Goal: Task Accomplishment & Management: Manage account settings

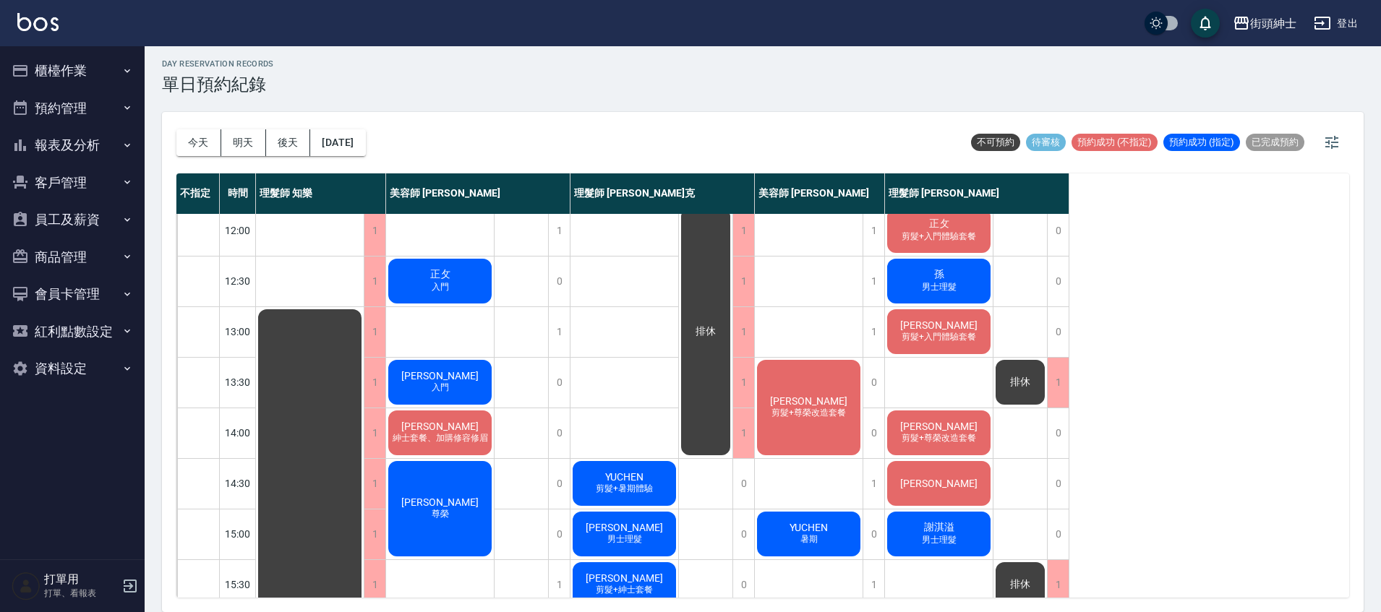
scroll to position [252, 0]
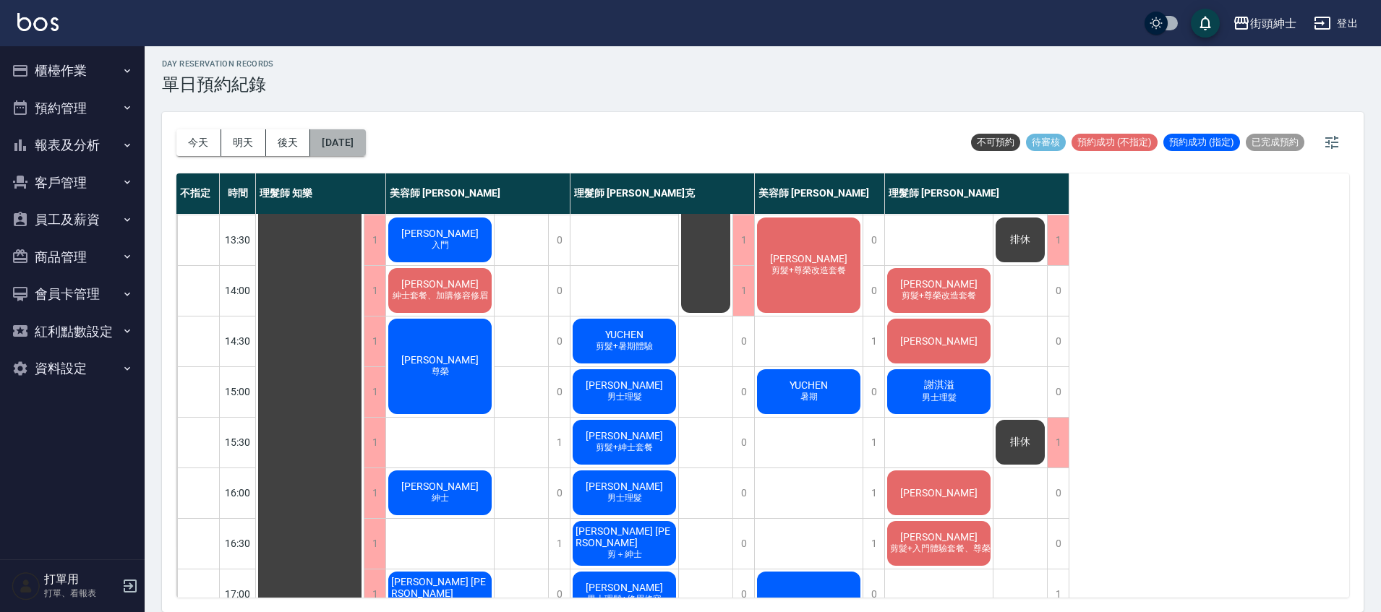
click at [365, 144] on button "2025/09/27" at bounding box center [337, 142] width 55 height 27
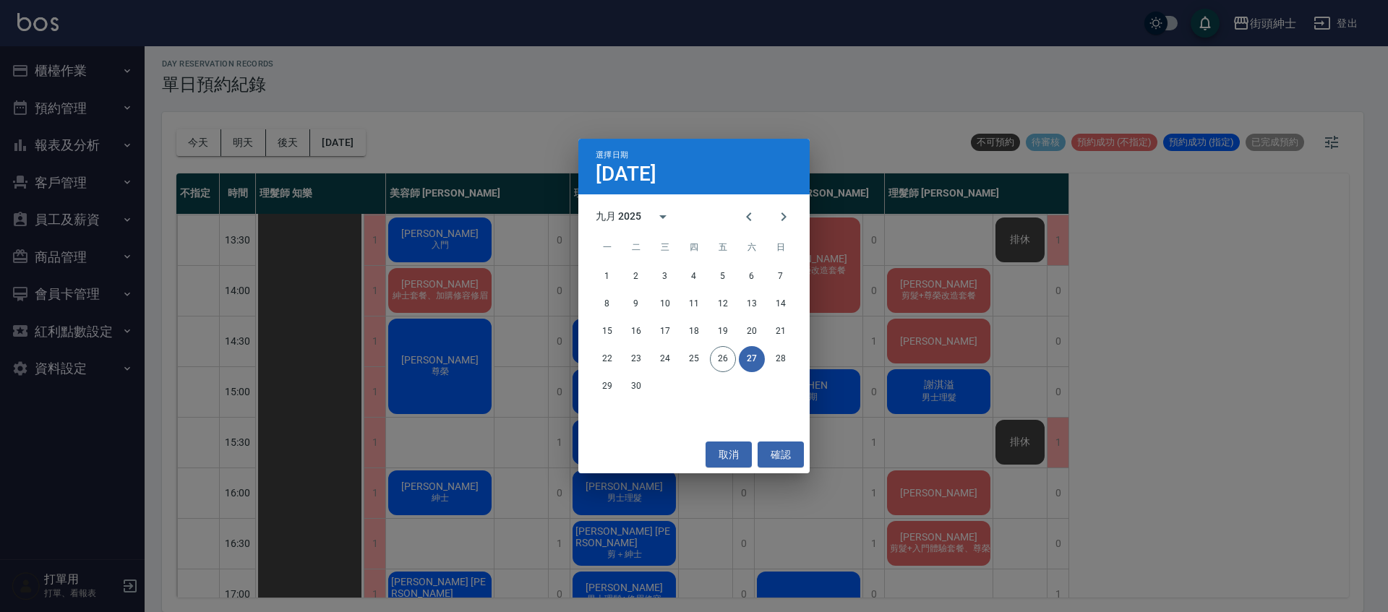
click at [751, 358] on button "27" at bounding box center [752, 359] width 26 height 26
click at [724, 362] on button "26" at bounding box center [723, 359] width 26 height 26
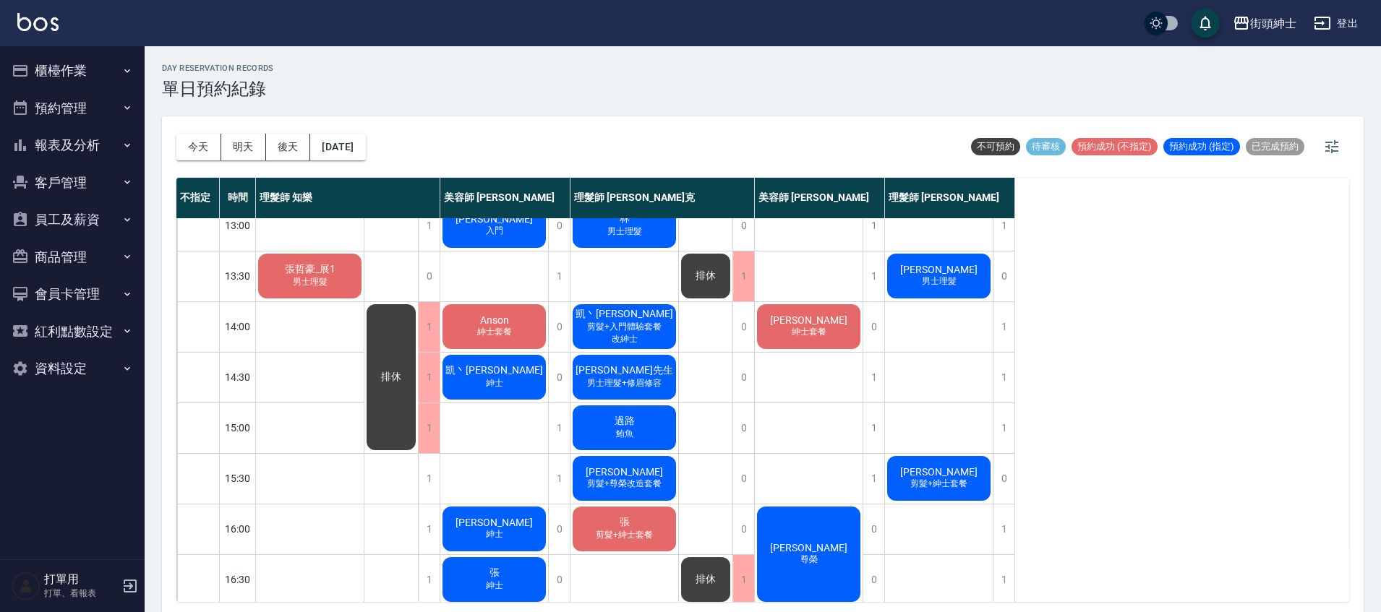
scroll to position [214, 0]
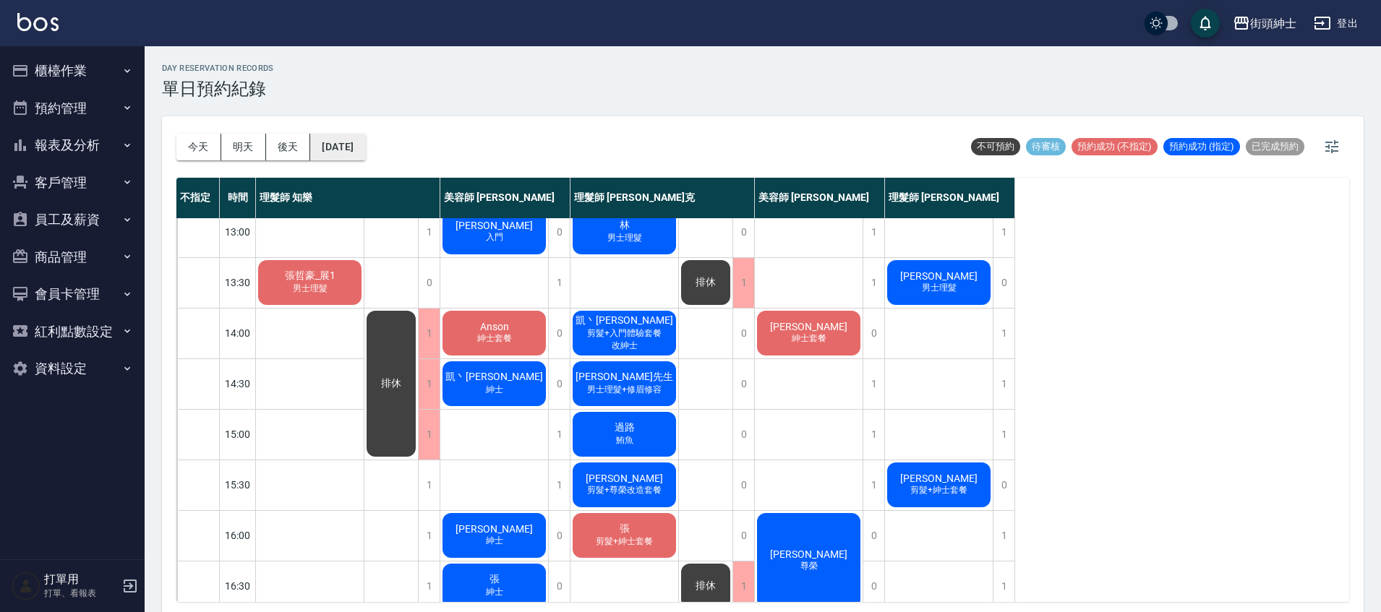
click at [351, 151] on button "[DATE]" at bounding box center [337, 147] width 55 height 27
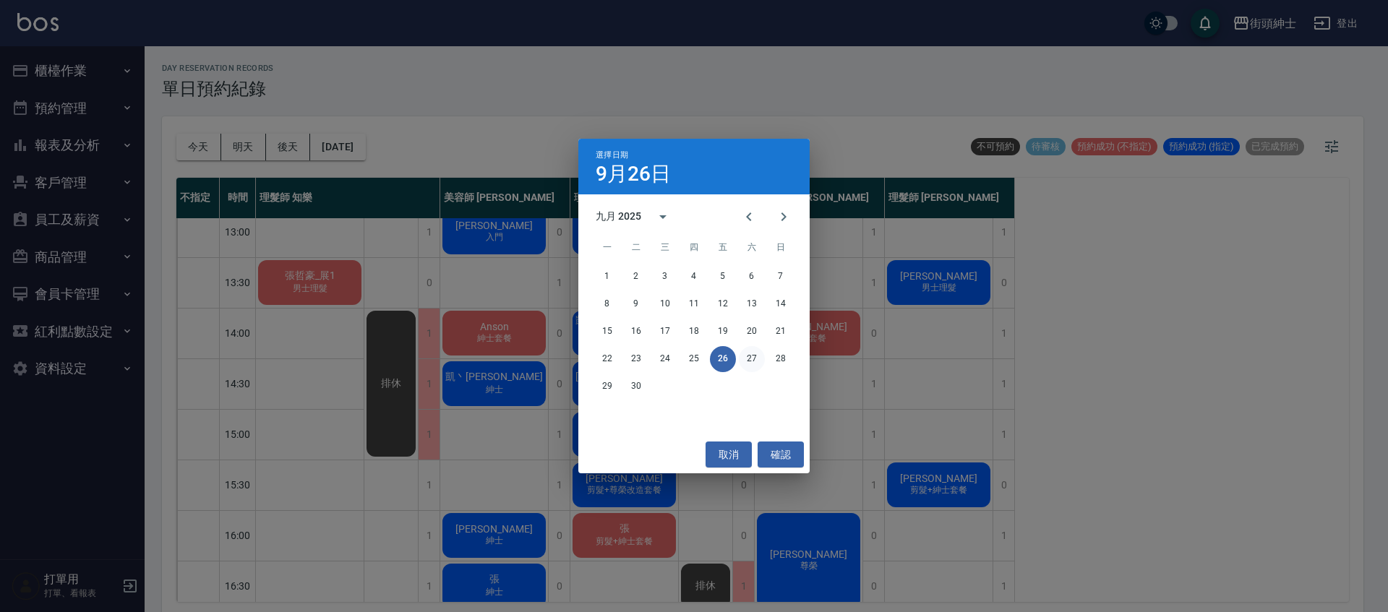
click at [743, 359] on button "27" at bounding box center [752, 359] width 26 height 26
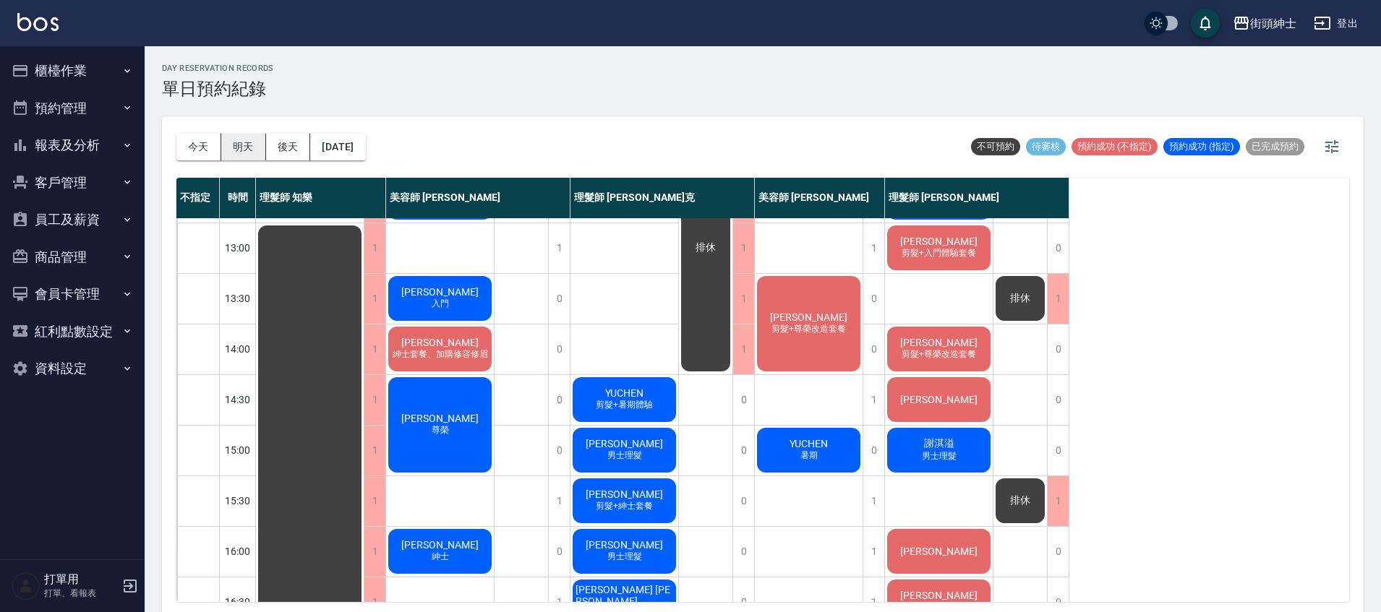
scroll to position [205, 0]
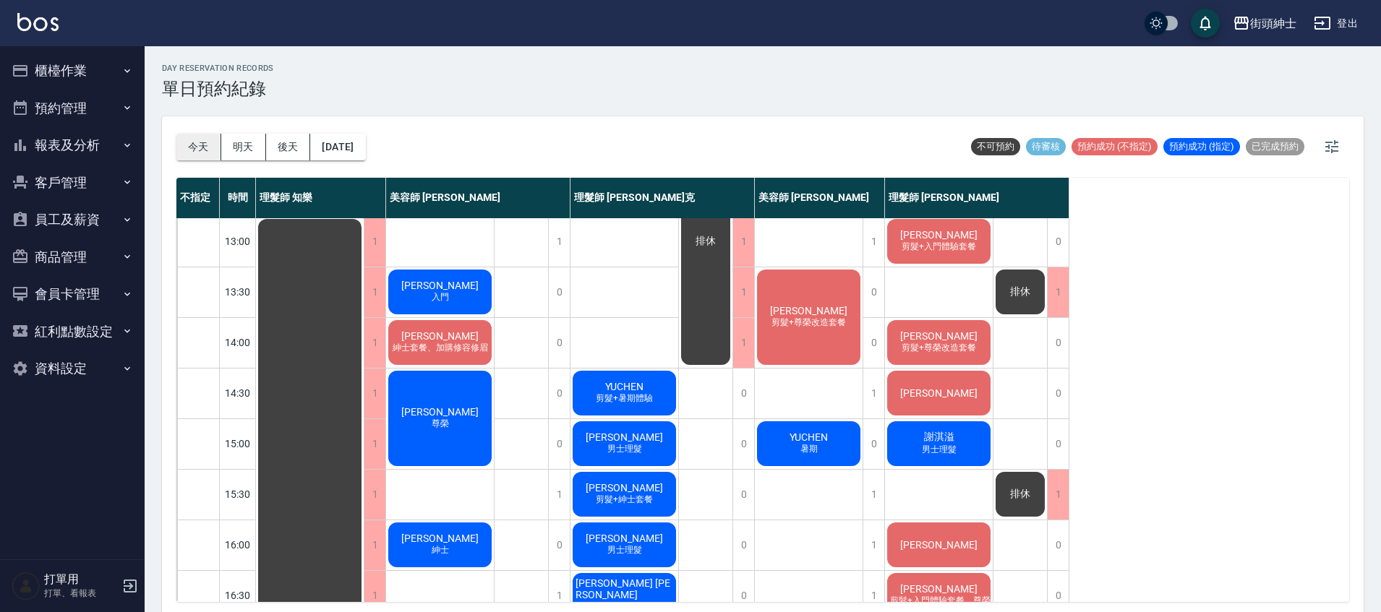
click at [204, 139] on button "今天" at bounding box center [198, 147] width 45 height 27
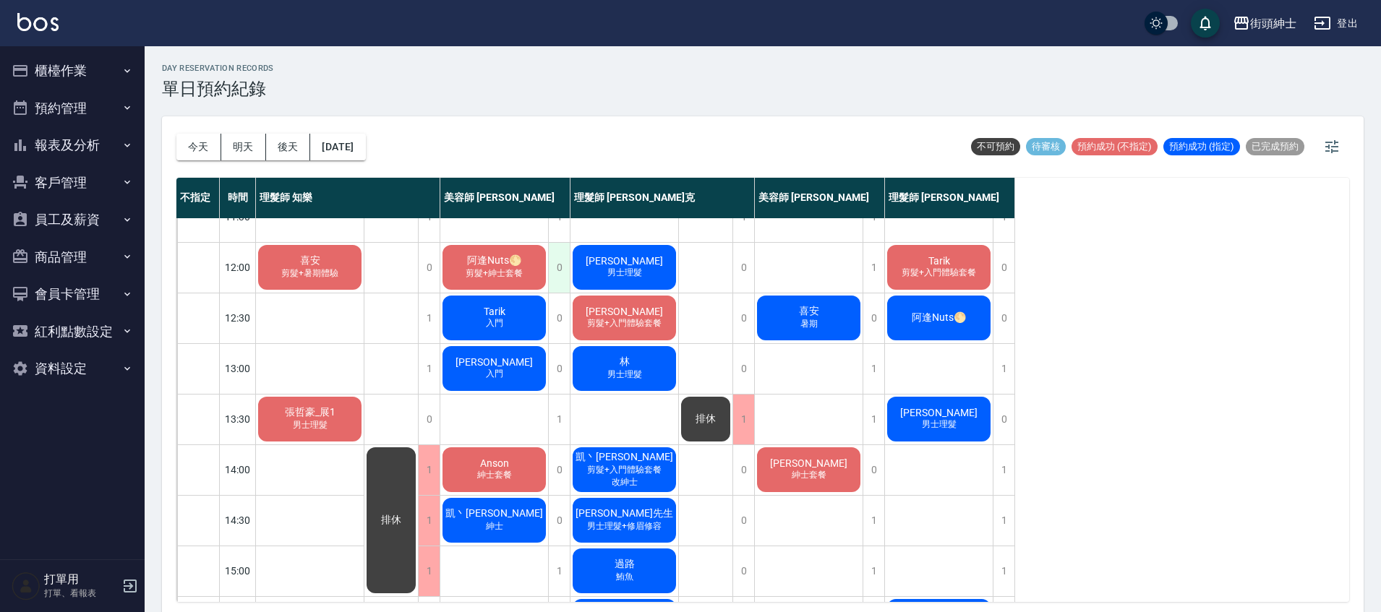
scroll to position [67, 0]
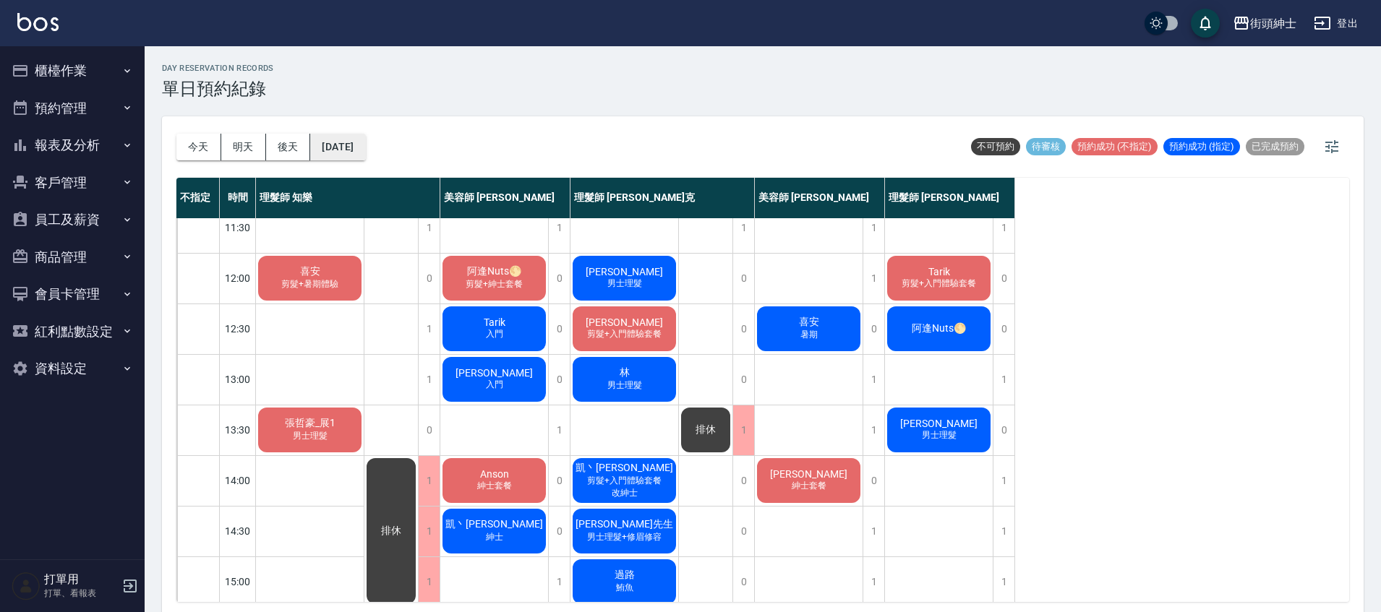
click at [349, 157] on button "[DATE]" at bounding box center [337, 147] width 55 height 27
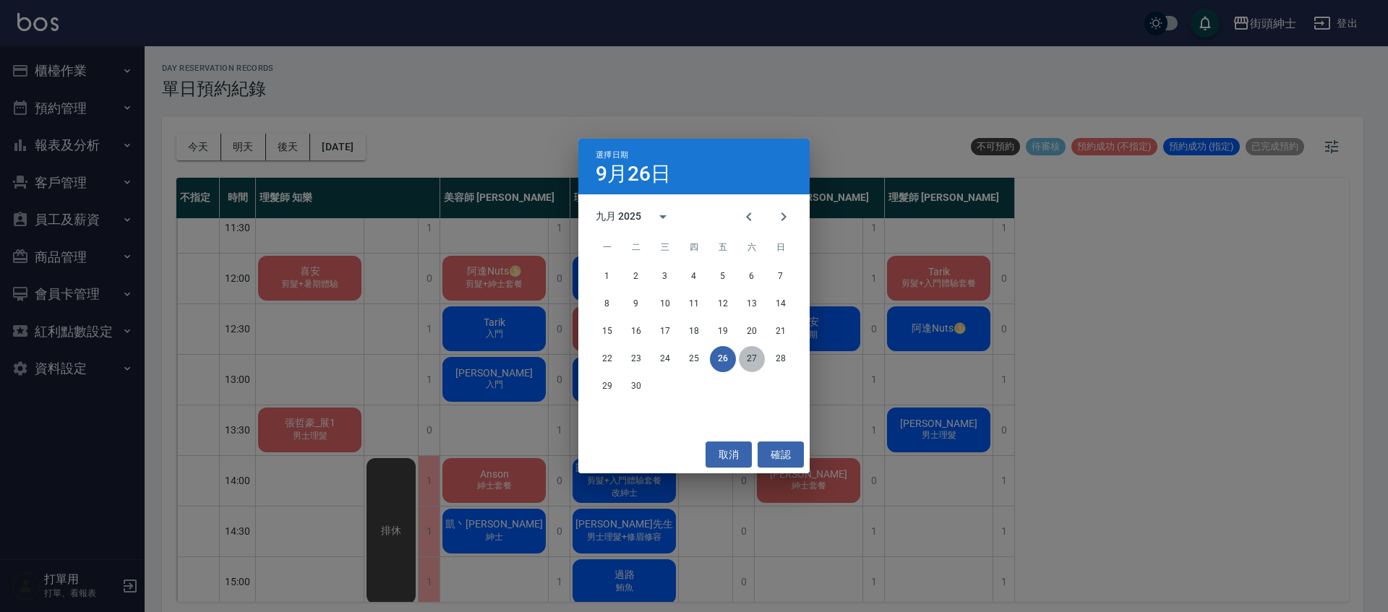
click at [750, 361] on button "27" at bounding box center [752, 359] width 26 height 26
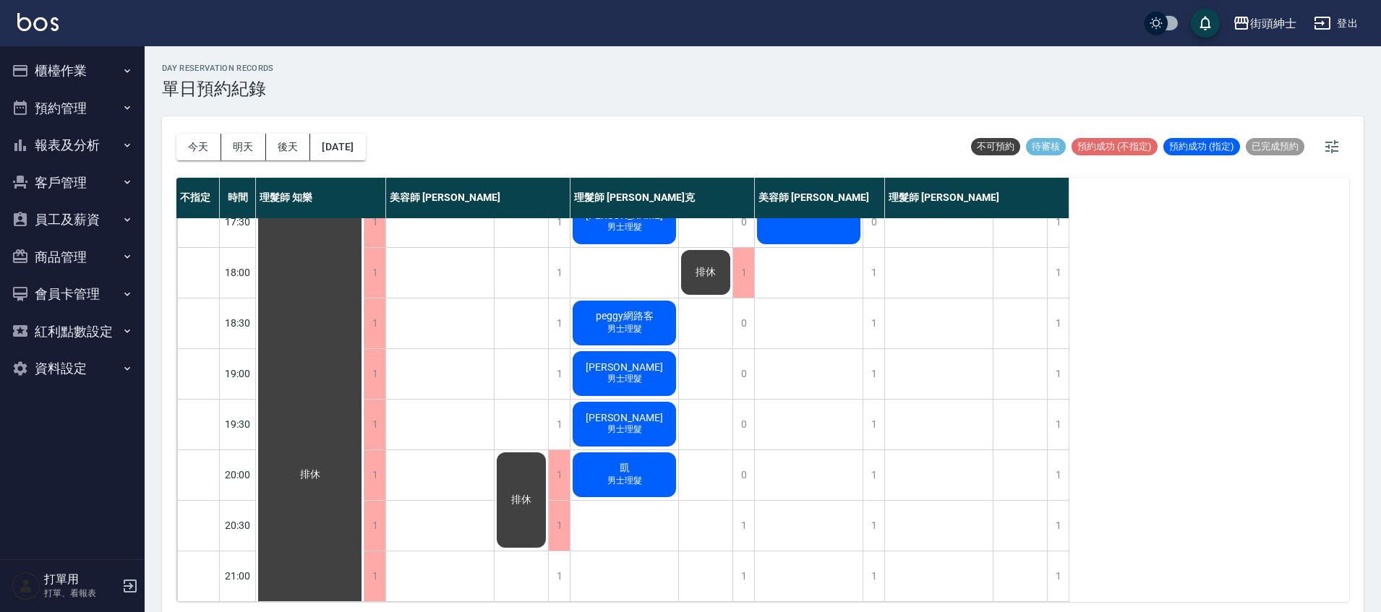
scroll to position [691, 0]
click at [362, 154] on button "2025/09/27" at bounding box center [337, 147] width 55 height 27
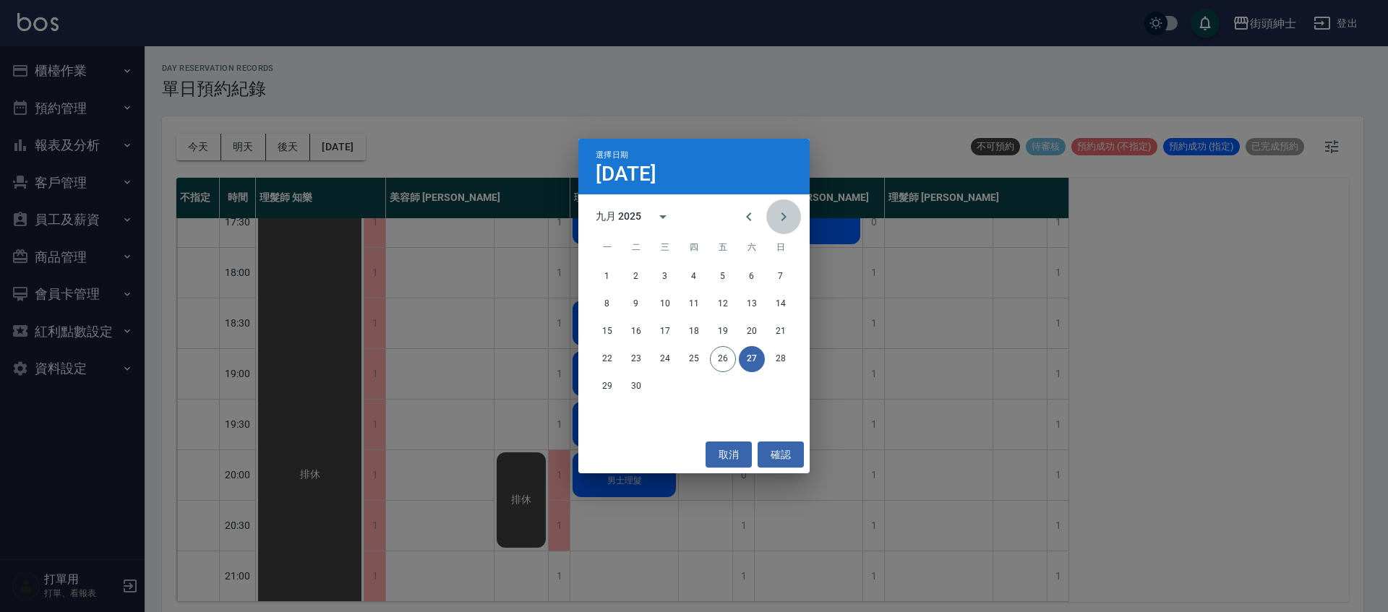
click at [793, 219] on button "Next month" at bounding box center [783, 217] width 35 height 35
click at [647, 356] on button "21" at bounding box center [636, 359] width 26 height 26
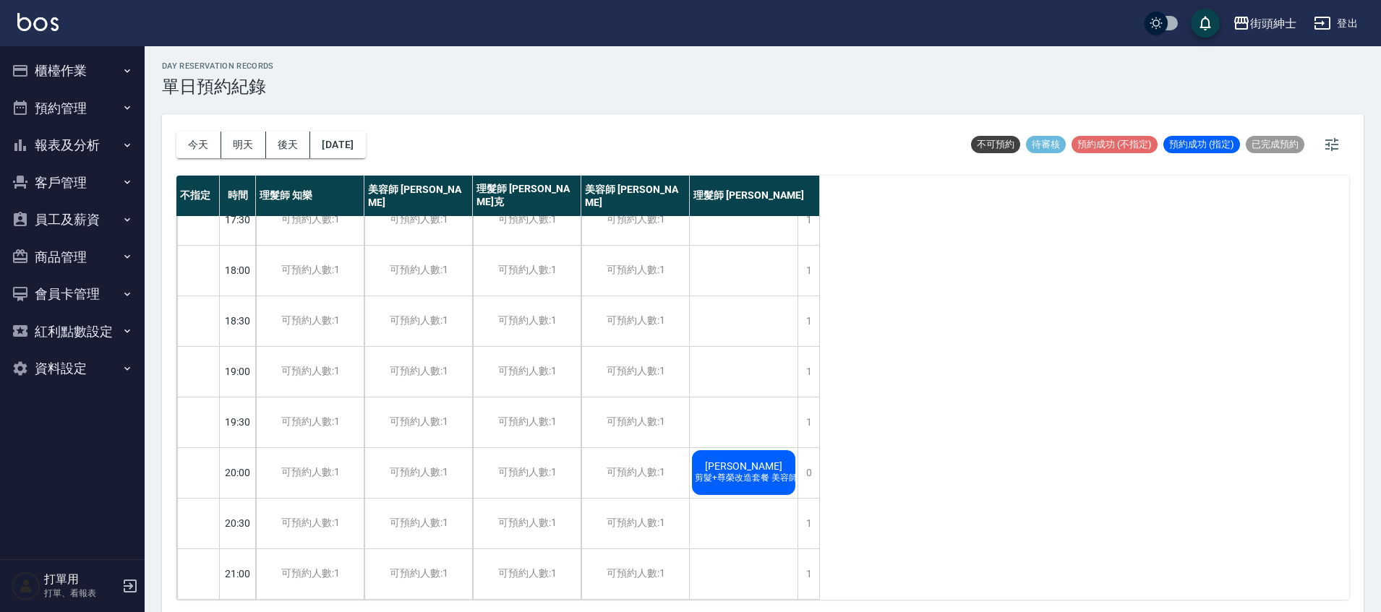
scroll to position [4, 0]
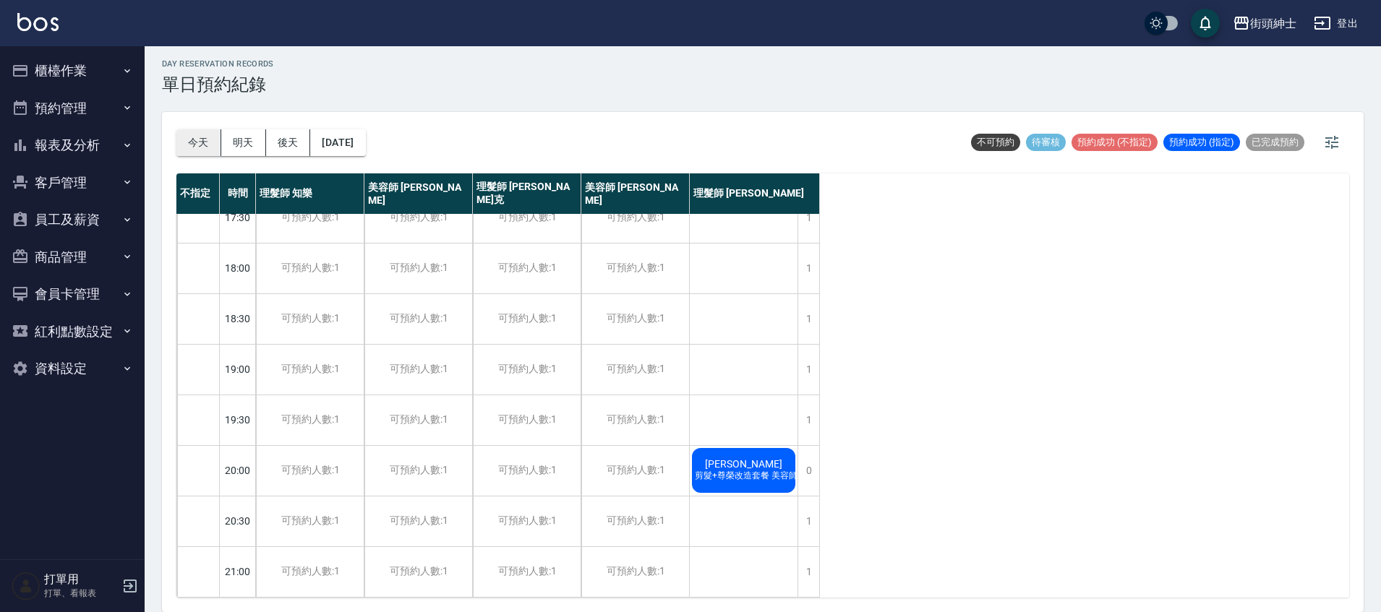
click at [191, 134] on button "今天" at bounding box center [198, 142] width 45 height 27
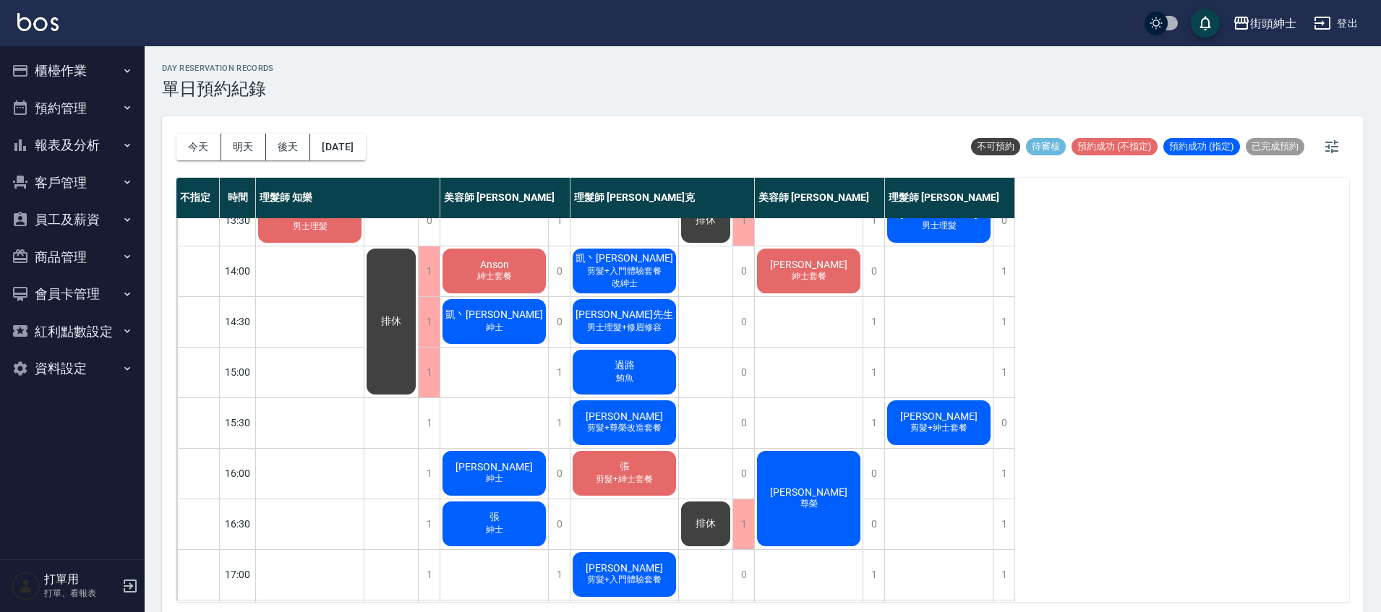
scroll to position [273, 0]
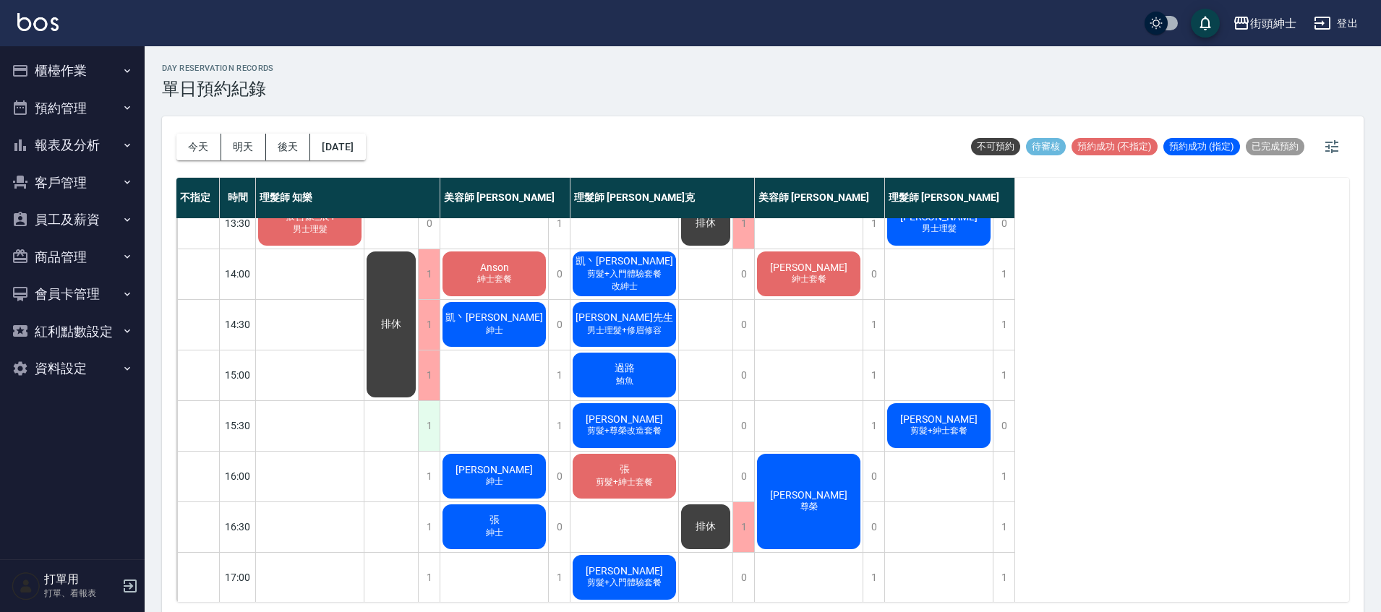
click at [435, 439] on div "1" at bounding box center [429, 426] width 22 height 50
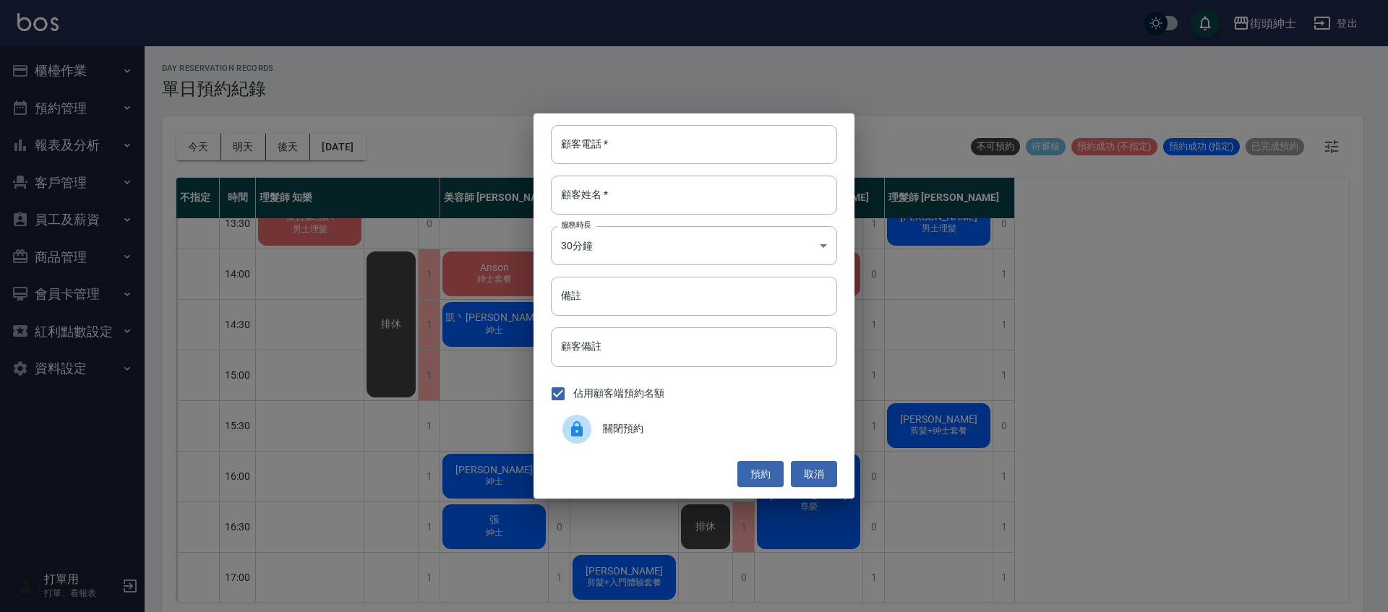
click at [708, 429] on span "關閉預約" at bounding box center [714, 429] width 223 height 15
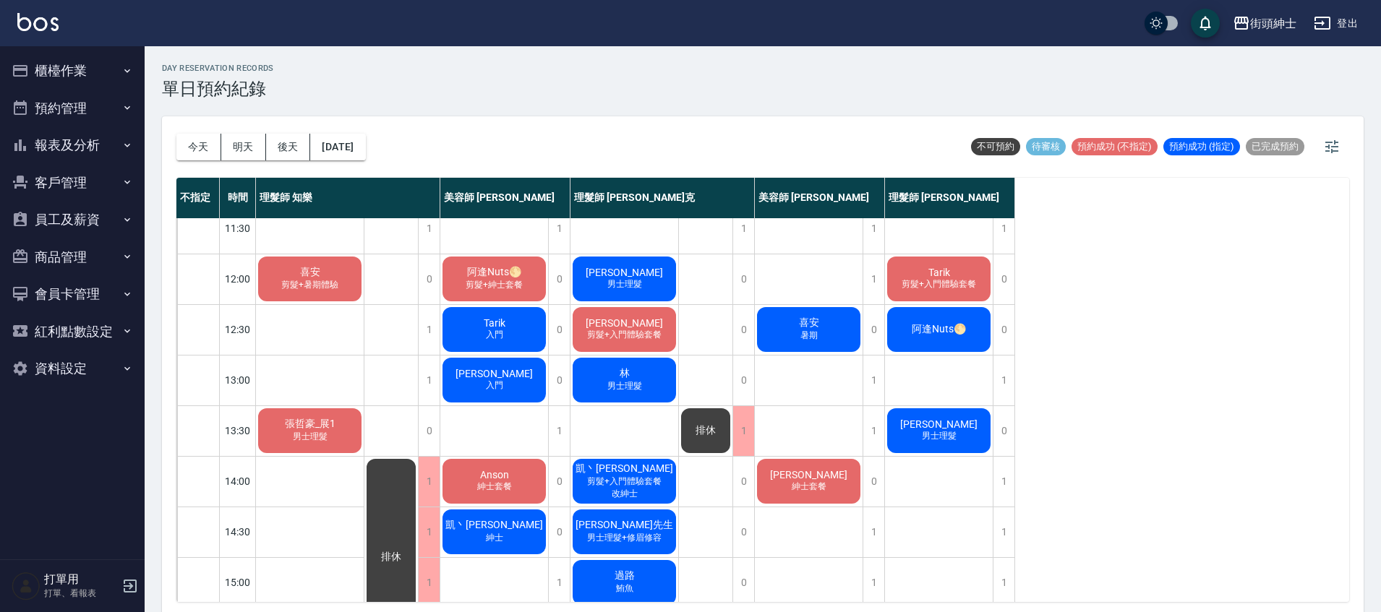
scroll to position [0, 0]
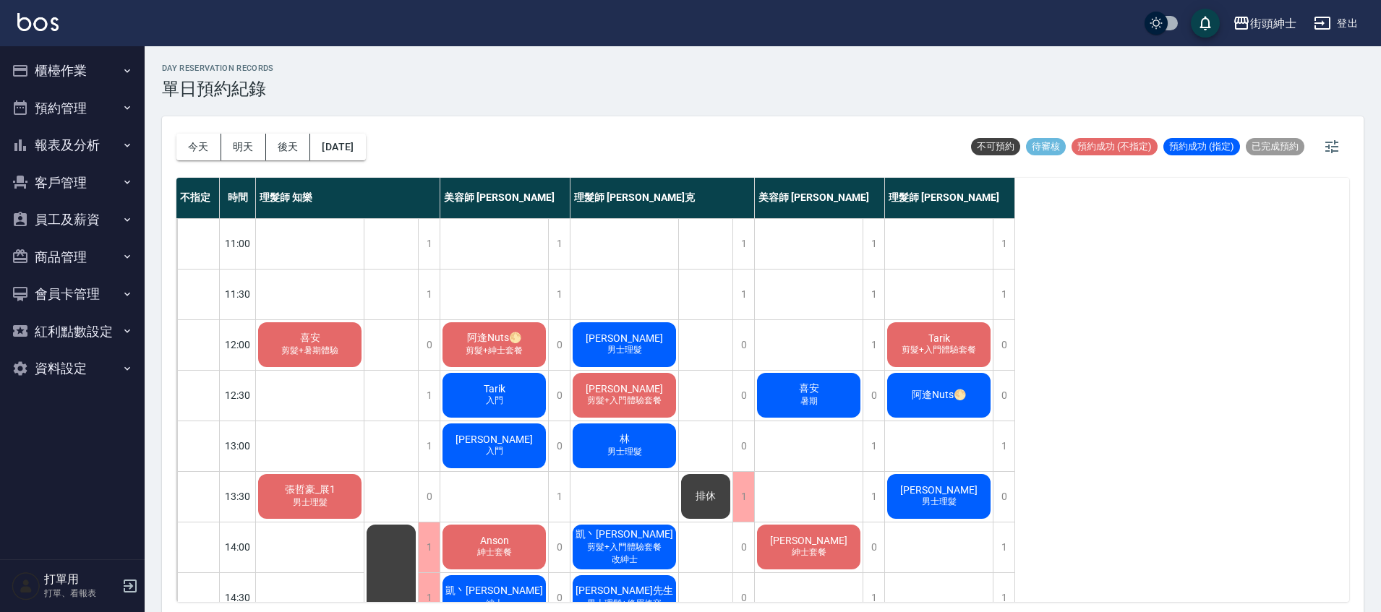
click at [666, 330] on div "洪先生 男士理髮" at bounding box center [624, 344] width 108 height 49
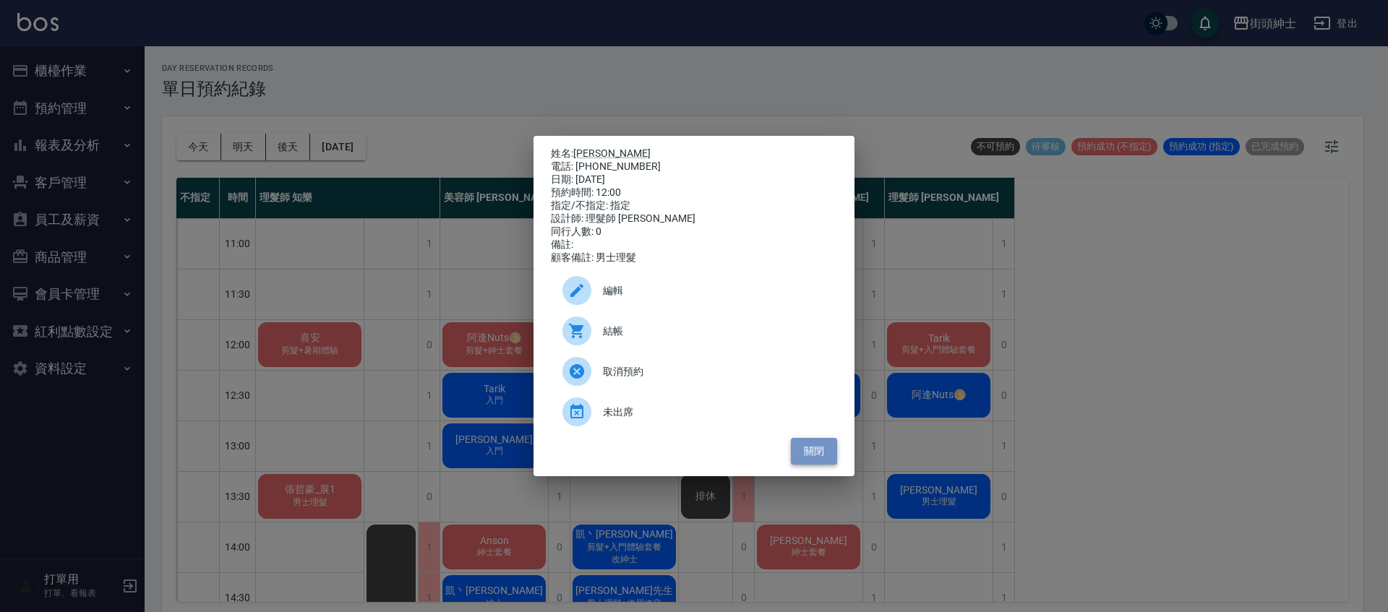
click at [829, 458] on button "關閉" at bounding box center [814, 451] width 46 height 27
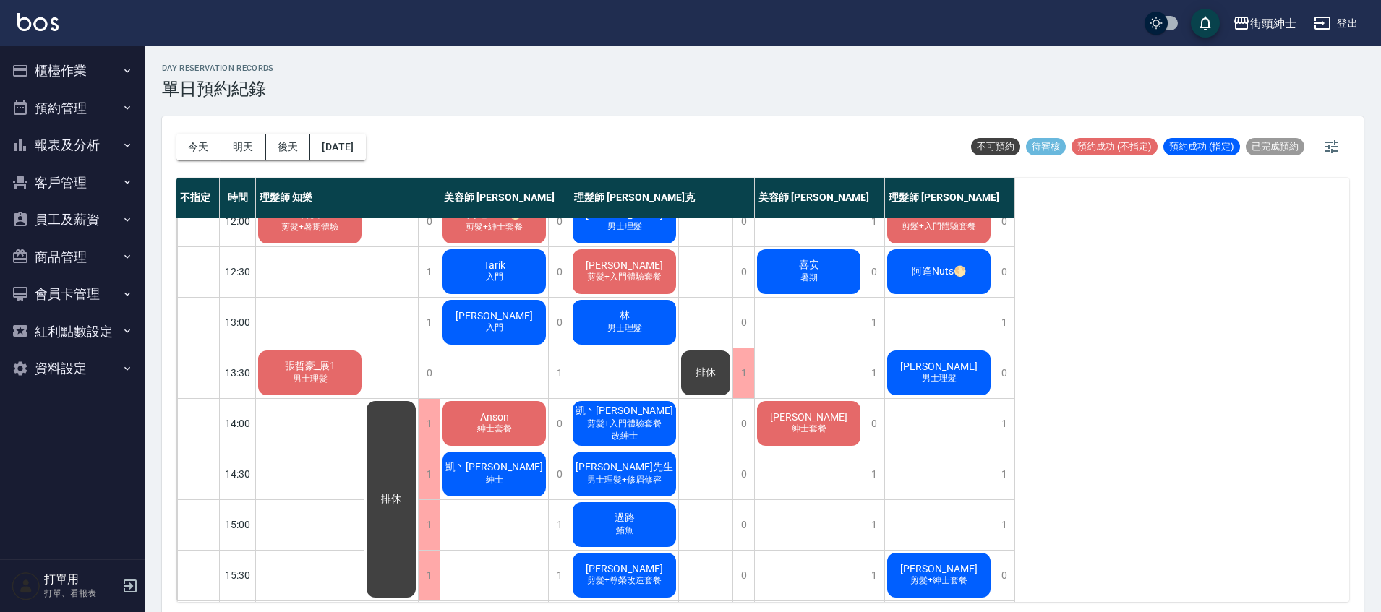
scroll to position [123, 0]
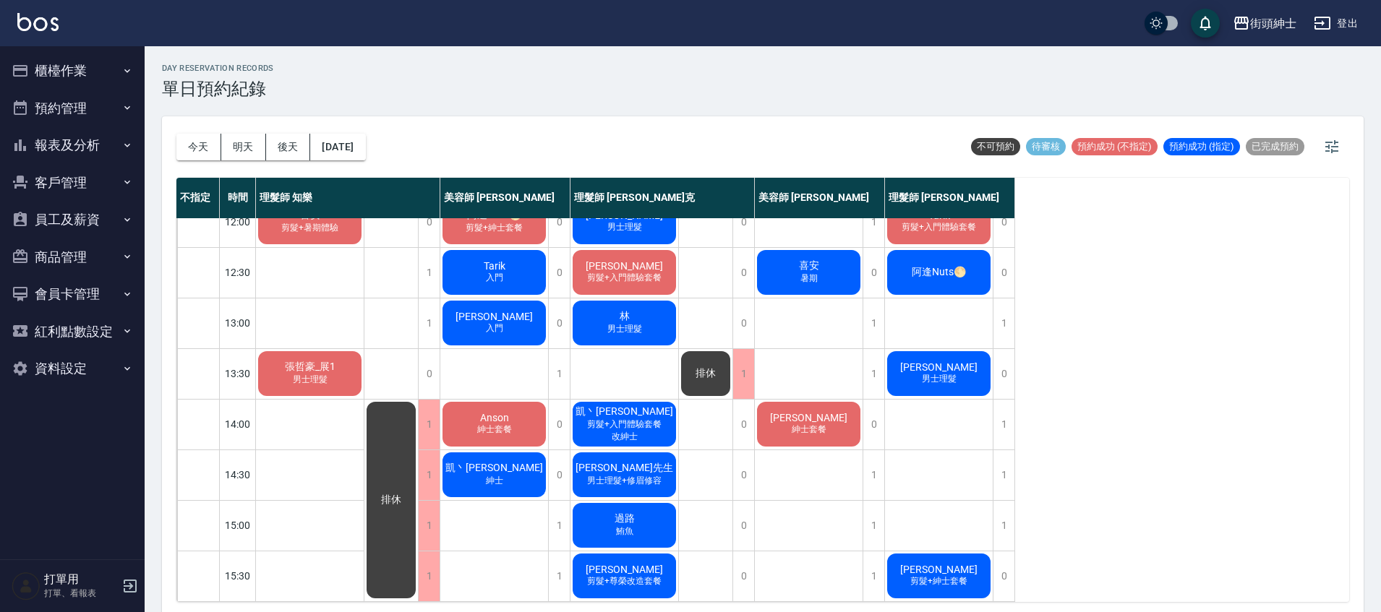
click at [766, 268] on div "喜安 暑期" at bounding box center [809, 272] width 108 height 49
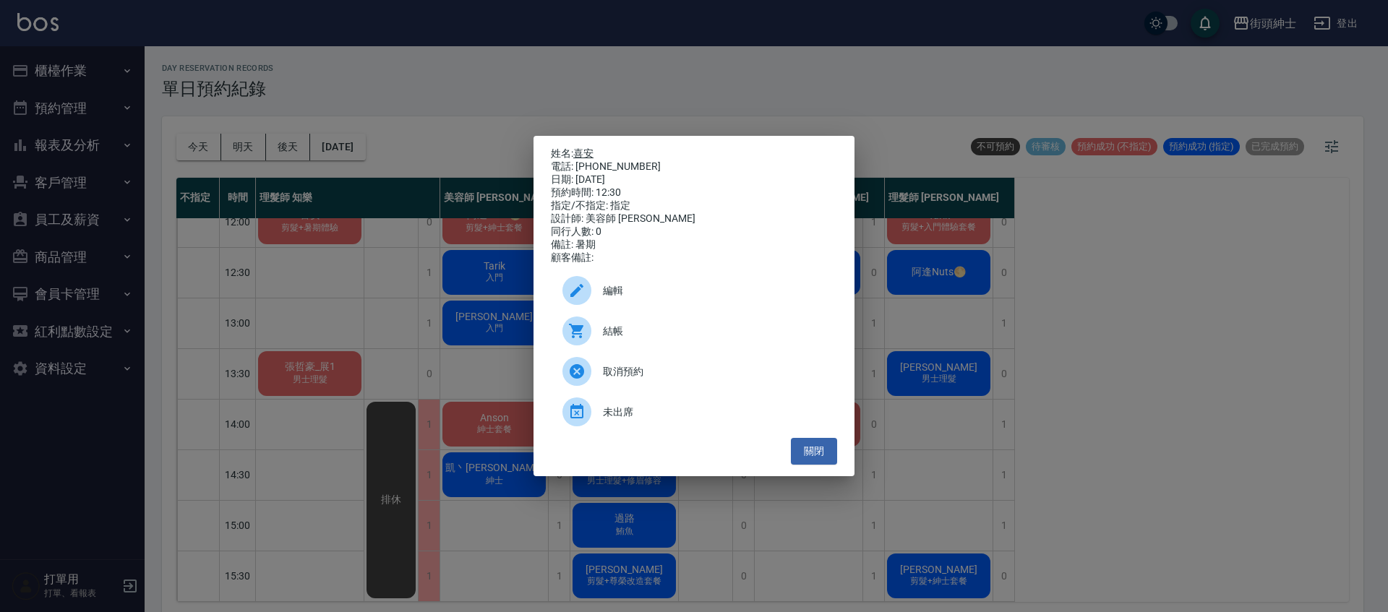
click at [581, 148] on link "喜安" at bounding box center [583, 154] width 20 height 12
click at [811, 462] on button "關閉" at bounding box center [814, 451] width 46 height 27
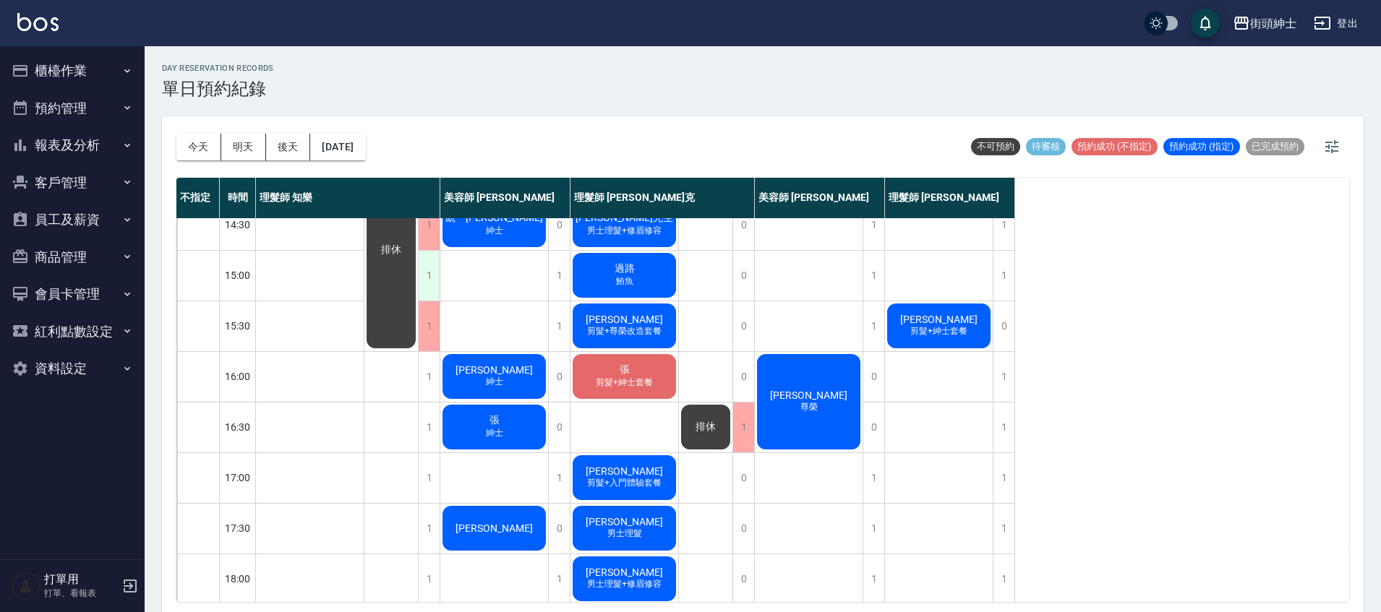
scroll to position [401, 0]
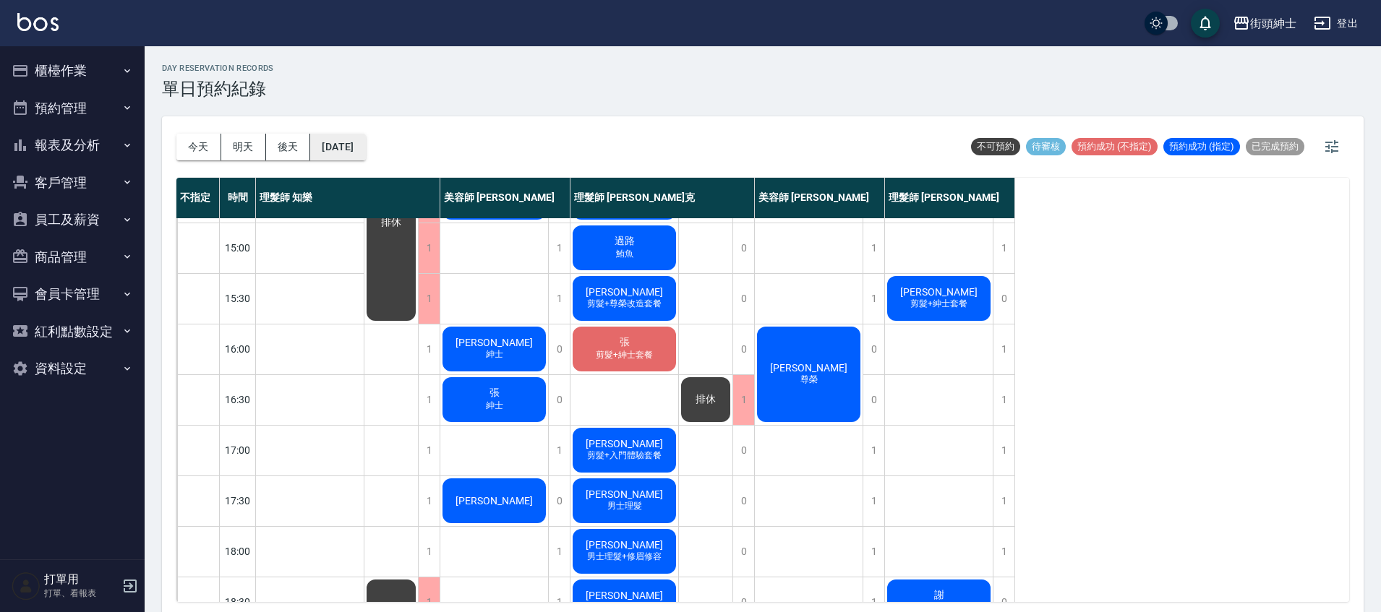
click at [365, 137] on button "[DATE]" at bounding box center [337, 147] width 55 height 27
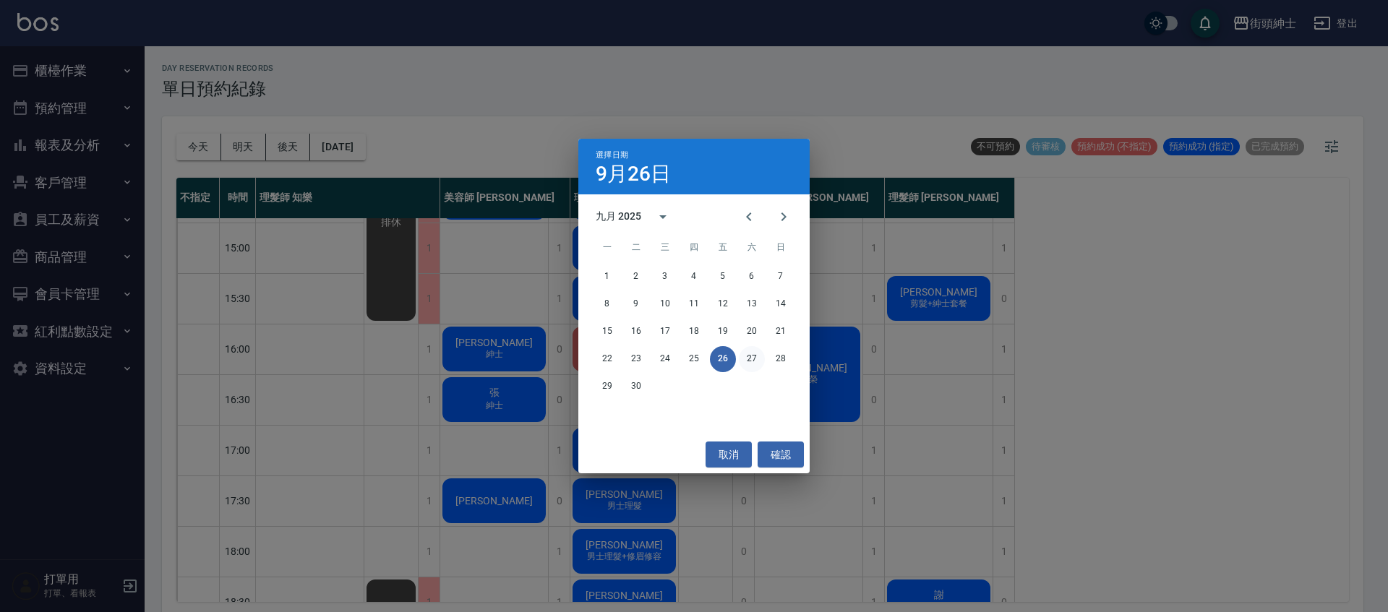
click at [757, 354] on button "27" at bounding box center [752, 359] width 26 height 26
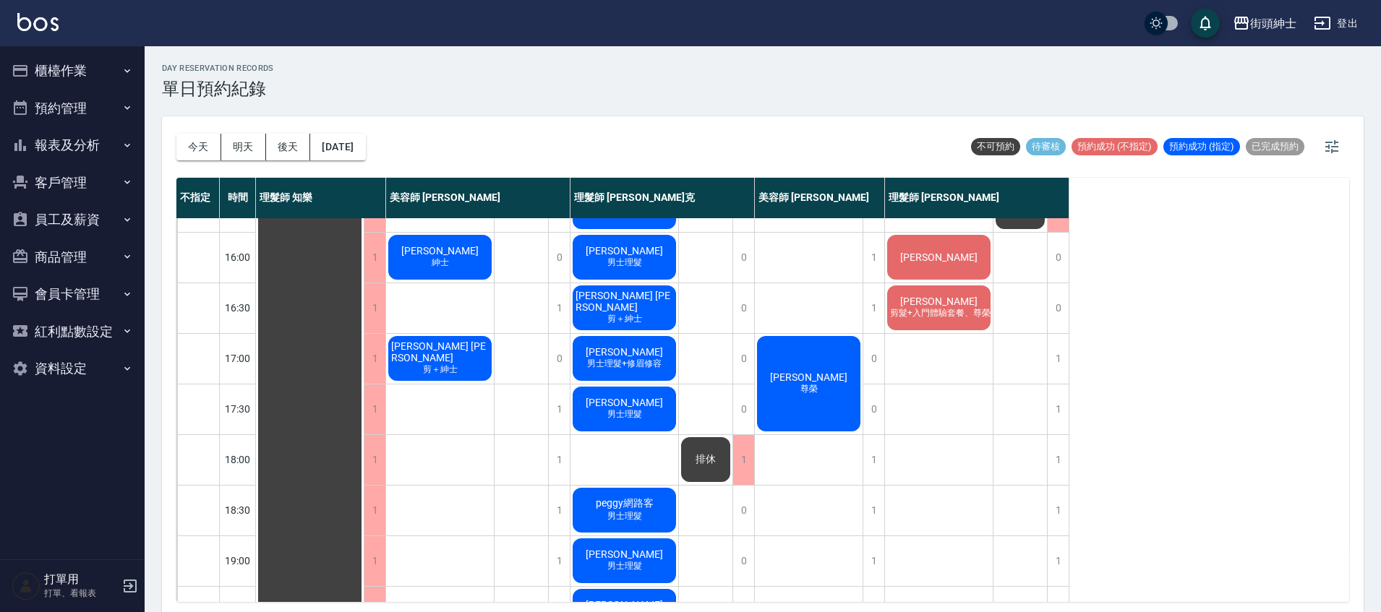
scroll to position [522, 0]
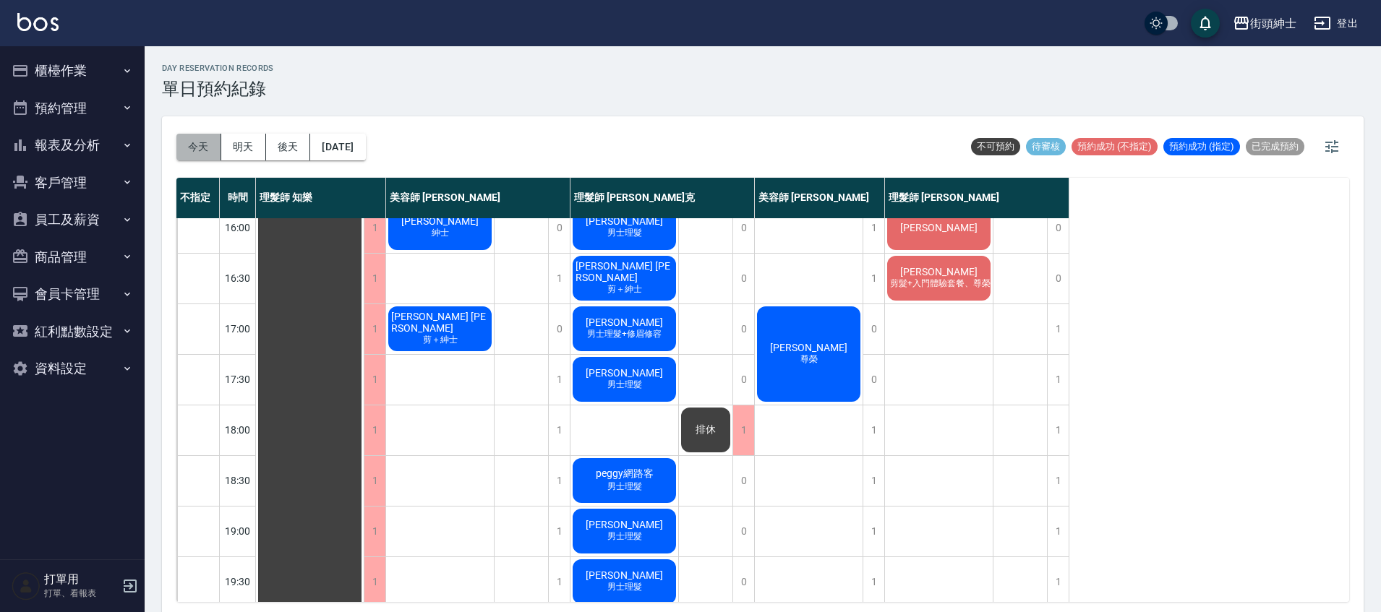
click at [191, 142] on button "今天" at bounding box center [198, 147] width 45 height 27
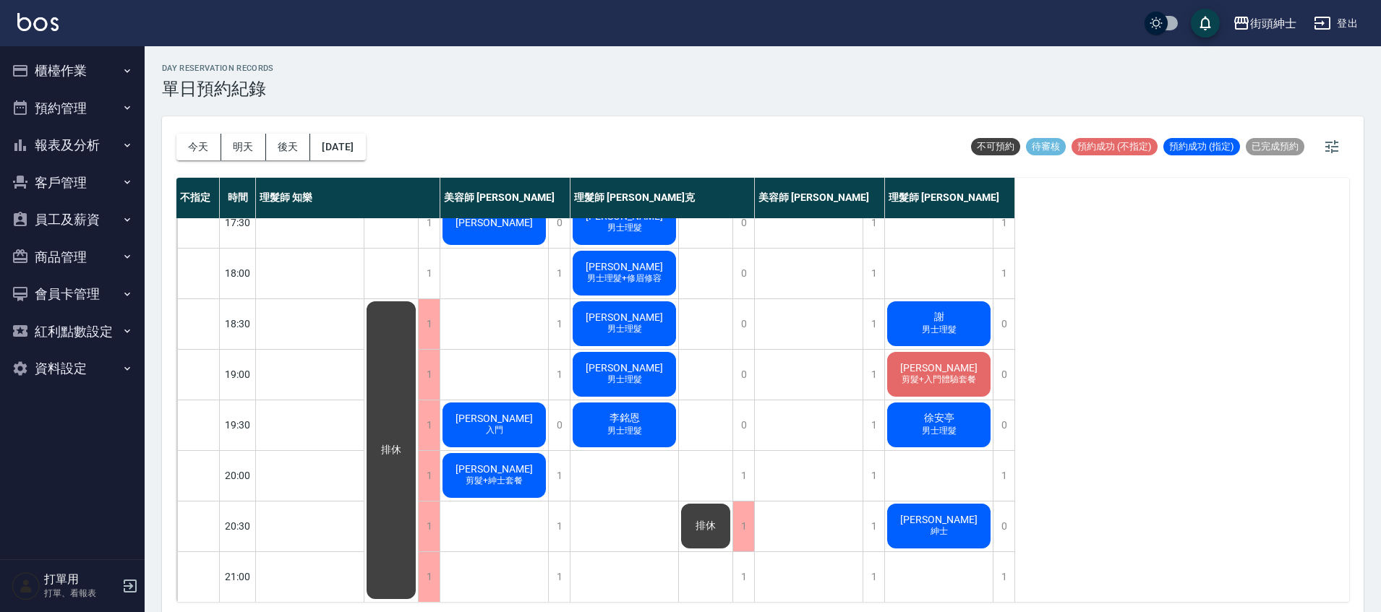
scroll to position [691, 0]
click at [365, 149] on button "[DATE]" at bounding box center [337, 147] width 55 height 27
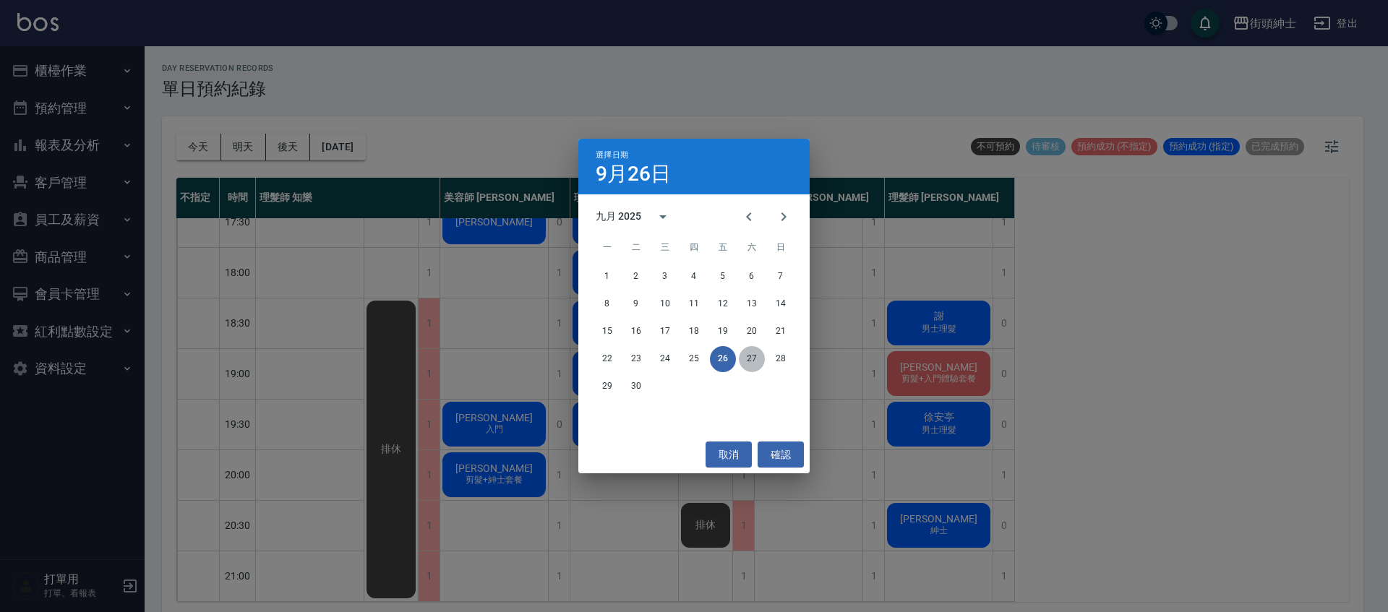
click at [753, 353] on button "27" at bounding box center [752, 359] width 26 height 26
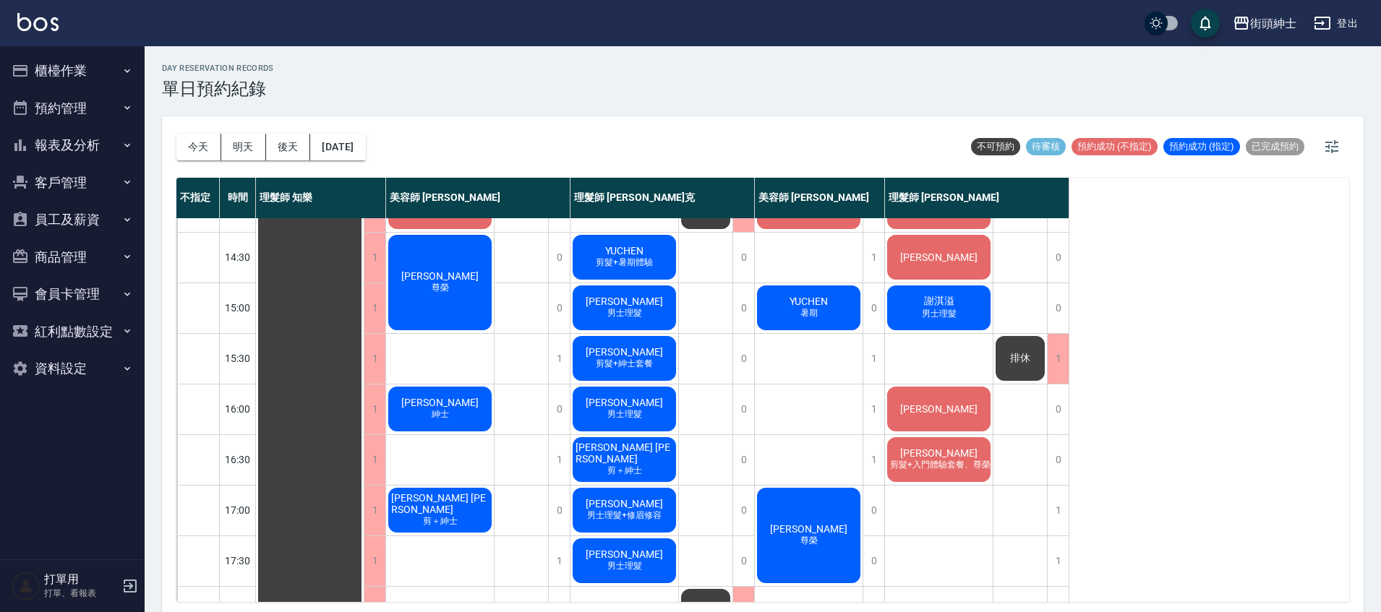
scroll to position [331, 0]
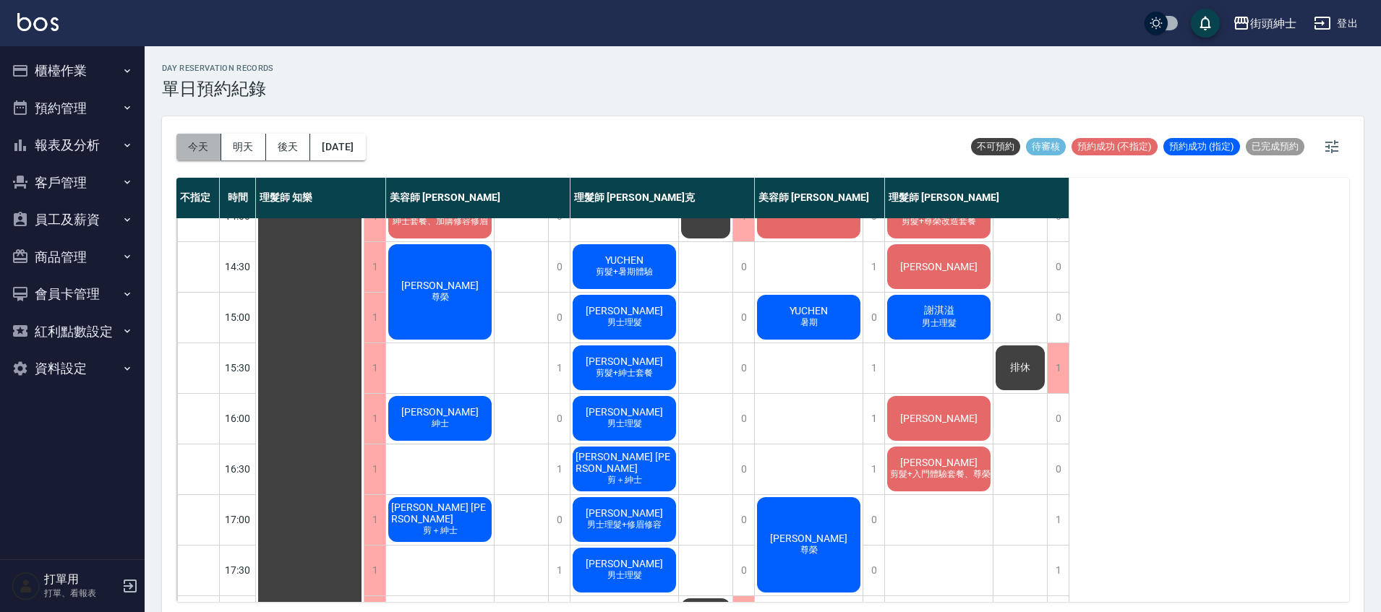
click at [199, 140] on button "今天" at bounding box center [198, 147] width 45 height 27
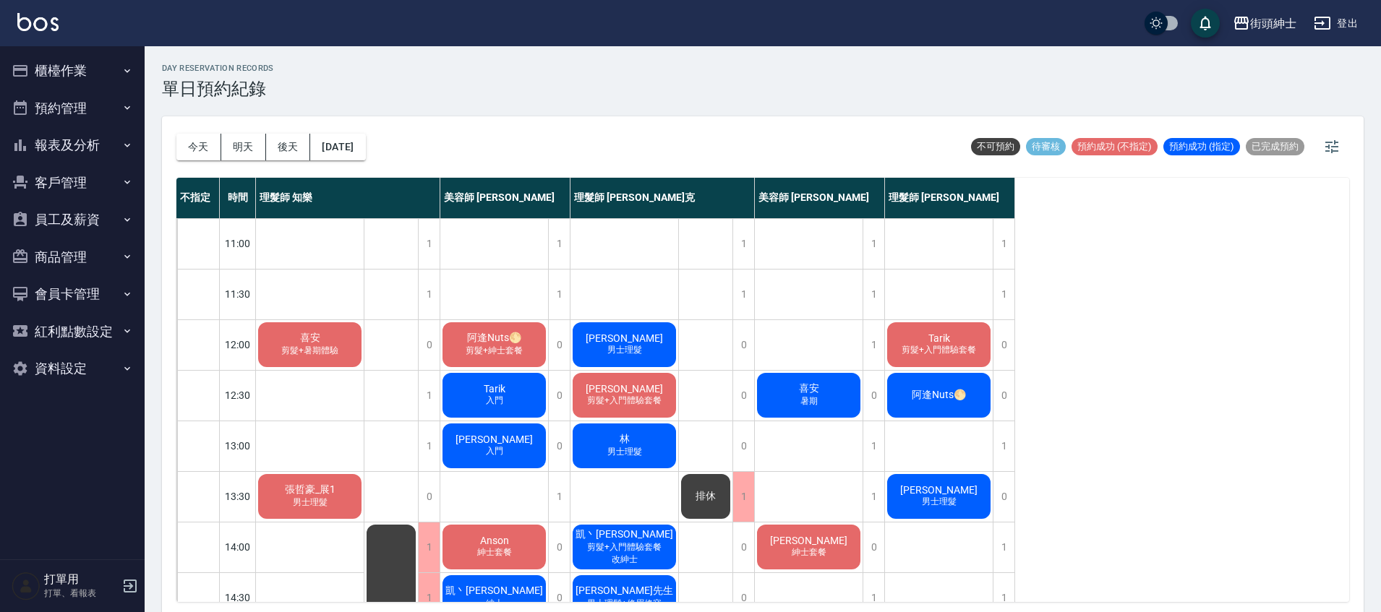
click at [600, 333] on div "洪先生 男士理髮" at bounding box center [624, 344] width 108 height 49
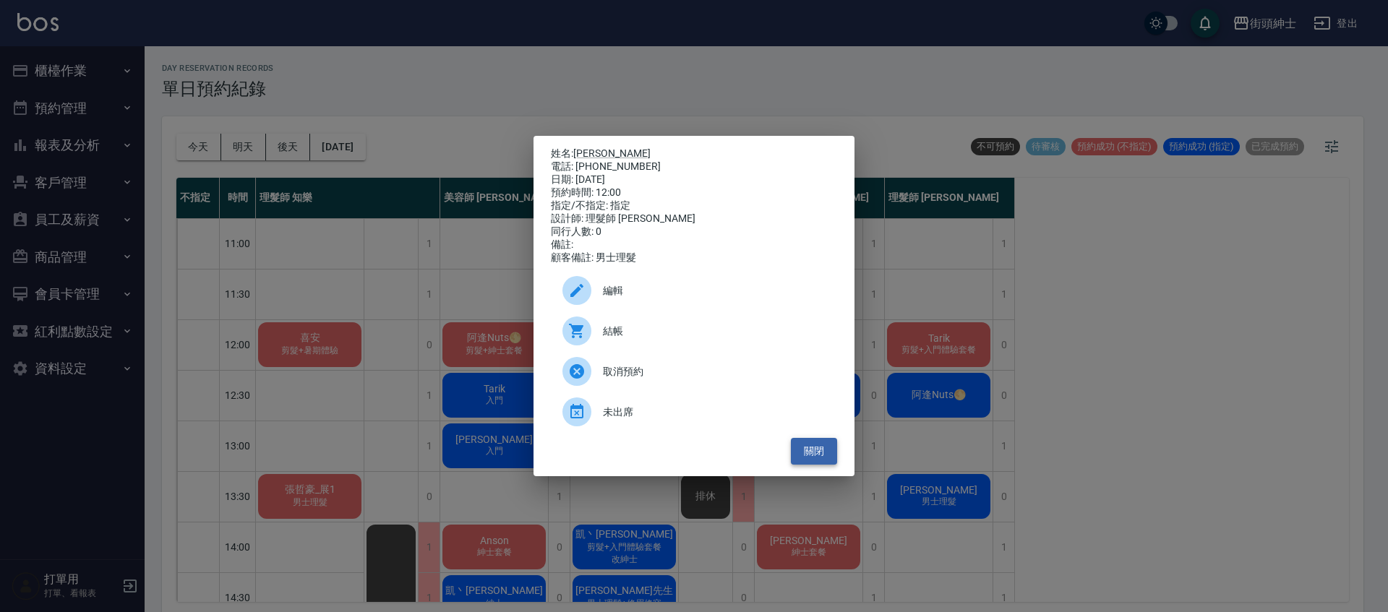
click at [806, 455] on button "關閉" at bounding box center [814, 451] width 46 height 27
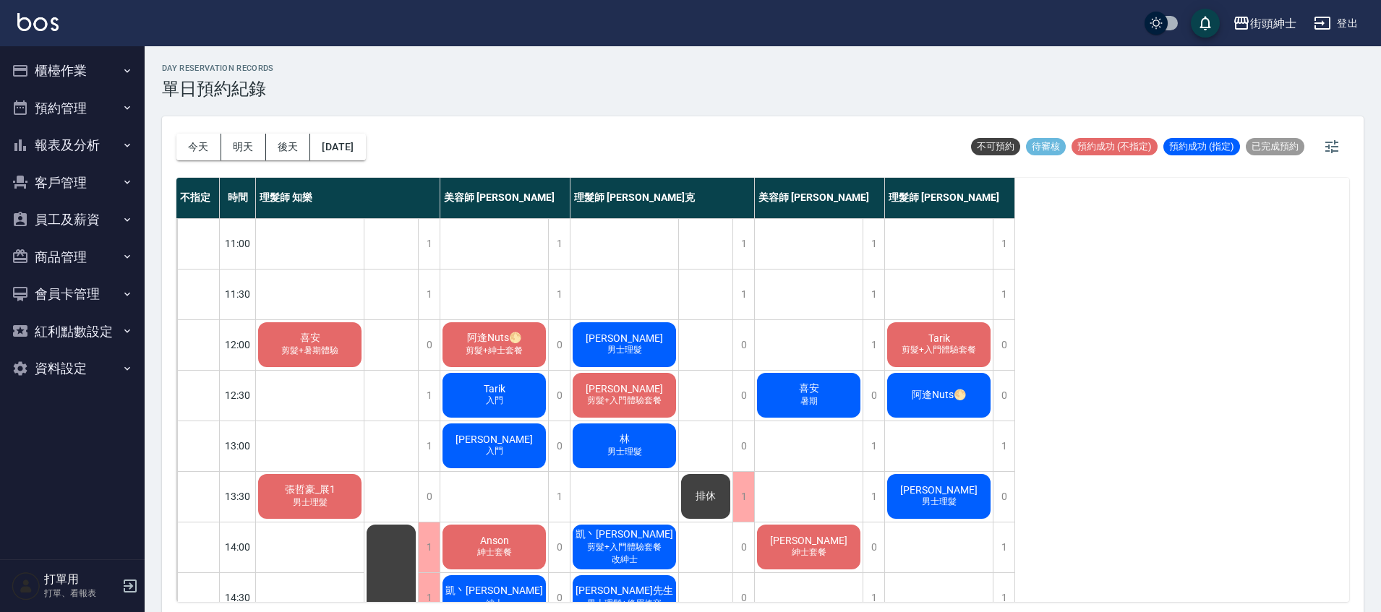
click at [923, 351] on span "剪髮+入門體驗套餐" at bounding box center [939, 350] width 80 height 12
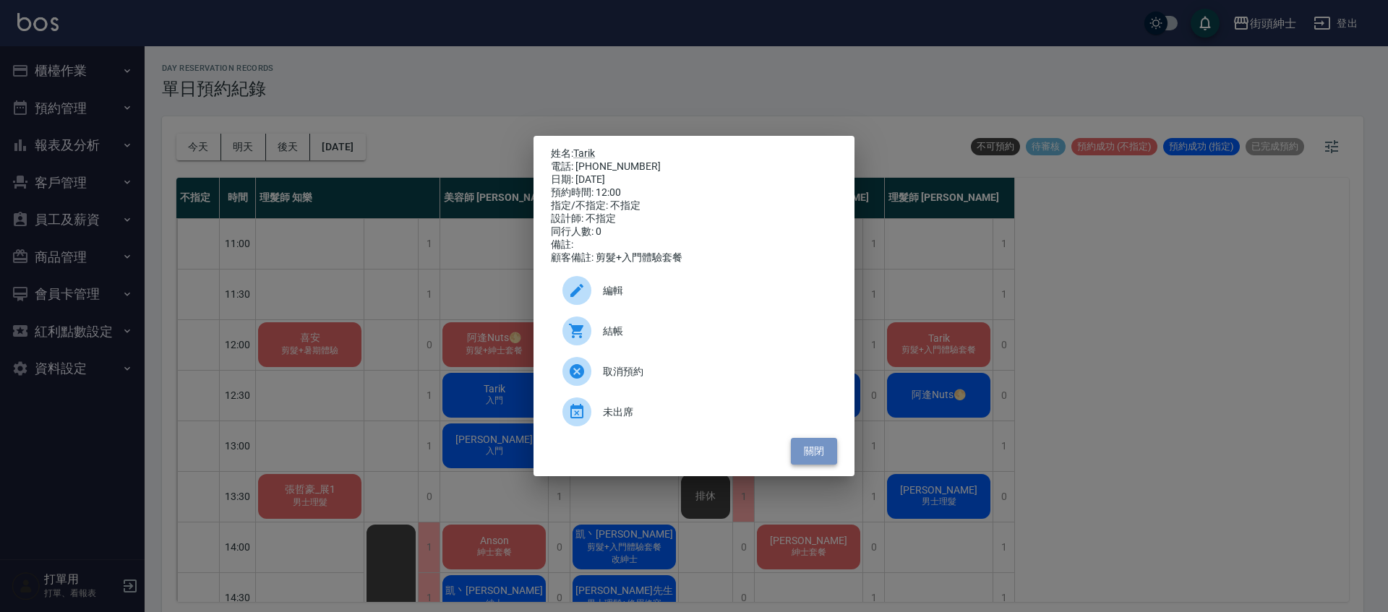
click at [818, 465] on button "關閉" at bounding box center [814, 451] width 46 height 27
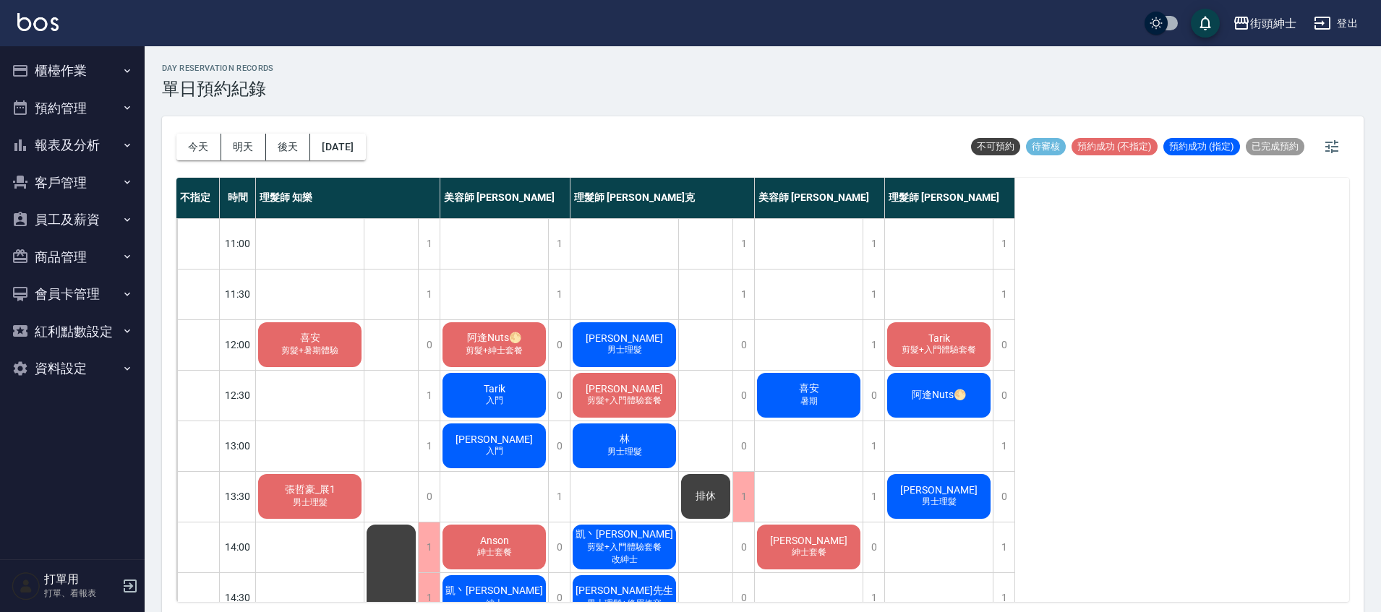
click at [496, 328] on div "阿逢Nuts🌕 剪髮+紳士套餐" at bounding box center [494, 344] width 108 height 49
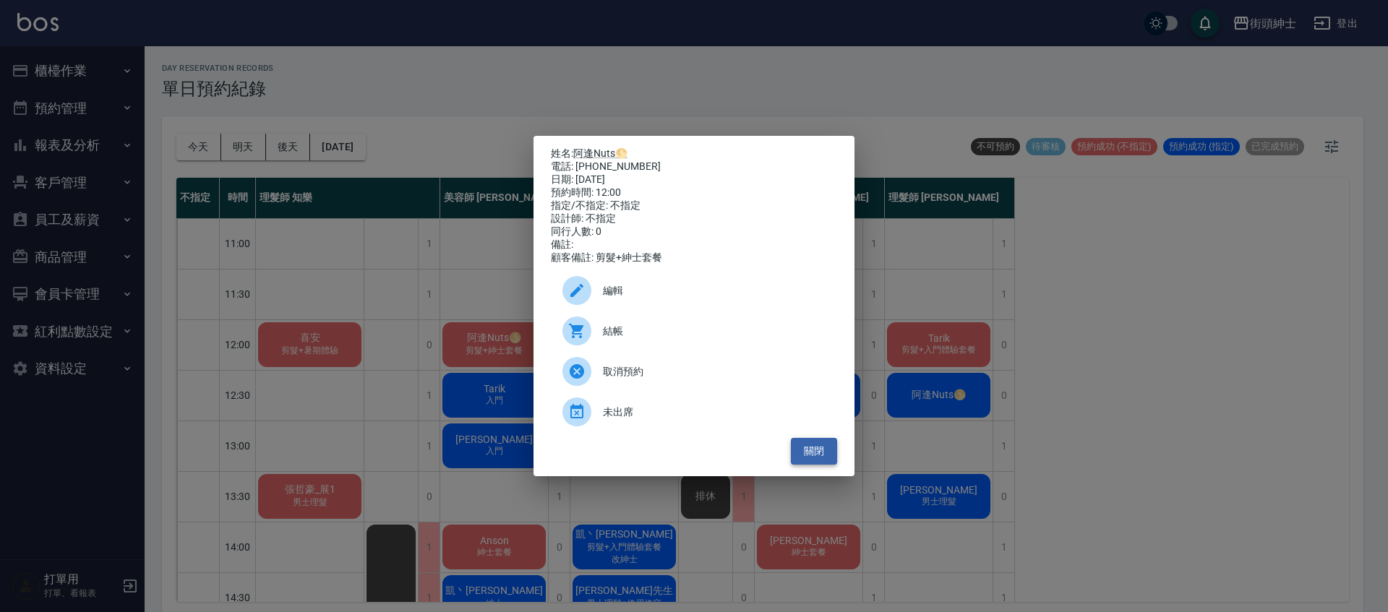
click at [824, 465] on button "關閉" at bounding box center [814, 451] width 46 height 27
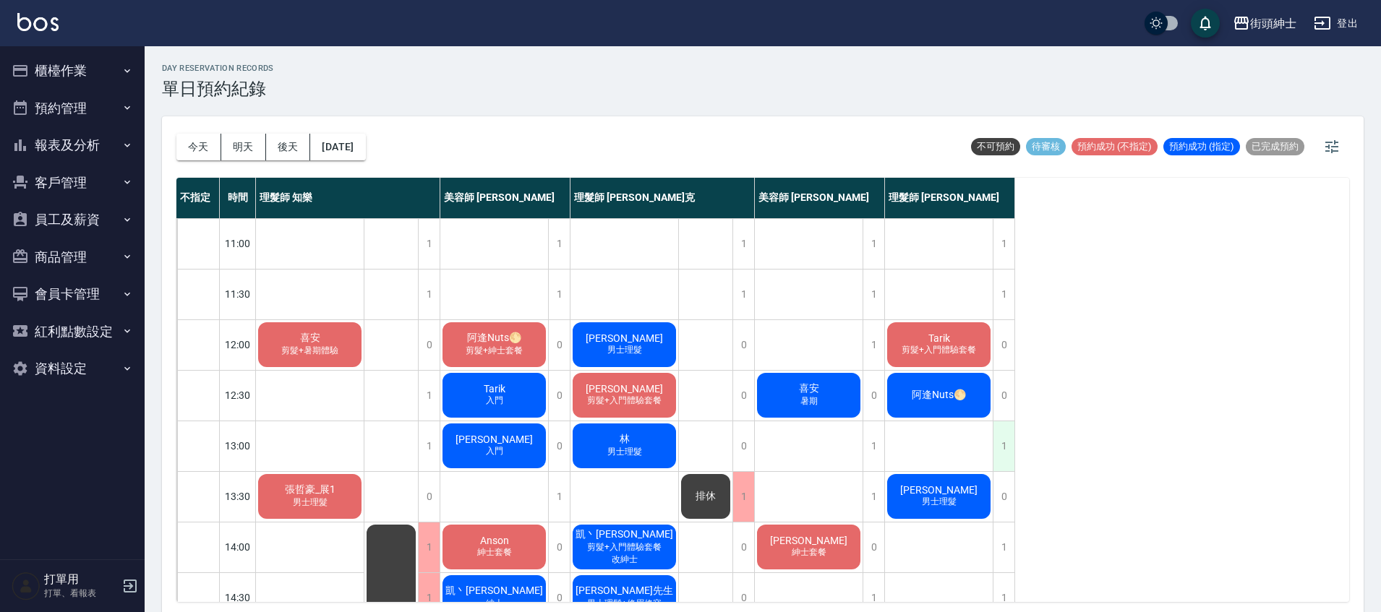
click at [999, 444] on div "1" at bounding box center [1004, 447] width 22 height 50
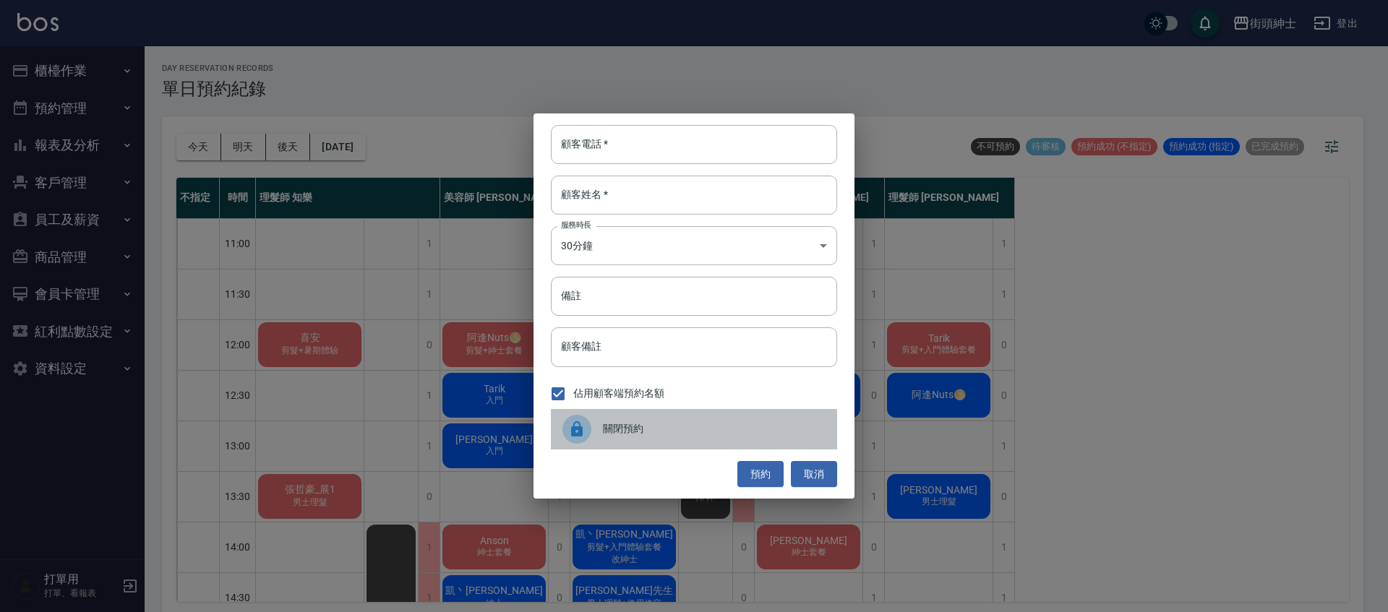
click at [620, 425] on span "關閉預約" at bounding box center [714, 429] width 223 height 15
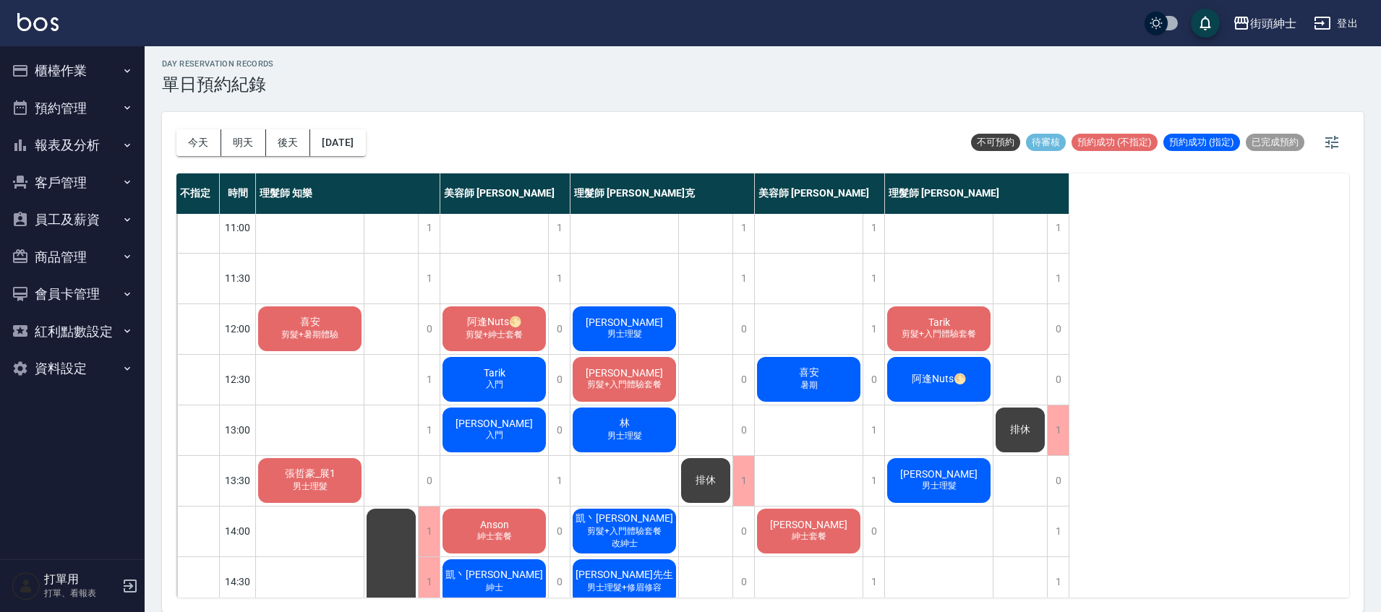
scroll to position [9, 0]
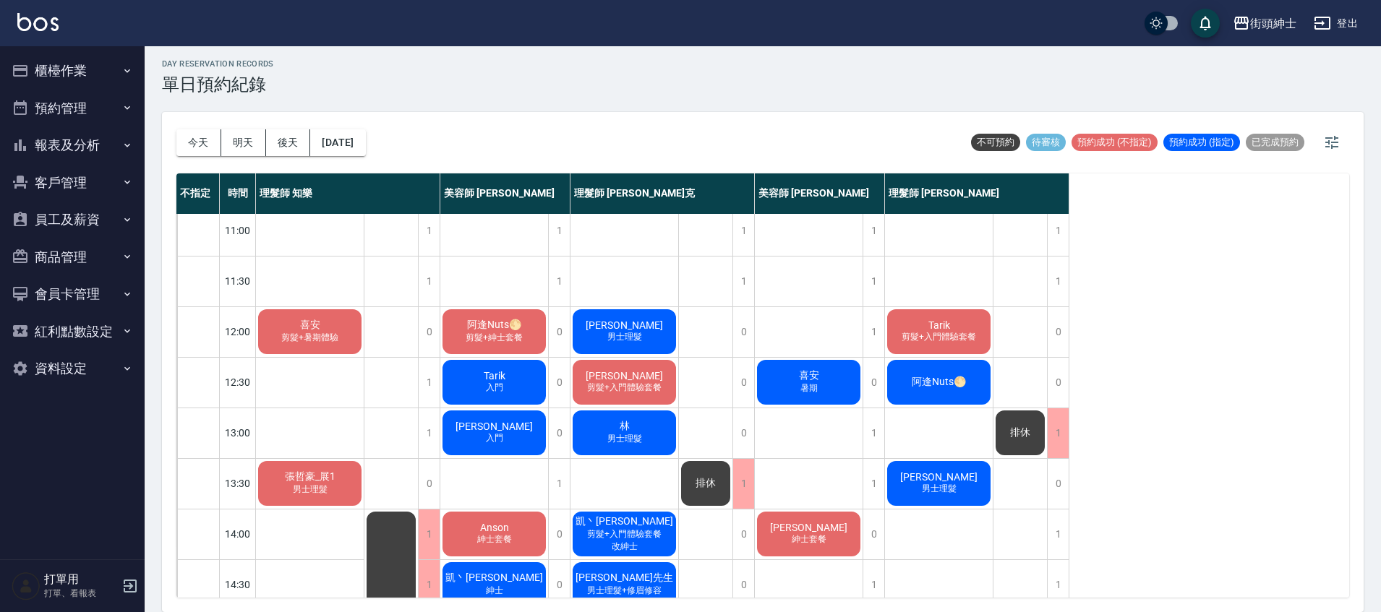
click at [967, 335] on span "剪髮+入門體驗套餐" at bounding box center [939, 337] width 80 height 12
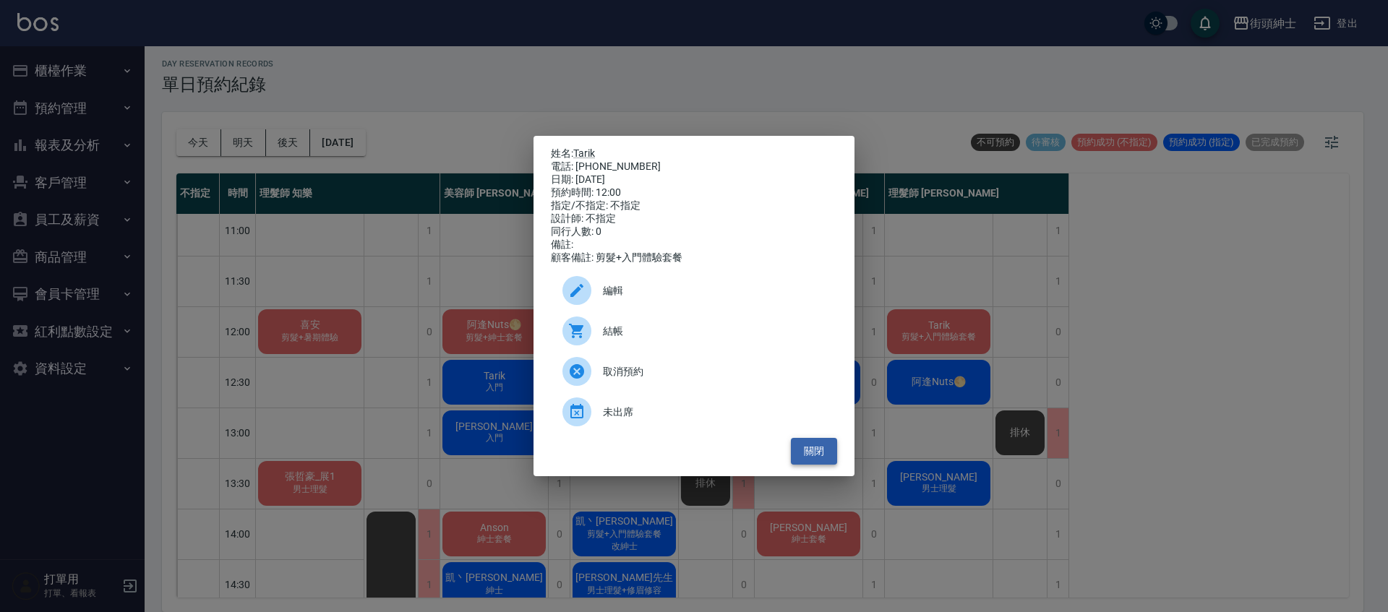
click at [826, 447] on button "關閉" at bounding box center [814, 451] width 46 height 27
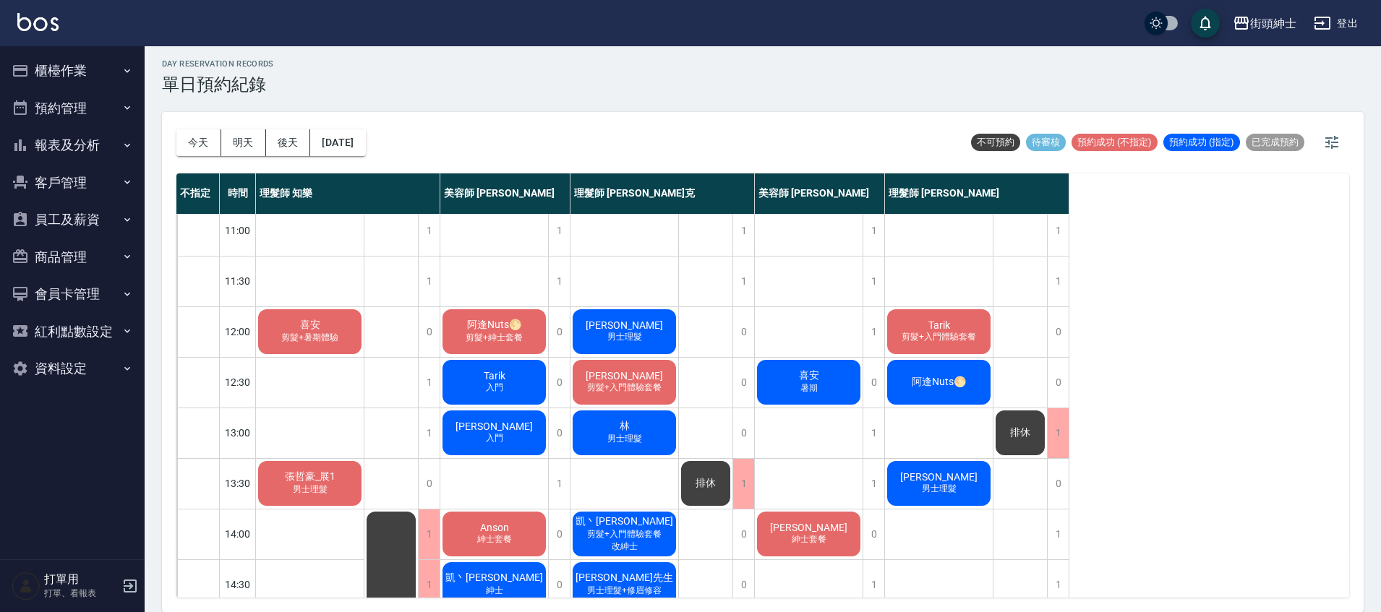
click at [978, 338] on span "剪髮+入門體驗套餐" at bounding box center [939, 337] width 80 height 12
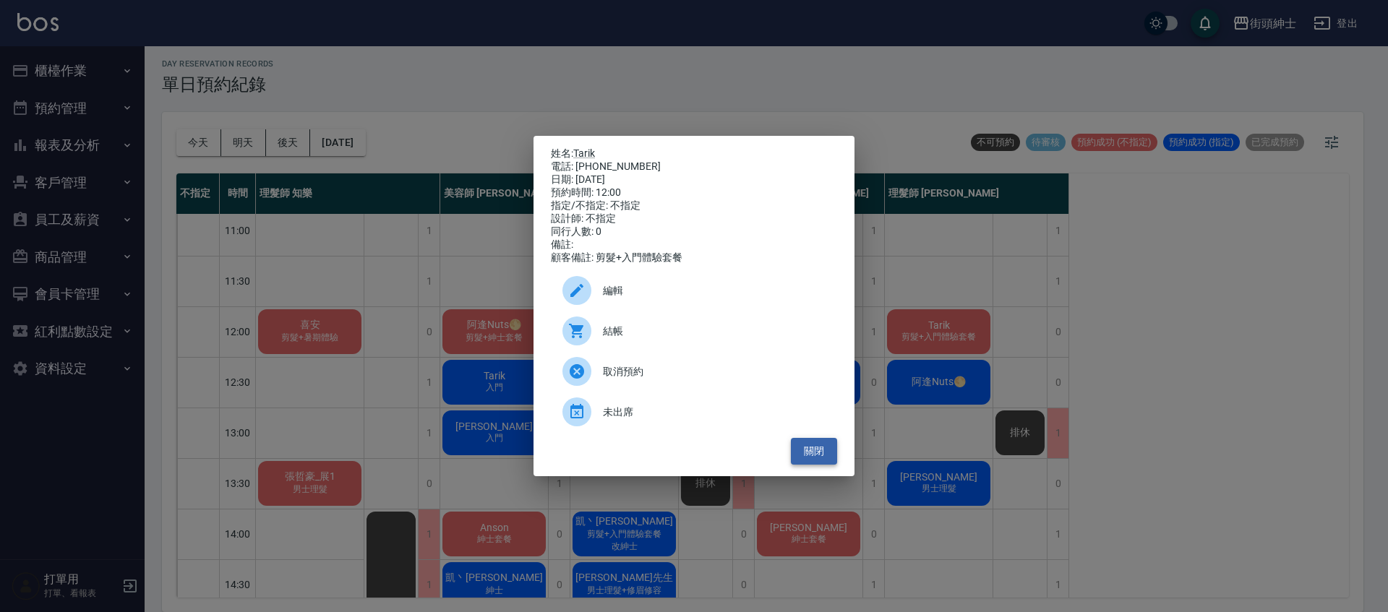
click at [826, 457] on button "關閉" at bounding box center [814, 451] width 46 height 27
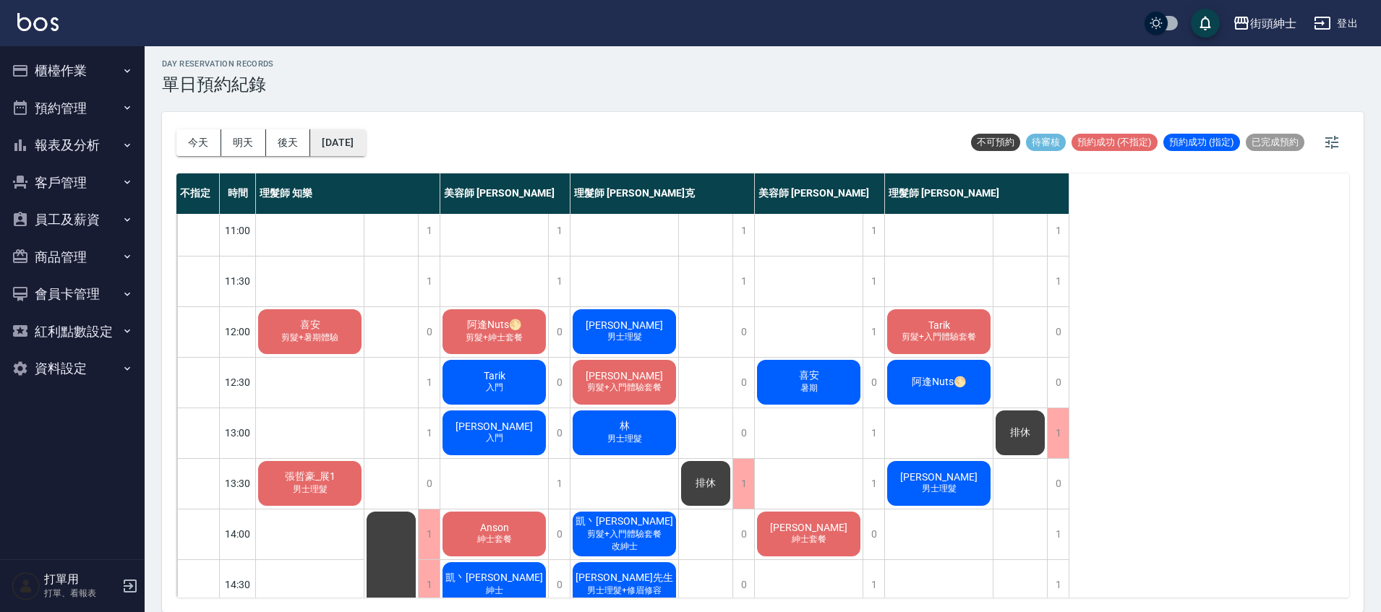
click at [363, 133] on button "[DATE]" at bounding box center [337, 142] width 55 height 27
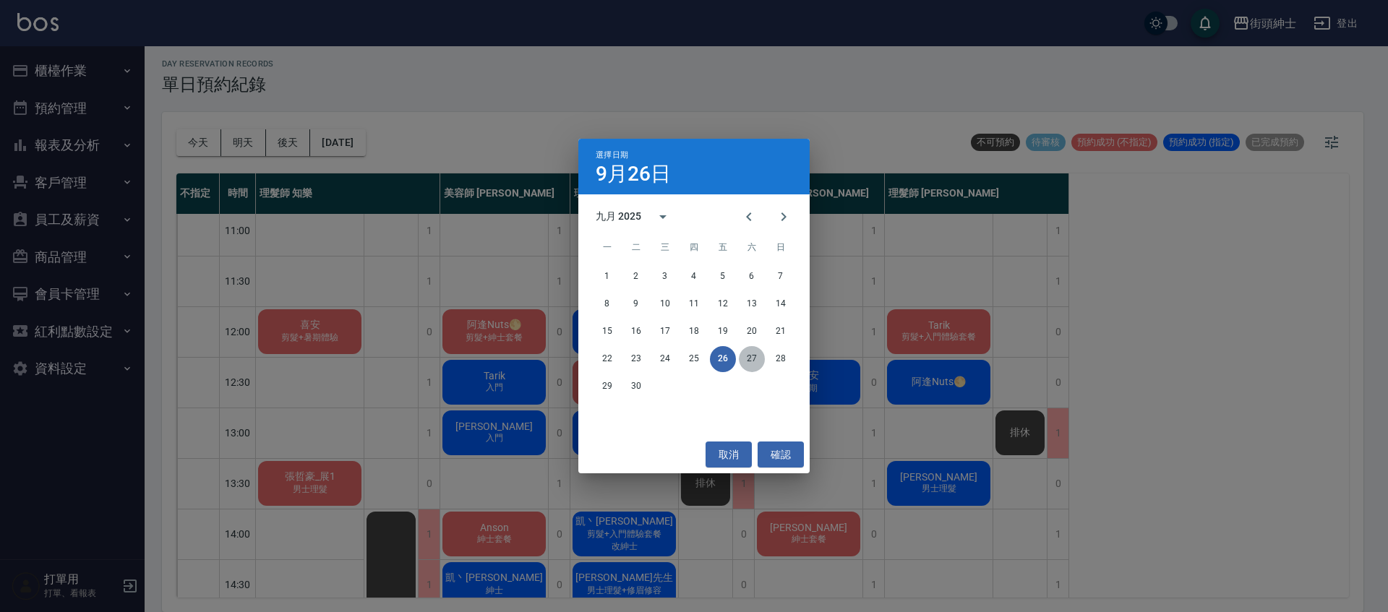
click at [752, 356] on button "27" at bounding box center [752, 359] width 26 height 26
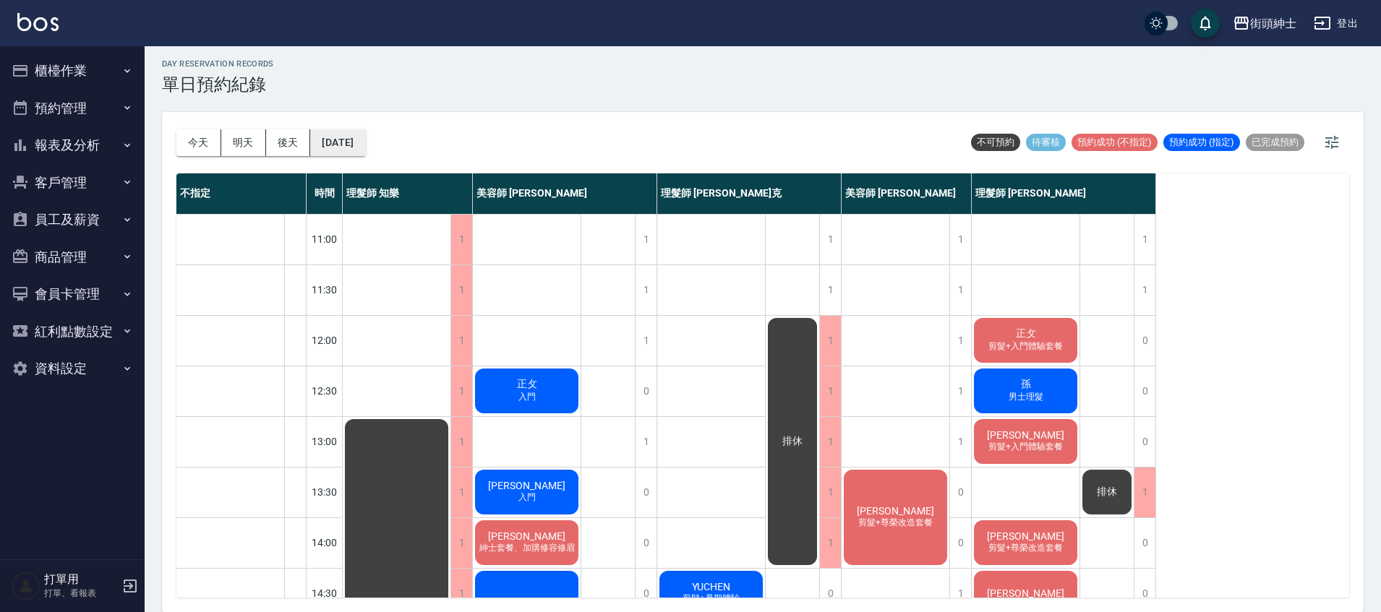
click at [362, 146] on button "[DATE]" at bounding box center [337, 142] width 55 height 27
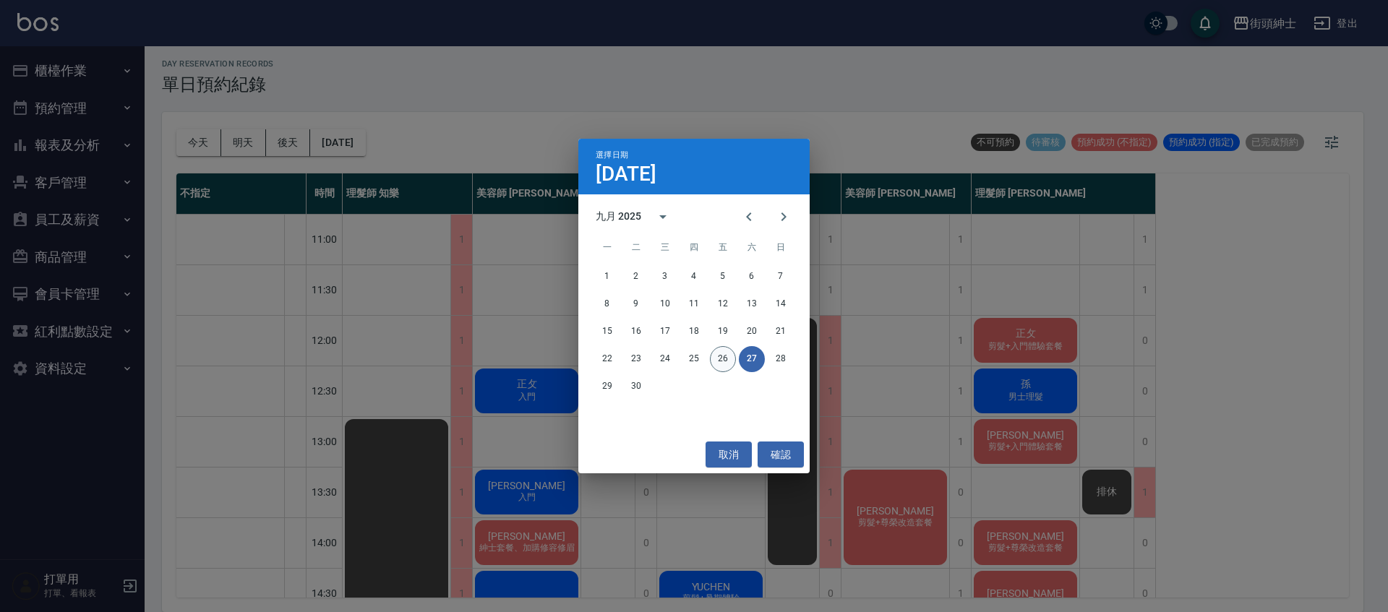
click at [714, 359] on button "26" at bounding box center [723, 359] width 26 height 26
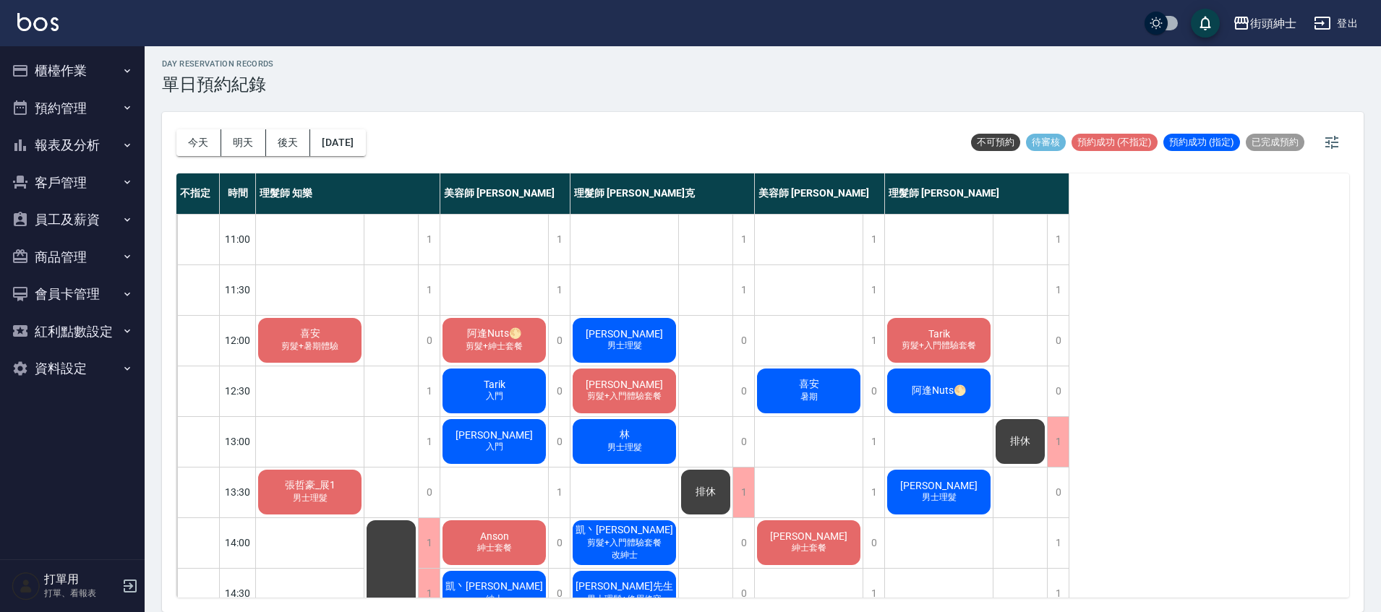
click at [502, 385] on span "Tarik" at bounding box center [494, 385] width 27 height 12
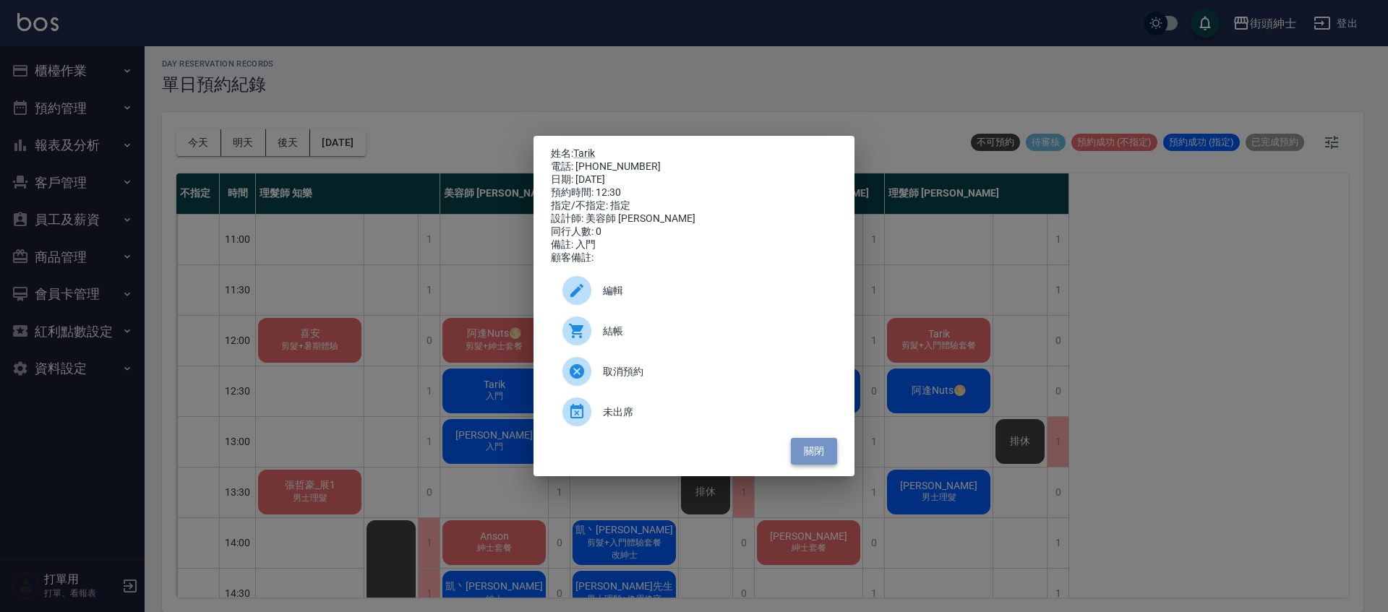
click at [829, 456] on button "關閉" at bounding box center [814, 451] width 46 height 27
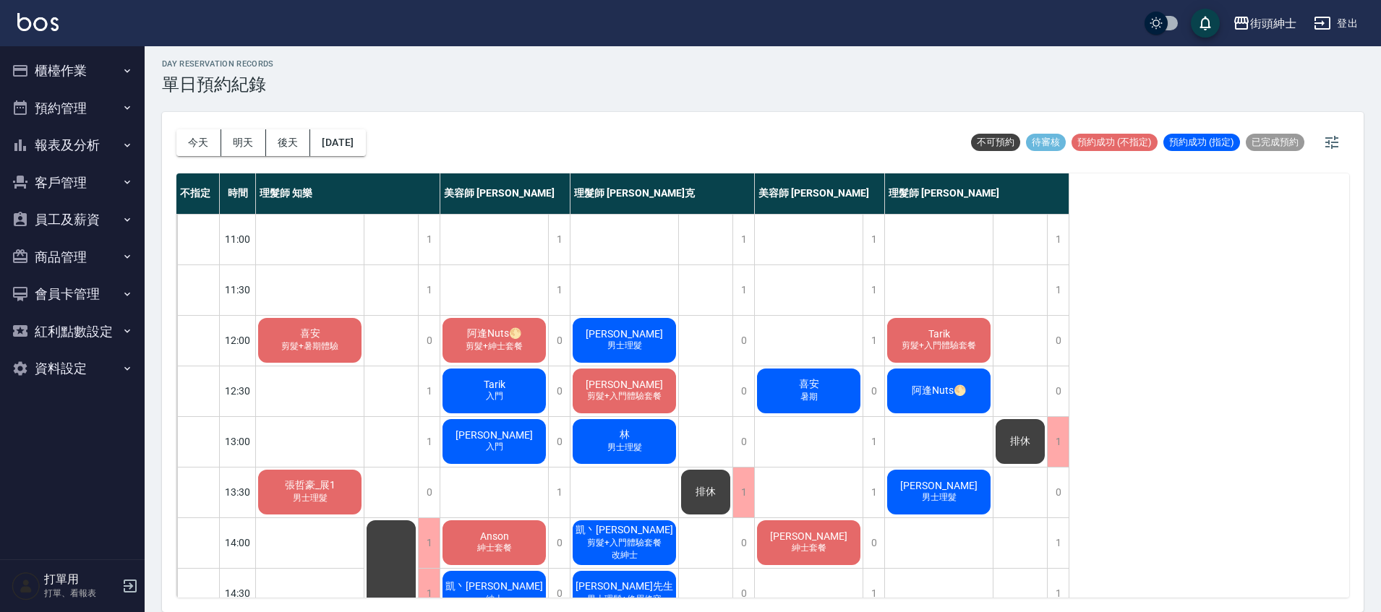
click at [537, 396] on div "Tarik 入門" at bounding box center [494, 391] width 108 height 49
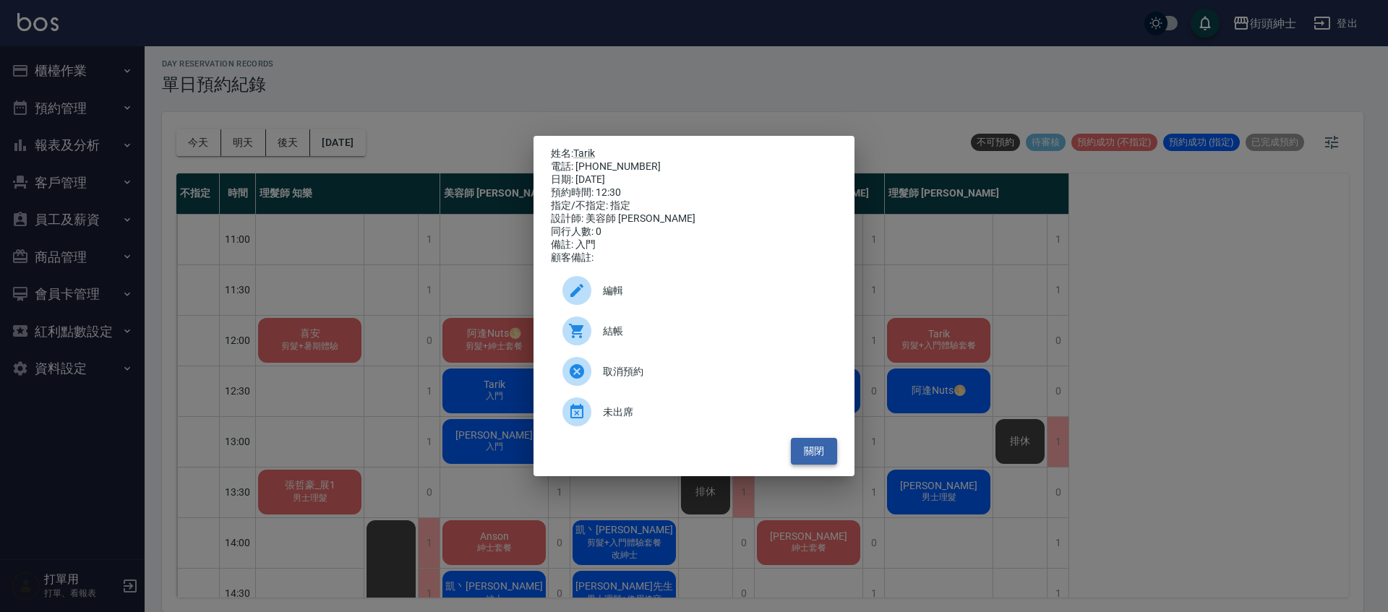
click at [820, 447] on button "關閉" at bounding box center [814, 451] width 46 height 27
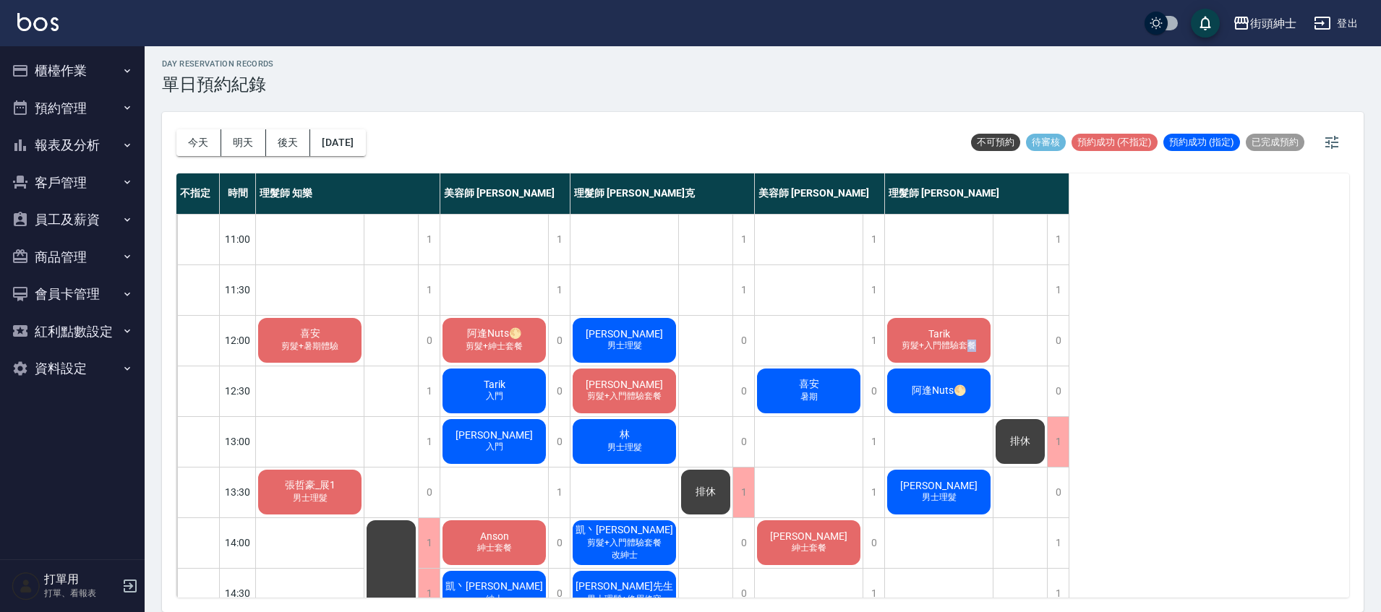
click at [972, 344] on span "剪髮+入門體驗套餐" at bounding box center [939, 346] width 80 height 12
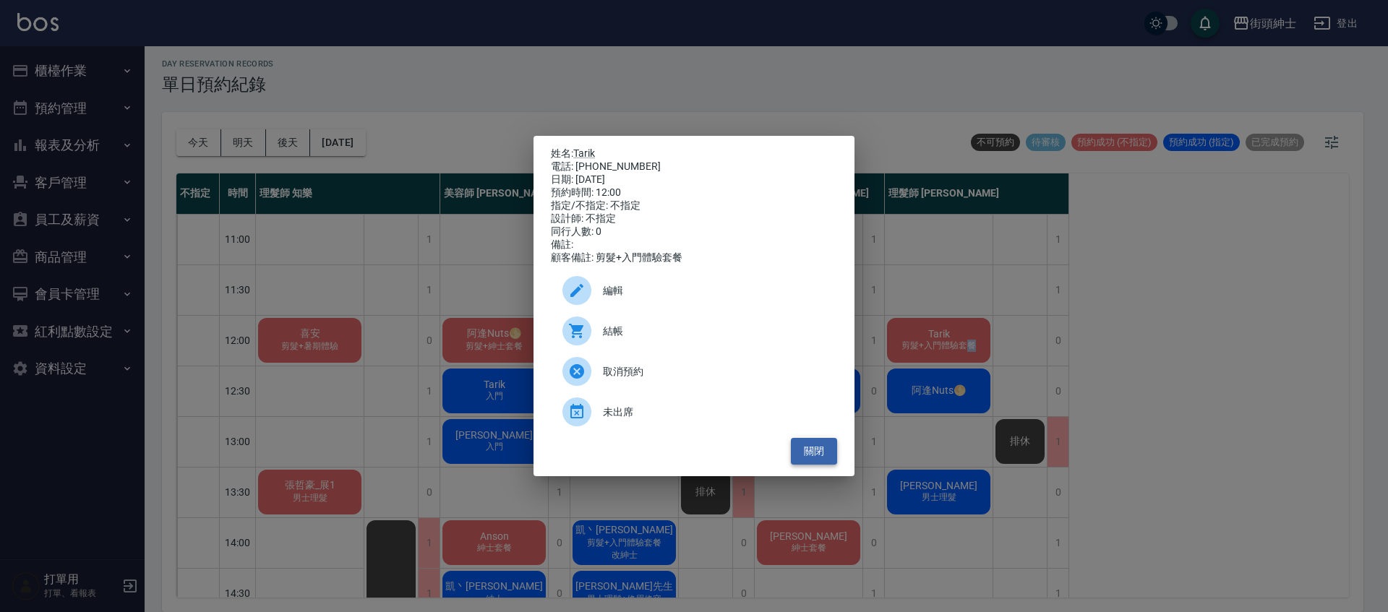
click at [809, 463] on button "關閉" at bounding box center [814, 451] width 46 height 27
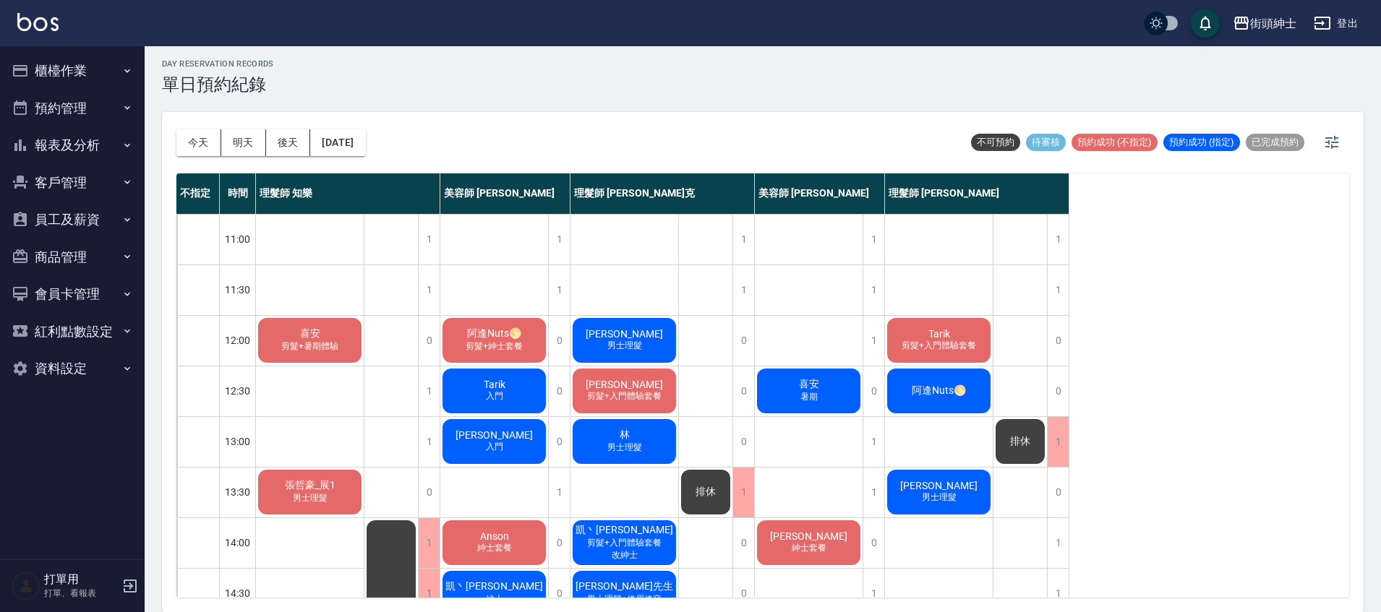
click at [504, 401] on span "入門" at bounding box center [494, 396] width 23 height 12
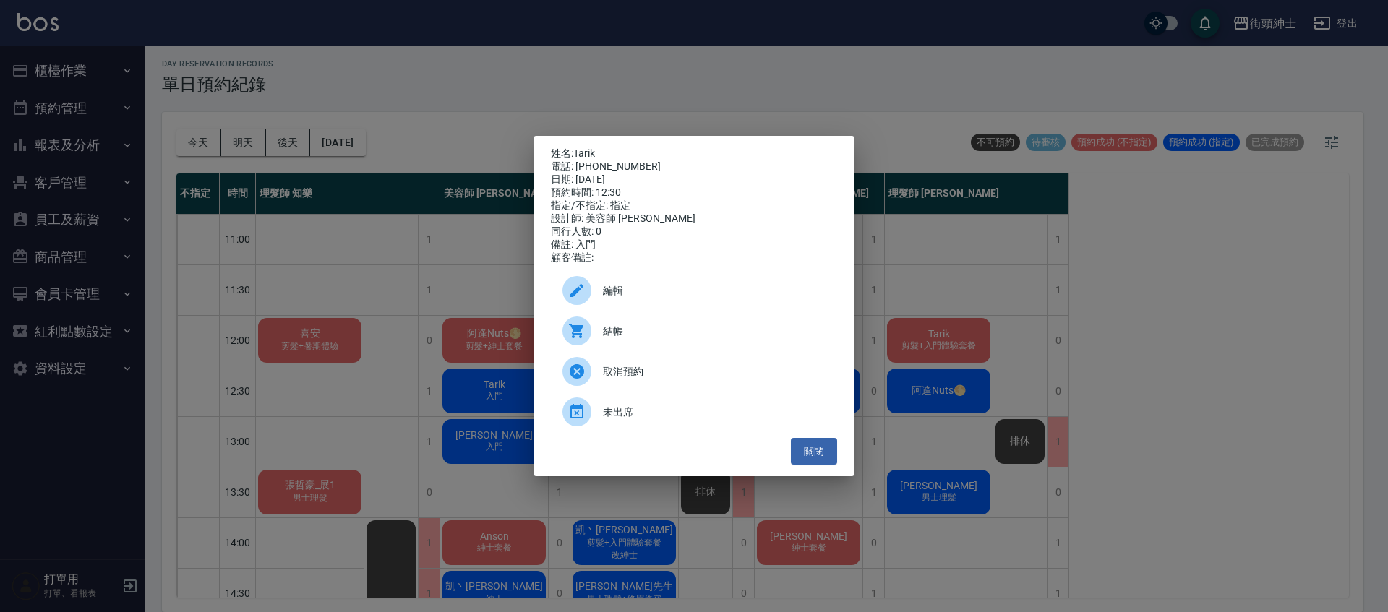
click at [729, 375] on span "取消預約" at bounding box center [714, 371] width 223 height 15
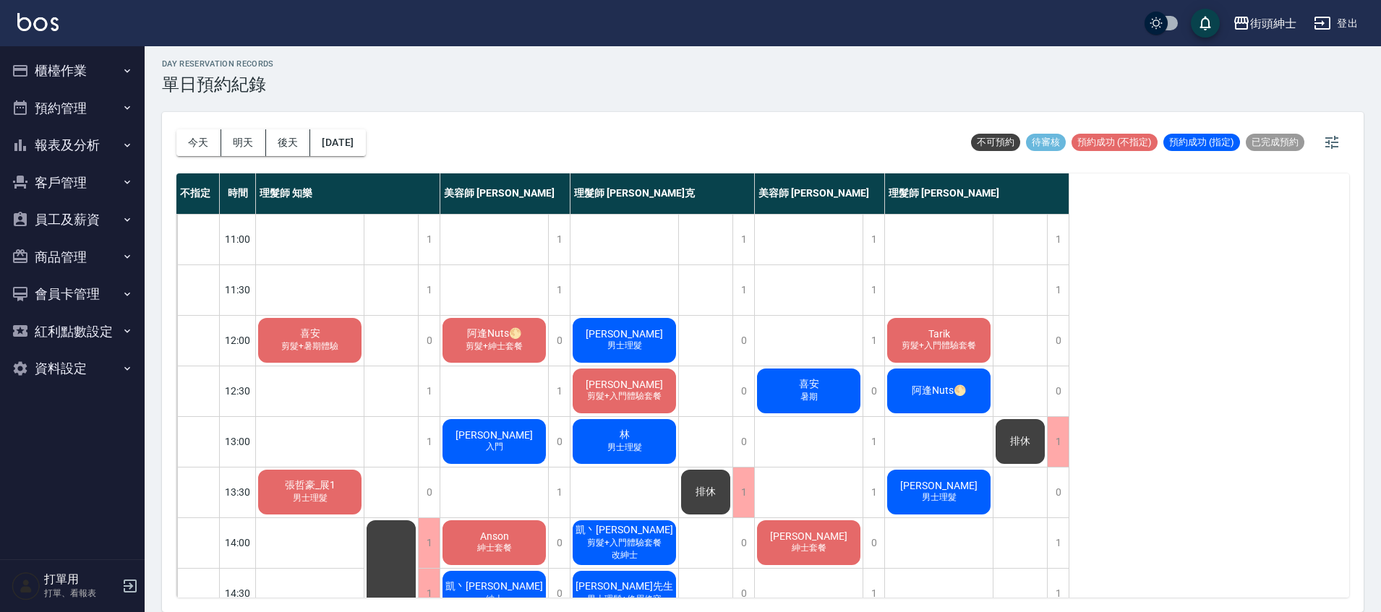
click at [329, 343] on span "剪髮+暑期體驗" at bounding box center [309, 347] width 63 height 12
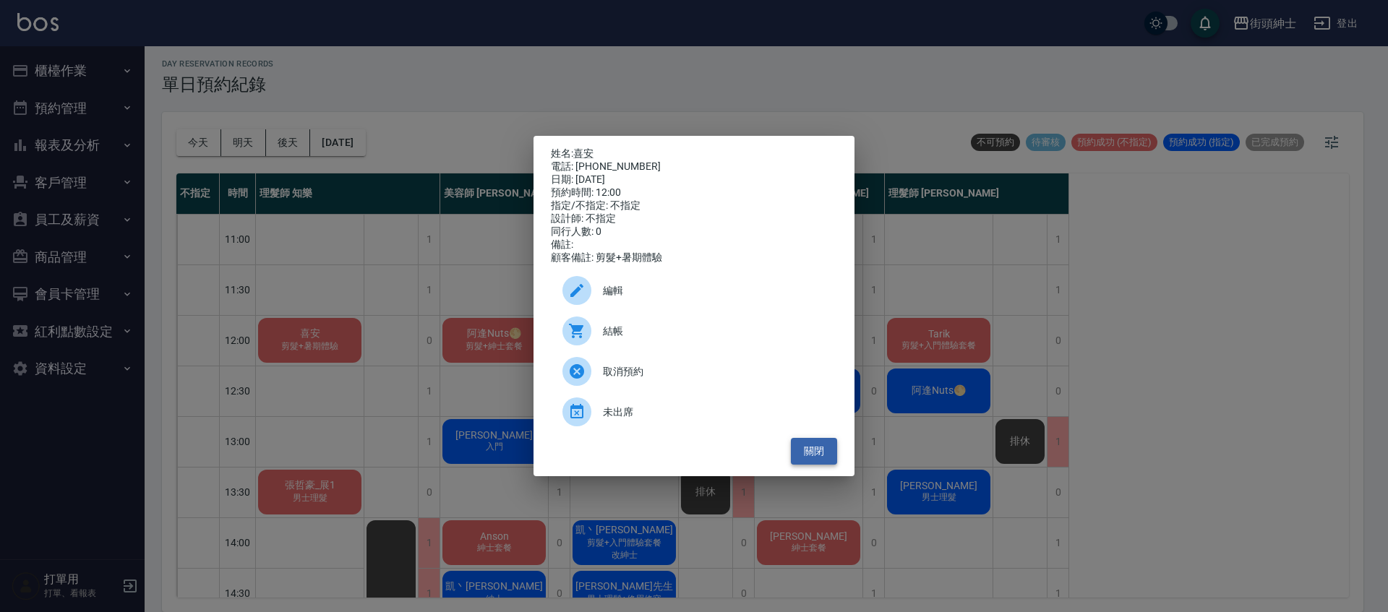
click at [826, 451] on button "關閉" at bounding box center [814, 451] width 46 height 27
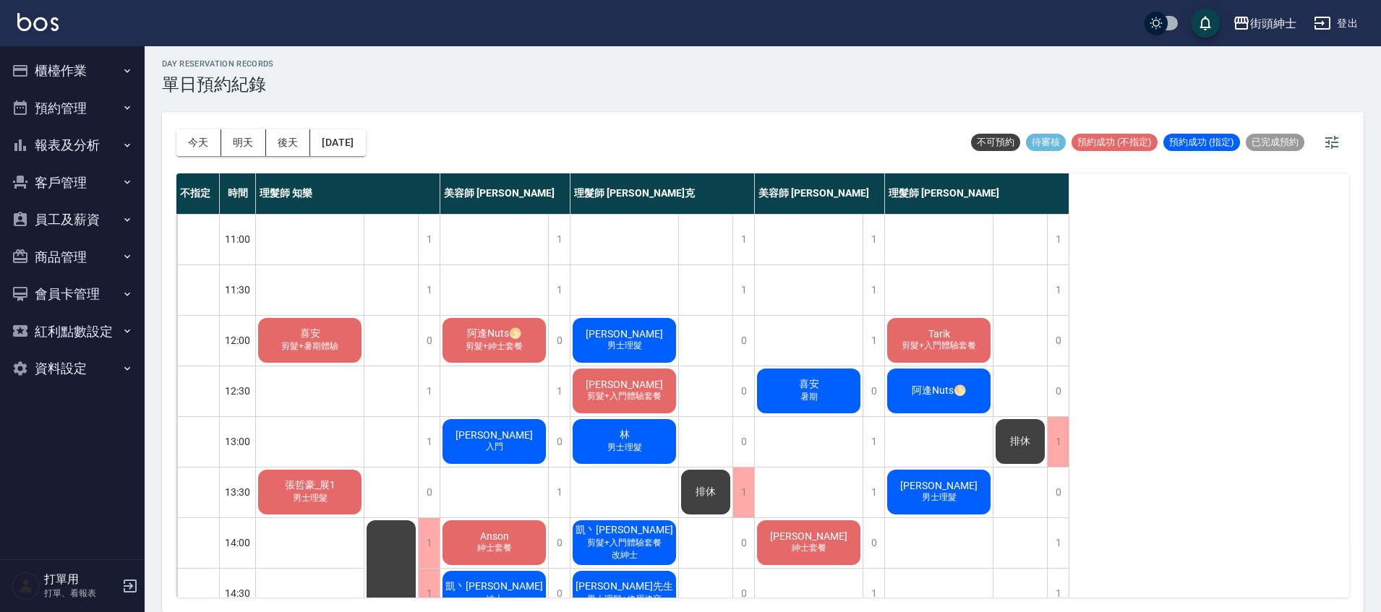
click at [349, 329] on div "喜安 剪髮+暑期體驗" at bounding box center [310, 340] width 108 height 49
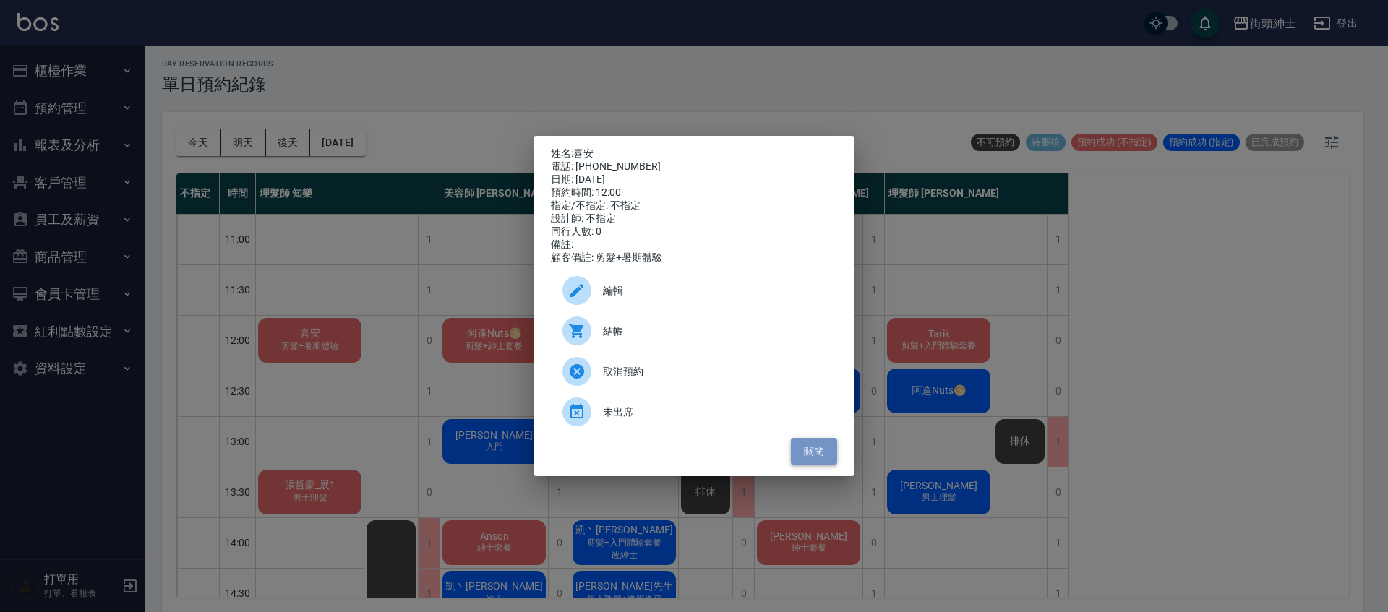
click at [813, 459] on button "關閉" at bounding box center [814, 451] width 46 height 27
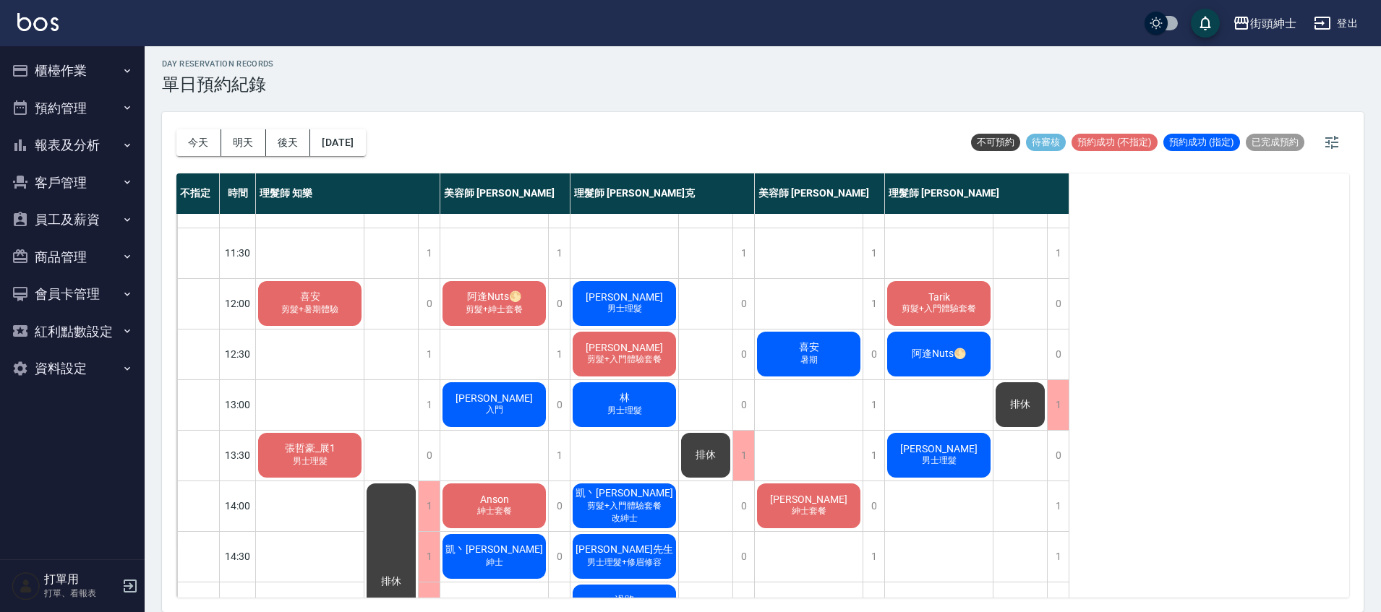
scroll to position [32, 0]
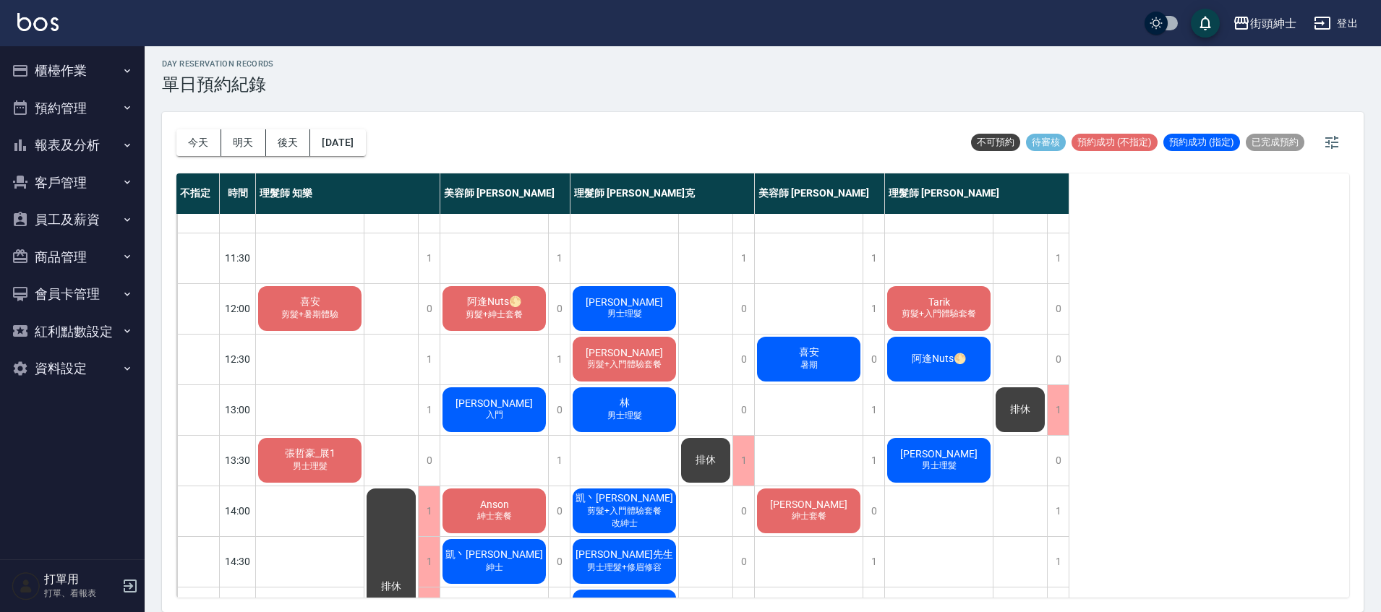
click at [941, 312] on span "剪髮+入門體驗套餐" at bounding box center [939, 314] width 80 height 12
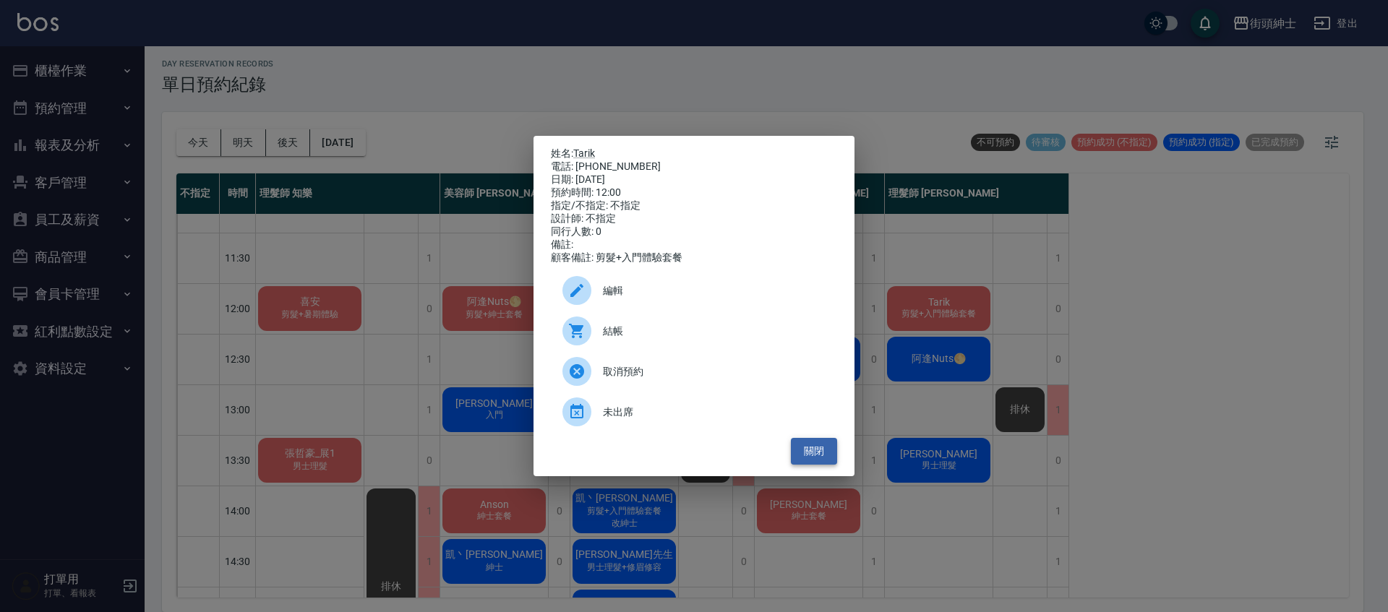
click at [824, 458] on button "關閉" at bounding box center [814, 451] width 46 height 27
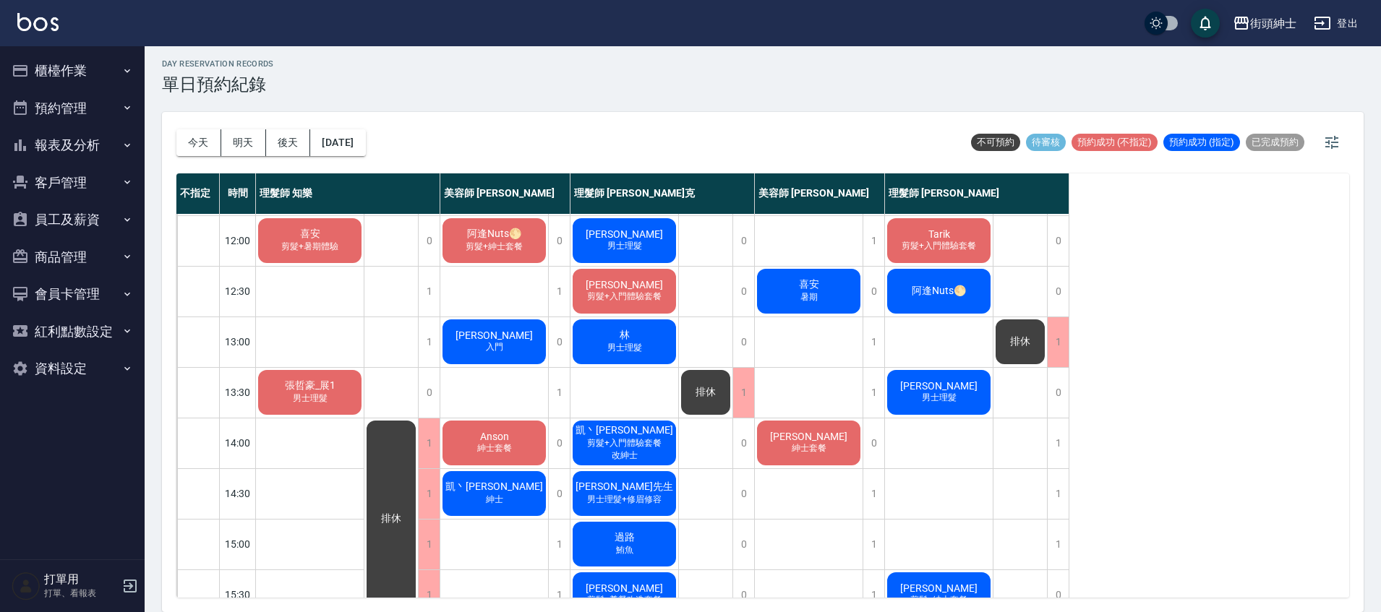
scroll to position [97, 0]
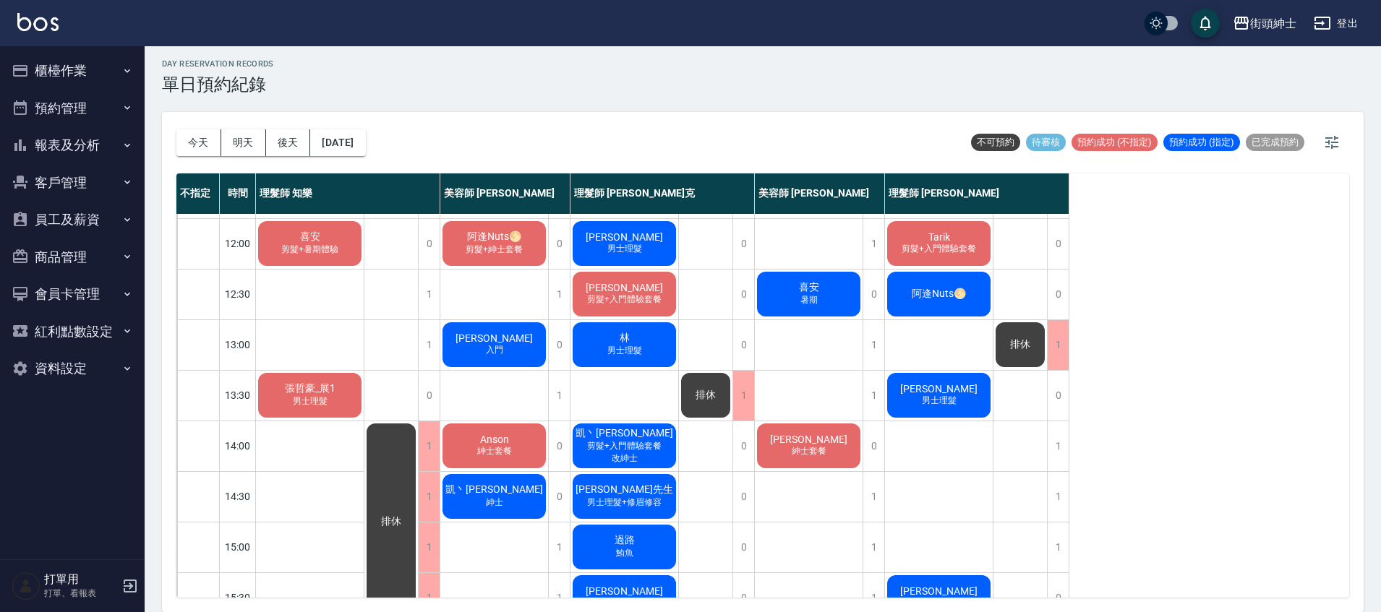
click at [660, 300] on span "剪髮+入門體驗套餐" at bounding box center [624, 300] width 80 height 12
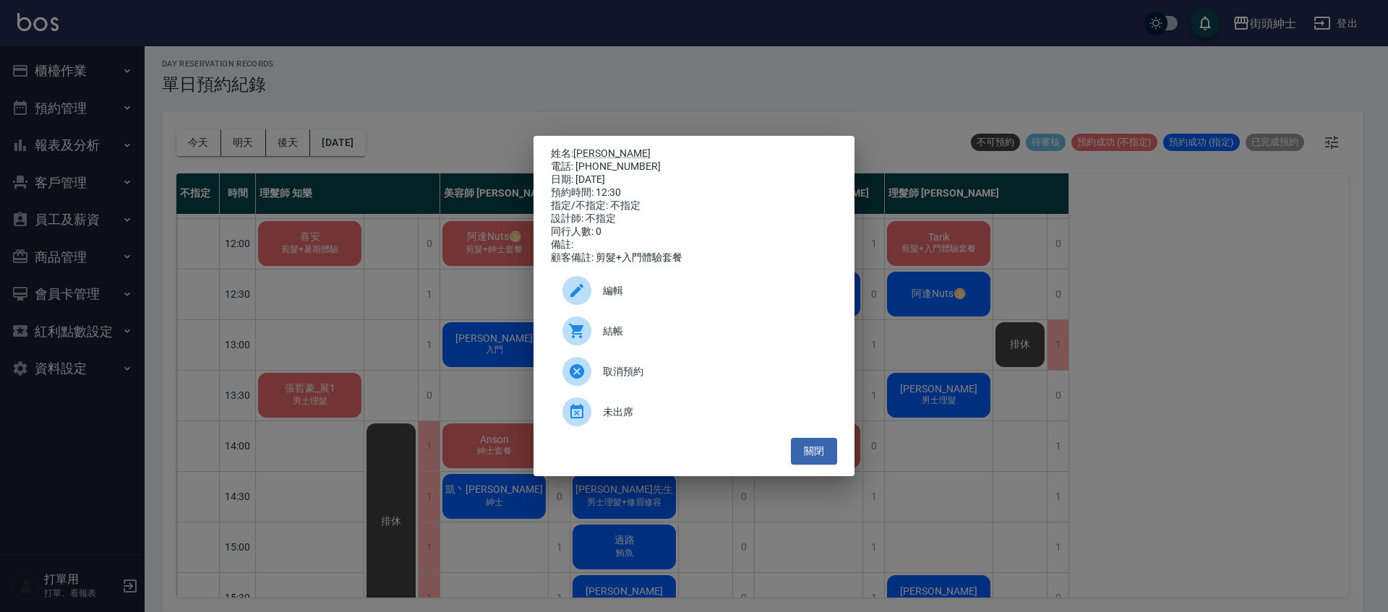
click at [837, 463] on div "姓名: 王秉翔 電話: 0987623018 日期: 2025/09/26 預約時間: 12:30 指定/不指定: 不指定 設計師: 不指定 同行人數: 0 …" at bounding box center [694, 306] width 321 height 341
click at [824, 456] on button "關閉" at bounding box center [814, 451] width 46 height 27
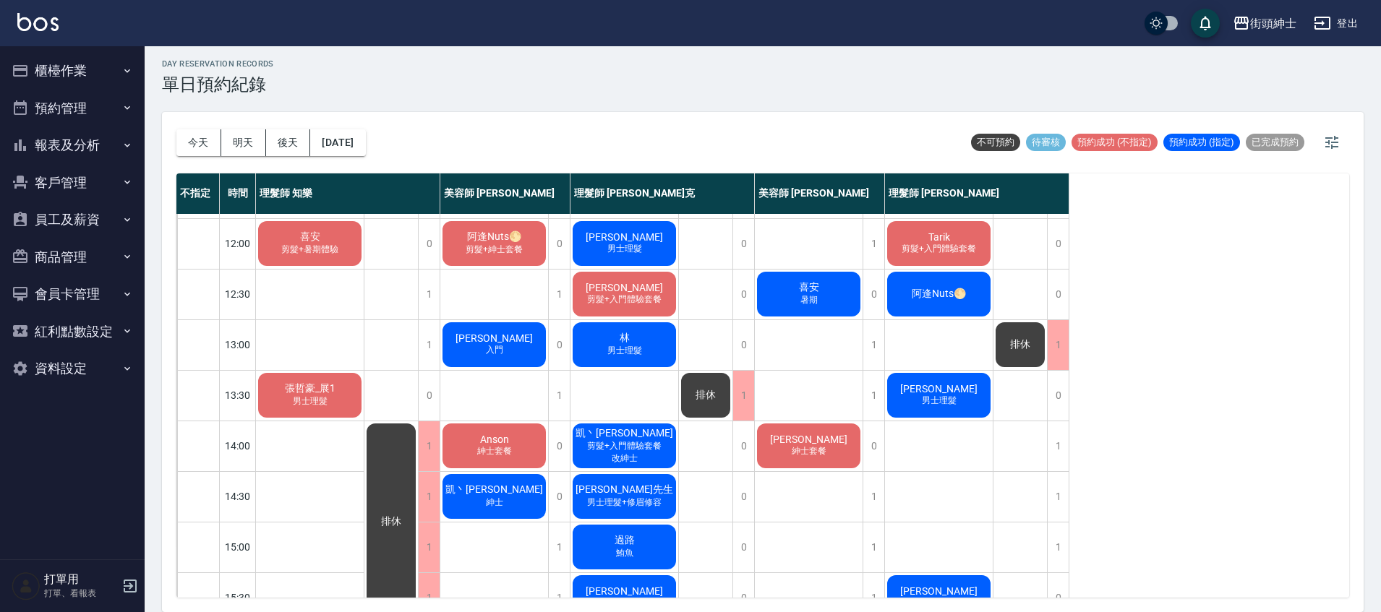
click at [921, 388] on span "[PERSON_NAME]" at bounding box center [938, 389] width 83 height 12
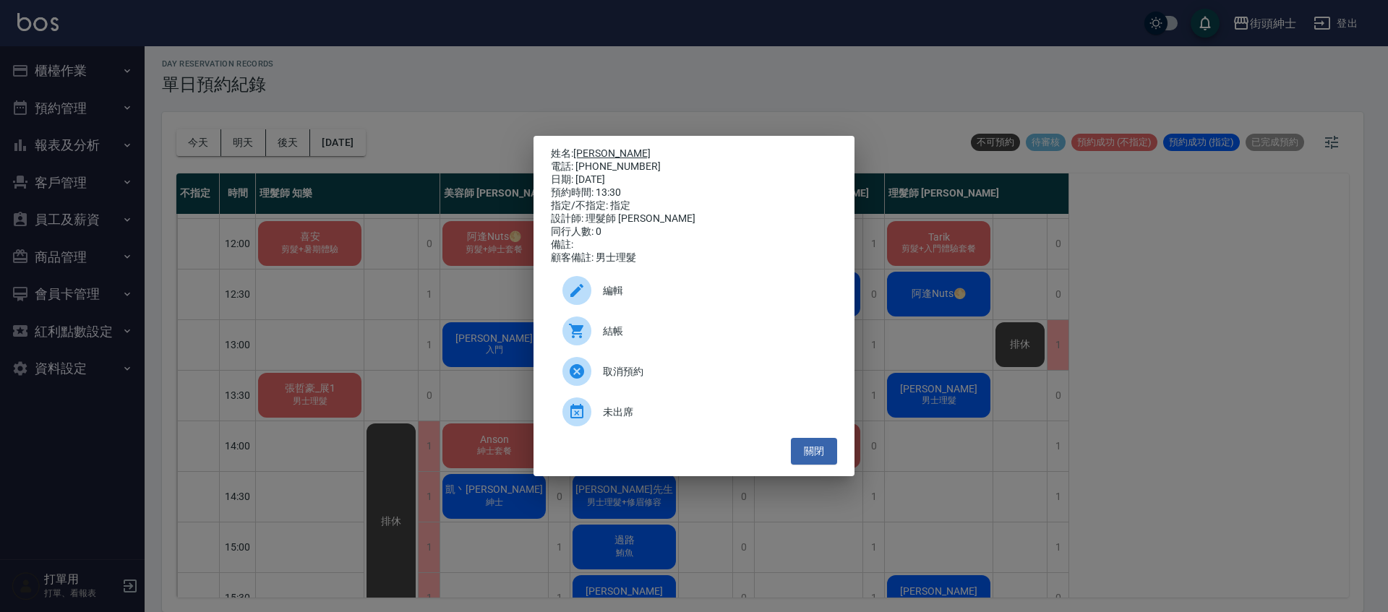
click at [602, 151] on link "[PERSON_NAME]" at bounding box center [611, 154] width 77 height 12
click at [808, 452] on button "關閉" at bounding box center [814, 451] width 46 height 27
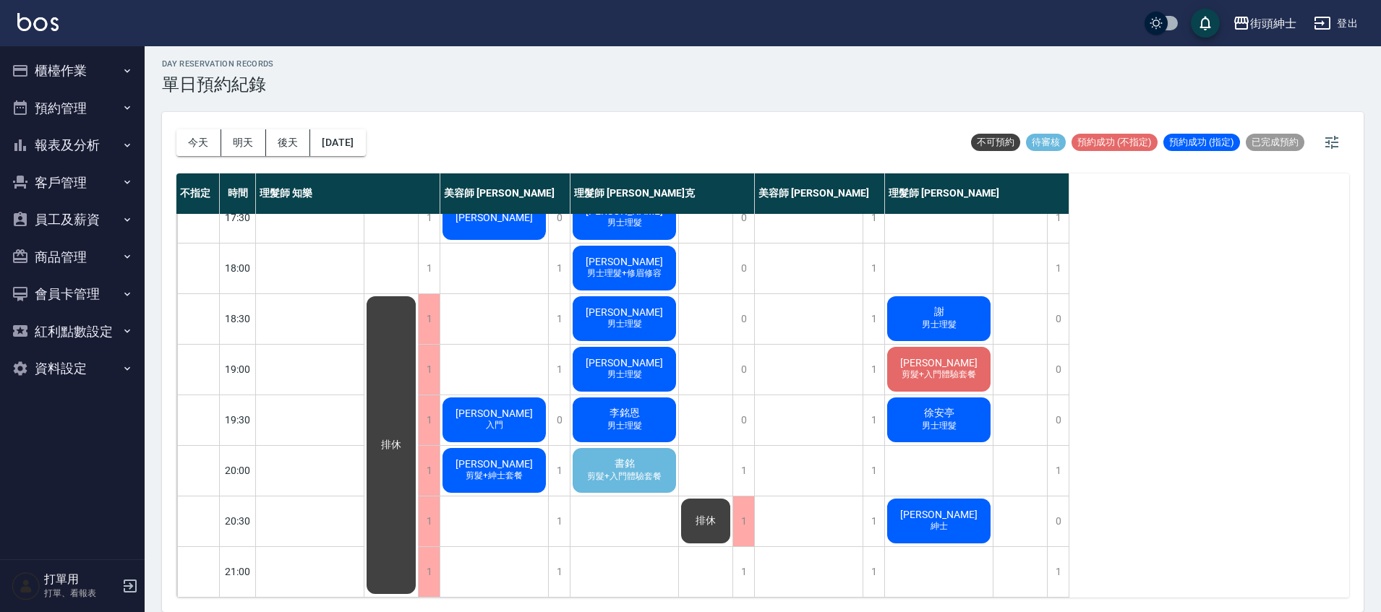
scroll to position [691, 0]
click at [624, 458] on span "書銘" at bounding box center [625, 464] width 26 height 13
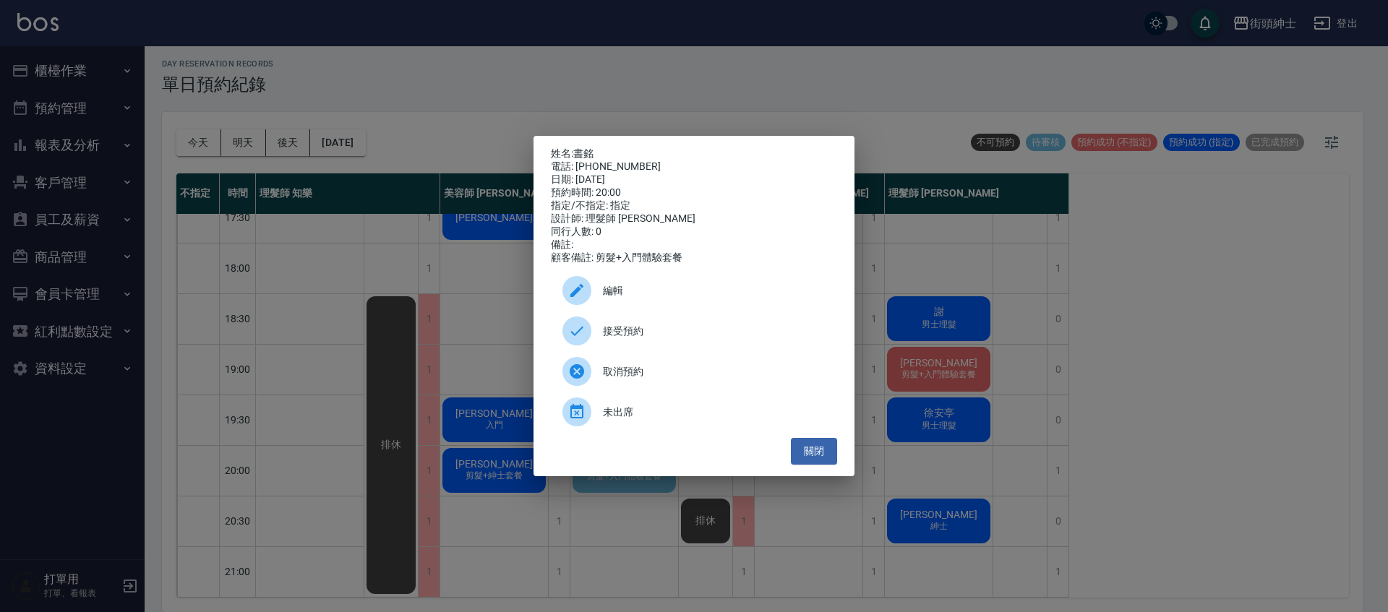
click at [644, 337] on span "接受預約" at bounding box center [714, 331] width 223 height 15
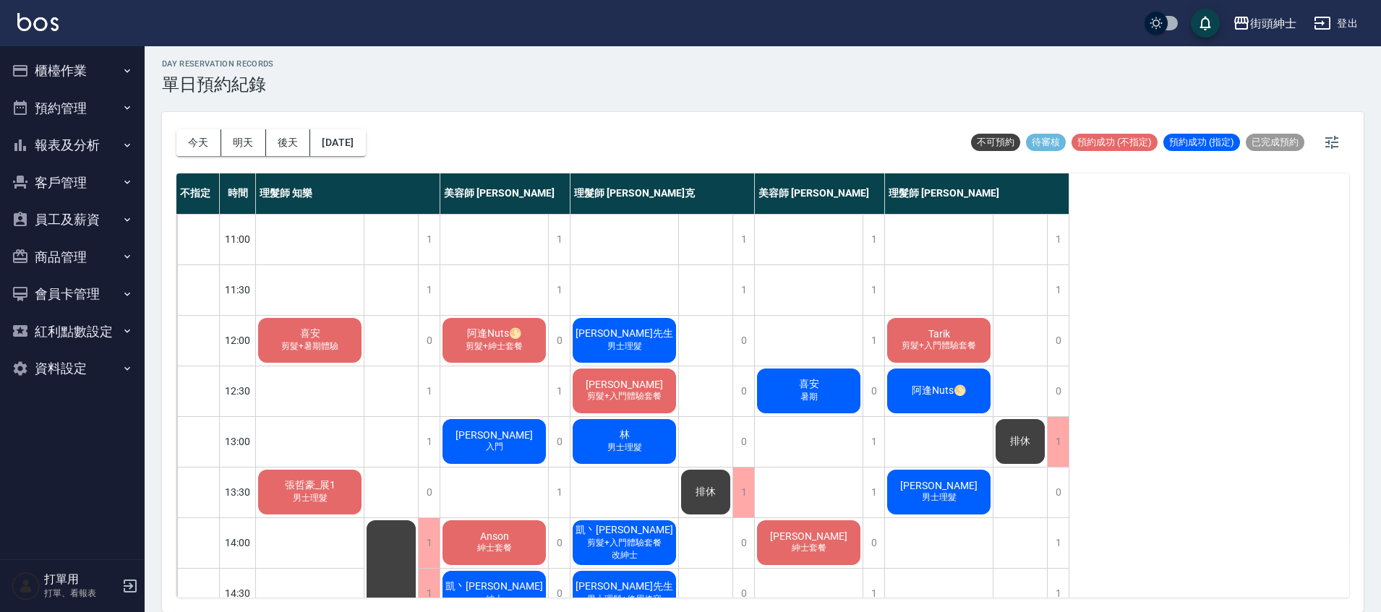
scroll to position [1, 0]
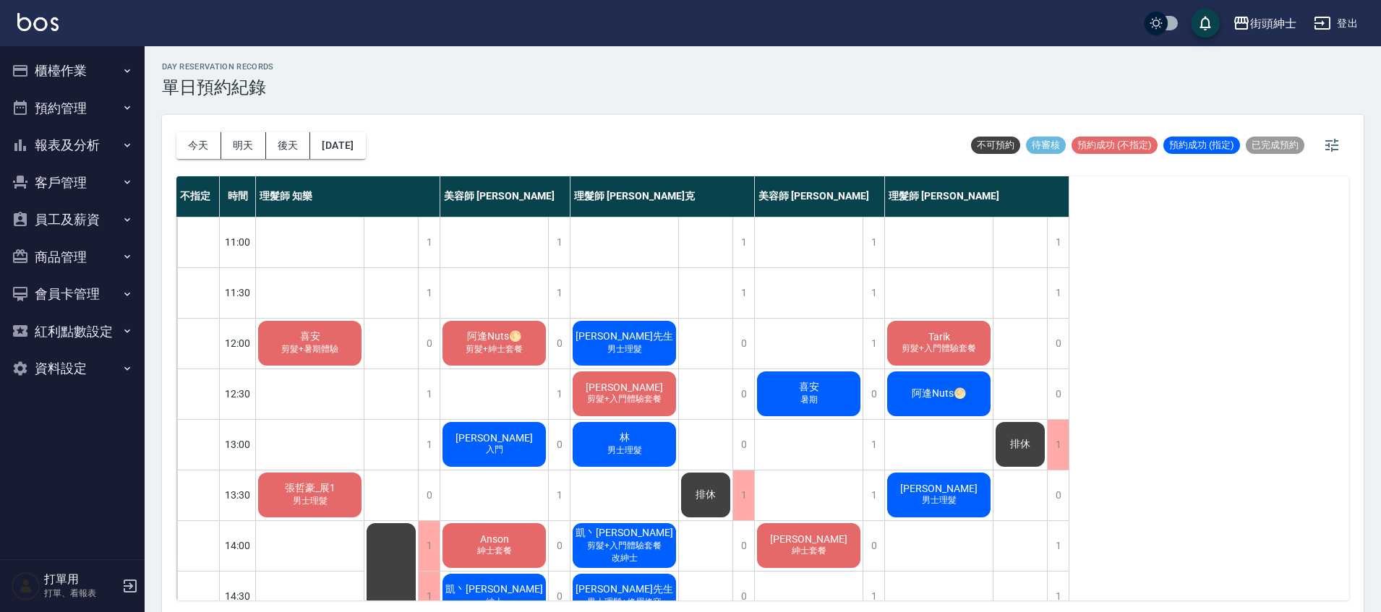
click at [957, 333] on div "Tarik 剪髮+入門體驗套餐" at bounding box center [939, 343] width 108 height 49
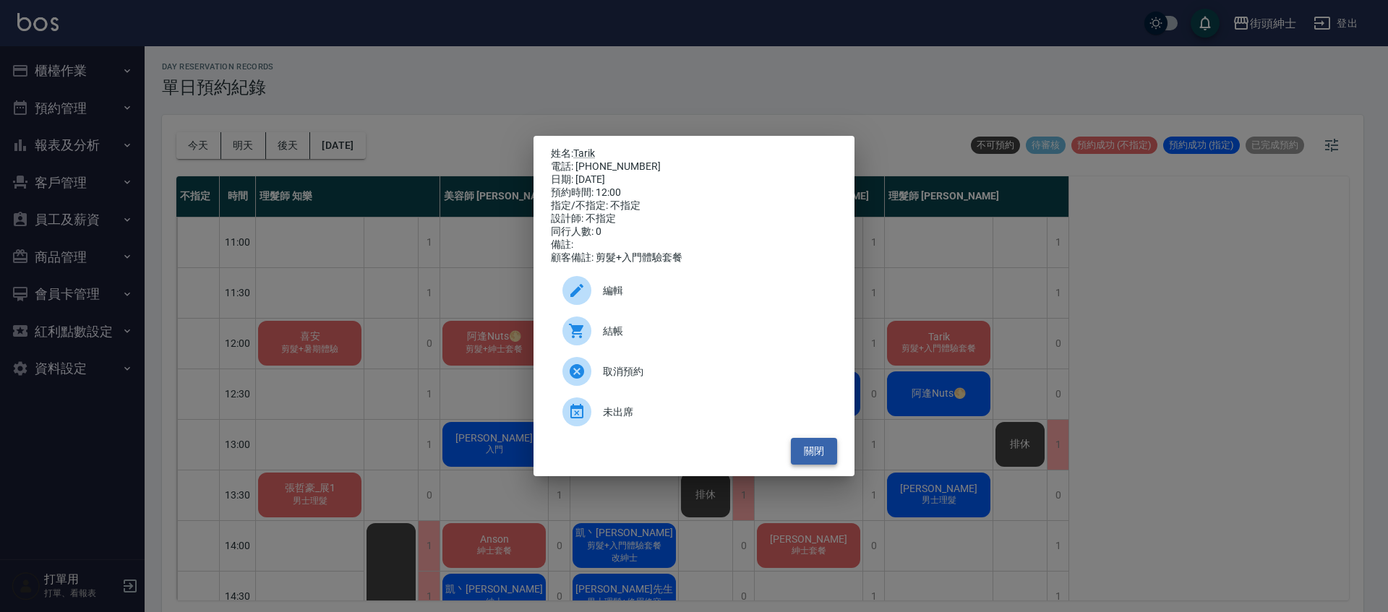
click at [825, 460] on button "關閉" at bounding box center [814, 451] width 46 height 27
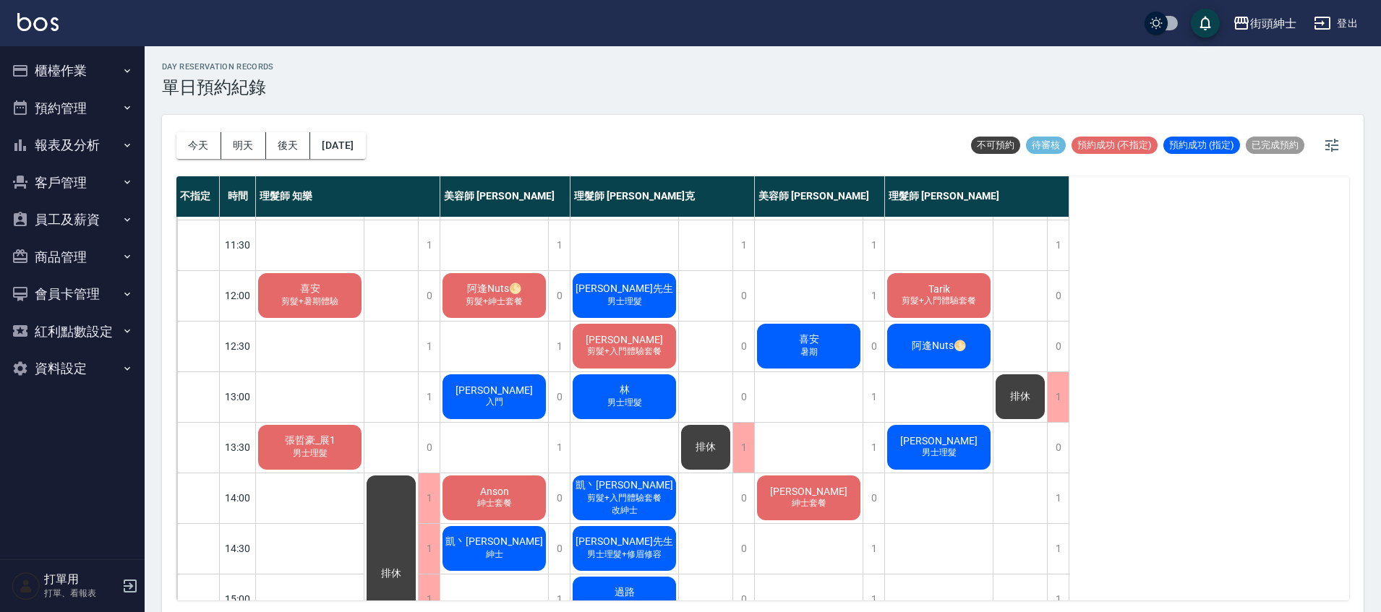
scroll to position [48, 0]
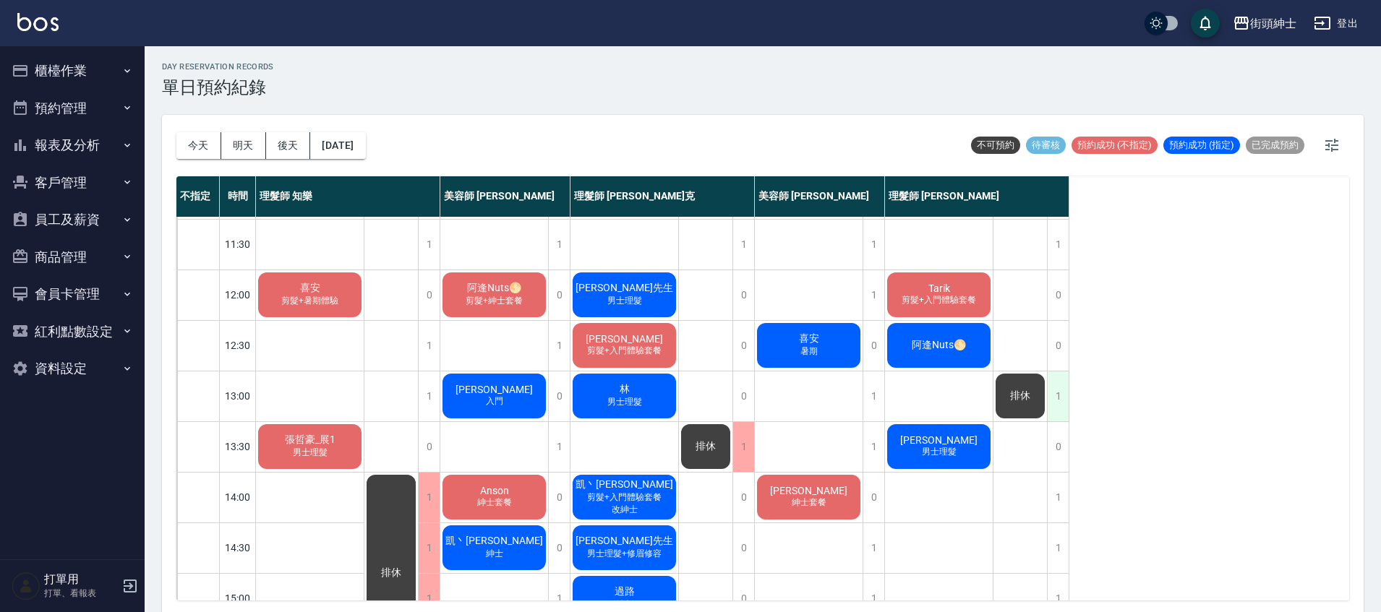
click at [1059, 393] on div "1" at bounding box center [1058, 397] width 22 height 50
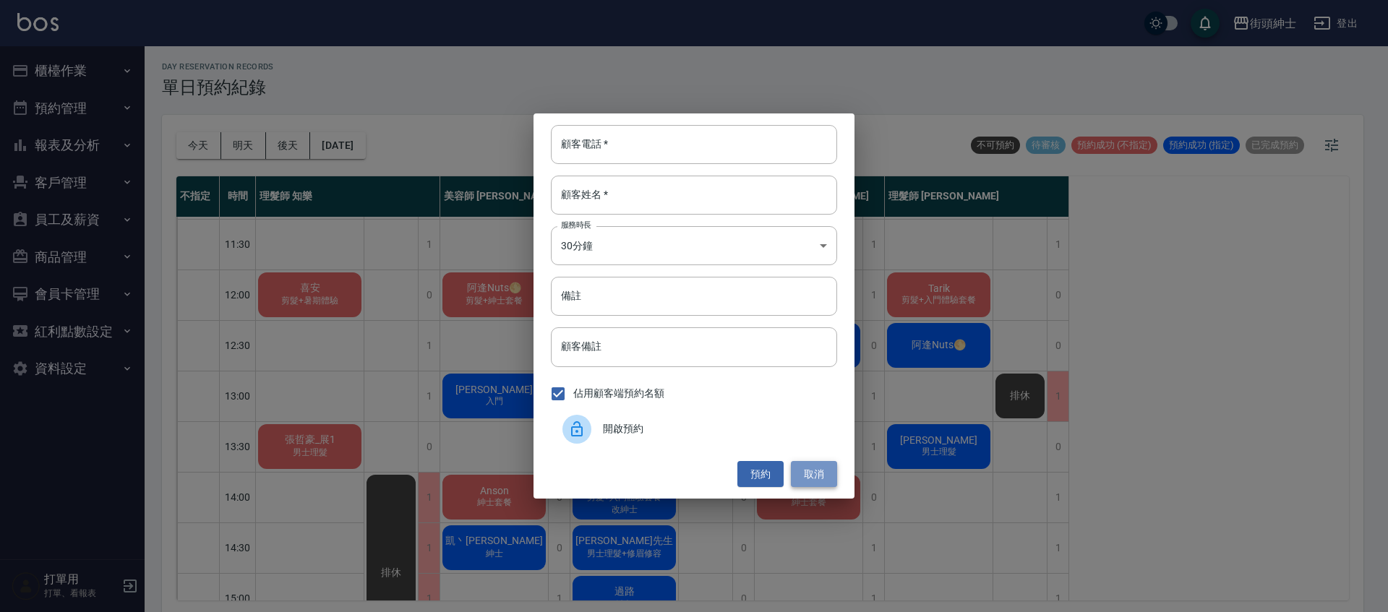
click at [825, 478] on button "取消" at bounding box center [814, 474] width 46 height 27
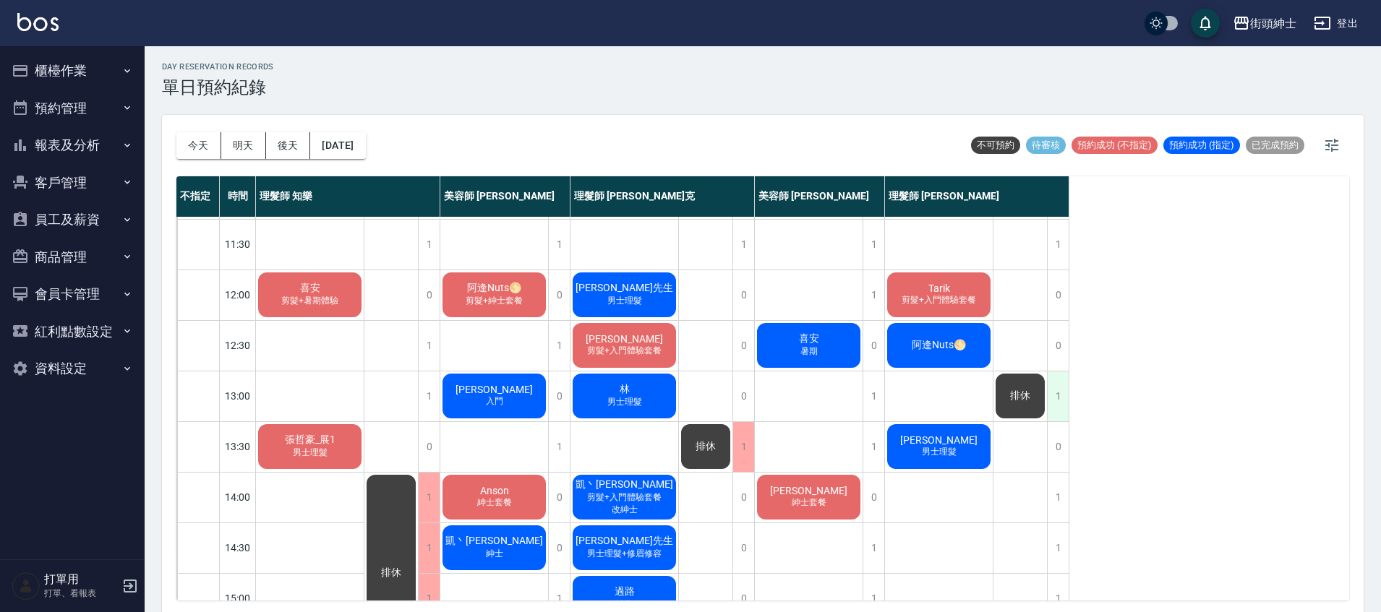
click at [1051, 399] on div "1" at bounding box center [1058, 397] width 22 height 50
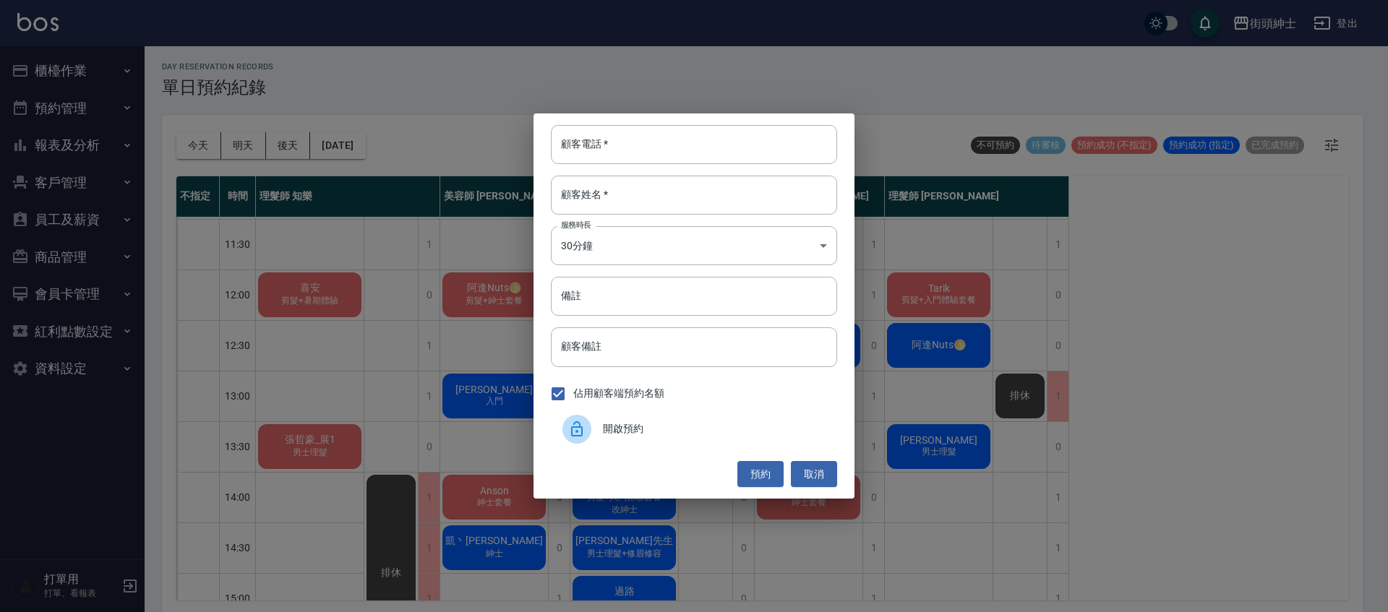
click at [677, 427] on span "開啟預約" at bounding box center [714, 429] width 223 height 15
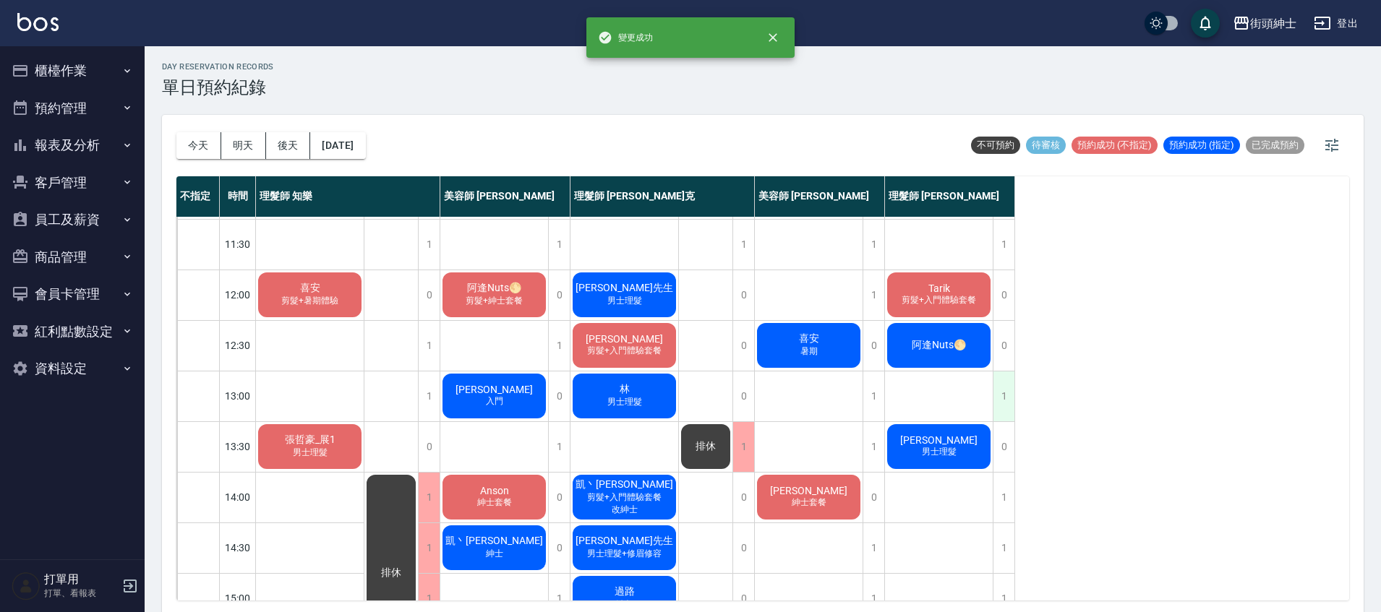
click at [999, 395] on div "1" at bounding box center [1004, 397] width 22 height 50
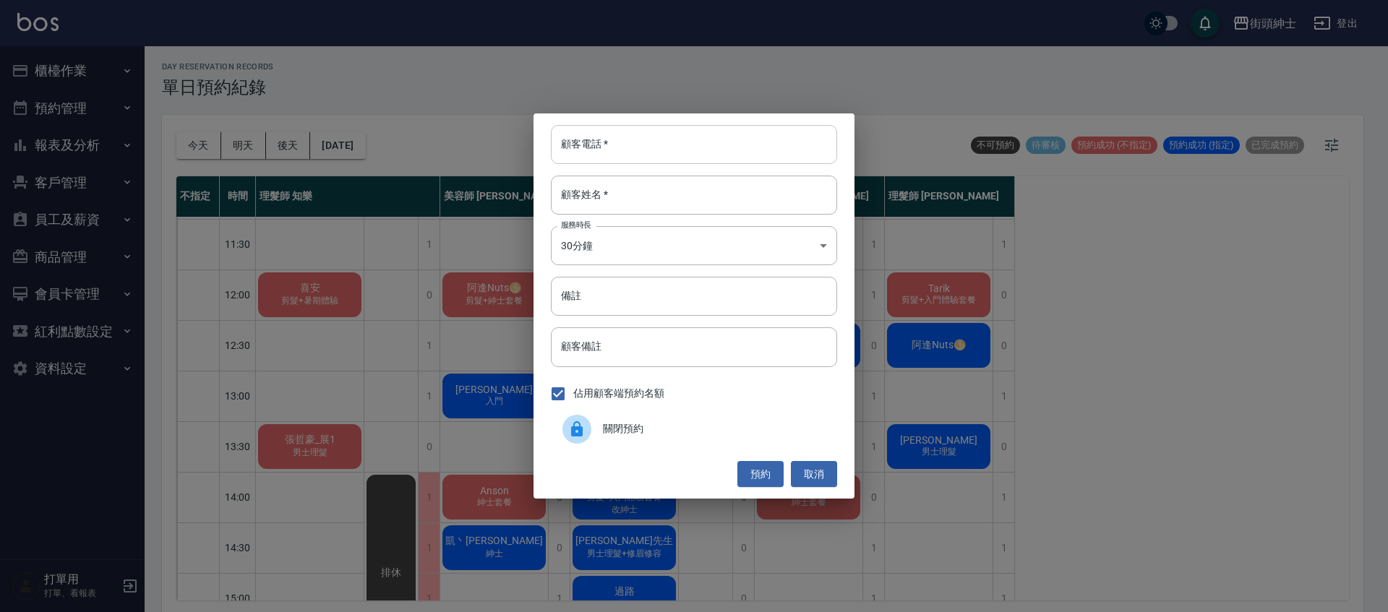
click at [688, 157] on input "顧客電話   *" at bounding box center [694, 144] width 286 height 39
type input "０"
type input "0912345678"
click at [769, 208] on input "顧客姓名   *" at bounding box center [694, 195] width 286 height 39
type input "e"
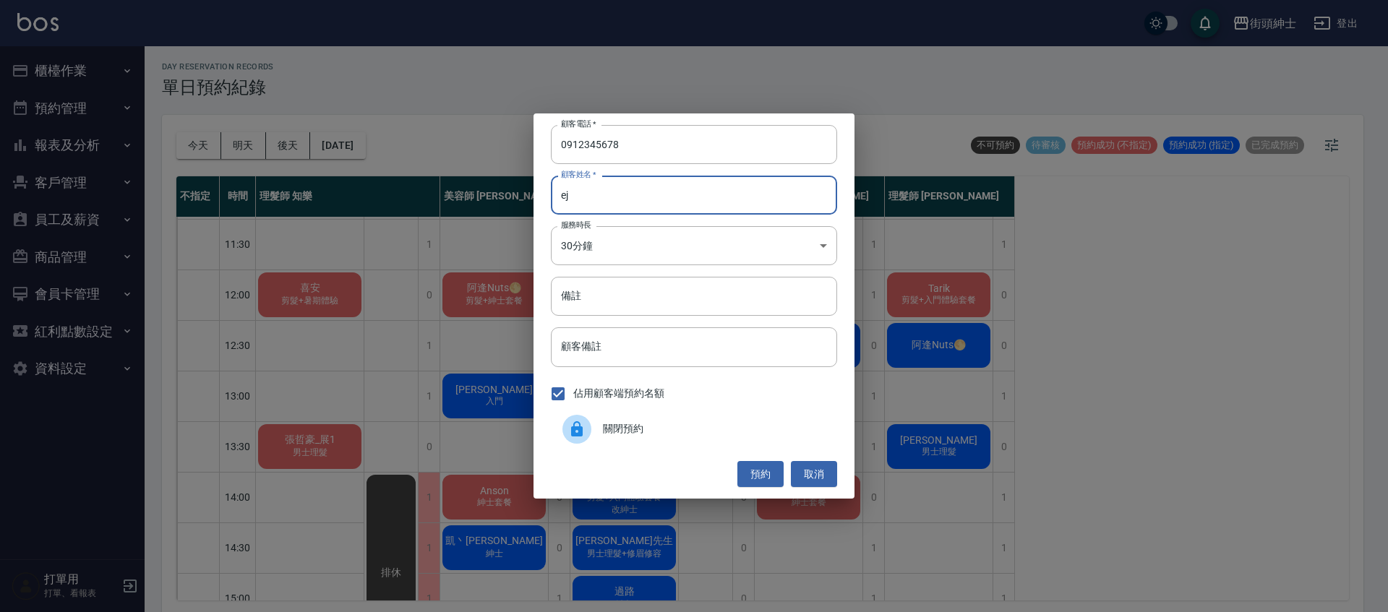
type input "e"
type input "過路"
click at [761, 465] on button "預約" at bounding box center [761, 474] width 46 height 27
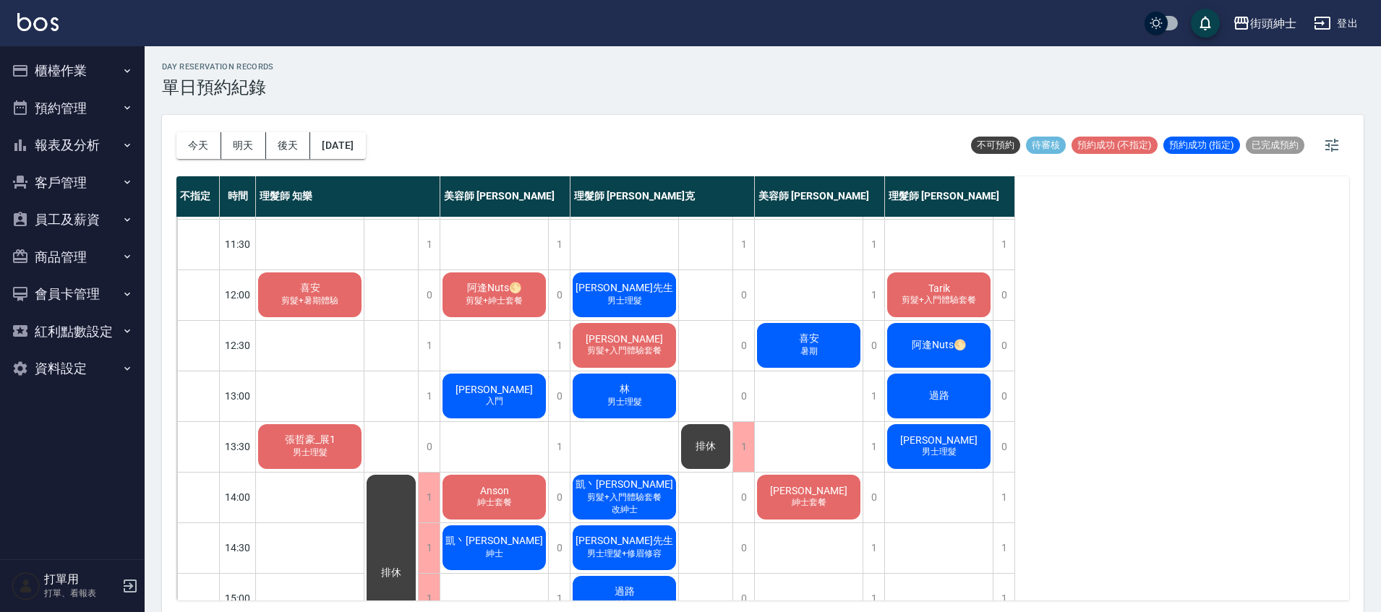
click at [944, 286] on span "Tarik" at bounding box center [938, 289] width 27 height 12
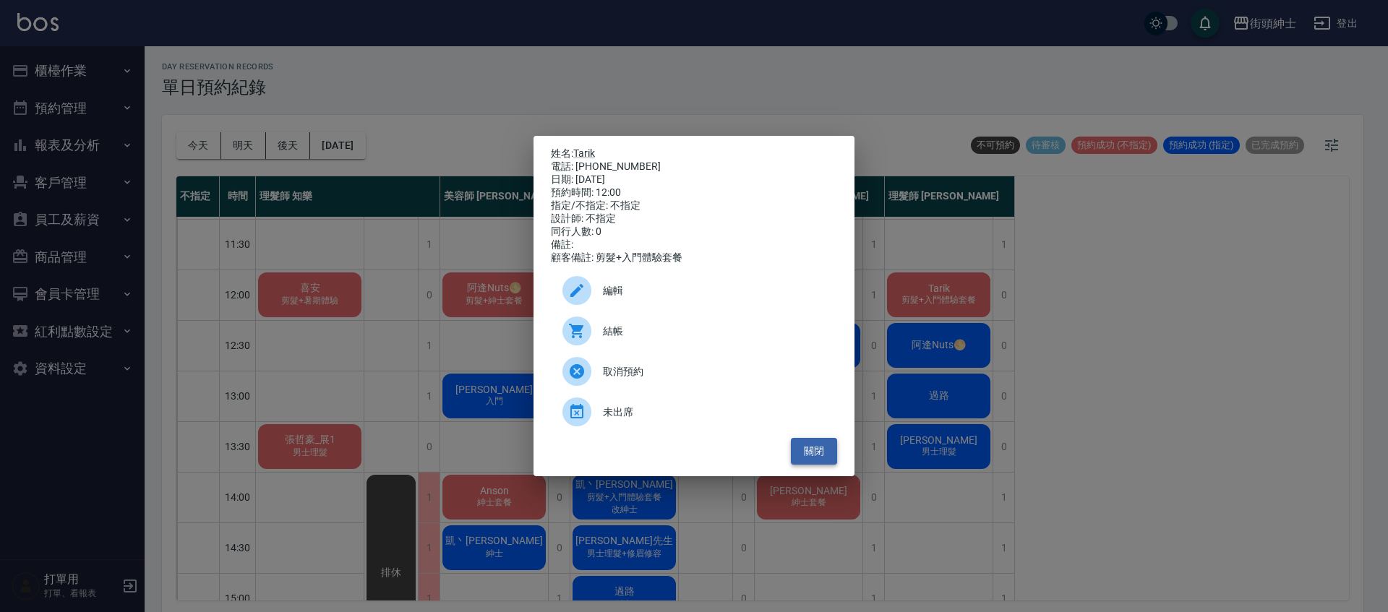
click at [828, 462] on button "關閉" at bounding box center [814, 451] width 46 height 27
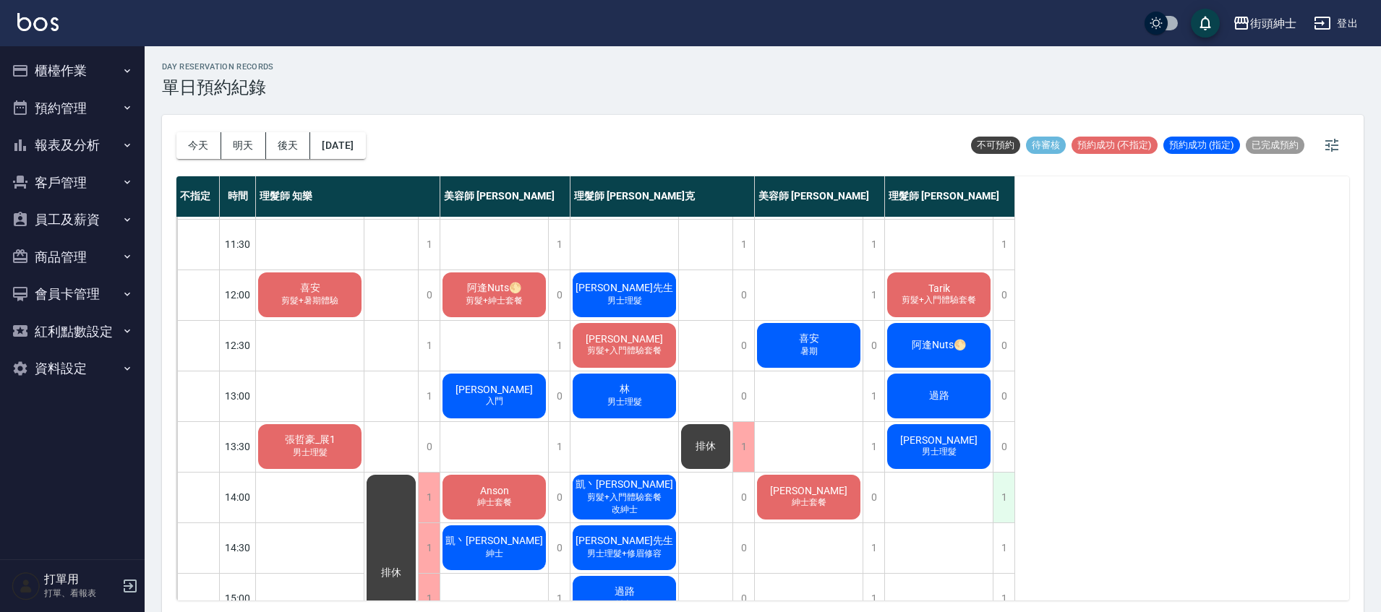
click at [1011, 503] on div "1" at bounding box center [1004, 498] width 22 height 50
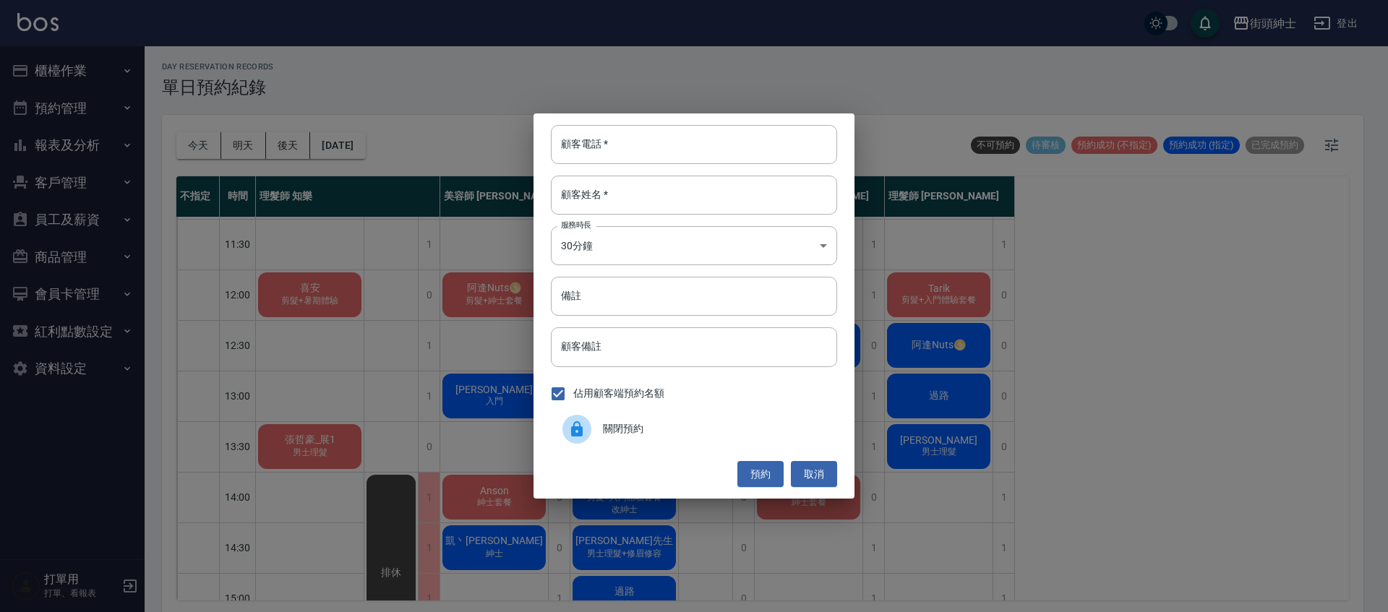
click at [674, 424] on span "關閉預約" at bounding box center [714, 429] width 223 height 15
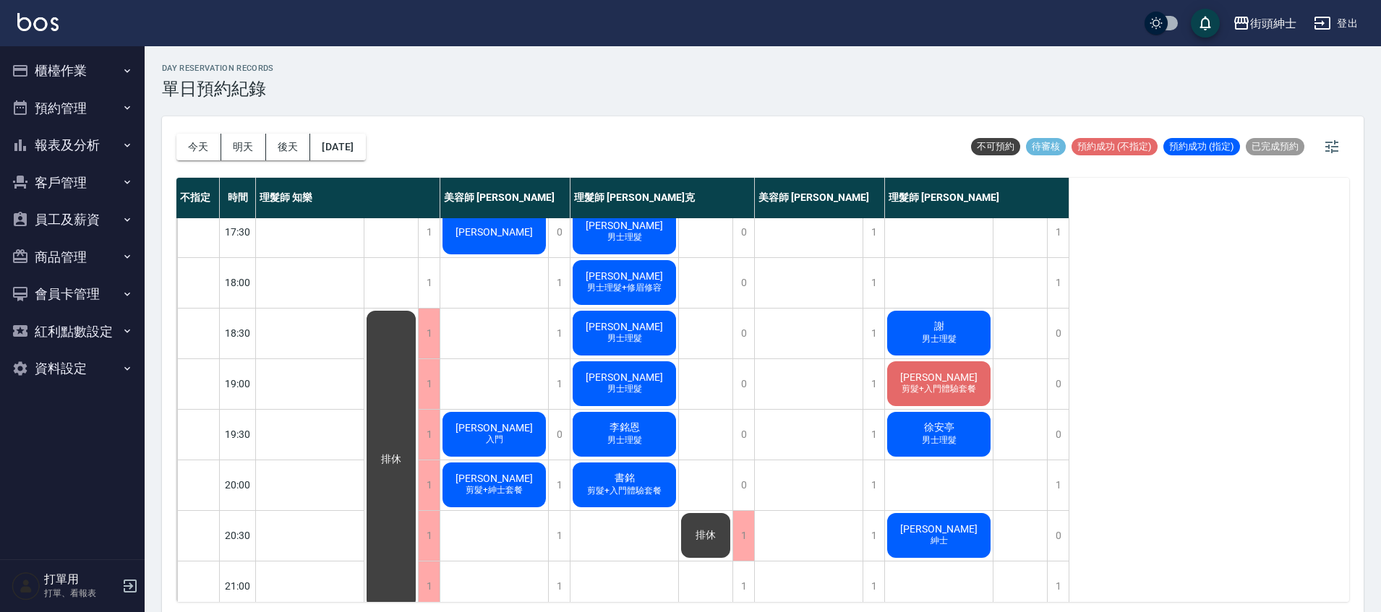
scroll to position [670, 0]
click at [664, 490] on div "書銘 剪髮+入門體驗套餐" at bounding box center [624, 484] width 108 height 49
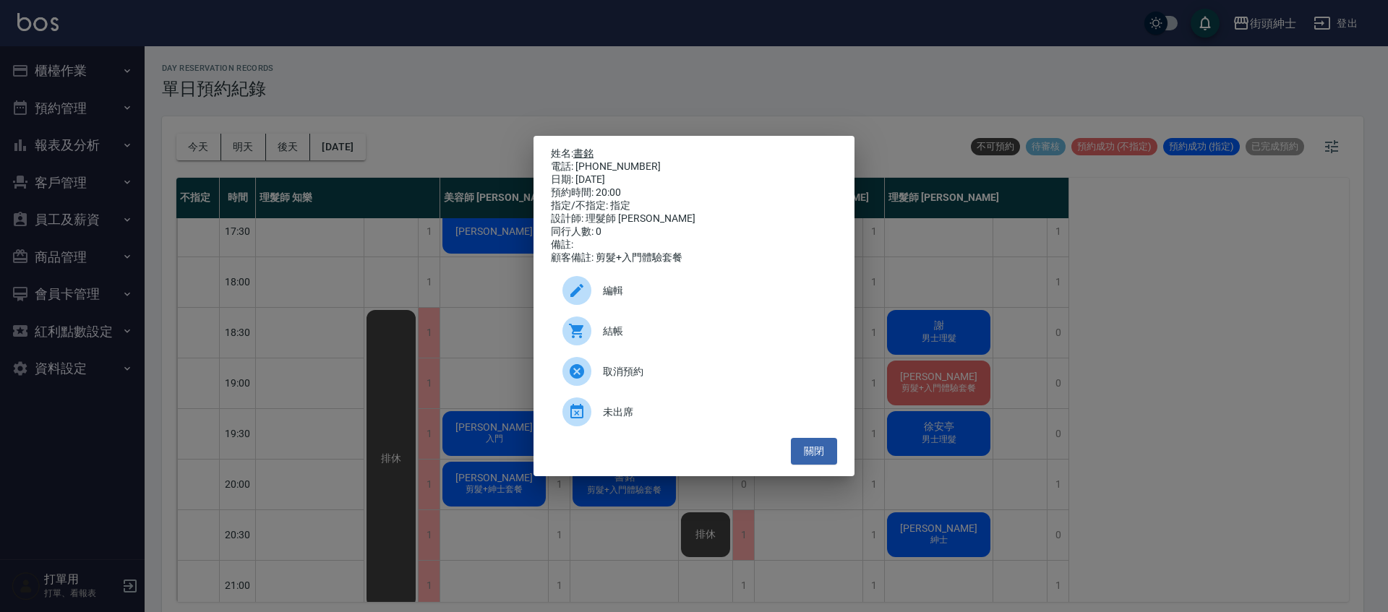
click at [585, 148] on link "書銘" at bounding box center [583, 154] width 20 height 12
click at [824, 453] on button "關閉" at bounding box center [814, 451] width 46 height 27
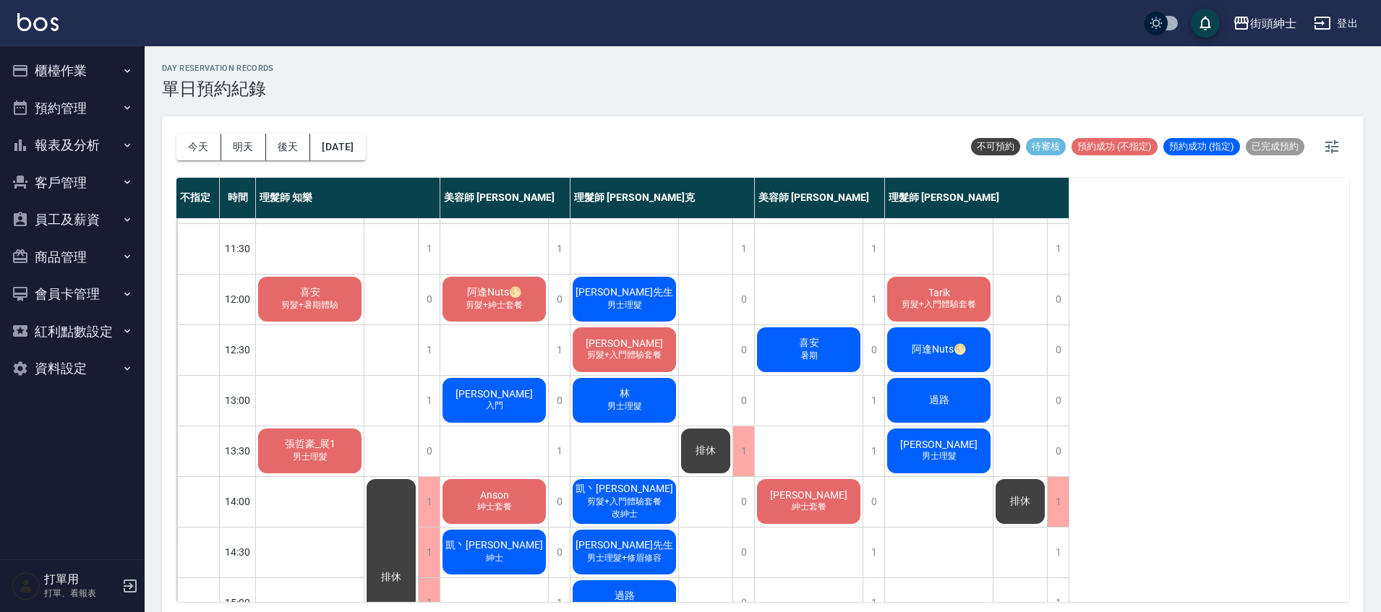
scroll to position [16, 0]
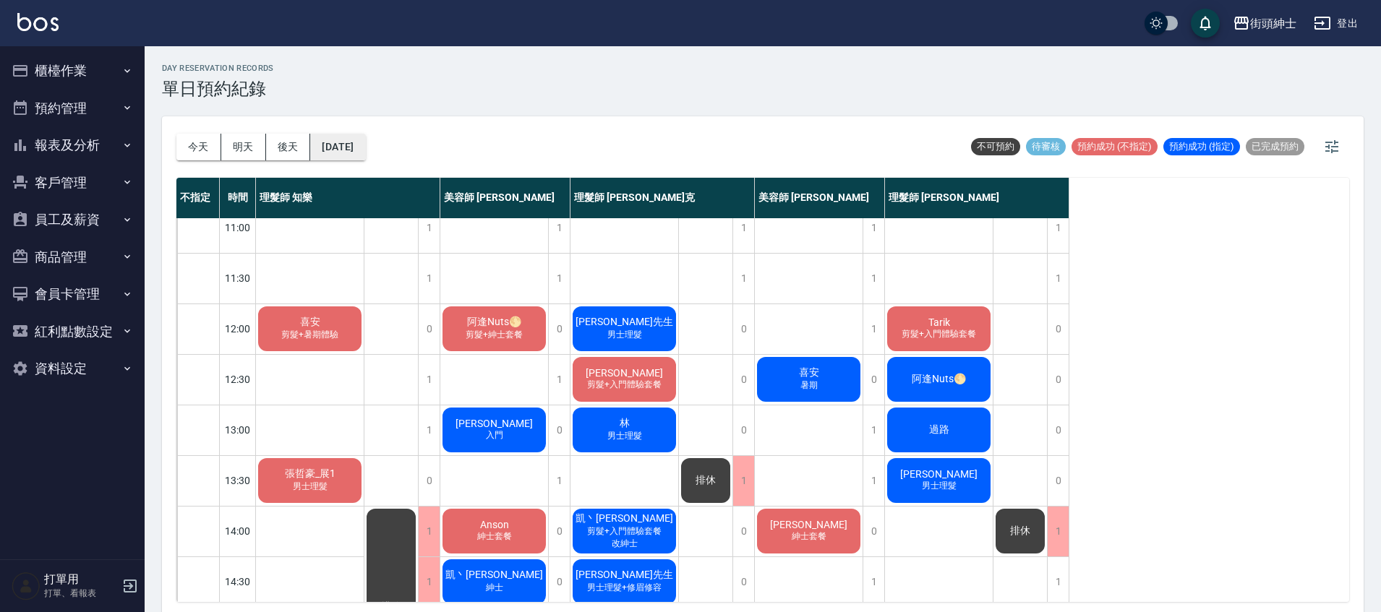
click at [340, 137] on button "2025/09/26" at bounding box center [337, 147] width 55 height 27
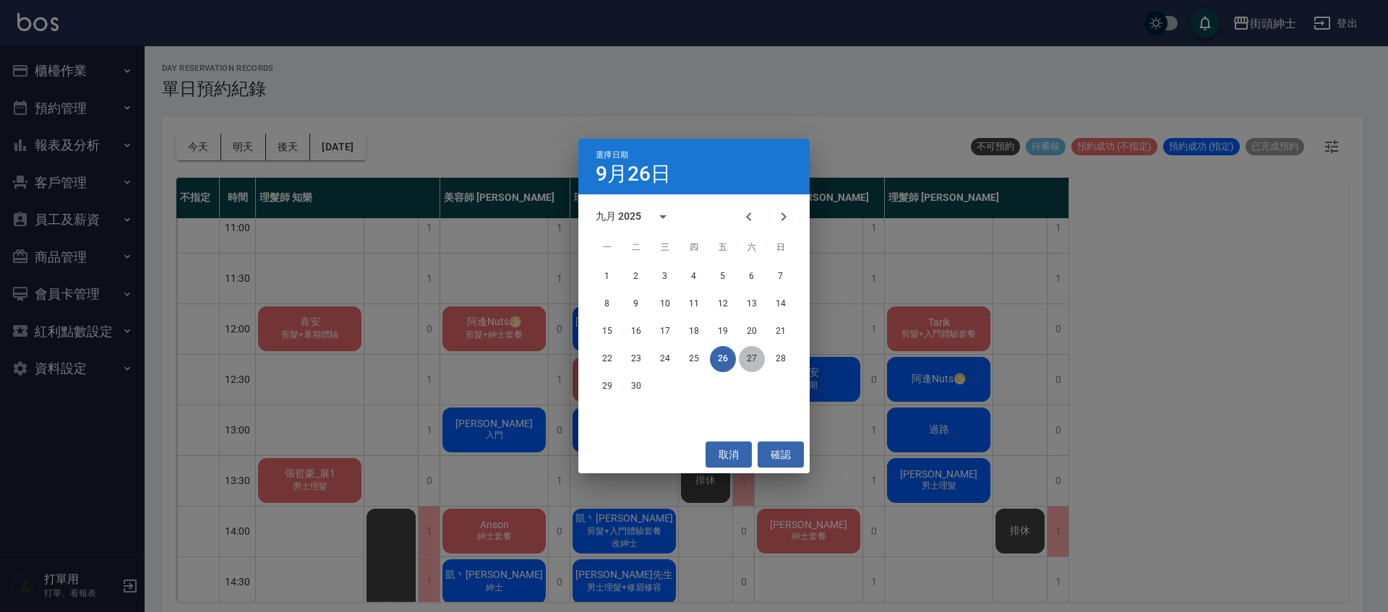
click at [758, 349] on button "27" at bounding box center [752, 359] width 26 height 26
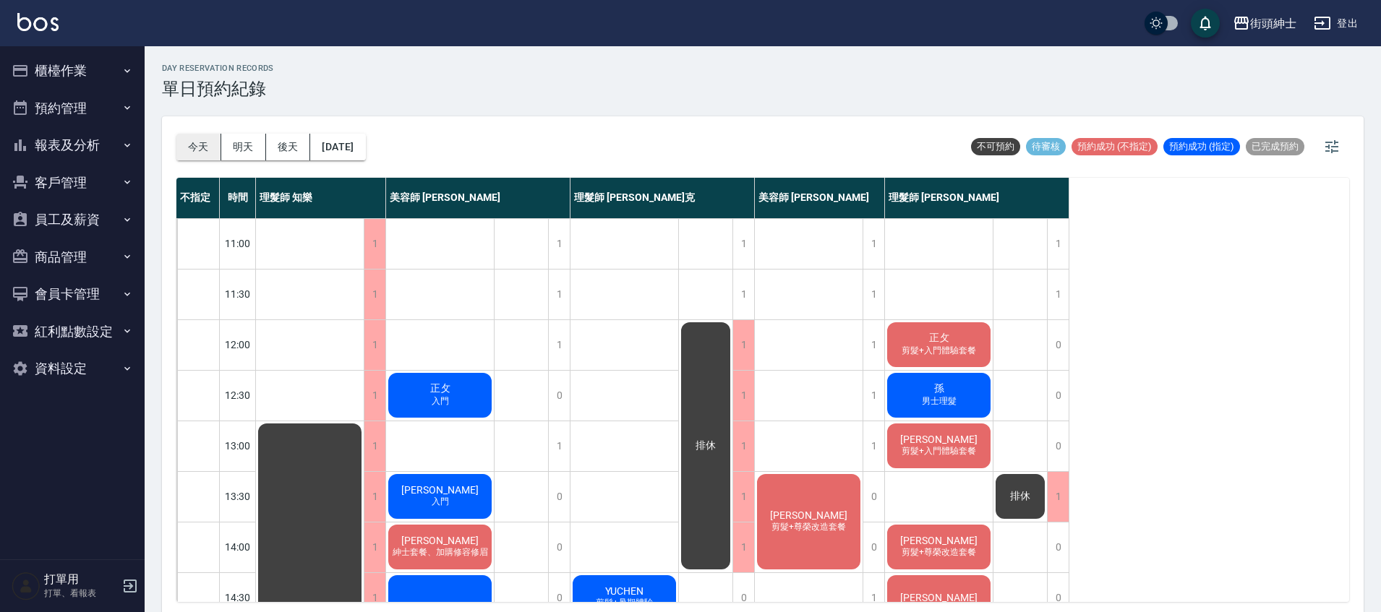
click at [208, 151] on button "今天" at bounding box center [198, 147] width 45 height 27
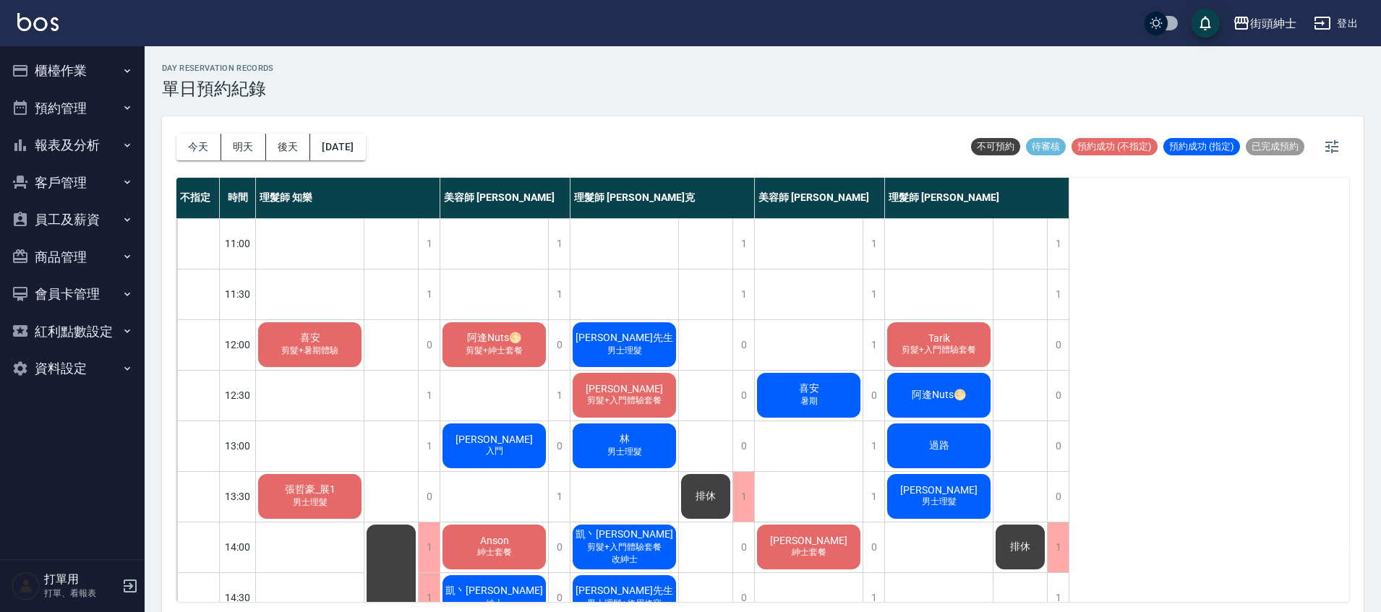
click at [641, 445] on div "林 男士理髮" at bounding box center [624, 446] width 108 height 49
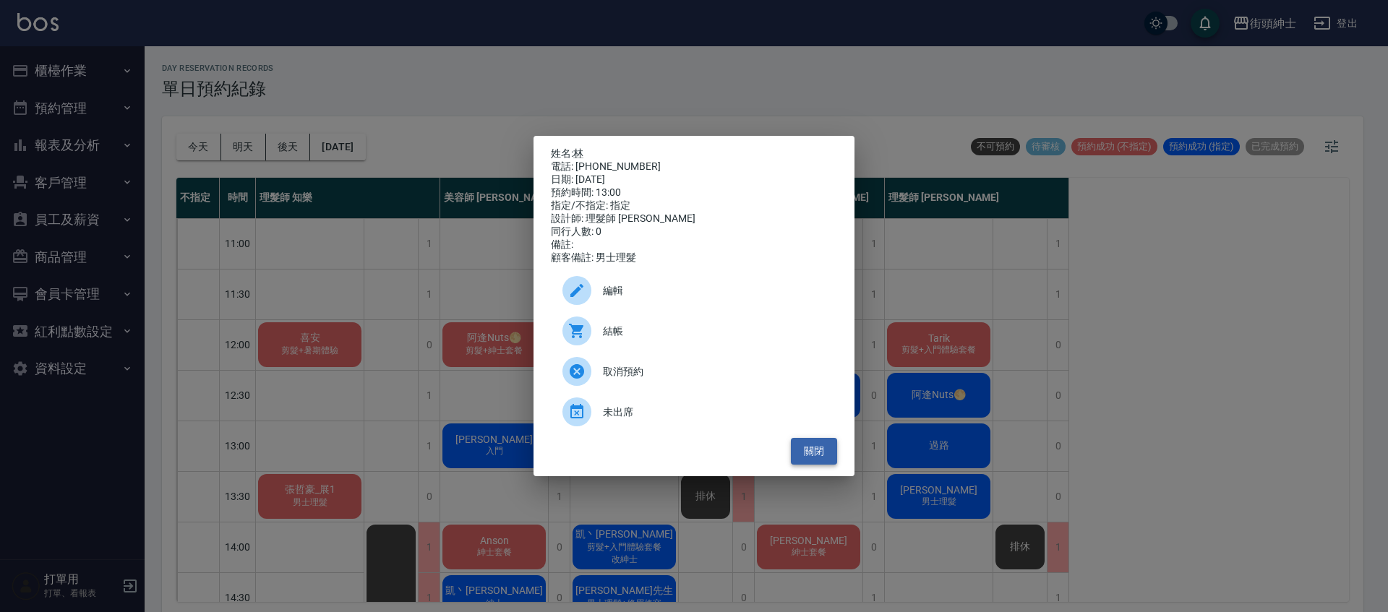
click at [814, 459] on button "關閉" at bounding box center [814, 451] width 46 height 27
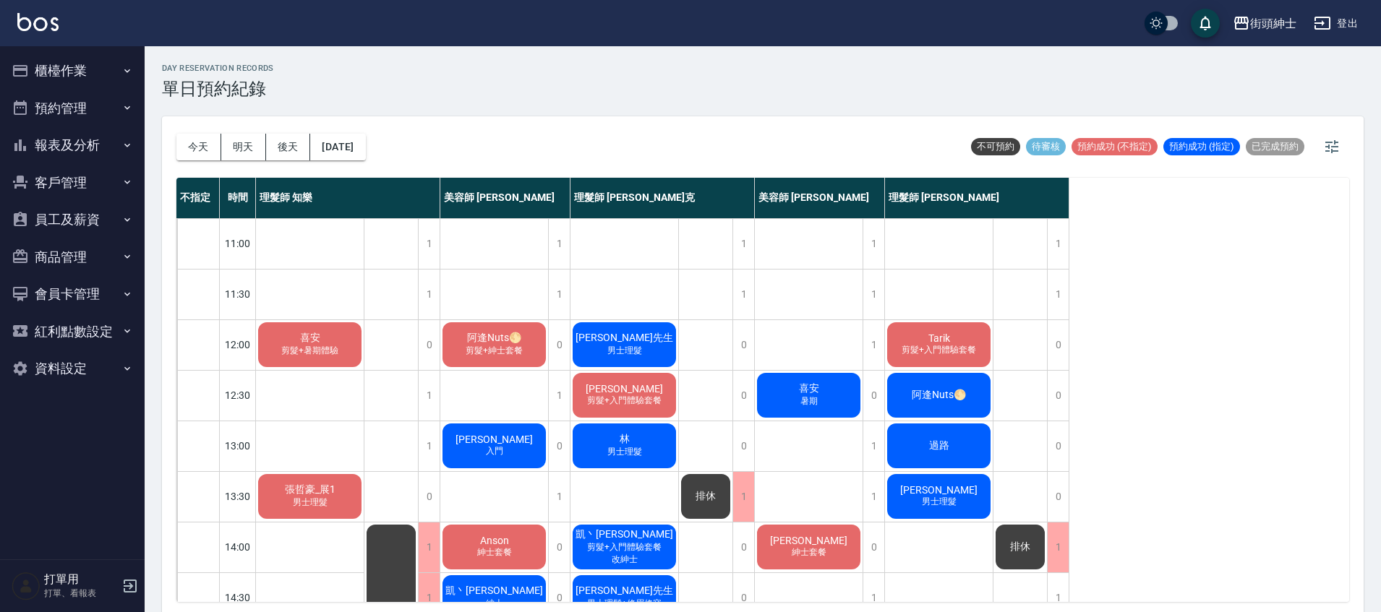
click at [945, 441] on span "過路" at bounding box center [939, 446] width 26 height 13
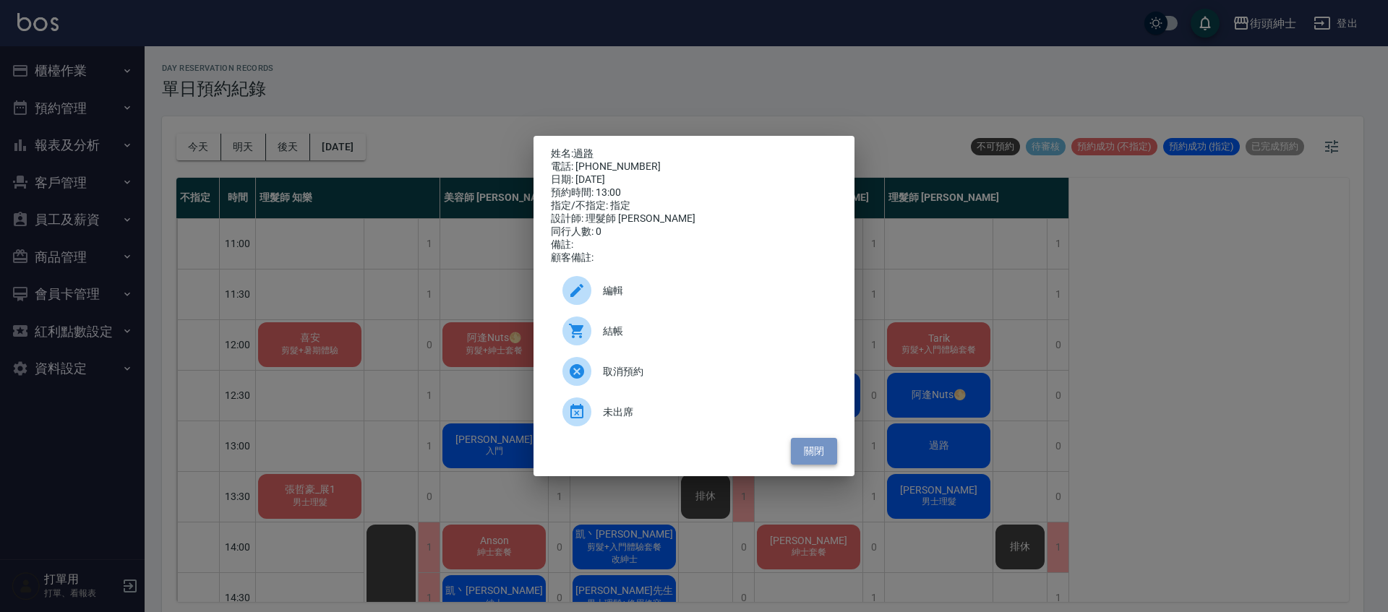
click at [815, 461] on button "關閉" at bounding box center [814, 451] width 46 height 27
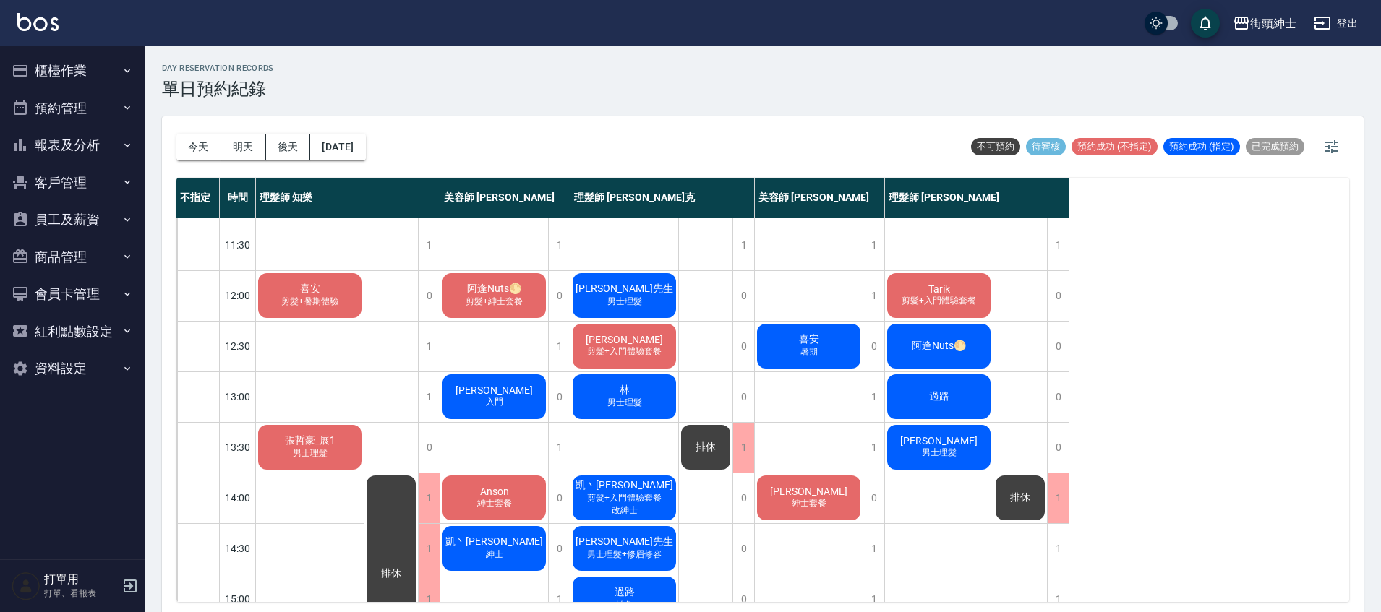
scroll to position [141, 0]
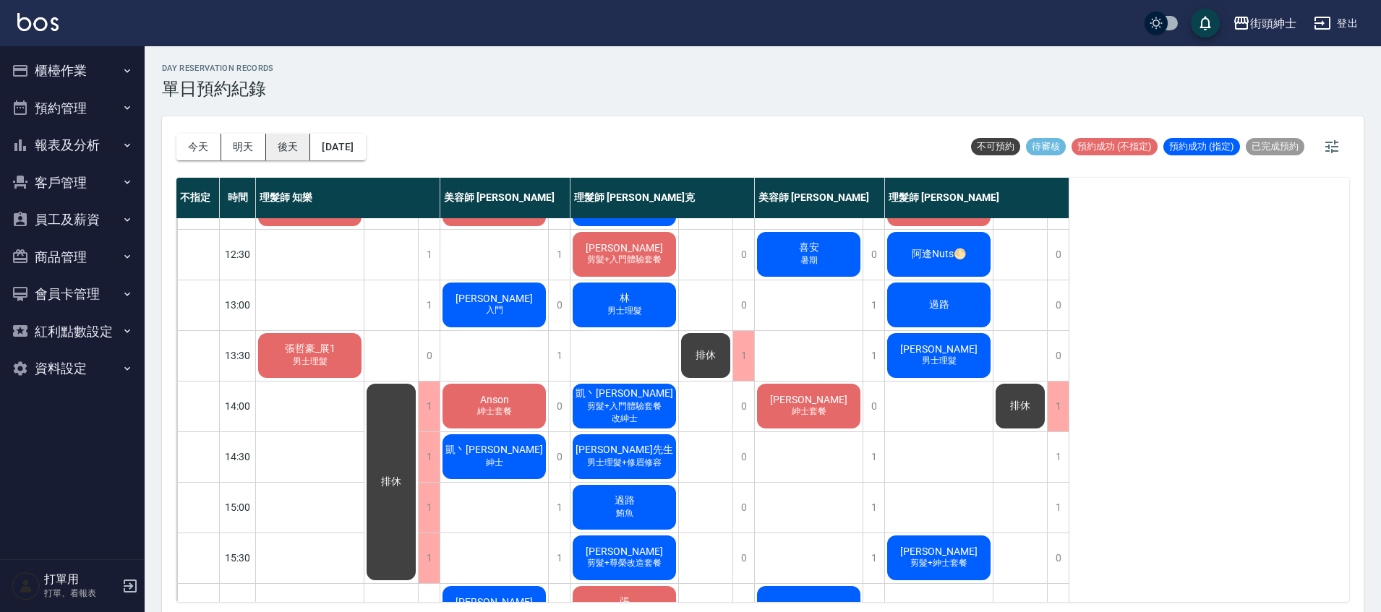
click at [285, 148] on button "後天" at bounding box center [288, 147] width 45 height 27
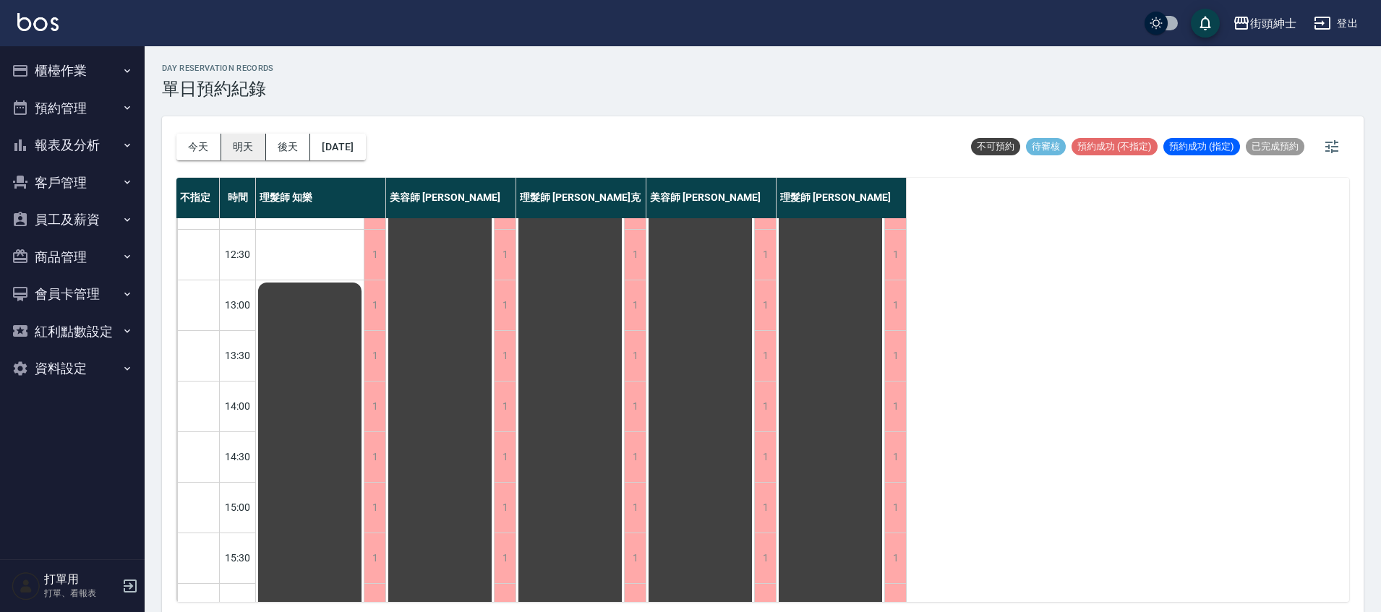
click at [243, 147] on button "明天" at bounding box center [243, 147] width 45 height 27
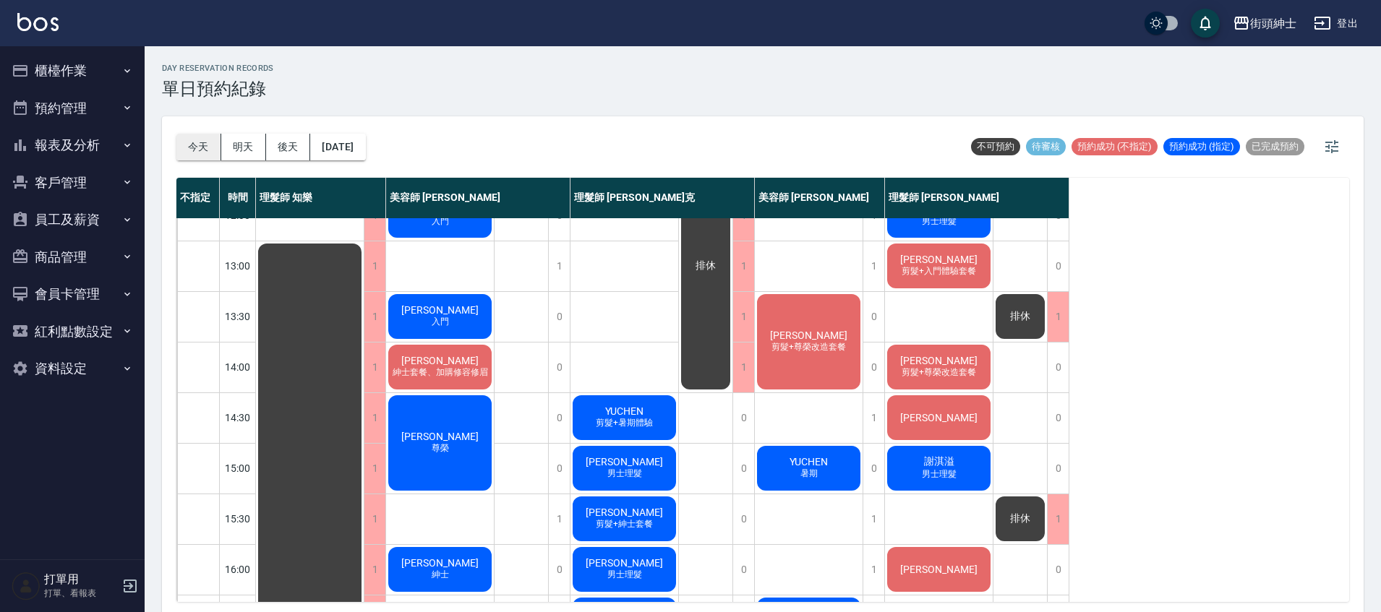
scroll to position [174, 0]
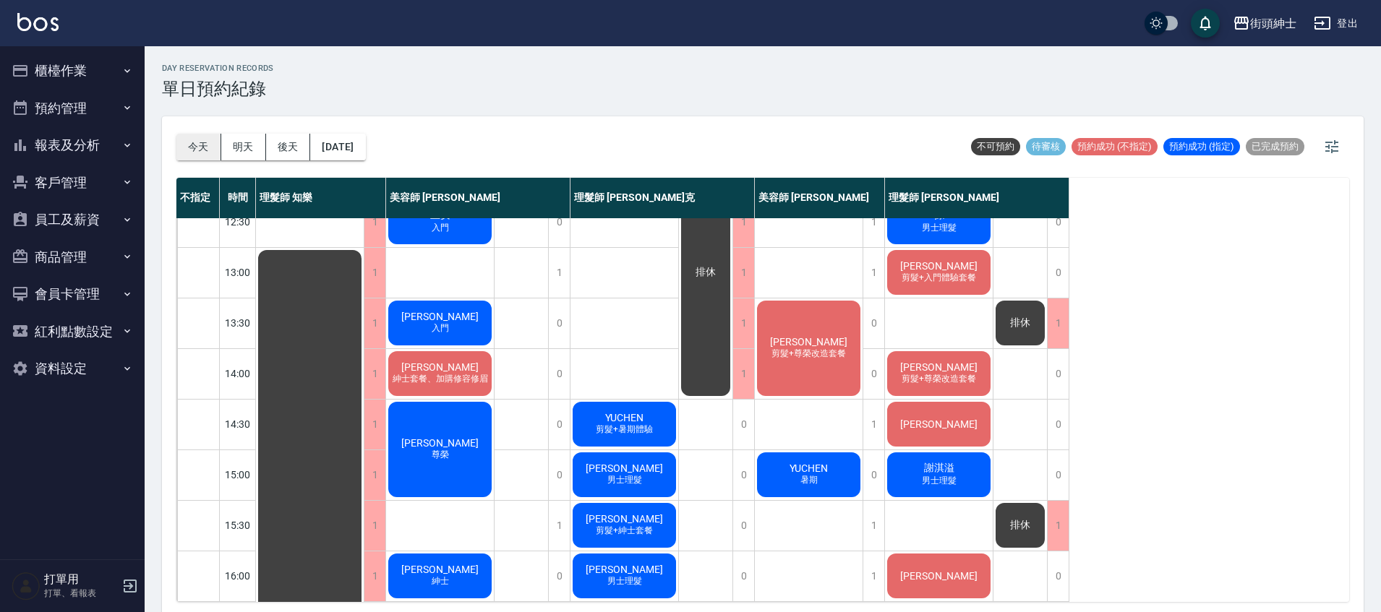
click at [190, 153] on button "今天" at bounding box center [198, 147] width 45 height 27
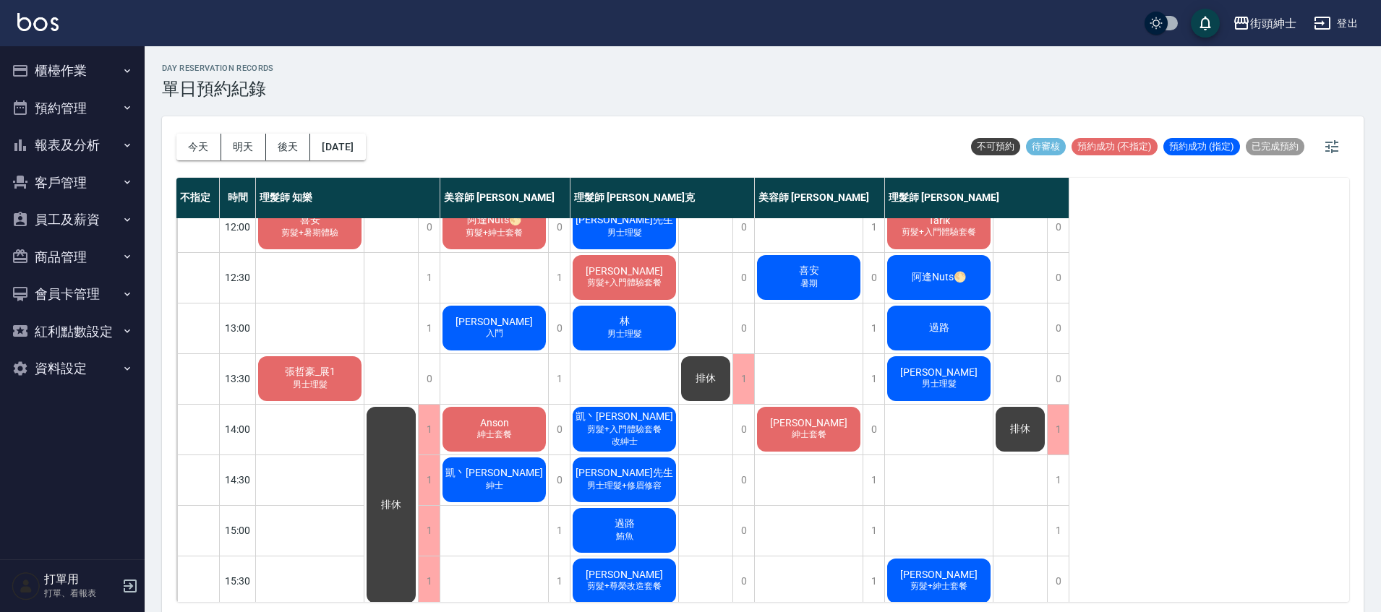
scroll to position [101, 0]
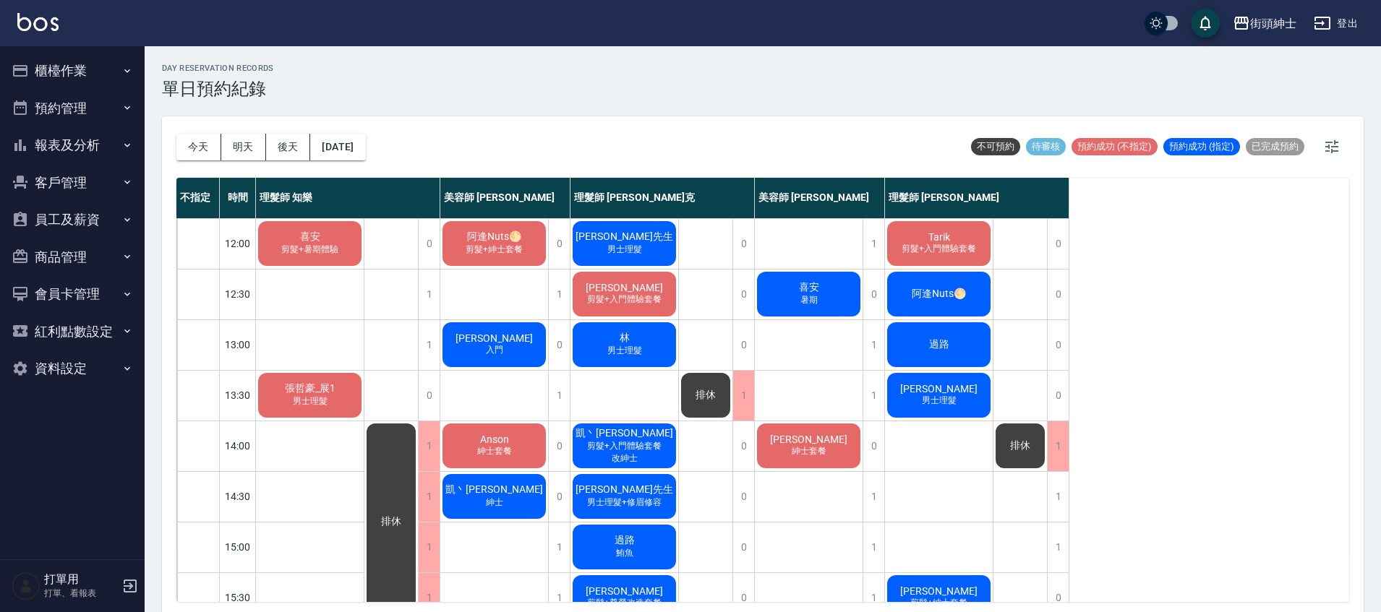
click at [636, 355] on span "男士理髮" at bounding box center [624, 351] width 40 height 12
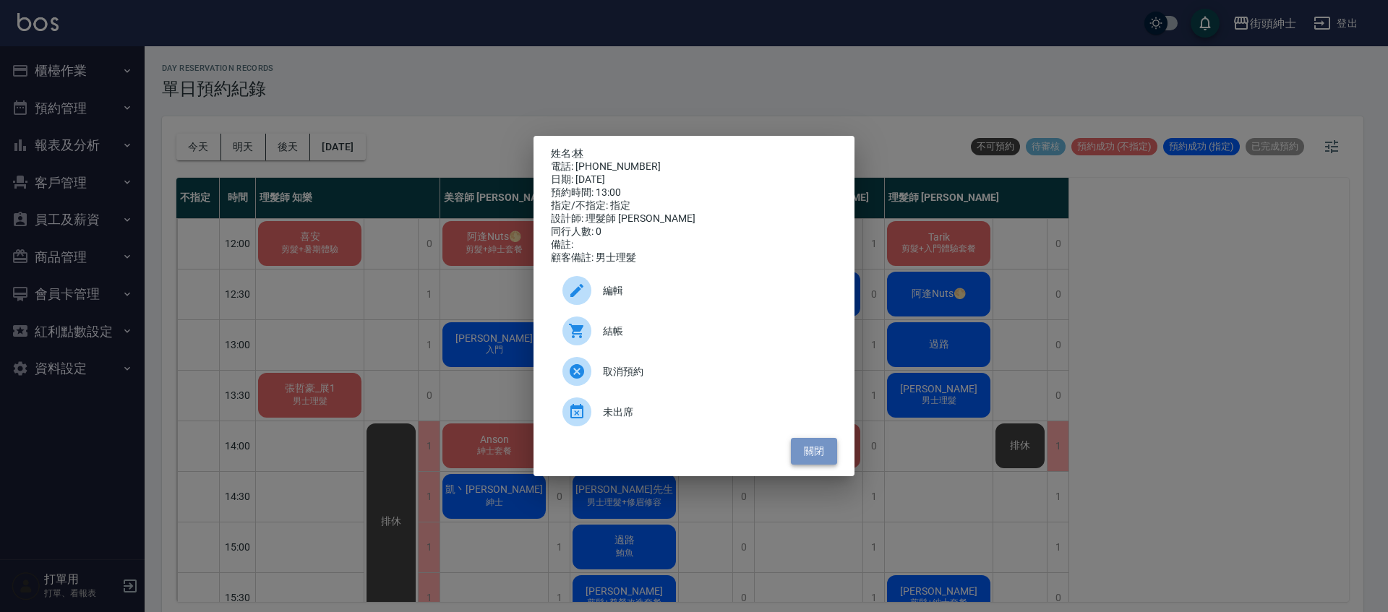
click at [816, 456] on button "關閉" at bounding box center [814, 451] width 46 height 27
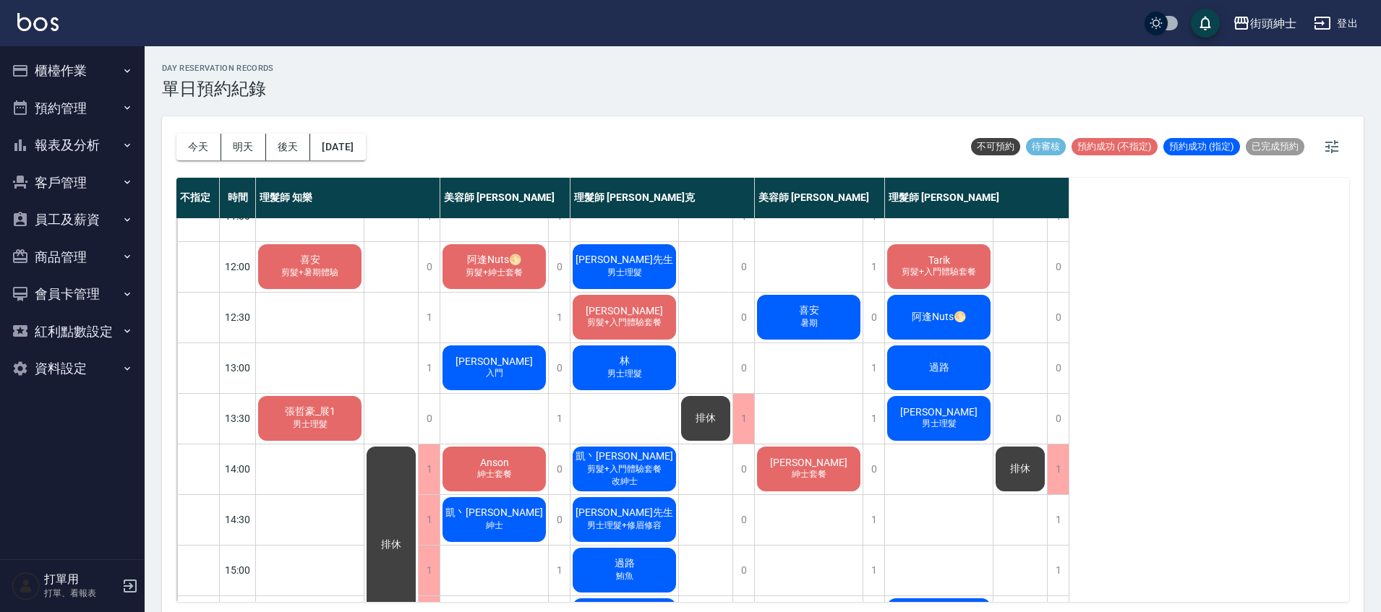
scroll to position [75, 0]
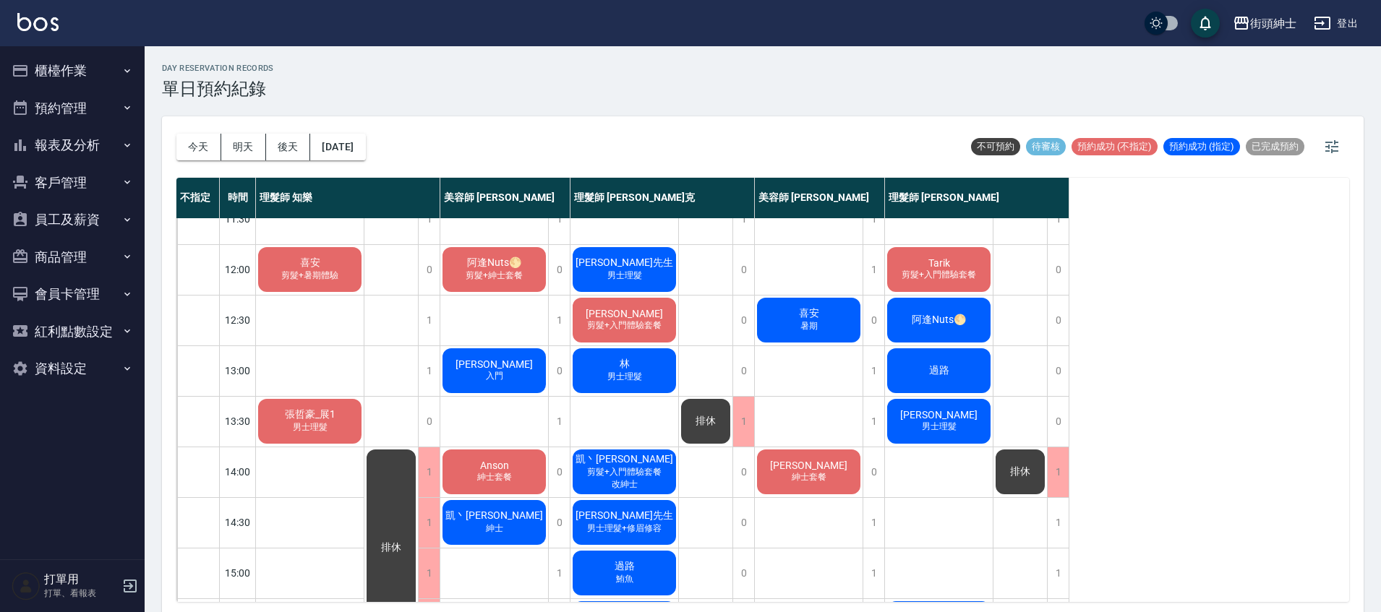
click at [640, 382] on span "男士理髮" at bounding box center [624, 377] width 40 height 12
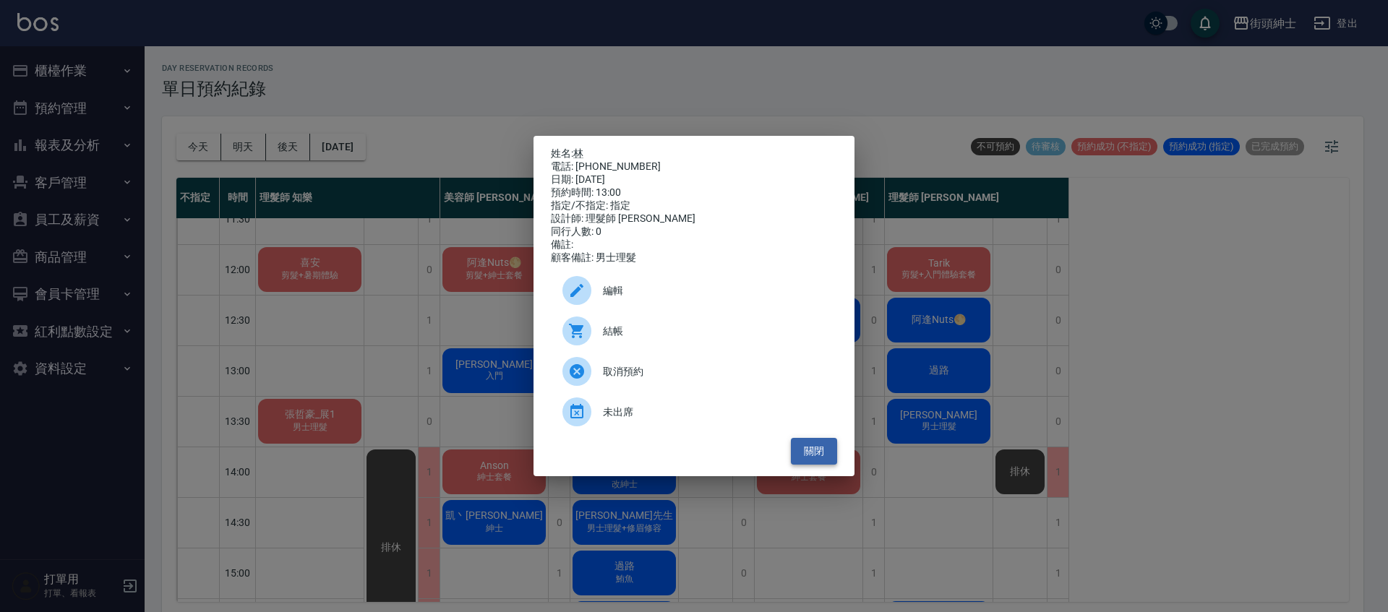
drag, startPoint x: 823, startPoint y: 454, endPoint x: 814, endPoint y: 445, distance: 12.8
click at [823, 454] on button "關閉" at bounding box center [814, 451] width 46 height 27
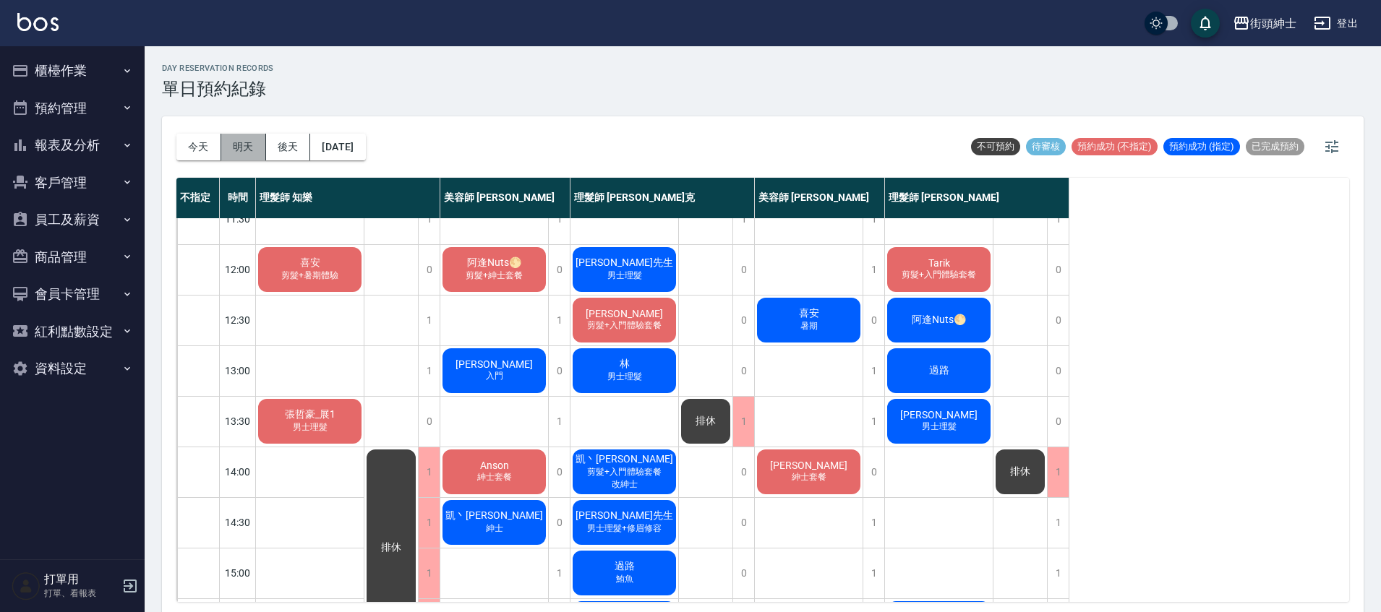
click at [243, 146] on button "明天" at bounding box center [243, 147] width 45 height 27
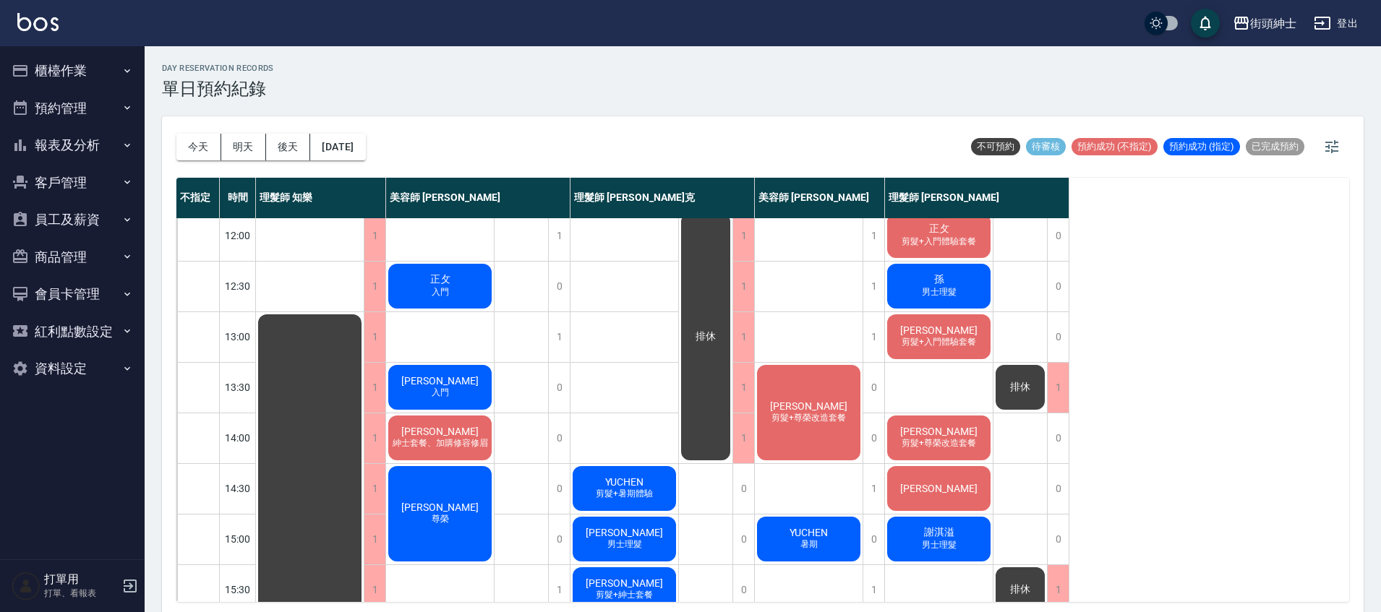
scroll to position [90, 0]
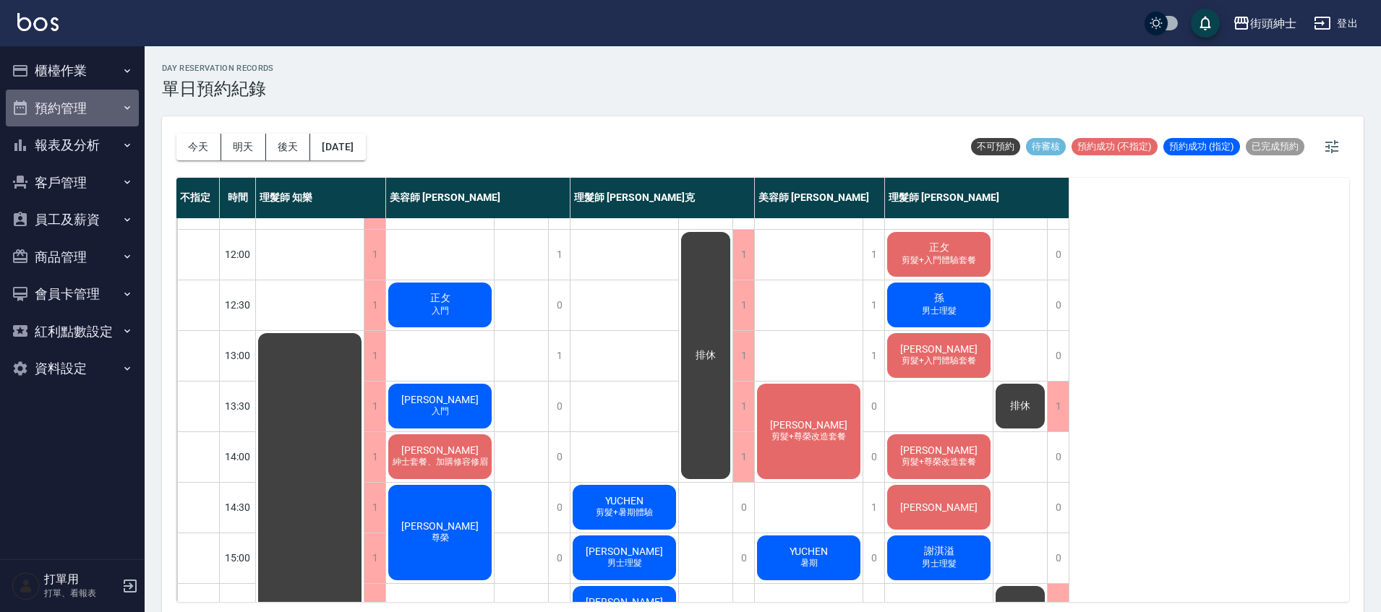
click at [72, 96] on button "預約管理" at bounding box center [72, 109] width 133 height 38
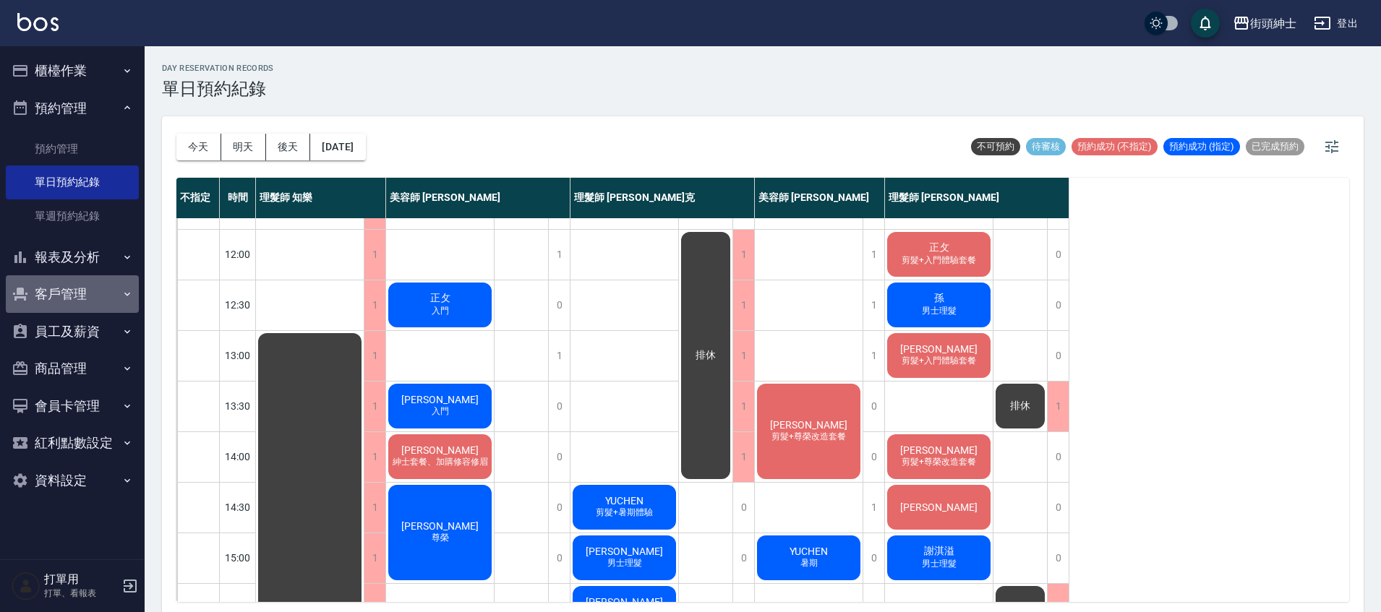
drag, startPoint x: 93, startPoint y: 286, endPoint x: 82, endPoint y: 286, distance: 10.9
click at [92, 286] on button "客戶管理" at bounding box center [72, 294] width 133 height 38
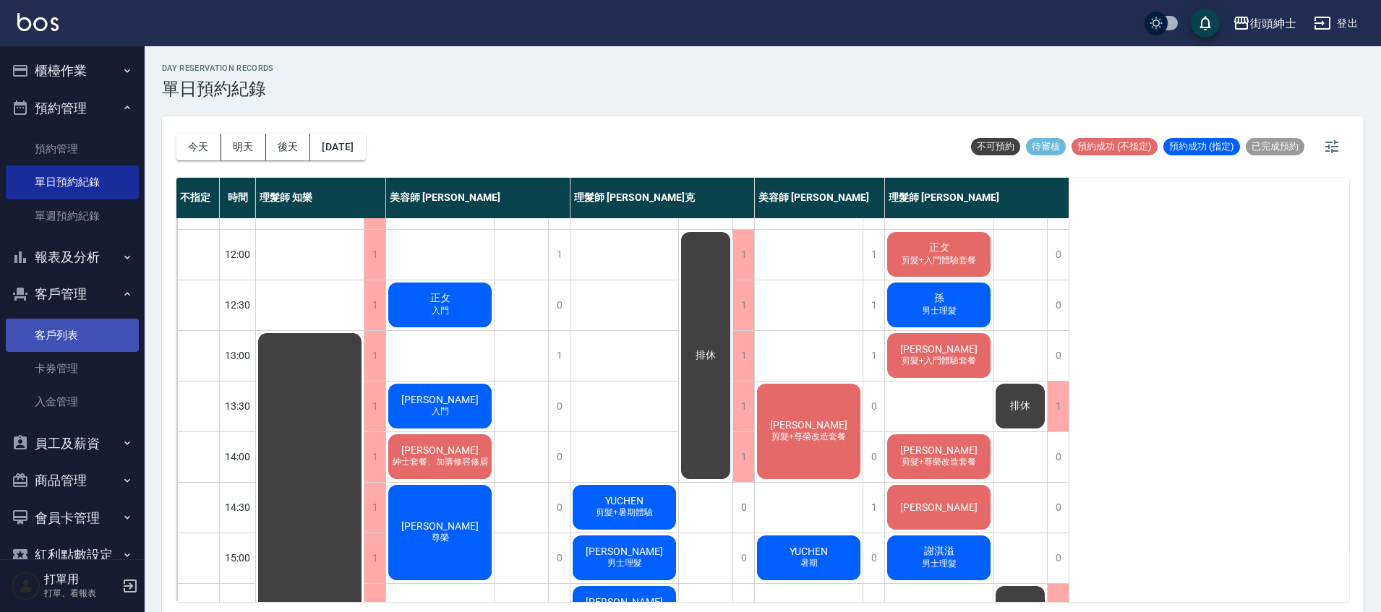
click at [100, 338] on link "客戶列表" at bounding box center [72, 335] width 133 height 33
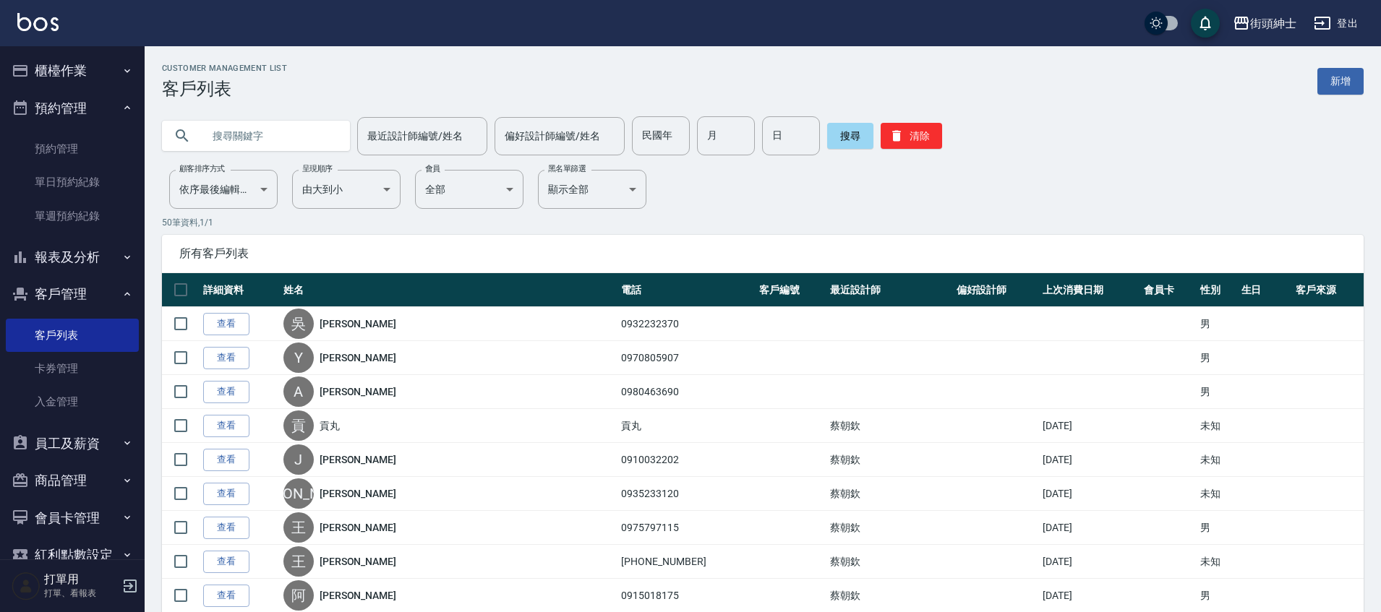
click at [286, 144] on input "text" at bounding box center [270, 135] width 136 height 39
type input "0901012917"
click at [846, 141] on button "搜尋" at bounding box center [850, 136] width 46 height 26
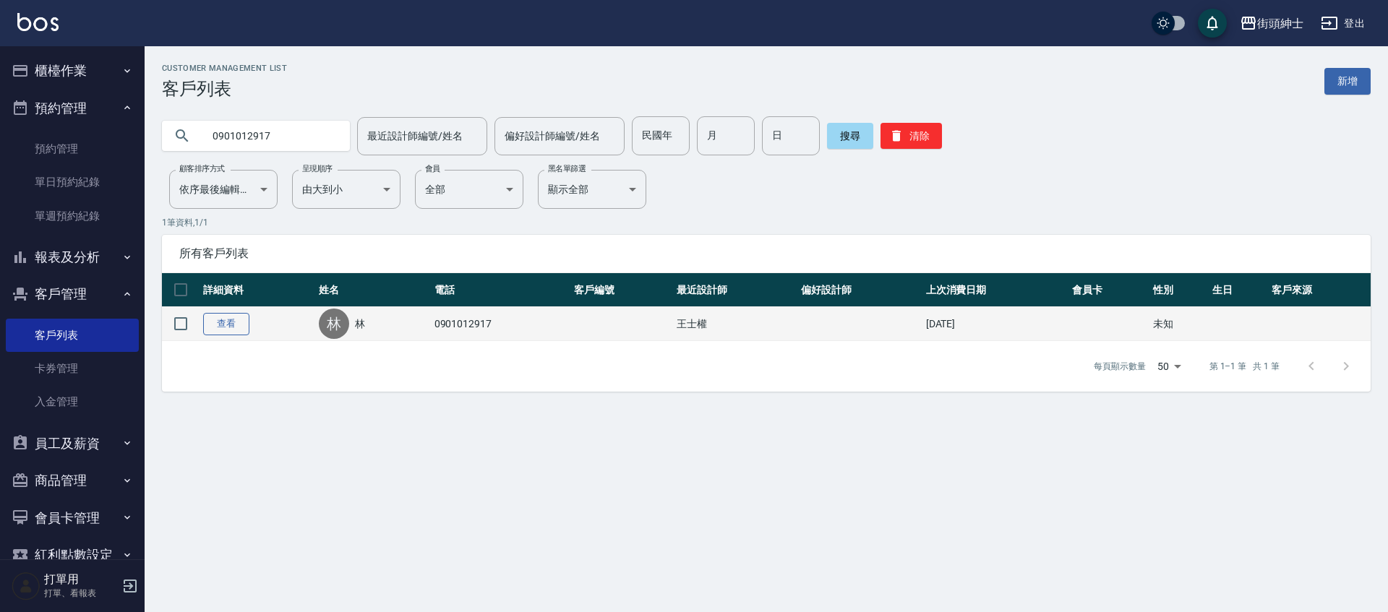
click at [232, 317] on link "查看" at bounding box center [226, 324] width 46 height 22
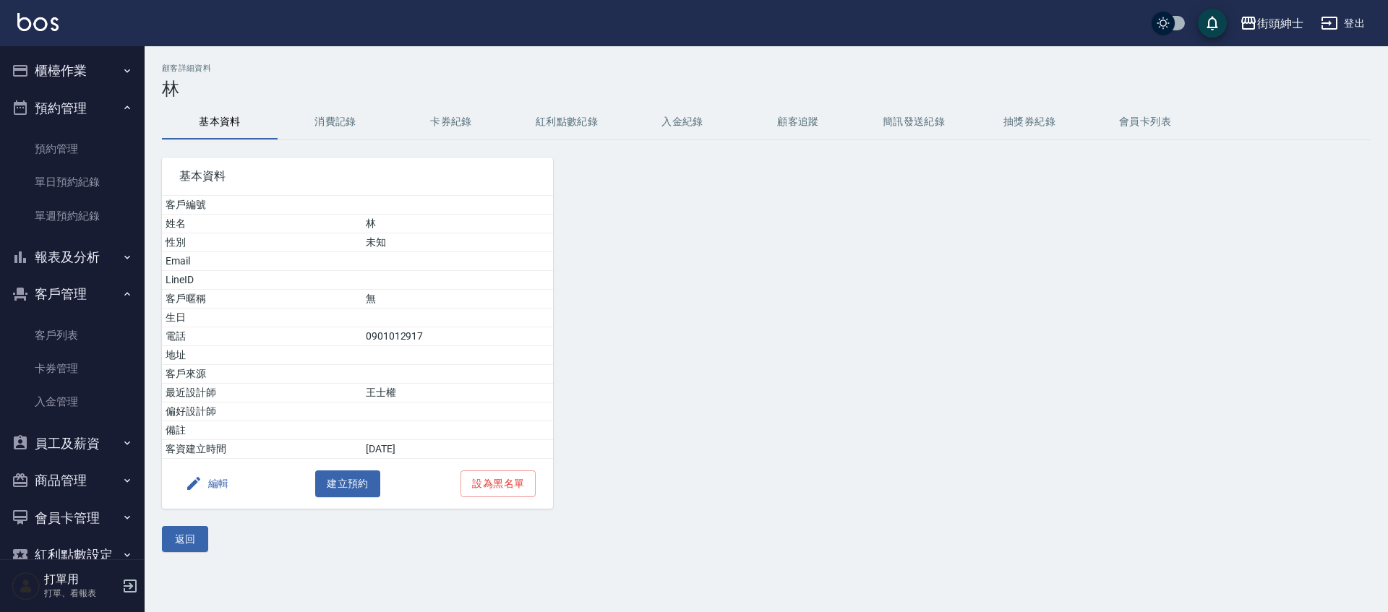
click at [325, 120] on button "消費記錄" at bounding box center [336, 122] width 116 height 35
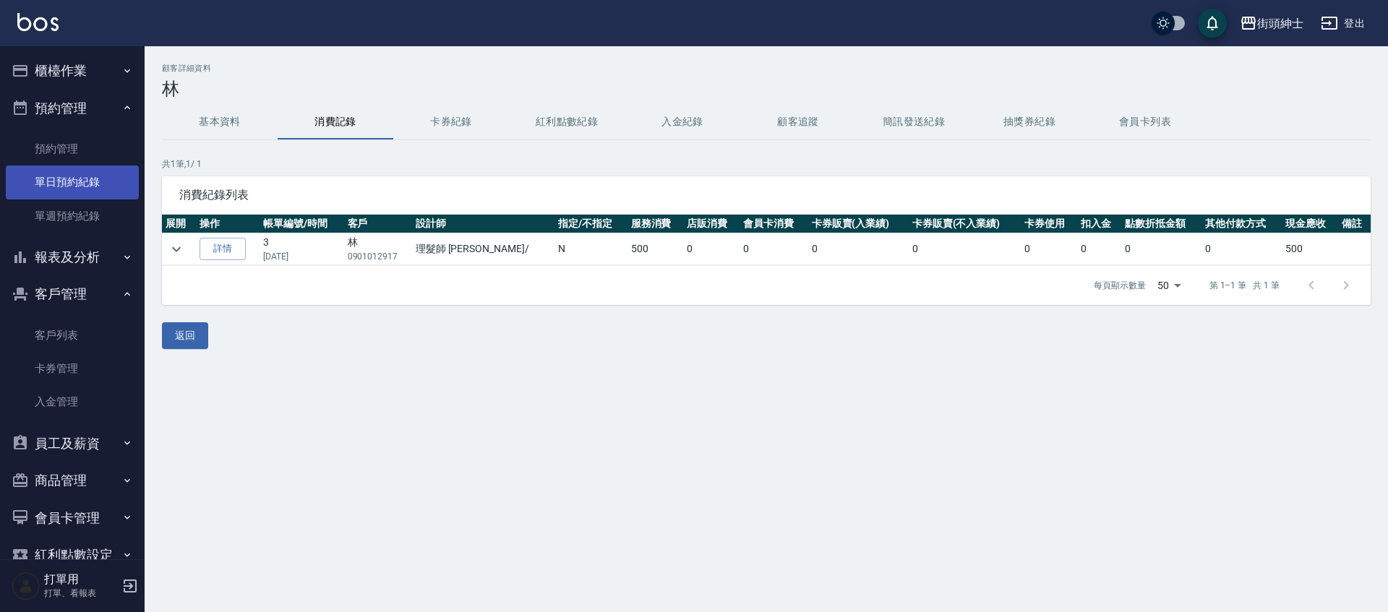
click at [82, 184] on link "單日預約紀錄" at bounding box center [72, 182] width 133 height 33
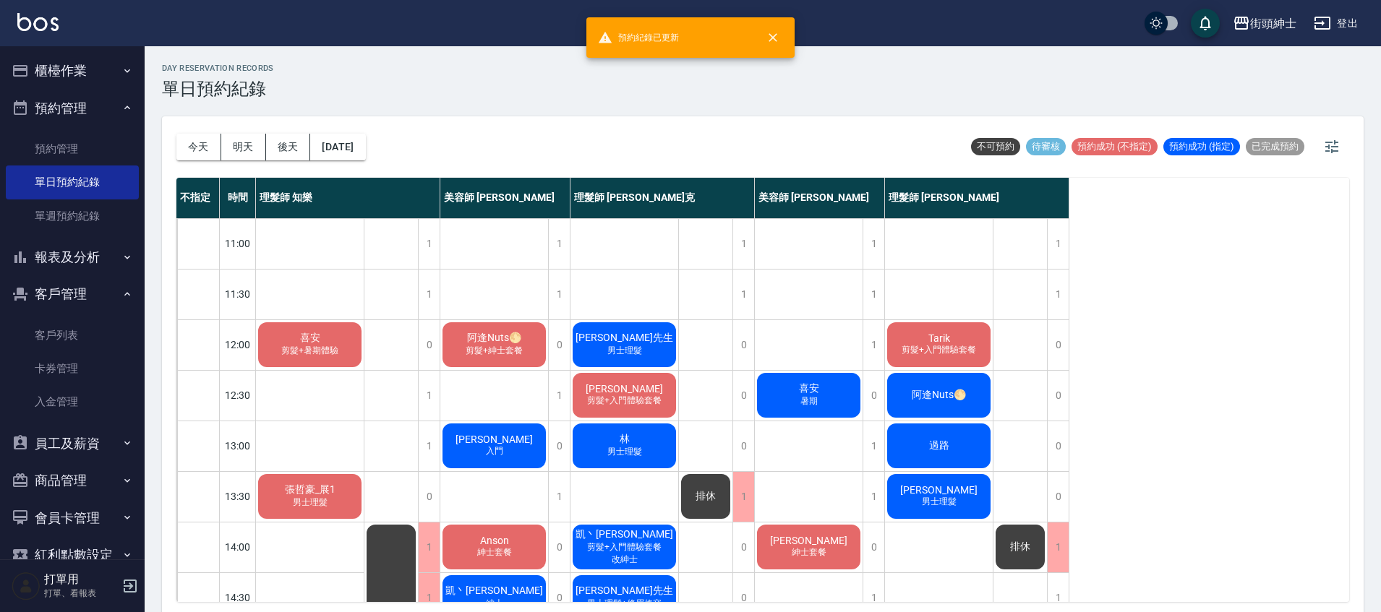
click at [636, 443] on div "林 男士理髮" at bounding box center [624, 446] width 108 height 49
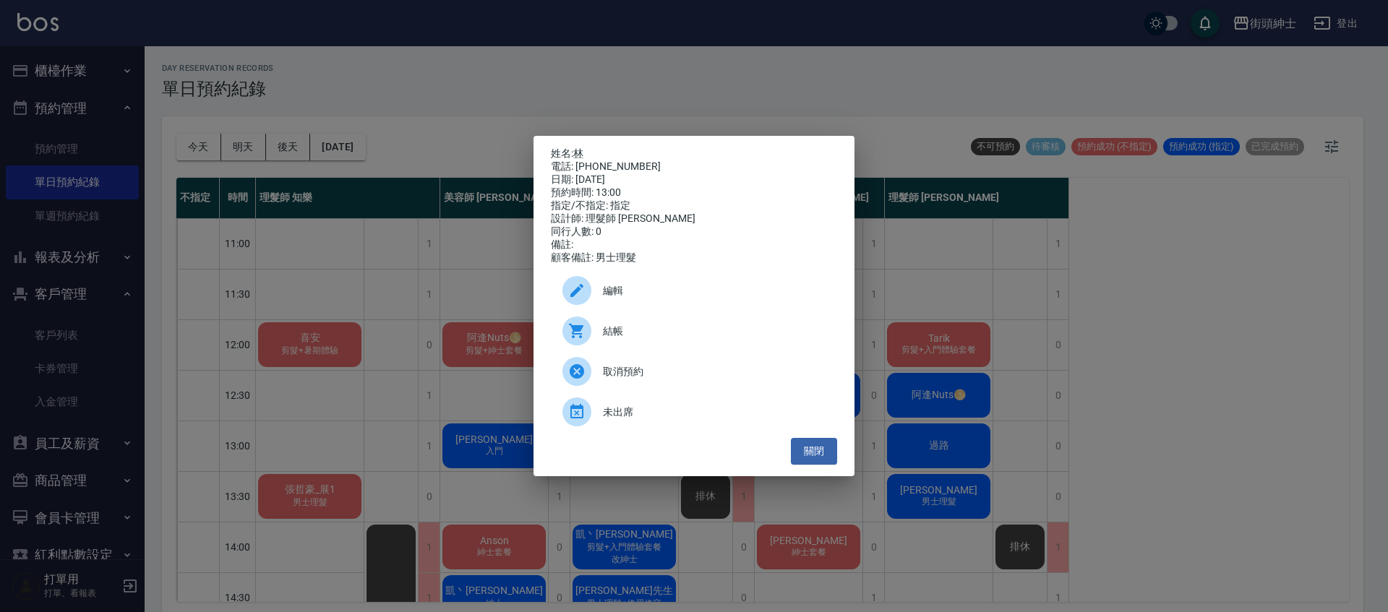
click at [619, 290] on span "編輯" at bounding box center [714, 290] width 223 height 15
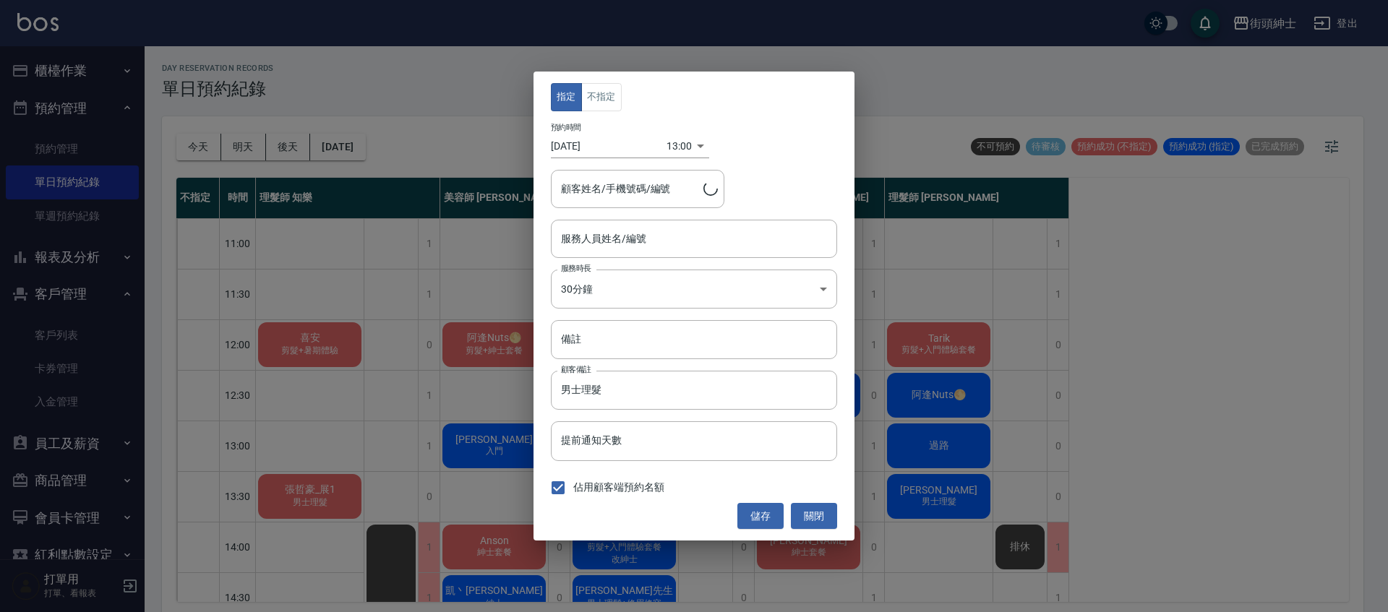
type input "理髮師 Vic 維克(無代號)"
type input "林/0901012917"
click at [820, 518] on button "關閉" at bounding box center [814, 516] width 46 height 27
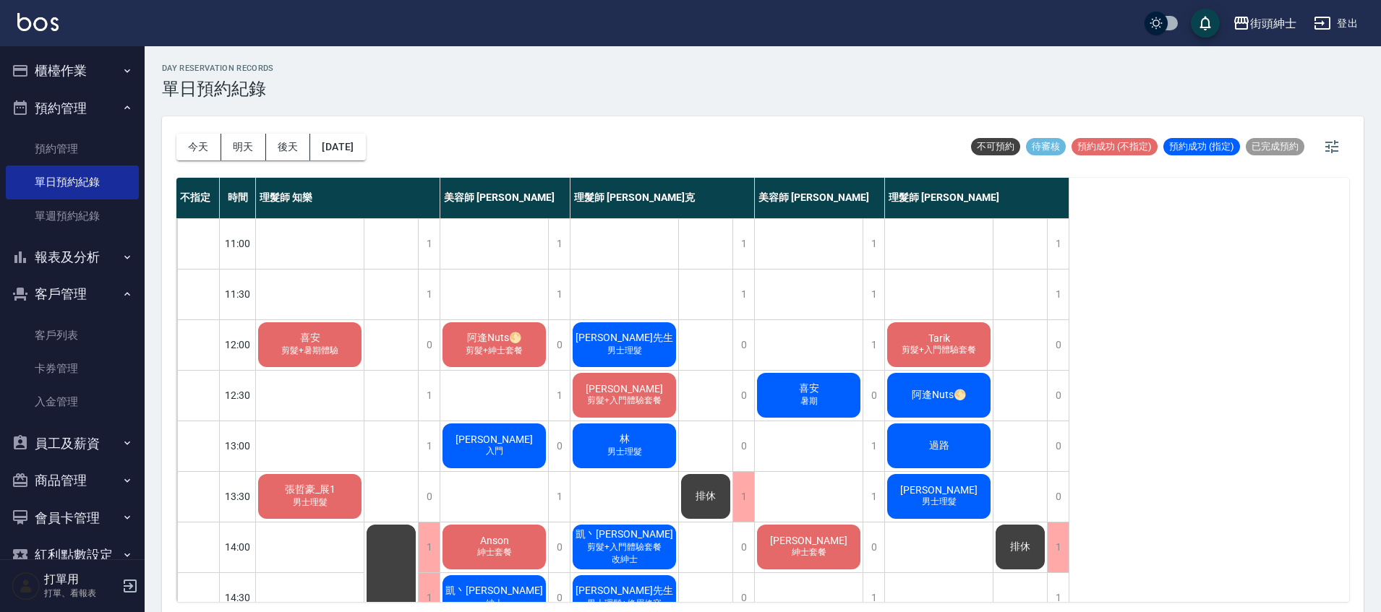
click at [654, 450] on div "林 男士理髮" at bounding box center [624, 446] width 108 height 49
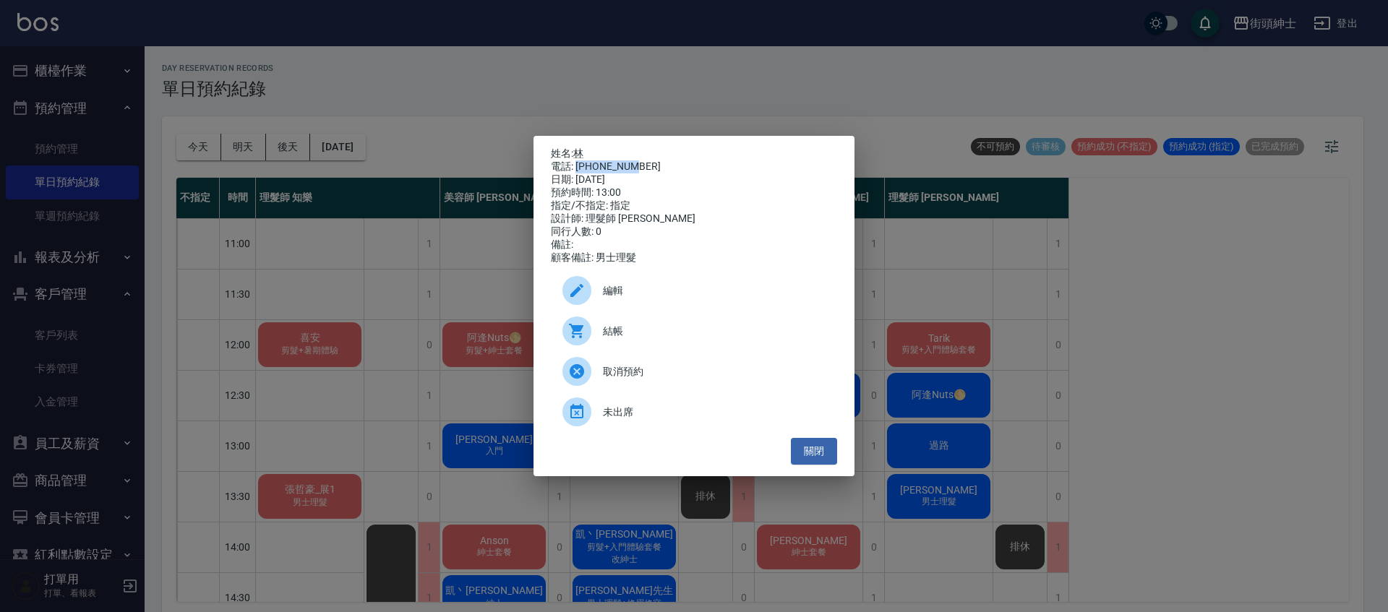
drag, startPoint x: 577, startPoint y: 163, endPoint x: 677, endPoint y: 169, distance: 100.0
click at [677, 169] on div "電話: 0901012917" at bounding box center [694, 167] width 286 height 13
copy div "0901012917"
click at [233, 285] on div "姓名: 林 電話: 0901012917 日期: 2025/09/26 預約時間: 13:00 指定/不指定: 指定 設計師: 理髮師 Vic 維克 同行人數…" at bounding box center [694, 306] width 1388 height 612
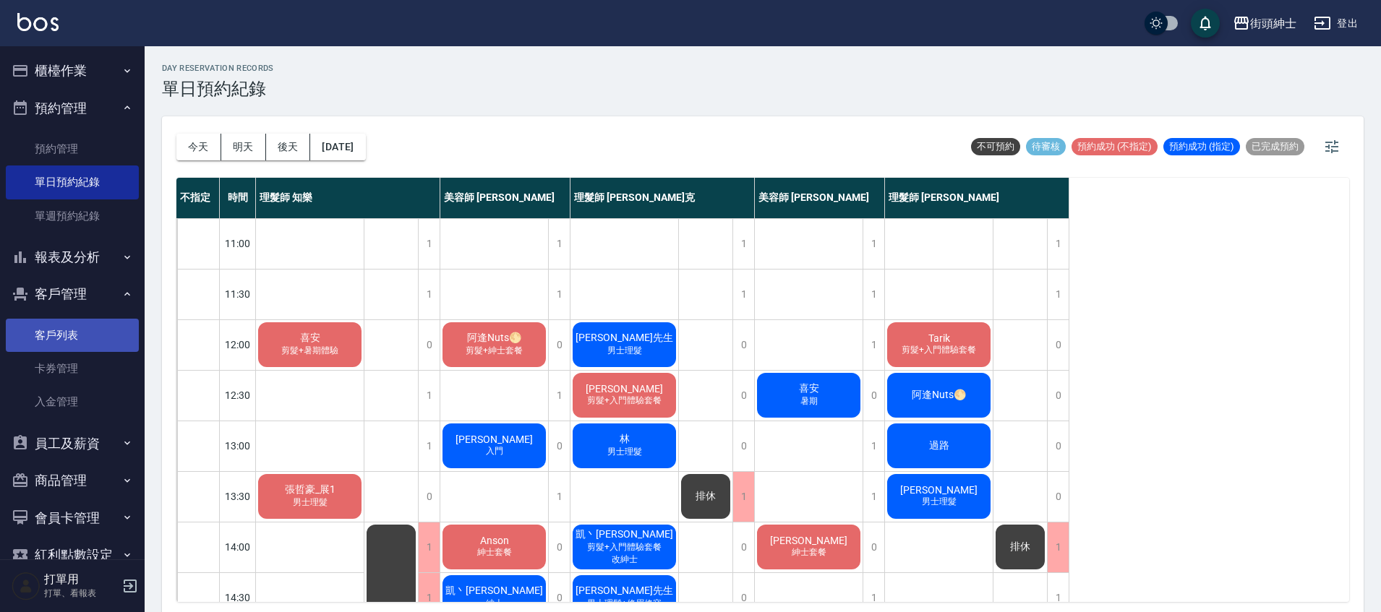
click at [66, 336] on link "客戶列表" at bounding box center [72, 335] width 133 height 33
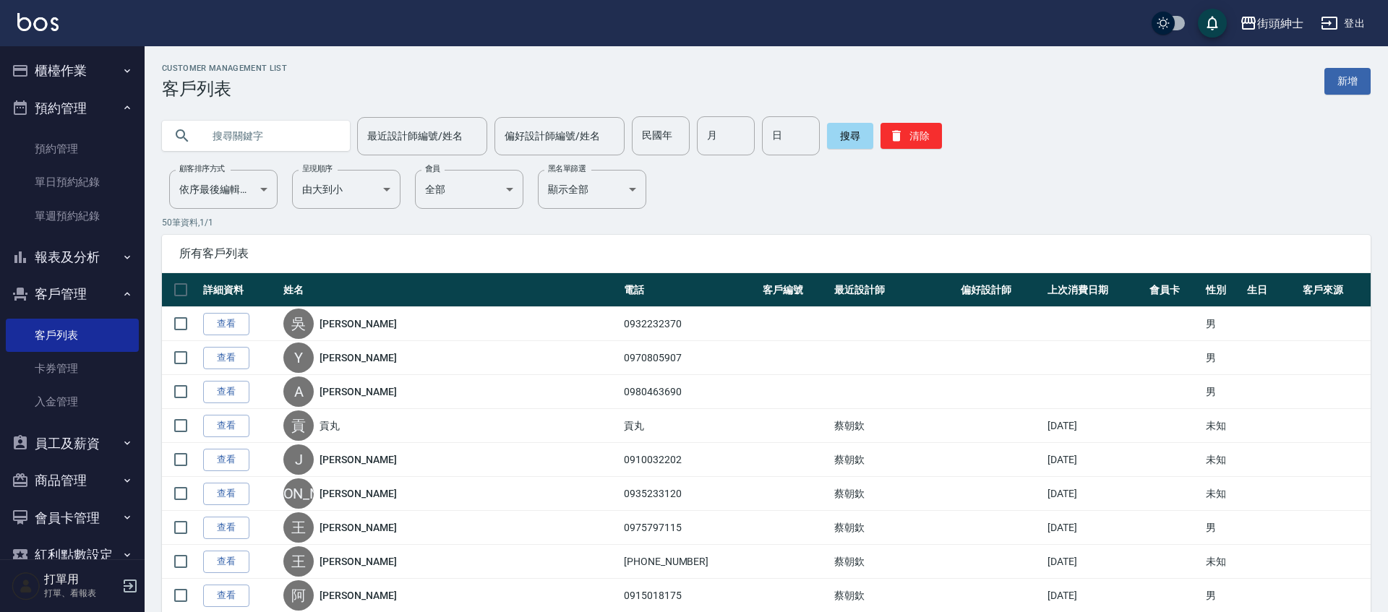
click at [251, 142] on input "text" at bounding box center [270, 135] width 136 height 39
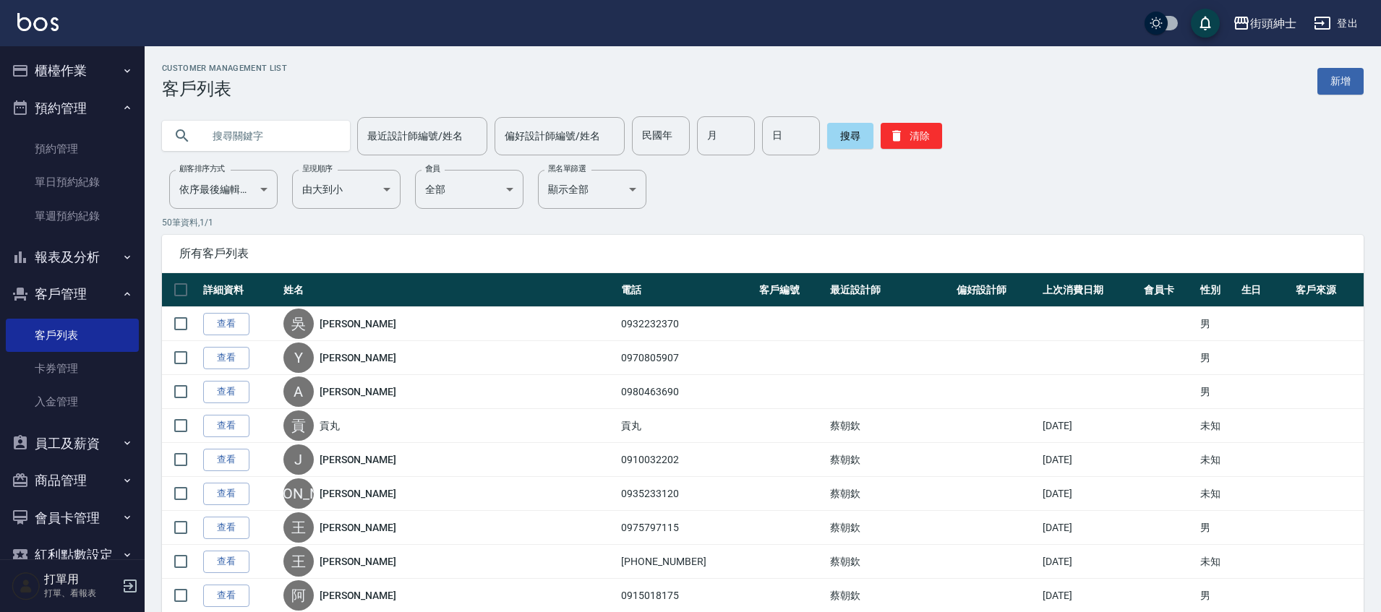
click at [263, 137] on input "text" at bounding box center [270, 135] width 136 height 39
paste input "0901012917"
type input "0901012917"
click at [832, 131] on button "搜尋" at bounding box center [850, 136] width 46 height 26
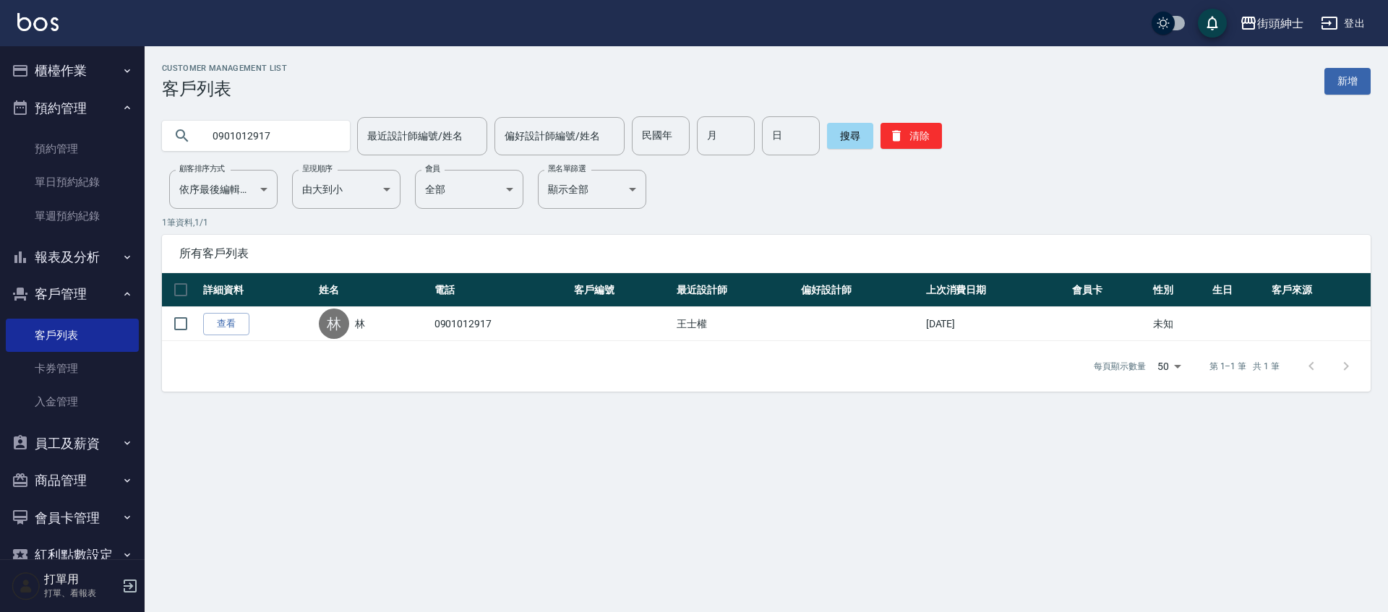
click at [231, 327] on link "查看" at bounding box center [226, 324] width 46 height 22
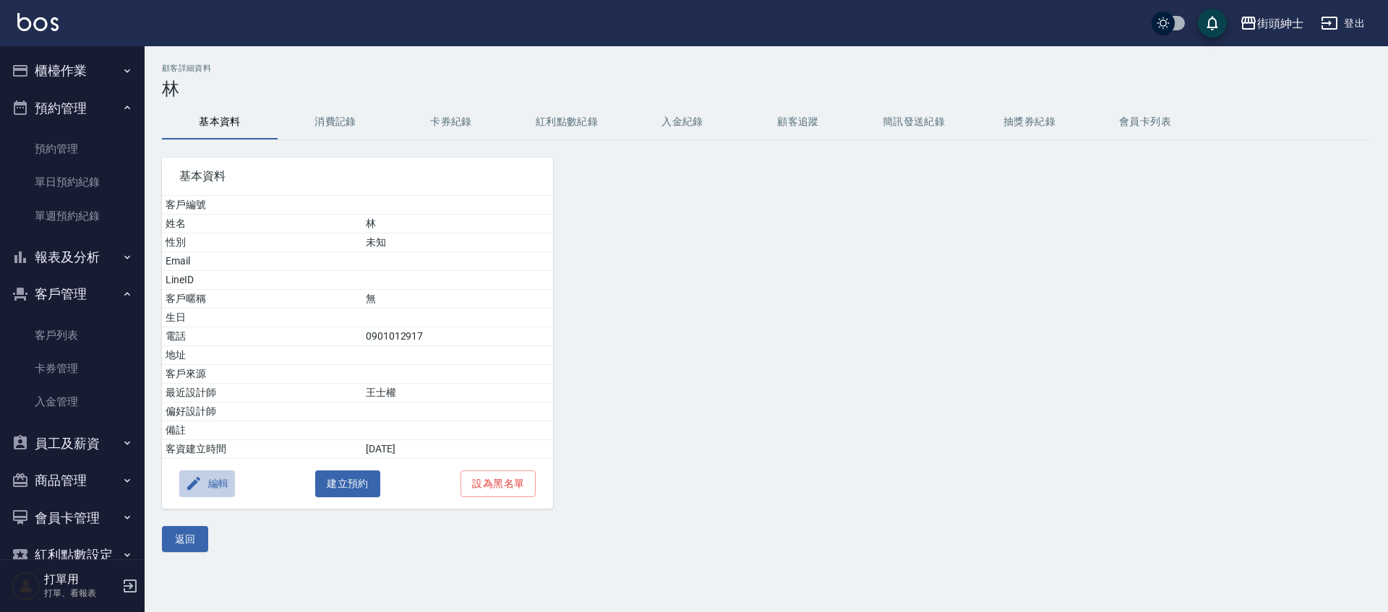
click at [218, 484] on button "編輯" at bounding box center [207, 484] width 56 height 27
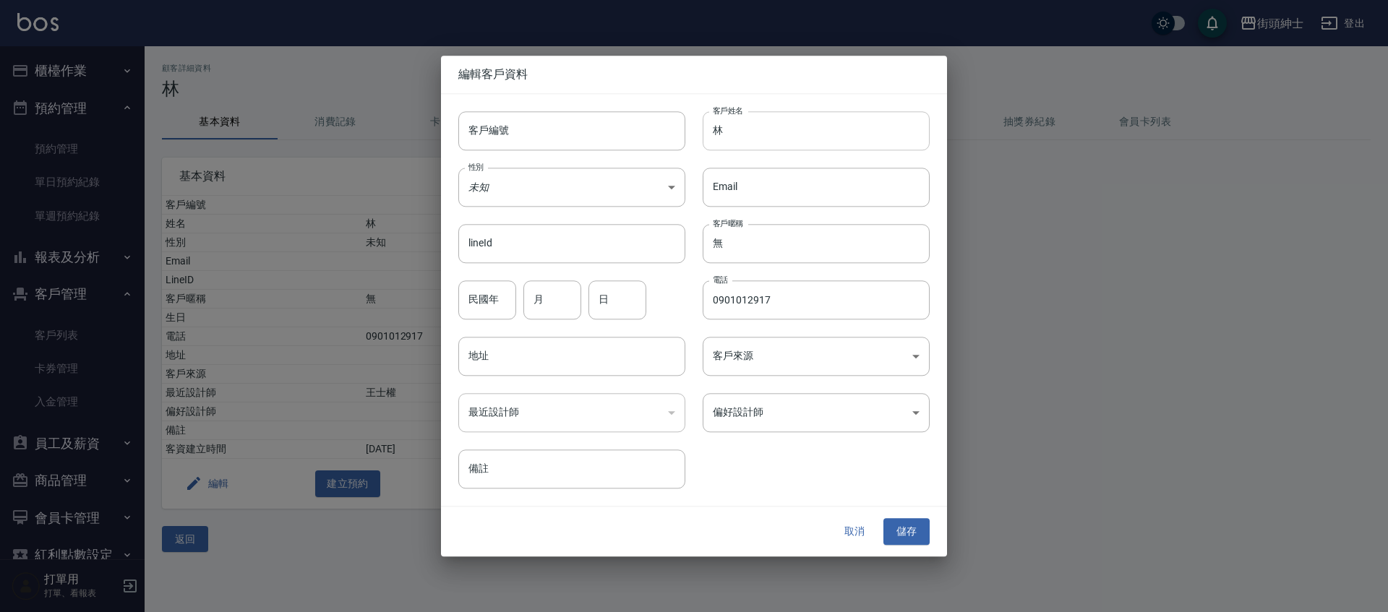
click at [792, 133] on input "林" at bounding box center [816, 130] width 227 height 39
type input "x"
type input "力"
type input "[PERSON_NAME]"
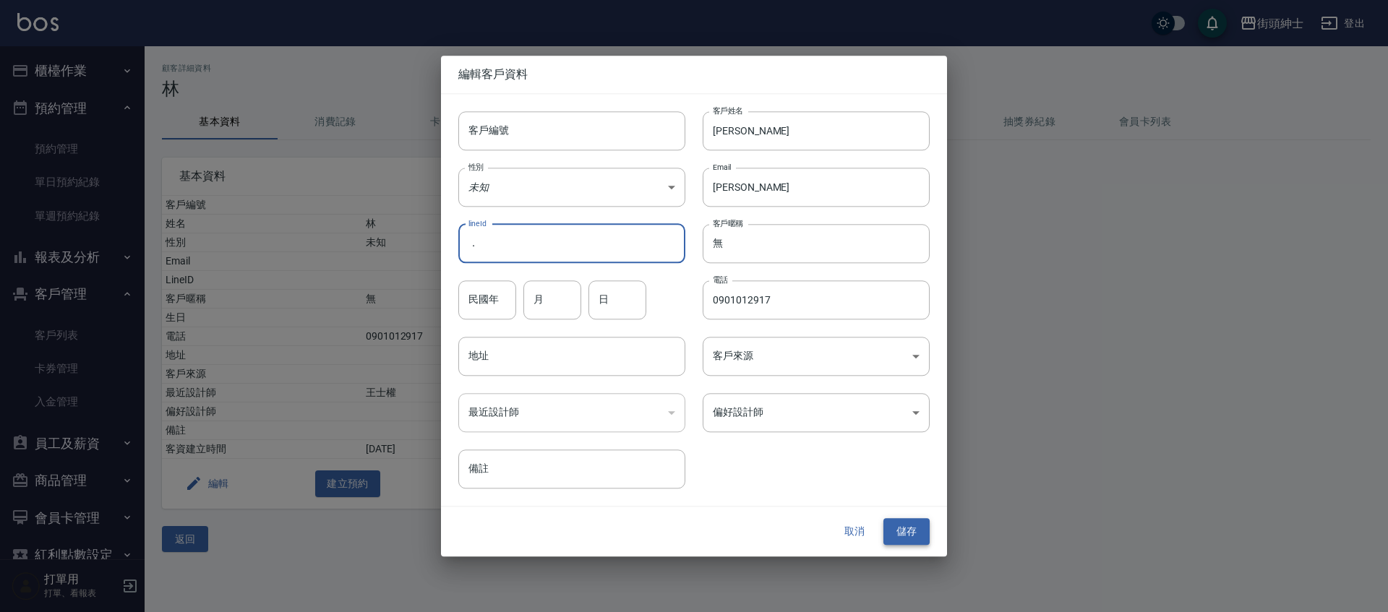
type input "．"
click at [907, 531] on button "儲存" at bounding box center [907, 532] width 46 height 27
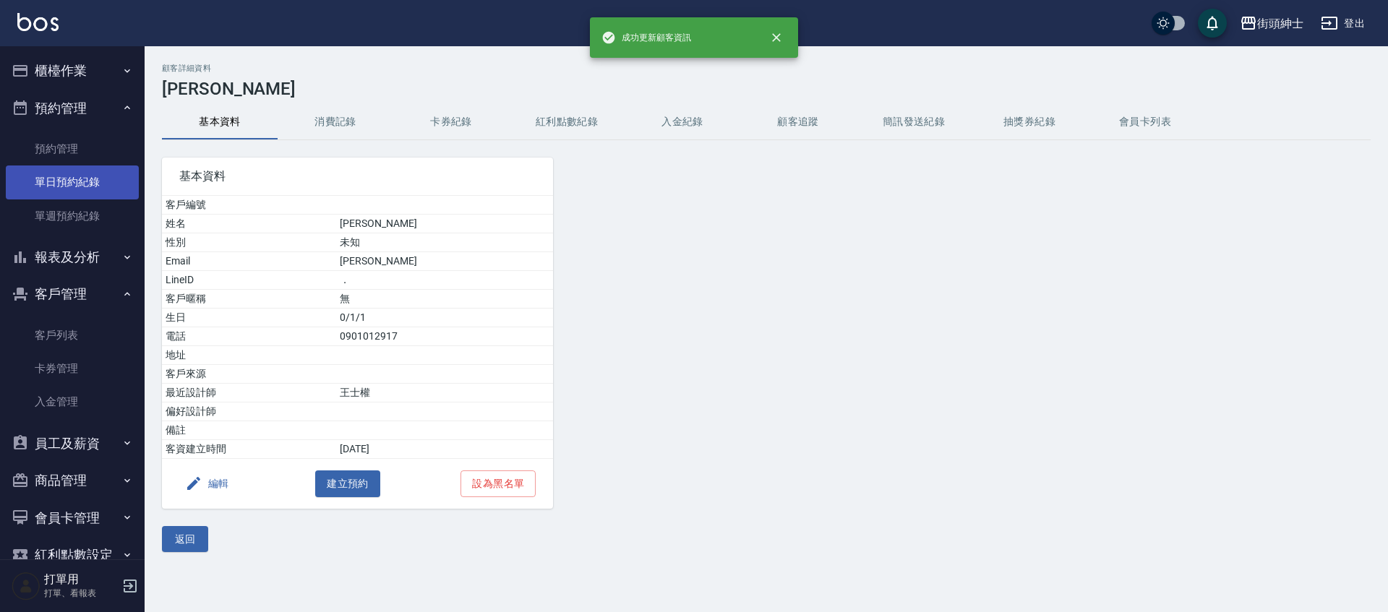
click at [63, 181] on link "單日預約紀錄" at bounding box center [72, 182] width 133 height 33
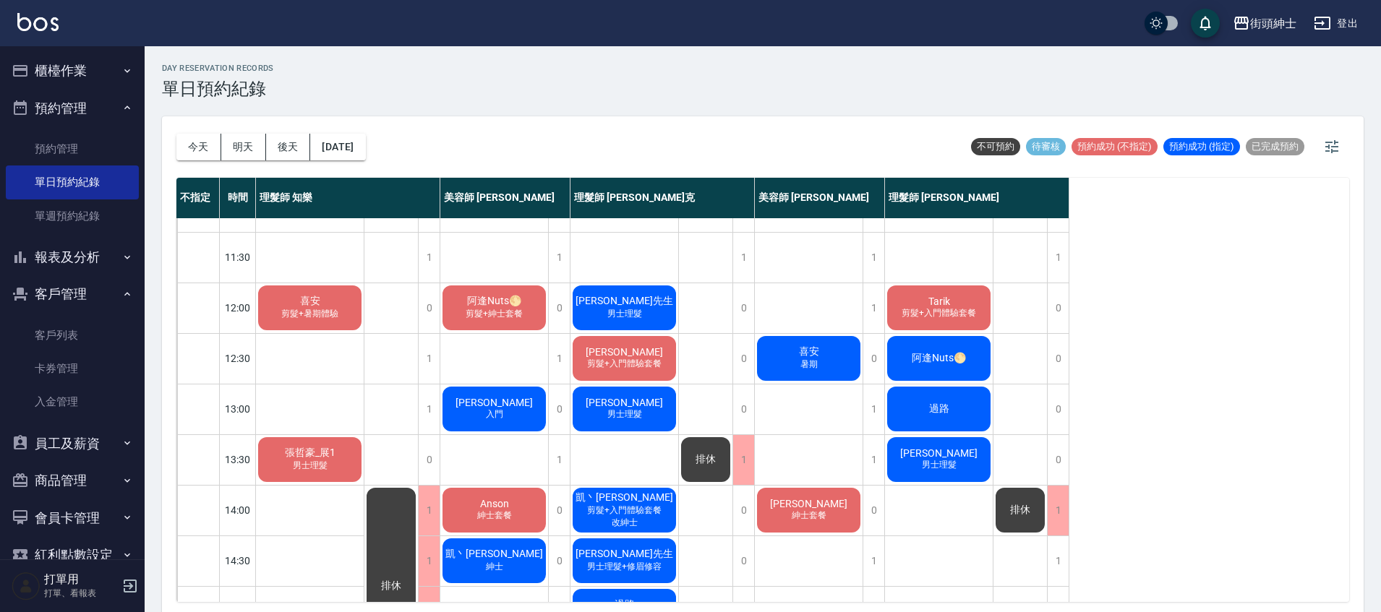
scroll to position [40, 0]
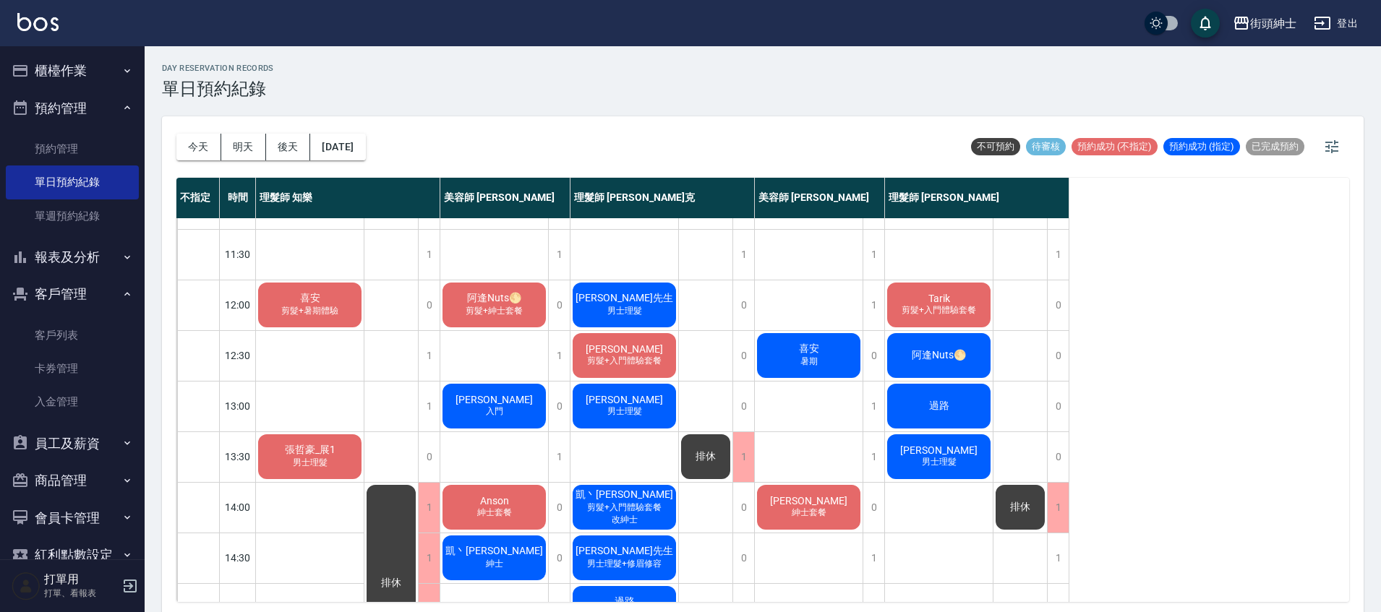
click at [531, 292] on div "阿逢Nuts🌕 剪髮+紳士套餐" at bounding box center [494, 305] width 108 height 49
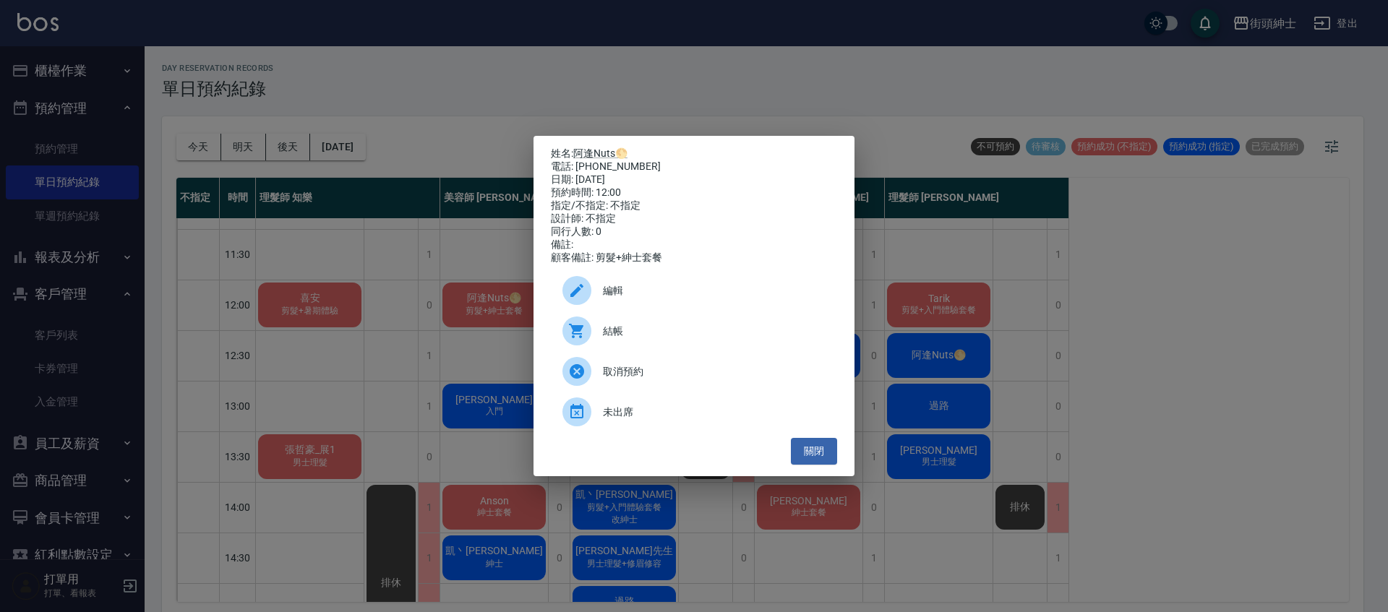
click at [668, 306] on div "編輯" at bounding box center [694, 290] width 286 height 40
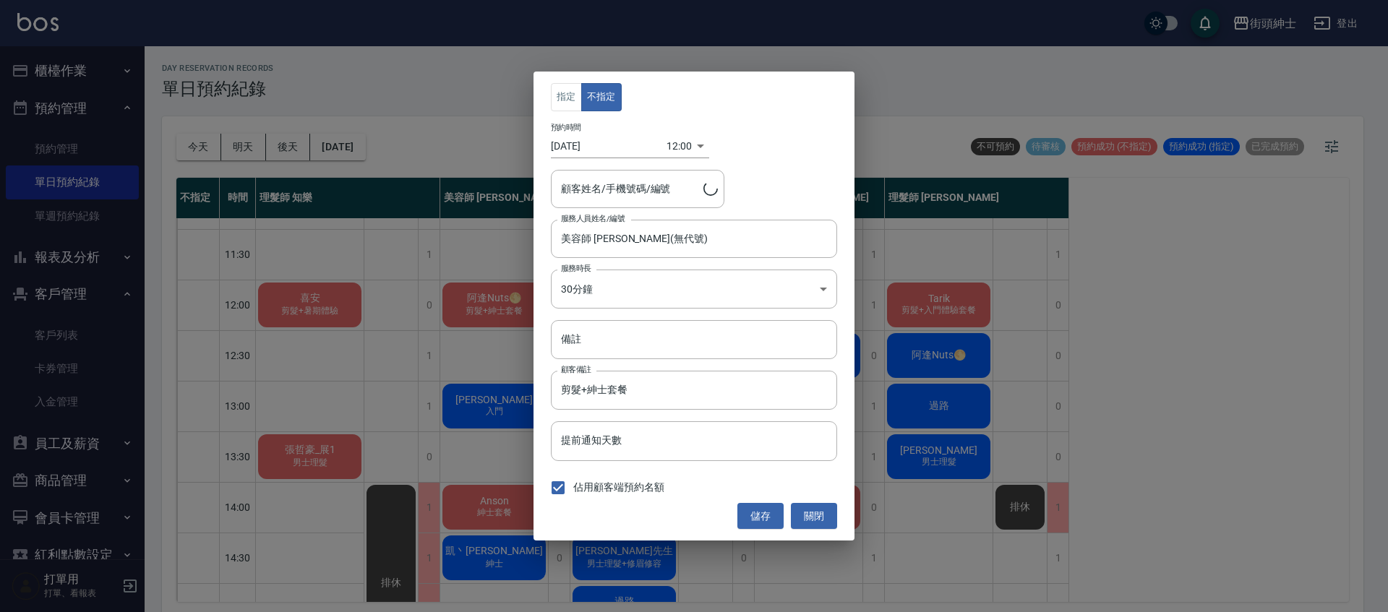
type input "阿逢Nuts🌕/0970222560"
click at [586, 349] on input "備註" at bounding box center [694, 339] width 286 height 39
type input "＋修容"
click at [753, 517] on button "儲存" at bounding box center [761, 516] width 46 height 27
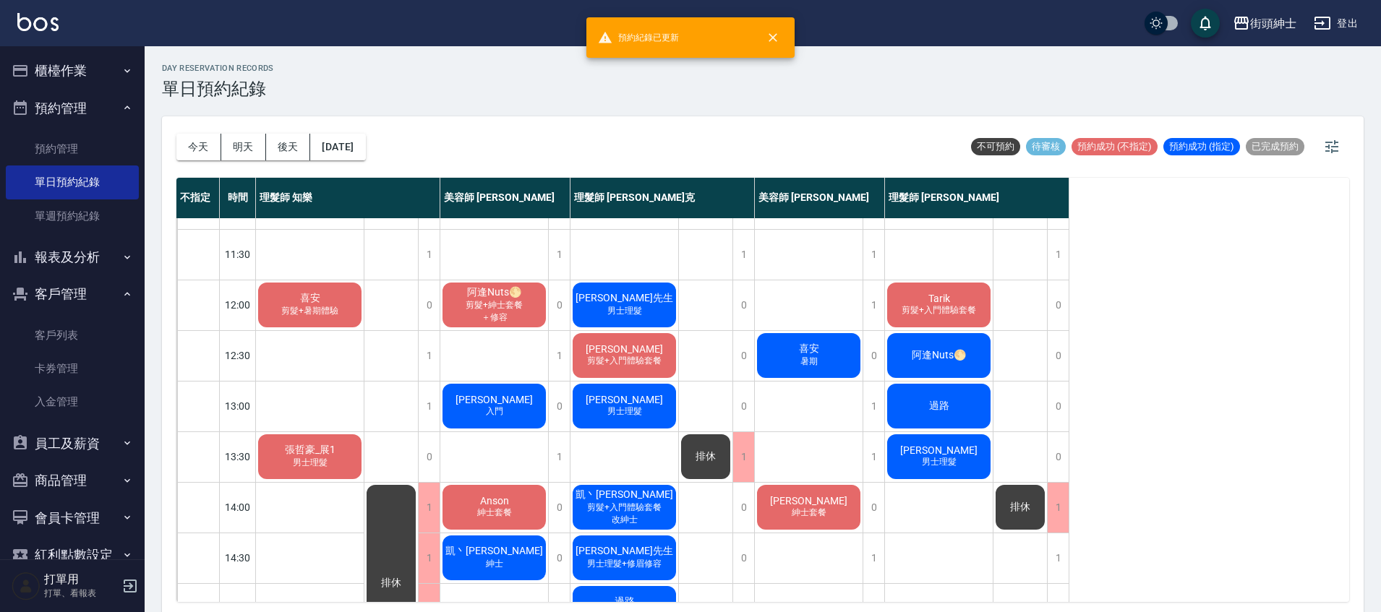
click at [526, 419] on div "王秉翔 入門" at bounding box center [494, 406] width 108 height 49
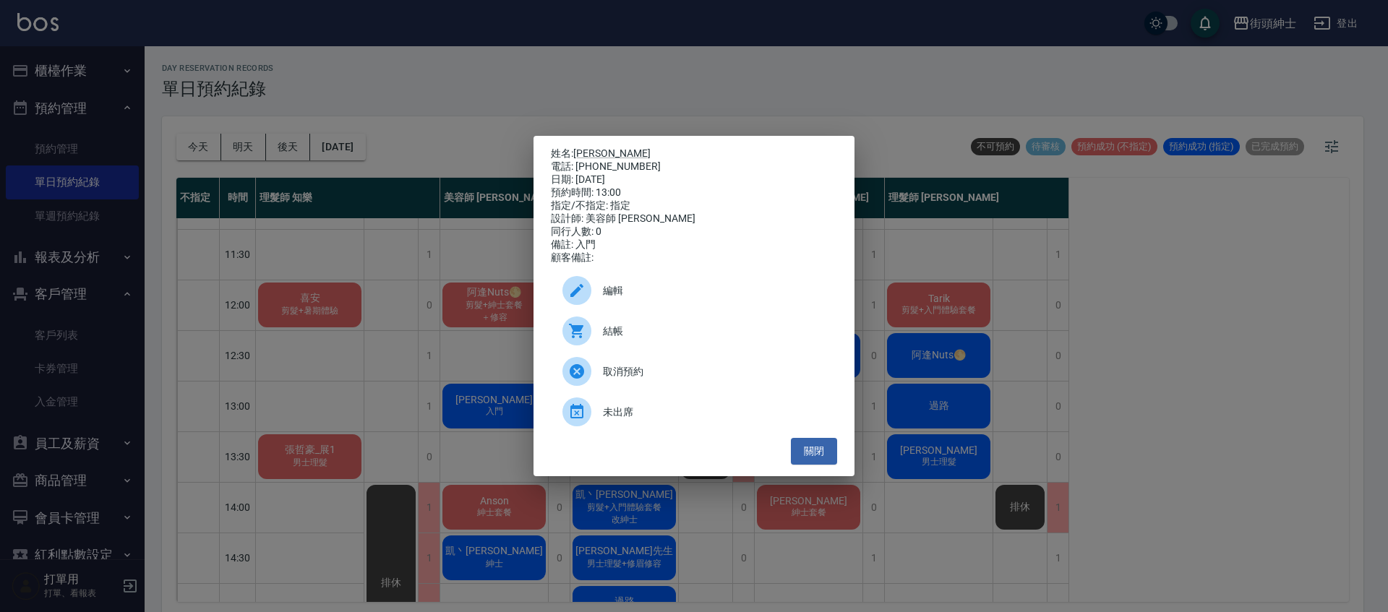
click at [617, 307] on div "編輯" at bounding box center [694, 290] width 286 height 40
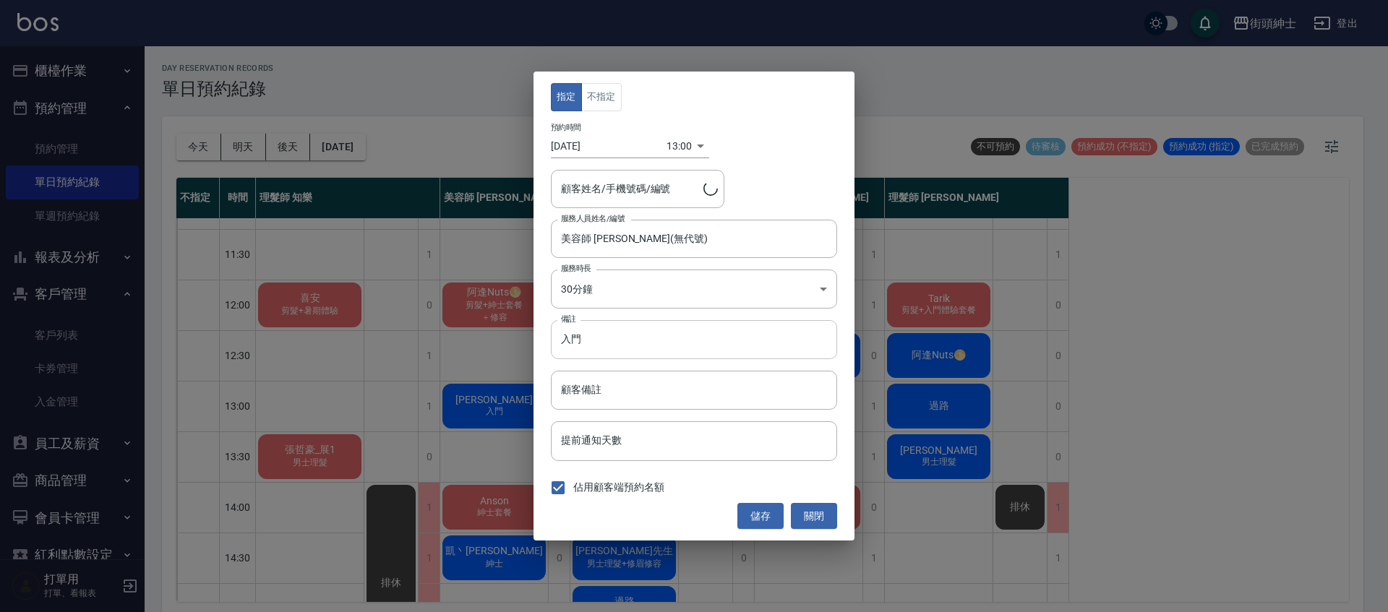
type input "王秉翔/0987623018"
click at [625, 342] on input "入門" at bounding box center [694, 339] width 286 height 39
type input "入門升紳士"
drag, startPoint x: 748, startPoint y: 507, endPoint x: 758, endPoint y: 506, distance: 10.1
click at [748, 508] on button "儲存" at bounding box center [761, 516] width 46 height 27
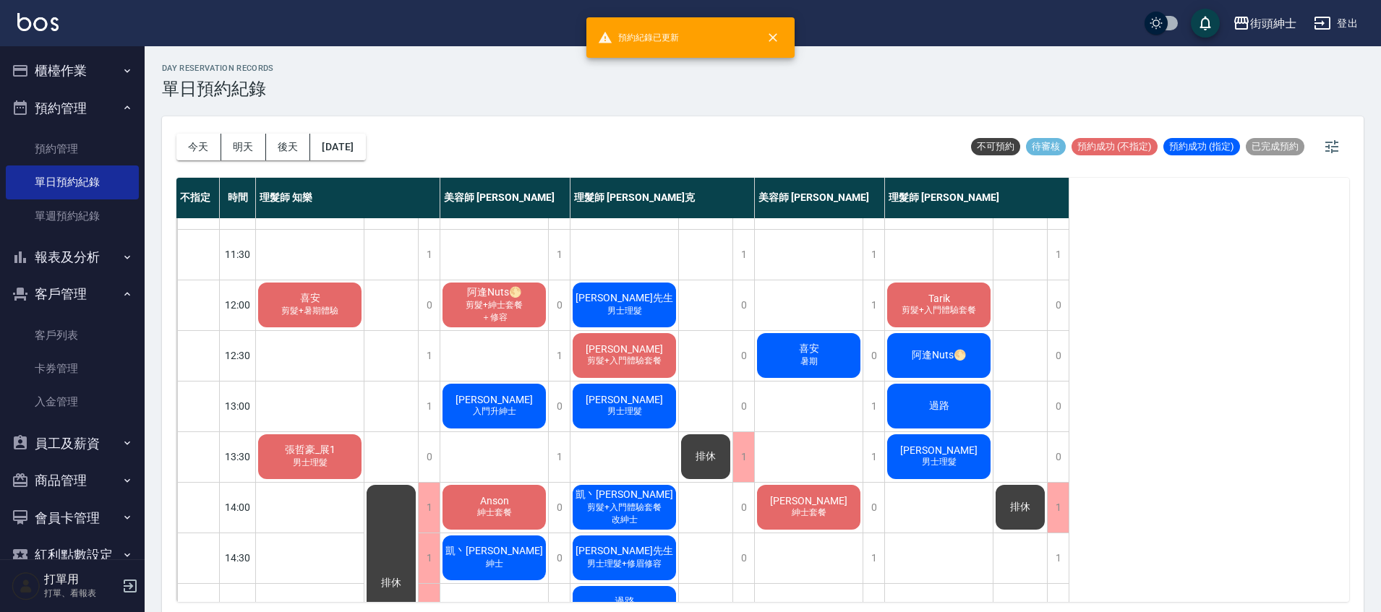
scroll to position [145, 0]
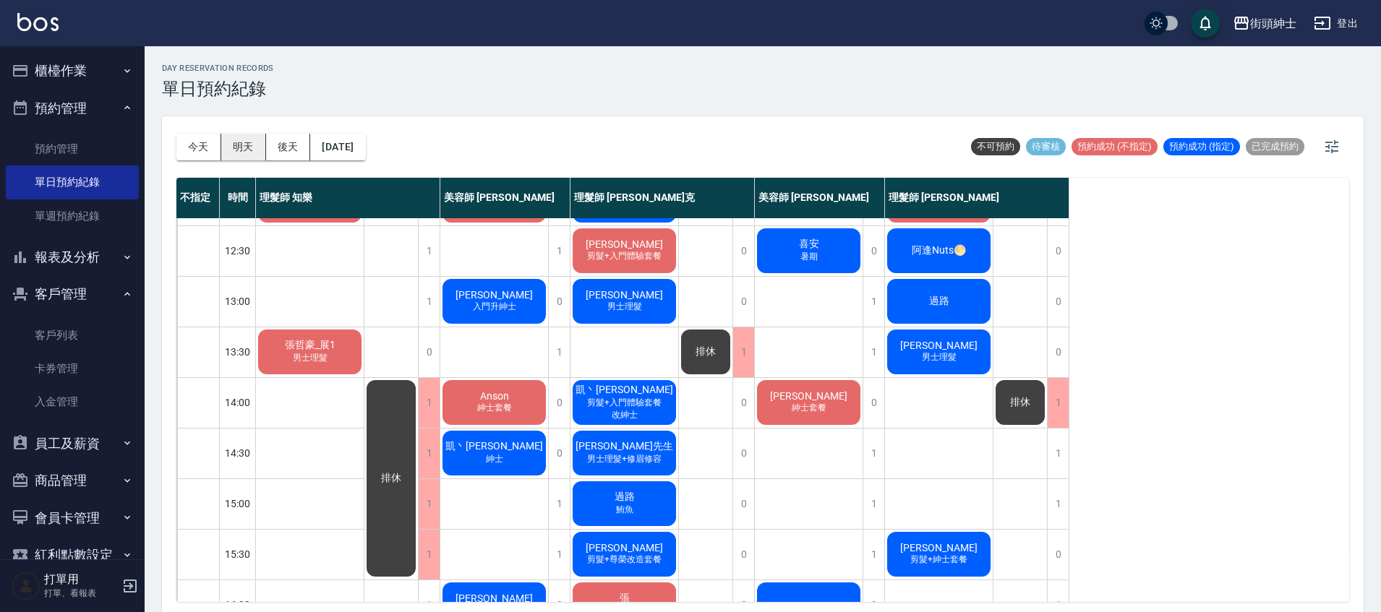
click at [242, 141] on button "明天" at bounding box center [243, 147] width 45 height 27
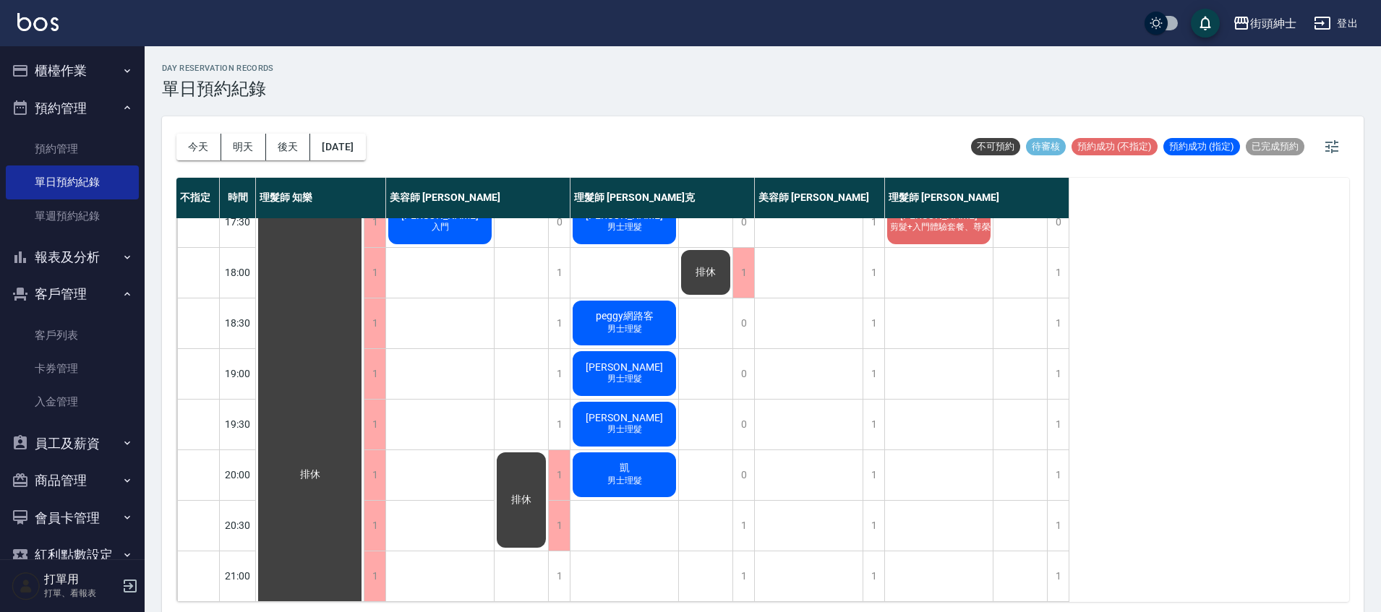
scroll to position [683, 0]
click at [351, 149] on button "[DATE]" at bounding box center [337, 147] width 55 height 27
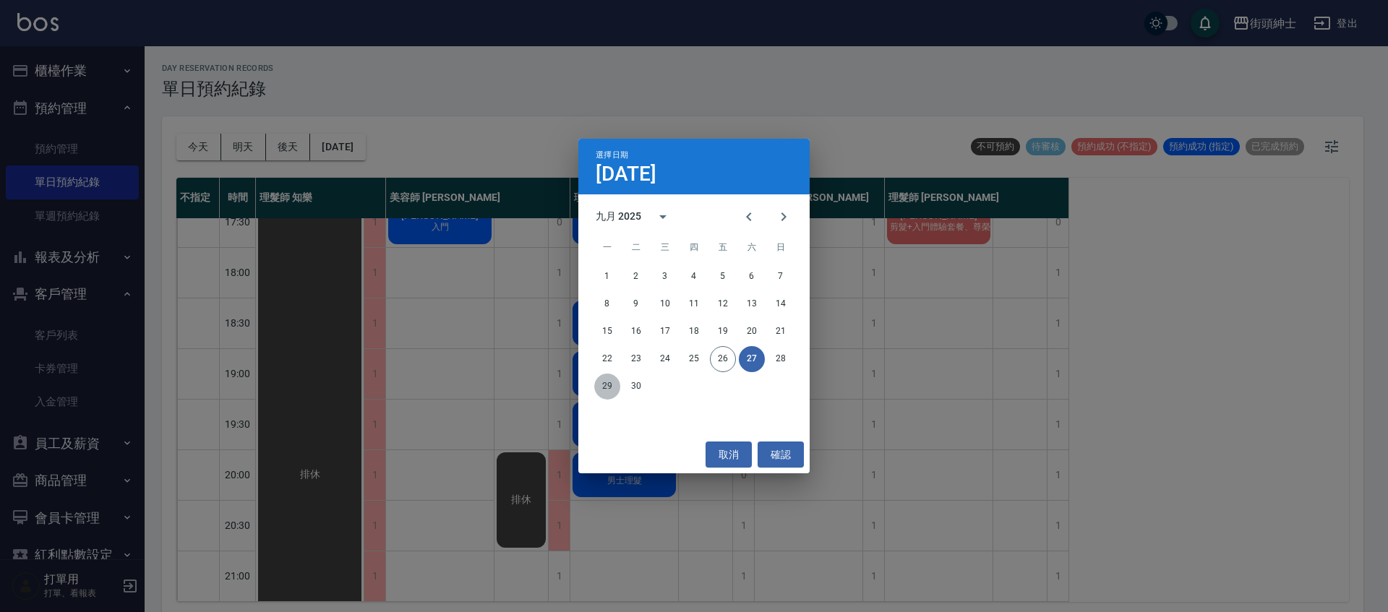
click at [600, 389] on button "29" at bounding box center [607, 387] width 26 height 26
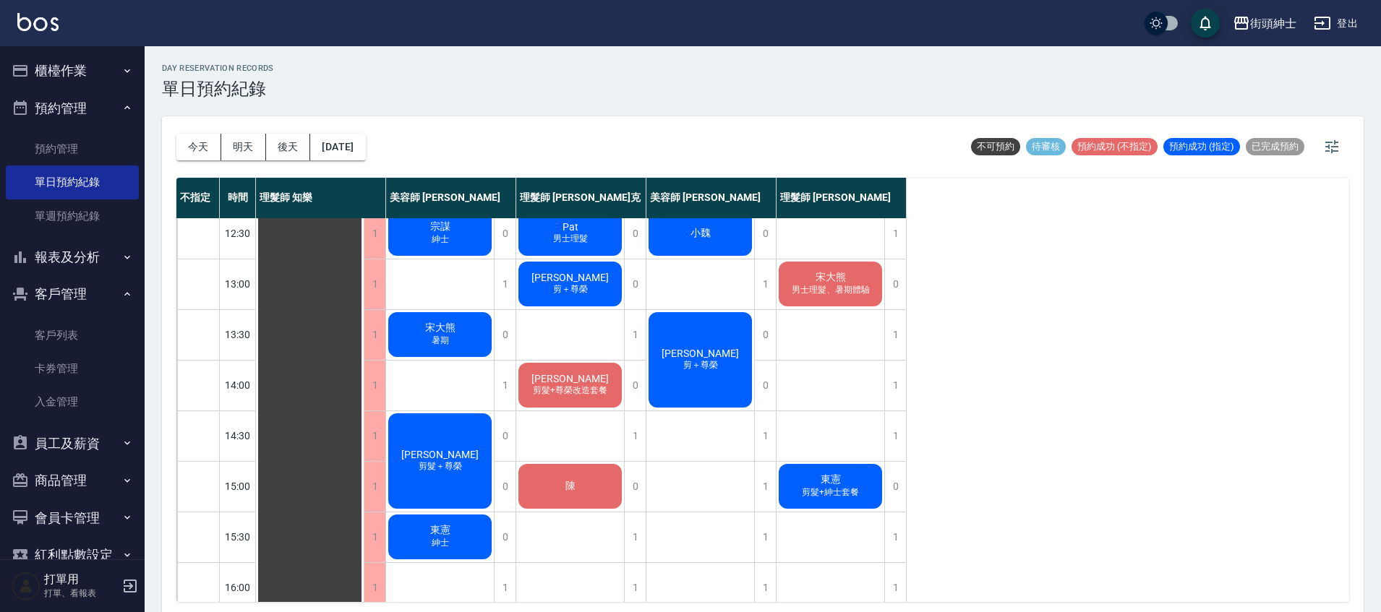
scroll to position [171, 0]
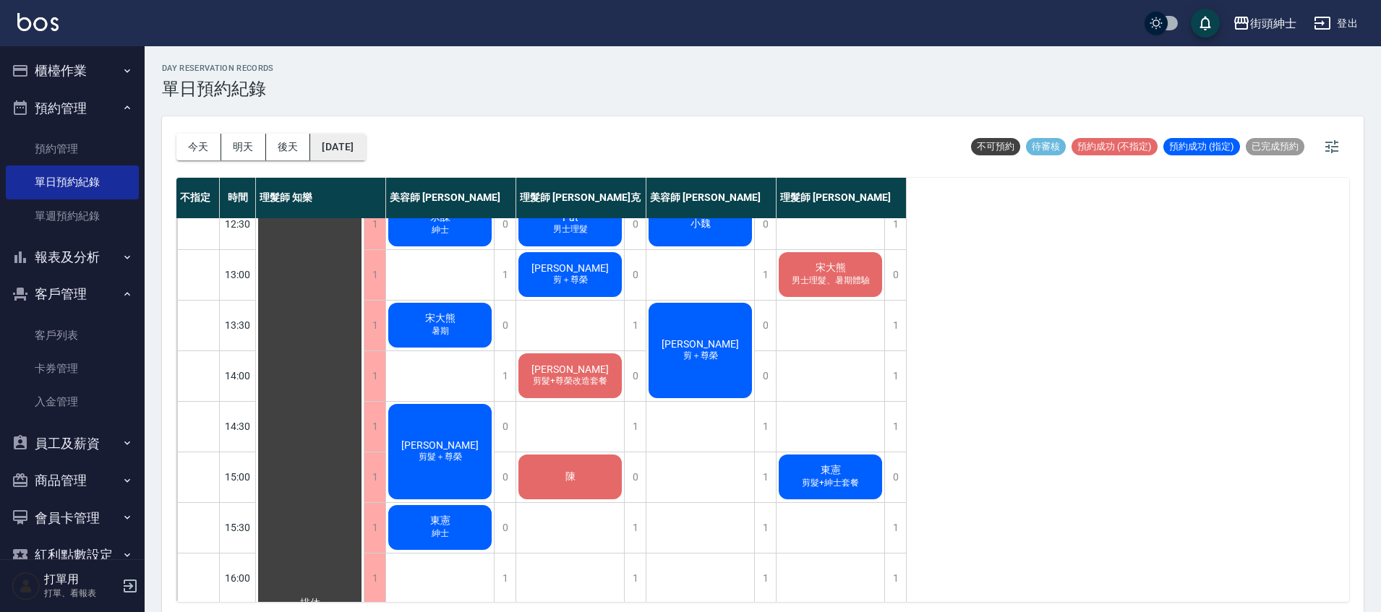
click at [328, 137] on button "2025/09/29" at bounding box center [337, 147] width 55 height 27
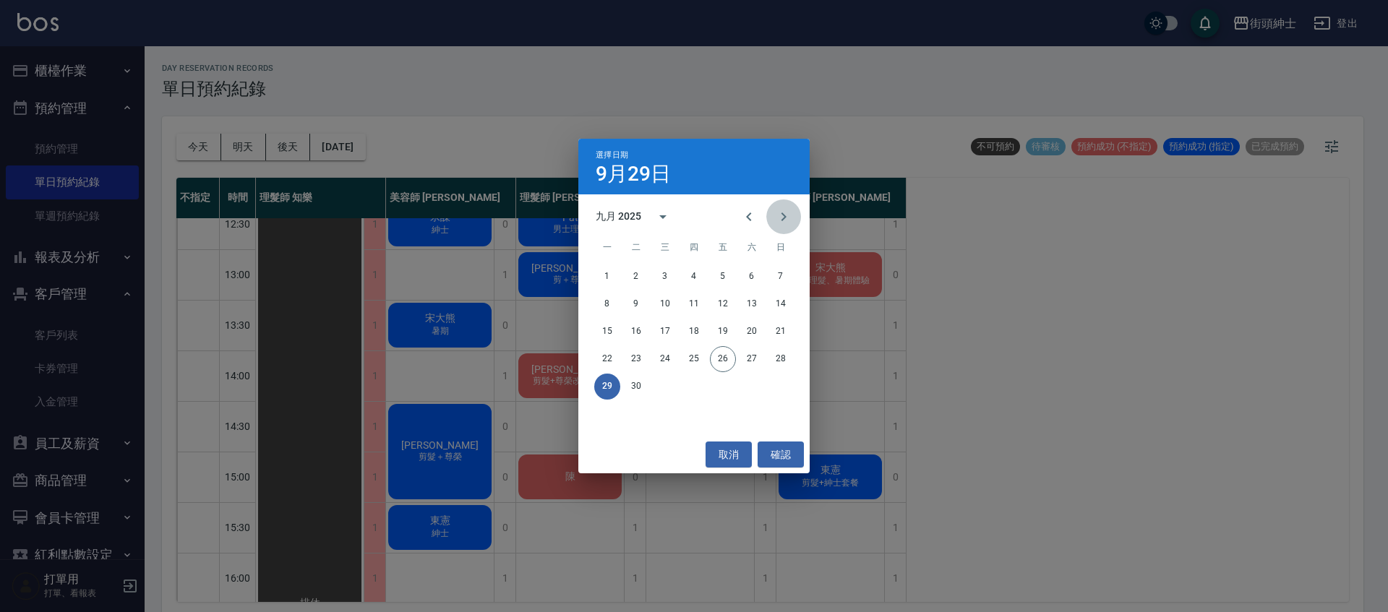
click at [779, 228] on button "Next month" at bounding box center [783, 217] width 35 height 35
click at [656, 266] on button "1" at bounding box center [665, 277] width 26 height 26
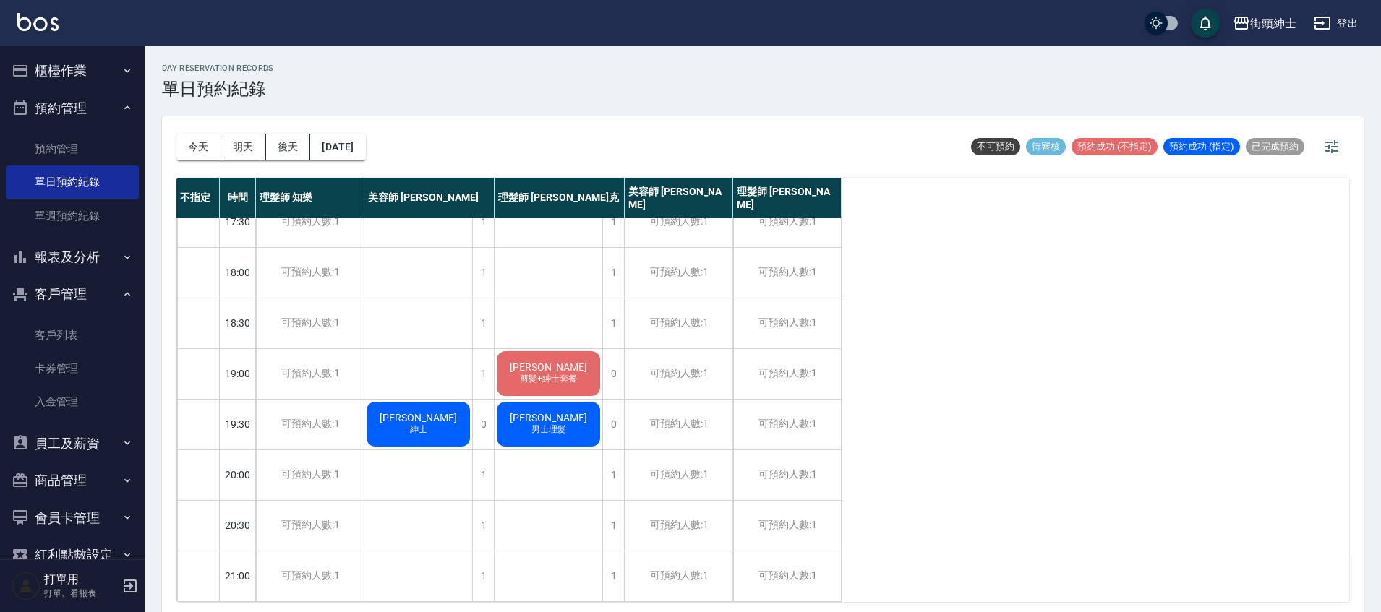
scroll to position [691, 0]
click at [330, 142] on button "2025/10/01" at bounding box center [337, 147] width 55 height 27
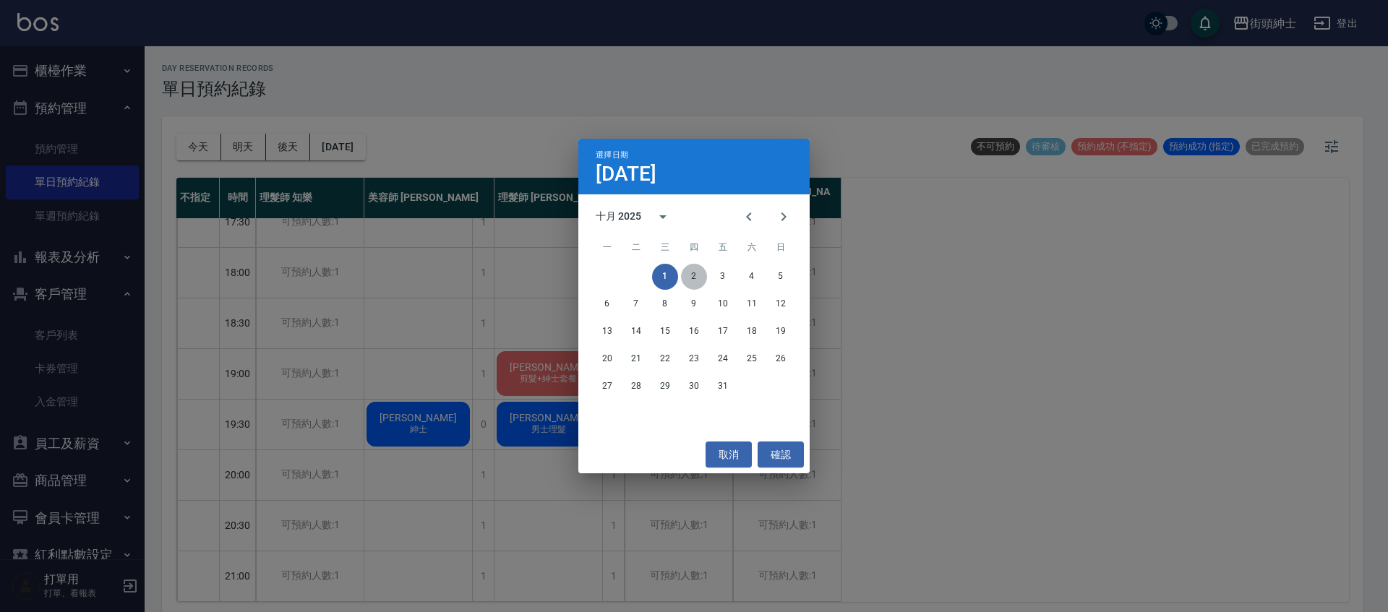
click at [706, 274] on button "2" at bounding box center [694, 277] width 26 height 26
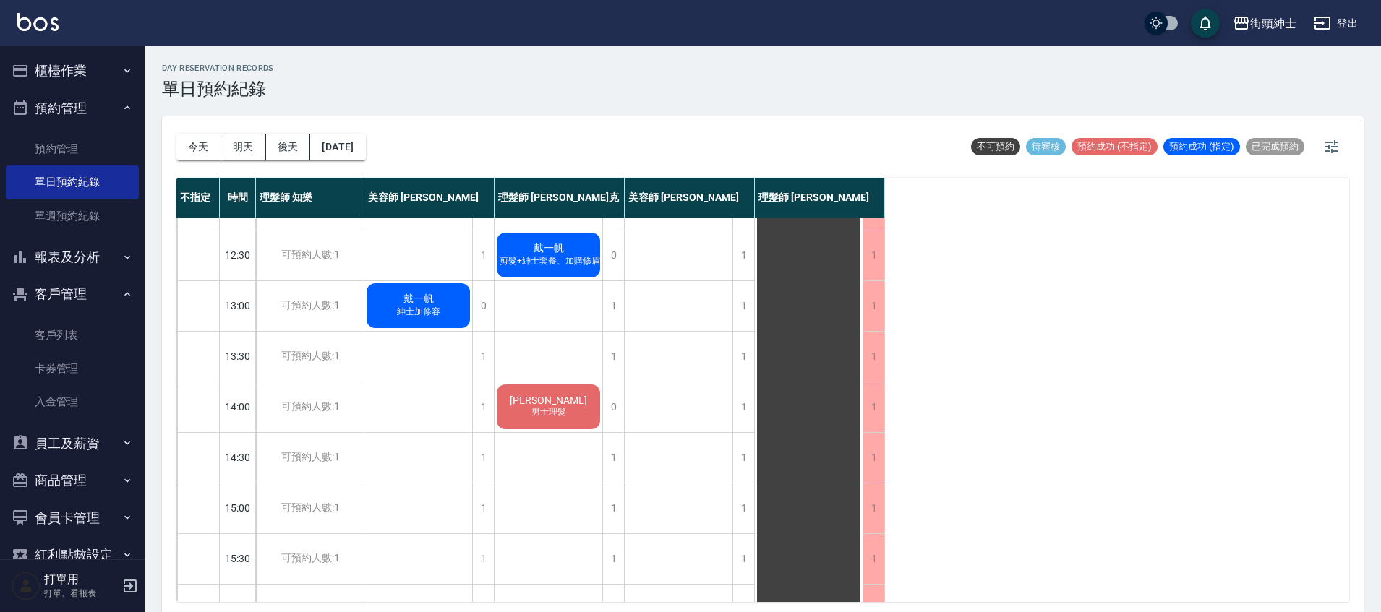
scroll to position [137, 0]
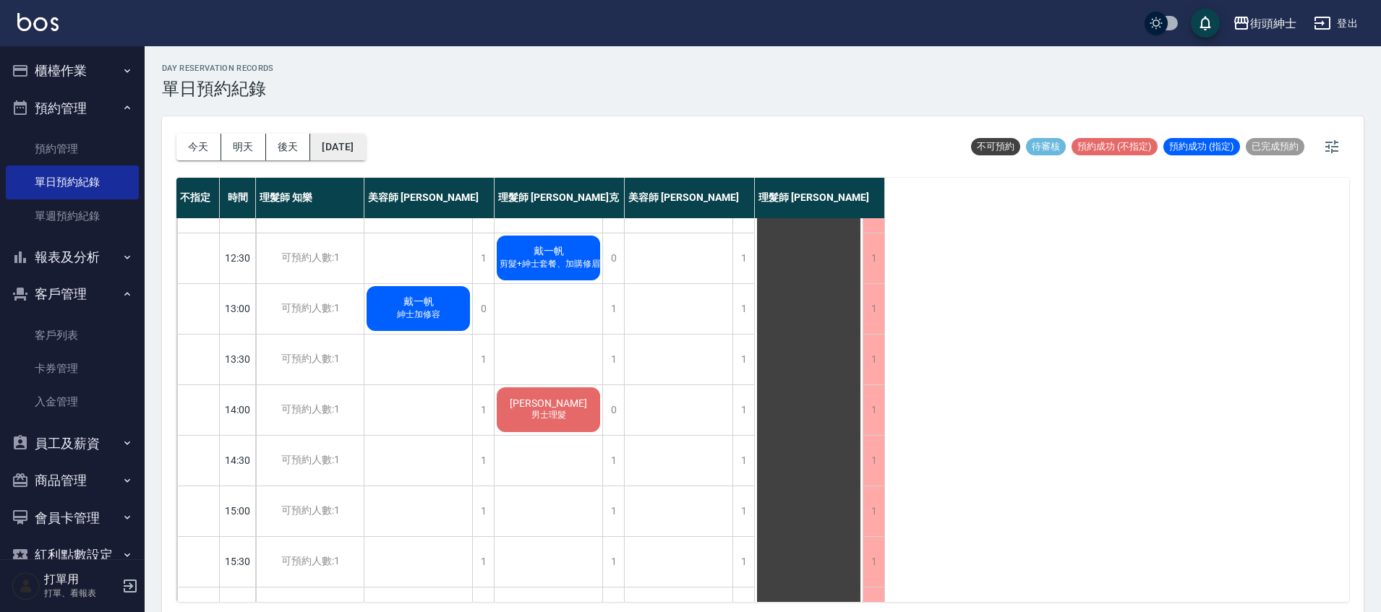
click at [365, 145] on button "2025/10/02" at bounding box center [337, 147] width 55 height 27
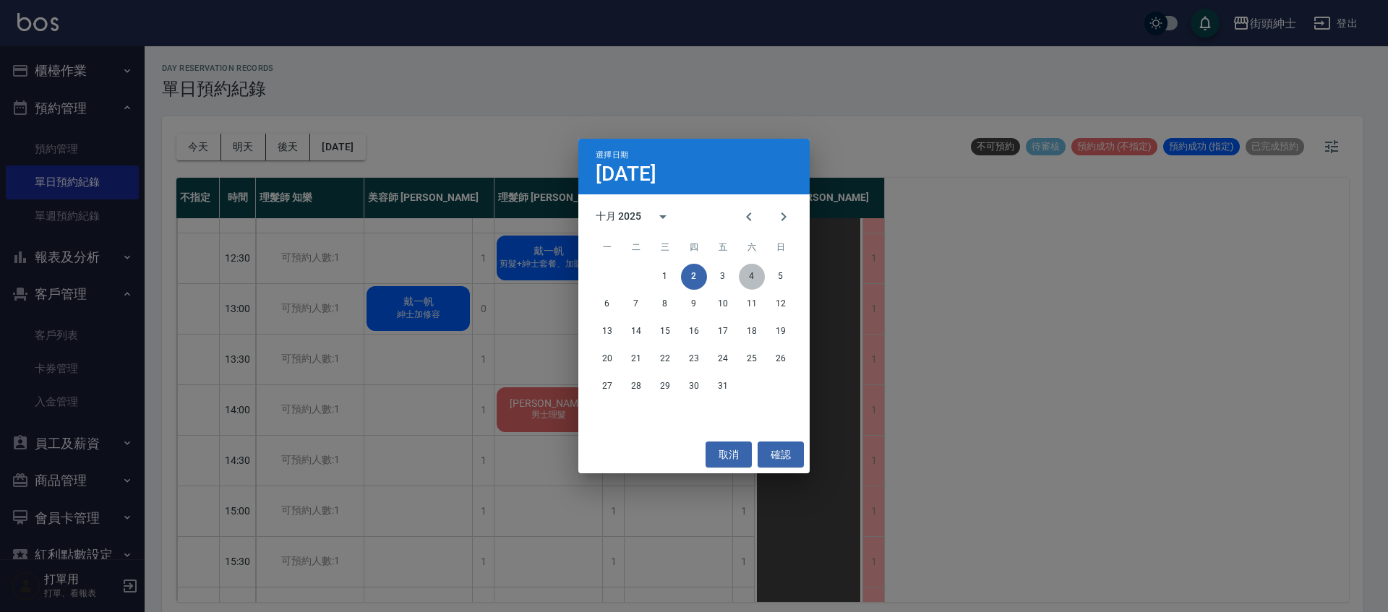
click at [752, 273] on button "4" at bounding box center [752, 277] width 26 height 26
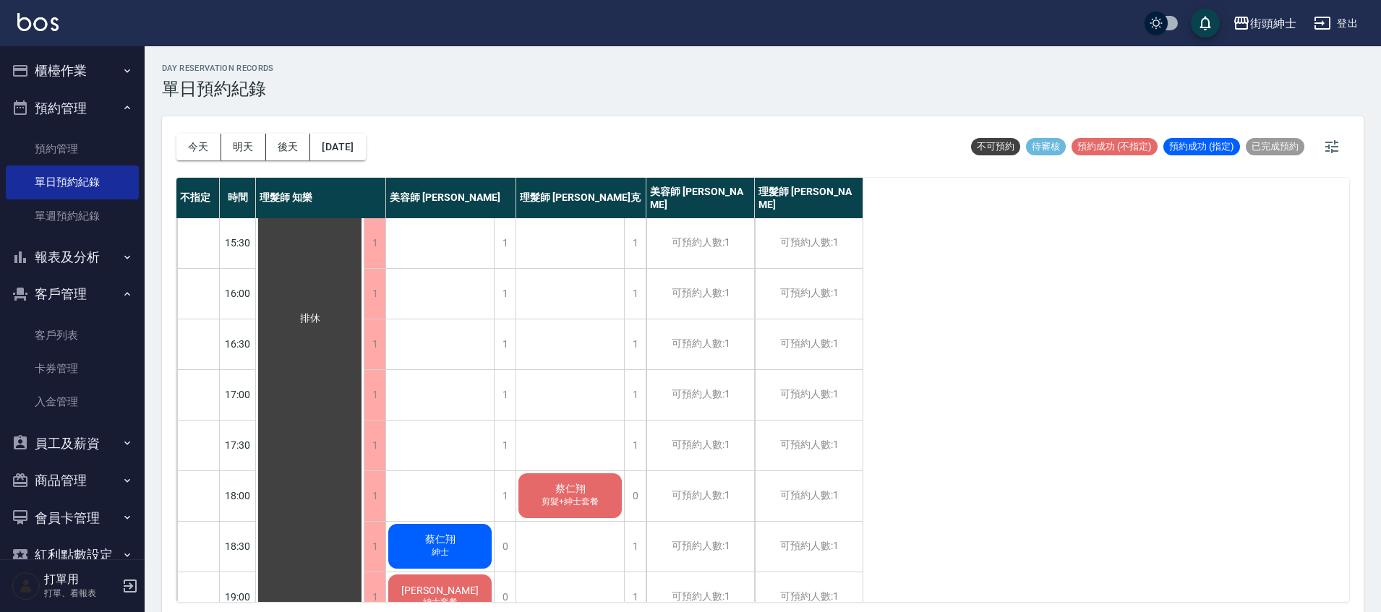
scroll to position [691, 0]
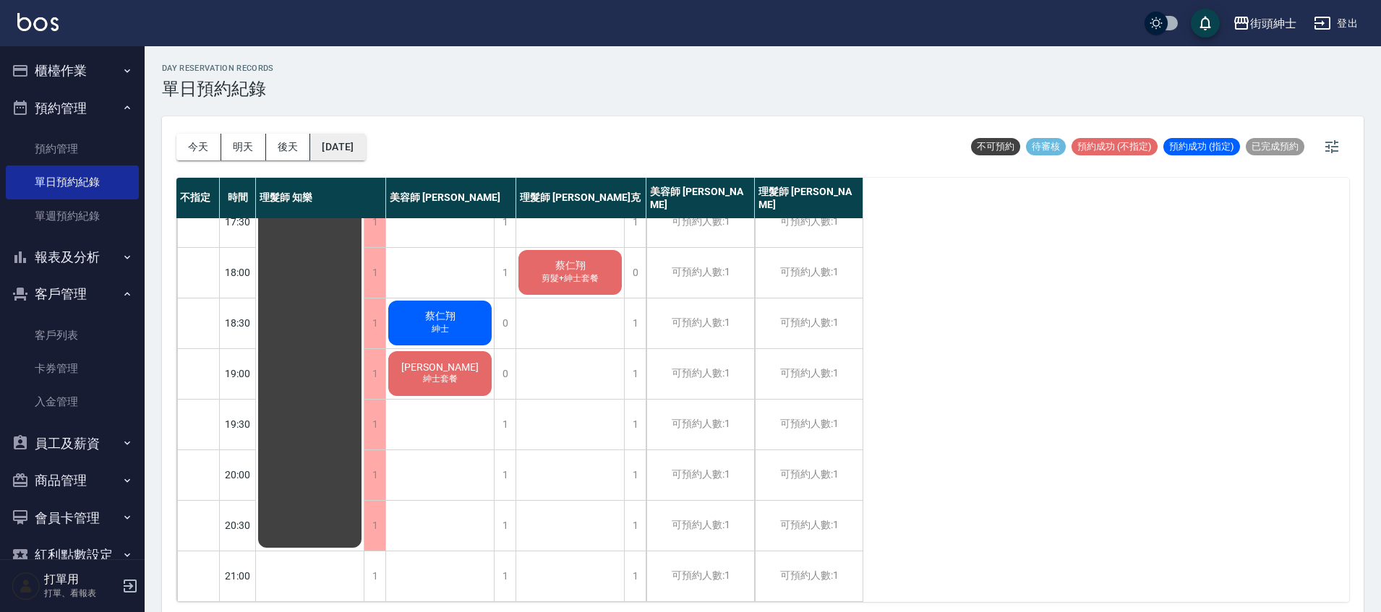
click at [341, 134] on button "2025/10/04" at bounding box center [337, 147] width 55 height 27
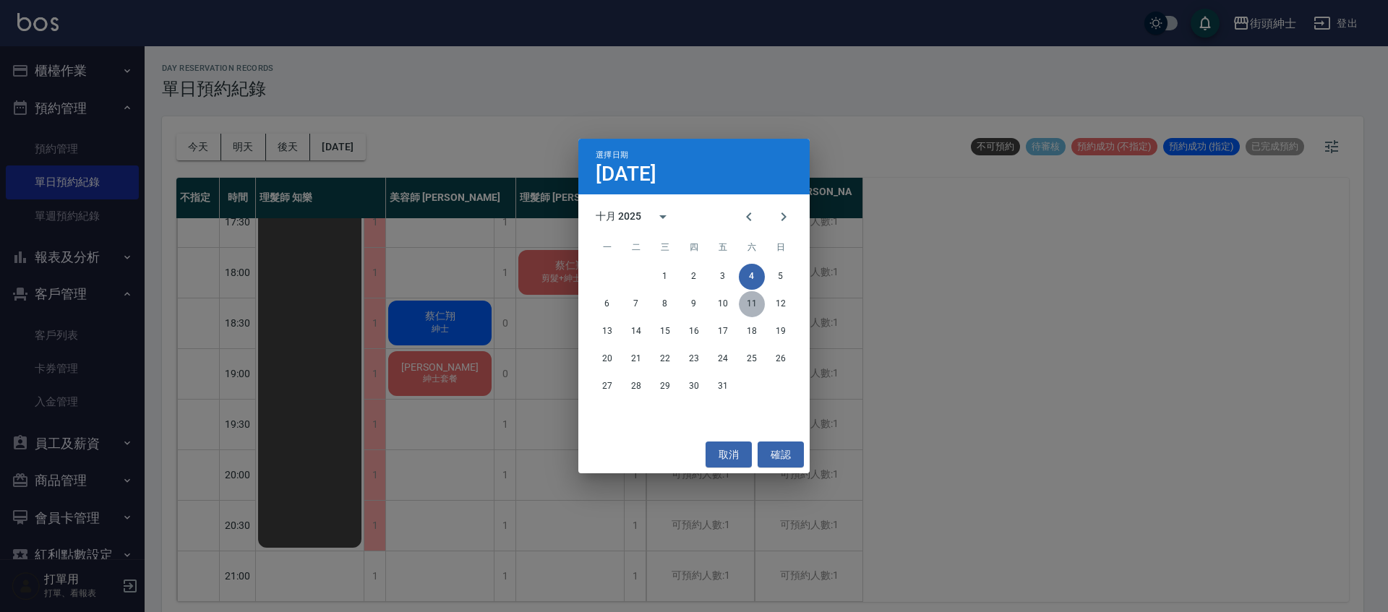
click at [745, 300] on button "11" at bounding box center [752, 304] width 26 height 26
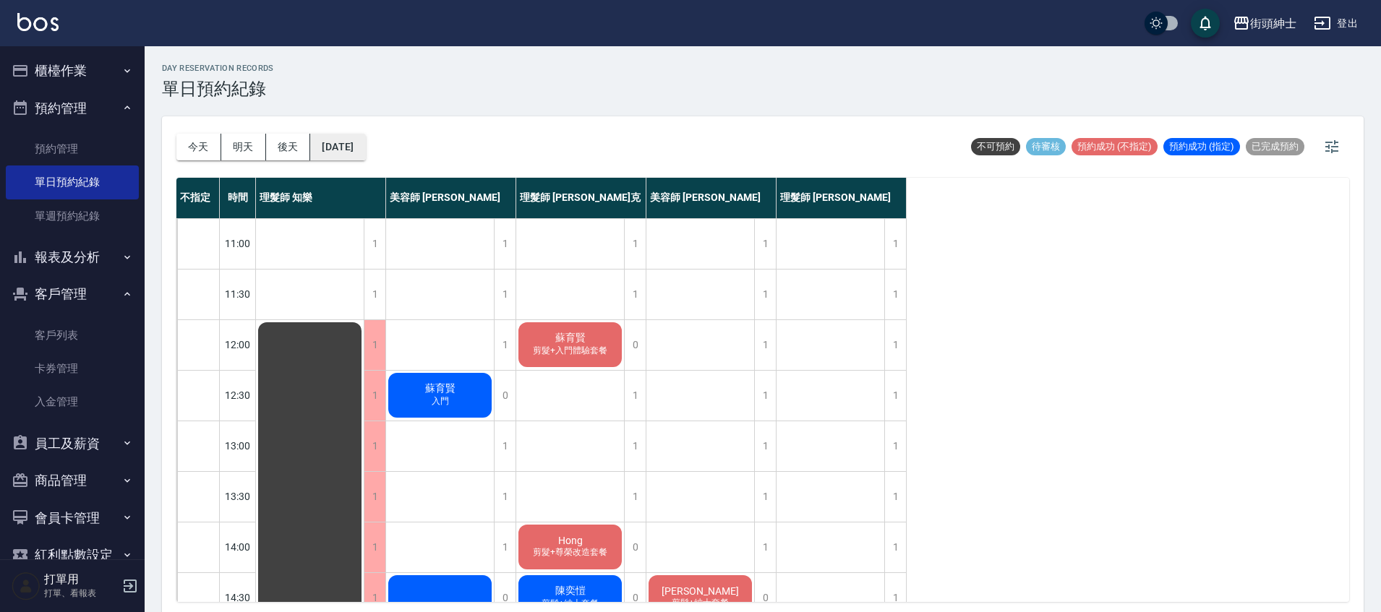
click at [347, 137] on button "2025/10/11" at bounding box center [337, 147] width 55 height 27
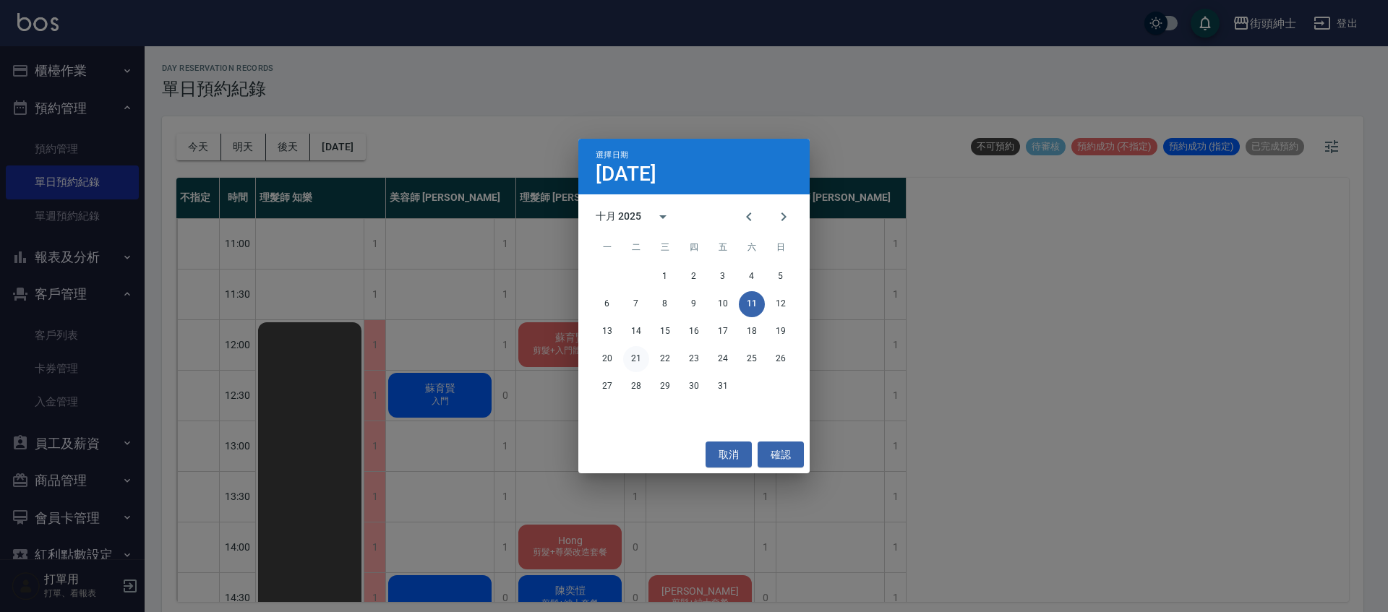
click at [632, 357] on button "21" at bounding box center [636, 359] width 26 height 26
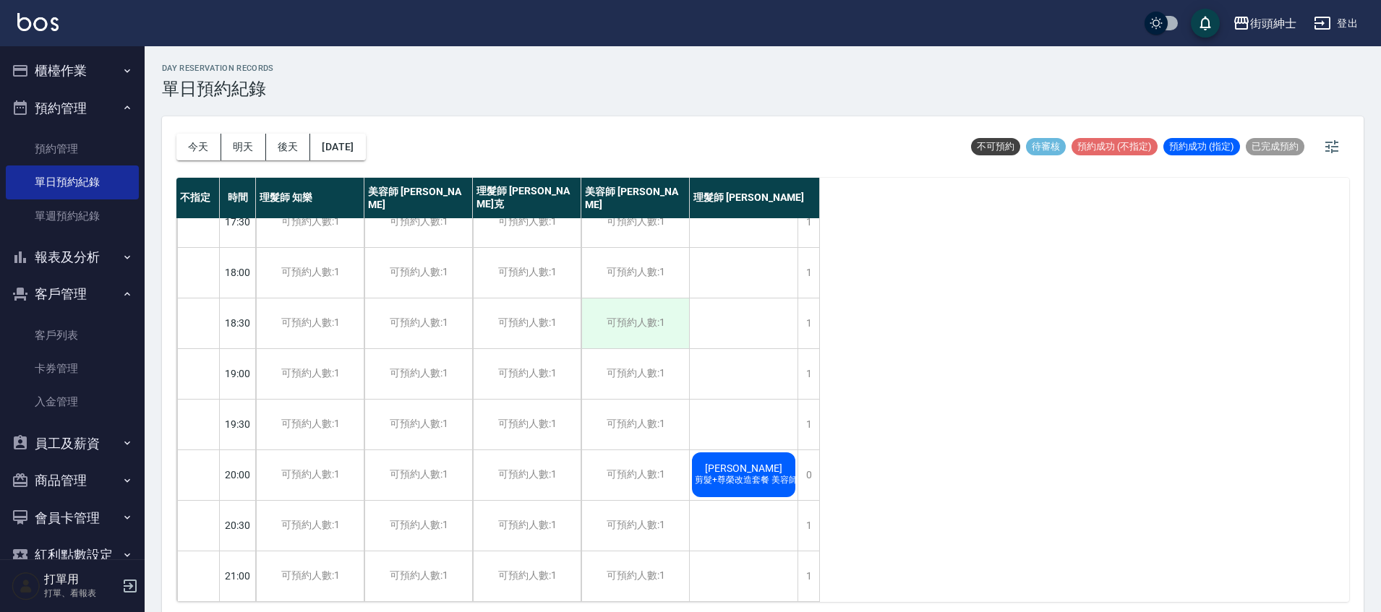
scroll to position [4, 0]
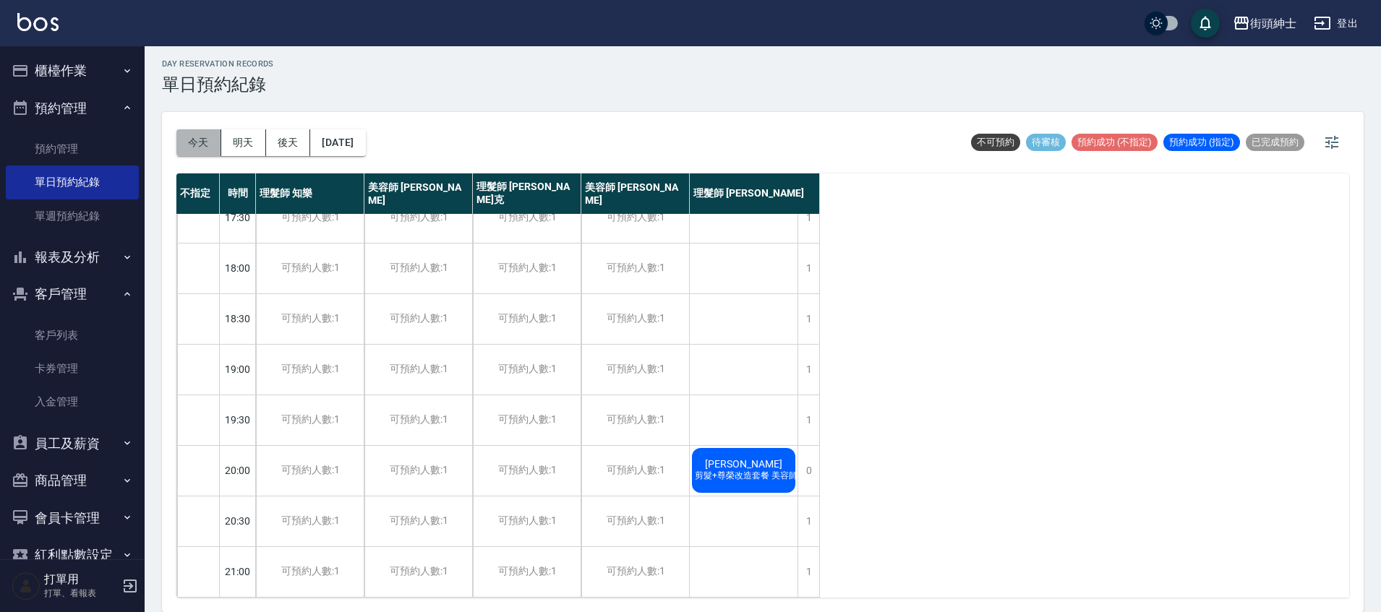
click at [189, 154] on button "今天" at bounding box center [198, 142] width 45 height 27
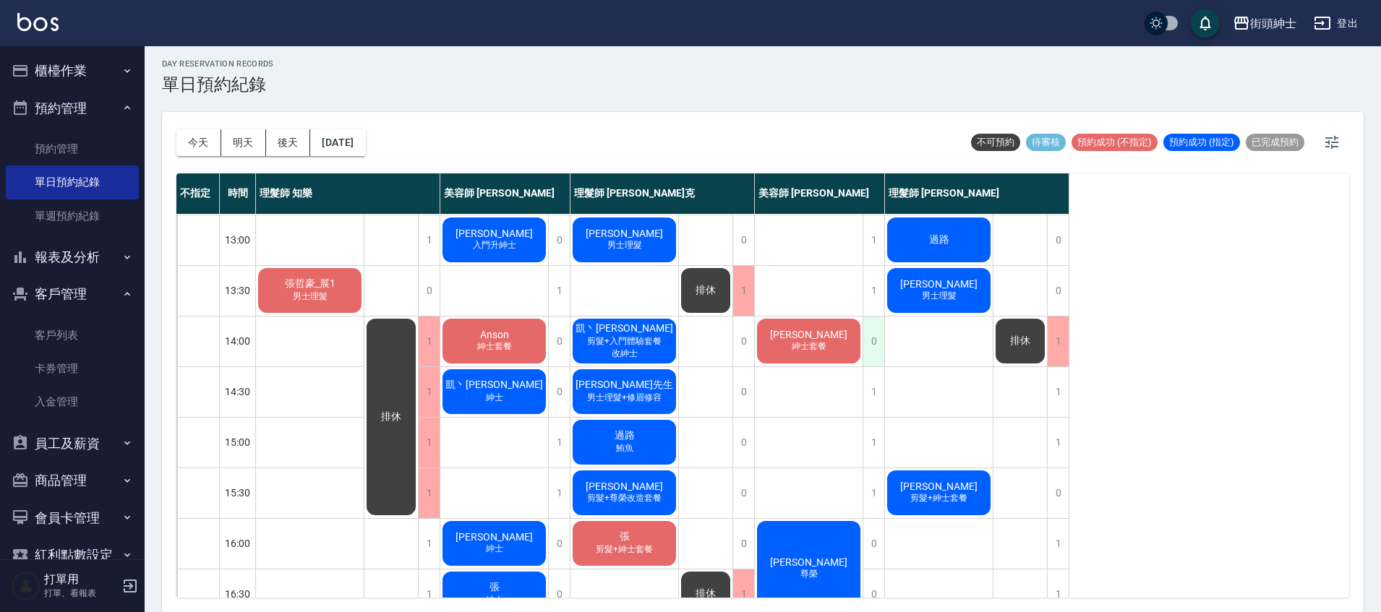
scroll to position [264, 0]
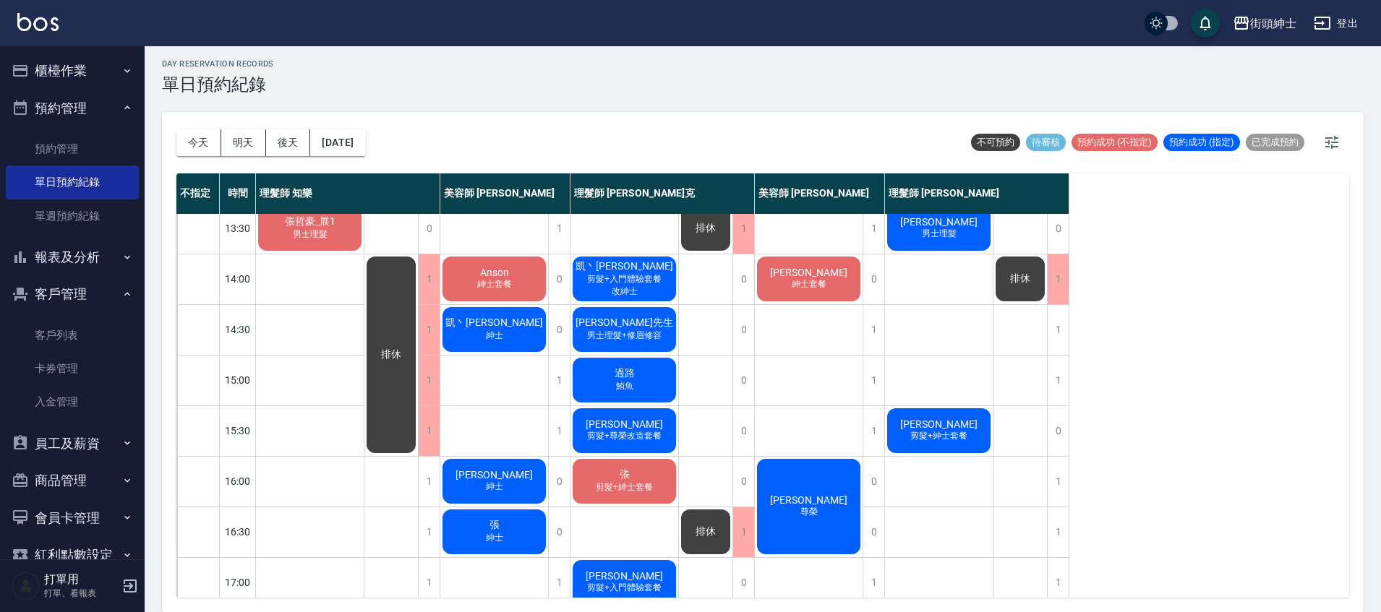
click at [645, 338] on span "男士理髮+修眉修容" at bounding box center [624, 336] width 80 height 12
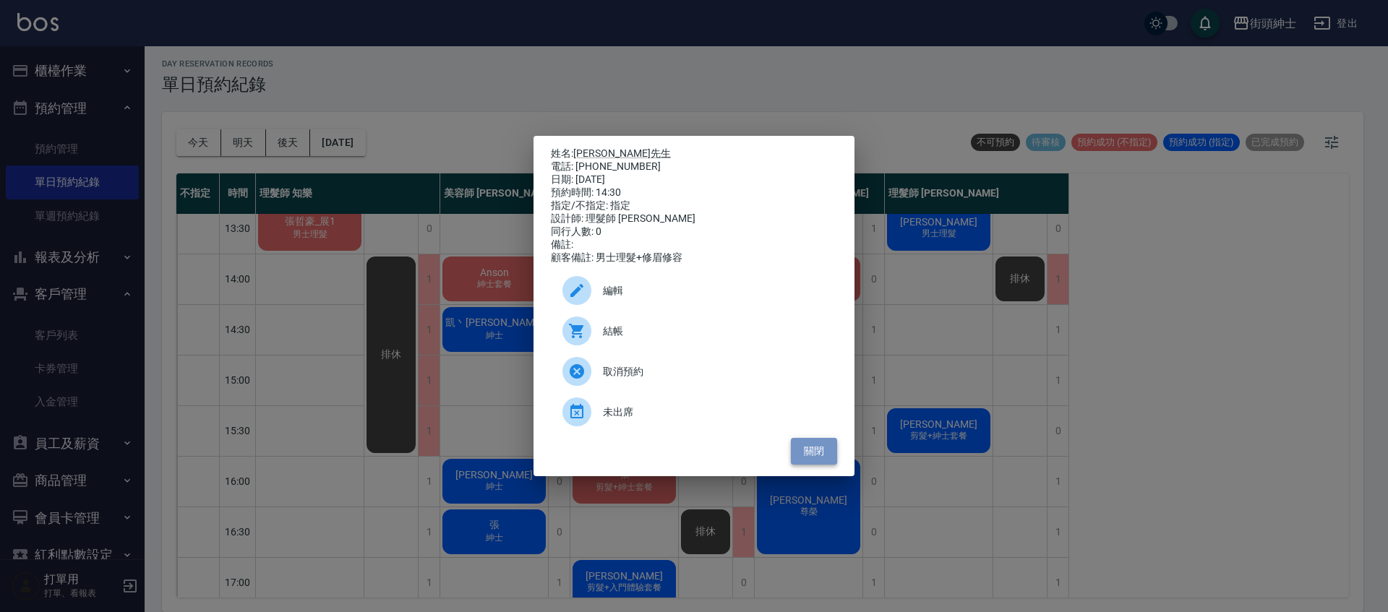
click at [830, 459] on button "關閉" at bounding box center [814, 451] width 46 height 27
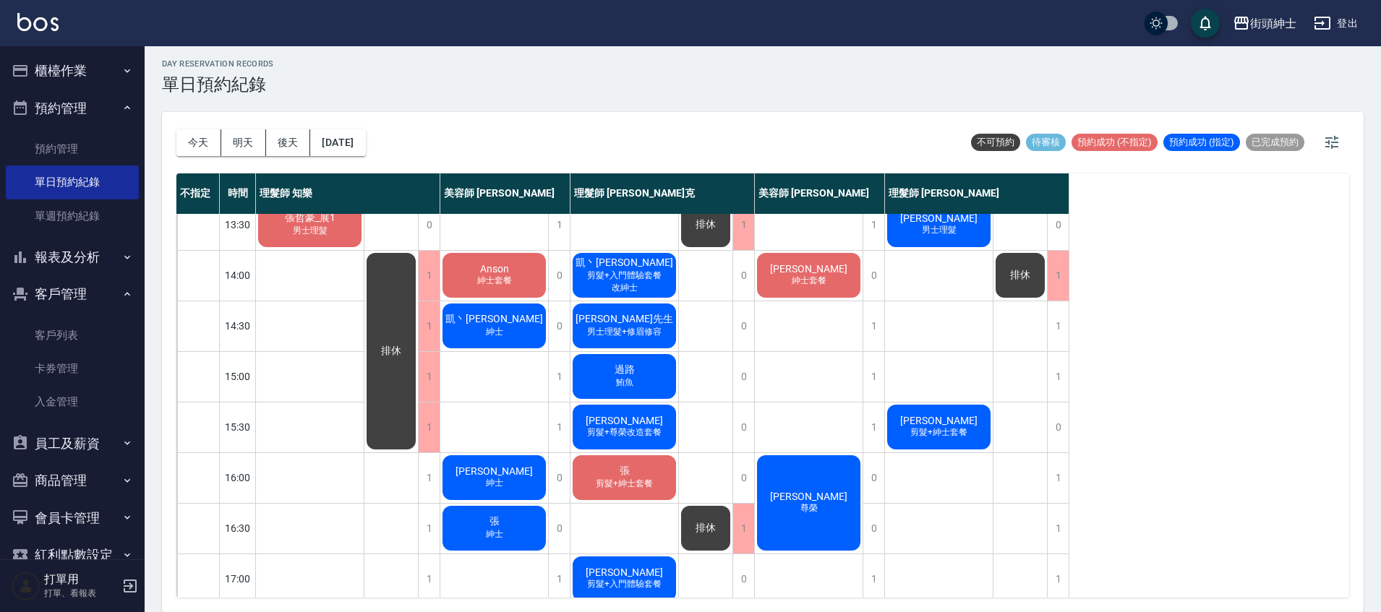
scroll to position [364, 0]
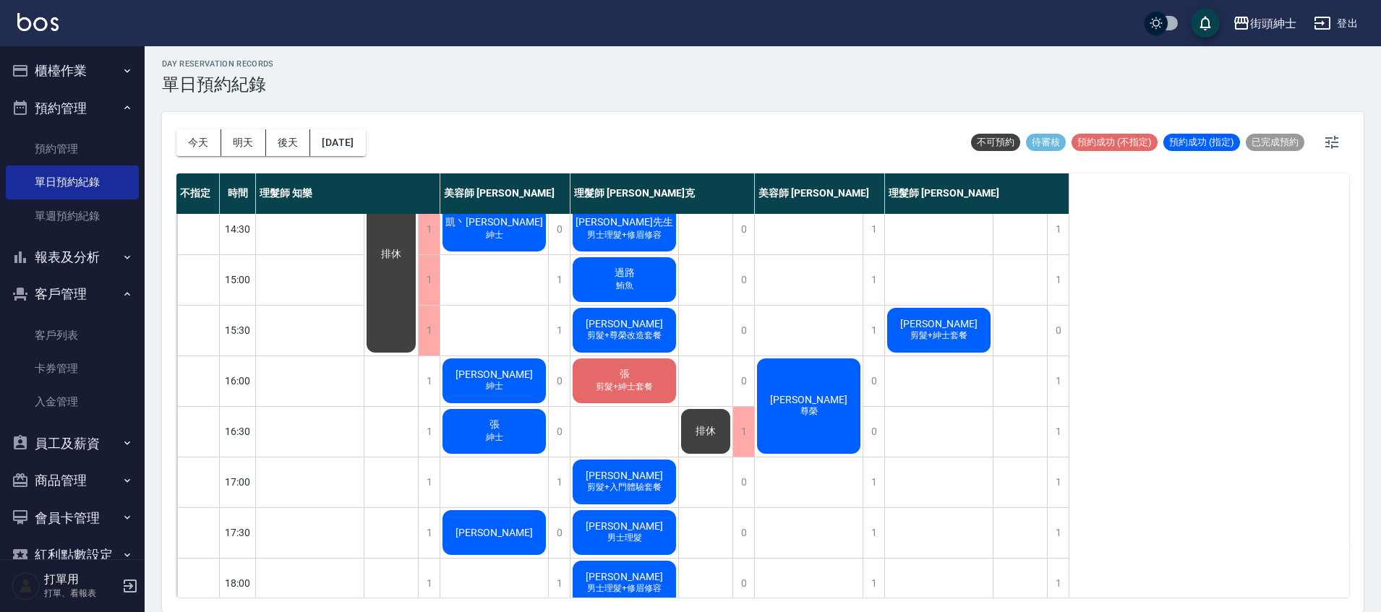
click at [663, 330] on span "剪髮+尊榮改造套餐" at bounding box center [624, 336] width 80 height 12
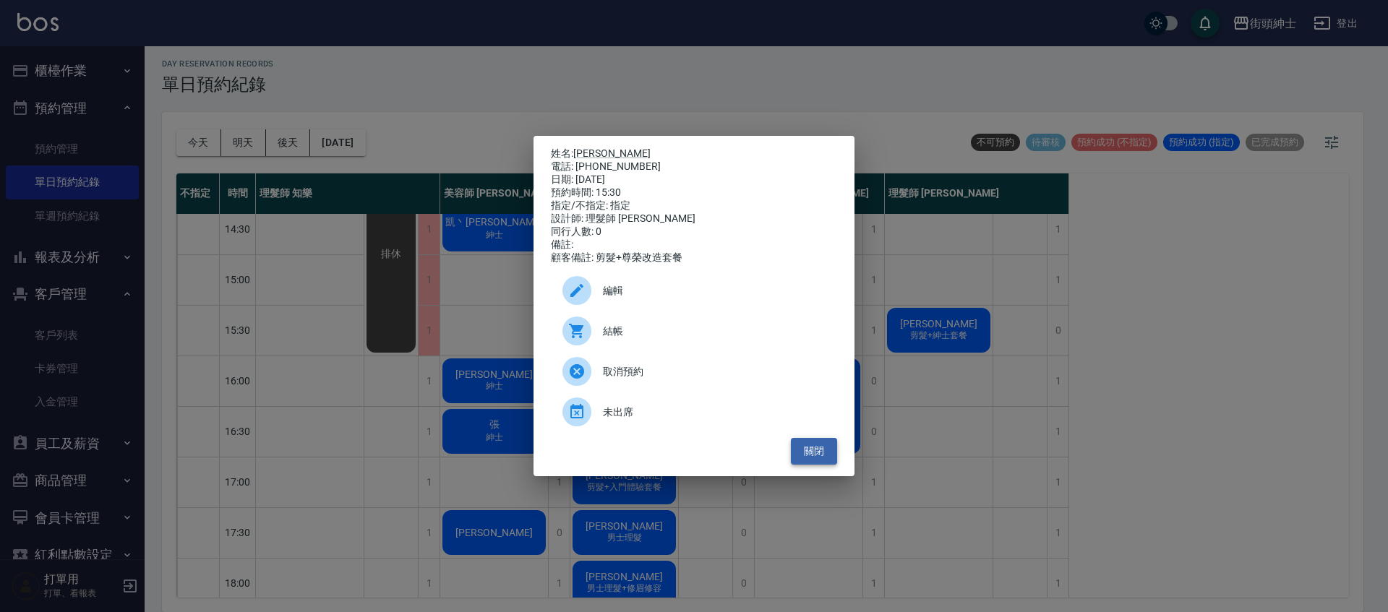
click at [821, 456] on button "關閉" at bounding box center [814, 451] width 46 height 27
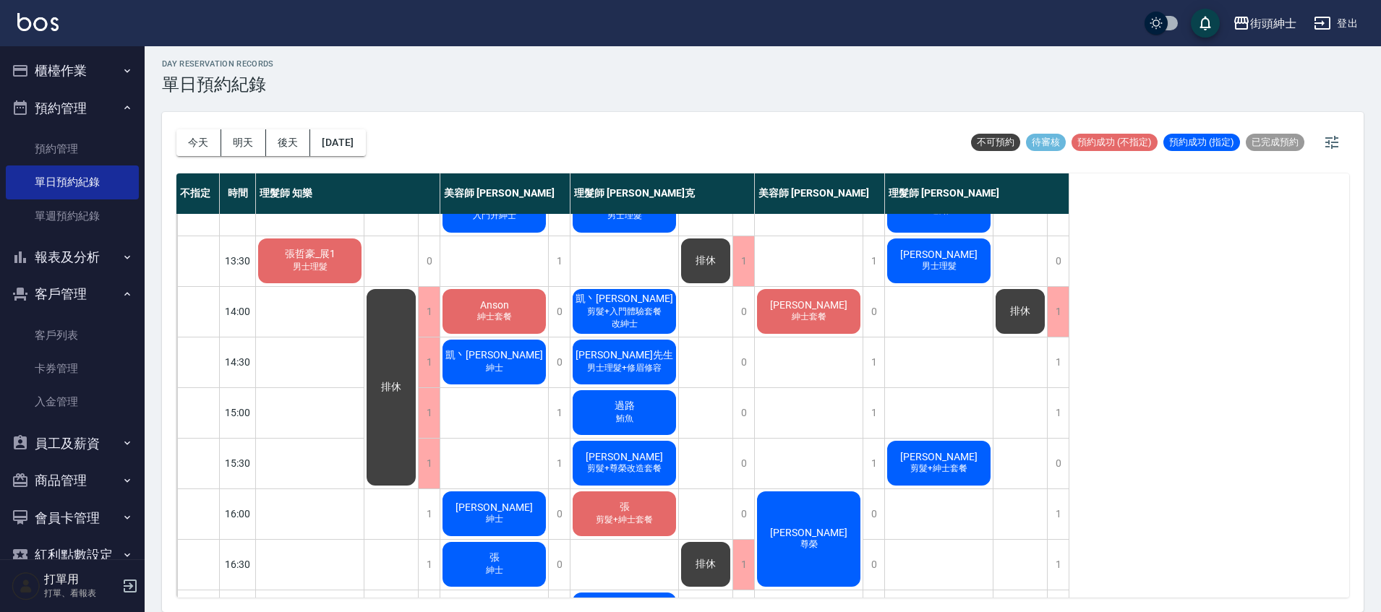
scroll to position [169, 0]
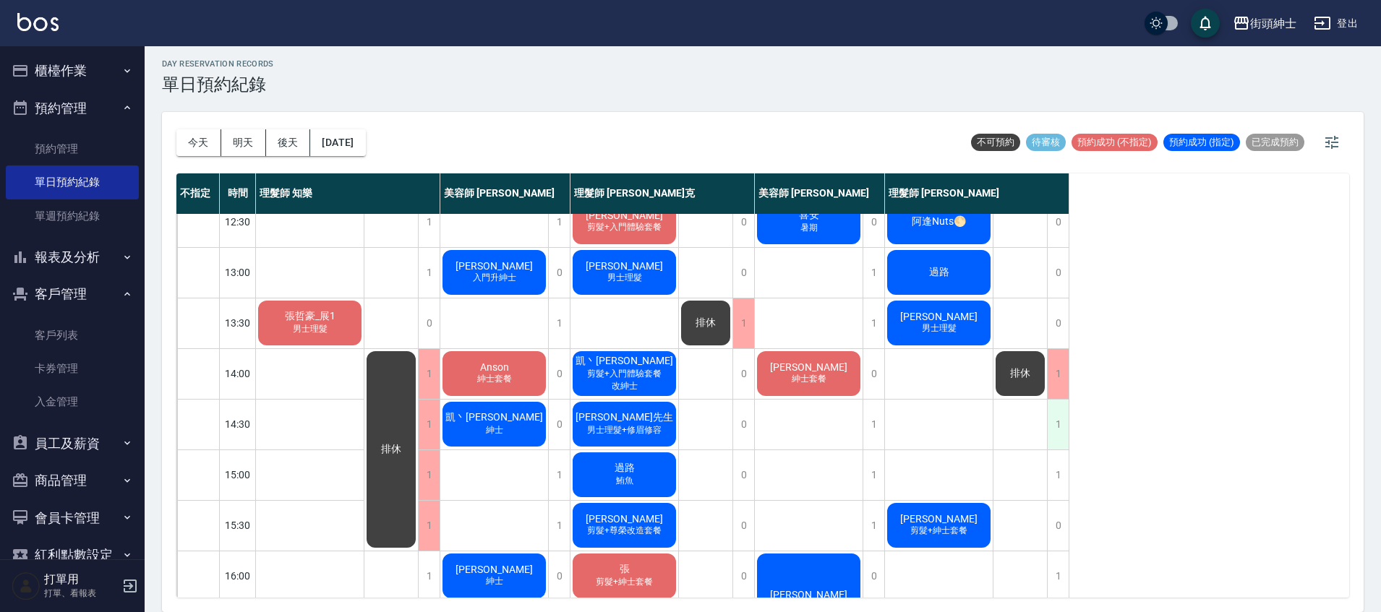
click at [1057, 429] on div "1" at bounding box center [1058, 425] width 22 height 50
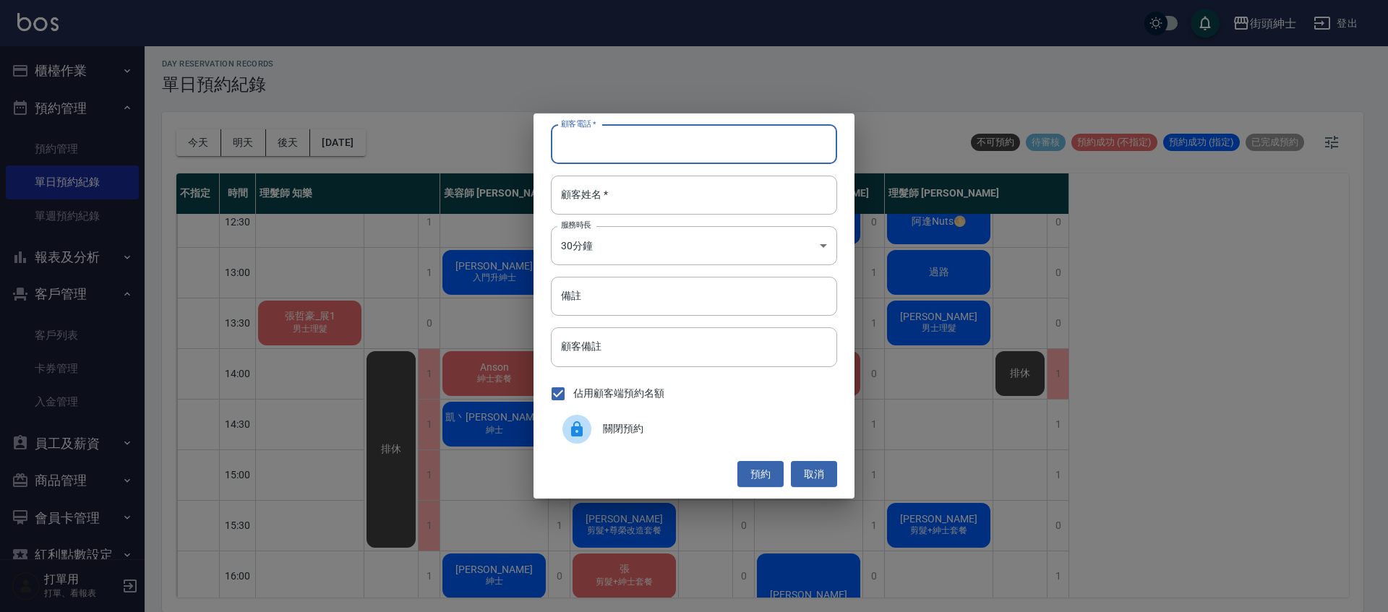
click at [738, 148] on input "顧客電話   *" at bounding box center [694, 144] width 286 height 39
type input "０"
type input "0986867666"
click at [708, 203] on input "顧客姓名   *" at bounding box center [694, 195] width 286 height 39
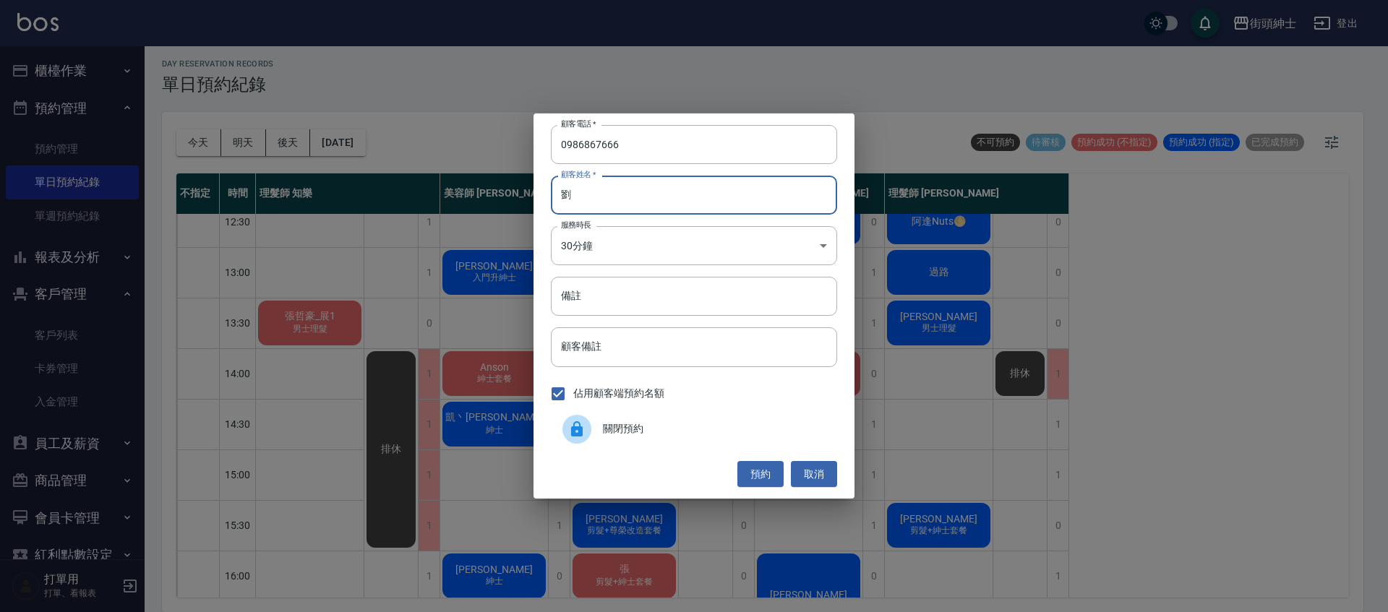
type input "劉"
click at [766, 469] on button "預約" at bounding box center [761, 474] width 46 height 27
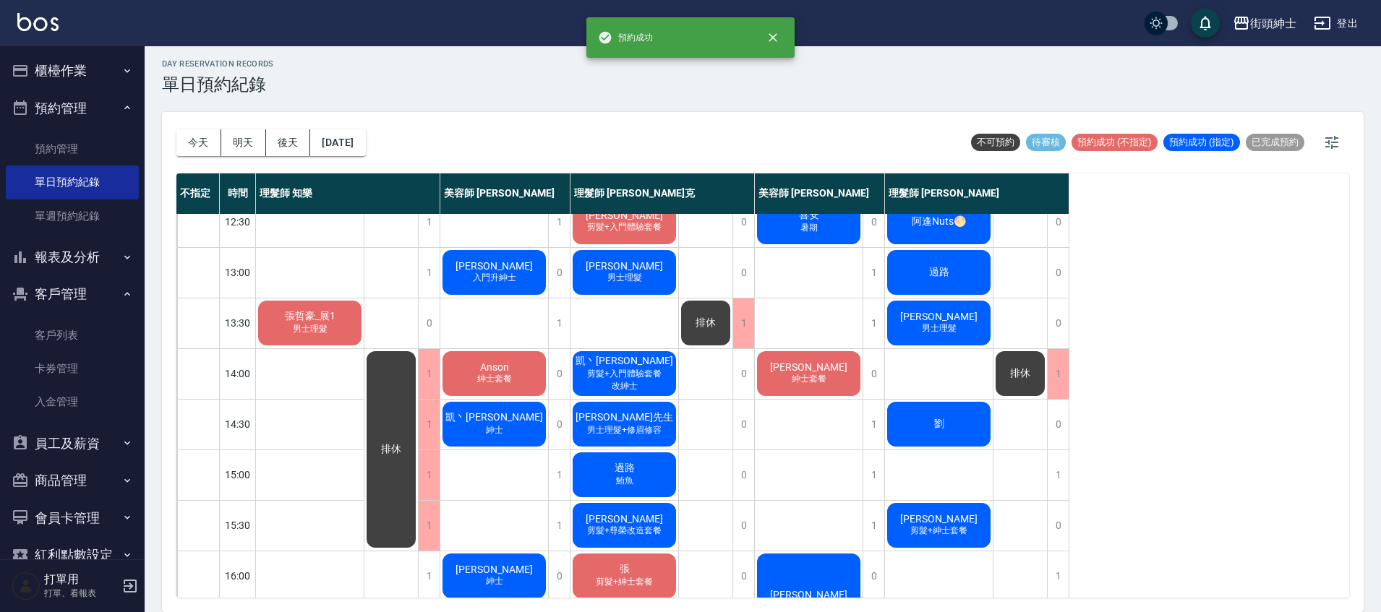
click at [951, 427] on div "劉" at bounding box center [939, 424] width 108 height 49
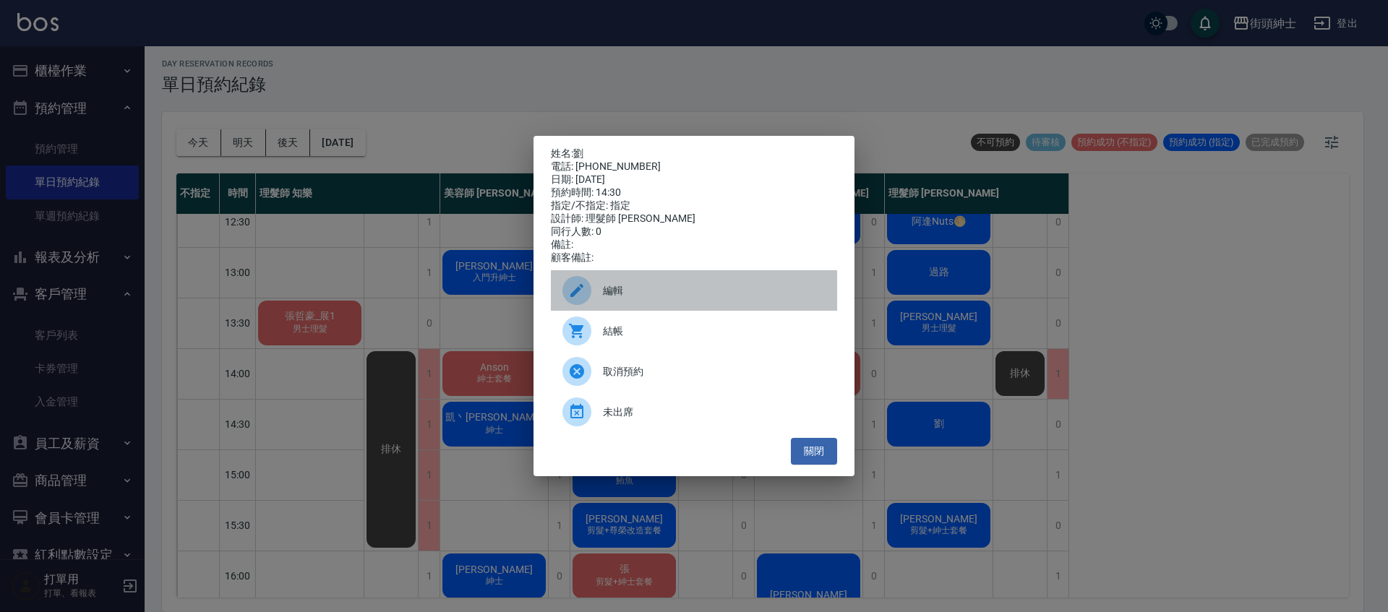
click at [644, 291] on span "編輯" at bounding box center [714, 290] width 223 height 15
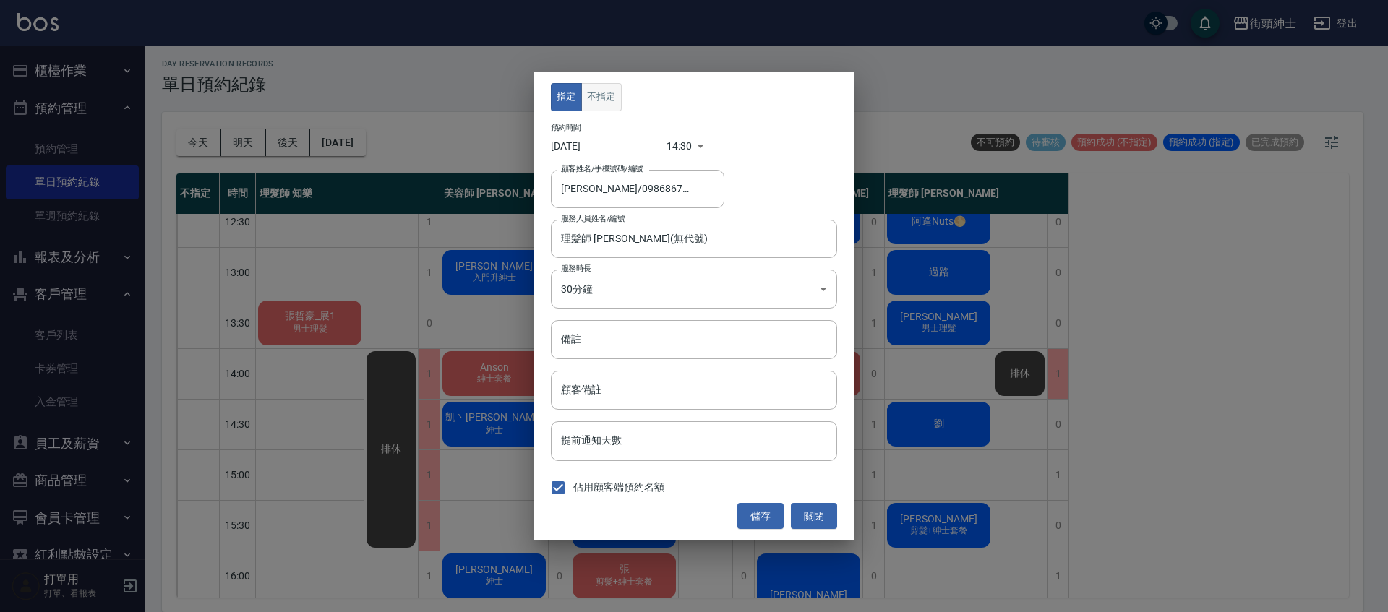
click at [610, 86] on button "不指定" at bounding box center [601, 97] width 40 height 28
click at [776, 513] on button "儲存" at bounding box center [761, 516] width 46 height 27
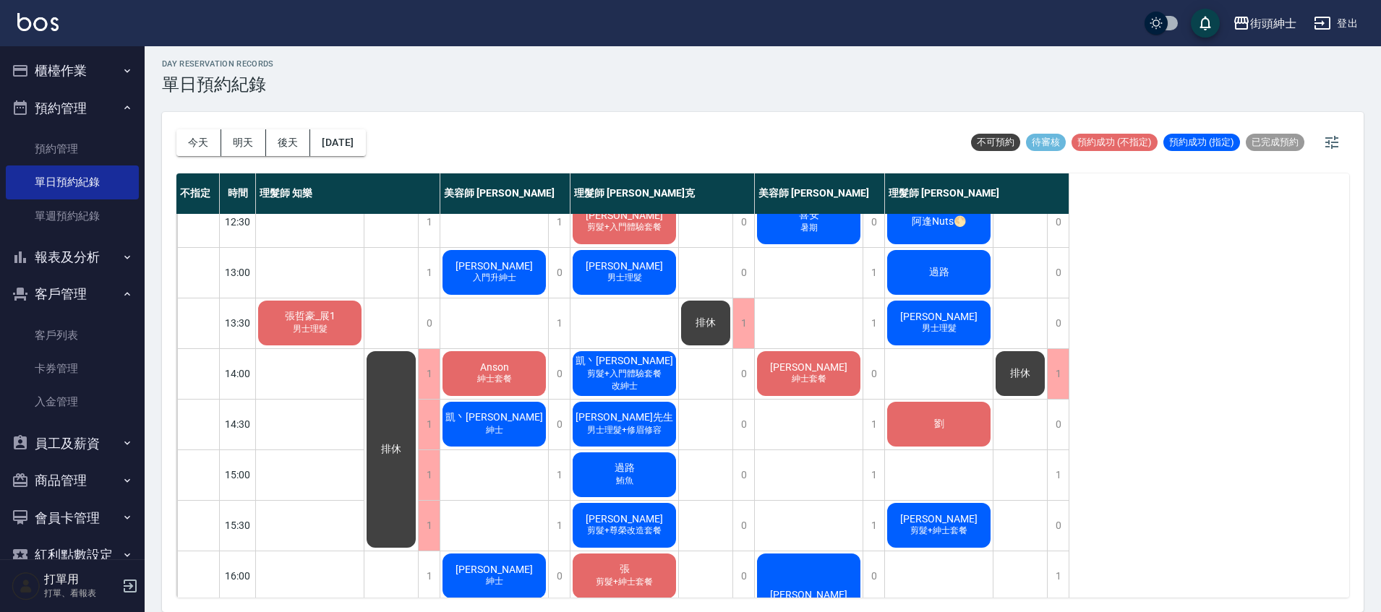
scroll to position [1, 0]
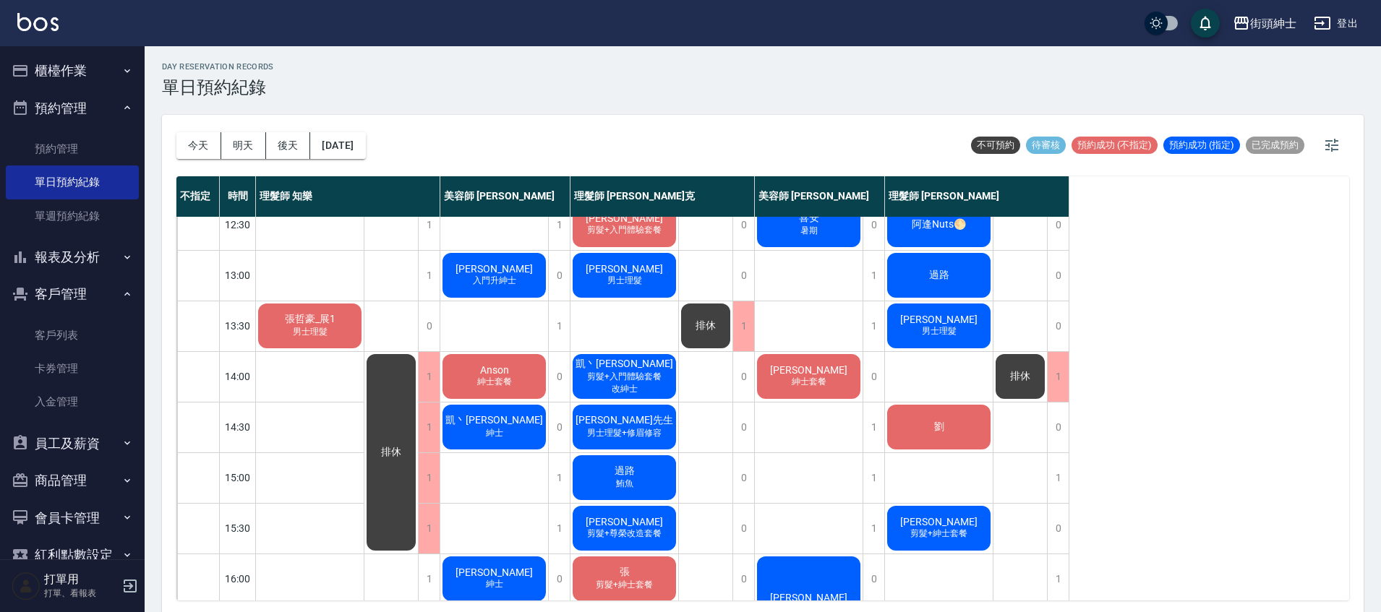
click at [644, 384] on div "凱丶Kai 剪髮+入門體驗套餐 改紳士" at bounding box center [624, 376] width 108 height 49
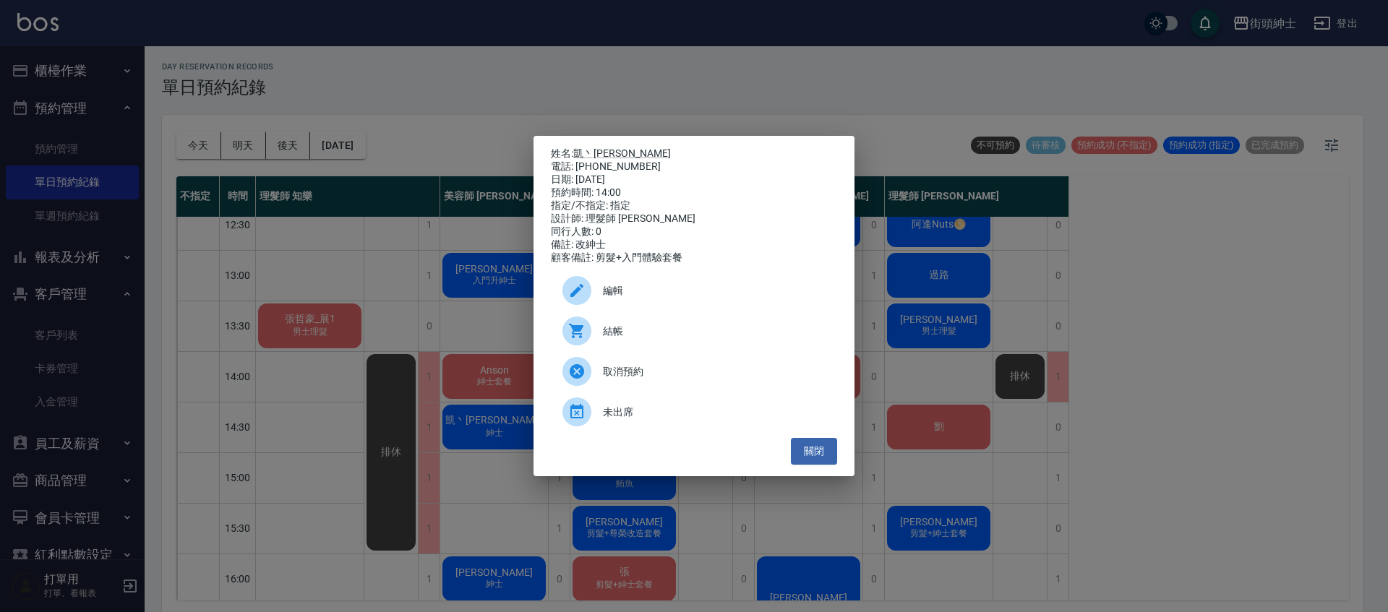
click at [671, 114] on div "姓名: 凱丶Kai 電話: 0989382596 日期: 2025/09/26 預約時間: 14:00 指定/不指定: 指定 設計師: 理髮師 Vic 維克 …" at bounding box center [694, 306] width 1388 height 612
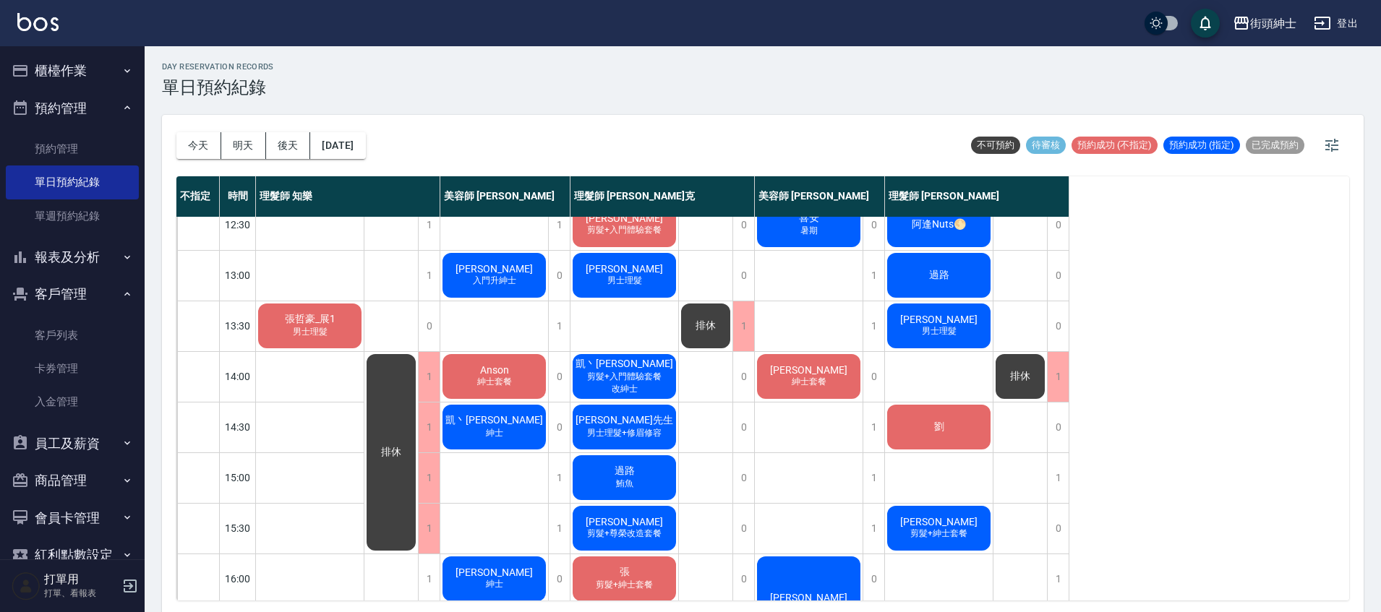
click at [828, 388] on span "紳士套餐" at bounding box center [809, 382] width 40 height 12
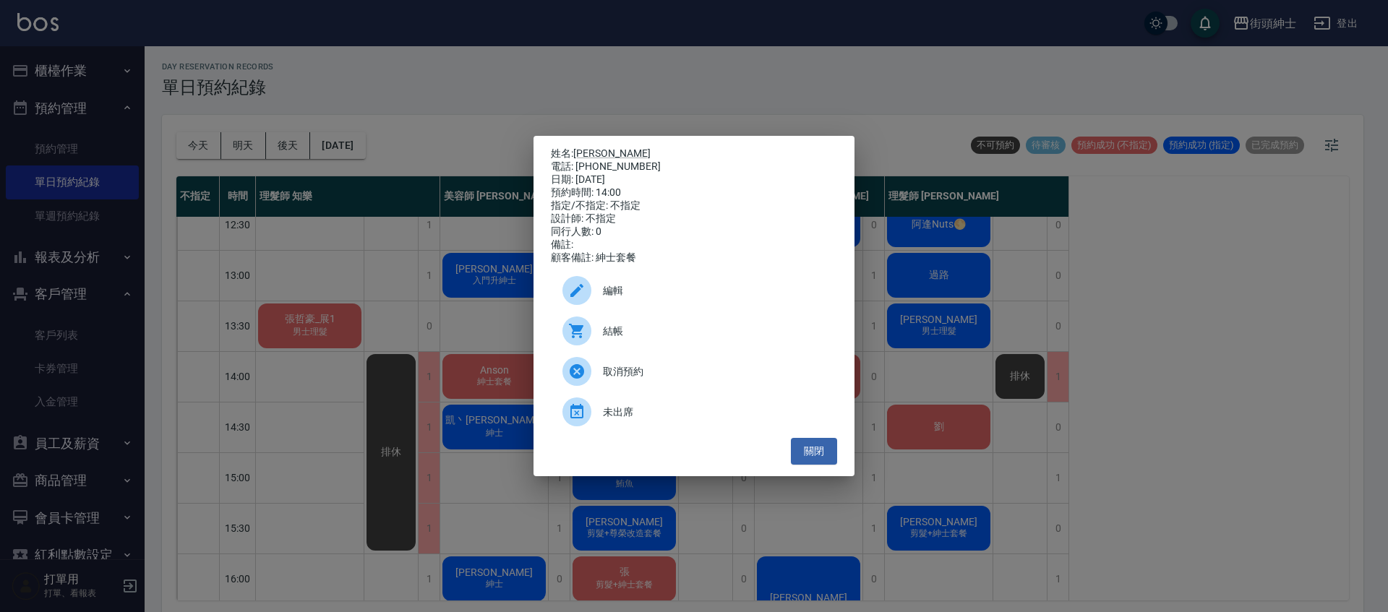
drag, startPoint x: 792, startPoint y: 80, endPoint x: 827, endPoint y: 124, distance: 56.6
click at [792, 80] on div "姓名: 李修毅 電話: 0927553721 日期: 2025/09/26 預約時間: 14:00 指定/不指定: 不指定 設計師: 不指定 同行人數: 0 …" at bounding box center [694, 306] width 1388 height 612
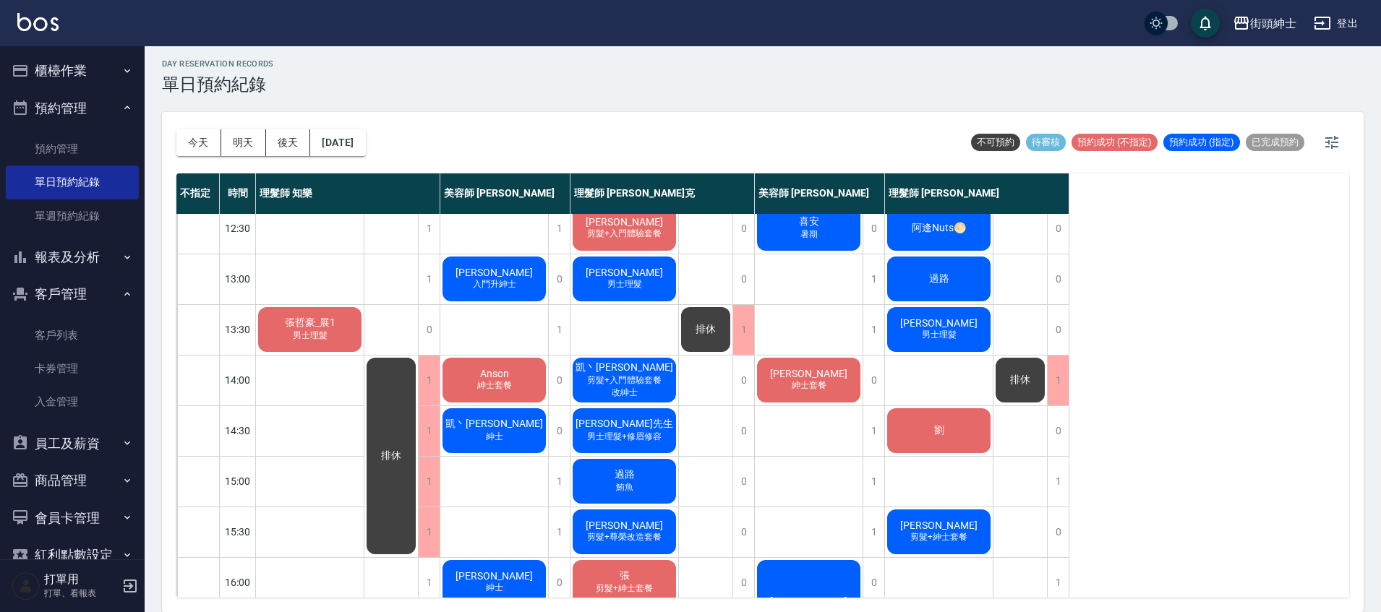
scroll to position [189, 0]
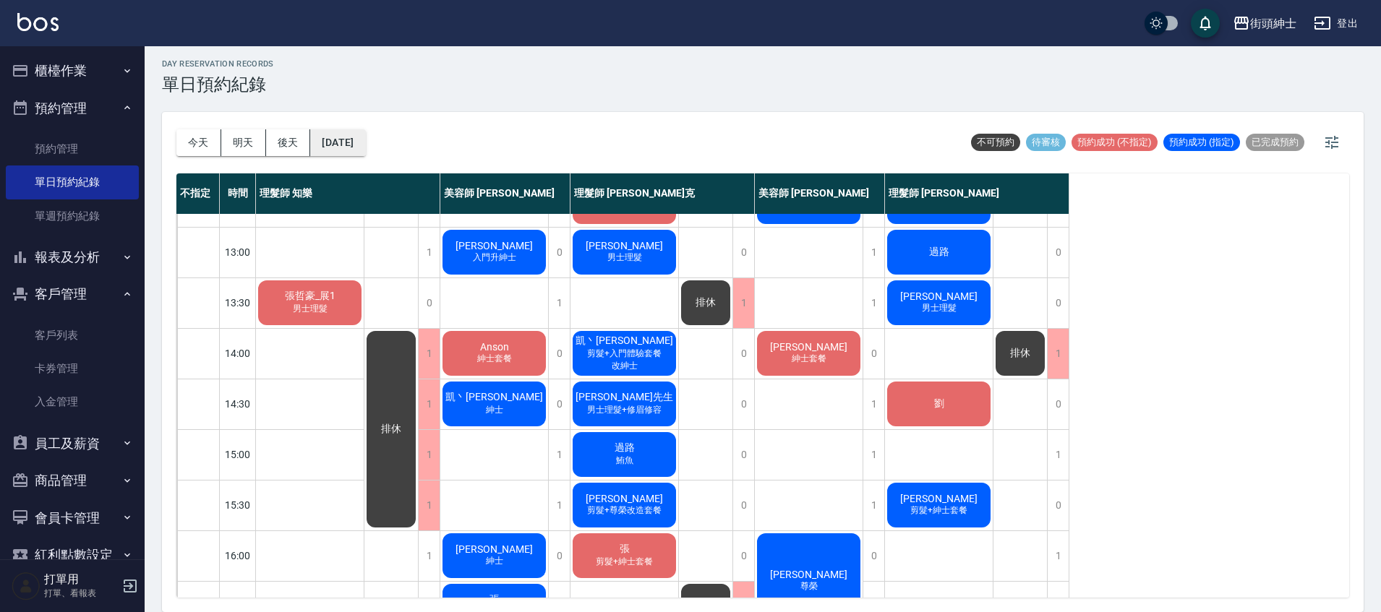
click at [365, 140] on button "2025/09/26" at bounding box center [337, 142] width 55 height 27
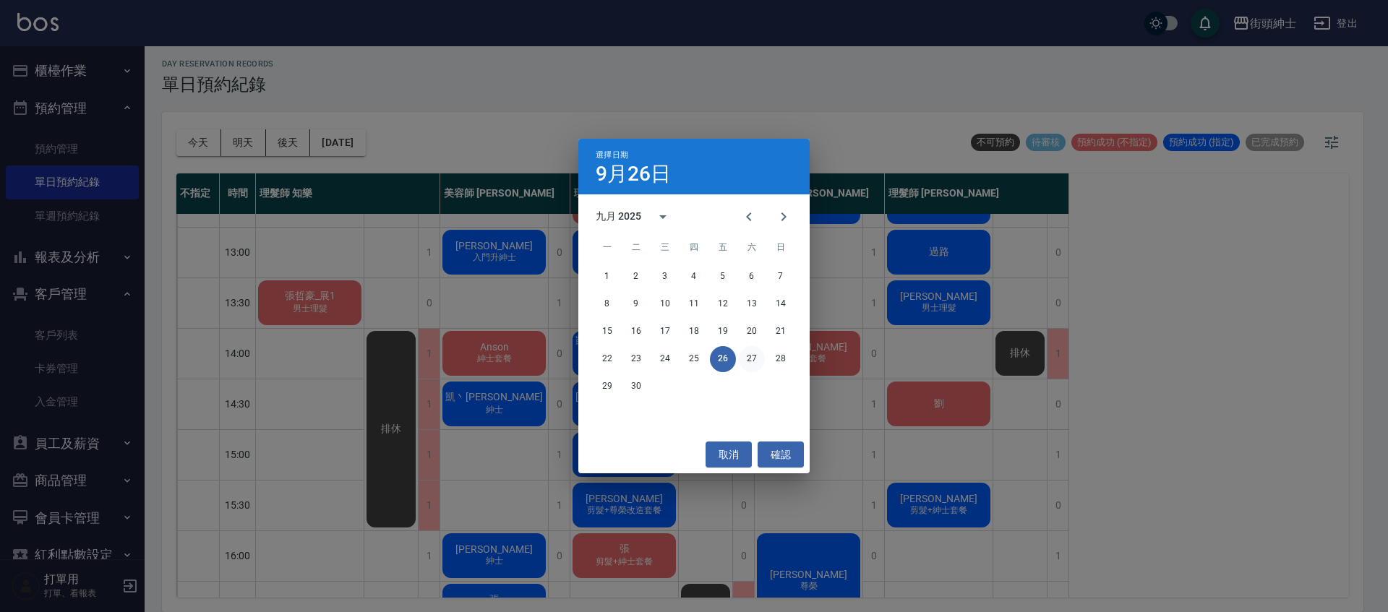
click at [756, 354] on button "27" at bounding box center [752, 359] width 26 height 26
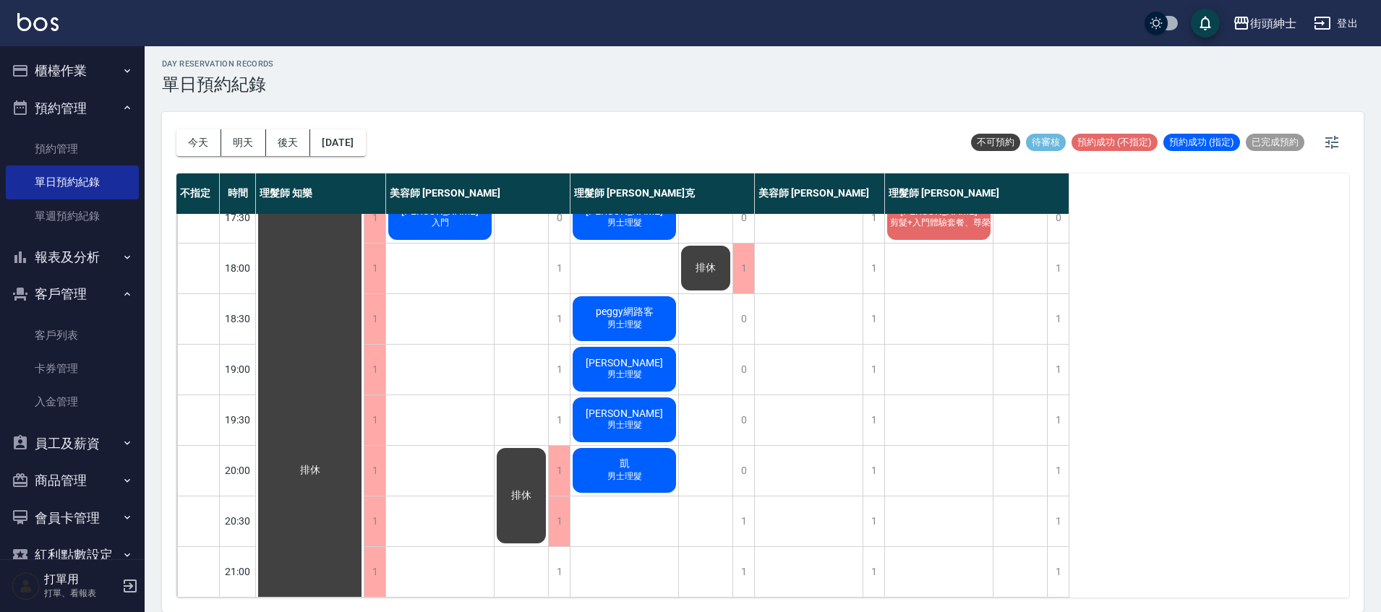
scroll to position [691, 0]
click at [183, 131] on button "今天" at bounding box center [198, 142] width 45 height 27
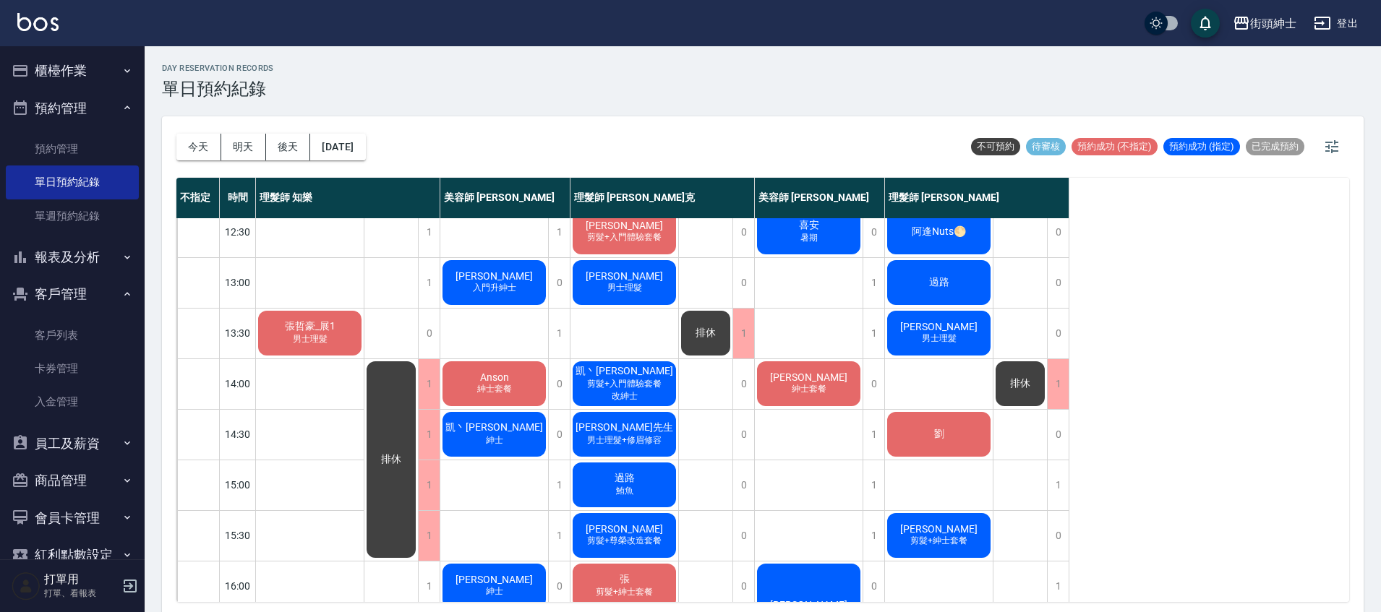
scroll to position [153, 0]
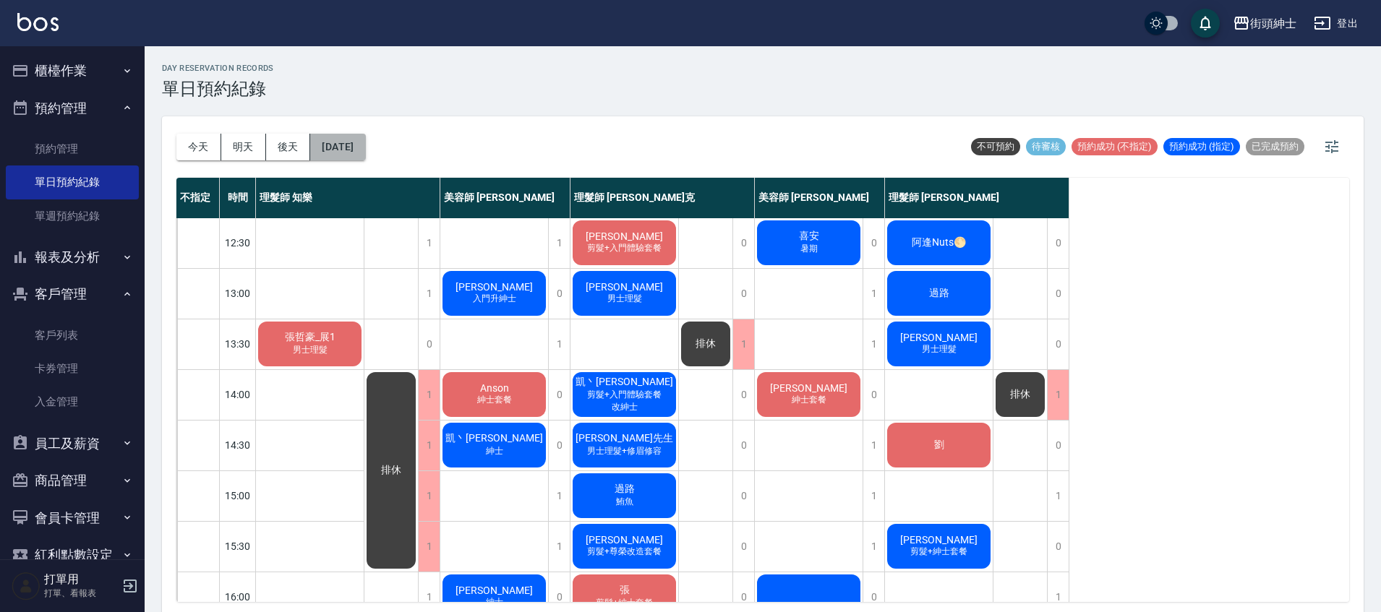
click at [365, 150] on button "2025/09/26" at bounding box center [337, 147] width 55 height 27
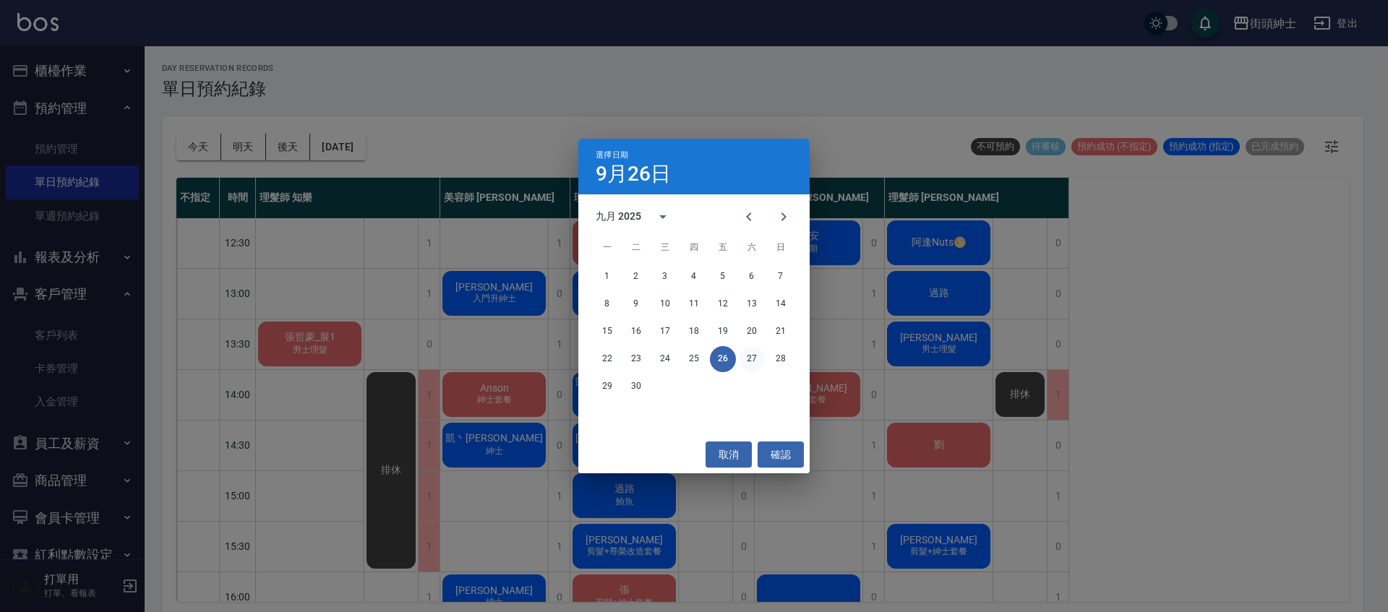
click at [748, 361] on button "27" at bounding box center [752, 359] width 26 height 26
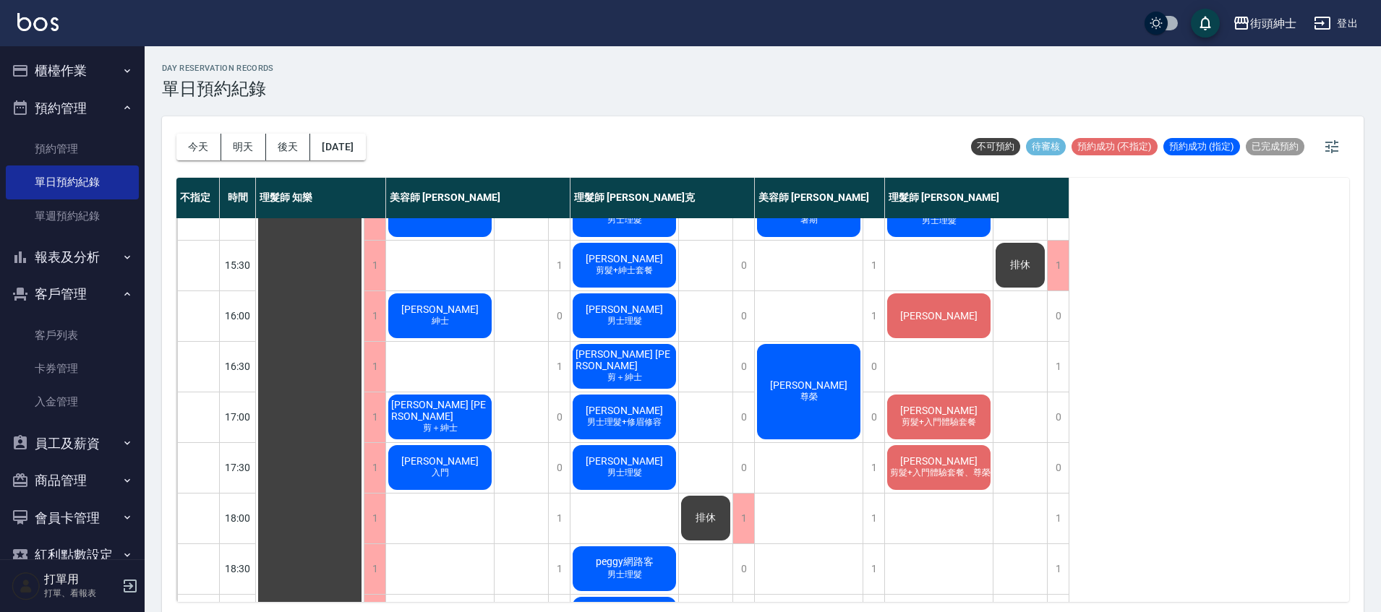
scroll to position [450, 0]
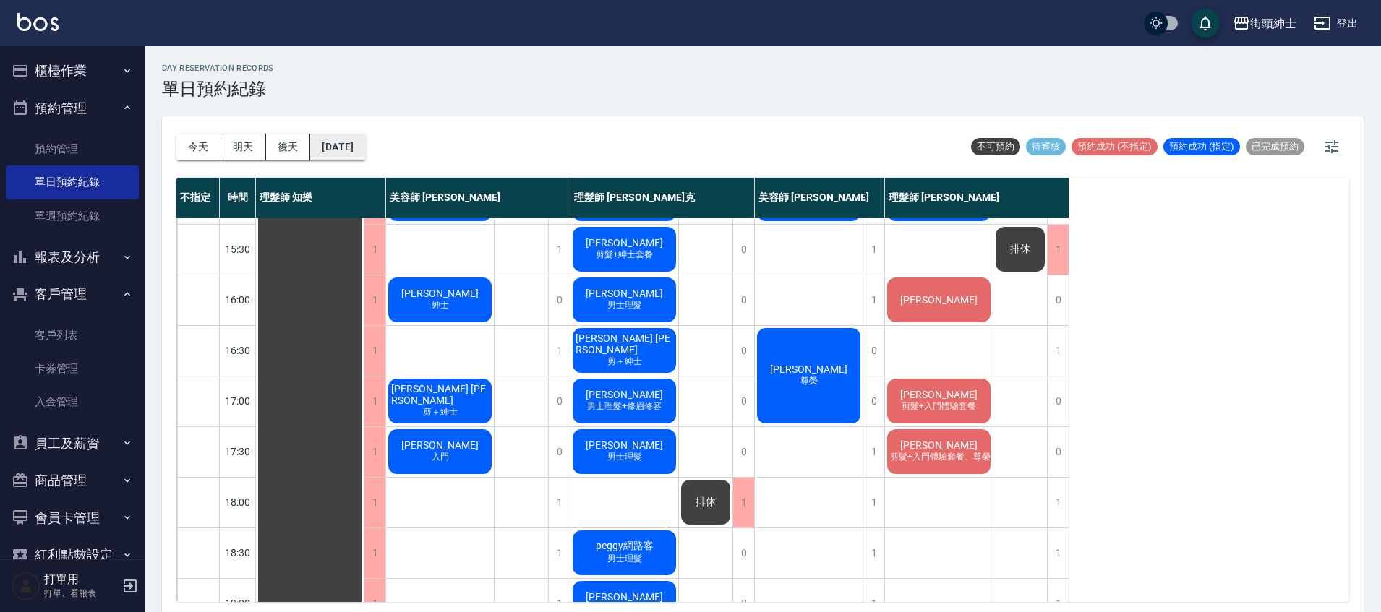
click at [342, 153] on button "2025/09/27" at bounding box center [337, 147] width 55 height 27
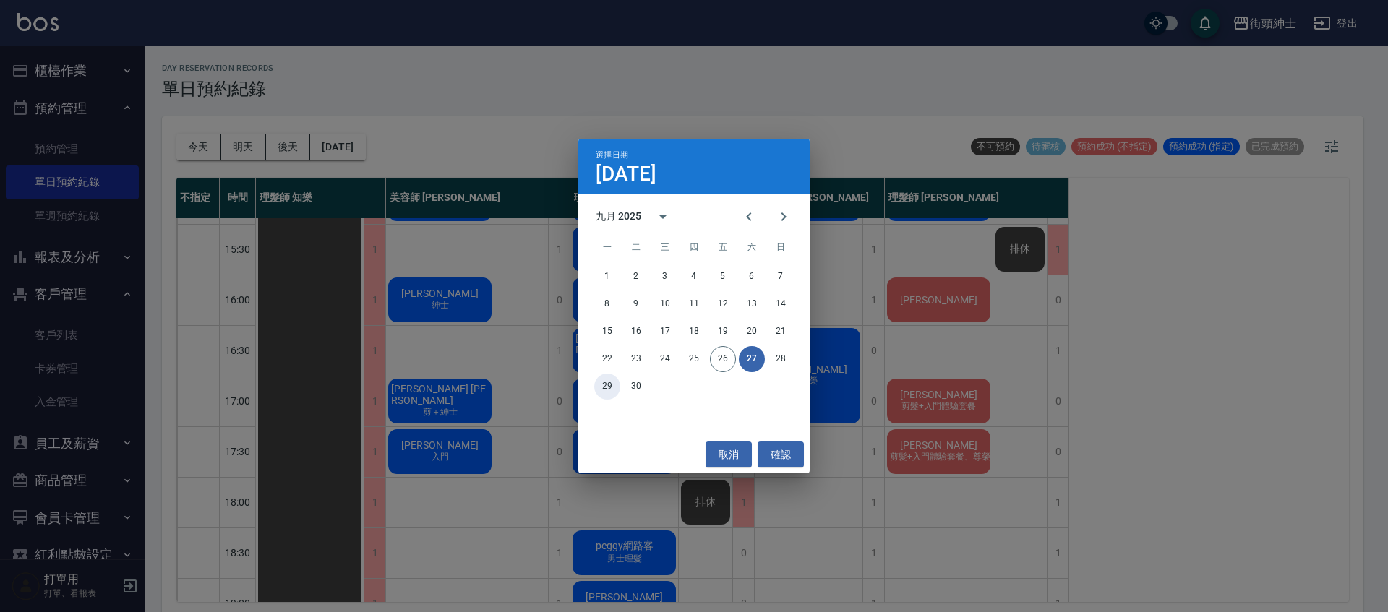
click at [612, 384] on button "29" at bounding box center [607, 387] width 26 height 26
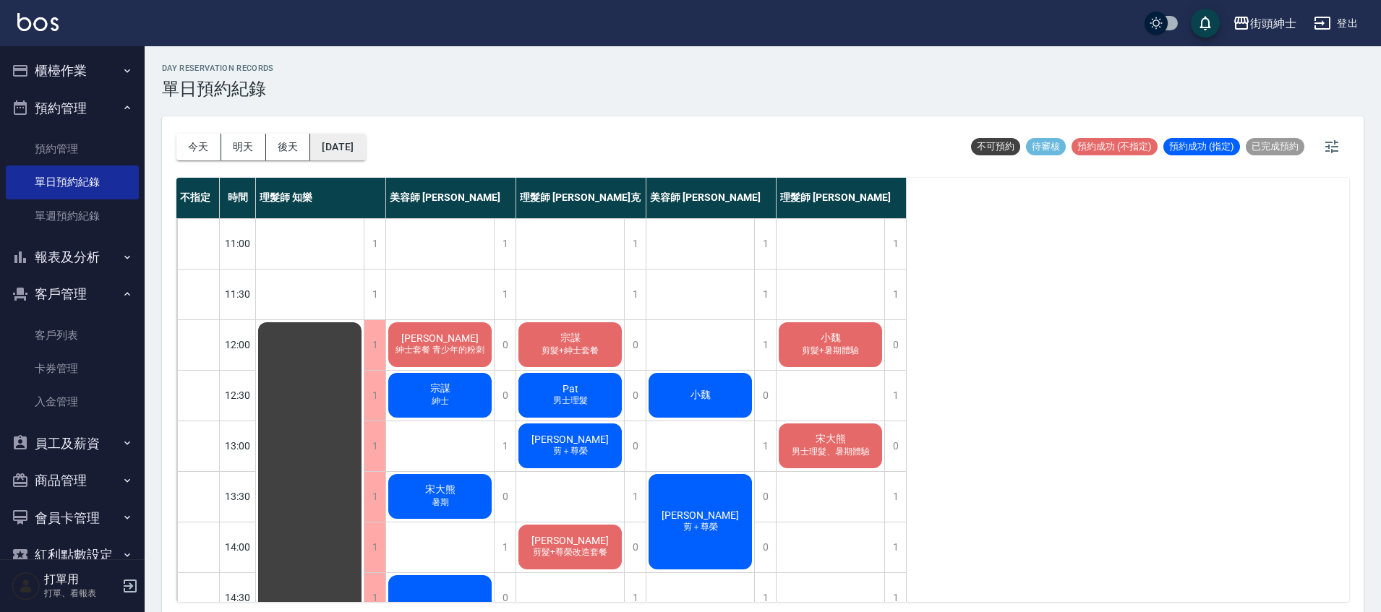
click at [350, 143] on button "2025/09/29" at bounding box center [337, 147] width 55 height 27
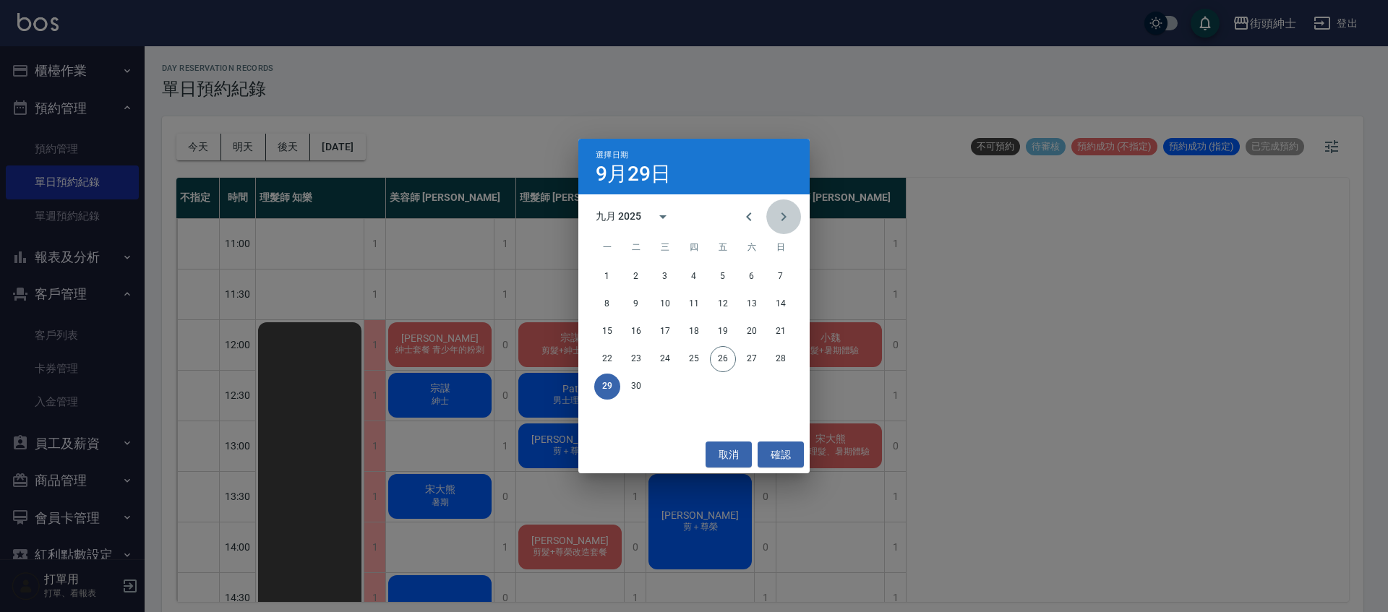
click at [766, 218] on button "Next month" at bounding box center [783, 217] width 35 height 35
click at [670, 270] on button "1" at bounding box center [665, 277] width 26 height 26
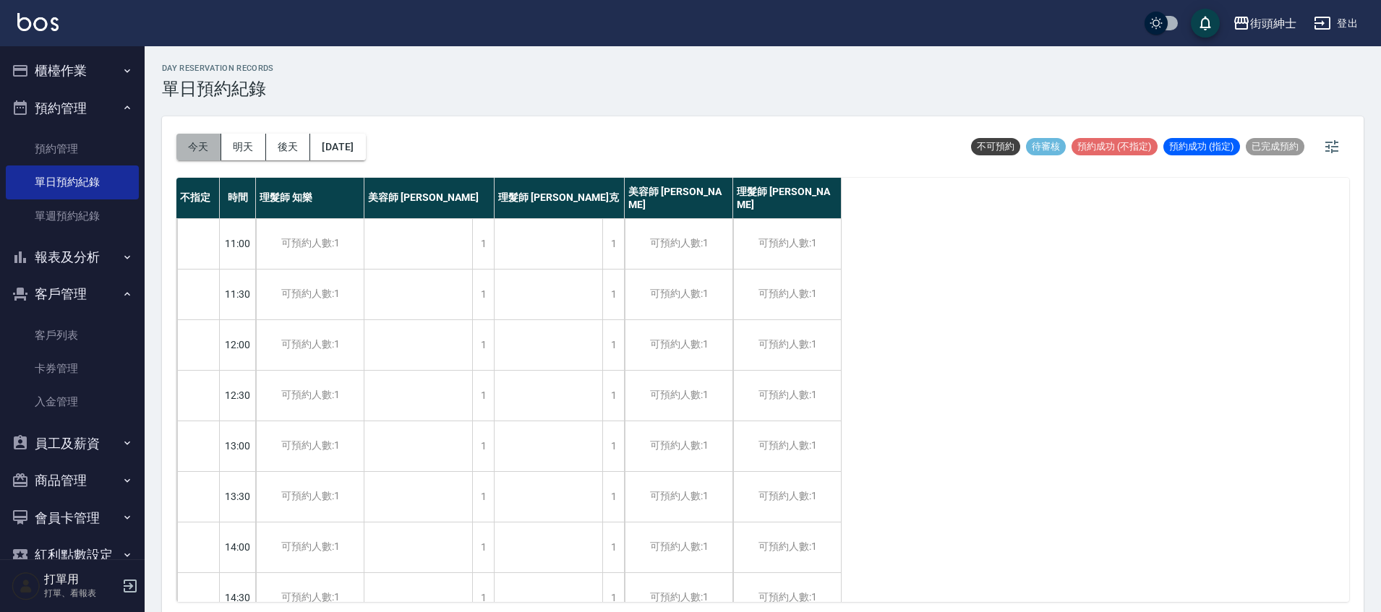
click at [196, 154] on button "今天" at bounding box center [198, 147] width 45 height 27
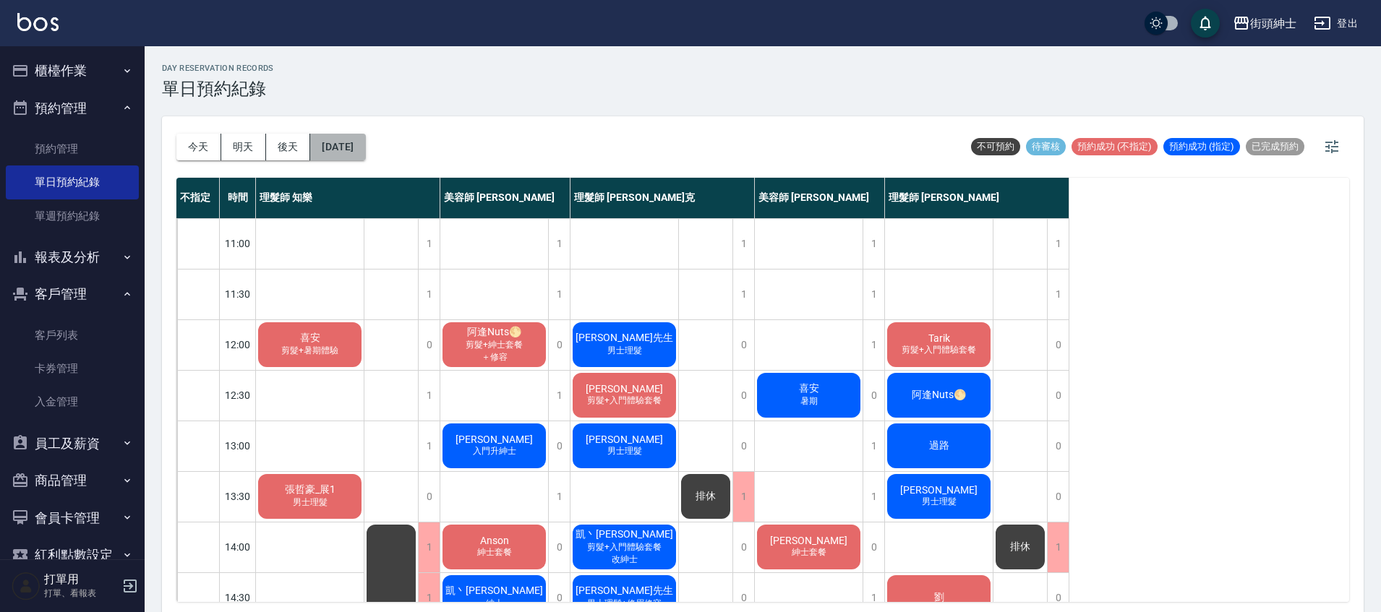
click at [359, 157] on button "[DATE]" at bounding box center [337, 147] width 55 height 27
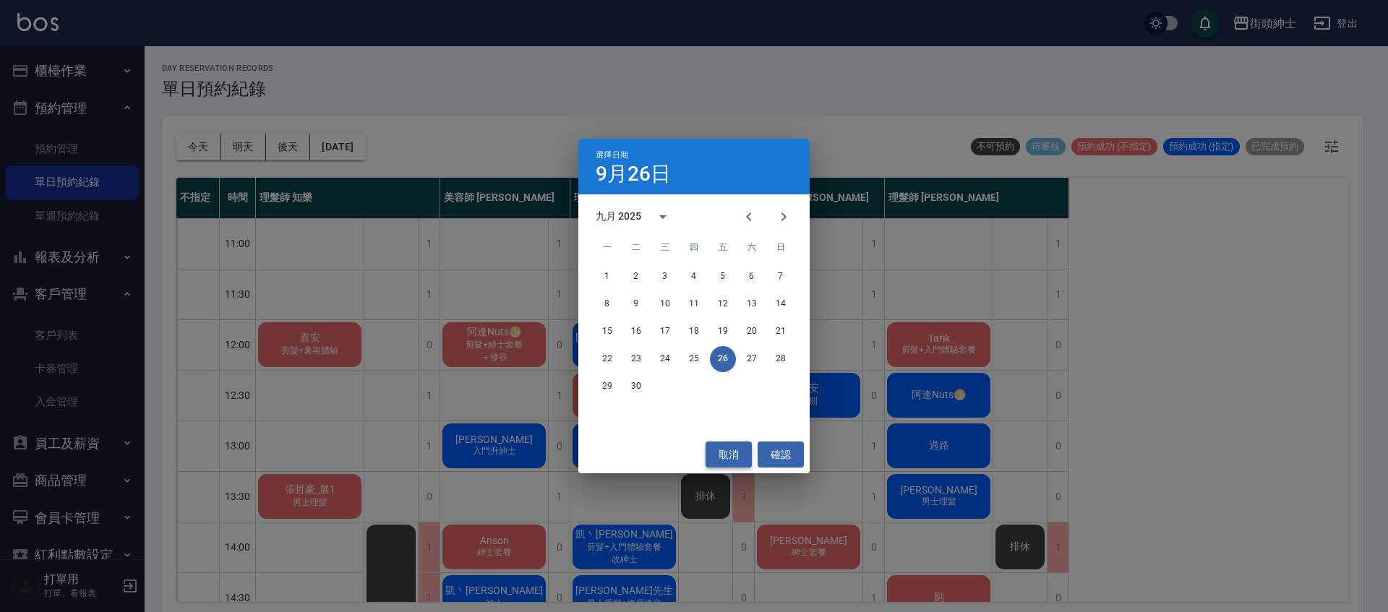
click at [736, 460] on button "取消" at bounding box center [729, 455] width 46 height 27
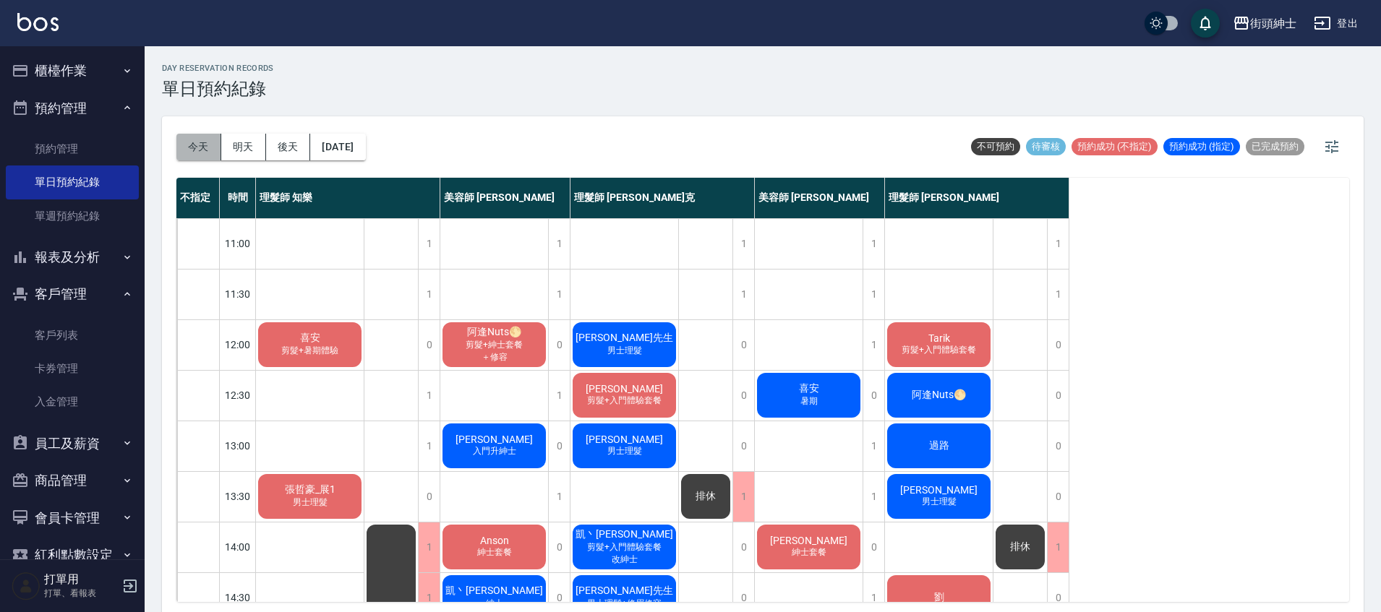
click at [187, 152] on button "今天" at bounding box center [198, 147] width 45 height 27
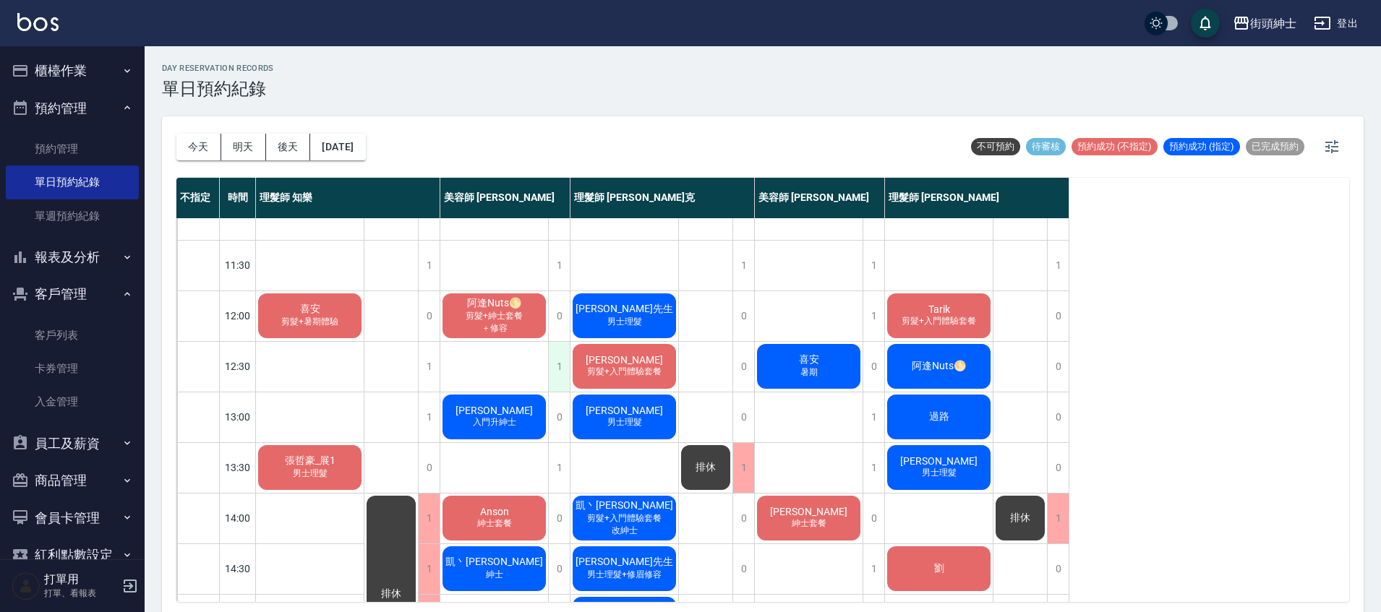
scroll to position [32, 0]
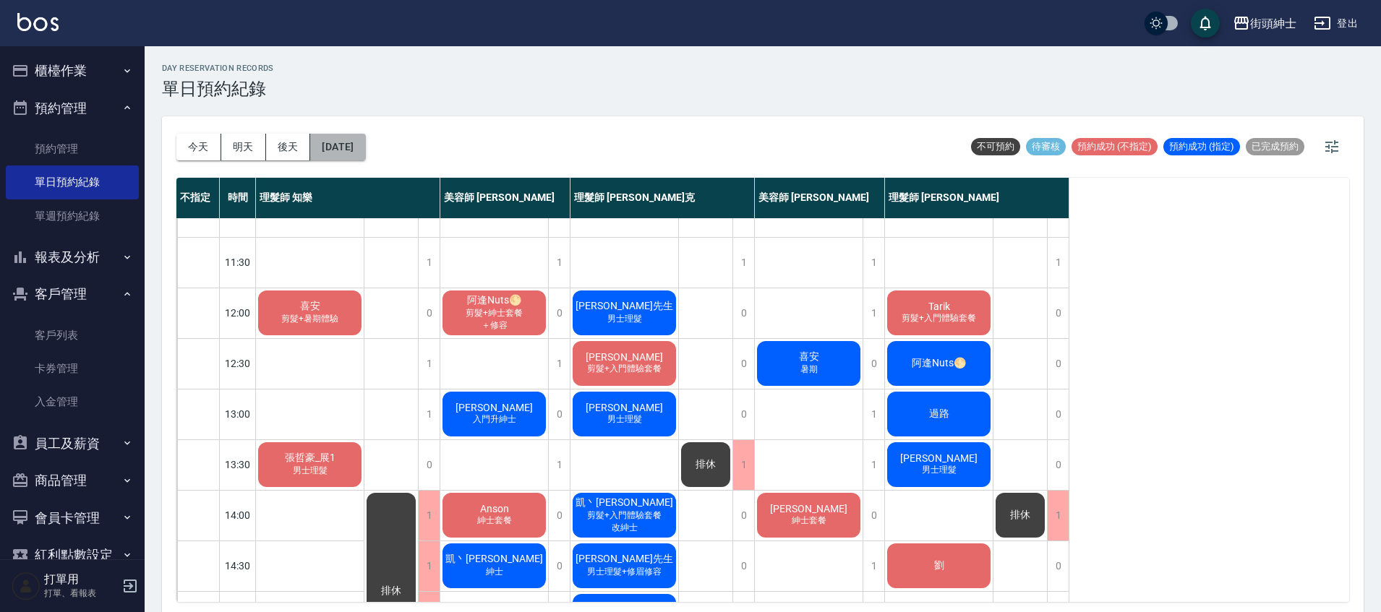
click at [342, 143] on button "[DATE]" at bounding box center [337, 147] width 55 height 27
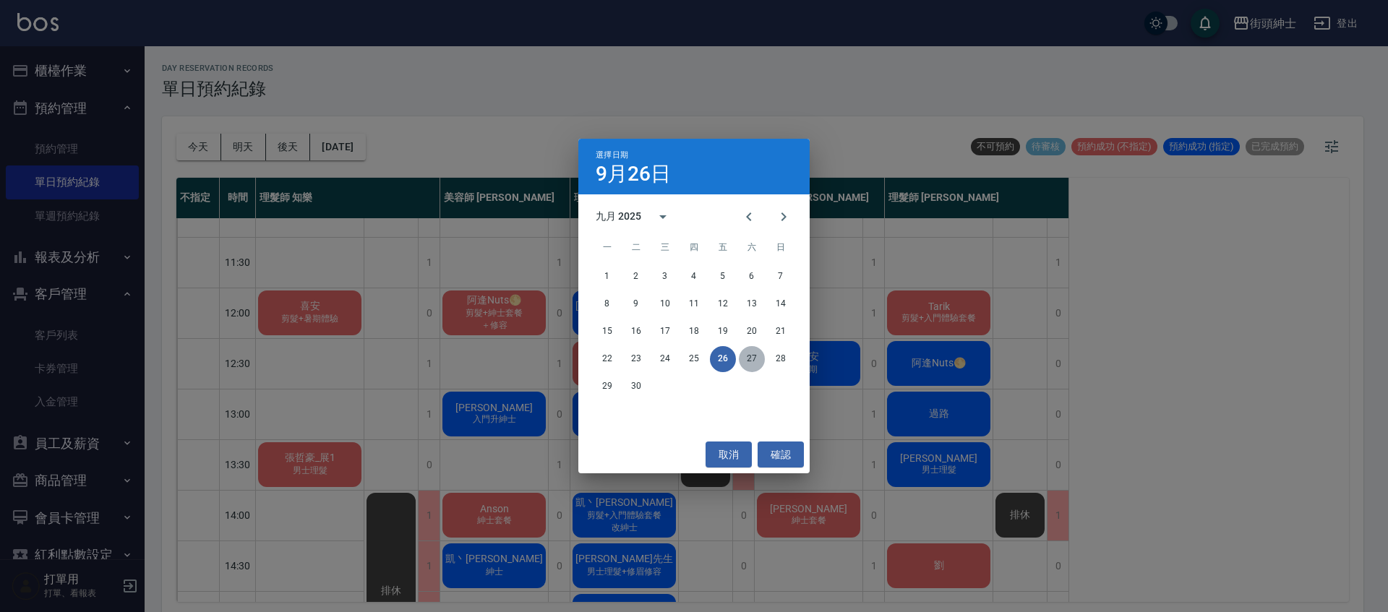
click at [751, 349] on button "27" at bounding box center [752, 359] width 26 height 26
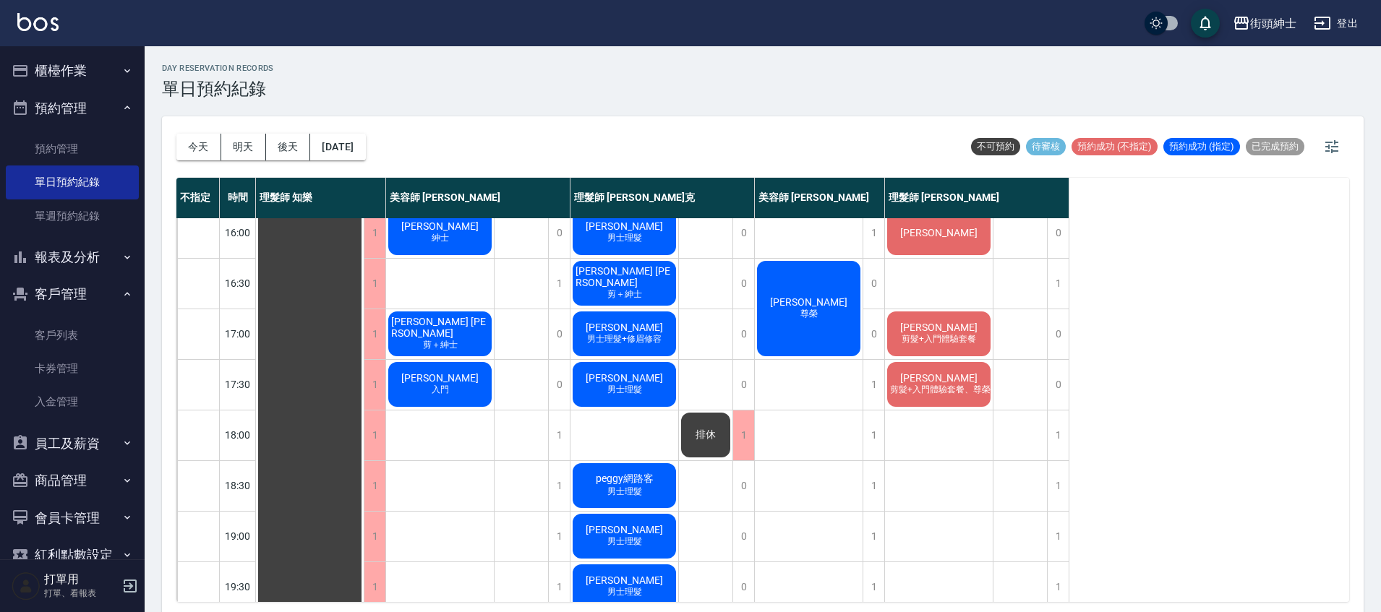
scroll to position [691, 0]
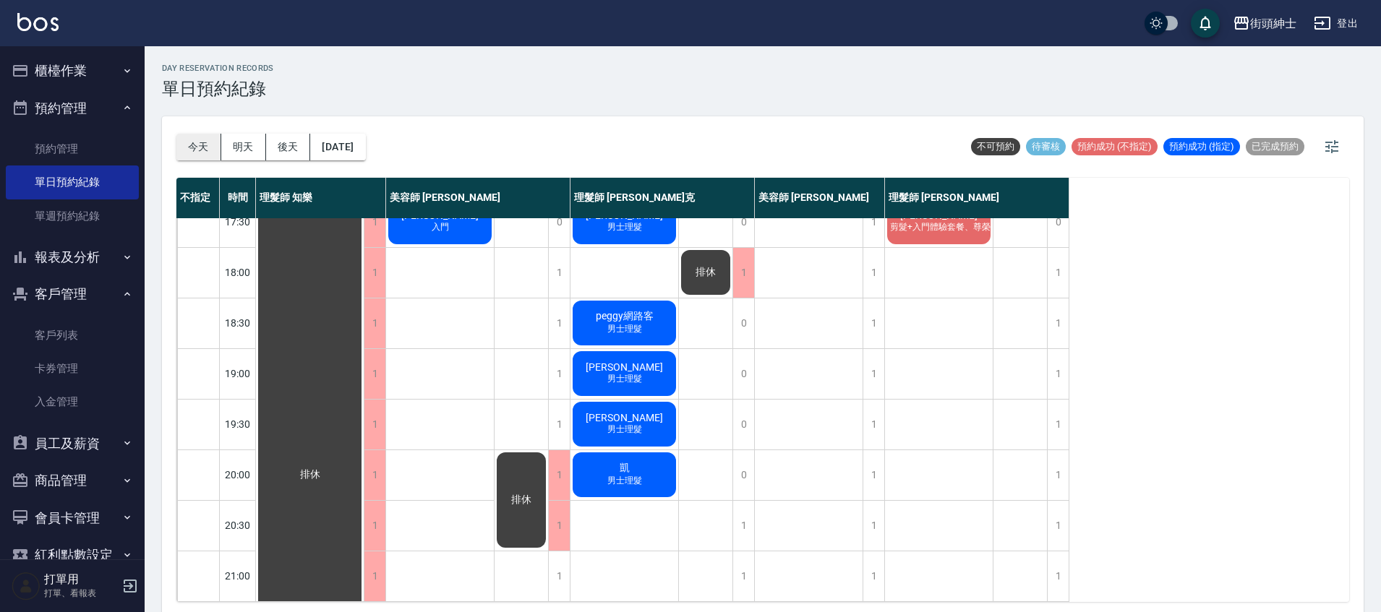
click at [194, 139] on button "今天" at bounding box center [198, 147] width 45 height 27
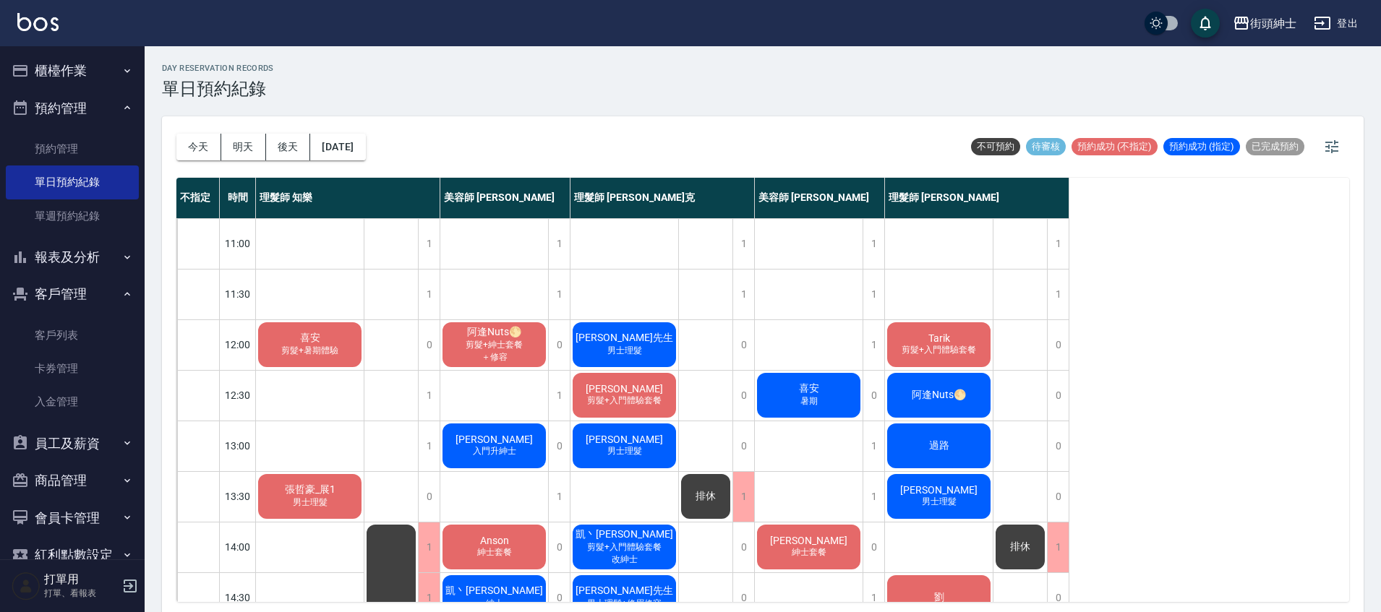
click at [483, 338] on span "阿逢Nuts🌕" at bounding box center [494, 332] width 60 height 13
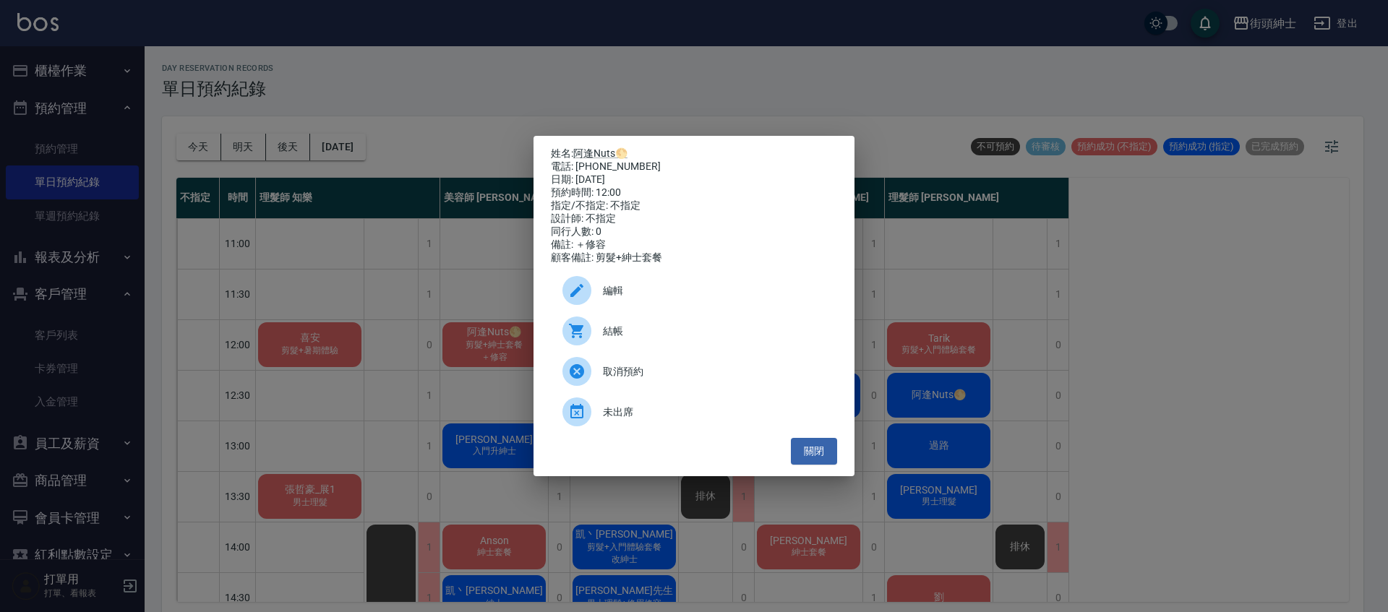
click at [834, 346] on div "結帳" at bounding box center [694, 331] width 286 height 40
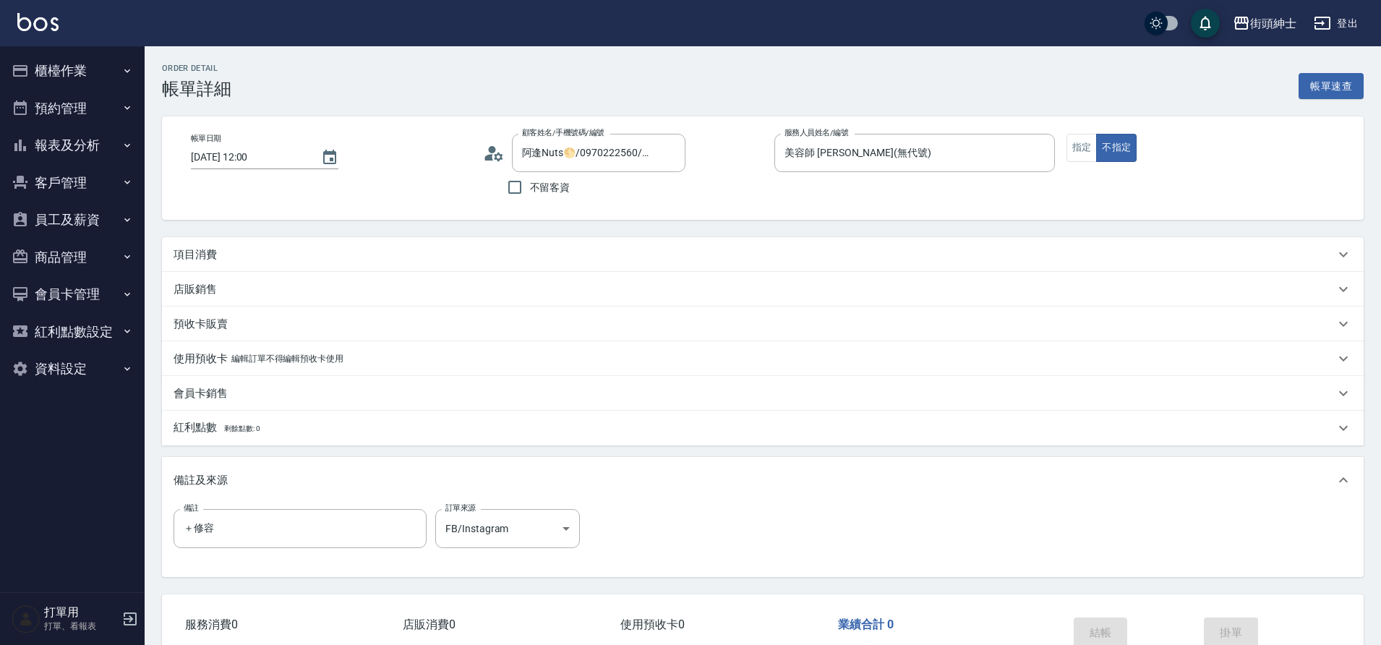
type input "阿逢Nuts🌕/0970222560/null"
drag, startPoint x: 0, startPoint y: 0, endPoint x: 281, endPoint y: 252, distance: 377.9
click at [281, 252] on div "項目消費" at bounding box center [754, 254] width 1161 height 15
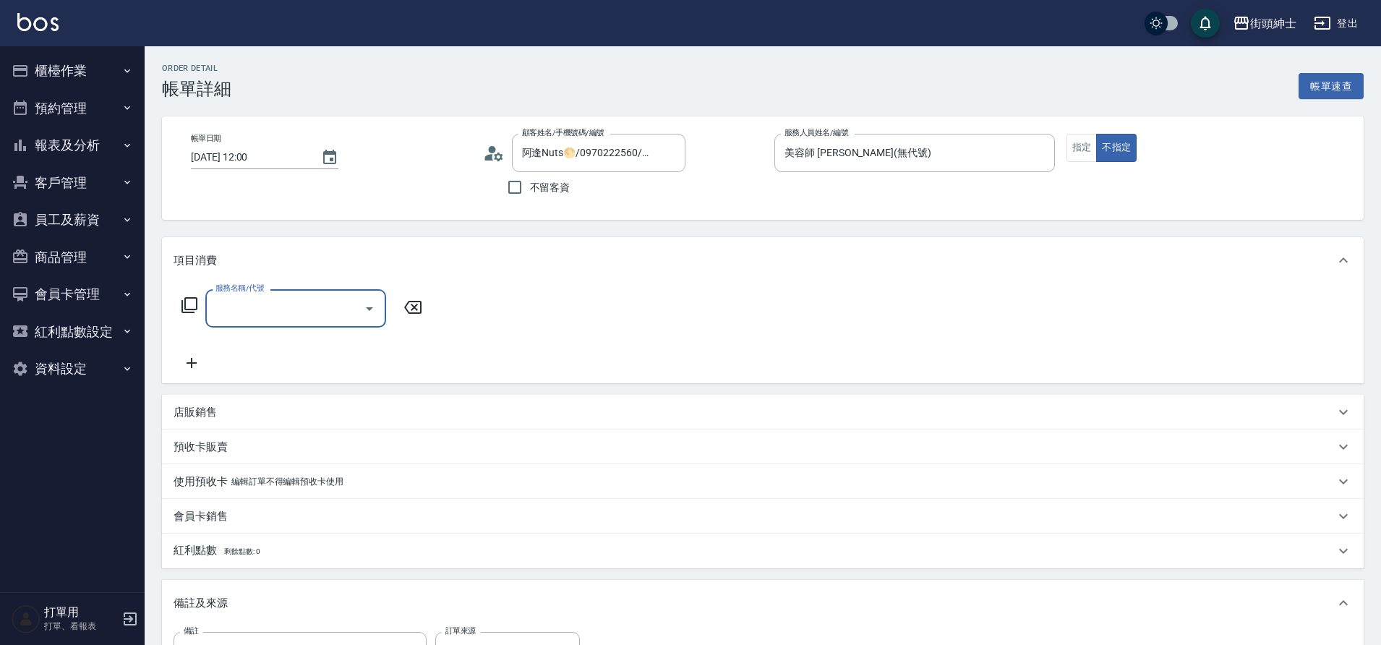
click at [303, 315] on input "服務名稱/代號" at bounding box center [285, 308] width 146 height 25
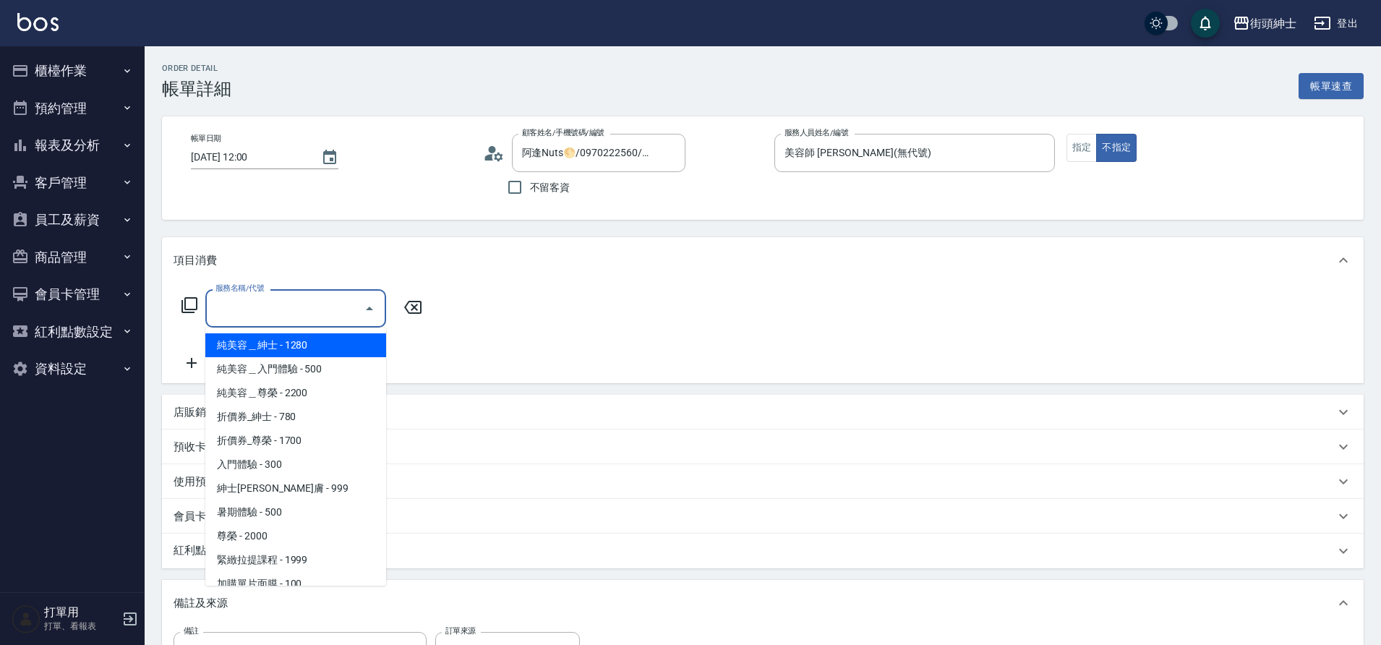
click at [291, 487] on span "紳士[PERSON_NAME]膚 - 999" at bounding box center [295, 488] width 181 height 24
type input "紳士[PERSON_NAME]膚"
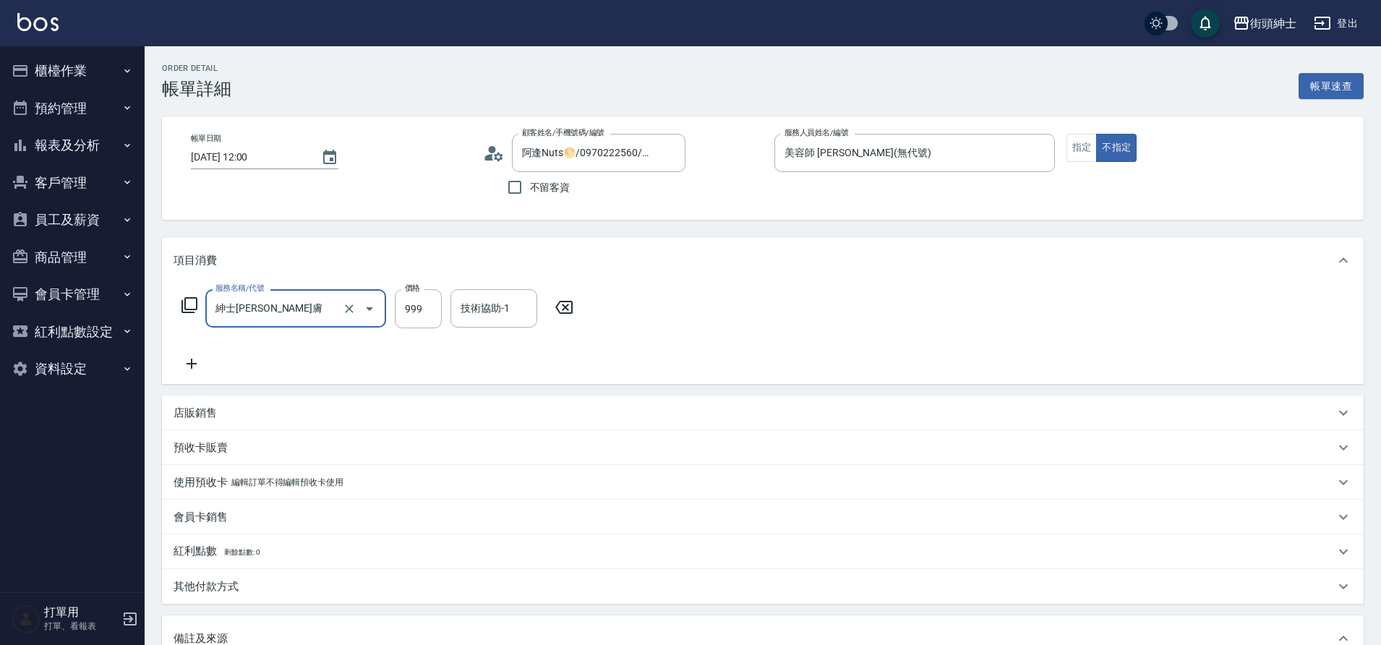
drag, startPoint x: 281, startPoint y: 252, endPoint x: 202, endPoint y: 351, distance: 126.0
click at [202, 351] on div "服務名稱/代號 紳士全效煥膚 服務名稱/代號 價格 999 價格 技術協助-1 技術協助-1" at bounding box center [378, 330] width 409 height 83
click at [183, 364] on icon at bounding box center [192, 363] width 36 height 17
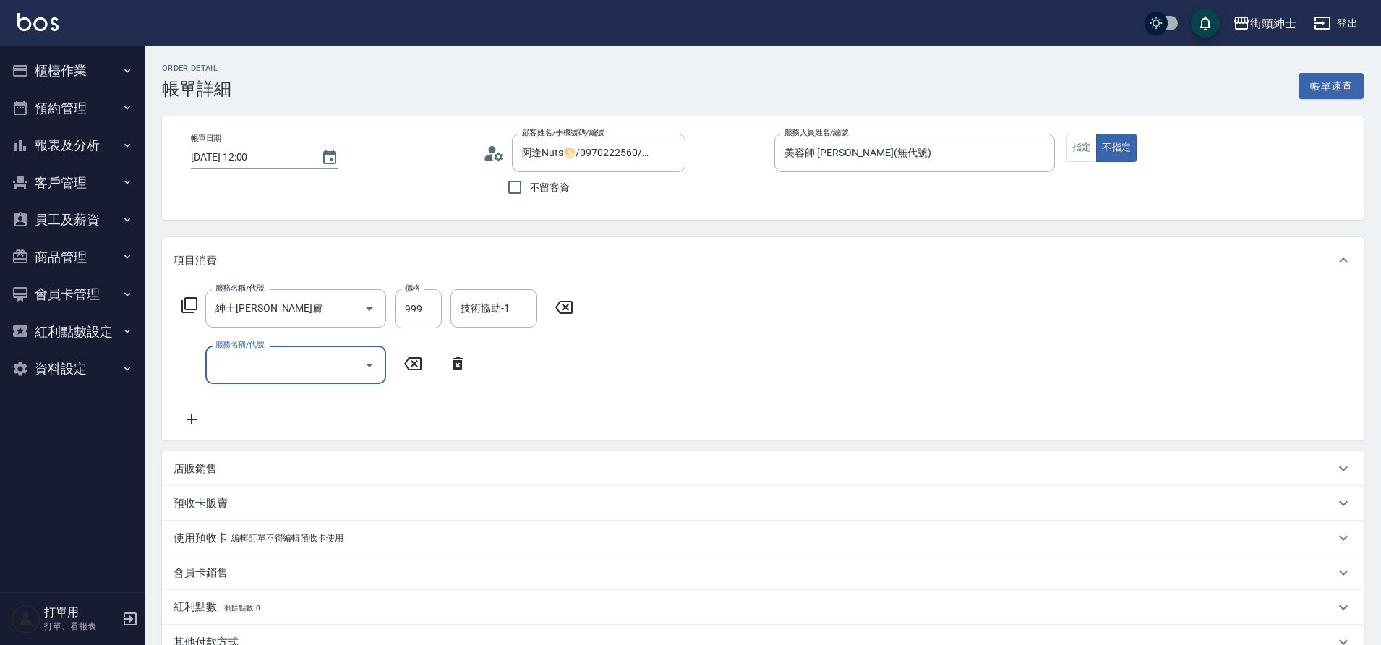
click at [303, 372] on input "服務名稱/代號" at bounding box center [285, 364] width 146 height 25
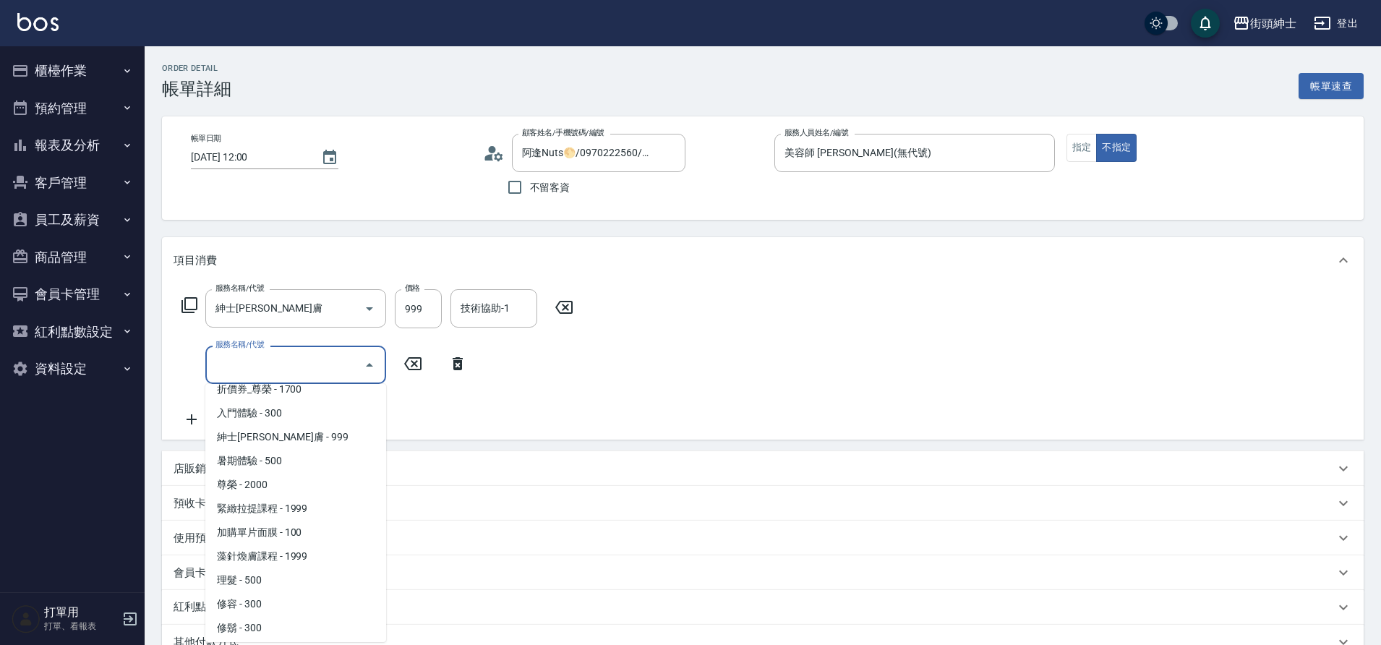
scroll to position [111, 0]
click at [296, 597] on span "修容 - 300" at bounding box center [295, 601] width 181 height 24
type input "修容(A03)"
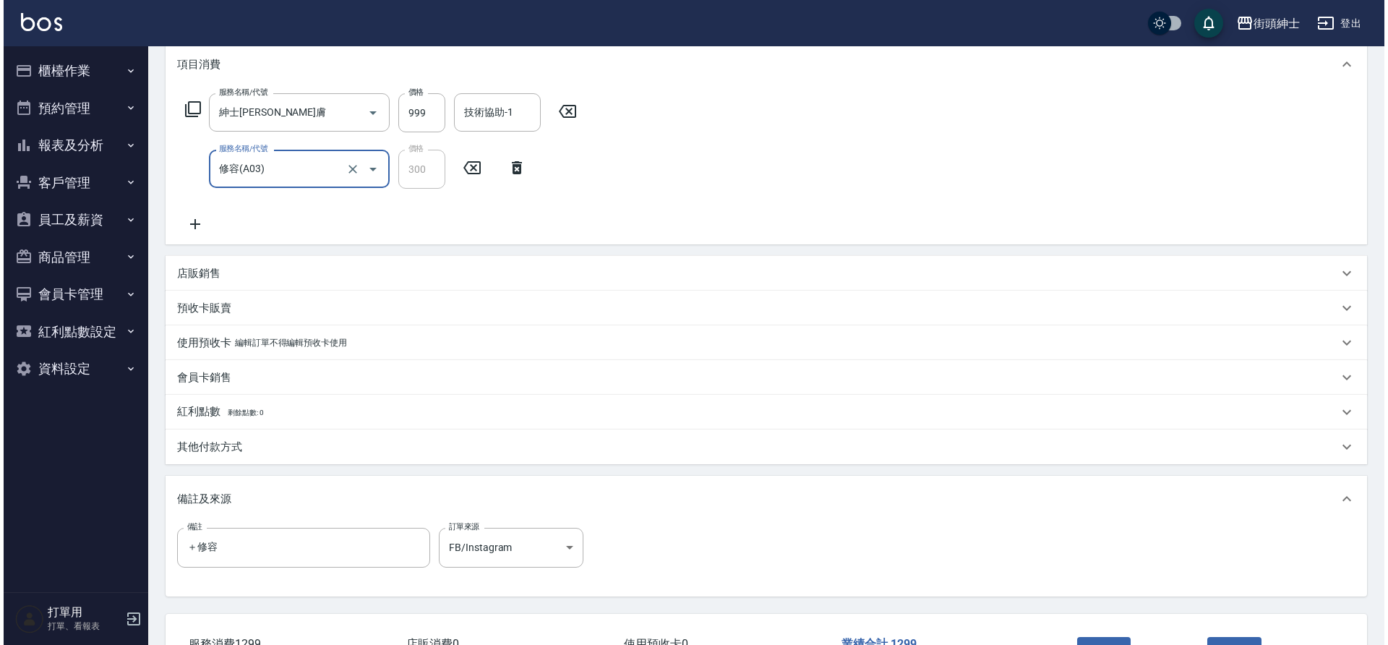
scroll to position [261, 0]
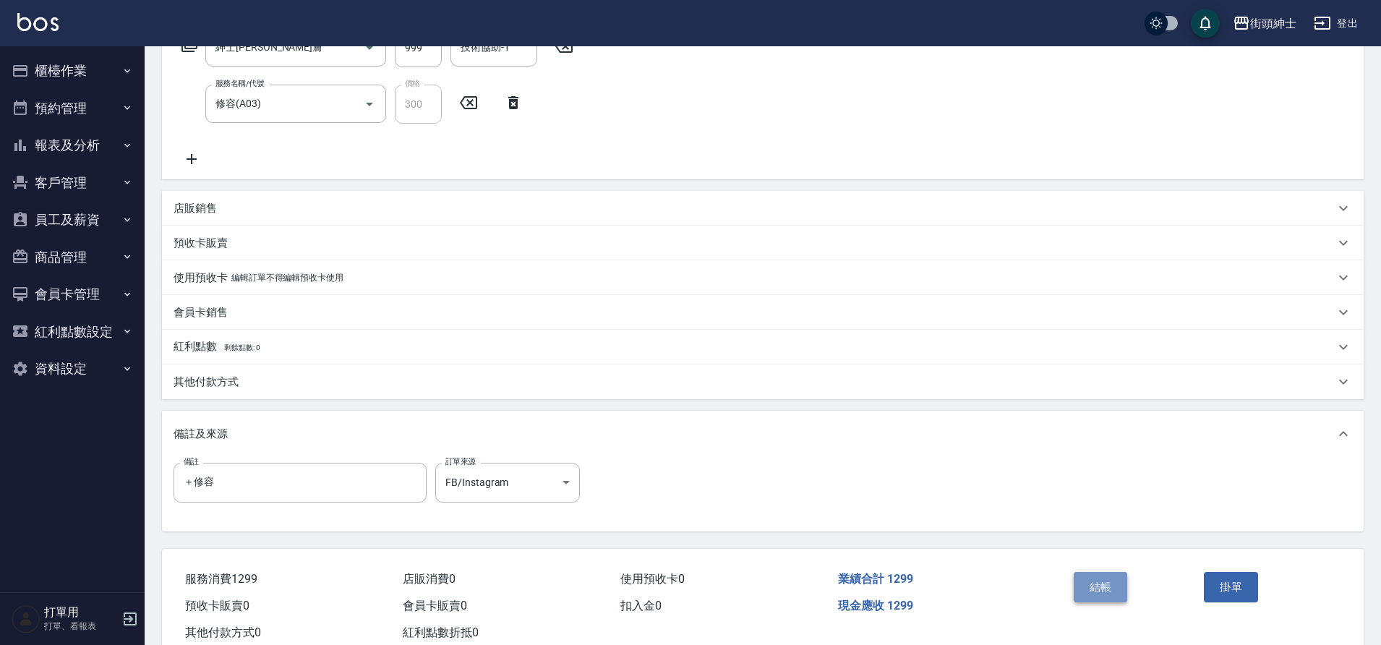
drag, startPoint x: 202, startPoint y: 351, endPoint x: 1116, endPoint y: 591, distance: 944.9
click at [1116, 591] on button "結帳" at bounding box center [1101, 587] width 54 height 30
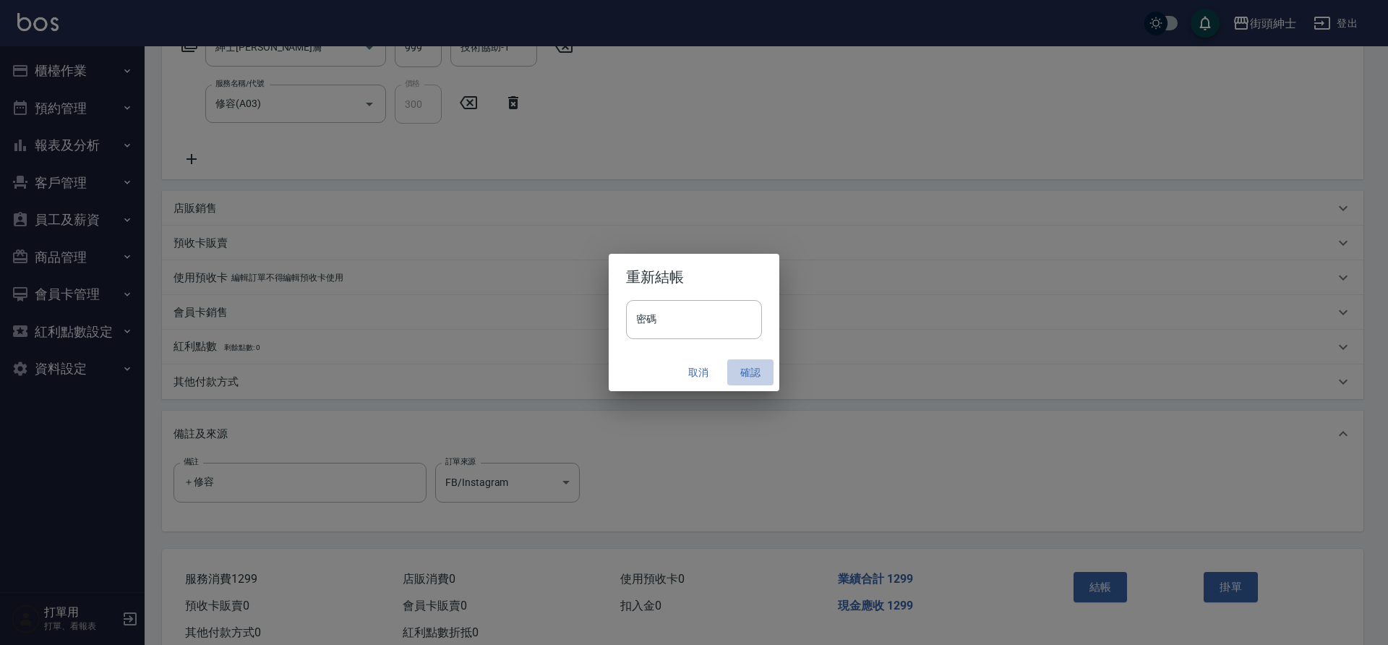
drag, startPoint x: 1116, startPoint y: 591, endPoint x: 741, endPoint y: 375, distance: 432.7
click at [741, 375] on button "確認" at bounding box center [750, 372] width 46 height 27
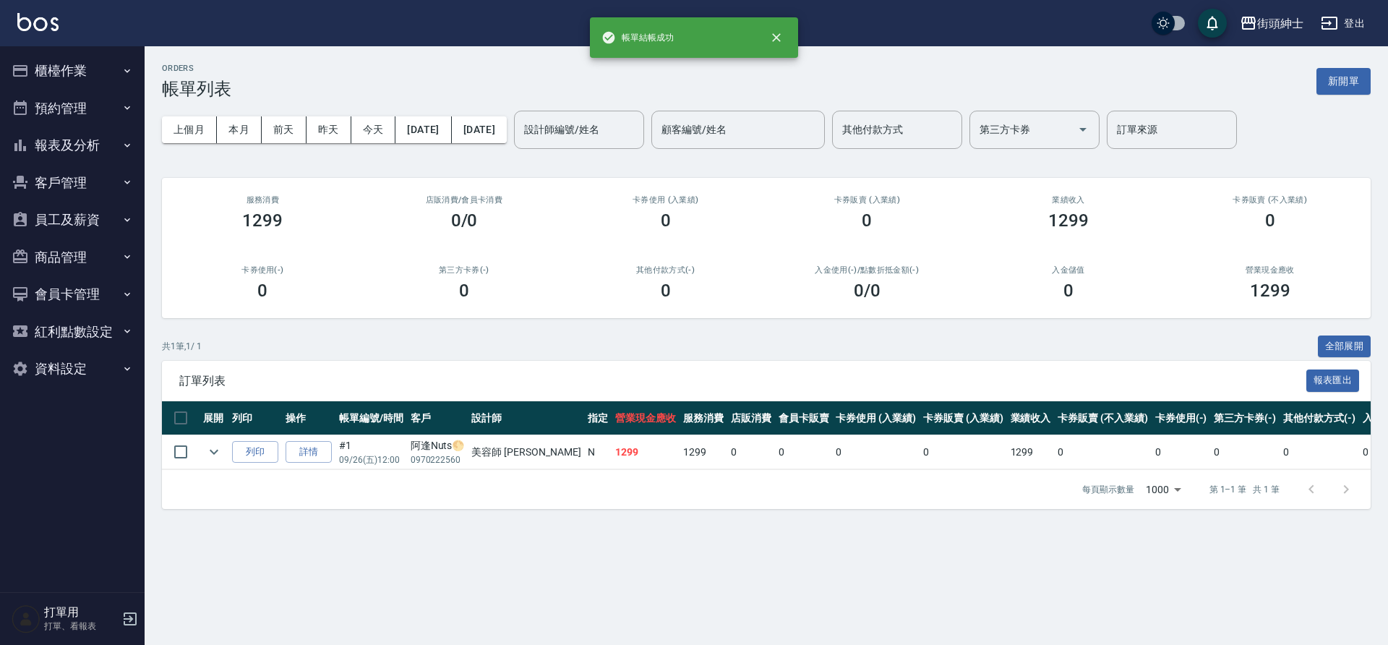
click at [67, 98] on button "預約管理" at bounding box center [72, 109] width 133 height 38
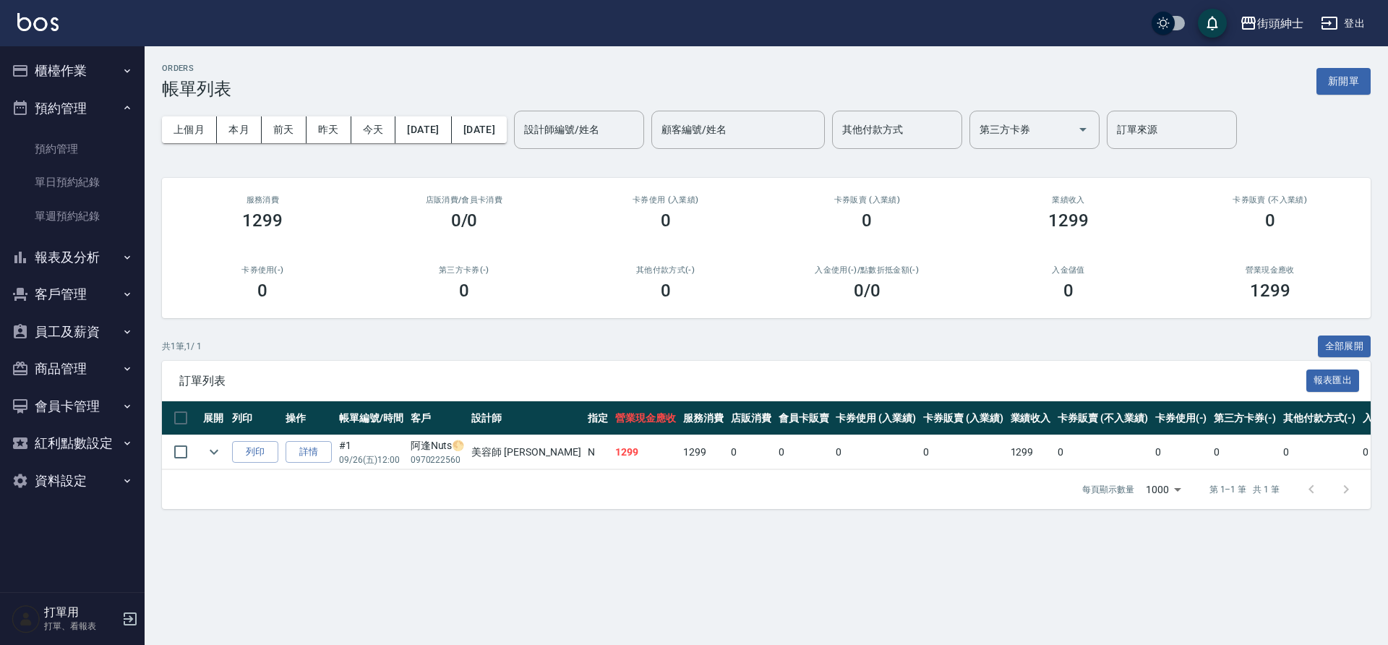
click at [80, 173] on link "單日預約紀錄" at bounding box center [72, 182] width 133 height 33
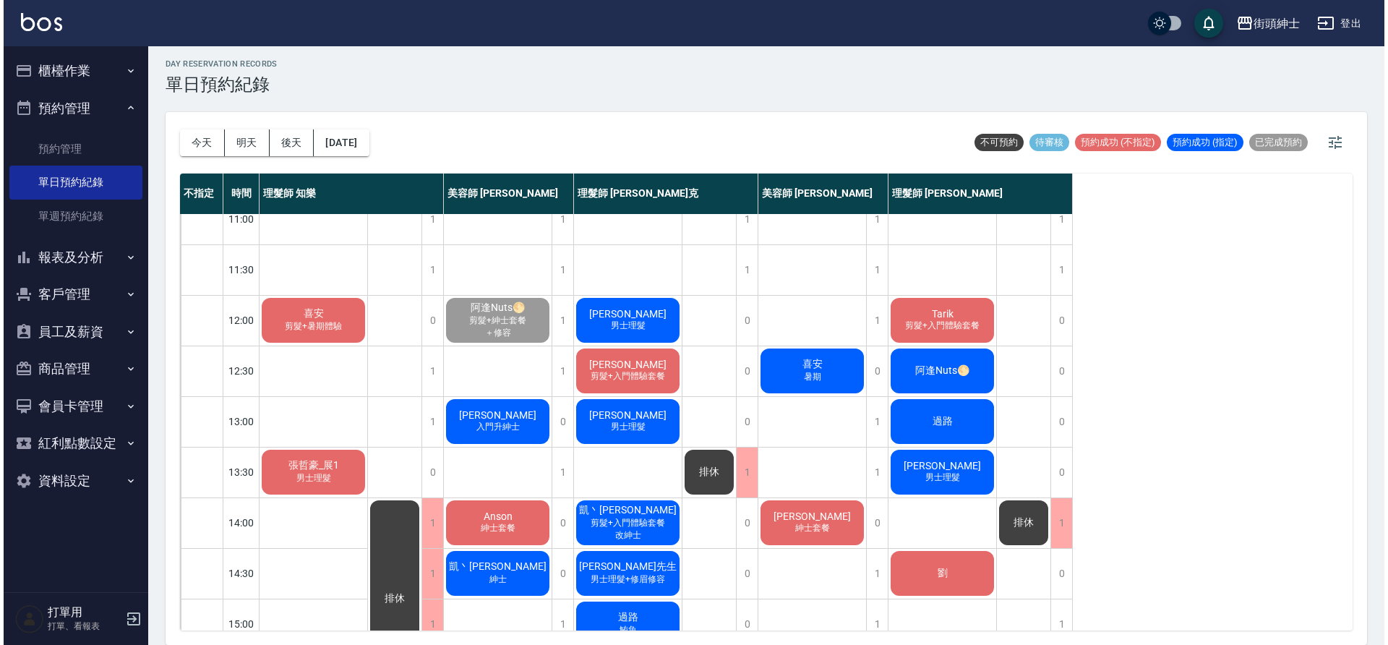
scroll to position [21, 0]
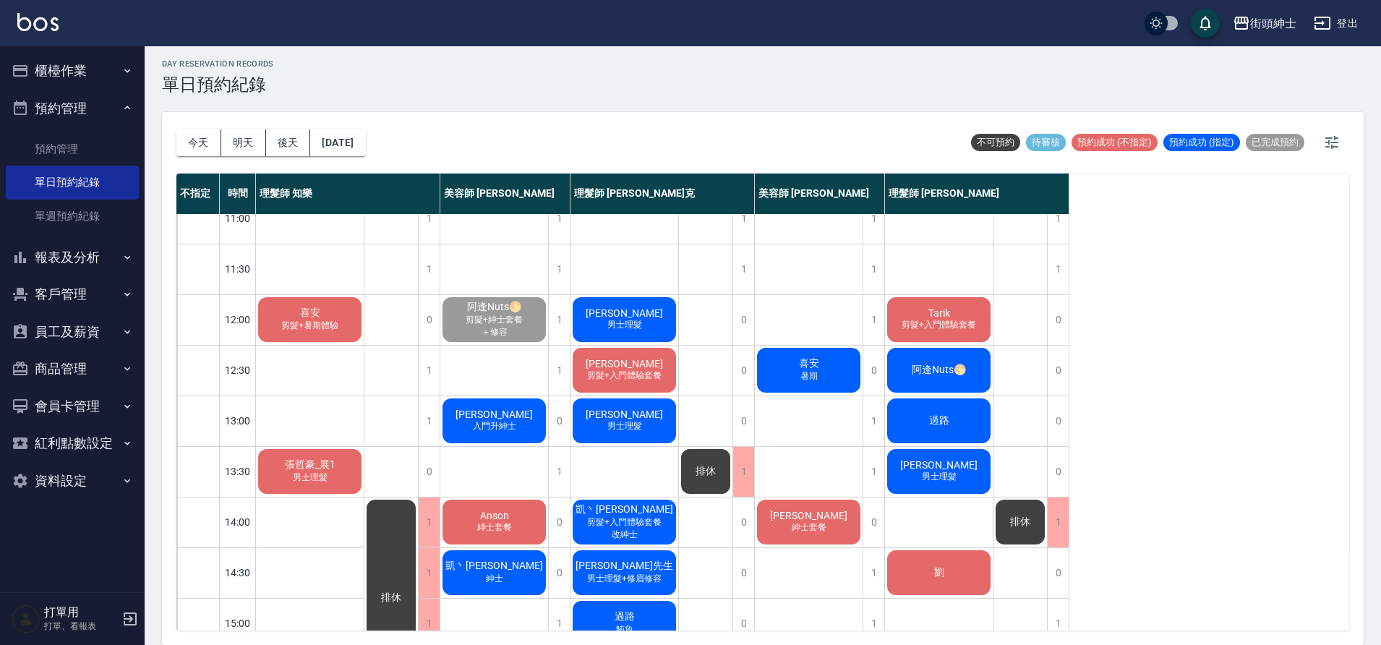
drag, startPoint x: 741, startPoint y: 375, endPoint x: 514, endPoint y: 422, distance: 231.7
click at [514, 422] on span "入門升紳士" at bounding box center [494, 426] width 49 height 12
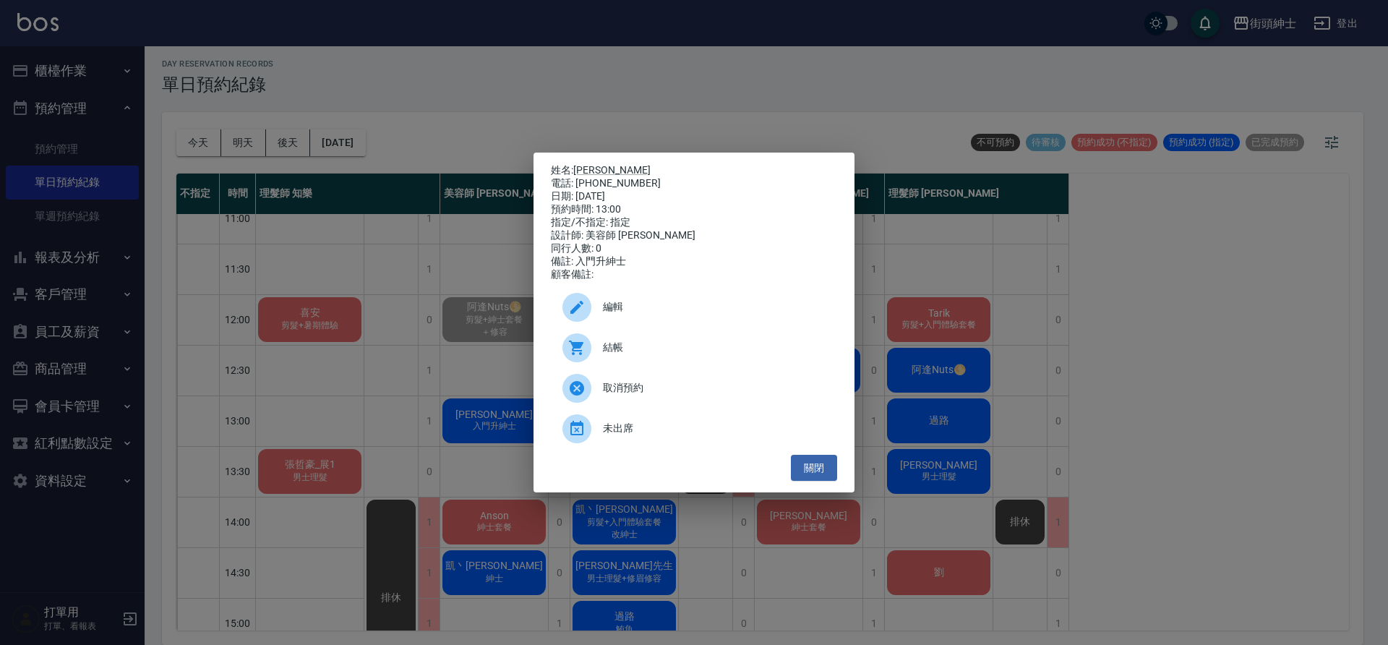
drag, startPoint x: 514, startPoint y: 422, endPoint x: 642, endPoint y: 354, distance: 144.9
click at [642, 354] on span "結帳" at bounding box center [714, 347] width 223 height 15
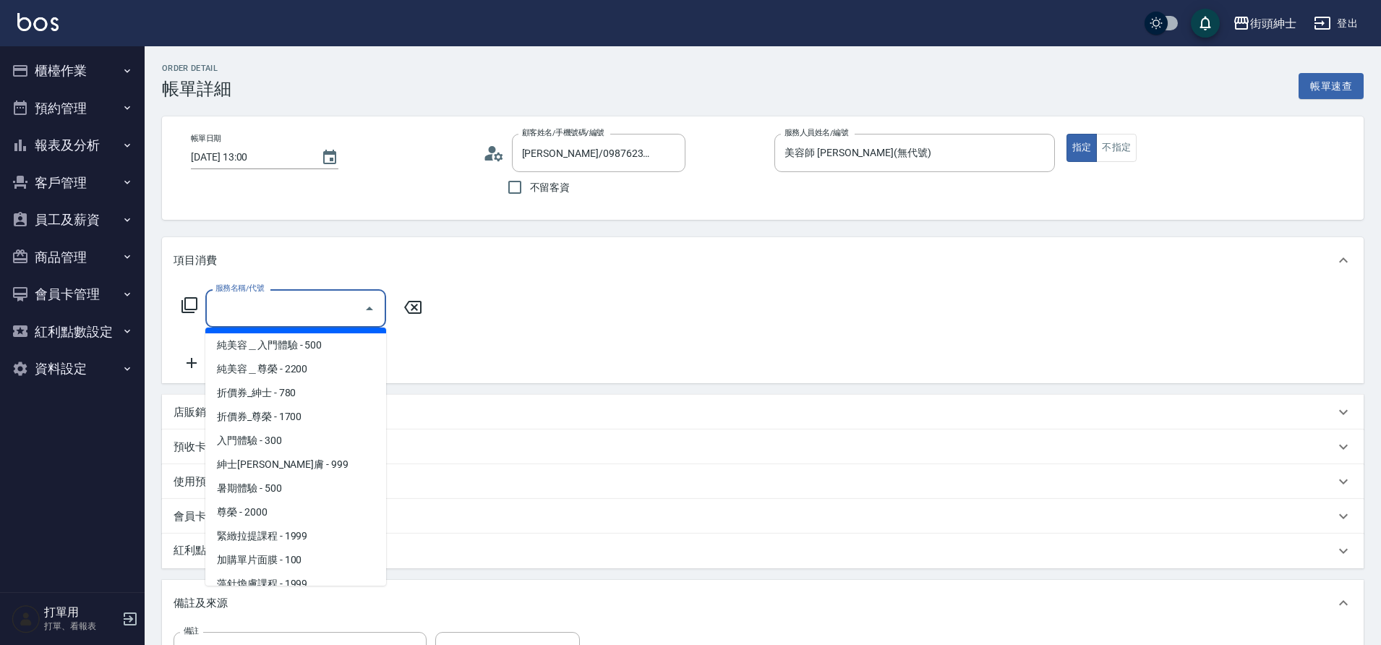
scroll to position [25, 0]
drag, startPoint x: 0, startPoint y: 0, endPoint x: 295, endPoint y: 461, distance: 547.6
click at [295, 461] on span "紳士[PERSON_NAME]膚 - 999" at bounding box center [295, 463] width 181 height 24
type input "紳士[PERSON_NAME]膚"
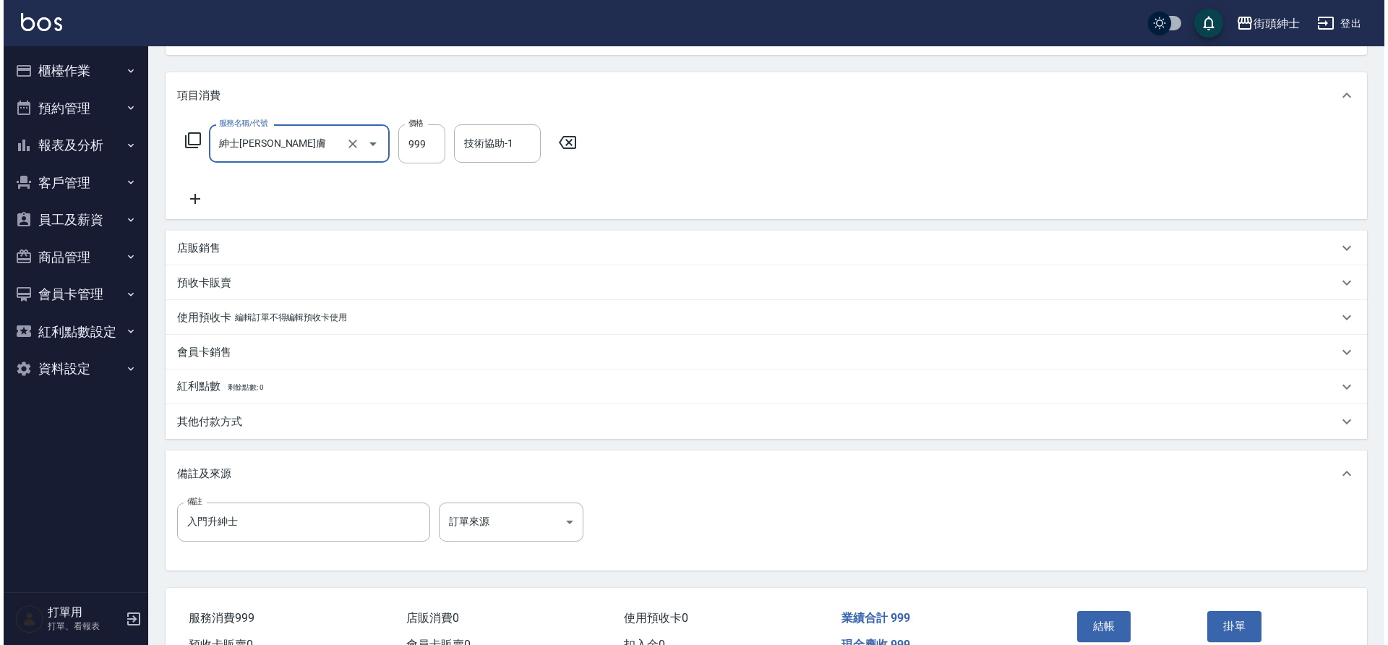
scroll to position [166, 0]
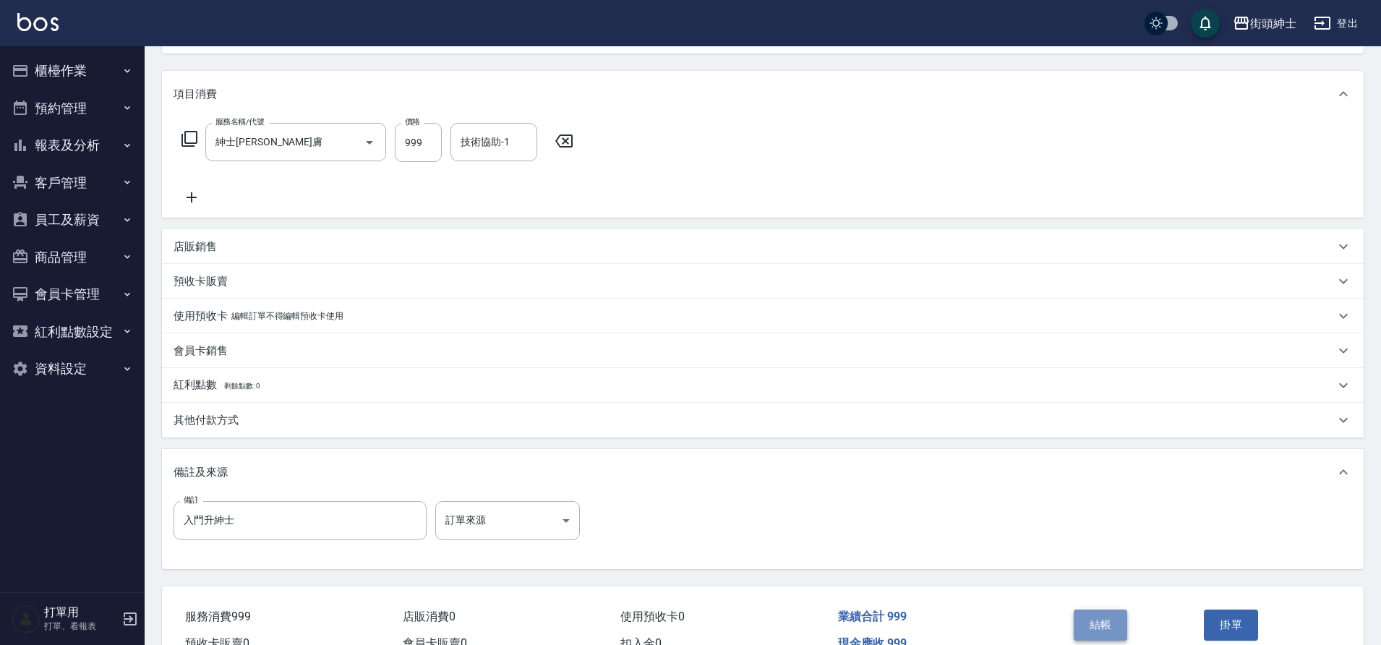
drag, startPoint x: 295, startPoint y: 461, endPoint x: 1099, endPoint y: 625, distance: 820.5
click at [1099, 625] on button "結帳" at bounding box center [1101, 625] width 54 height 30
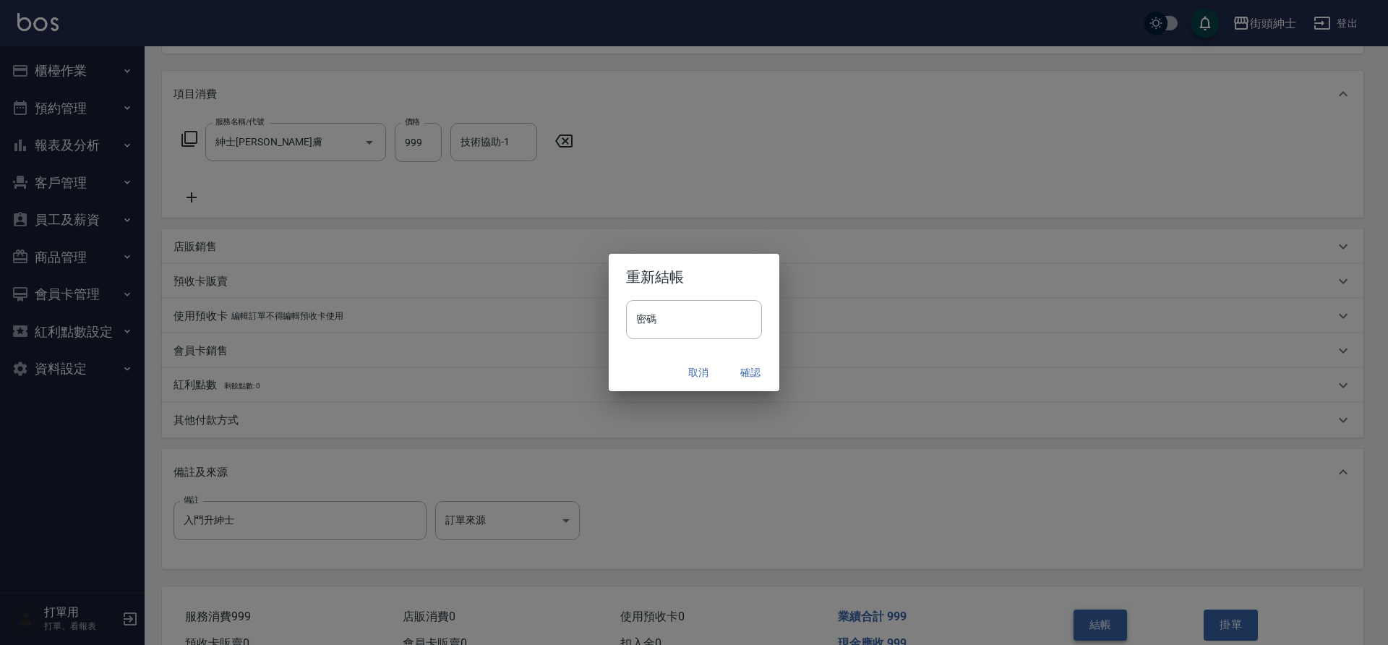
click at [749, 367] on button "確認" at bounding box center [750, 372] width 46 height 27
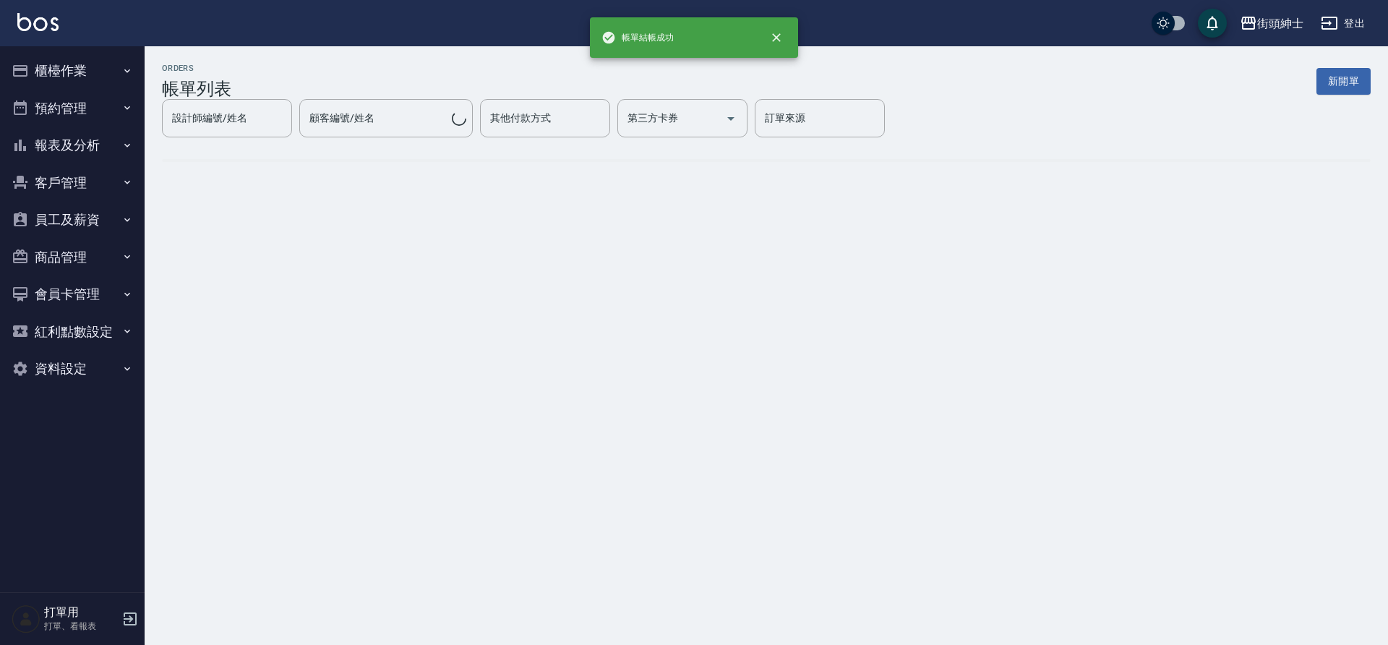
click at [87, 113] on button "預約管理" at bounding box center [72, 109] width 133 height 38
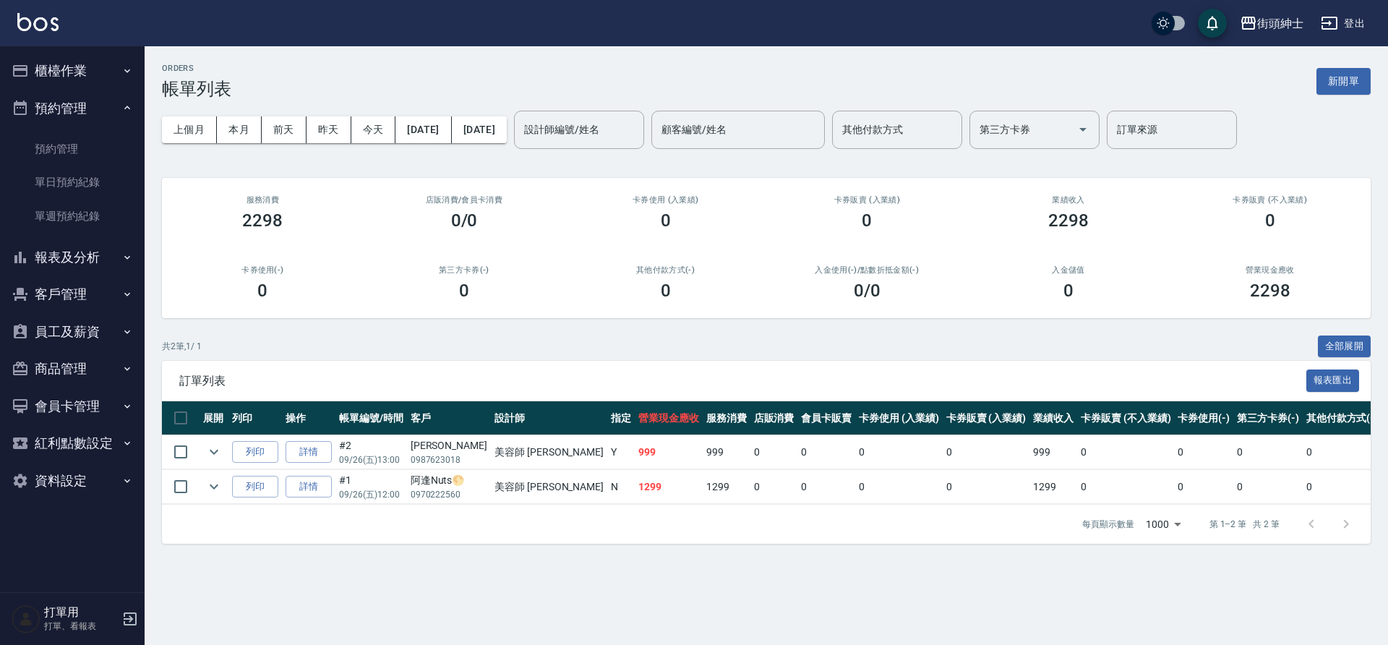
click at [92, 178] on link "單日預約紀錄" at bounding box center [72, 182] width 133 height 33
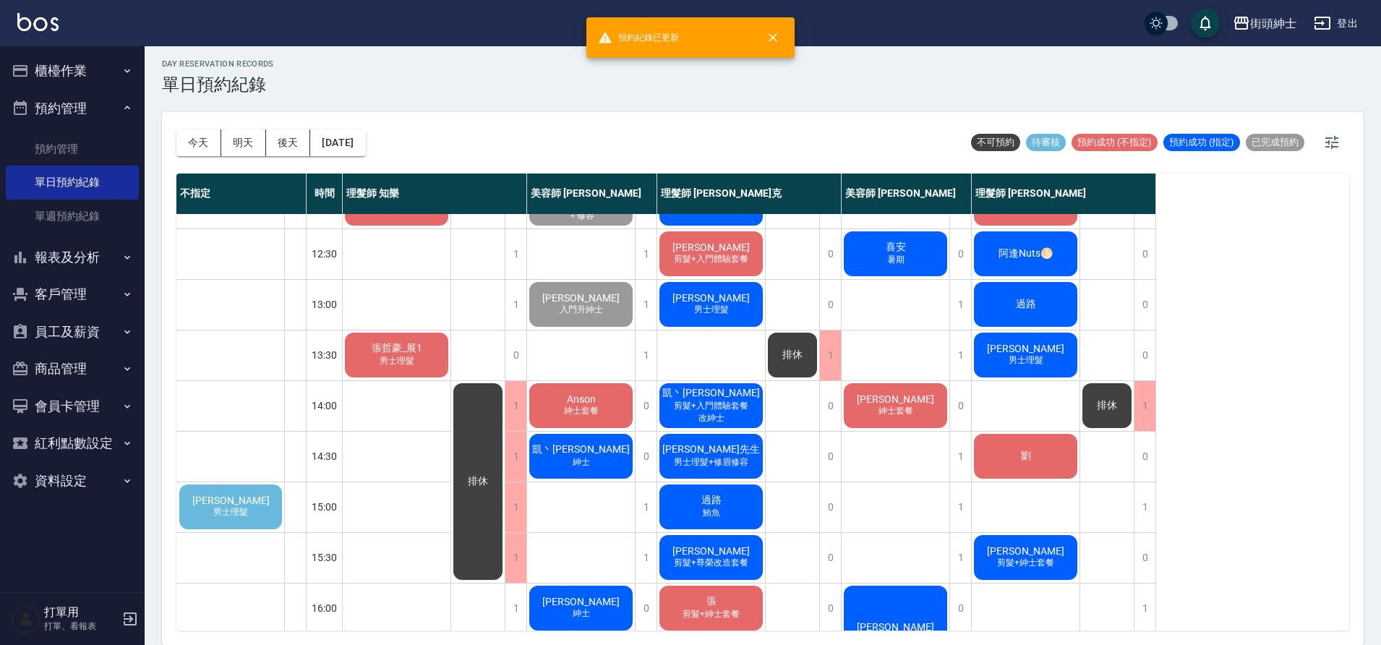
scroll to position [147, 0]
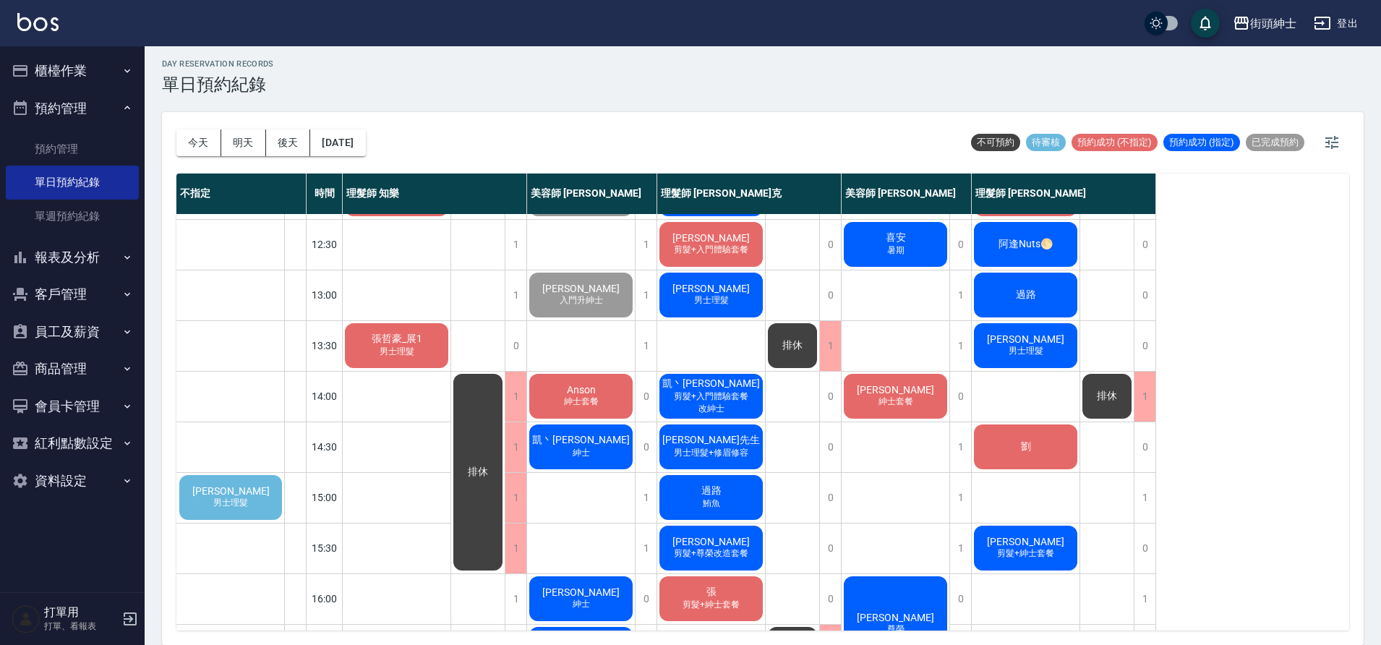
click at [247, 490] on span "[PERSON_NAME]" at bounding box center [230, 491] width 83 height 12
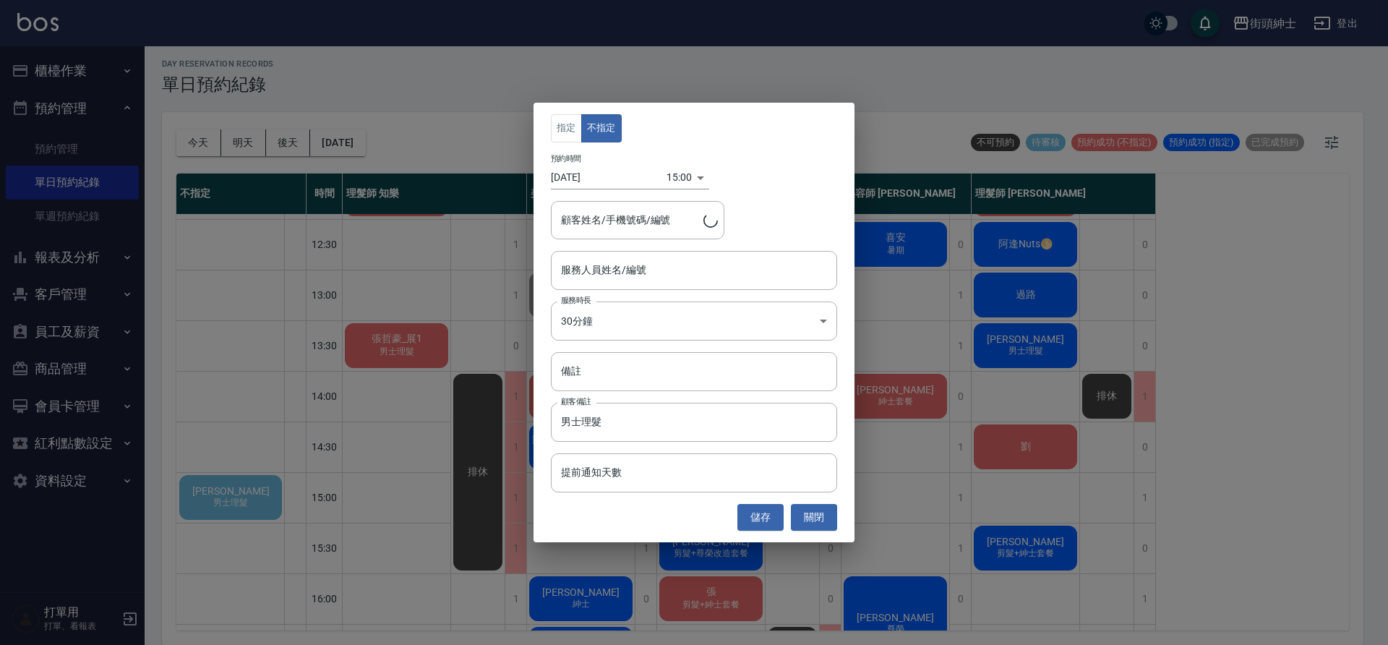
type input "[PERSON_NAME]/0922120695"
click at [656, 372] on input "備註" at bounding box center [694, 371] width 286 height 39
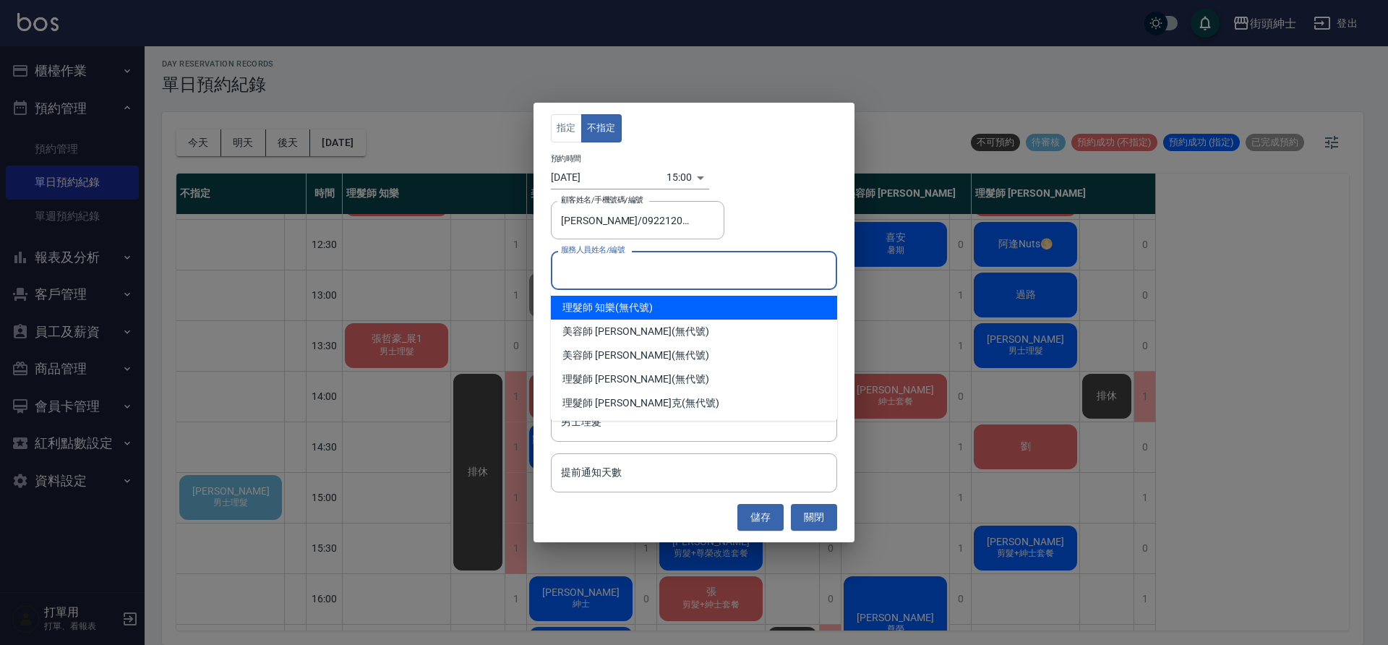
click at [672, 275] on input "服務人員姓名/編號" at bounding box center [693, 269] width 273 height 25
click at [654, 380] on div "理髮師 [PERSON_NAME] (無代號)" at bounding box center [694, 379] width 286 height 24
type input "理髮師 [PERSON_NAME](無代號)"
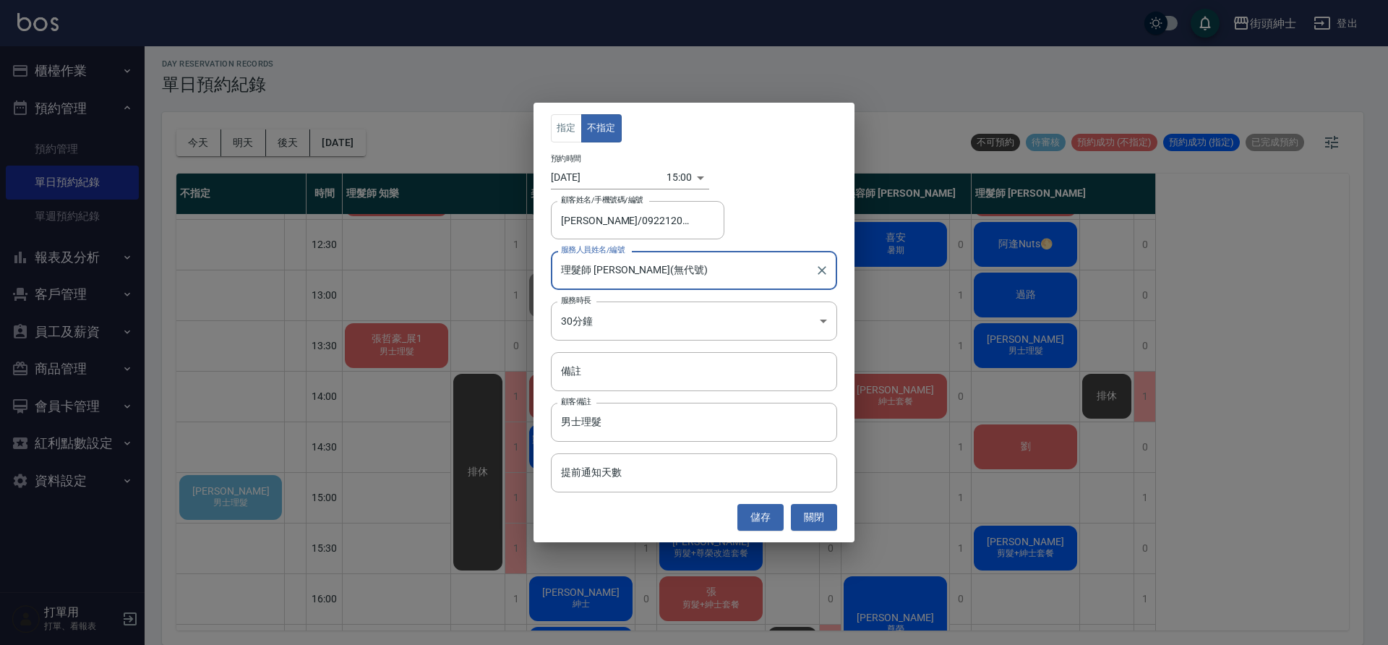
click at [755, 530] on div "指定 不指定 預約時間 [DATE] 15:00 1758870000000 顧客姓名/手機號碼/編號 [PERSON_NAME]/0922120695 顧客…" at bounding box center [694, 322] width 321 height 439
click at [754, 515] on button "儲存" at bounding box center [761, 517] width 46 height 27
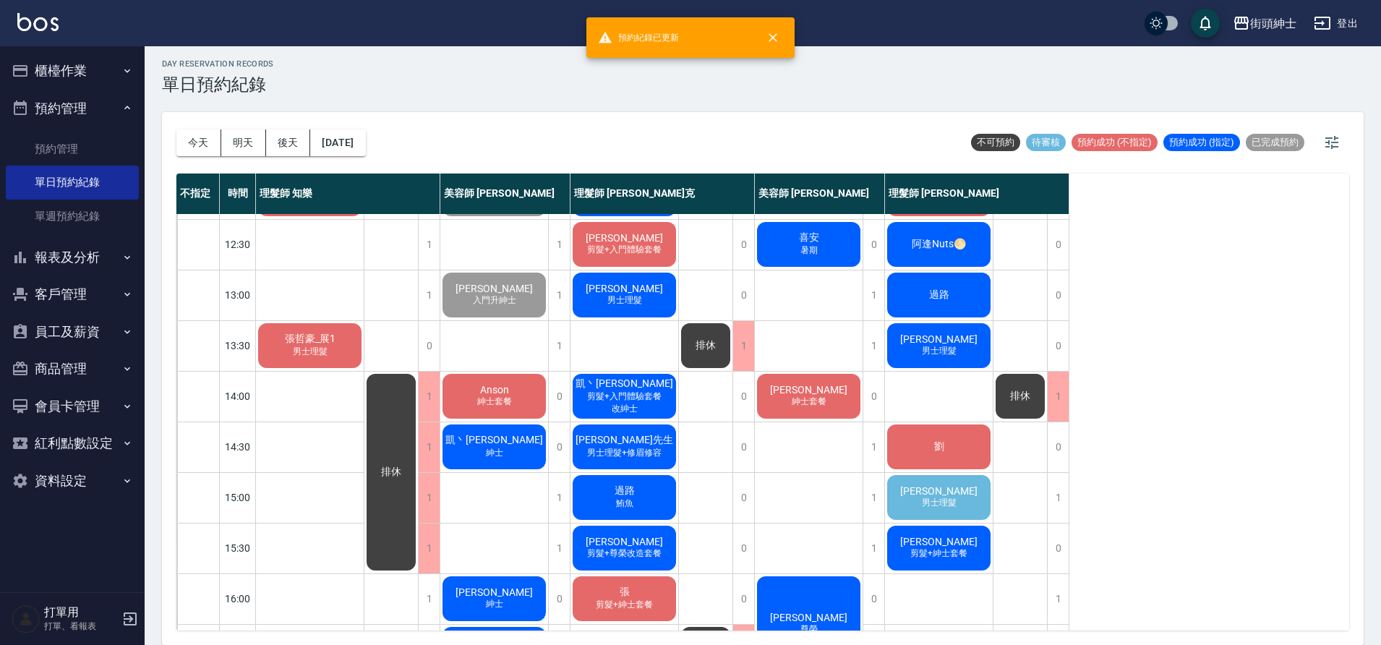
click at [919, 505] on span "男士理髮" at bounding box center [939, 503] width 40 height 12
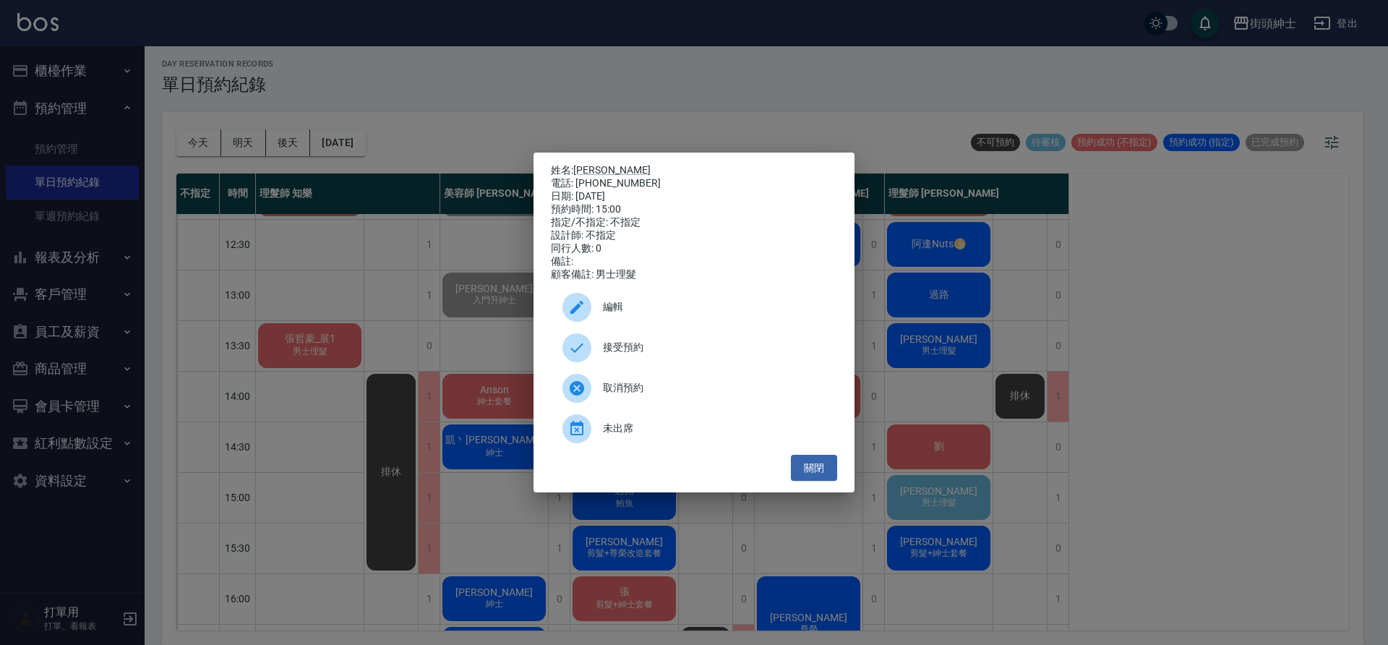
drag, startPoint x: 1099, startPoint y: 625, endPoint x: 664, endPoint y: 340, distance: 519.6
click at [664, 340] on div "接受預約" at bounding box center [694, 348] width 286 height 40
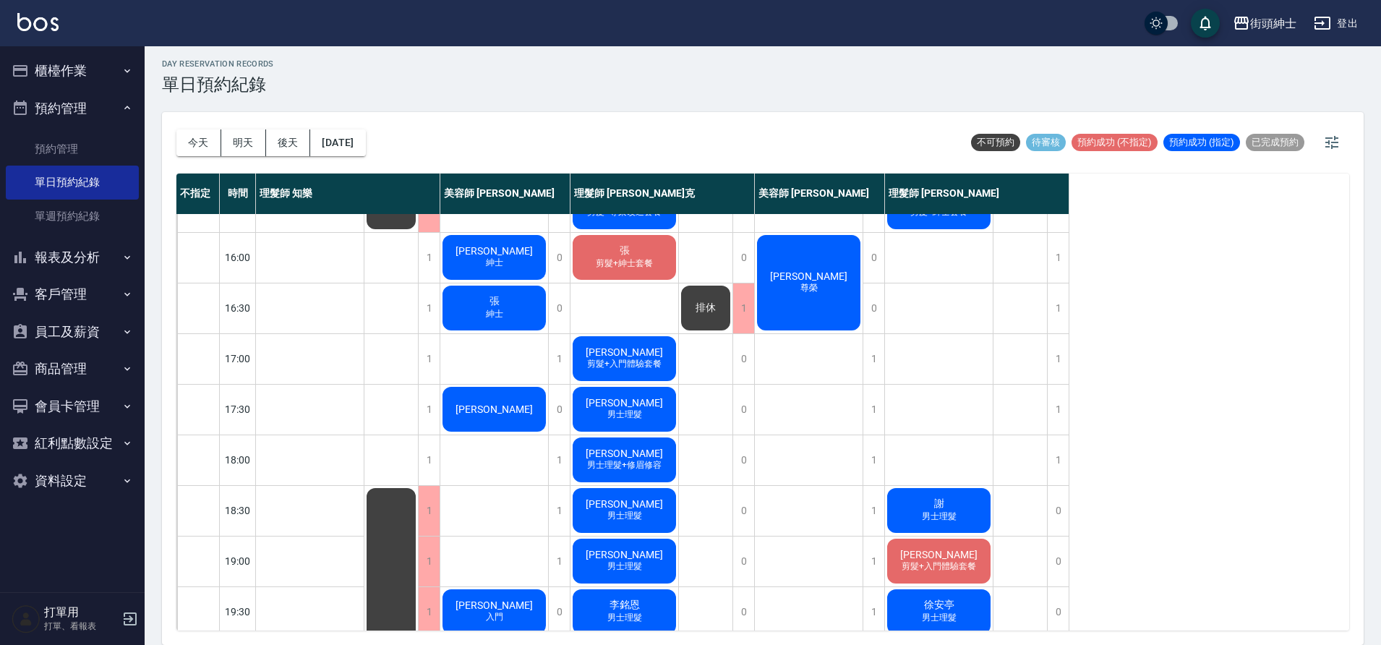
scroll to position [77, 0]
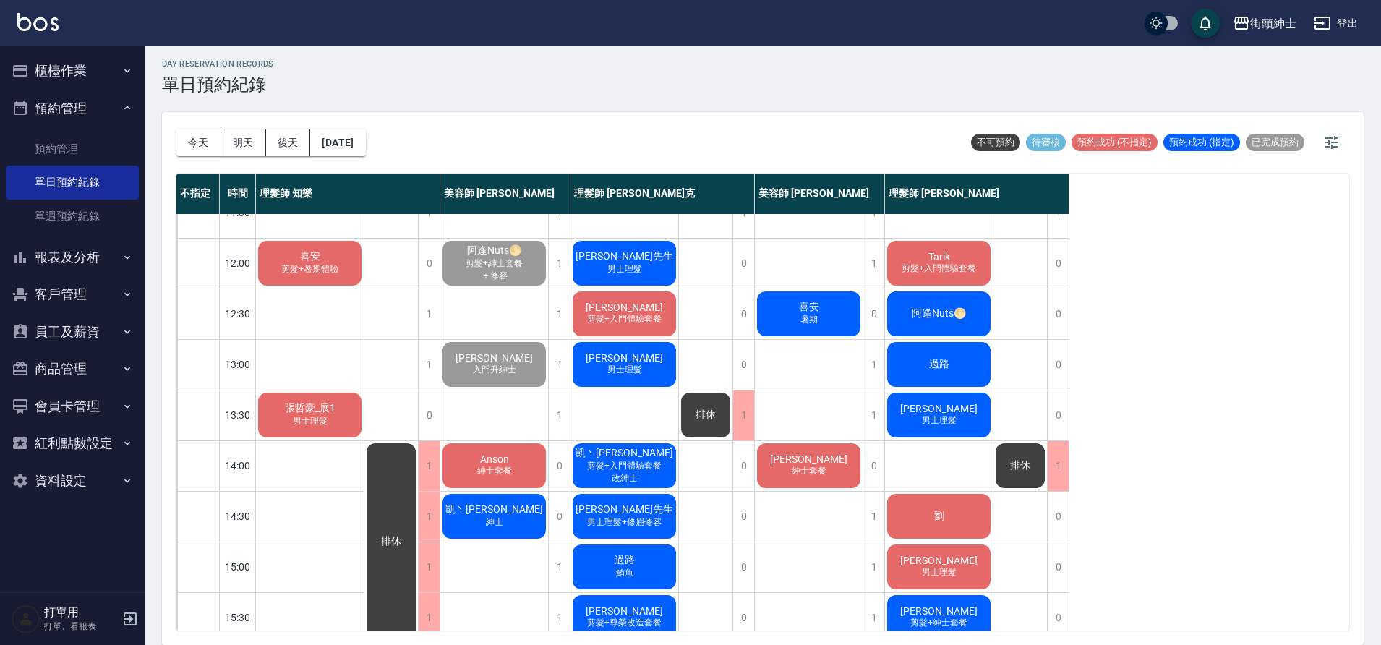
click at [529, 461] on div "Anson 紳士套餐" at bounding box center [494, 465] width 108 height 49
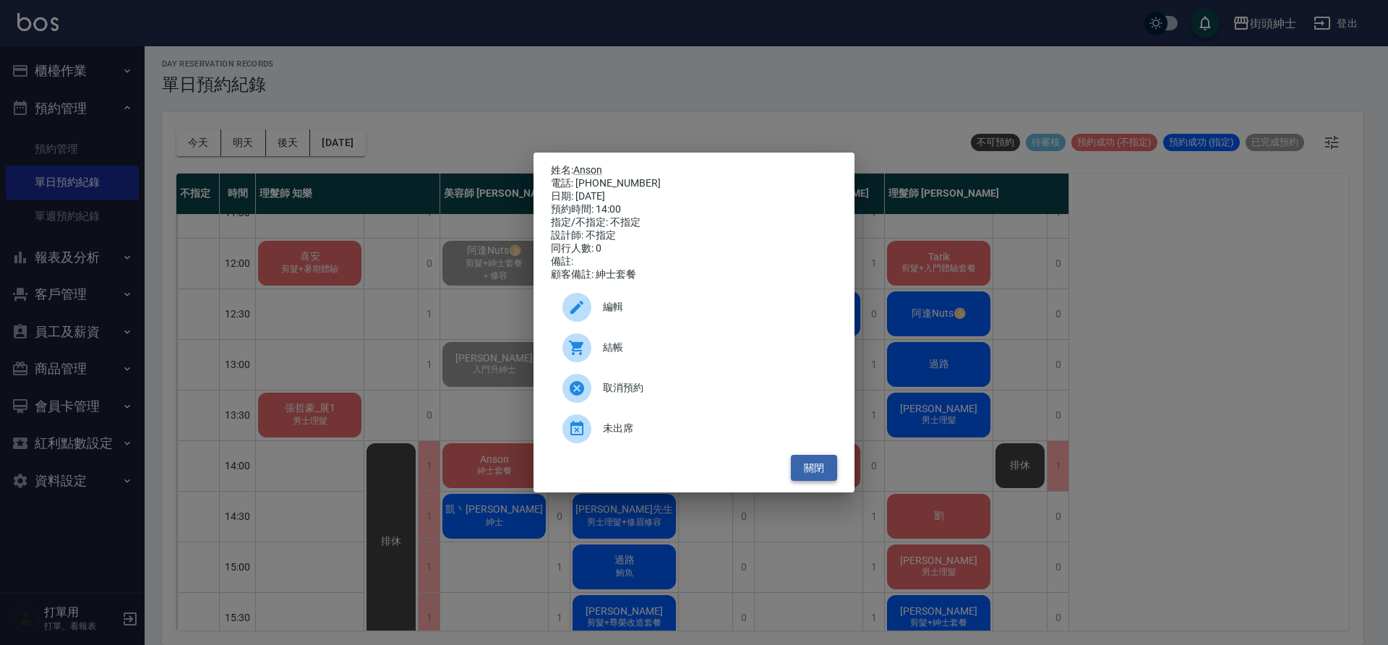
drag, startPoint x: 664, startPoint y: 340, endPoint x: 829, endPoint y: 474, distance: 212.8
click at [829, 474] on button "關閉" at bounding box center [814, 468] width 46 height 27
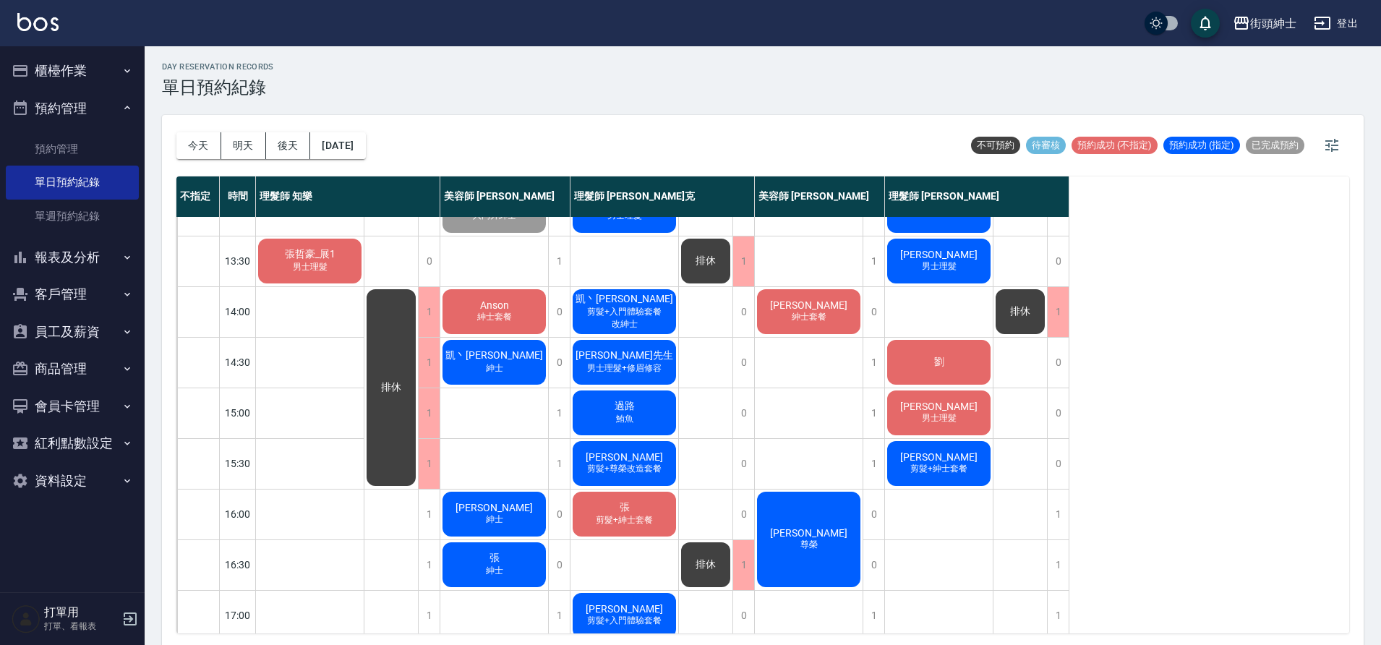
scroll to position [245, 0]
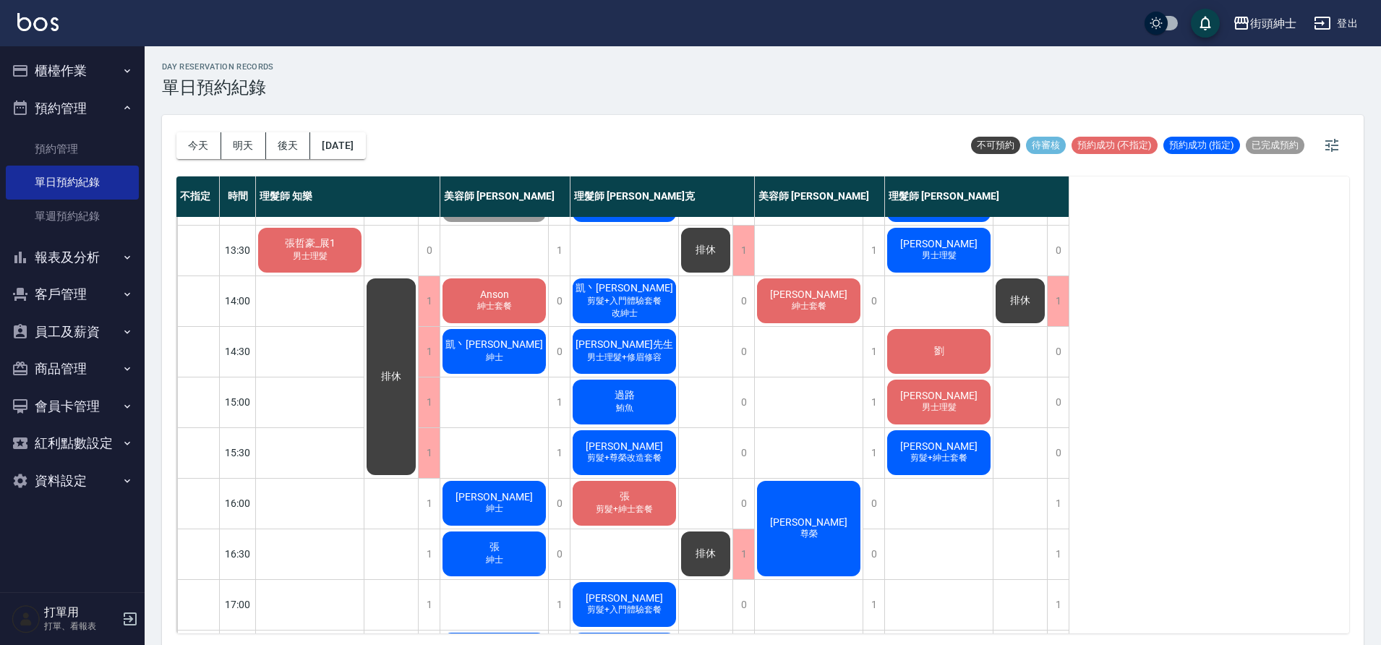
click at [526, 301] on div "Anson 紳士套餐" at bounding box center [494, 300] width 108 height 49
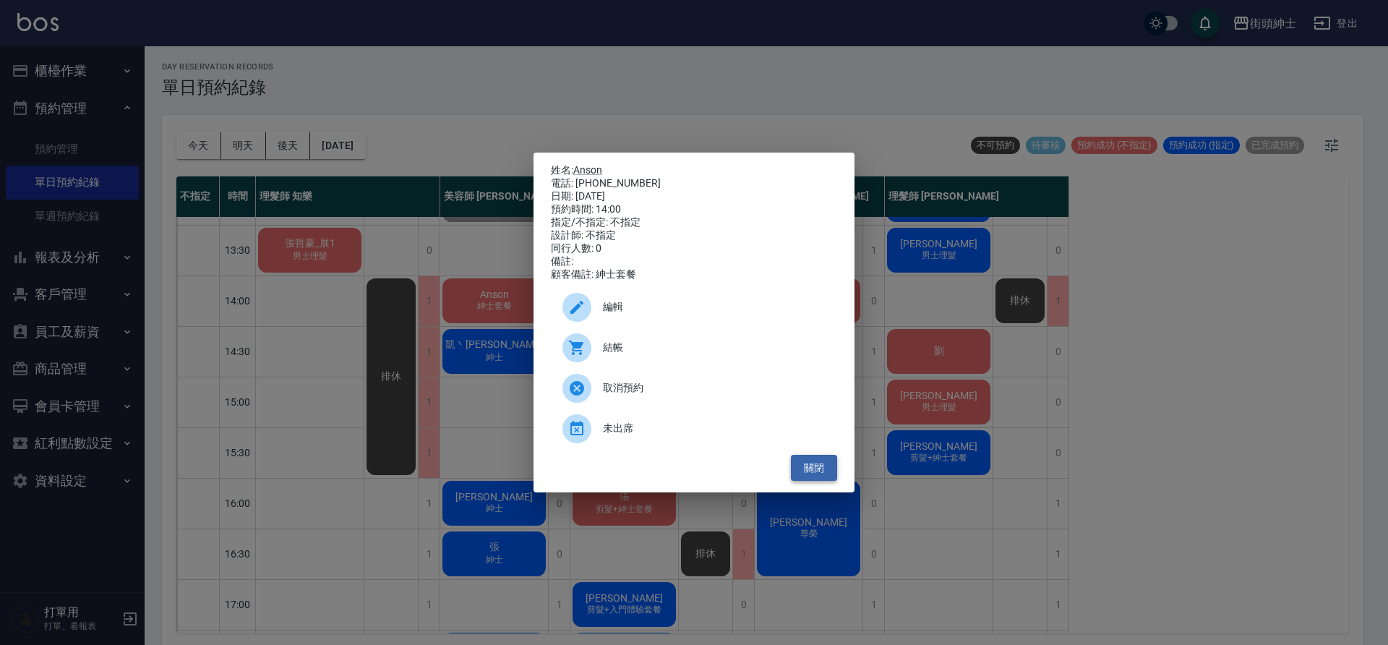
click at [820, 480] on button "關閉" at bounding box center [814, 468] width 46 height 27
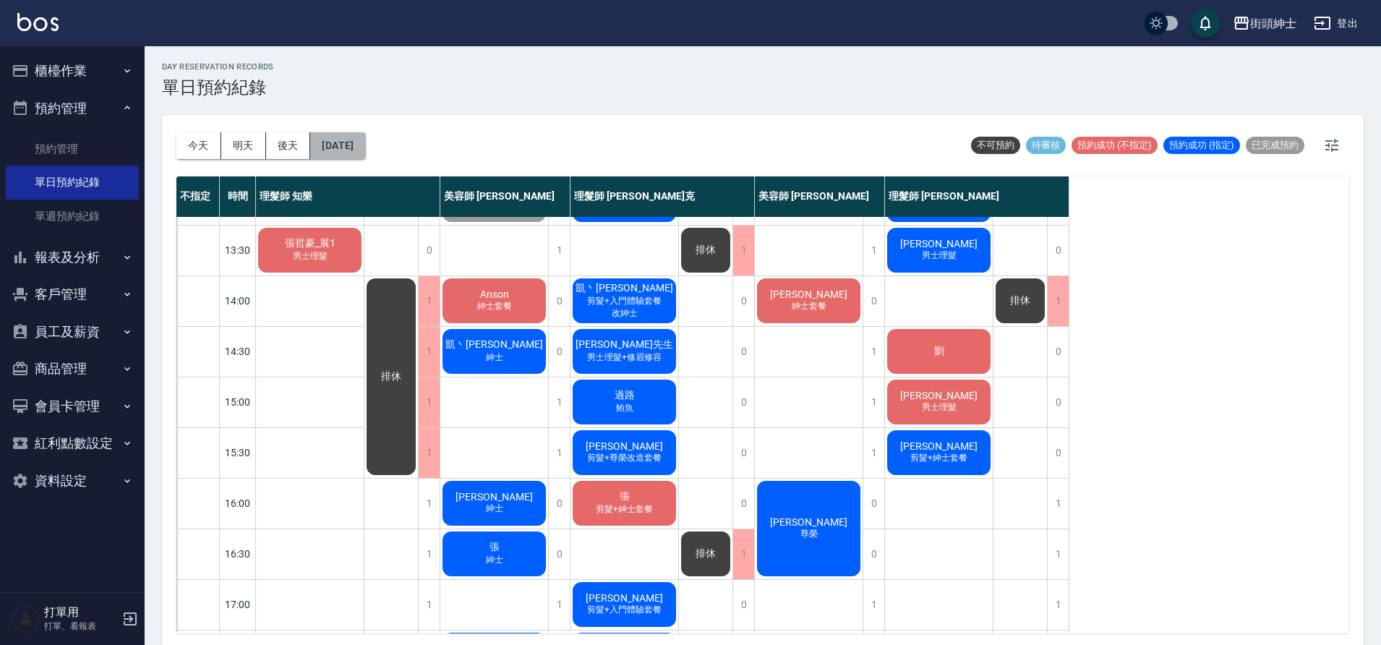
click at [361, 148] on button "2025/09/26" at bounding box center [337, 145] width 55 height 27
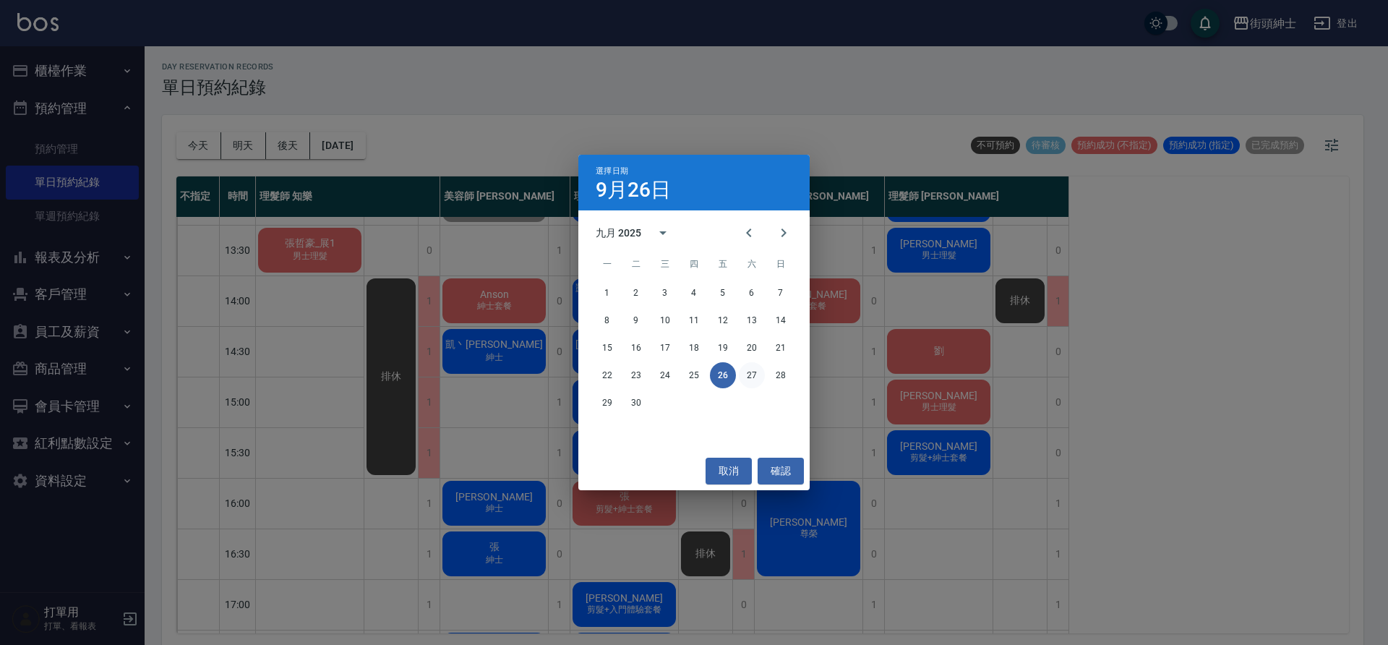
click at [756, 375] on button "27" at bounding box center [752, 375] width 26 height 26
click at [756, 375] on div at bounding box center [694, 322] width 1388 height 645
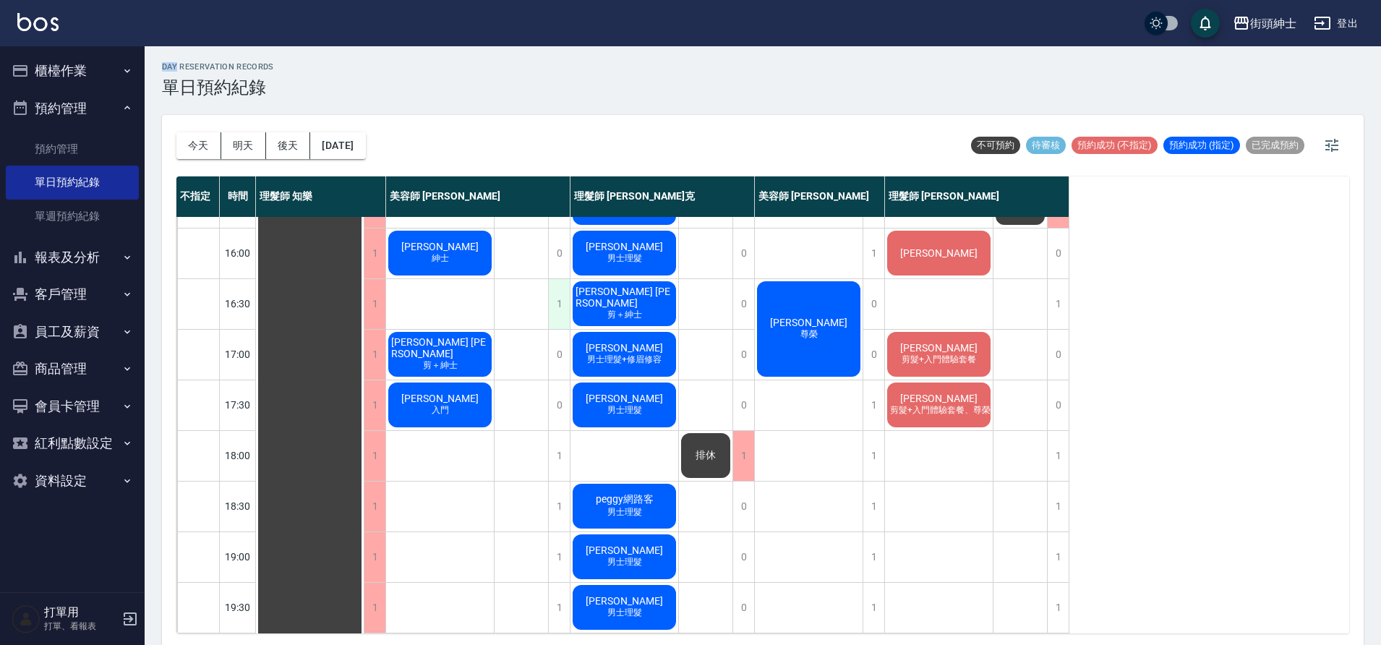
scroll to position [498, 0]
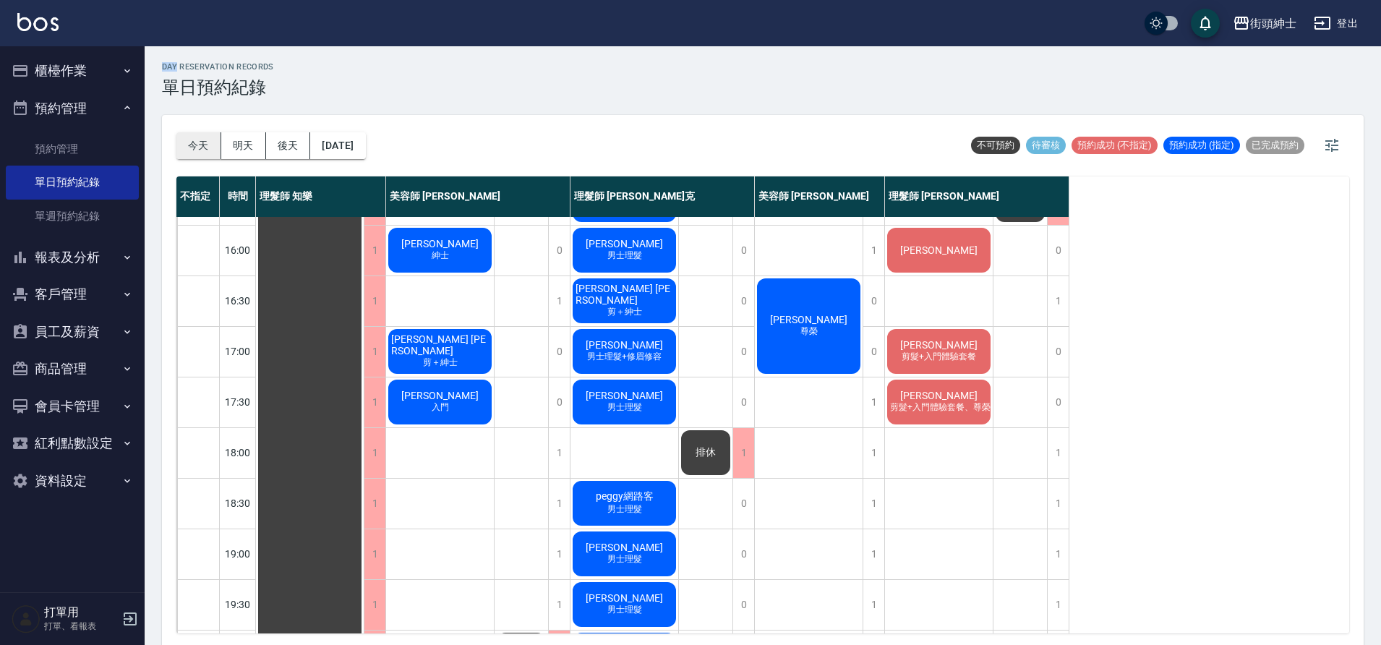
click at [194, 149] on button "今天" at bounding box center [198, 145] width 45 height 27
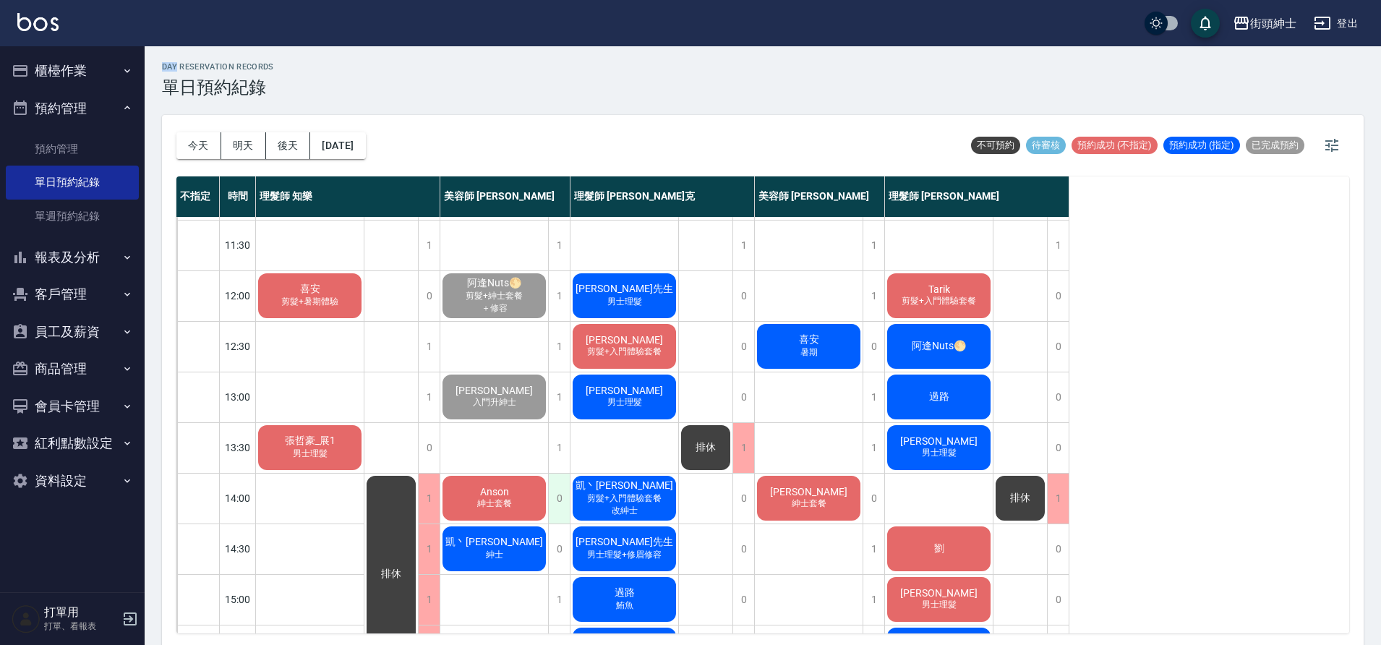
scroll to position [48, 0]
click at [365, 153] on button "2025/09/26" at bounding box center [337, 145] width 55 height 27
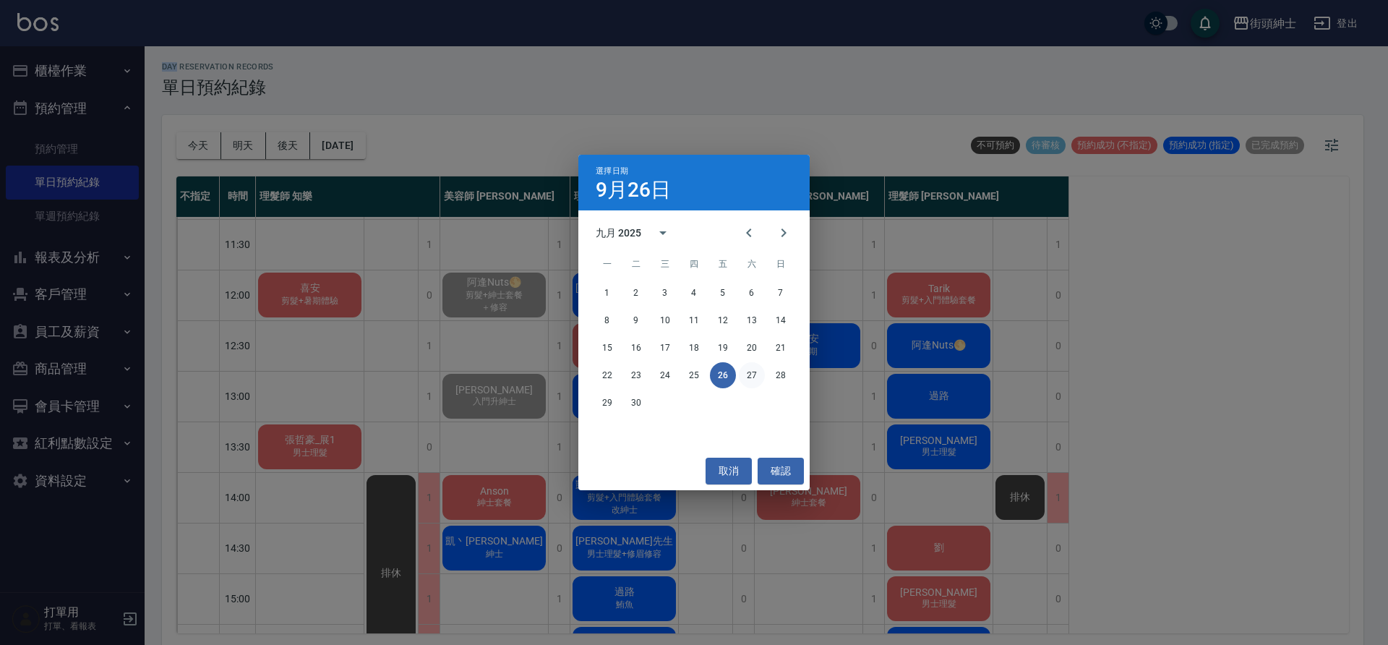
click at [749, 370] on button "27" at bounding box center [752, 375] width 26 height 26
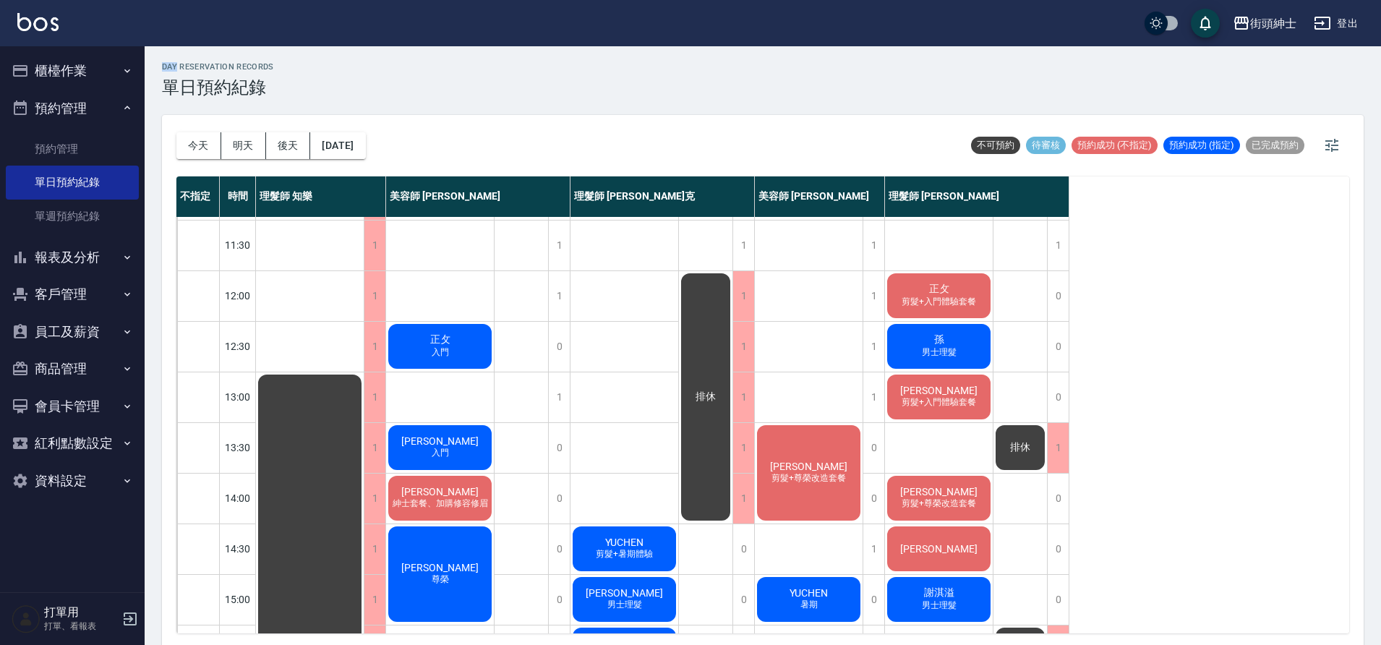
scroll to position [48, 0]
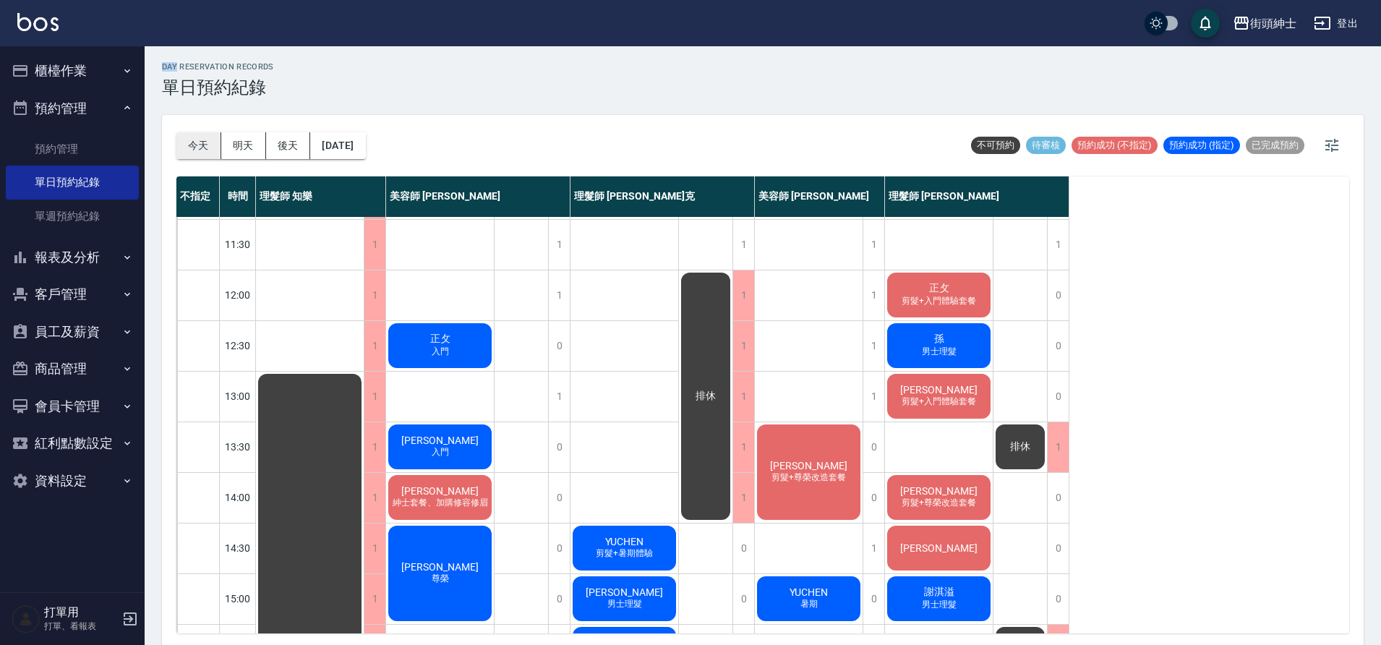
click at [181, 133] on button "今天" at bounding box center [198, 145] width 45 height 27
click at [200, 138] on div at bounding box center [690, 322] width 1381 height 645
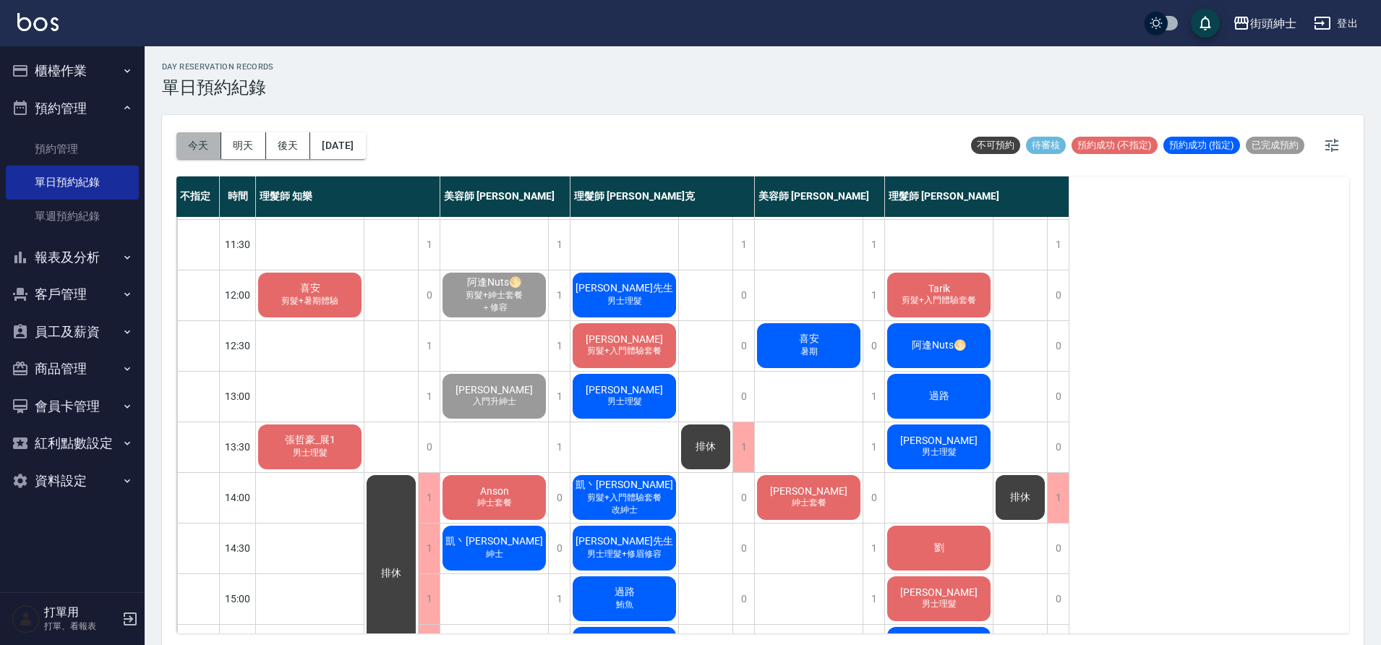
click at [203, 142] on button "今天" at bounding box center [198, 145] width 45 height 27
click at [800, 492] on span "[PERSON_NAME]" at bounding box center [808, 491] width 83 height 12
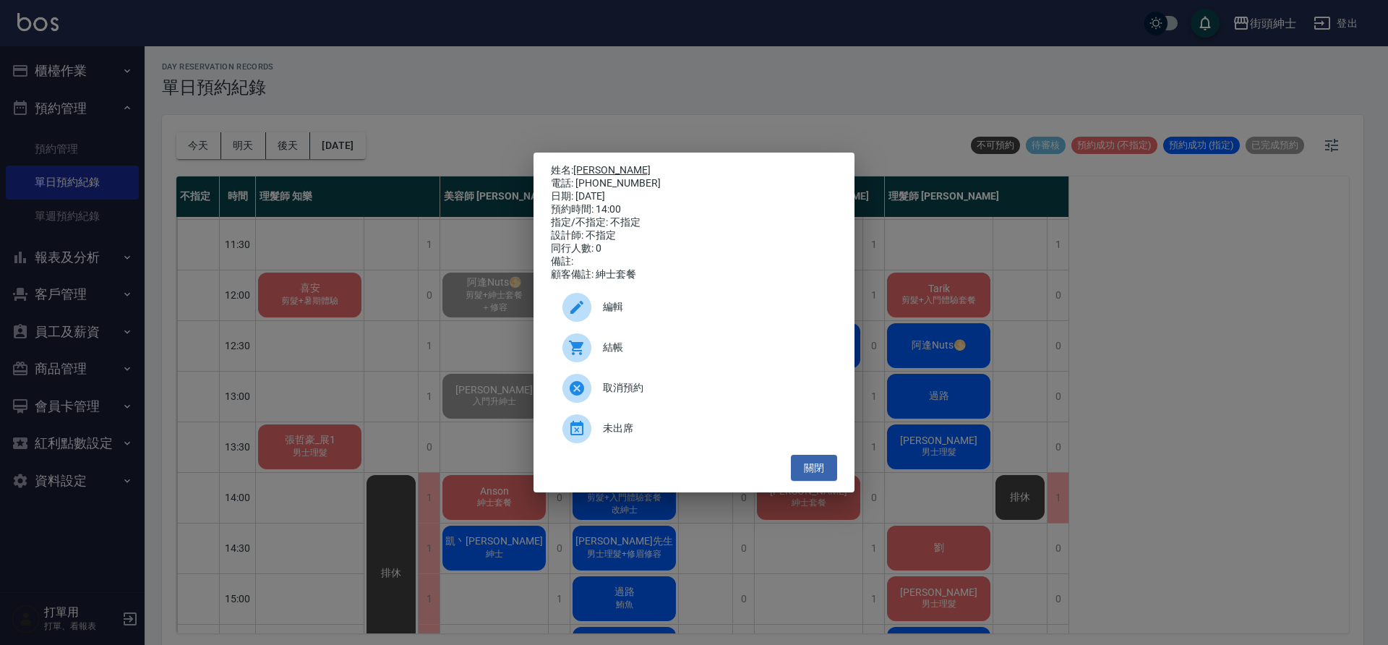
click at [589, 164] on link "[PERSON_NAME]" at bounding box center [611, 170] width 77 height 12
click at [800, 455] on ul "編輯 結帳 取消預約 未出席" at bounding box center [694, 368] width 286 height 174
click at [806, 482] on button "關閉" at bounding box center [814, 468] width 46 height 27
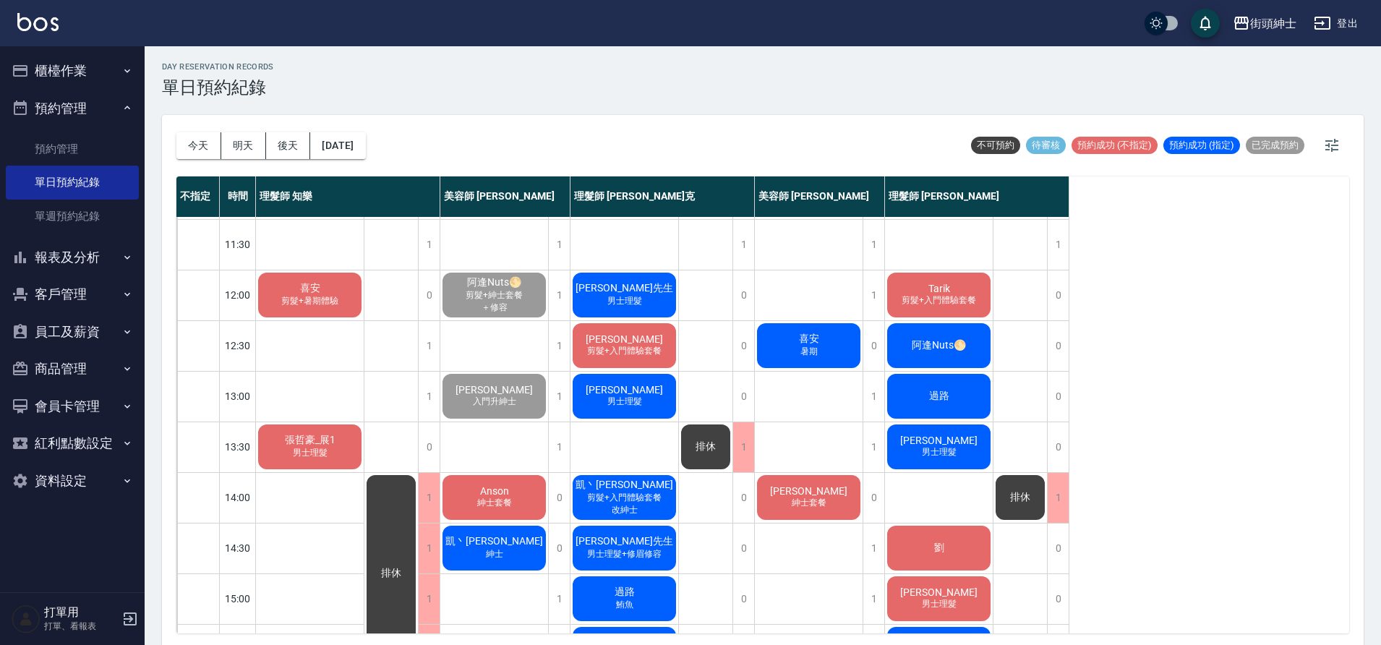
click at [518, 484] on div "Anson 紳士套餐" at bounding box center [494, 497] width 108 height 49
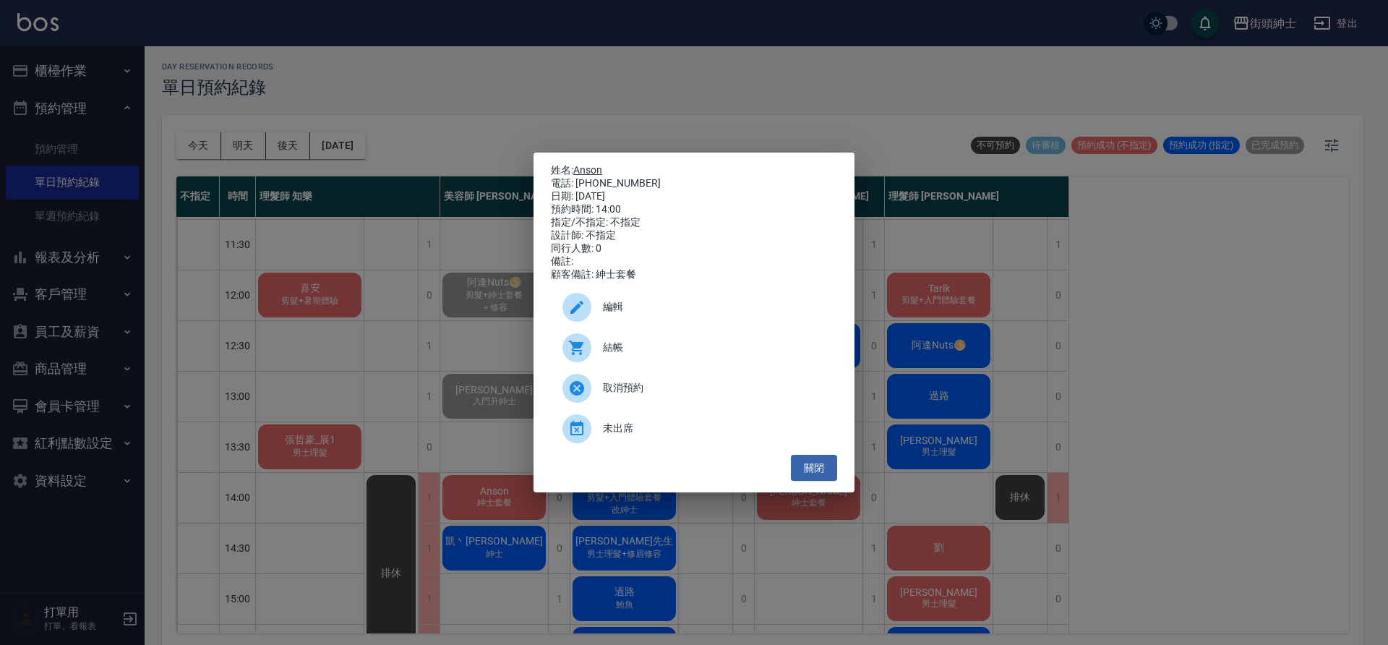
click at [593, 166] on link "Anson" at bounding box center [587, 170] width 29 height 12
click at [804, 482] on button "關閉" at bounding box center [814, 468] width 46 height 27
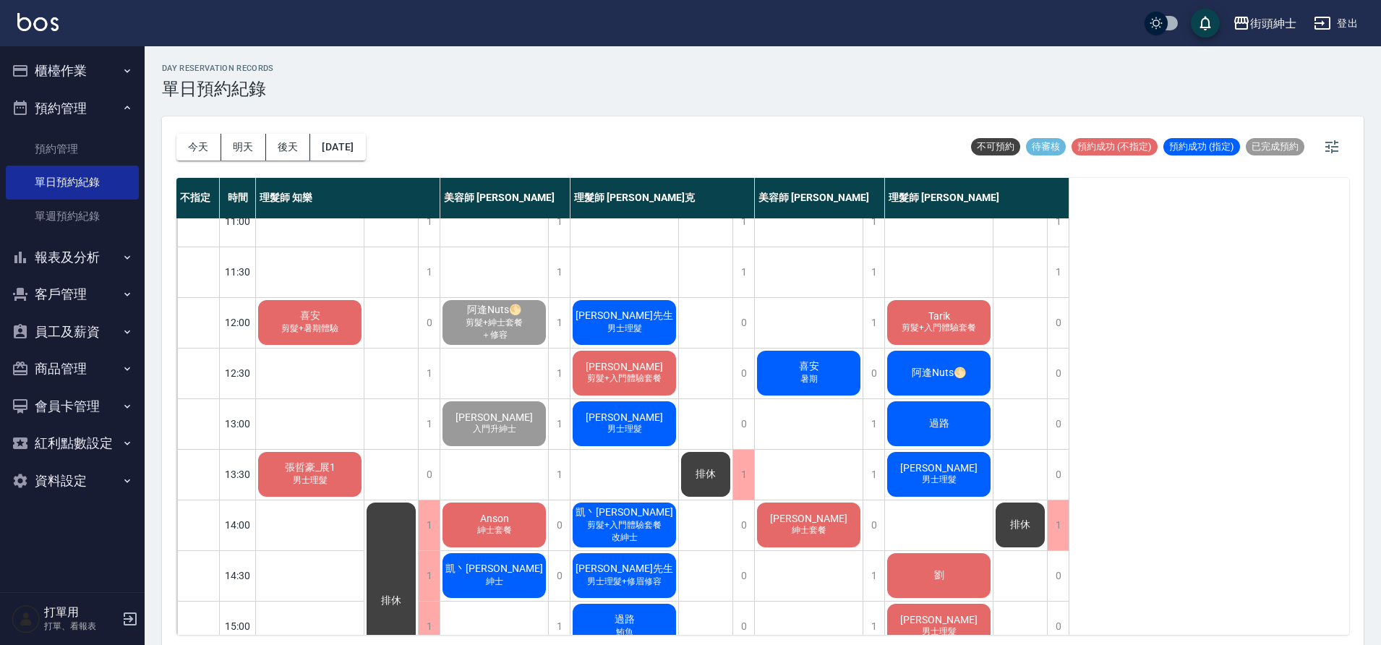
scroll to position [34, 0]
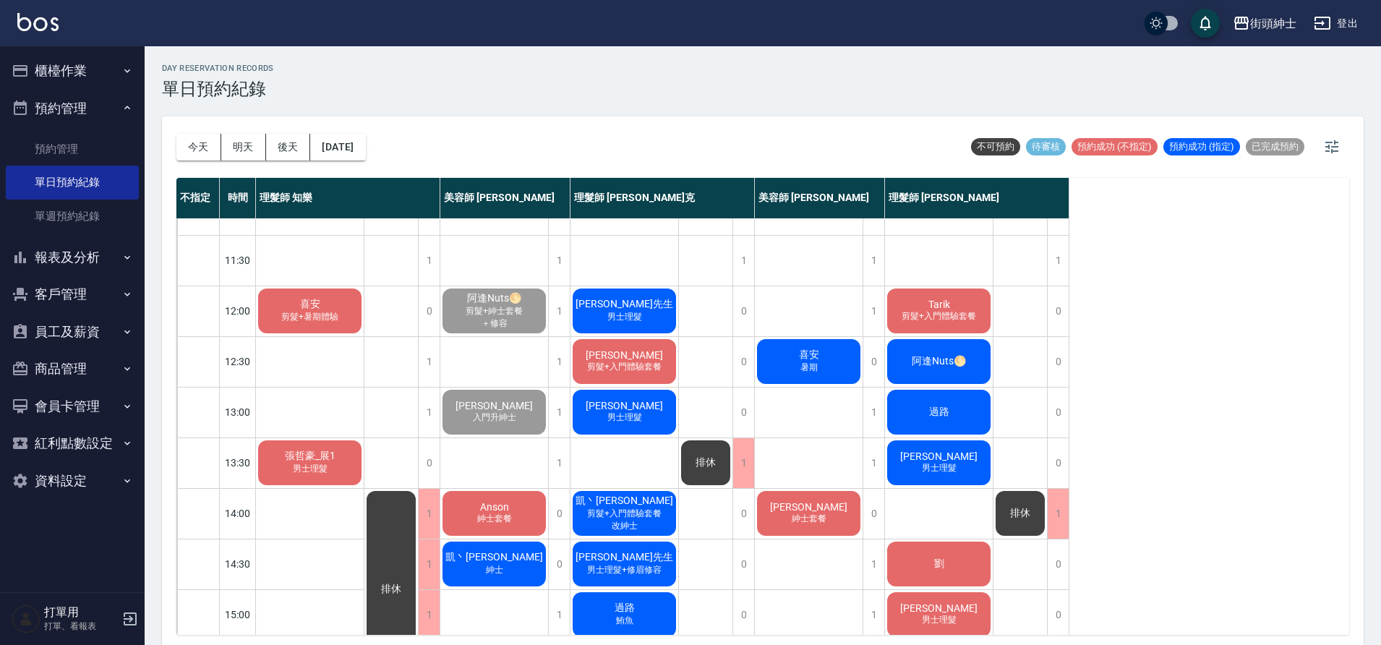
click at [503, 527] on div "Anson 紳士套餐" at bounding box center [494, 513] width 108 height 49
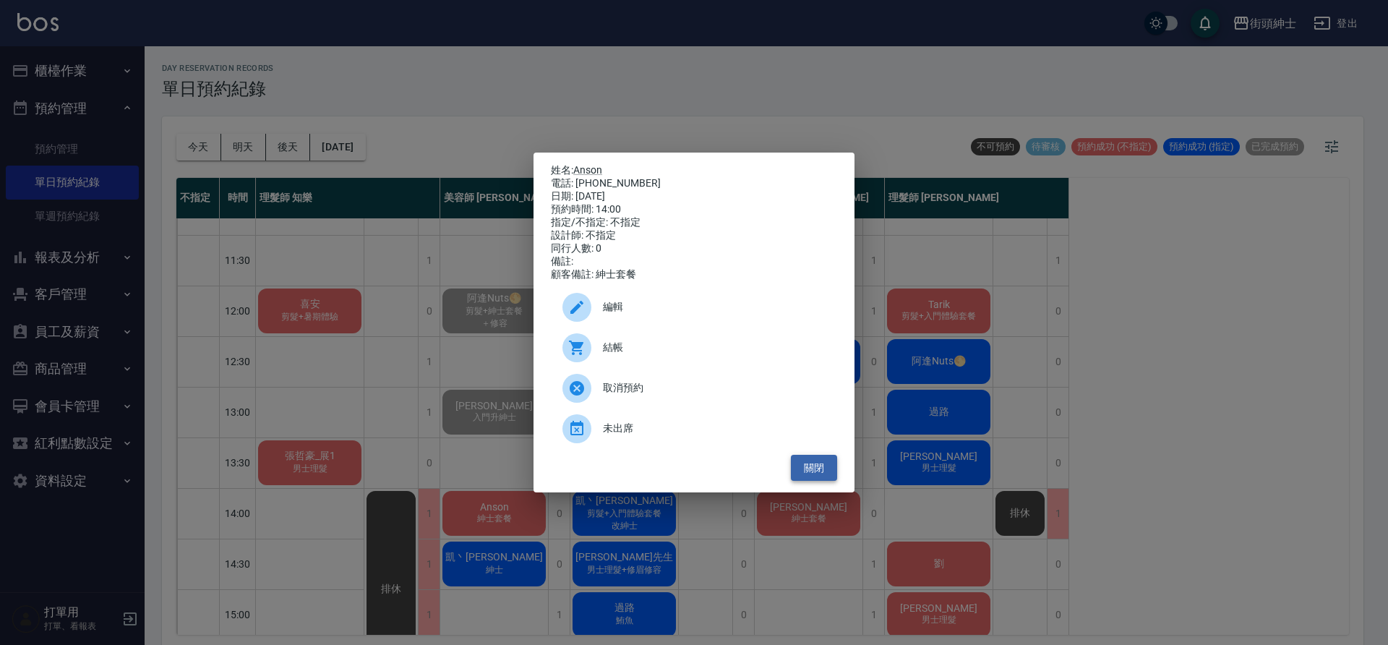
click at [816, 469] on button "關閉" at bounding box center [814, 468] width 46 height 27
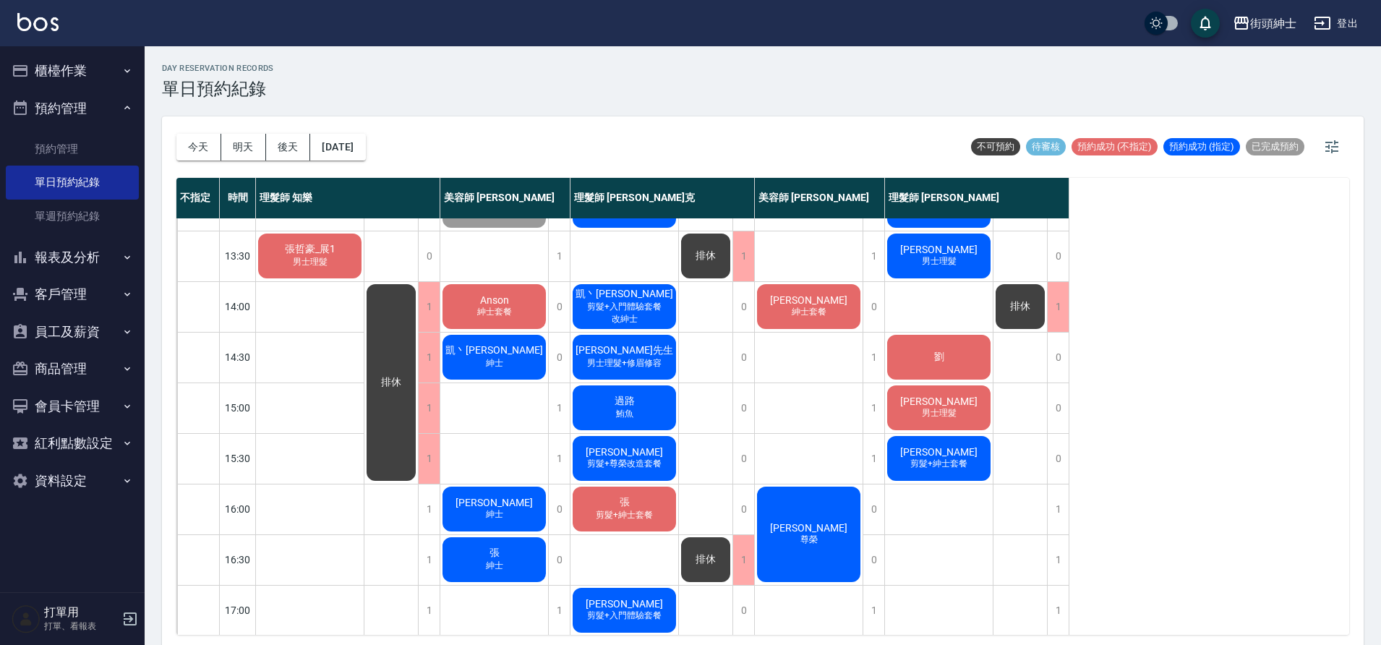
scroll to position [251, 0]
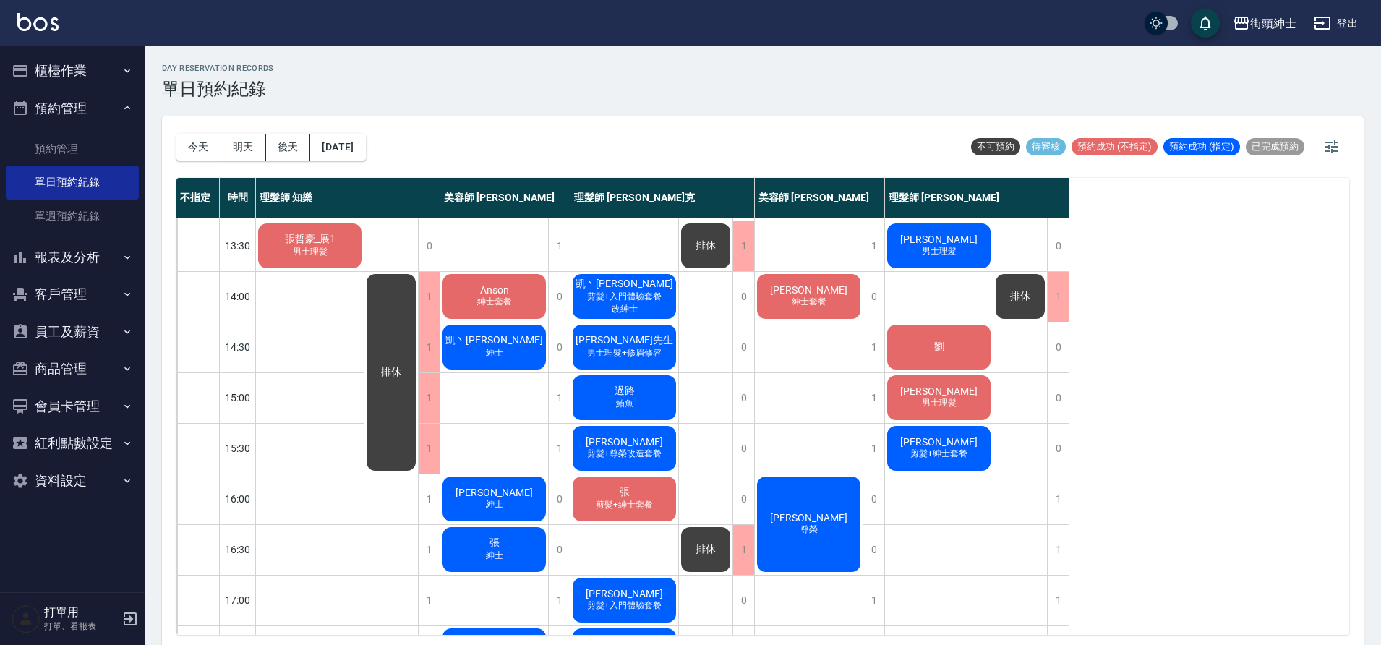
click at [642, 404] on div "過路 鮪魚" at bounding box center [624, 397] width 108 height 49
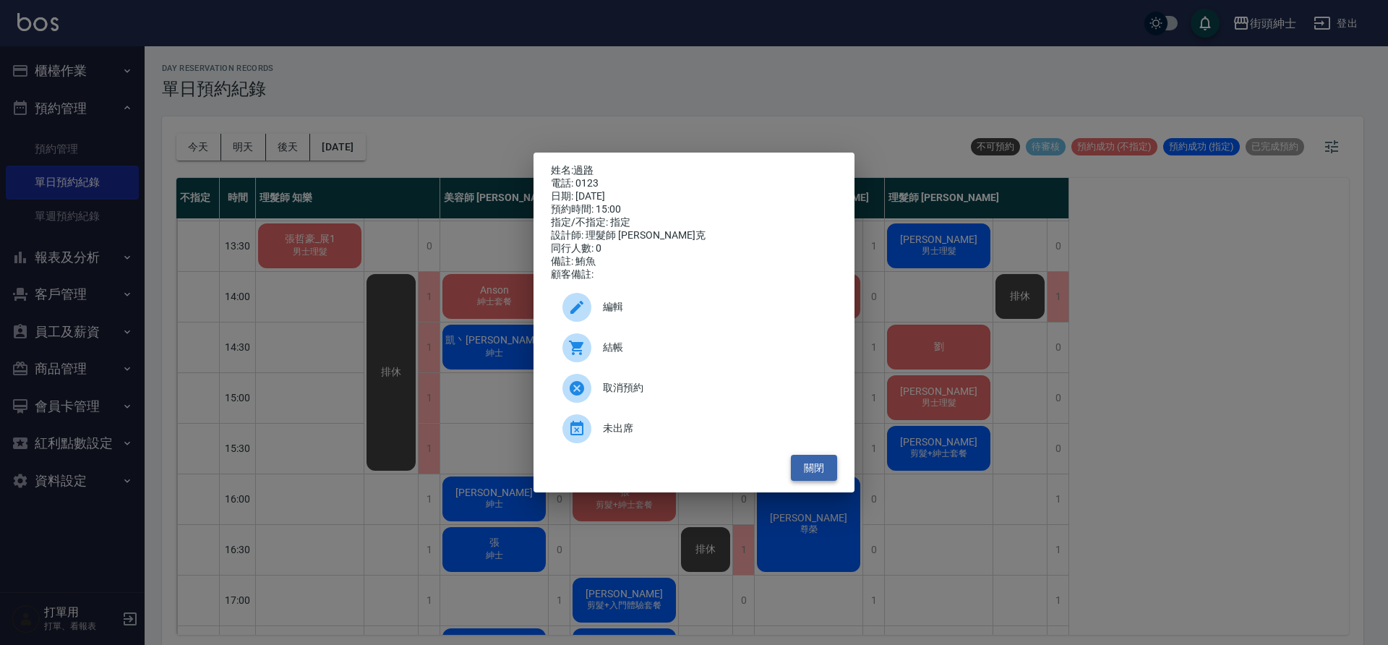
click at [805, 471] on button "關閉" at bounding box center [814, 468] width 46 height 27
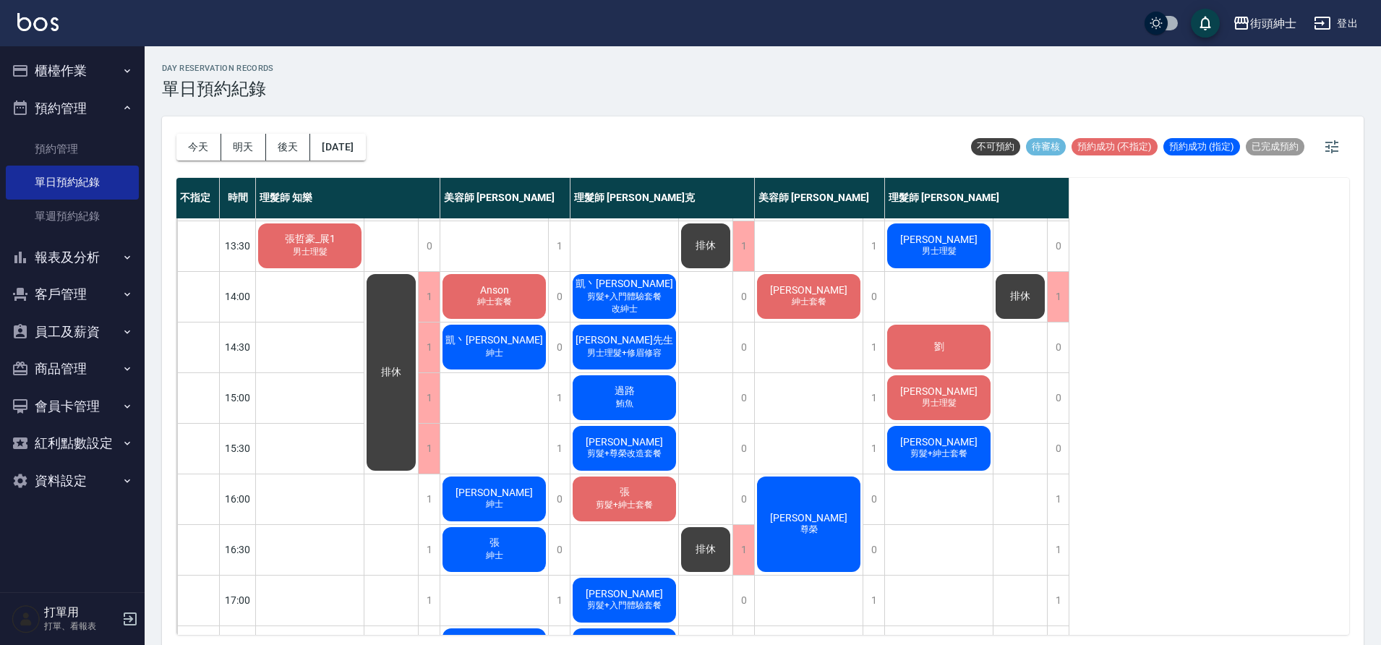
click at [910, 407] on div "Edward小柏 男士理髮" at bounding box center [939, 397] width 108 height 49
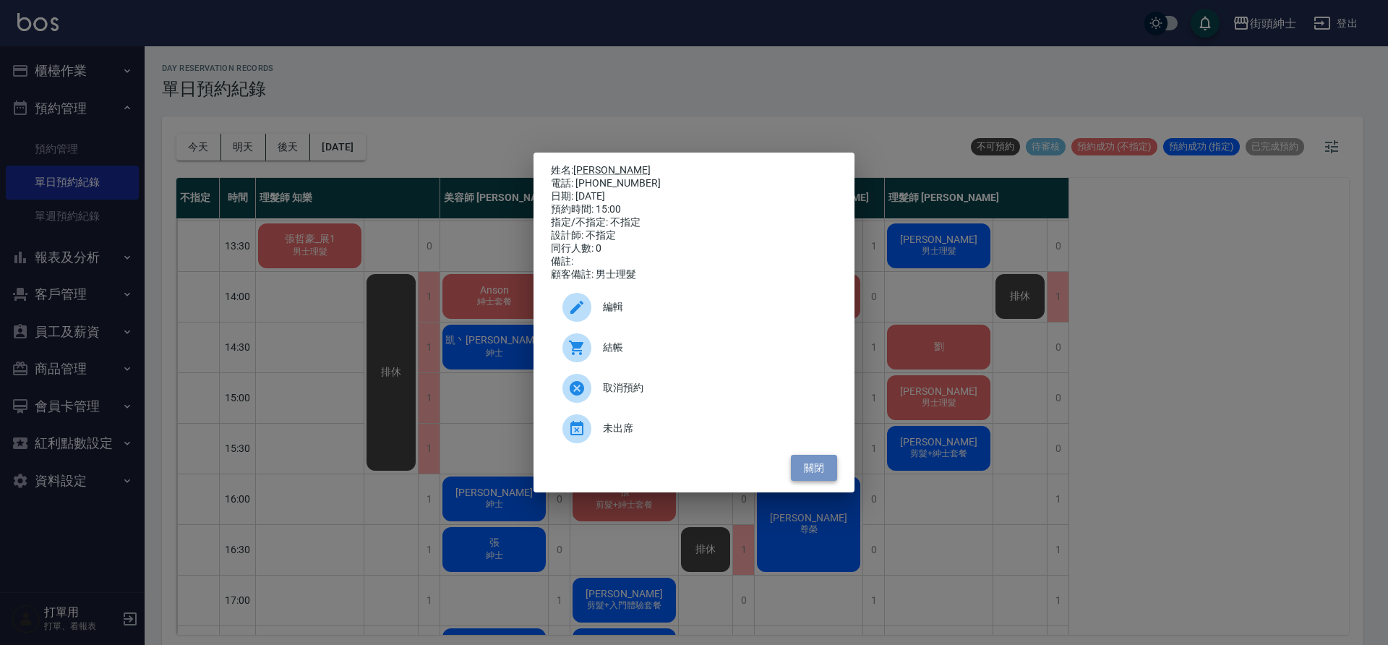
click at [813, 479] on button "關閉" at bounding box center [814, 468] width 46 height 27
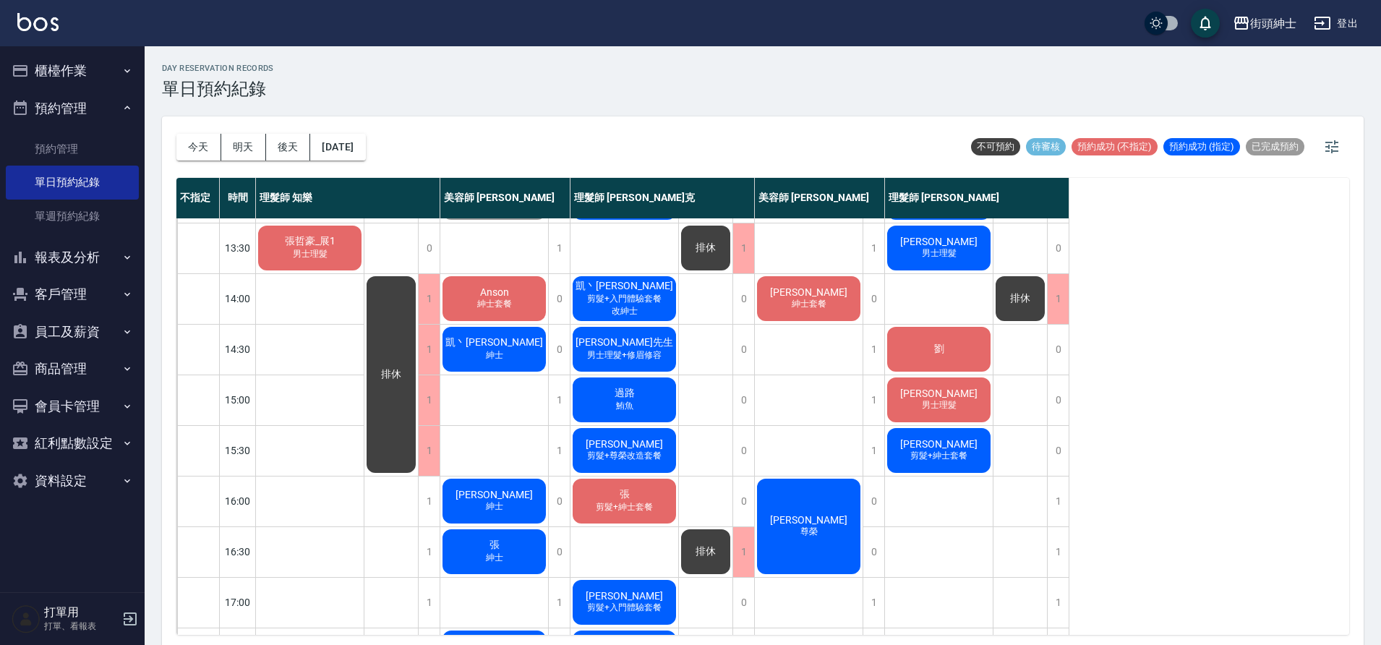
scroll to position [248, 0]
click at [365, 151] on button "[DATE]" at bounding box center [337, 147] width 55 height 27
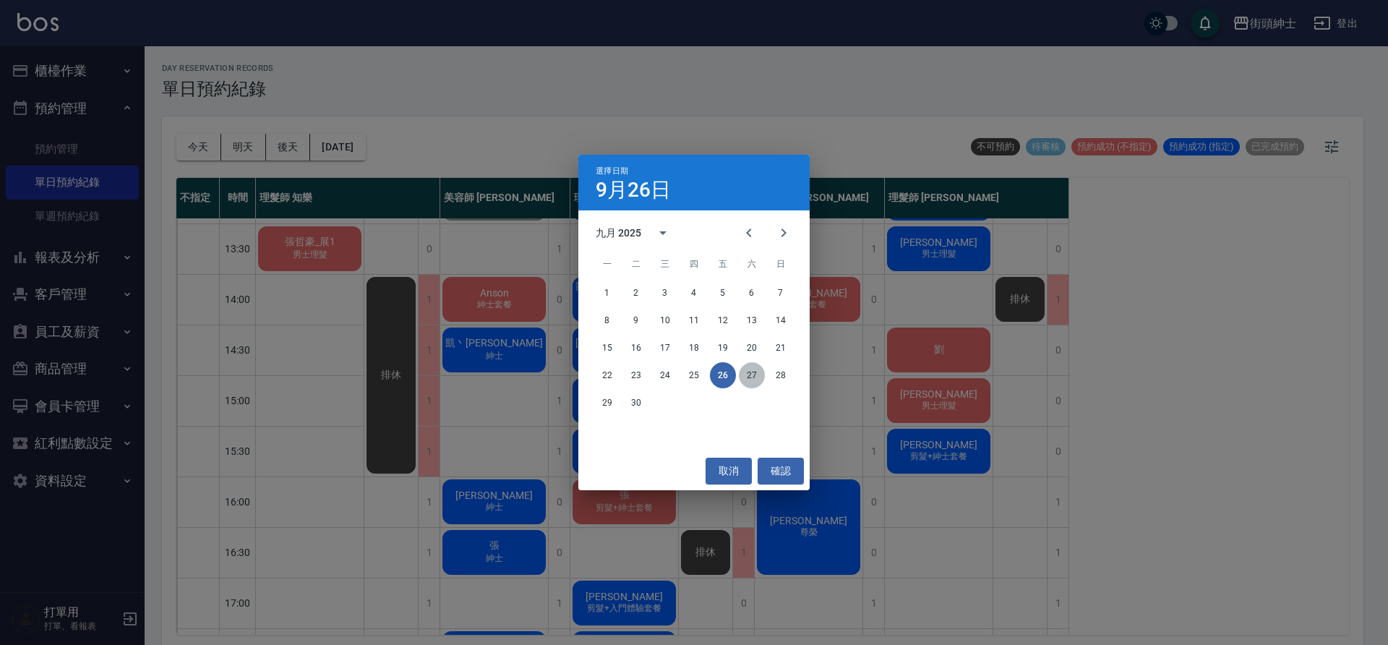
click at [748, 380] on button "27" at bounding box center [752, 375] width 26 height 26
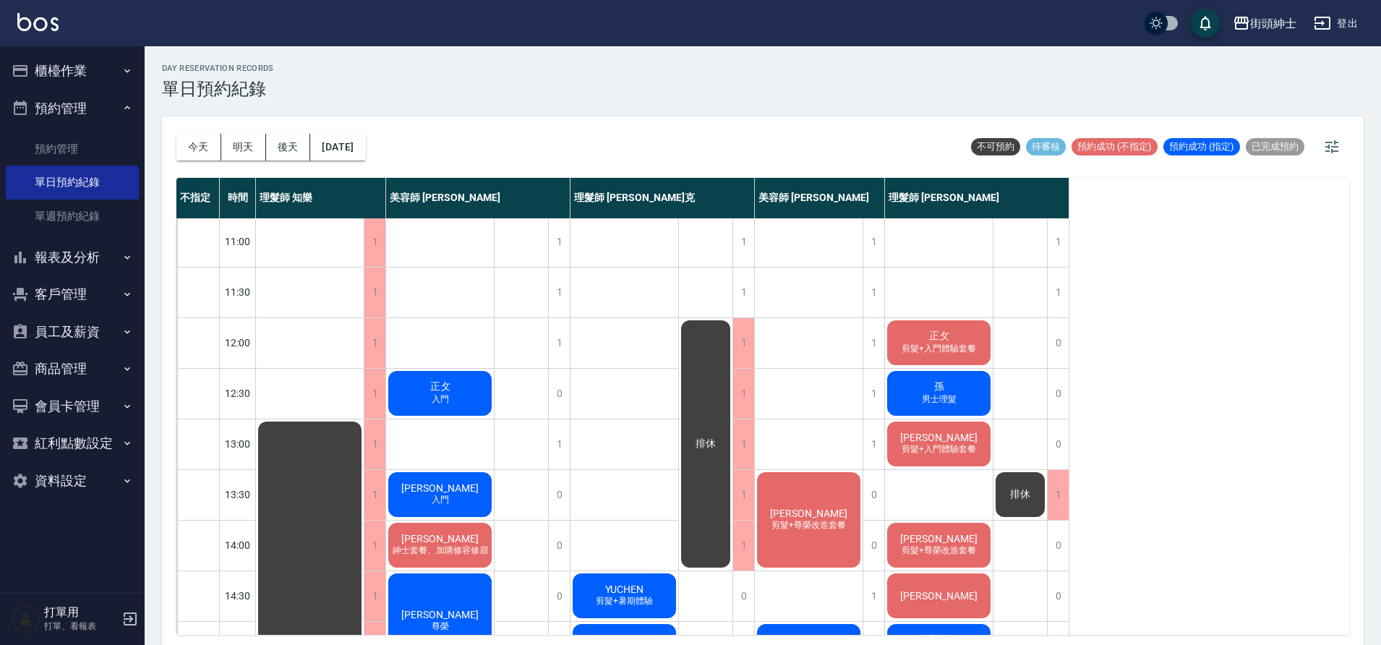
scroll to position [1, 0]
click at [222, 145] on button "明天" at bounding box center [243, 147] width 45 height 27
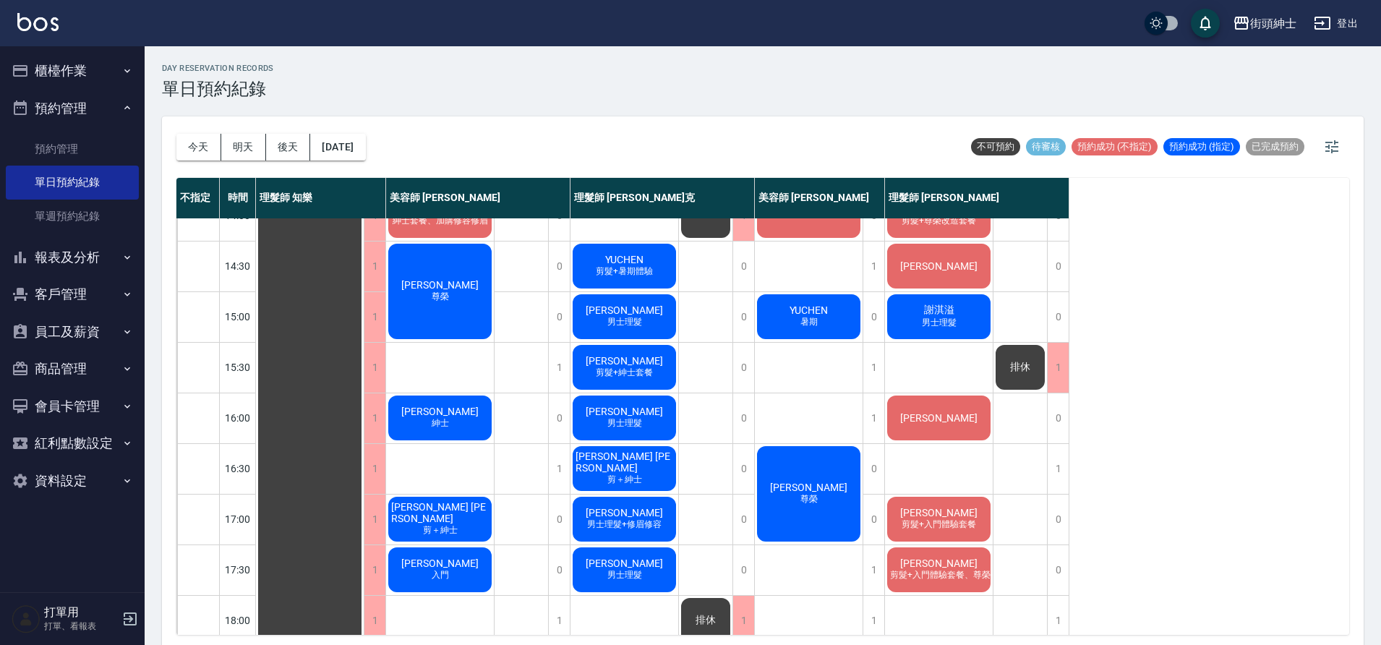
scroll to position [322, 0]
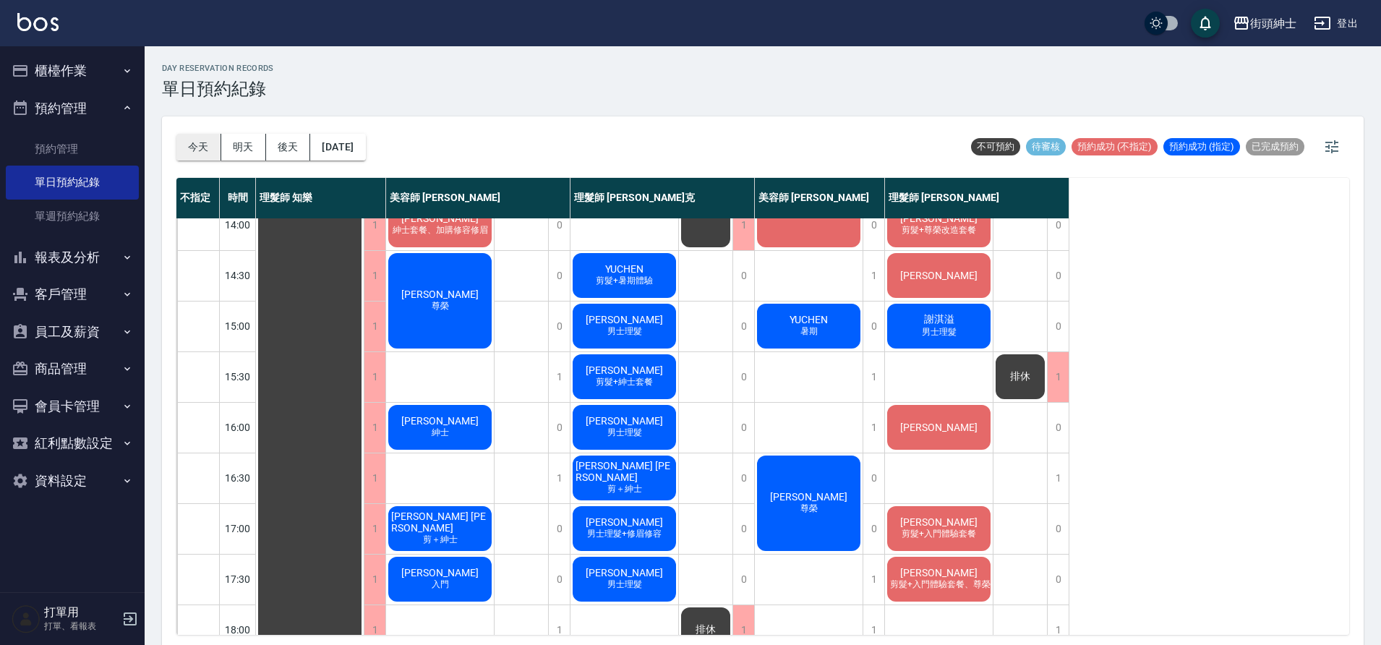
click at [215, 158] on button "今天" at bounding box center [198, 147] width 45 height 27
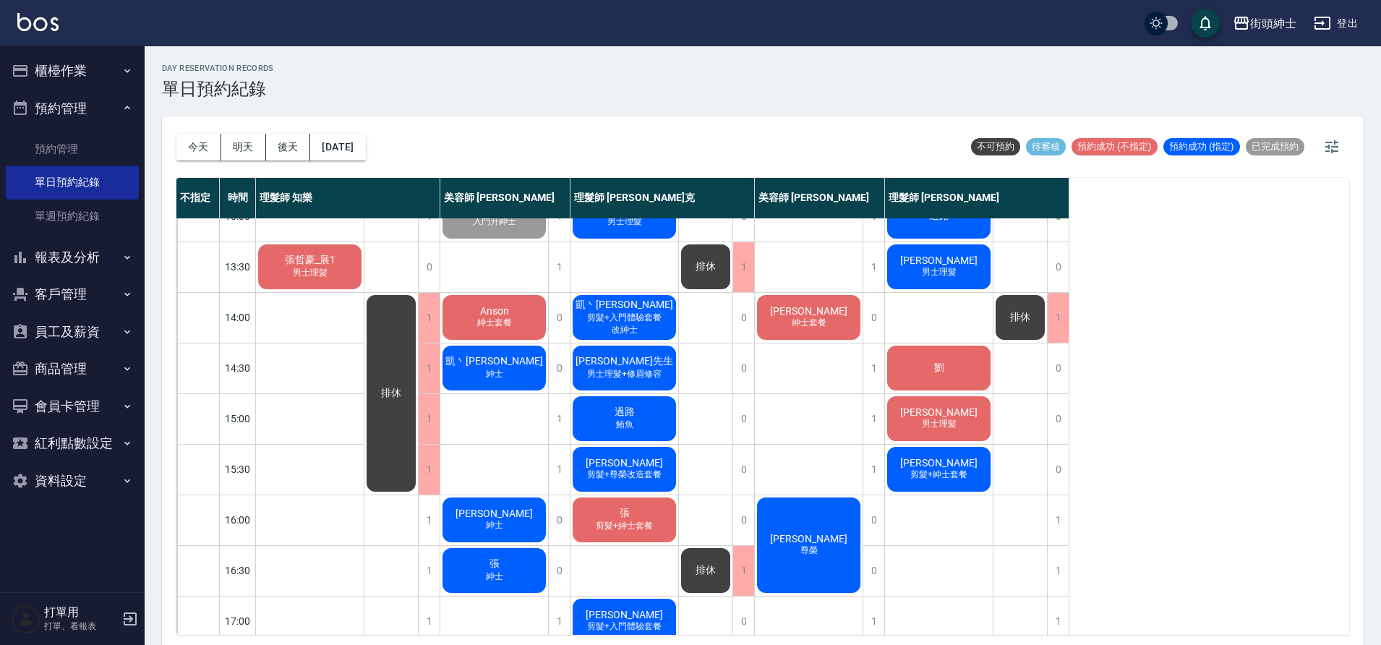
scroll to position [217, 0]
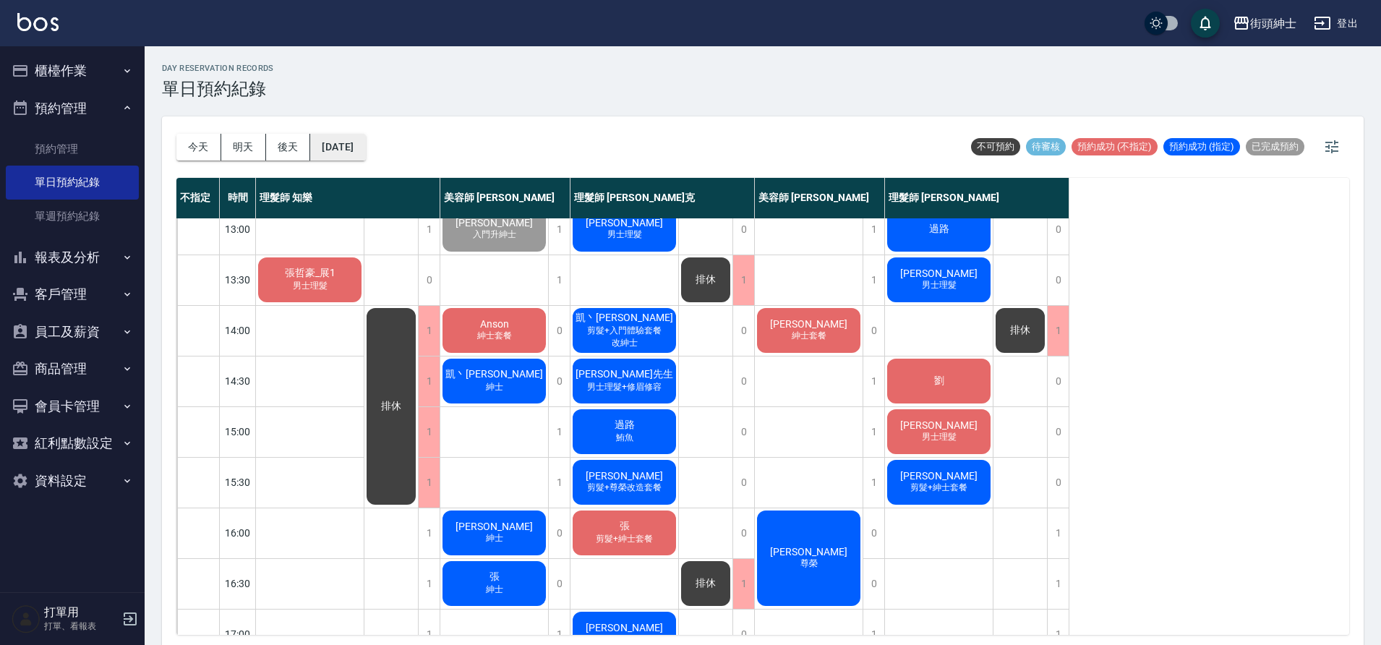
click at [358, 155] on button "[DATE]" at bounding box center [337, 147] width 55 height 27
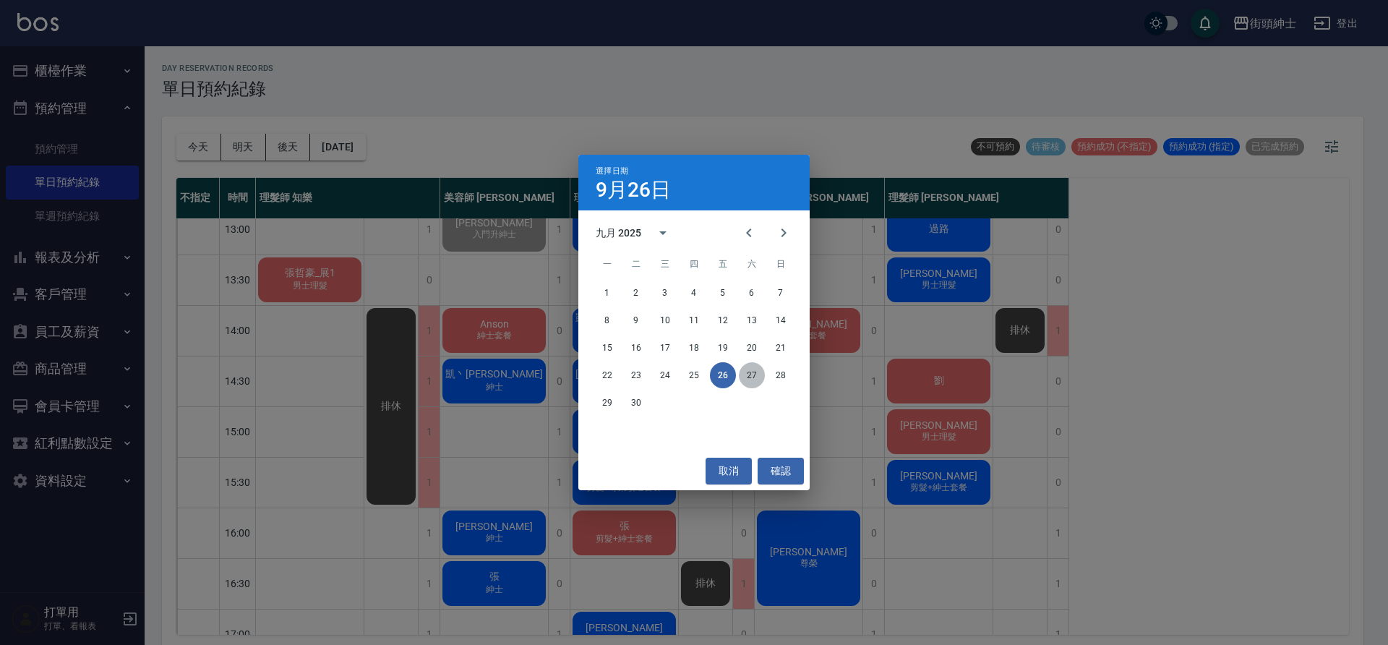
click at [746, 371] on button "27" at bounding box center [752, 375] width 26 height 26
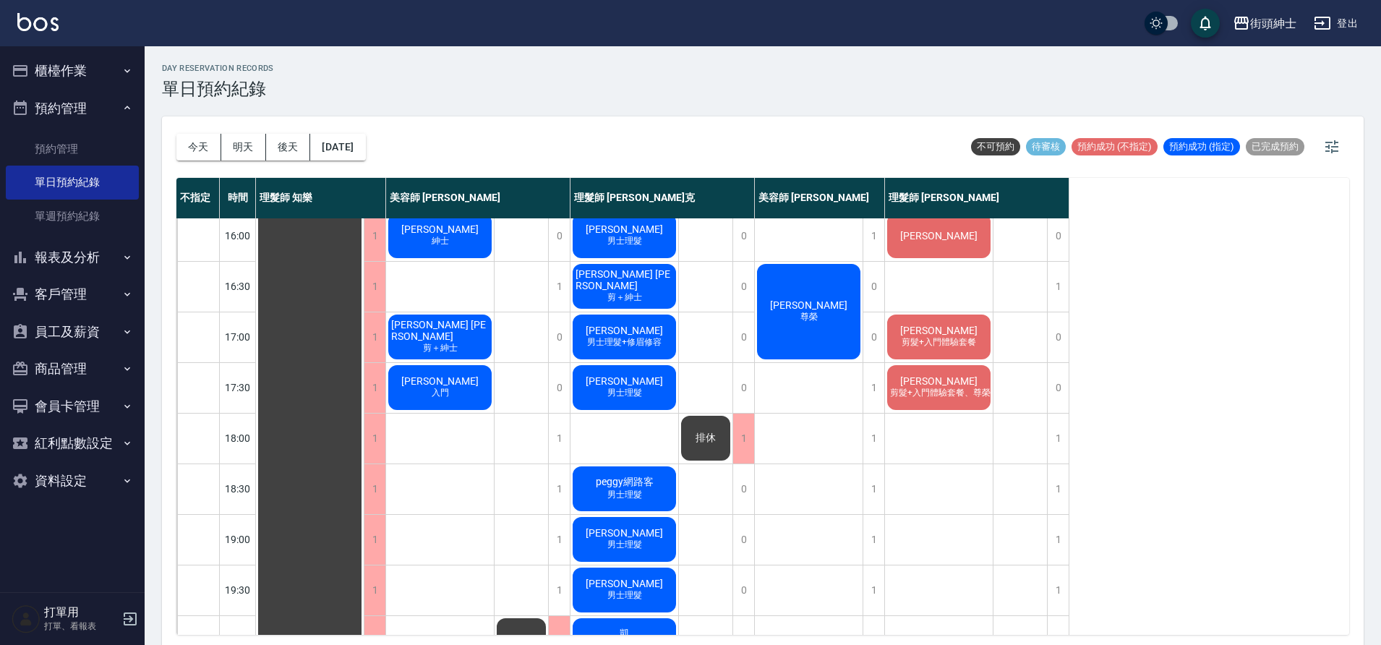
scroll to position [658, 0]
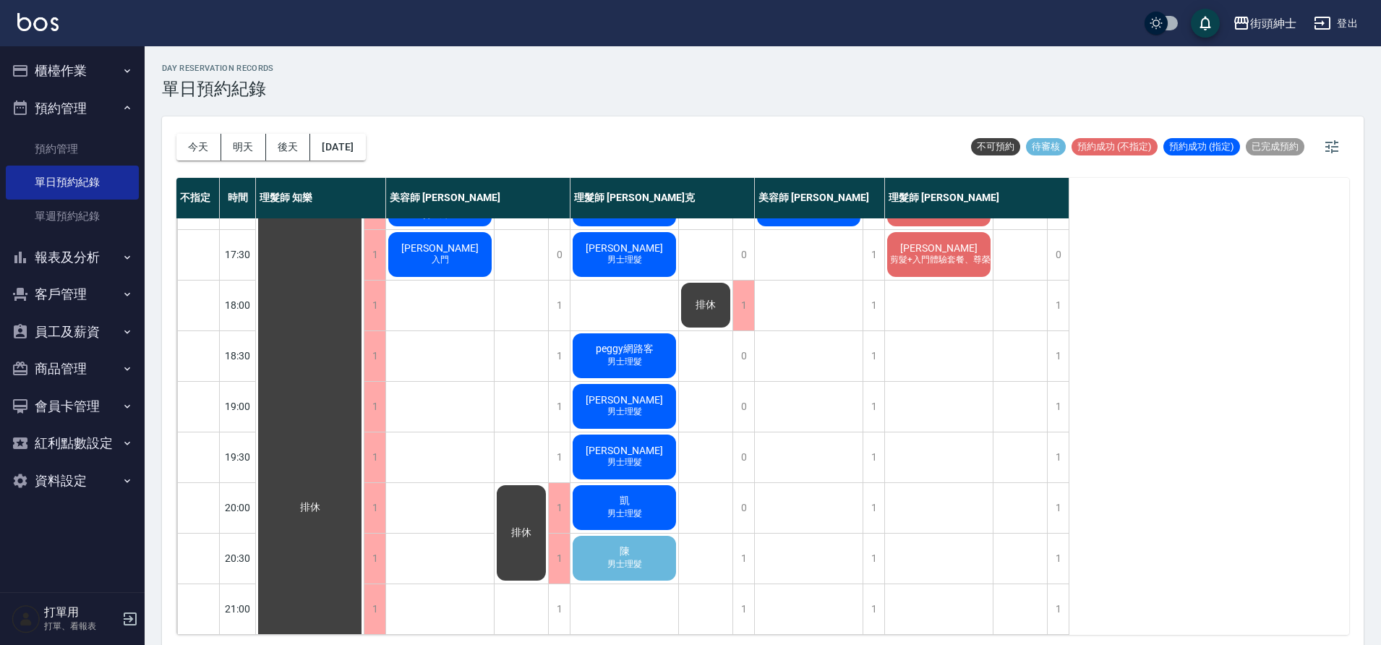
click at [650, 535] on div "陳 男士理髮" at bounding box center [624, 558] width 108 height 49
click at [641, 534] on div "陳 男士理髮" at bounding box center [624, 558] width 108 height 49
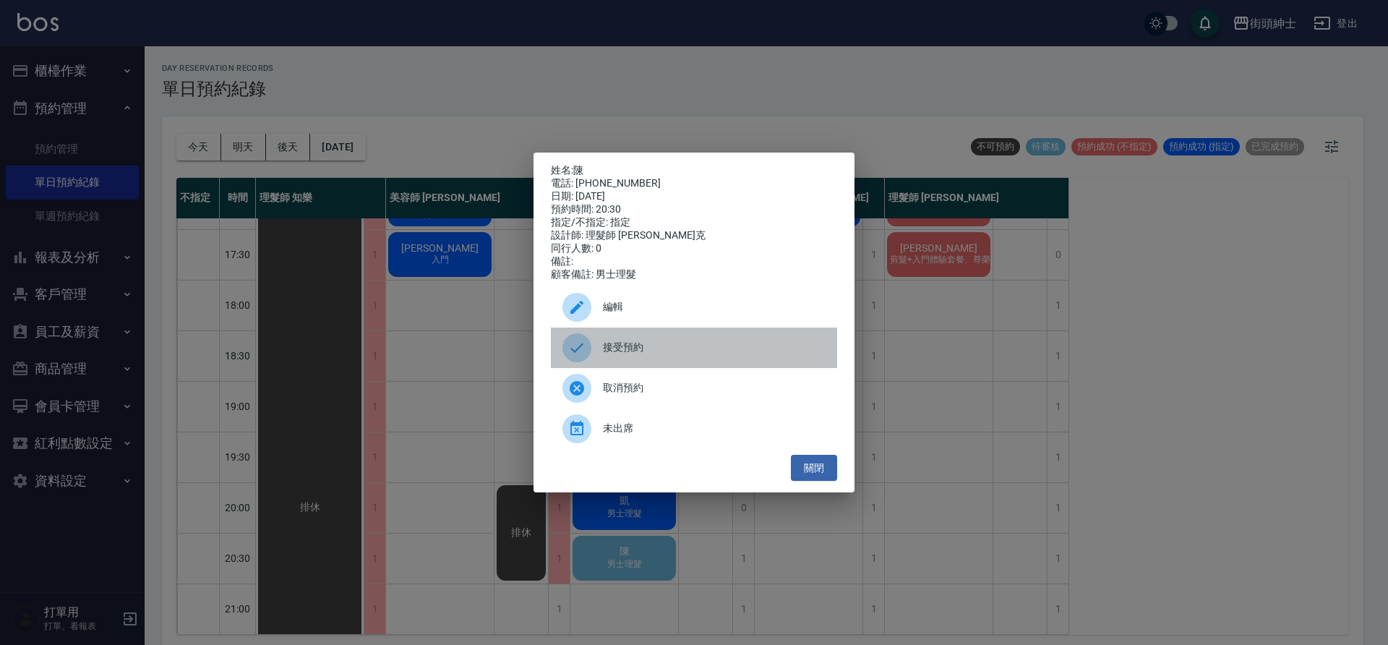
click at [646, 344] on div "接受預約" at bounding box center [694, 348] width 286 height 40
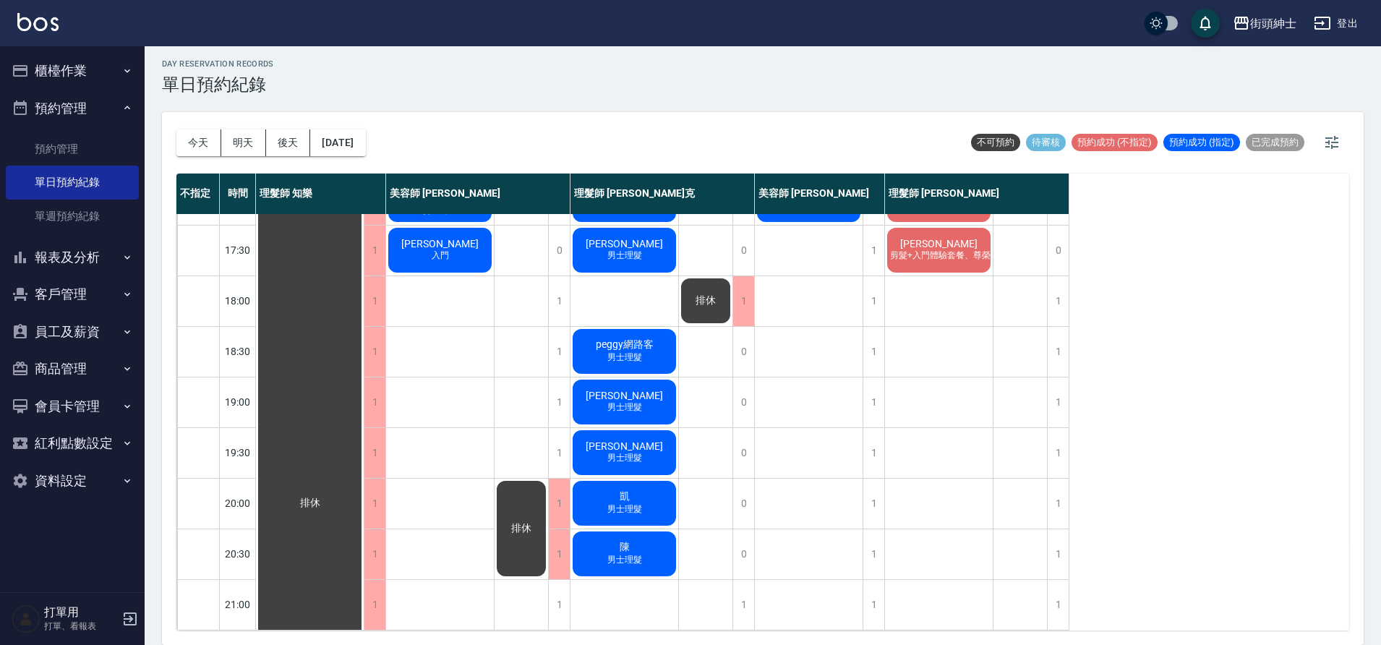
click at [392, 146] on div "今天 明天 後天 2025/09/27 不可預約 待審核 預約成功 (不指定) 預約成功 (指定) 已完成預約" at bounding box center [762, 142] width 1173 height 61
click at [365, 148] on button "2025/09/27" at bounding box center [337, 142] width 55 height 27
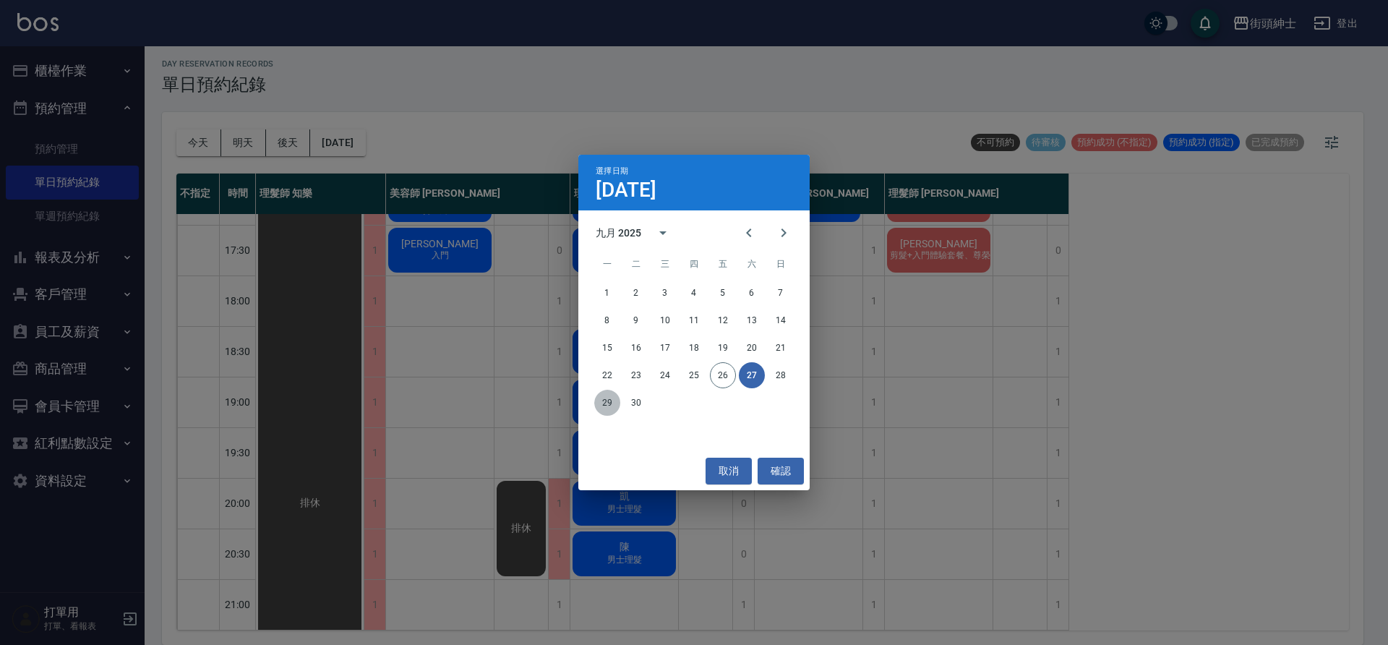
click at [607, 407] on button "29" at bounding box center [607, 403] width 26 height 26
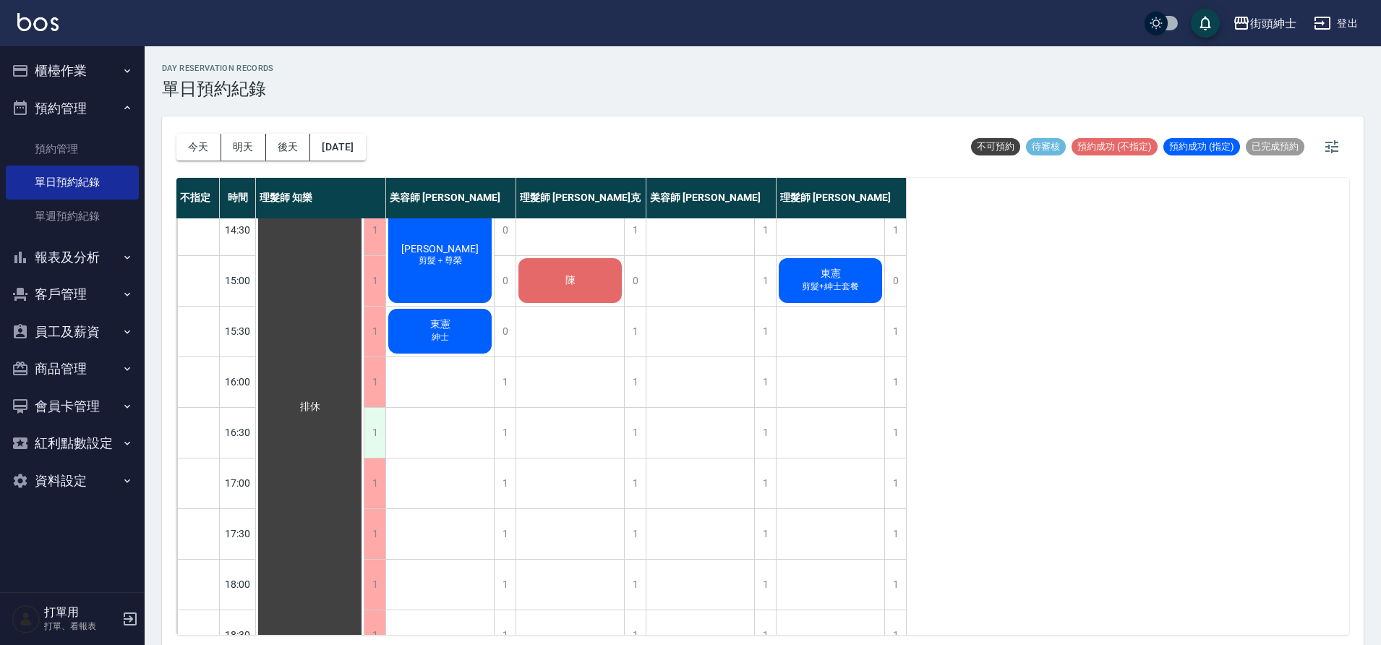
scroll to position [495, 0]
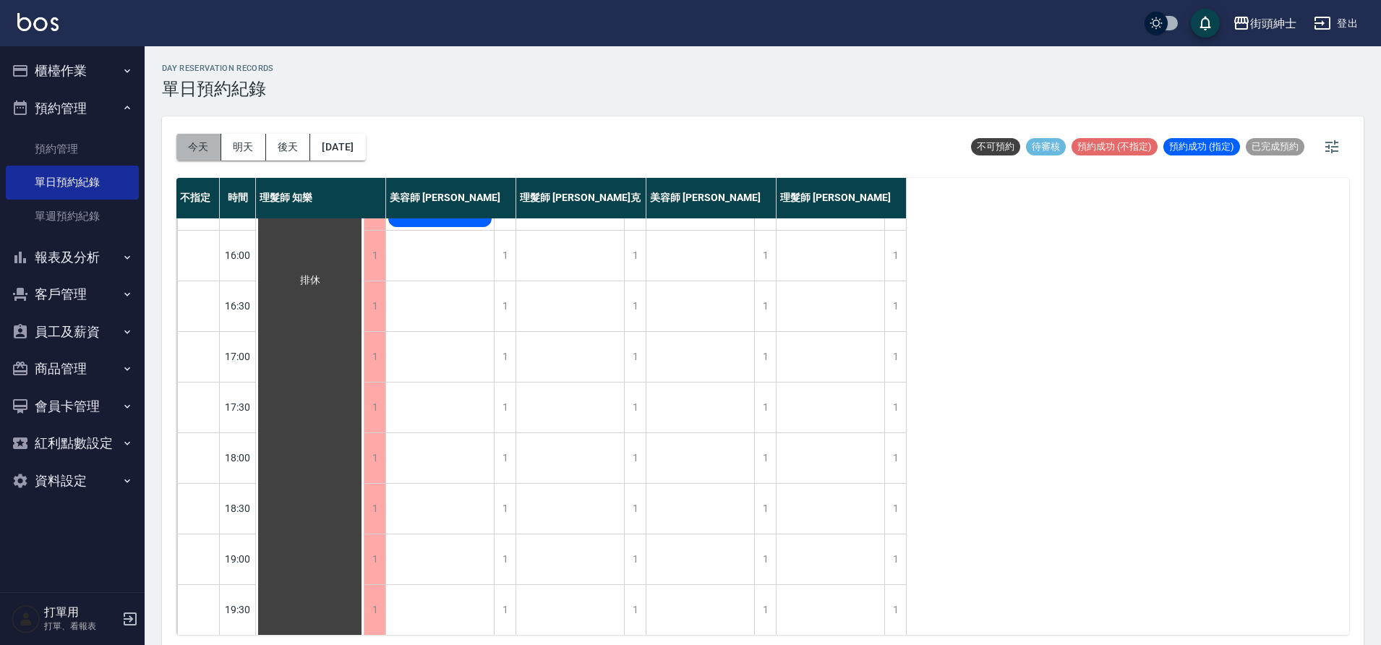
click at [200, 148] on button "今天" at bounding box center [198, 147] width 45 height 27
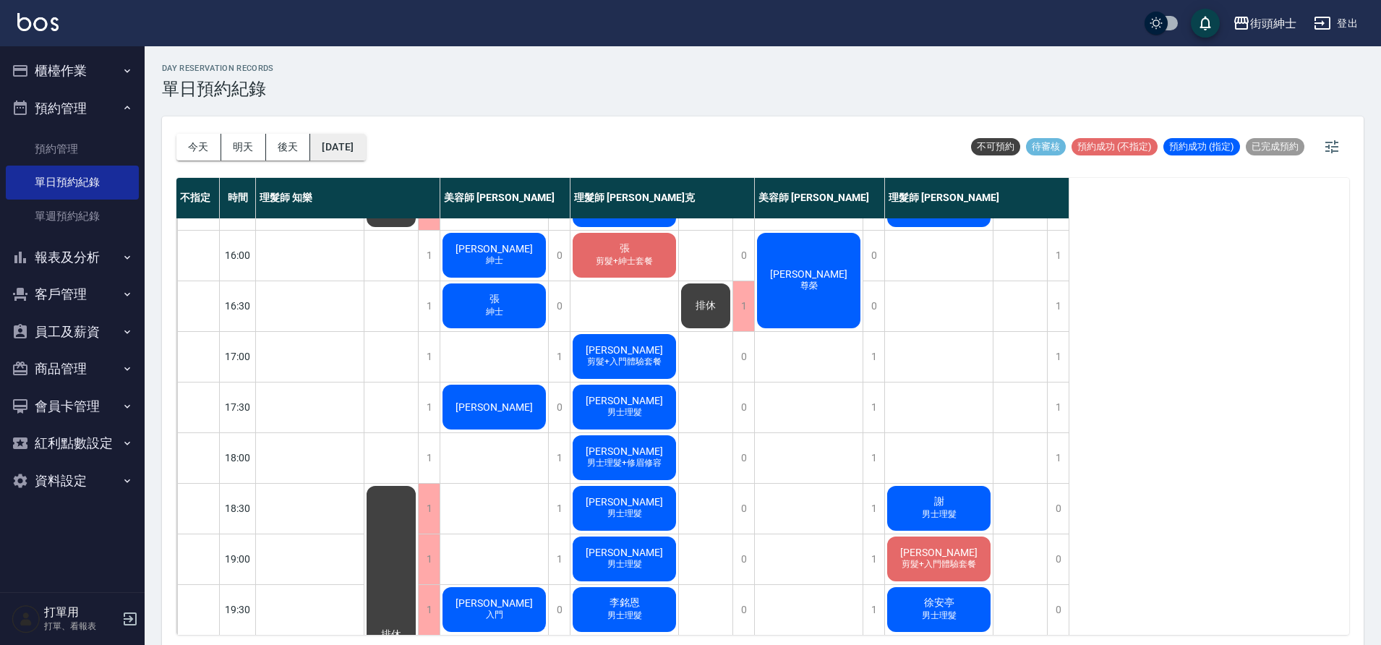
click at [365, 143] on button "[DATE]" at bounding box center [337, 147] width 55 height 27
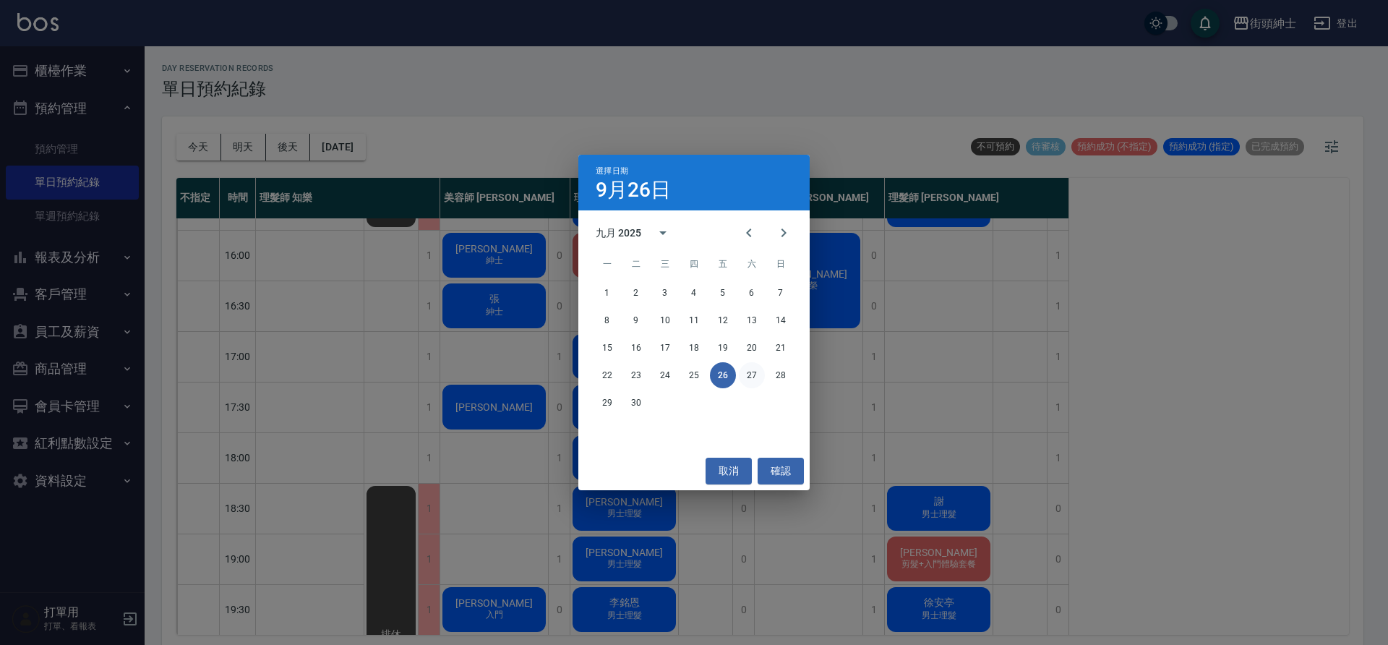
click at [761, 374] on button "27" at bounding box center [752, 375] width 26 height 26
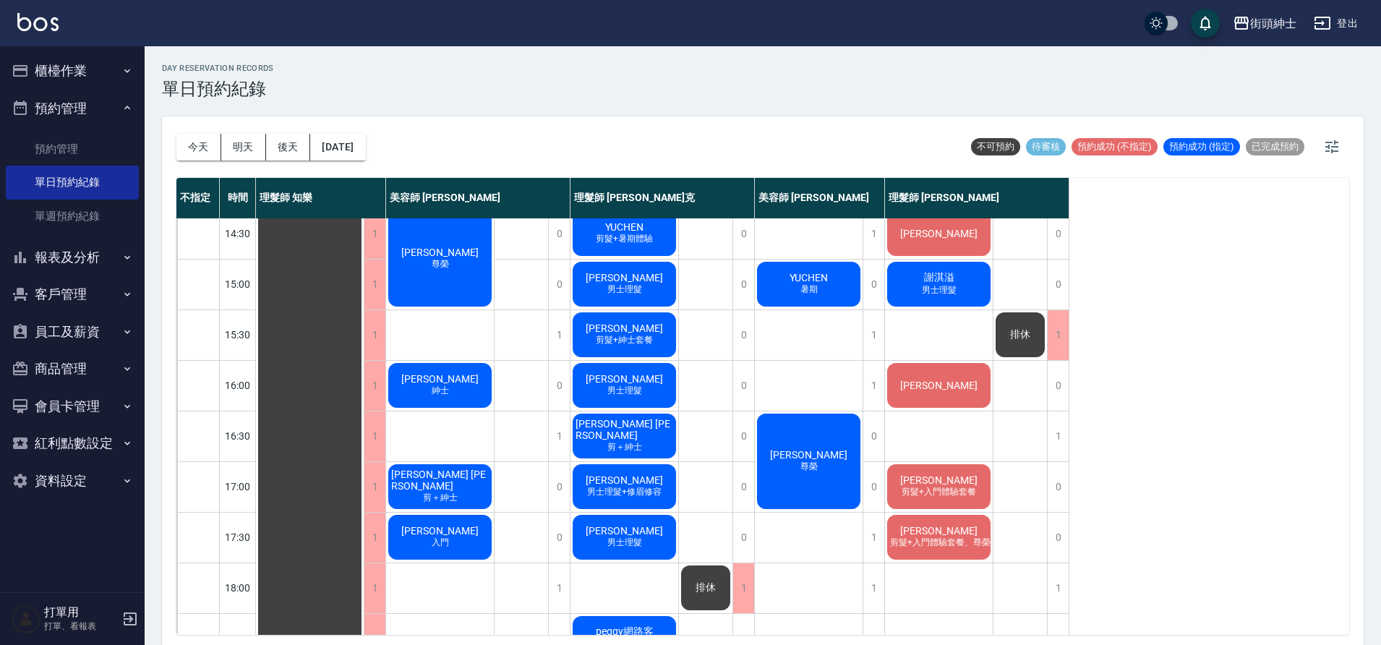
scroll to position [364, 0]
click at [358, 164] on div "今天 明天 後天 2025/09/27" at bounding box center [270, 146] width 189 height 61
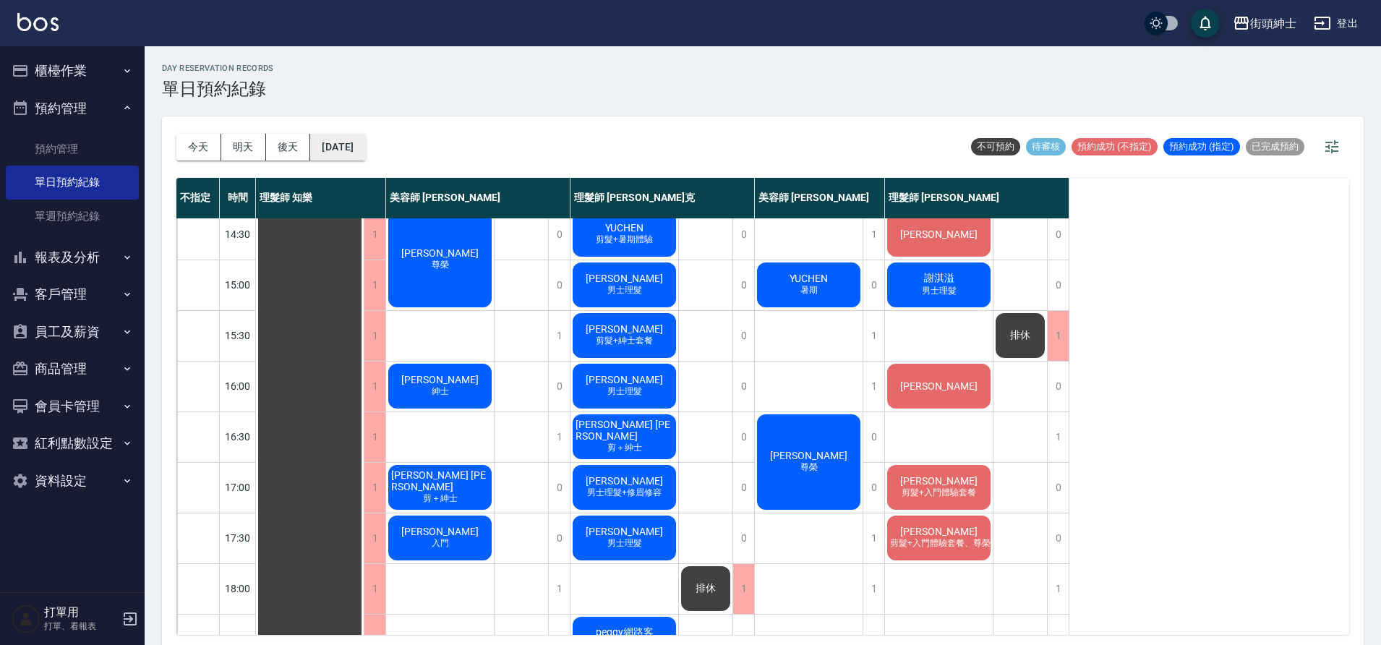
click at [364, 150] on button "[DATE]" at bounding box center [337, 147] width 55 height 27
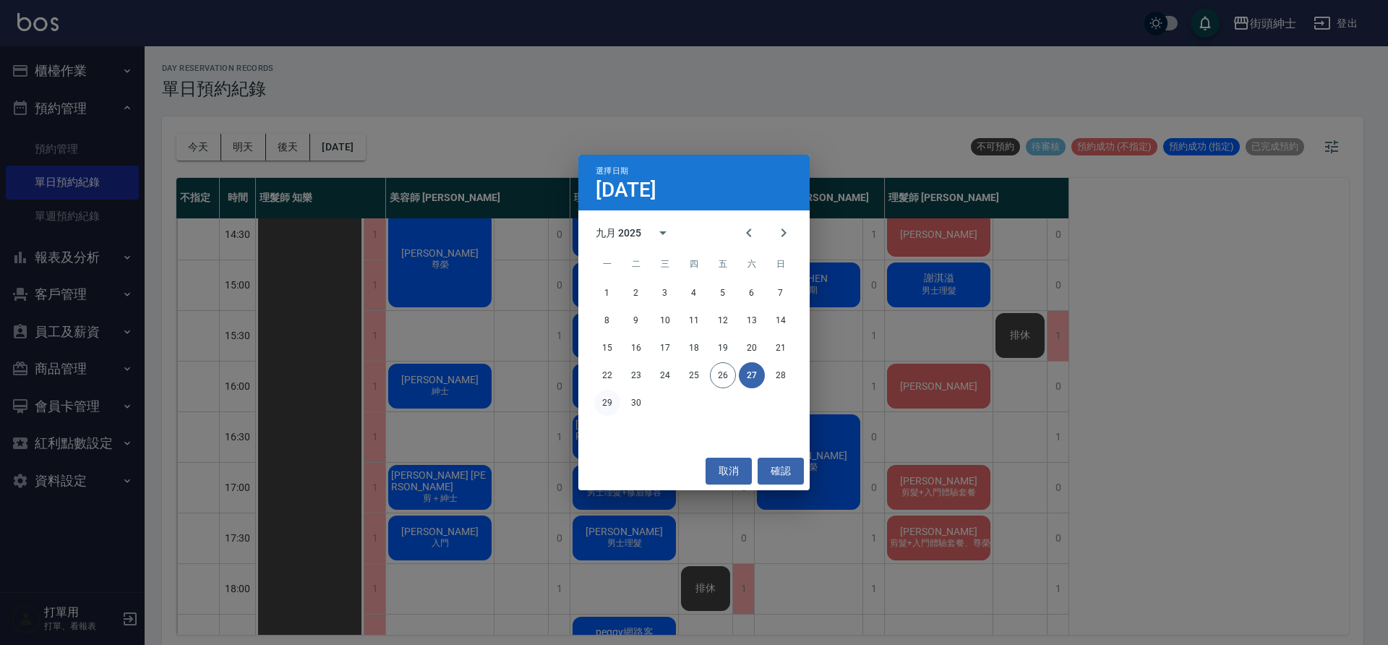
click at [602, 399] on button "29" at bounding box center [607, 403] width 26 height 26
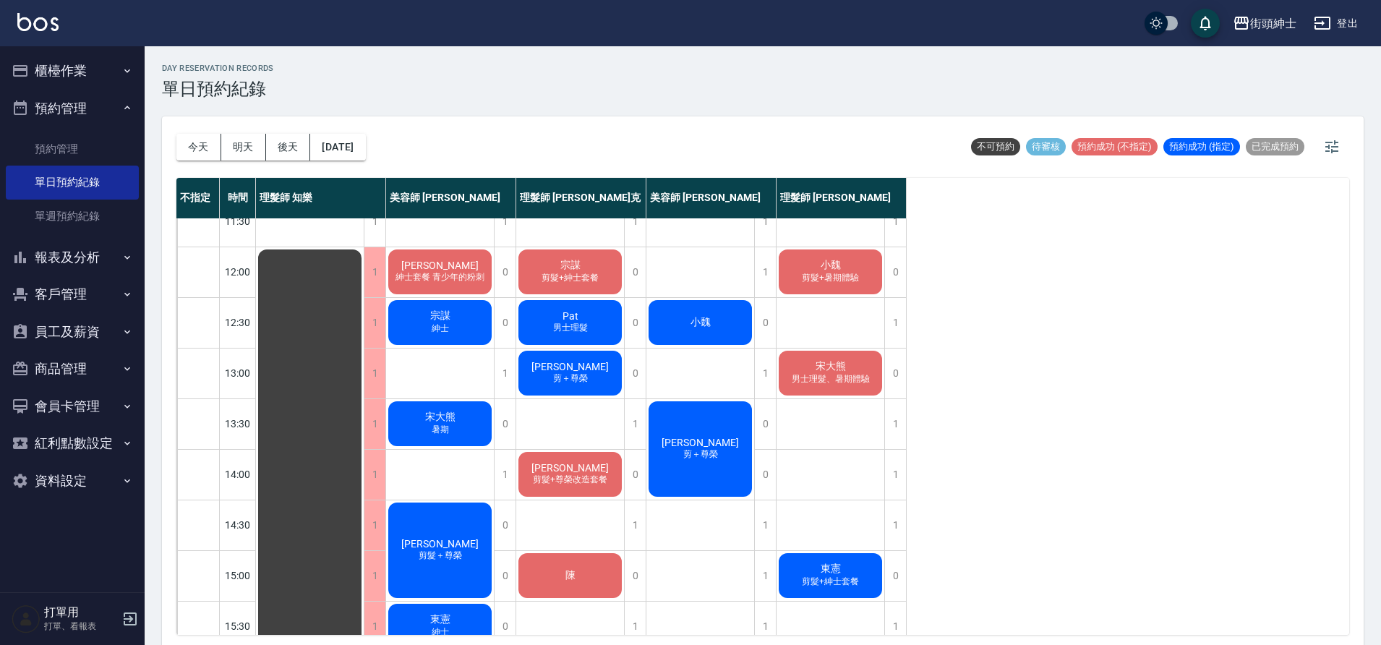
scroll to position [72, 0]
click at [356, 143] on button "2025/09/29" at bounding box center [337, 147] width 55 height 27
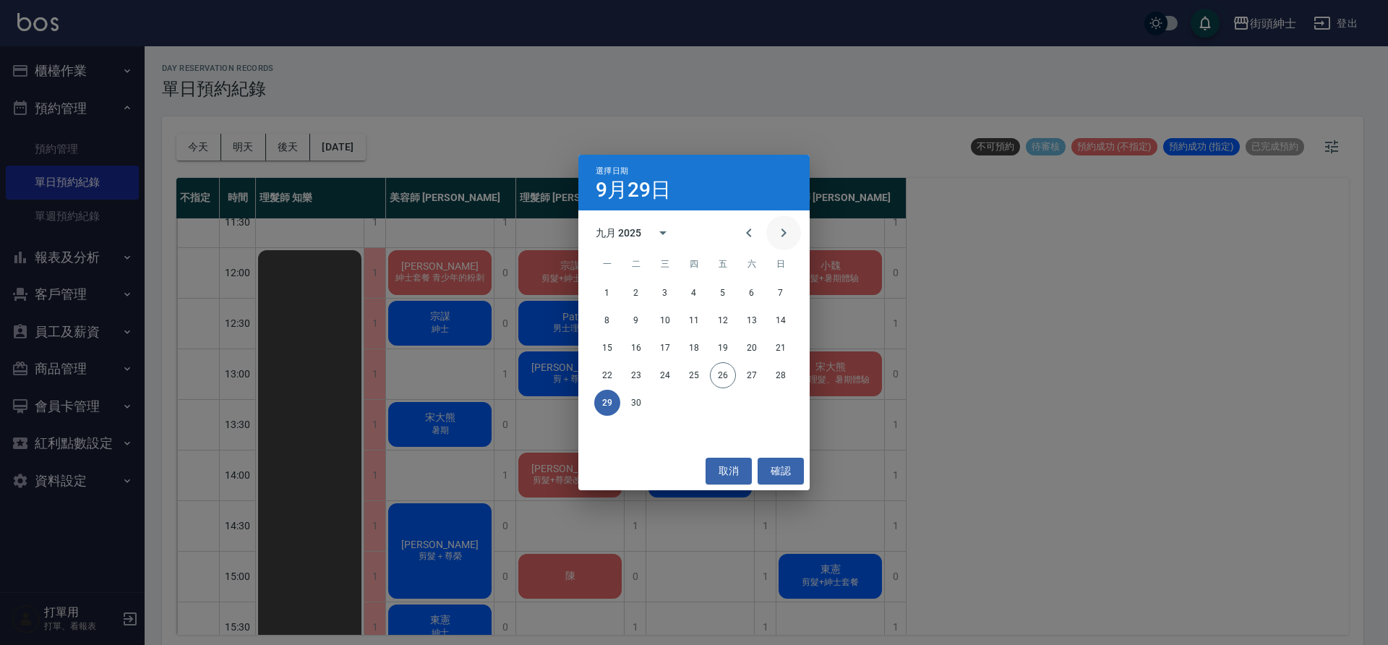
click at [792, 231] on icon "Next month" at bounding box center [783, 232] width 17 height 17
click at [673, 296] on button "1" at bounding box center [665, 293] width 26 height 26
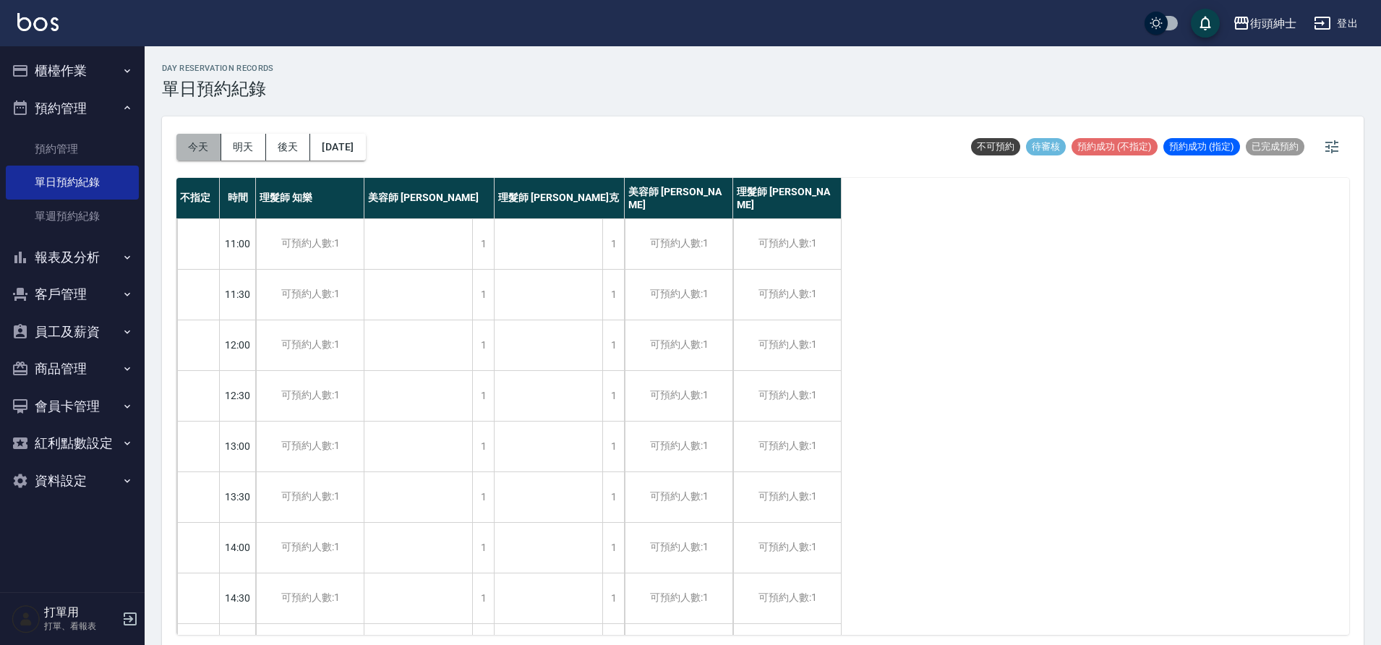
click at [201, 150] on button "今天" at bounding box center [198, 147] width 45 height 27
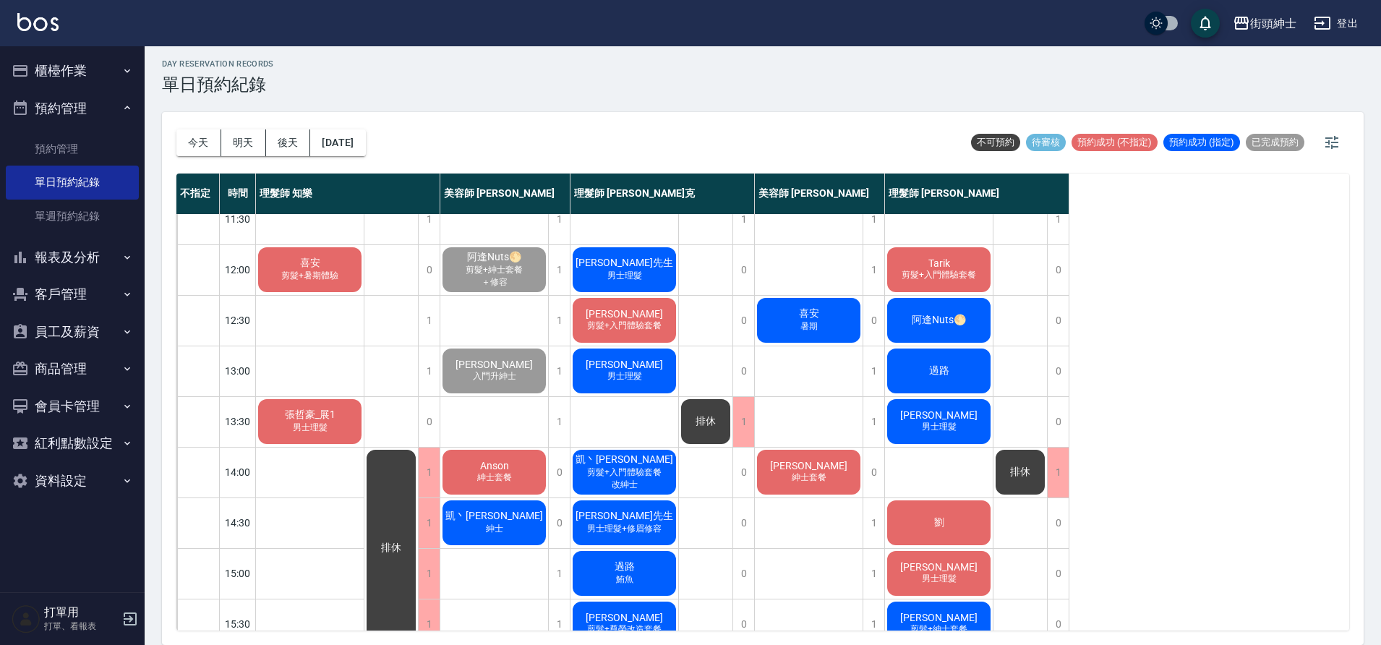
scroll to position [61, 0]
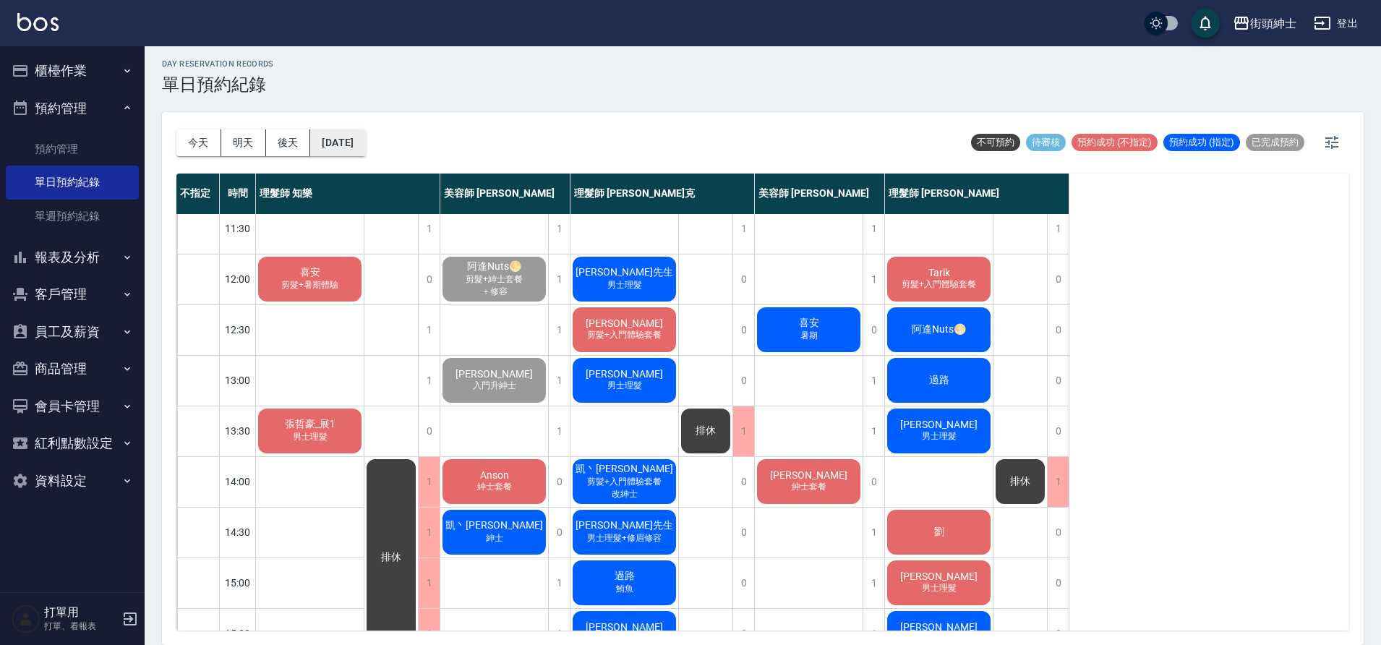
click at [359, 131] on button "[DATE]" at bounding box center [337, 142] width 55 height 27
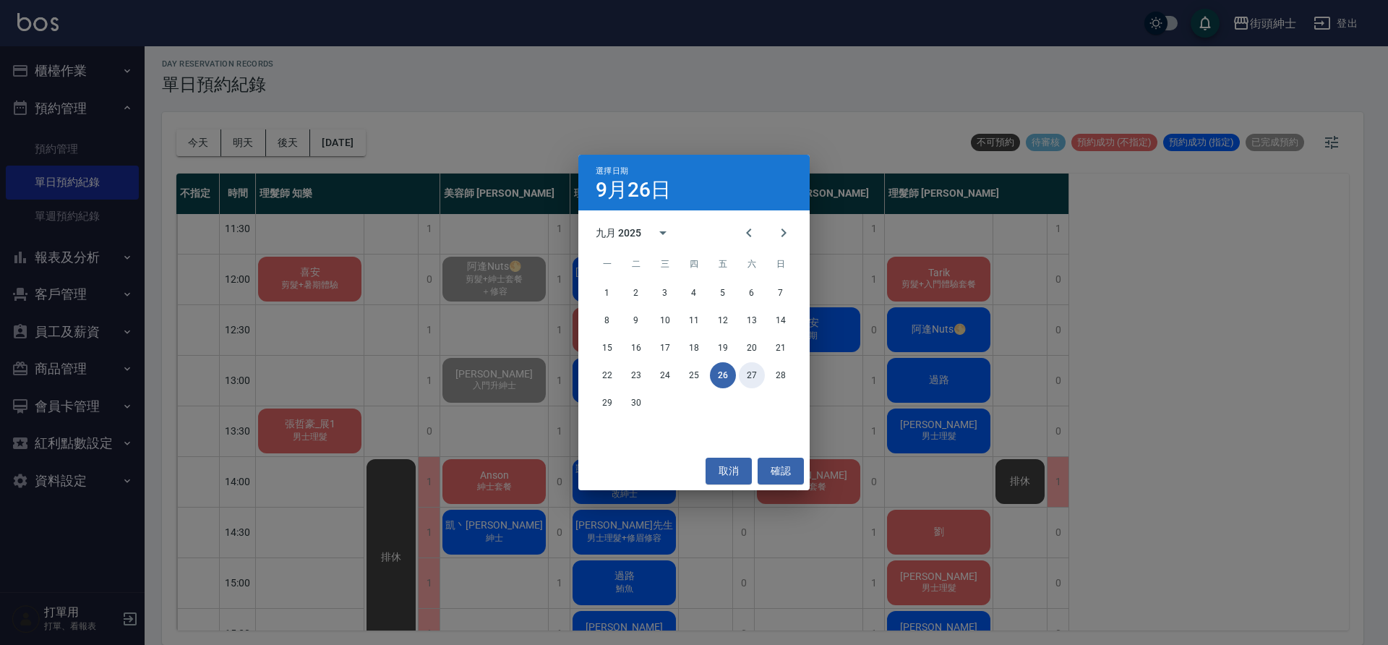
click at [744, 373] on button "27" at bounding box center [752, 375] width 26 height 26
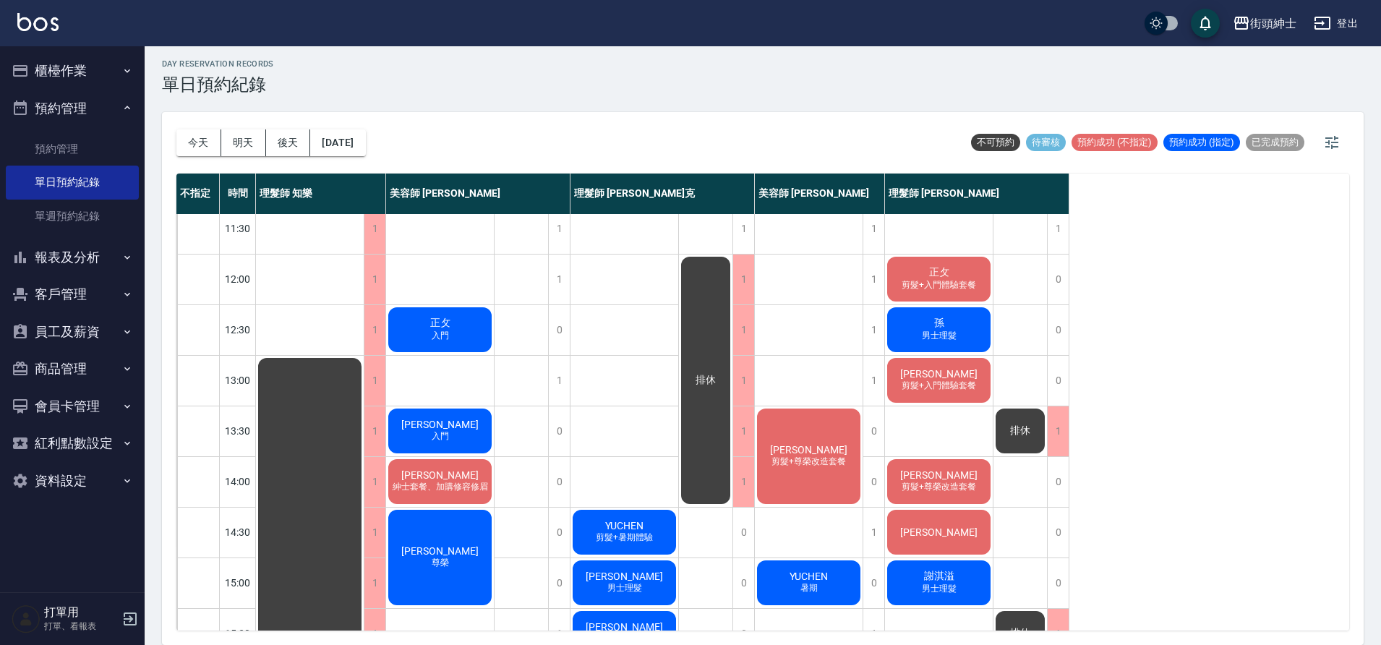
click at [210, 140] on button "今天" at bounding box center [198, 142] width 45 height 27
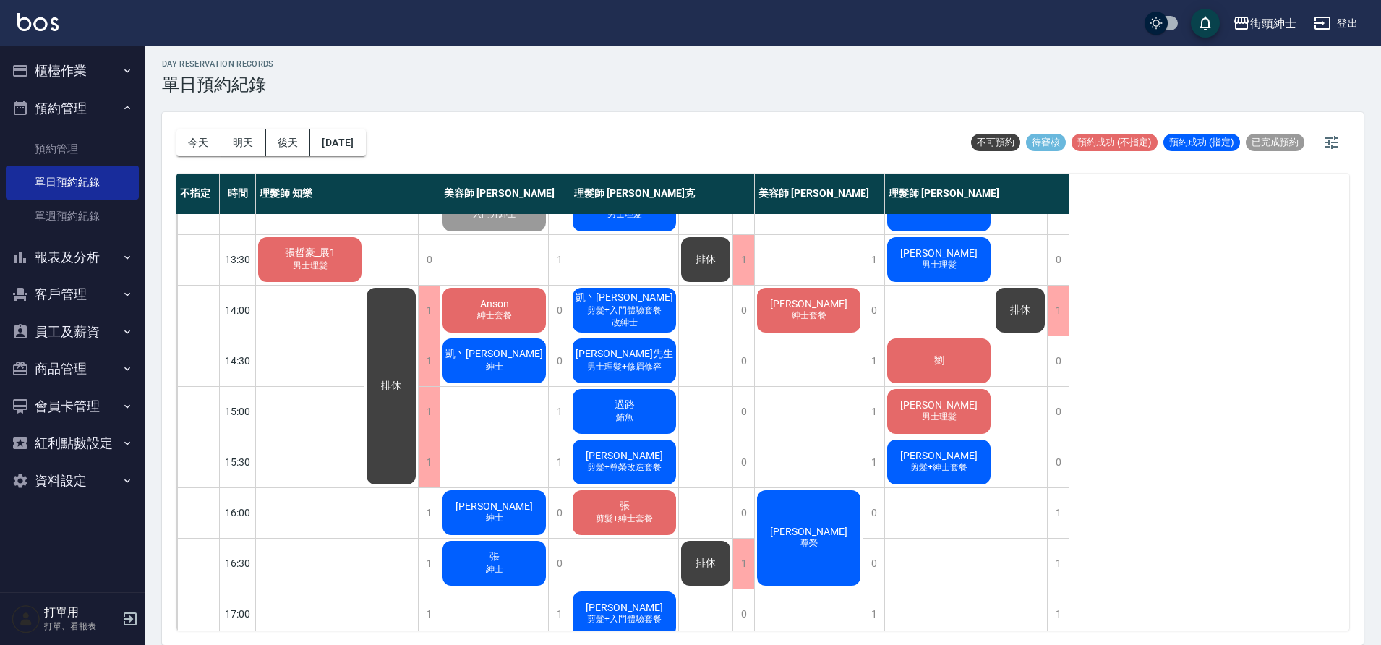
scroll to position [236, 0]
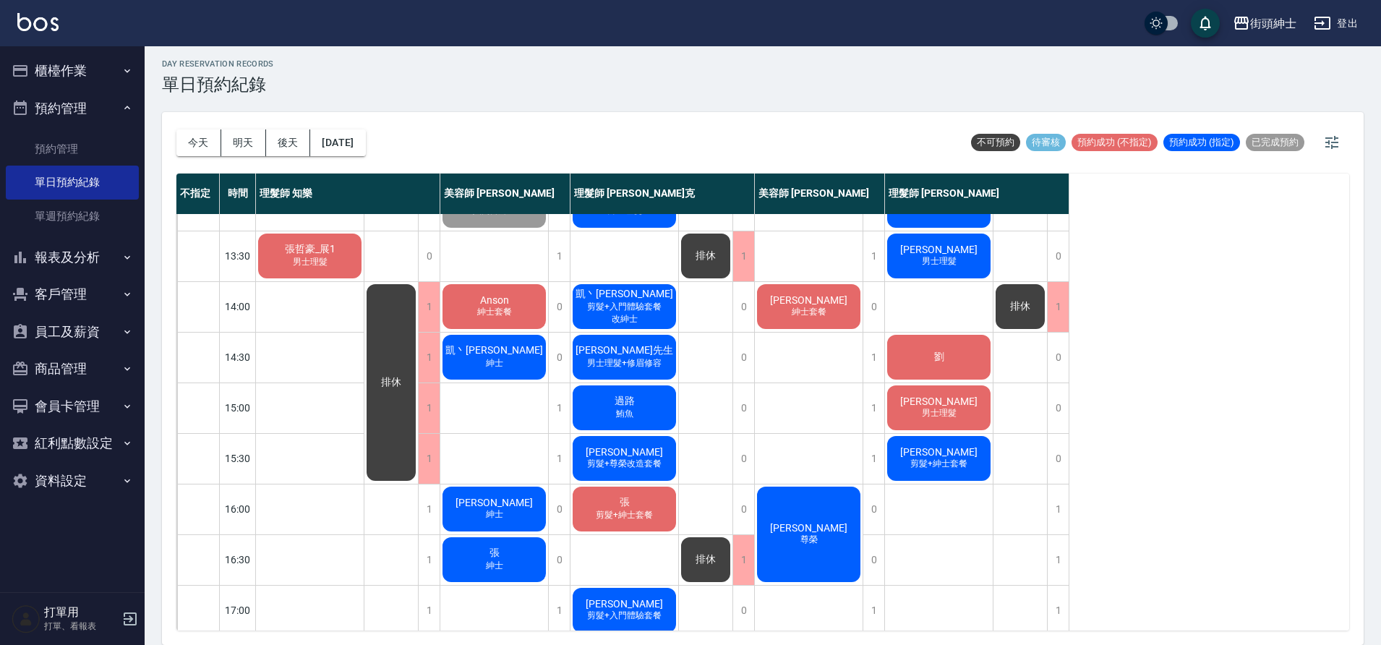
click at [499, 288] on div "Anson 紳士套餐" at bounding box center [494, 306] width 108 height 49
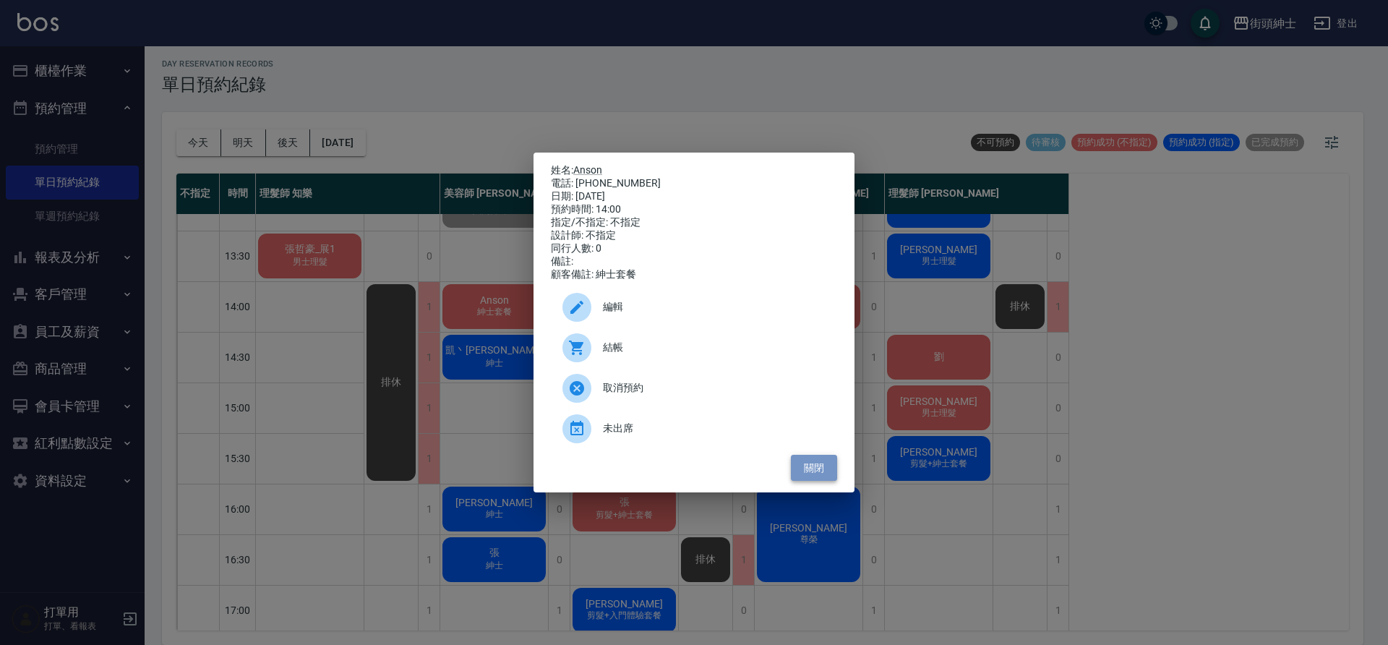
click at [833, 471] on button "關閉" at bounding box center [814, 468] width 46 height 27
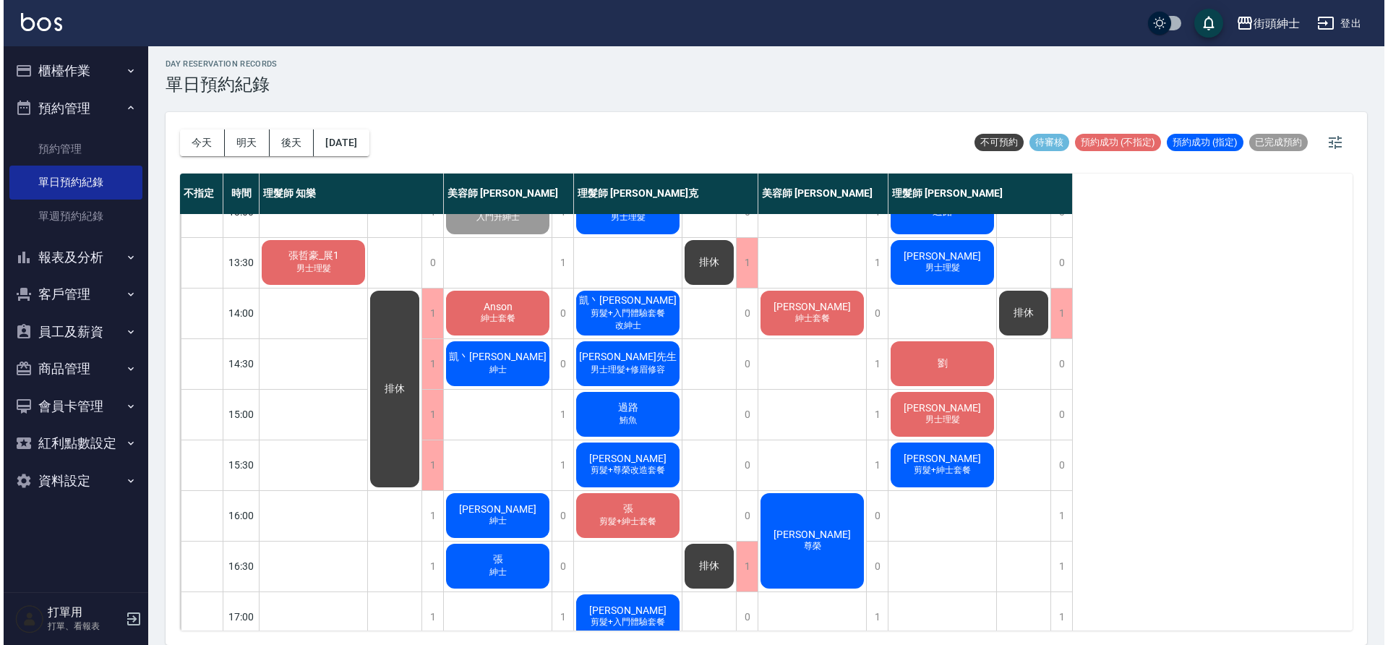
scroll to position [231, 0]
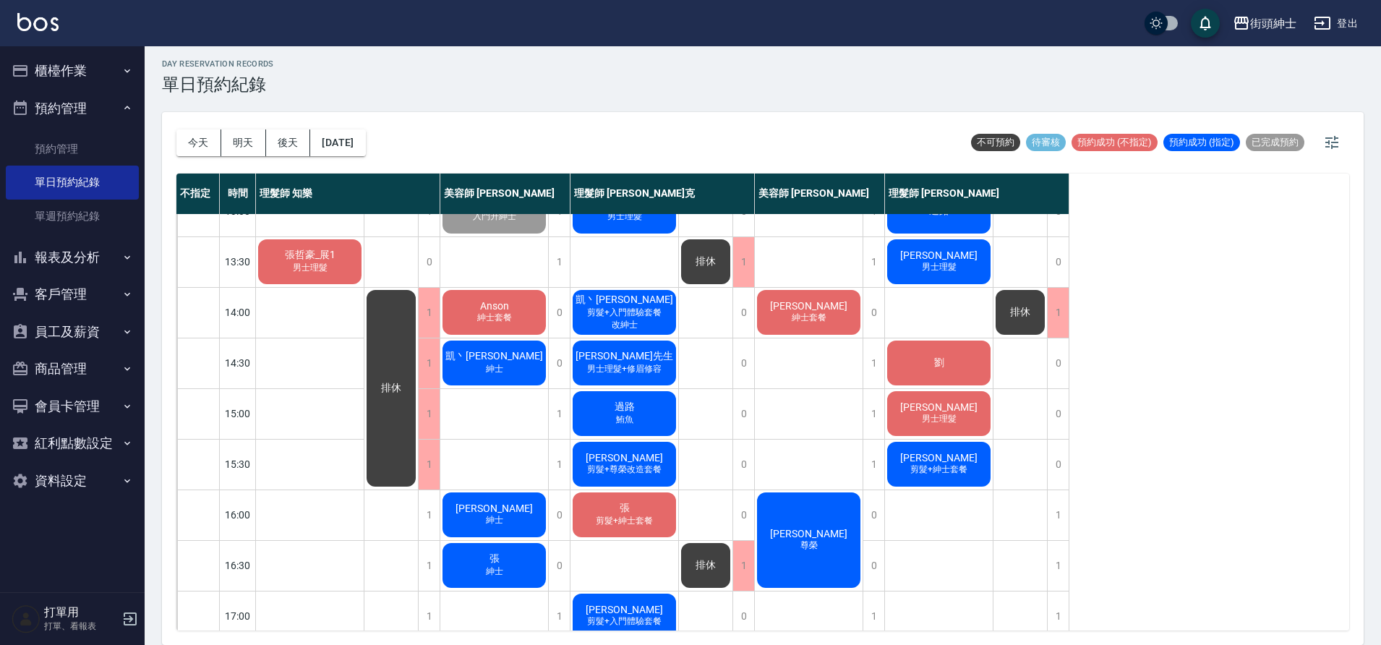
click at [500, 335] on div "Anson 紳士套餐" at bounding box center [494, 312] width 108 height 49
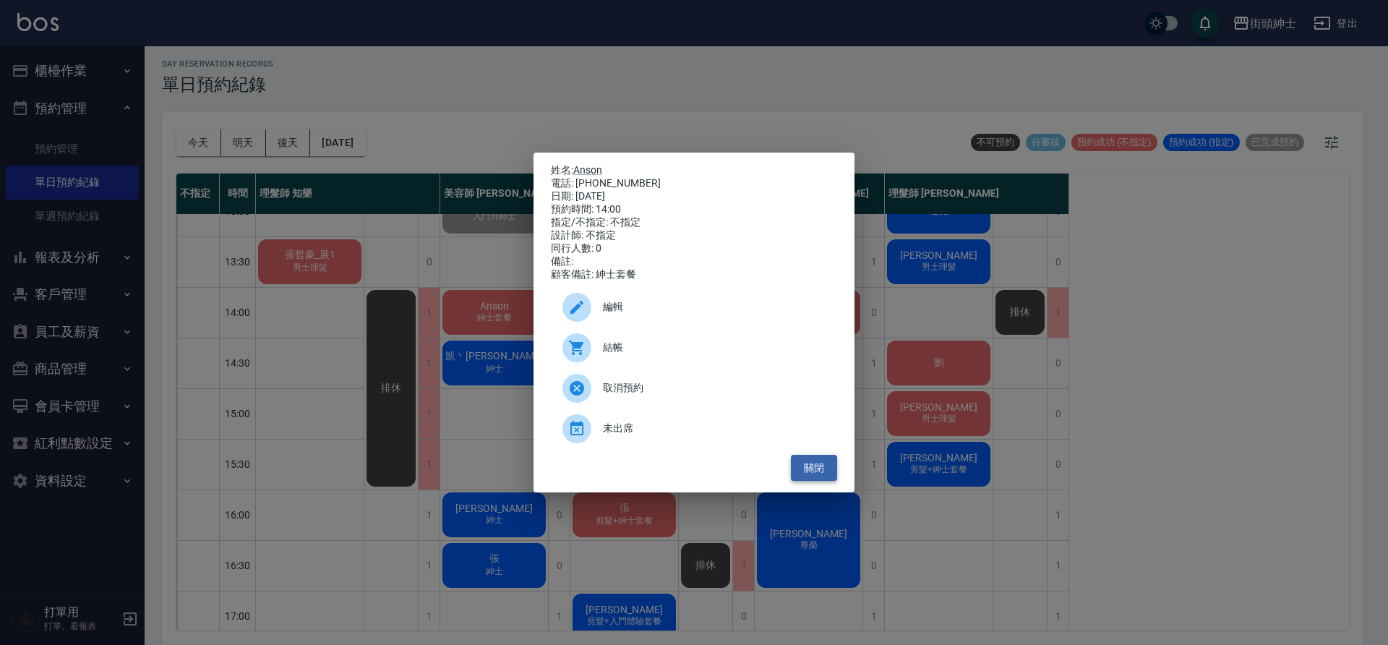
click at [826, 463] on button "關閉" at bounding box center [814, 468] width 46 height 27
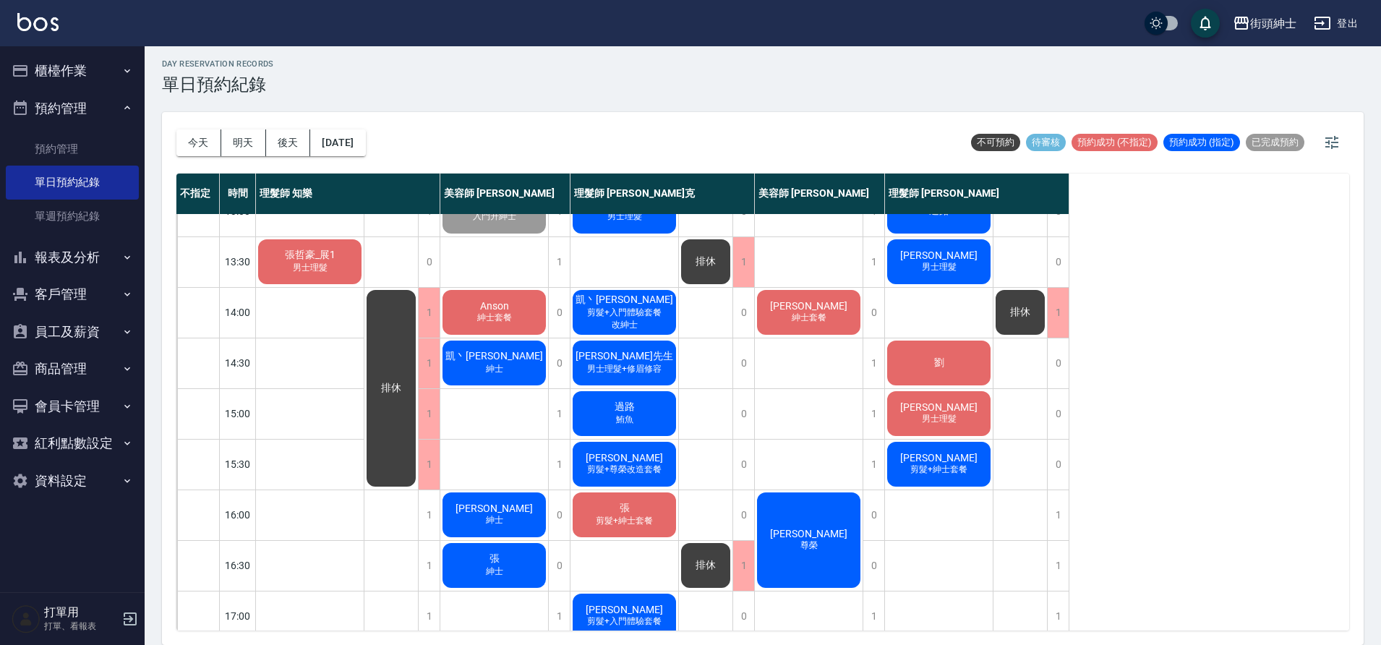
click at [502, 319] on span "紳士套餐" at bounding box center [494, 318] width 40 height 12
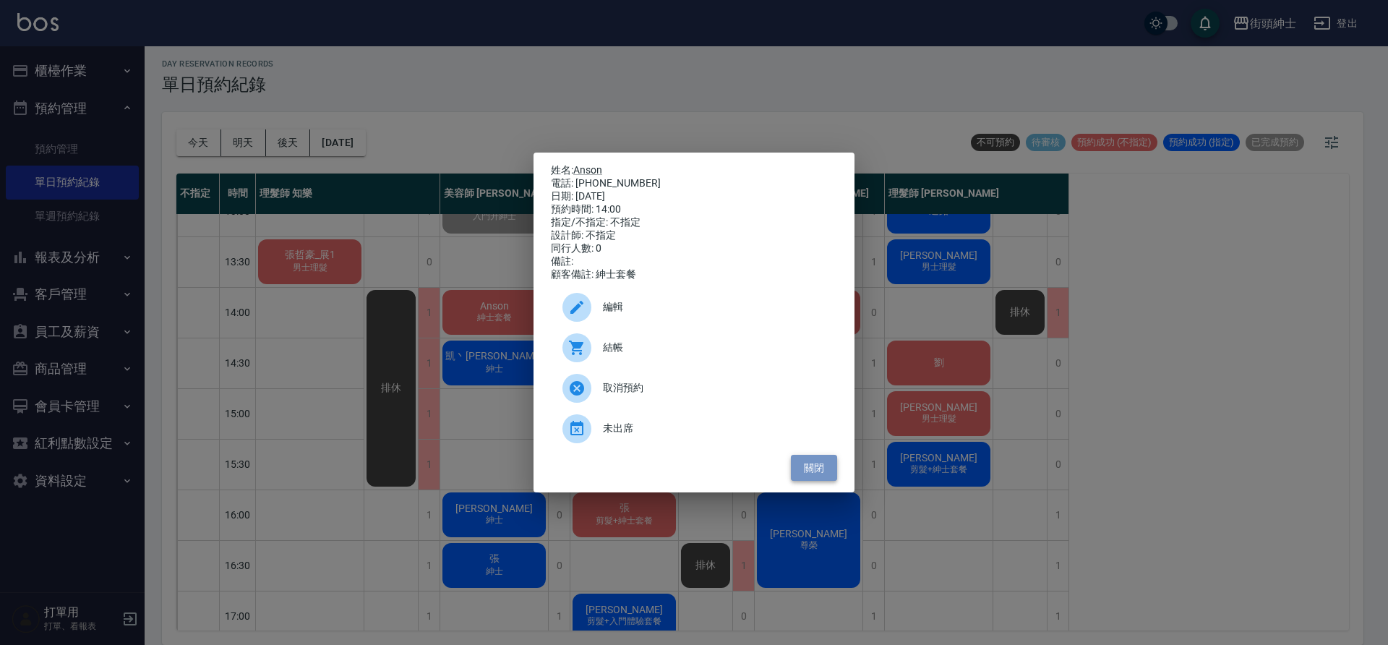
click at [811, 469] on button "關閉" at bounding box center [814, 468] width 46 height 27
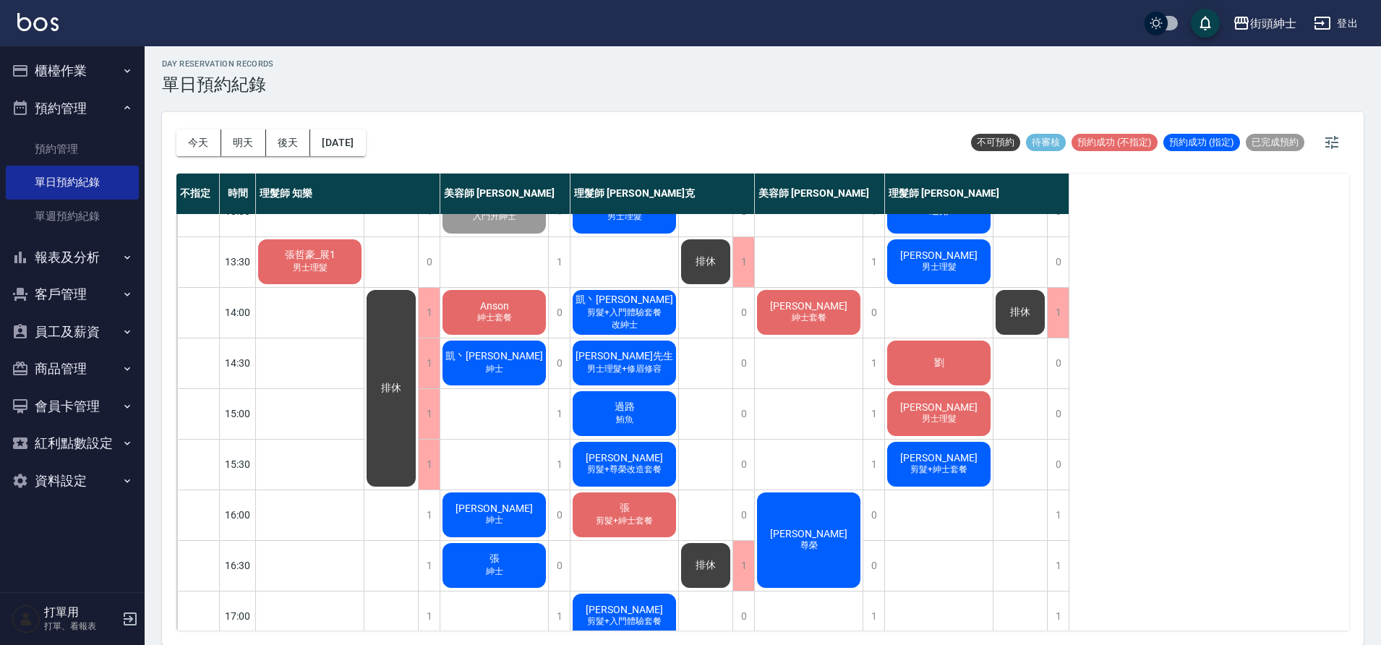
click at [529, 321] on div "Anson 紳士套餐" at bounding box center [494, 312] width 108 height 49
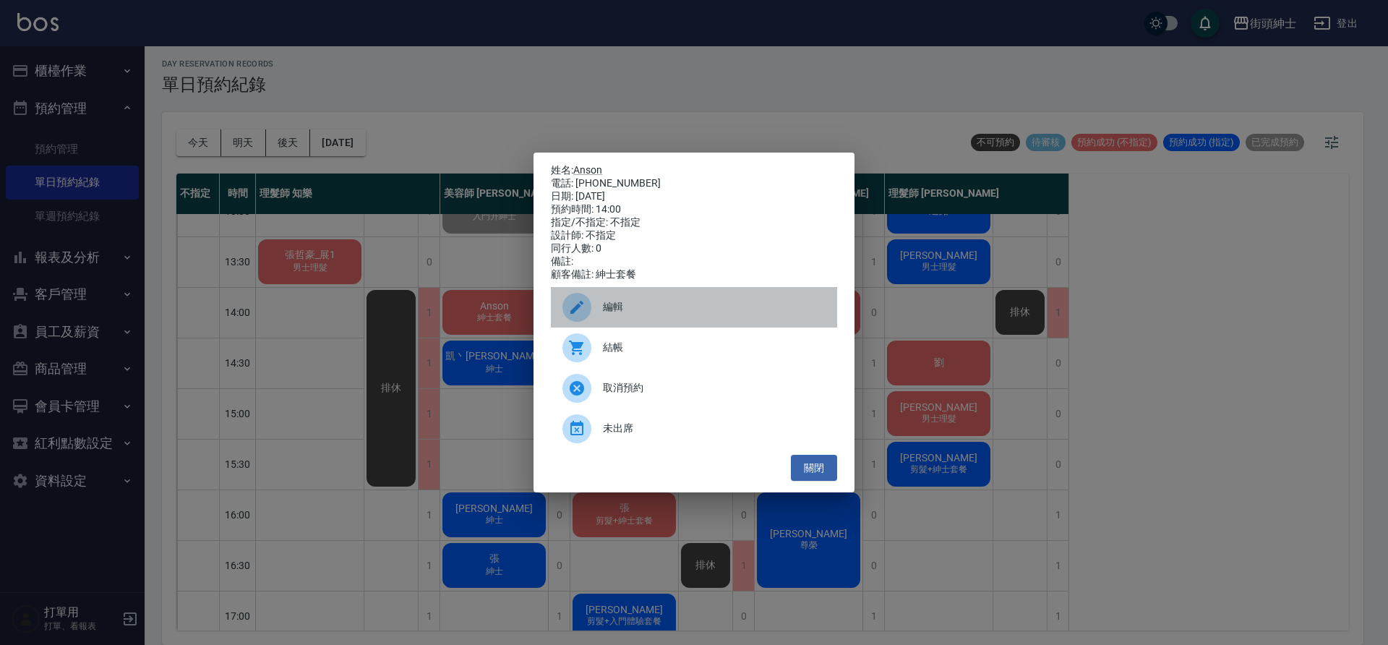
click at [636, 306] on span "編輯" at bounding box center [714, 306] width 223 height 15
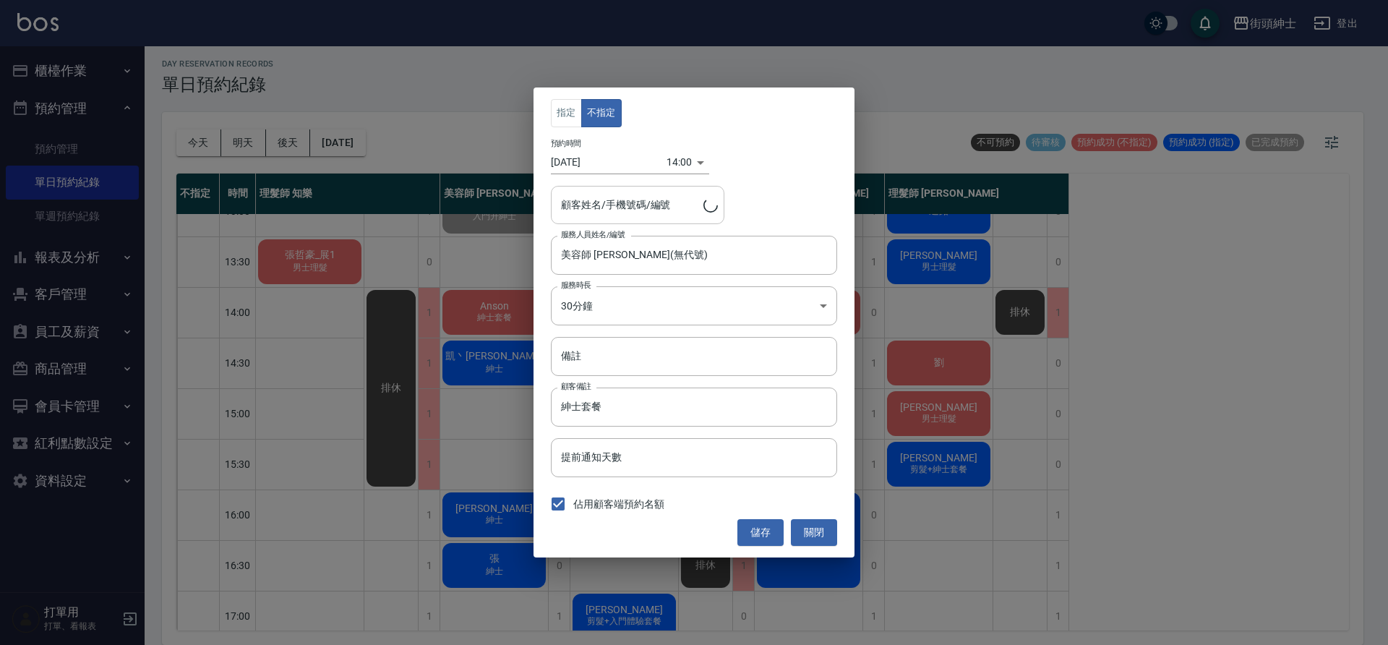
type input "Anson/0919956941"
click at [672, 160] on body "街頭紳士 登出 櫃檯作業 打帳單 帳單列表 營業儀表板 現金收支登錄 材料自購登錄 每日結帳 排班表 現場電腦打卡 預約管理 預約管理 單日預約紀錄 單週預約…" at bounding box center [694, 320] width 1388 height 649
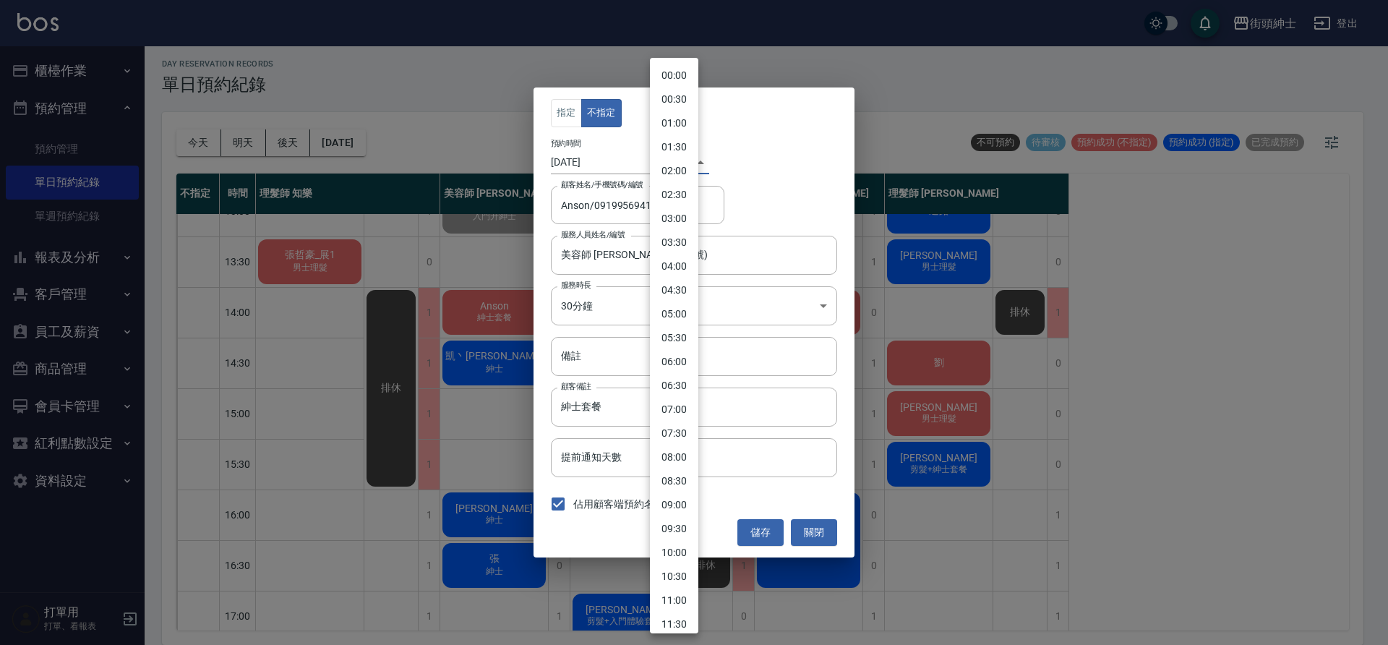
scroll to position [398, 0]
click at [683, 390] on li "15:00" at bounding box center [674, 393] width 48 height 24
type input "1758870000000"
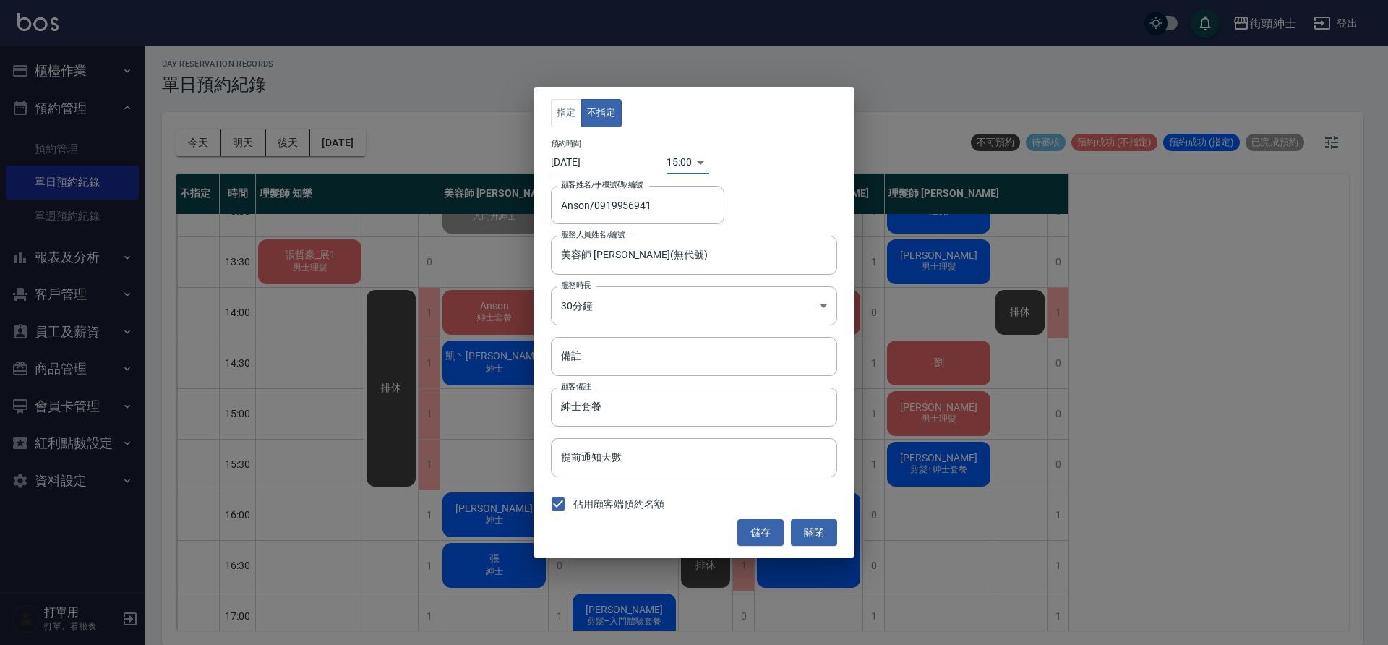
click at [766, 531] on button "儲存" at bounding box center [761, 532] width 46 height 27
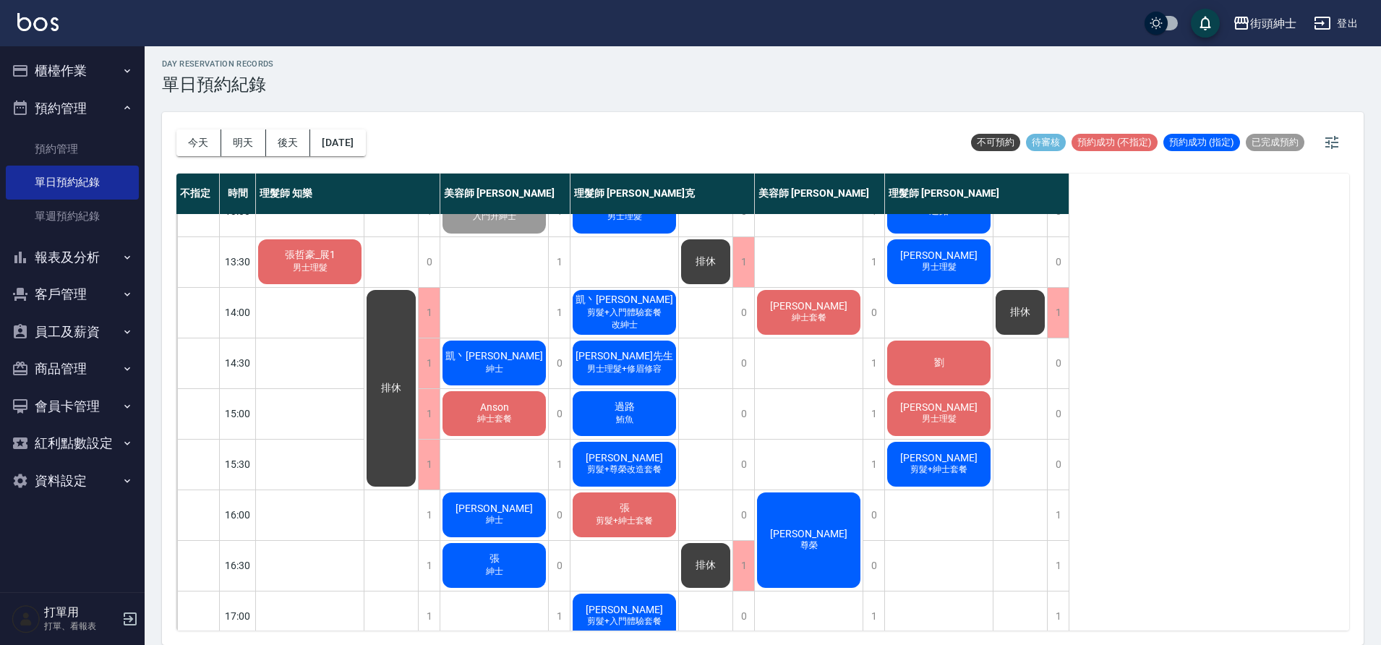
click at [890, 395] on div "Edward小柏 男士理髮" at bounding box center [939, 413] width 108 height 49
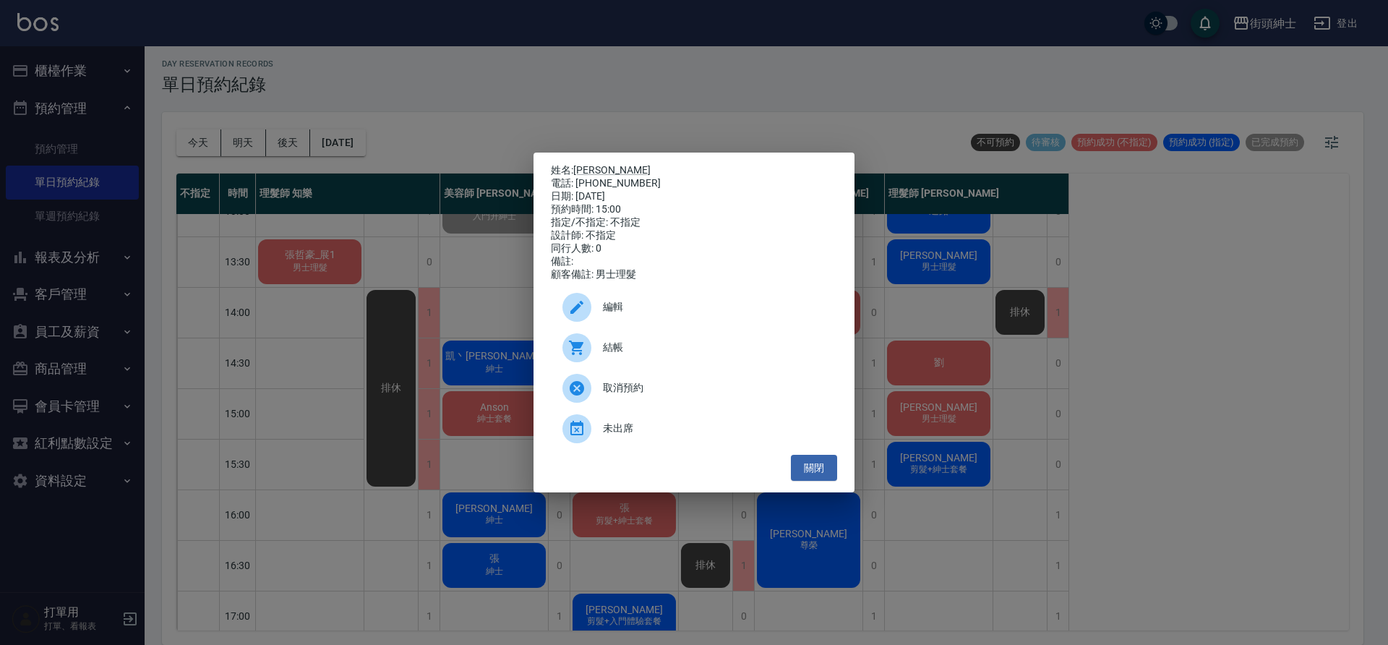
click at [628, 297] on div "編輯" at bounding box center [694, 307] width 286 height 40
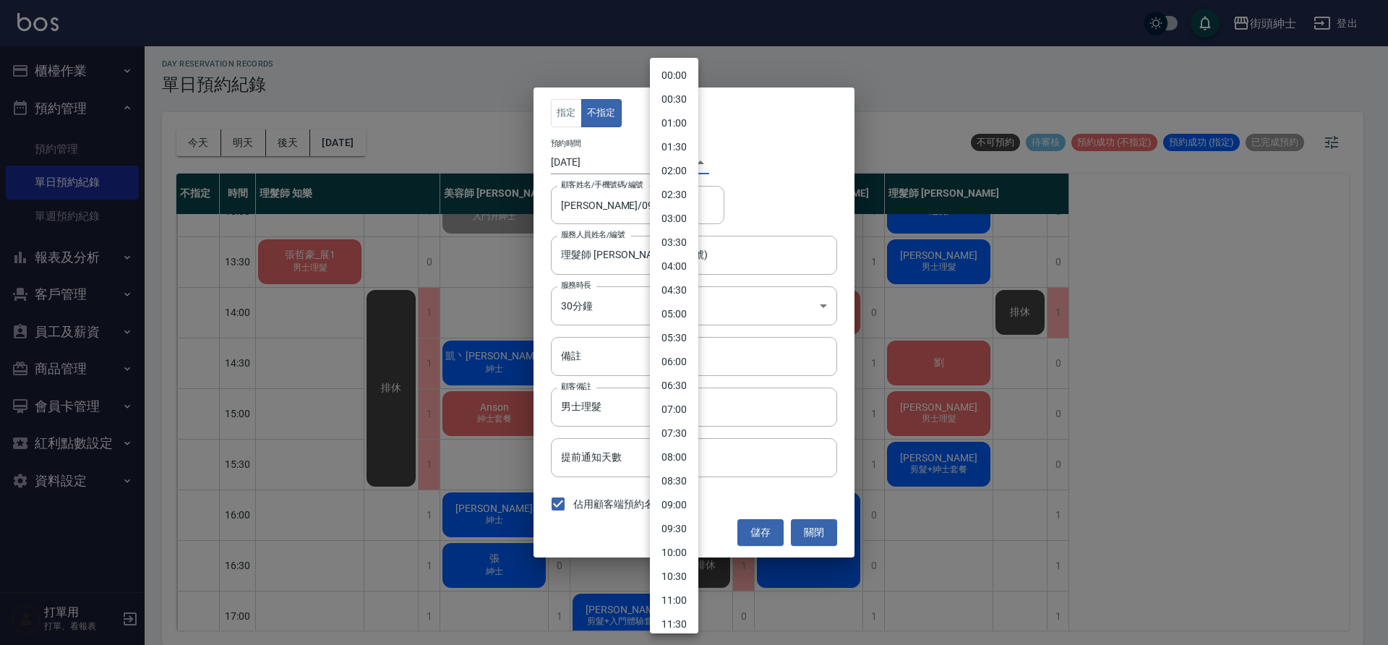
click at [674, 155] on body "街頭紳士 登出 櫃檯作業 打帳單 帳單列表 營業儀表板 現金收支登錄 材料自購登錄 每日結帳 排班表 現場電腦打卡 預約管理 預約管理 單日預約紀錄 單週預約…" at bounding box center [694, 320] width 1388 height 649
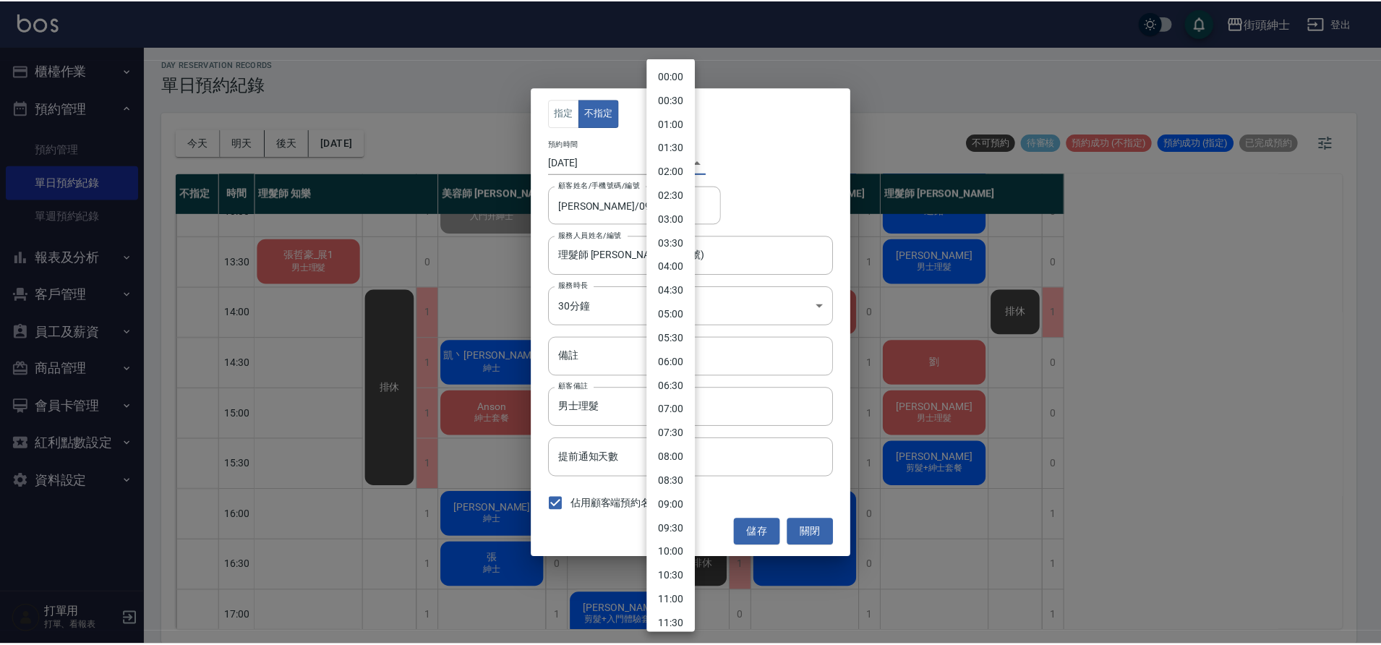
scroll to position [446, 0]
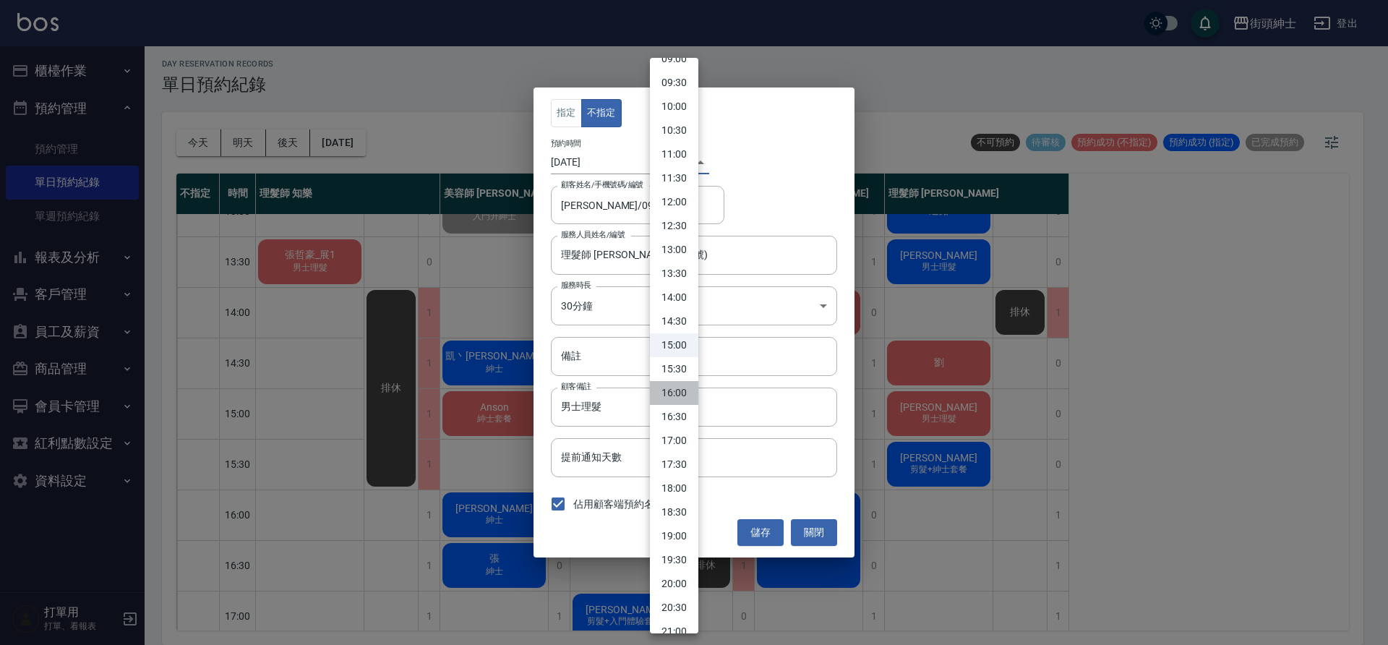
click at [677, 399] on li "16:00" at bounding box center [674, 393] width 48 height 24
type input "1758873600000"
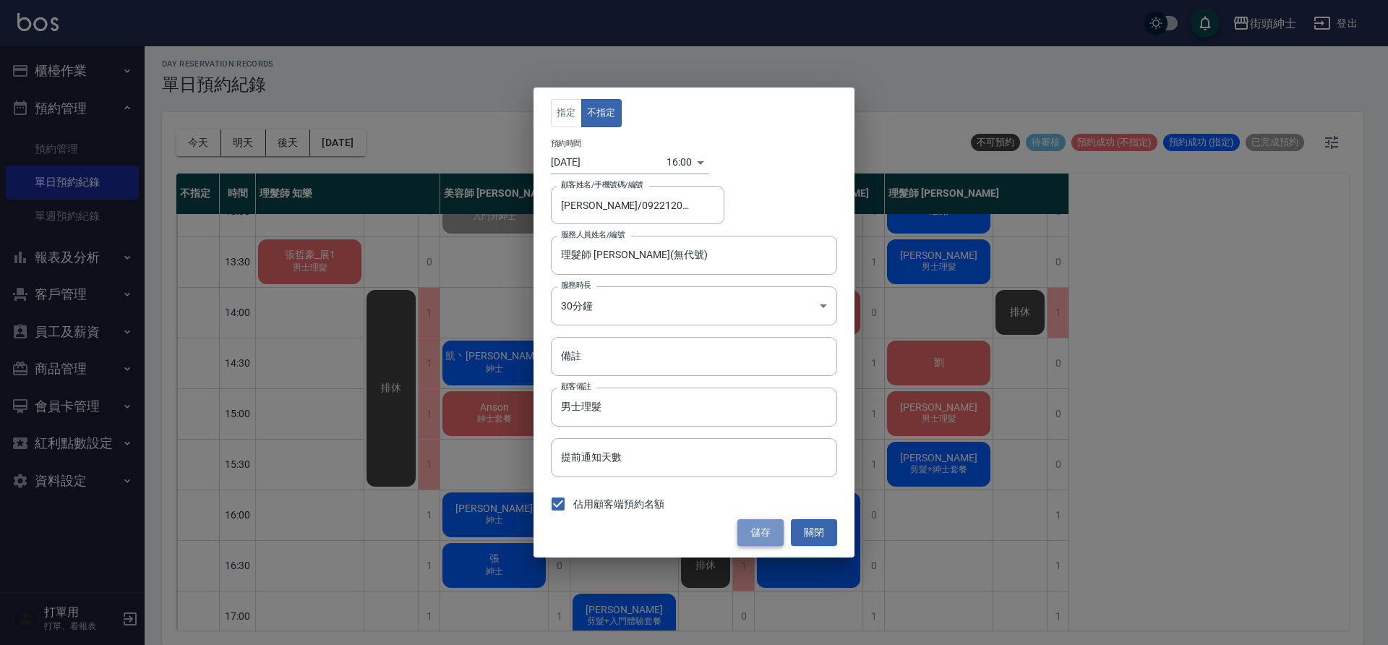
click at [765, 536] on button "儲存" at bounding box center [761, 532] width 46 height 27
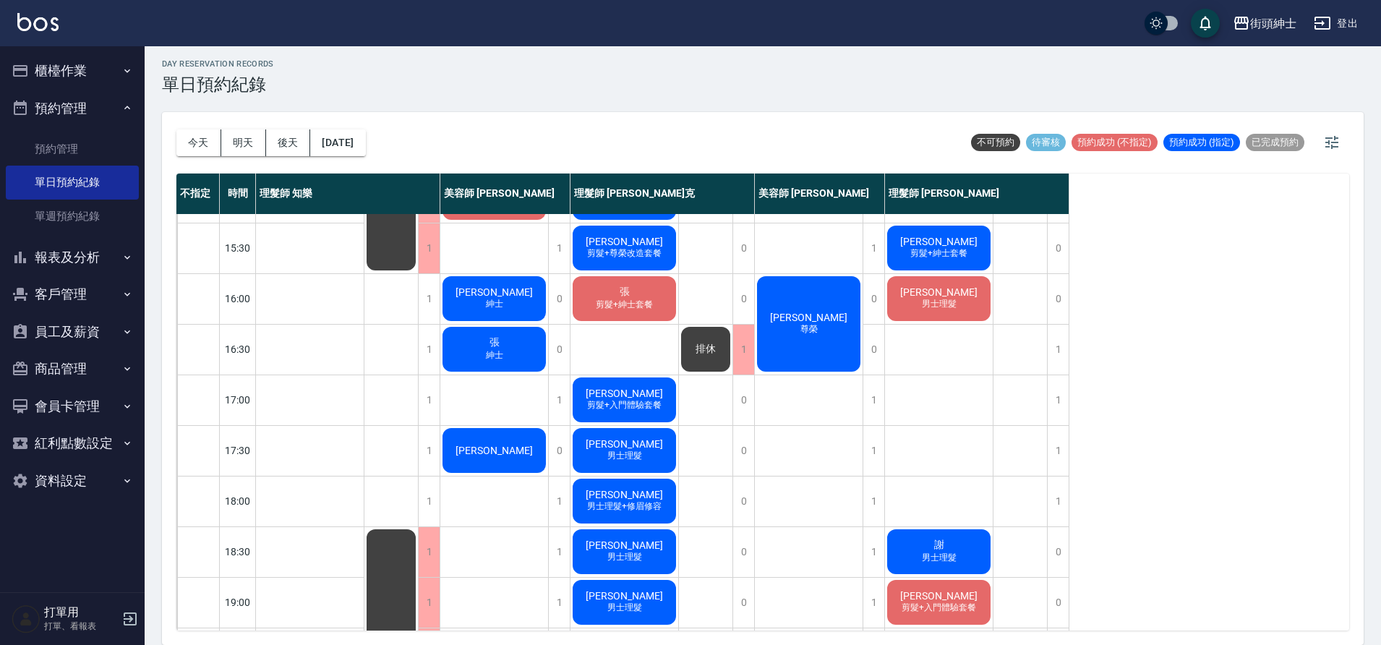
scroll to position [306, 0]
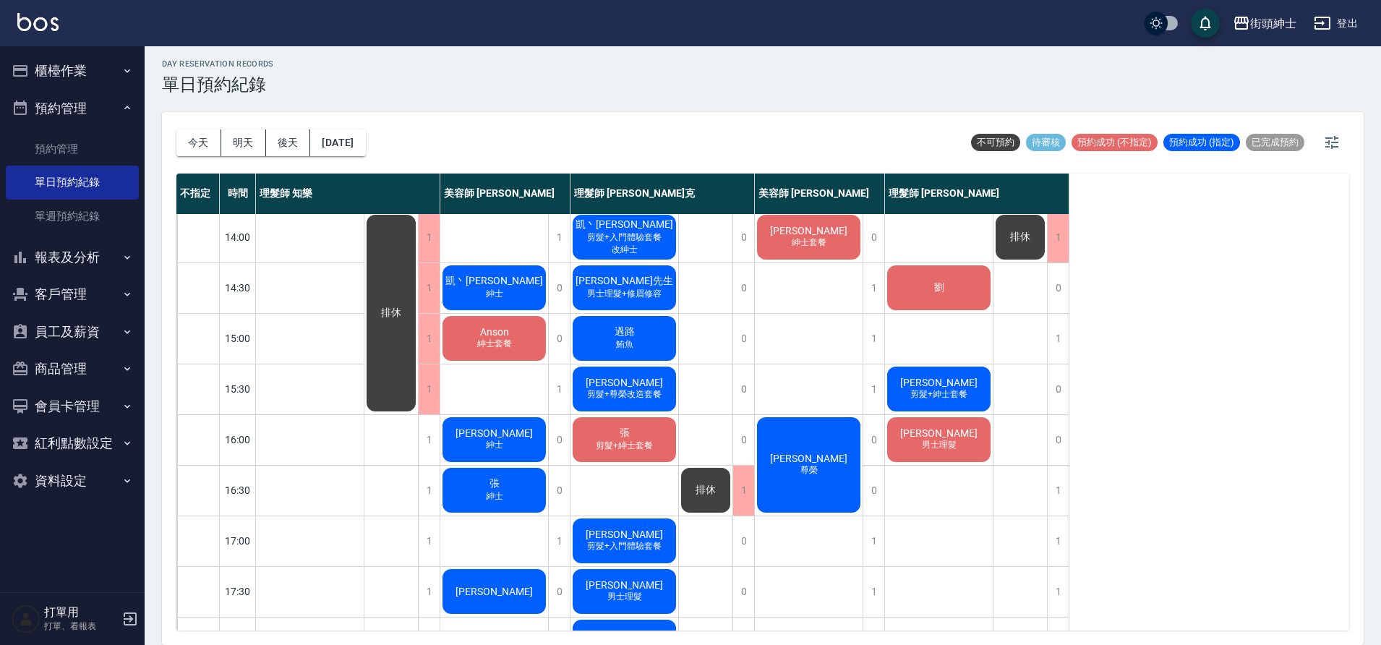
click at [946, 437] on span "[PERSON_NAME]" at bounding box center [938, 433] width 83 height 12
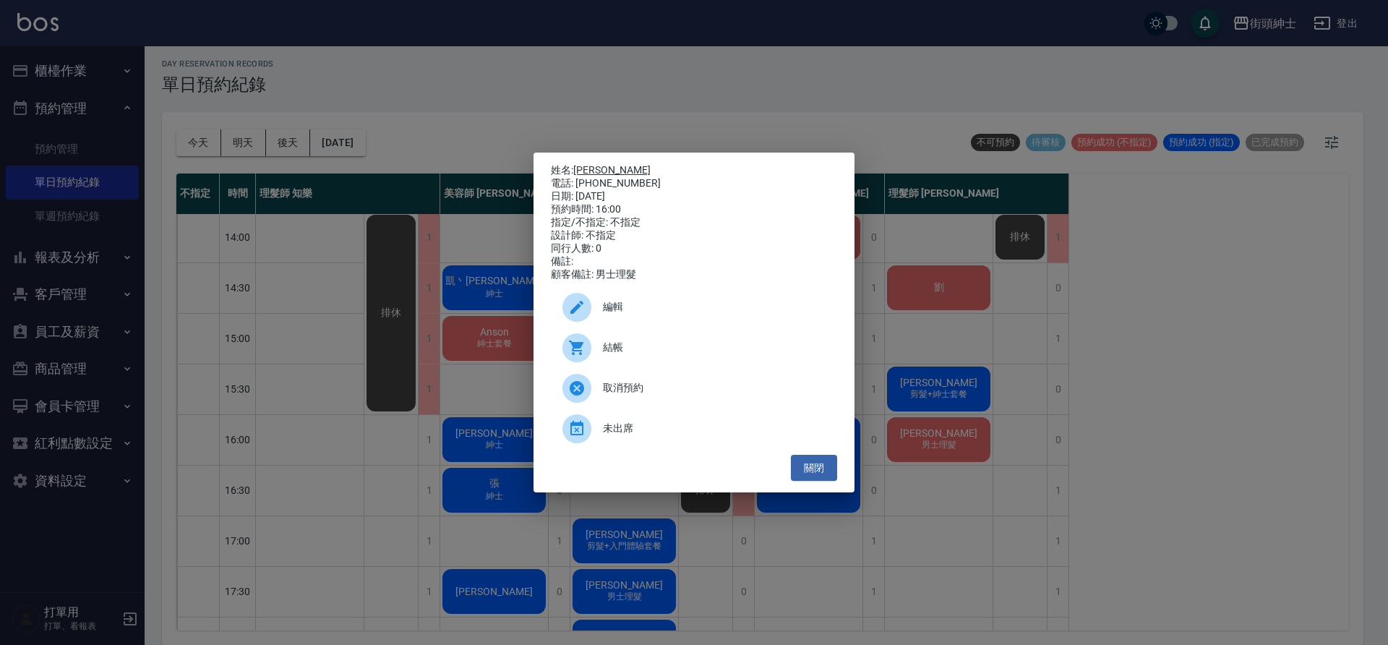
click at [622, 165] on link "[PERSON_NAME]" at bounding box center [611, 170] width 77 height 12
click at [805, 474] on button "關閉" at bounding box center [814, 468] width 46 height 27
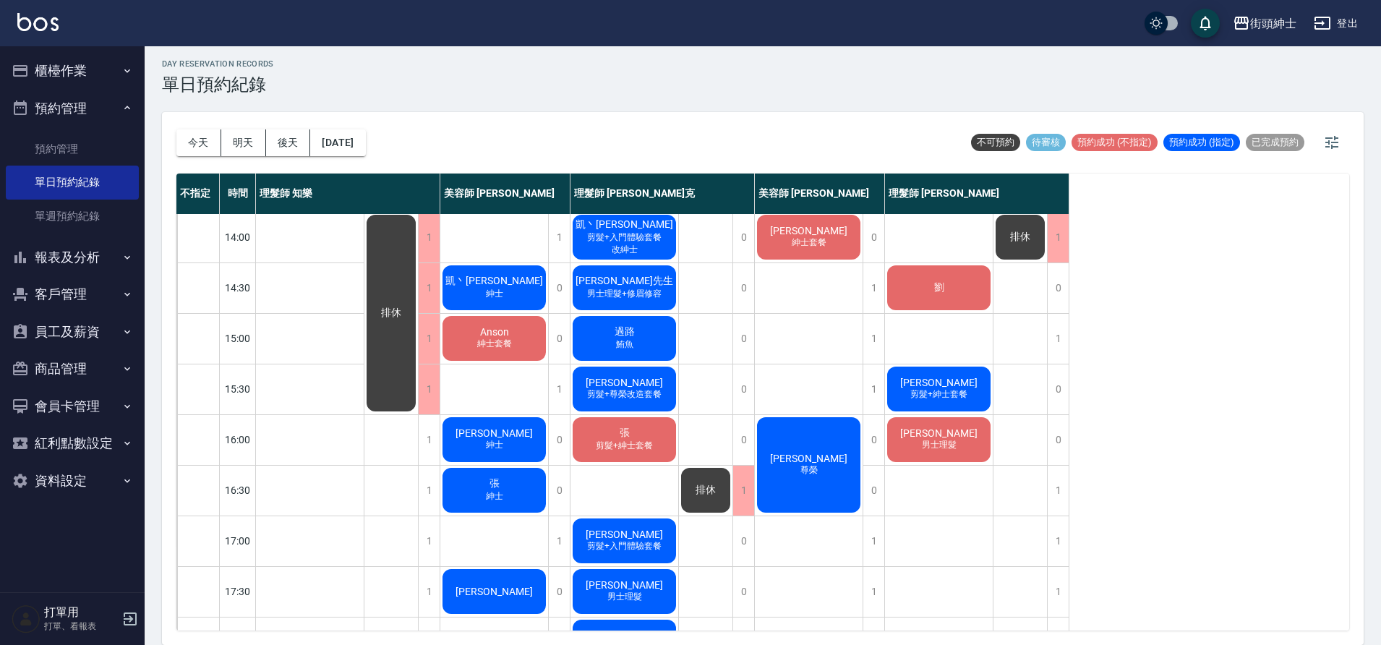
click at [969, 293] on div "劉" at bounding box center [939, 287] width 108 height 49
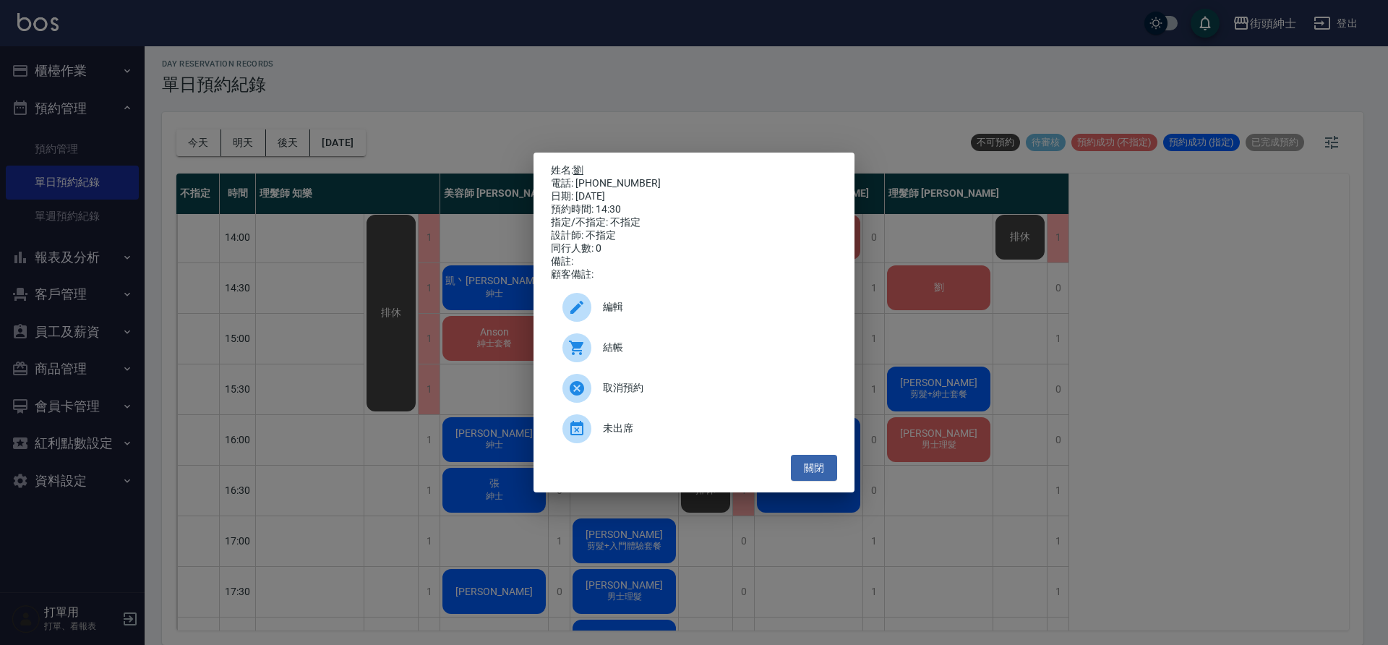
click at [583, 165] on link "劉" at bounding box center [578, 170] width 10 height 12
click at [826, 469] on button "關閉" at bounding box center [814, 468] width 46 height 27
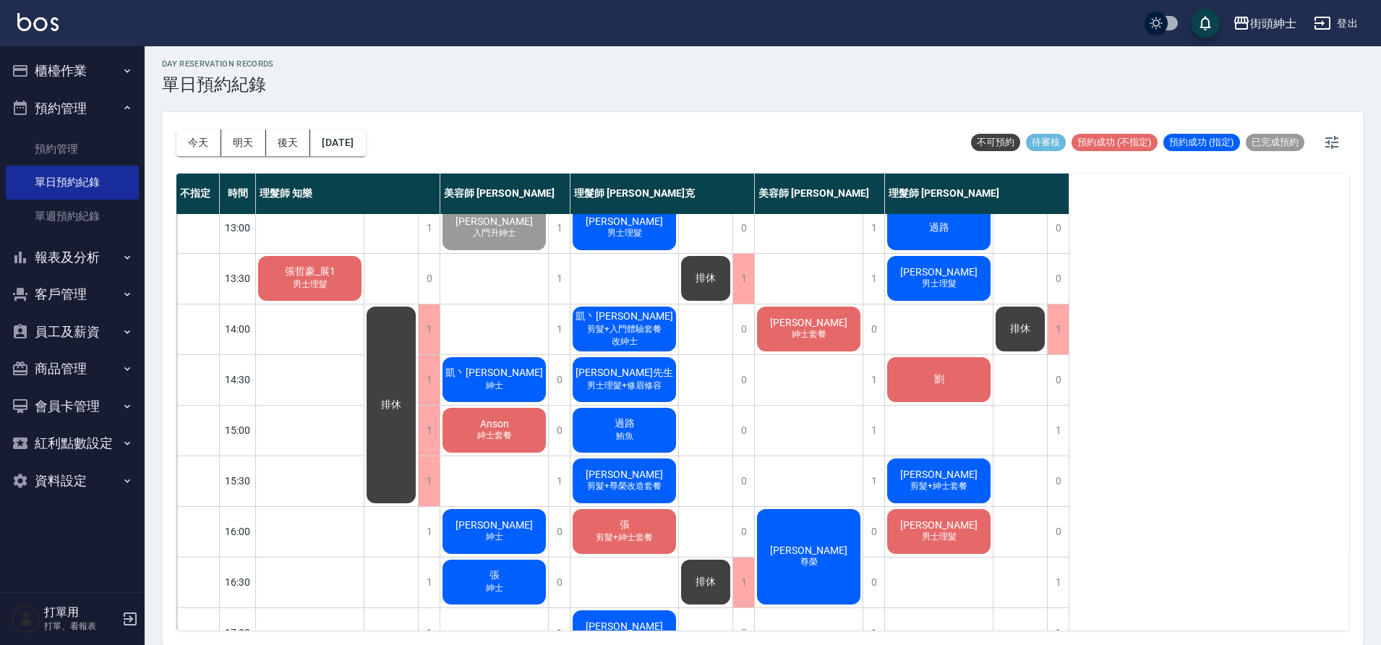
scroll to position [172, 0]
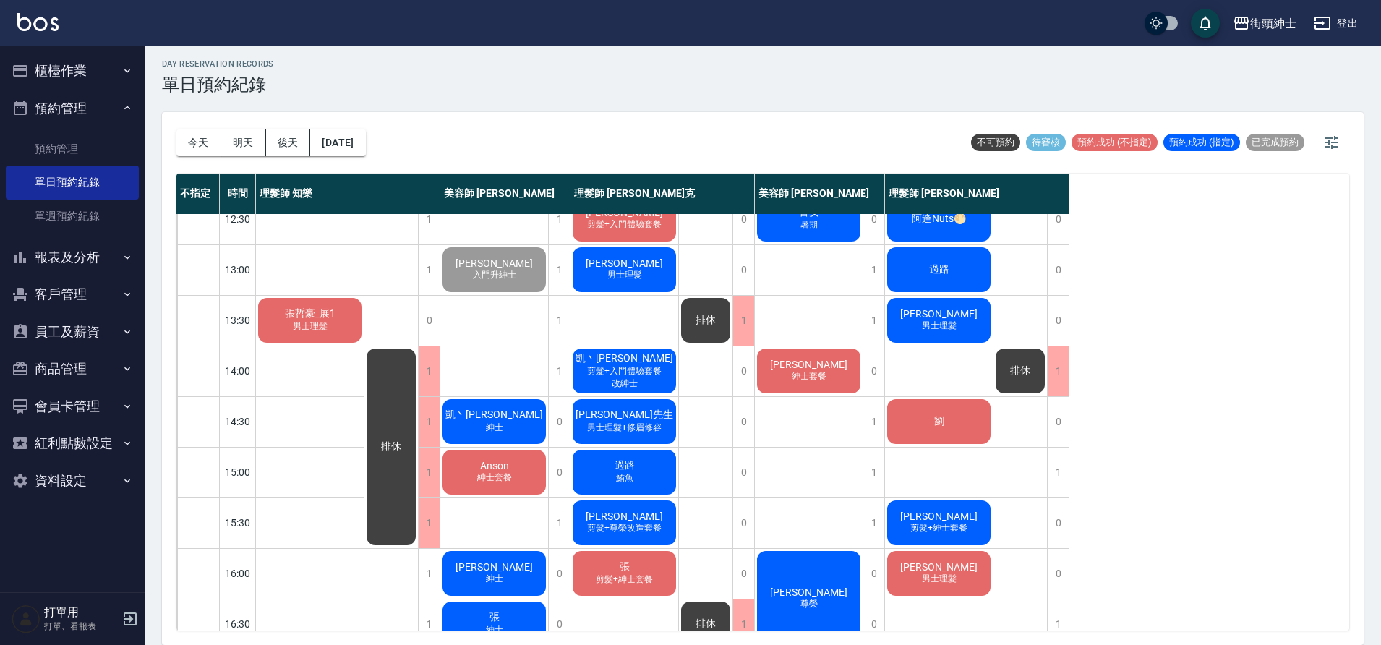
click at [516, 469] on div "Anson 紳士套餐" at bounding box center [494, 472] width 108 height 49
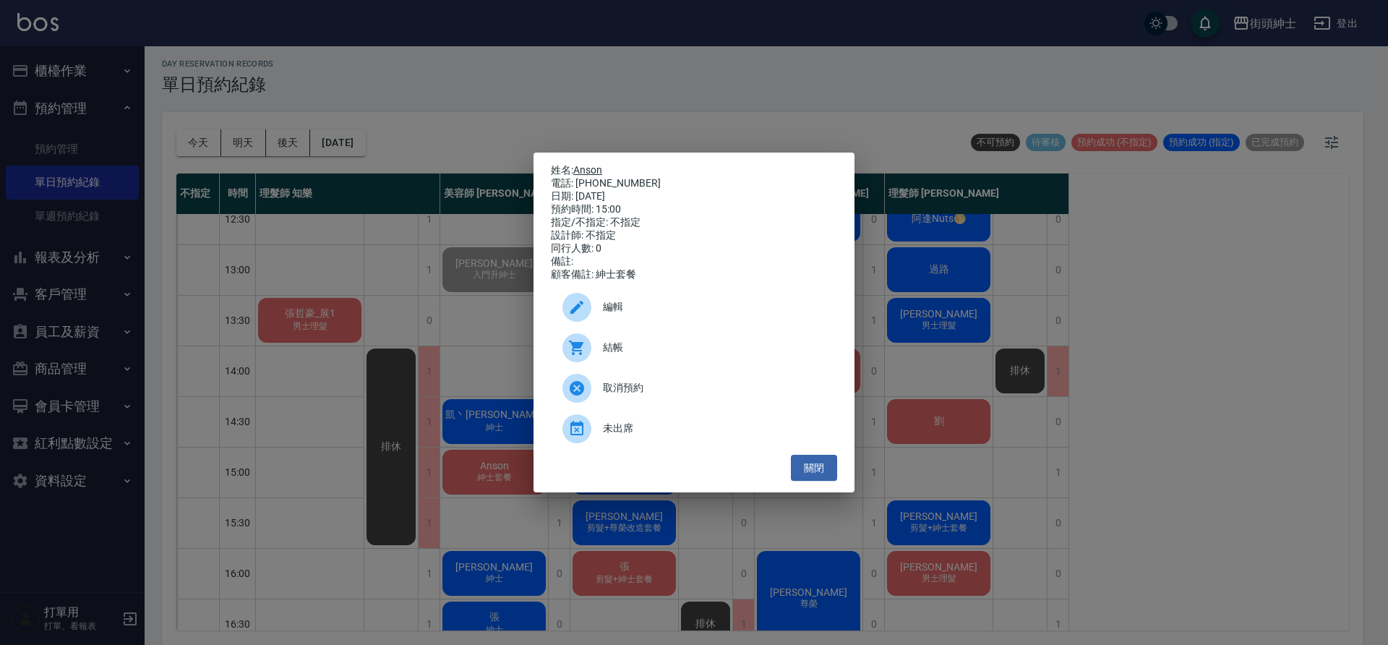
click at [601, 167] on link "Anson" at bounding box center [587, 170] width 29 height 12
click at [815, 479] on button "關閉" at bounding box center [814, 468] width 46 height 27
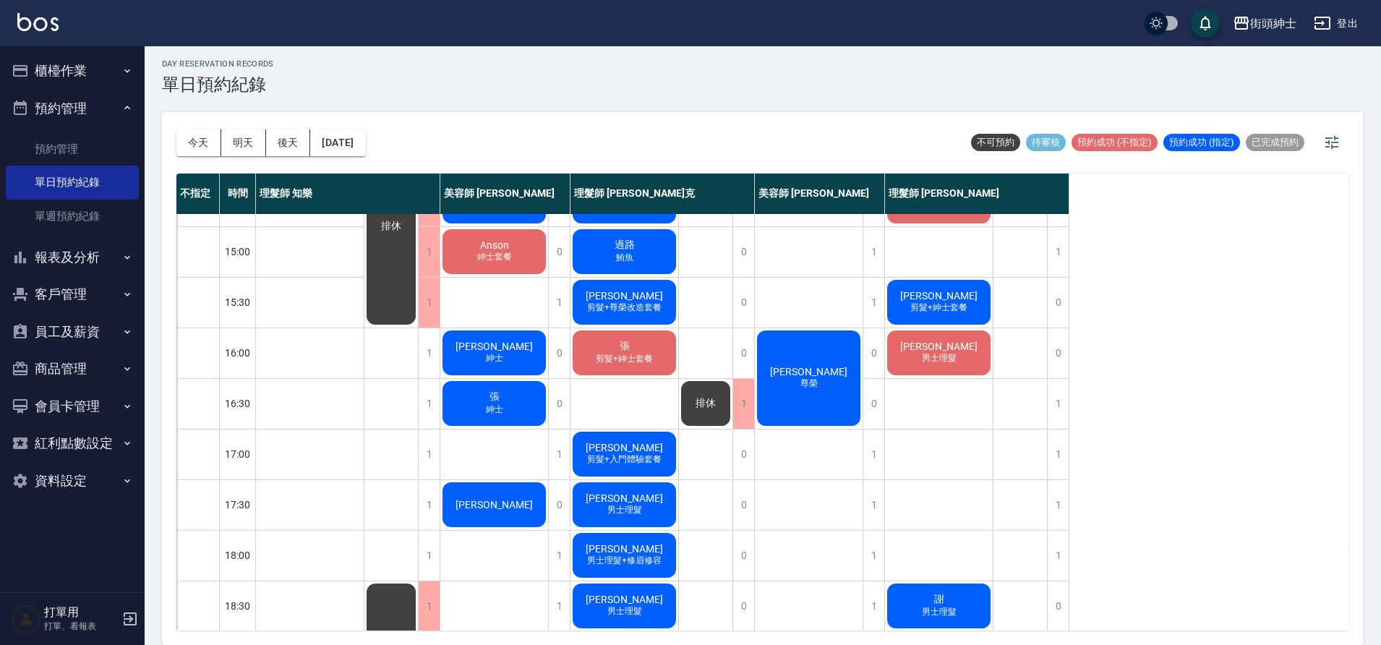
scroll to position [251, 0]
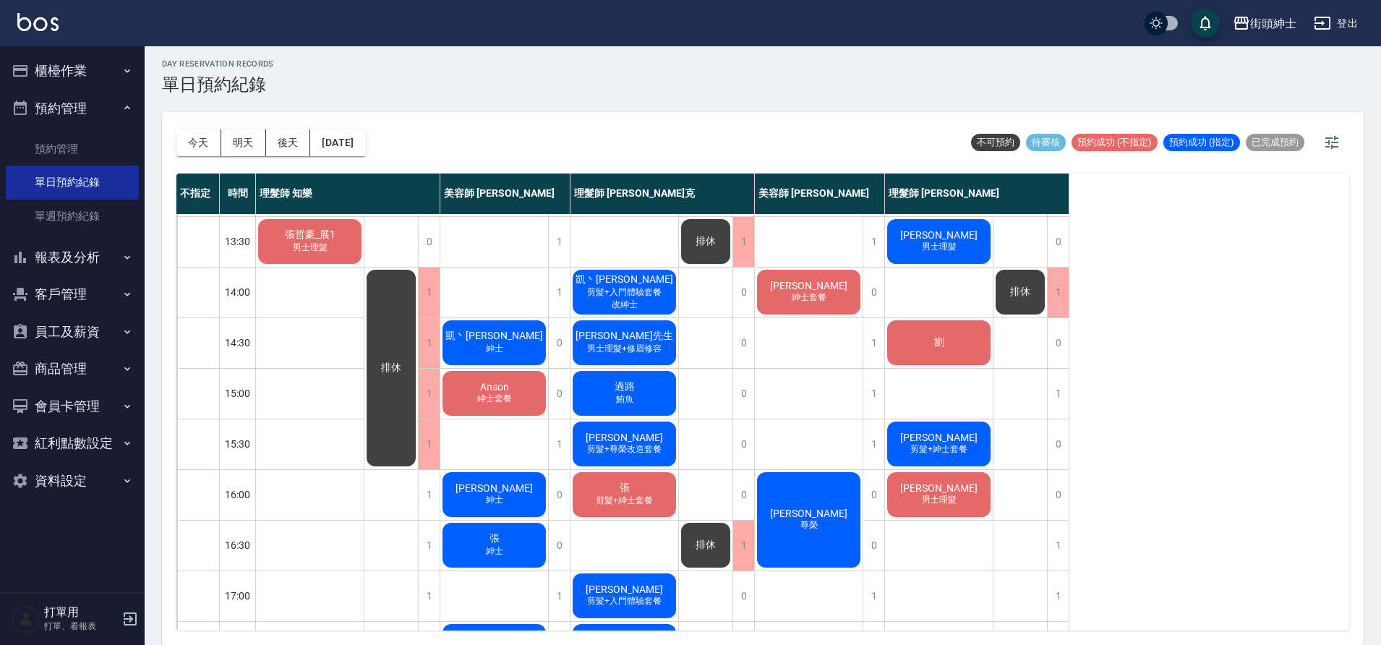
click at [636, 500] on span "剪髮+紳士套餐" at bounding box center [624, 501] width 63 height 12
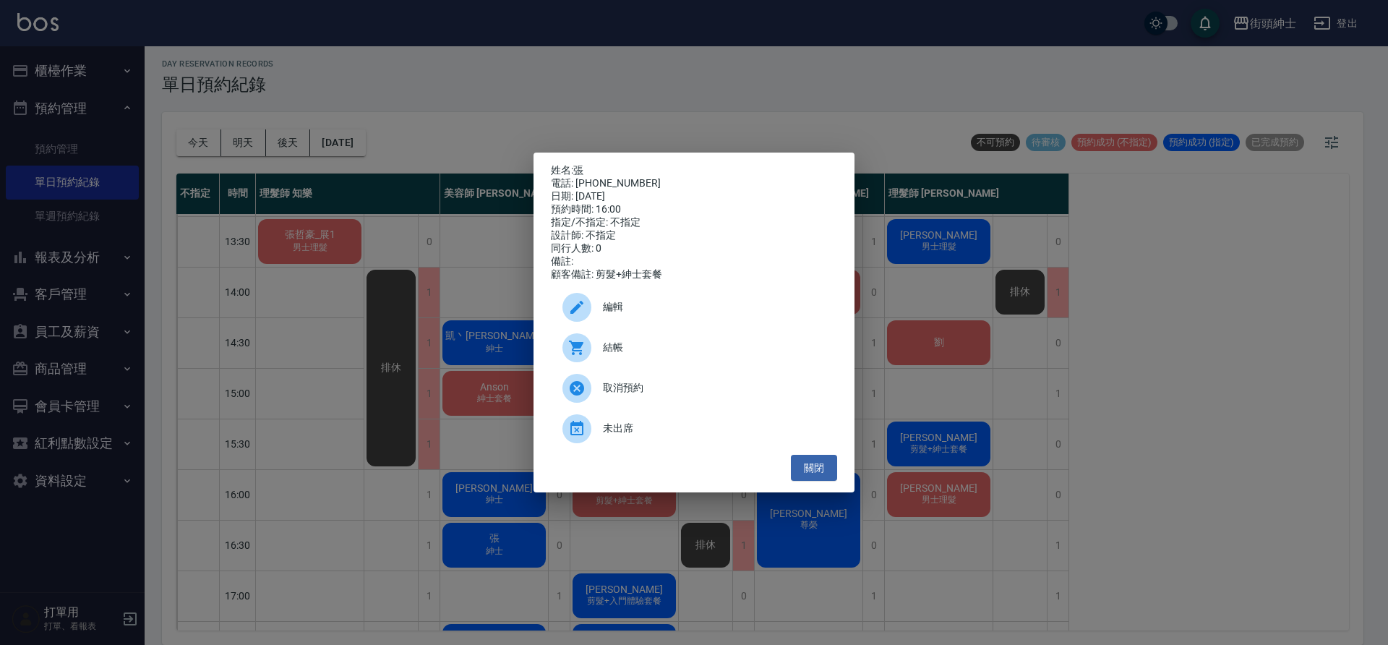
click at [628, 315] on span "編輯" at bounding box center [714, 306] width 223 height 15
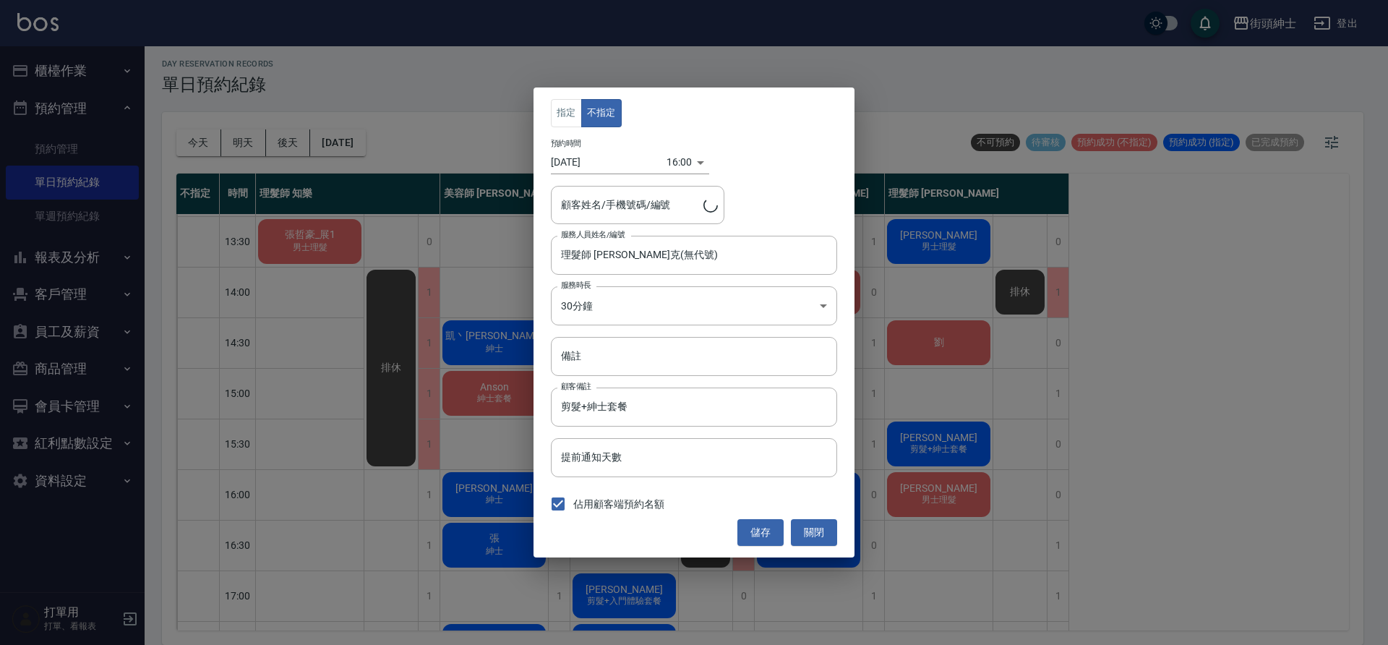
type input "張/0958731683"
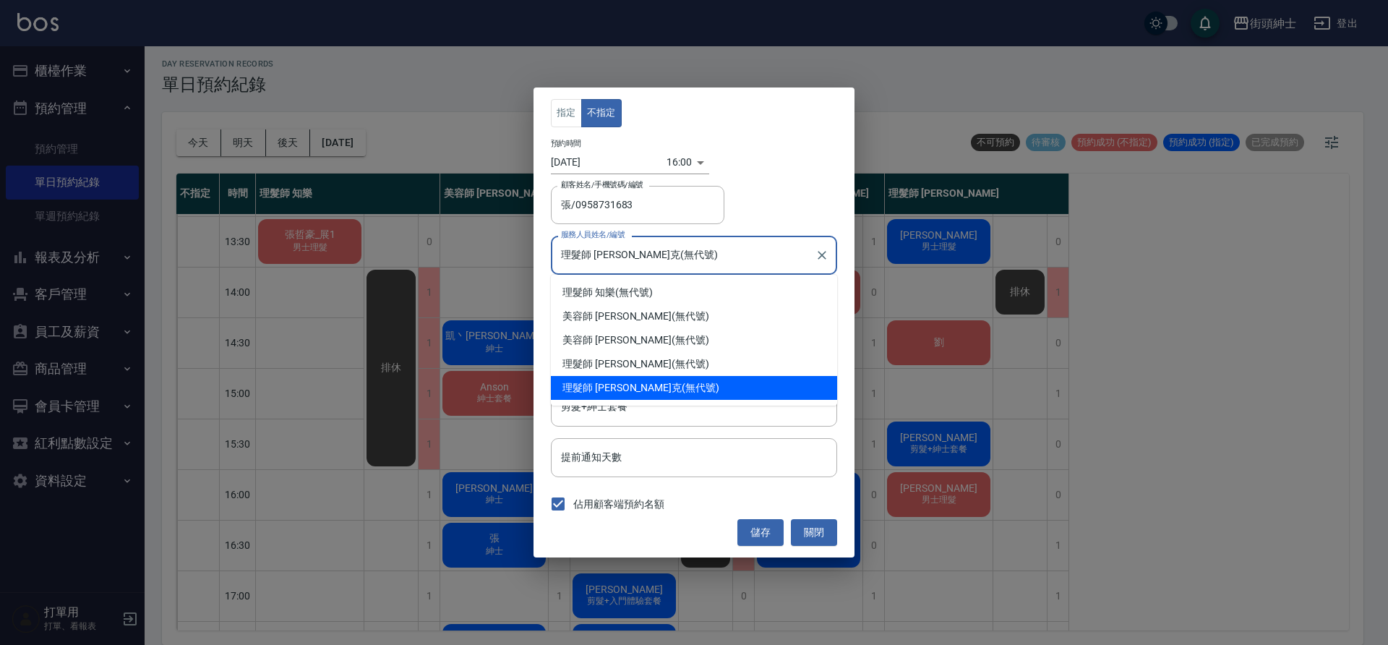
drag, startPoint x: 629, startPoint y: 264, endPoint x: 636, endPoint y: 268, distance: 7.8
click at [629, 265] on input "理髮師 Vic 維克(無代號)" at bounding box center [683, 254] width 252 height 25
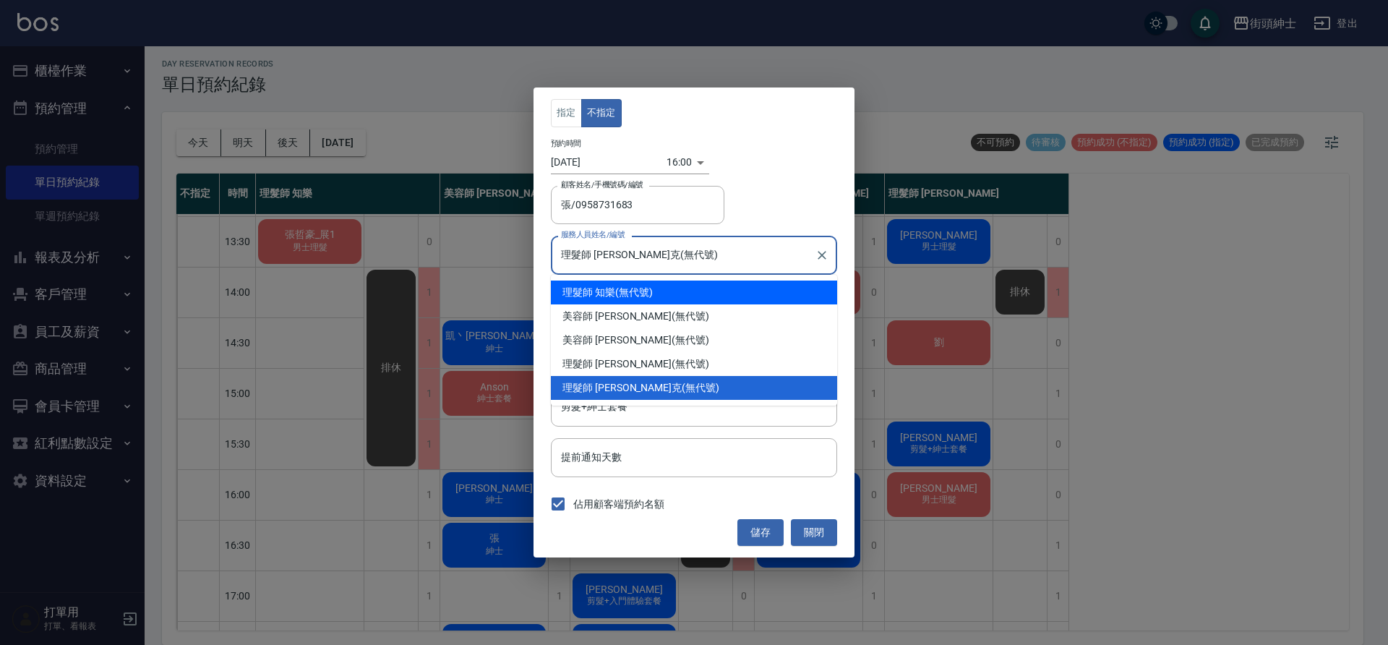
click at [636, 296] on div "理髮師 知樂 (無代號)" at bounding box center [694, 293] width 286 height 24
type input "理髮師 知樂(無代號)"
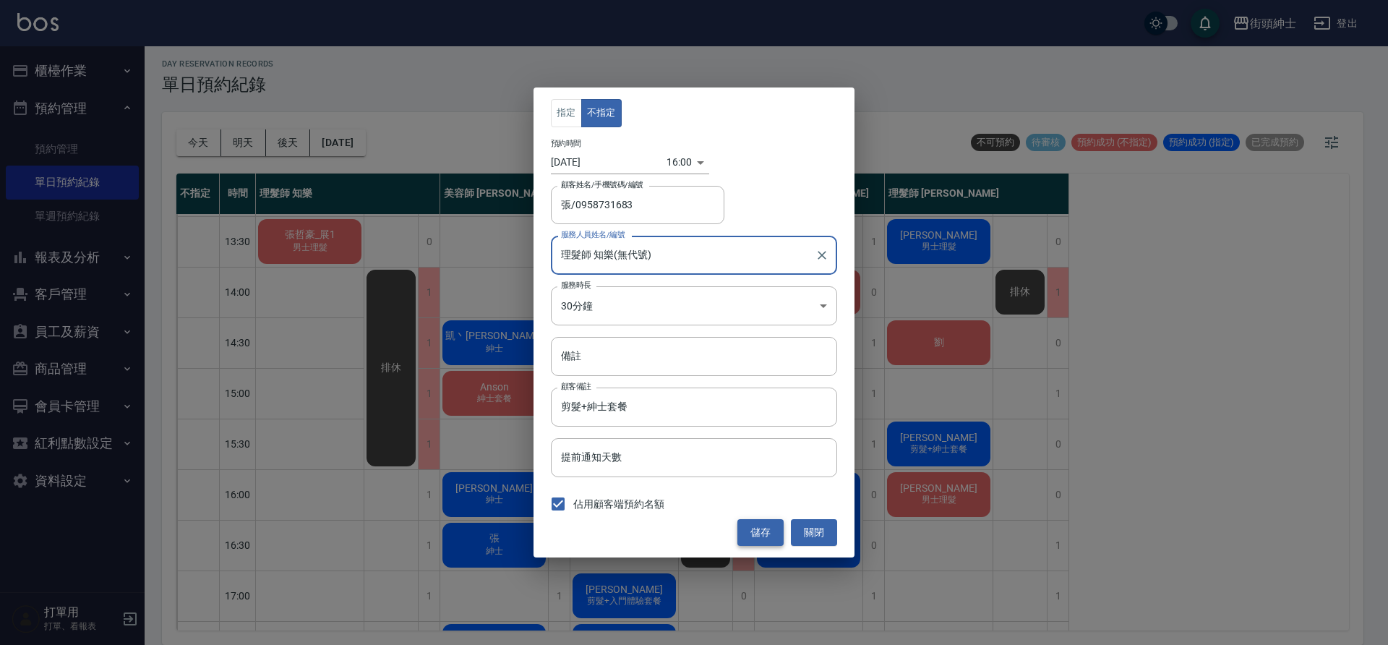
click at [765, 531] on button "儲存" at bounding box center [761, 532] width 46 height 27
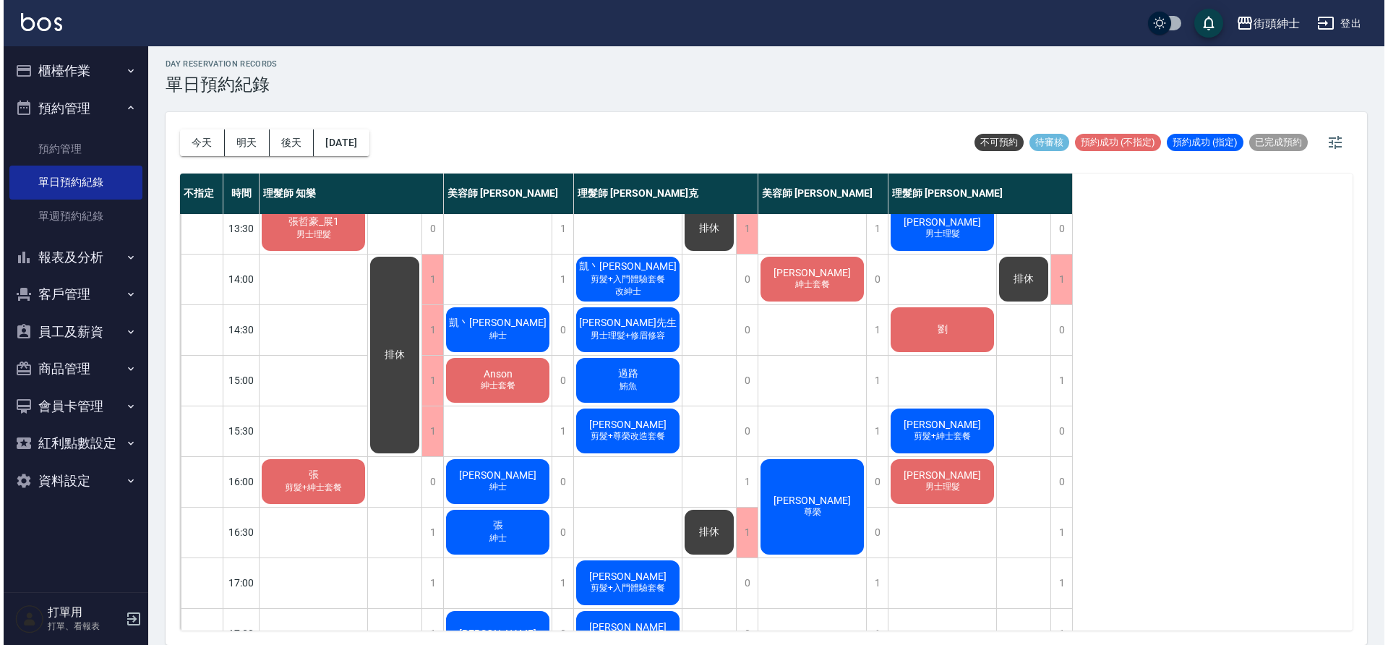
scroll to position [262, 0]
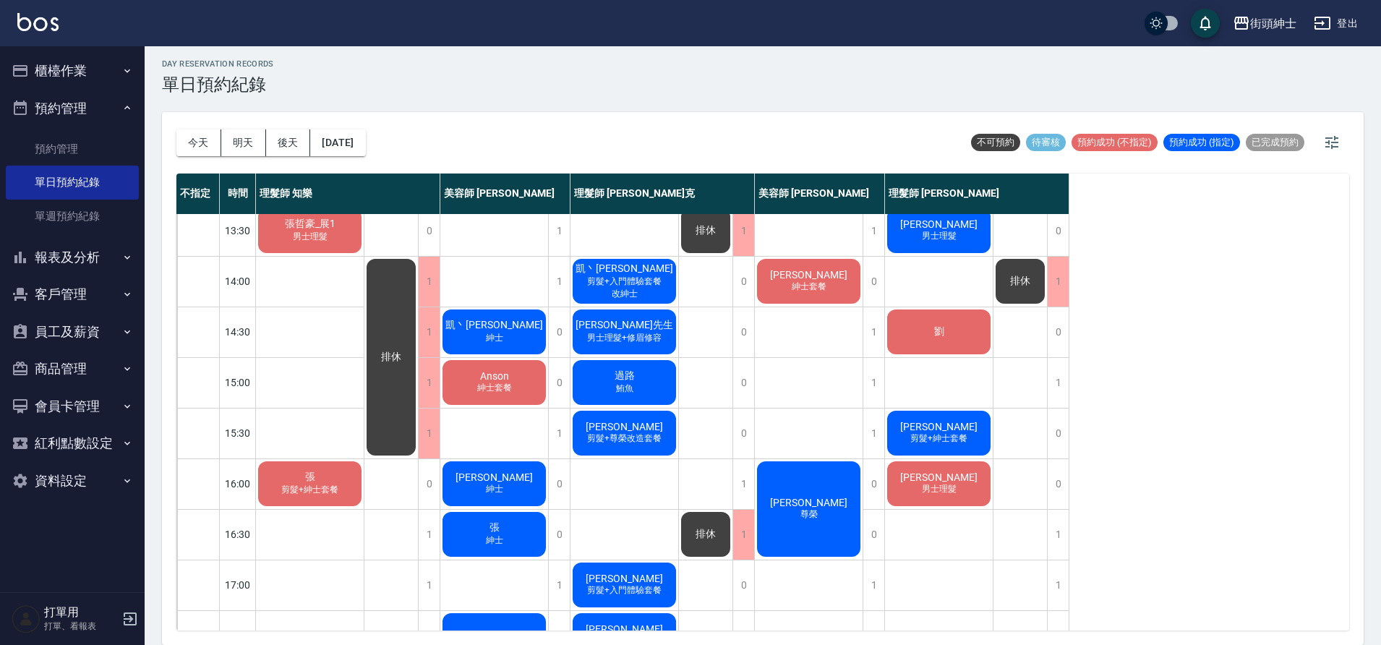
click at [317, 479] on span "張" at bounding box center [310, 477] width 16 height 13
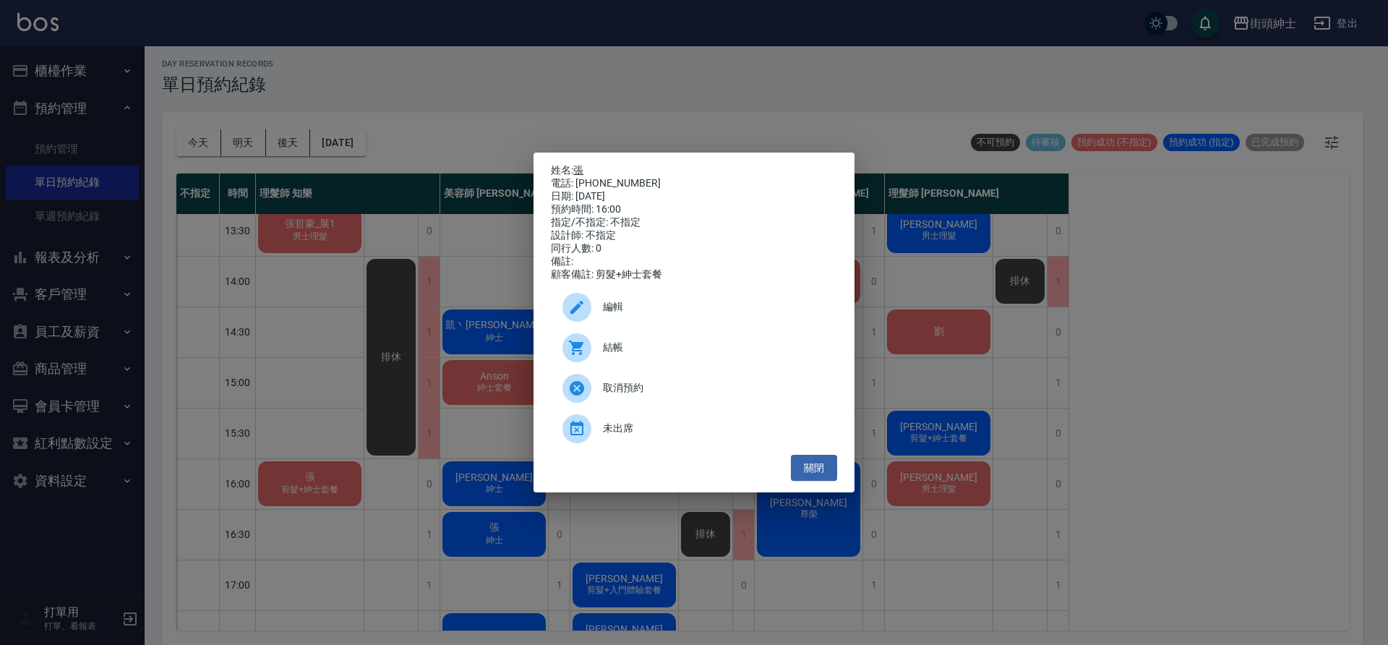
click at [578, 165] on link "張" at bounding box center [578, 170] width 10 height 12
click at [483, 390] on div "姓名: 張 電話: 0958731683 日期: 2025/09/26 預約時間: 16:00 指定/不指定: 不指定 設計師: 不指定 同行人數: 0 備註…" at bounding box center [694, 322] width 1388 height 645
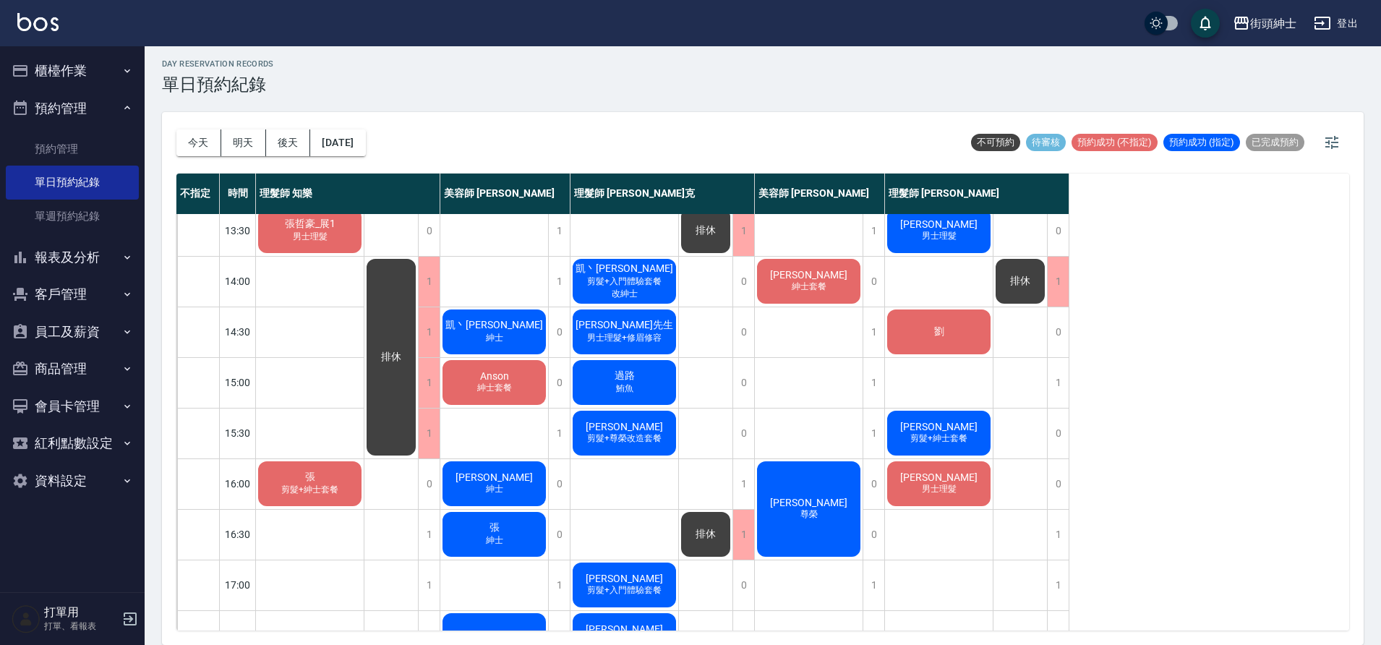
click at [643, 382] on div "過路 鮪魚" at bounding box center [624, 382] width 108 height 49
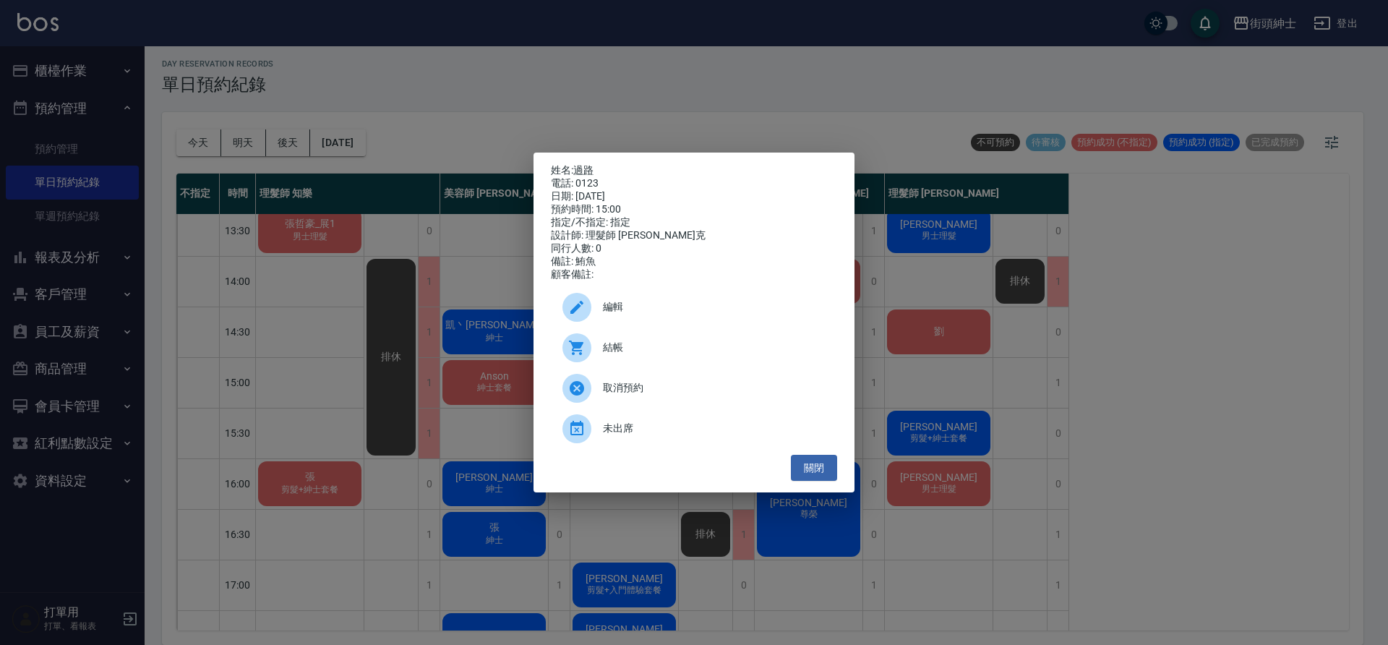
click at [657, 315] on span "編輯" at bounding box center [714, 306] width 223 height 15
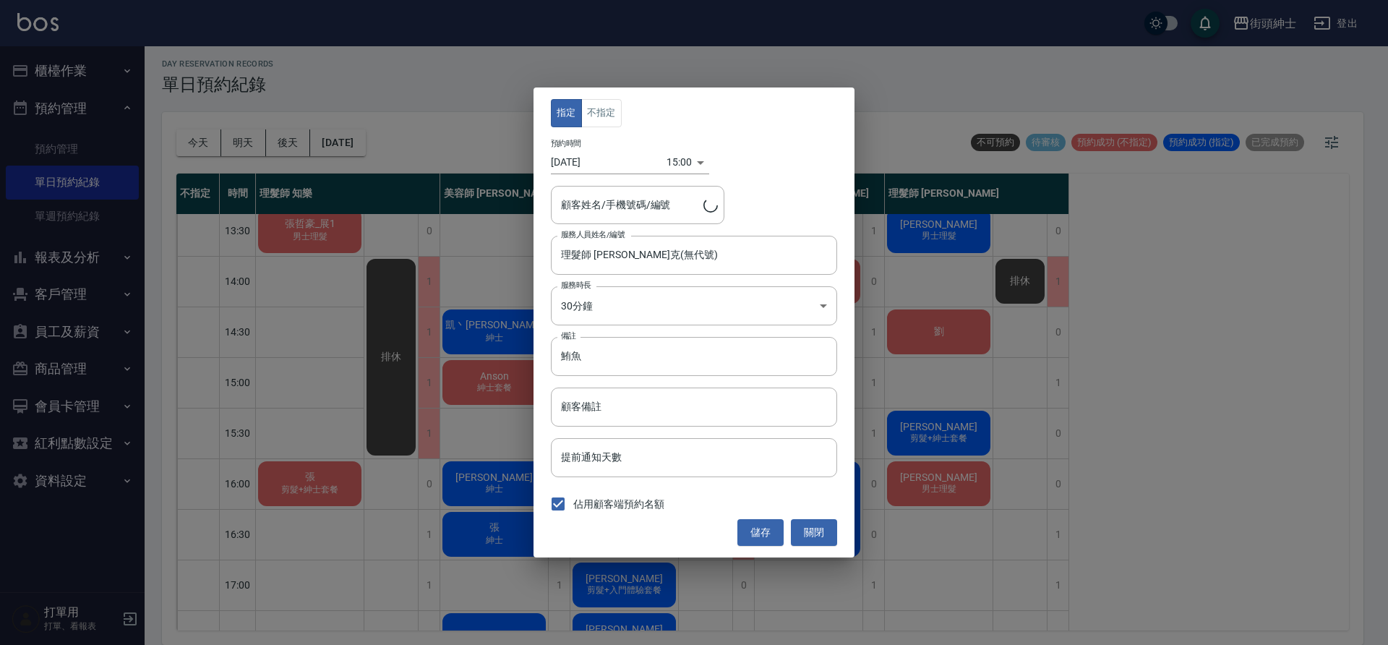
type input "過路/0123"
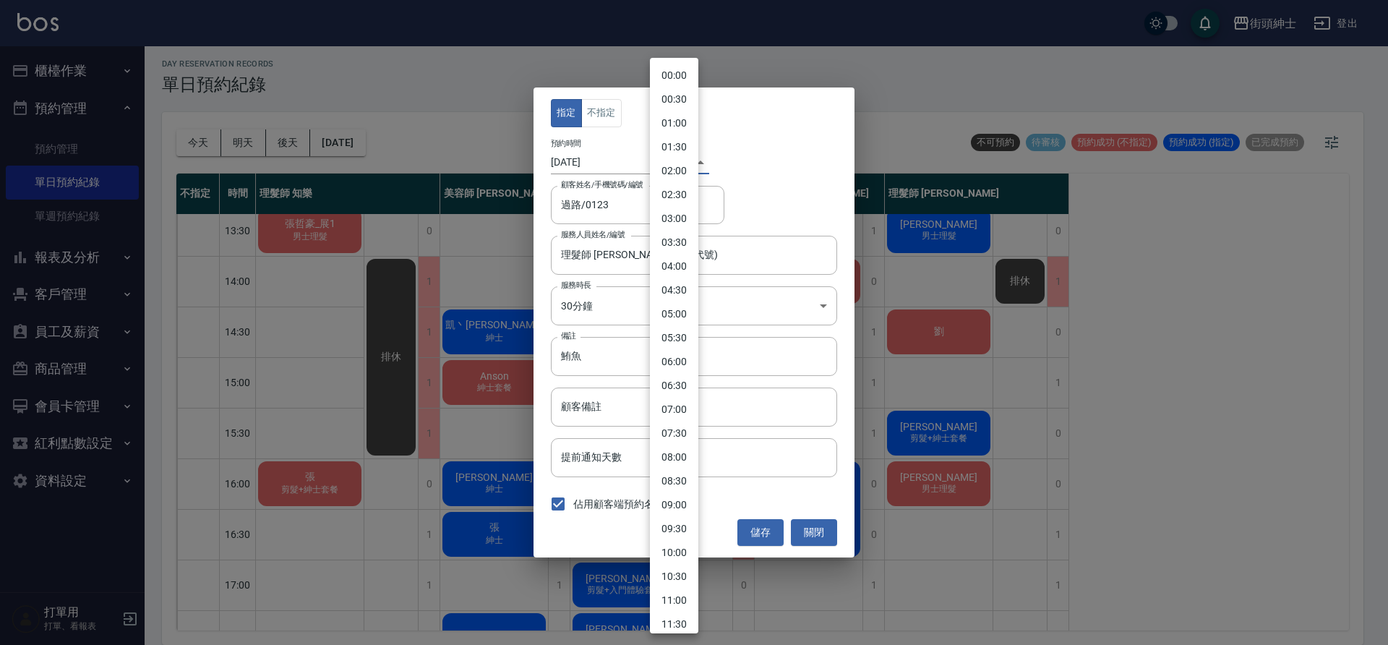
click at [672, 164] on body "街頭紳士 登出 櫃檯作業 打帳單 帳單列表 營業儀表板 現金收支登錄 材料自購登錄 每日結帳 排班表 現場電腦打卡 預約管理 預約管理 單日預約紀錄 單週預約…" at bounding box center [694, 320] width 1388 height 649
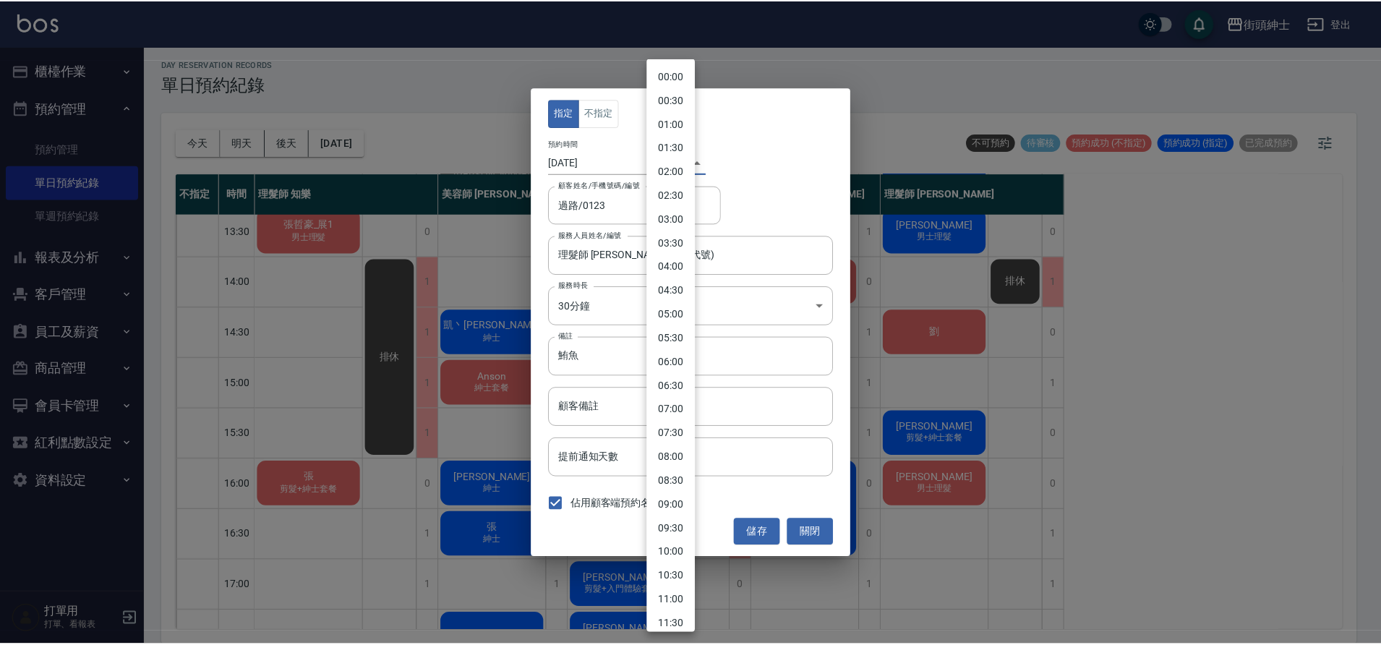
scroll to position [446, 0]
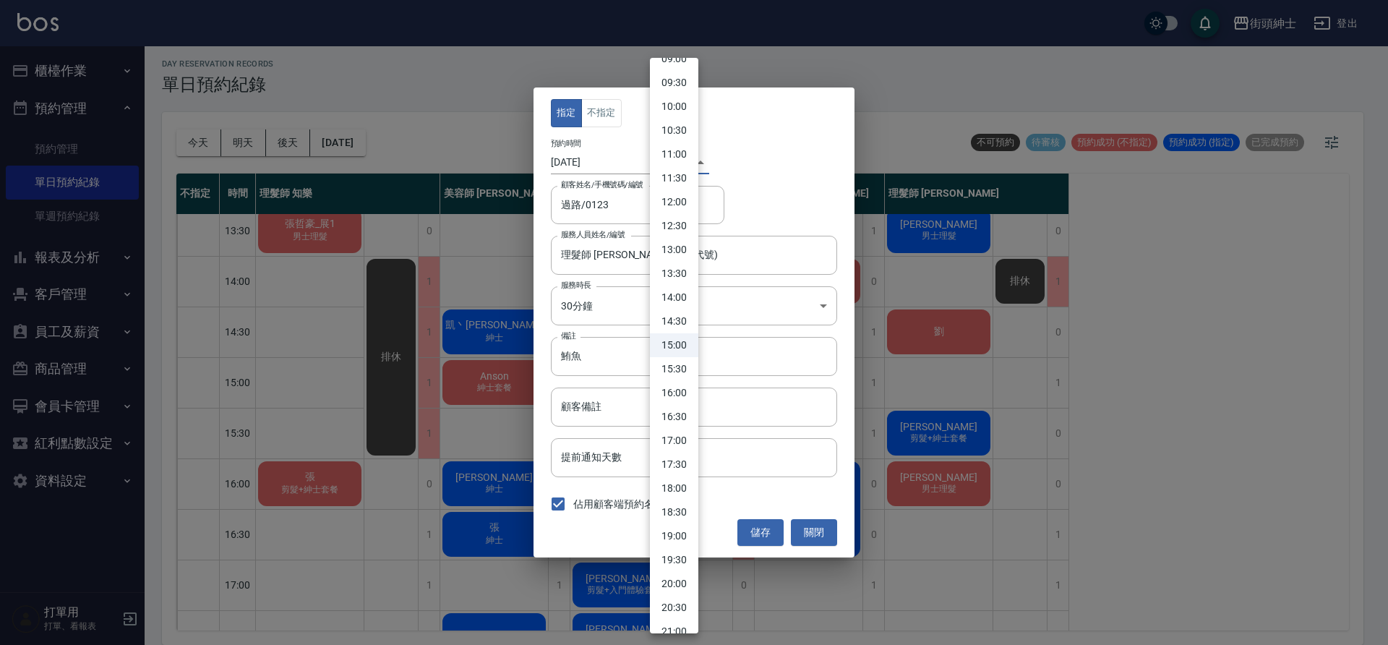
drag, startPoint x: 682, startPoint y: 396, endPoint x: 704, endPoint y: 424, distance: 35.6
click at [682, 395] on li "16:00" at bounding box center [674, 393] width 48 height 24
type input "1758873600000"
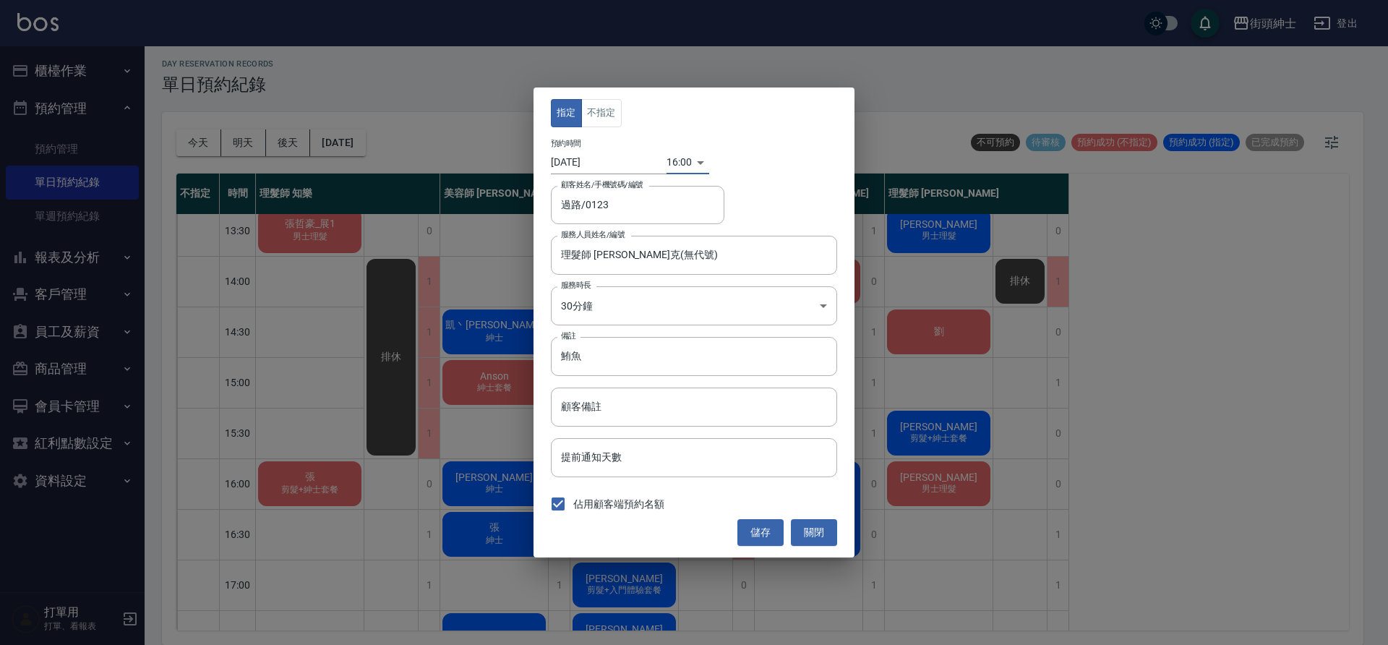
click at [767, 534] on button "儲存" at bounding box center [761, 532] width 46 height 27
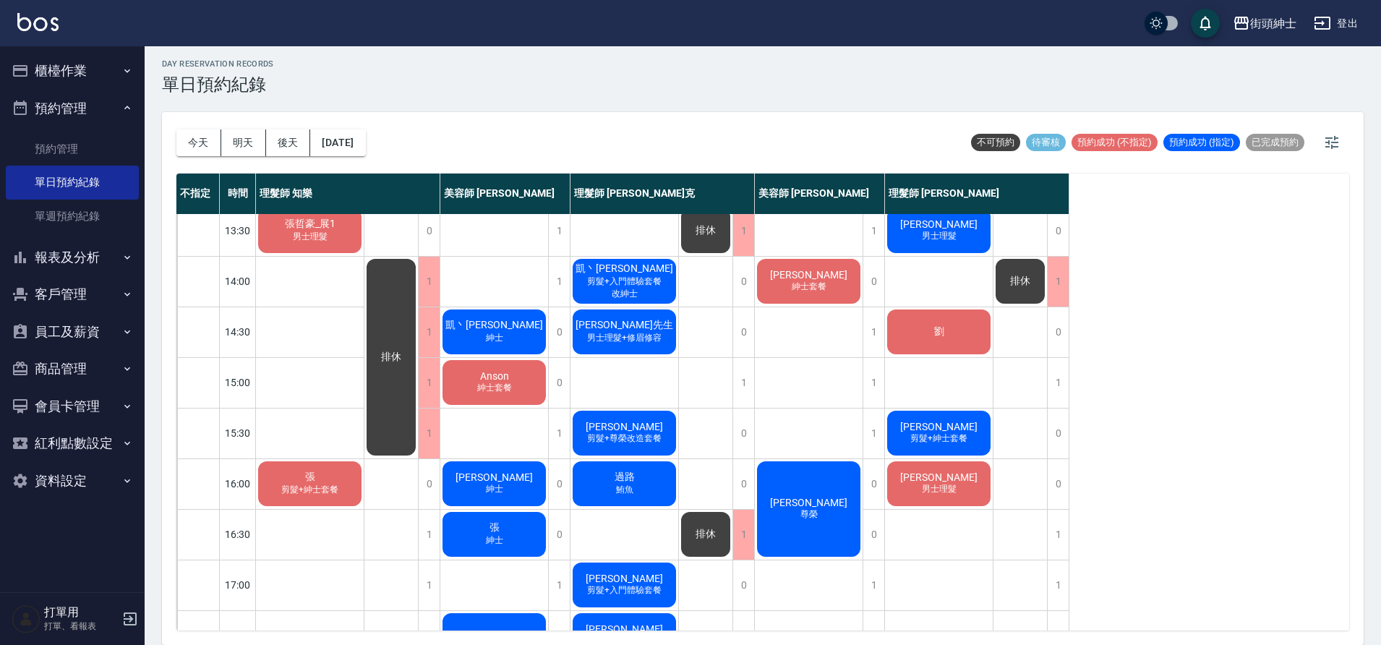
click at [958, 337] on div "劉" at bounding box center [939, 331] width 108 height 49
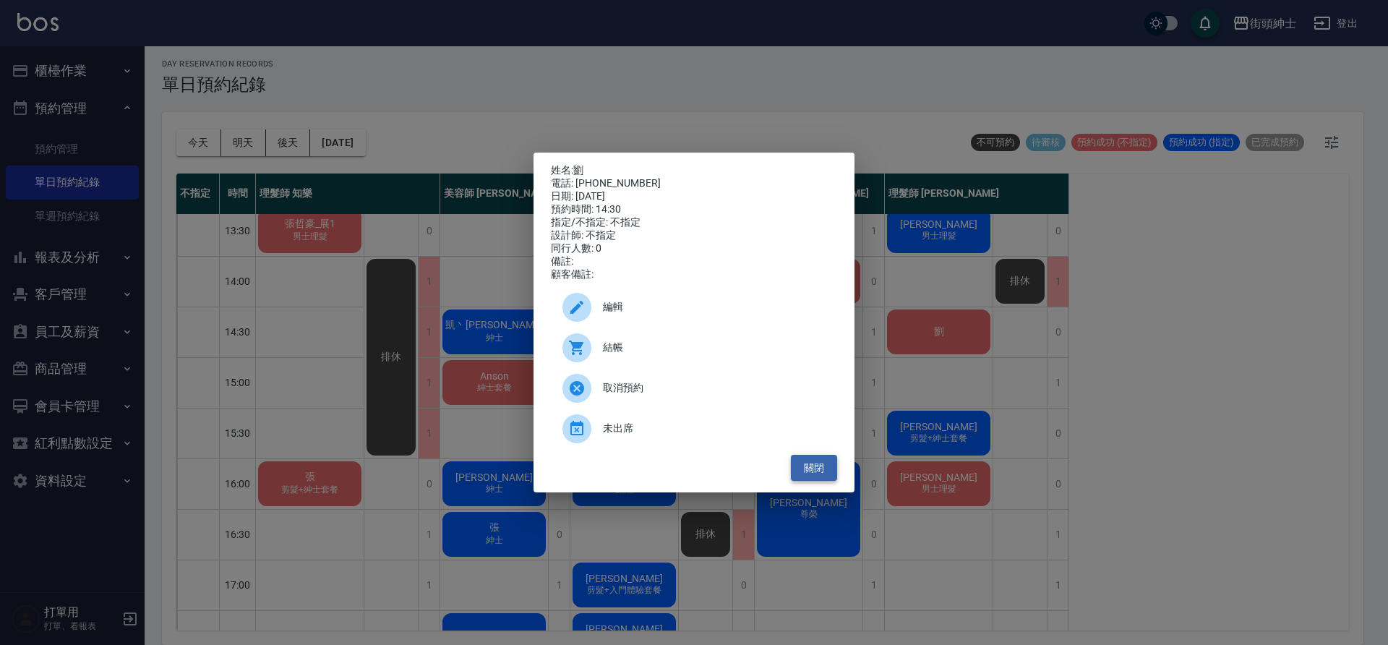
click at [826, 475] on button "關閉" at bounding box center [814, 468] width 46 height 27
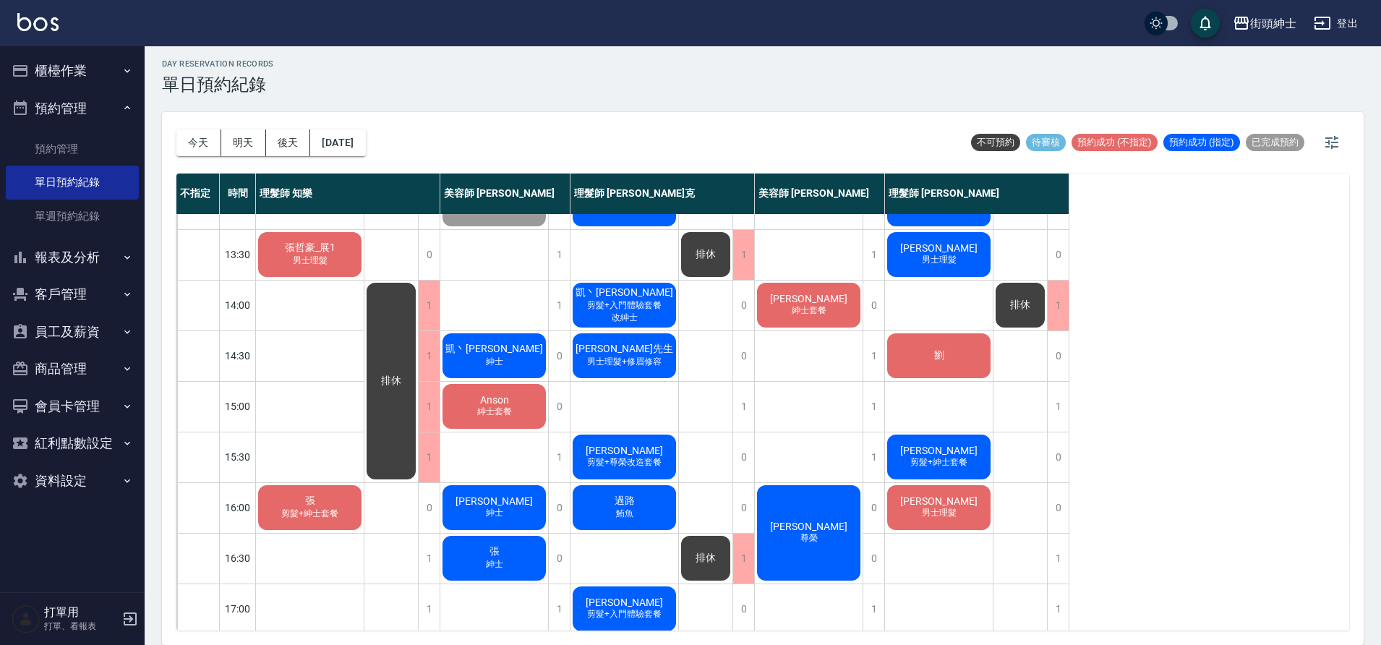
scroll to position [246, 0]
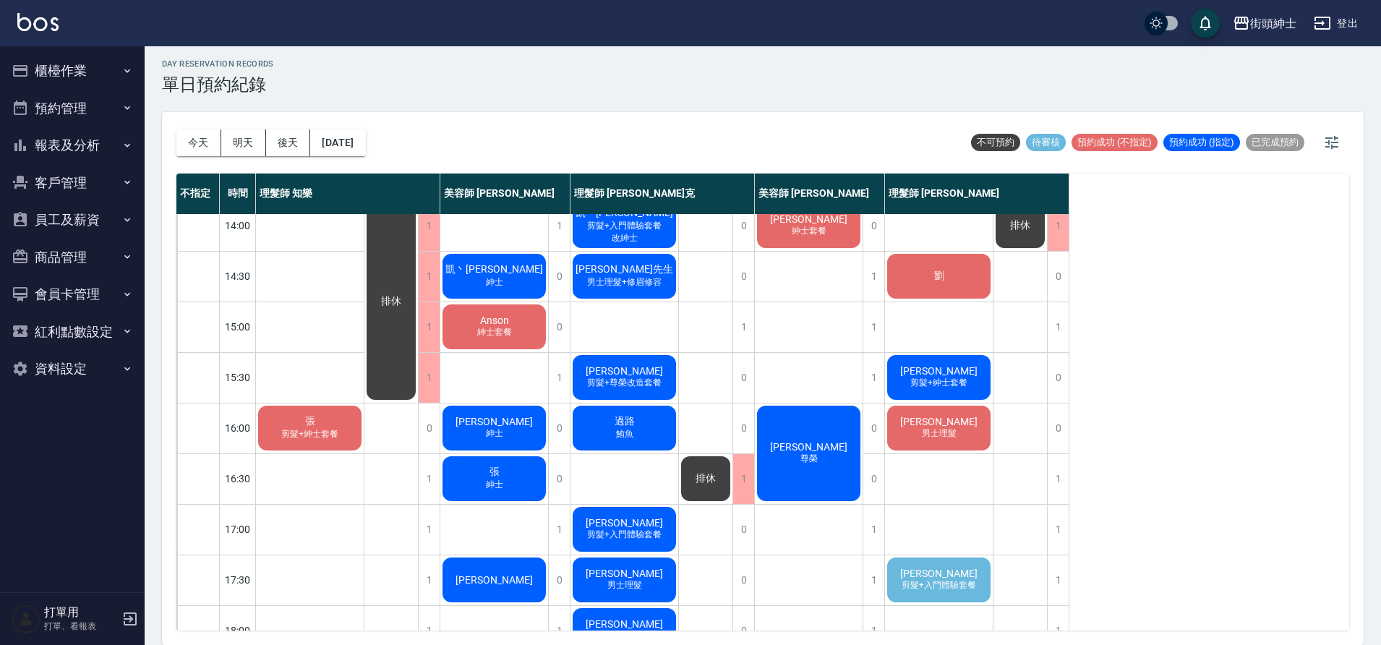
scroll to position [450, 0]
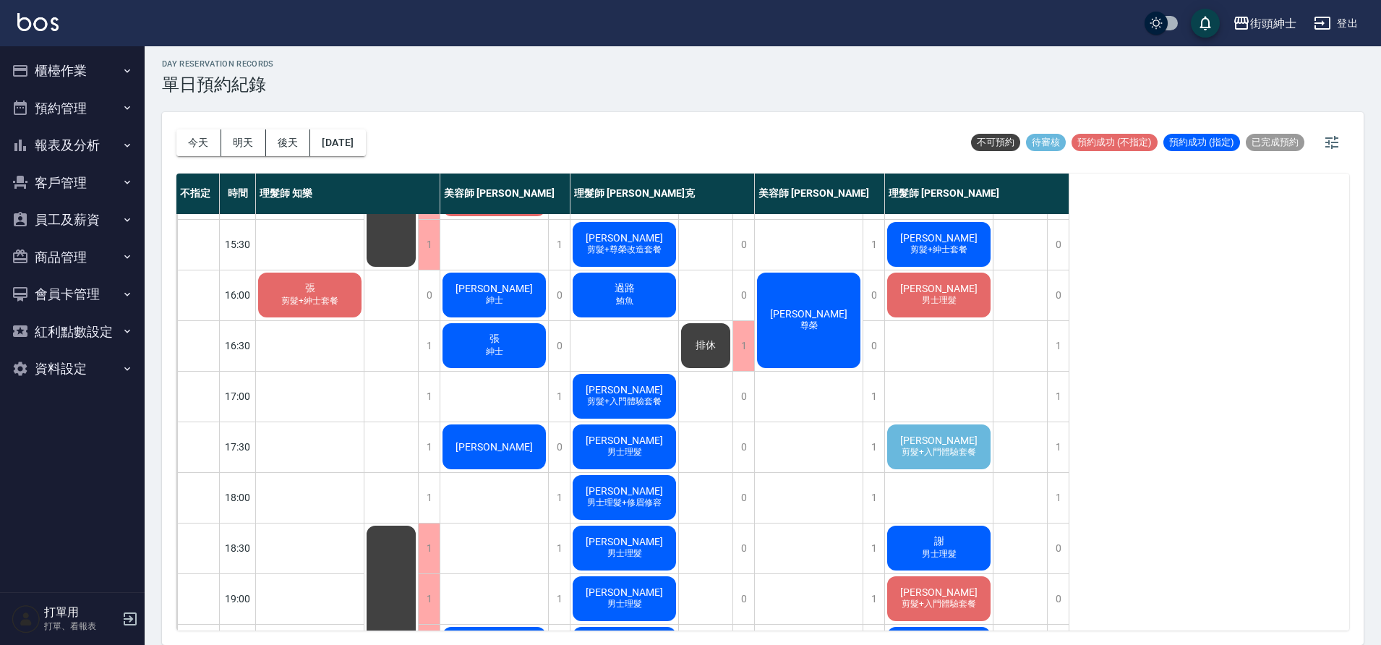
click at [945, 456] on span "剪髮+入門體驗套餐" at bounding box center [939, 452] width 80 height 12
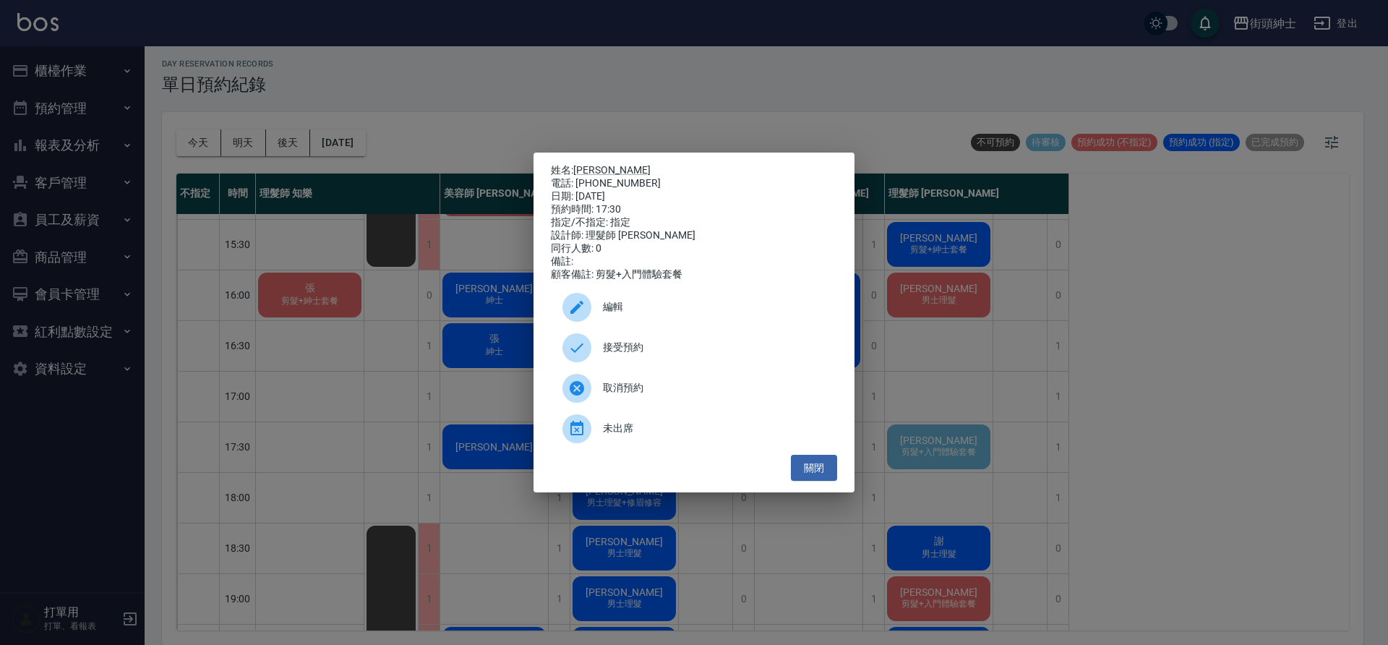
click at [733, 349] on span "接受預約" at bounding box center [714, 347] width 223 height 15
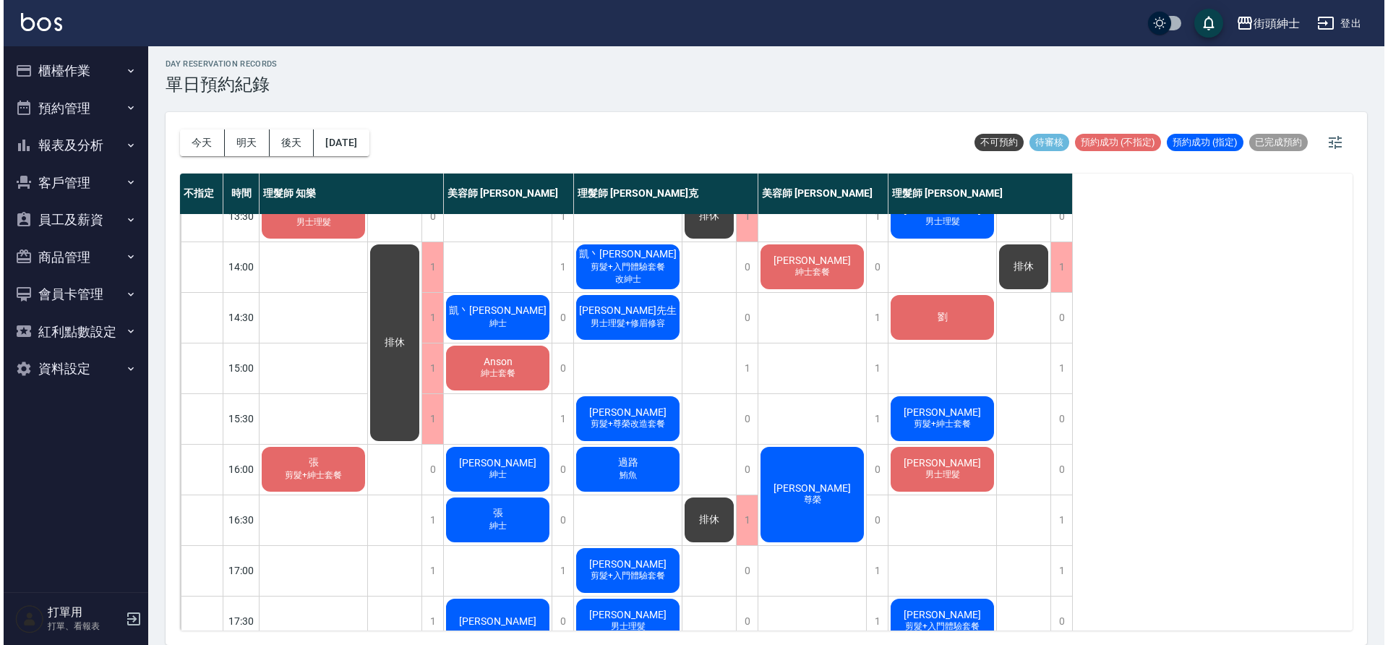
scroll to position [293, 0]
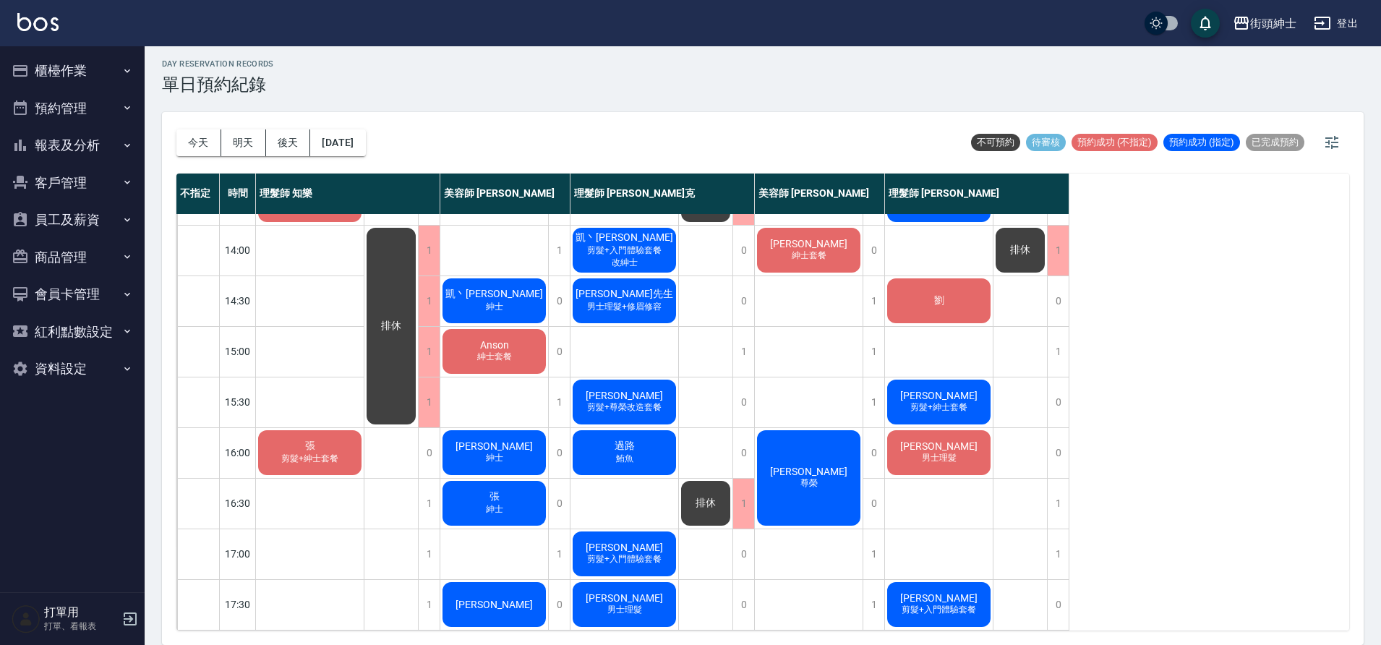
click at [513, 460] on div "隆傑 紳士" at bounding box center [494, 452] width 108 height 49
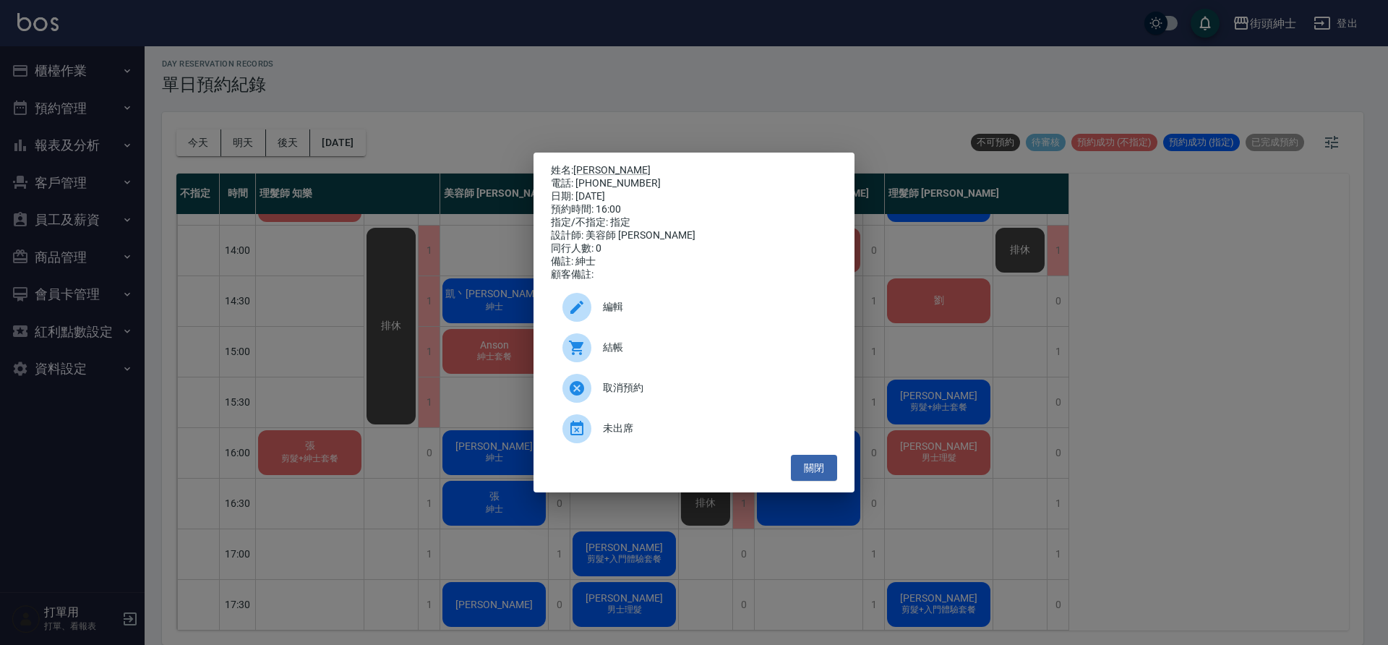
click at [645, 315] on span "編輯" at bounding box center [714, 306] width 223 height 15
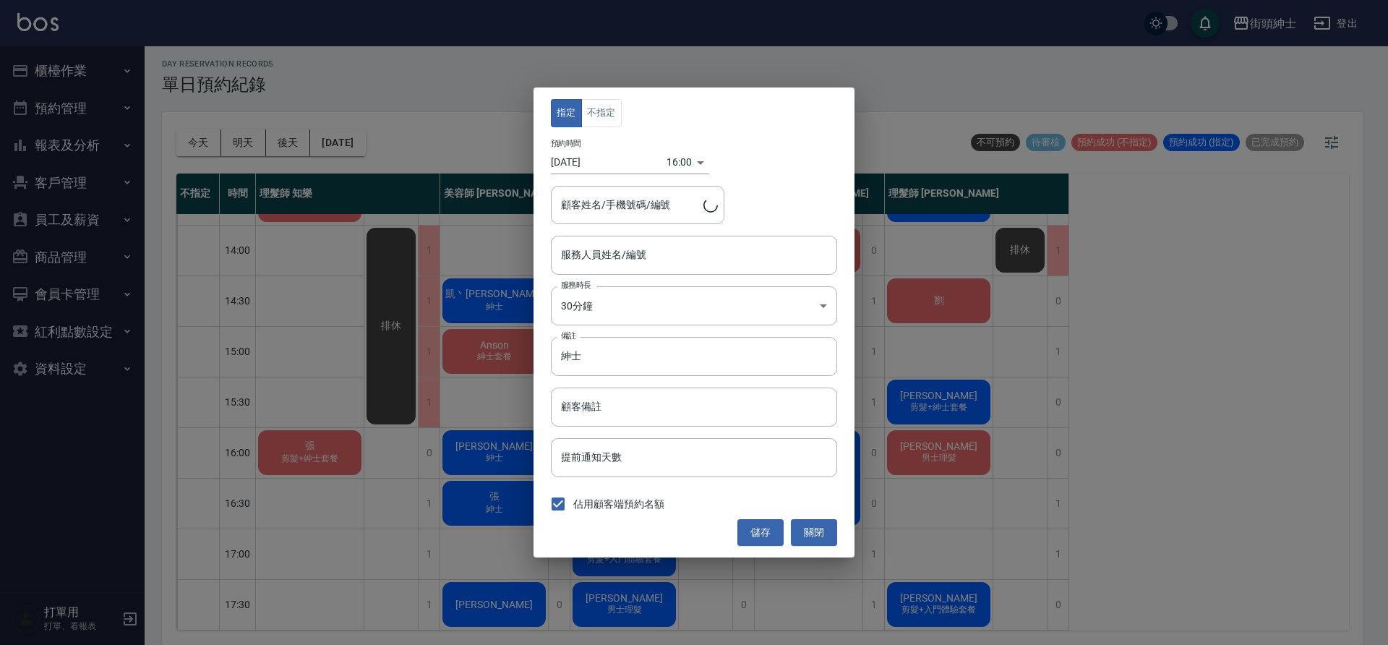
type input "[PERSON_NAME]/0978132971"
type input "美容師 [PERSON_NAME](無代號)"
drag, startPoint x: 656, startPoint y: 258, endPoint x: 638, endPoint y: 258, distance: 18.1
click at [654, 258] on input "美容師 [PERSON_NAME](無代號)" at bounding box center [683, 254] width 252 height 25
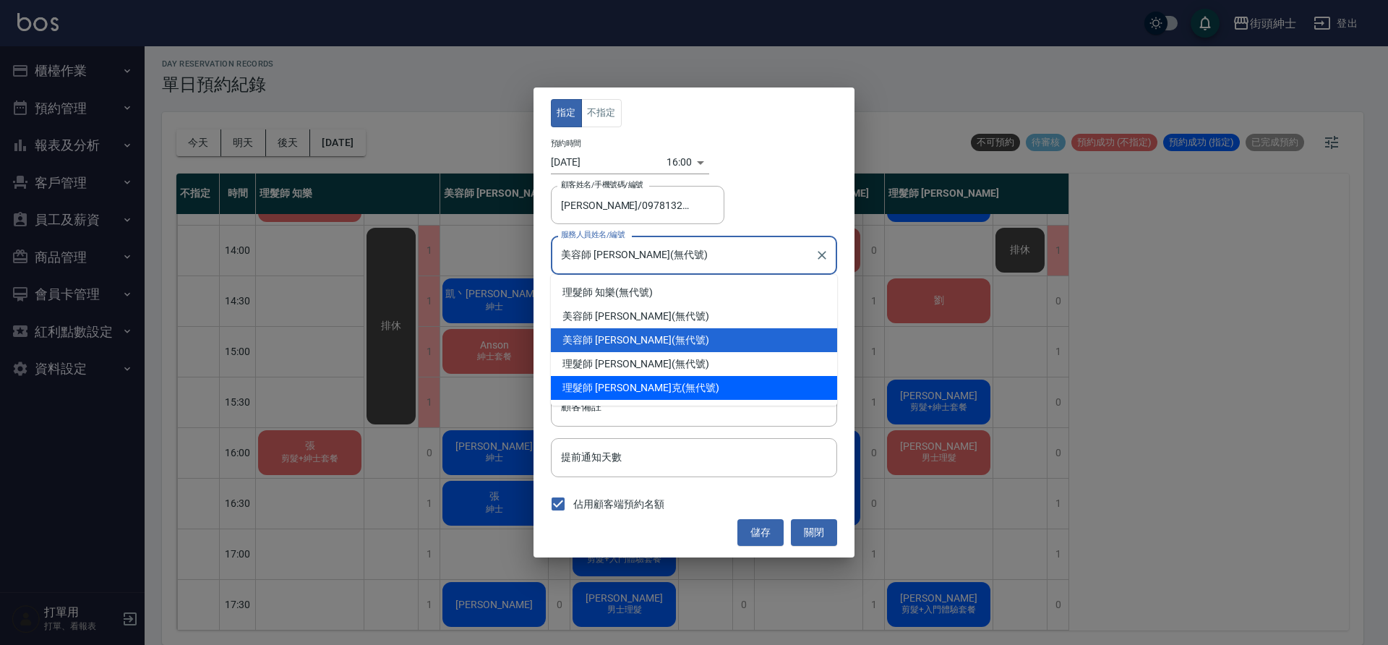
click at [682, 160] on div "16:00 1758873600000" at bounding box center [688, 162] width 43 height 24
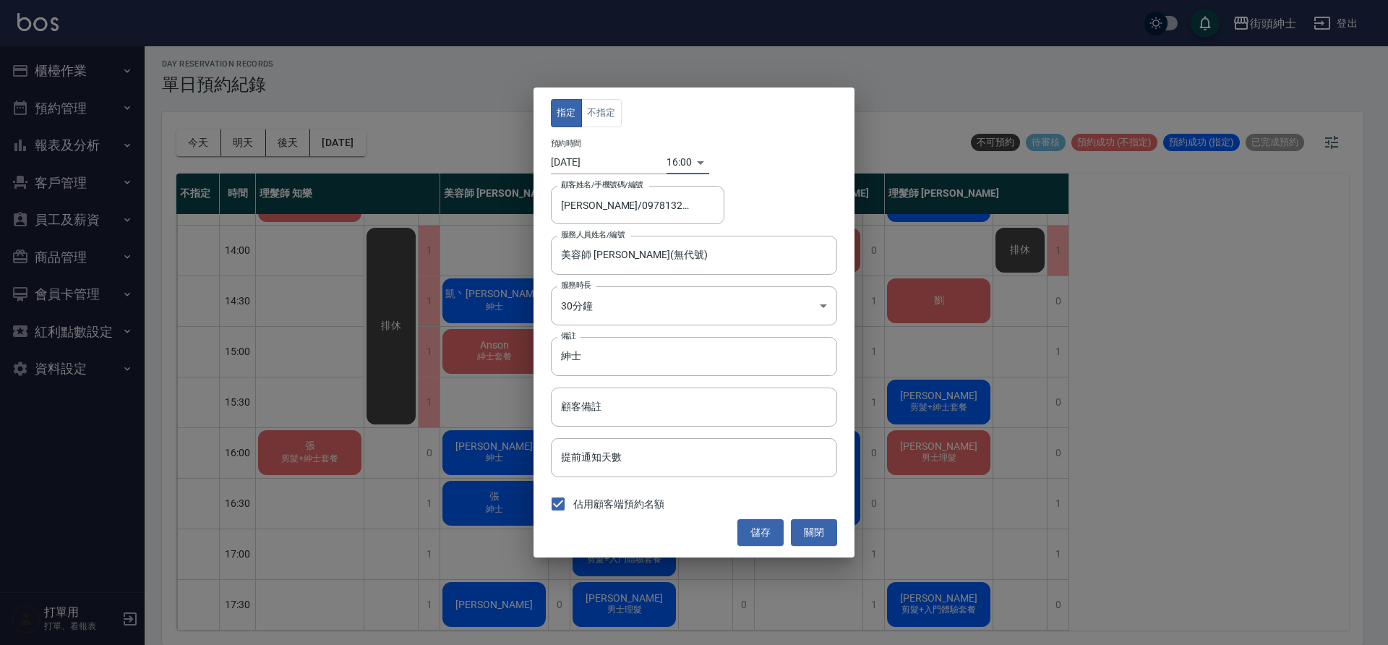
click at [672, 158] on body "街頭紳士 登出 櫃檯作業 打帳單 帳單列表 營業儀表板 現金收支登錄 材料自購登錄 每日結帳 排班表 現場電腦打卡 預約管理 預約管理 單日預約紀錄 單週預約…" at bounding box center [694, 320] width 1388 height 649
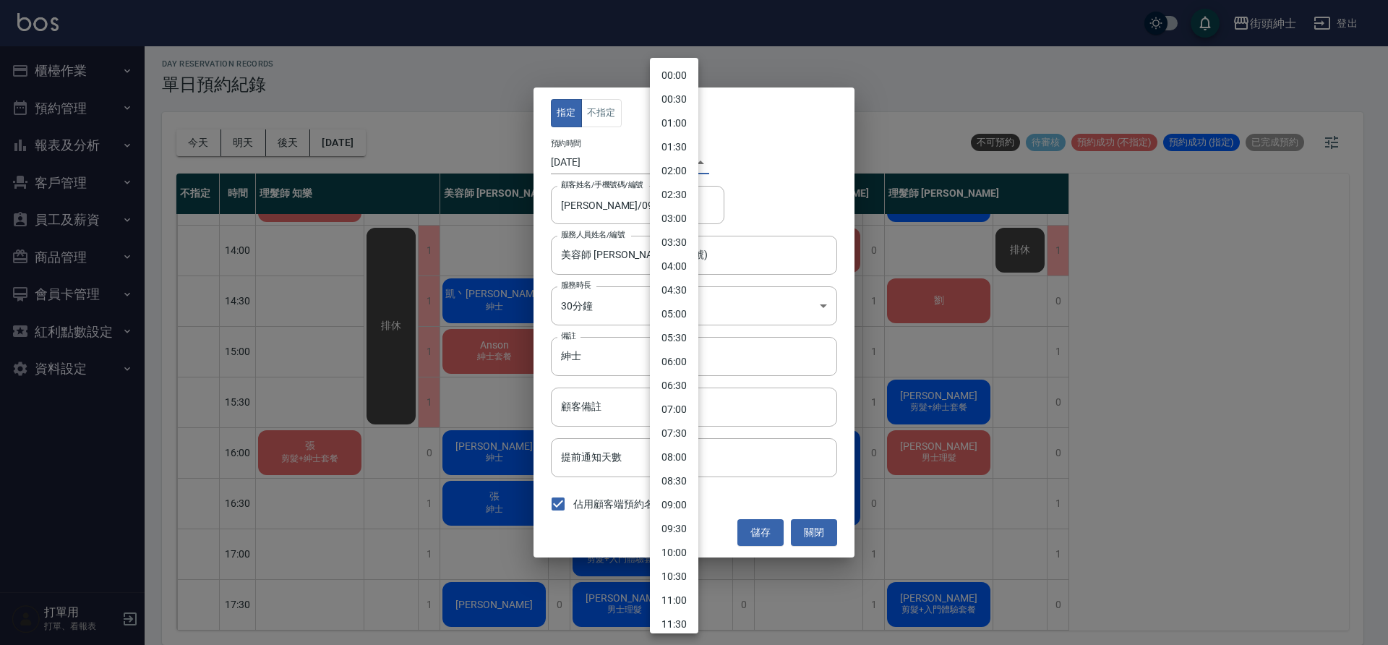
scroll to position [494, 0]
click at [680, 314] on li "15:30" at bounding box center [674, 321] width 48 height 24
type input "1758871800000"
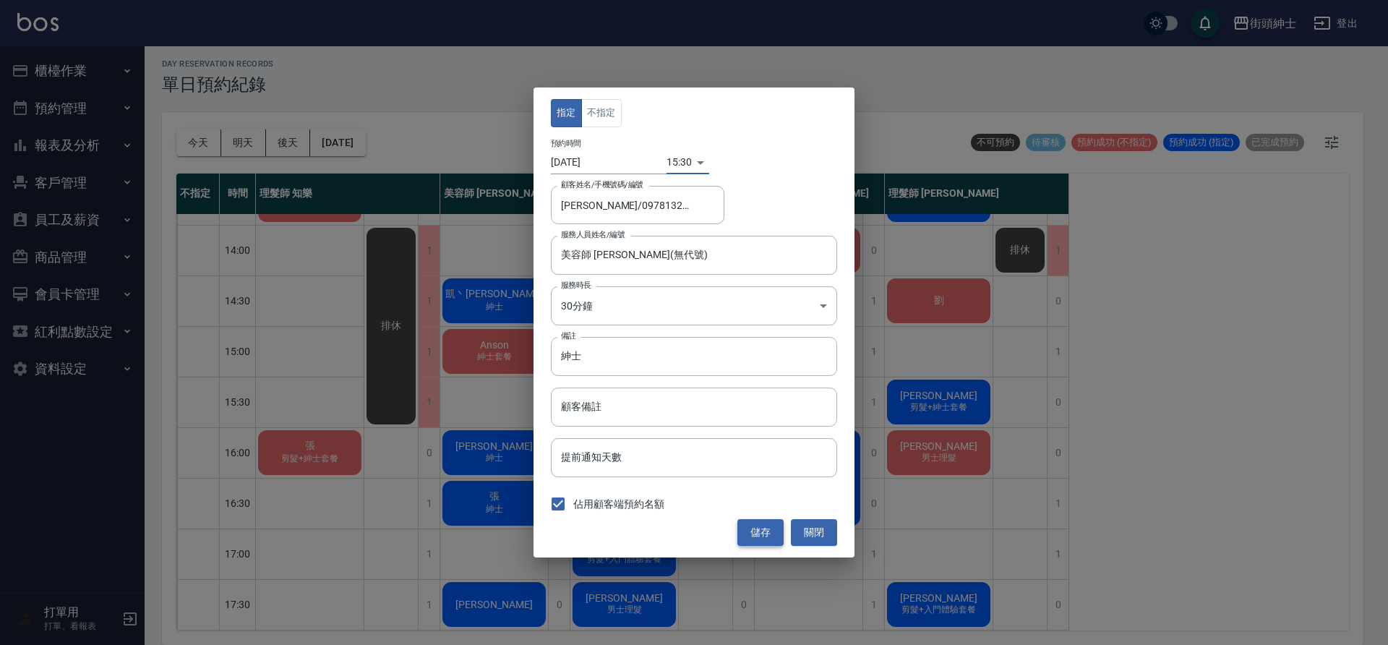
click at [770, 529] on button "儲存" at bounding box center [761, 532] width 46 height 27
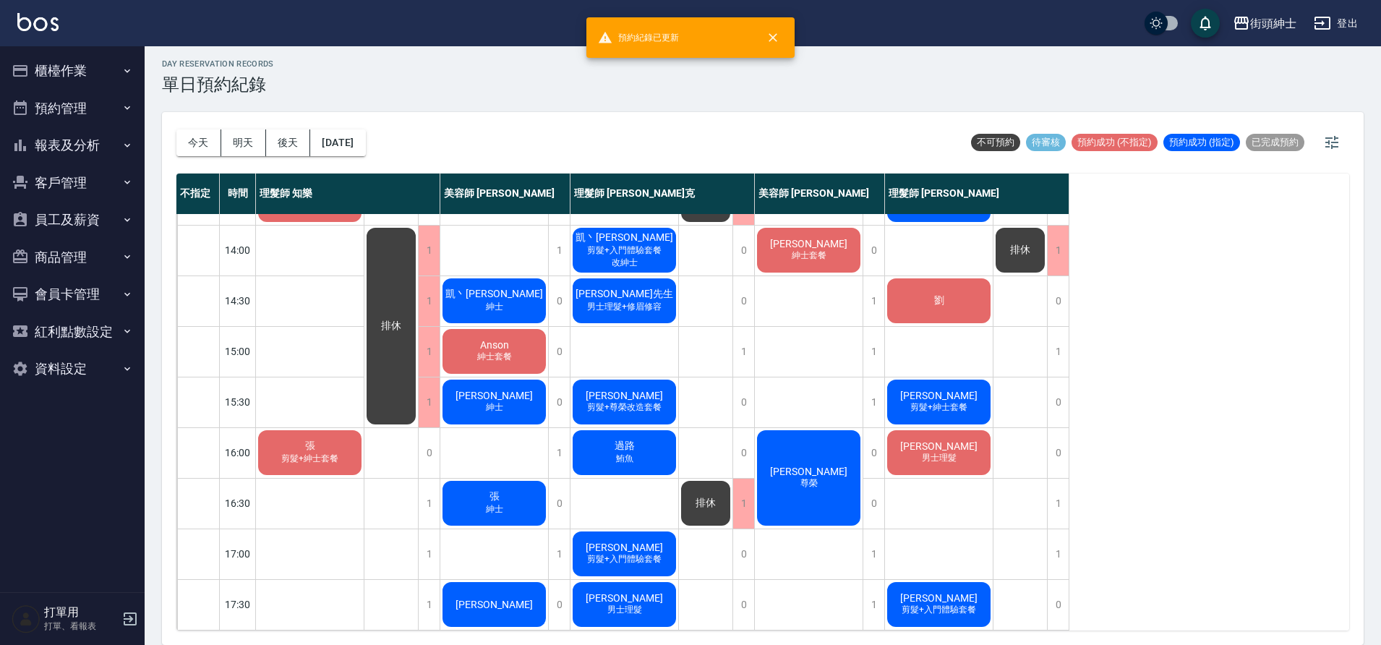
click at [940, 395] on span "[PERSON_NAME]" at bounding box center [938, 396] width 83 height 12
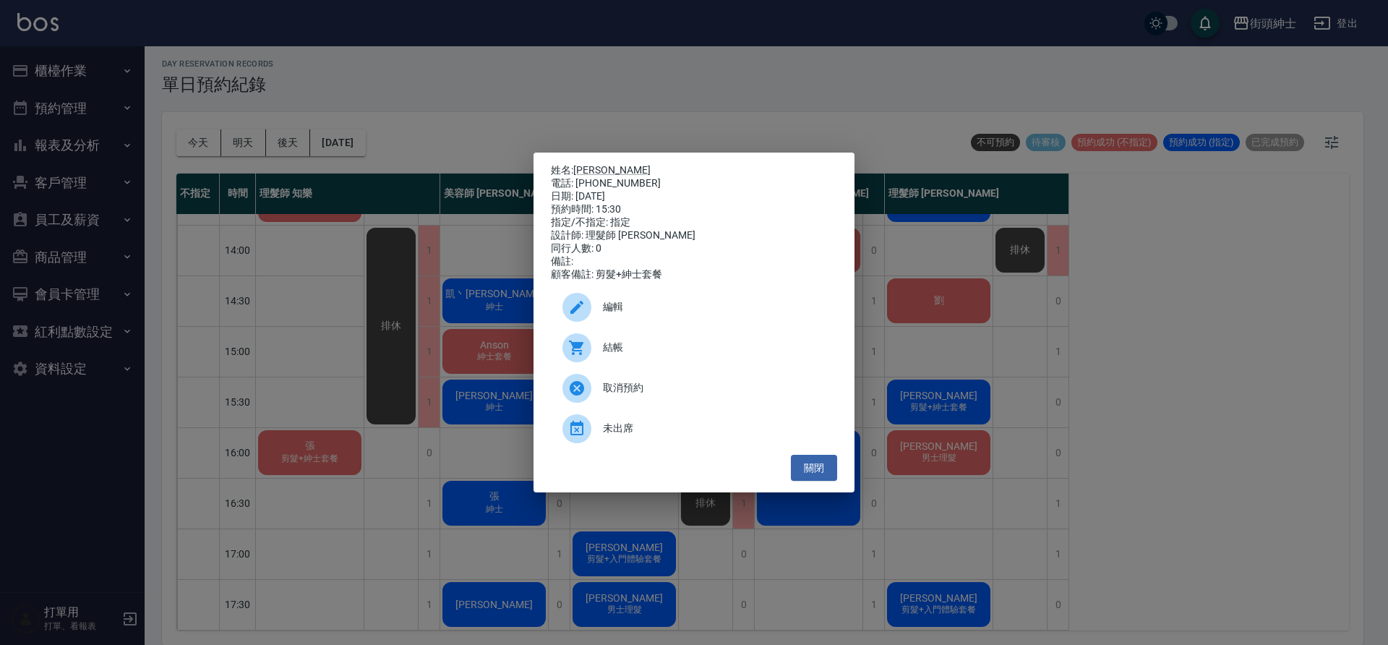
click at [617, 307] on span "編輯" at bounding box center [714, 306] width 223 height 15
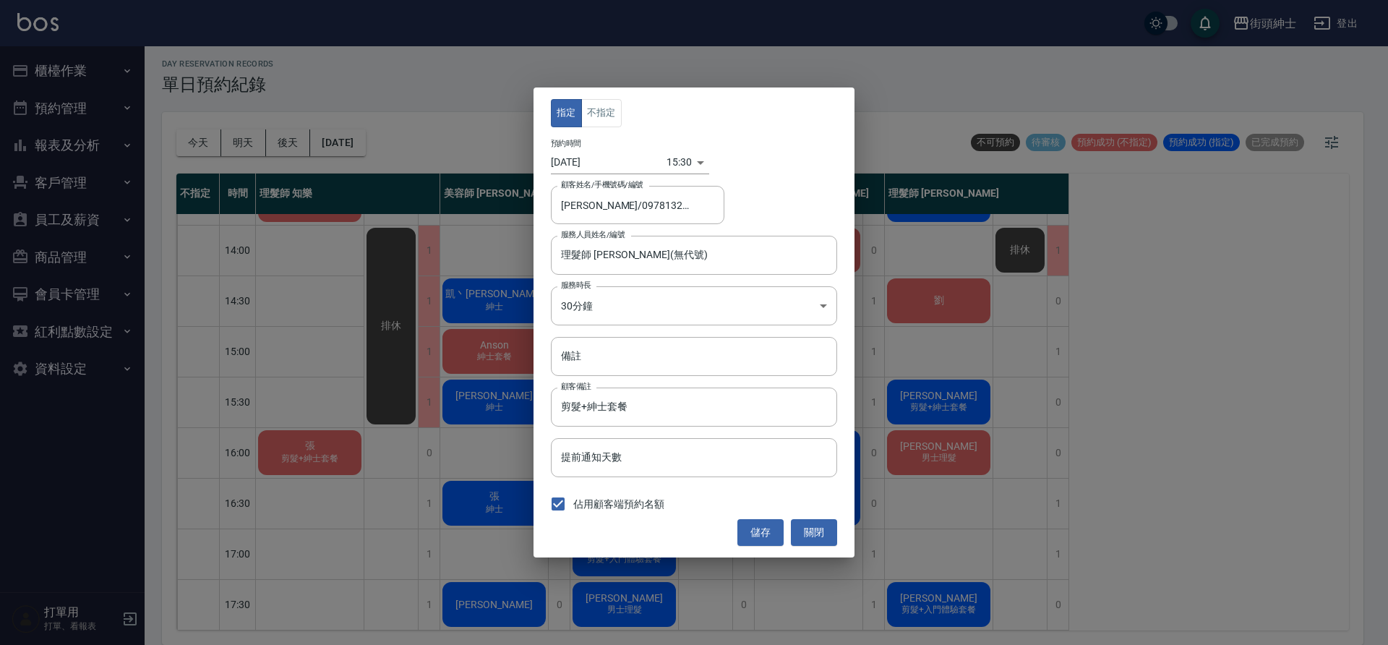
click at [682, 166] on div "15:30 1758871800000" at bounding box center [688, 162] width 43 height 24
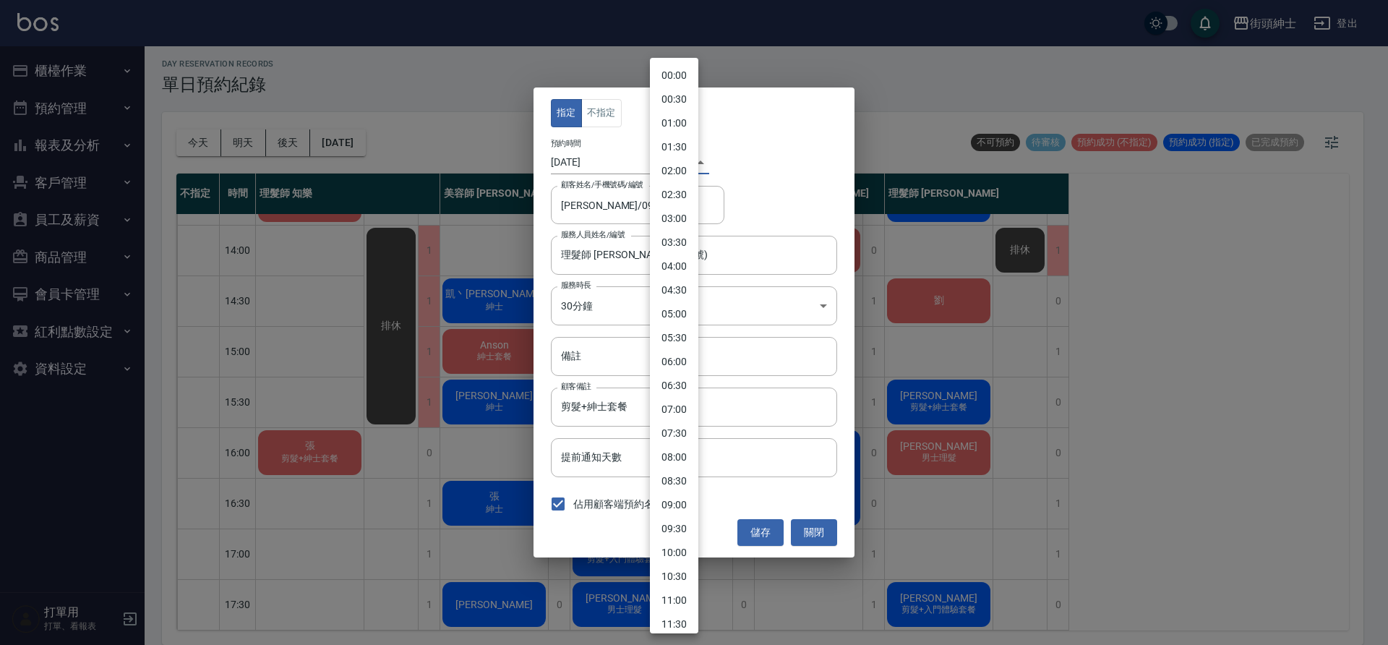
click at [672, 155] on body "街頭紳士 登出 櫃檯作業 打帳單 帳單列表 營業儀表板 現金收支登錄 材料自購登錄 每日結帳 排班表 現場電腦打卡 預約管理 預約管理 單日預約紀錄 單週預約…" at bounding box center [694, 320] width 1388 height 649
click at [671, 366] on li "16:00" at bounding box center [674, 369] width 48 height 24
type input "1758873600000"
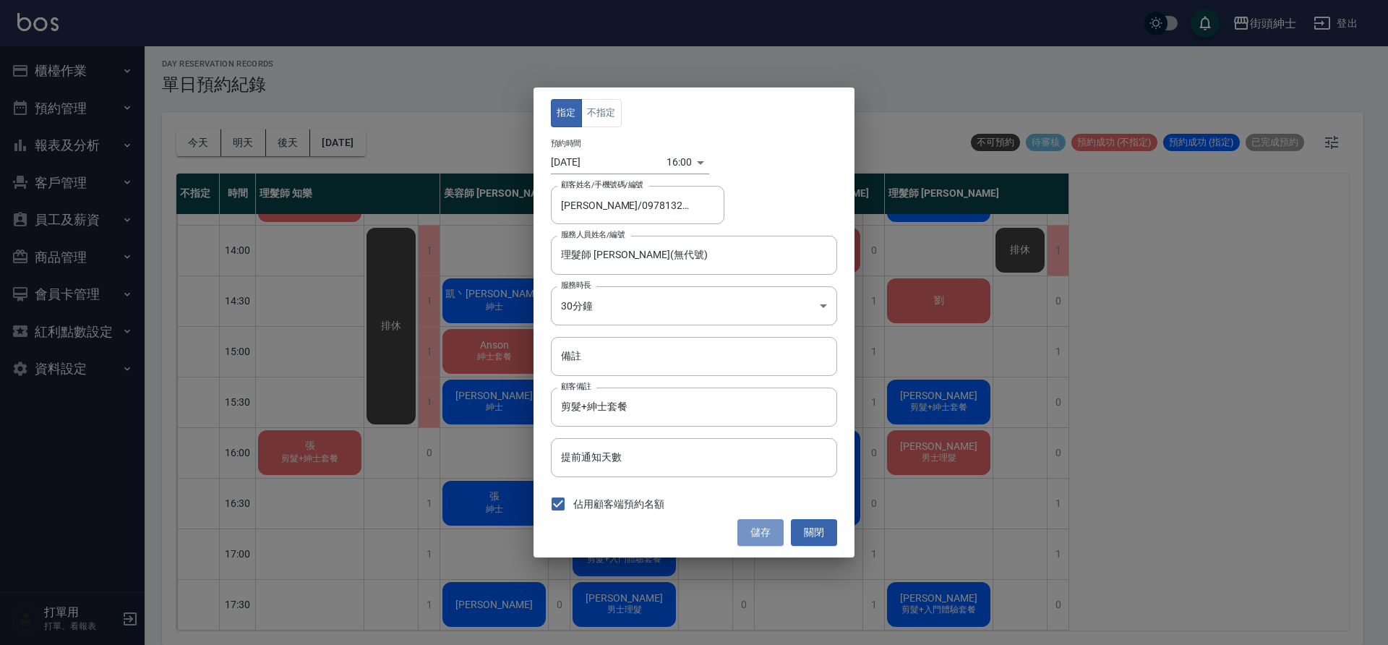
click at [761, 529] on button "儲存" at bounding box center [761, 532] width 46 height 27
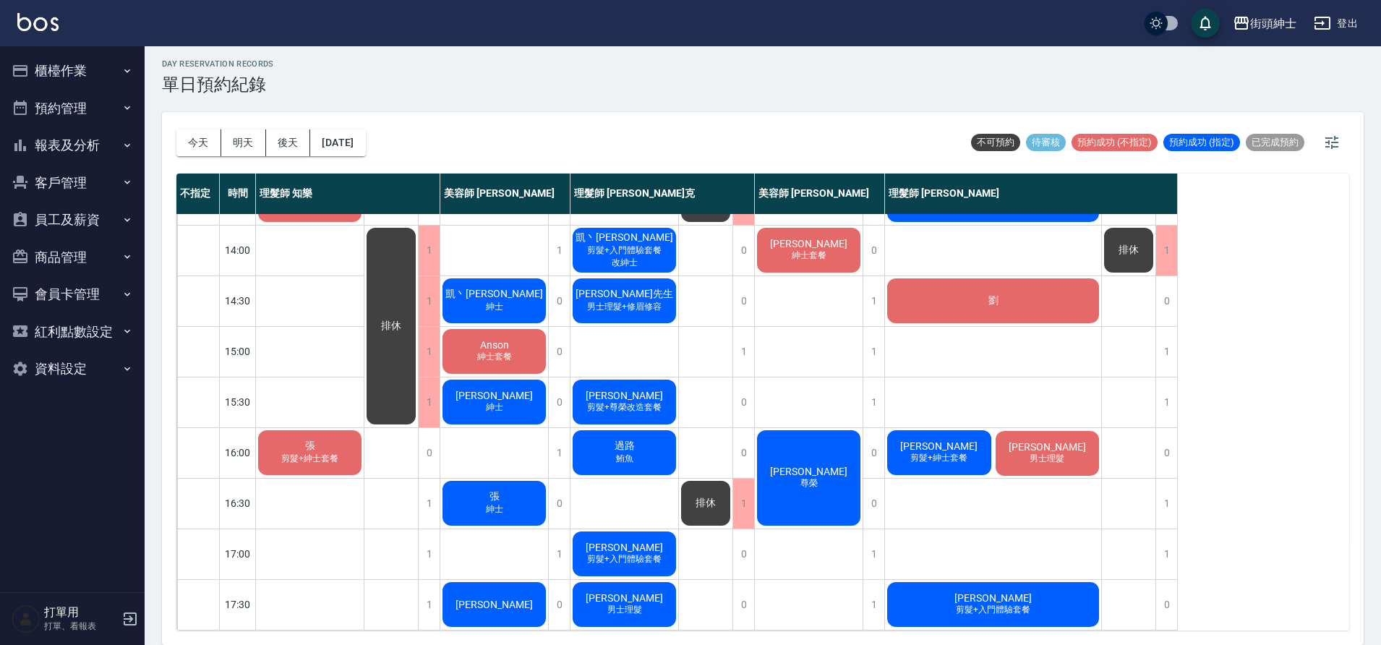
click at [496, 498] on span "張" at bounding box center [495, 496] width 16 height 13
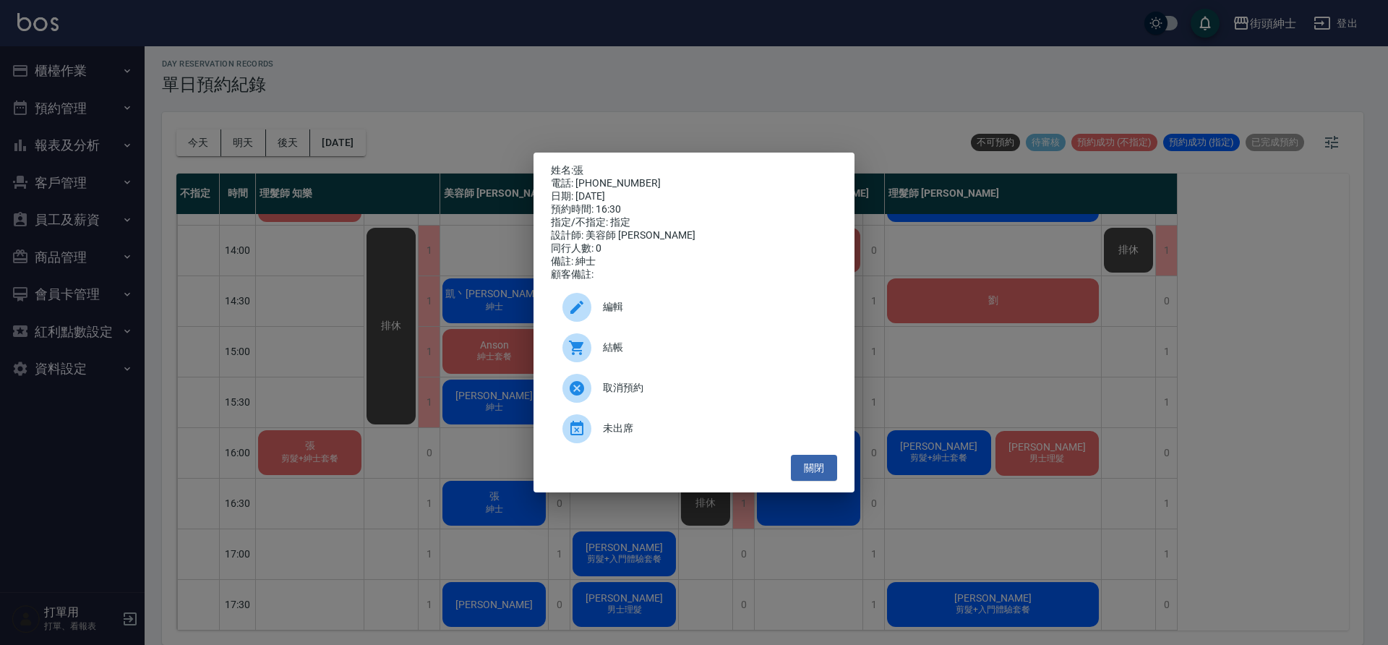
click at [650, 313] on span "編輯" at bounding box center [714, 306] width 223 height 15
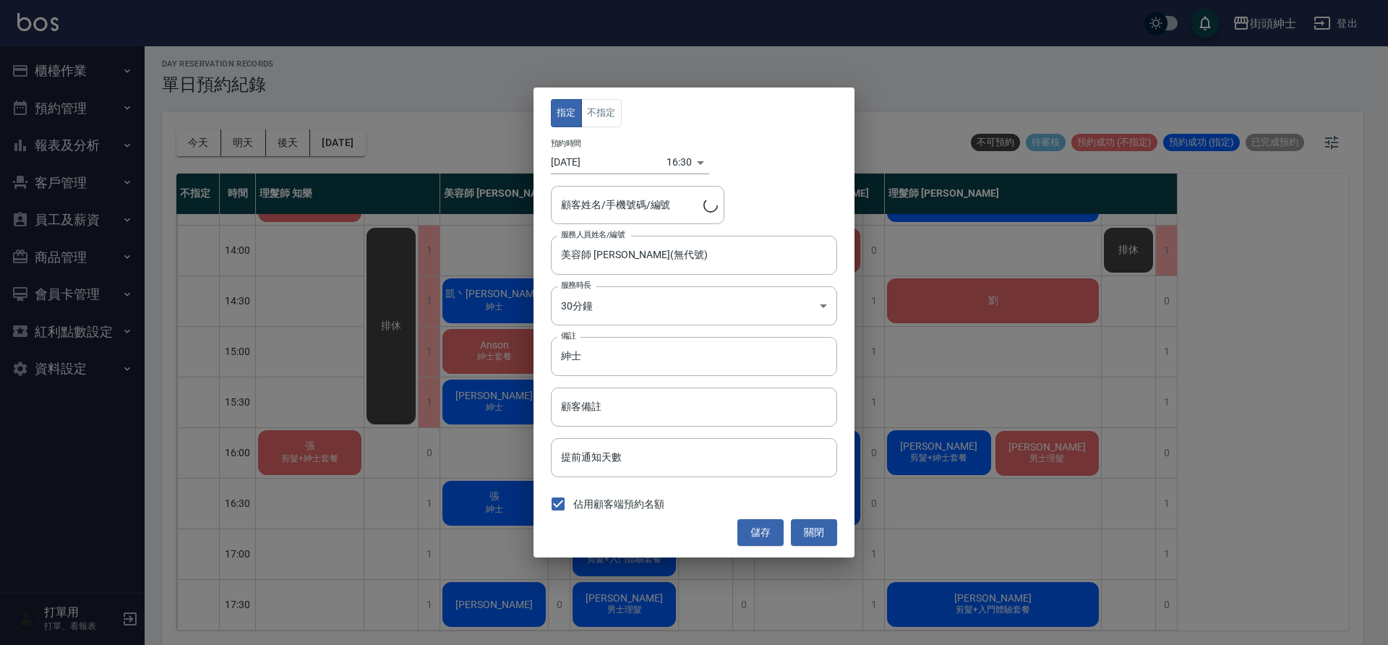
type input "張/0958731683"
click at [668, 162] on body "街頭紳士 登出 櫃檯作業 打帳單 帳單列表 營業儀表板 現金收支登錄 材料自購登錄 每日結帳 排班表 現場電腦打卡 預約管理 預約管理 單日預約紀錄 單週預約…" at bounding box center [694, 320] width 1388 height 649
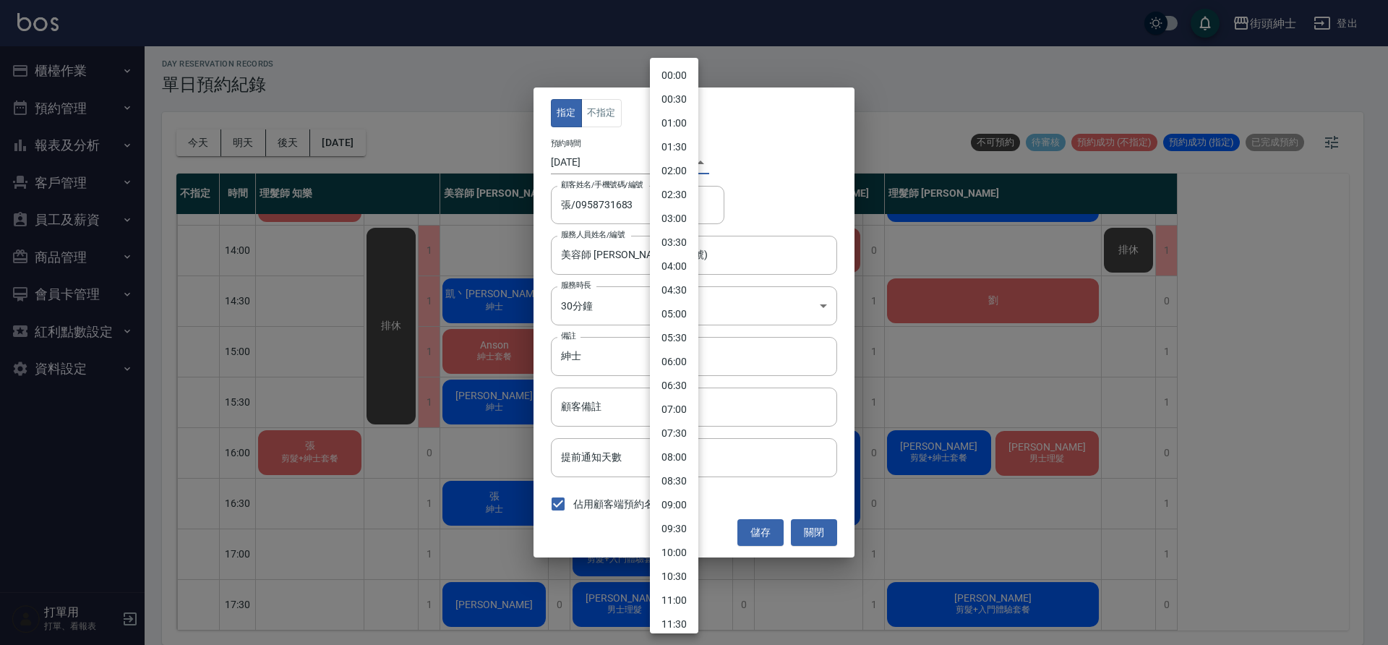
scroll to position [518, 0]
click at [680, 325] on li "16:00" at bounding box center [674, 321] width 48 height 24
type input "1758873600000"
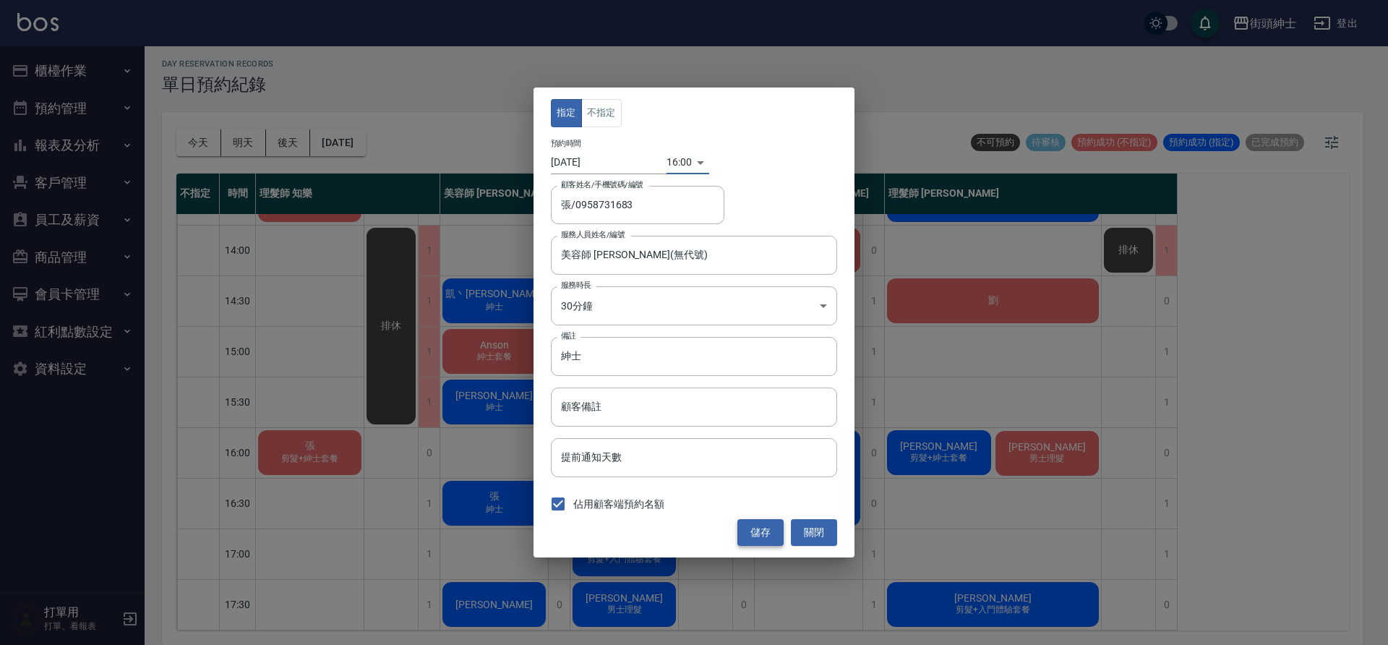
click at [761, 528] on button "儲存" at bounding box center [761, 532] width 46 height 27
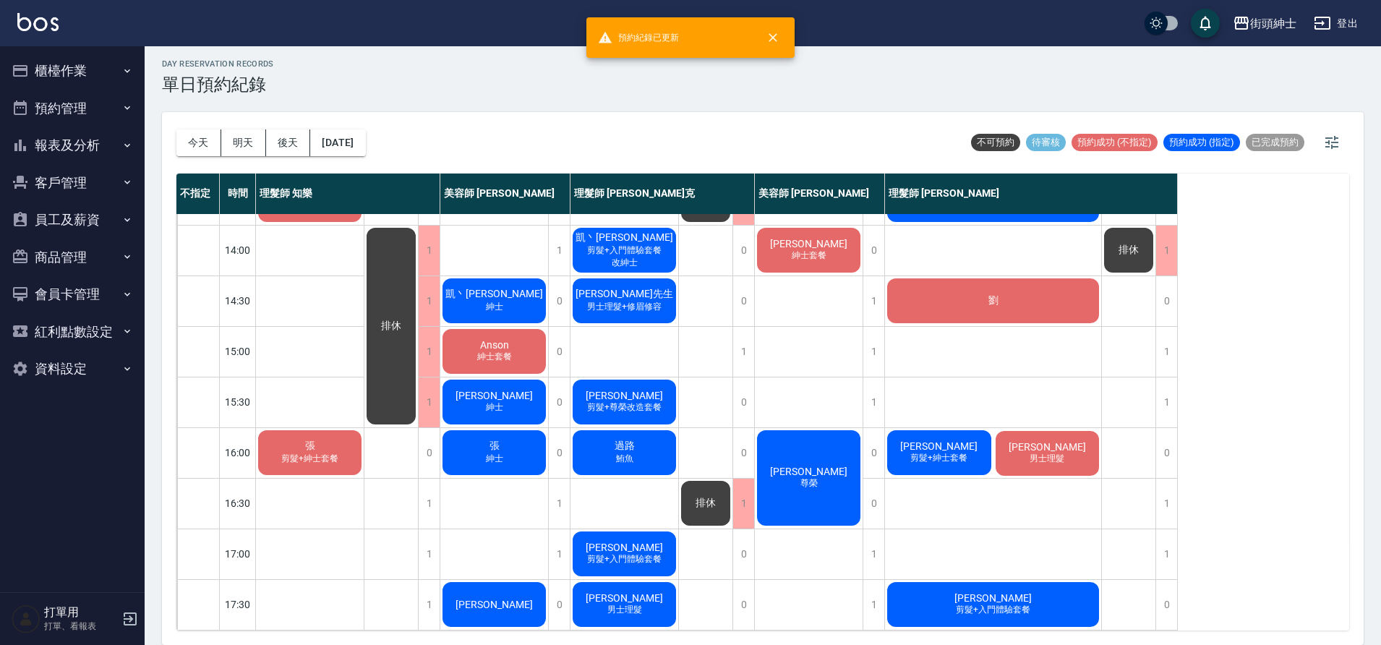
click at [315, 456] on span "剪髮+紳士套餐" at bounding box center [309, 459] width 63 height 12
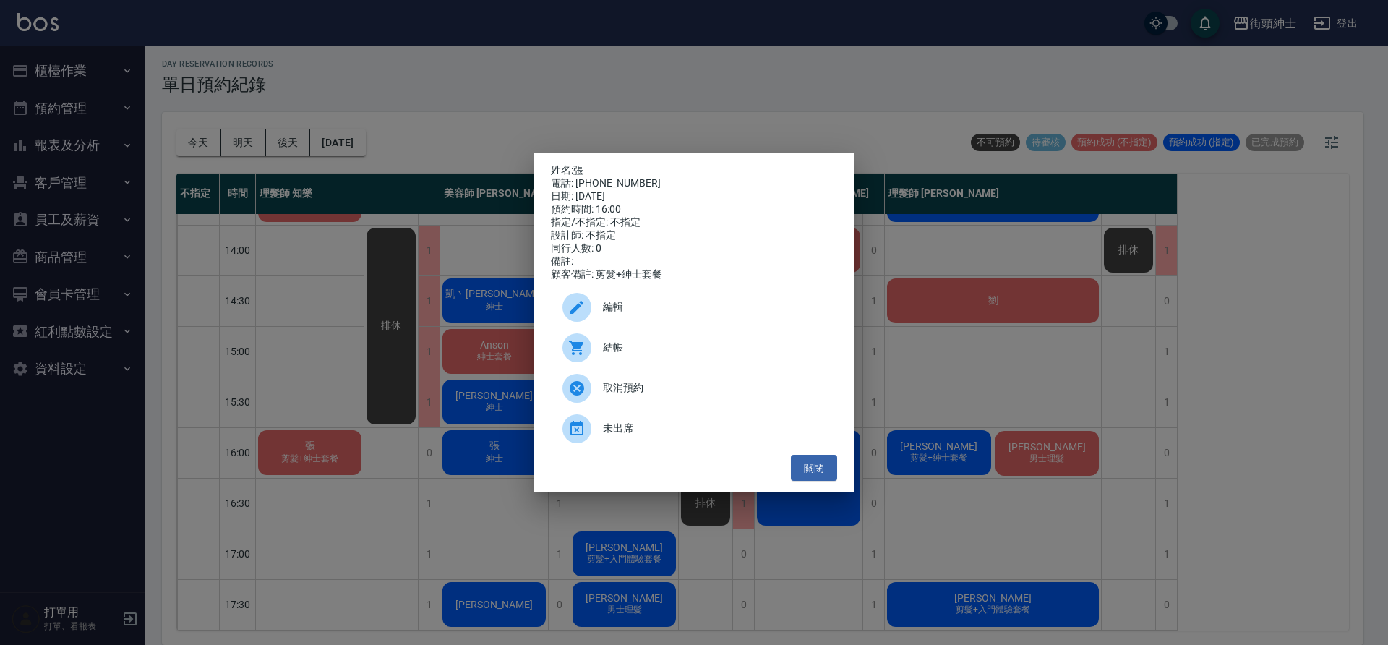
click at [636, 315] on span "編輯" at bounding box center [714, 306] width 223 height 15
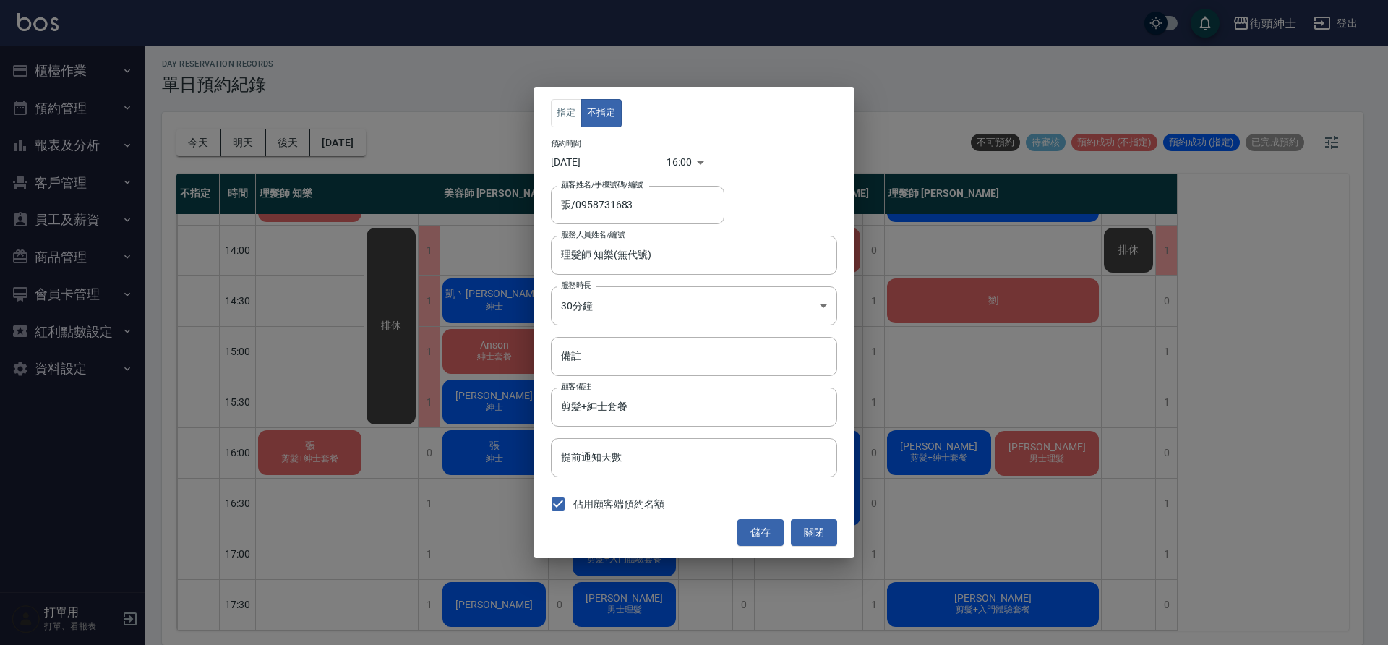
click at [678, 174] on body "街頭紳士 登出 櫃檯作業 打帳單 帳單列表 營業儀表板 現金收支登錄 材料自購登錄 每日結帳 排班表 現場電腦打卡 預約管理 預約管理 單日預約紀錄 單週預約…" at bounding box center [694, 320] width 1388 height 649
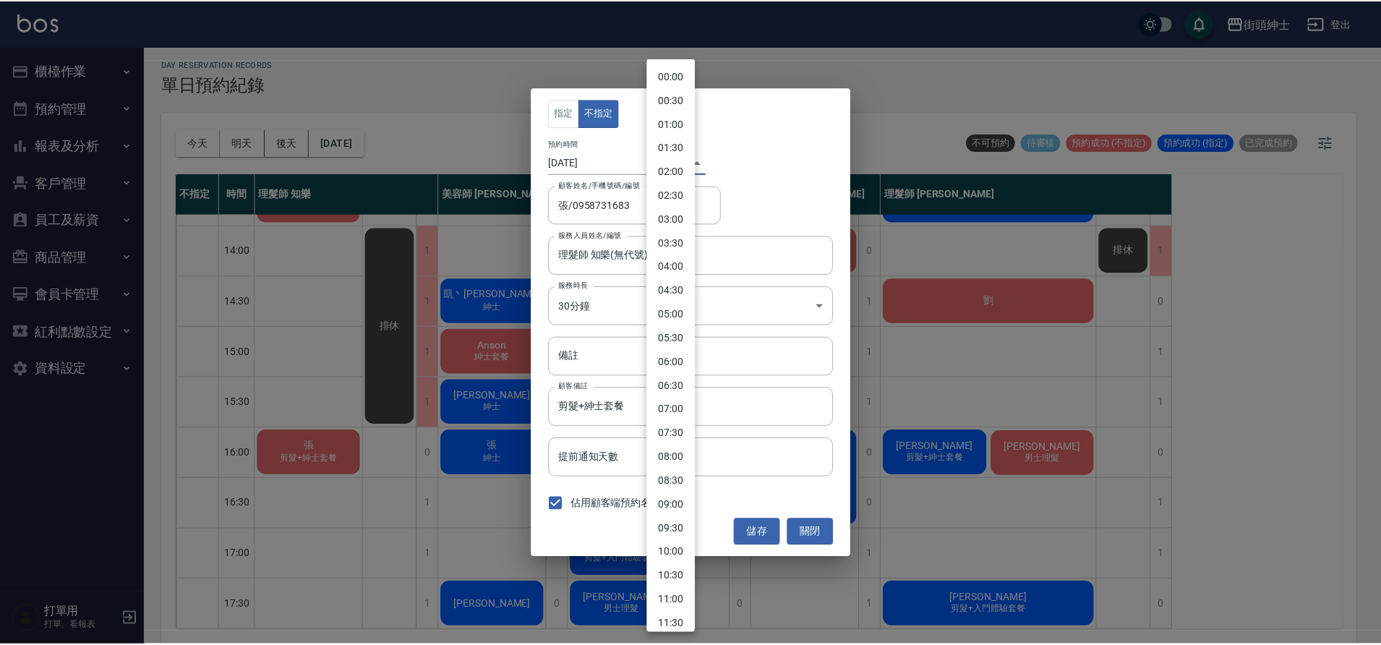
scroll to position [494, 0]
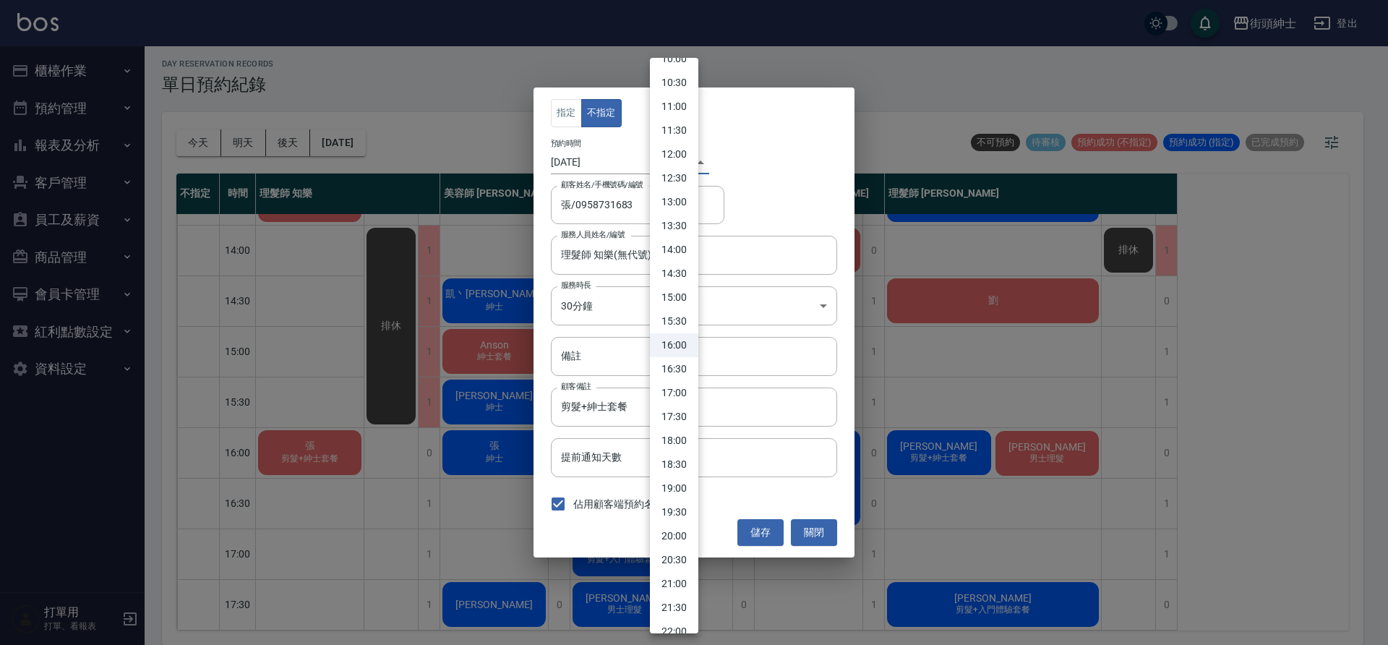
click at [678, 367] on li "16:30" at bounding box center [674, 369] width 48 height 24
type input "1758875400000"
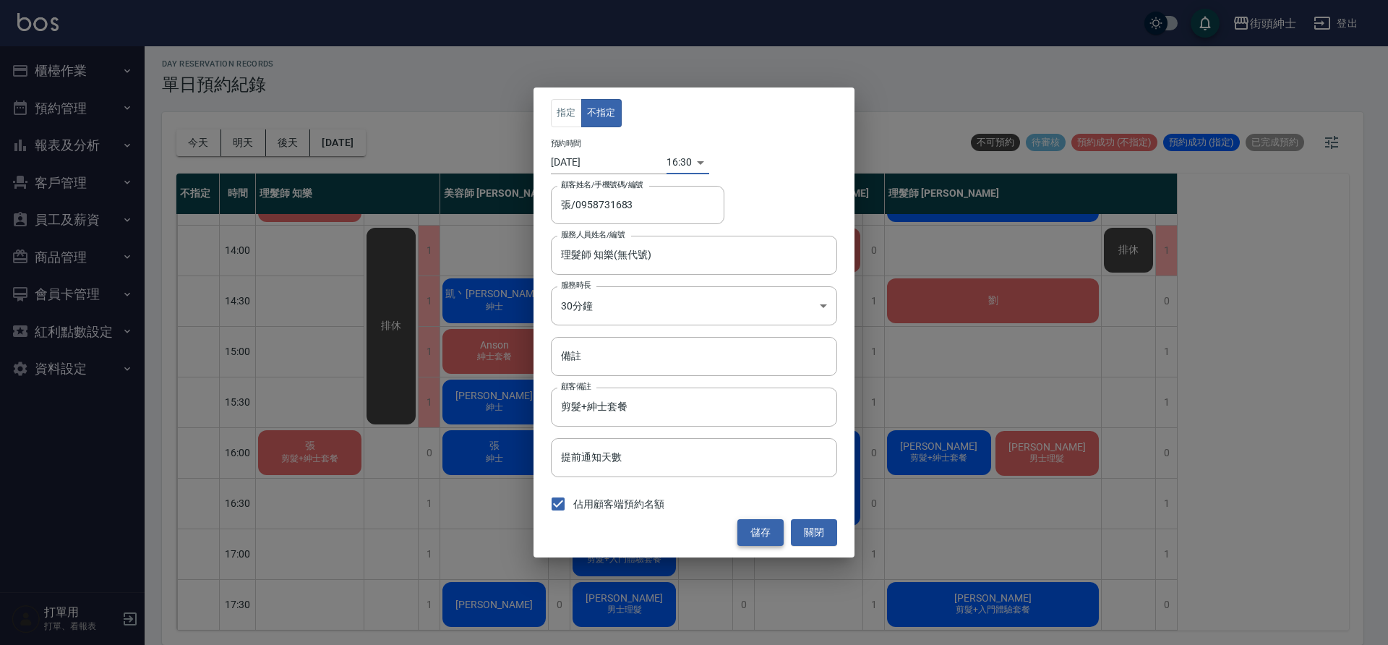
click at [755, 536] on button "儲存" at bounding box center [761, 532] width 46 height 27
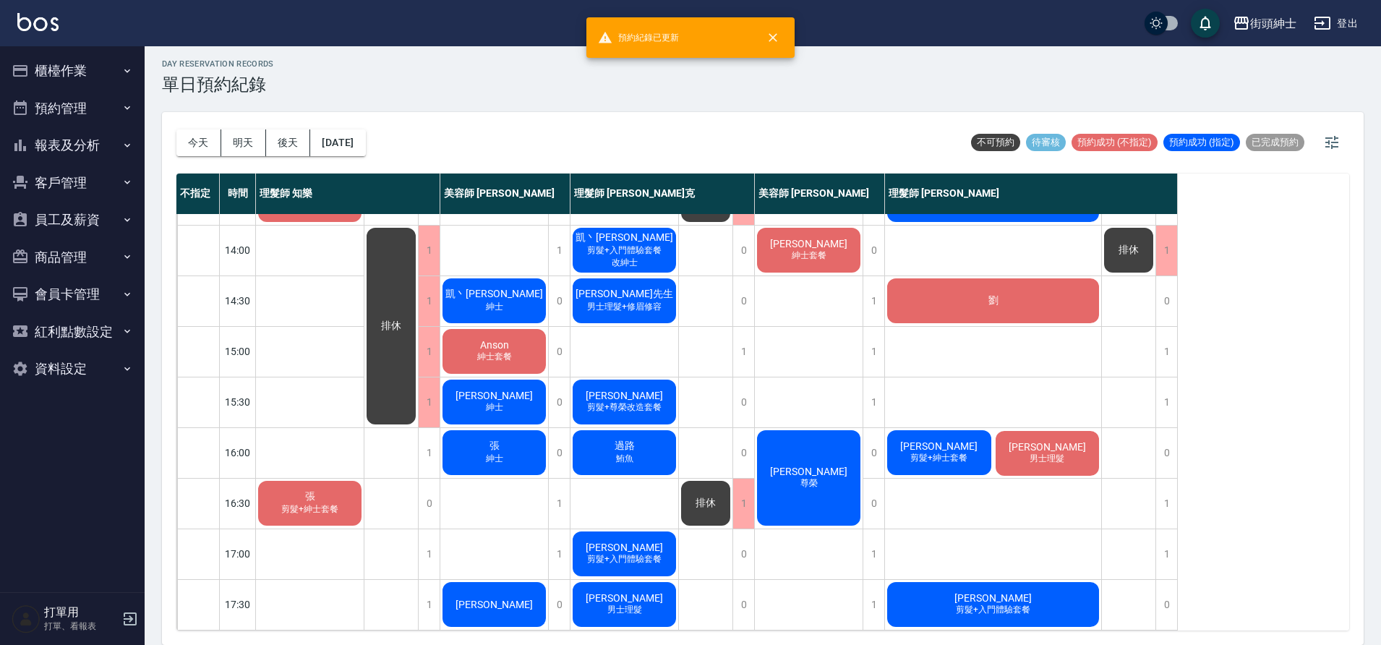
click at [1070, 441] on span "[PERSON_NAME]" at bounding box center [1047, 447] width 83 height 12
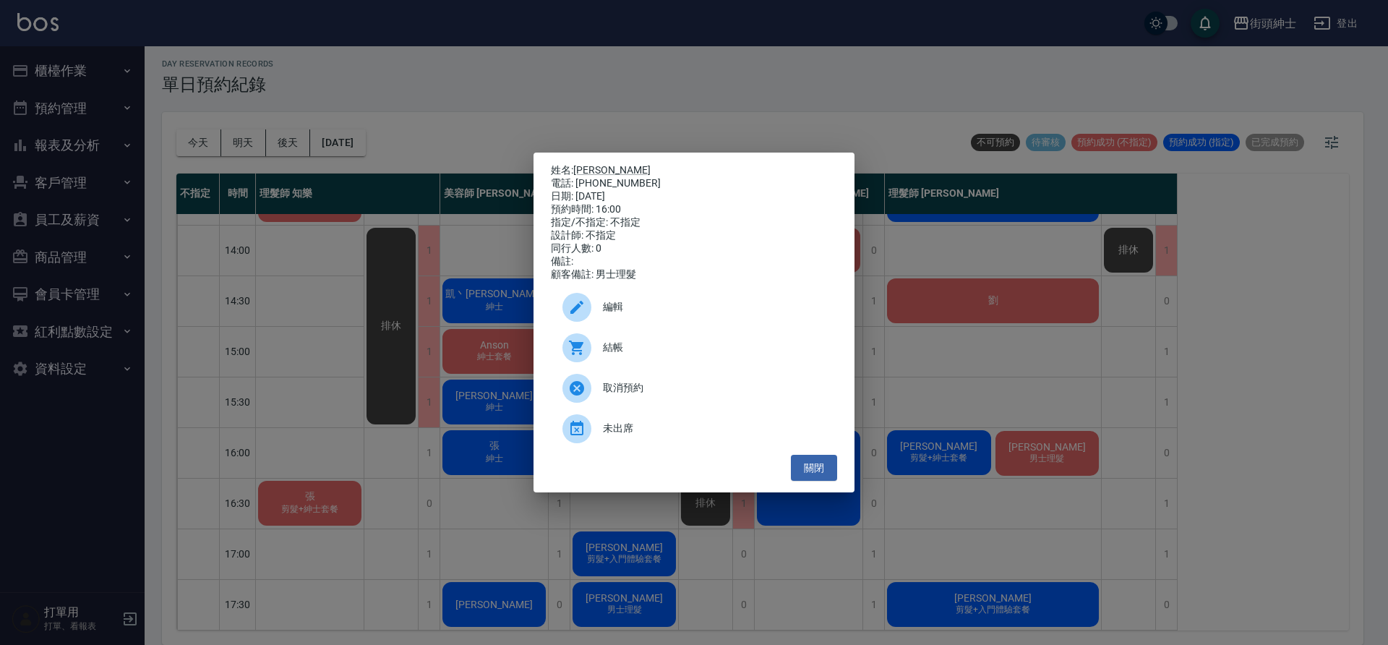
click at [615, 307] on span "編輯" at bounding box center [714, 306] width 223 height 15
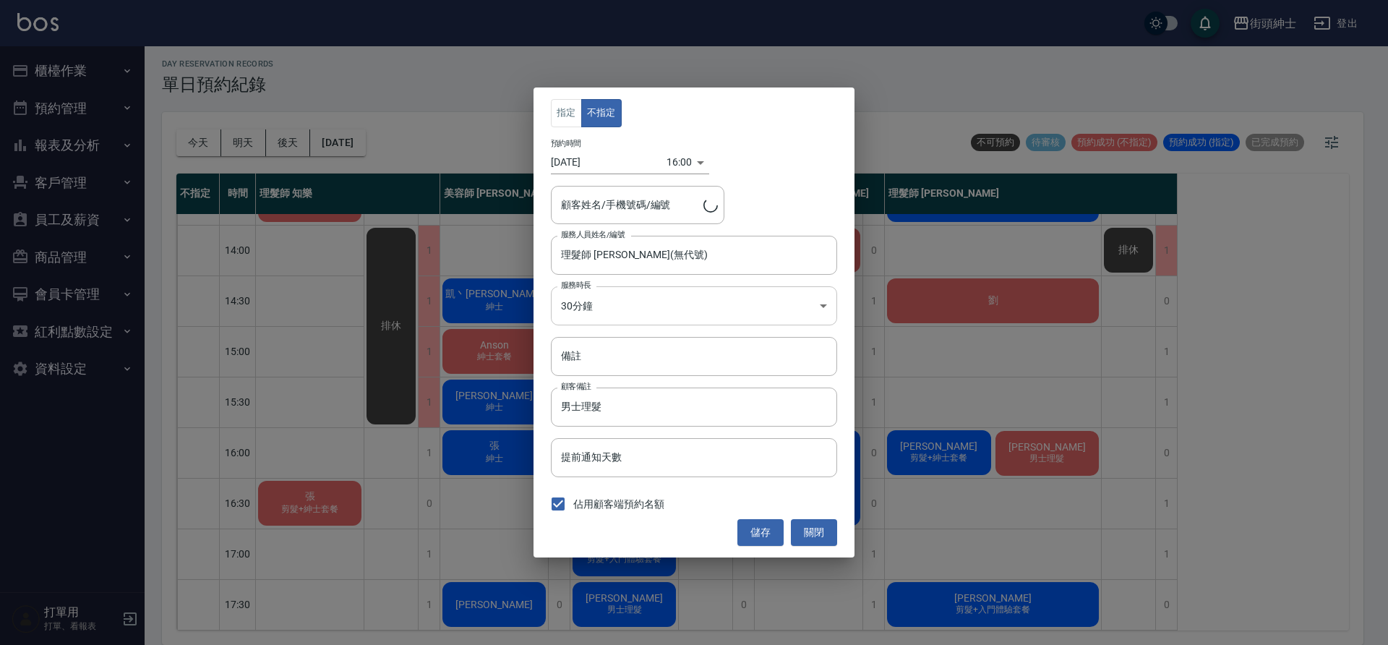
type input "[PERSON_NAME]/0922120695"
click at [645, 252] on input "理髮師 [PERSON_NAME](無代號)" at bounding box center [683, 254] width 252 height 25
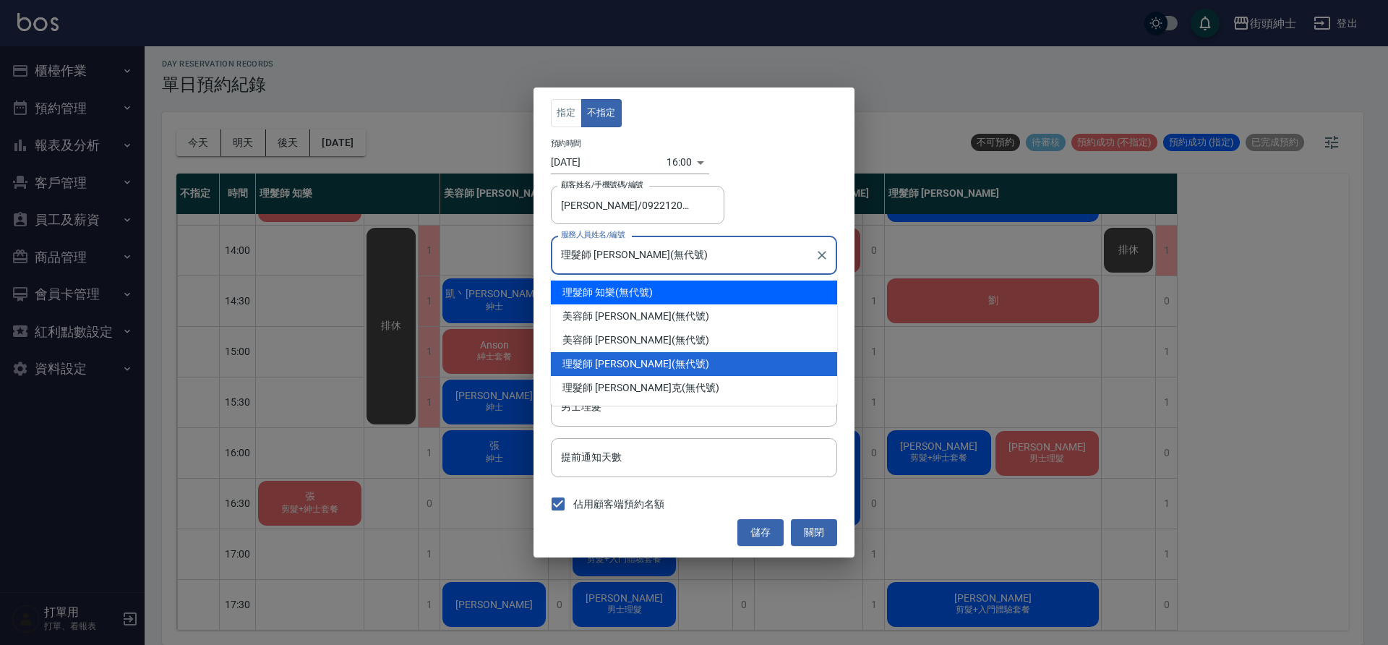
click at [647, 291] on div "理髮師 知樂 (無代號)" at bounding box center [694, 293] width 286 height 24
type input "理髮師 知樂(無代號)"
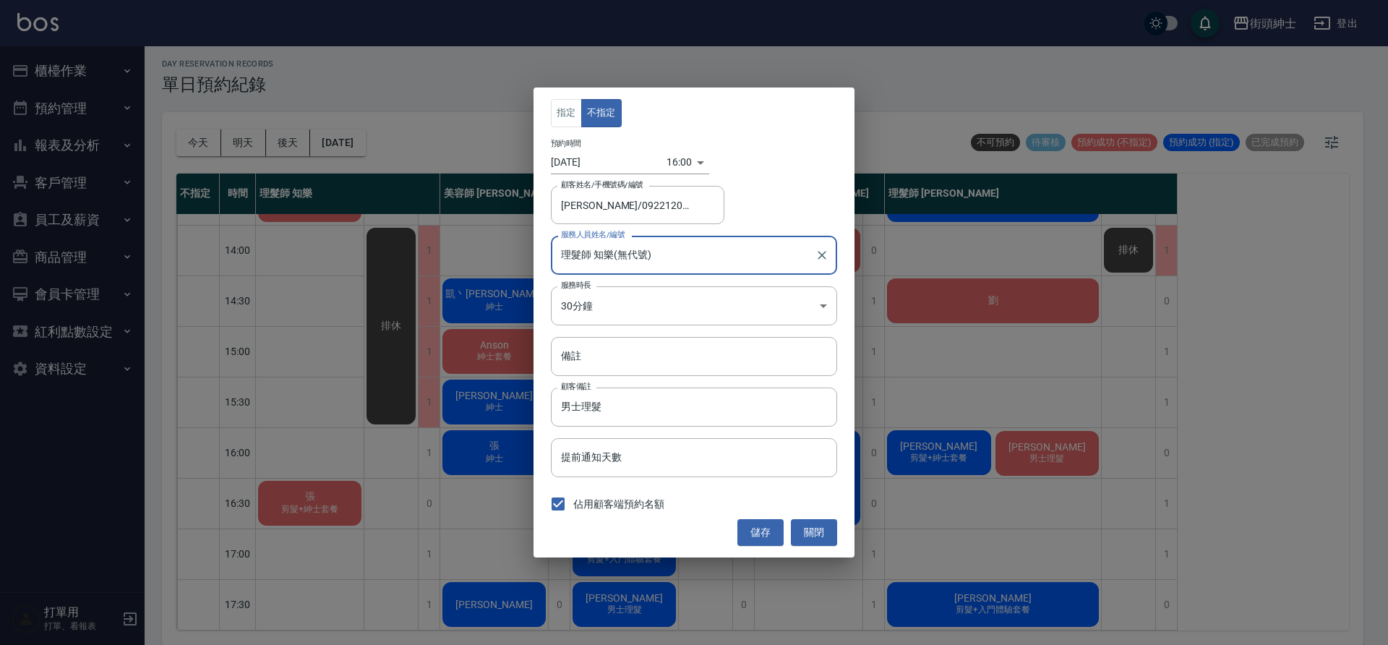
click at [771, 538] on button "儲存" at bounding box center [761, 532] width 46 height 27
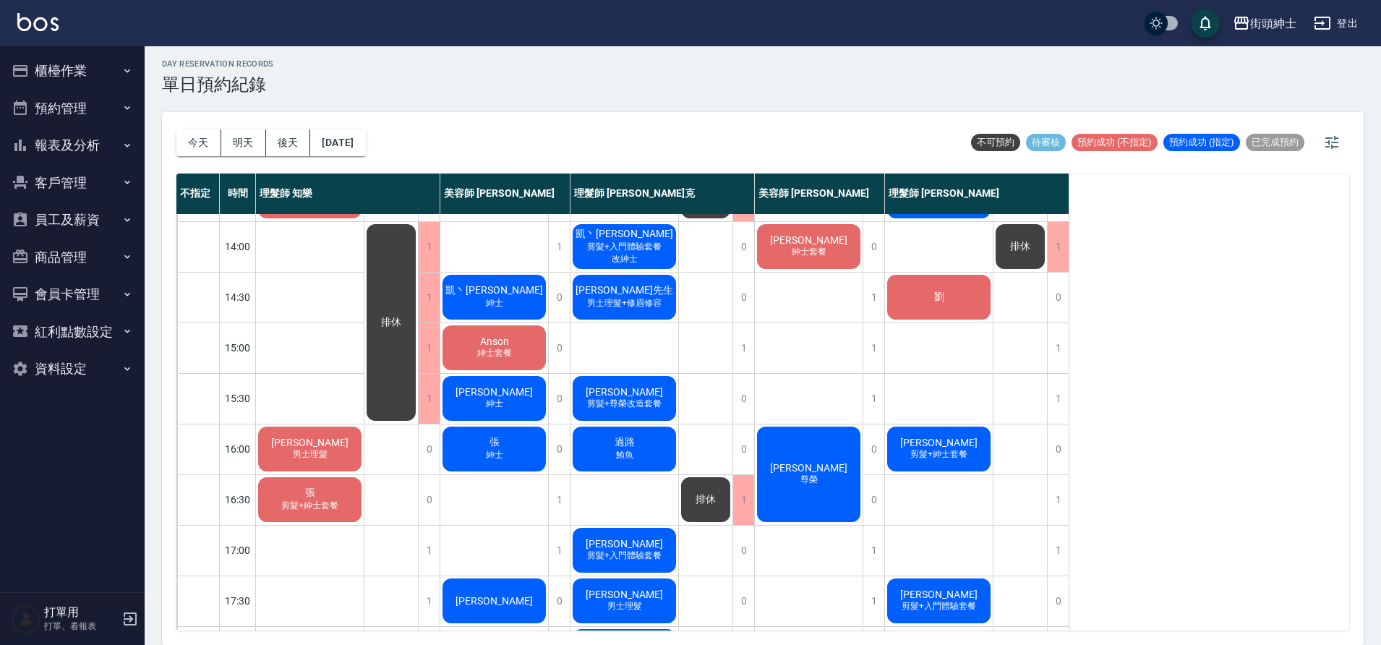
scroll to position [215, 0]
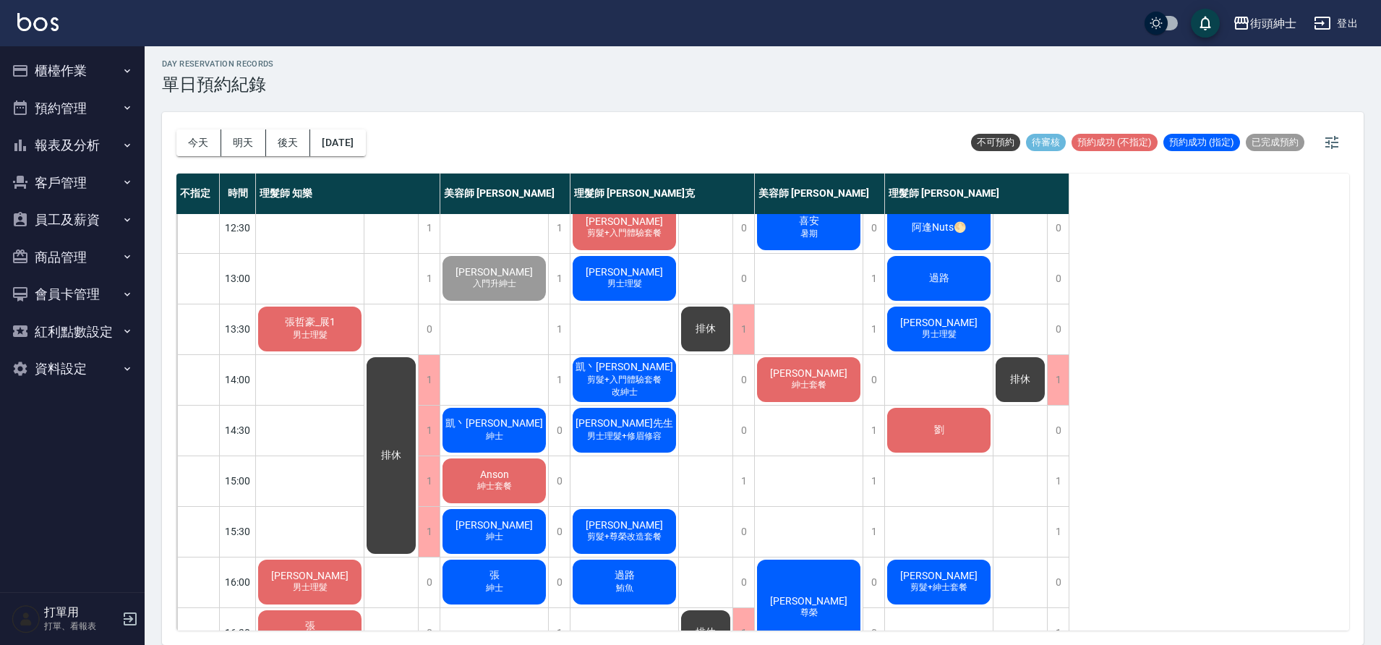
scroll to position [187, 0]
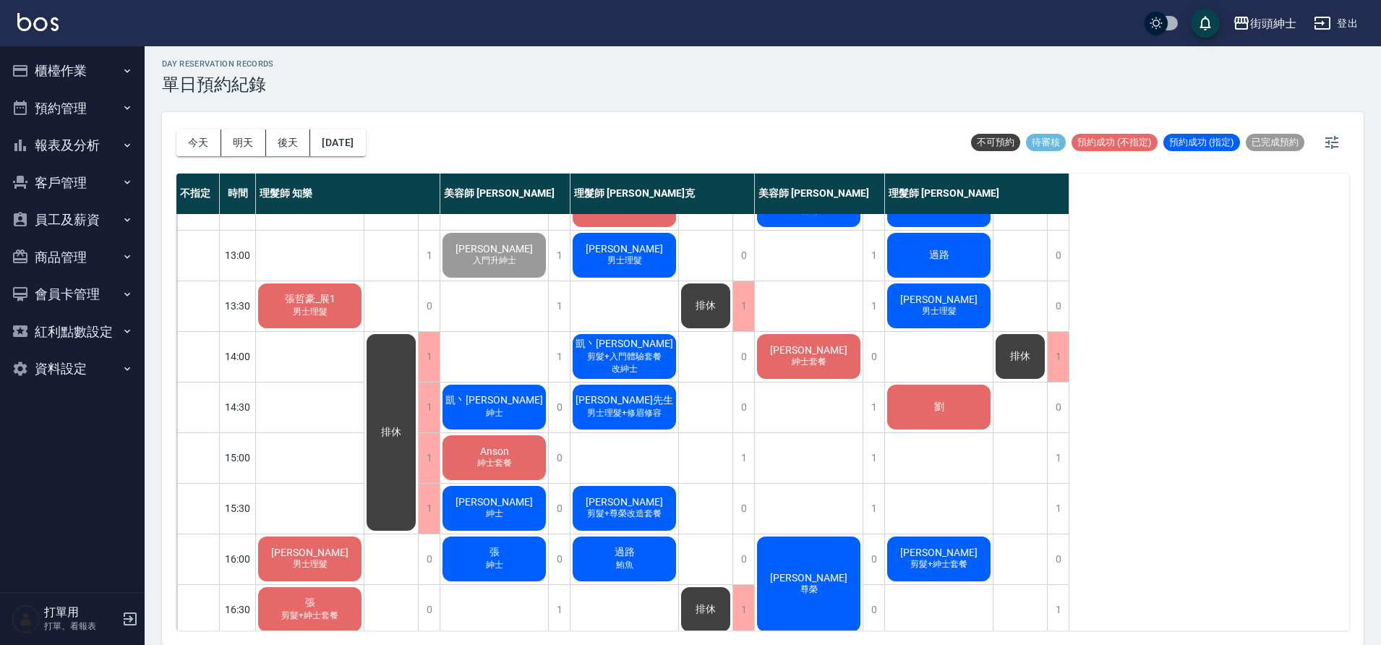
click at [786, 349] on div "[PERSON_NAME]套餐" at bounding box center [809, 356] width 108 height 49
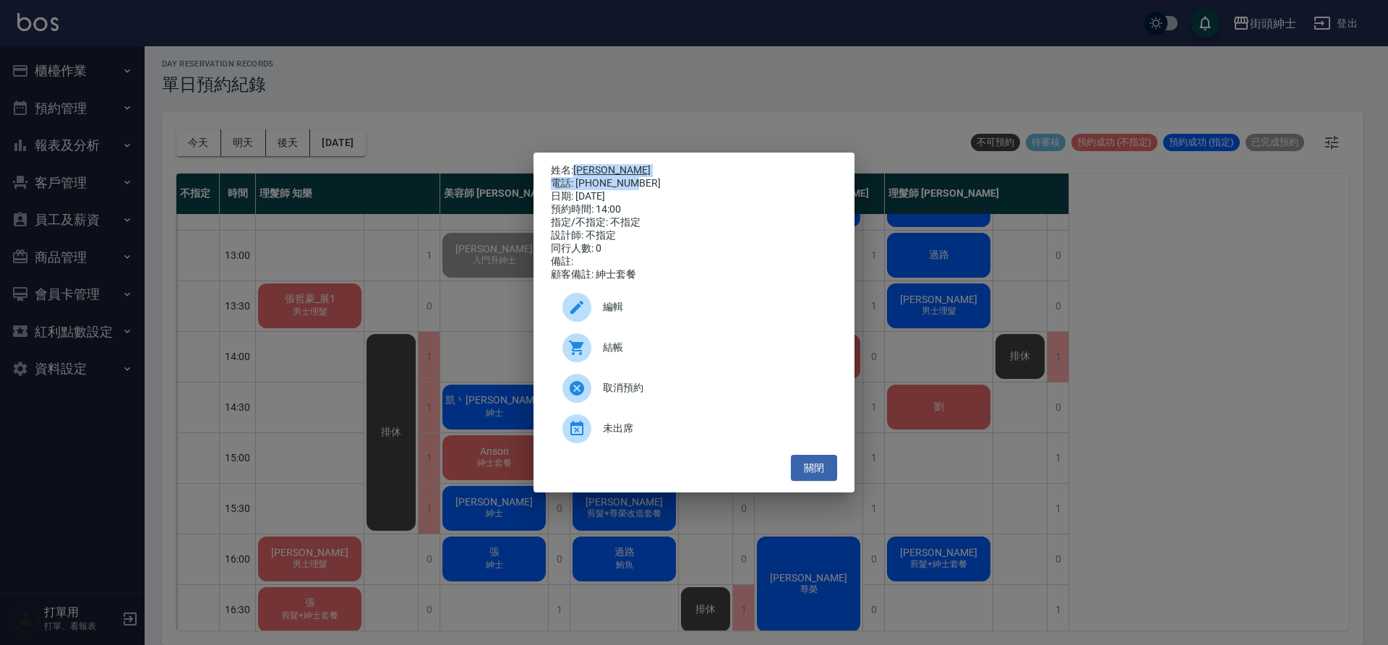
drag, startPoint x: 633, startPoint y: 182, endPoint x: 578, endPoint y: 168, distance: 56.8
click at [578, 168] on div "姓名: [PERSON_NAME] 電話: [PHONE_NUMBER] 日期: [DATE] 預約時間: 14:00 指定/不指定: 不指定 設計師: 不指…" at bounding box center [694, 222] width 286 height 117
copy div "[PERSON_NAME] 電話: [PHONE_NUMBER]"
click at [1147, 437] on div "姓名: [PERSON_NAME]: [PHONE_NUMBER] 日期: [DATE] 預約時間: 14:00 指定/不指定: 不指定 設計師: 不指定 同…" at bounding box center [694, 322] width 1388 height 645
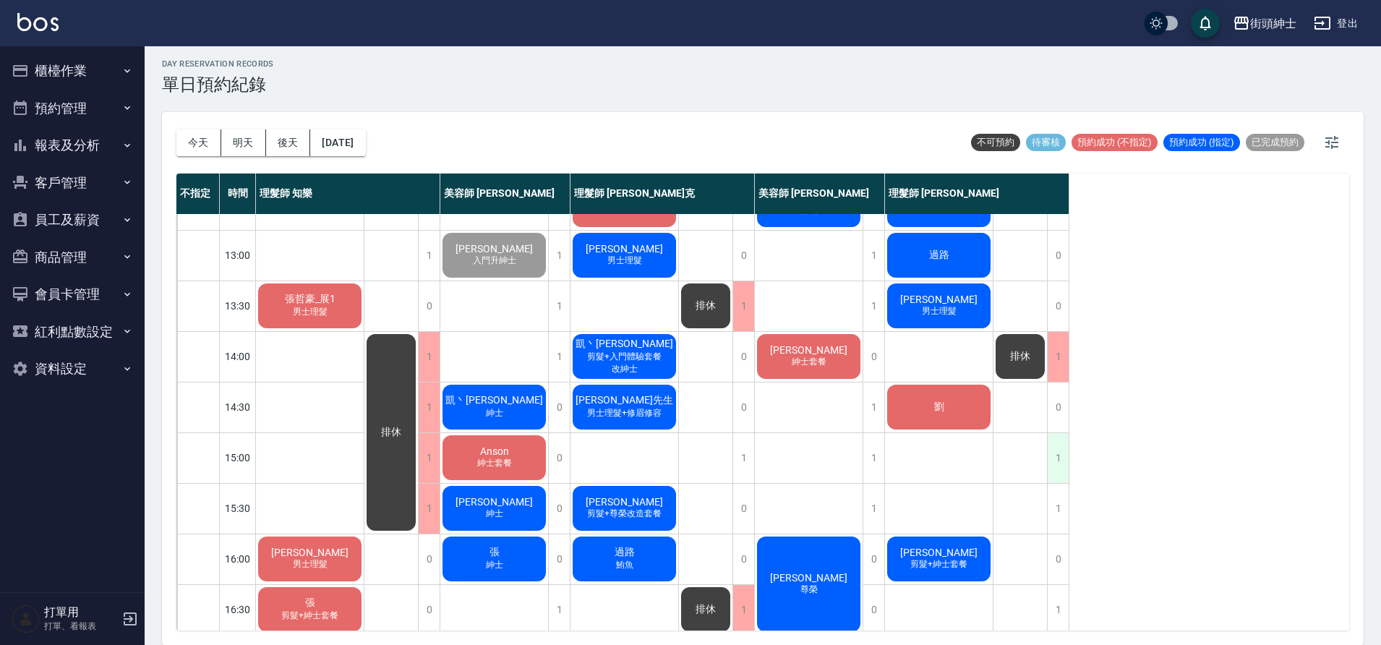
click at [1055, 451] on div "1" at bounding box center [1058, 458] width 22 height 50
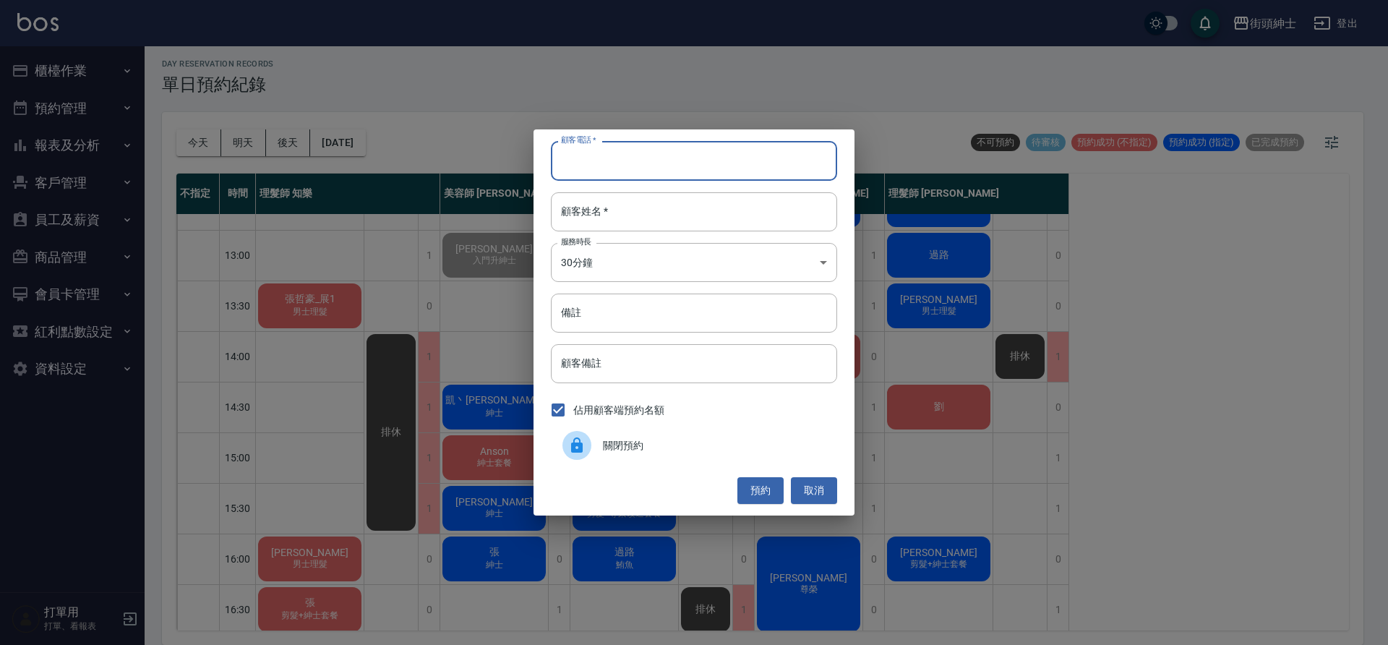
click at [676, 178] on input "顧客電話   *" at bounding box center [694, 160] width 286 height 39
paste input "[PERSON_NAME]: [PHONE_NUMBER]"
type input "[PERSON_NAME]: [PHONE_NUMBER]"
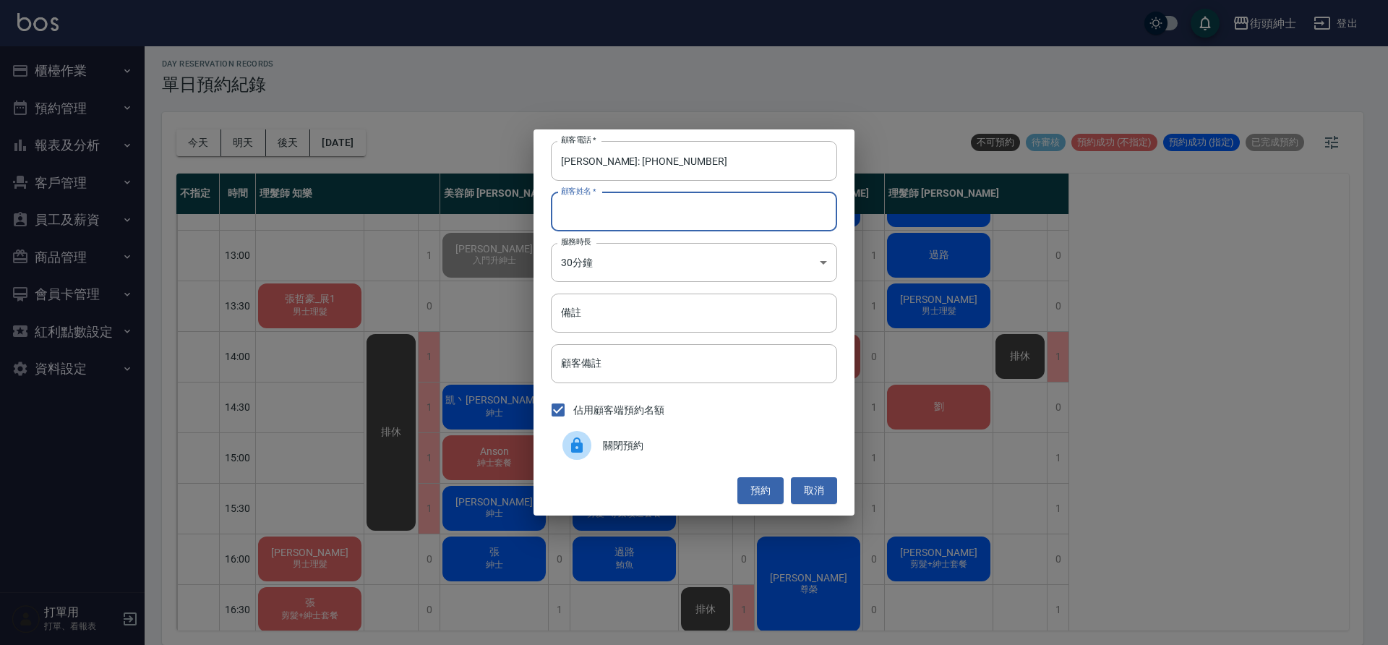
paste input "[PERSON_NAME]: [PHONE_NUMBER]"
type input "[PERSON_NAME]: [PHONE_NUMBER]"
click at [623, 168] on input "[PERSON_NAME]: [PHONE_NUMBER]" at bounding box center [694, 160] width 286 height 39
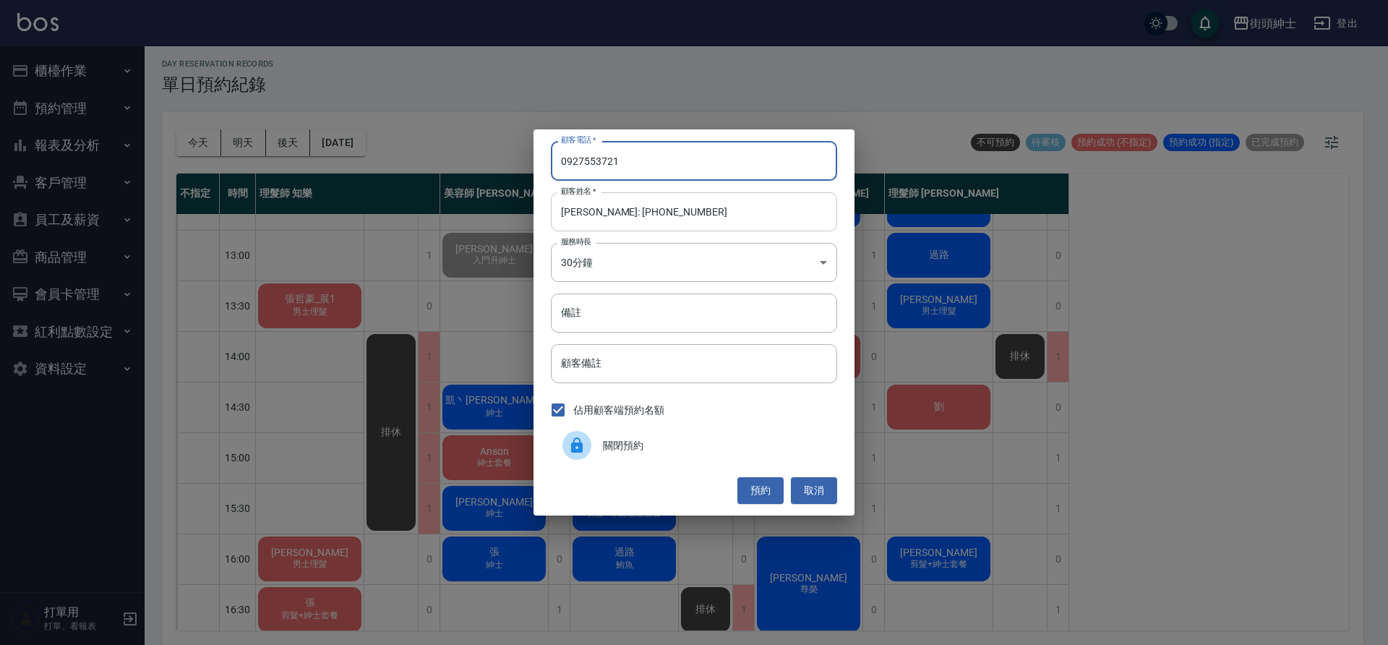
type input "0927553721"
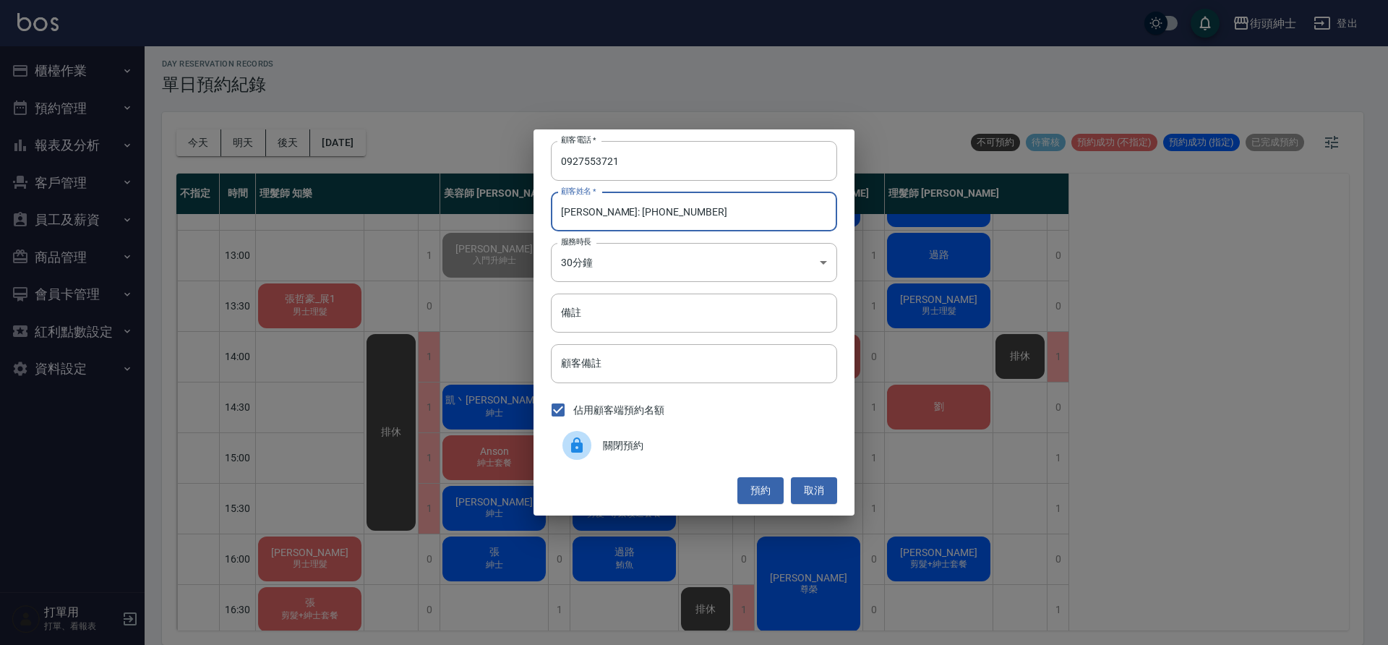
drag, startPoint x: 698, startPoint y: 218, endPoint x: 586, endPoint y: 213, distance: 112.2
click at [586, 213] on input "[PERSON_NAME]: [PHONE_NUMBER]" at bounding box center [694, 211] width 286 height 39
click at [689, 214] on input "[PERSON_NAME]: [PHONE_NUMBER]" at bounding box center [694, 211] width 286 height 39
drag, startPoint x: 693, startPoint y: 211, endPoint x: 591, endPoint y: 214, distance: 102.0
click at [591, 214] on input "[PERSON_NAME]: [PHONE_NUMBER]" at bounding box center [694, 211] width 286 height 39
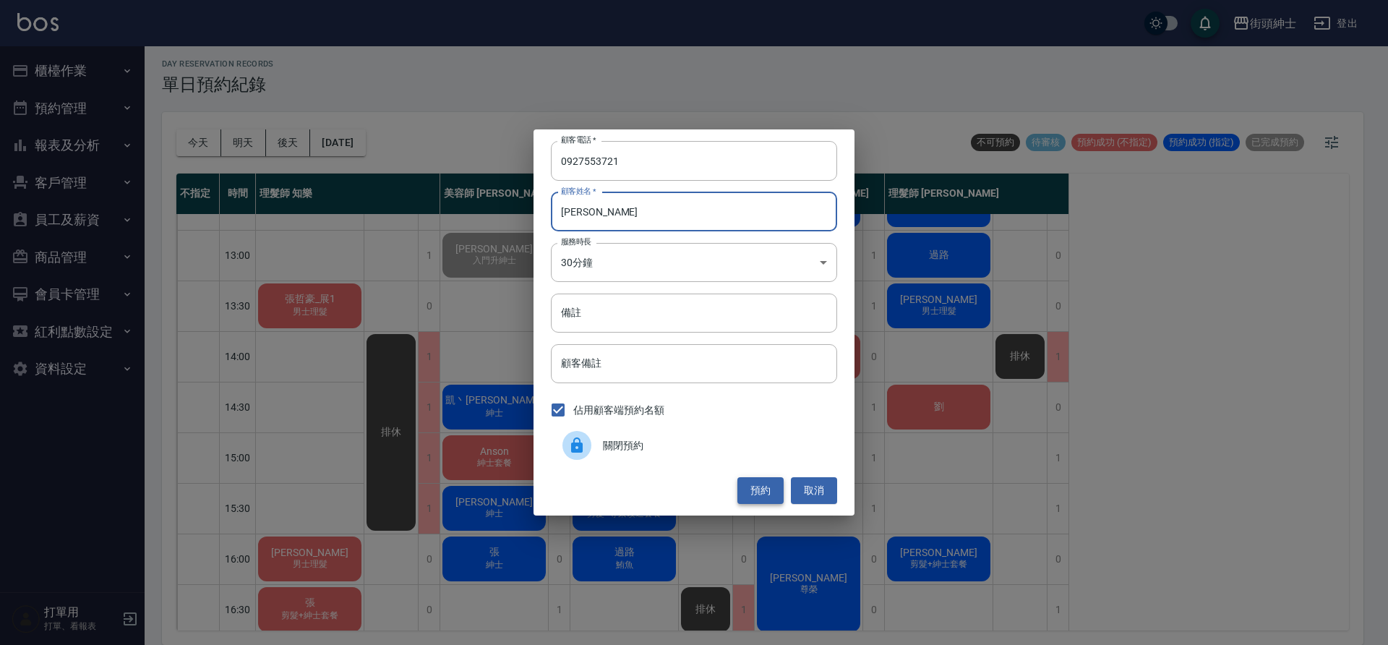
type input "[PERSON_NAME]"
click at [745, 483] on button "預約" at bounding box center [761, 490] width 46 height 27
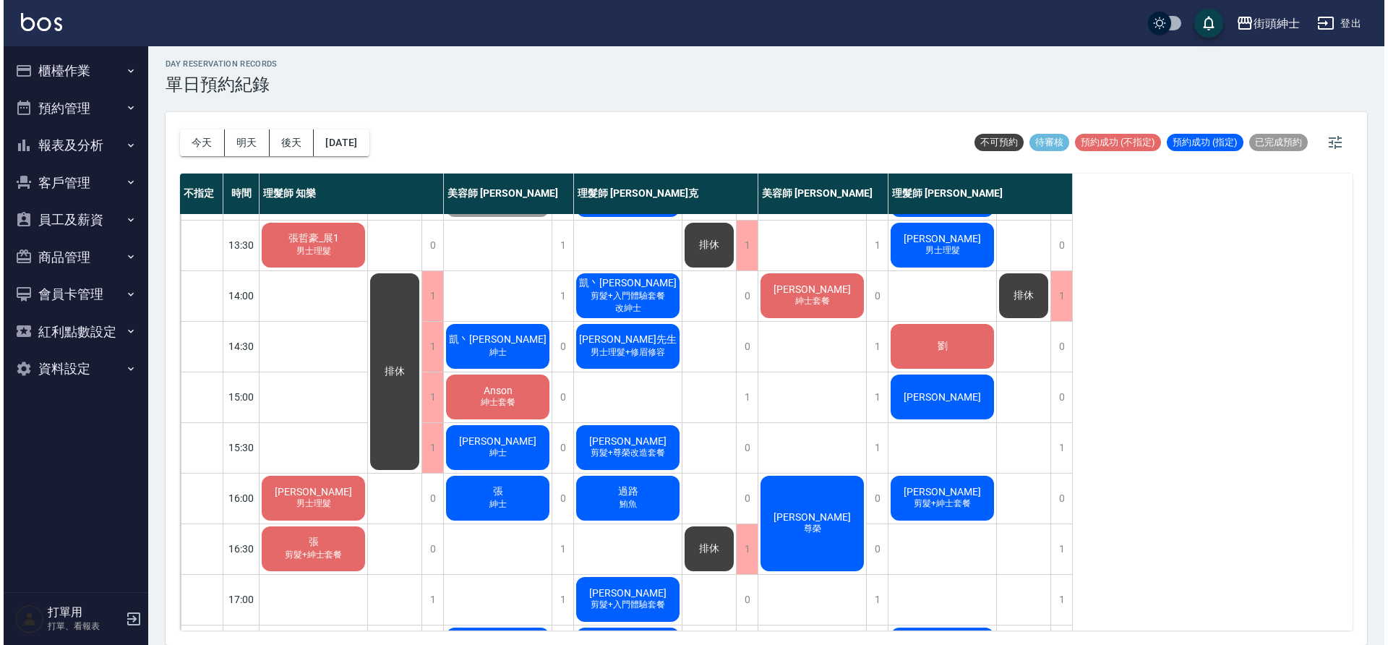
scroll to position [258, 0]
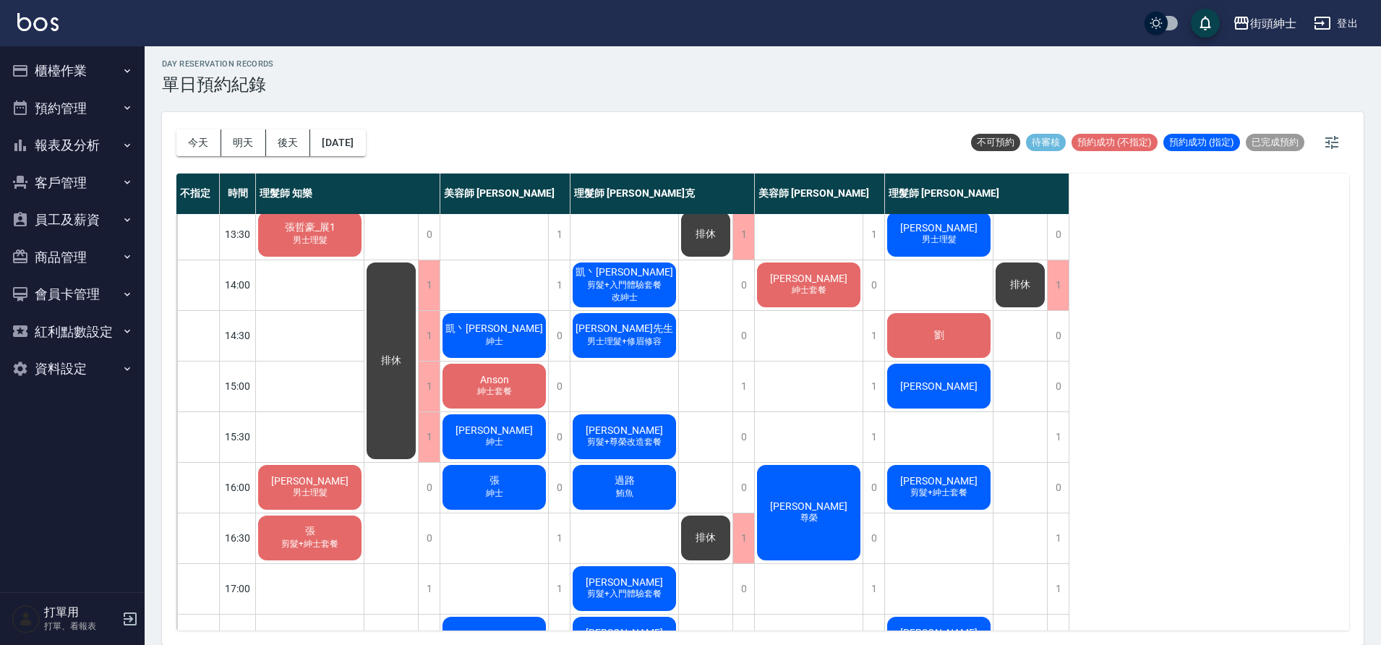
click at [938, 486] on span "[PERSON_NAME]" at bounding box center [938, 481] width 83 height 12
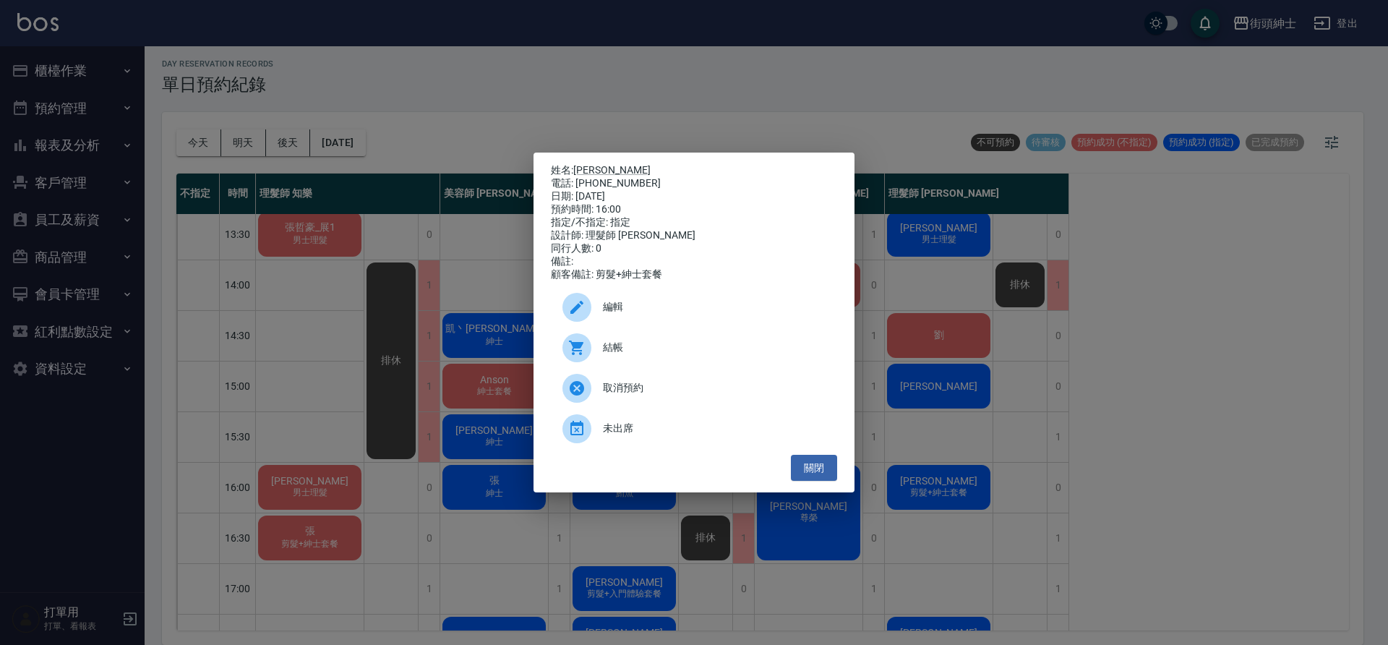
click at [1056, 449] on div "姓名: 隆傑 電話: [PHONE_NUMBER] 日期: [DATE] 預約時間: 16:00 指定/不指定: 指定 設計師: 理髮師 [PERSON_NA…" at bounding box center [694, 322] width 1388 height 645
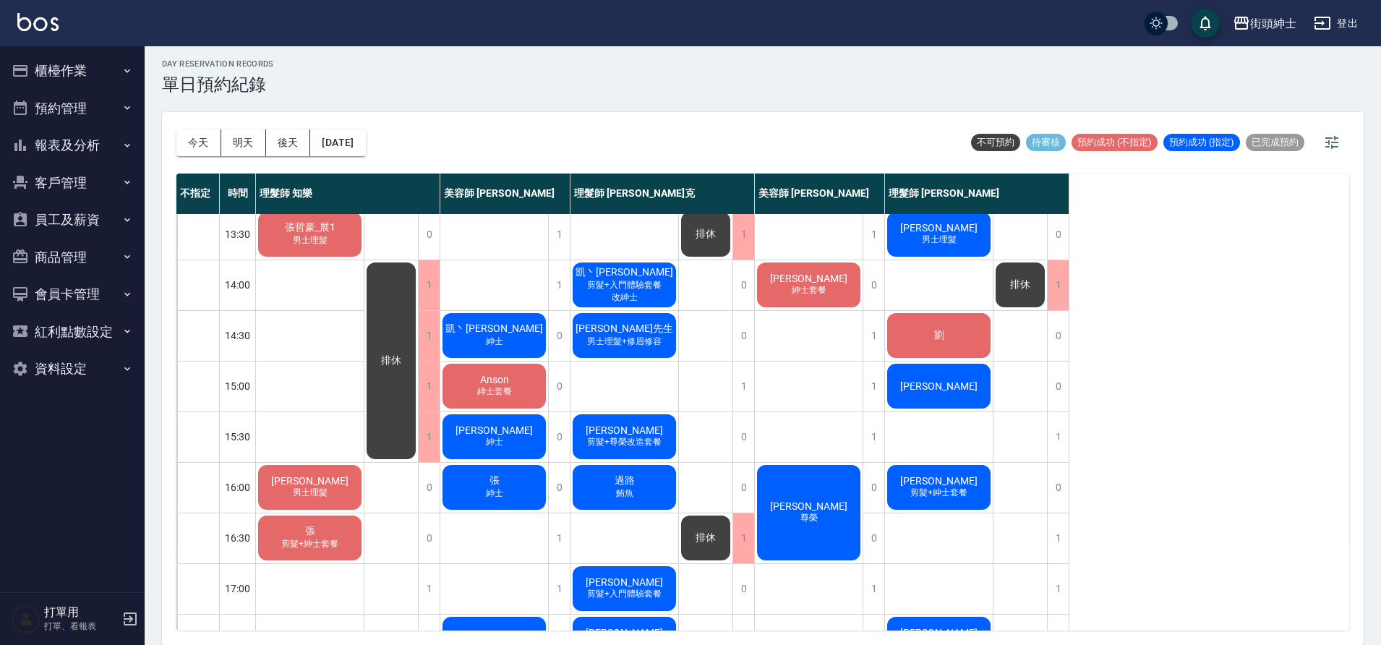
click at [952, 480] on div "隆傑 剪髮+紳士套餐" at bounding box center [939, 487] width 108 height 49
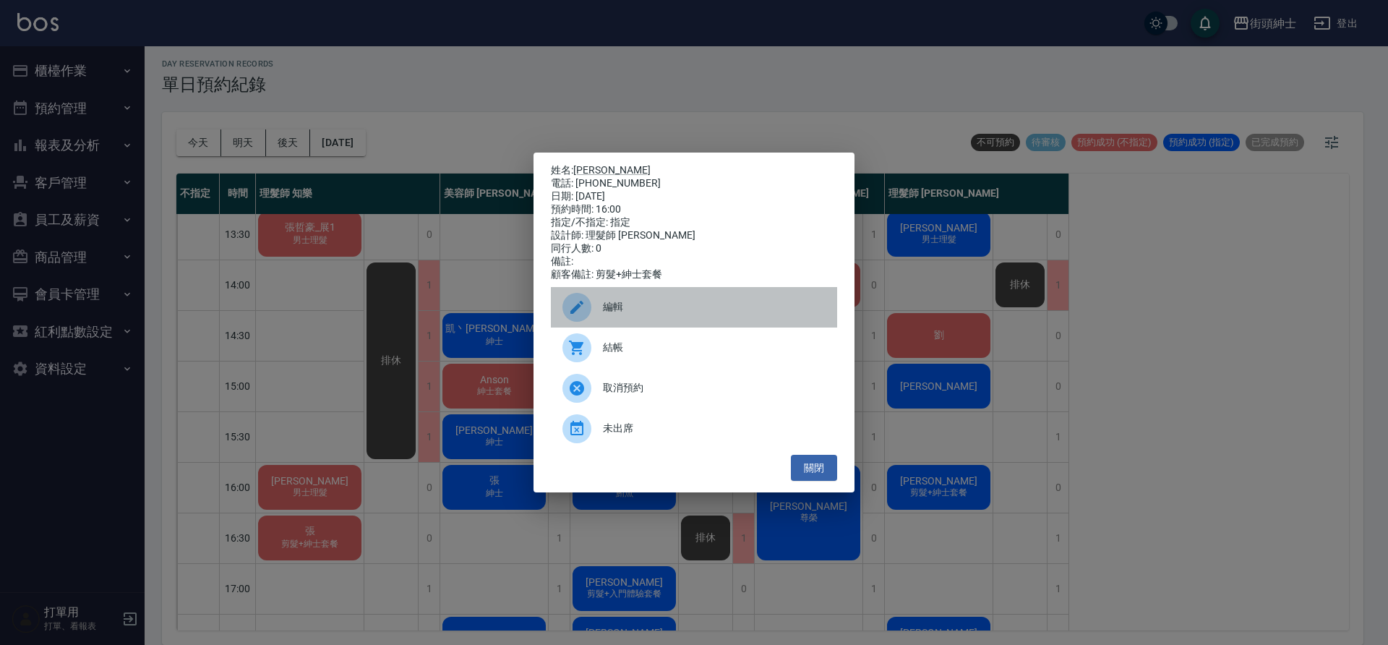
click at [756, 312] on span "編輯" at bounding box center [714, 306] width 223 height 15
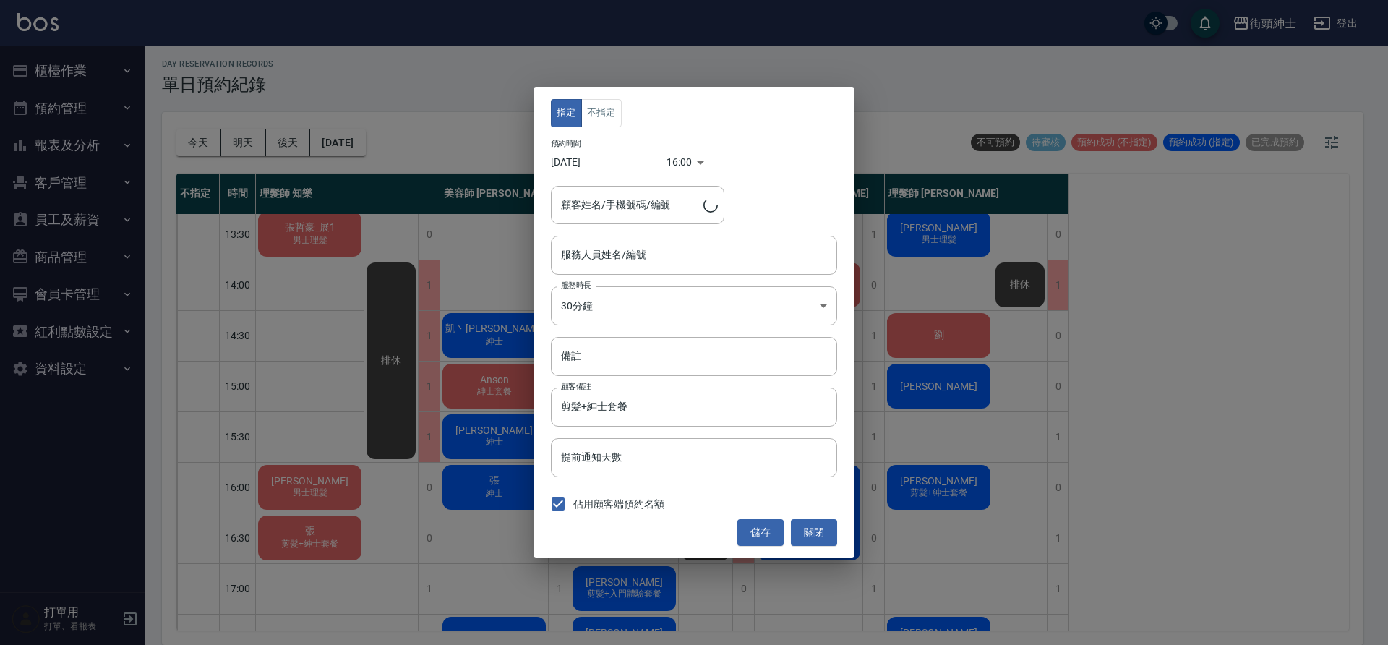
type input "理髮師 [PERSON_NAME](無代號)"
type input "[PERSON_NAME]/0978132971"
click at [664, 247] on input "理髮師 [PERSON_NAME](無代號)" at bounding box center [683, 254] width 252 height 25
click at [664, 246] on input "理髮師 [PERSON_NAME](無代號)" at bounding box center [683, 254] width 252 height 25
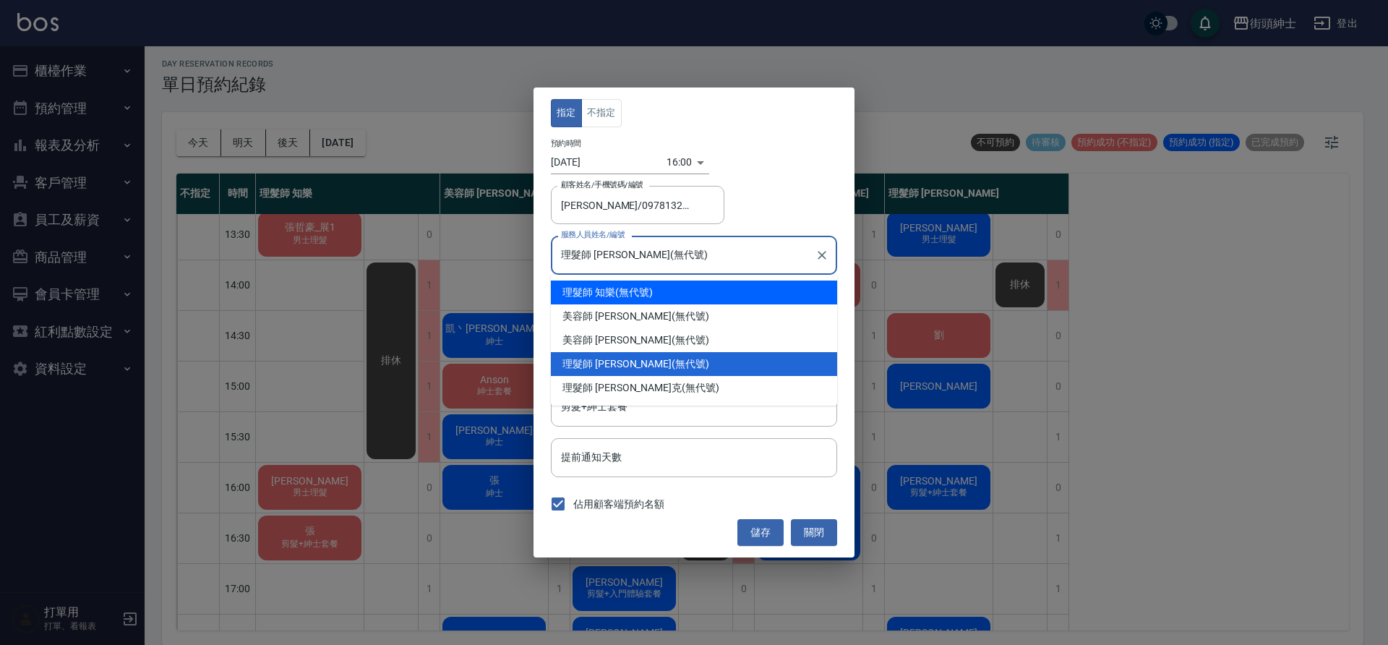
click at [1052, 357] on div "指定 不指定 預約時間 [DATE] 16:00 1758873600000 顧客姓名/手機號碼/編號 [PERSON_NAME]/0978132971 顧客…" at bounding box center [694, 322] width 1388 height 645
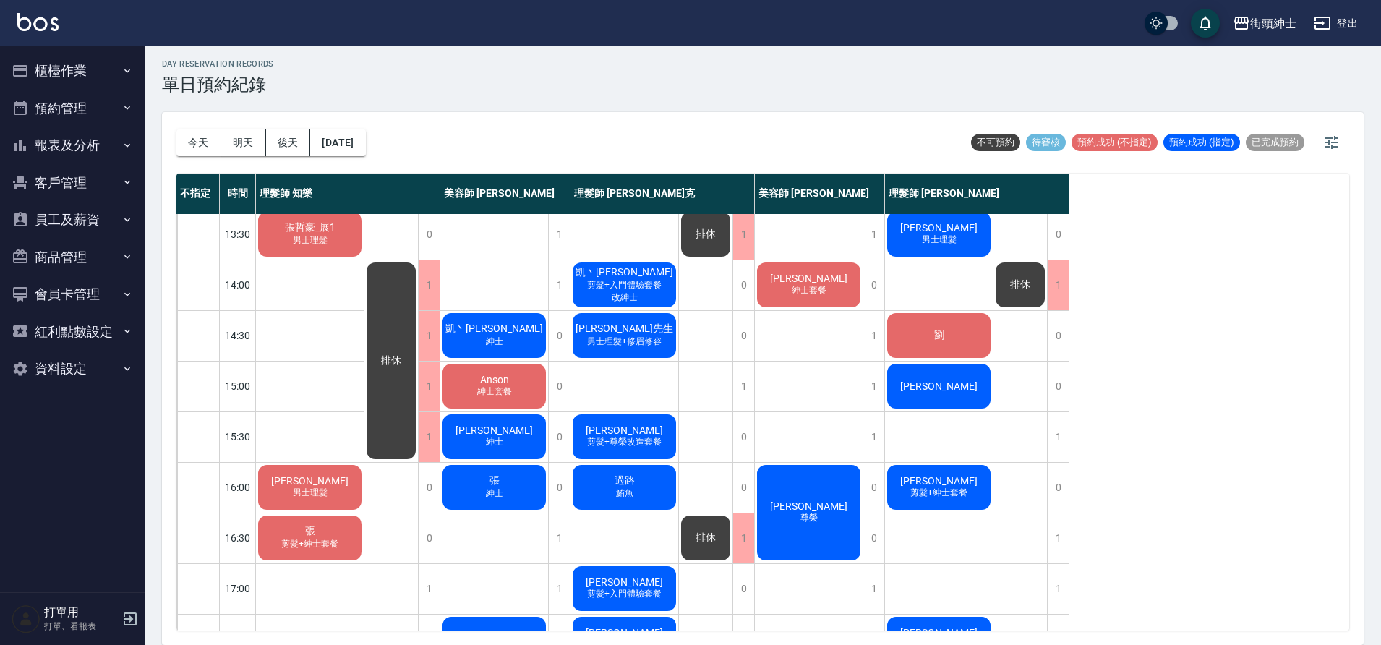
click at [960, 484] on div "隆傑 剪髮+紳士套餐" at bounding box center [939, 487] width 108 height 49
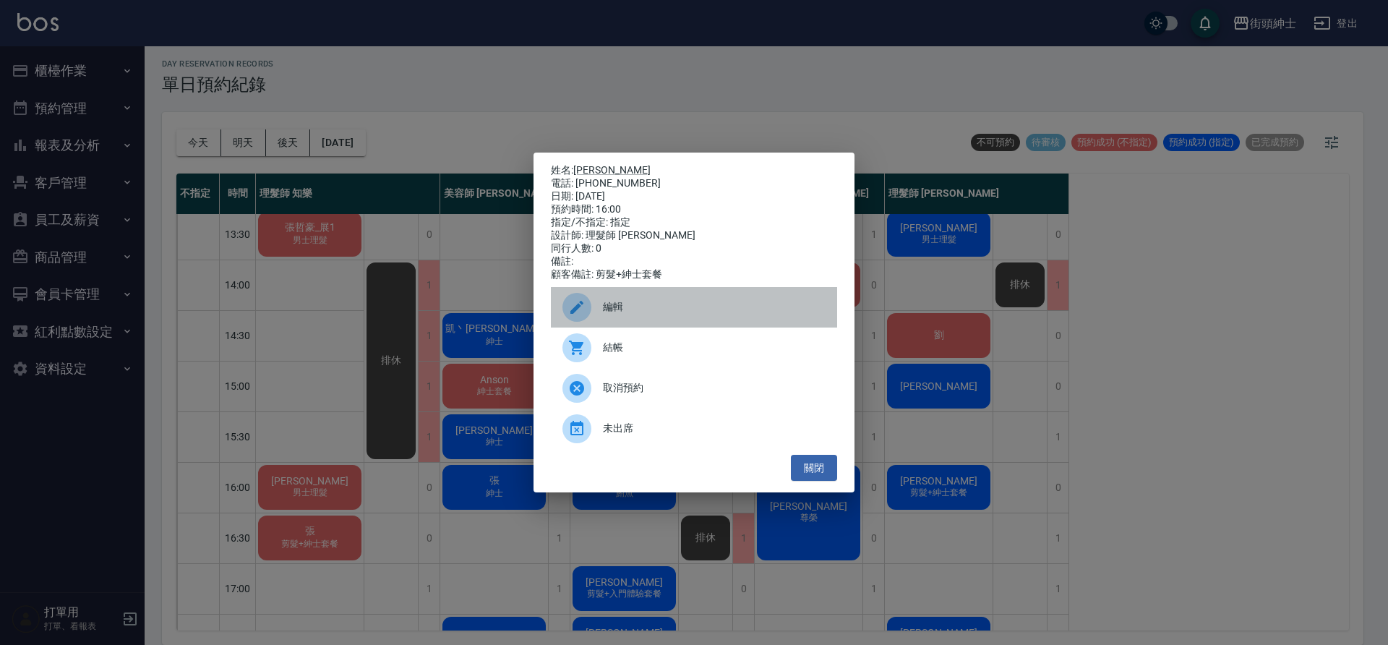
click at [748, 310] on span "編輯" at bounding box center [714, 306] width 223 height 15
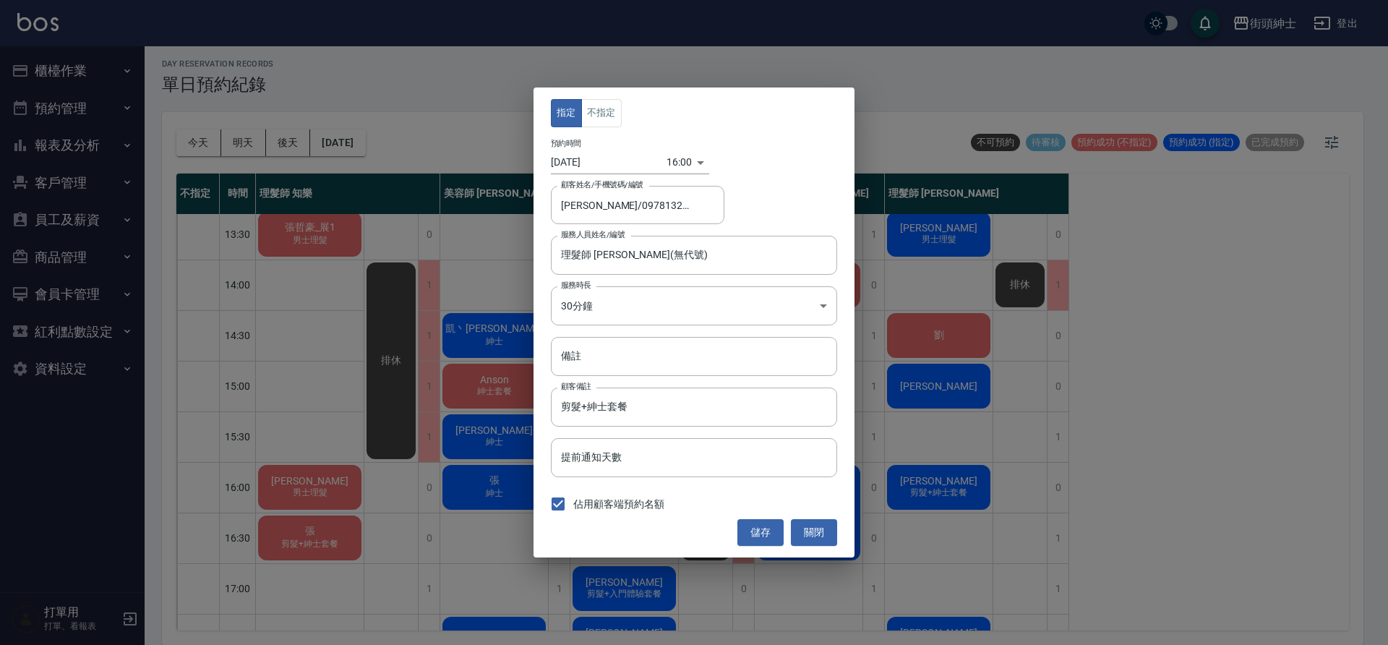
click at [674, 161] on body "街頭紳士 登出 櫃檯作業 打帳單 帳單列表 營業儀表板 現金收支登錄 材料自購登錄 每日結帳 排班表 現場電腦打卡 預約管理 預約管理 單日預約紀錄 單週預約…" at bounding box center [694, 320] width 1388 height 649
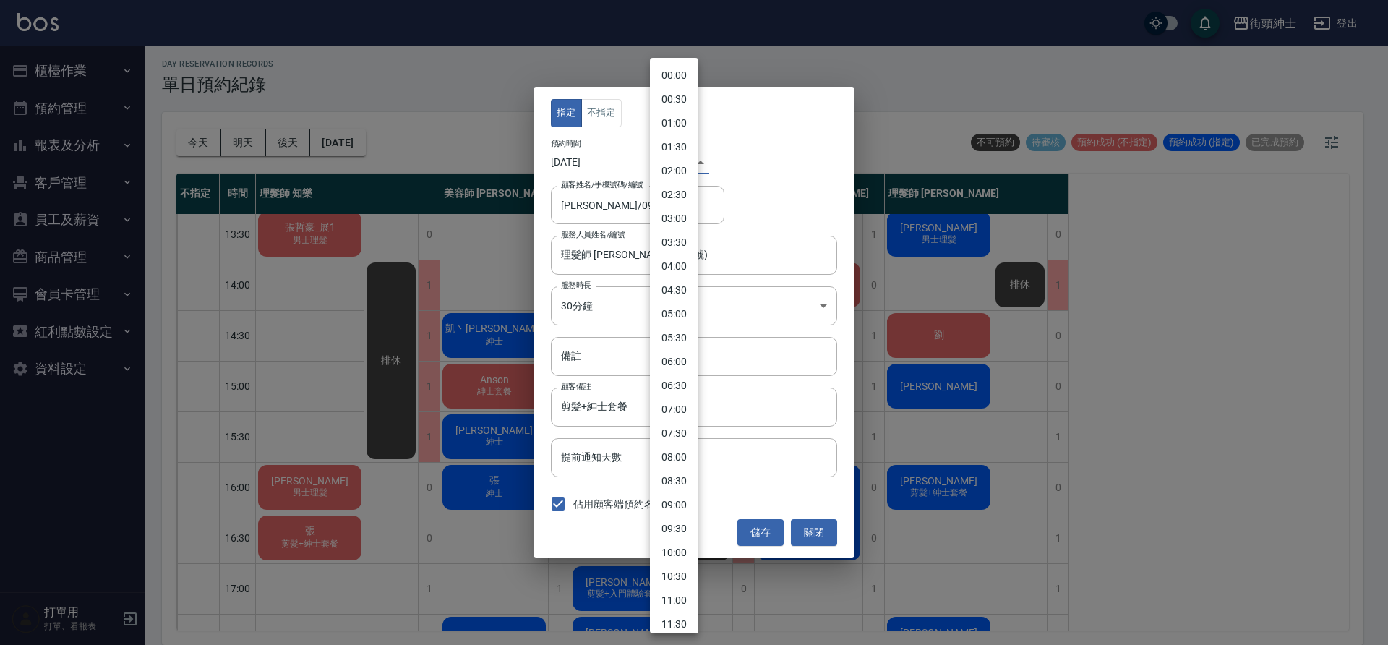
scroll to position [494, 0]
click at [675, 320] on li "15:30" at bounding box center [674, 321] width 48 height 24
type input "1758871800000"
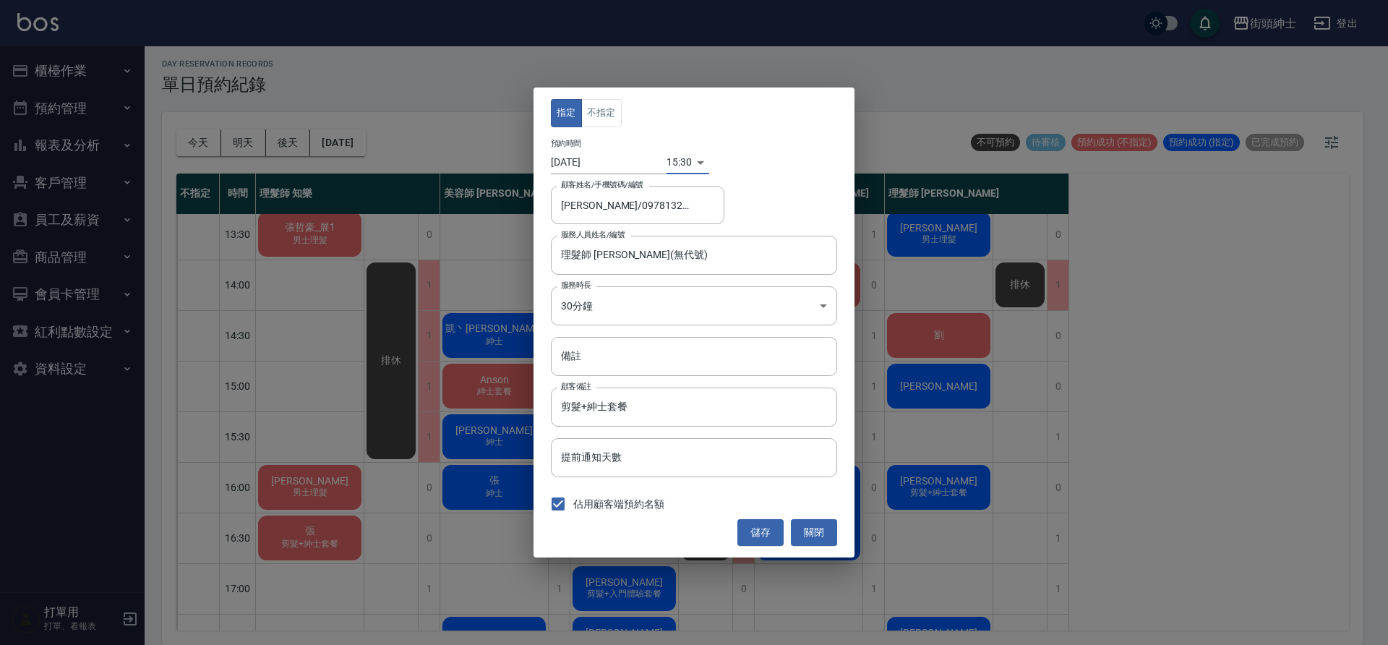
click at [755, 529] on button "儲存" at bounding box center [761, 532] width 46 height 27
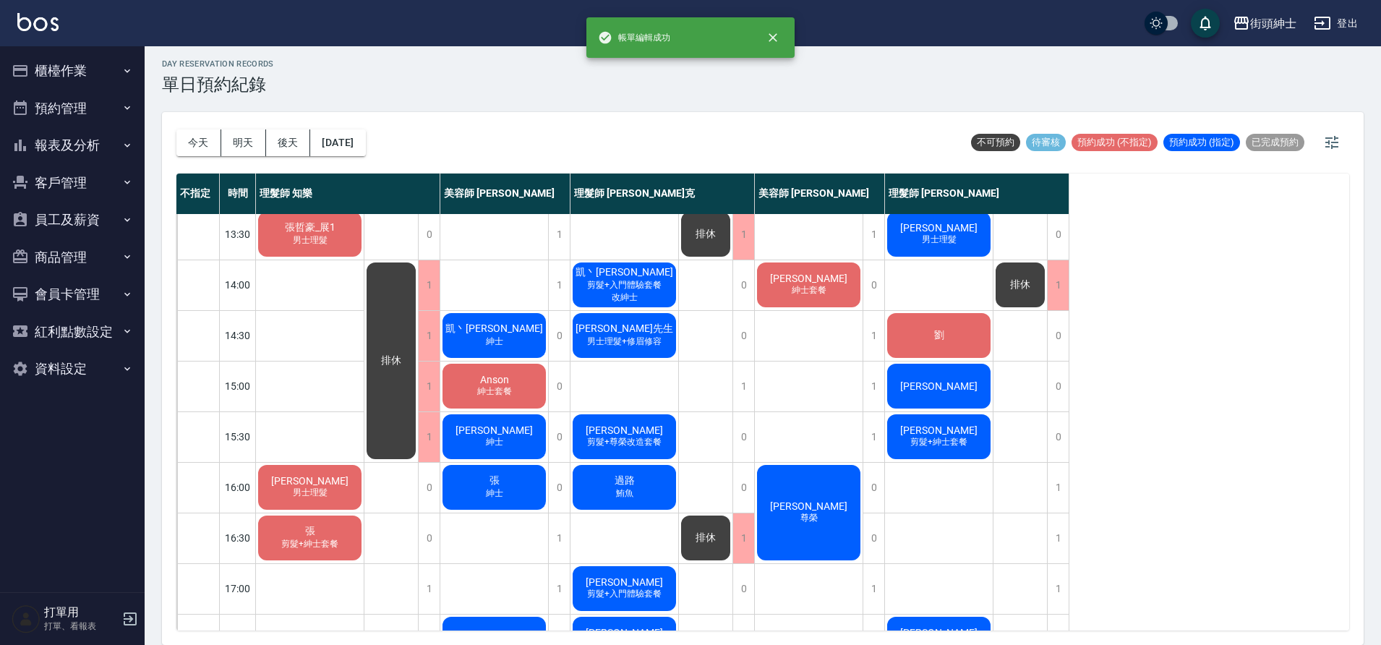
click at [518, 448] on div "隆傑 紳士" at bounding box center [494, 436] width 108 height 49
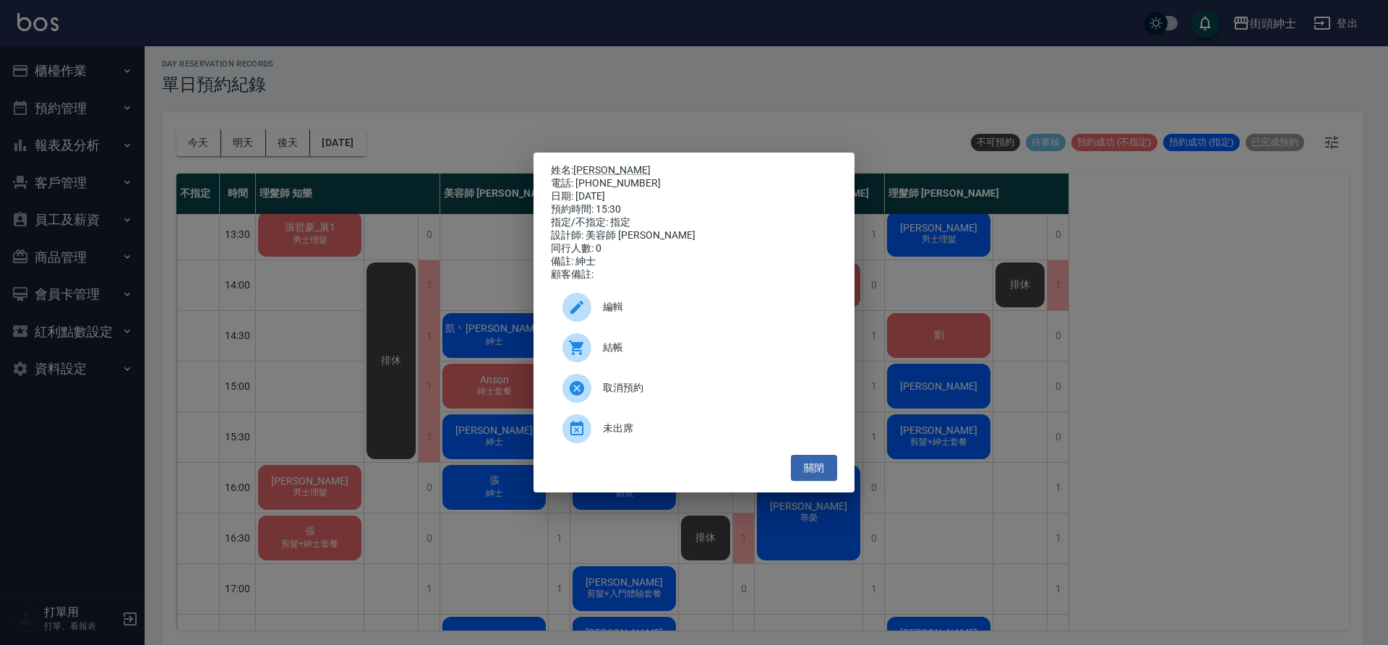
click at [673, 313] on span "編輯" at bounding box center [714, 306] width 223 height 15
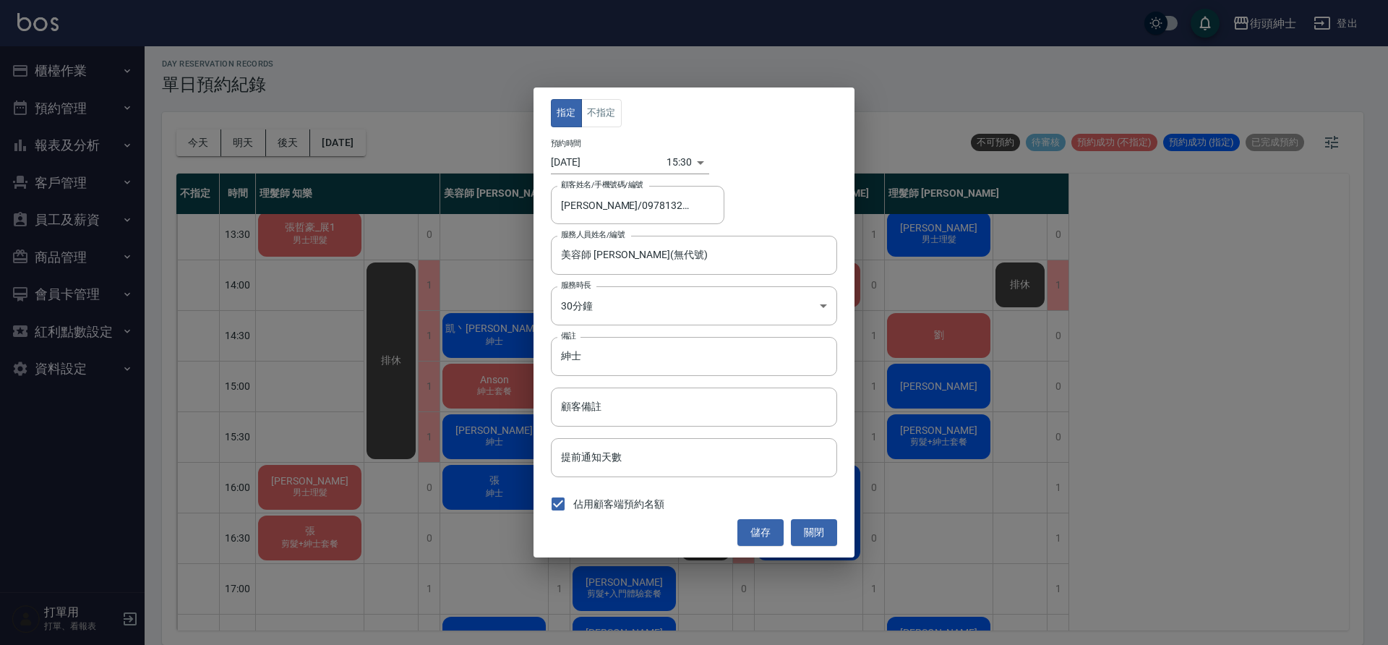
click at [677, 159] on body "街頭紳士 登出 櫃檯作業 打帳單 帳單列表 營業儀表板 現金收支登錄 材料自購登錄 每日結帳 排班表 現場電腦打卡 預約管理 預約管理 單日預約紀錄 單週預約…" at bounding box center [694, 320] width 1388 height 649
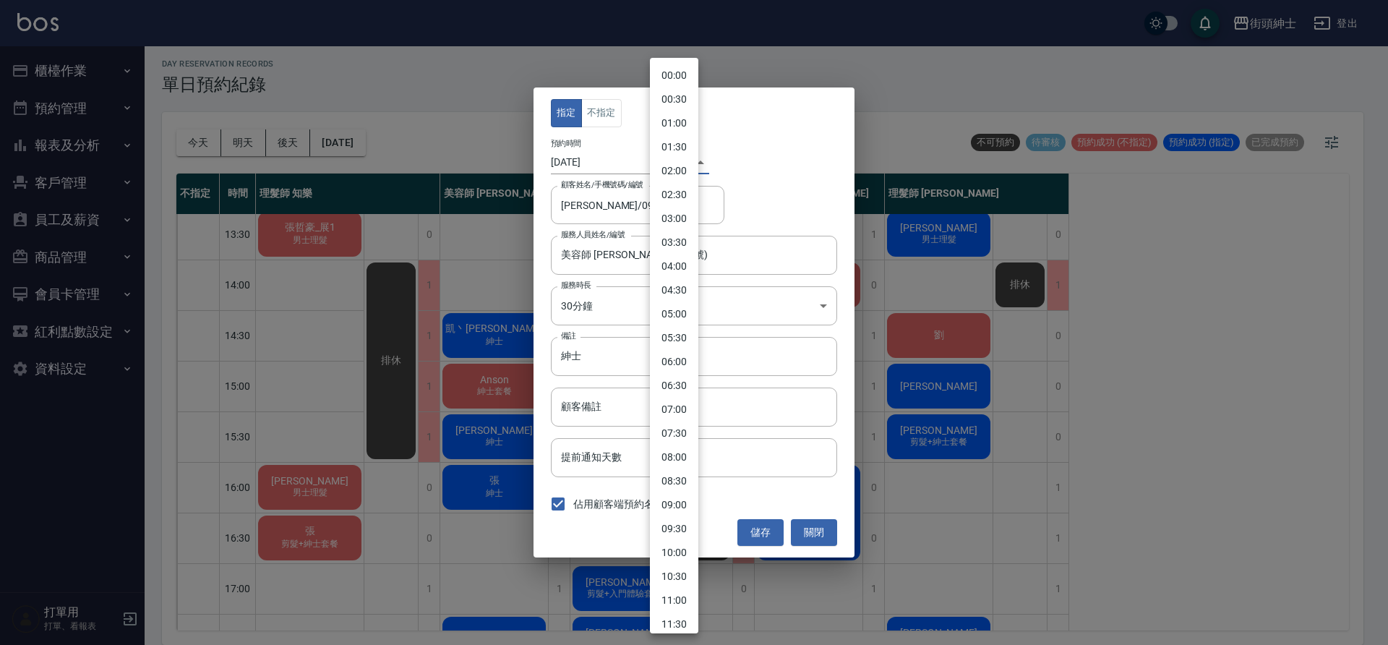
scroll to position [470, 0]
click at [680, 367] on li "16:00" at bounding box center [674, 369] width 48 height 24
type input "1758873600000"
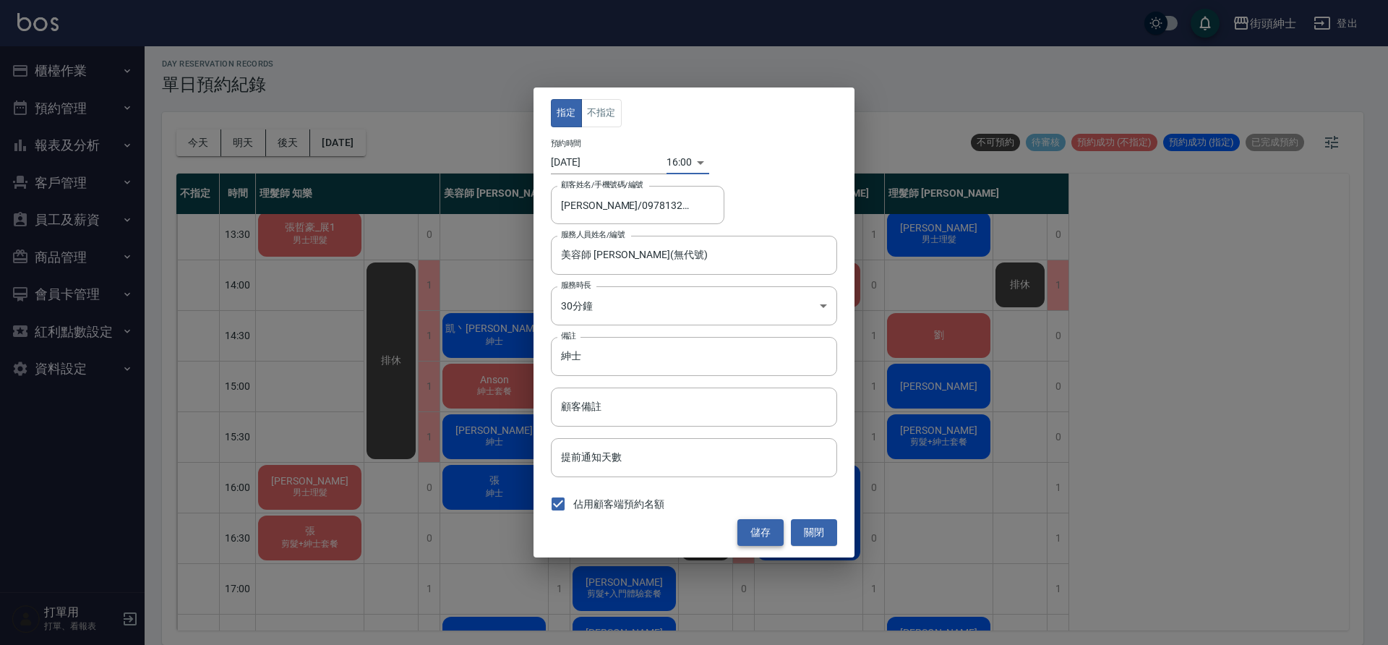
click at [756, 533] on button "儲存" at bounding box center [761, 532] width 46 height 27
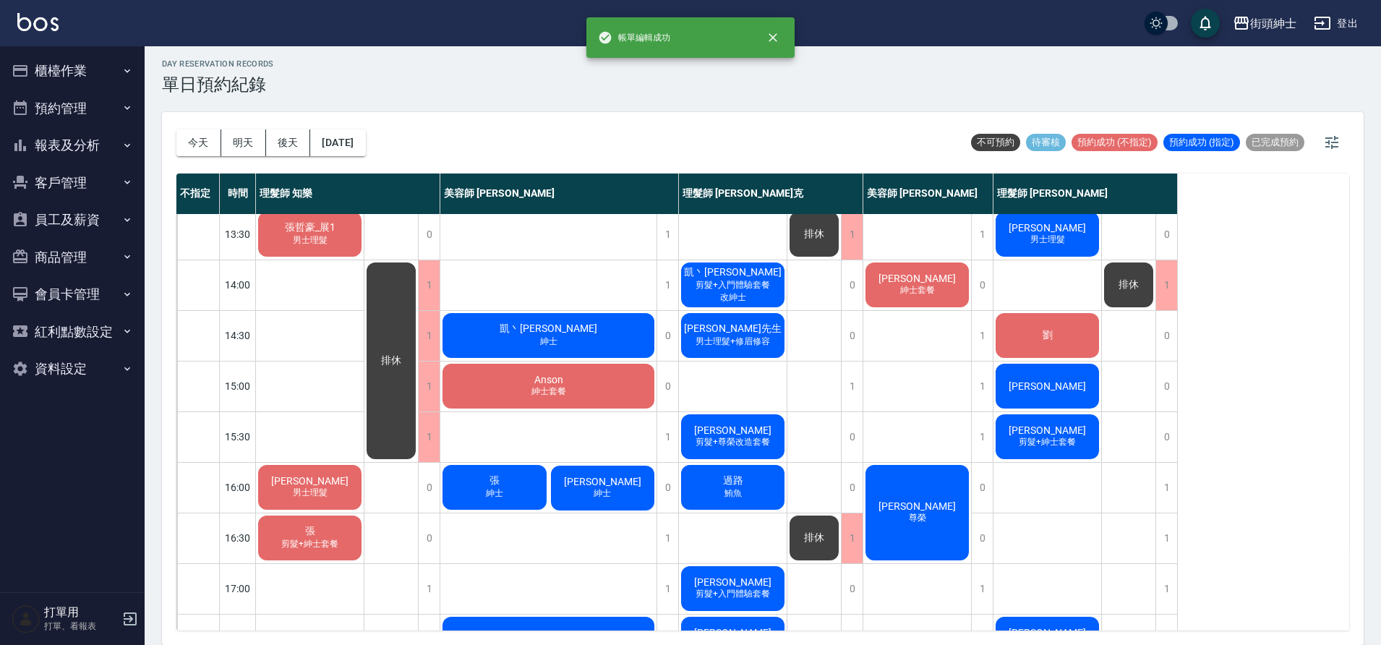
click at [508, 474] on div "[PERSON_NAME]" at bounding box center [494, 487] width 108 height 49
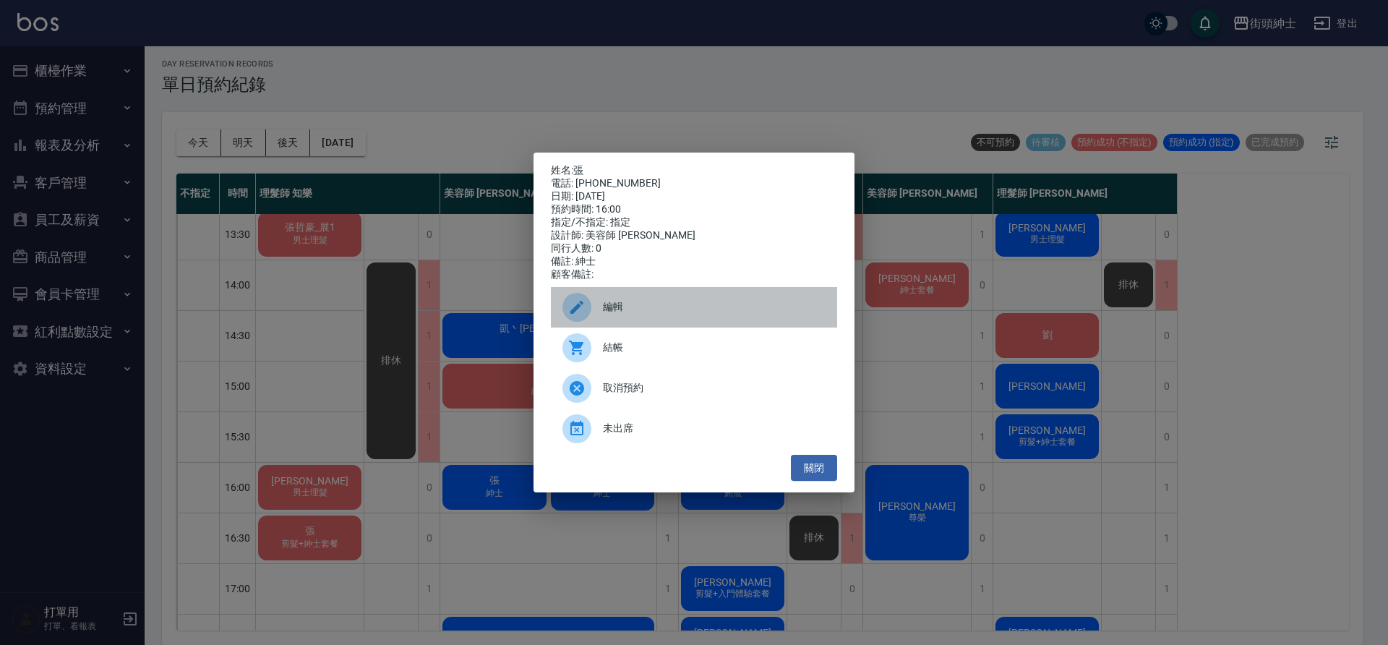
click at [644, 313] on span "編輯" at bounding box center [714, 306] width 223 height 15
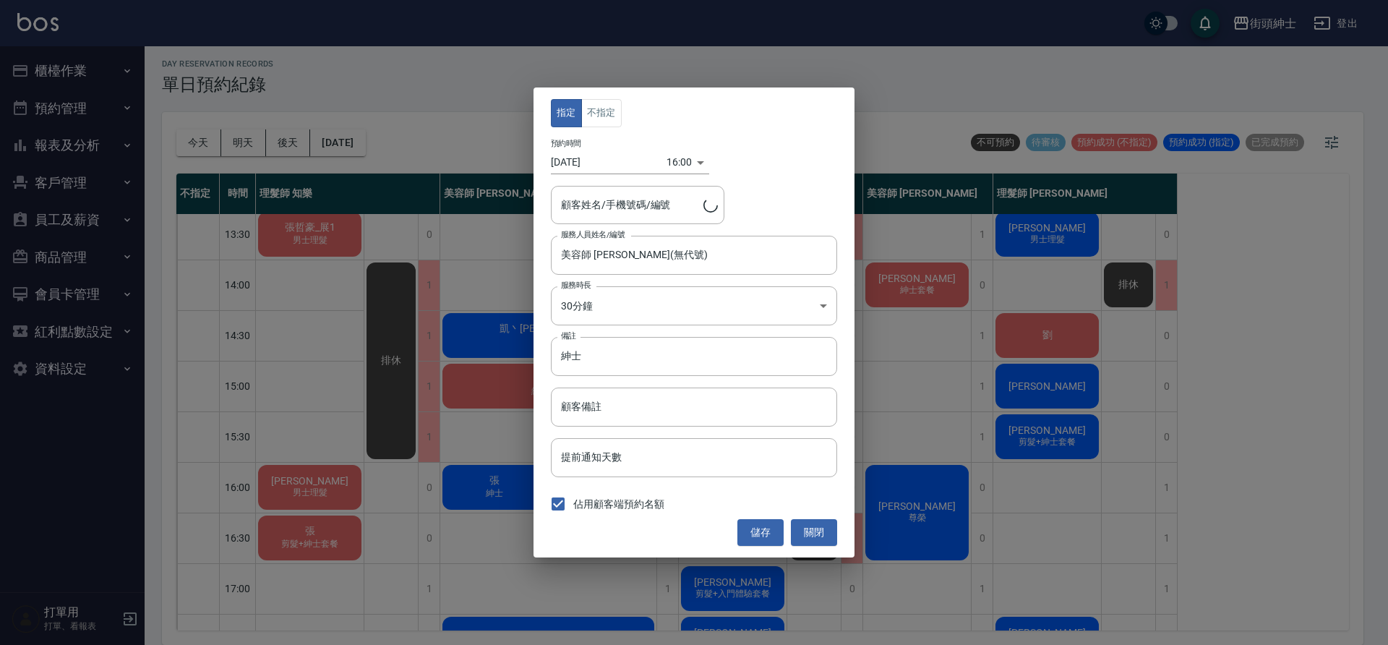
type input "張/0958731683"
click at [668, 167] on body "街頭紳士 登出 櫃檯作業 打帳單 帳單列表 營業儀表板 現金收支登錄 材料自購登錄 每日結帳 排班表 現場電腦打卡 預約管理 預約管理 單日預約紀錄 單週預約…" at bounding box center [694, 320] width 1388 height 649
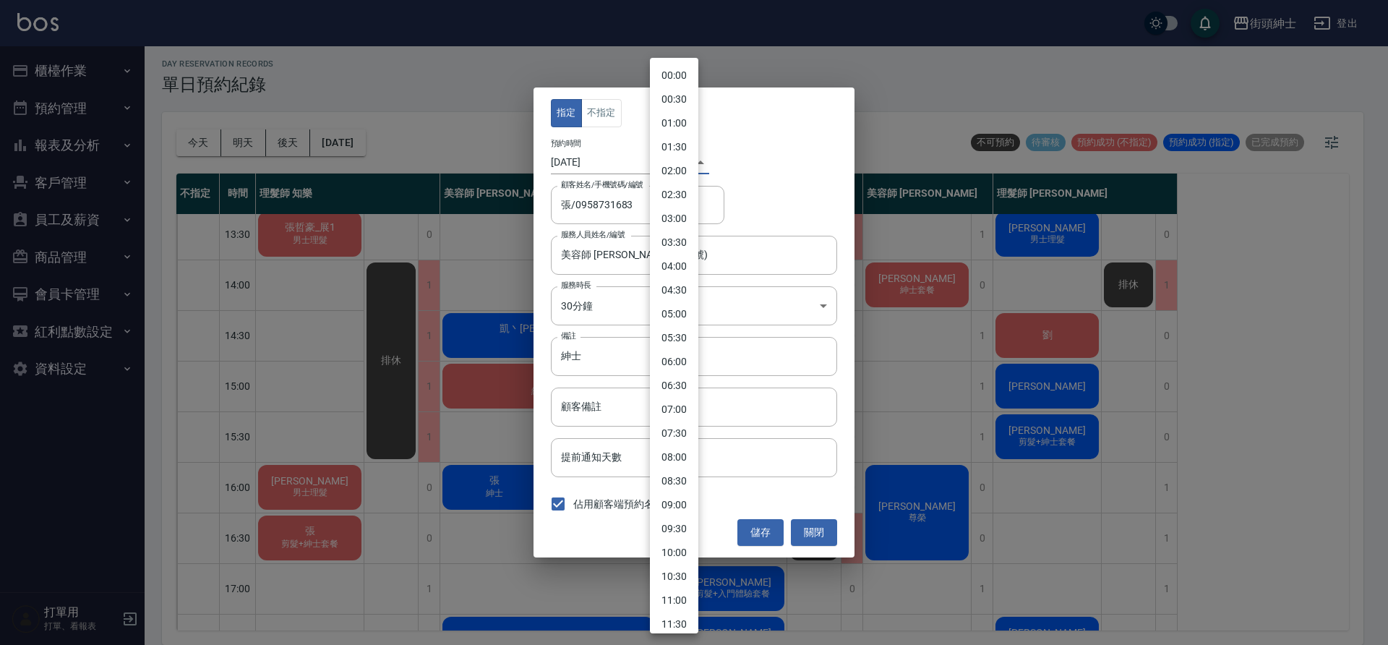
scroll to position [494, 0]
click at [687, 364] on li "16:30" at bounding box center [674, 369] width 48 height 24
type input "1758875400000"
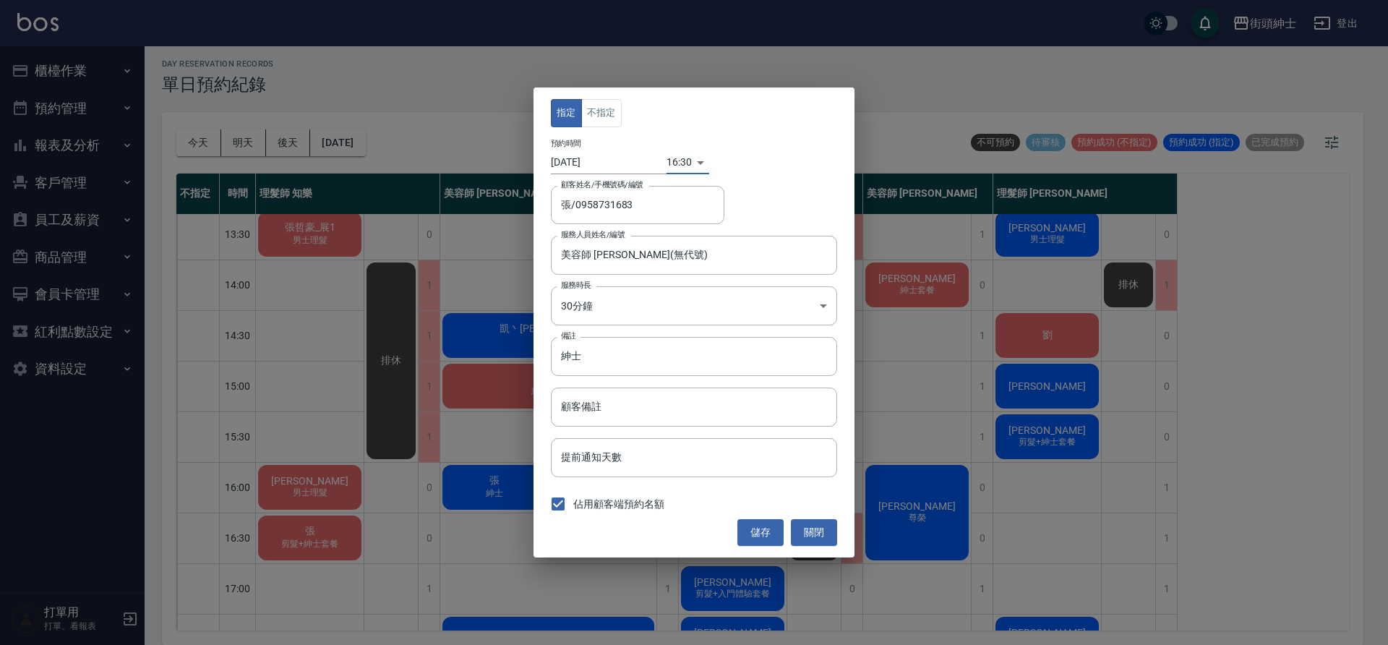
click at [754, 524] on button "儲存" at bounding box center [761, 532] width 46 height 27
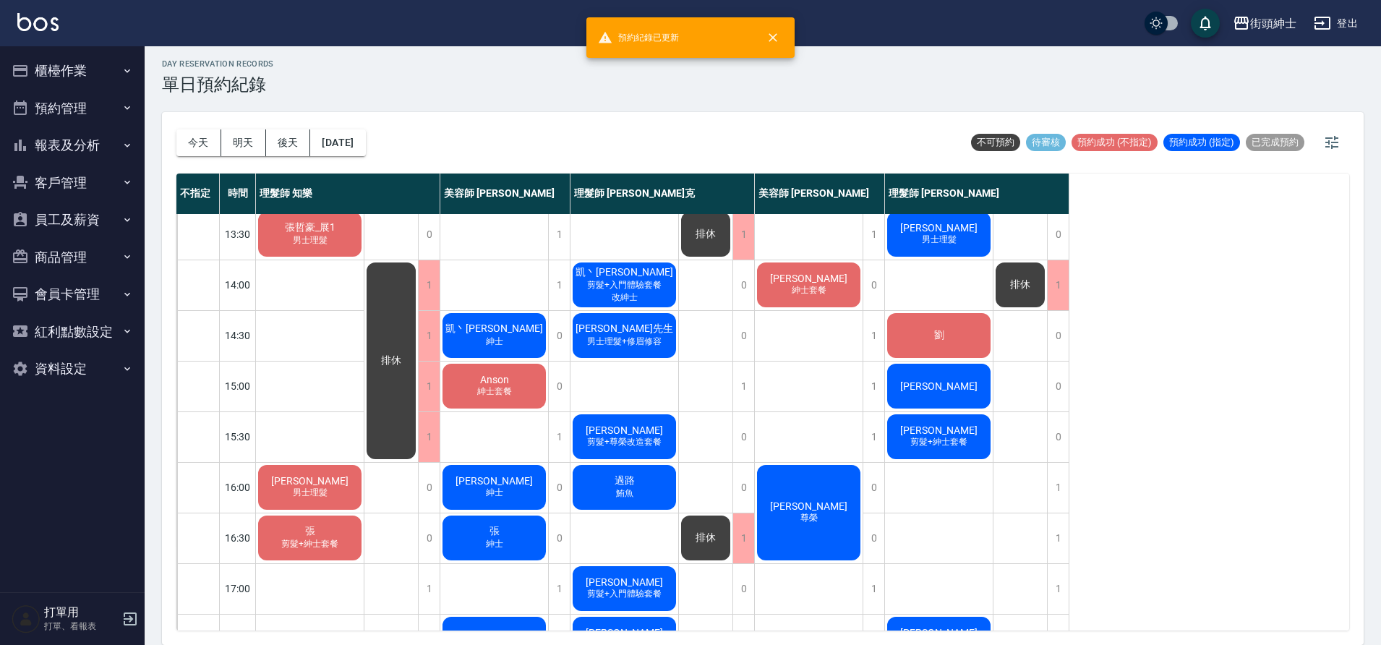
click at [328, 529] on div "張 剪髮+紳士套餐" at bounding box center [310, 537] width 108 height 49
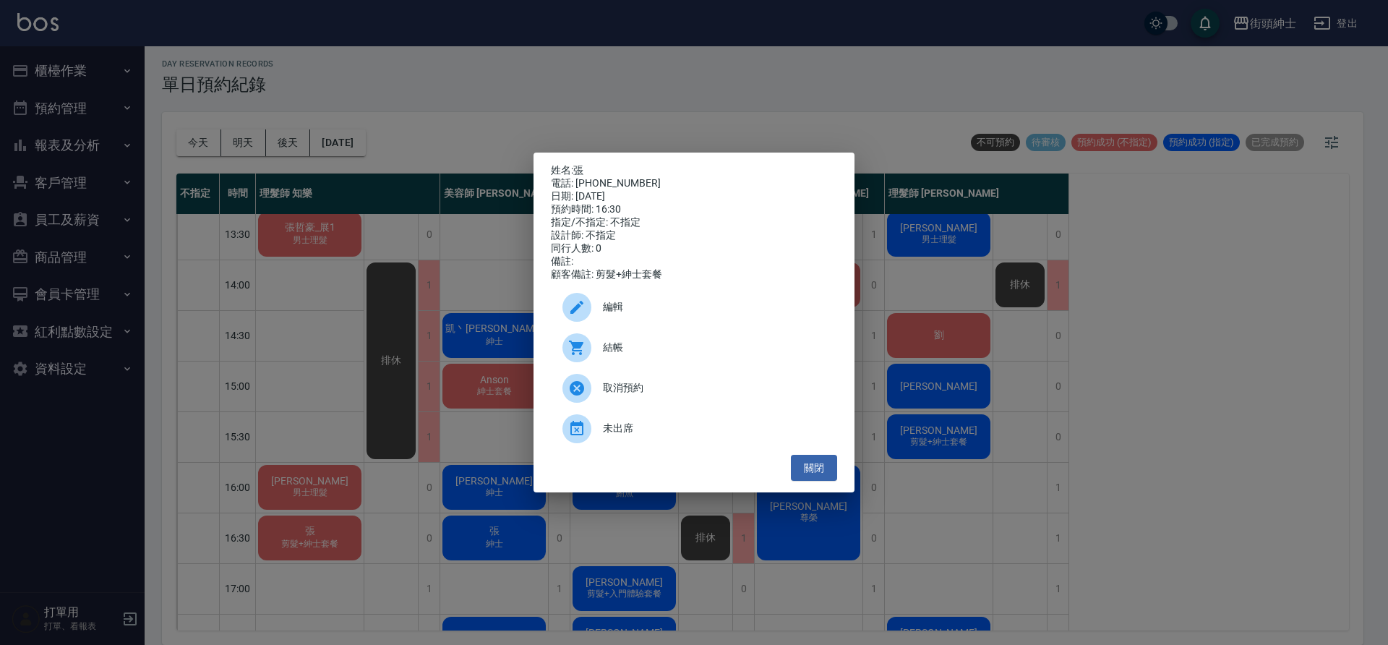
click at [657, 315] on span "編輯" at bounding box center [714, 306] width 223 height 15
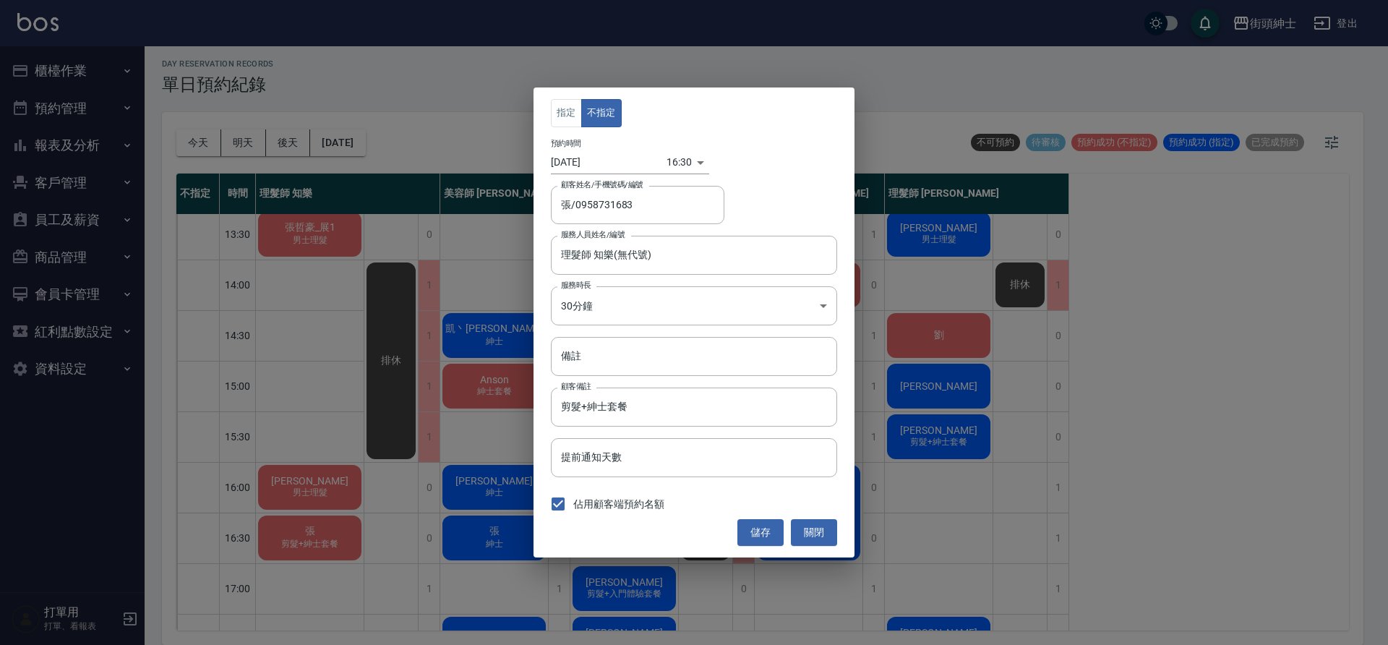
click at [672, 165] on body "街頭紳士 登出 櫃檯作業 打帳單 帳單列表 營業儀表板 現金收支登錄 材料自購登錄 每日結帳 排班表 現場電腦打卡 預約管理 預約管理 單日預約紀錄 單週預約…" at bounding box center [694, 320] width 1388 height 649
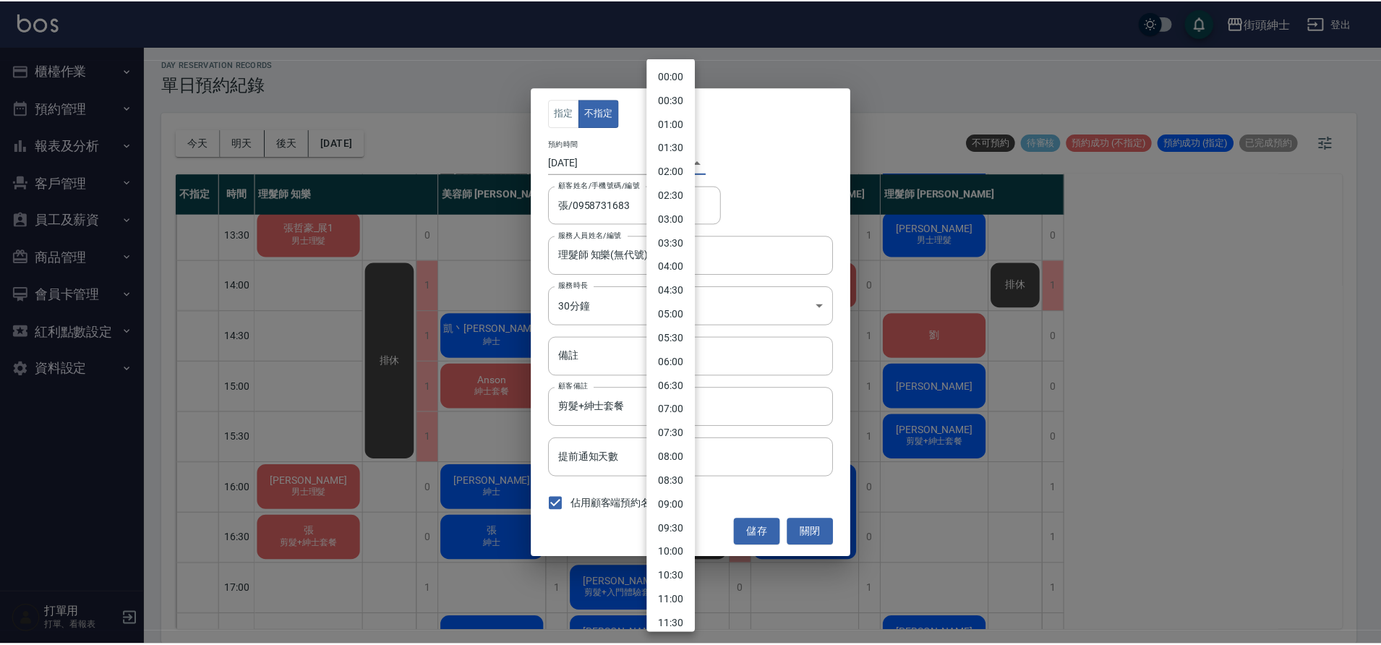
scroll to position [518, 0]
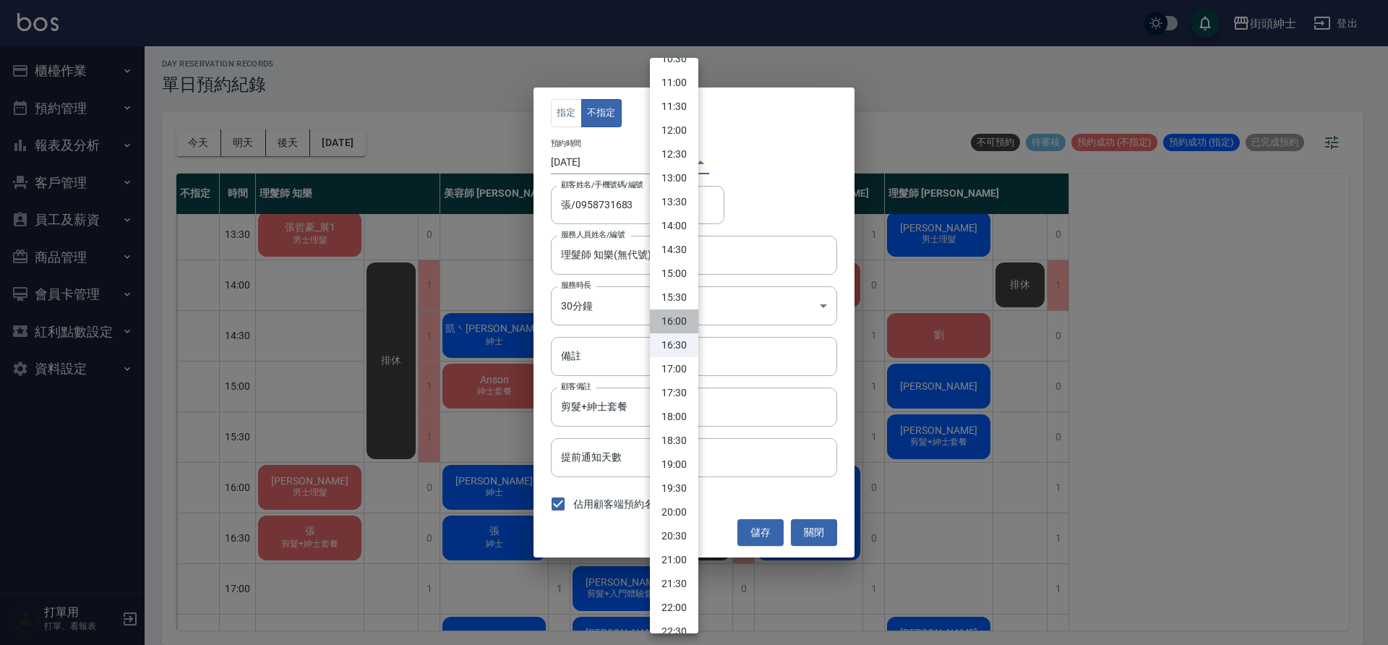
click at [683, 320] on li "16:00" at bounding box center [674, 321] width 48 height 24
type input "1758873600000"
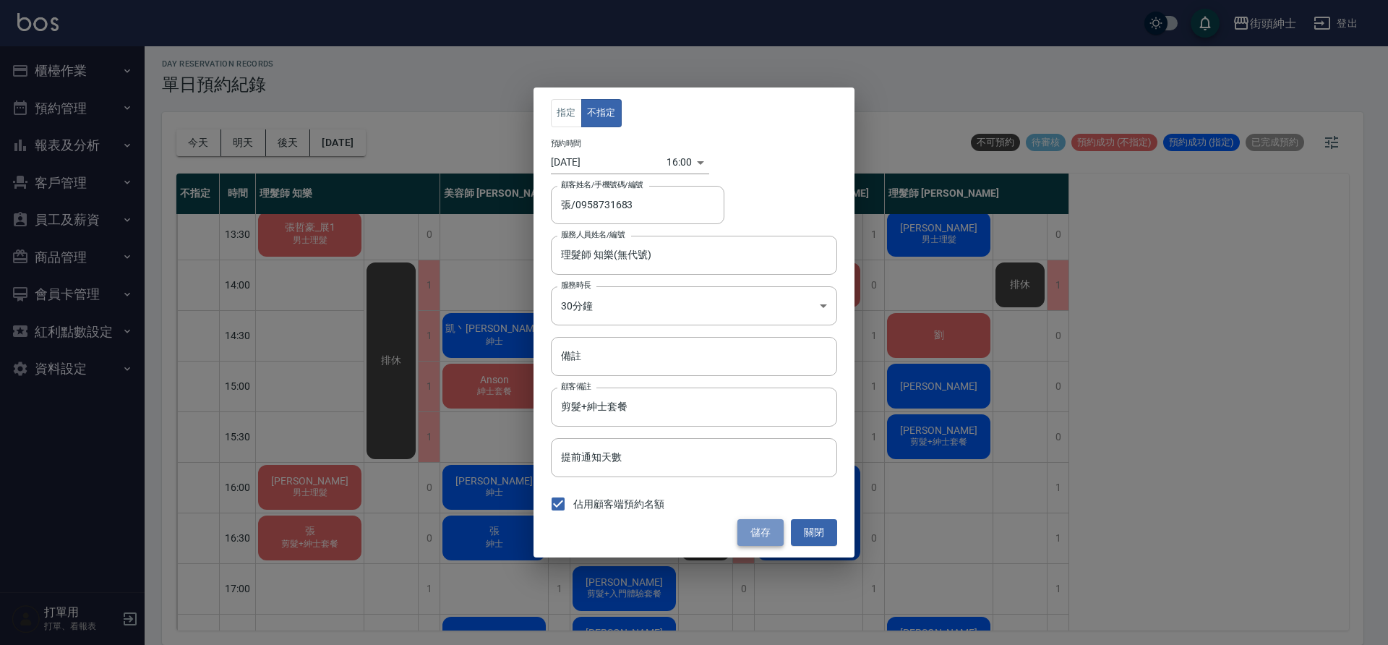
click at [755, 529] on button "儲存" at bounding box center [761, 532] width 46 height 27
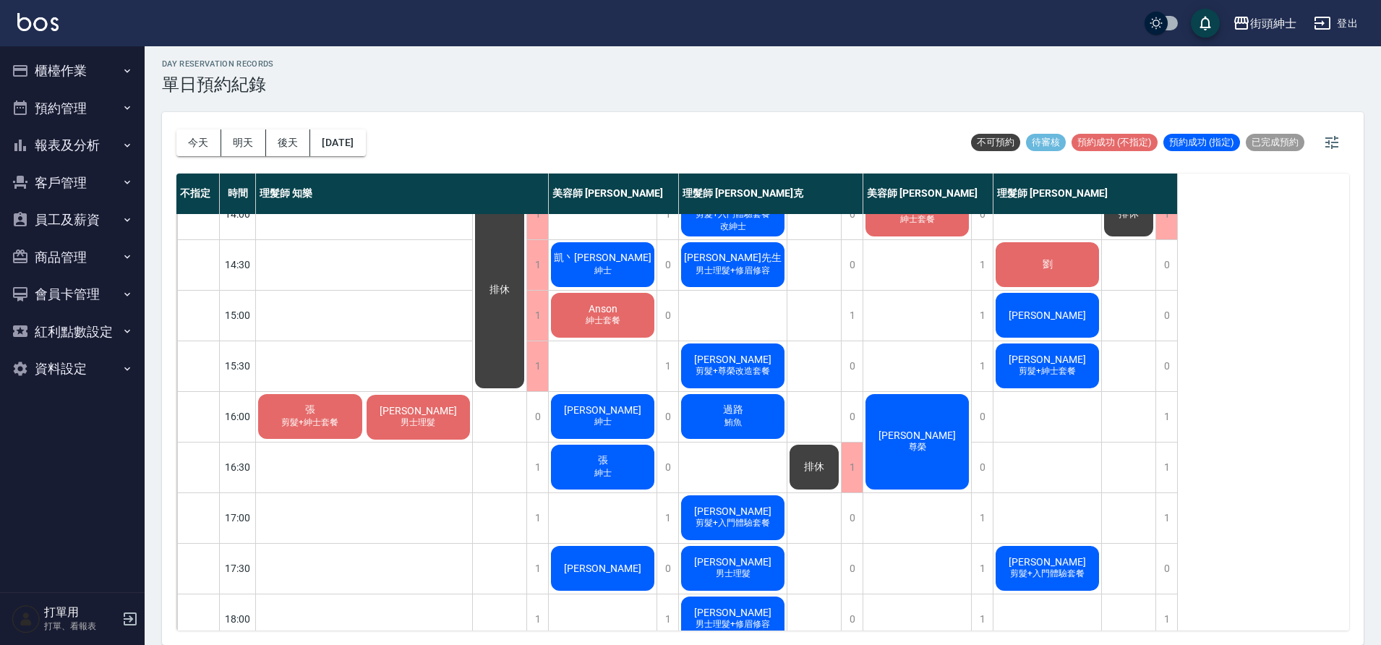
scroll to position [306, 0]
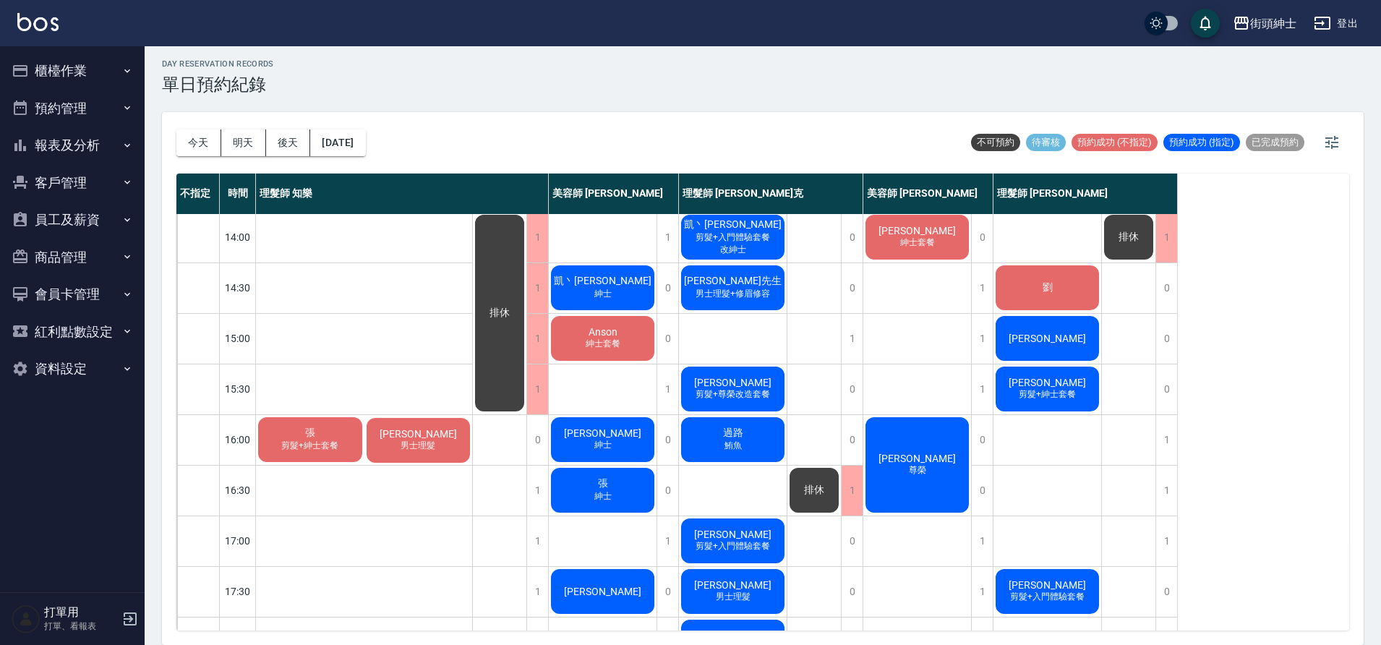
click at [325, 432] on div "張 剪髮+紳士套餐" at bounding box center [310, 439] width 108 height 49
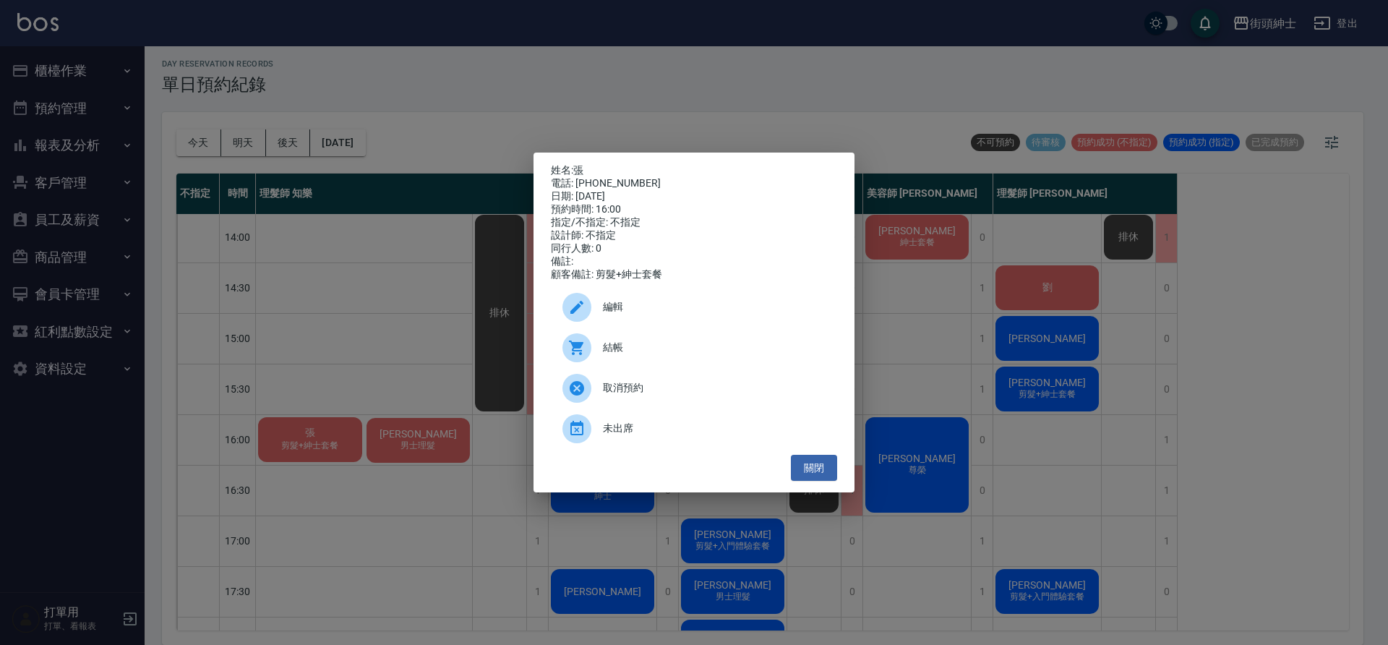
click at [648, 313] on span "編輯" at bounding box center [714, 306] width 223 height 15
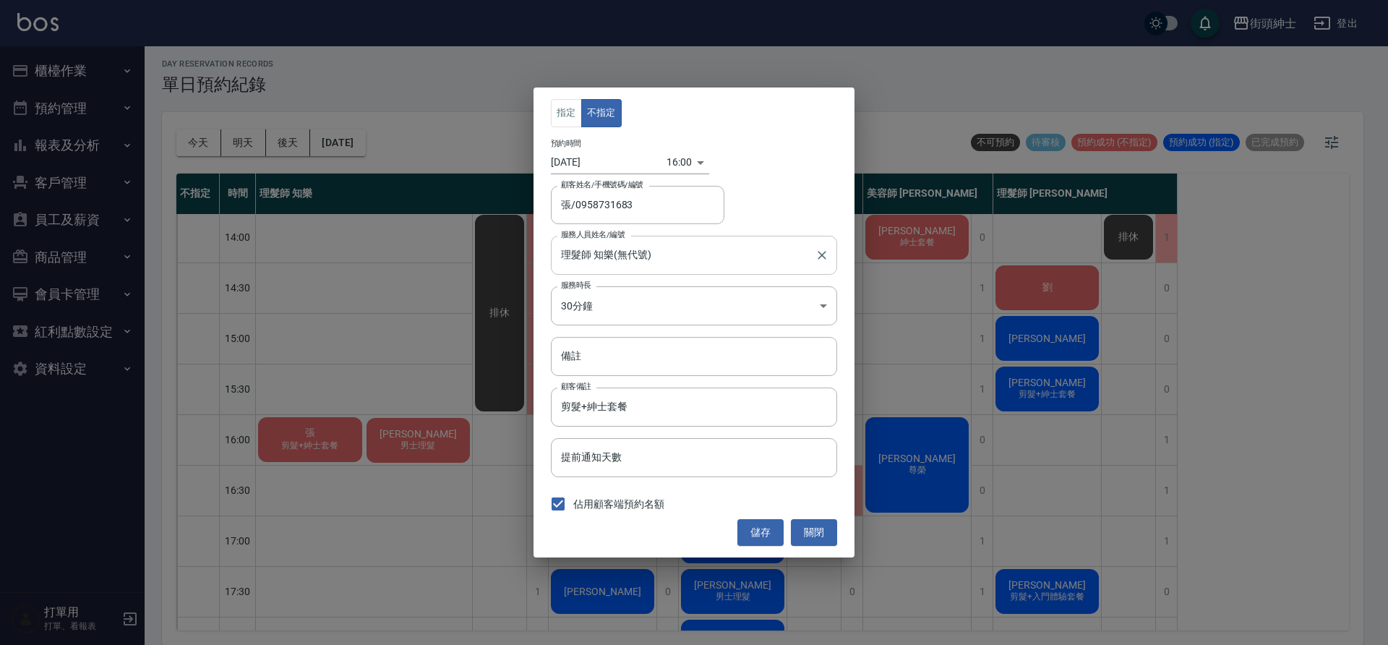
click at [688, 252] on input "理髮師 知樂(無代號)" at bounding box center [683, 254] width 252 height 25
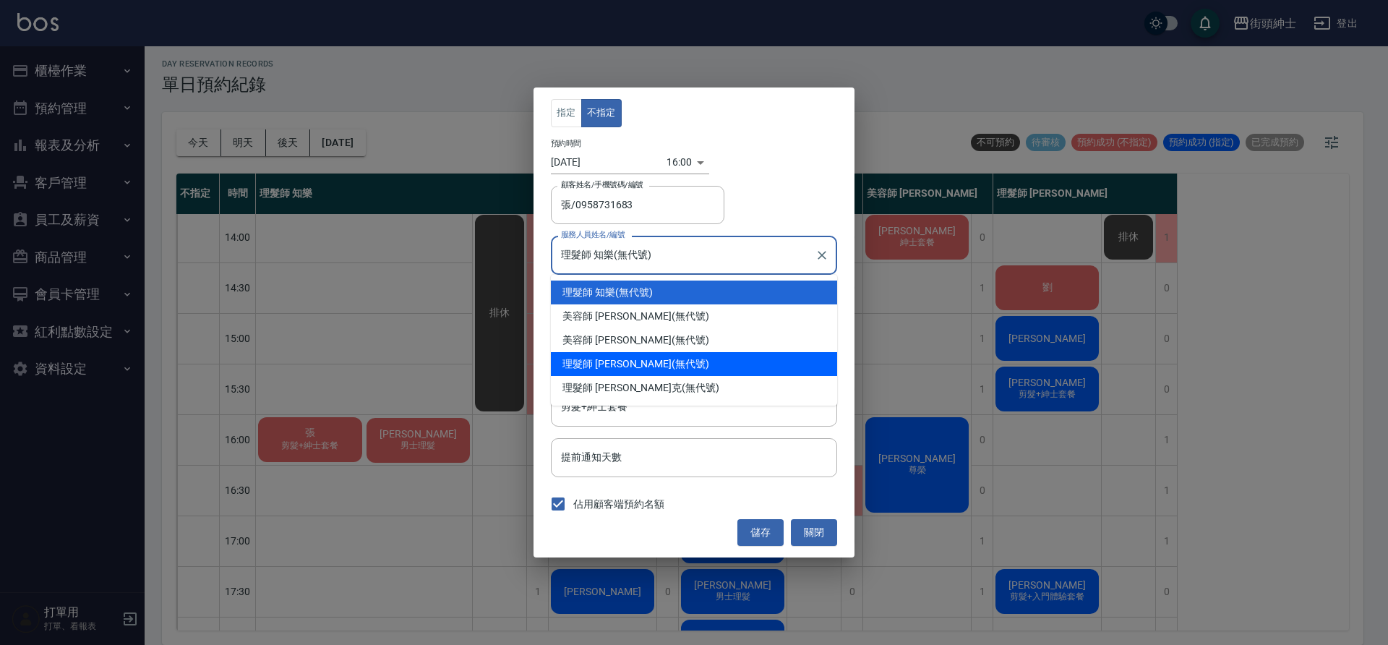
click at [712, 364] on div "理髮師 [PERSON_NAME] (無代號)" at bounding box center [694, 364] width 286 height 24
type input "理髮師 [PERSON_NAME](無代號)"
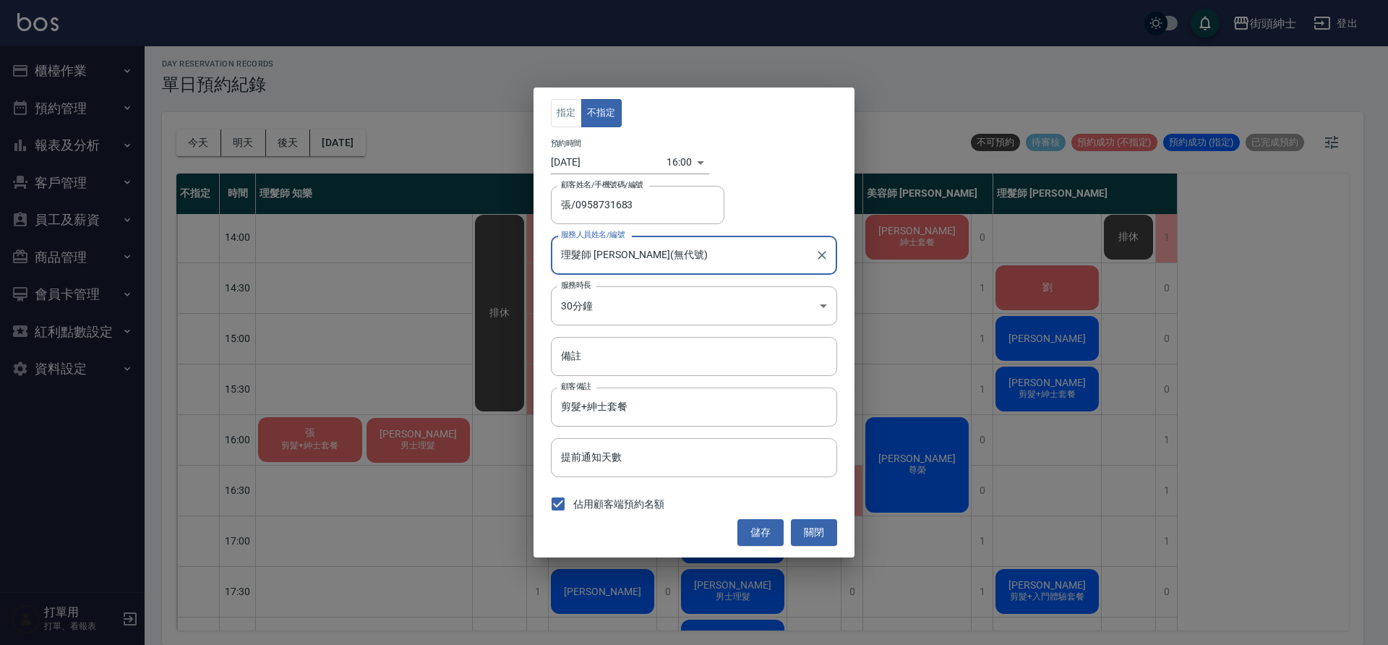
click at [769, 526] on button "儲存" at bounding box center [761, 532] width 46 height 27
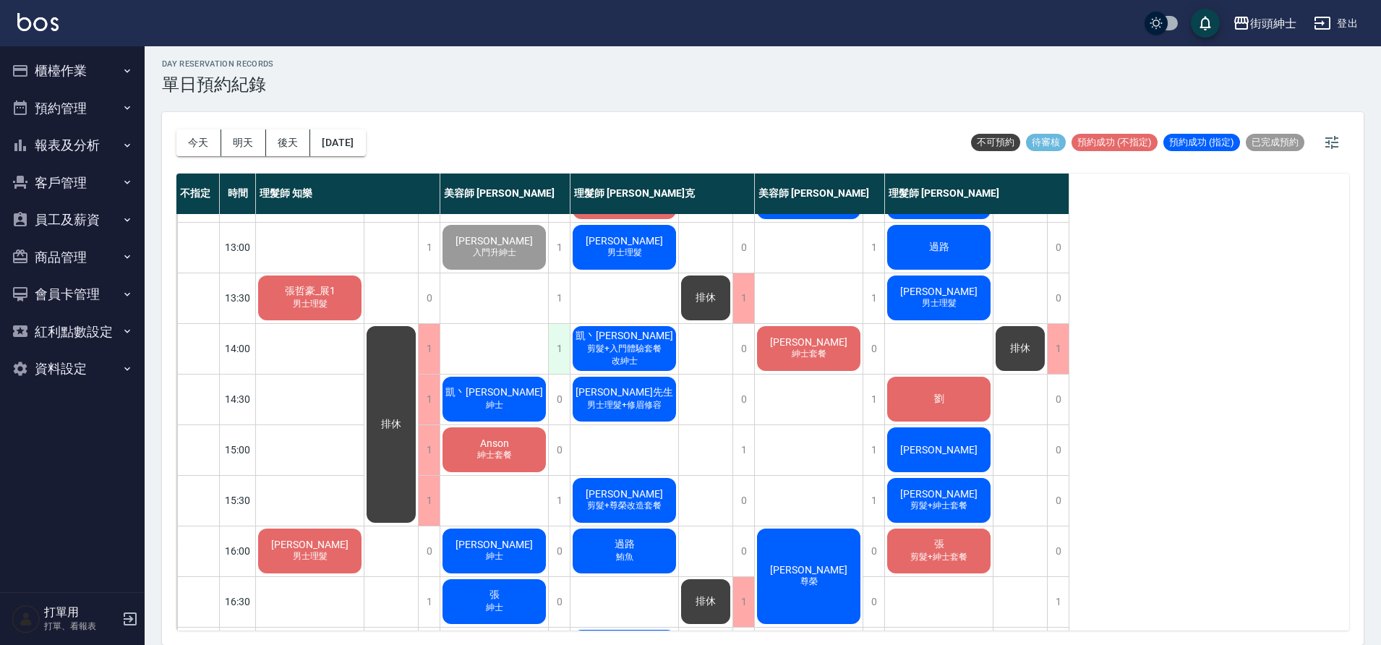
scroll to position [0, 0]
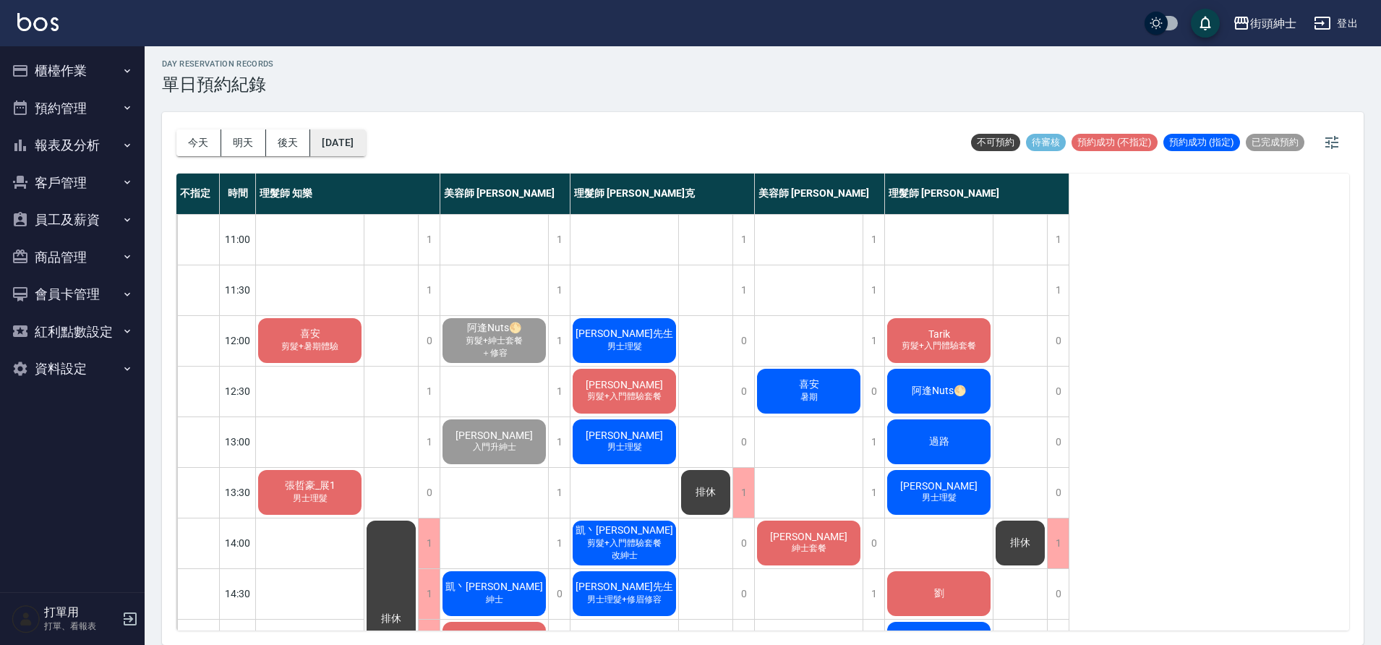
click at [365, 137] on button "[DATE]" at bounding box center [337, 142] width 55 height 27
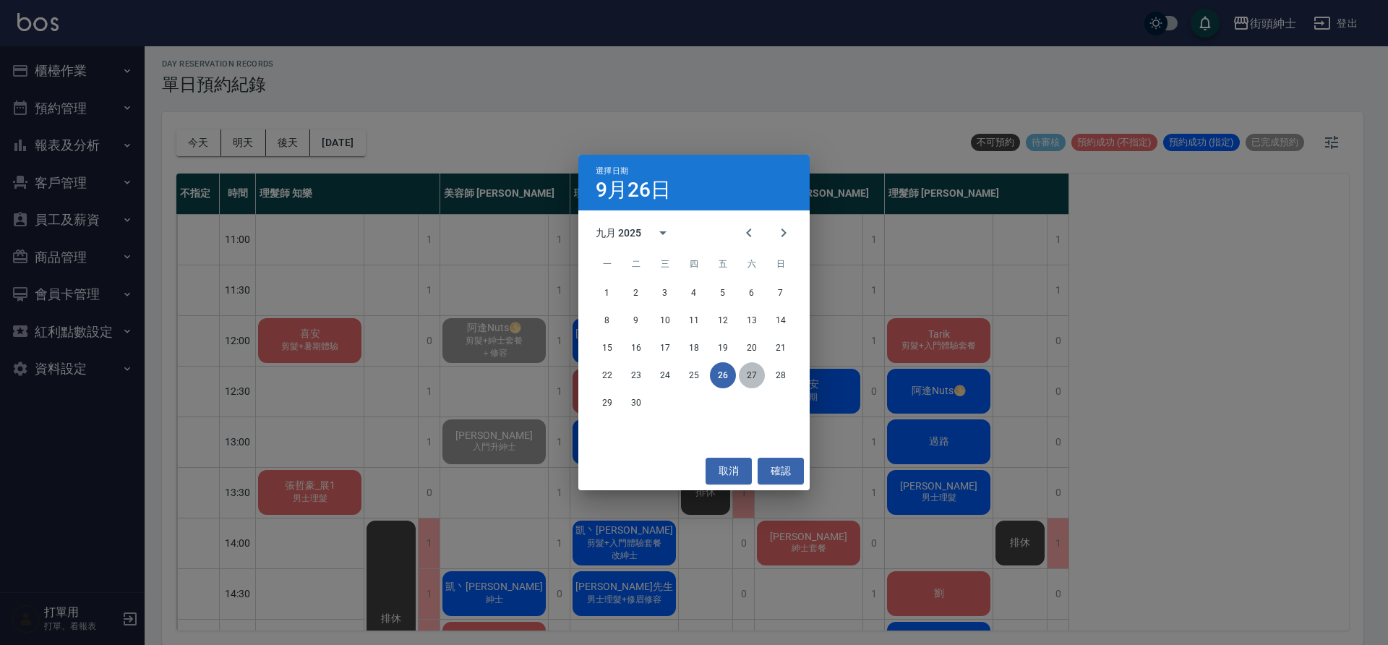
click at [759, 371] on button "27" at bounding box center [752, 375] width 26 height 26
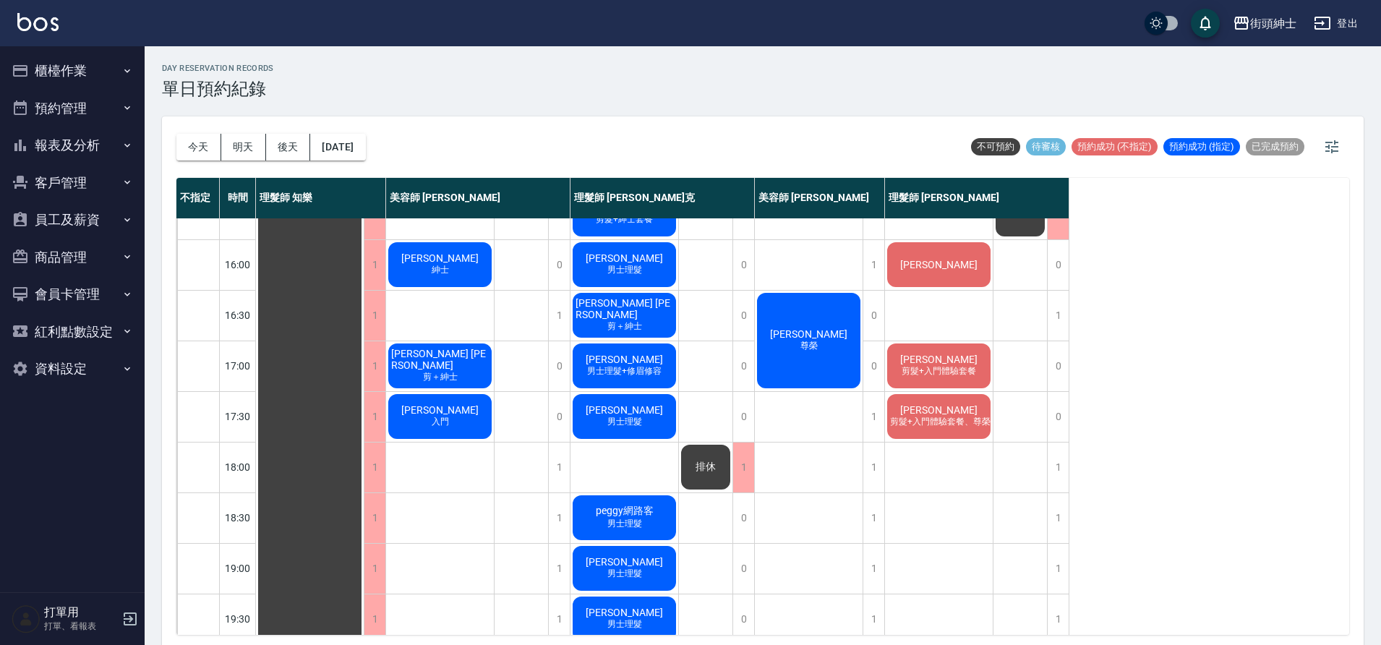
scroll to position [505, 0]
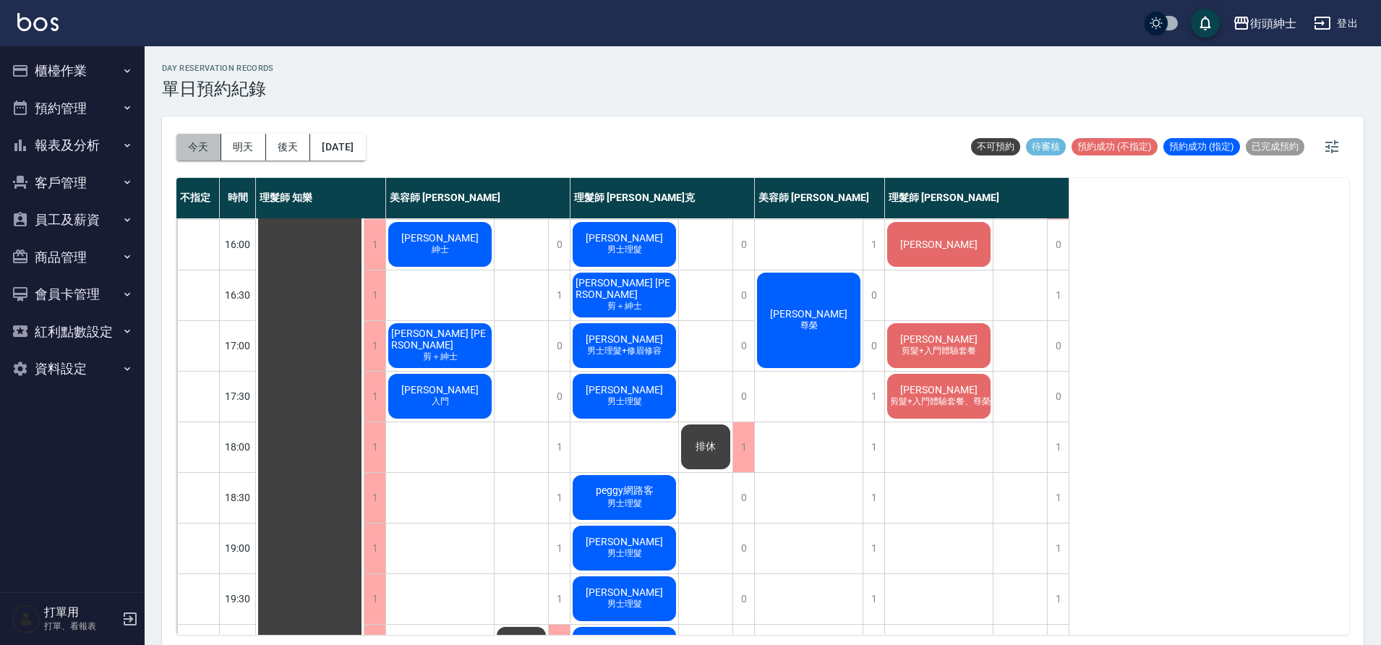
click at [179, 150] on button "今天" at bounding box center [198, 147] width 45 height 27
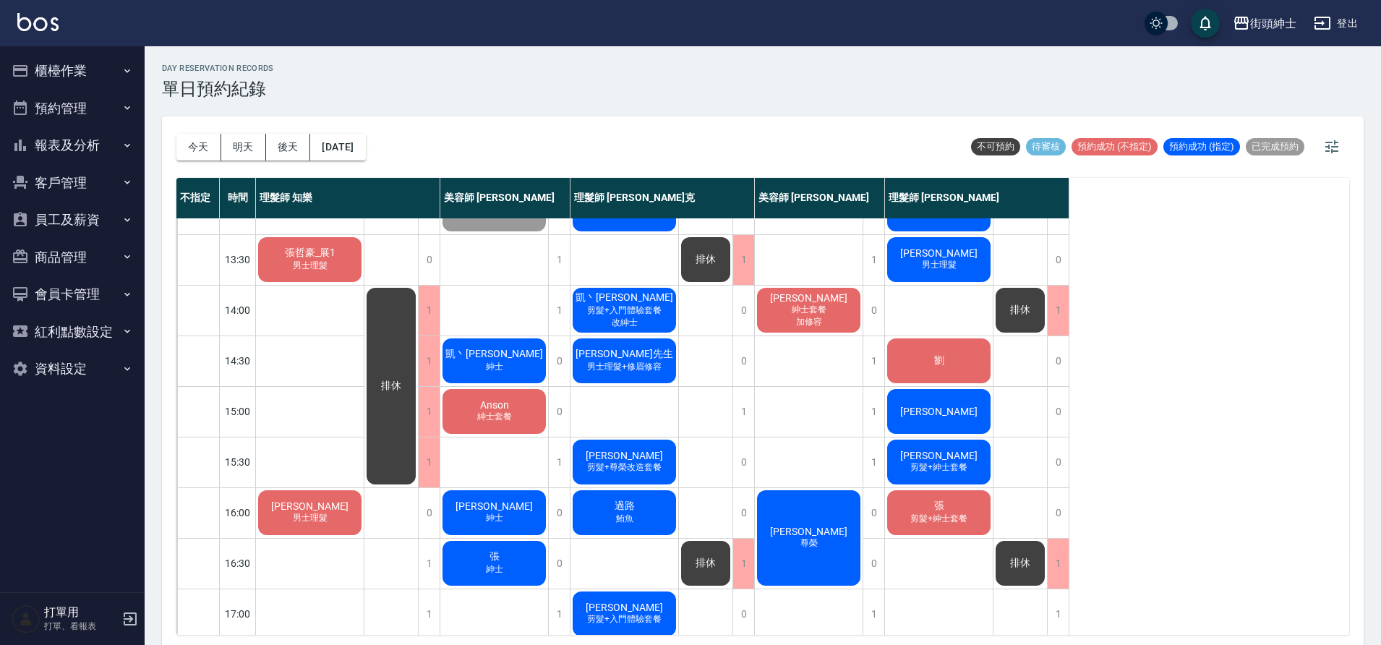
scroll to position [240, 0]
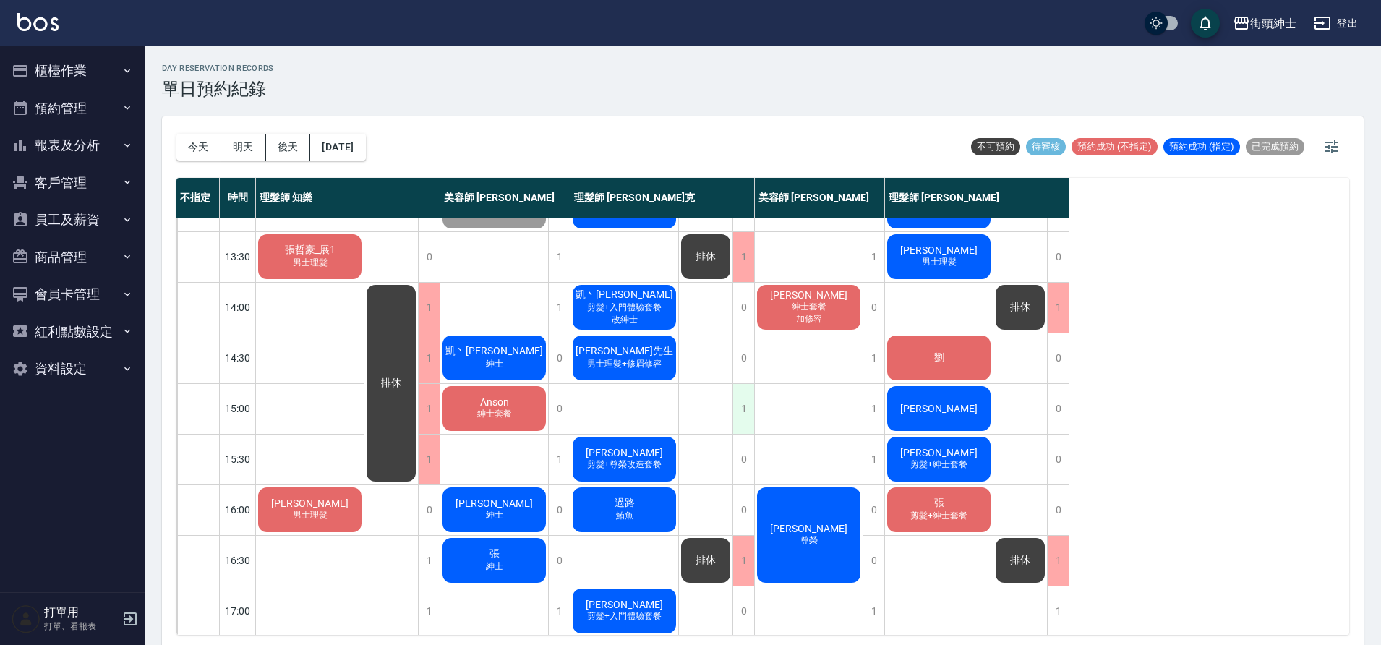
click at [743, 403] on div "1" at bounding box center [743, 409] width 22 height 50
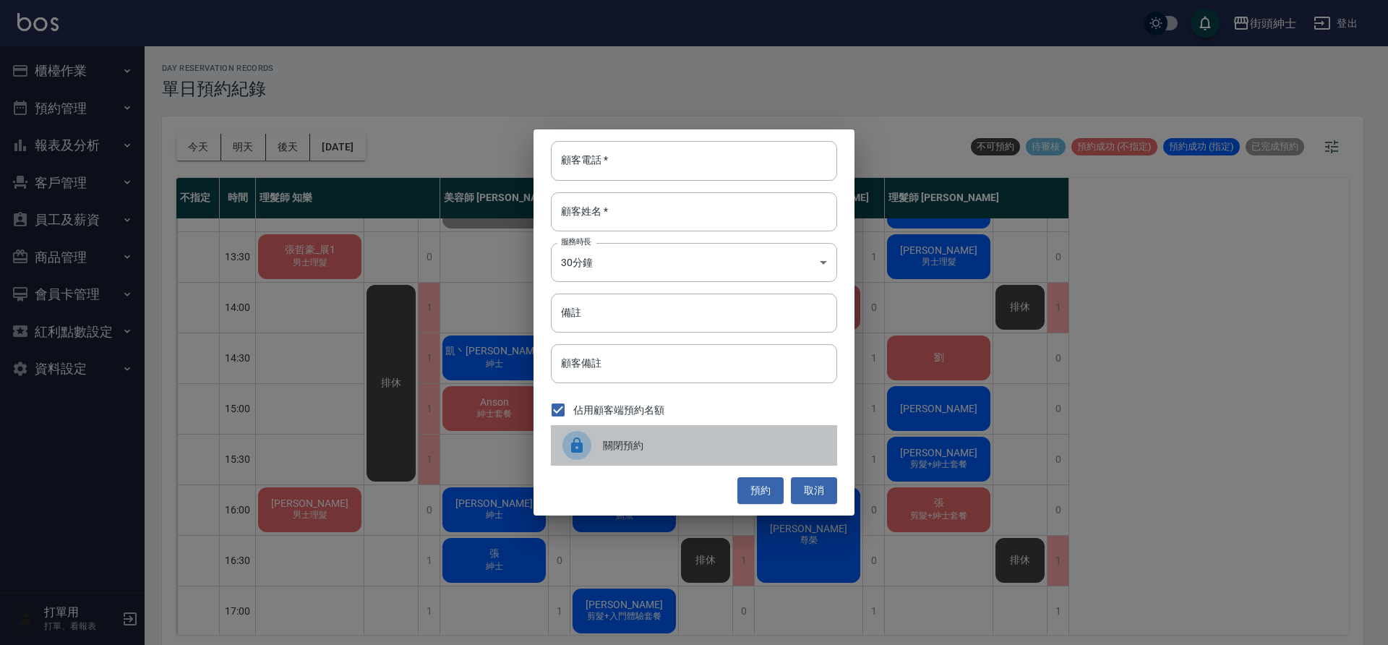
click at [626, 448] on span "關閉預約" at bounding box center [714, 445] width 223 height 15
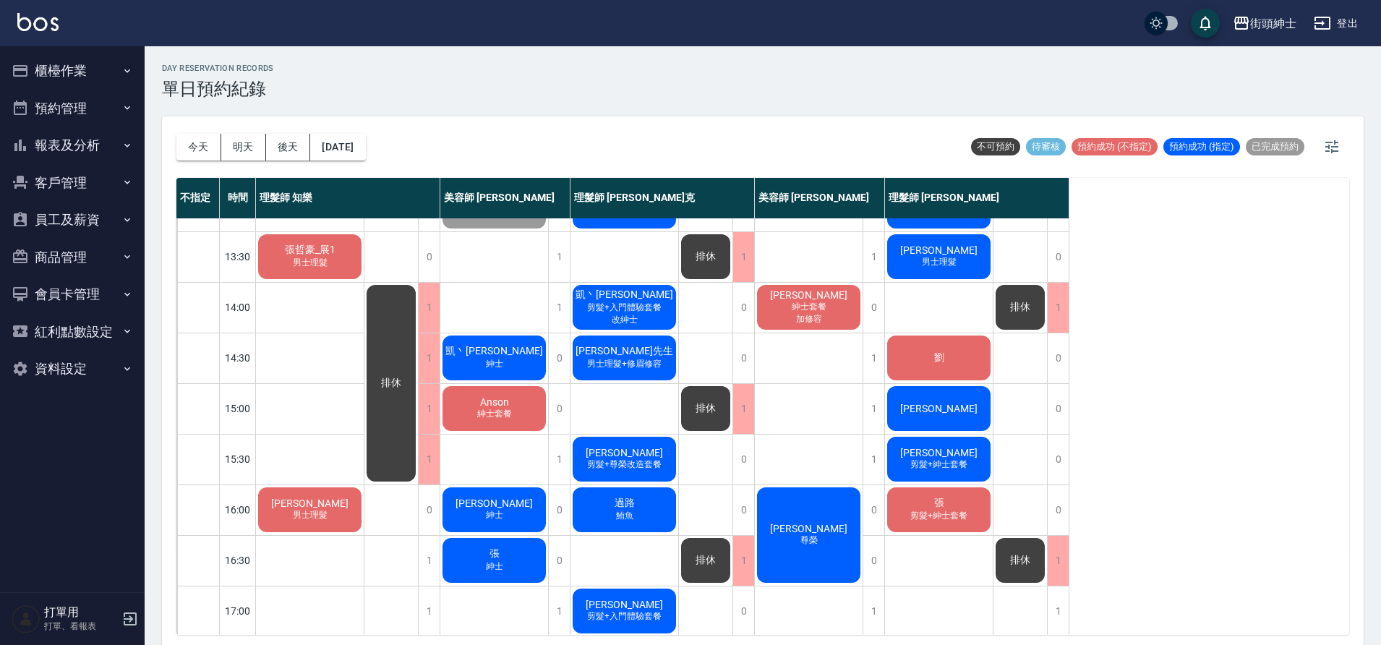
click at [646, 463] on span "剪髮+尊榮改造套餐" at bounding box center [624, 464] width 80 height 12
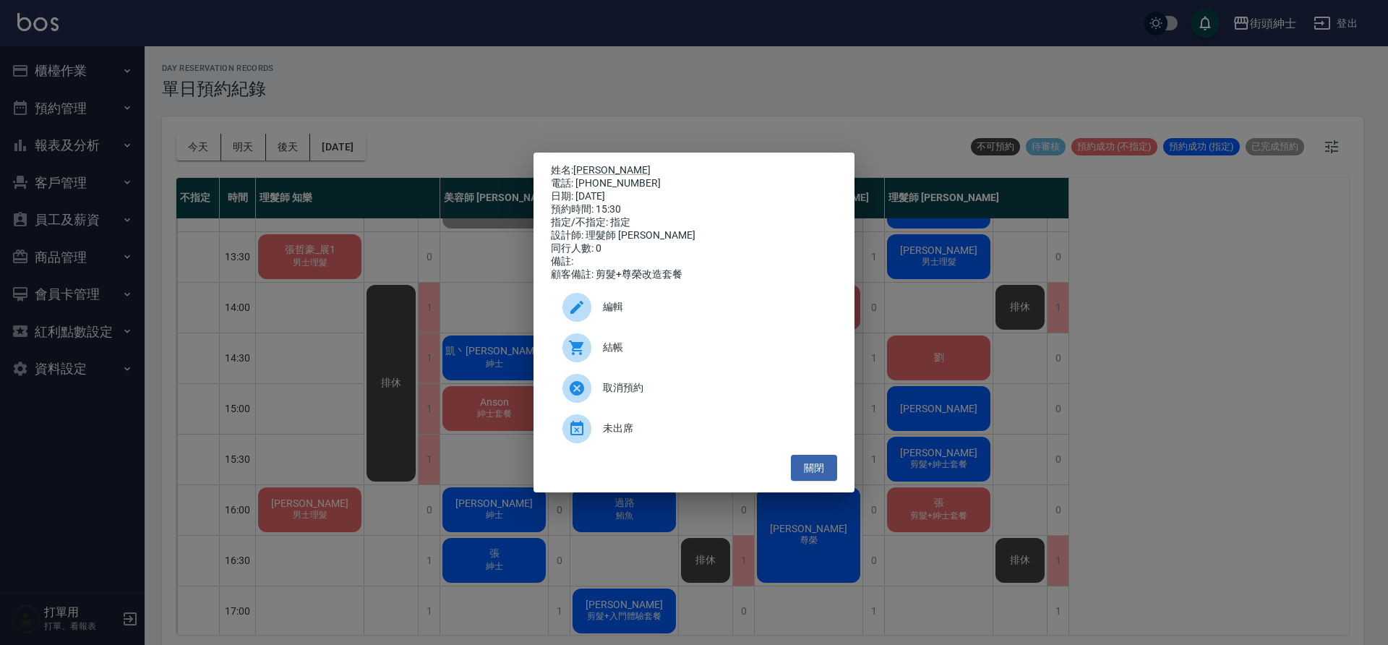
click at [664, 118] on div "姓名: Ricky 電話: 0909151588 日期: 2025/09/26 預約時間: 15:30 指定/不指定: 指定 設計師: 理髮師 Vic 維克 …" at bounding box center [694, 322] width 1388 height 645
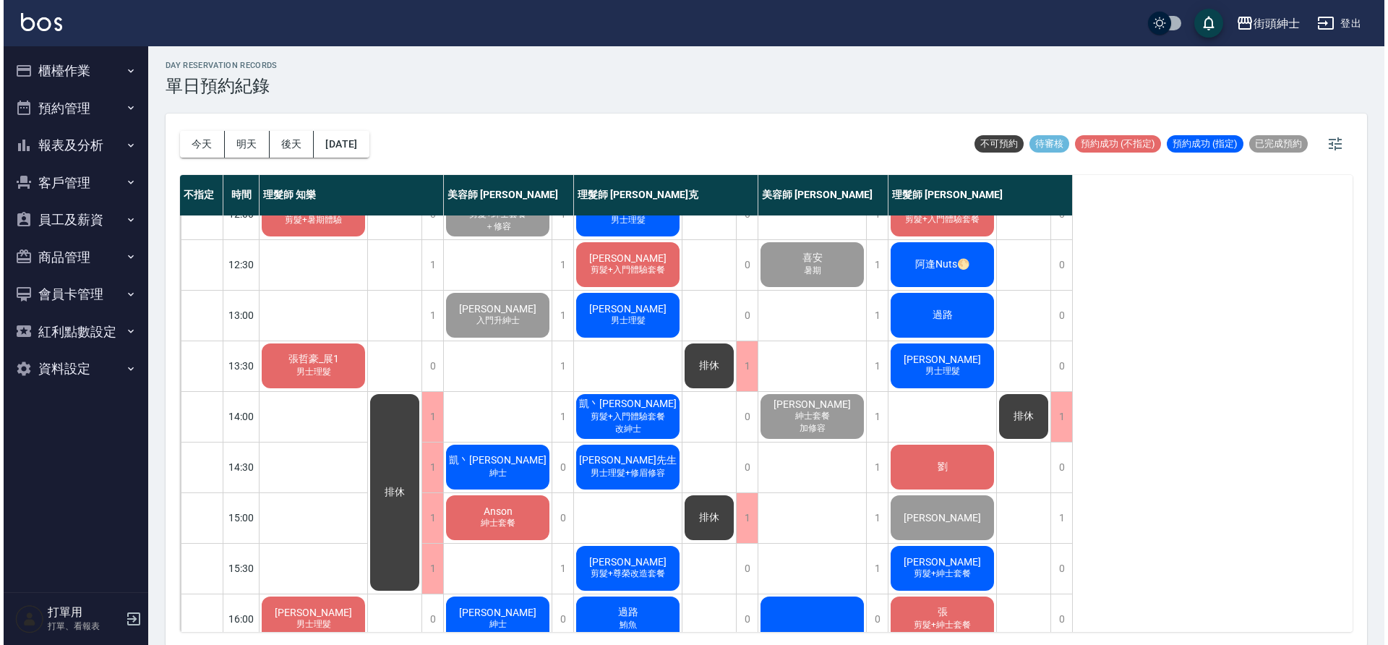
scroll to position [123, 0]
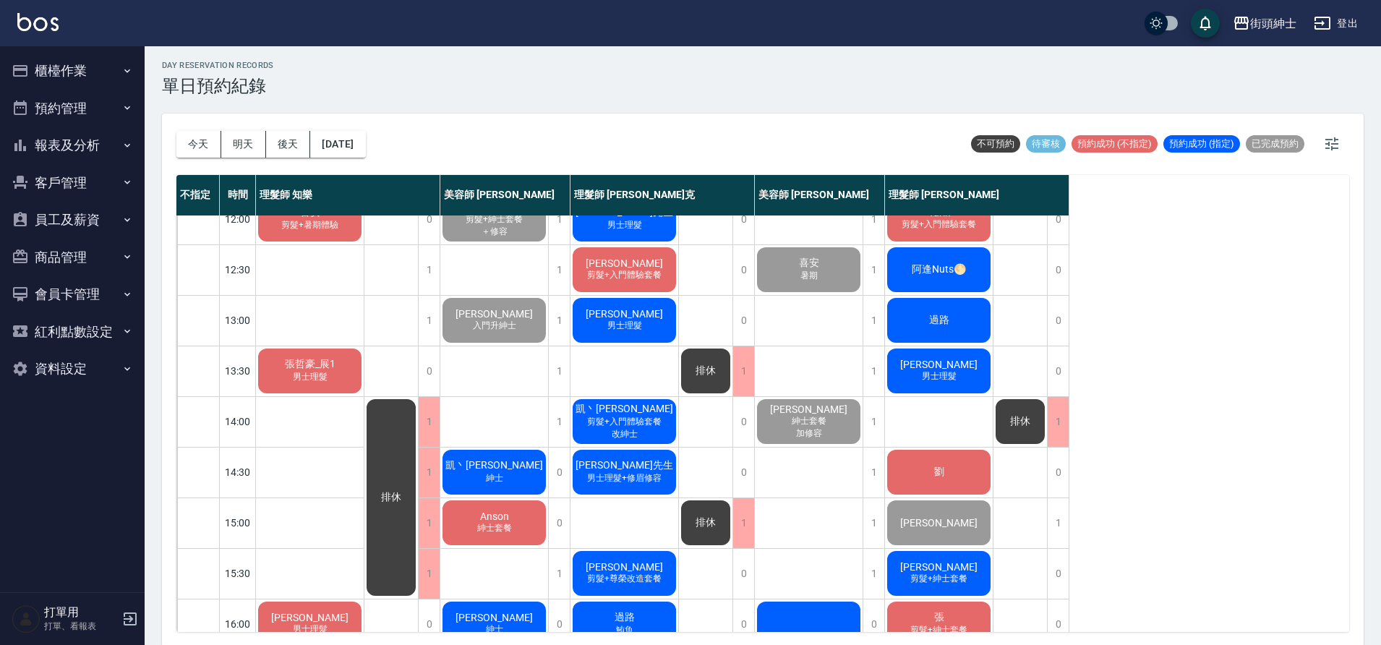
click at [495, 467] on span "凱丶[PERSON_NAME]" at bounding box center [494, 465] width 103 height 13
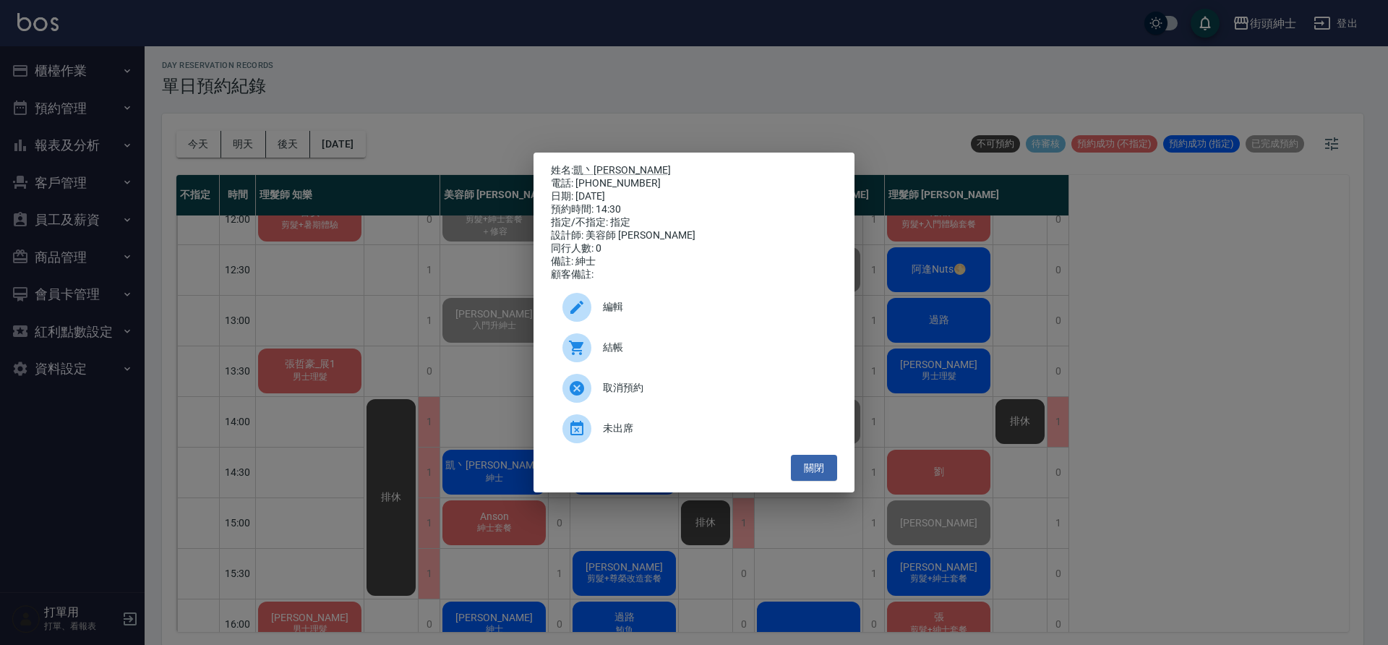
click at [617, 362] on div "結帳" at bounding box center [694, 348] width 286 height 40
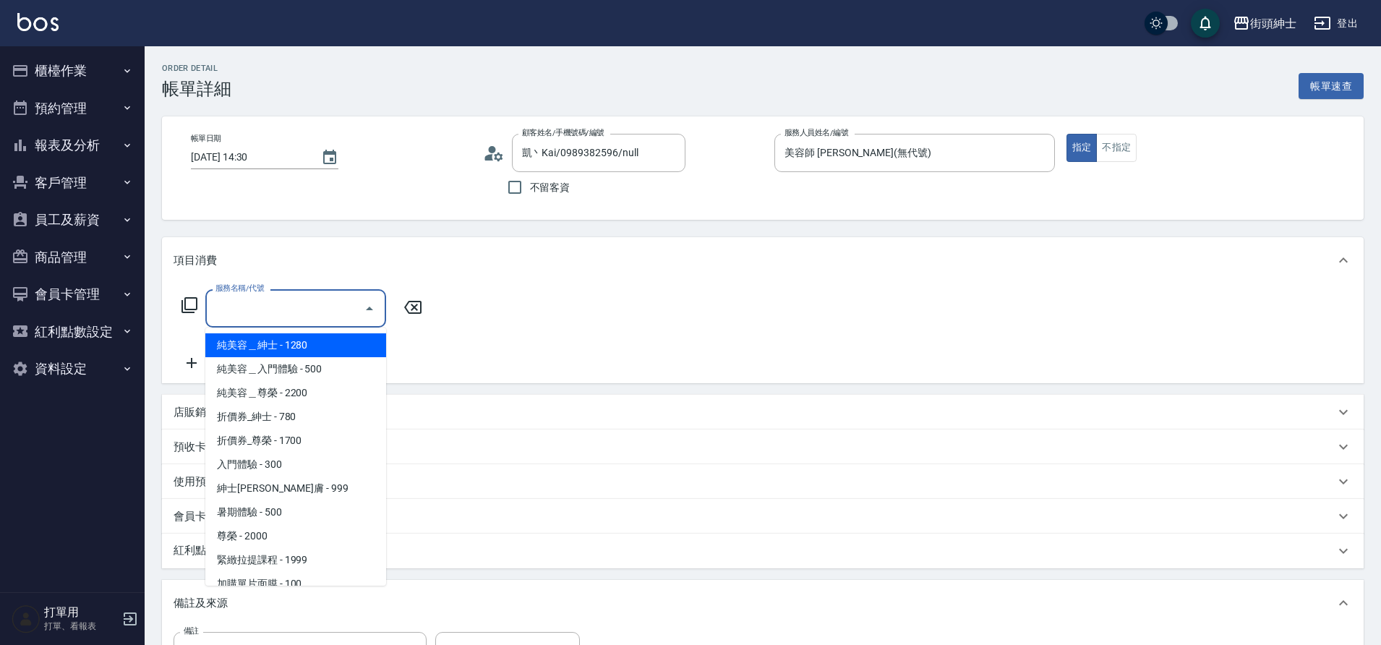
click at [320, 490] on span "紳士[PERSON_NAME]膚 - 999" at bounding box center [295, 488] width 181 height 24
type input "紳士[PERSON_NAME]膚"
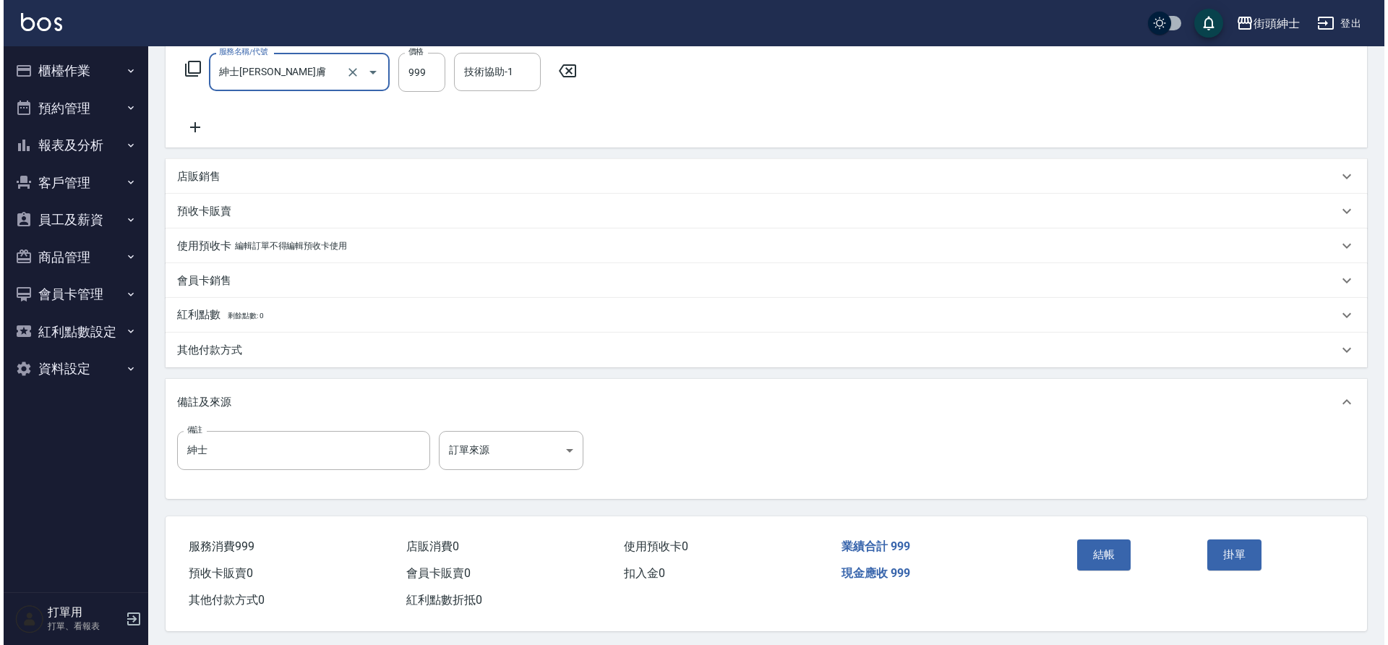
scroll to position [240, 0]
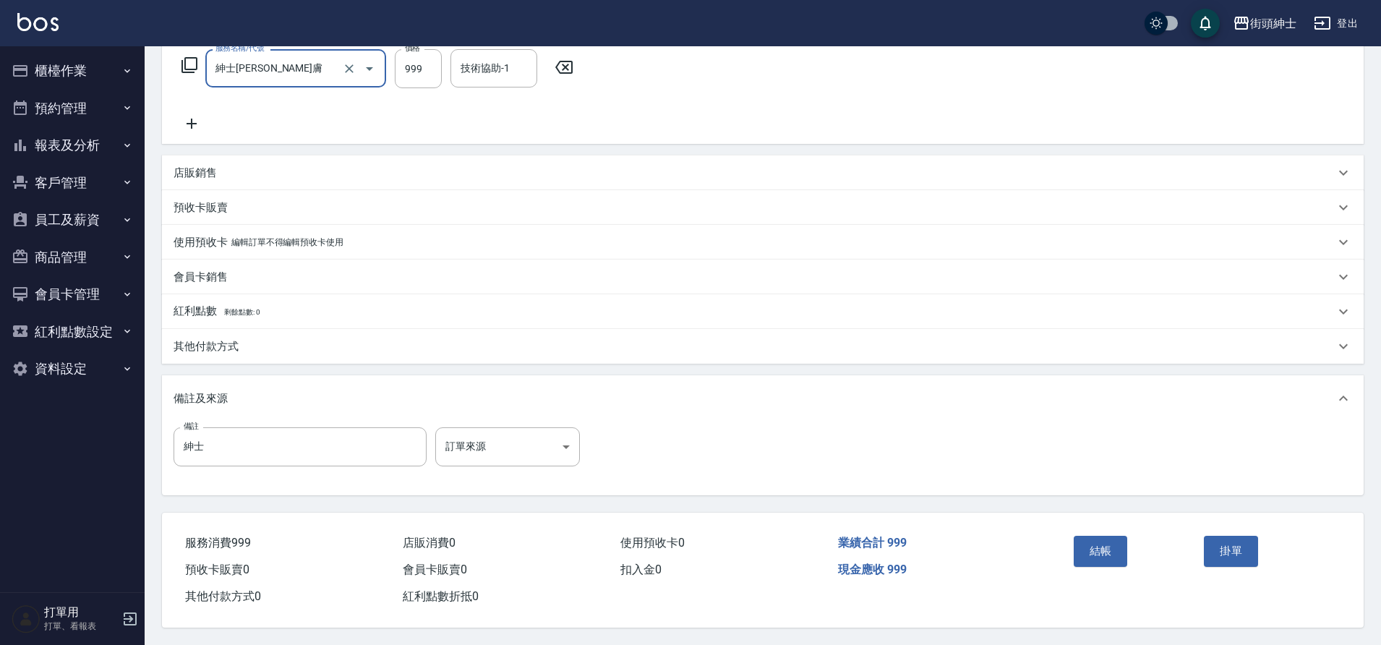
click at [1103, 557] on button "結帳" at bounding box center [1101, 551] width 54 height 30
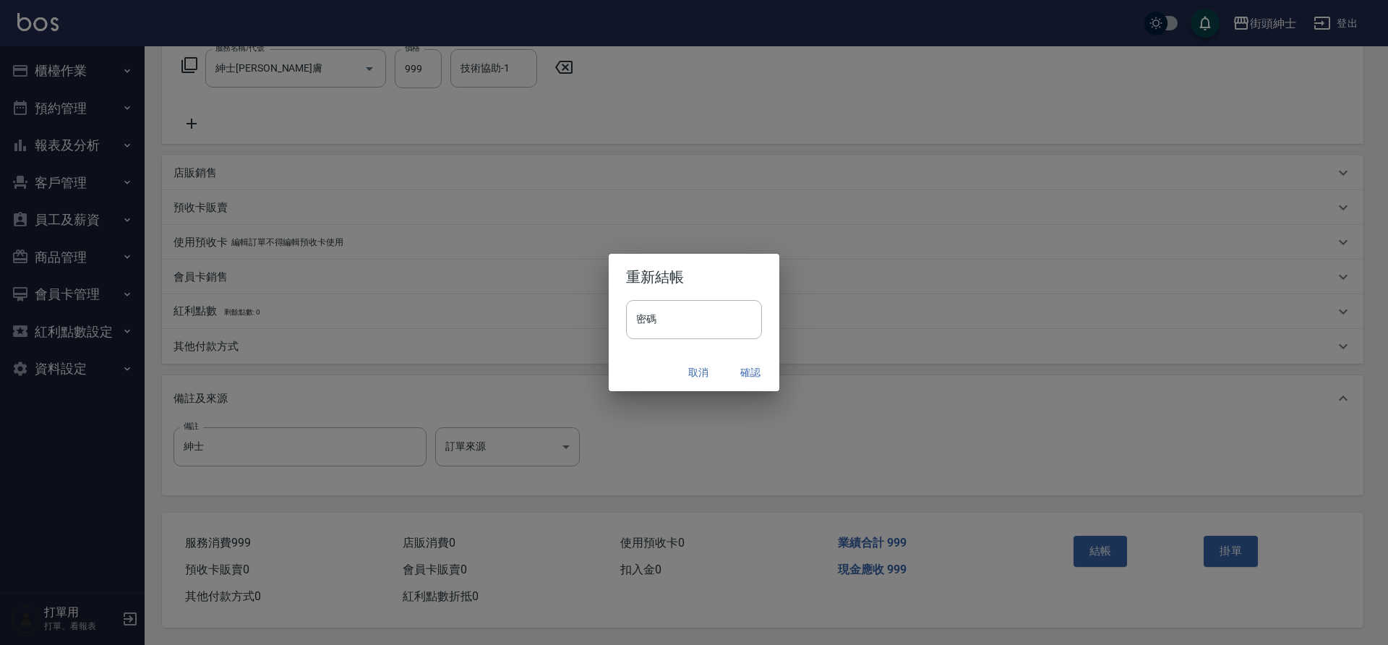
click at [753, 374] on button "確認" at bounding box center [750, 372] width 46 height 27
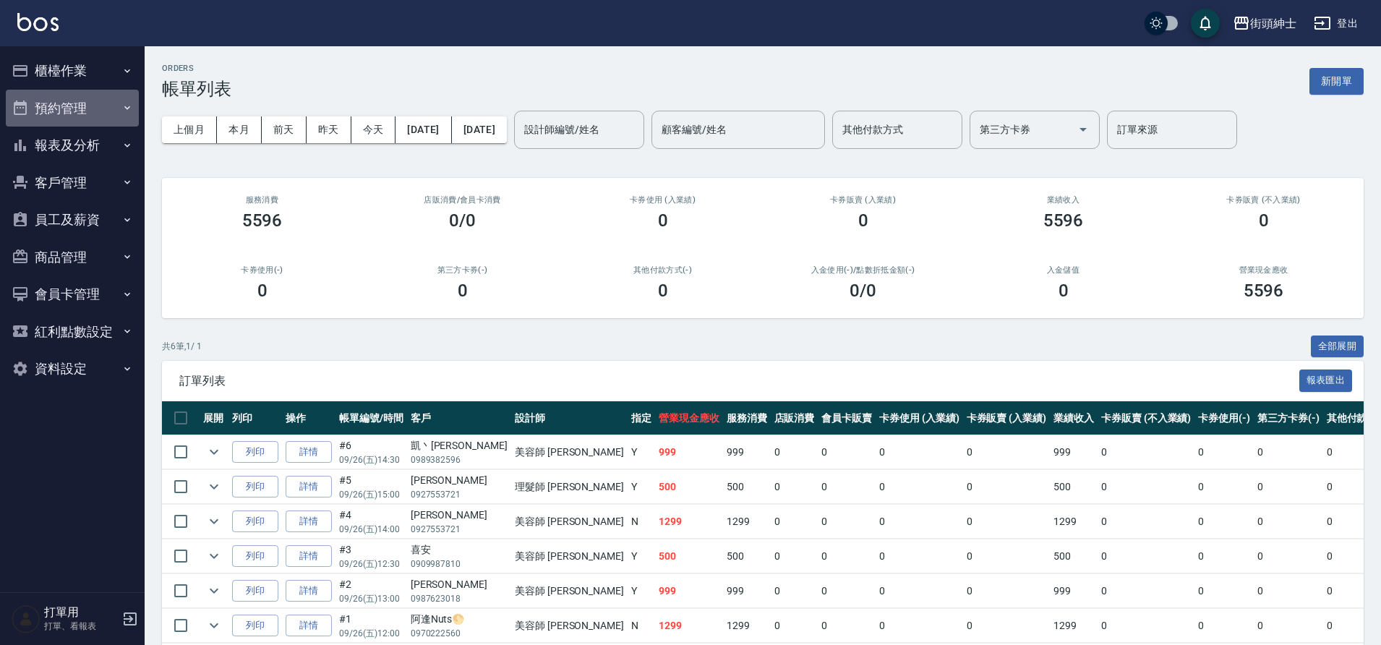
click at [55, 119] on button "預約管理" at bounding box center [72, 109] width 133 height 38
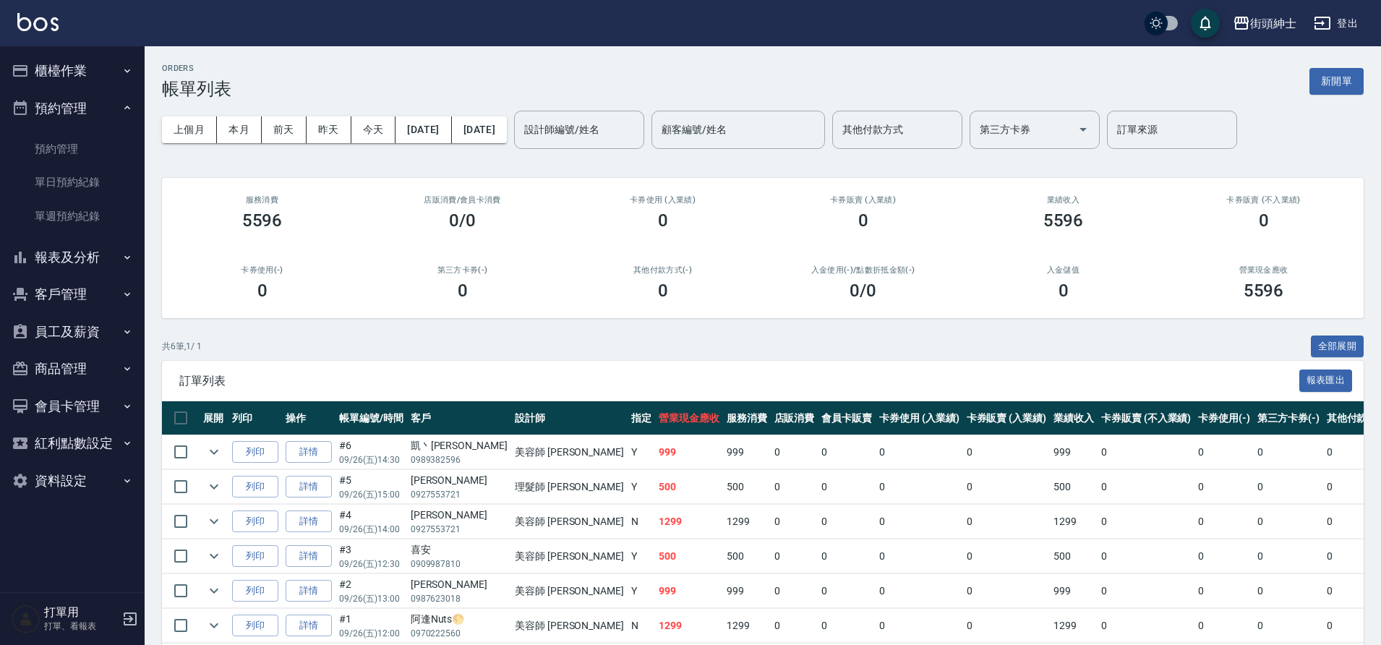
click at [93, 176] on link "單日預約紀錄" at bounding box center [72, 182] width 133 height 33
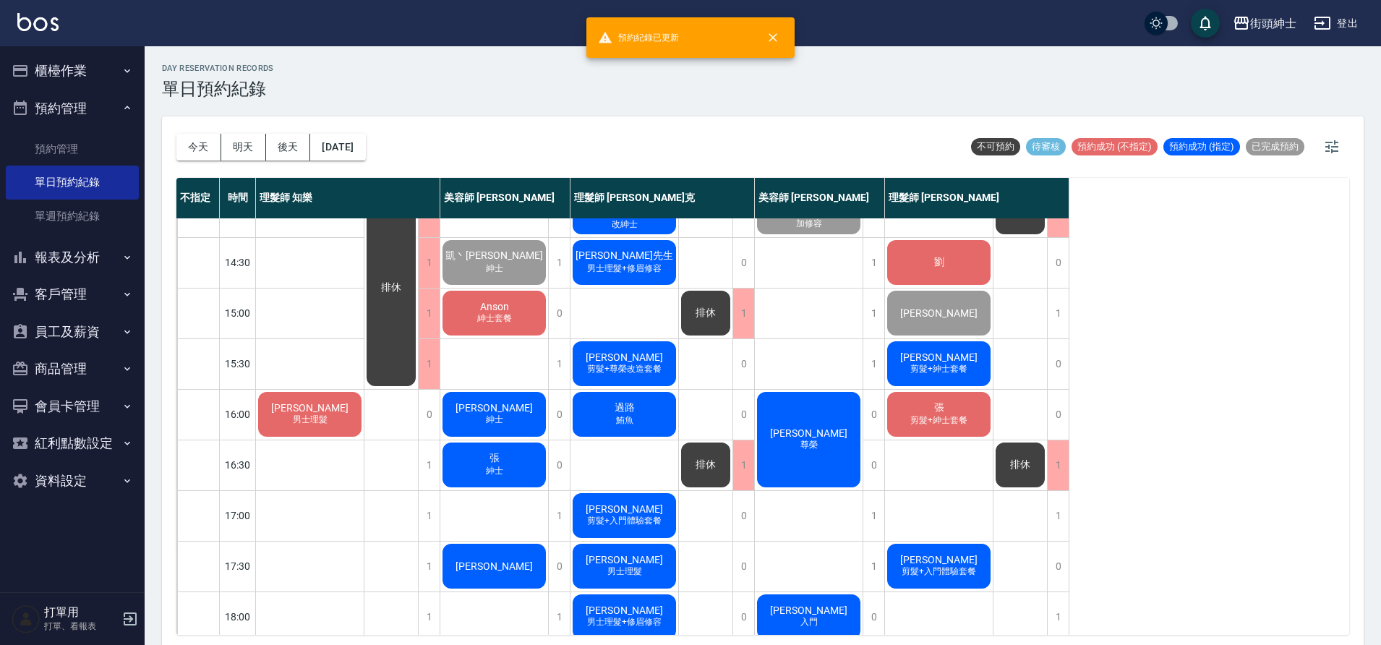
scroll to position [333, 0]
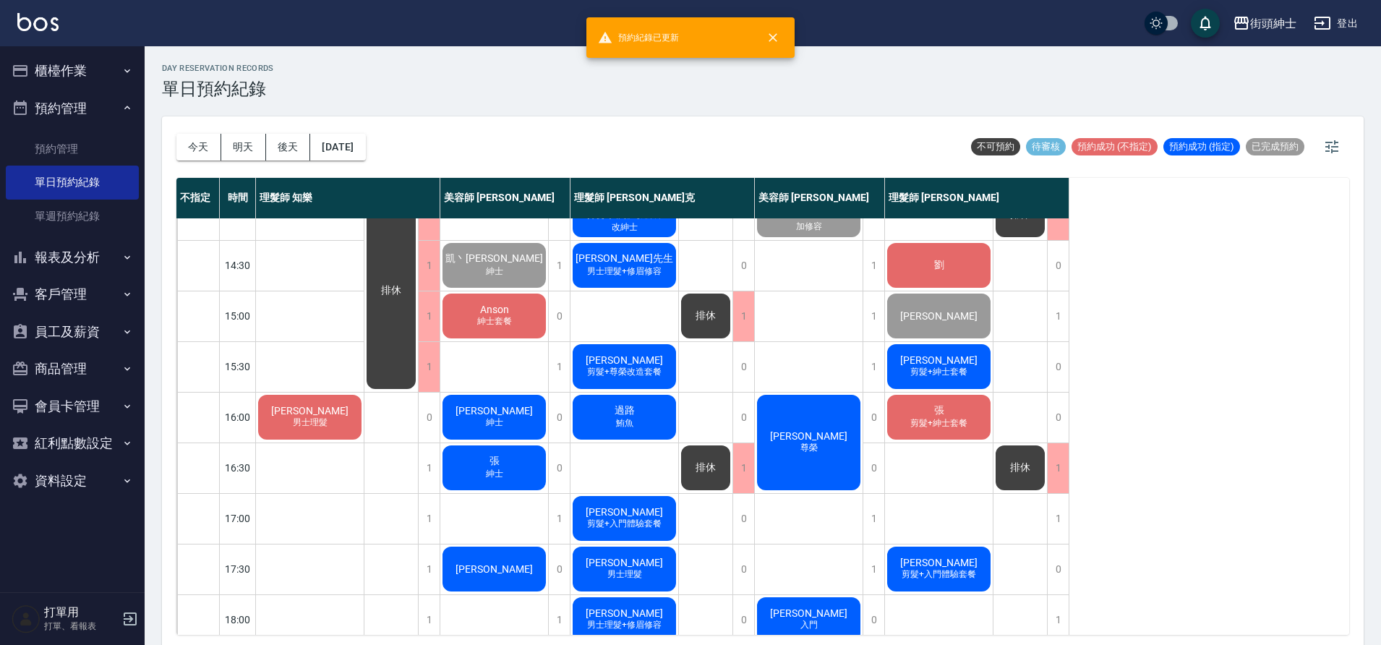
click at [524, 322] on div "Anson 紳士套餐" at bounding box center [494, 315] width 108 height 49
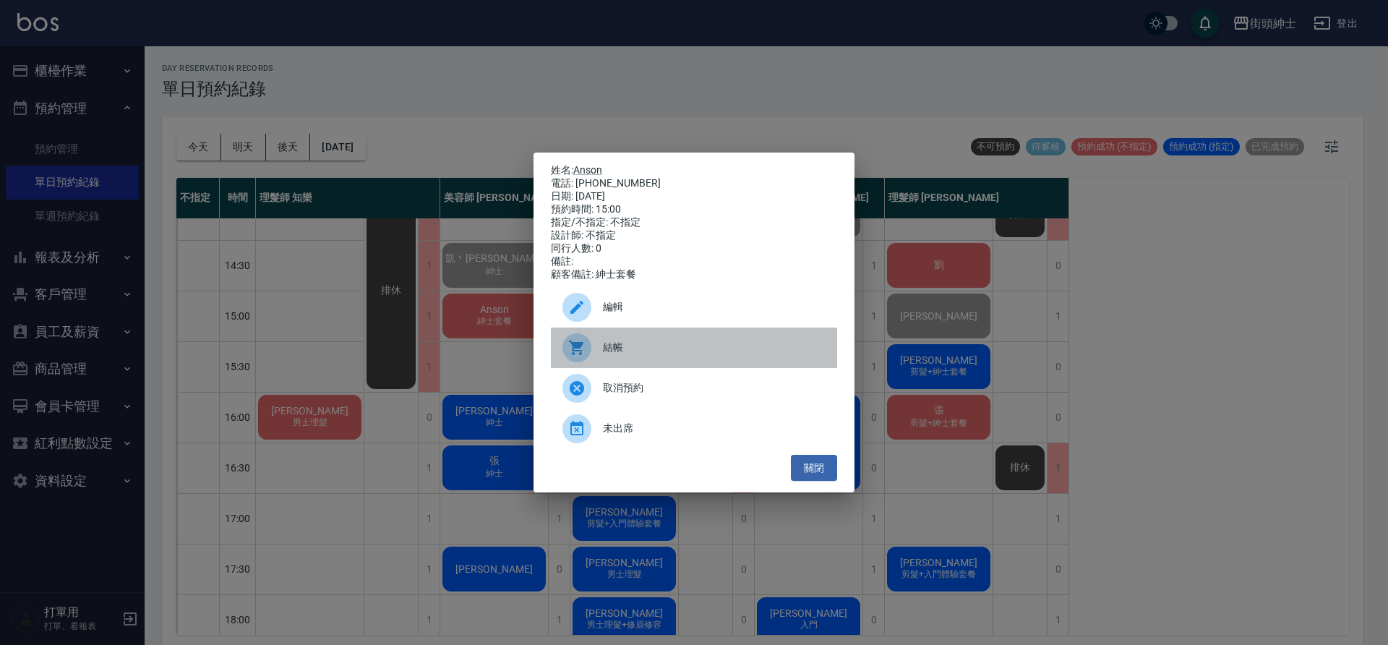
drag, startPoint x: 0, startPoint y: 0, endPoint x: 626, endPoint y: 367, distance: 725.6
click at [626, 367] on div "結帳" at bounding box center [694, 348] width 286 height 40
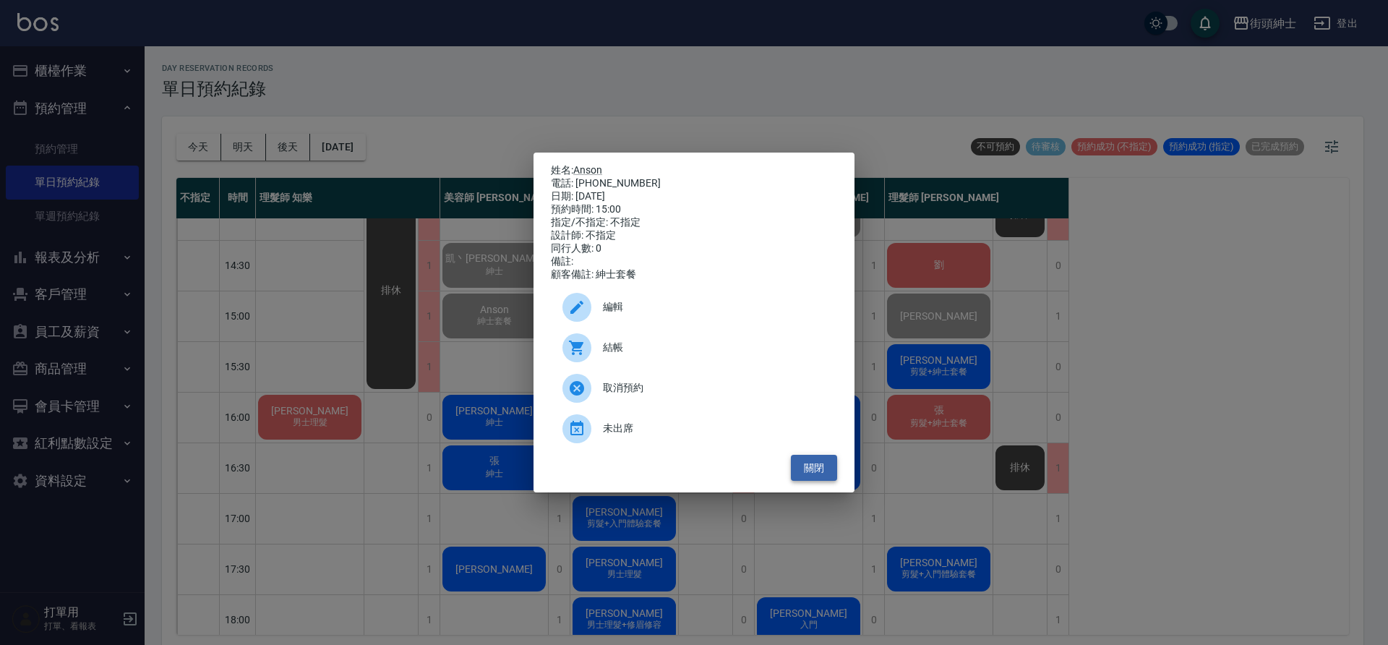
click at [821, 468] on button "關閉" at bounding box center [814, 468] width 46 height 27
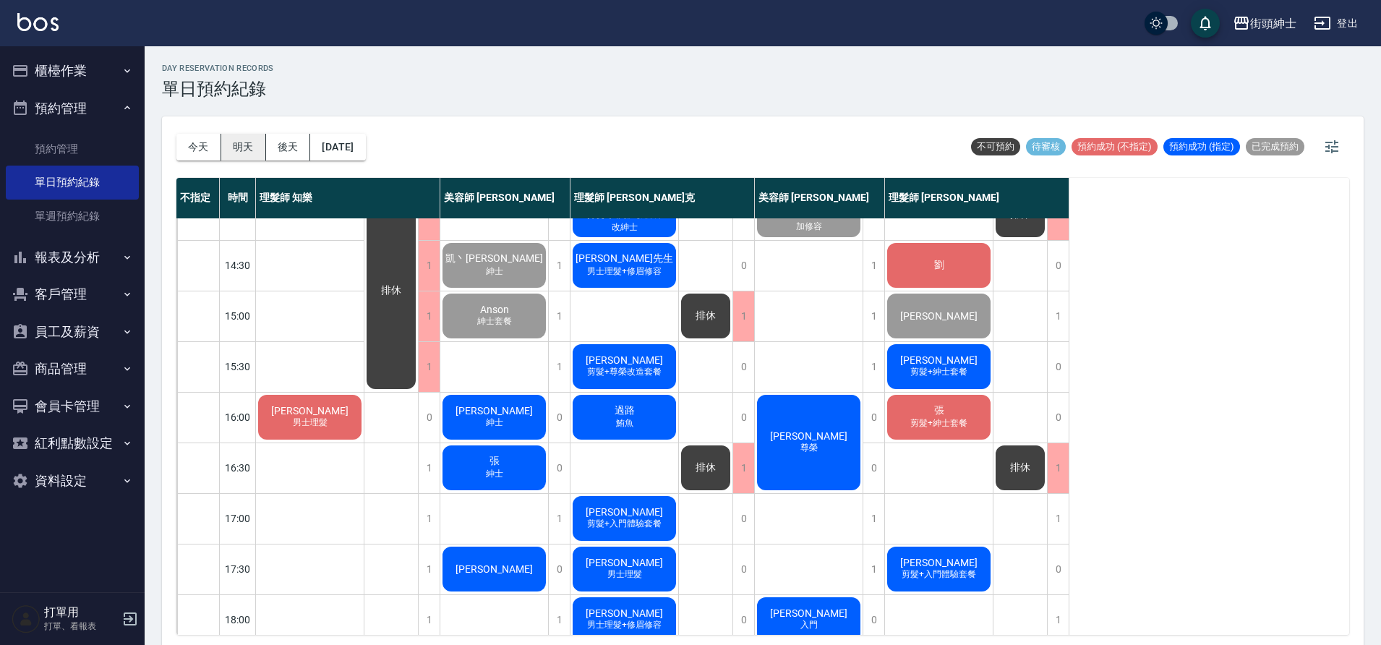
click at [258, 148] on button "明天" at bounding box center [243, 147] width 45 height 27
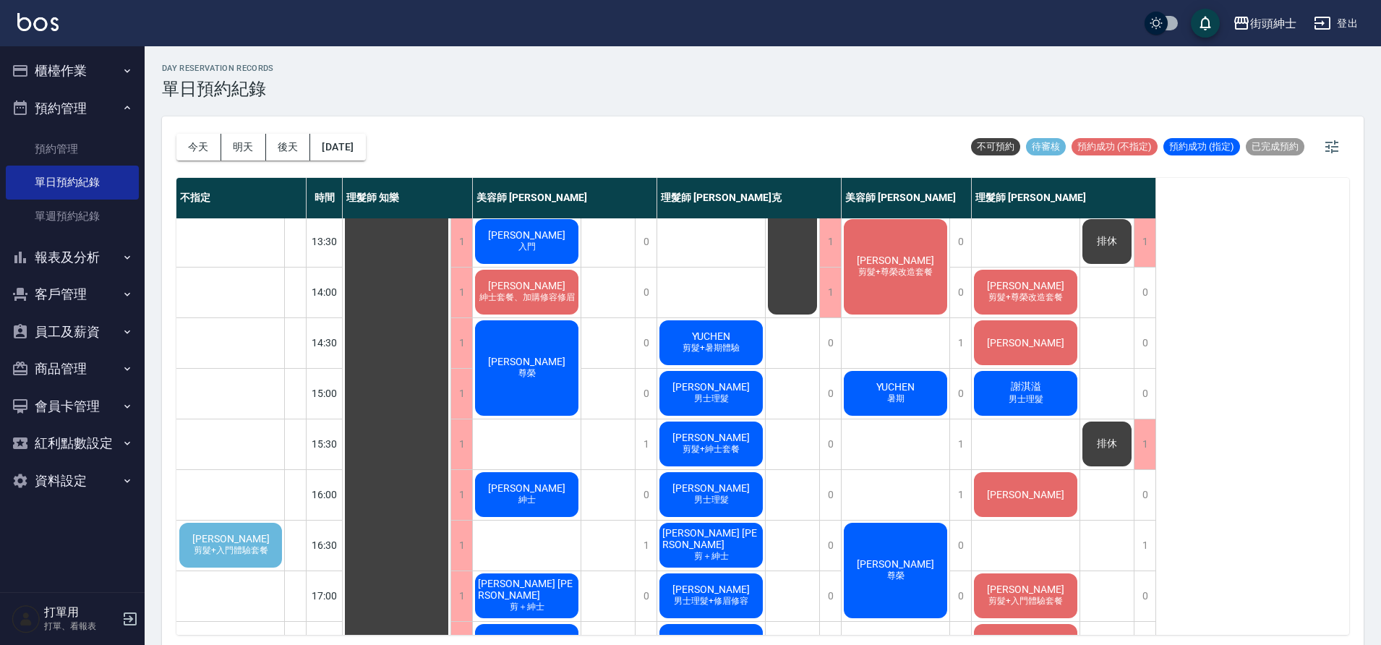
scroll to position [257, 0]
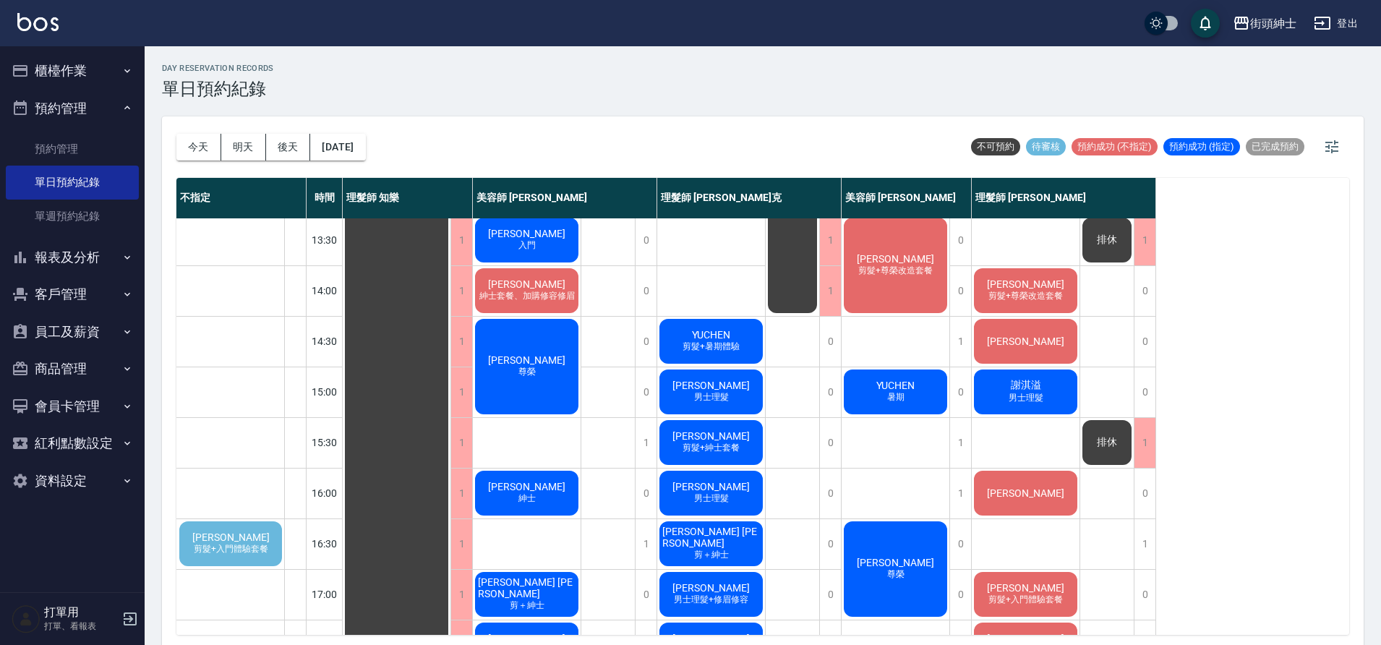
click at [236, 547] on span "剪髮+入門體驗套餐" at bounding box center [231, 549] width 80 height 12
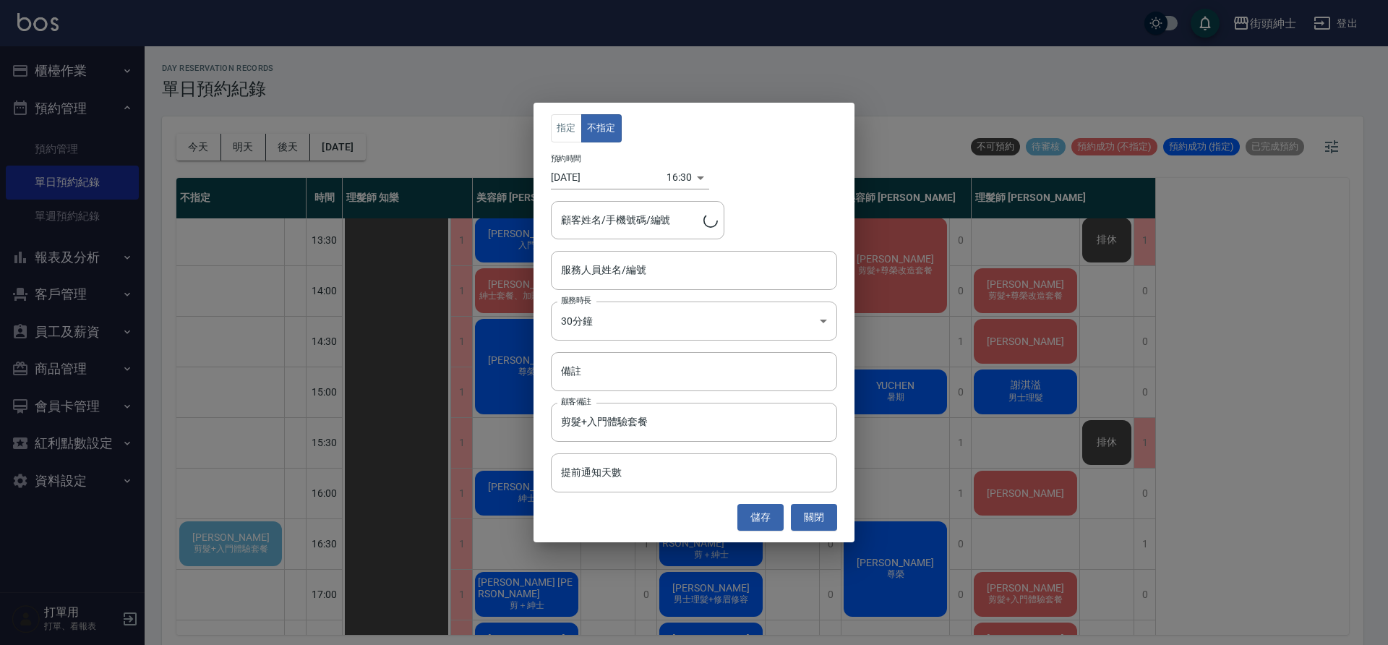
type input "林永沛/0922838808"
click at [725, 283] on div "服務人員姓名/編號" at bounding box center [694, 270] width 286 height 38
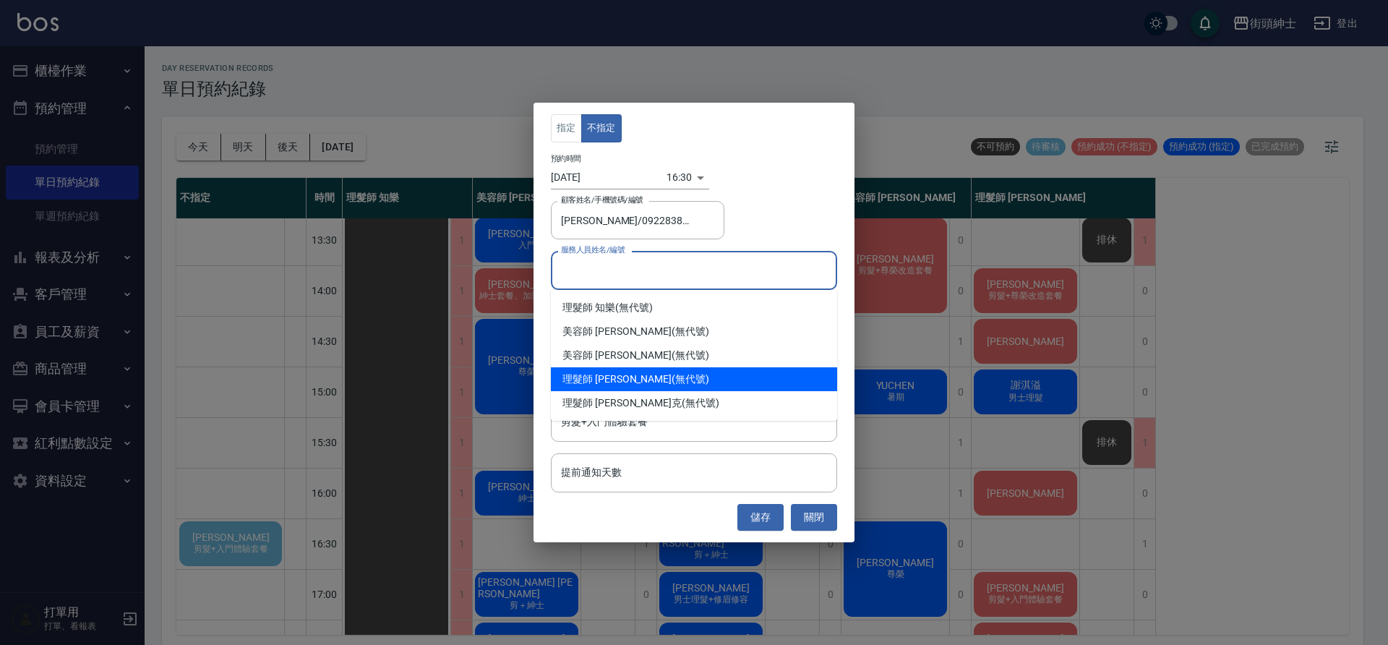
click at [659, 384] on div "理髮師 eric (無代號)" at bounding box center [694, 379] width 286 height 24
type input "理髮師 eric(無代號)"
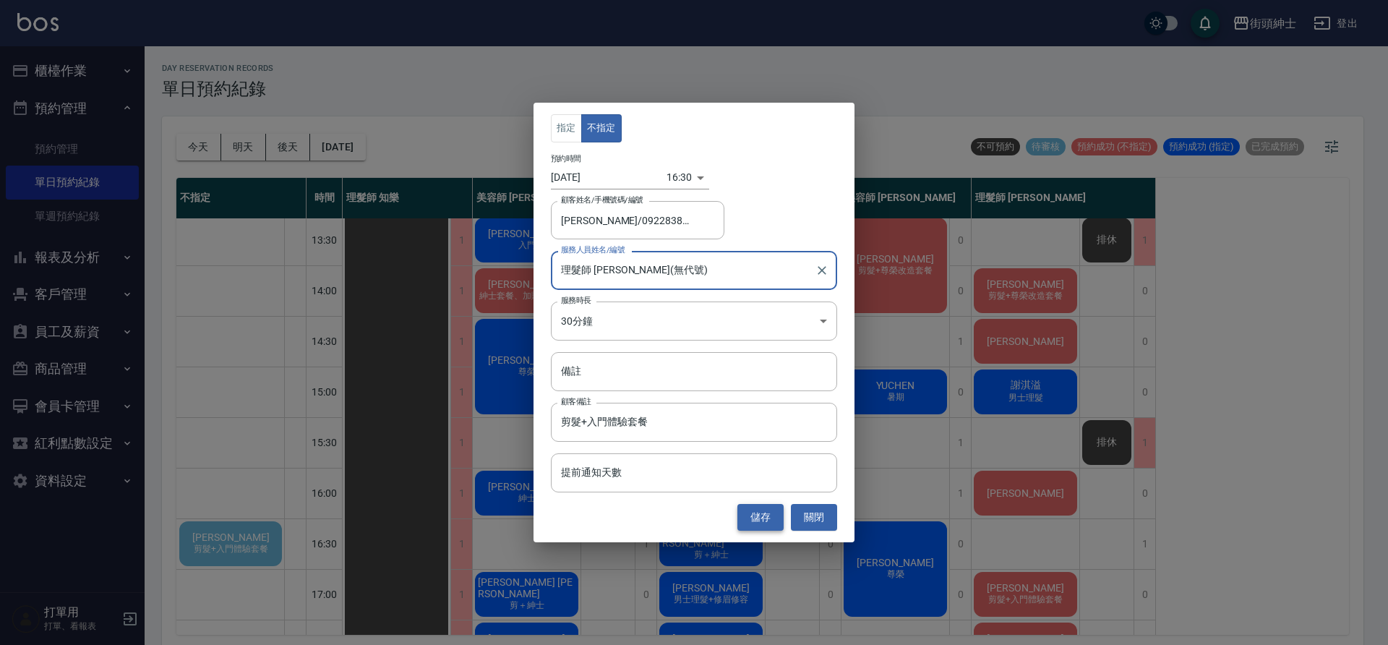
click at [757, 518] on button "儲存" at bounding box center [761, 517] width 46 height 27
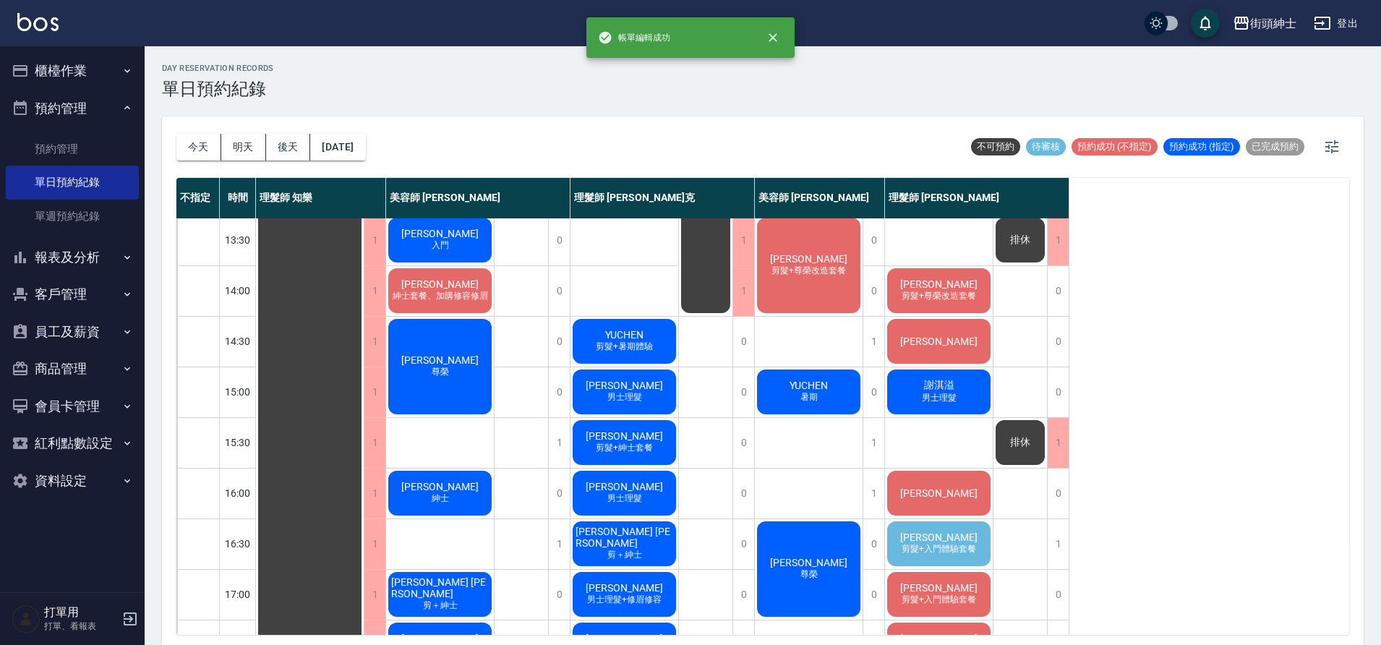
click at [970, 540] on div "林永沛 剪髮+入門體驗套餐" at bounding box center [939, 543] width 108 height 49
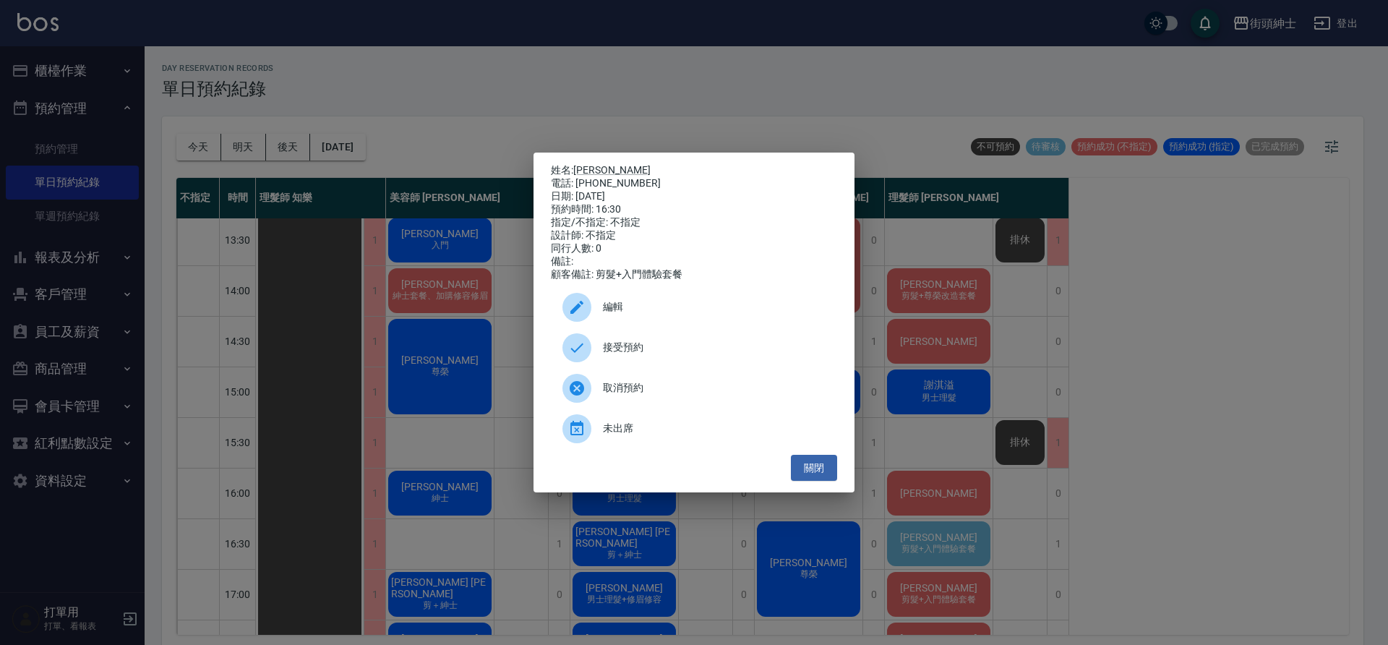
click at [621, 351] on span "接受預約" at bounding box center [714, 347] width 223 height 15
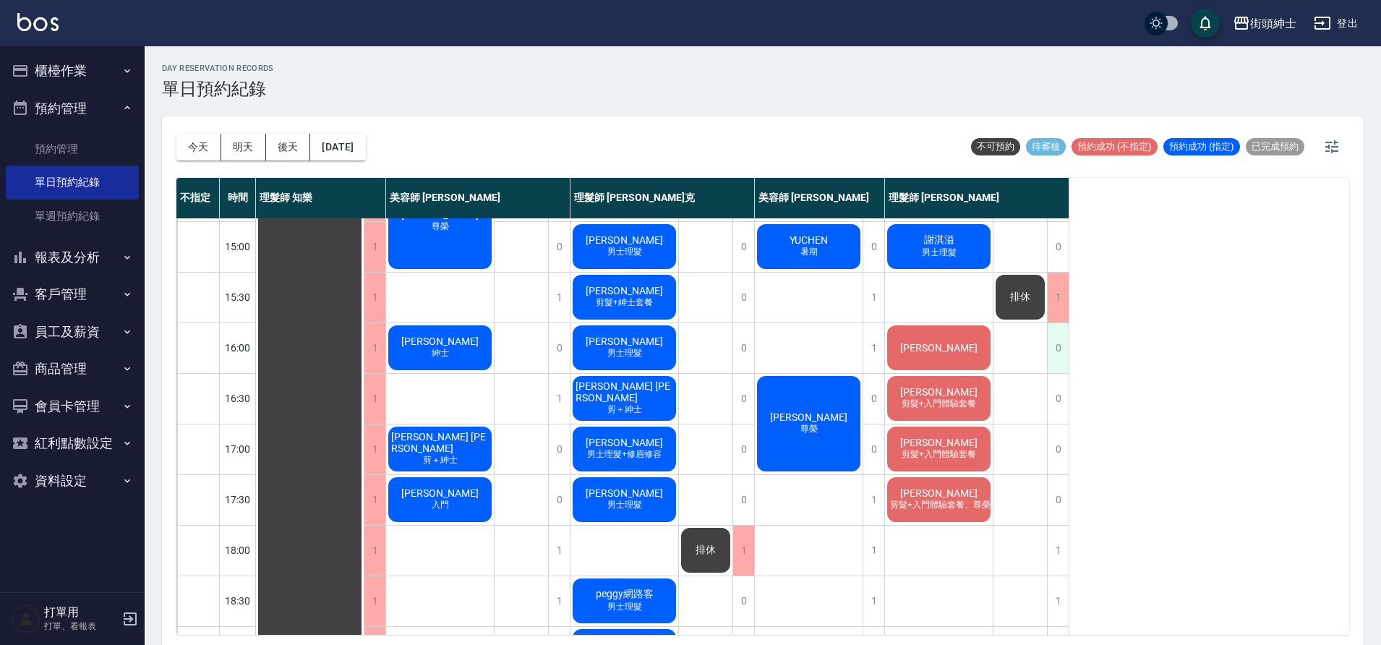
scroll to position [570, 0]
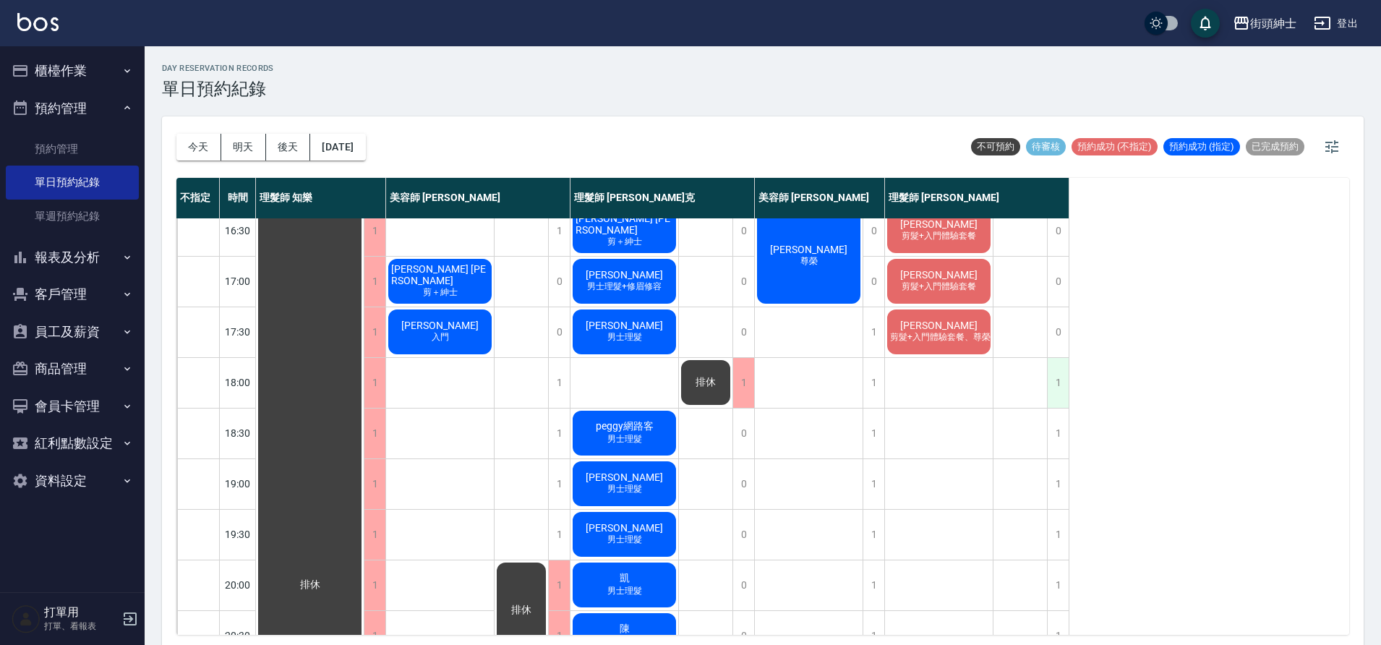
click at [1059, 399] on div "1" at bounding box center [1058, 383] width 22 height 50
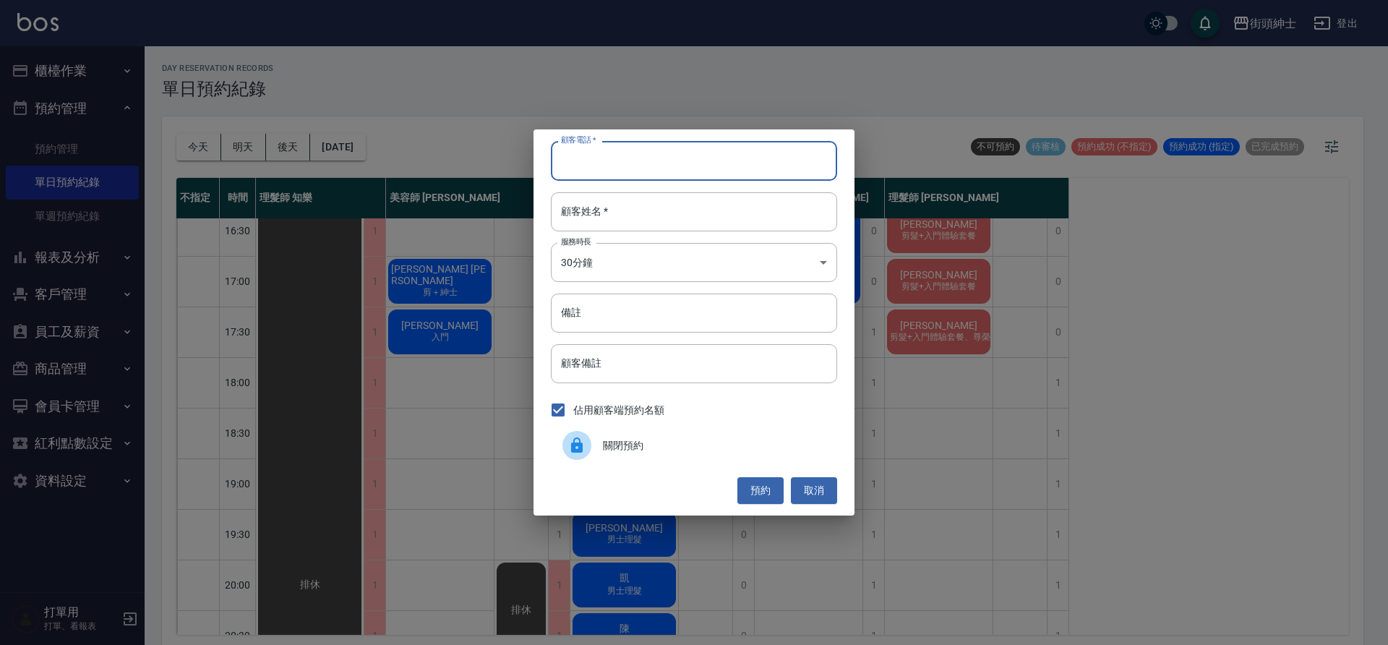
click at [691, 163] on input "顧客電話   *" at bounding box center [694, 160] width 286 height 39
type input "0966049795"
click at [664, 200] on input "顧客姓名   *" at bounding box center [694, 211] width 286 height 39
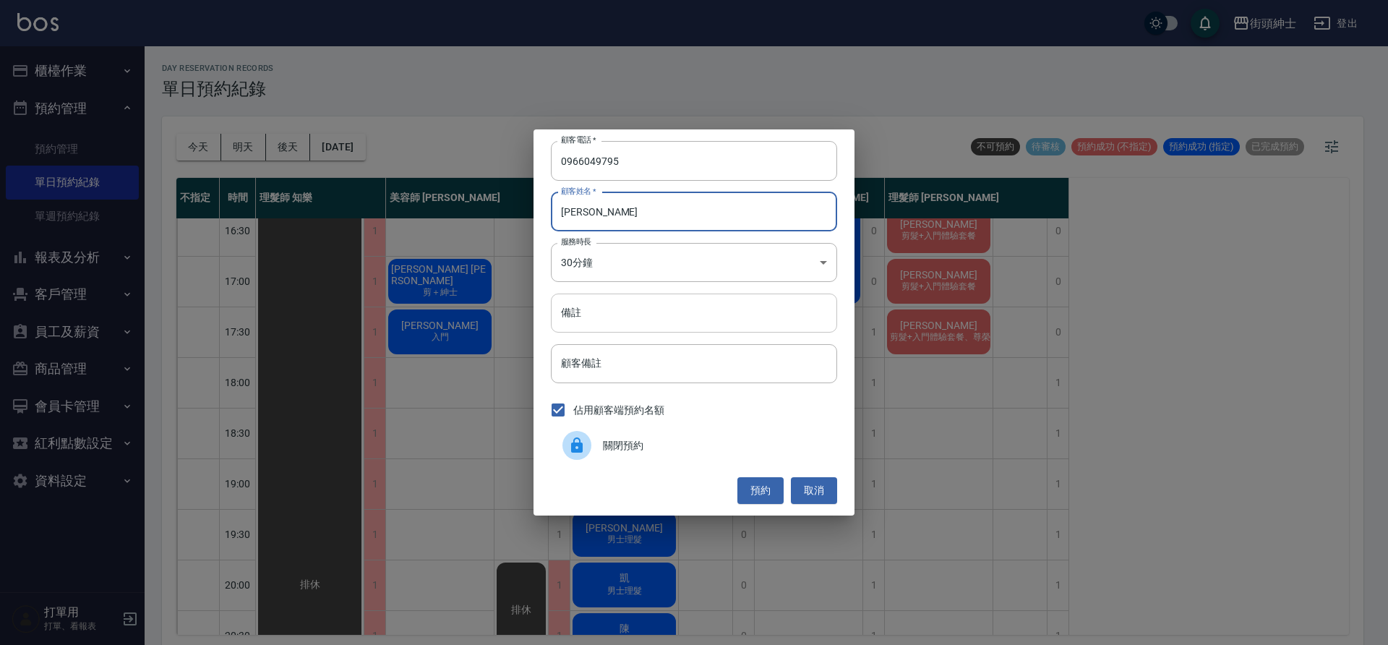
type input "李"
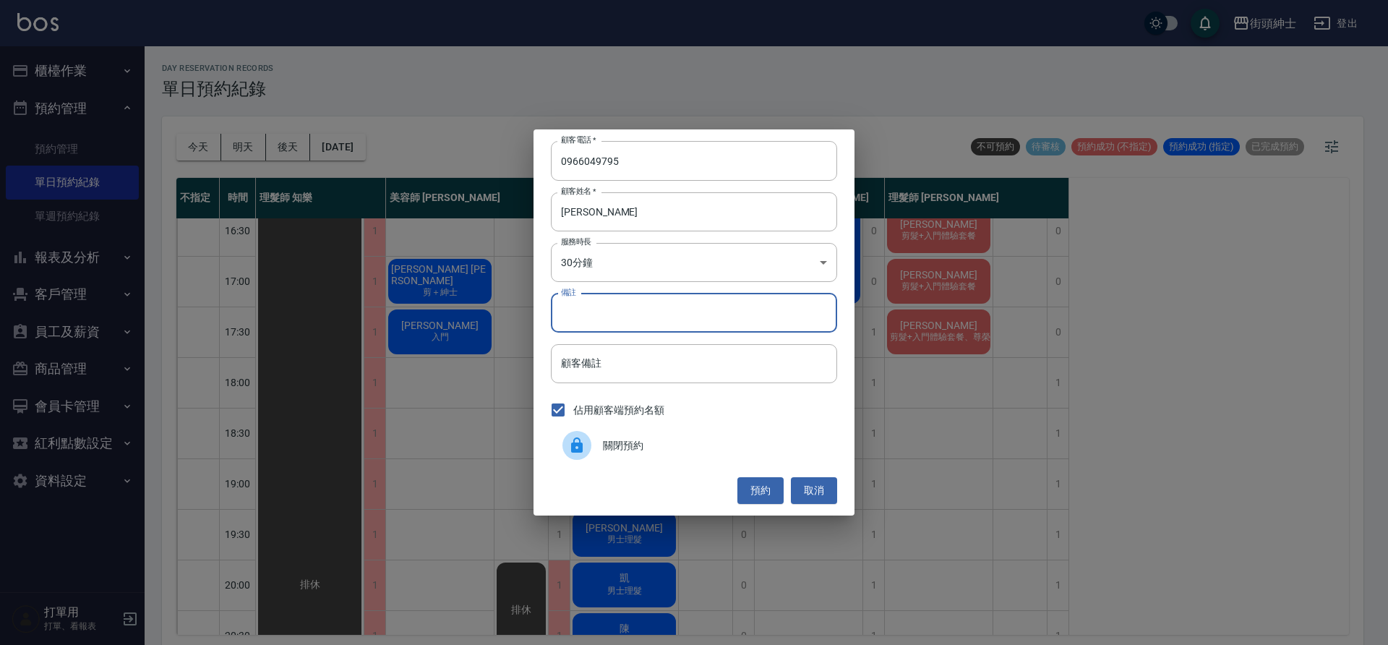
click at [767, 321] on input "備註" at bounding box center [694, 313] width 286 height 39
type input "紳士"
click at [764, 489] on button "預約" at bounding box center [761, 490] width 46 height 27
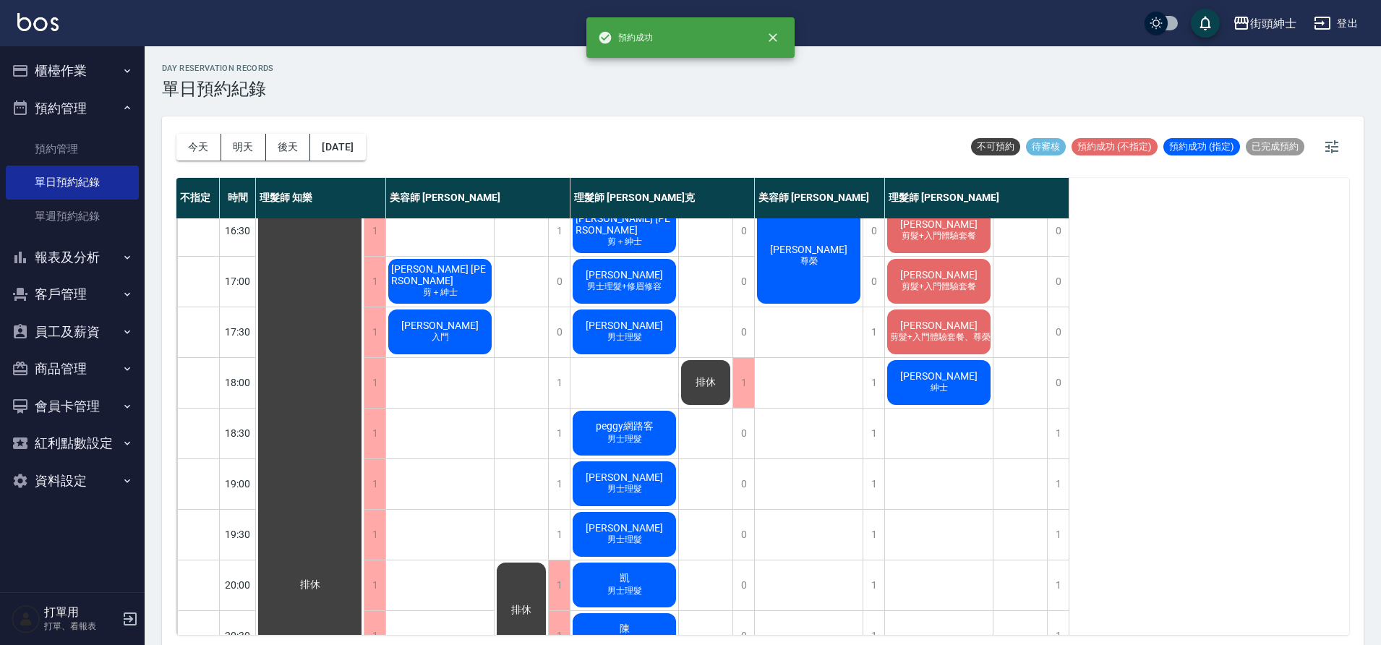
click at [950, 374] on div "李 紳士" at bounding box center [939, 382] width 108 height 49
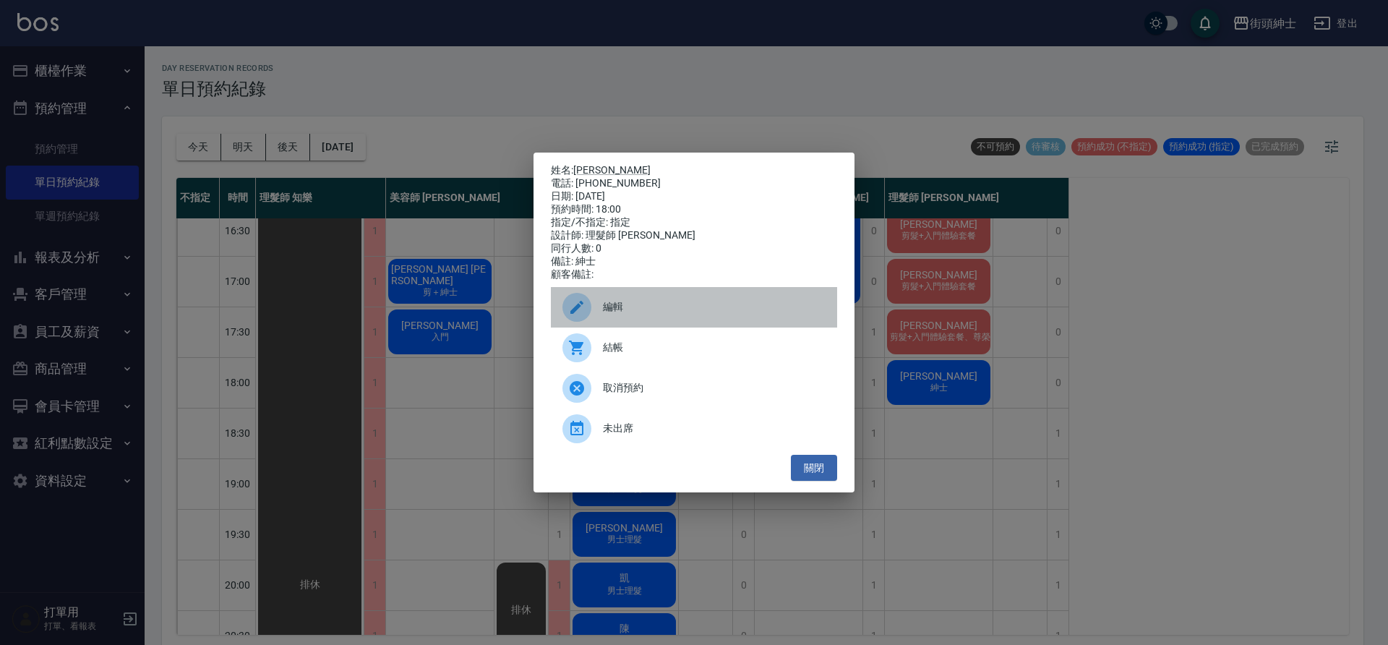
click at [642, 308] on span "編輯" at bounding box center [714, 306] width 223 height 15
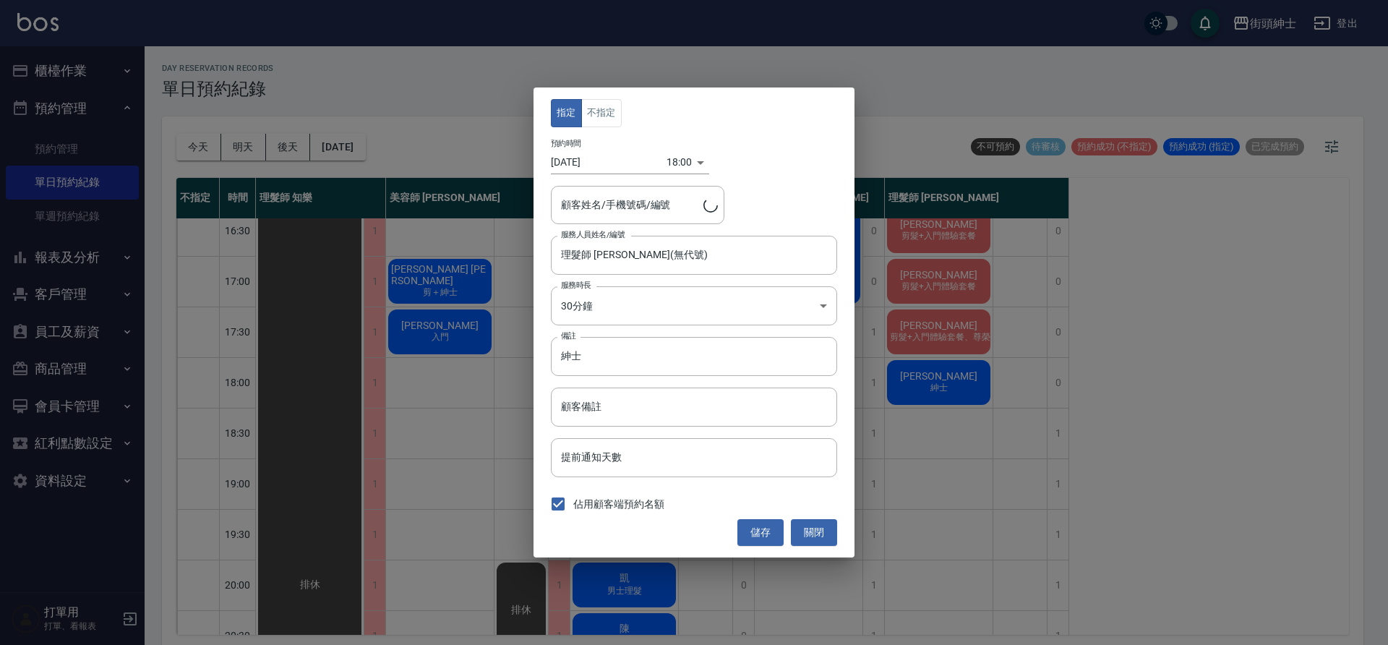
type input "李/0966049795"
click at [609, 108] on button "不指定" at bounding box center [601, 113] width 40 height 28
click at [757, 534] on button "儲存" at bounding box center [761, 532] width 46 height 27
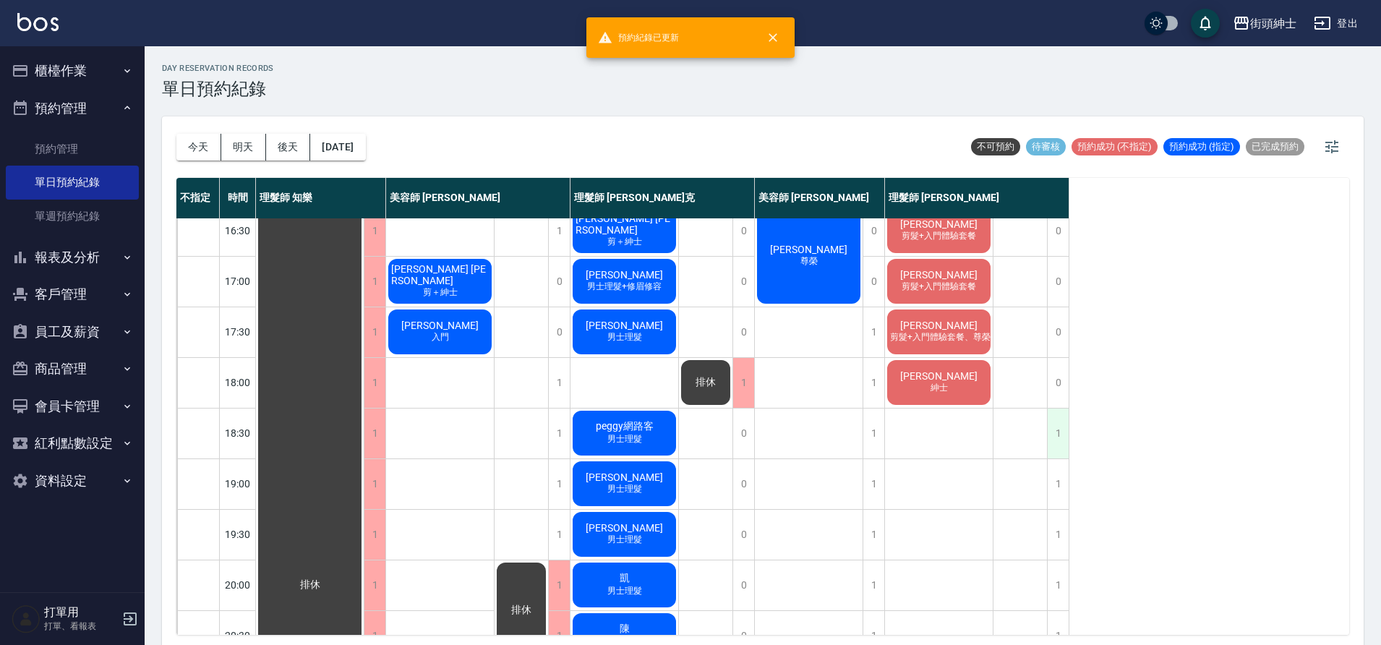
click at [1064, 441] on div "1" at bounding box center [1058, 434] width 22 height 50
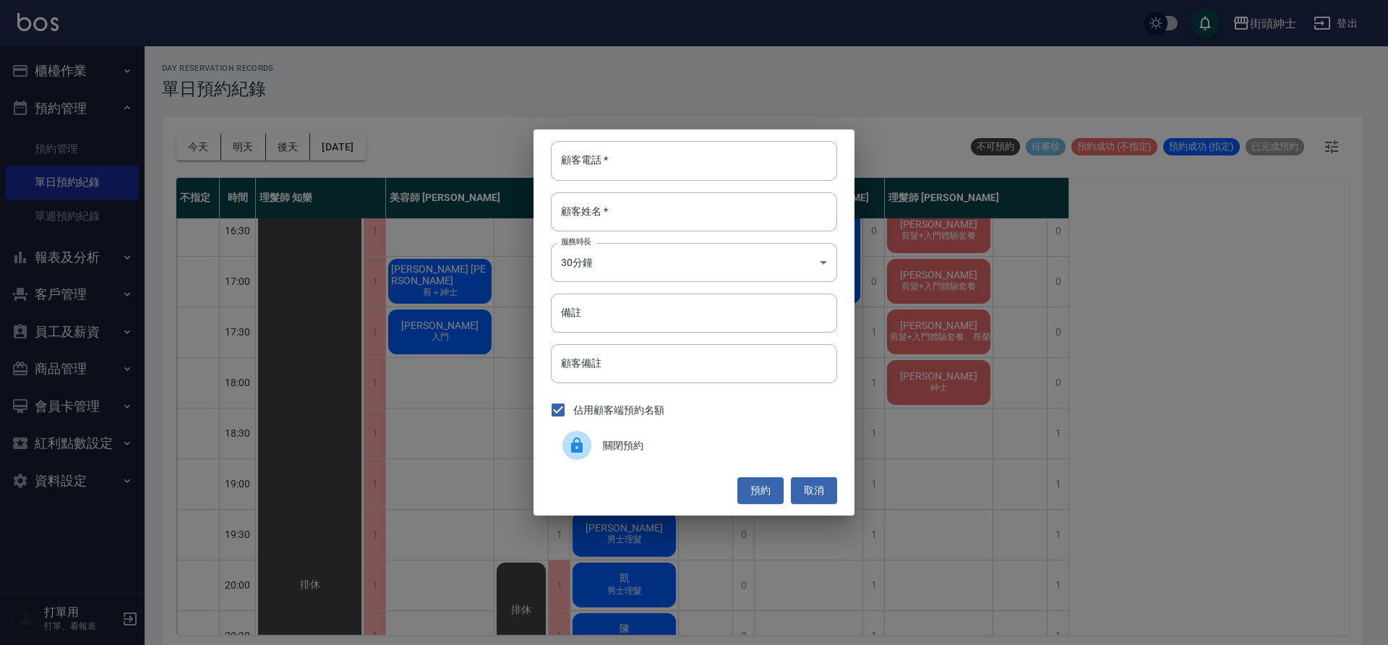
click at [678, 449] on span "關閉預約" at bounding box center [714, 445] width 223 height 15
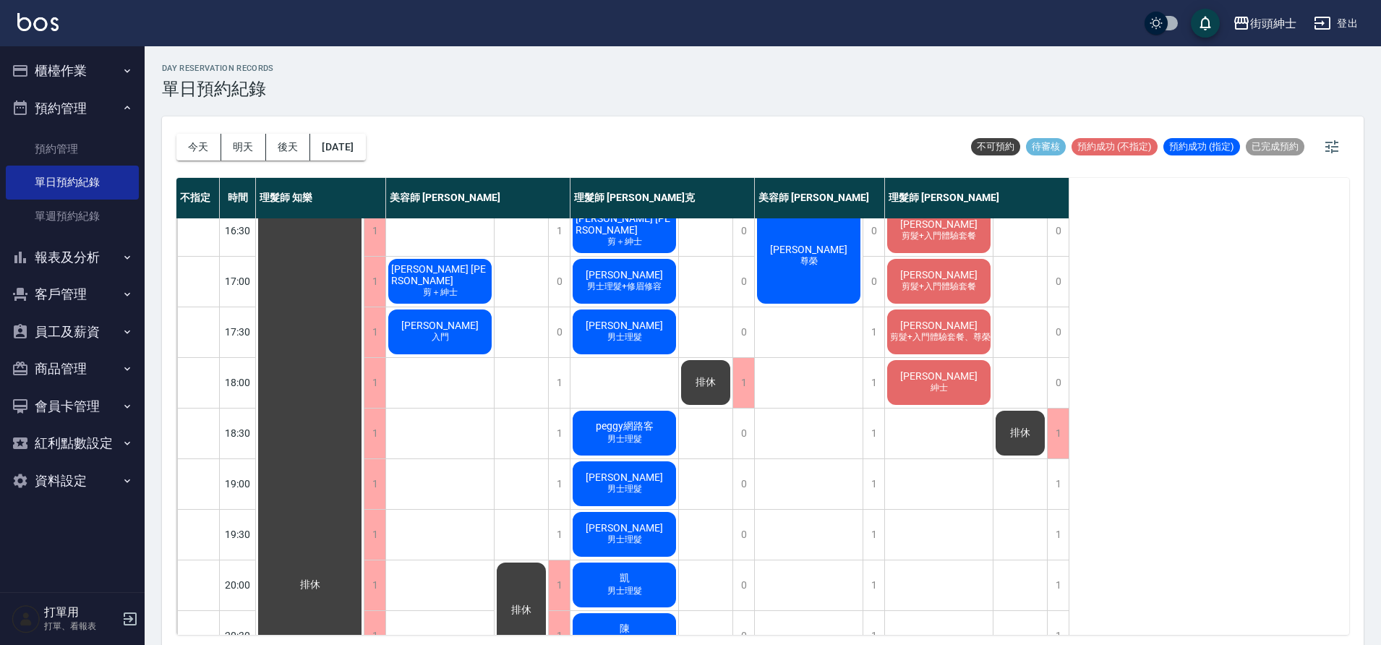
click at [200, 145] on button "今天" at bounding box center [198, 147] width 45 height 27
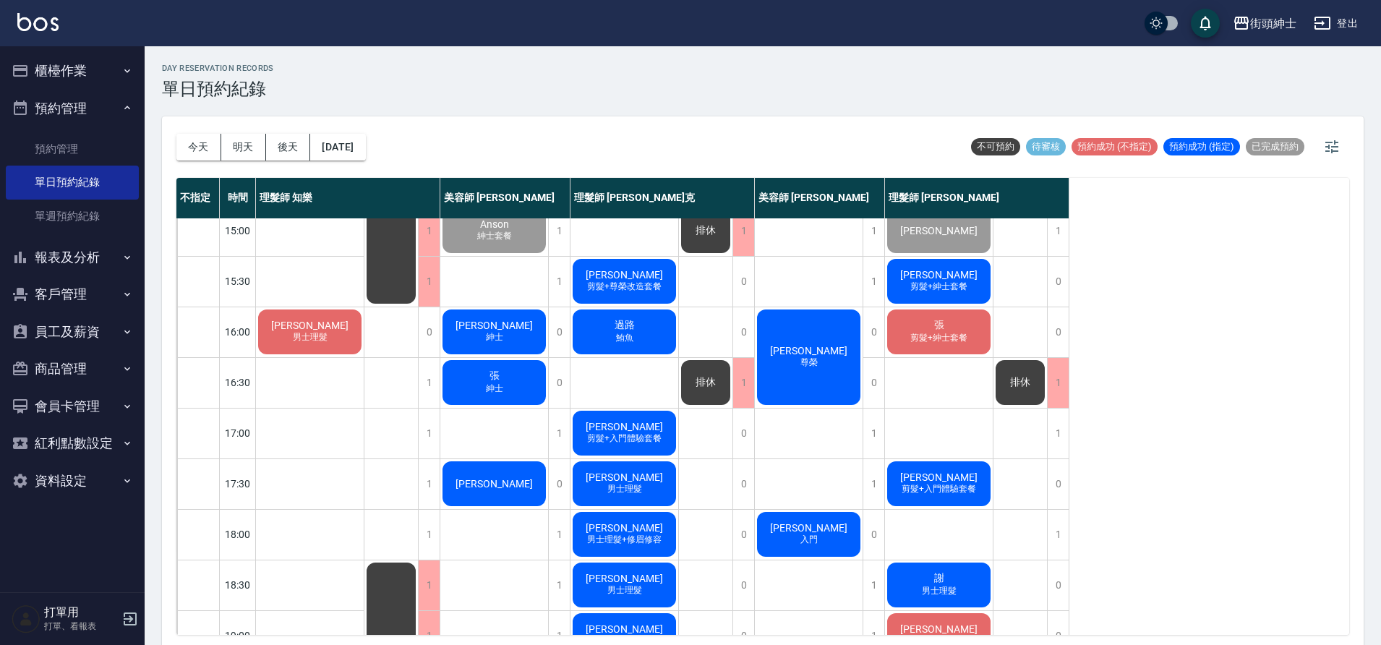
scroll to position [502, 0]
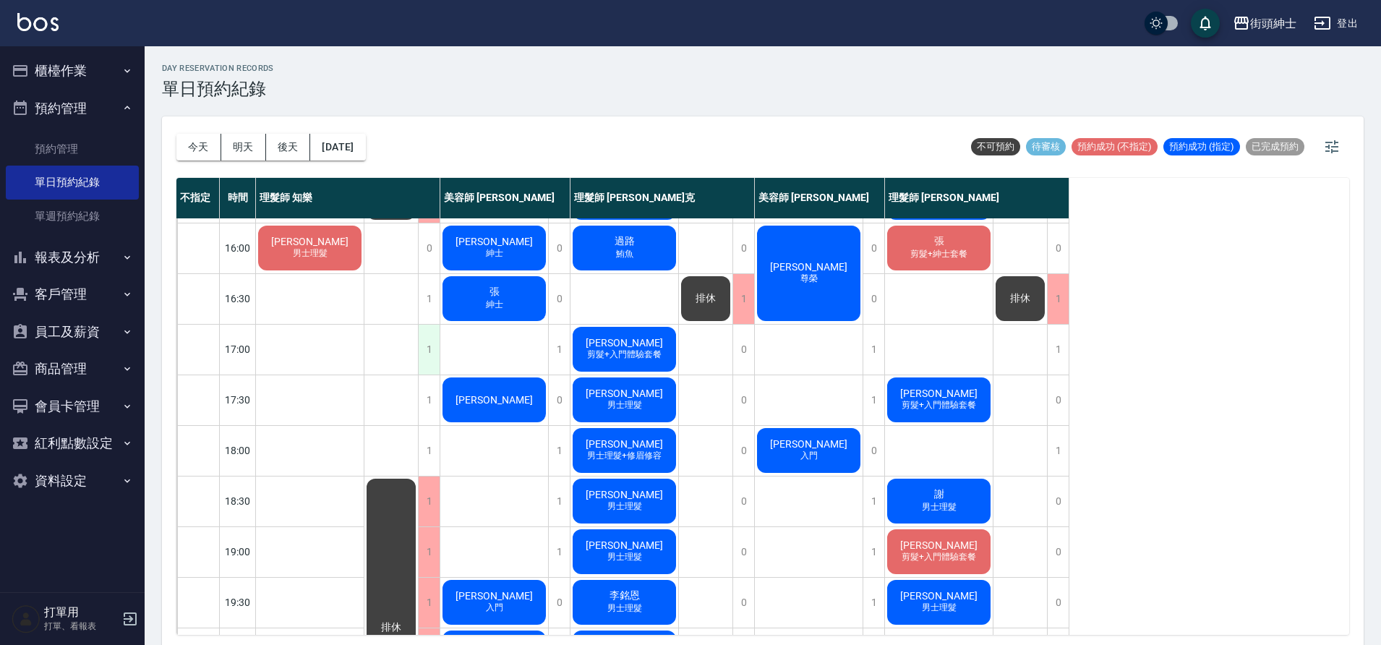
click at [431, 350] on div "1" at bounding box center [429, 350] width 22 height 50
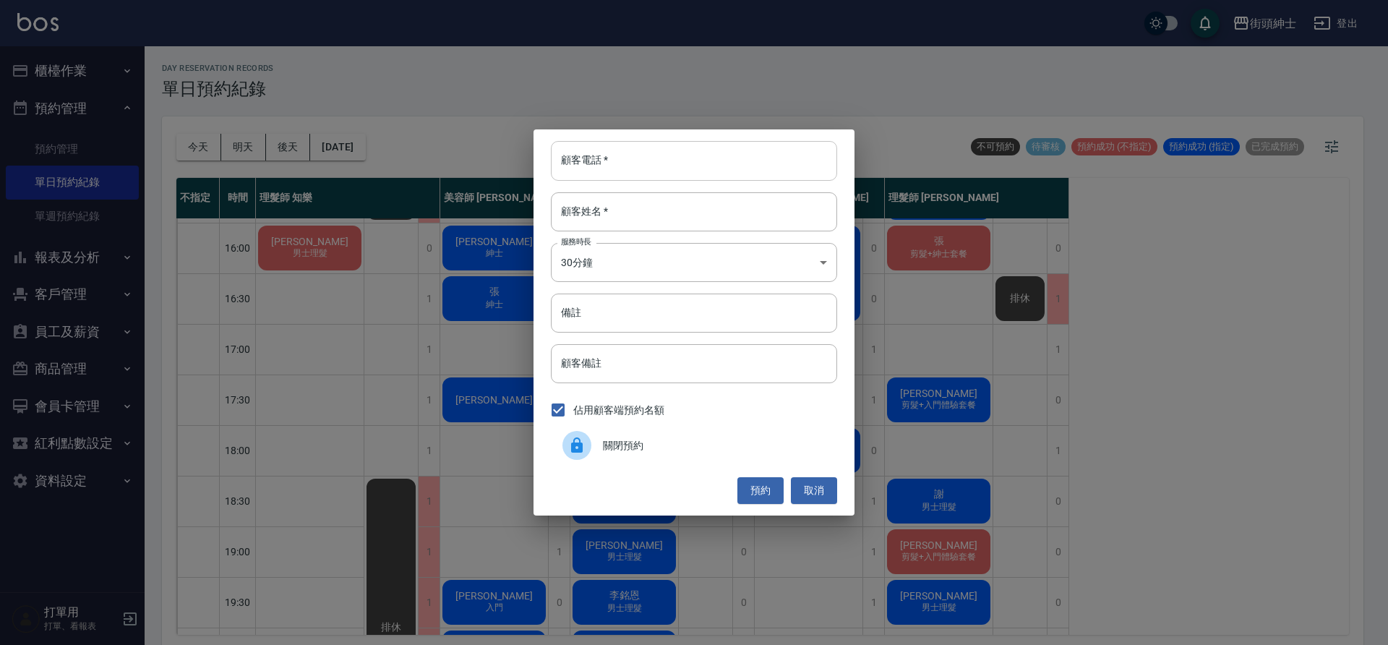
click at [697, 163] on input "顧客電話   *" at bounding box center [694, 160] width 286 height 39
type input "０"
type input "0922060304"
click at [696, 210] on input "顧客姓名   *" at bounding box center [694, 211] width 286 height 39
type input "邱"
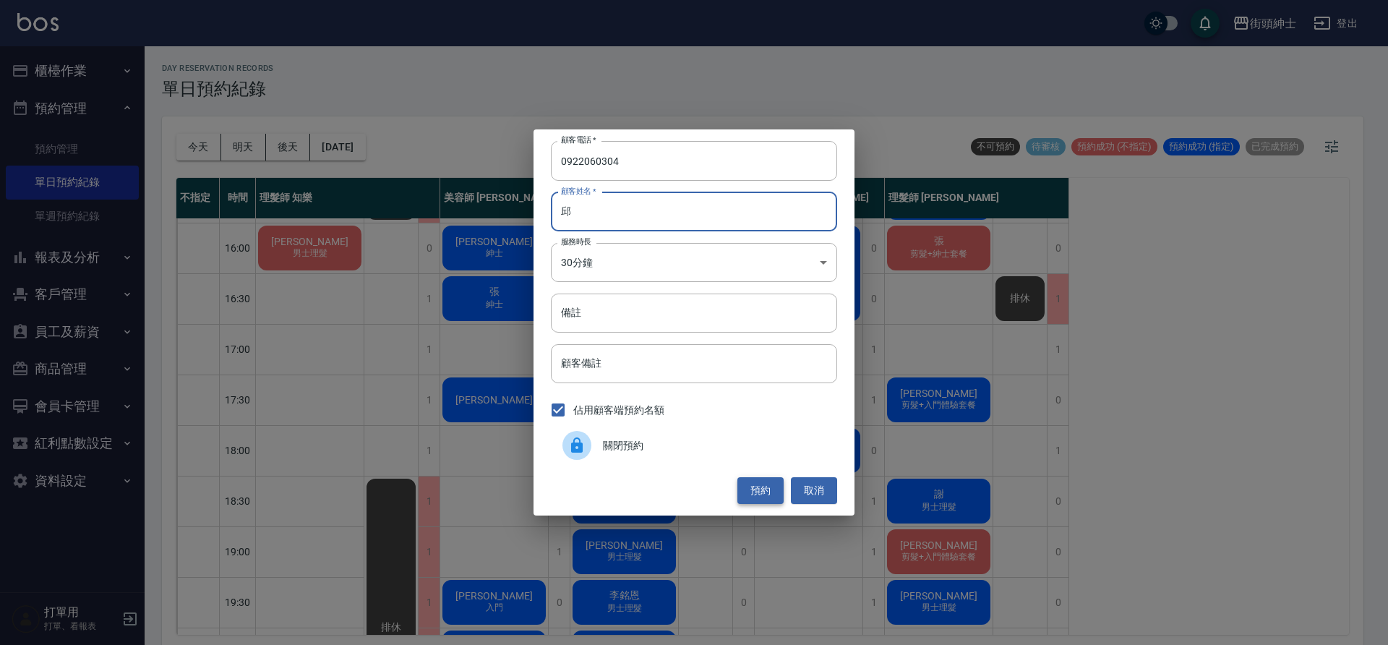
click at [771, 495] on button "預約" at bounding box center [761, 490] width 46 height 27
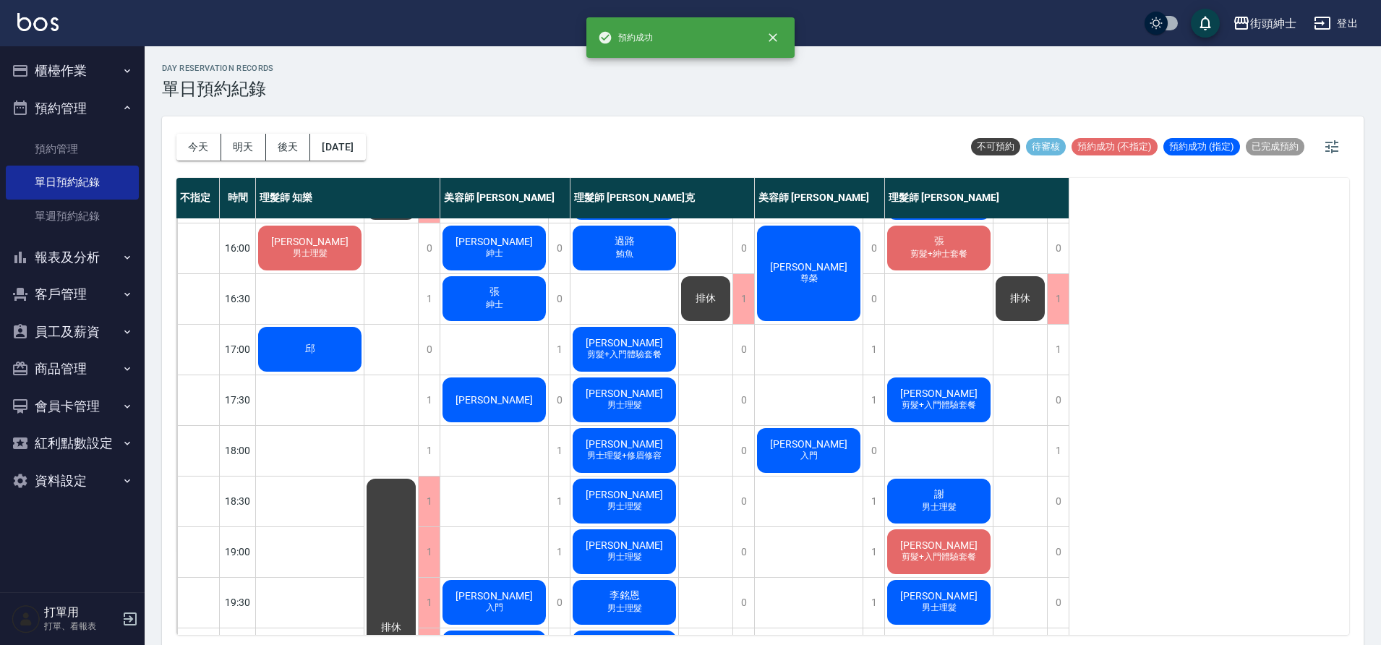
click at [328, 350] on div "邱" at bounding box center [310, 349] width 108 height 49
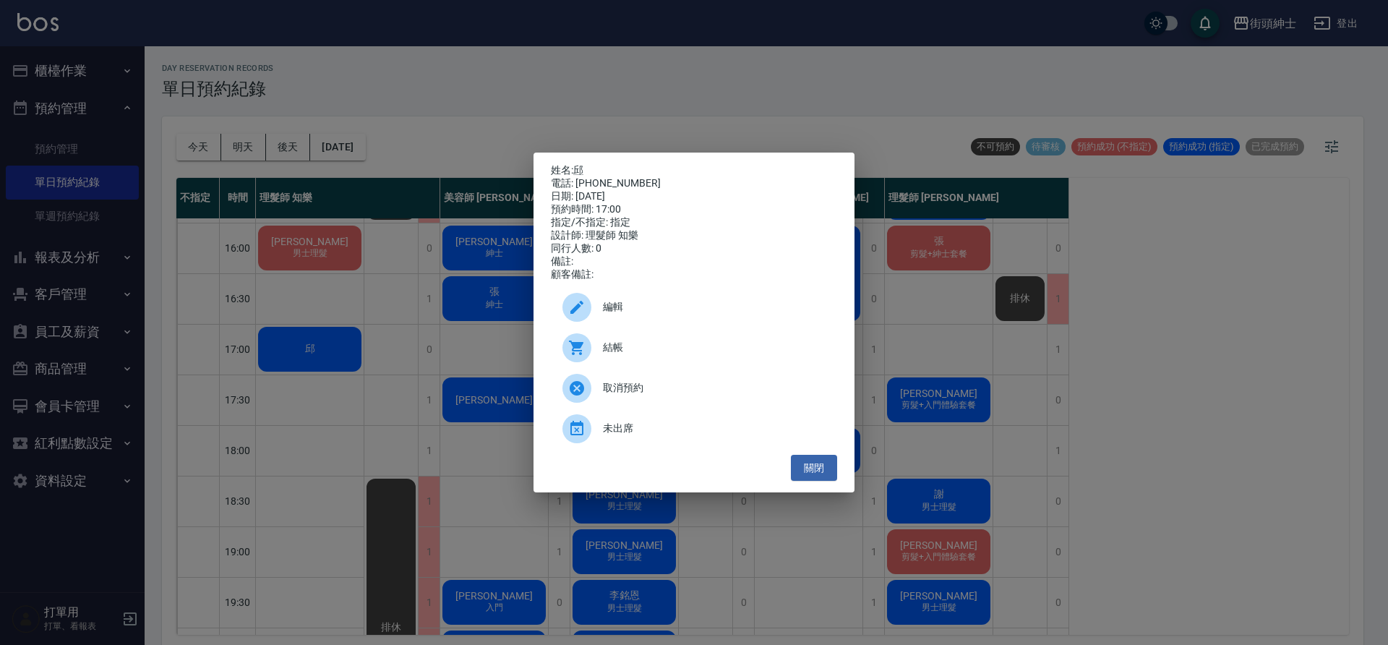
click at [600, 314] on div at bounding box center [583, 307] width 40 height 29
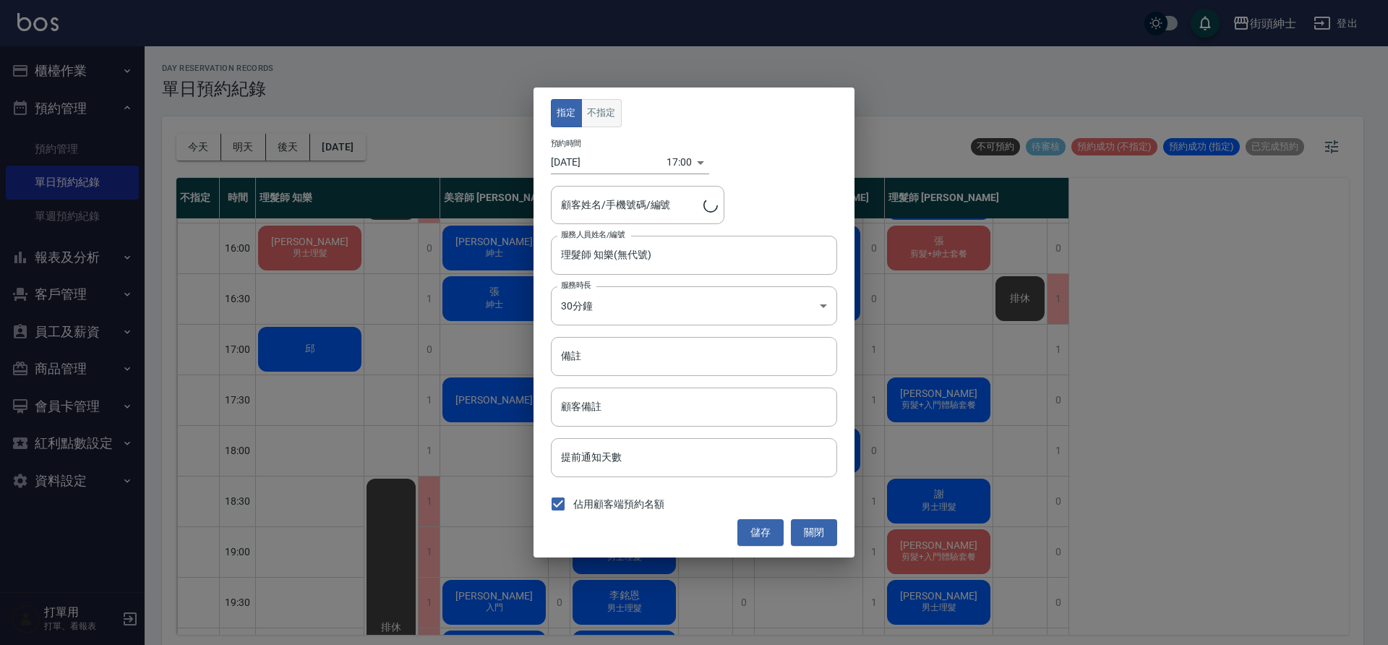
type input "邱/0922060304"
click at [603, 103] on button "不指定" at bounding box center [601, 113] width 40 height 28
click at [758, 531] on button "儲存" at bounding box center [761, 532] width 46 height 27
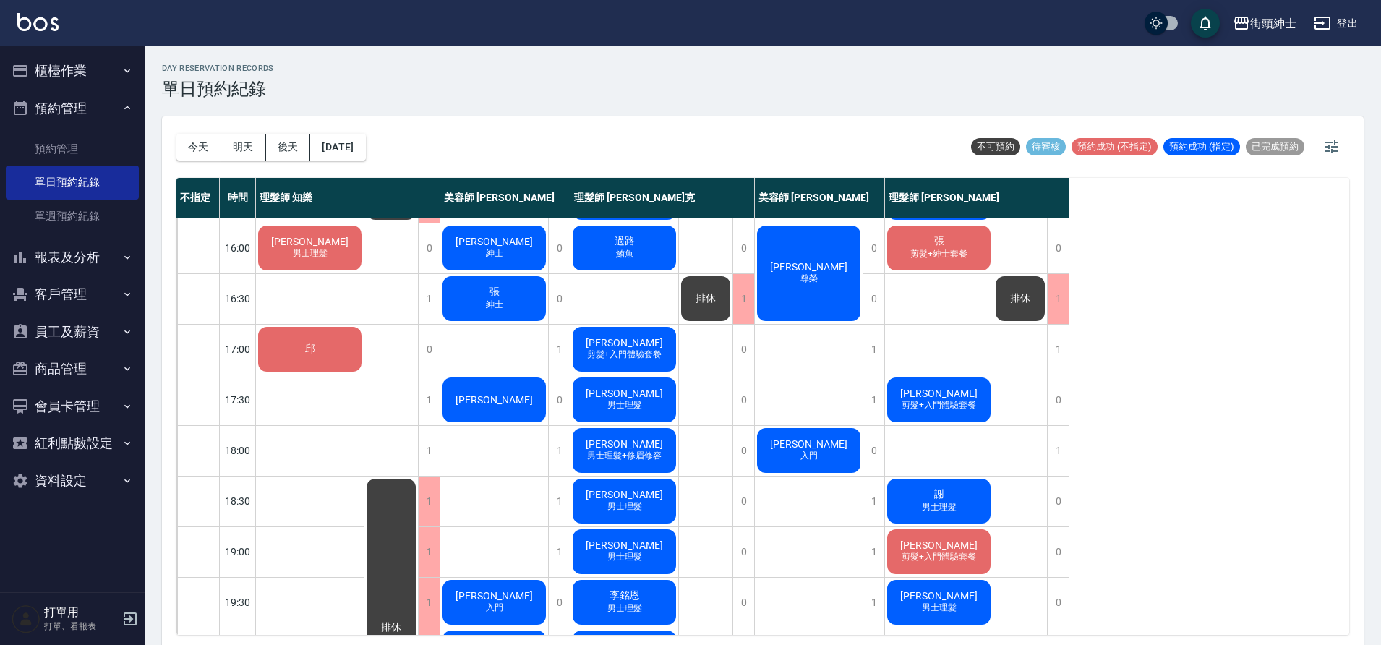
click at [611, 352] on span "剪髮+入門體驗套餐" at bounding box center [624, 355] width 80 height 12
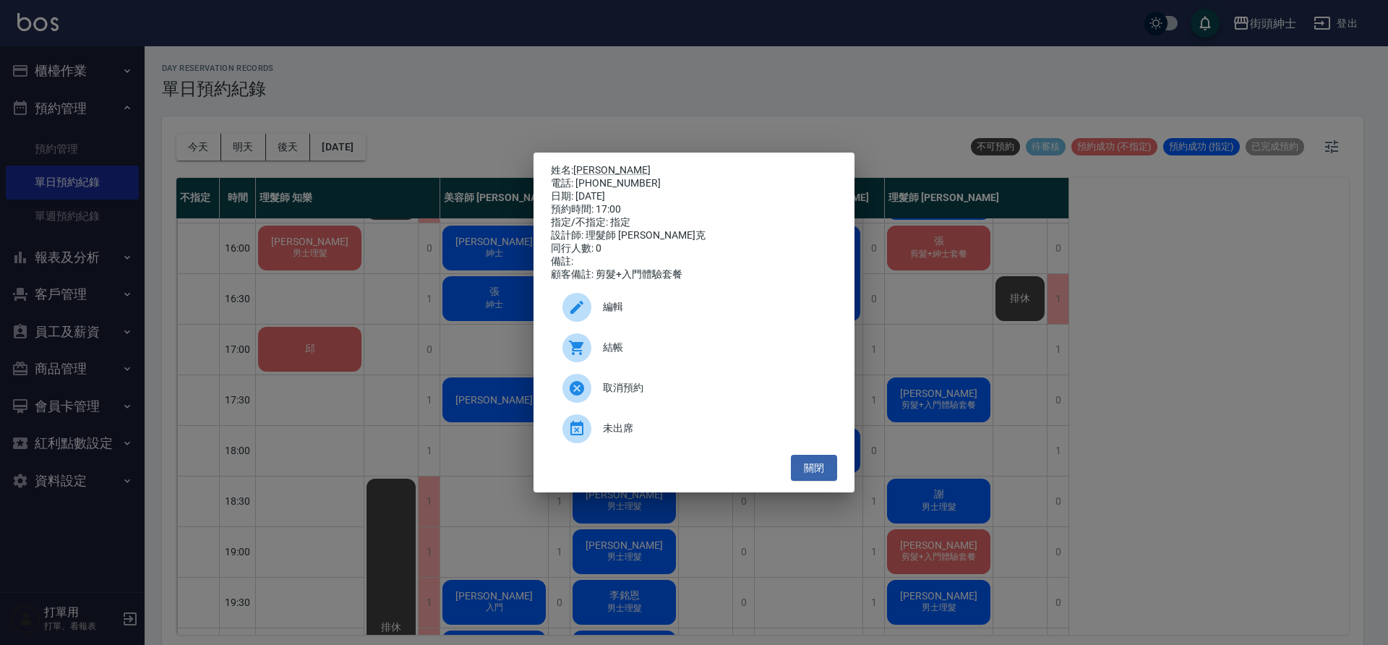
drag, startPoint x: 479, startPoint y: 241, endPoint x: 512, endPoint y: 254, distance: 34.8
click at [479, 241] on div "姓名: Johnson 電話: 0925163031 日期: 2025/09/26 預約時間: 17:00 指定/不指定: 指定 設計師: 理髮師 Vic 維…" at bounding box center [694, 322] width 1388 height 645
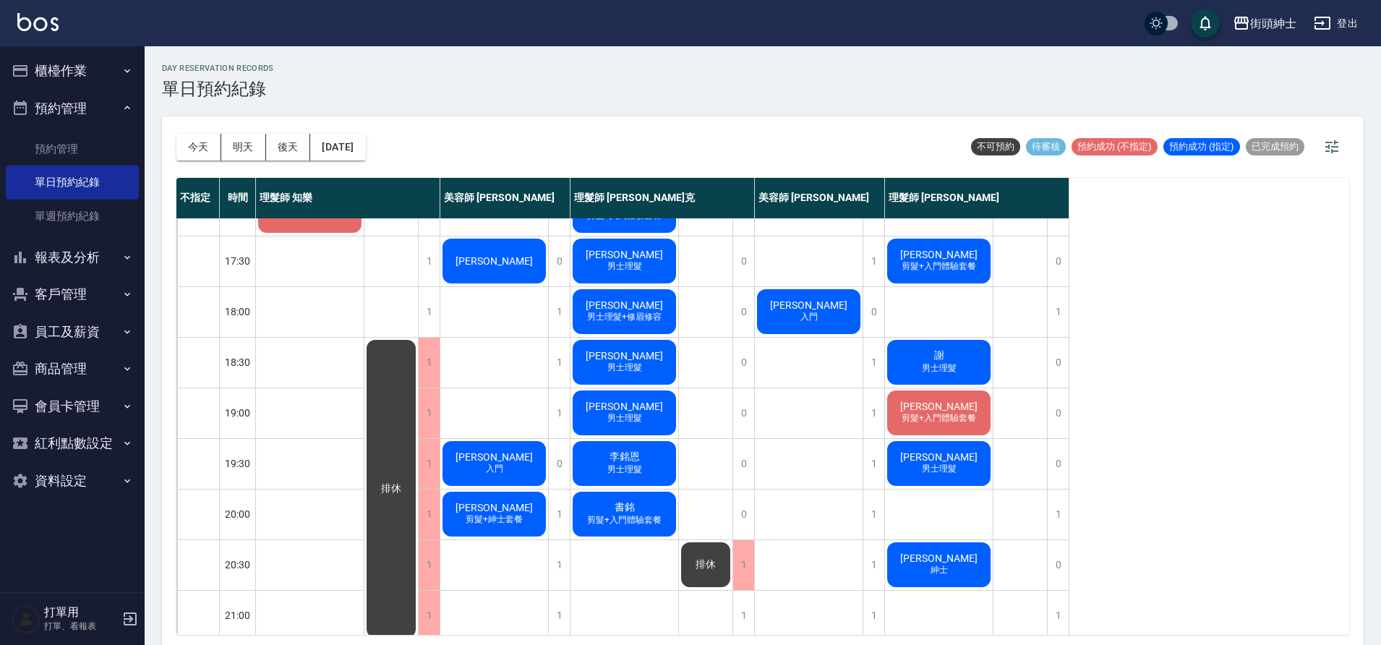
scroll to position [513, 0]
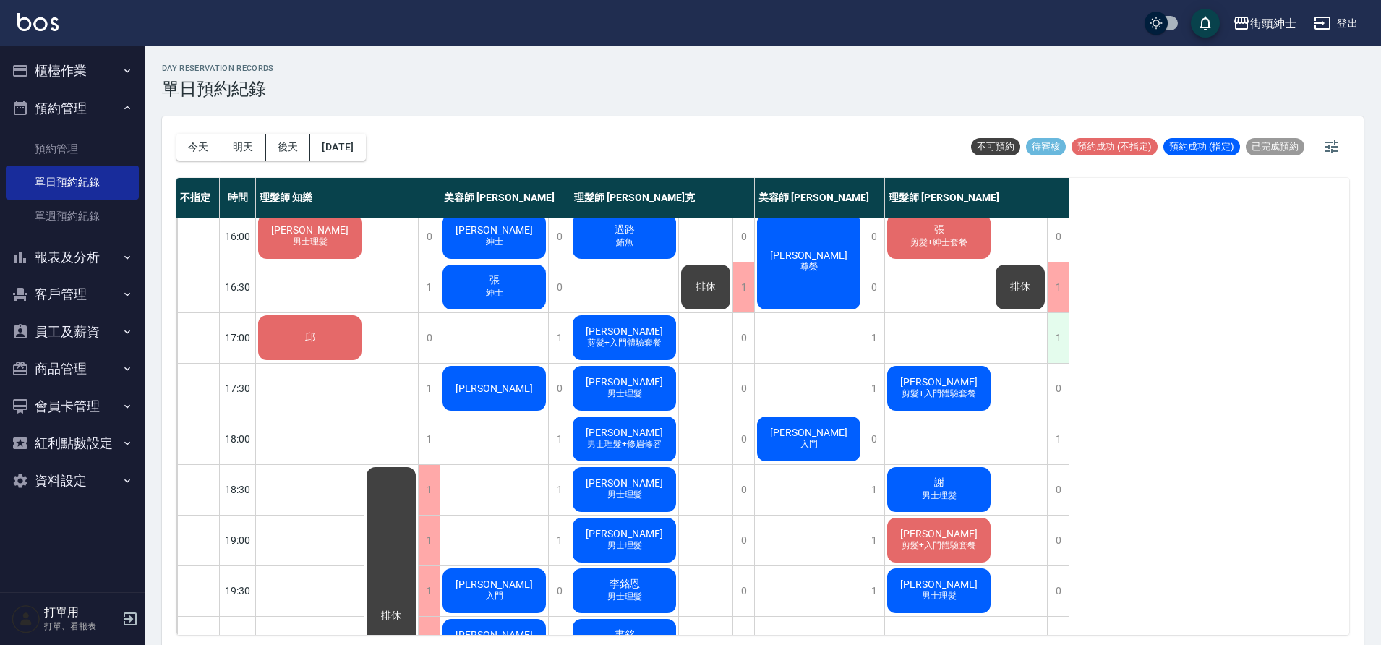
click at [1053, 341] on div "1" at bounding box center [1058, 338] width 22 height 50
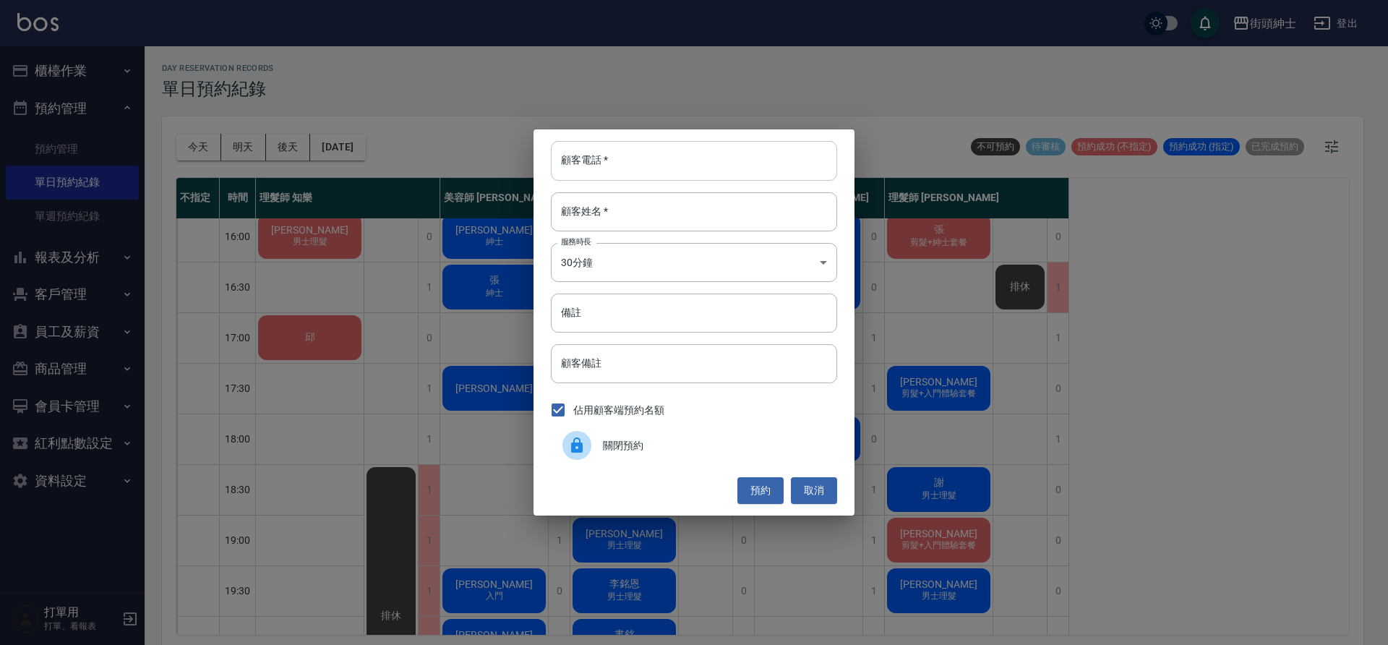
click at [745, 165] on input "顧客電話   *" at bounding box center [694, 160] width 286 height 39
type input "０"
type input "0912919321"
click at [583, 215] on input "顧客姓名   *" at bounding box center [694, 211] width 286 height 39
type input "王"
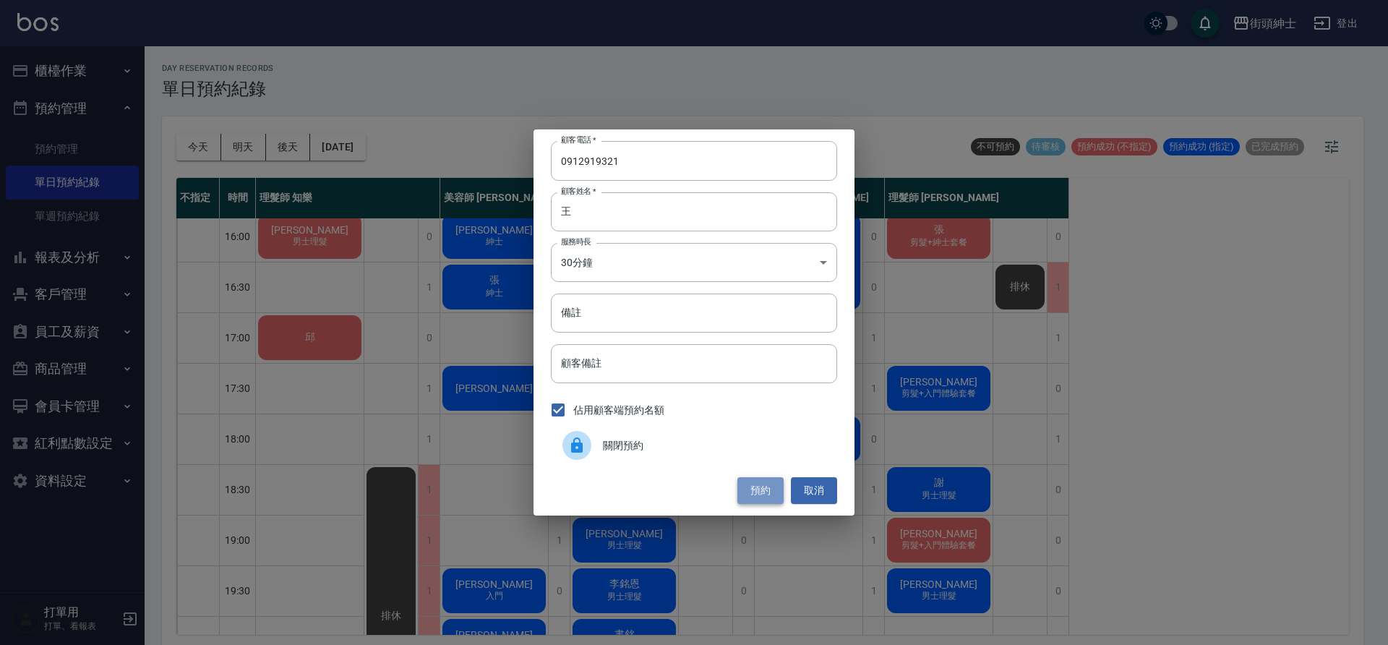
click at [771, 495] on button "預約" at bounding box center [761, 490] width 46 height 27
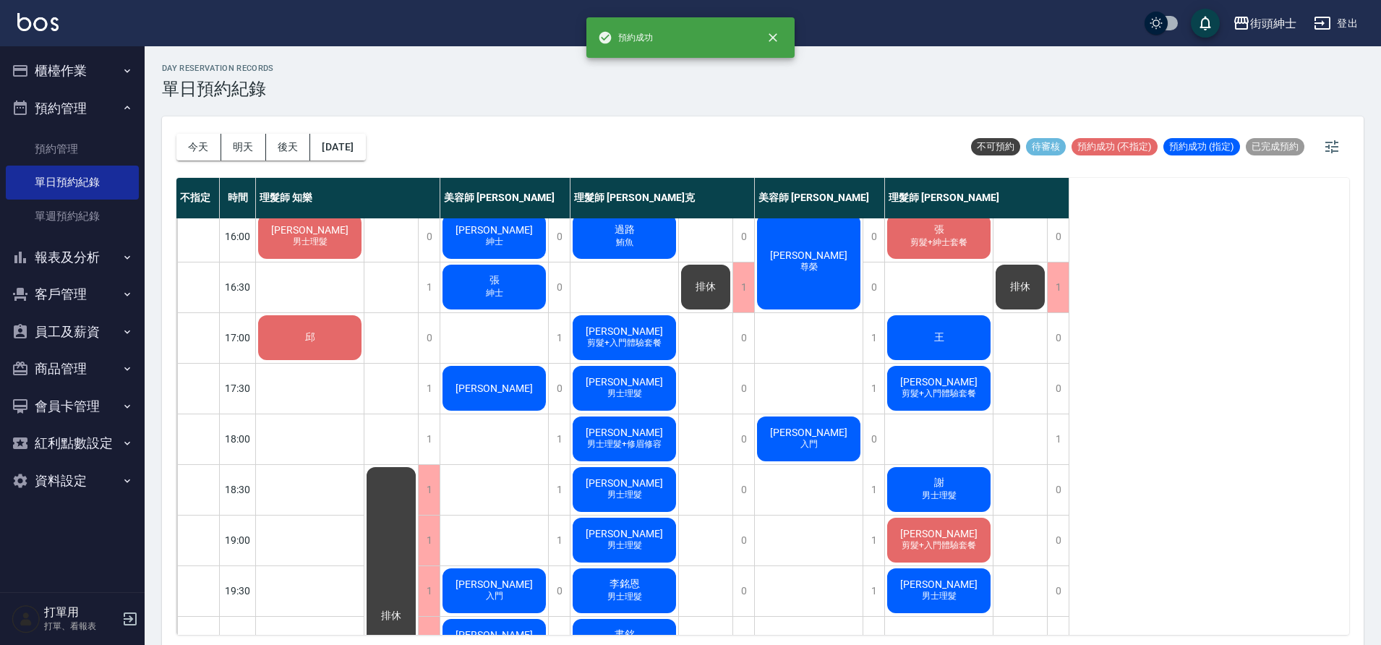
click at [971, 341] on div "王" at bounding box center [939, 337] width 108 height 49
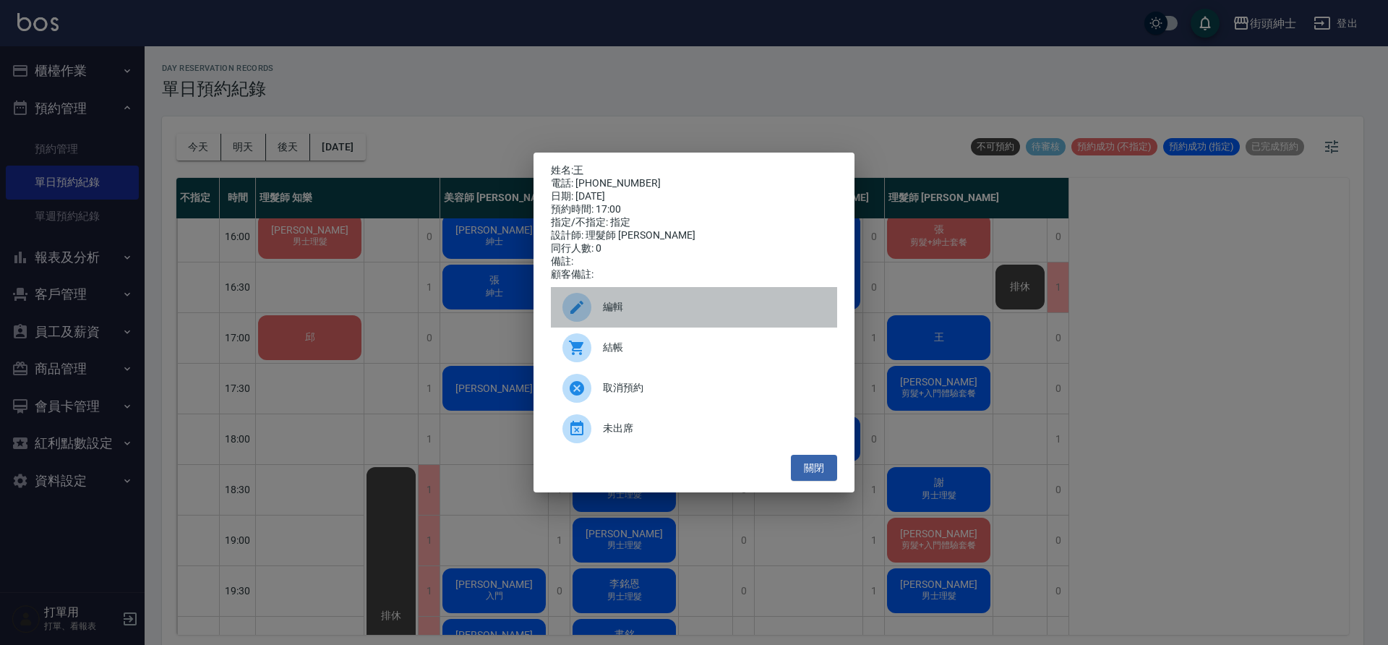
click at [673, 315] on span "編輯" at bounding box center [714, 306] width 223 height 15
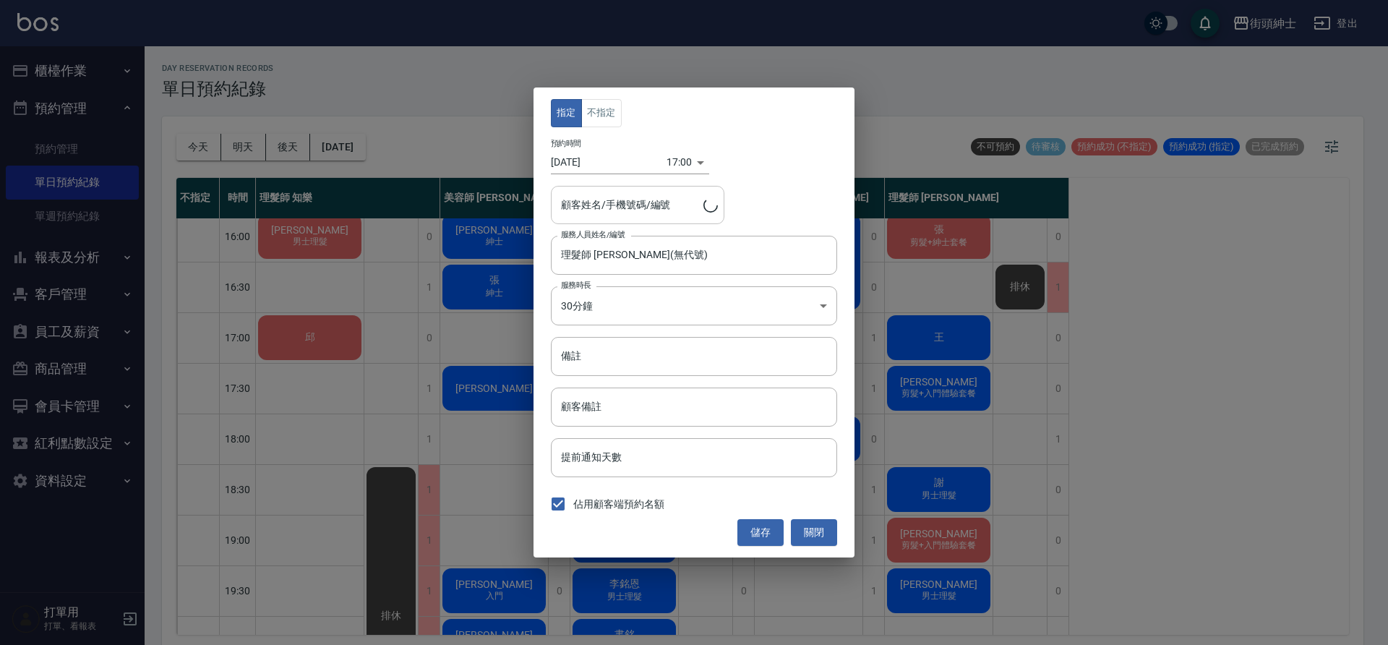
type input "王/0912919321"
click at [602, 124] on button "不指定" at bounding box center [601, 113] width 40 height 28
click at [772, 527] on button "儲存" at bounding box center [761, 532] width 46 height 27
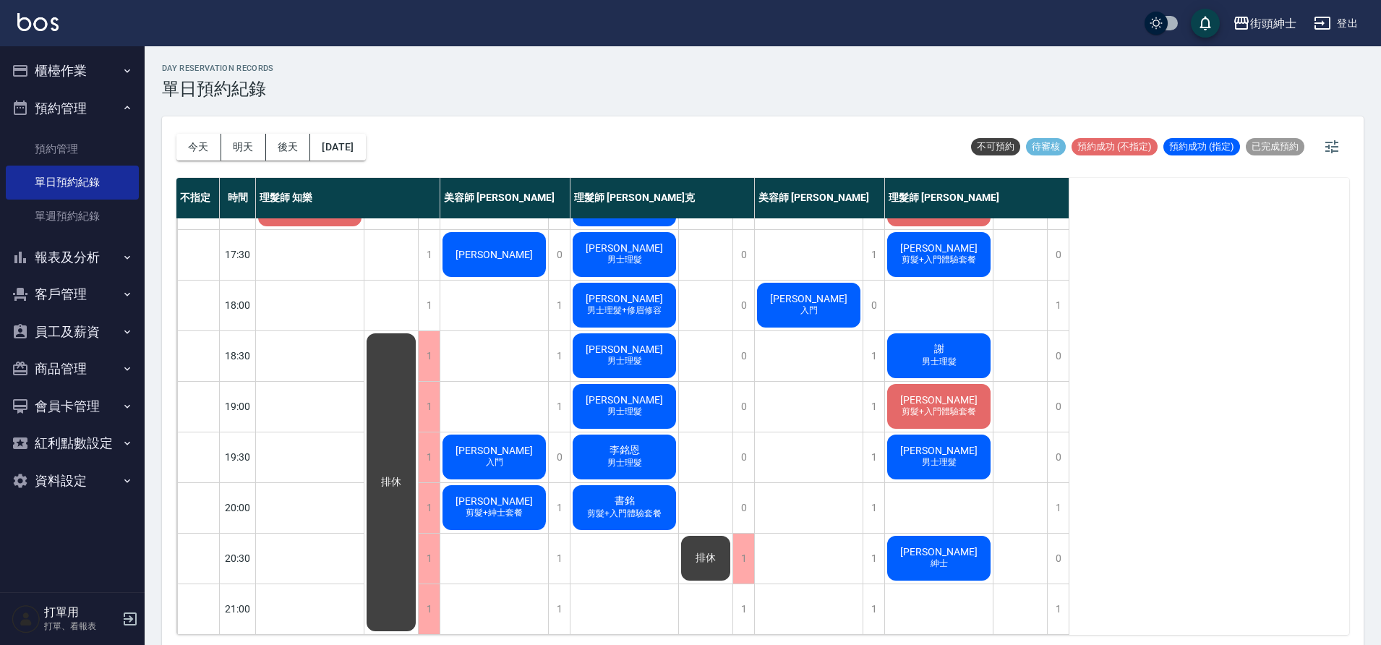
scroll to position [628, 0]
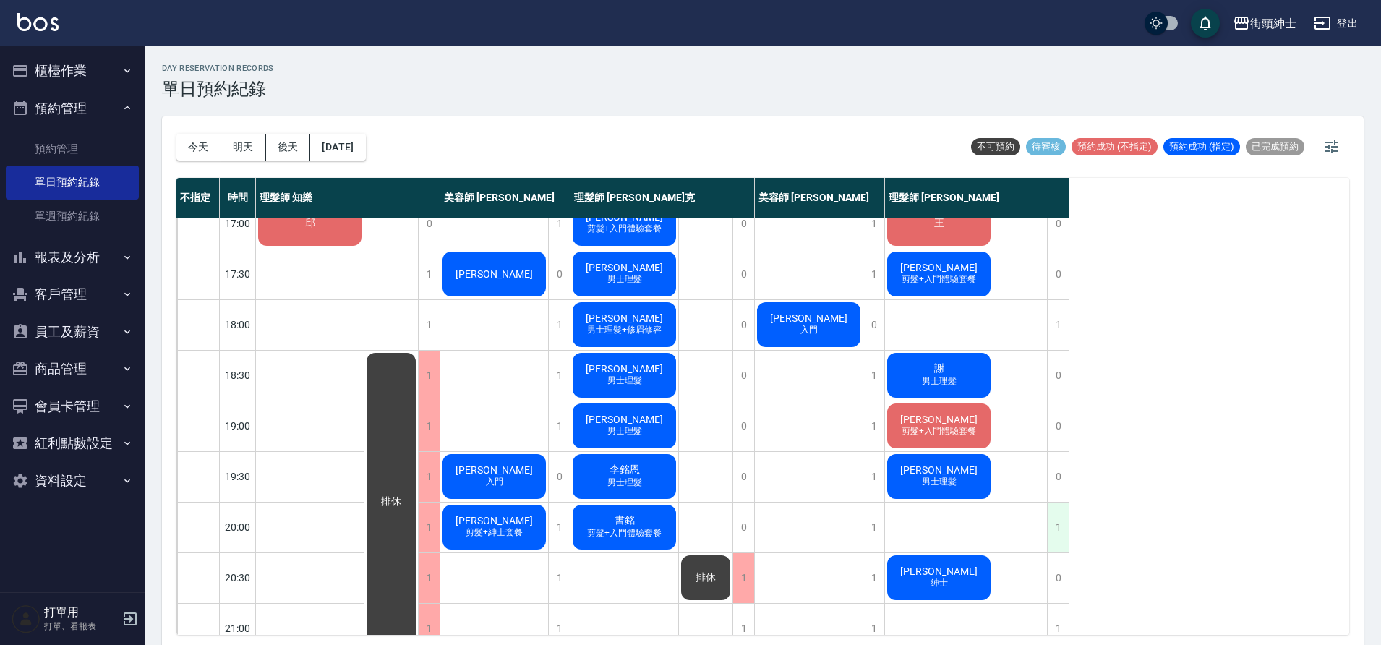
click at [1061, 534] on div "1" at bounding box center [1058, 528] width 22 height 50
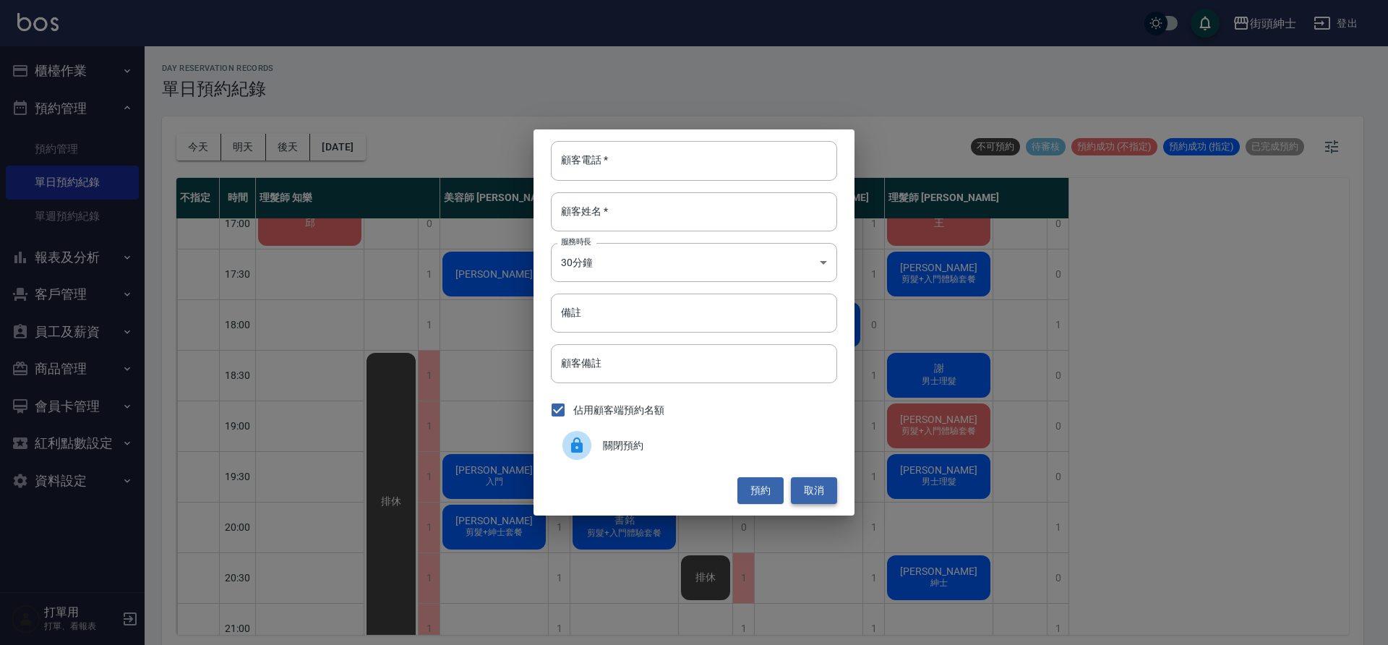
drag, startPoint x: 821, startPoint y: 495, endPoint x: 831, endPoint y: 487, distance: 12.3
click at [821, 495] on button "取消" at bounding box center [814, 490] width 46 height 27
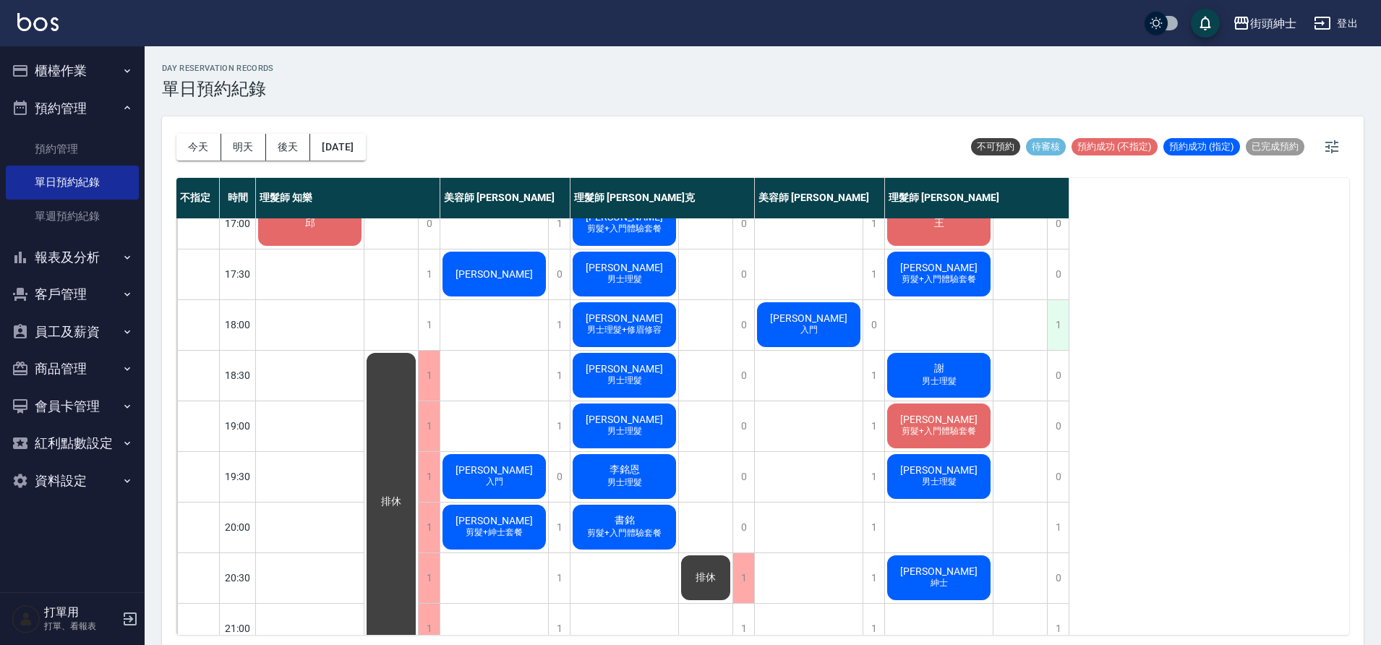
click at [1063, 314] on div "1" at bounding box center [1058, 325] width 22 height 50
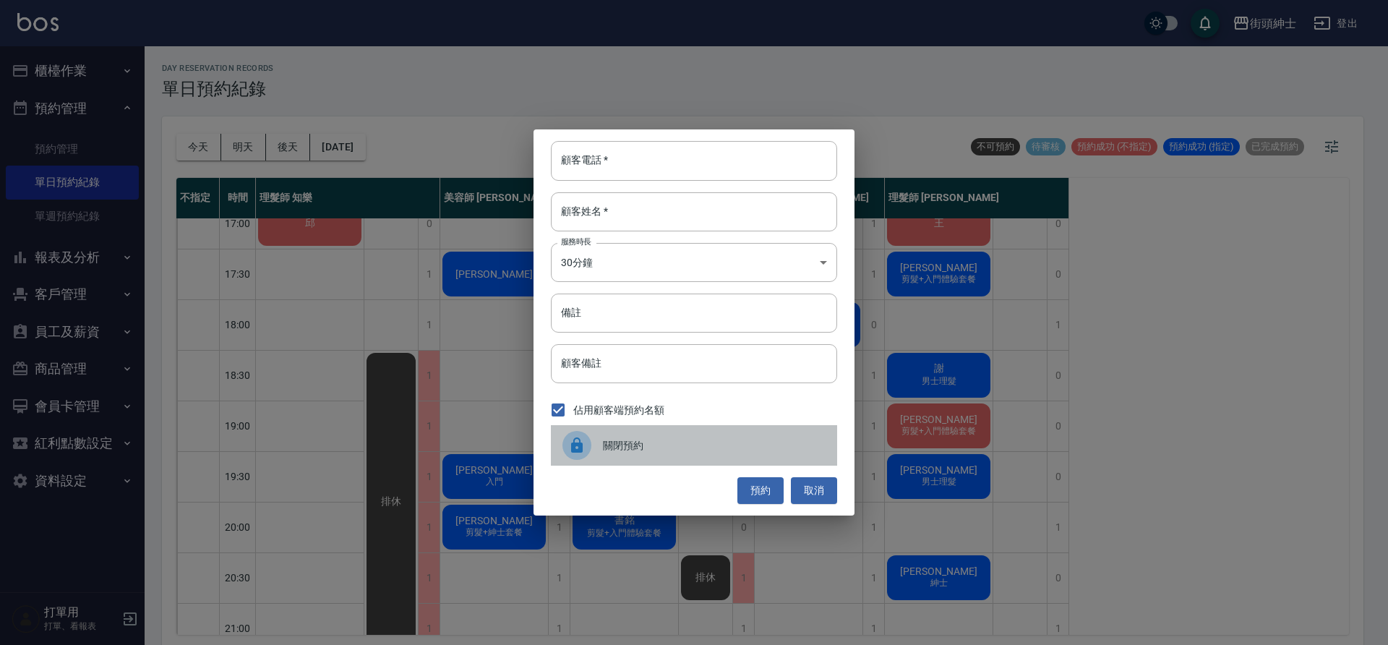
click at [795, 450] on span "關閉預約" at bounding box center [714, 445] width 223 height 15
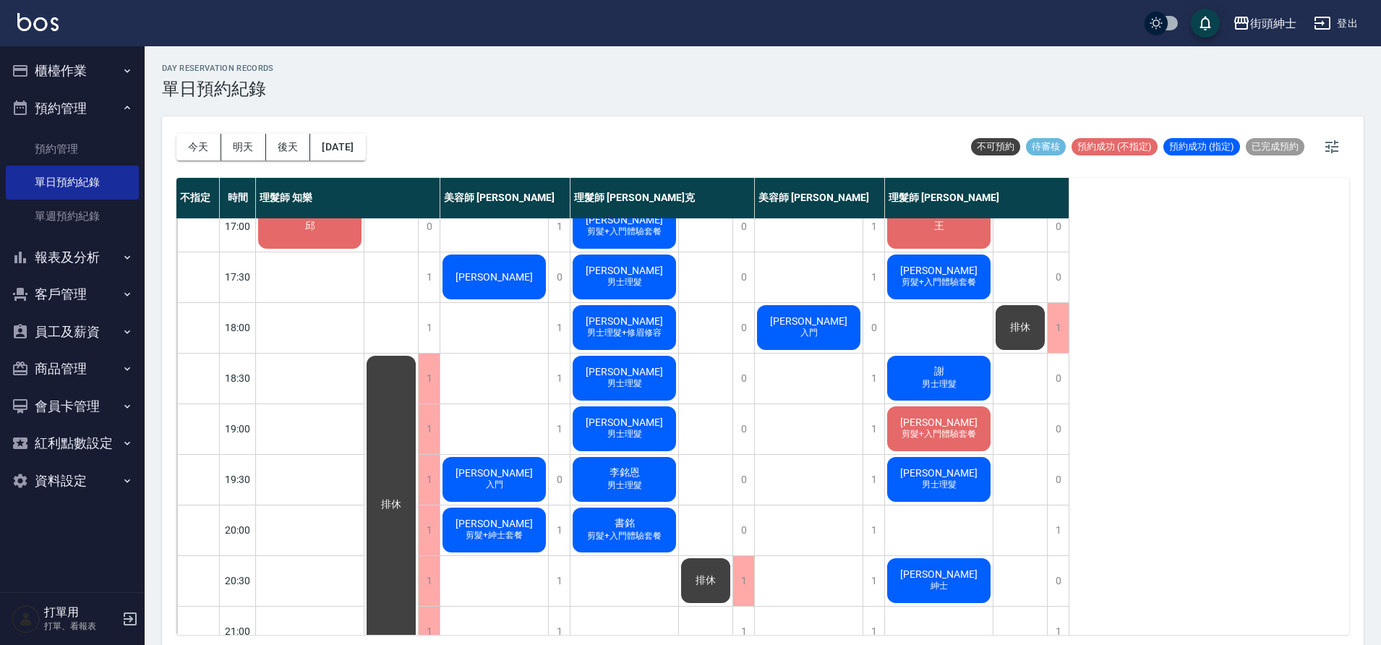
scroll to position [622, 0]
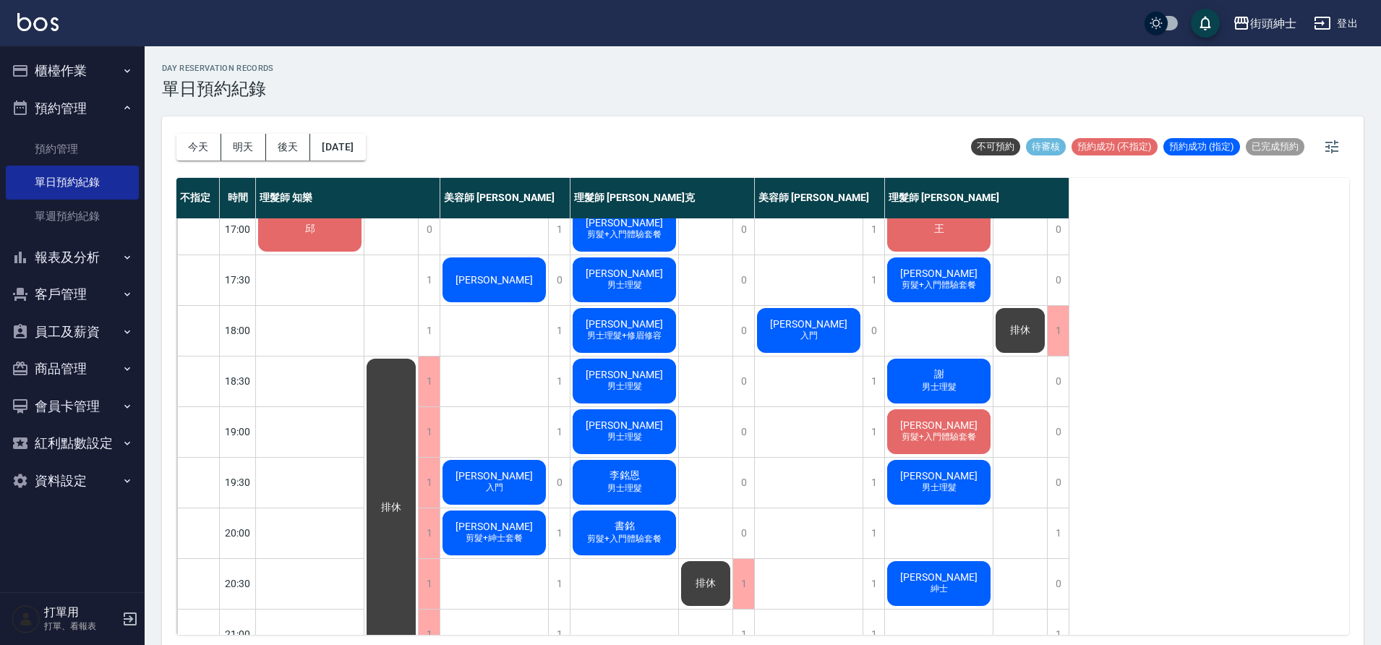
click at [635, 531] on span "書銘" at bounding box center [625, 526] width 26 height 13
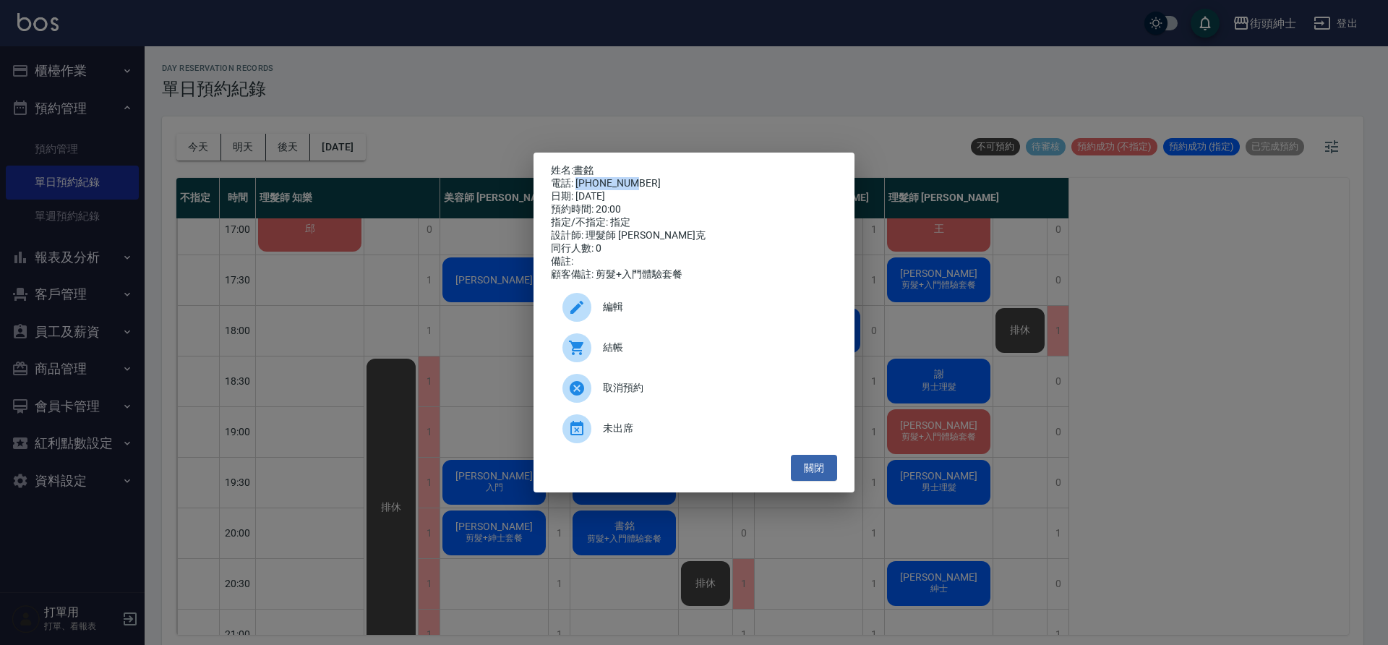
drag, startPoint x: 578, startPoint y: 177, endPoint x: 641, endPoint y: 179, distance: 62.9
click at [641, 179] on div "電話: 0958708751" at bounding box center [694, 183] width 286 height 13
copy div "0958708751"
drag, startPoint x: 492, startPoint y: 307, endPoint x: 488, endPoint y: 317, distance: 10.1
click at [490, 311] on div "姓名: 書銘 電話: 0958708751 日期: 2025/09/26 預約時間: 20:00 指定/不指定: 指定 設計師: 理髮師 Vic 維克 同行人…" at bounding box center [694, 322] width 1388 height 645
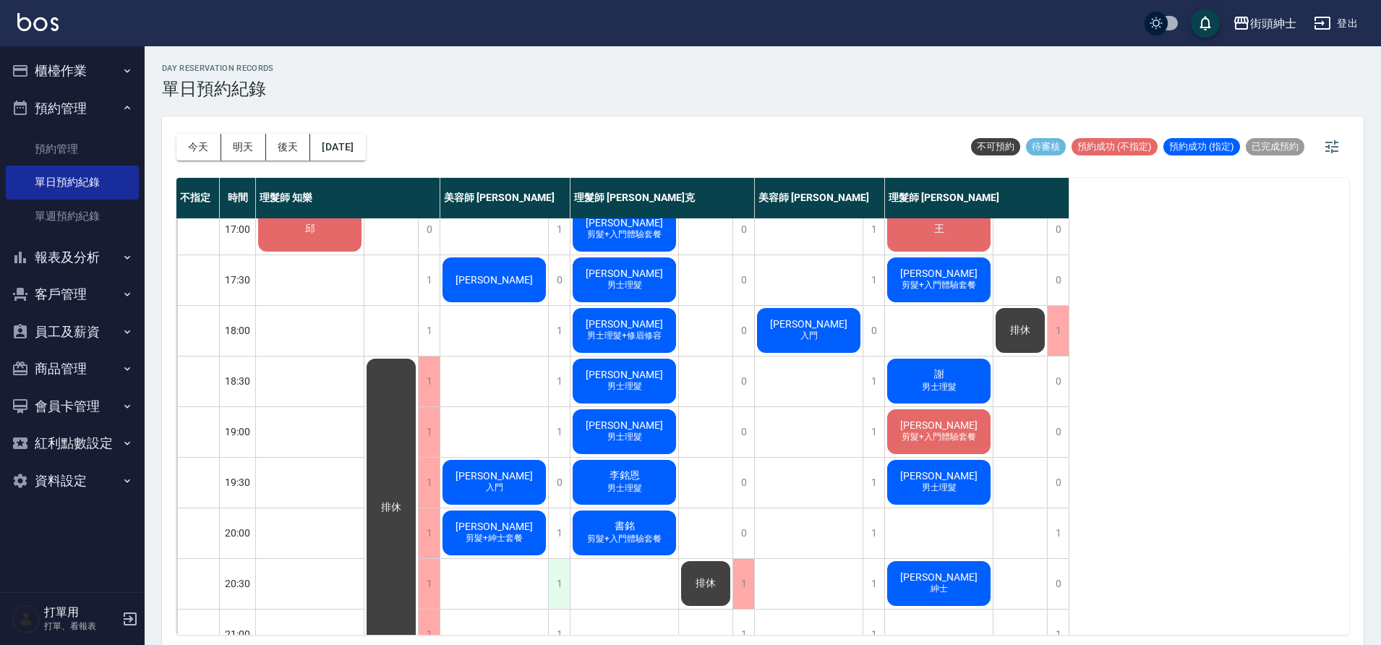
click at [561, 594] on div "1" at bounding box center [559, 584] width 22 height 50
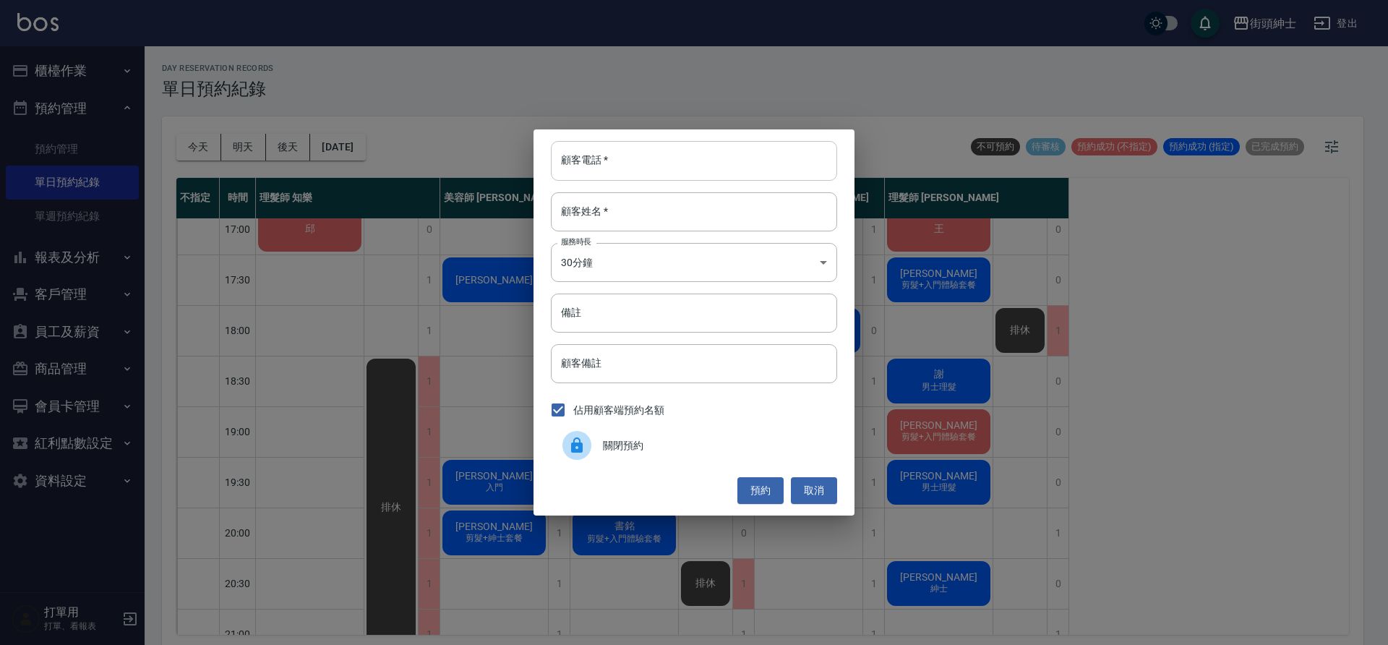
drag, startPoint x: 679, startPoint y: 148, endPoint x: 682, endPoint y: 155, distance: 8.5
click at [680, 150] on input "顧客電話   *" at bounding box center [694, 160] width 286 height 39
click at [639, 158] on input "顧客電話   *" at bounding box center [694, 160] width 286 height 39
paste input "0958708751"
type input "0958708751"
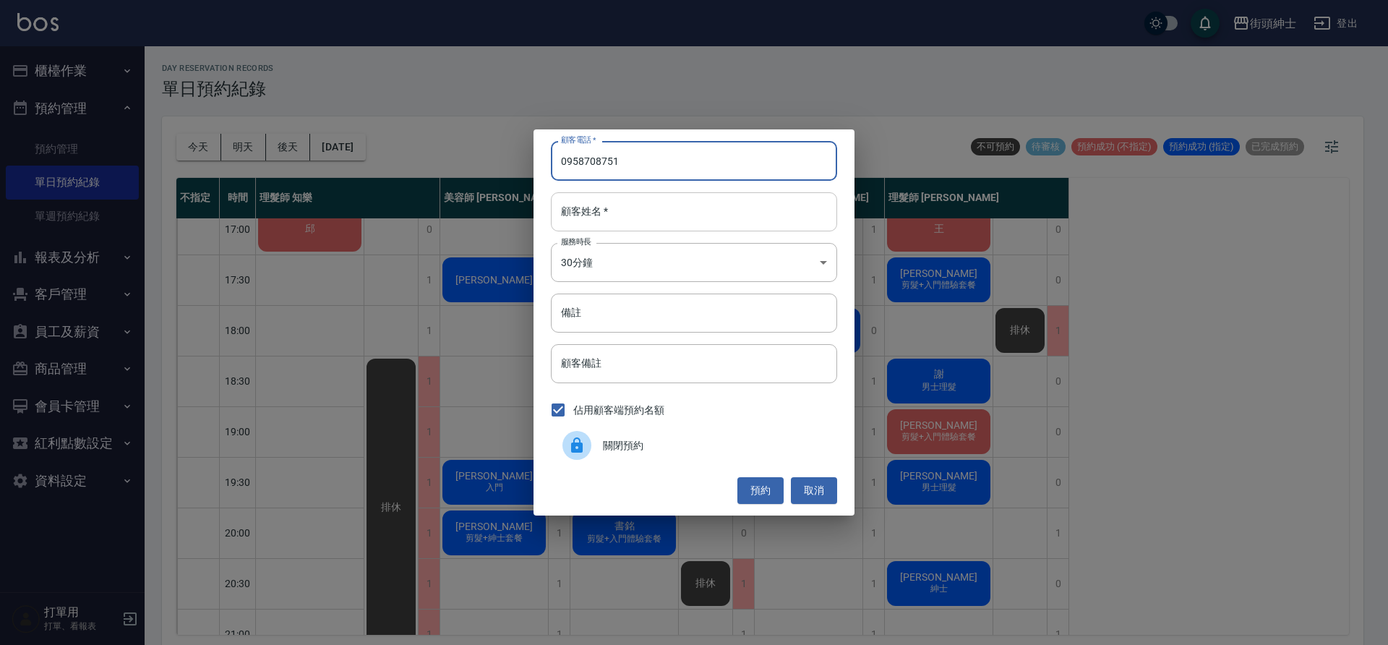
click at [640, 218] on input "顧客姓名   *" at bounding box center [694, 211] width 286 height 39
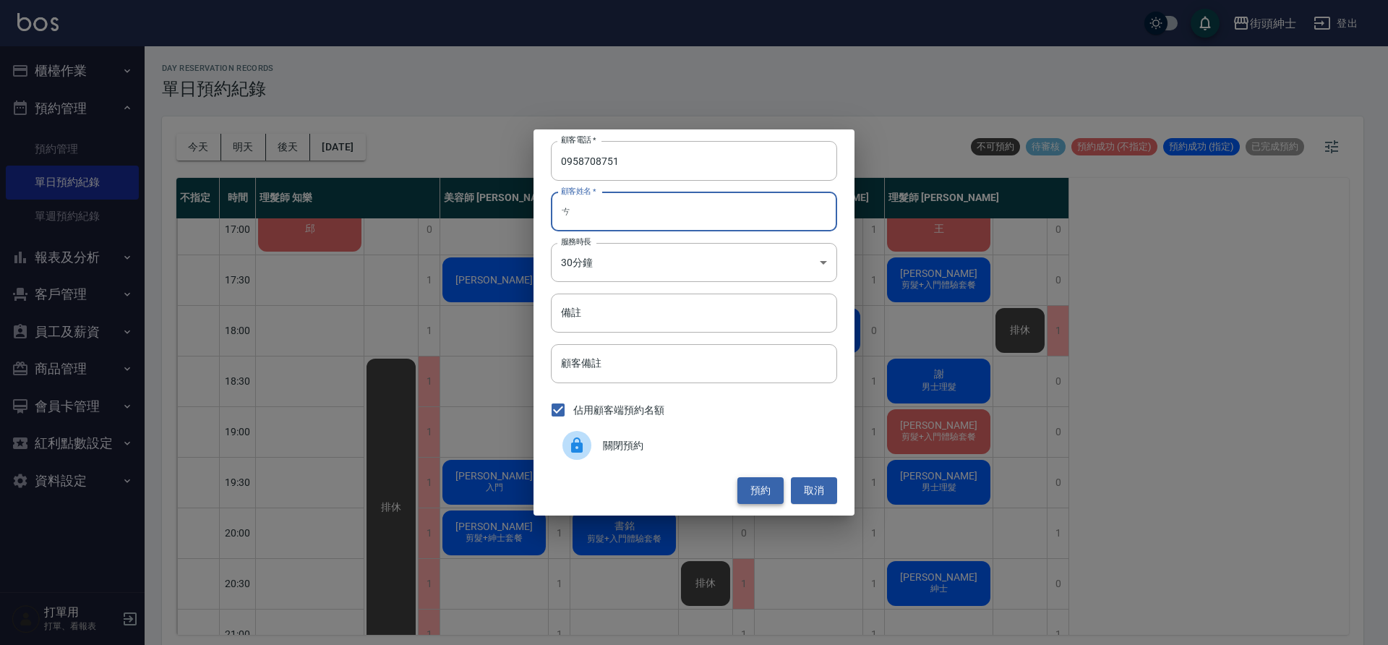
type input "ㄘ"
click at [752, 492] on button "預約" at bounding box center [761, 490] width 46 height 27
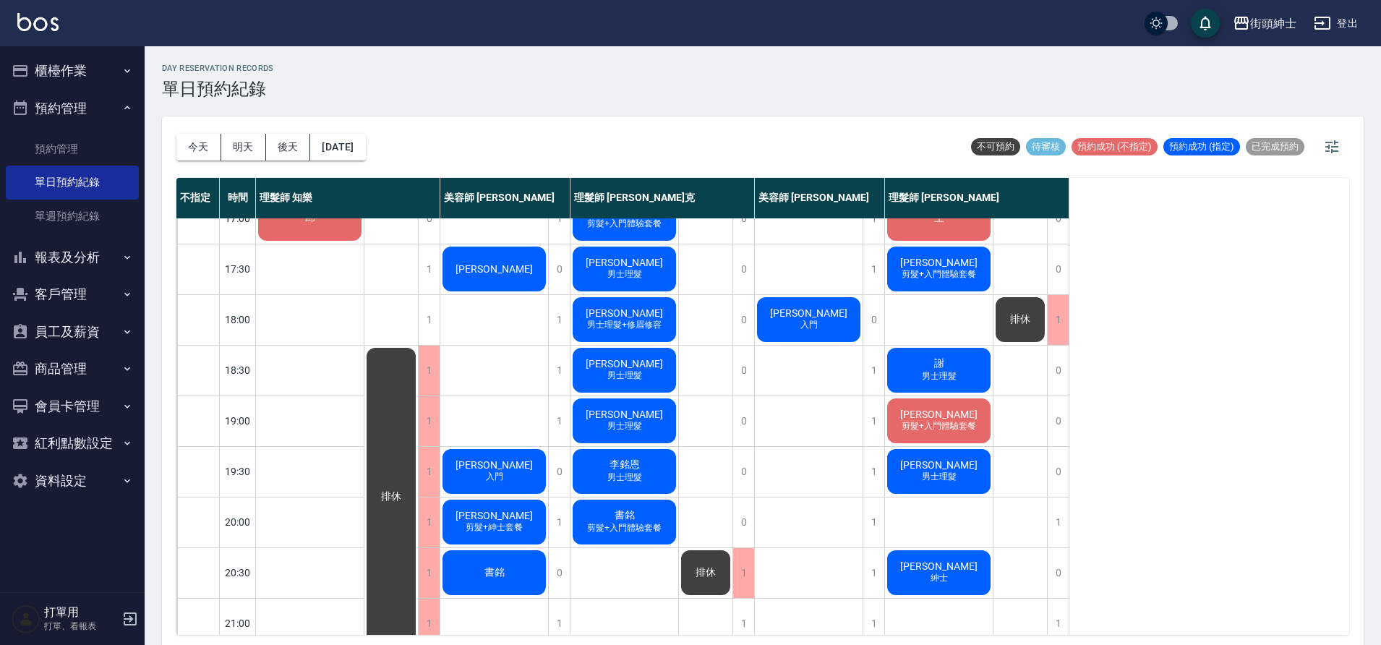
scroll to position [634, 0]
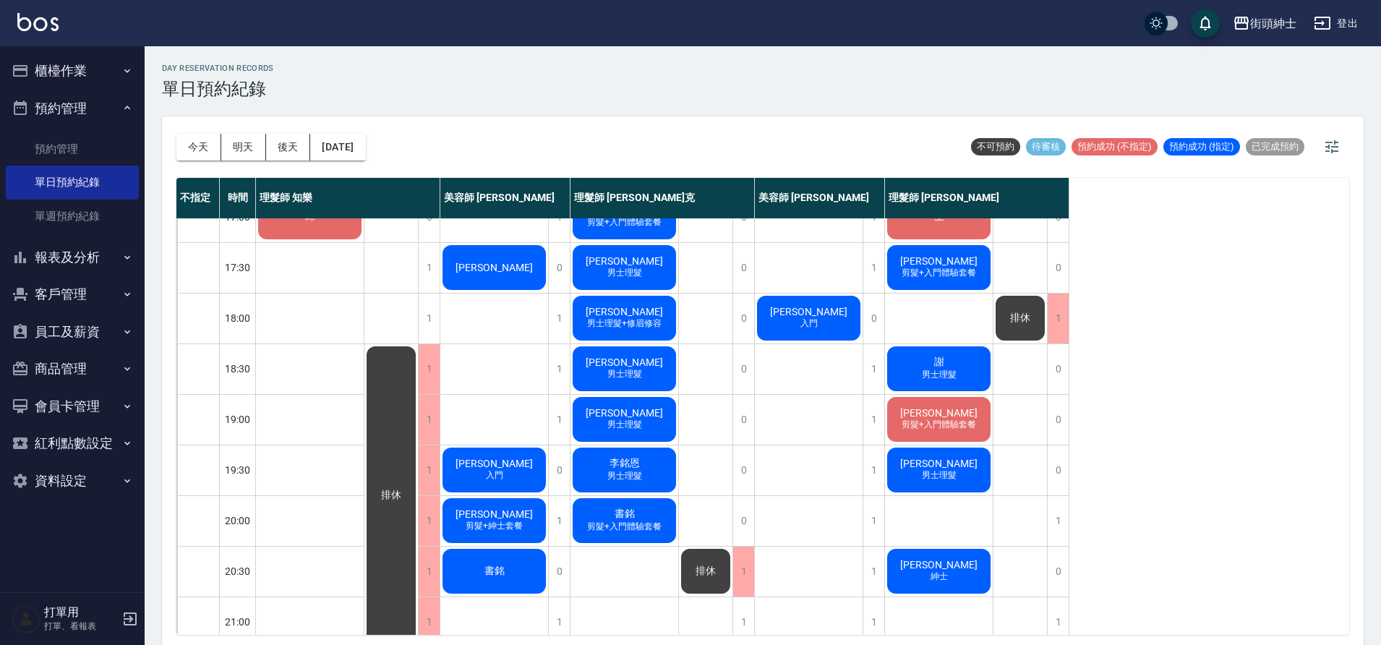
click at [340, 132] on div "今天 明天 後天 2025/09/26" at bounding box center [270, 146] width 189 height 61
click at [365, 140] on button "[DATE]" at bounding box center [337, 147] width 55 height 27
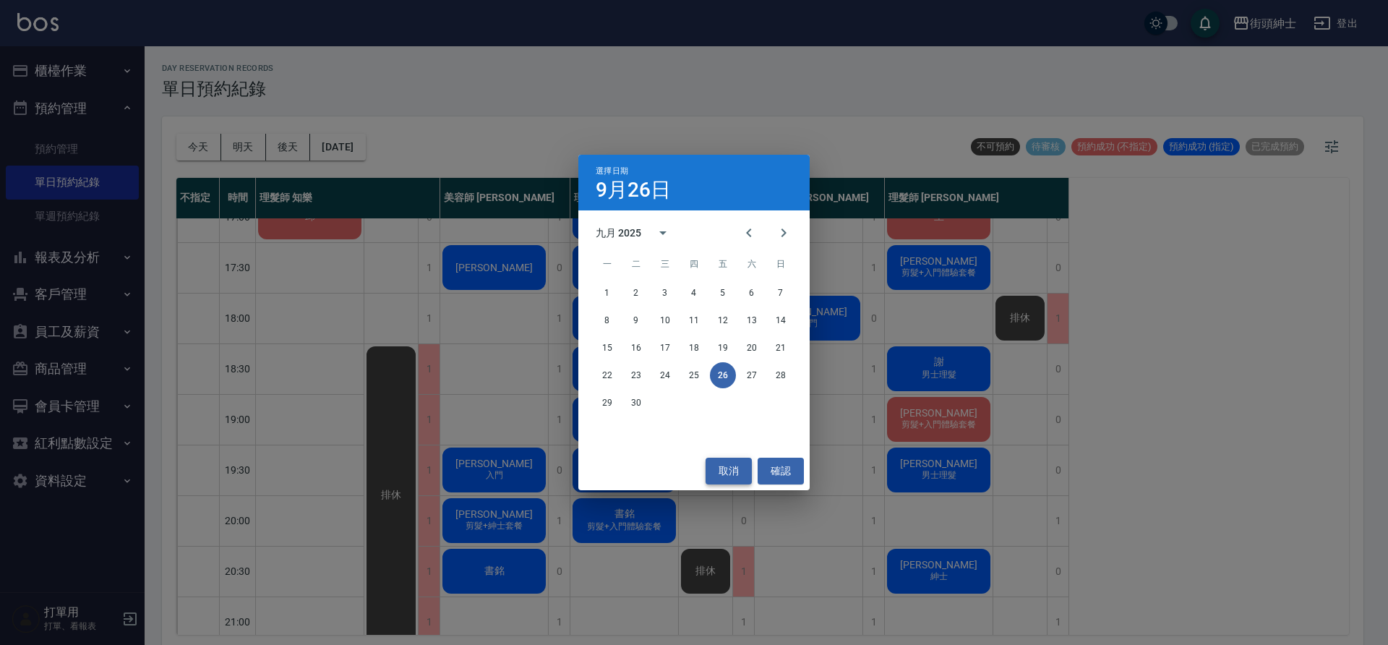
click at [726, 465] on button "取消" at bounding box center [729, 471] width 46 height 27
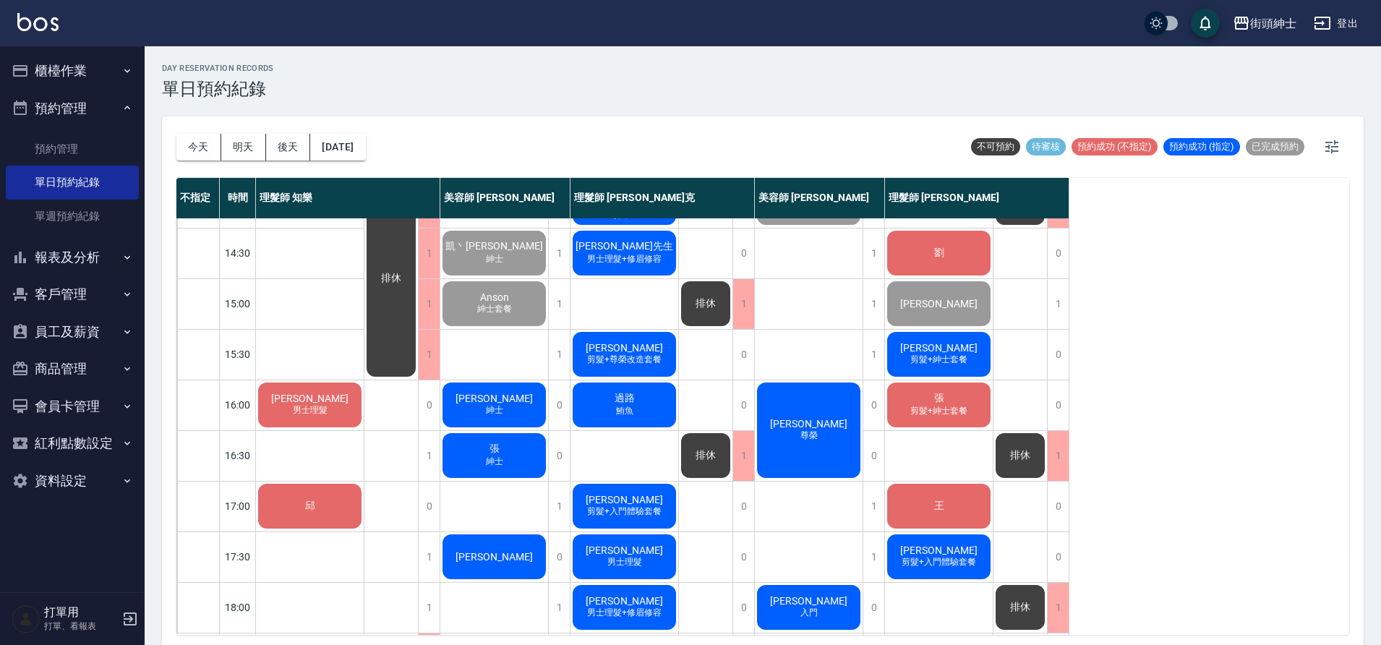
scroll to position [268, 0]
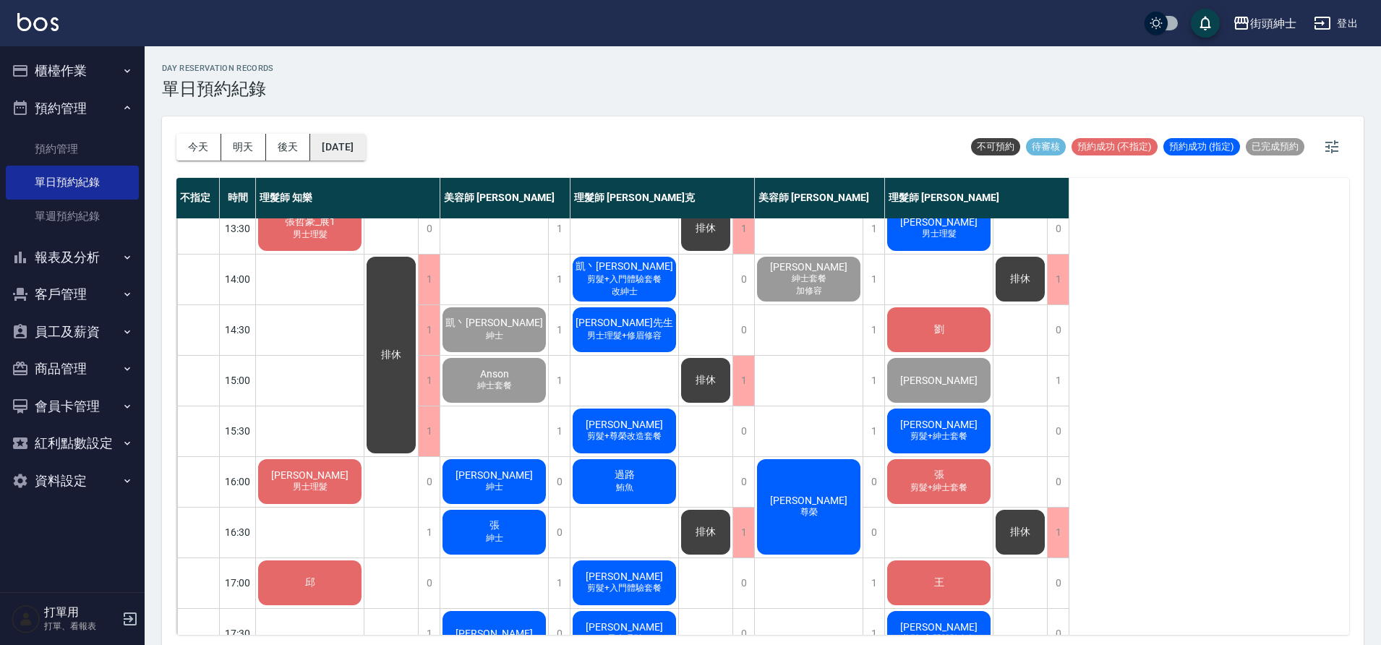
click at [346, 143] on button "[DATE]" at bounding box center [337, 147] width 55 height 27
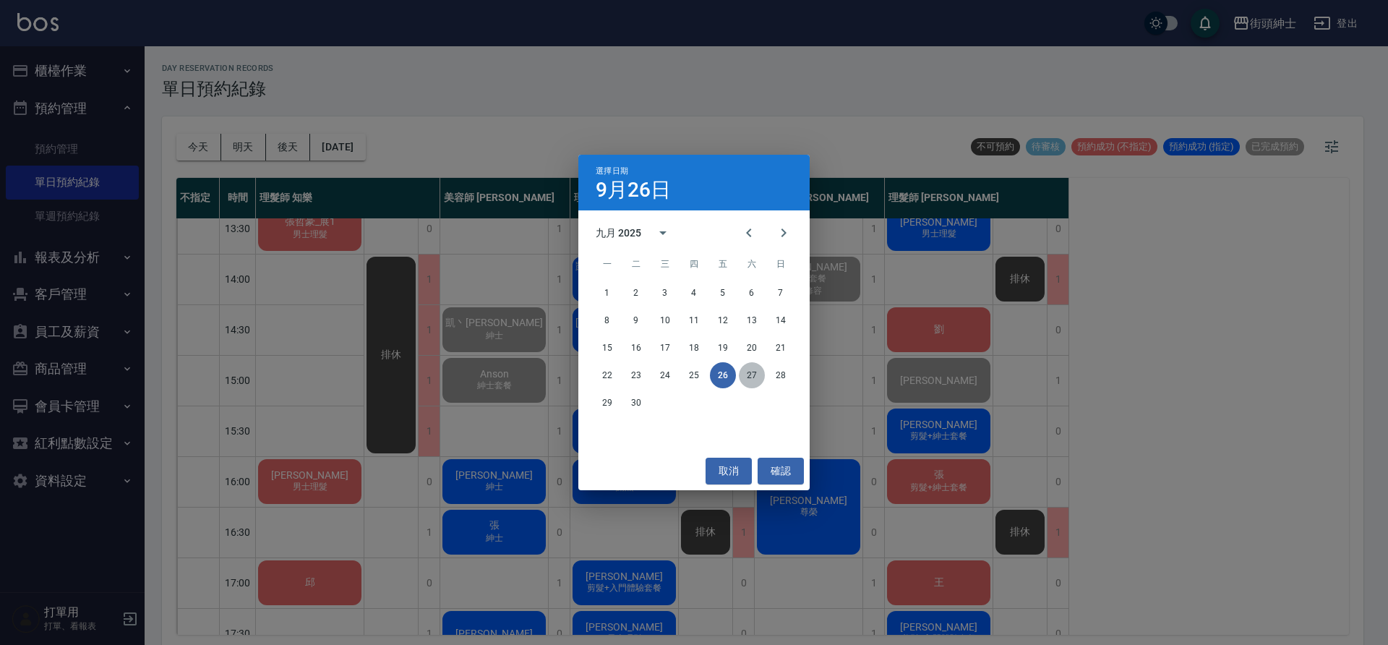
click at [740, 371] on button "27" at bounding box center [752, 375] width 26 height 26
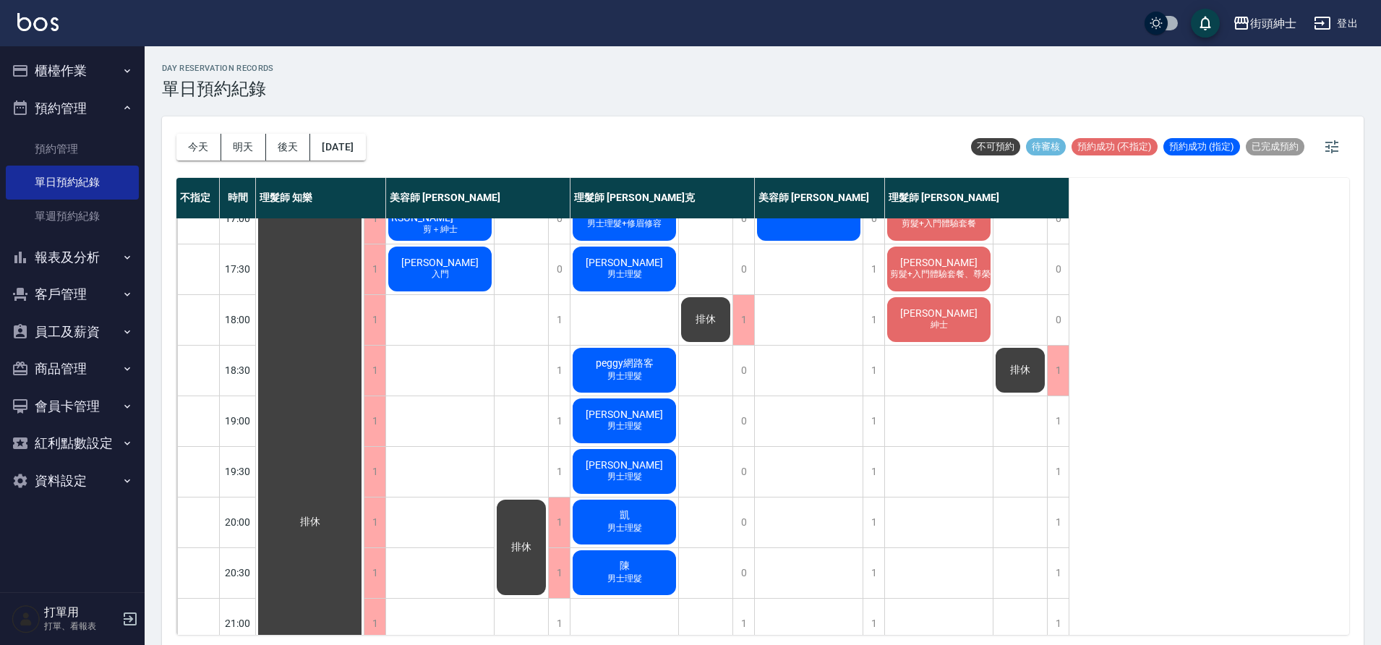
scroll to position [497, 0]
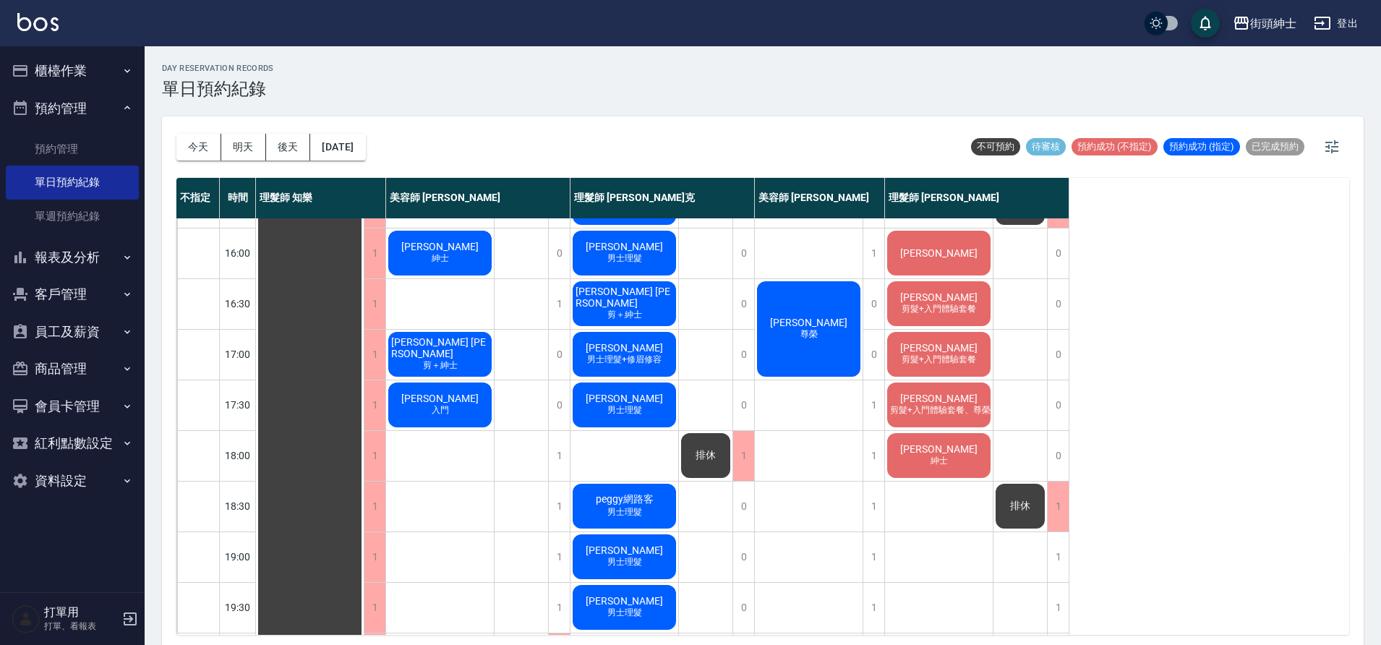
click at [208, 137] on button "今天" at bounding box center [198, 147] width 45 height 27
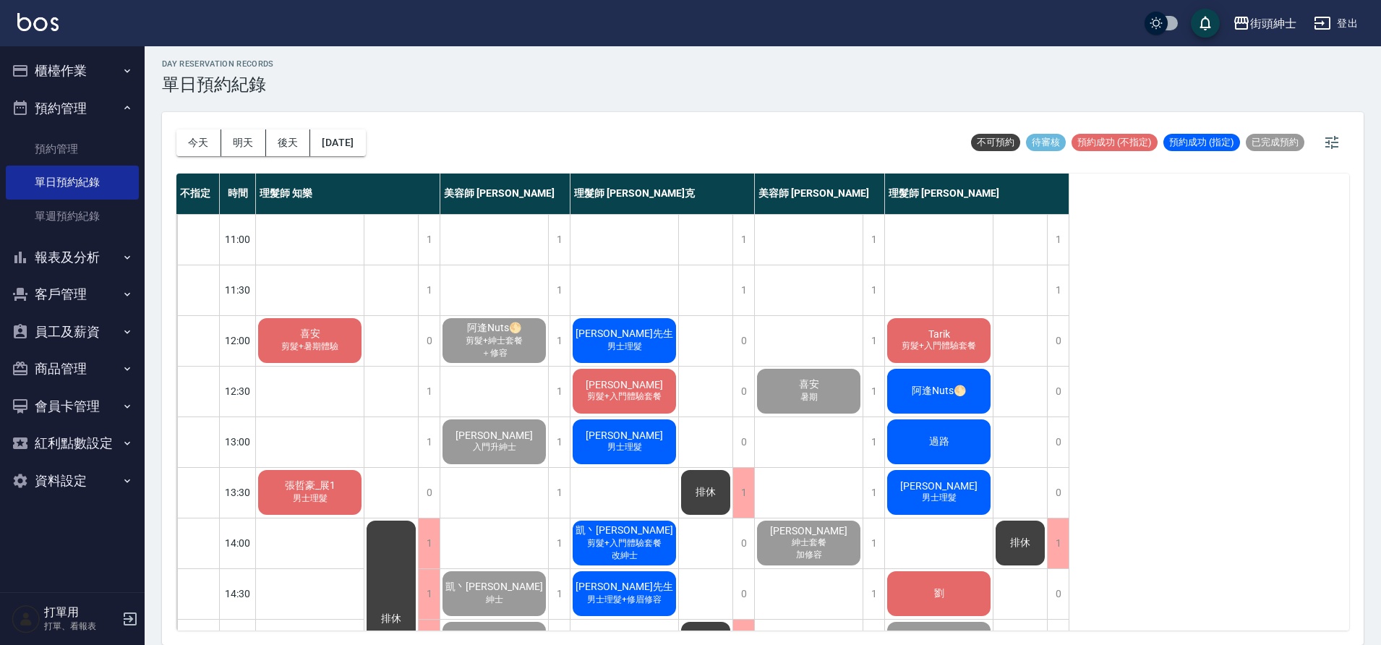
click at [949, 338] on span "Tarik" at bounding box center [938, 334] width 27 height 12
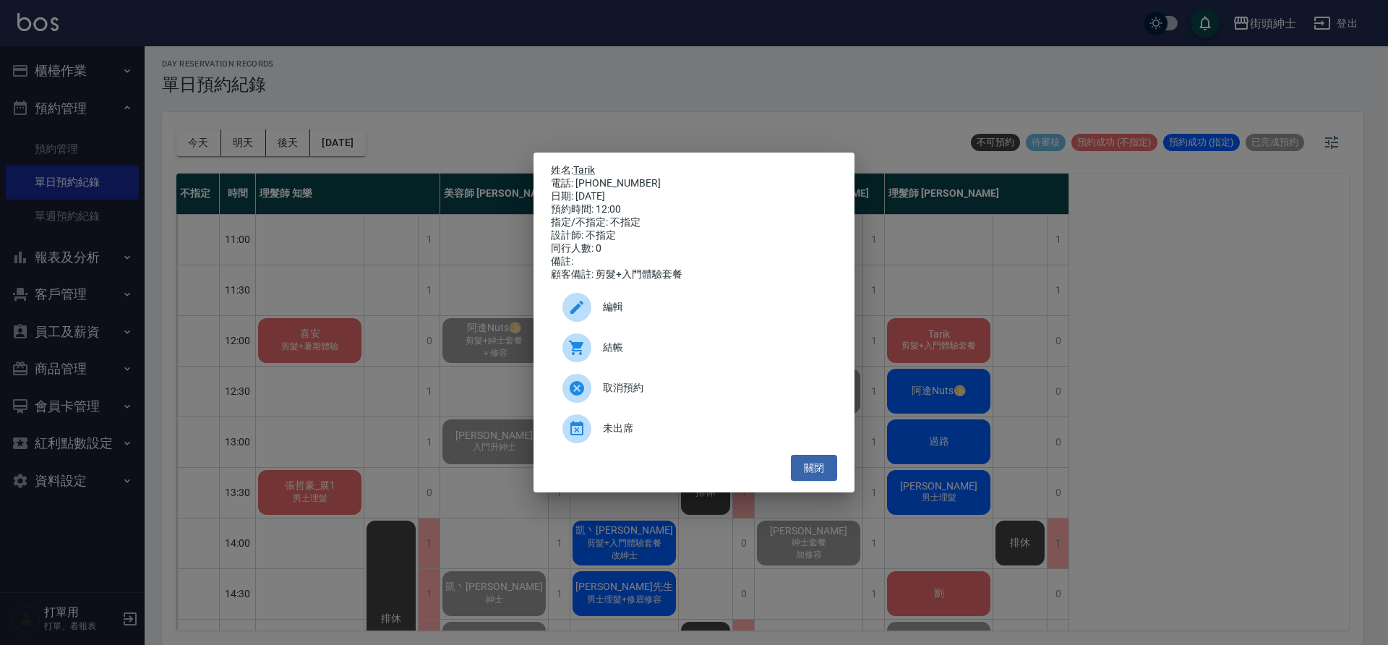
click at [645, 428] on span "未出席" at bounding box center [714, 428] width 223 height 15
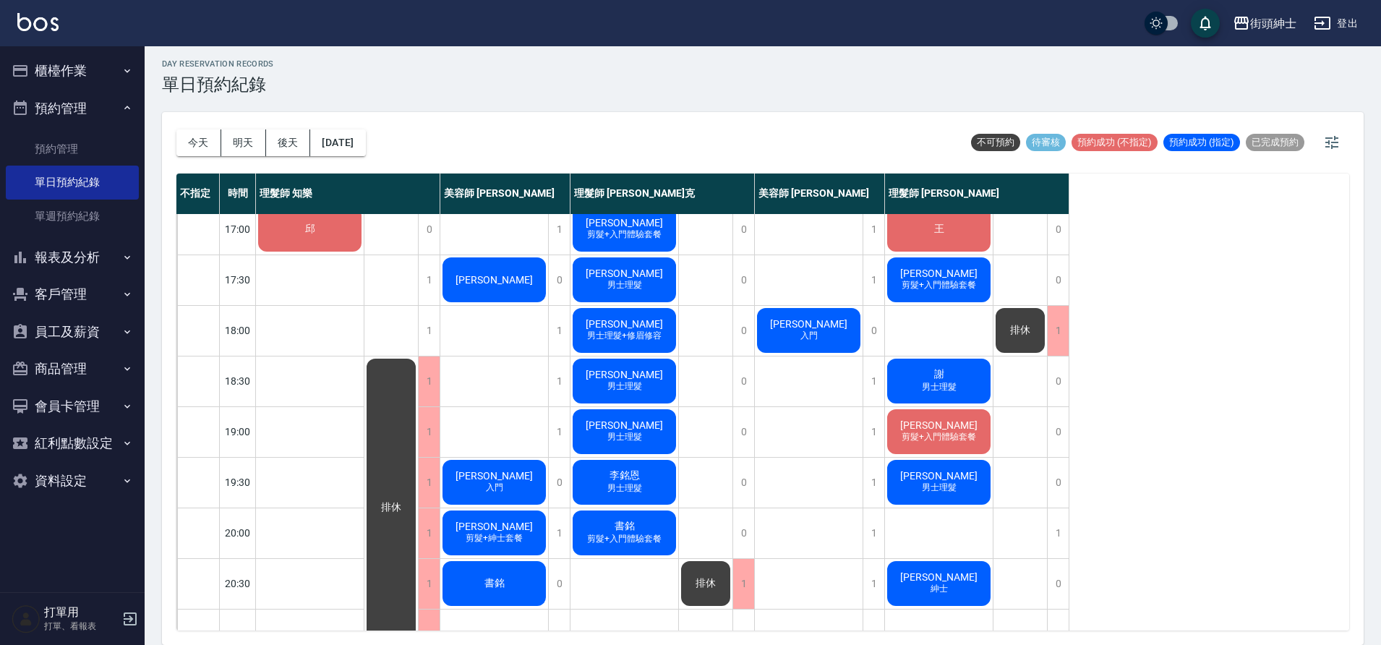
scroll to position [658, 0]
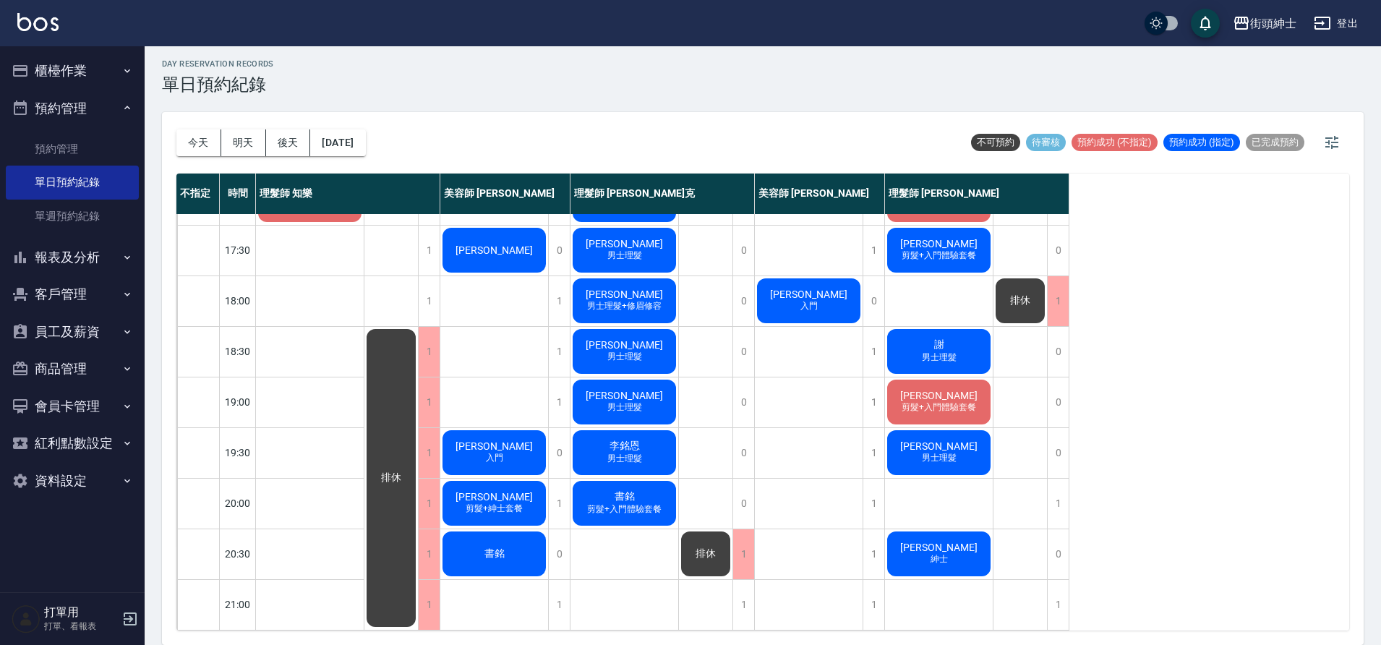
click at [951, 401] on span "剪髮+入門體驗套餐" at bounding box center [939, 407] width 80 height 12
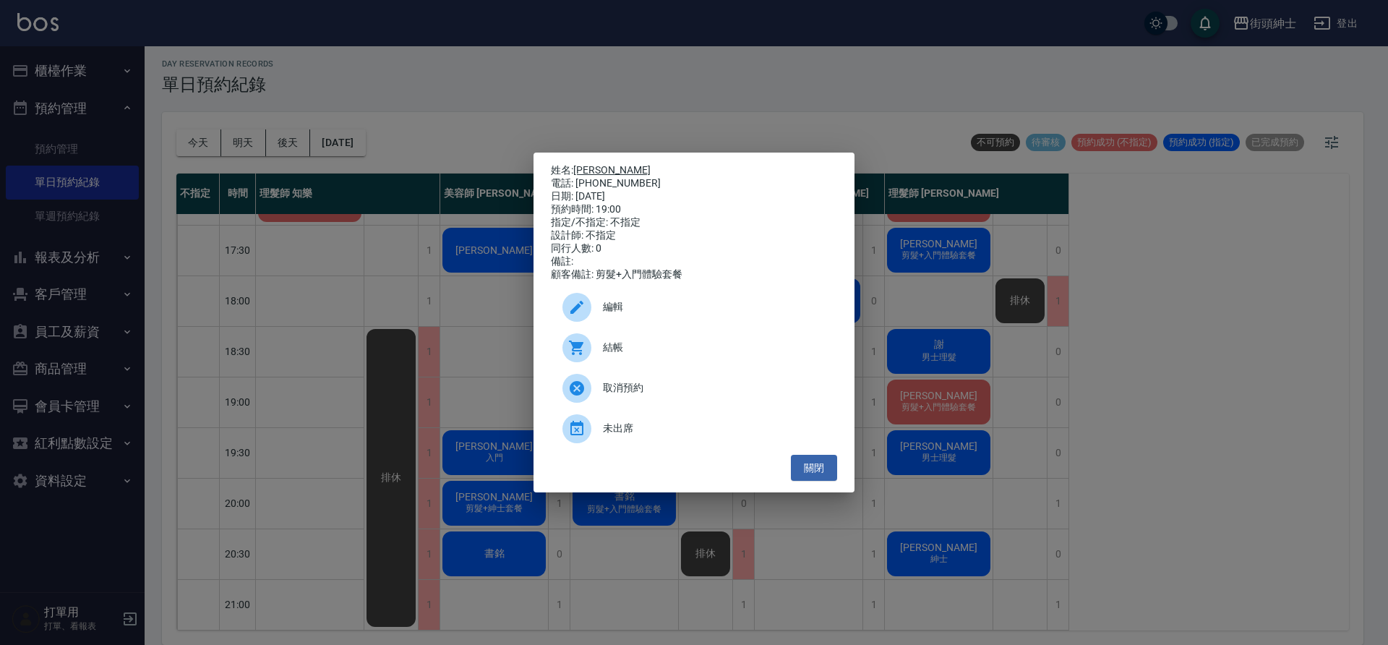
click at [586, 164] on link "[PERSON_NAME]" at bounding box center [611, 170] width 77 height 12
click at [828, 482] on button "關閉" at bounding box center [814, 468] width 46 height 27
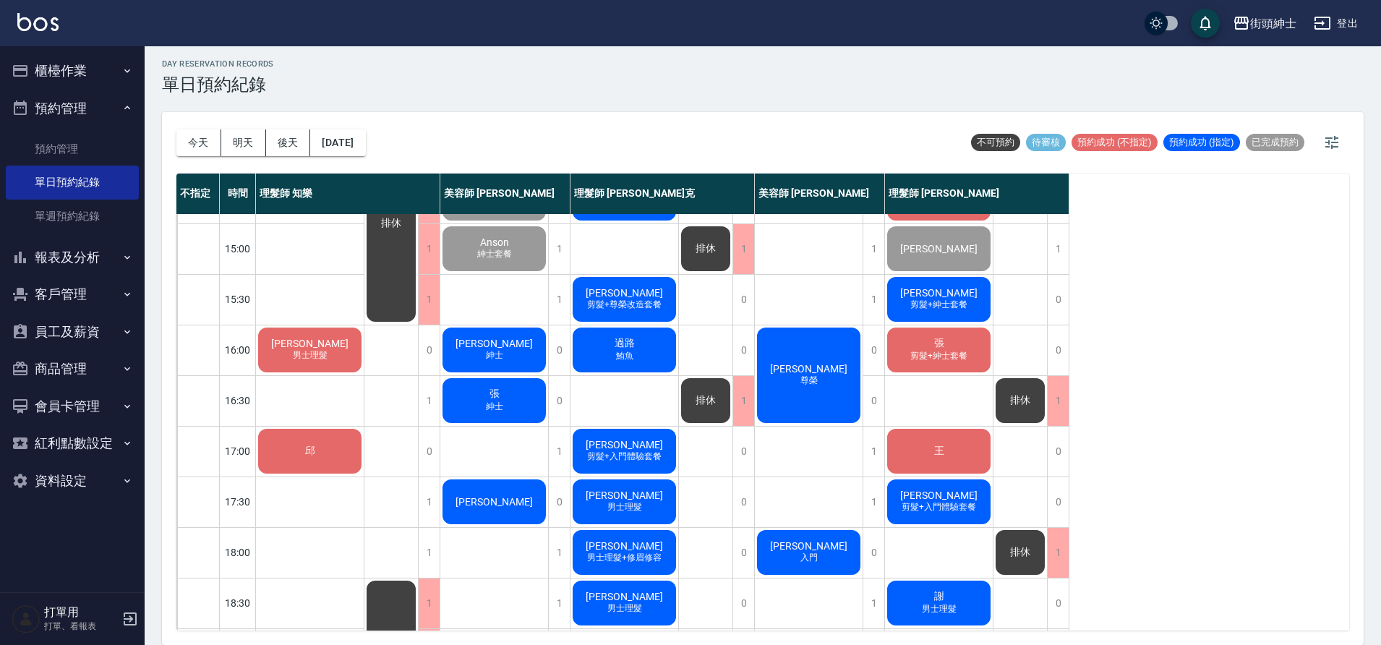
scroll to position [388, 0]
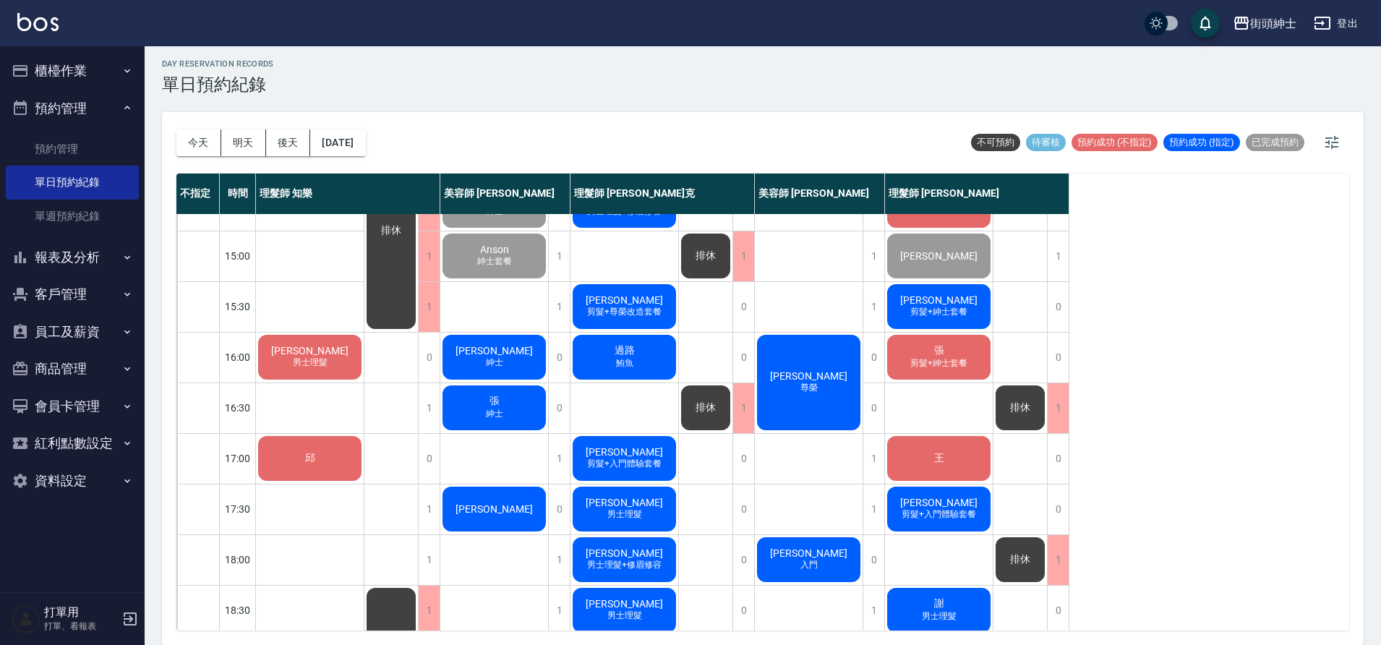
click at [258, 148] on button "明天" at bounding box center [243, 142] width 45 height 27
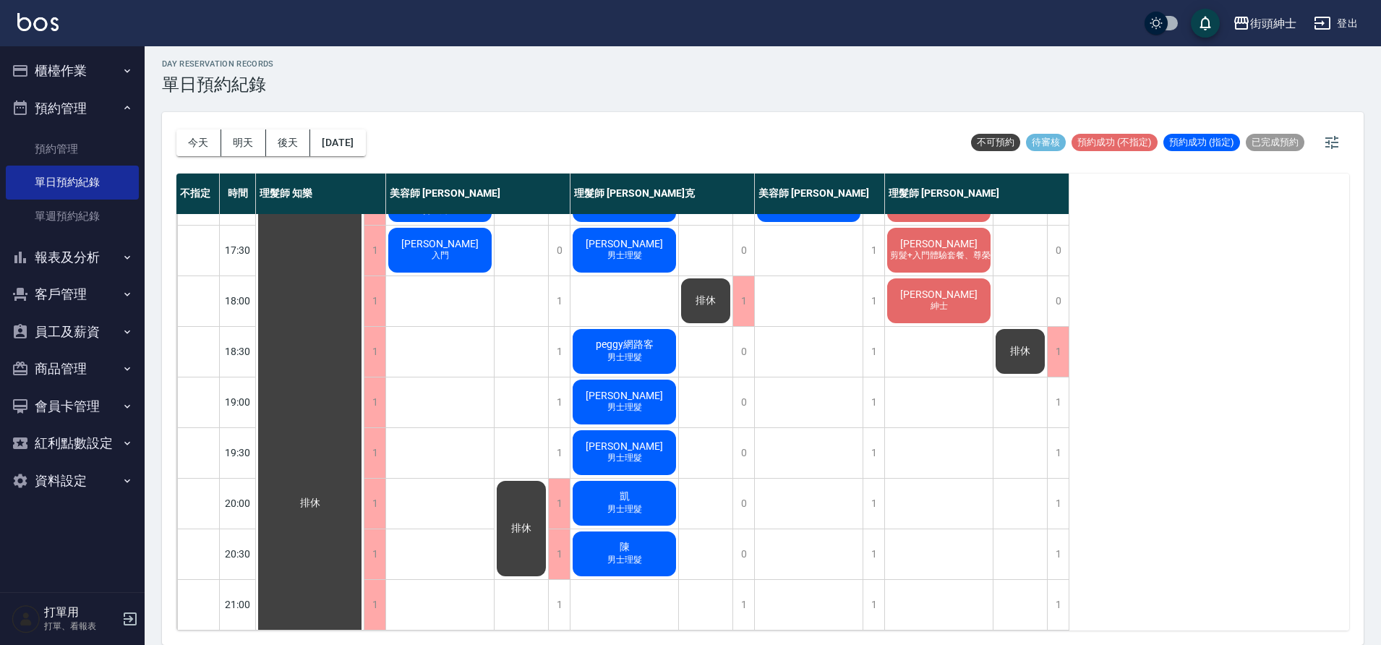
scroll to position [658, 0]
click at [1057, 542] on div "1" at bounding box center [1058, 554] width 22 height 50
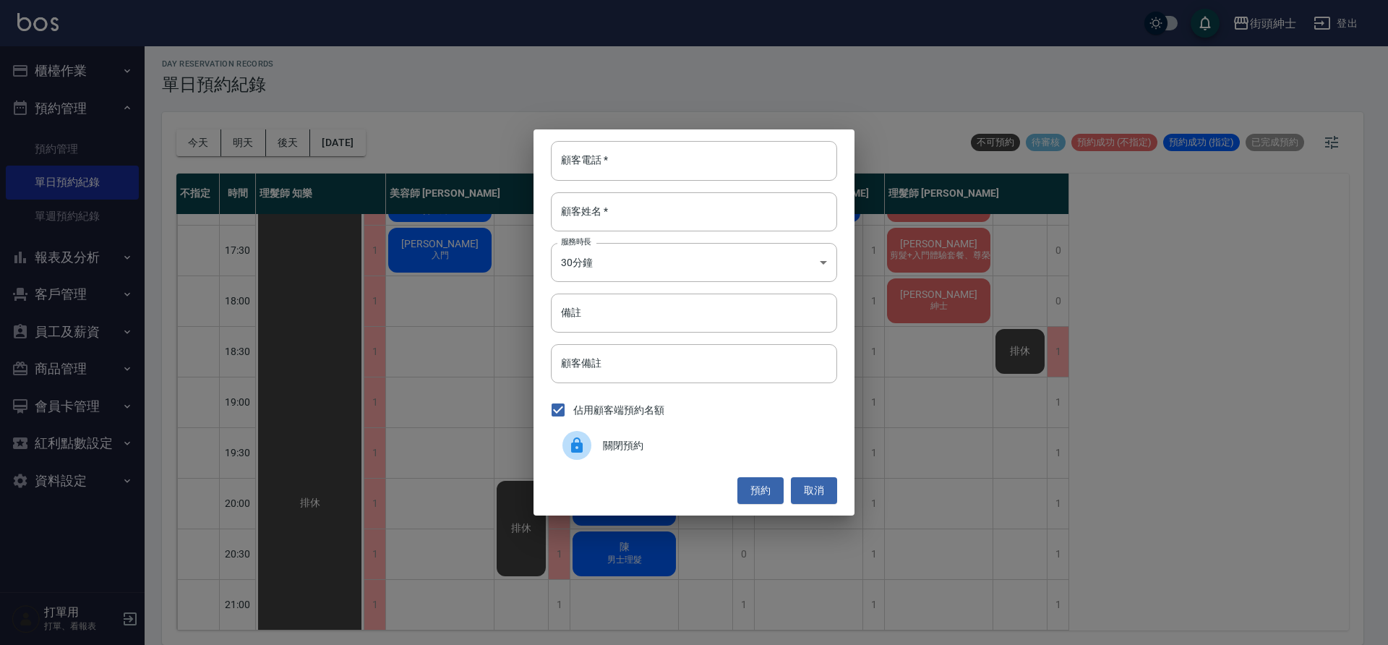
click at [687, 438] on span "關閉預約" at bounding box center [714, 445] width 223 height 15
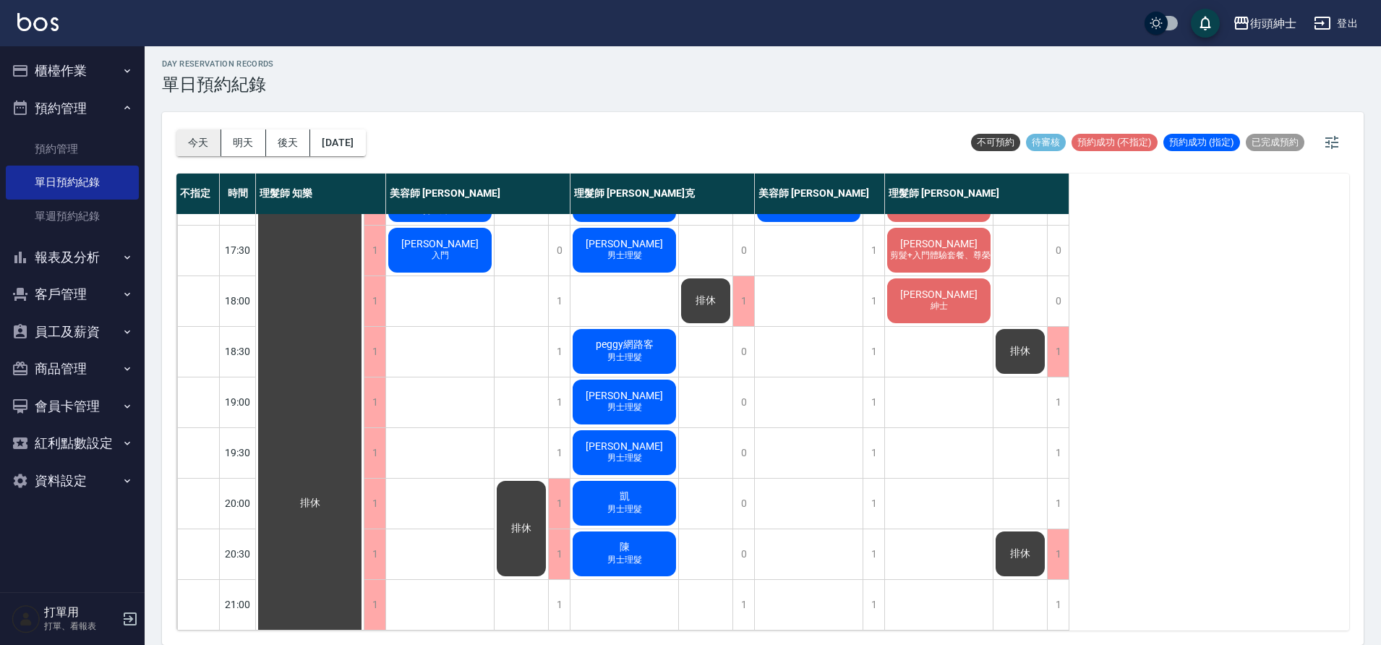
click at [207, 149] on button "今天" at bounding box center [198, 142] width 45 height 27
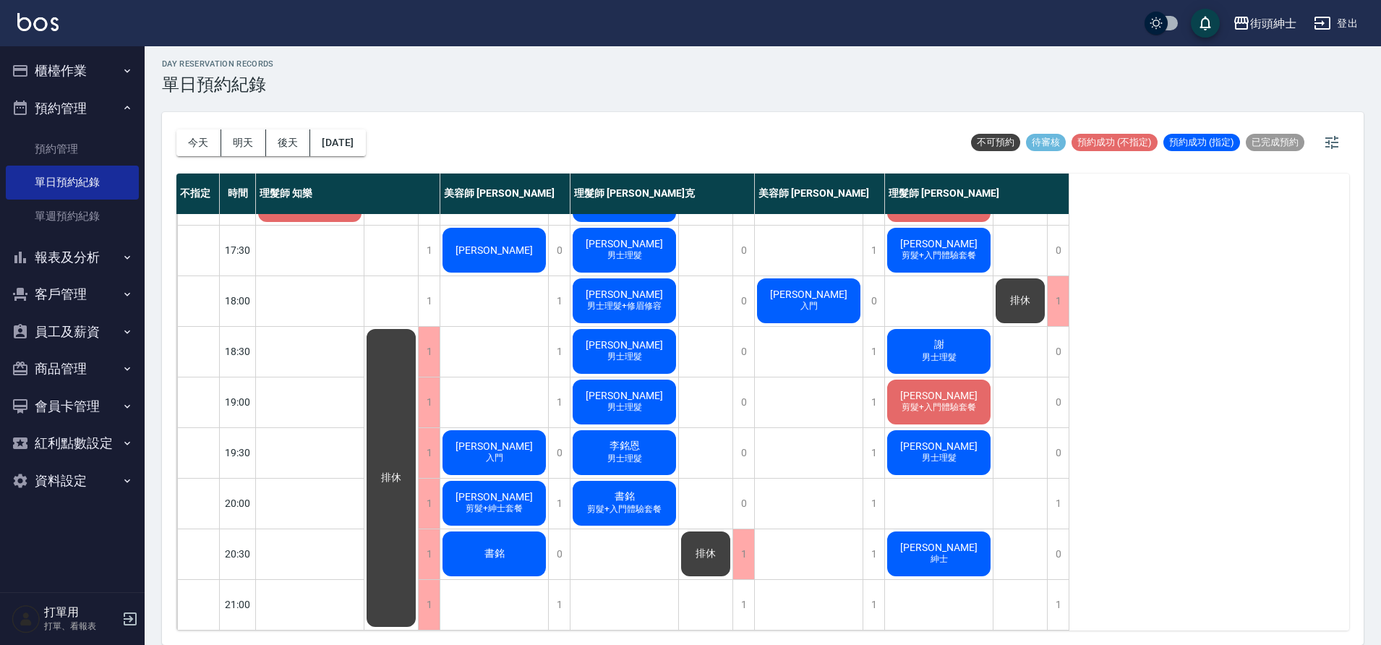
click at [250, 146] on button "明天" at bounding box center [243, 142] width 45 height 27
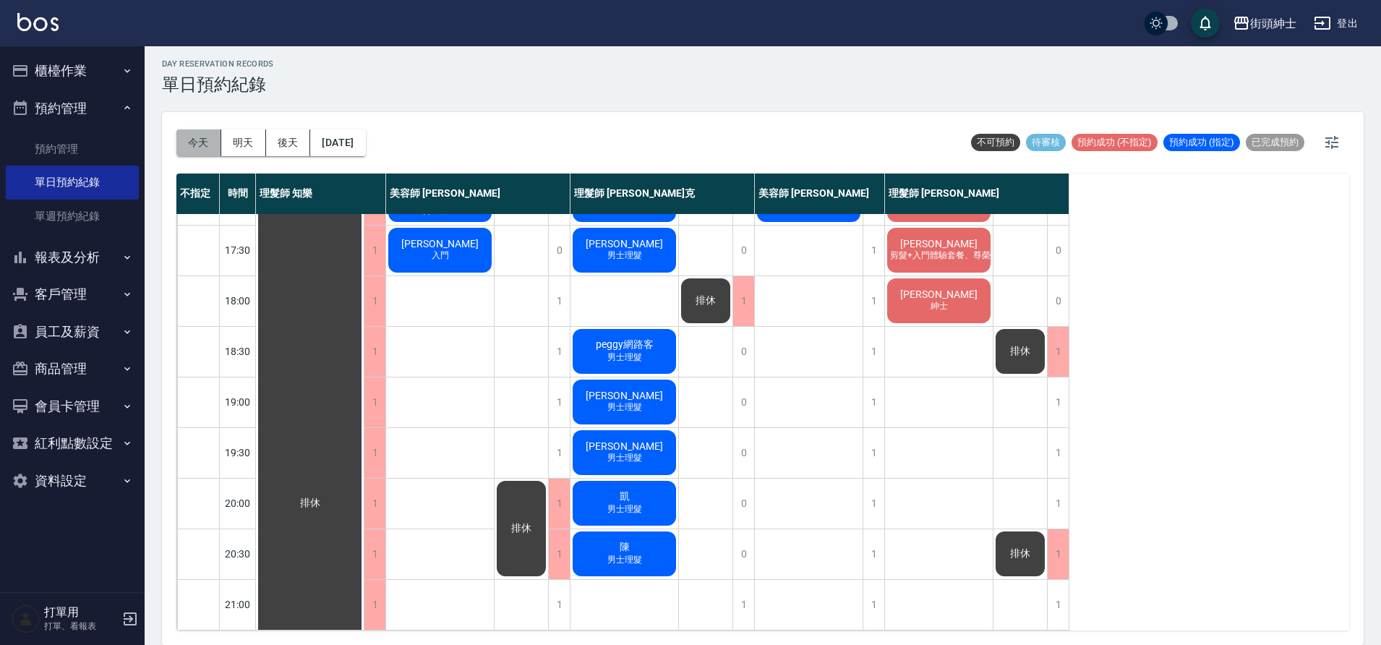
click at [216, 149] on button "今天" at bounding box center [198, 142] width 45 height 27
click at [216, 149] on div at bounding box center [690, 322] width 1381 height 645
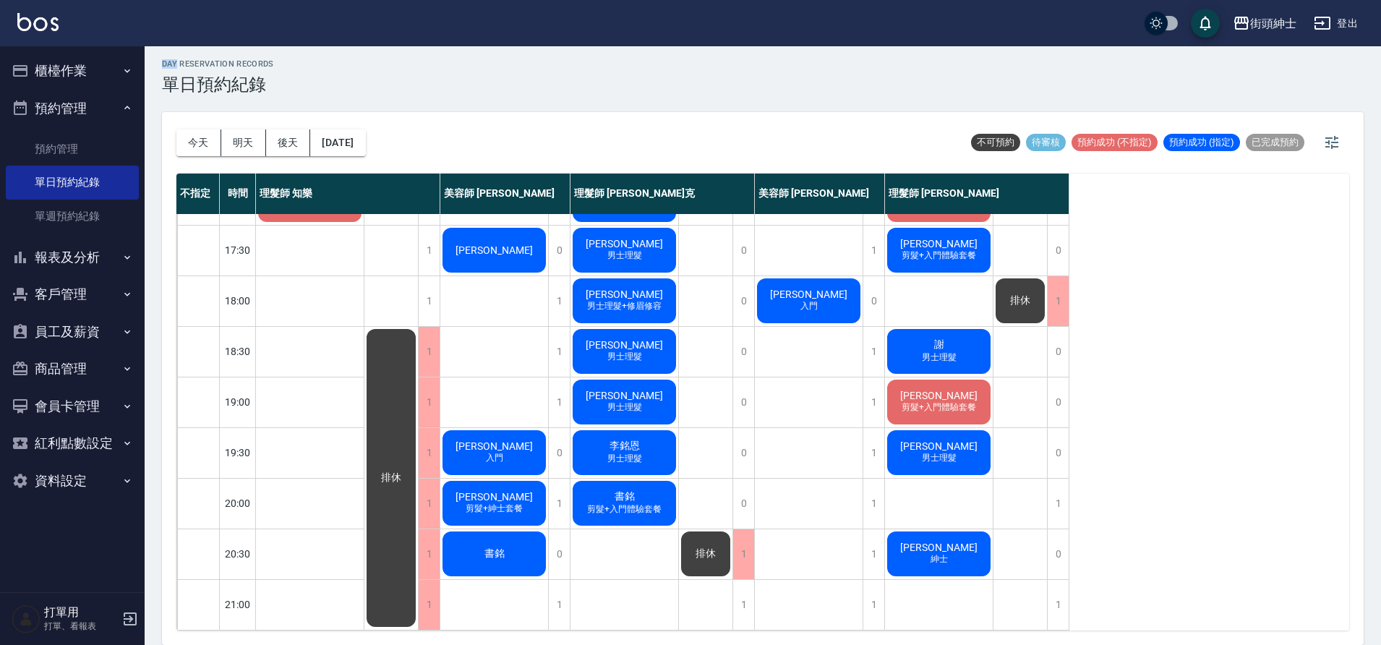
scroll to position [658, 0]
click at [241, 146] on button "明天" at bounding box center [243, 142] width 45 height 27
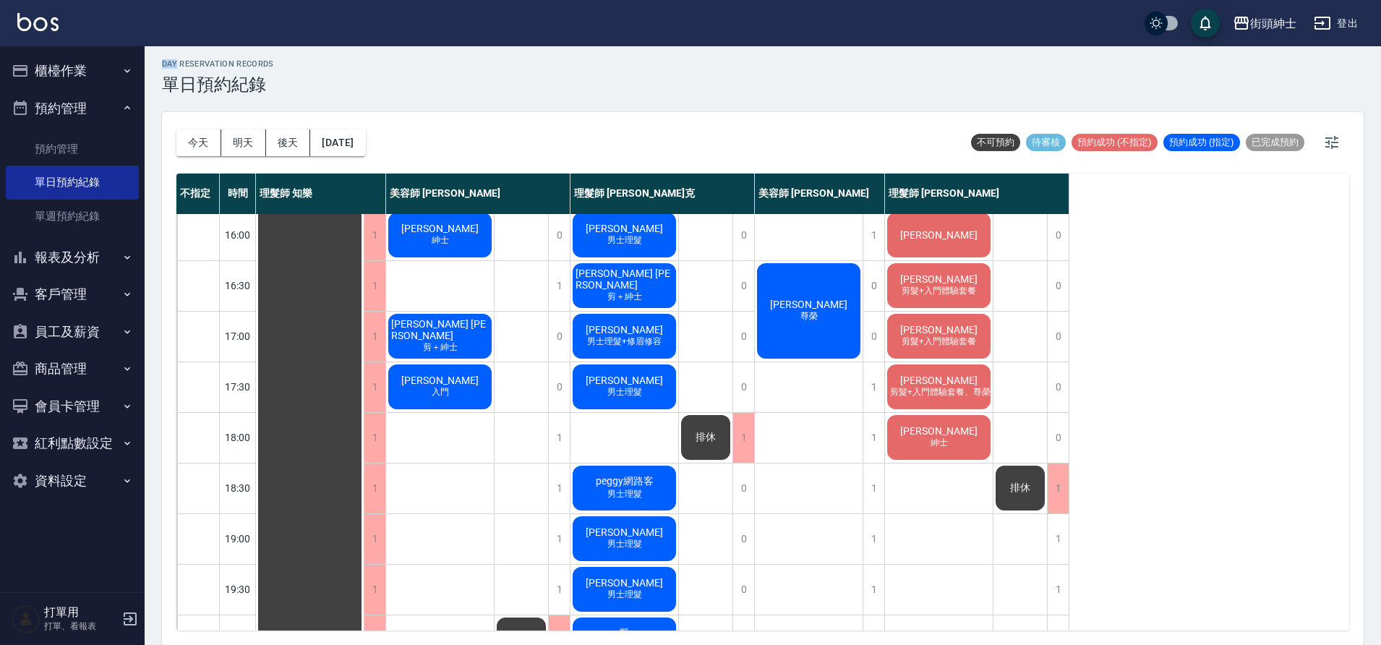
scroll to position [395, 0]
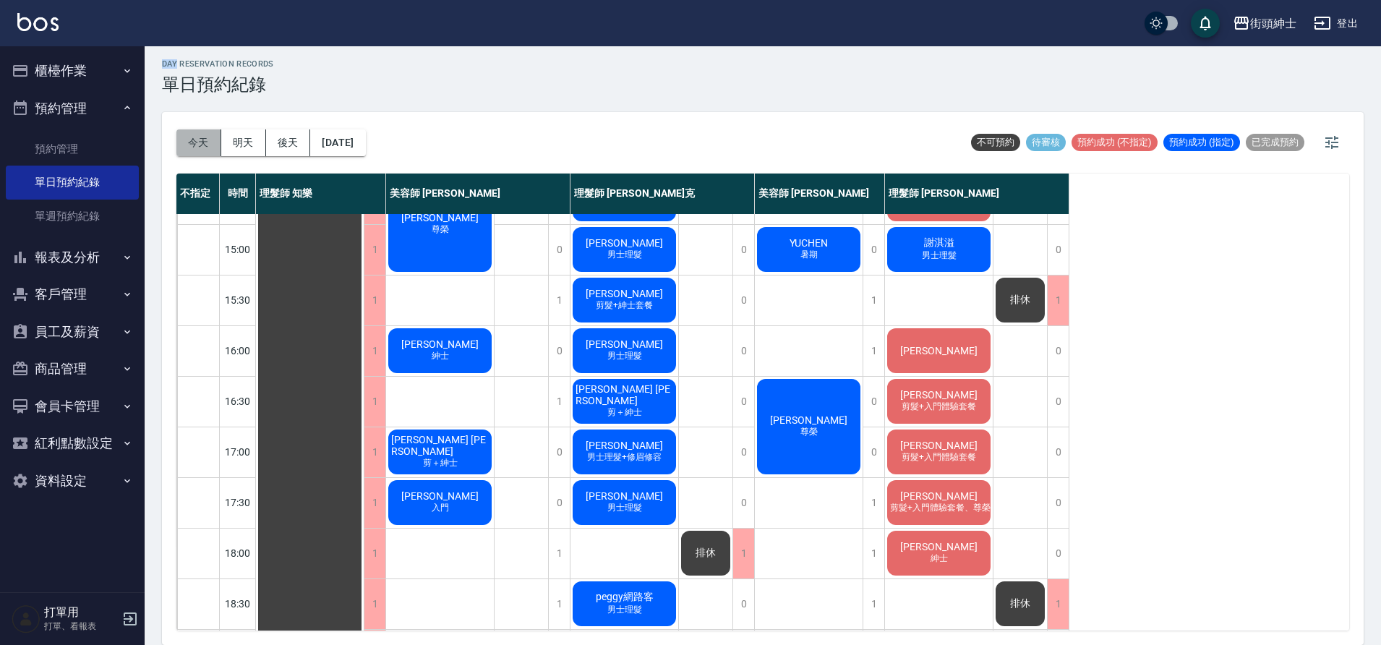
click at [208, 137] on button "今天" at bounding box center [198, 142] width 45 height 27
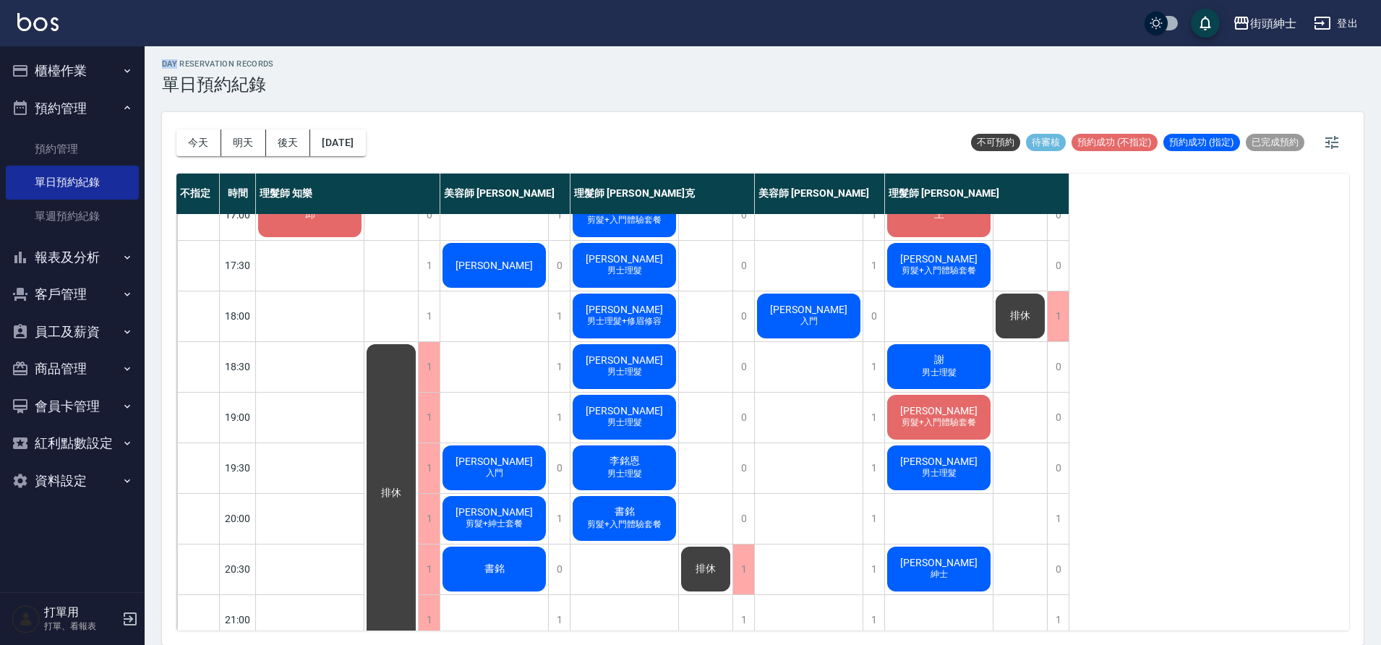
scroll to position [658, 0]
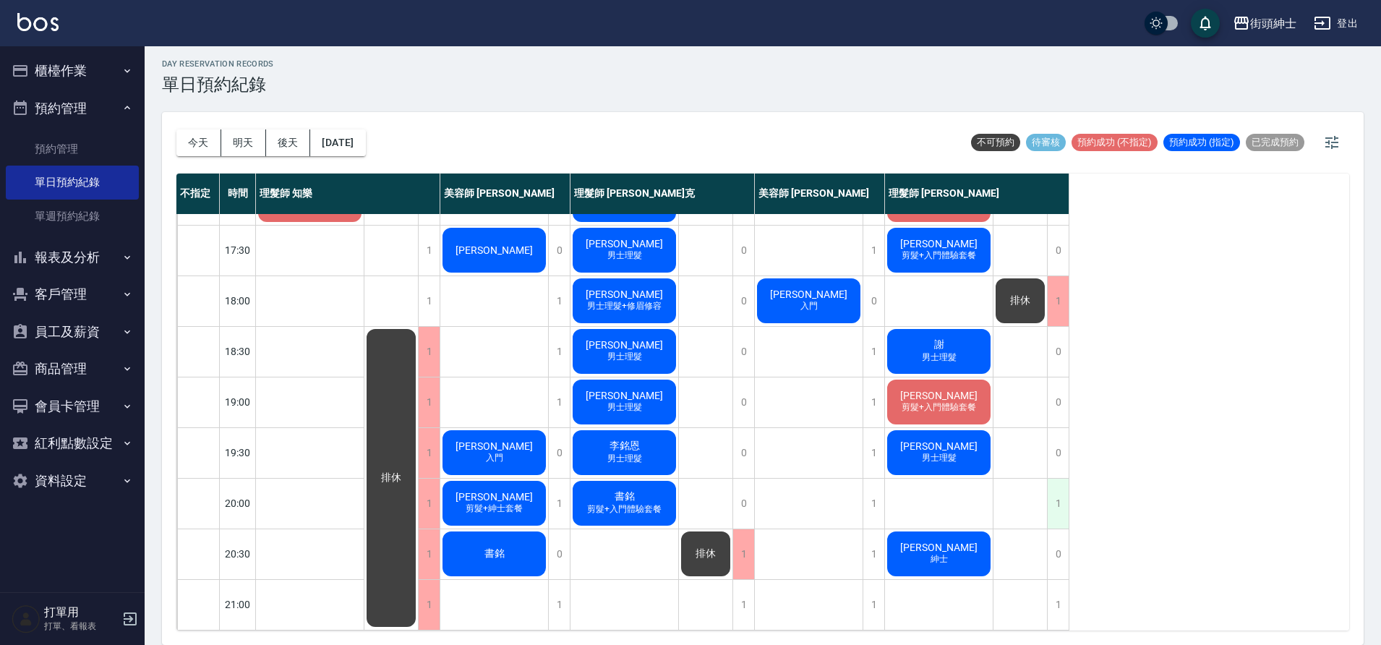
click at [1061, 490] on div "1" at bounding box center [1058, 504] width 22 height 50
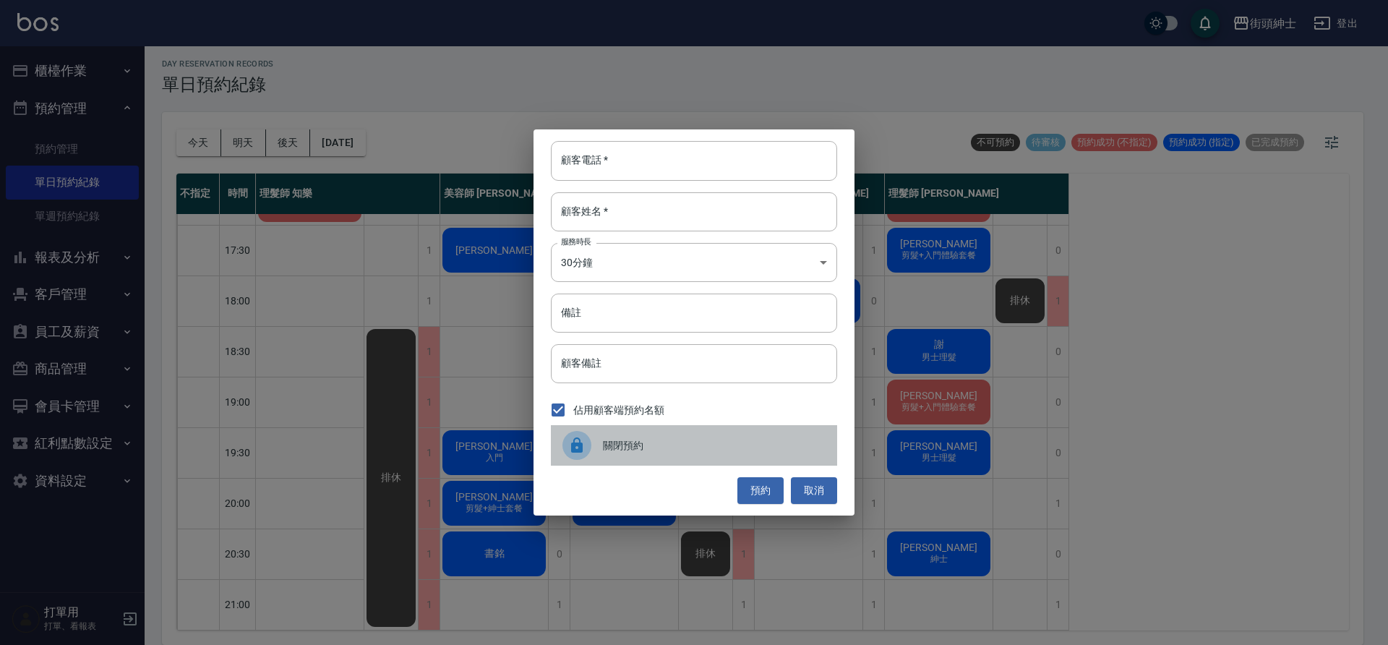
click at [685, 448] on span "關閉預約" at bounding box center [714, 445] width 223 height 15
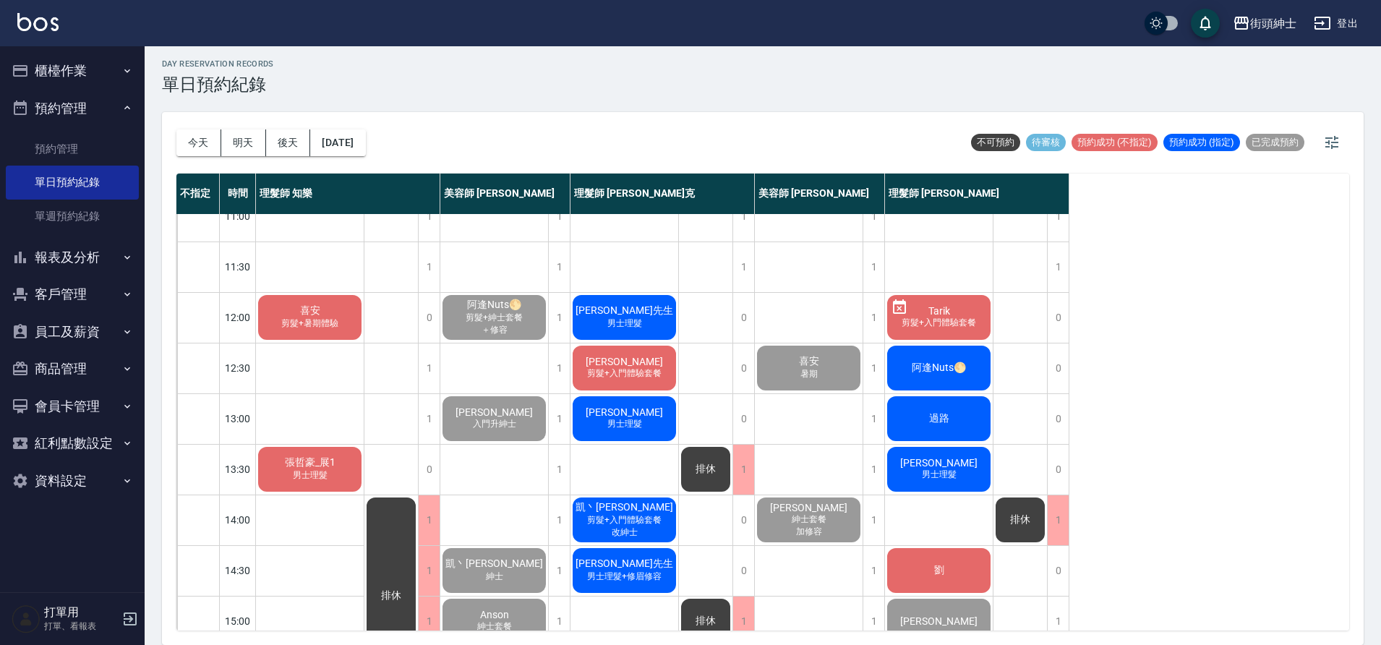
scroll to position [0, 0]
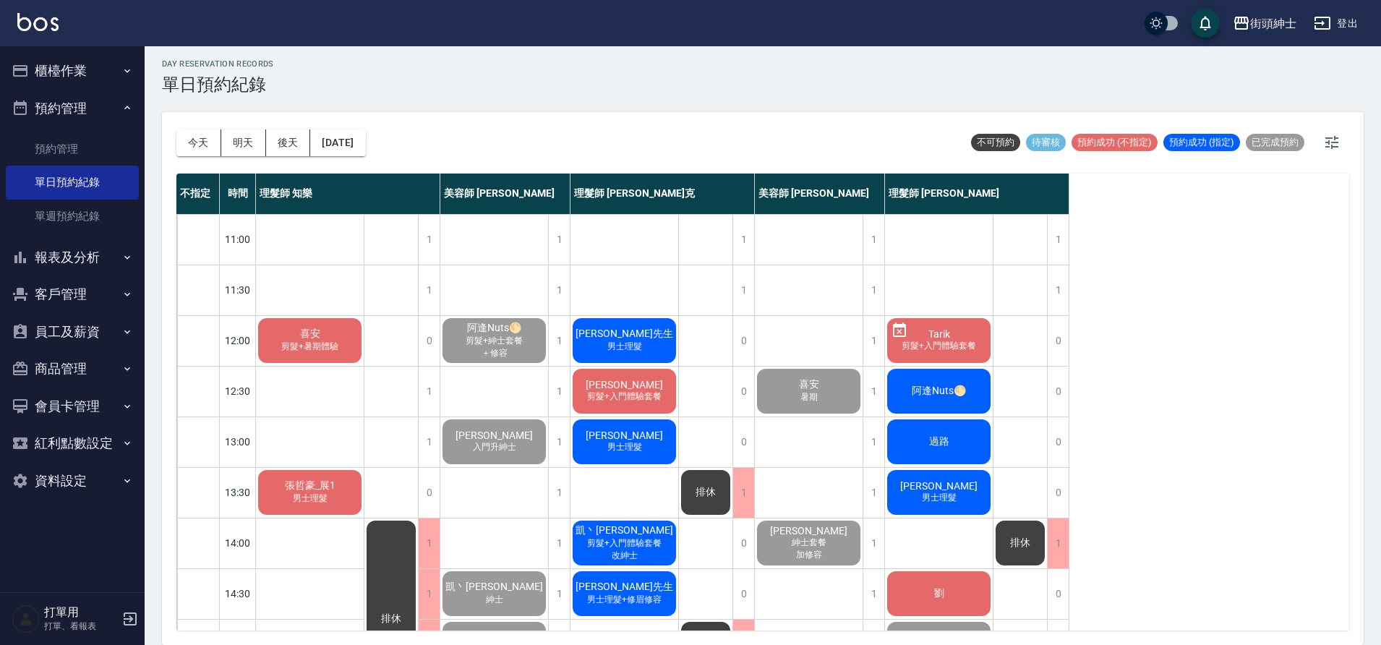
click at [317, 341] on div "喜安 剪髮+暑期體驗" at bounding box center [310, 340] width 108 height 49
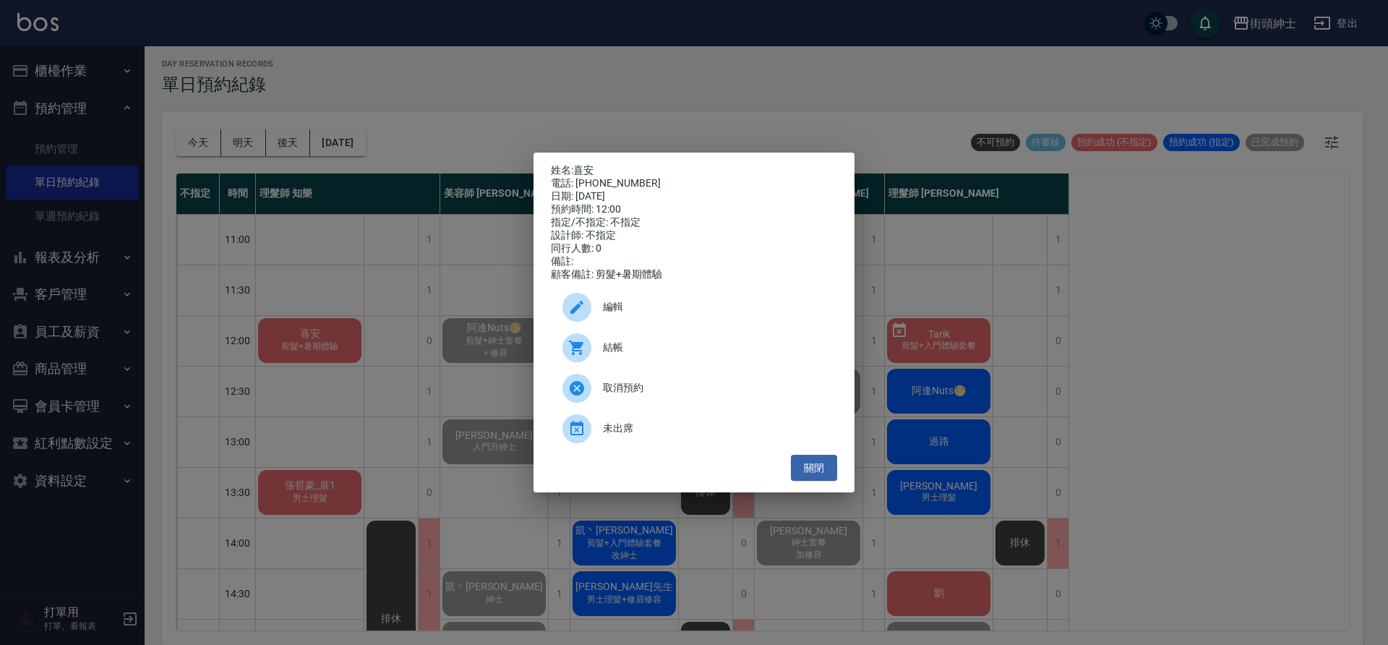
click at [621, 341] on div "結帳" at bounding box center [694, 348] width 286 height 40
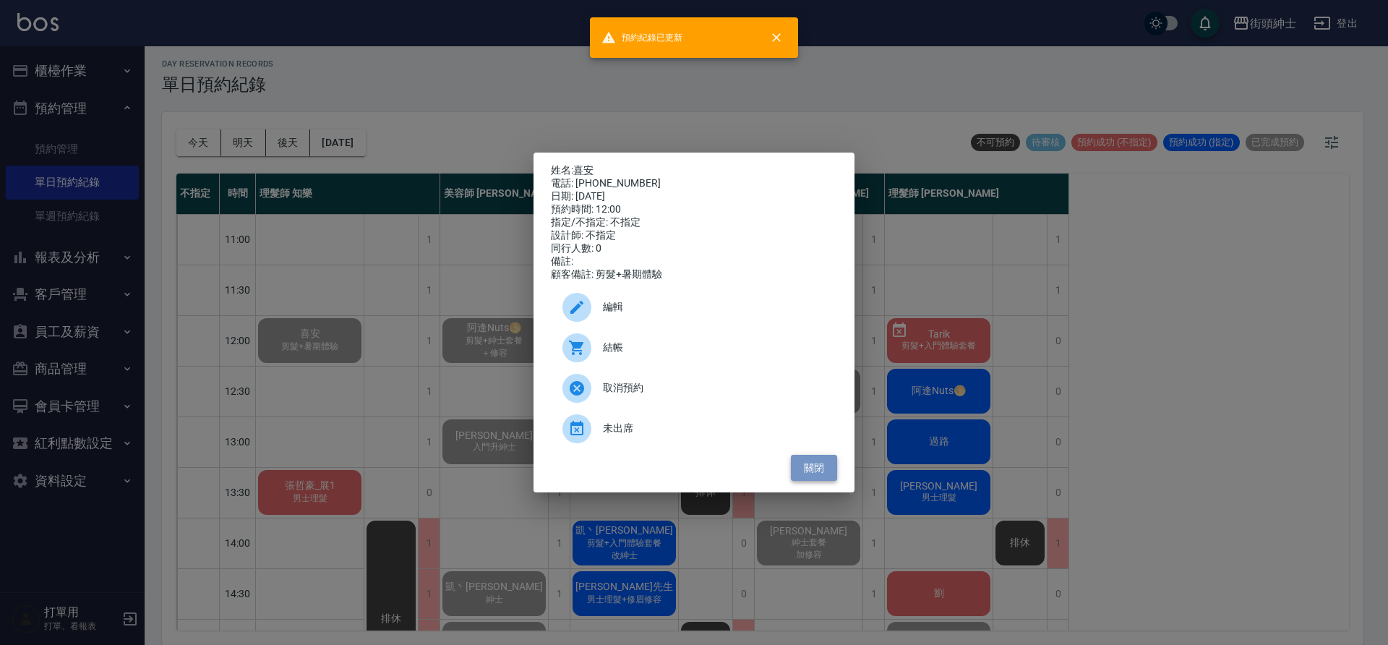
click at [821, 476] on button "關閉" at bounding box center [814, 468] width 46 height 27
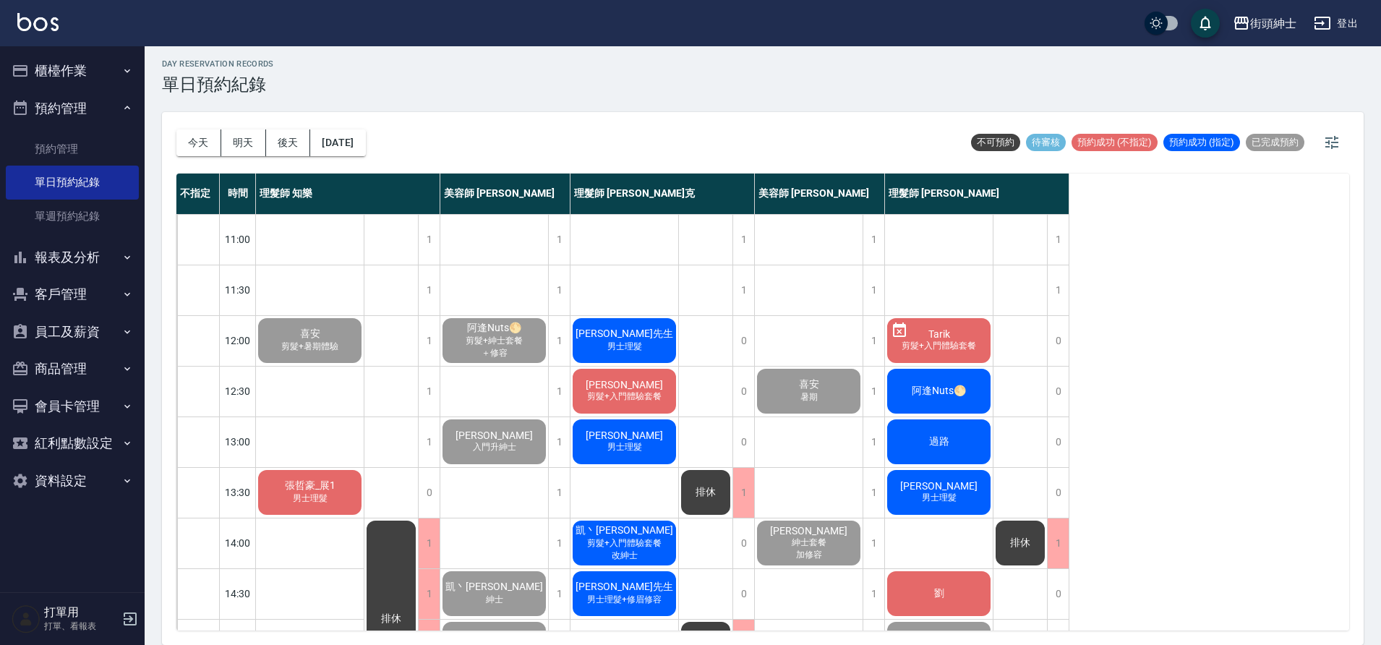
click at [326, 490] on span "張哲豪_展1" at bounding box center [310, 485] width 56 height 13
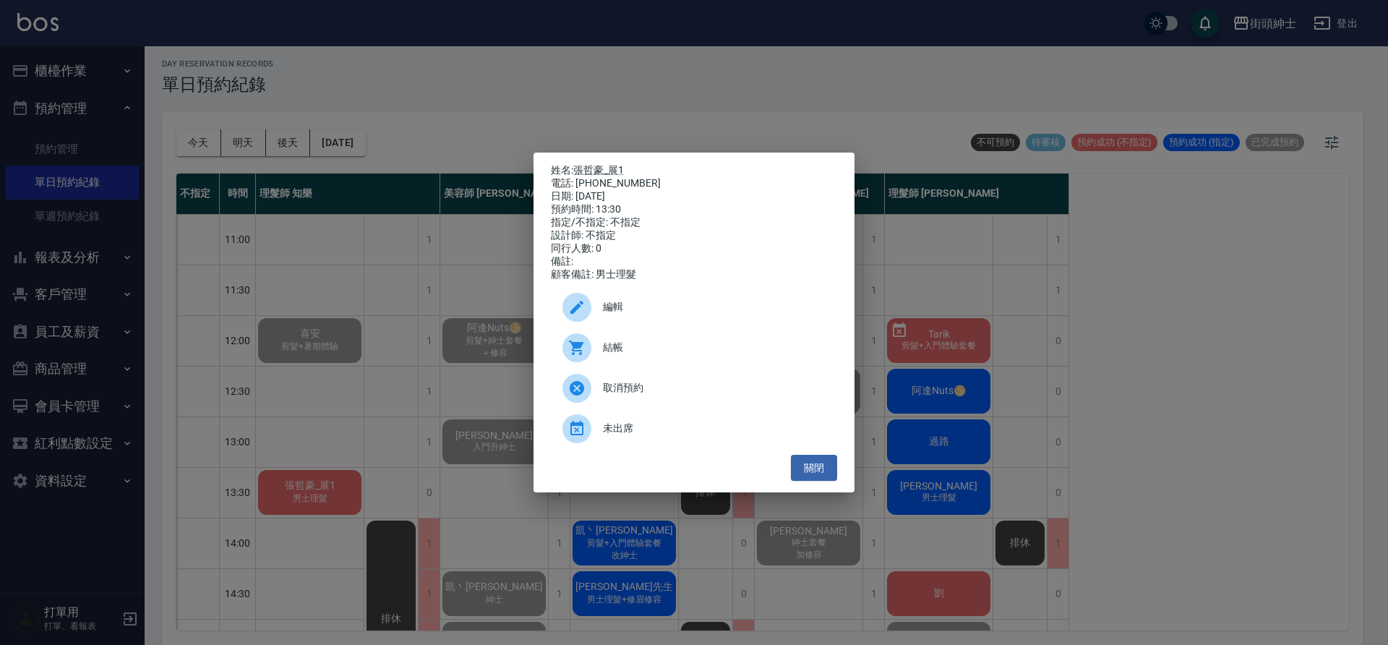
click at [627, 355] on span "結帳" at bounding box center [714, 347] width 223 height 15
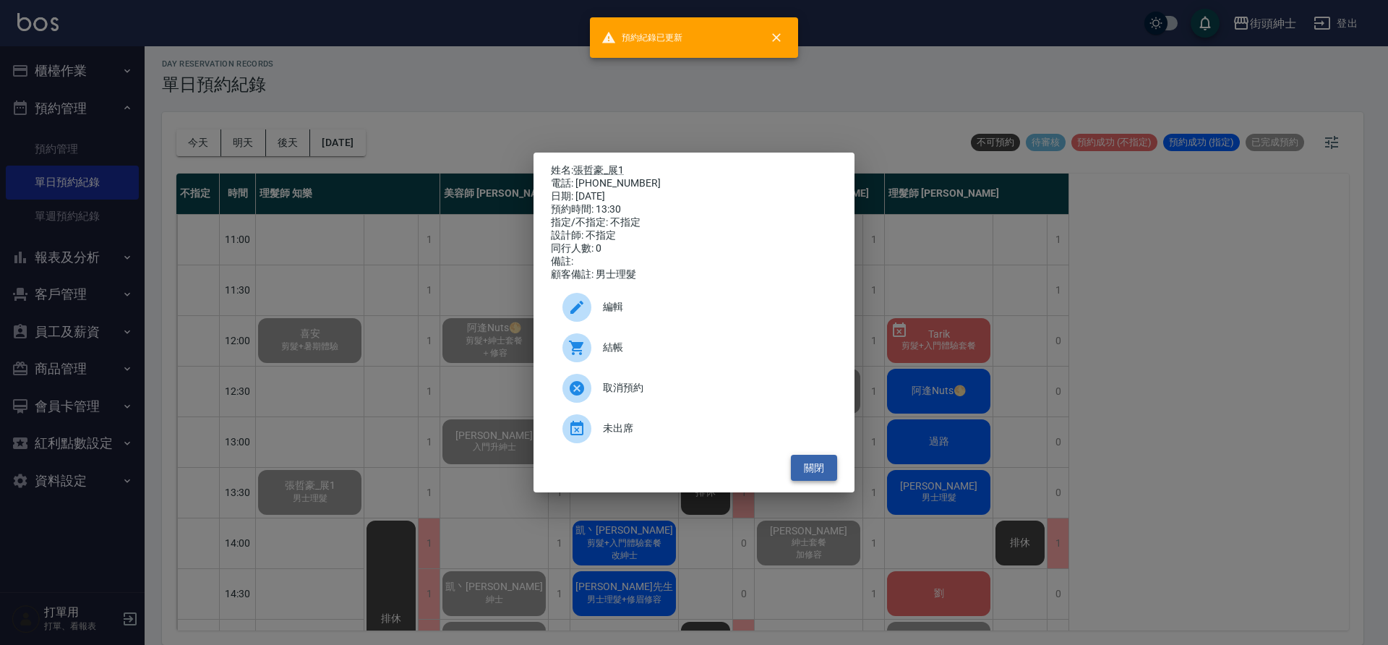
click at [820, 475] on button "關閉" at bounding box center [814, 468] width 46 height 27
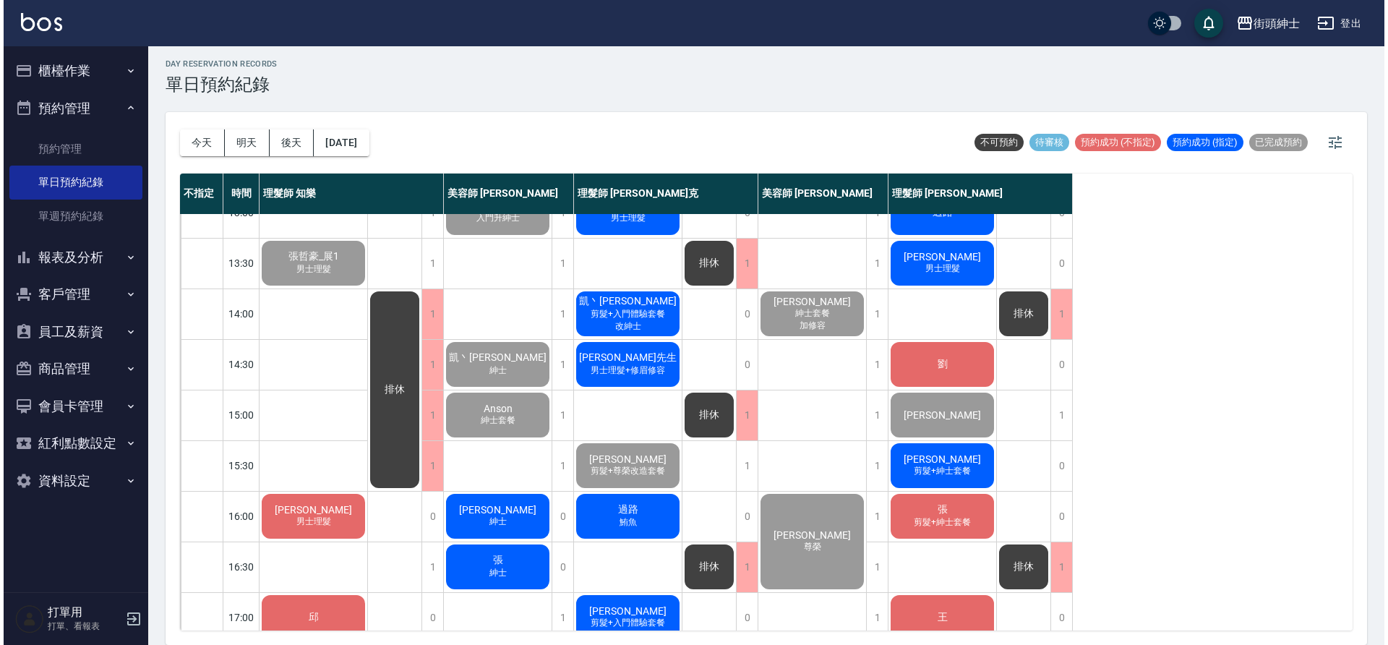
scroll to position [414, 0]
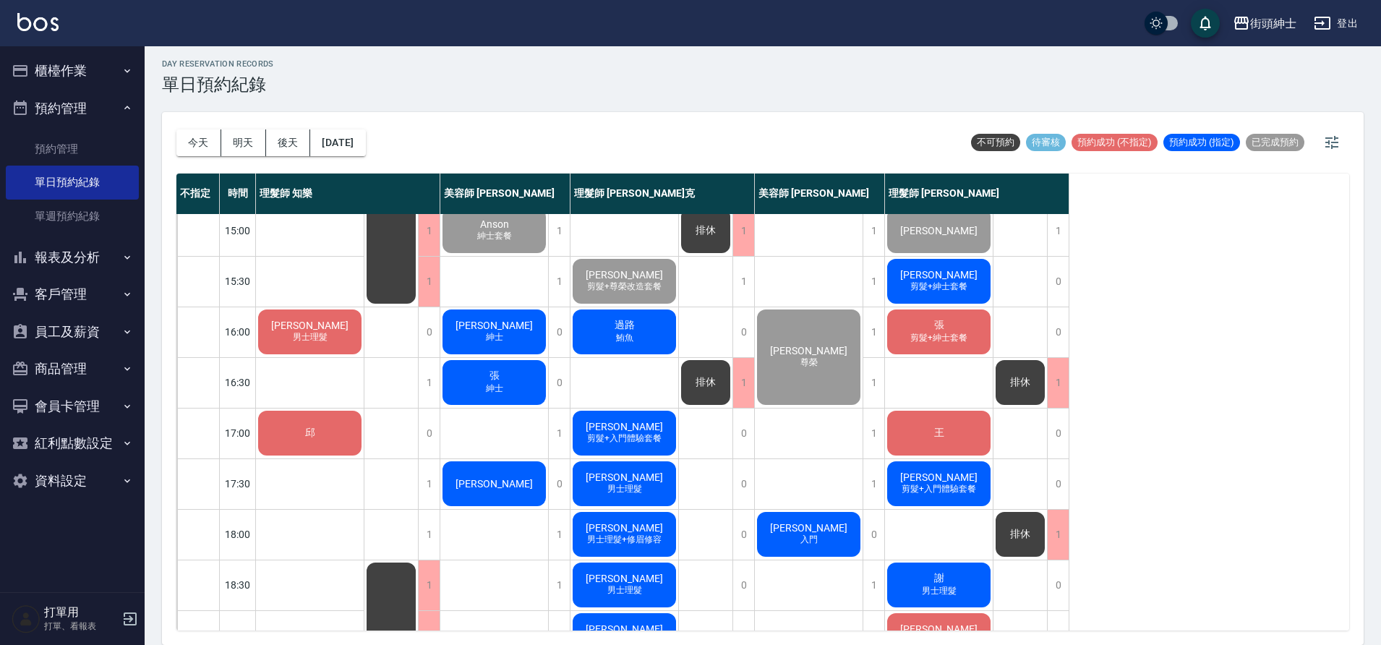
click at [325, 337] on span "男士理髮" at bounding box center [310, 337] width 40 height 12
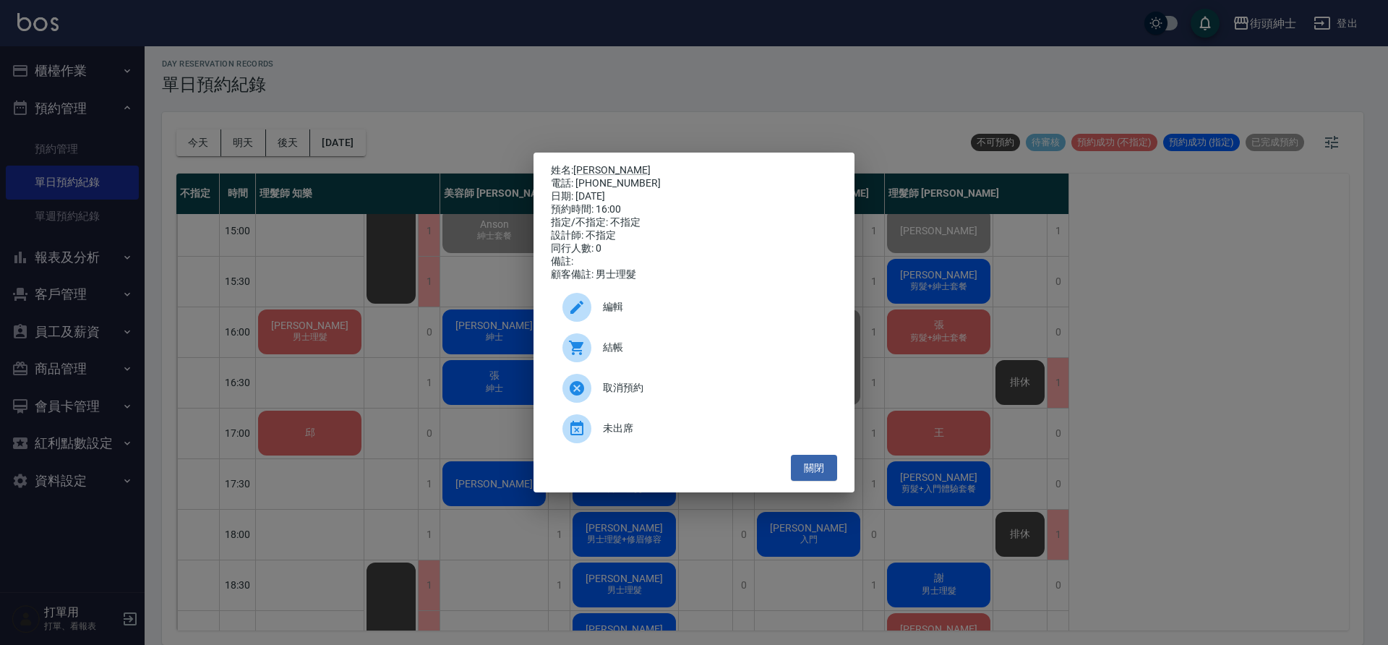
click at [637, 353] on span "結帳" at bounding box center [714, 347] width 223 height 15
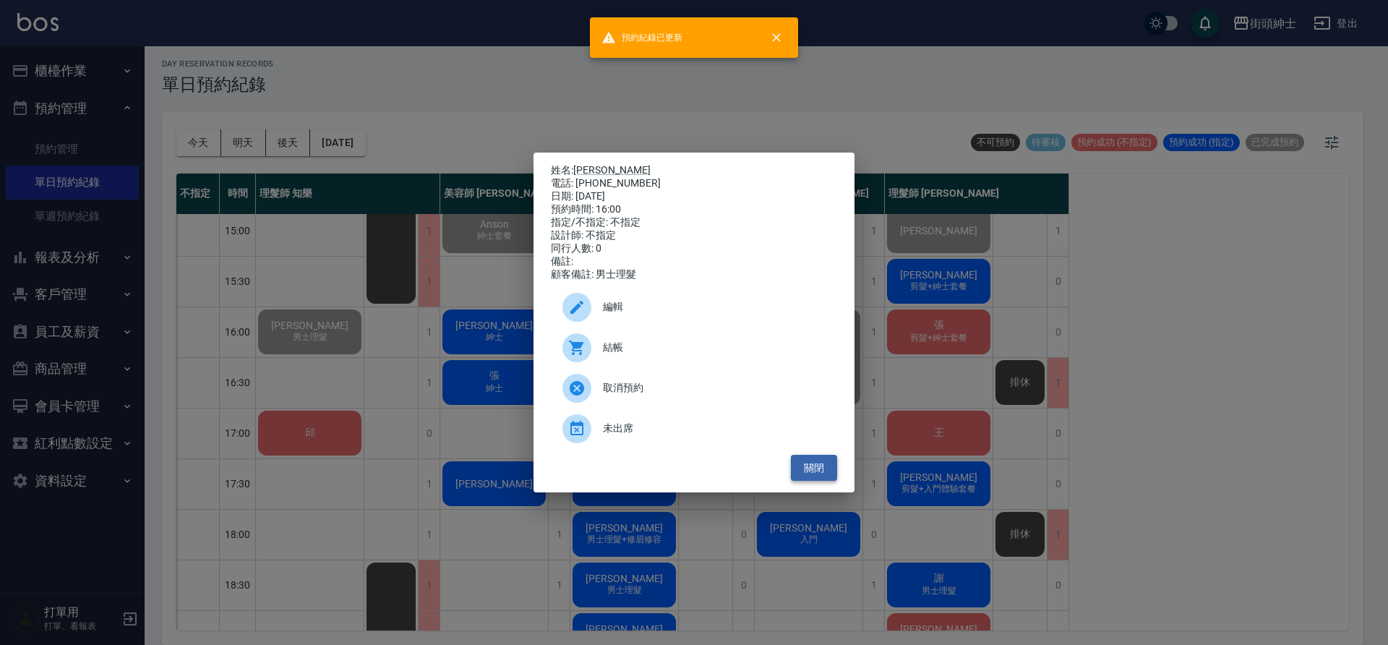
click at [816, 477] on button "關閉" at bounding box center [814, 468] width 46 height 27
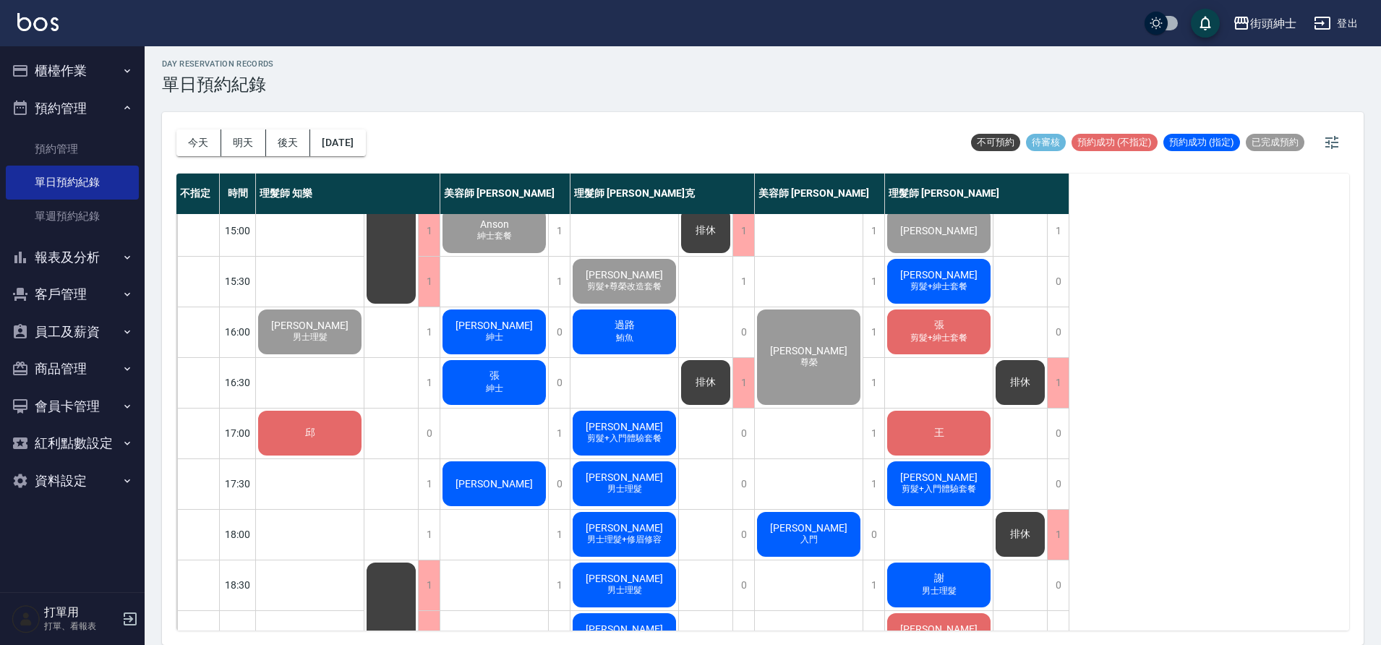
click at [322, 437] on div "邱" at bounding box center [310, 433] width 108 height 49
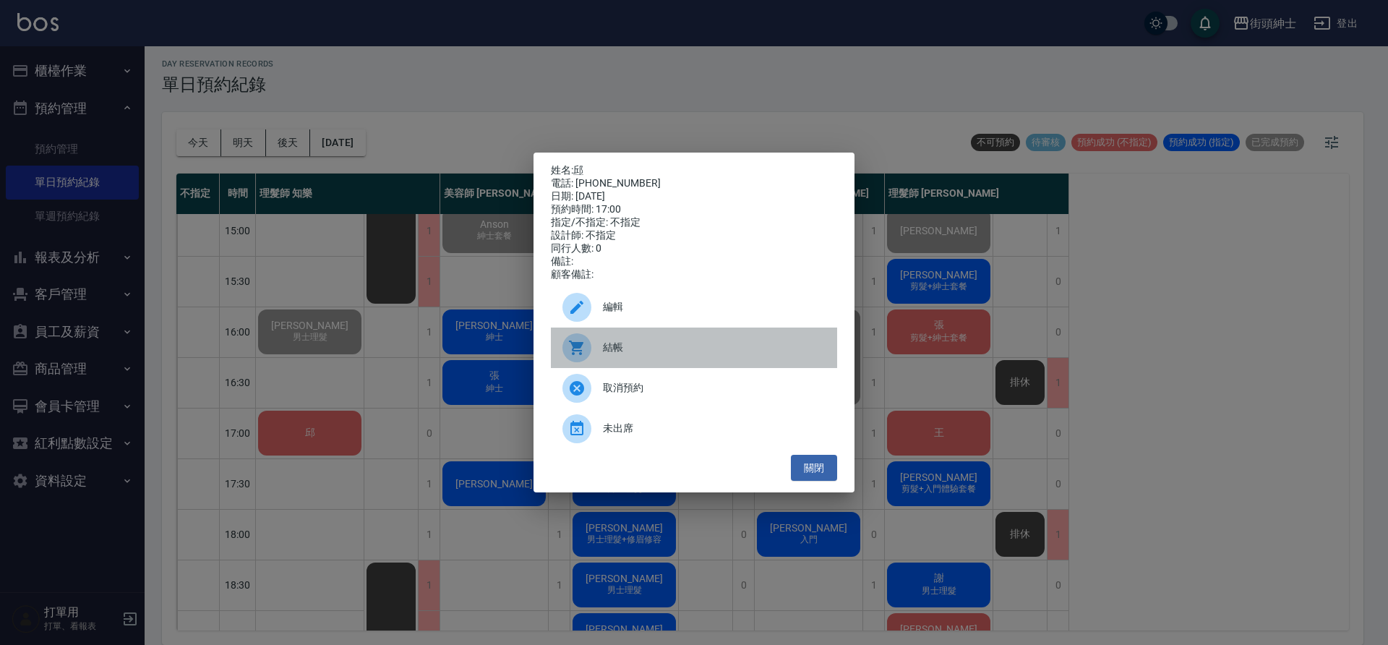
click at [672, 355] on span "結帳" at bounding box center [714, 347] width 223 height 15
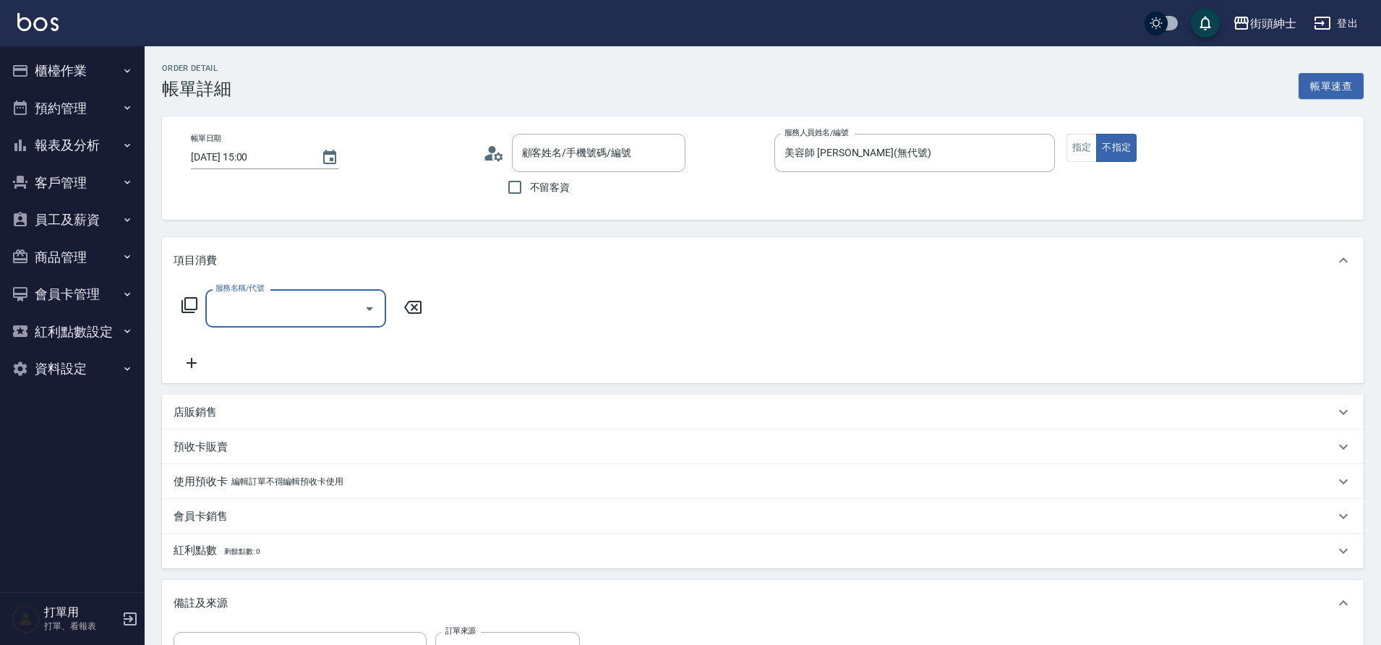
click at [244, 299] on input "服務名稱/代號" at bounding box center [285, 308] width 146 height 25
type input "Anson/0919956941/null"
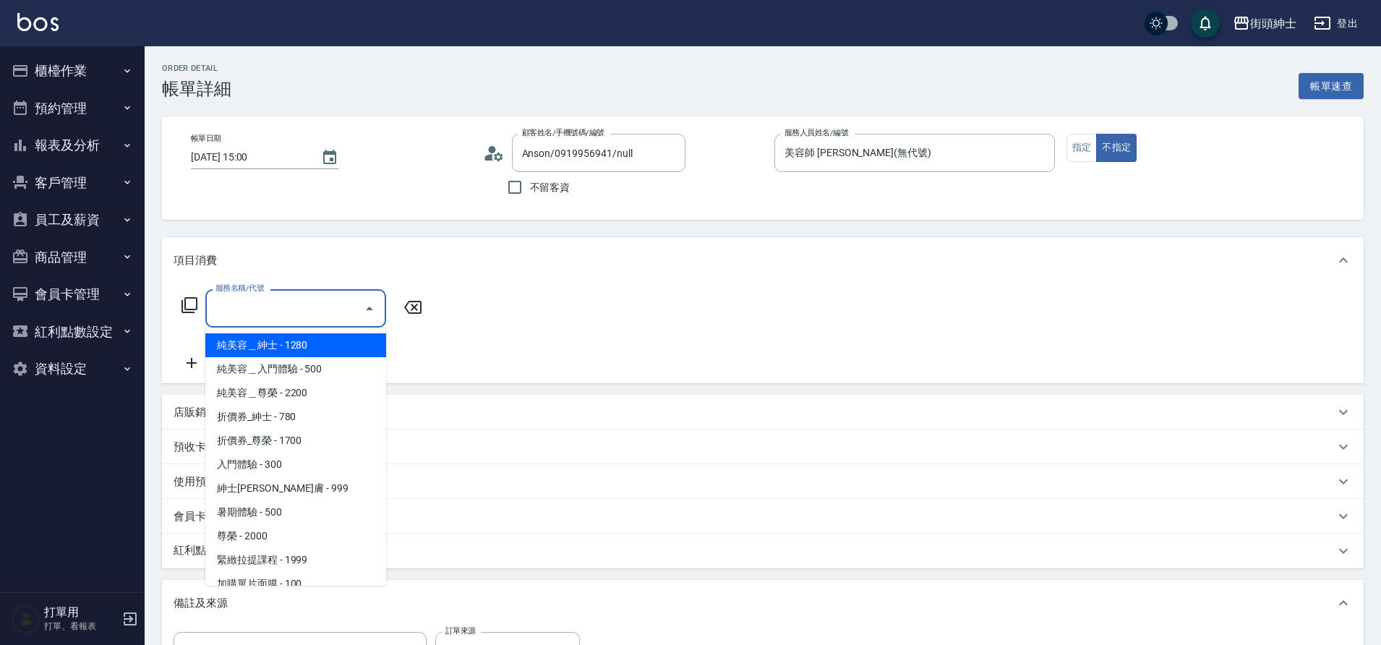
click at [303, 350] on span "純美容＿紳士 - 1280" at bounding box center [295, 345] width 181 height 24
type input "純美容＿紳士"
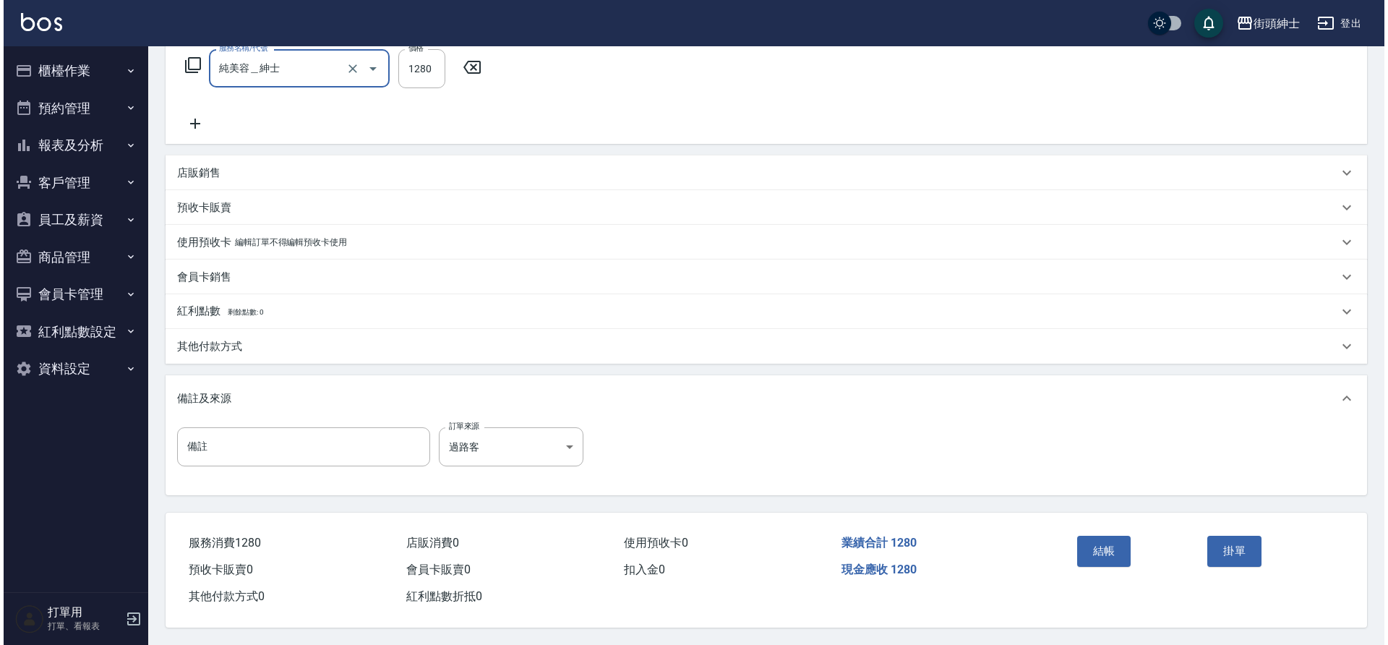
scroll to position [247, 0]
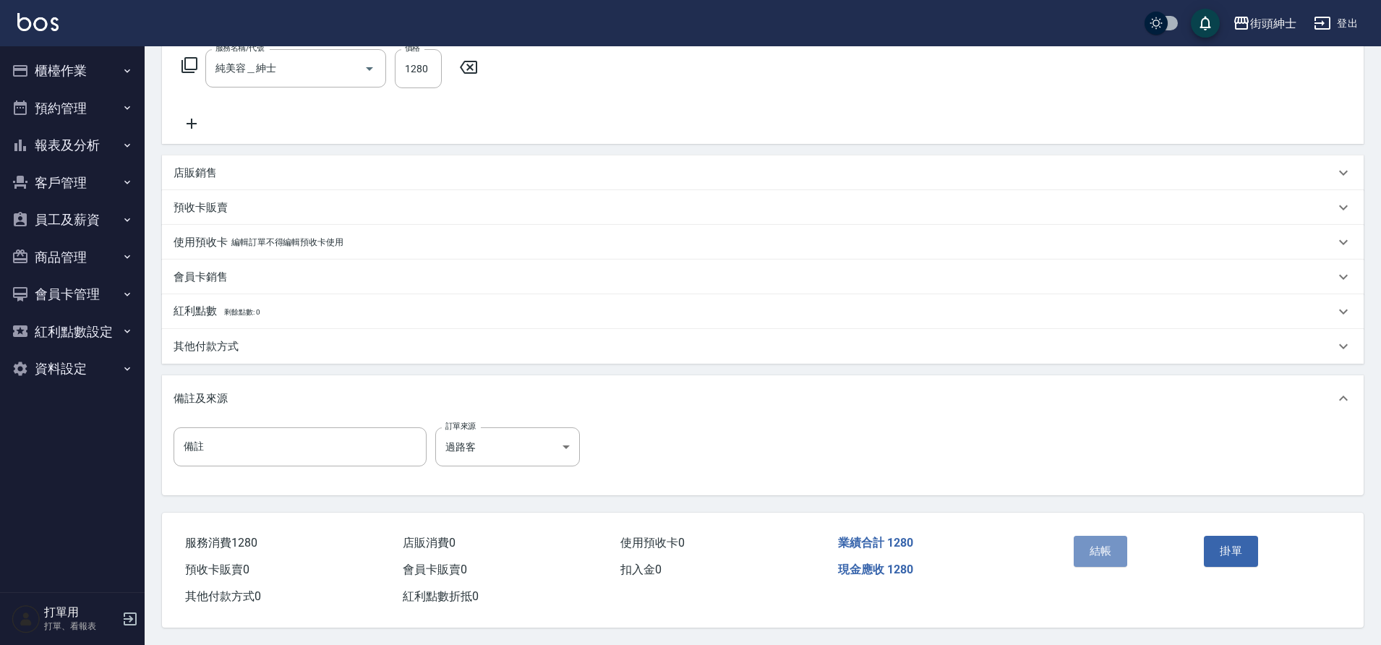
click at [1088, 542] on button "結帳" at bounding box center [1101, 551] width 54 height 30
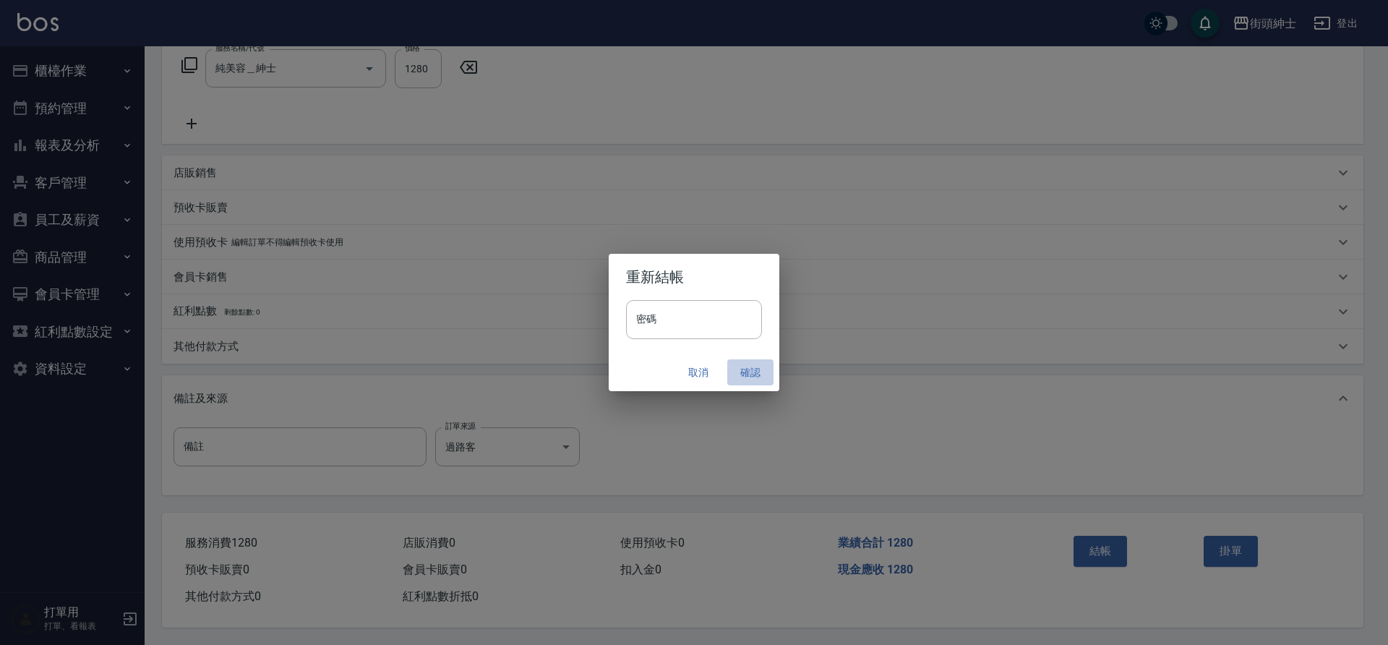
drag, startPoint x: 0, startPoint y: 0, endPoint x: 748, endPoint y: 368, distance: 833.3
click at [748, 368] on button "確認" at bounding box center [750, 372] width 46 height 27
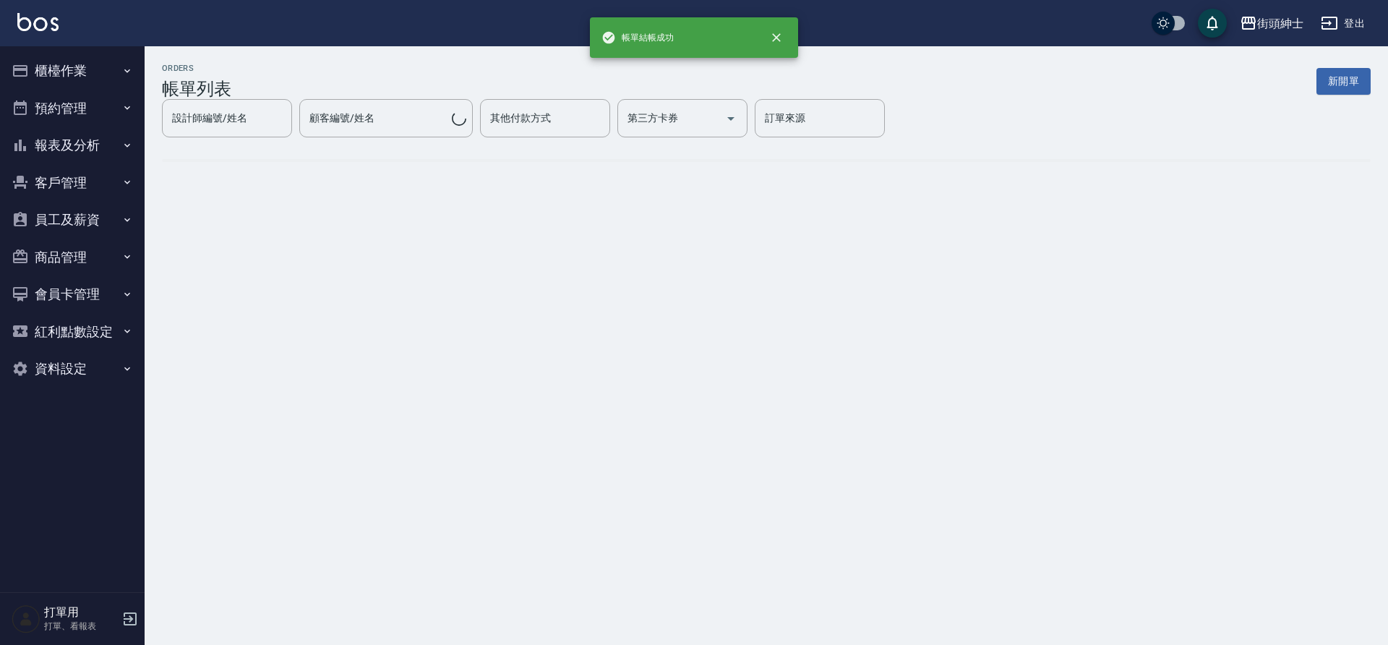
click at [89, 111] on button "預約管理" at bounding box center [72, 109] width 133 height 38
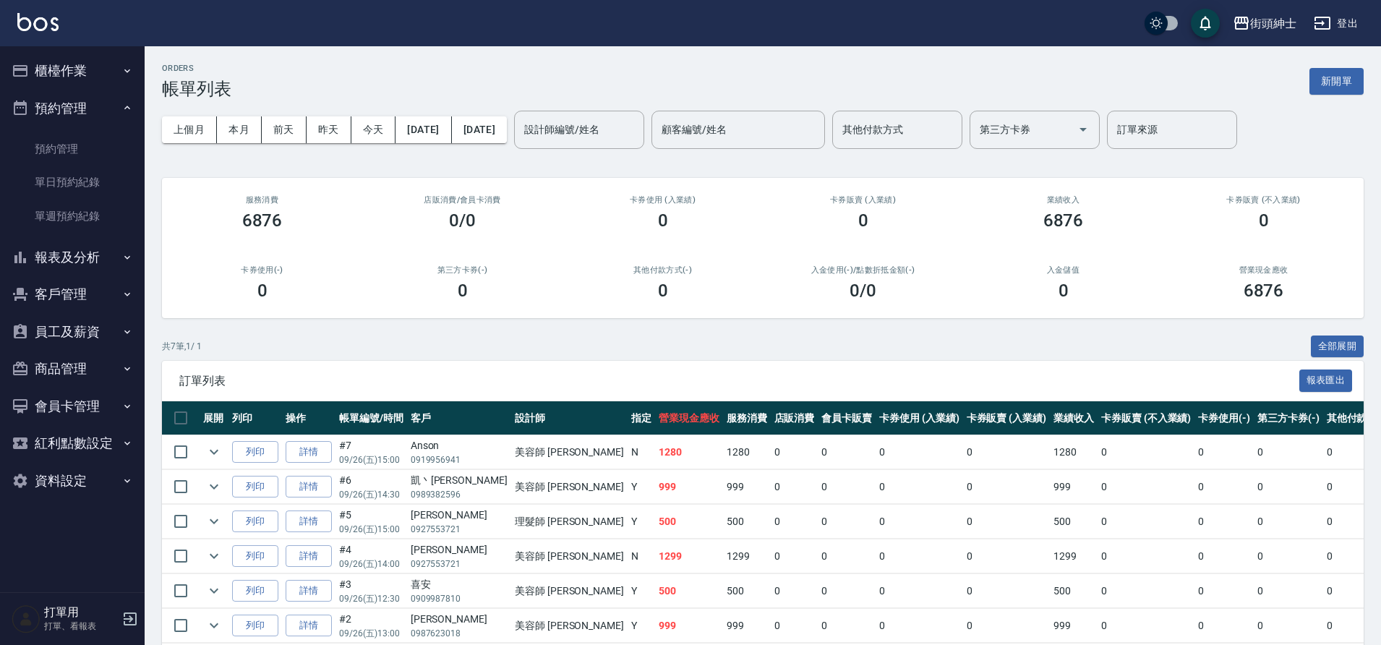
click at [109, 194] on link "單日預約紀錄" at bounding box center [72, 182] width 133 height 33
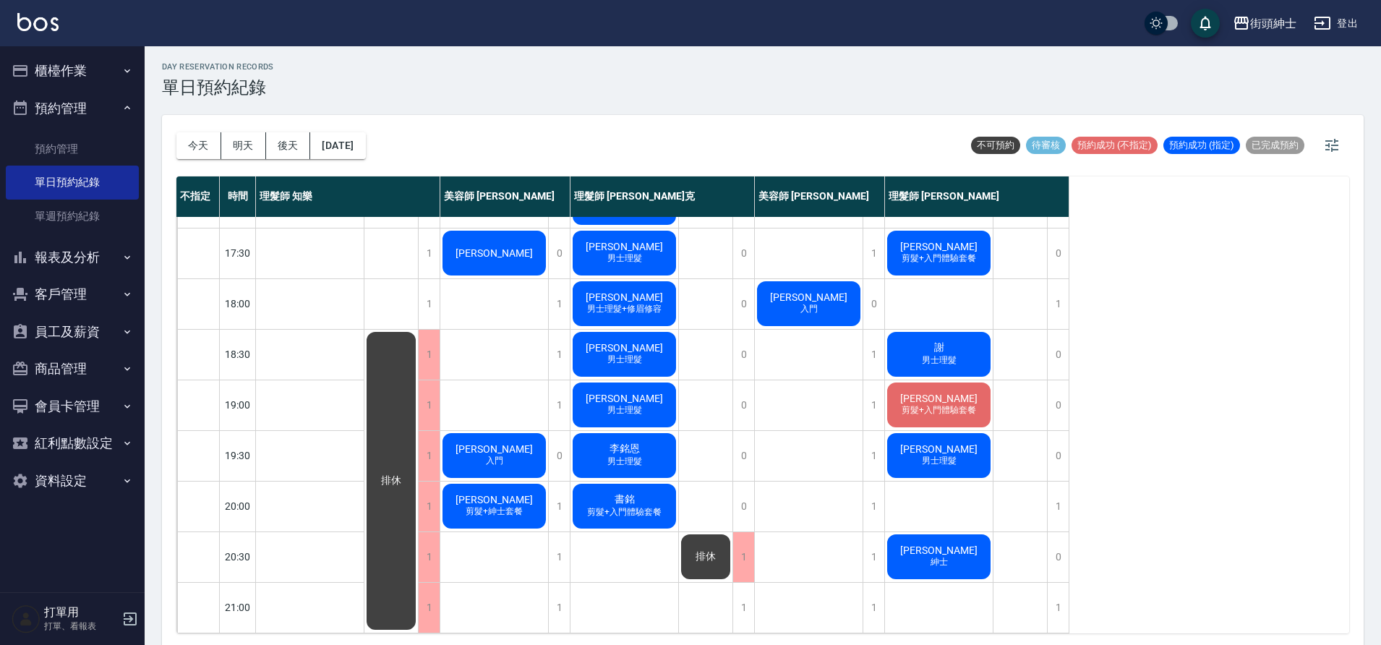
scroll to position [4, 0]
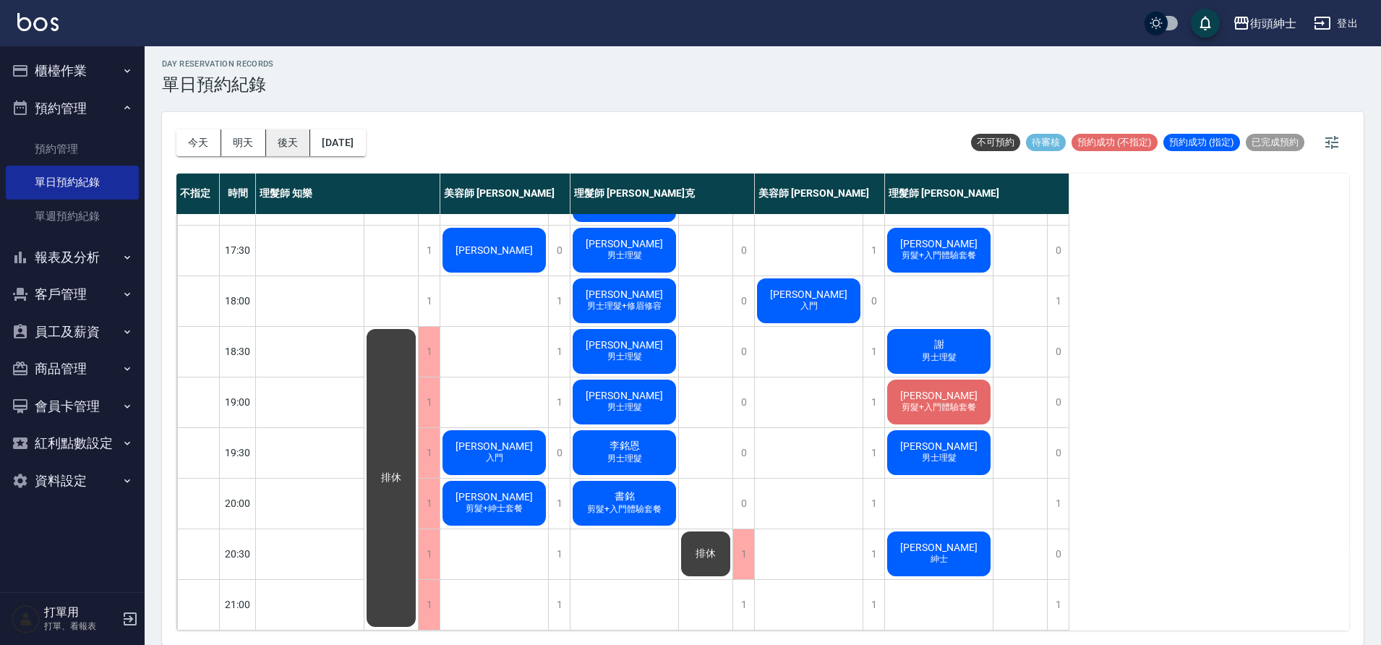
drag, startPoint x: 748, startPoint y: 368, endPoint x: 294, endPoint y: 131, distance: 512.3
click at [294, 131] on button "後天" at bounding box center [288, 142] width 45 height 27
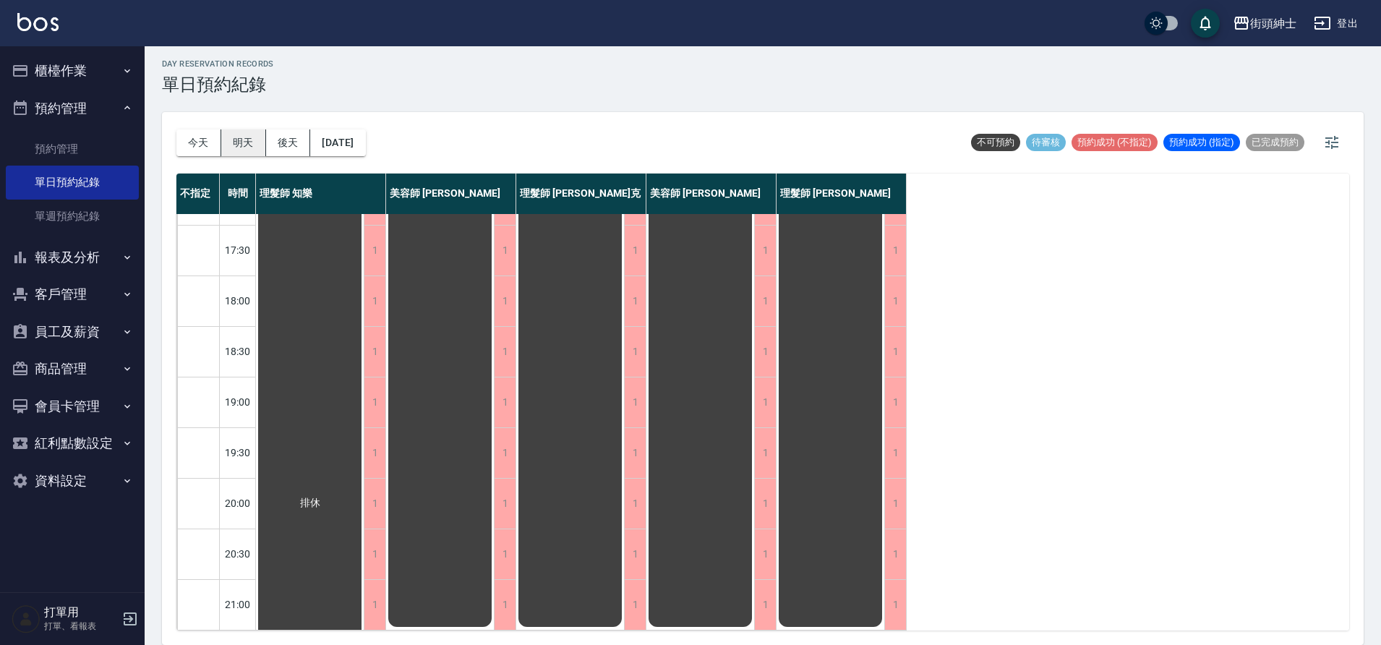
drag, startPoint x: 294, startPoint y: 131, endPoint x: 241, endPoint y: 140, distance: 52.8
click at [241, 140] on button "明天" at bounding box center [243, 142] width 45 height 27
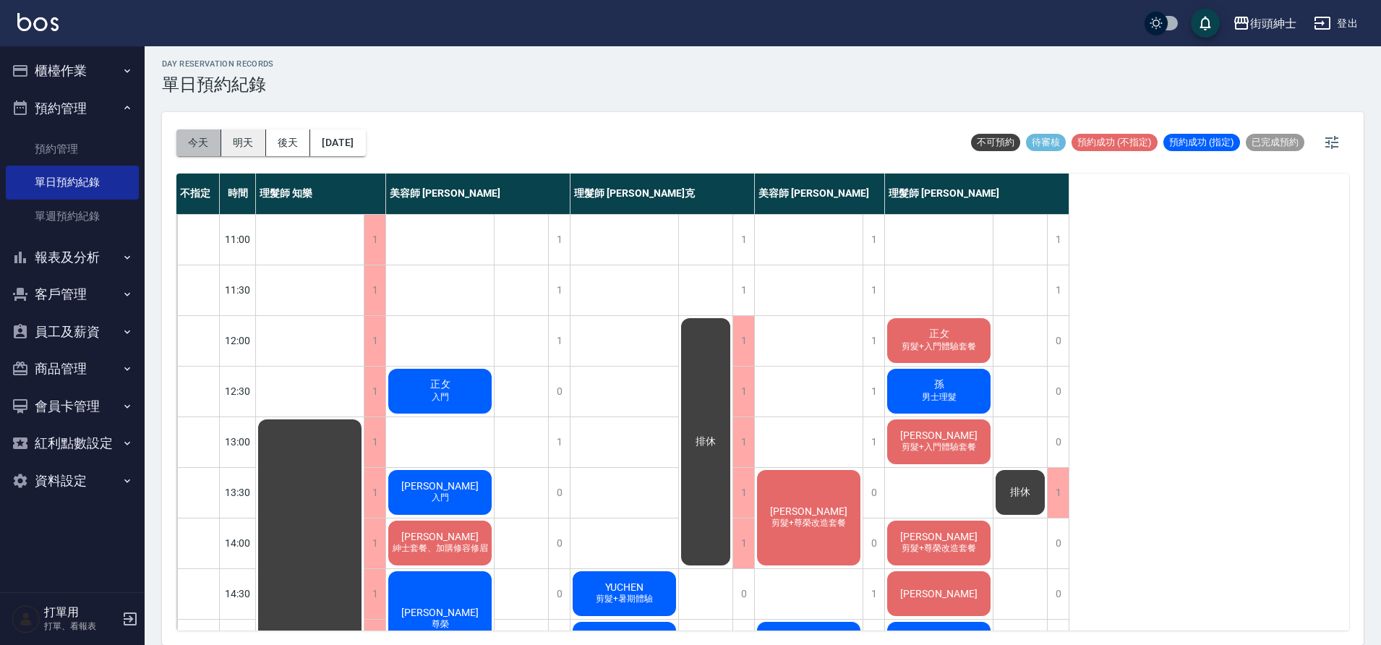
click at [188, 136] on button "今天" at bounding box center [198, 142] width 45 height 27
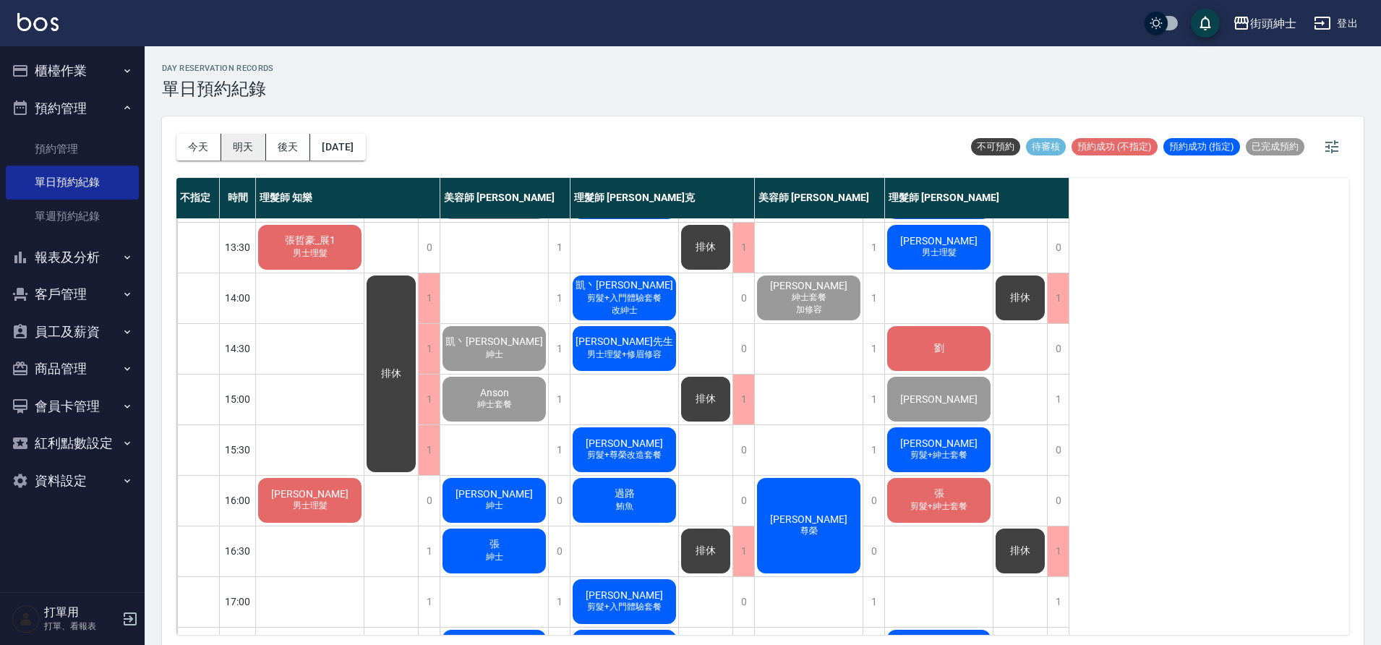
scroll to position [252, 0]
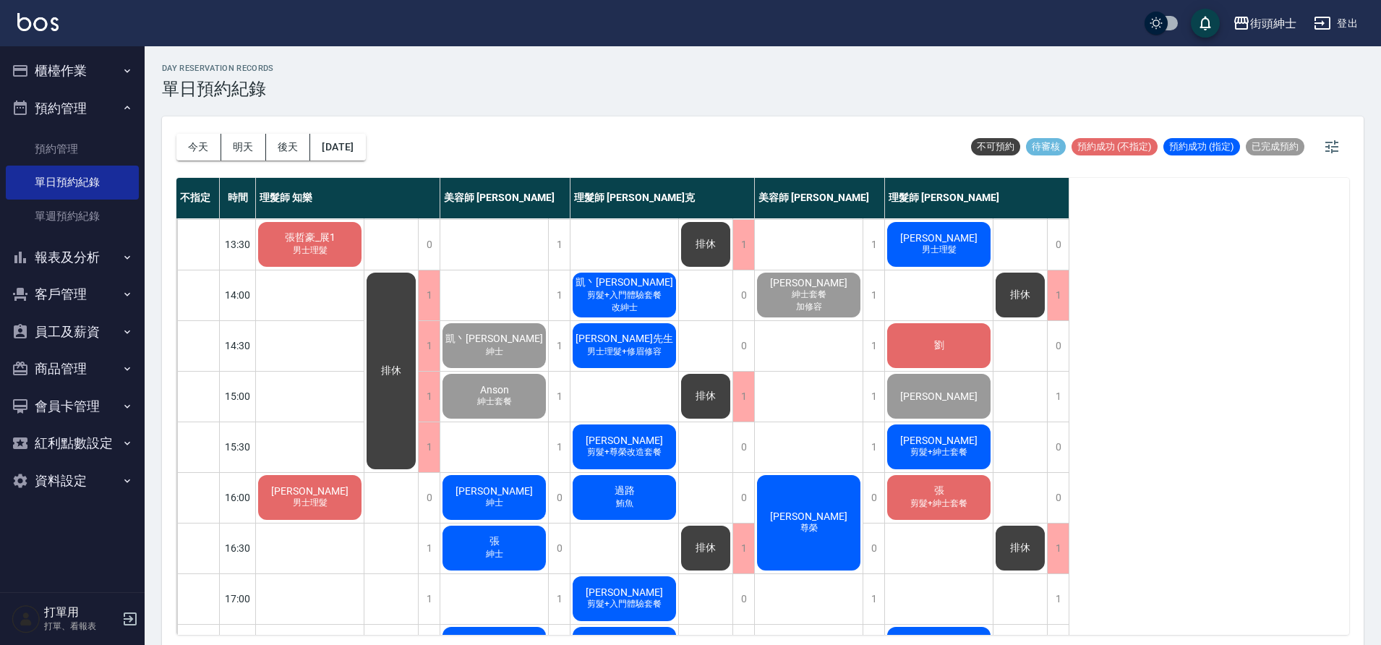
click at [320, 502] on span "男士理髮" at bounding box center [310, 503] width 40 height 12
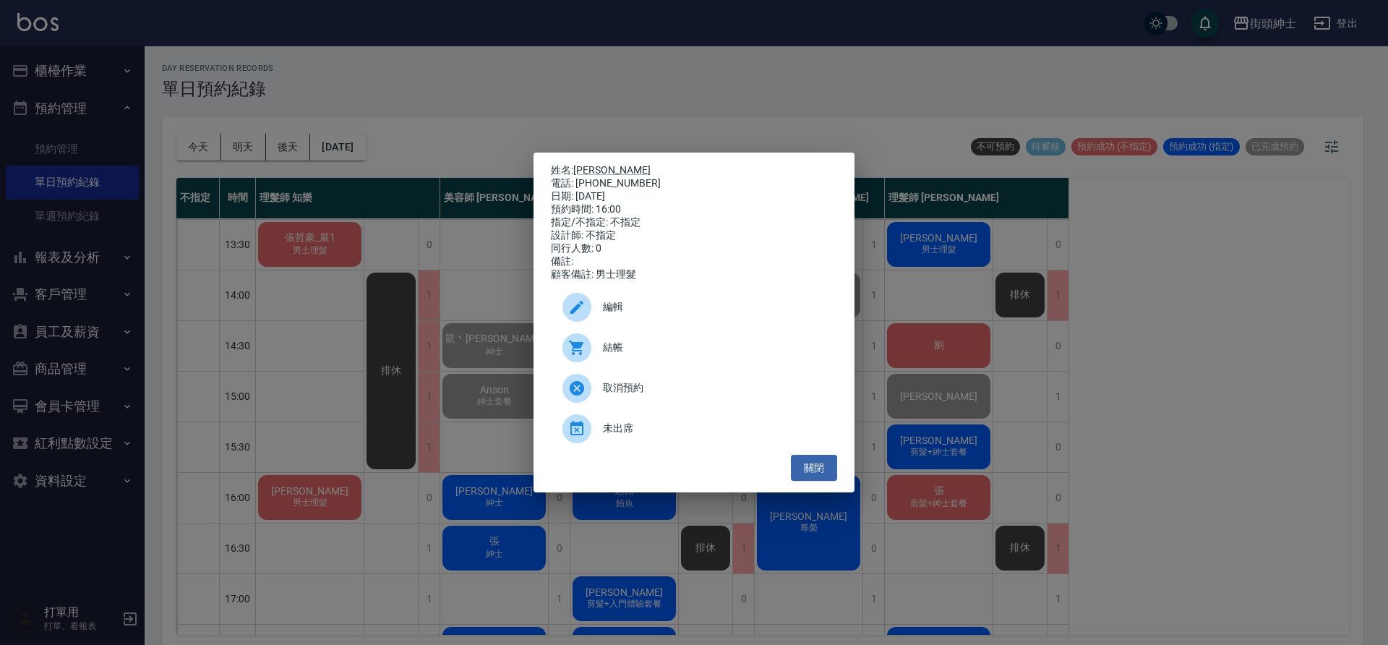
click at [948, 360] on div "姓名: Edward小柏 電話: 0922120695 日期: 2025/09/26 預約時間: 16:00 指定/不指定: 不指定 設計師: 不指定 同行人…" at bounding box center [694, 322] width 1388 height 645
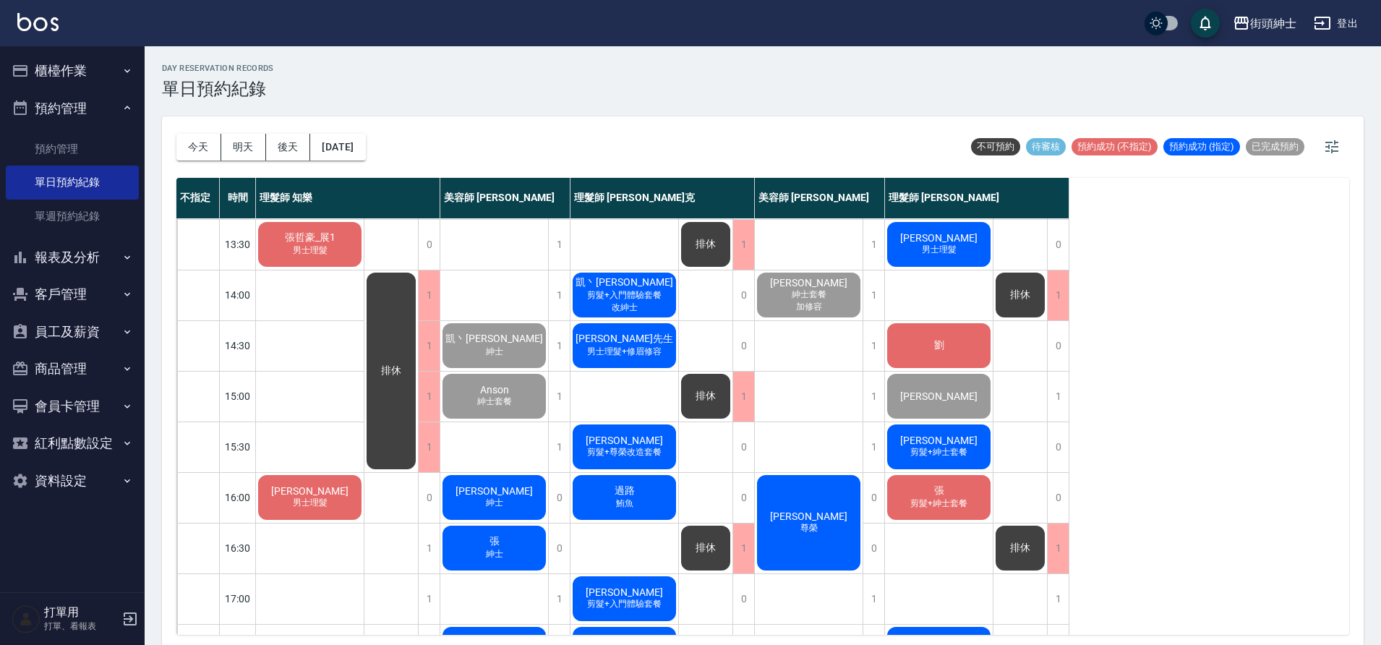
click at [952, 342] on div "劉" at bounding box center [939, 345] width 108 height 49
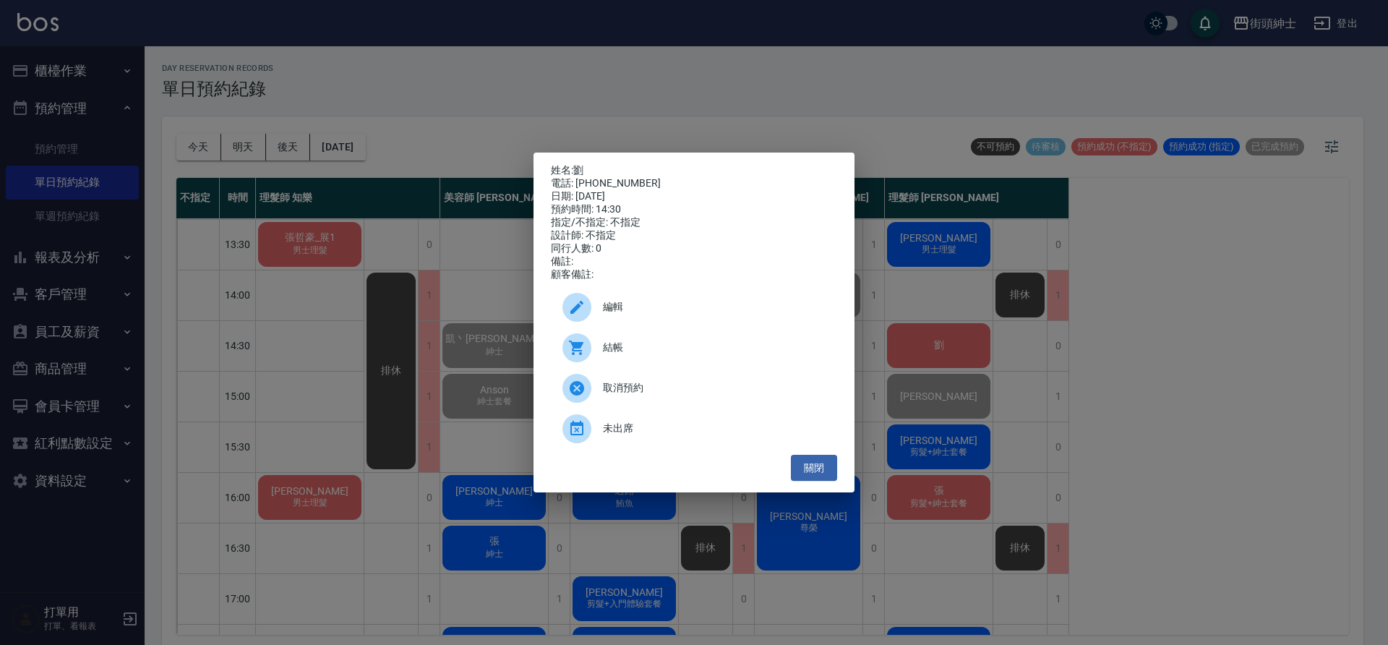
click at [330, 505] on div "姓名: 劉 電話: 0986867666 日期: 2025/09/26 預約時間: 14:30 指定/不指定: 不指定 設計師: 不指定 同行人數: 0 備註…" at bounding box center [694, 322] width 1388 height 645
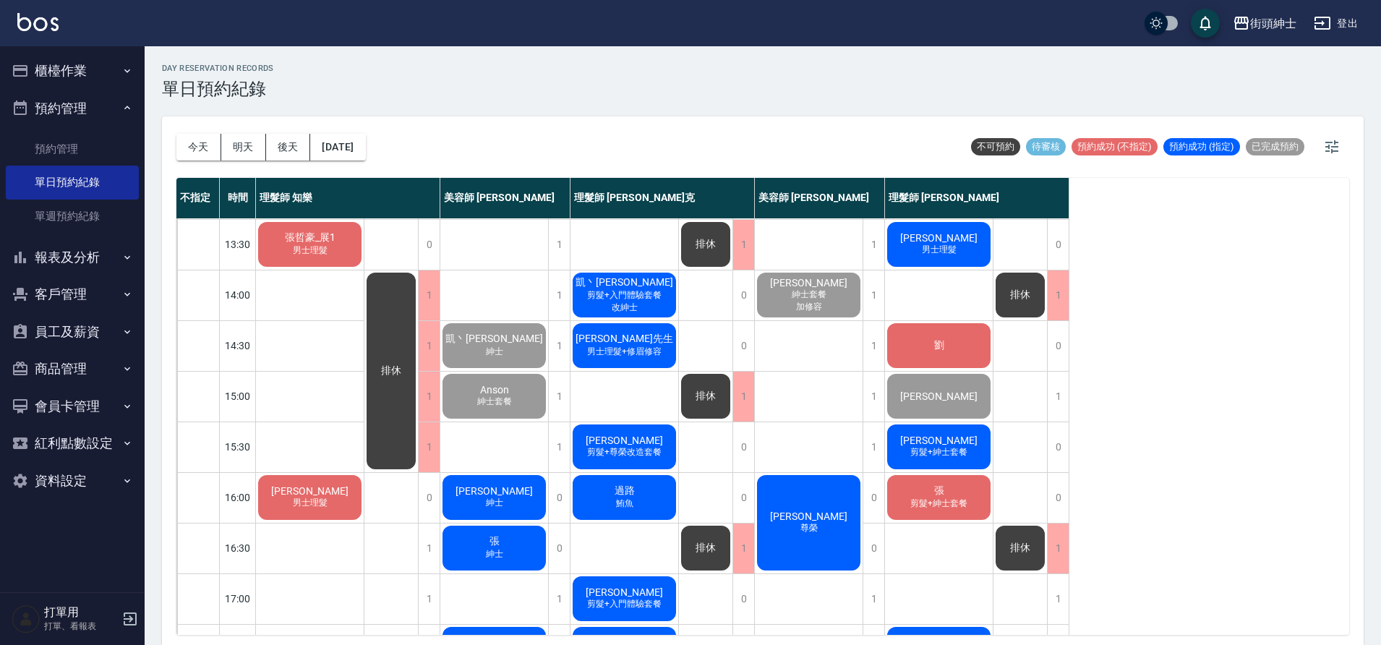
click at [310, 492] on span "Edward小柏" at bounding box center [309, 491] width 83 height 12
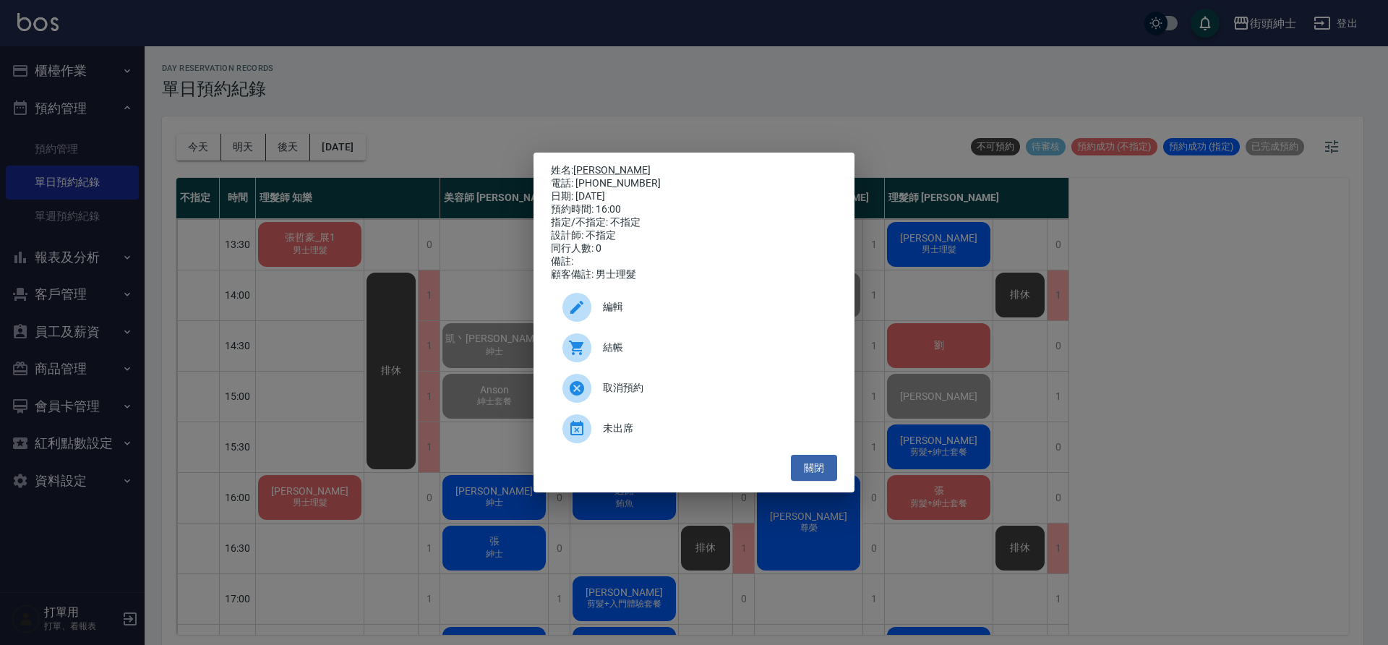
click at [449, 148] on div "姓名: Edward小柏 電話: 0922120695 日期: 2025/09/26 預約時間: 16:00 指定/不指定: 不指定 設計師: 不指定 同行人…" at bounding box center [694, 322] width 1388 height 645
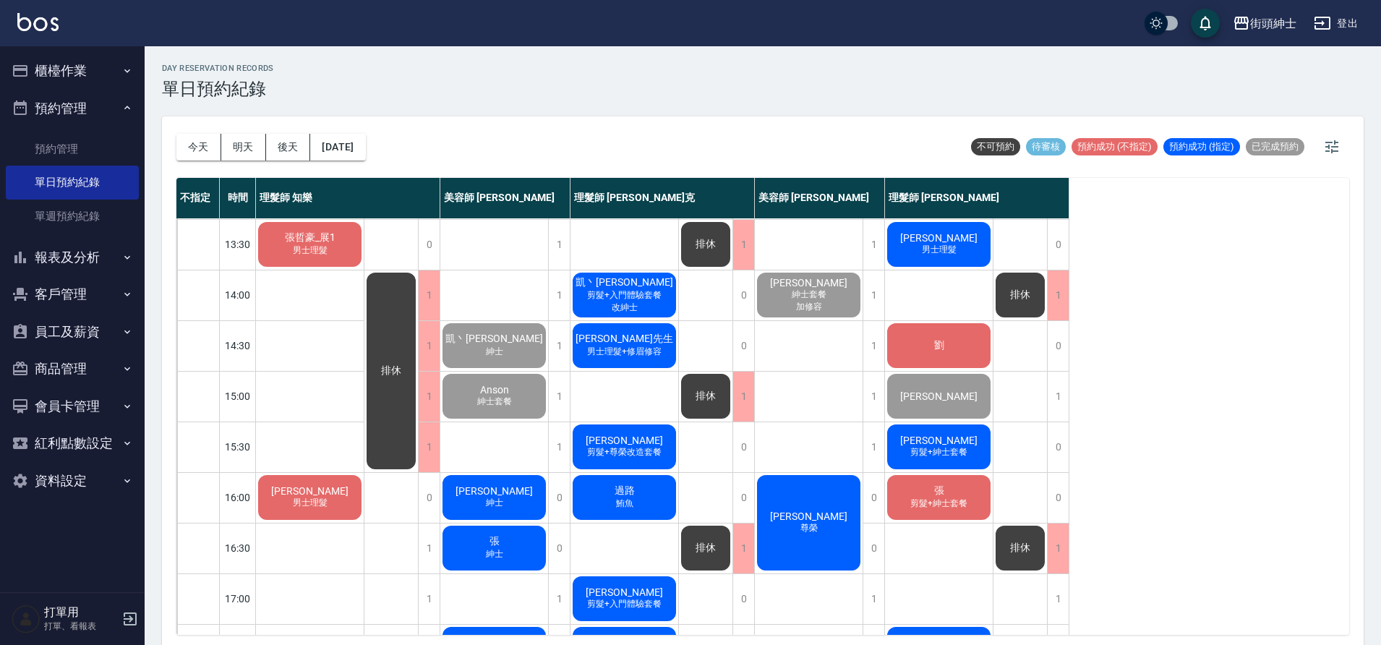
click at [941, 345] on span "劉" at bounding box center [939, 345] width 16 height 13
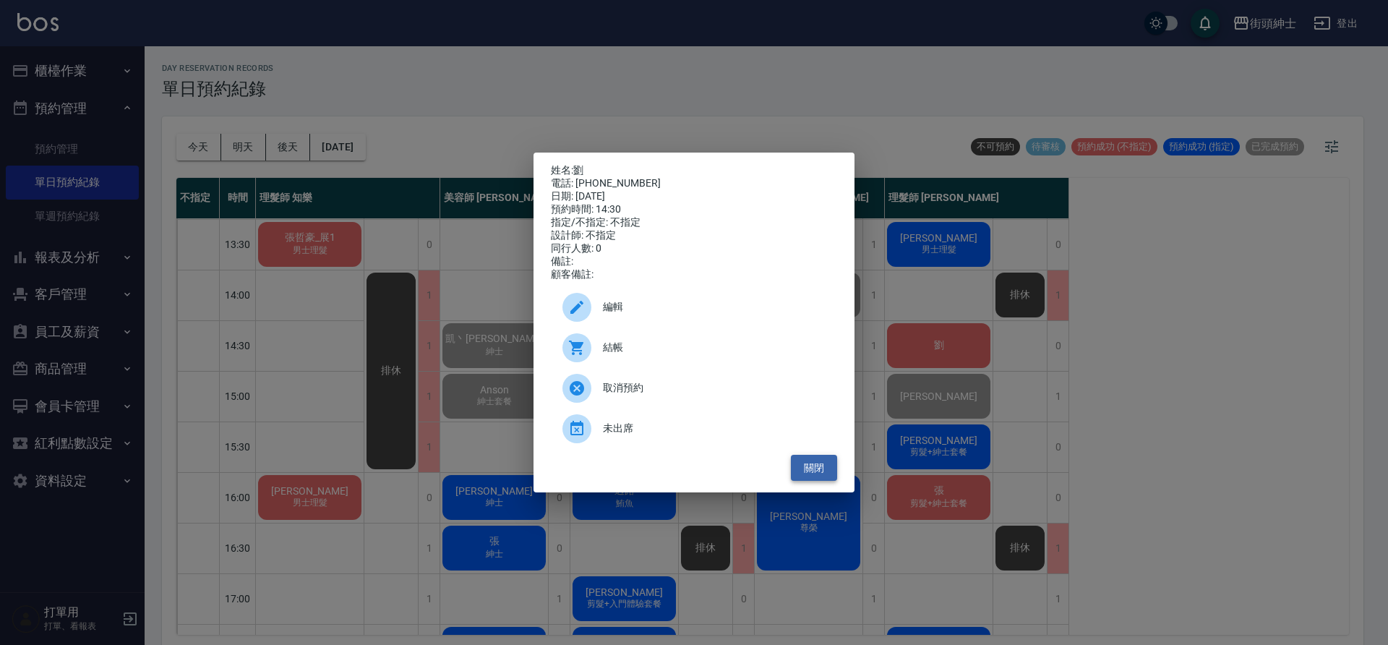
click at [822, 471] on button "關閉" at bounding box center [814, 468] width 46 height 27
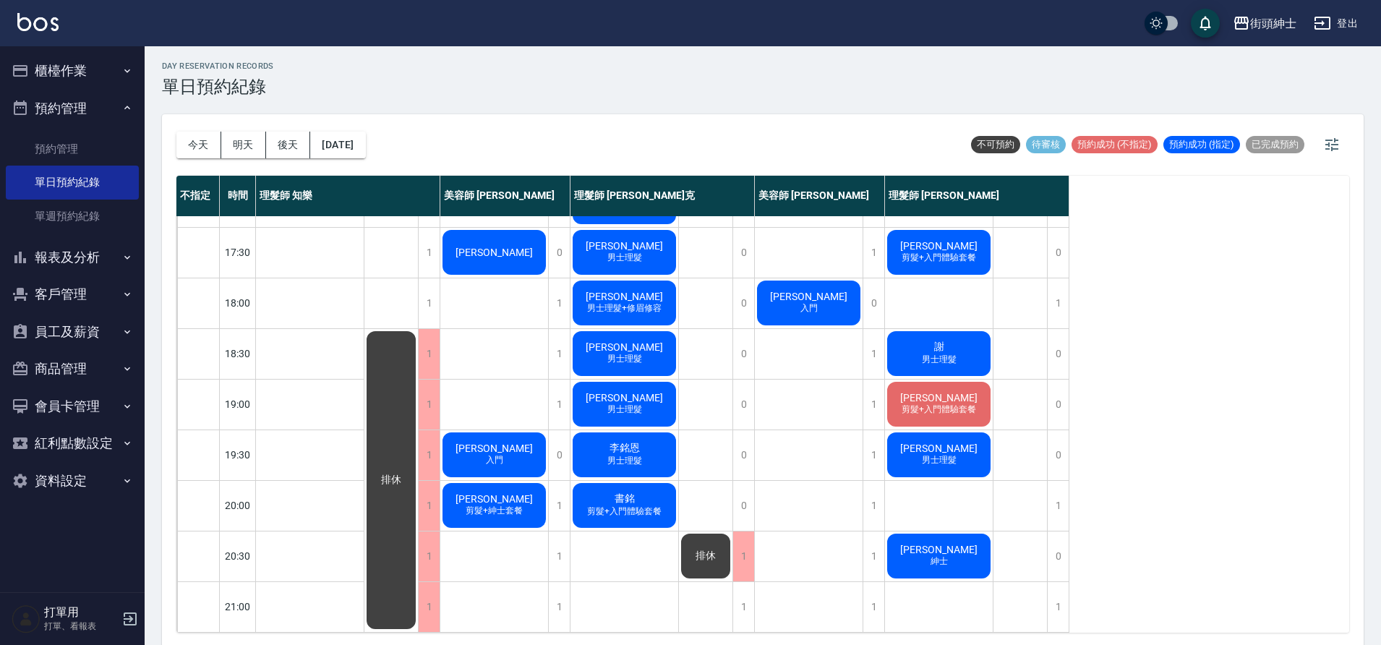
scroll to position [3, 0]
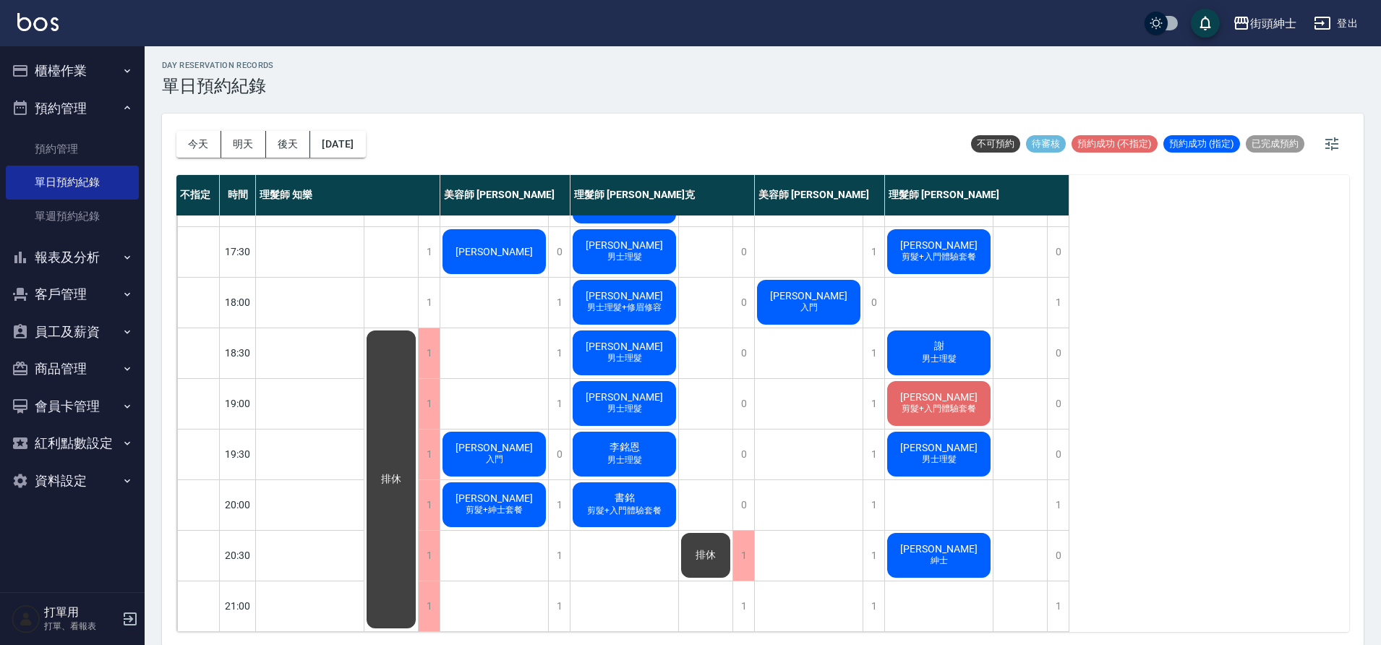
click at [653, 487] on div "書銘 剪髮+入門體驗套餐" at bounding box center [624, 504] width 108 height 49
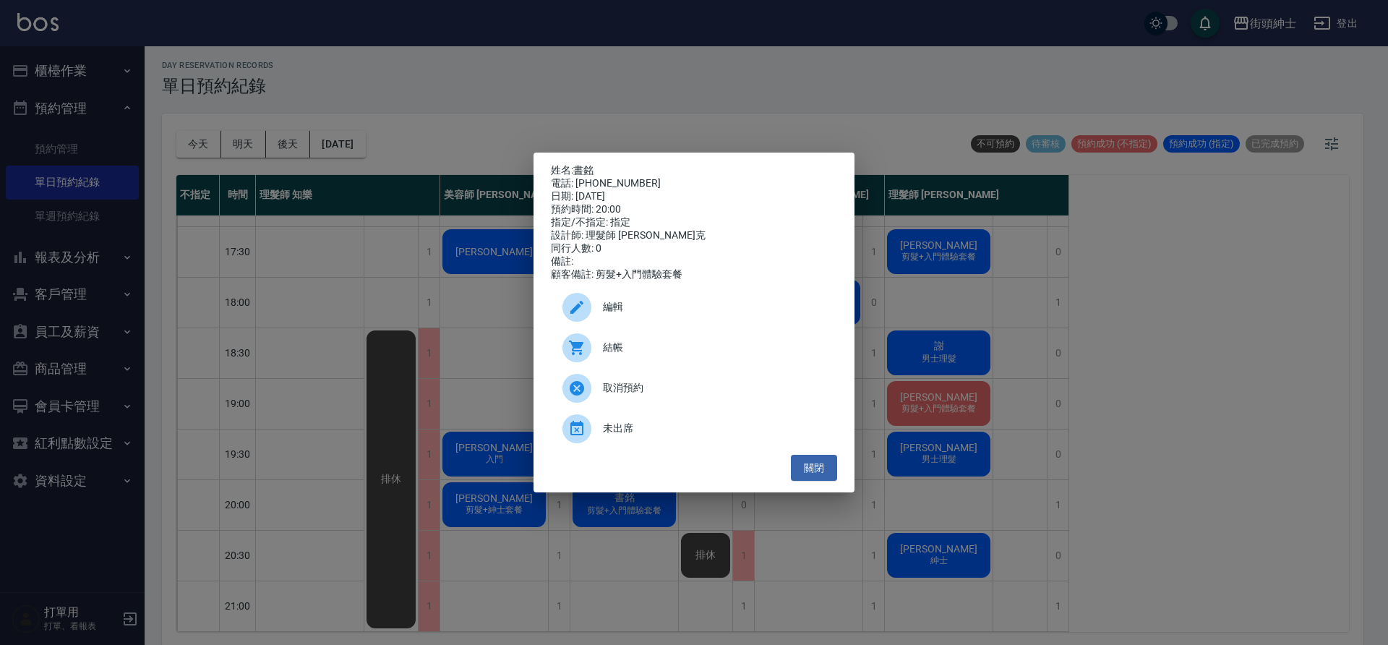
click at [659, 315] on span "編輯" at bounding box center [714, 306] width 223 height 15
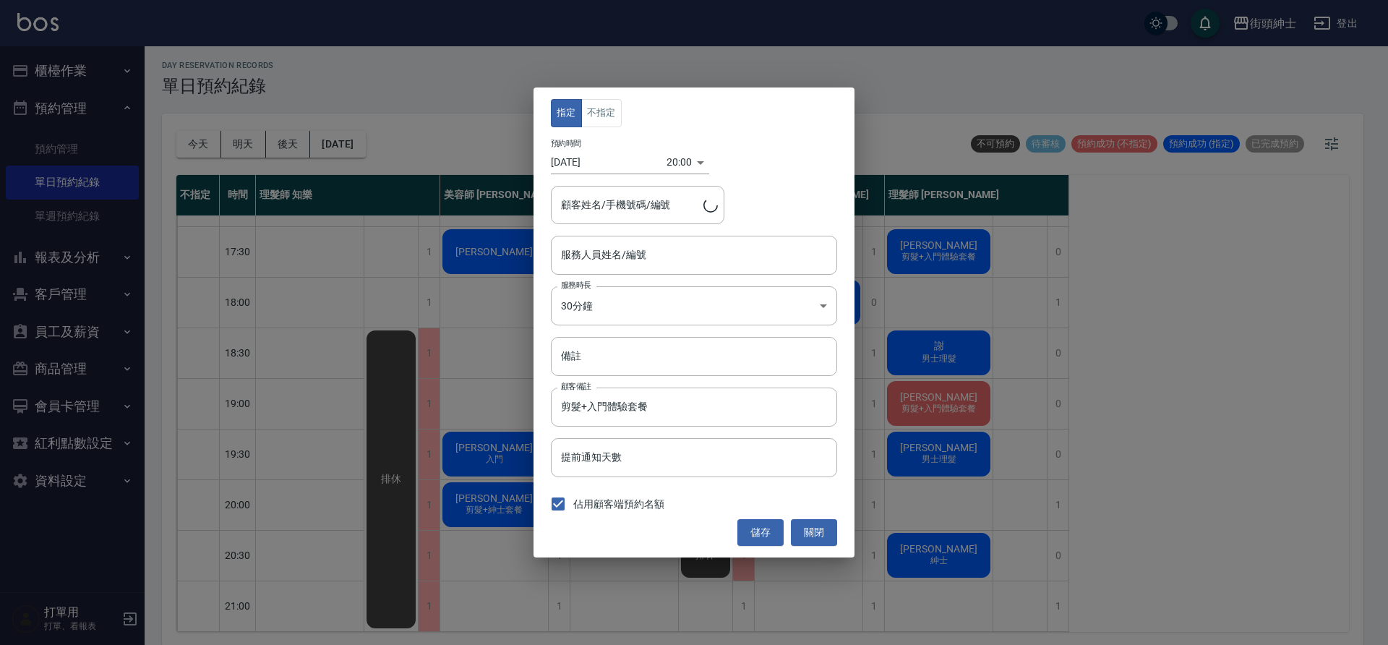
type input "理髮師 Vic 維克(無代號)"
type input "書銘/0958708751"
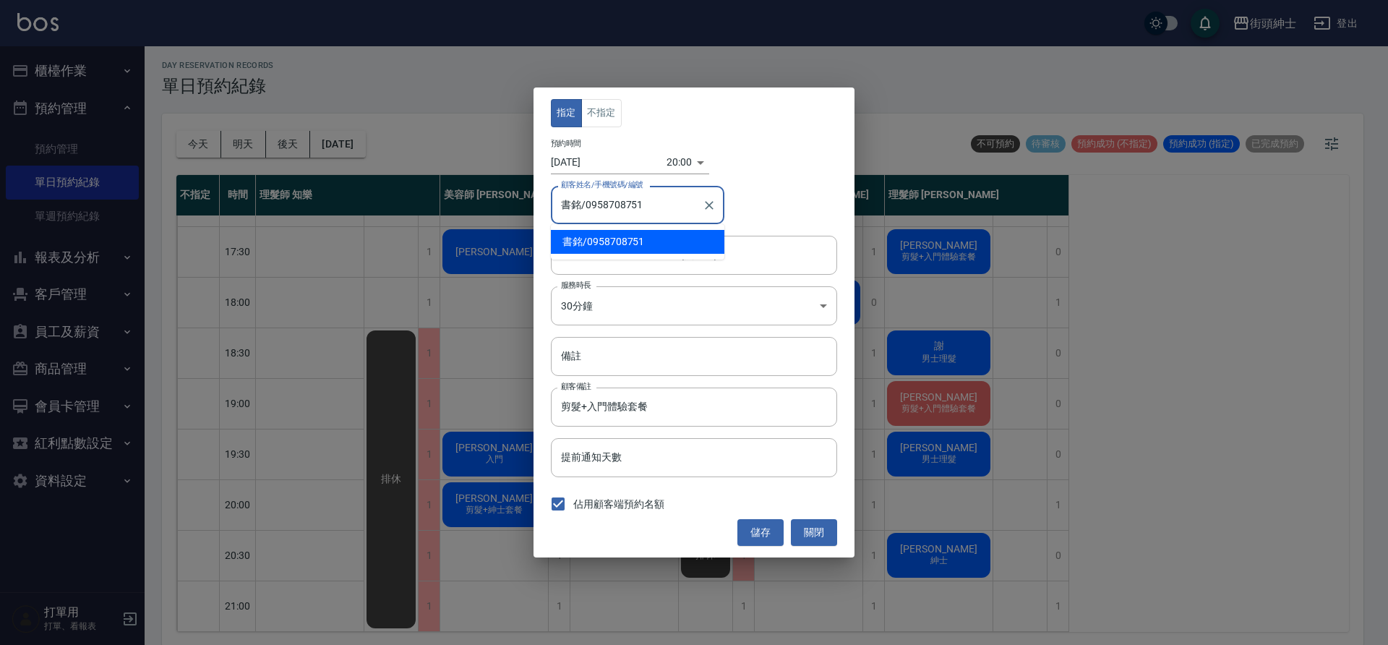
drag, startPoint x: 657, startPoint y: 199, endPoint x: 589, endPoint y: 202, distance: 67.3
click at [589, 202] on input "書銘/0958708751" at bounding box center [626, 204] width 139 height 25
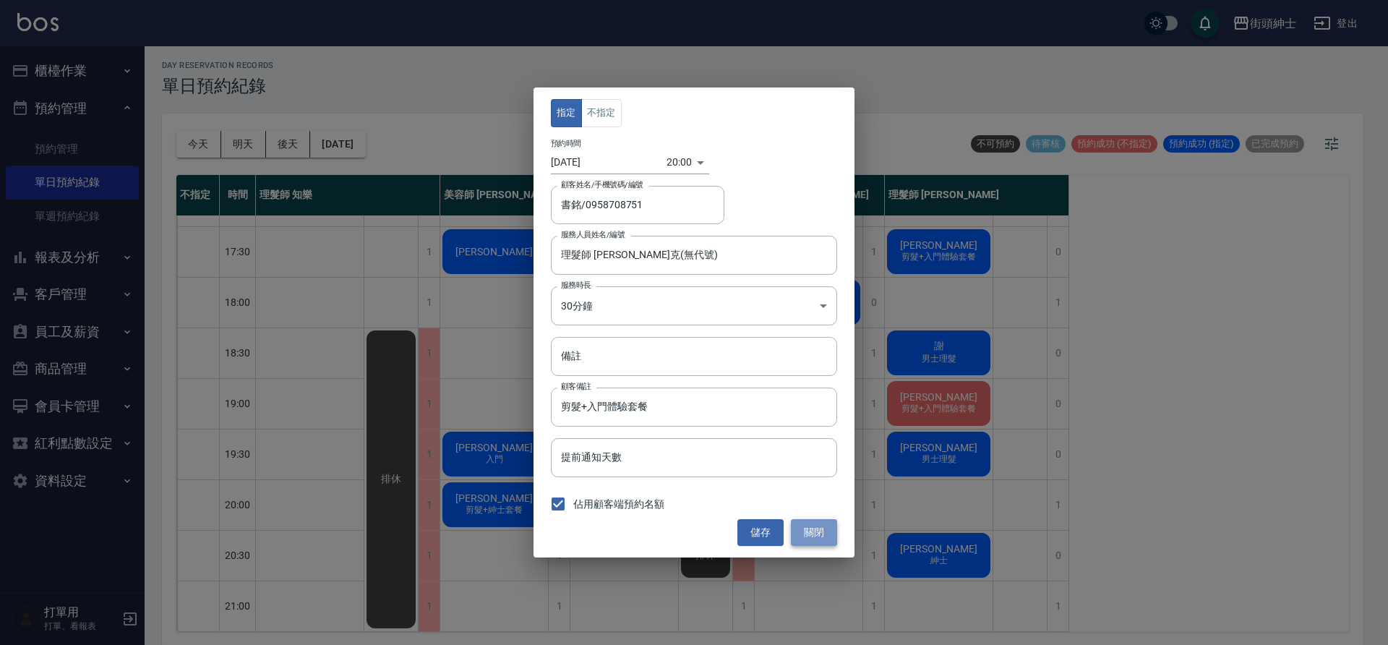
click at [802, 524] on button "關閉" at bounding box center [814, 532] width 46 height 27
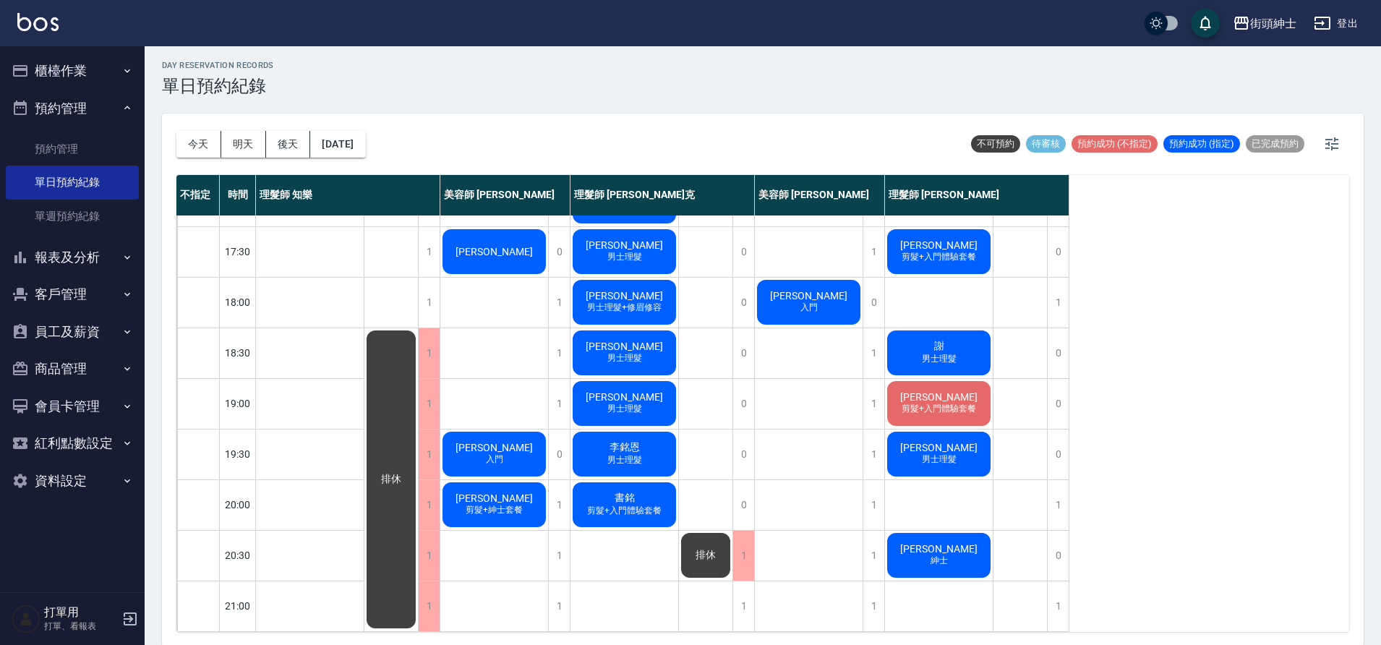
click at [623, 505] on span "剪髮+入門體驗套餐" at bounding box center [624, 511] width 80 height 12
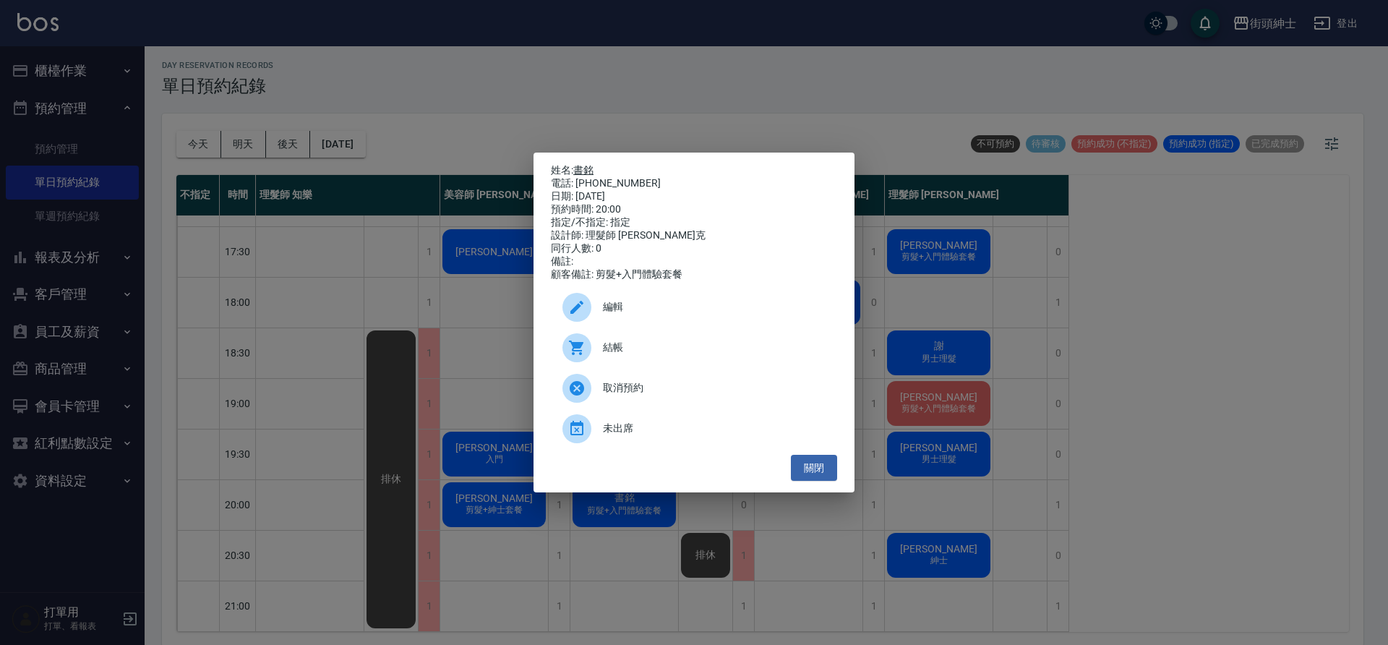
click at [583, 164] on link "書銘" at bounding box center [583, 170] width 20 height 12
click at [0, 0] on div "姓名: 書銘 電話: 0958708751 日期: 2025/09/26 預約時間: 20:00 指定/不指定: 指定 設計師: 理髮師 Vic 維克 同行人…" at bounding box center [694, 322] width 1388 height 645
click at [813, 479] on button "關閉" at bounding box center [814, 468] width 46 height 27
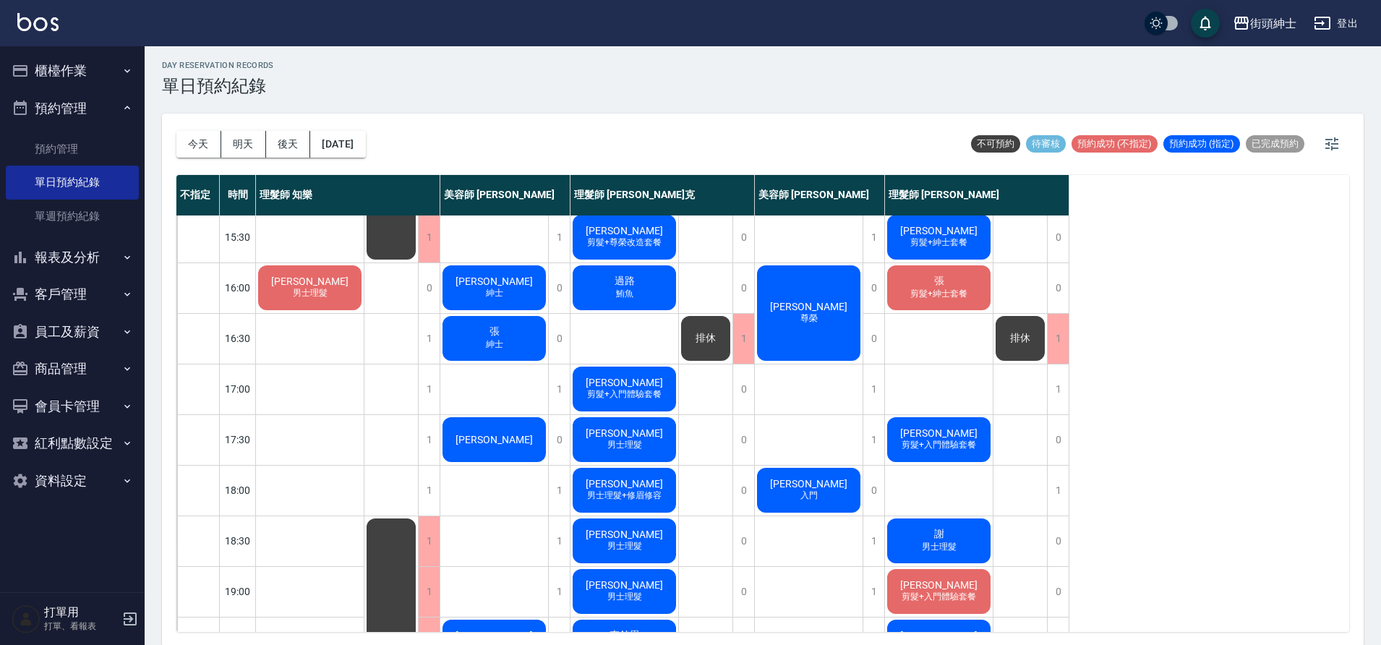
scroll to position [463, 0]
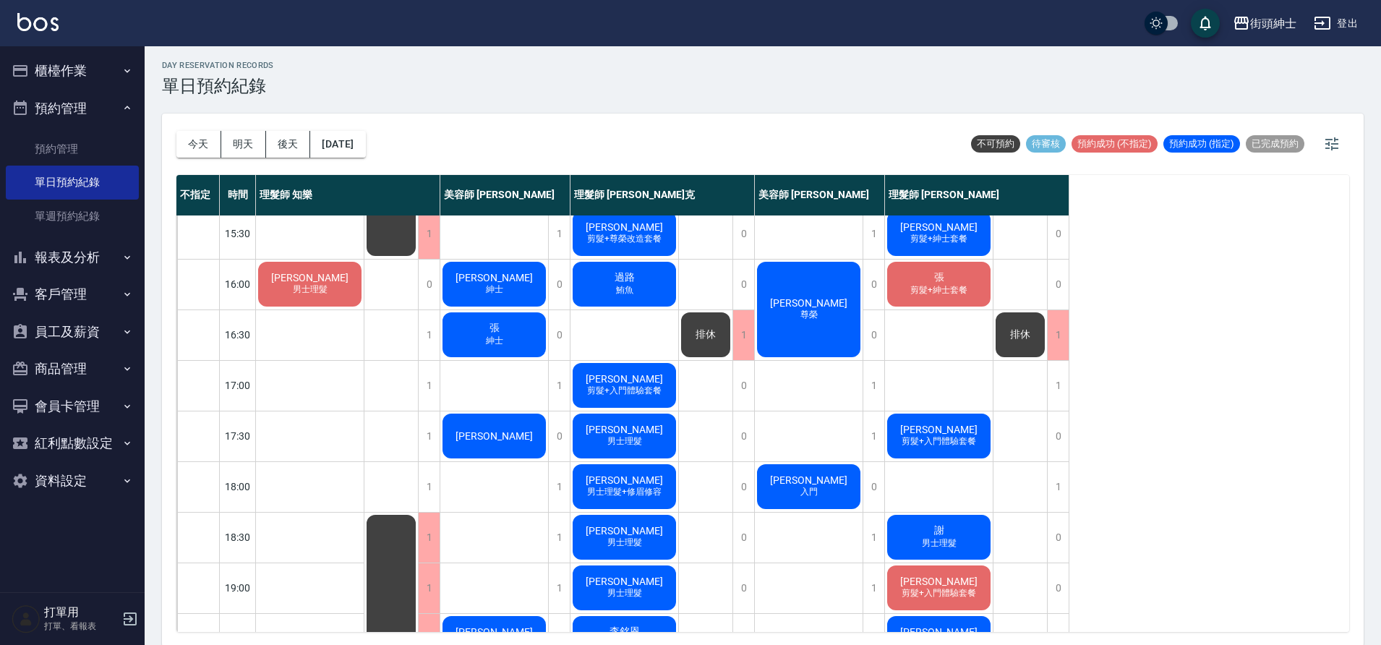
click at [972, 431] on div "謝宗倫 剪髮+入門體驗套餐" at bounding box center [939, 435] width 108 height 49
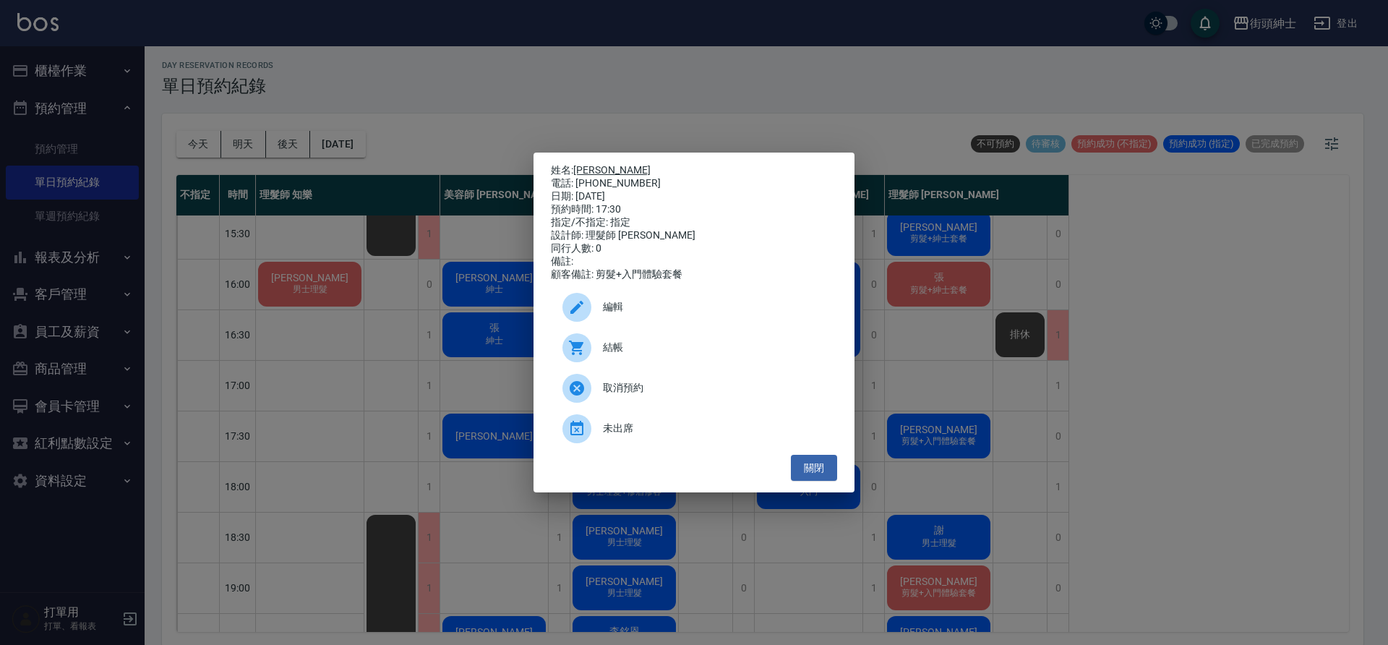
click at [582, 165] on link "謝宗倫" at bounding box center [611, 170] width 77 height 12
click at [821, 482] on button "關閉" at bounding box center [814, 468] width 46 height 27
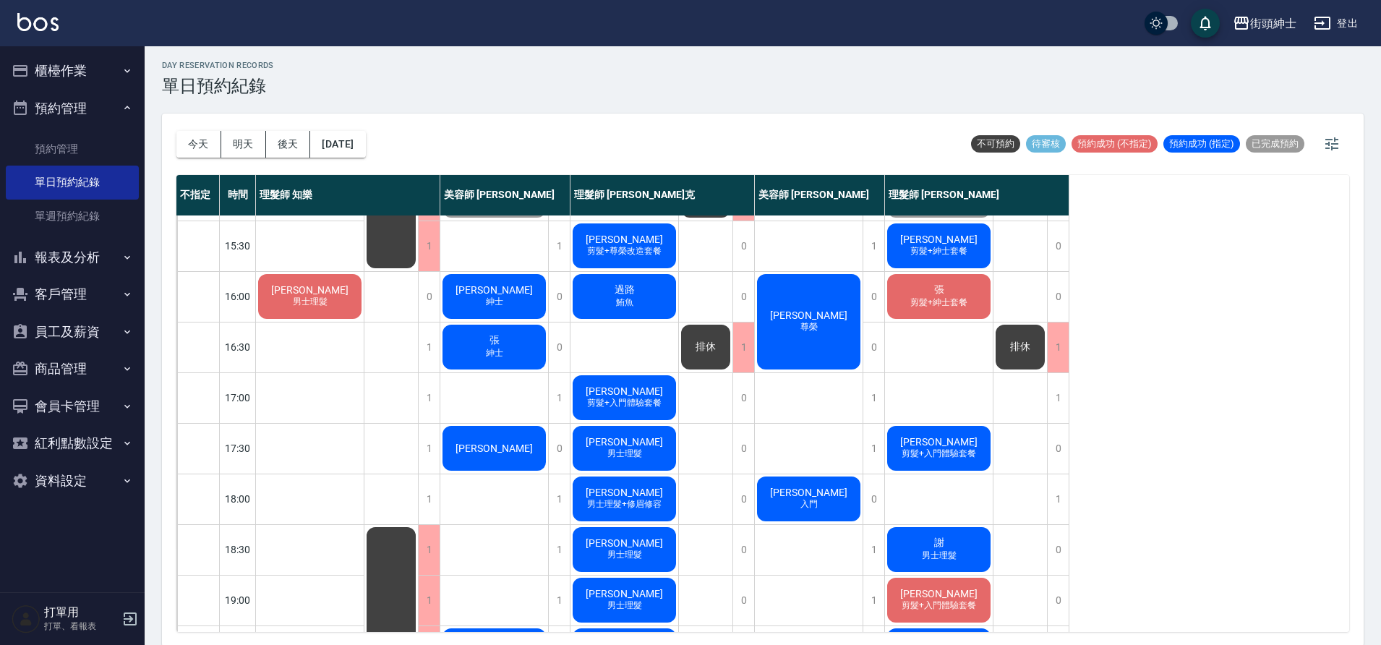
scroll to position [454, 0]
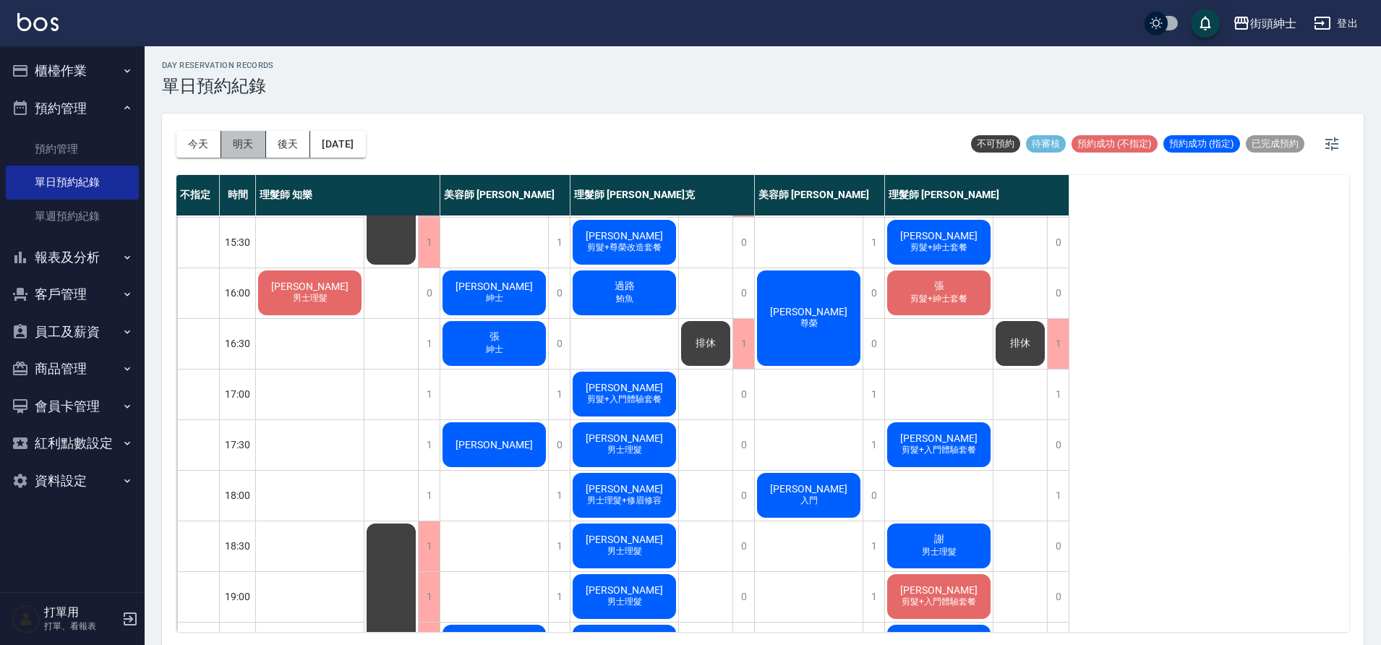
click at [248, 146] on button "明天" at bounding box center [243, 144] width 45 height 27
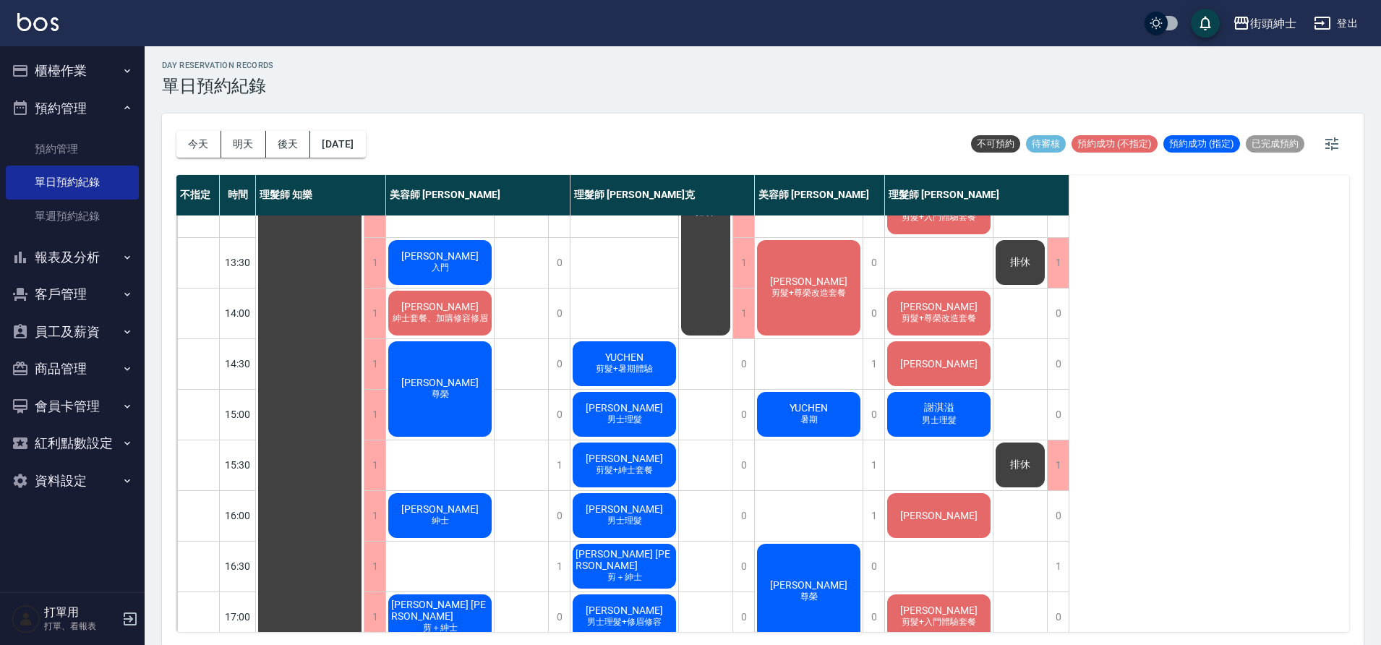
scroll to position [20, 0]
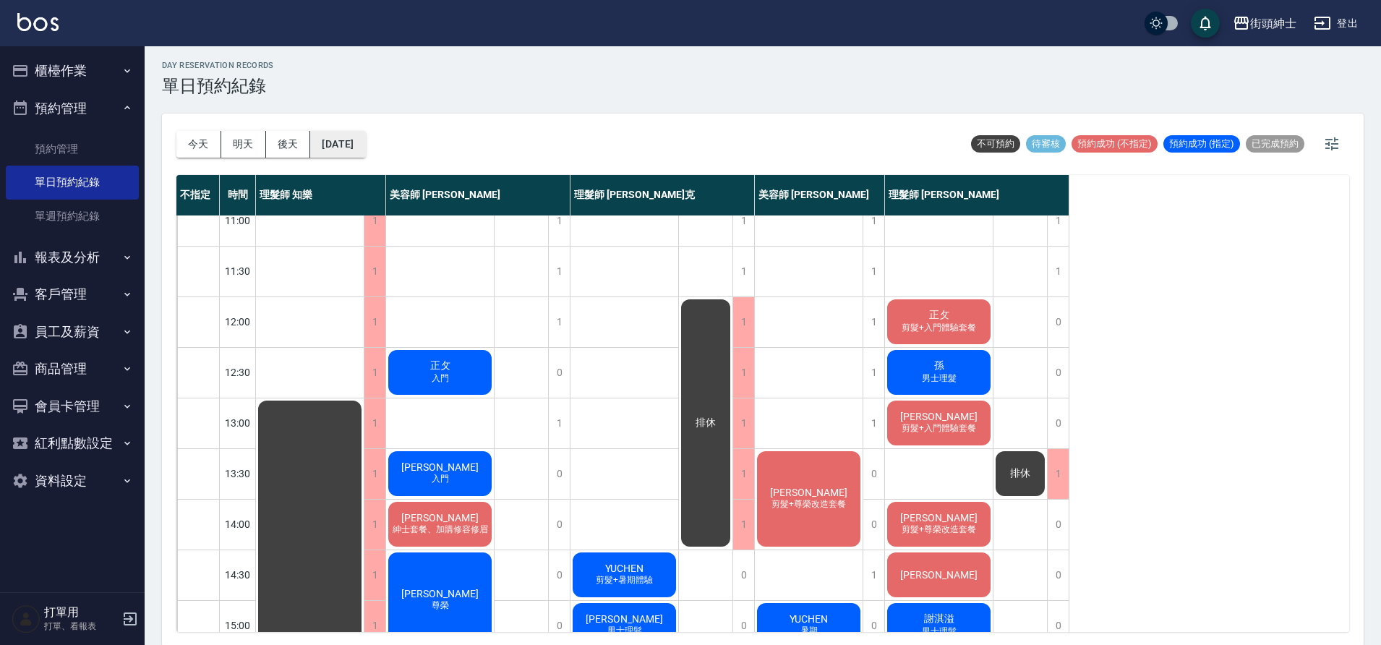
click at [346, 140] on button "2025/09/27" at bounding box center [337, 144] width 55 height 27
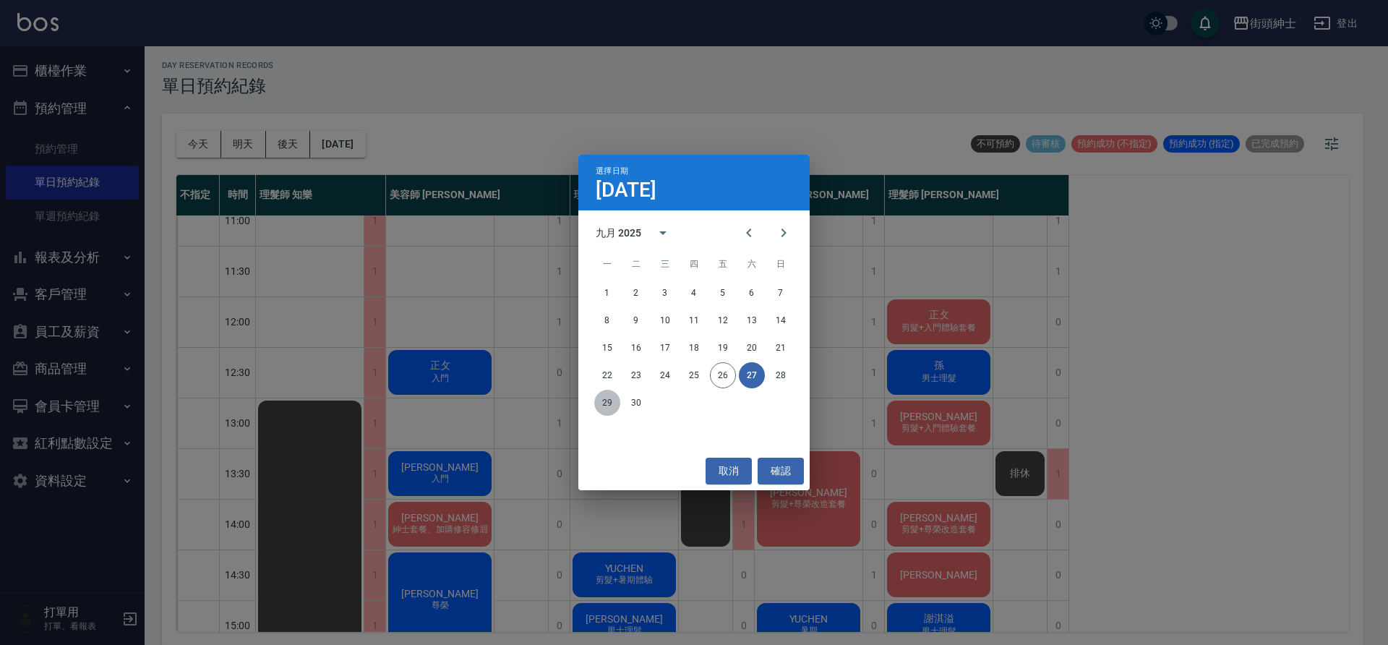
click at [602, 401] on button "29" at bounding box center [607, 403] width 26 height 26
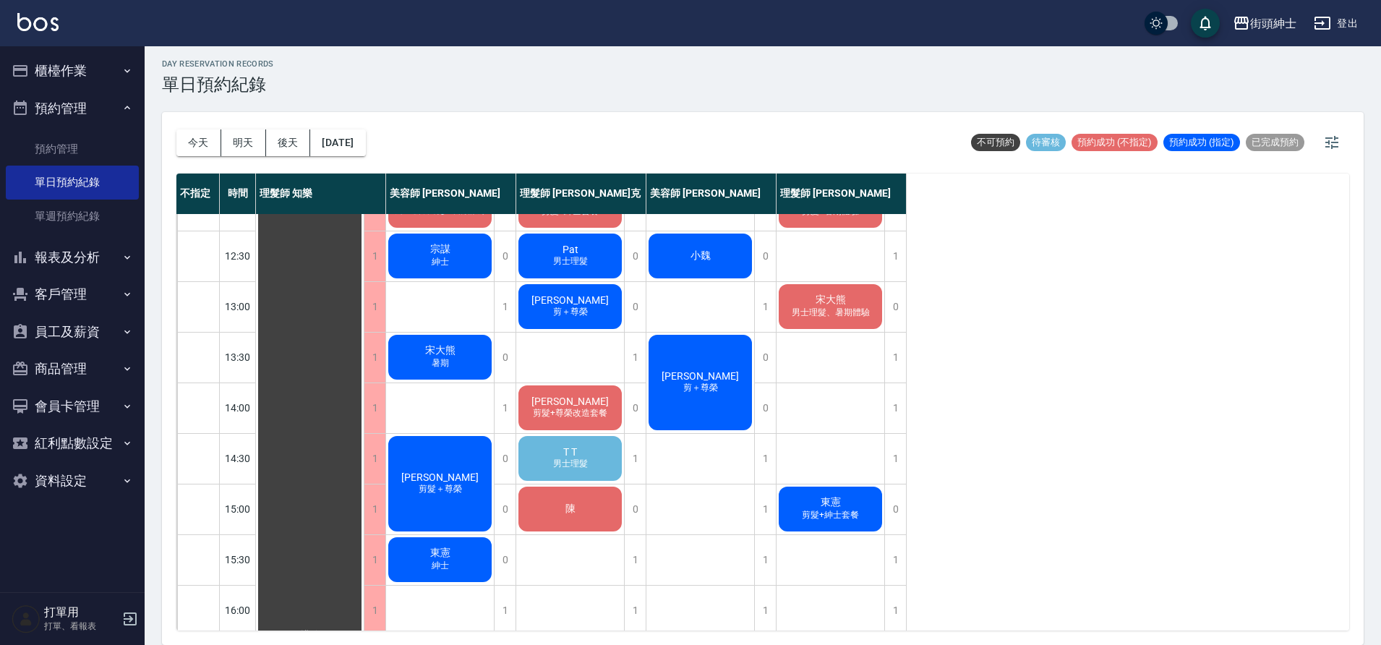
scroll to position [141, 0]
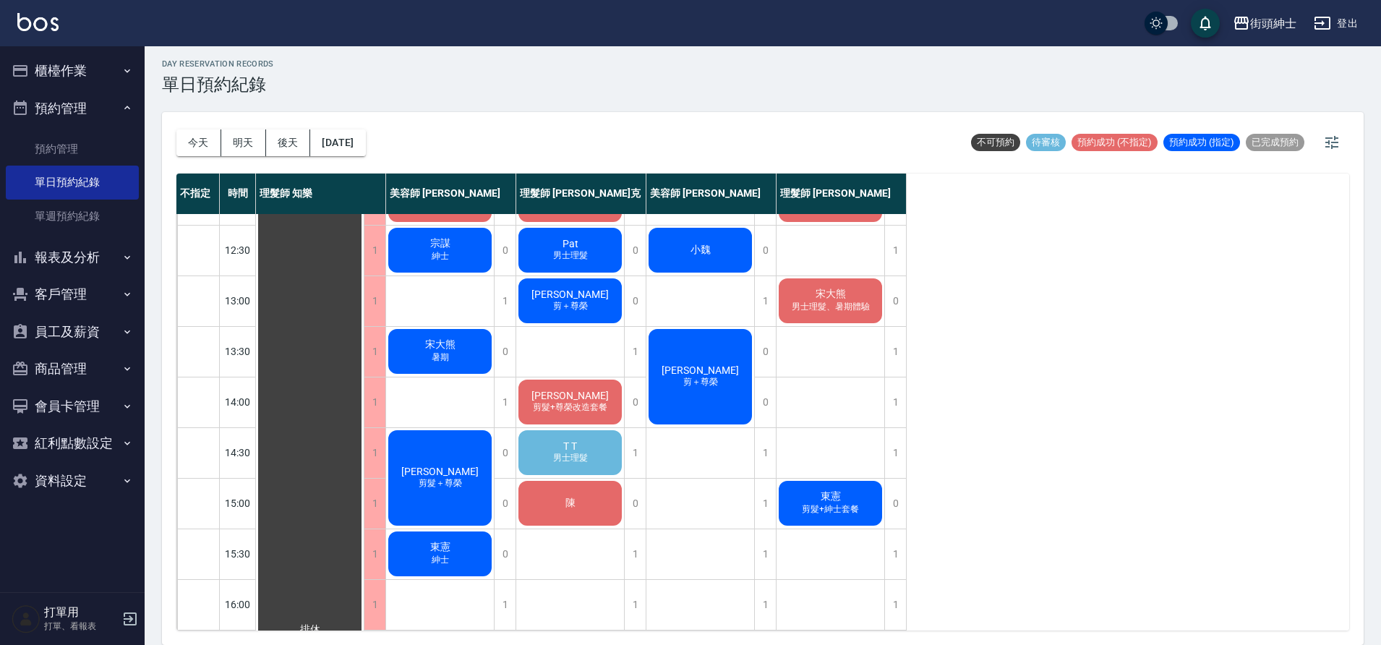
click at [590, 450] on div "T T 男士理髮" at bounding box center [570, 452] width 108 height 49
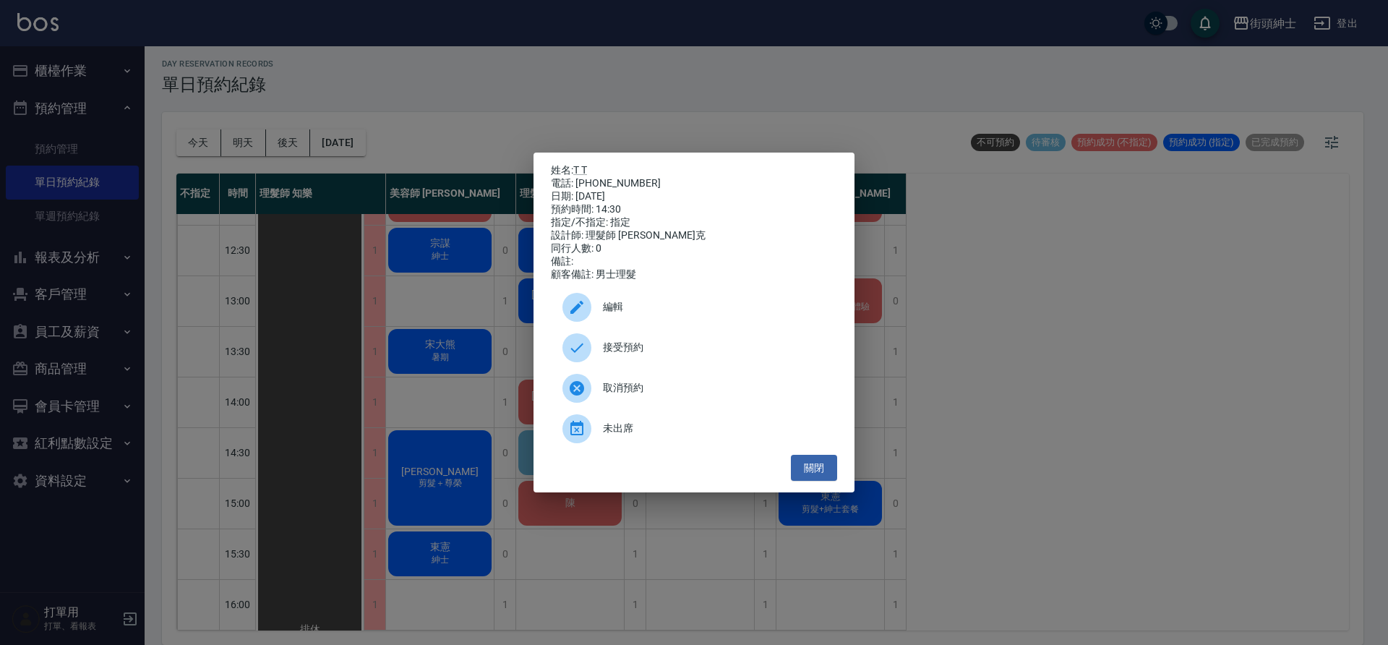
click at [644, 354] on span "接受預約" at bounding box center [714, 347] width 223 height 15
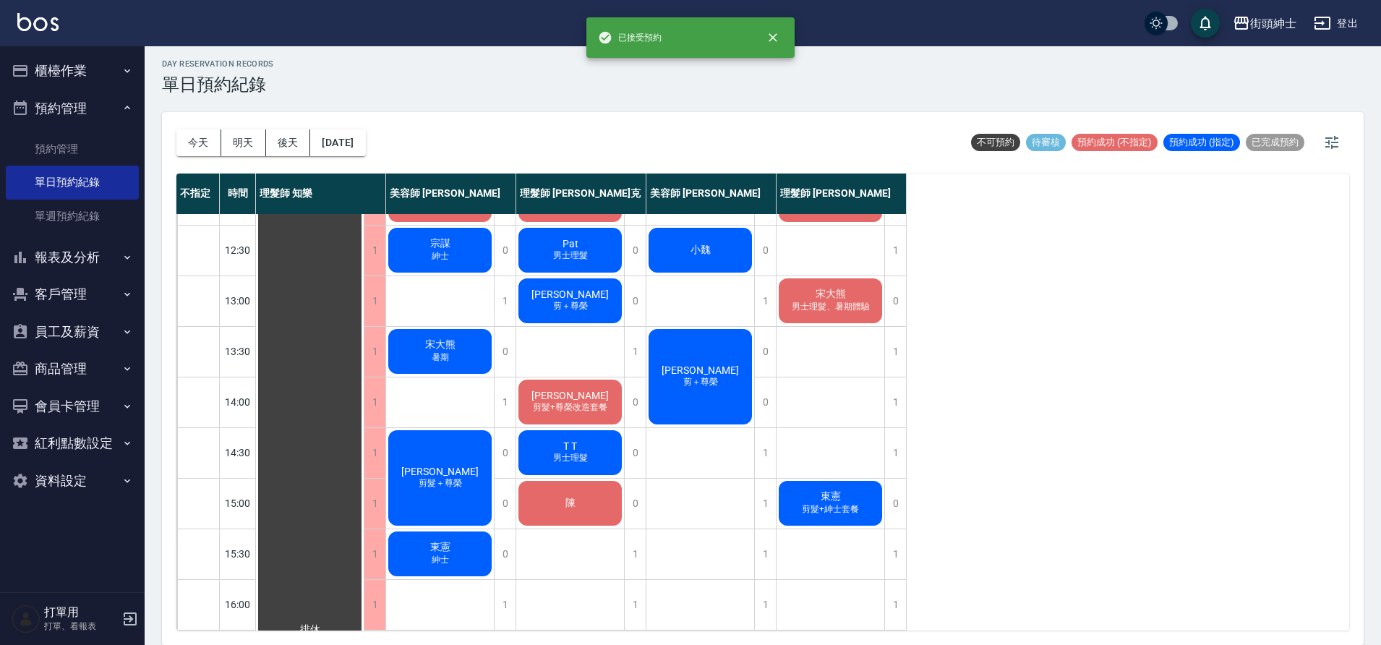
click at [573, 446] on span "T T" at bounding box center [570, 446] width 20 height 12
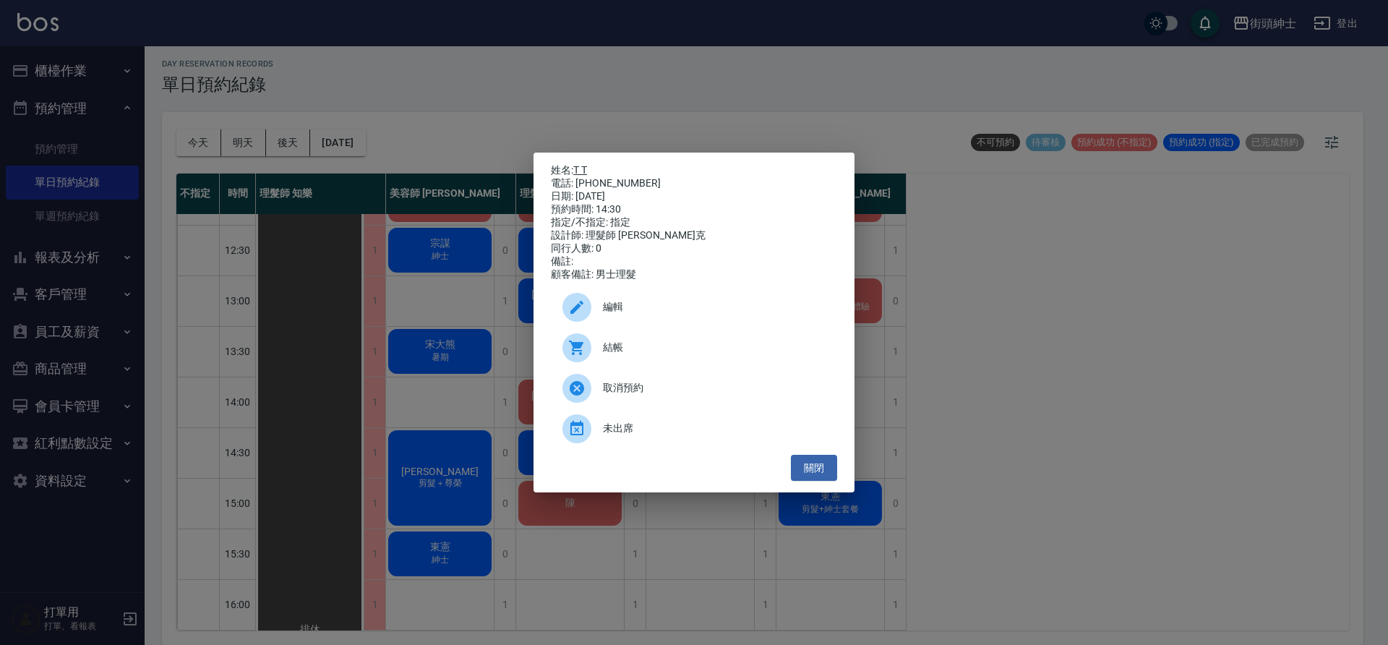
click at [587, 164] on link "T T" at bounding box center [580, 170] width 14 height 12
click at [832, 464] on button "關閉" at bounding box center [814, 468] width 46 height 27
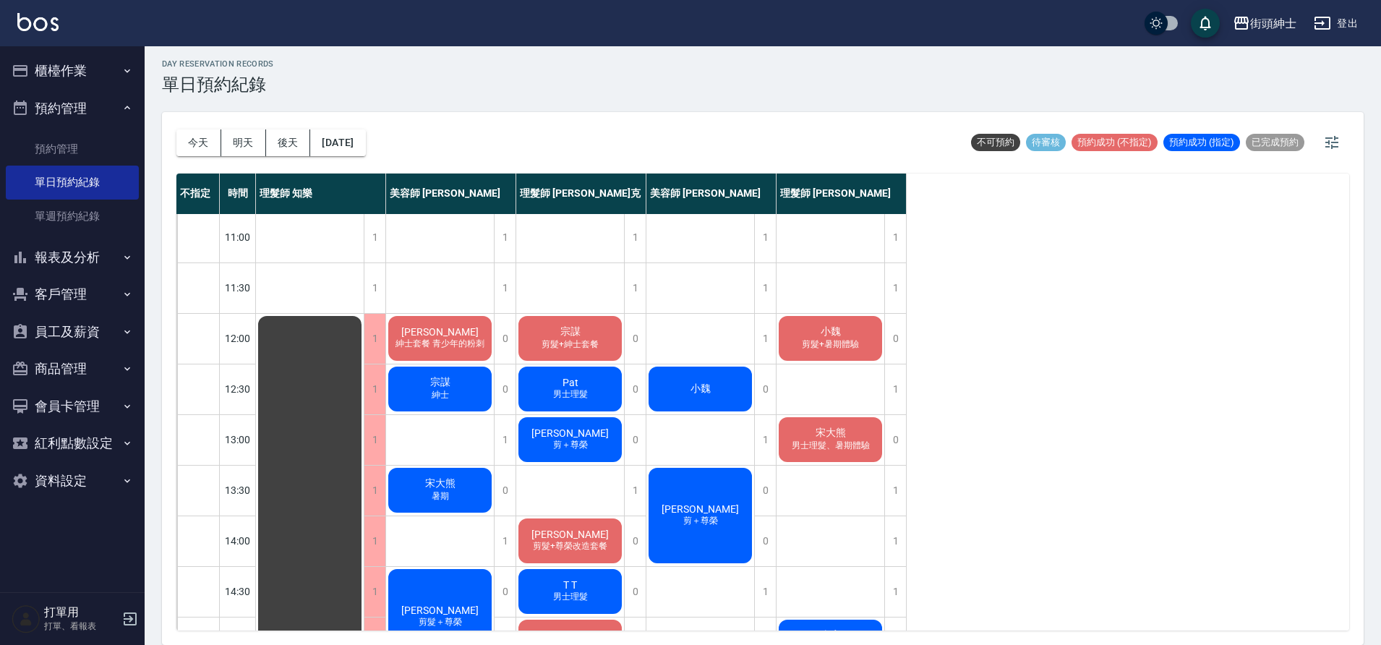
scroll to position [0, 0]
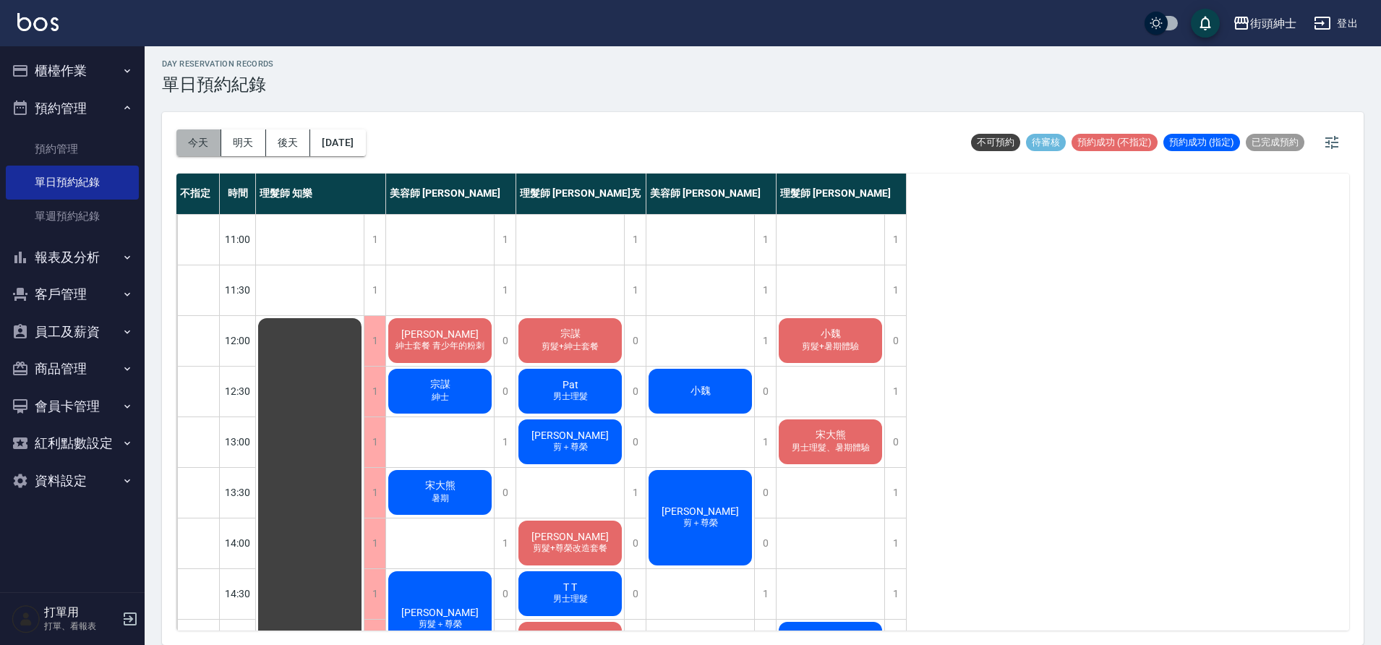
click at [200, 142] on button "今天" at bounding box center [198, 142] width 45 height 27
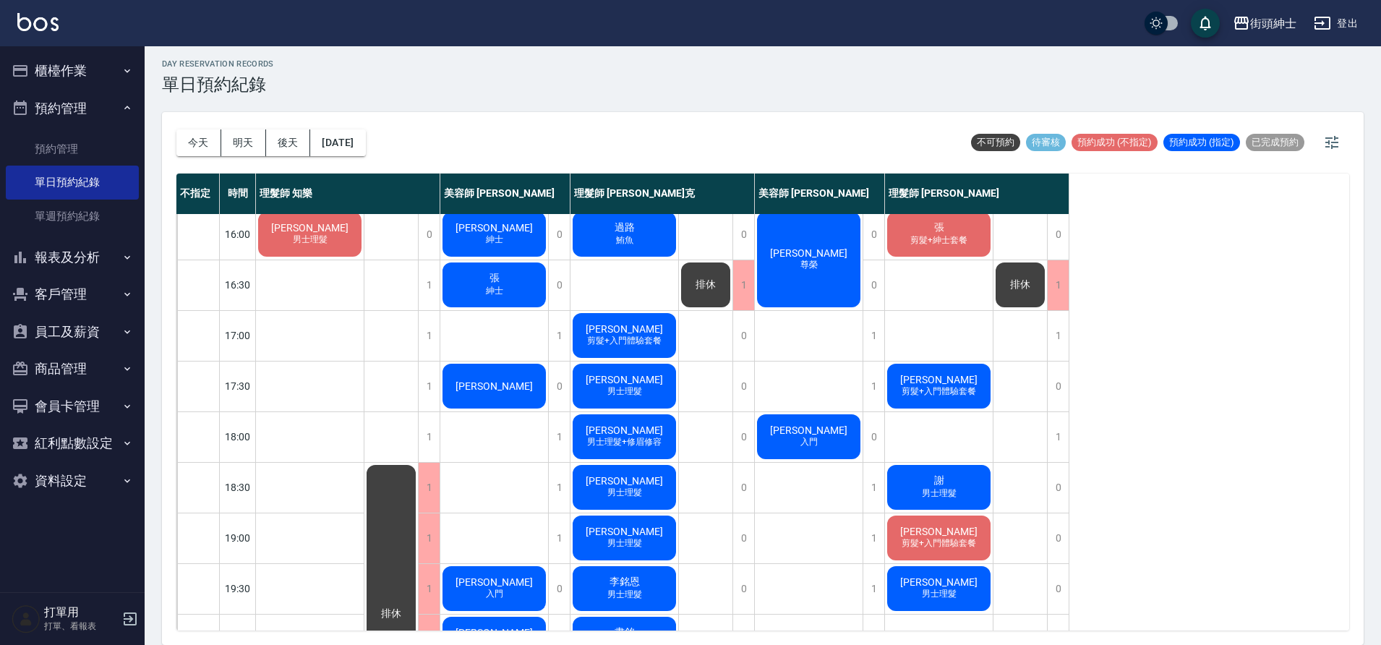
scroll to position [513, 0]
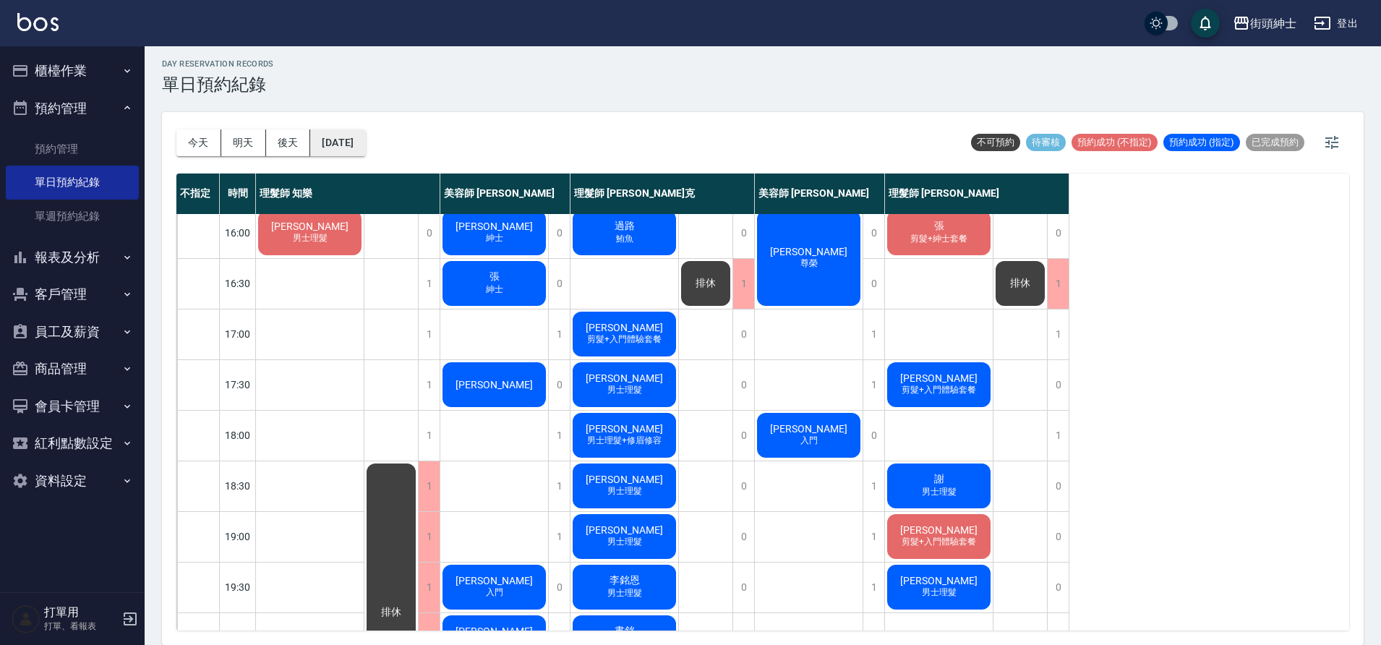
click at [365, 147] on button "2025/09/26" at bounding box center [337, 142] width 55 height 27
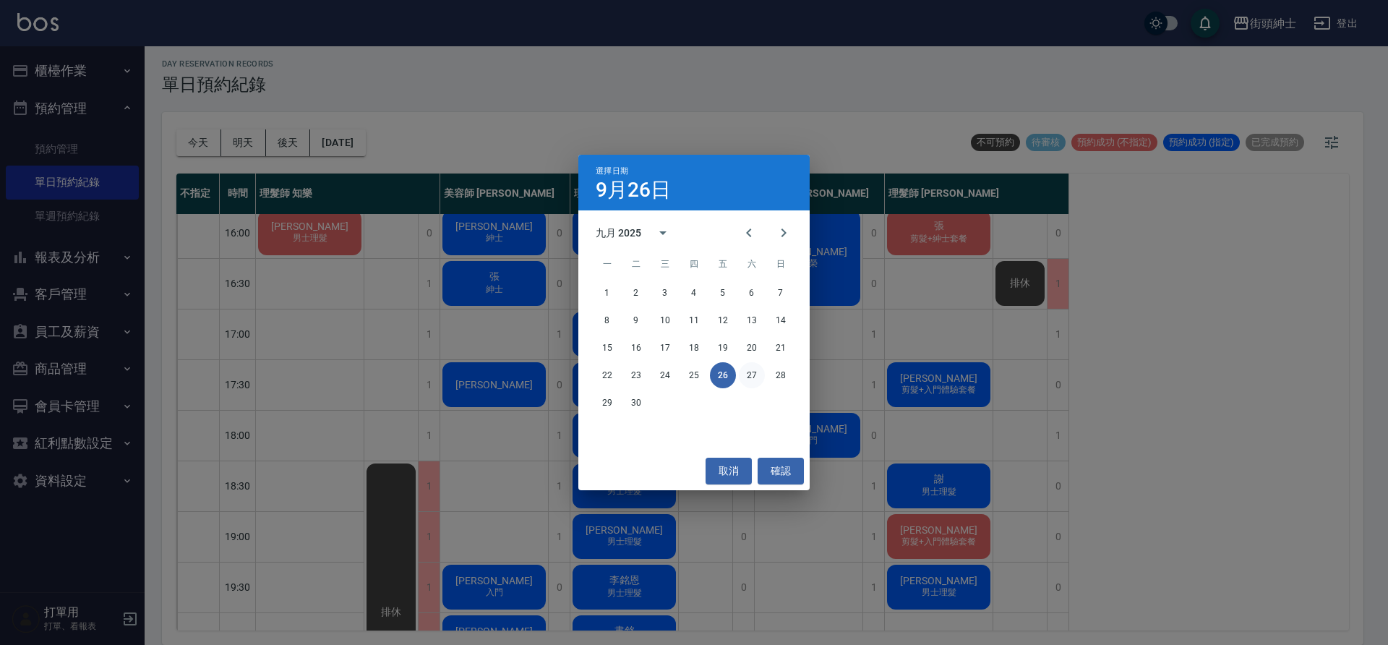
click at [750, 377] on button "27" at bounding box center [752, 375] width 26 height 26
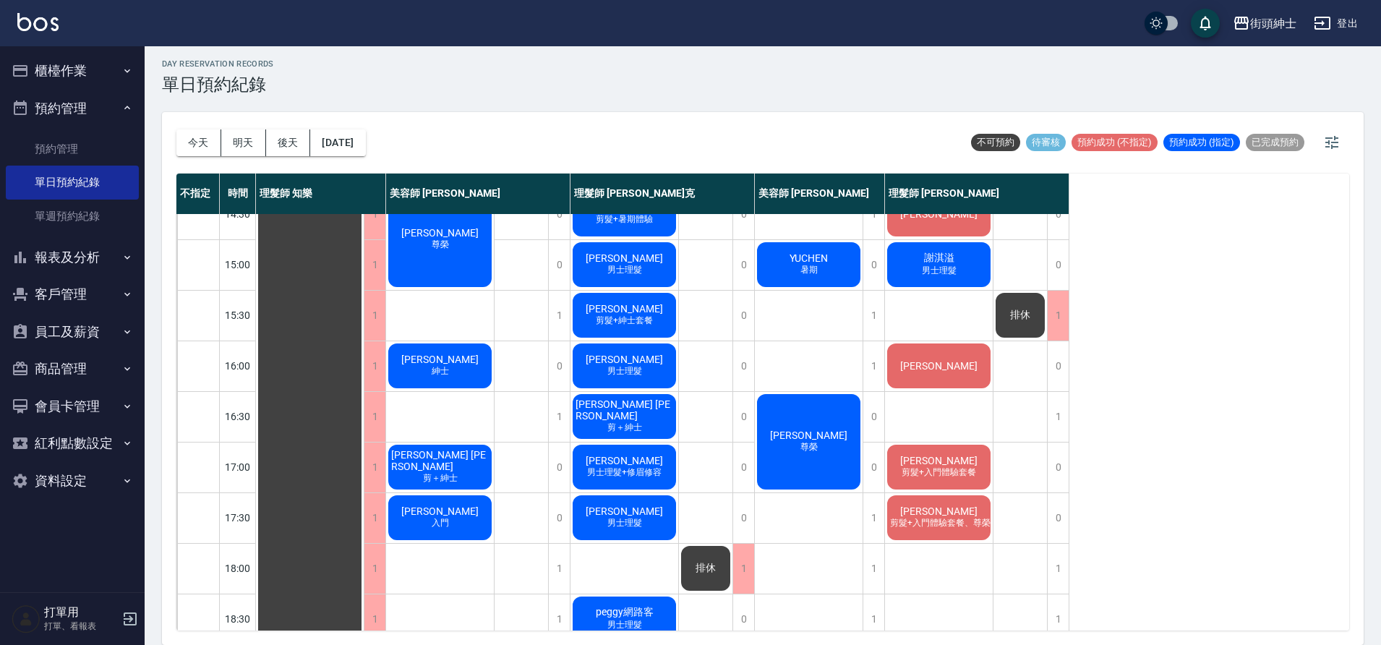
scroll to position [369, 0]
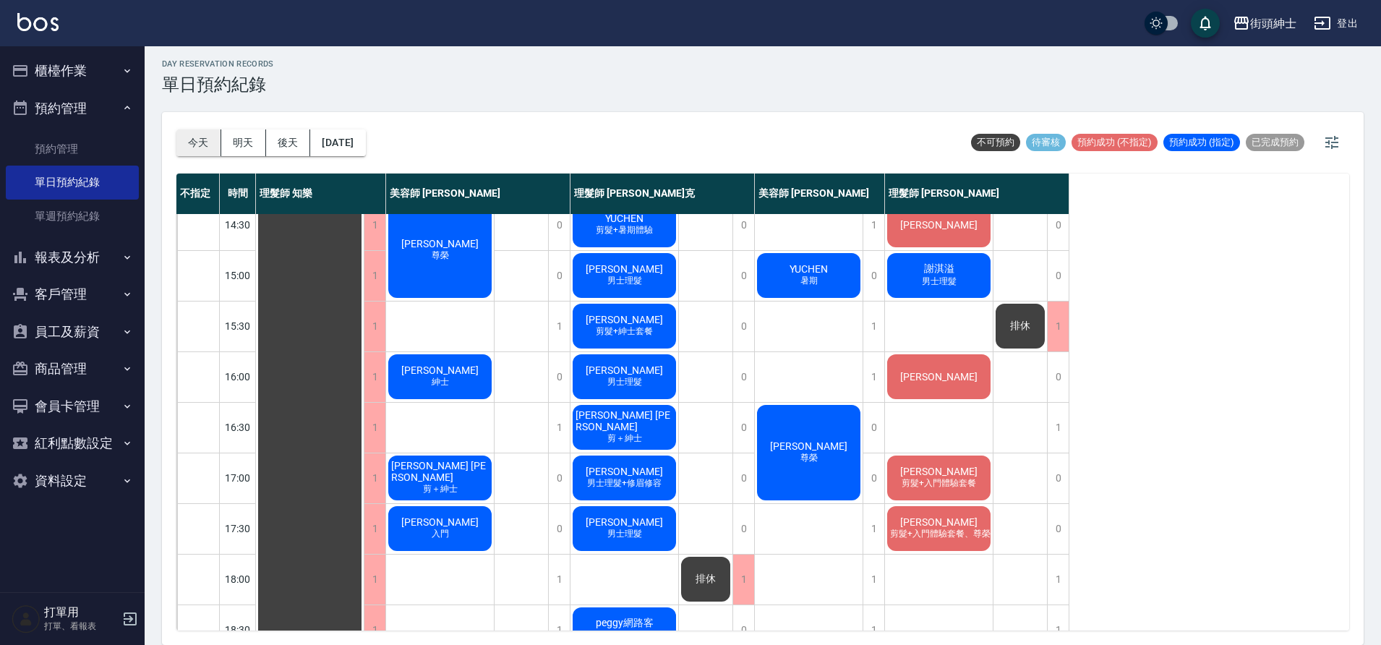
click at [209, 141] on button "今天" at bounding box center [198, 142] width 45 height 27
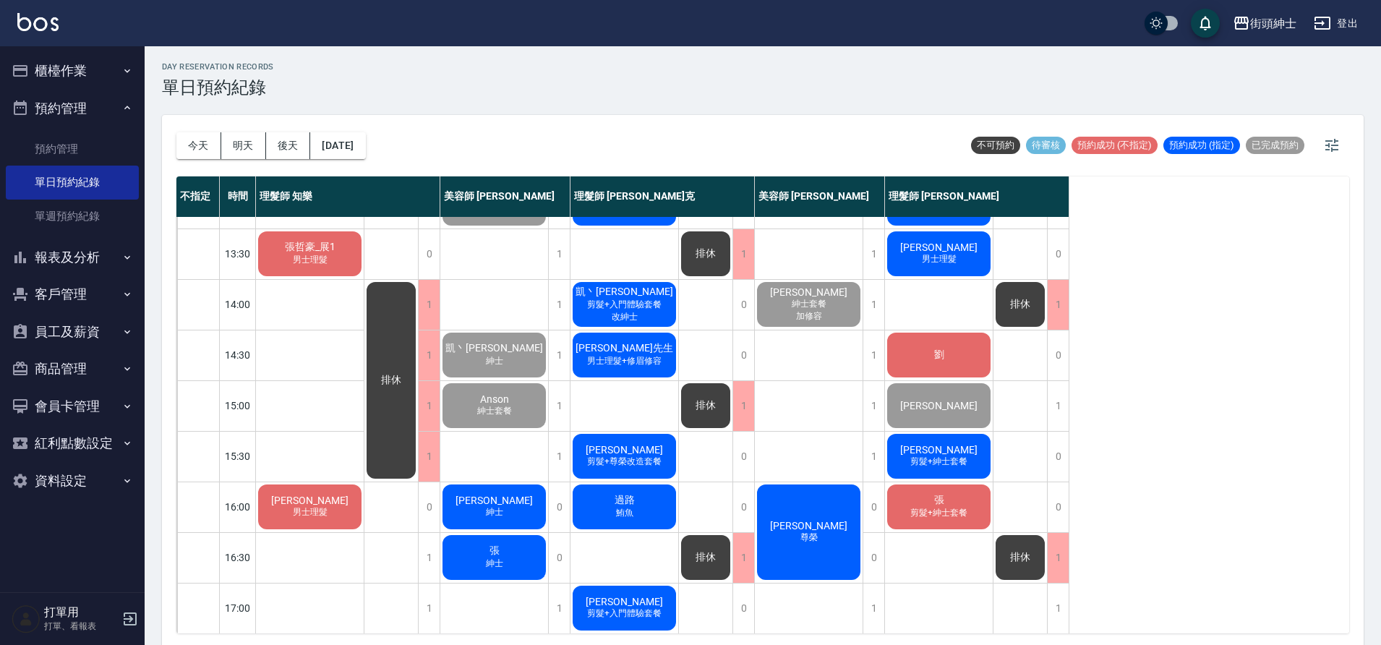
scroll to position [234, 0]
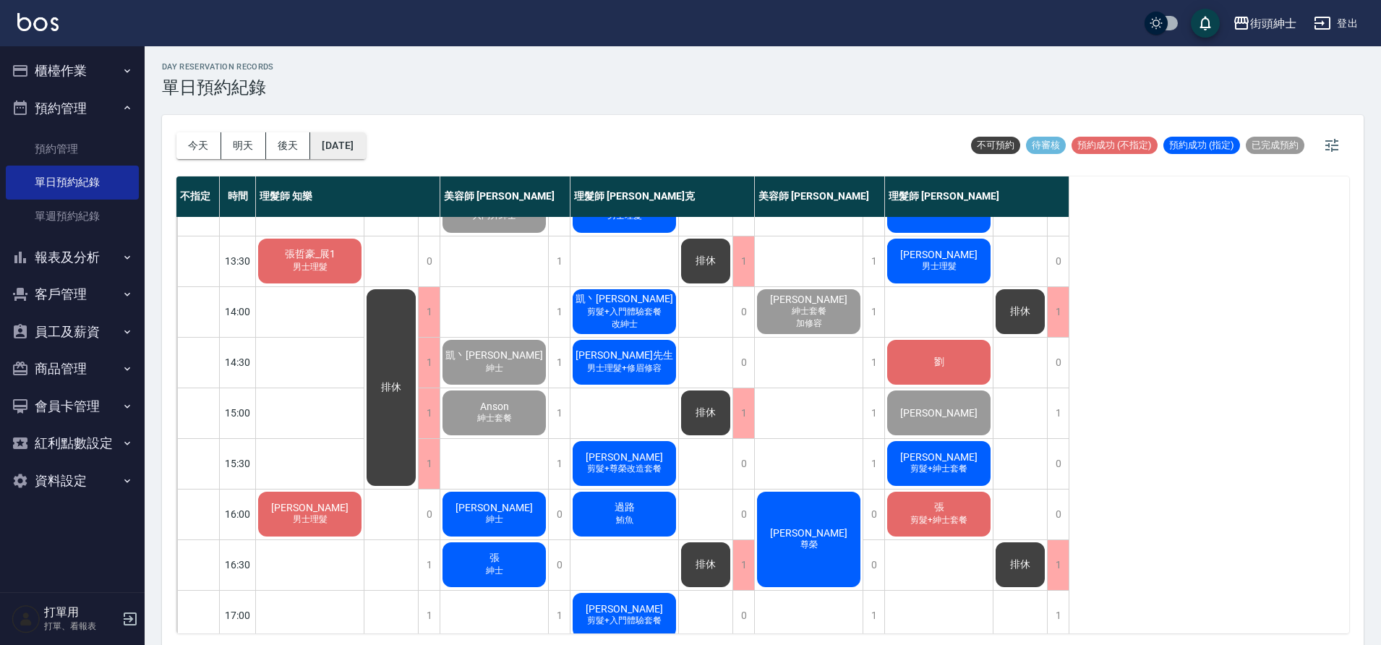
click at [365, 144] on button "[DATE]" at bounding box center [337, 145] width 55 height 27
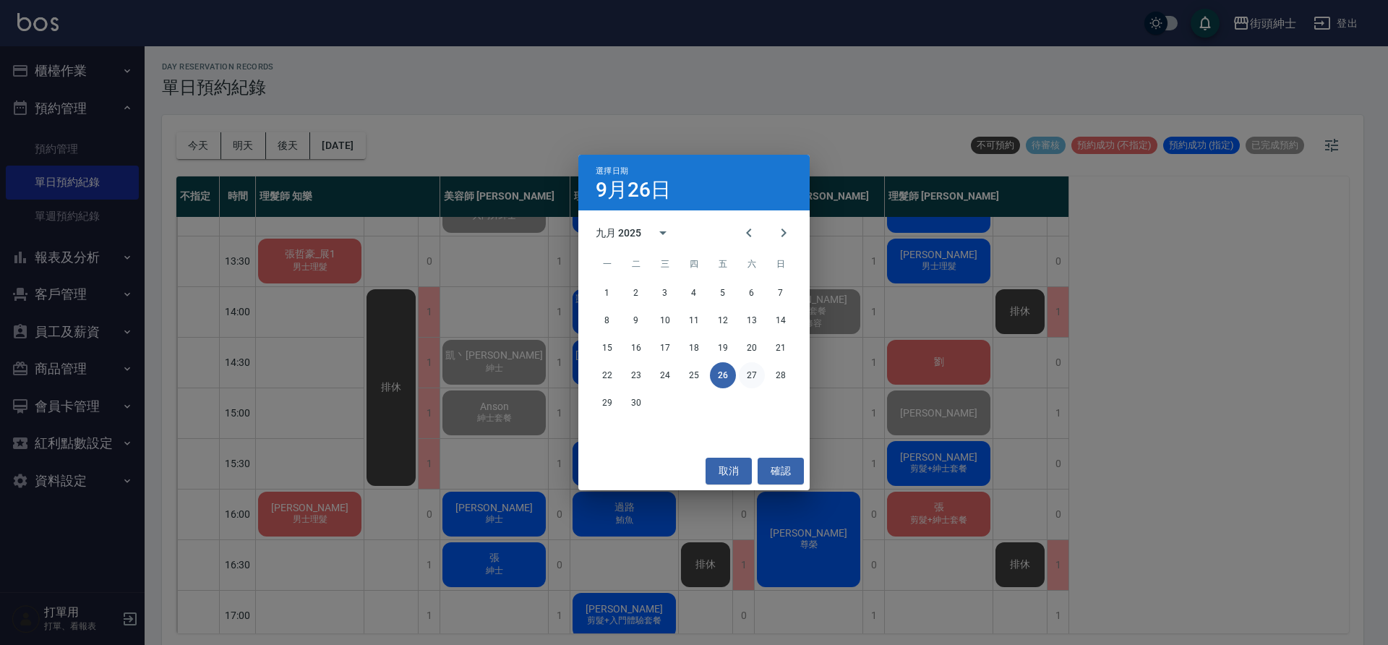
click at [751, 384] on button "27" at bounding box center [752, 375] width 26 height 26
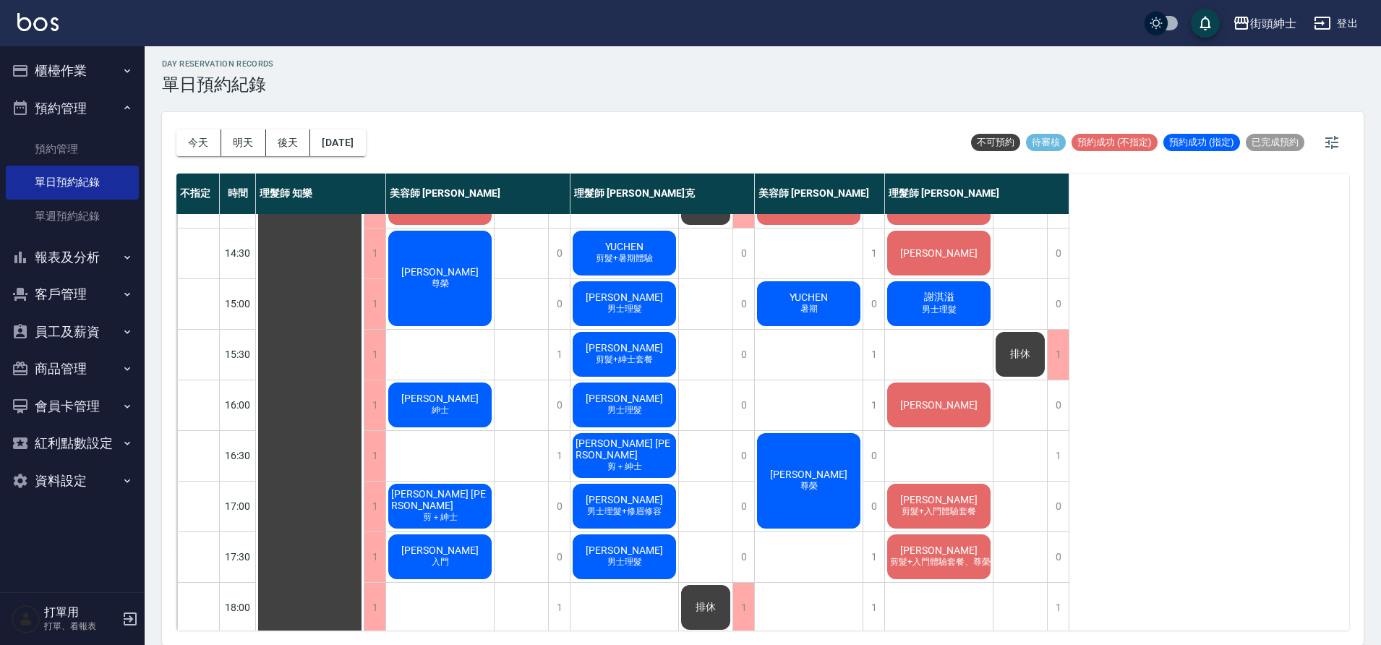
scroll to position [344, 0]
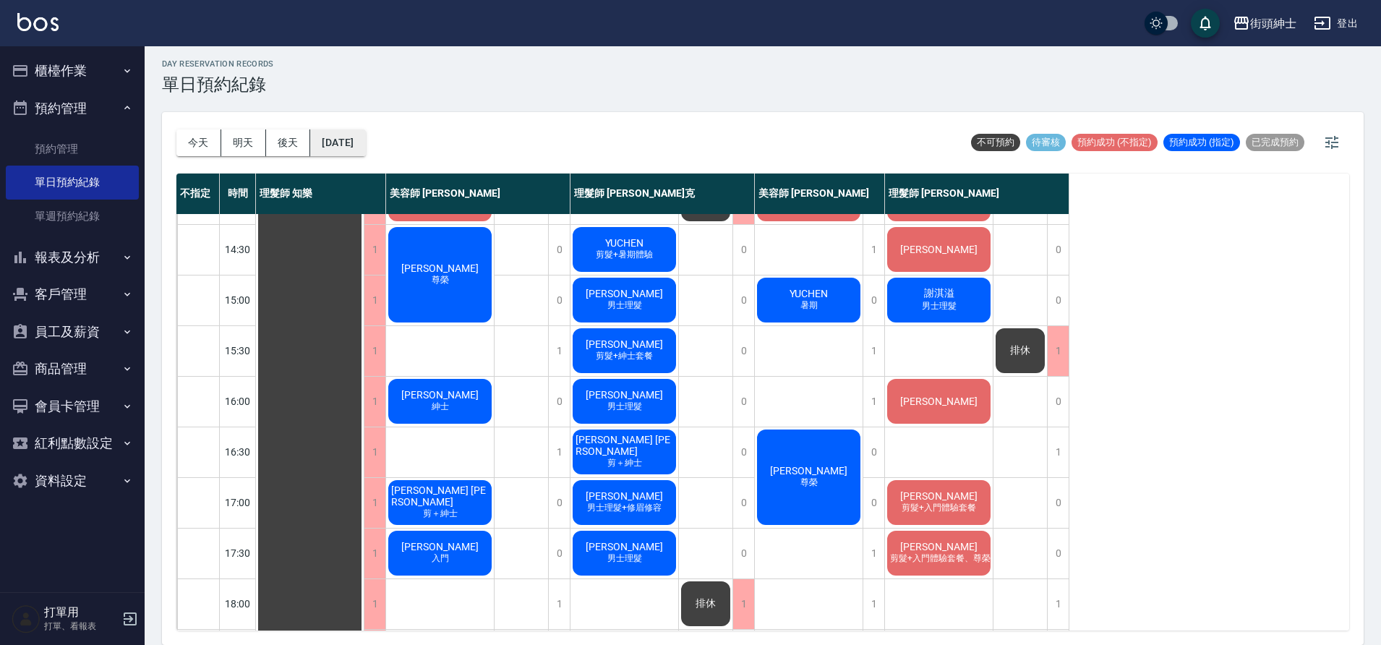
click at [318, 132] on button "[DATE]" at bounding box center [337, 142] width 55 height 27
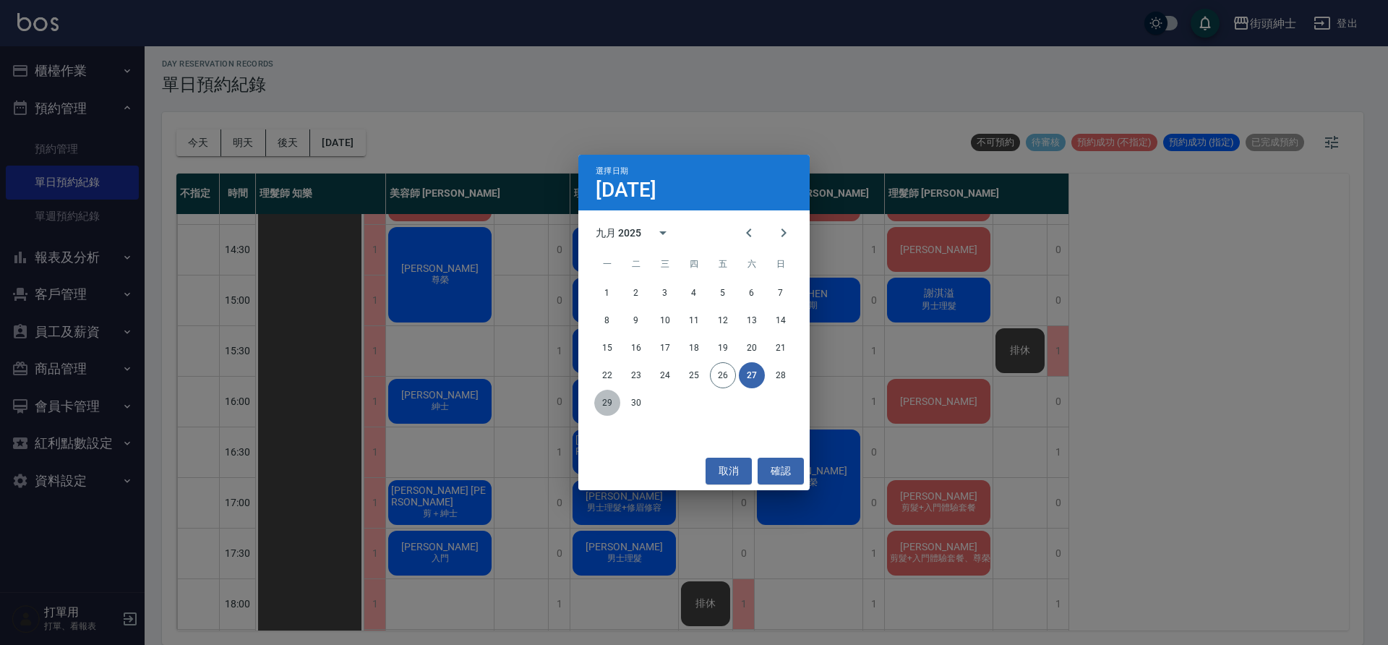
click at [616, 401] on button "29" at bounding box center [607, 403] width 26 height 26
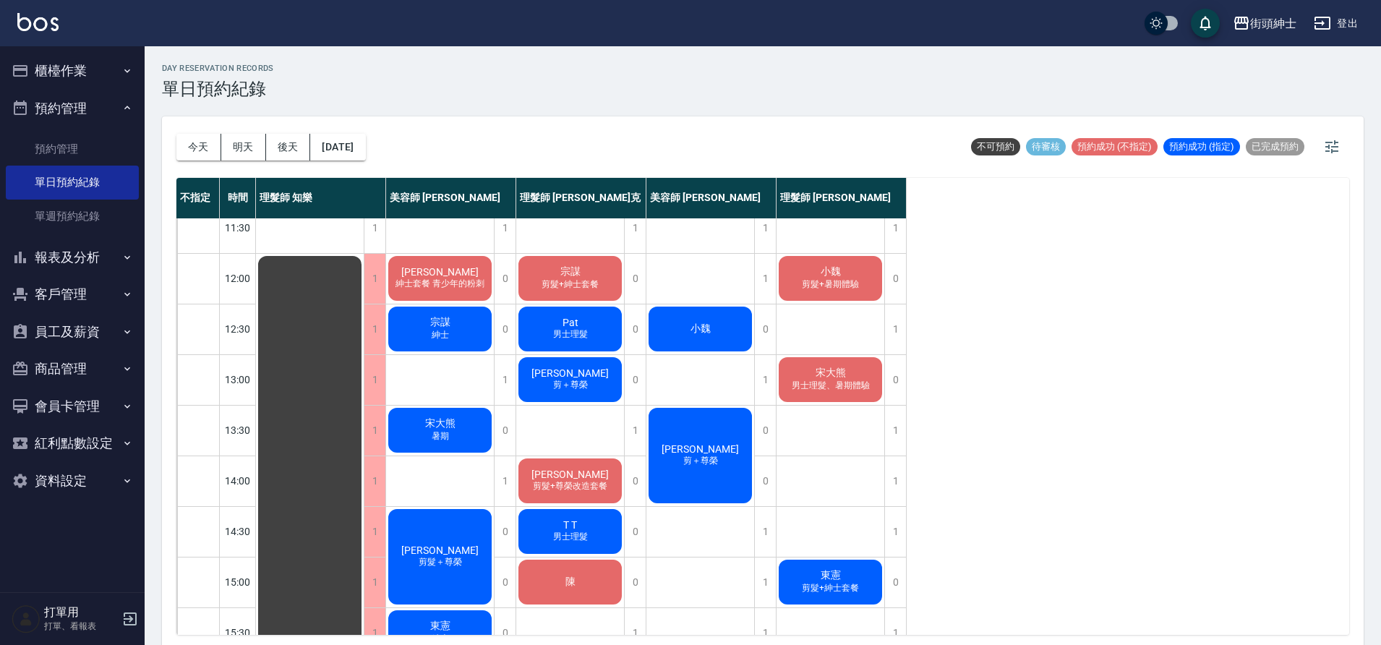
scroll to position [64, 0]
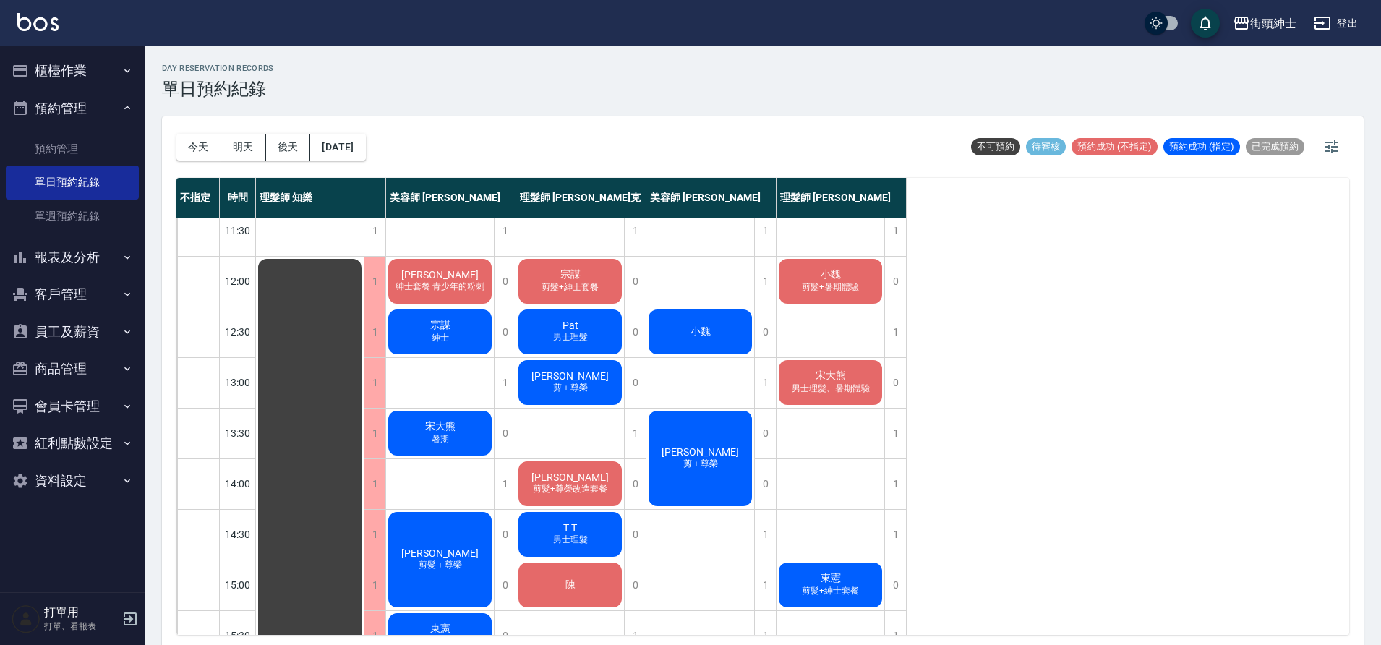
click at [210, 140] on button "今天" at bounding box center [198, 147] width 45 height 27
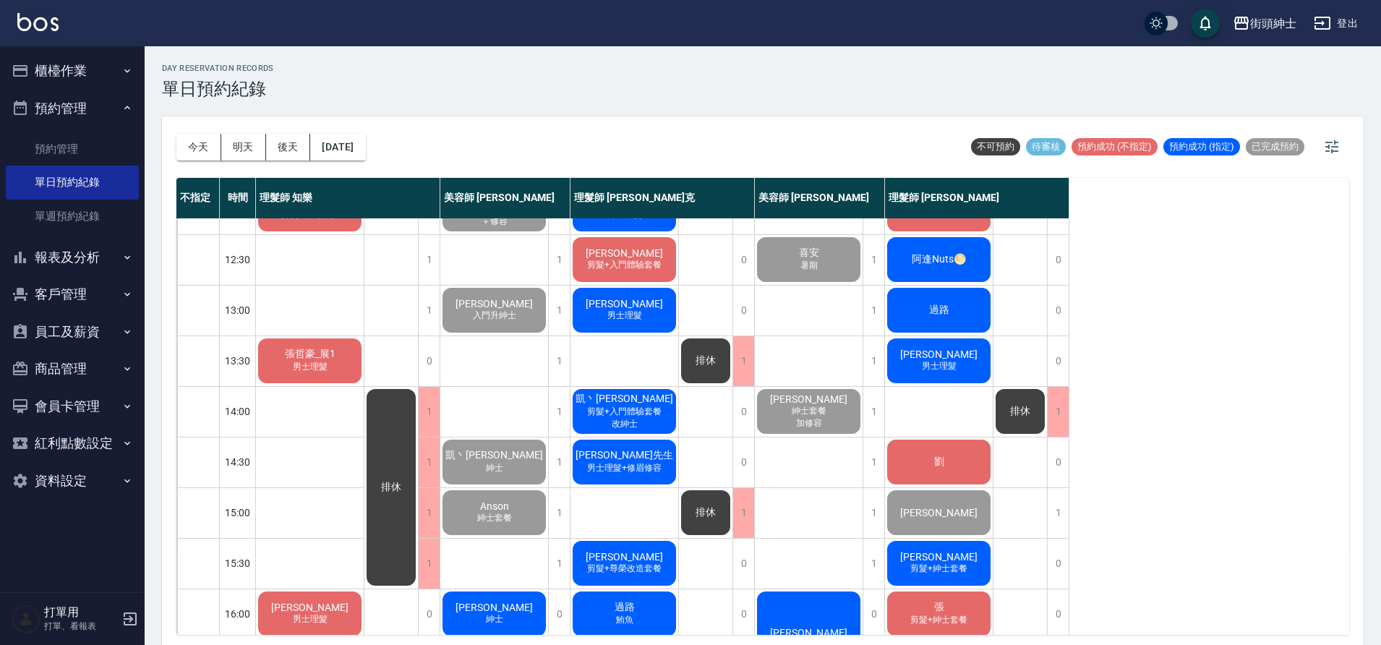
scroll to position [323, 0]
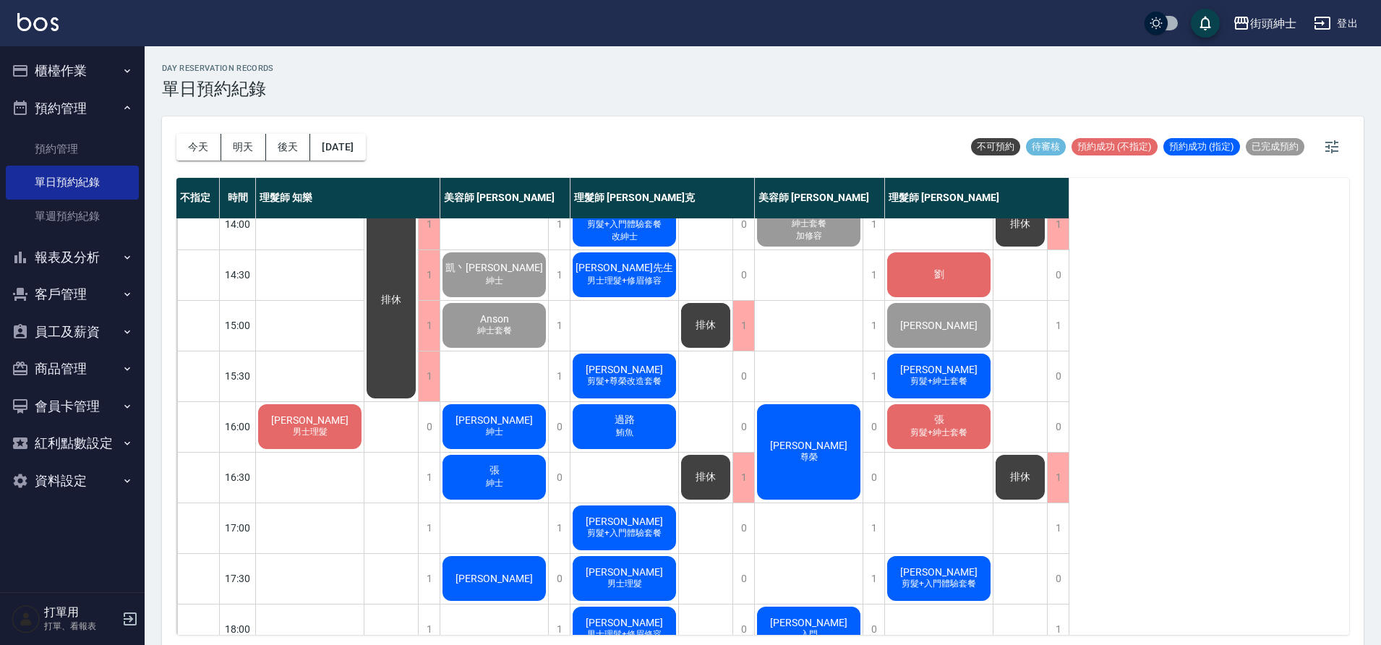
click at [521, 412] on div "隆傑 紳士" at bounding box center [494, 426] width 108 height 49
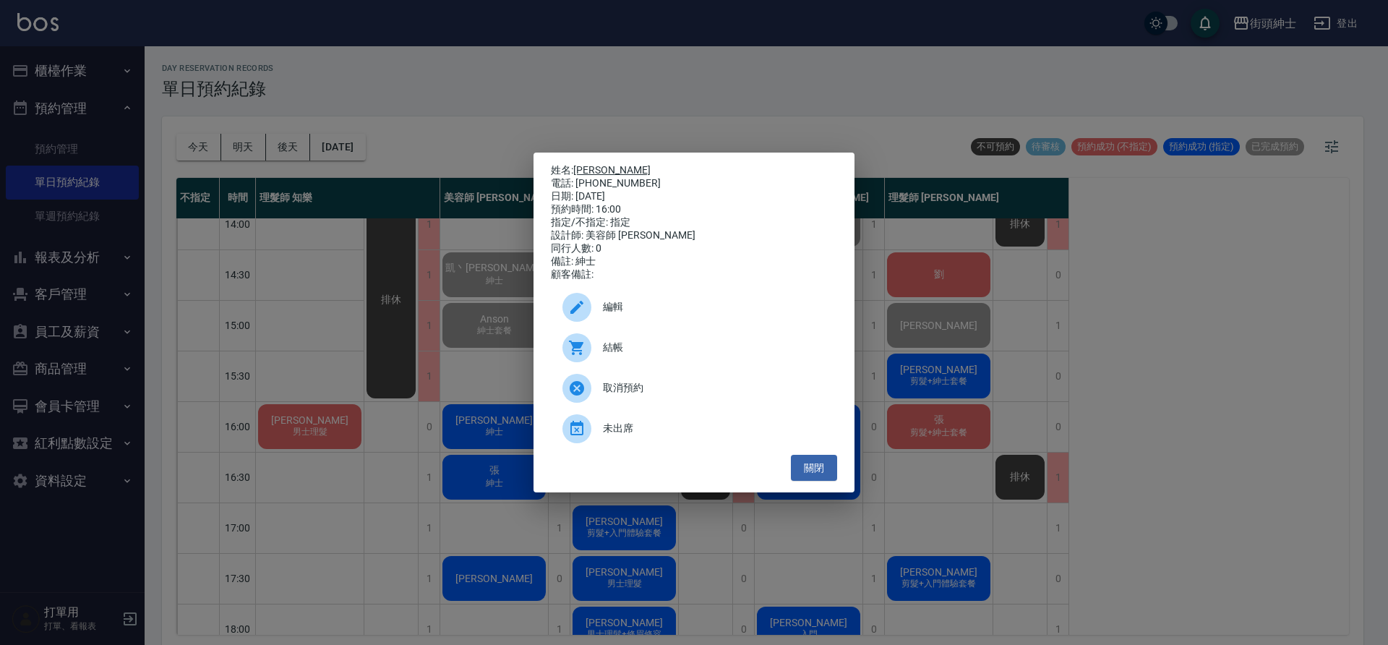
click at [591, 168] on link "[PERSON_NAME]" at bounding box center [611, 170] width 77 height 12
click at [811, 470] on button "關閉" at bounding box center [814, 468] width 46 height 27
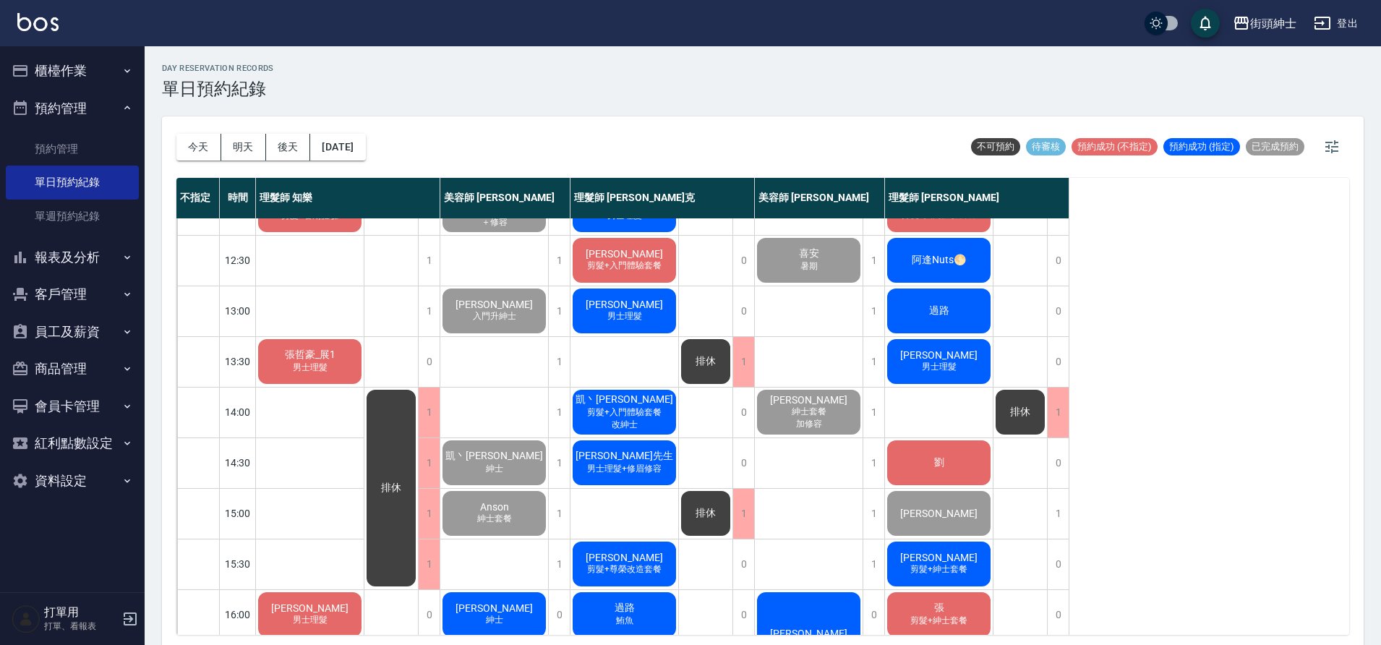
scroll to position [138, 0]
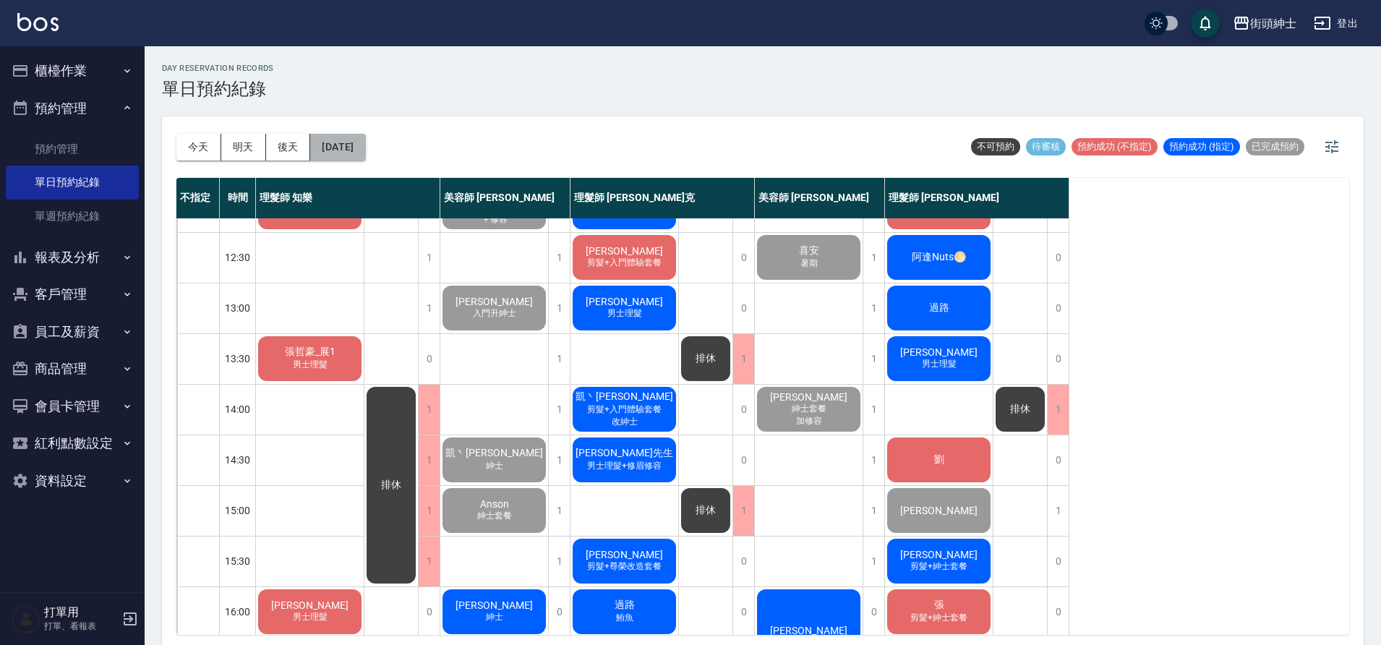
click at [365, 134] on button "[DATE]" at bounding box center [337, 147] width 55 height 27
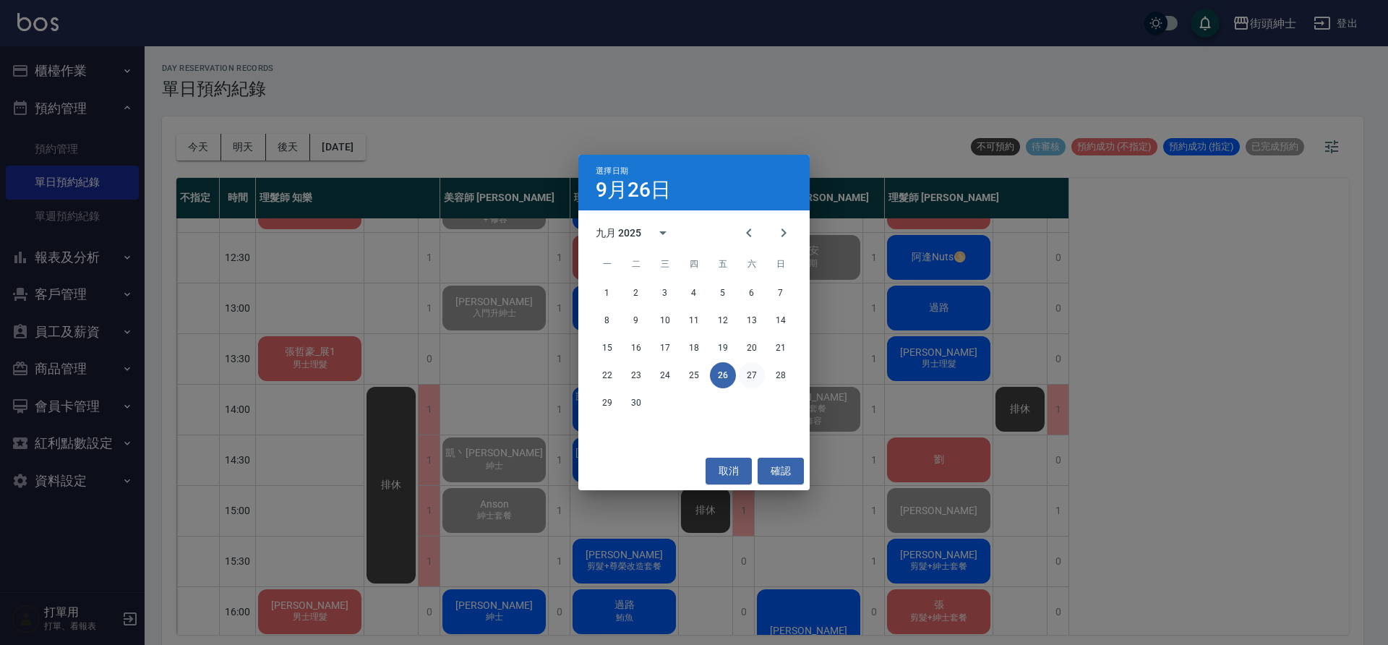
click at [746, 380] on button "27" at bounding box center [752, 375] width 26 height 26
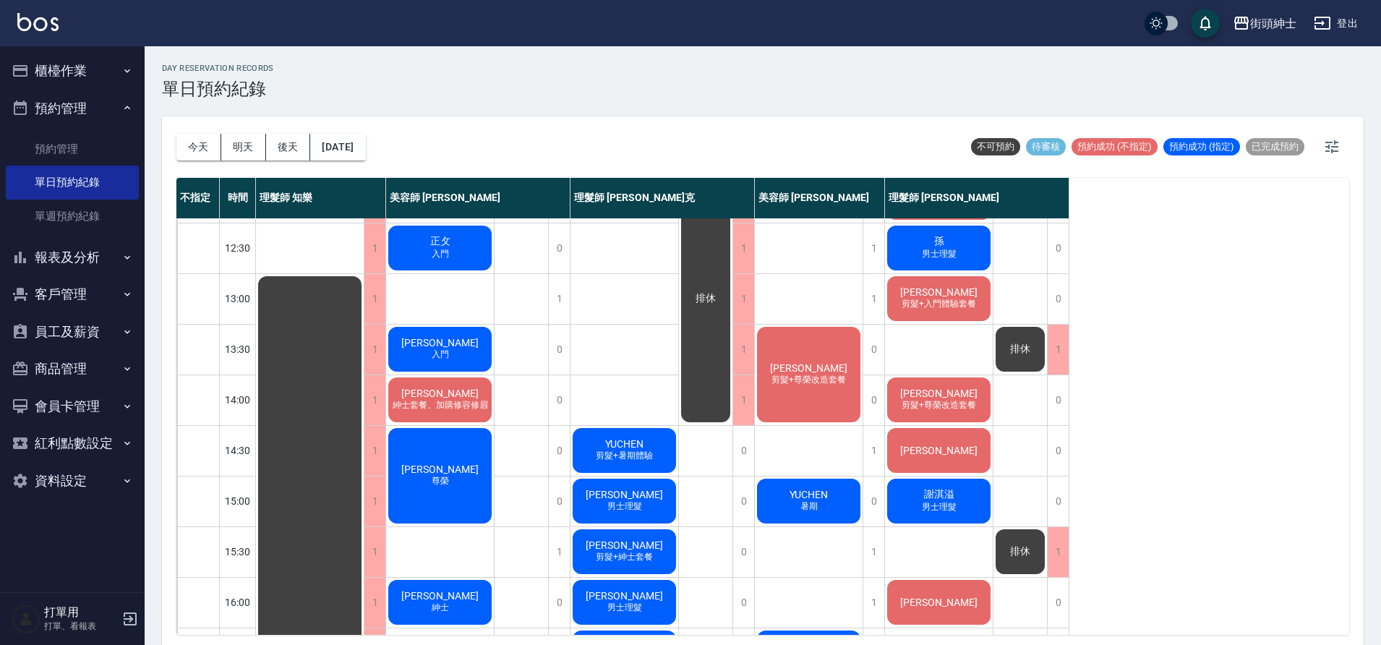
scroll to position [658, 0]
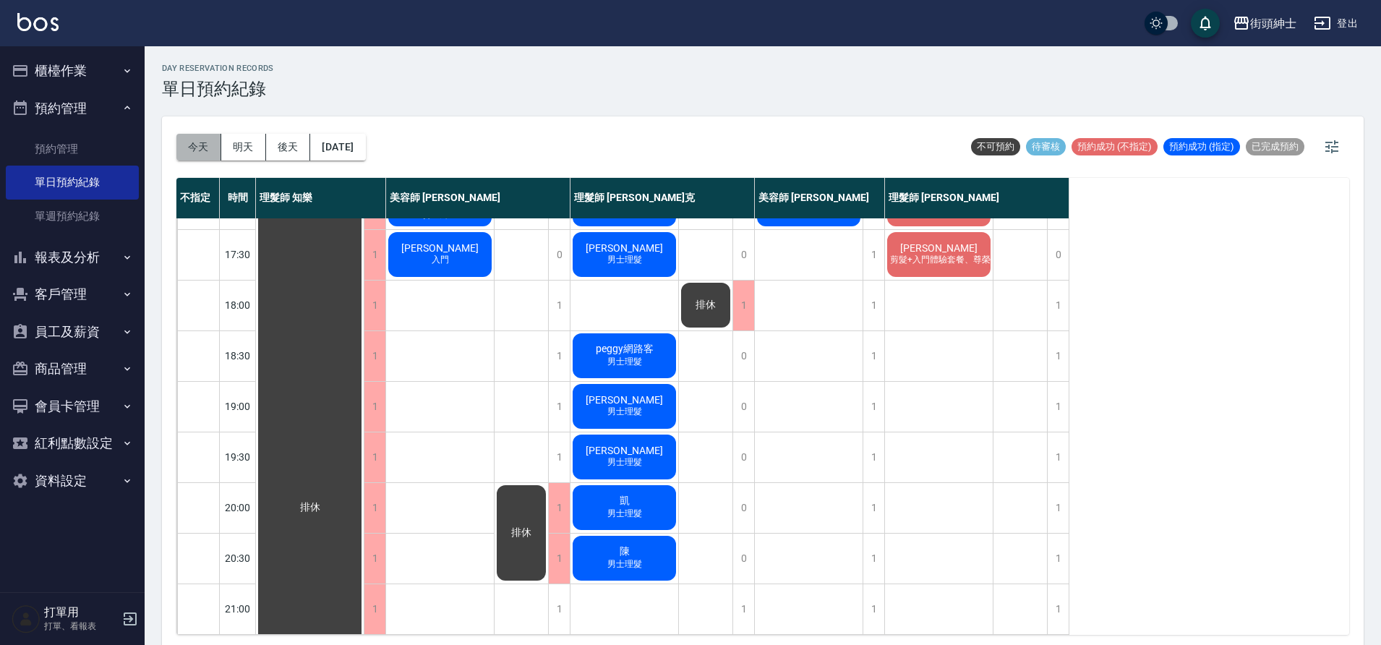
click at [204, 146] on button "今天" at bounding box center [198, 147] width 45 height 27
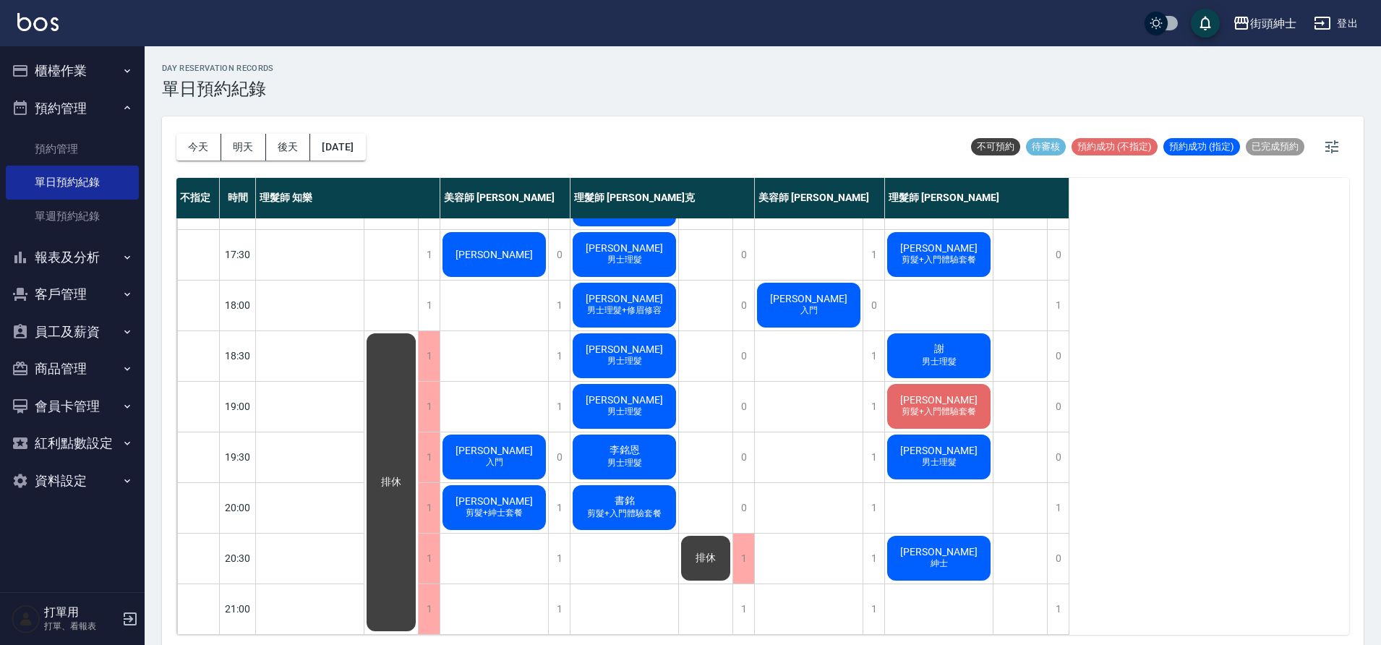
scroll to position [658, 0]
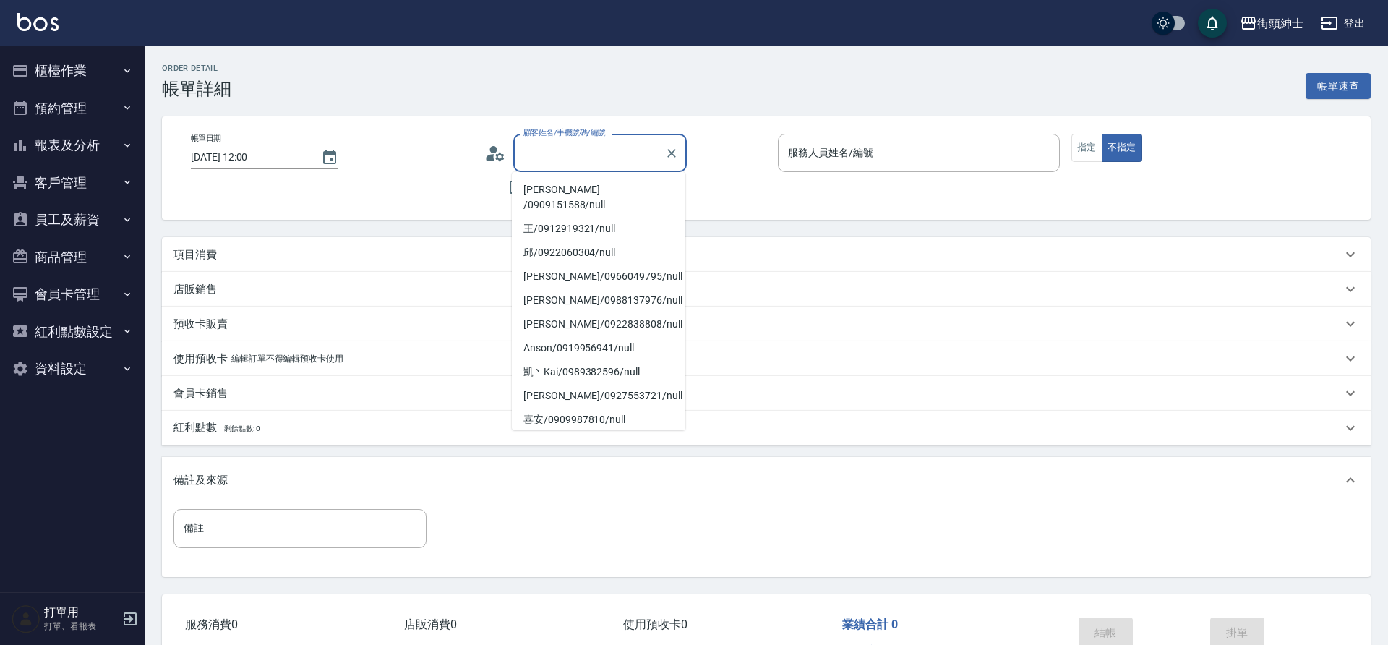
drag, startPoint x: 0, startPoint y: 0, endPoint x: 354, endPoint y: 234, distance: 423.7
click at [354, 234] on div "Order detail 帳單詳細 帳單速查 帳單日期 [DATE] 12:00 顧客姓名/手機號碼/編號 顧客姓名/手機號碼/編號 不留客資 服務人員姓名/…" at bounding box center [767, 386] width 1244 height 680
type input "理髮師 知樂(無代號)"
drag, startPoint x: 354, startPoint y: 234, endPoint x: 356, endPoint y: 247, distance: 13.3
click at [356, 247] on div "項目消費" at bounding box center [754, 254] width 1161 height 15
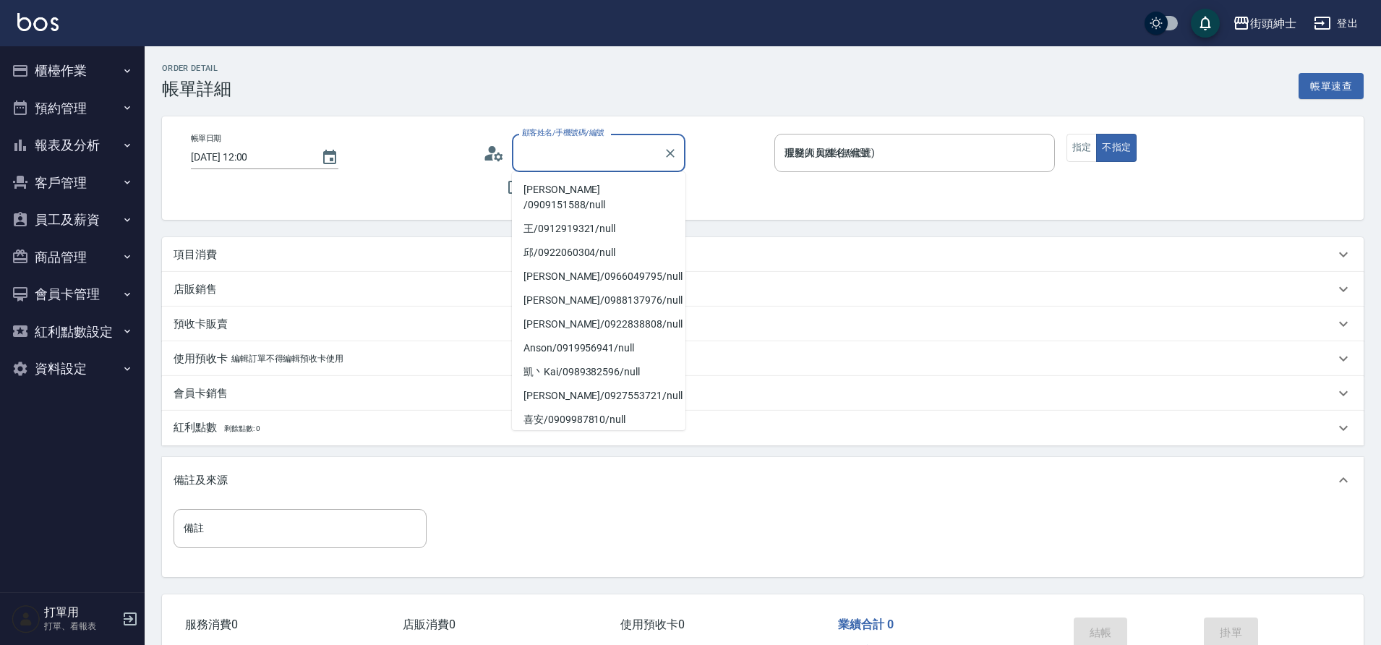
type input "喜安/0909987810/null"
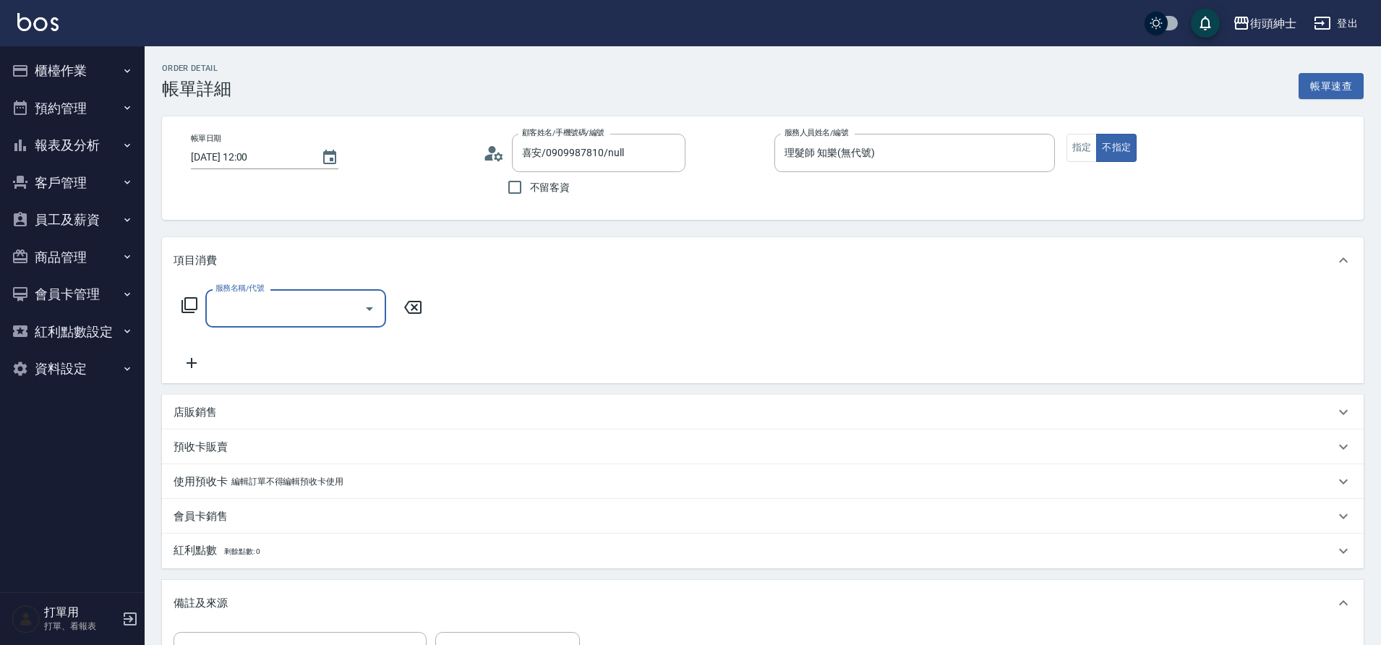
drag, startPoint x: 356, startPoint y: 247, endPoint x: 253, endPoint y: 314, distance: 123.3
click at [253, 314] on input "服務名稱/代號" at bounding box center [285, 308] width 146 height 25
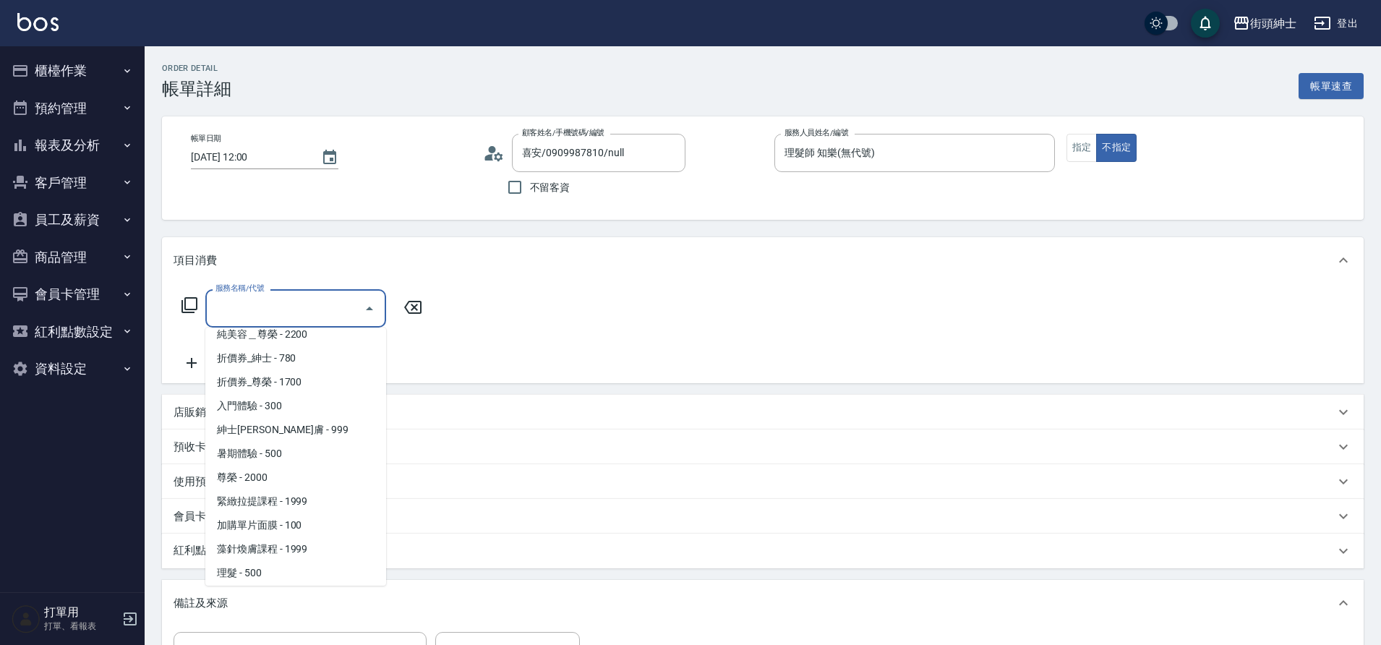
scroll to position [111, 0]
click at [272, 518] on span "理髮 - 500" at bounding box center [295, 520] width 181 height 24
type input "理髮(A02)"
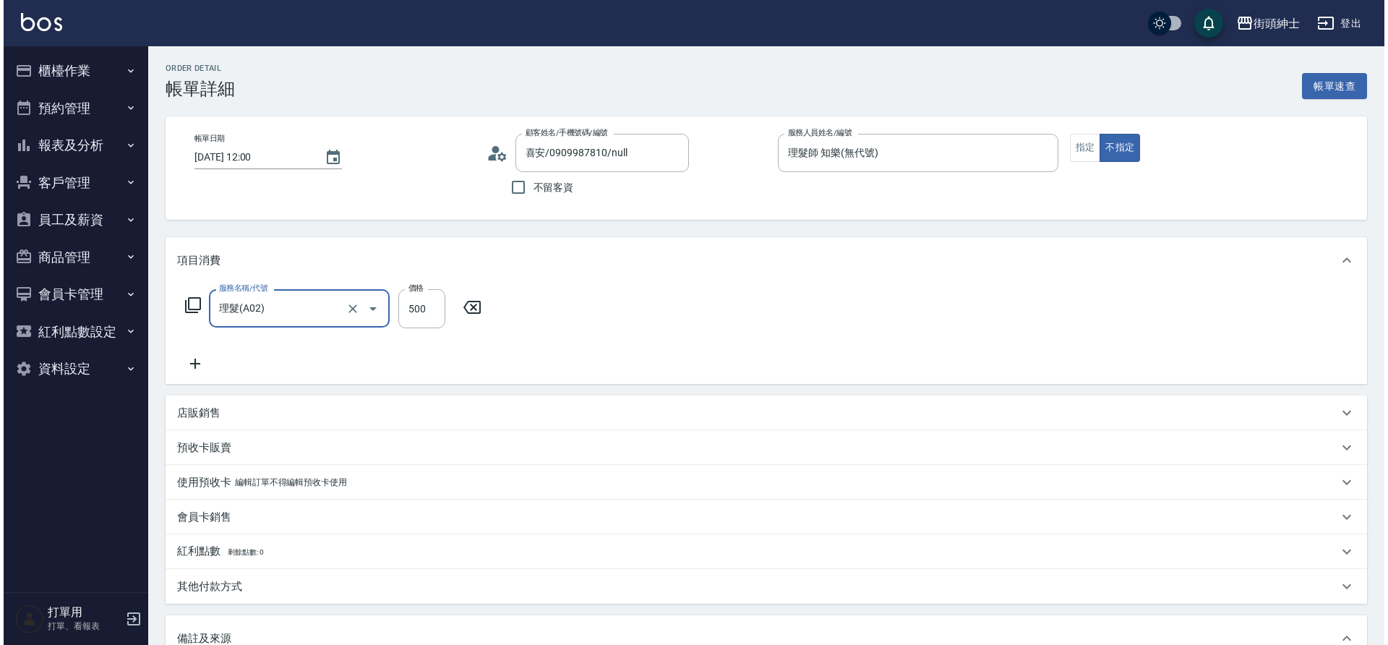
scroll to position [247, 0]
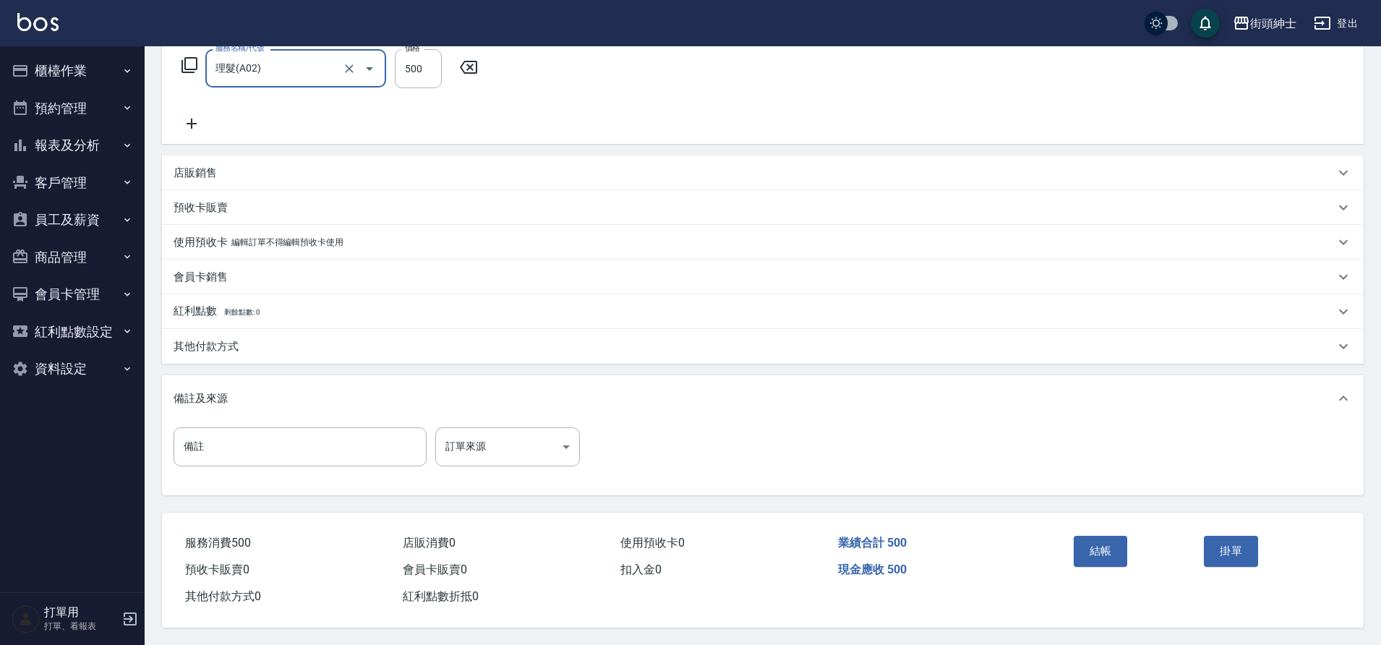
click at [1107, 560] on div "結帳" at bounding box center [1133, 561] width 131 height 63
click at [1106, 549] on button "結帳" at bounding box center [1101, 551] width 54 height 30
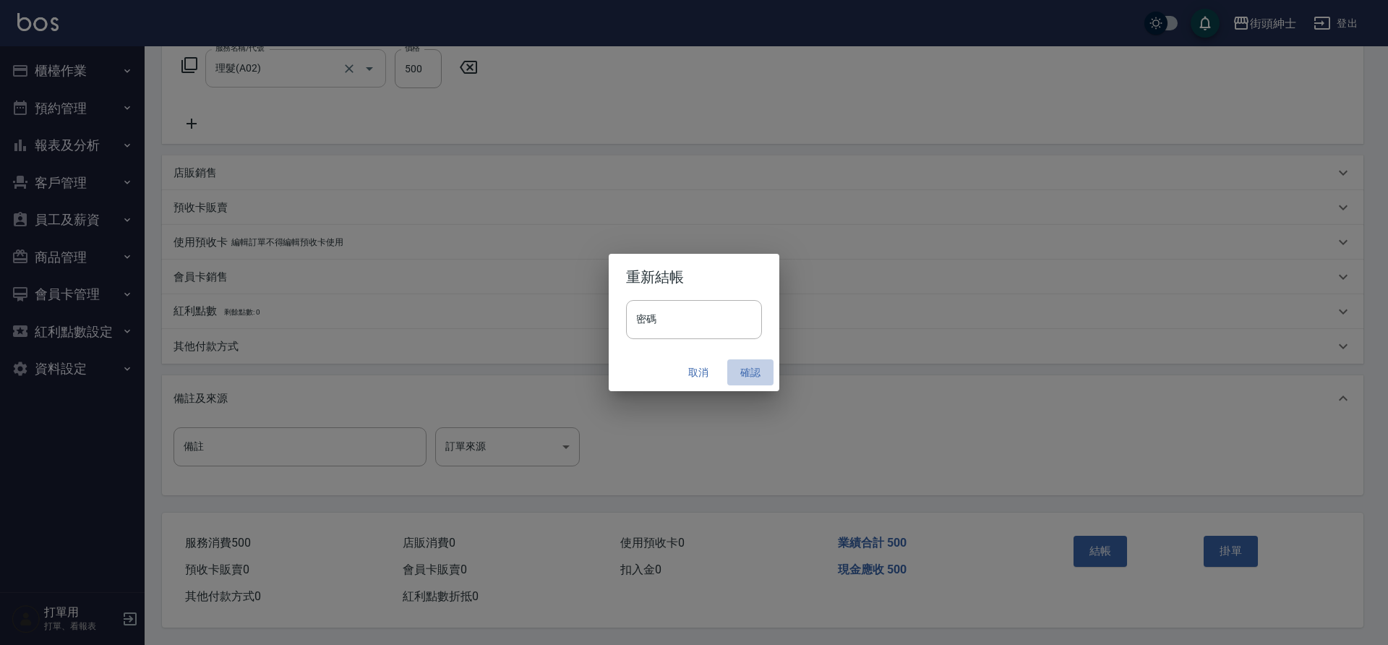
click at [759, 375] on button "確認" at bounding box center [750, 372] width 46 height 27
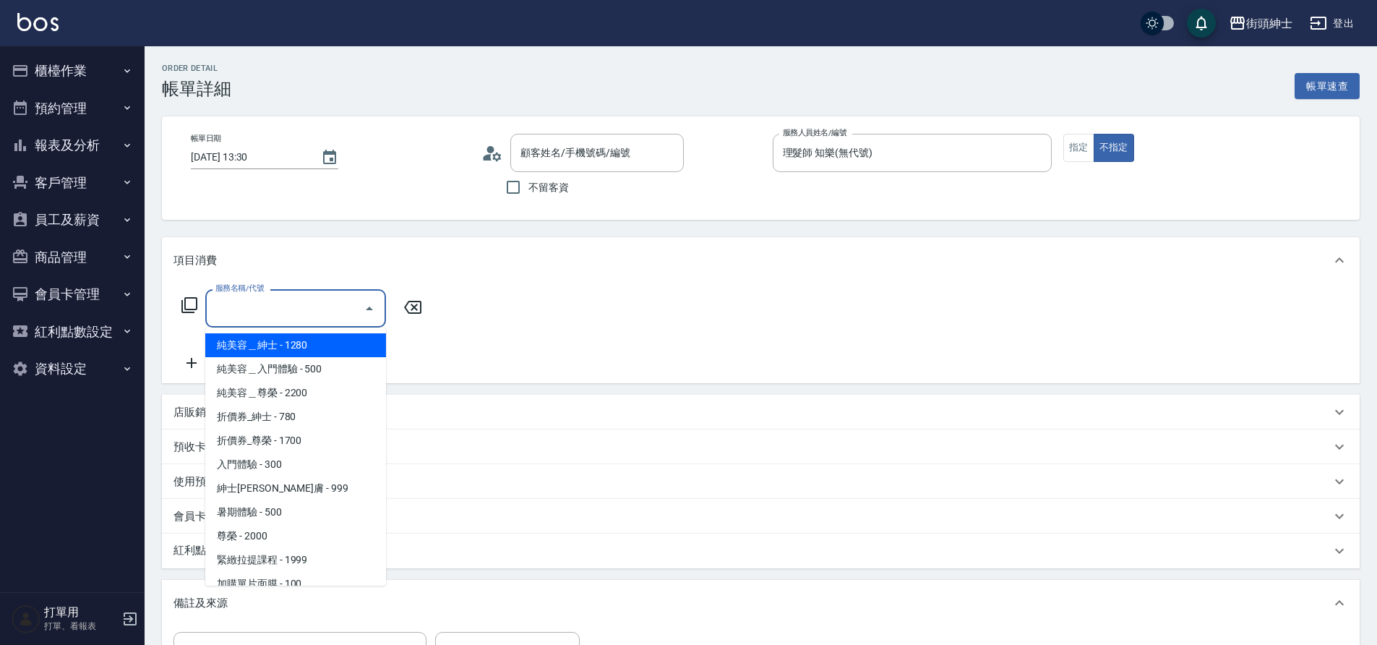
type input "[PERSON_NAME]_展1/0922422109/null"
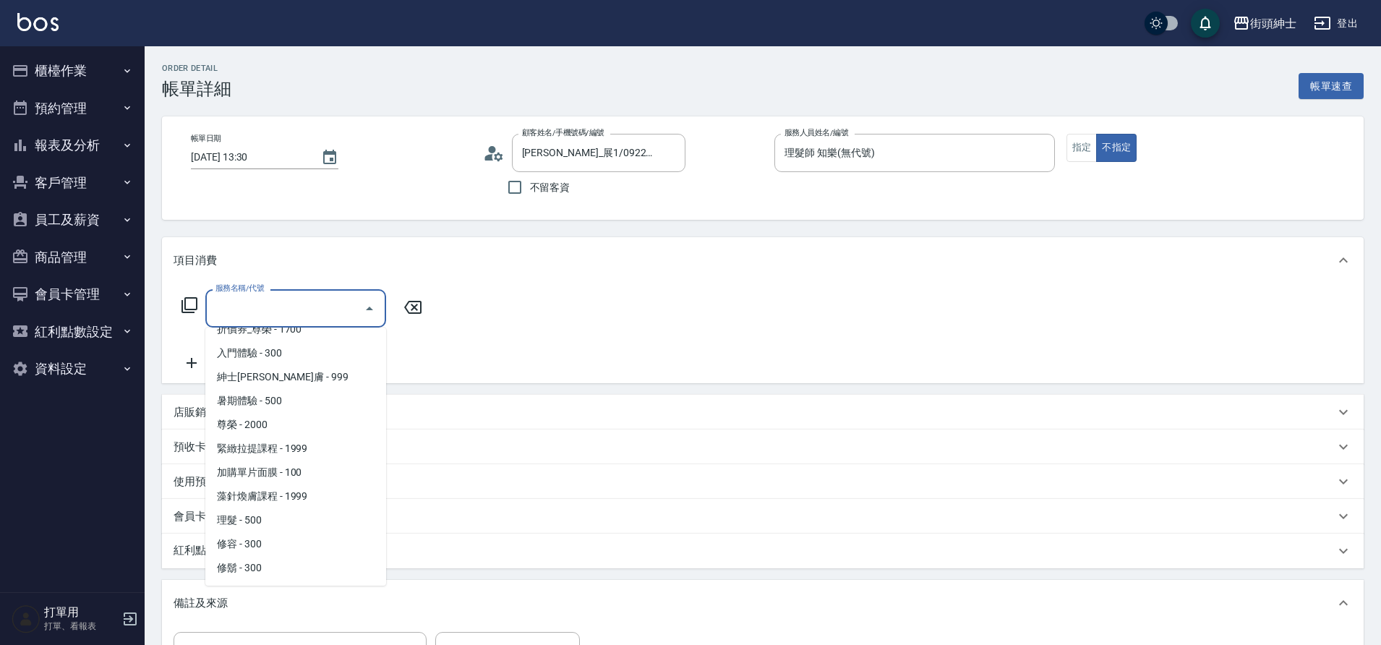
click at [259, 518] on span "理髮 - 500" at bounding box center [295, 520] width 181 height 24
type input "理髮(A02)"
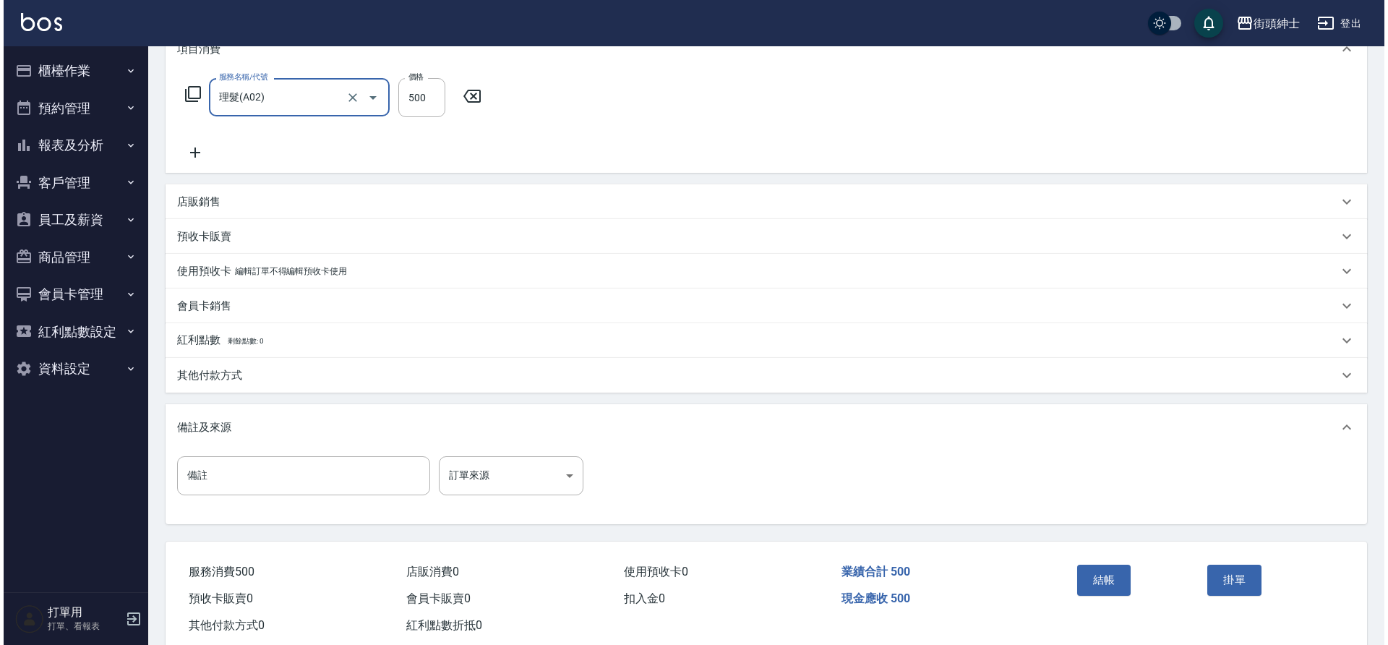
scroll to position [247, 0]
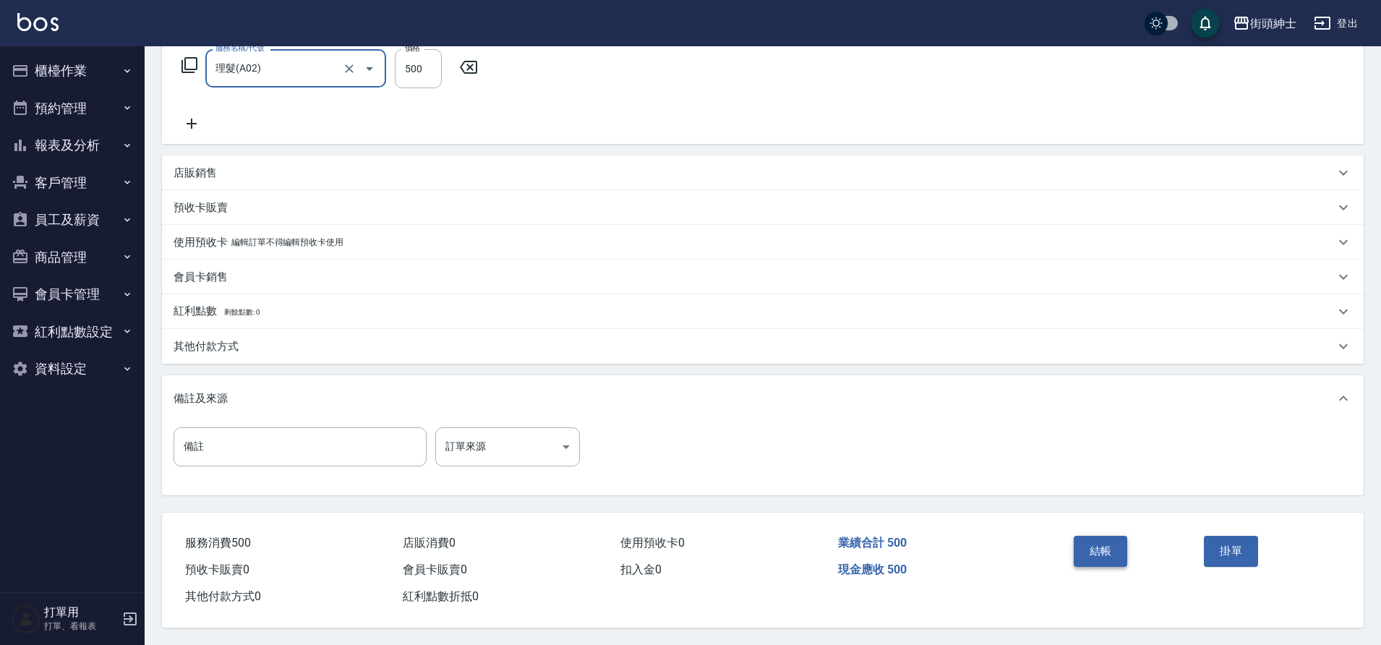
drag, startPoint x: 0, startPoint y: 0, endPoint x: 1109, endPoint y: 540, distance: 1233.7
click at [1109, 540] on button "結帳" at bounding box center [1101, 551] width 54 height 30
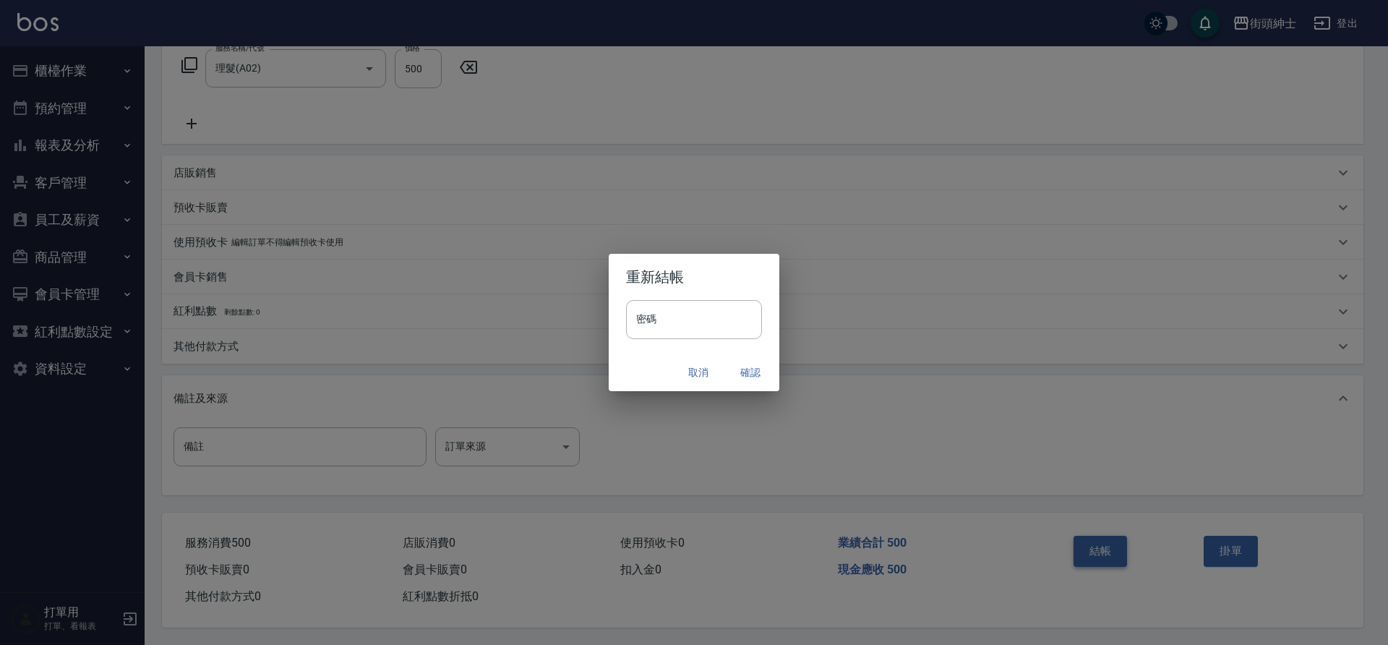
click at [742, 373] on button "確認" at bounding box center [750, 372] width 46 height 27
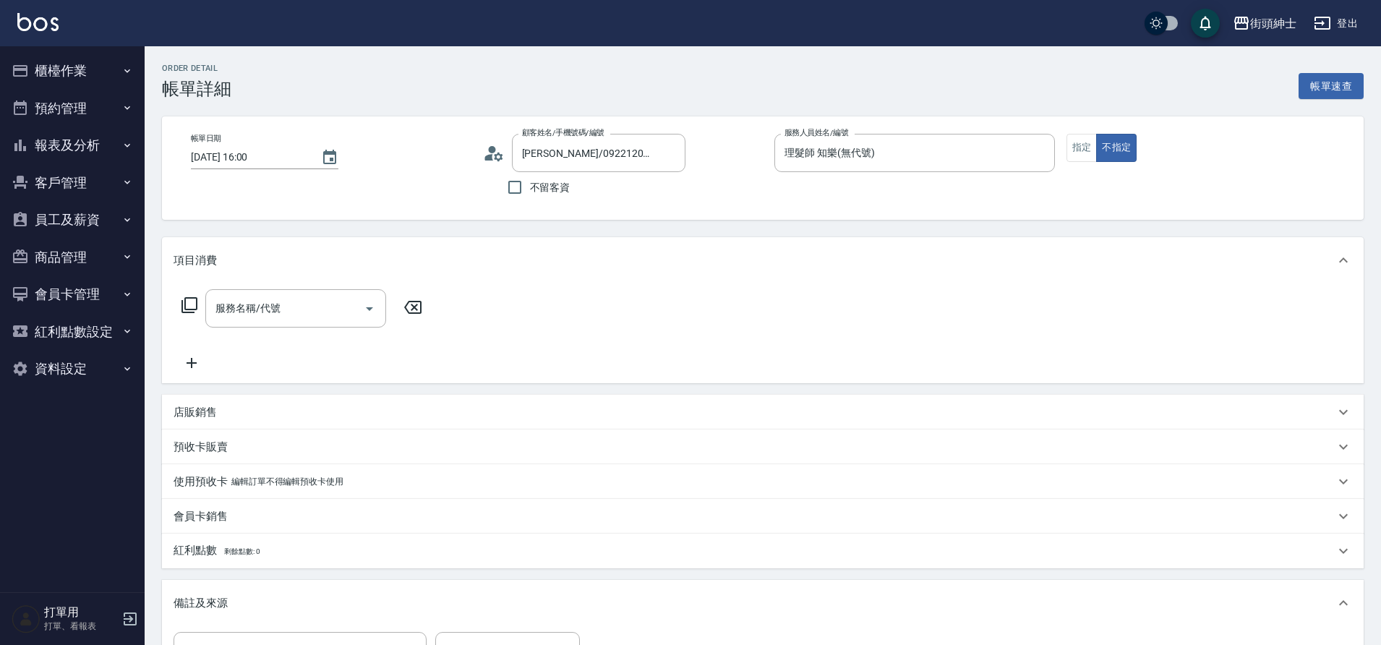
click at [273, 316] on input "服務名稱/代號" at bounding box center [285, 308] width 146 height 25
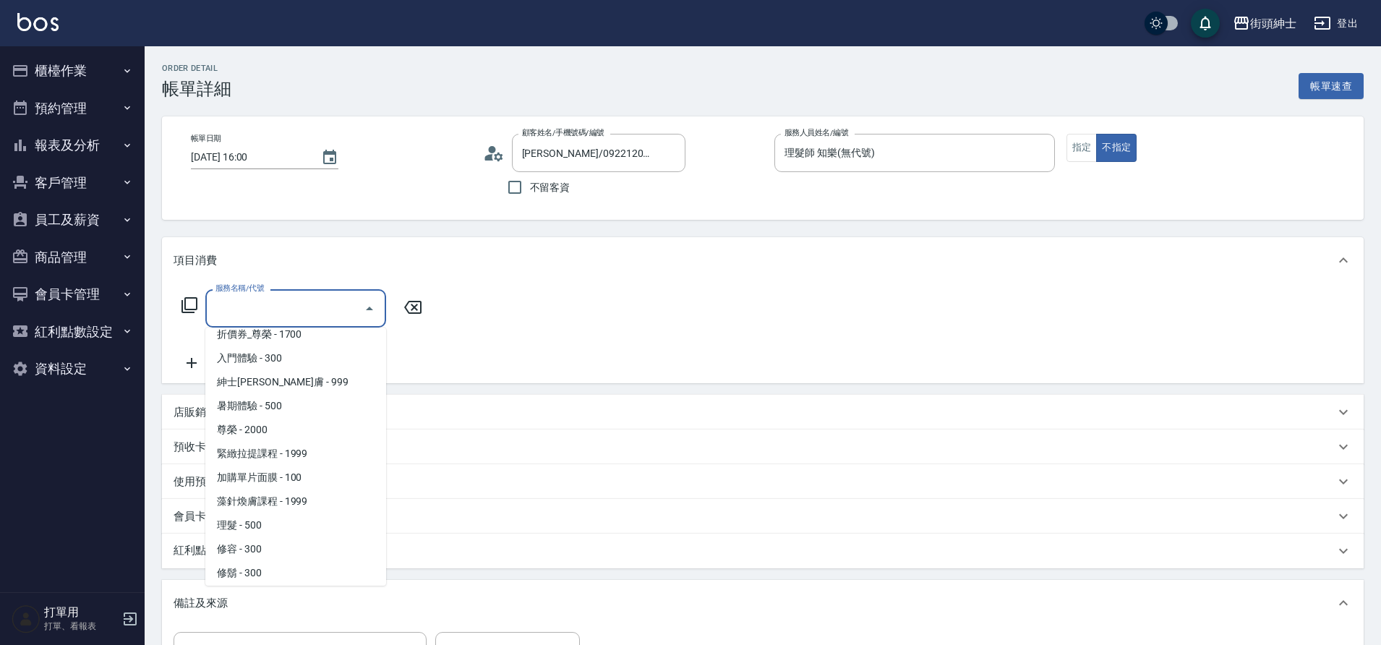
scroll to position [111, 0]
click at [265, 518] on span "理髮 - 500" at bounding box center [295, 520] width 181 height 24
type input "理髮(A02)"
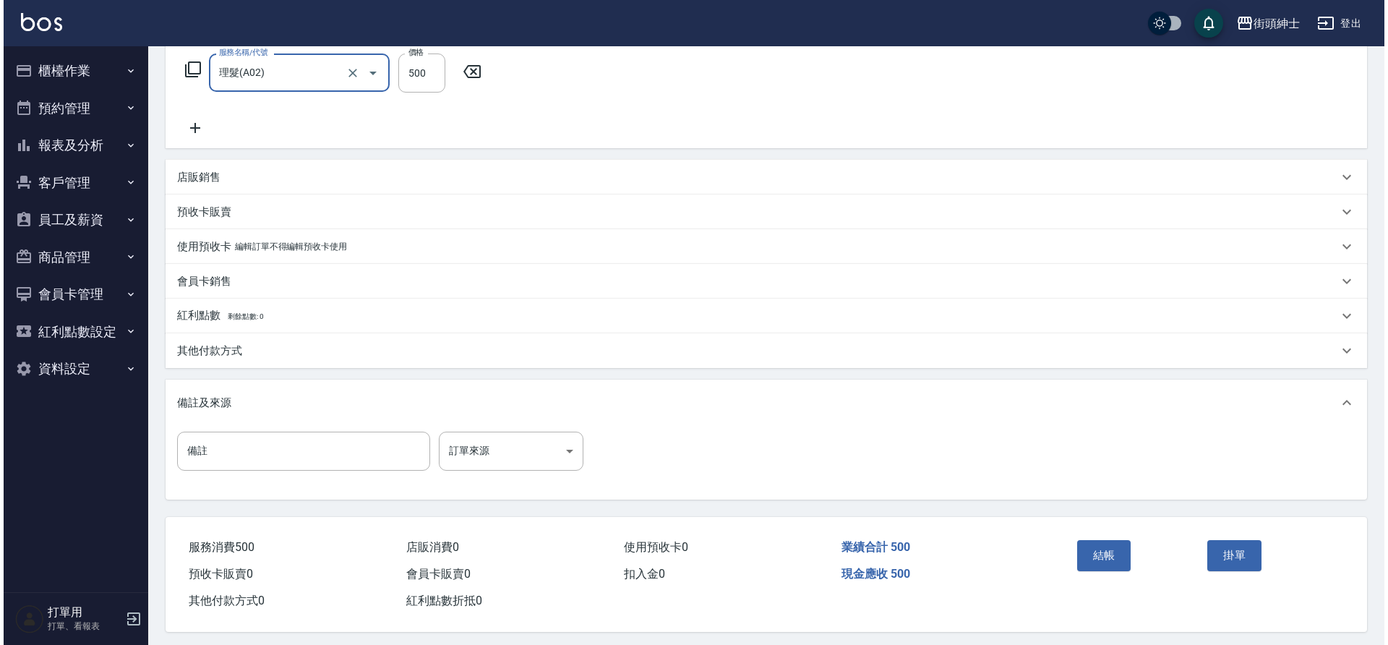
scroll to position [247, 0]
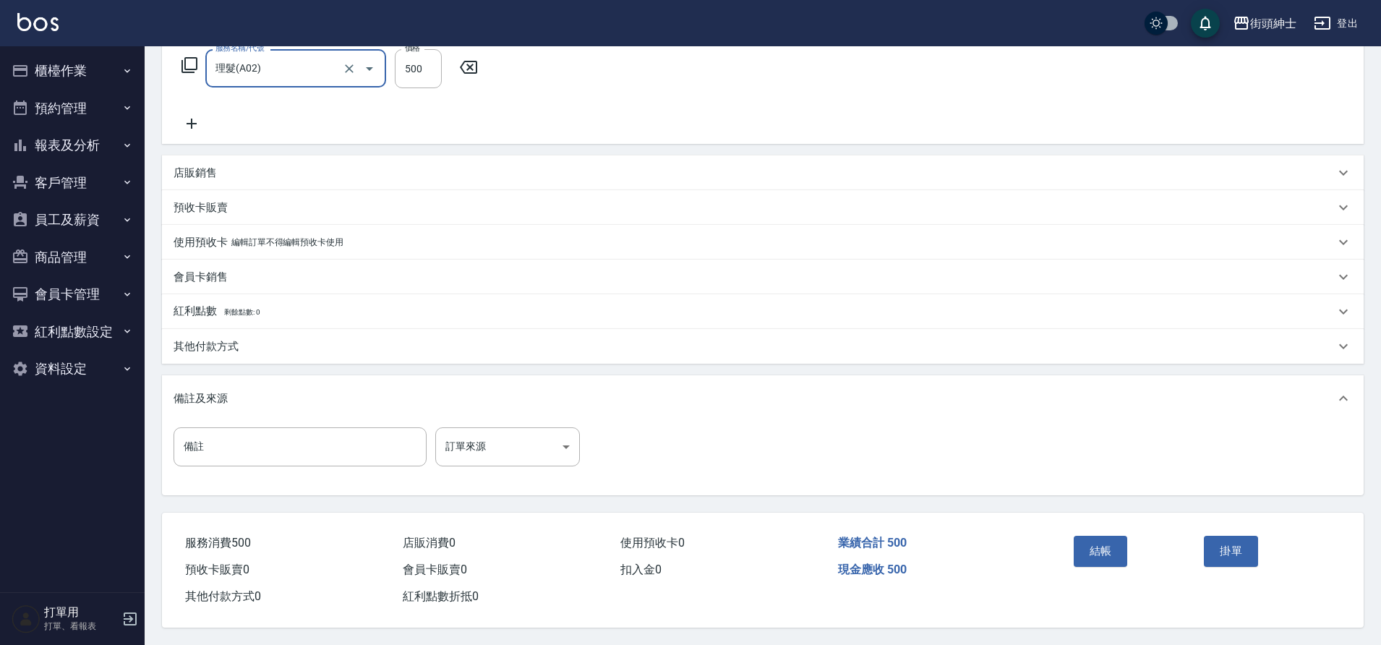
click at [1101, 549] on button "結帳" at bounding box center [1101, 551] width 54 height 30
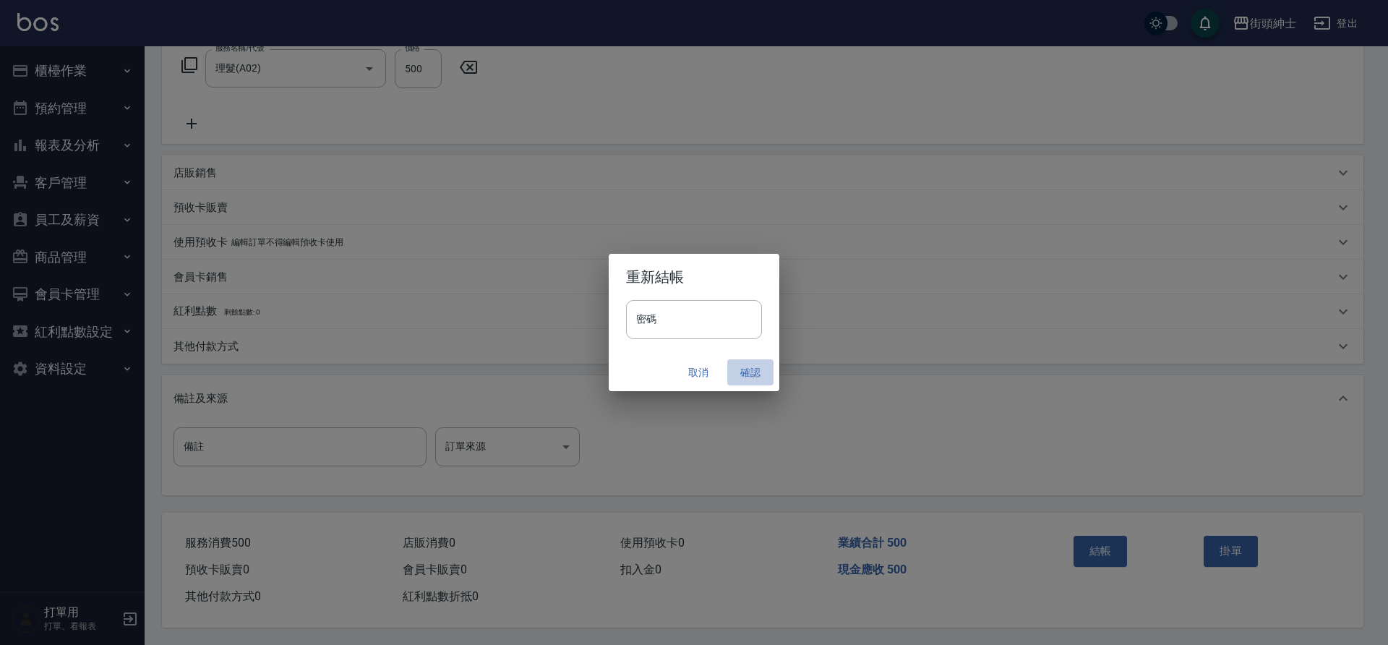
click at [751, 379] on button "確認" at bounding box center [750, 372] width 46 height 27
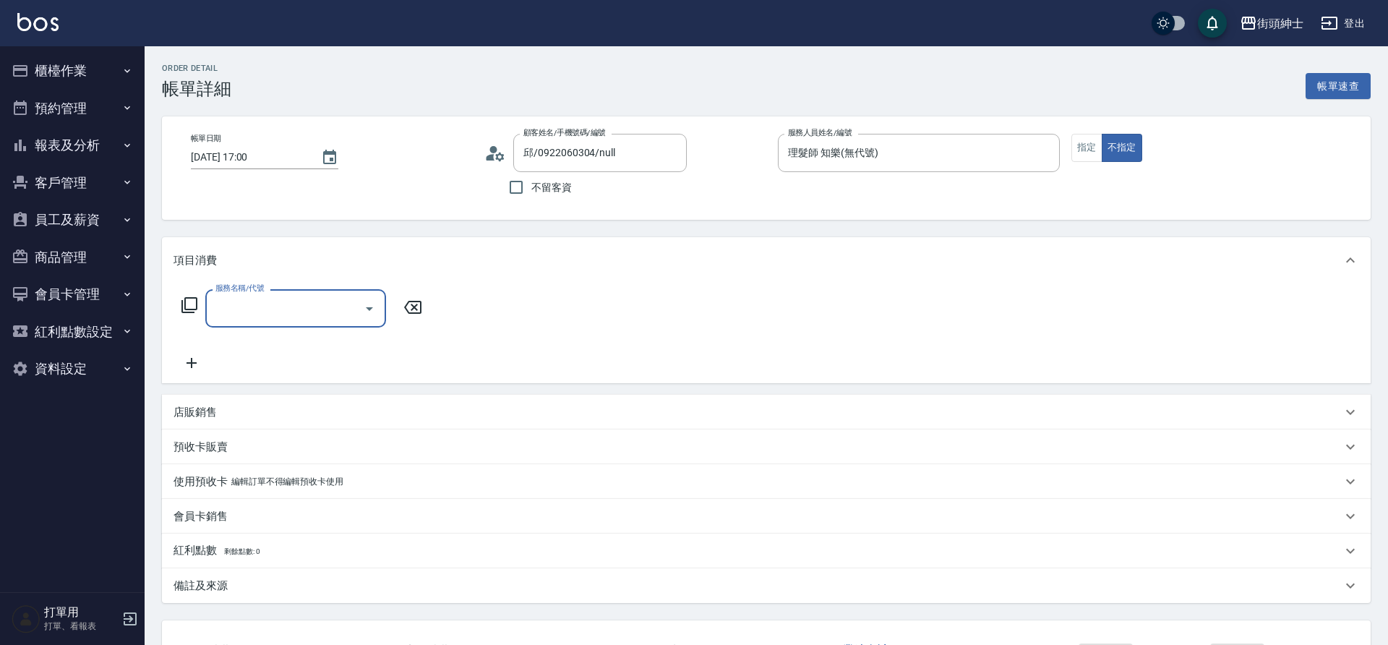
click at [268, 307] on input "服務名稱/代號" at bounding box center [285, 308] width 146 height 25
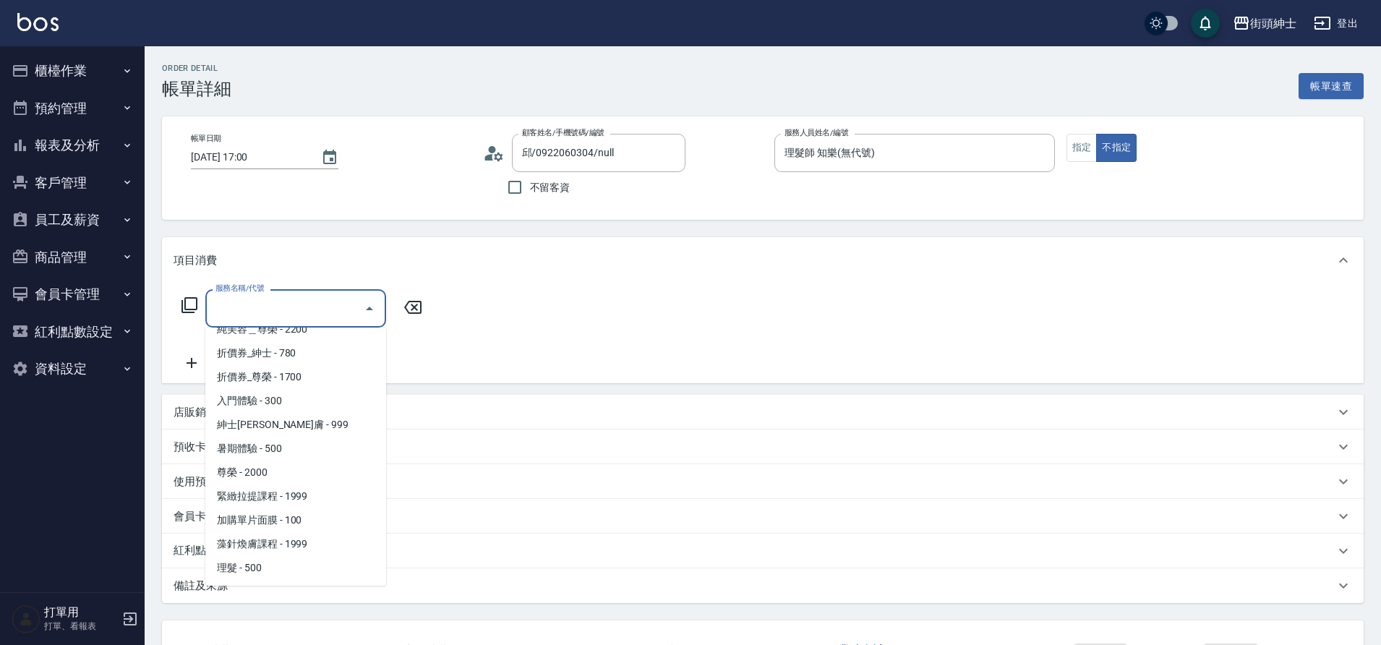
scroll to position [111, 0]
click at [257, 521] on span "理髮 - 500" at bounding box center [295, 520] width 181 height 24
type input "理髮(A02)"
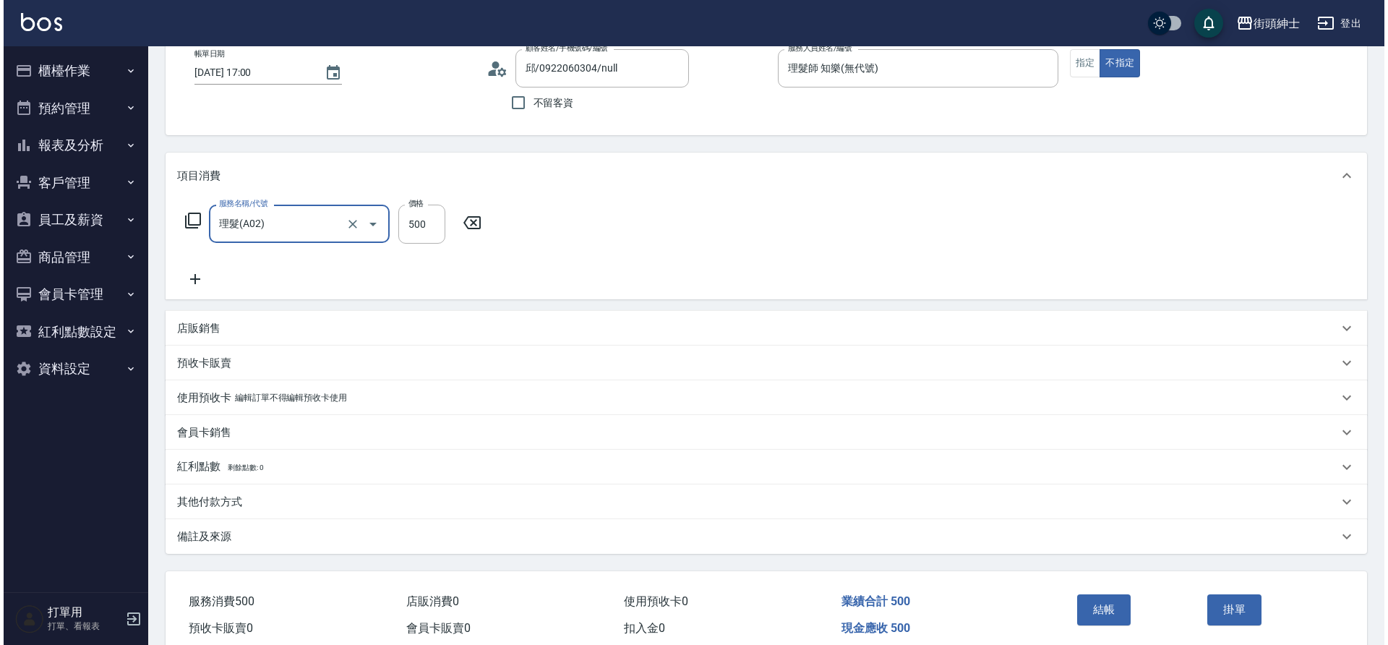
scroll to position [150, 0]
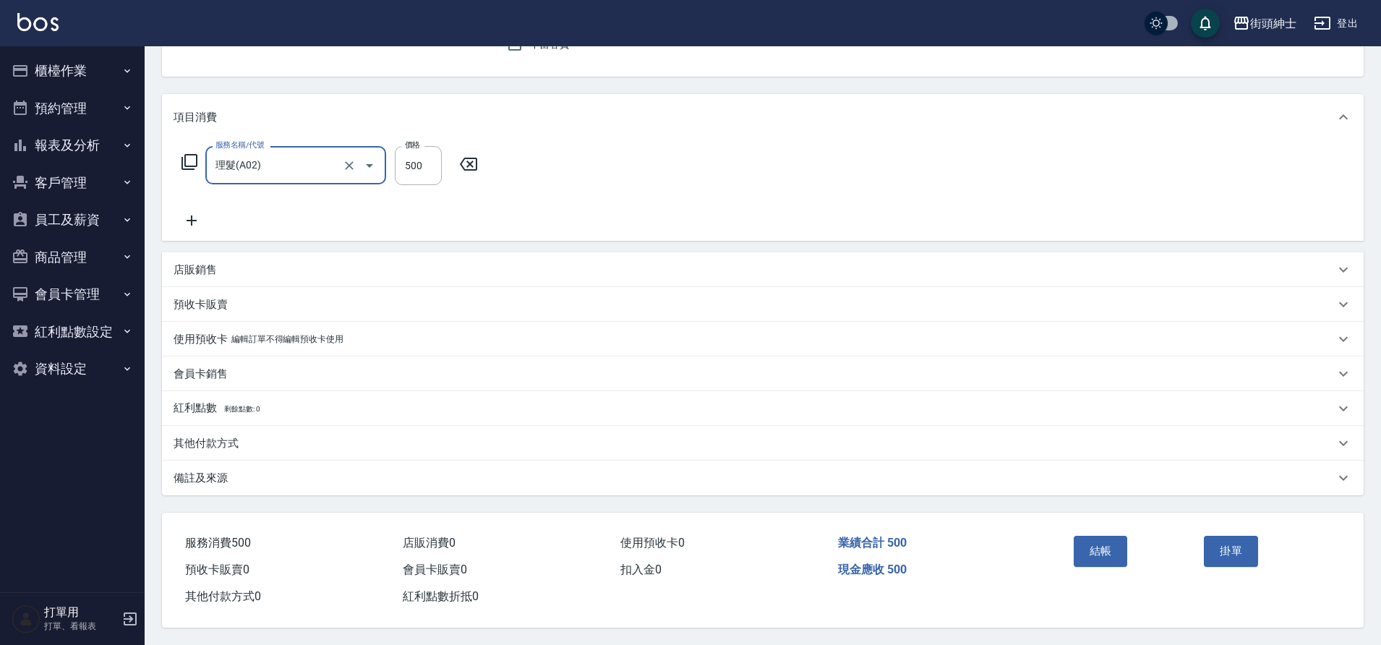
click at [1088, 543] on button "結帳" at bounding box center [1101, 551] width 54 height 30
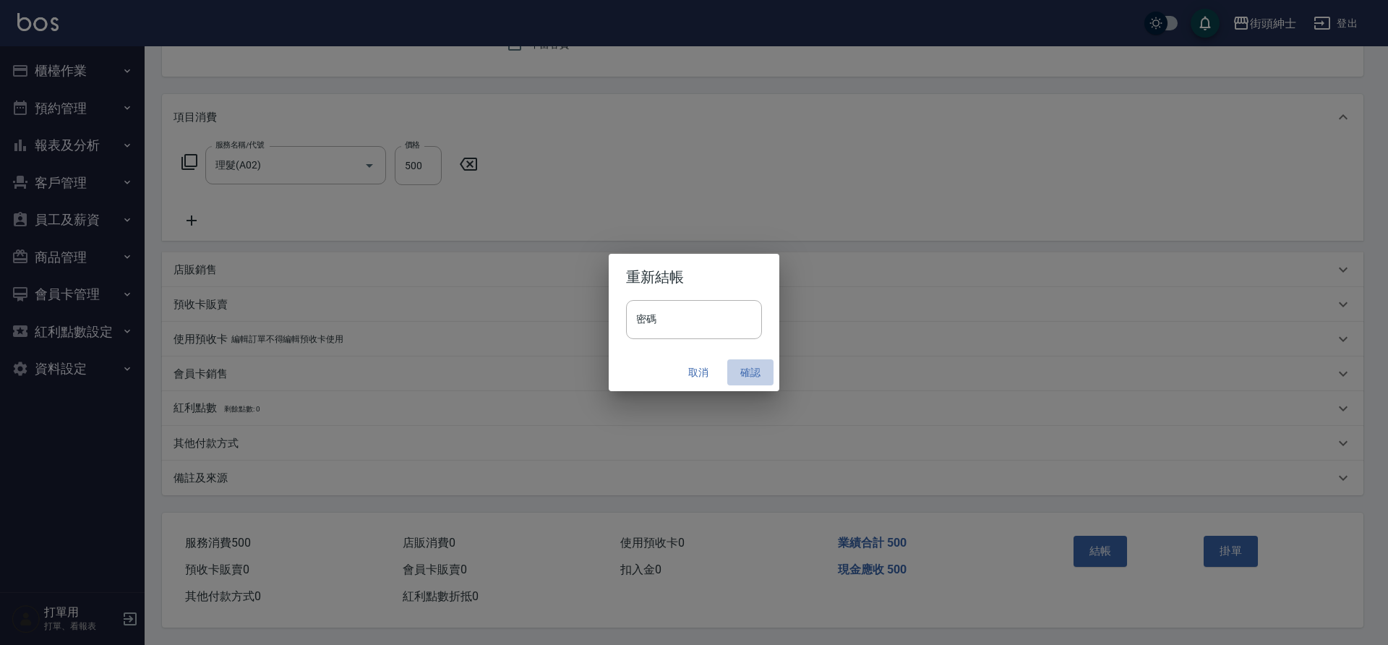
click at [745, 365] on button "確認" at bounding box center [750, 372] width 46 height 27
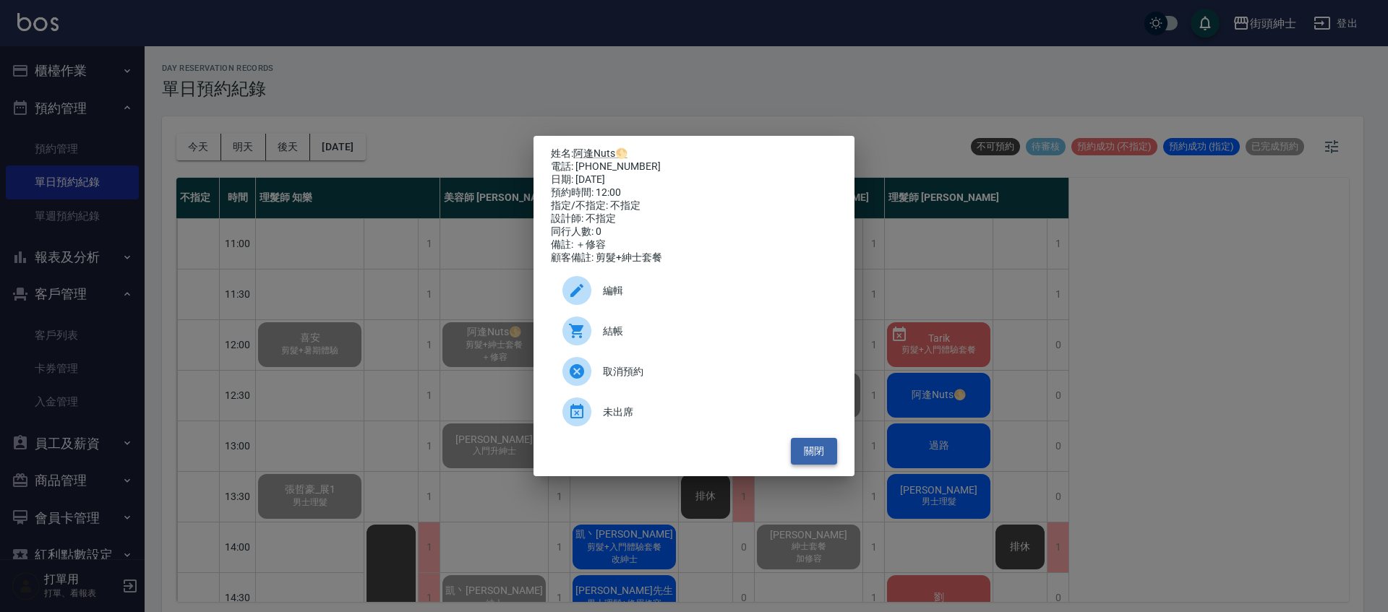
click at [817, 463] on button "關閉" at bounding box center [814, 451] width 46 height 27
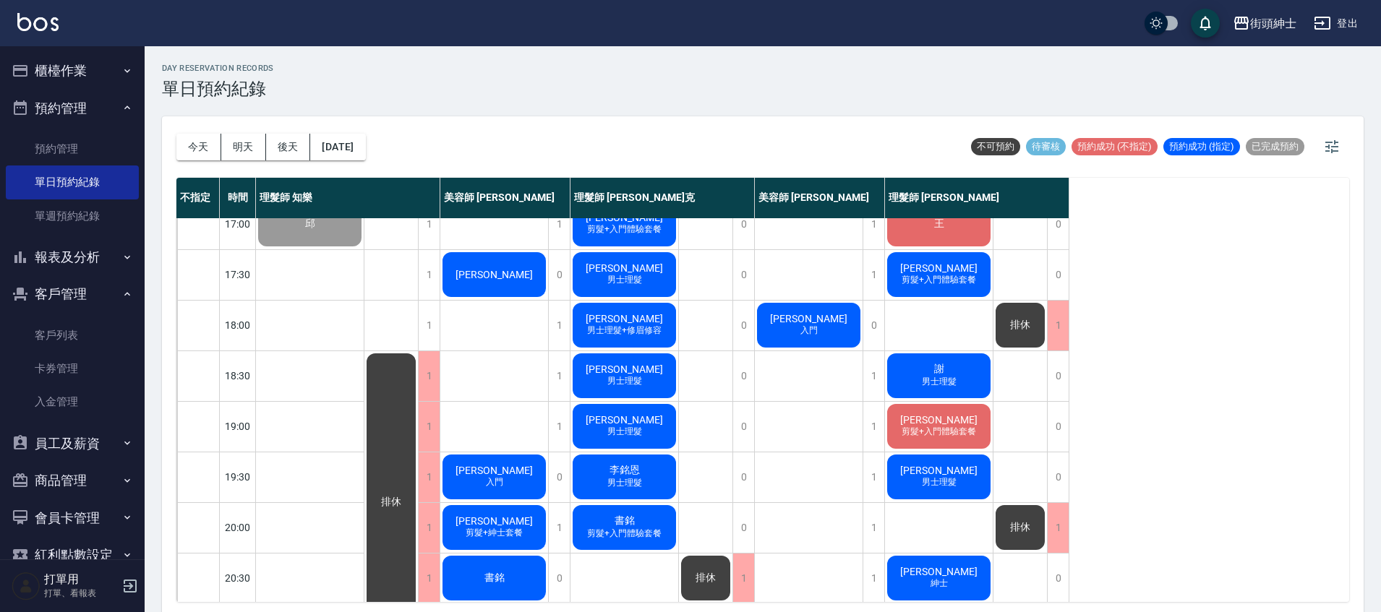
scroll to position [691, 0]
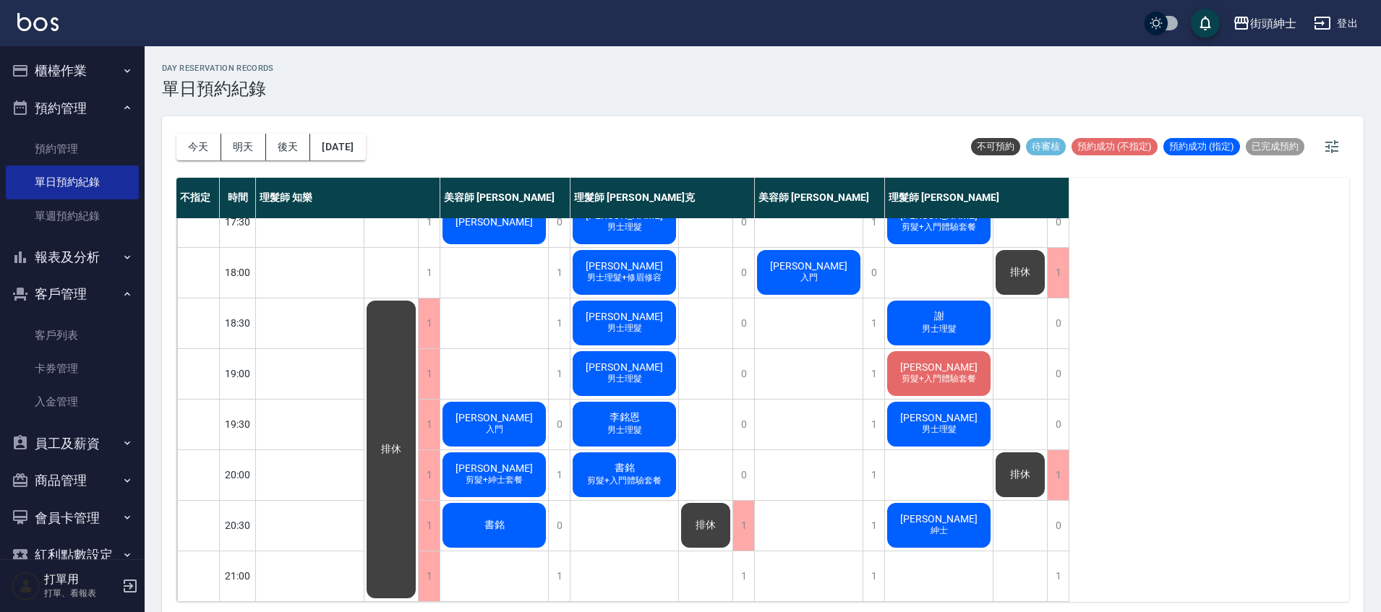
click at [644, 476] on span "剪髮+入門體驗套餐" at bounding box center [624, 481] width 80 height 12
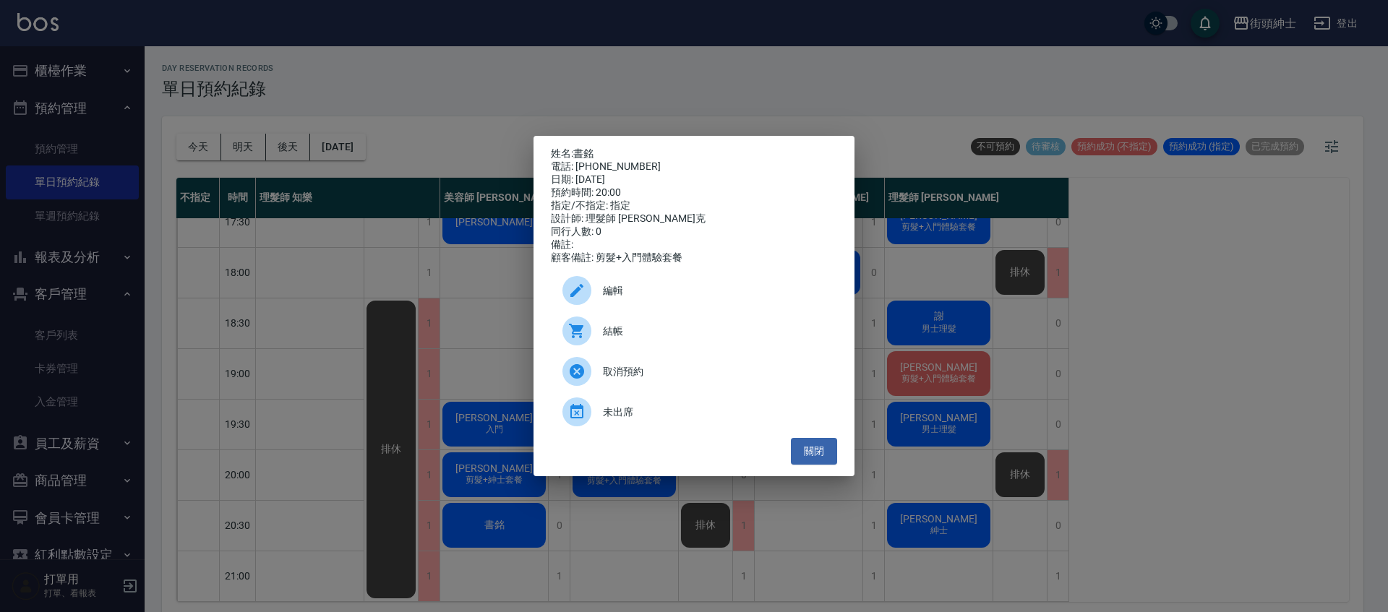
click at [639, 291] on span "編輯" at bounding box center [714, 290] width 223 height 15
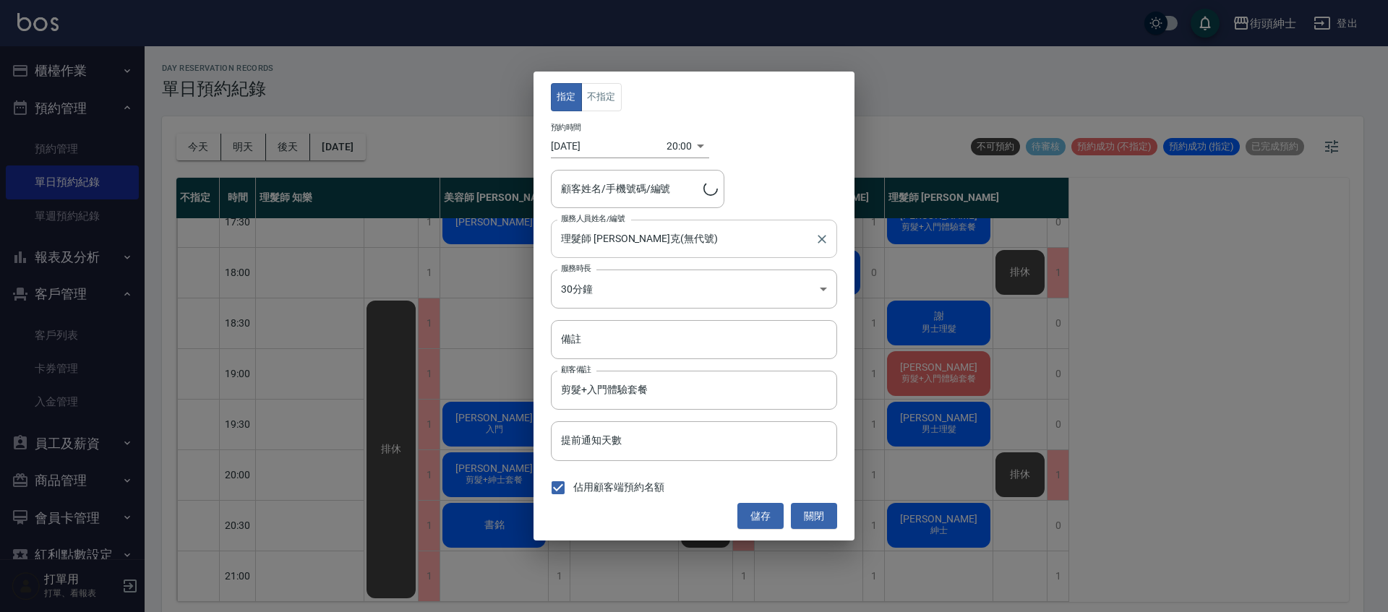
type input "書銘/0958708751"
click at [689, 239] on input "理髮師 [PERSON_NAME]克(無代號)" at bounding box center [683, 238] width 252 height 25
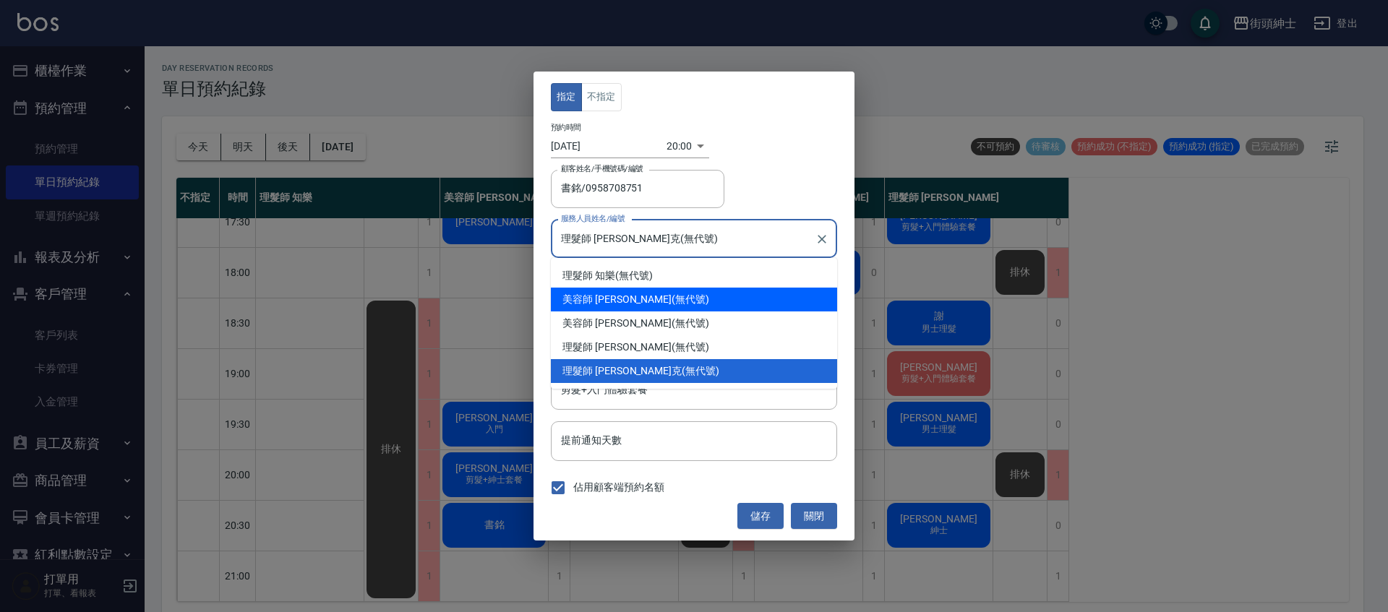
click at [677, 299] on div "美容師 小戴 (無代號)" at bounding box center [694, 300] width 286 height 24
type input "美容師 小戴(無代號)"
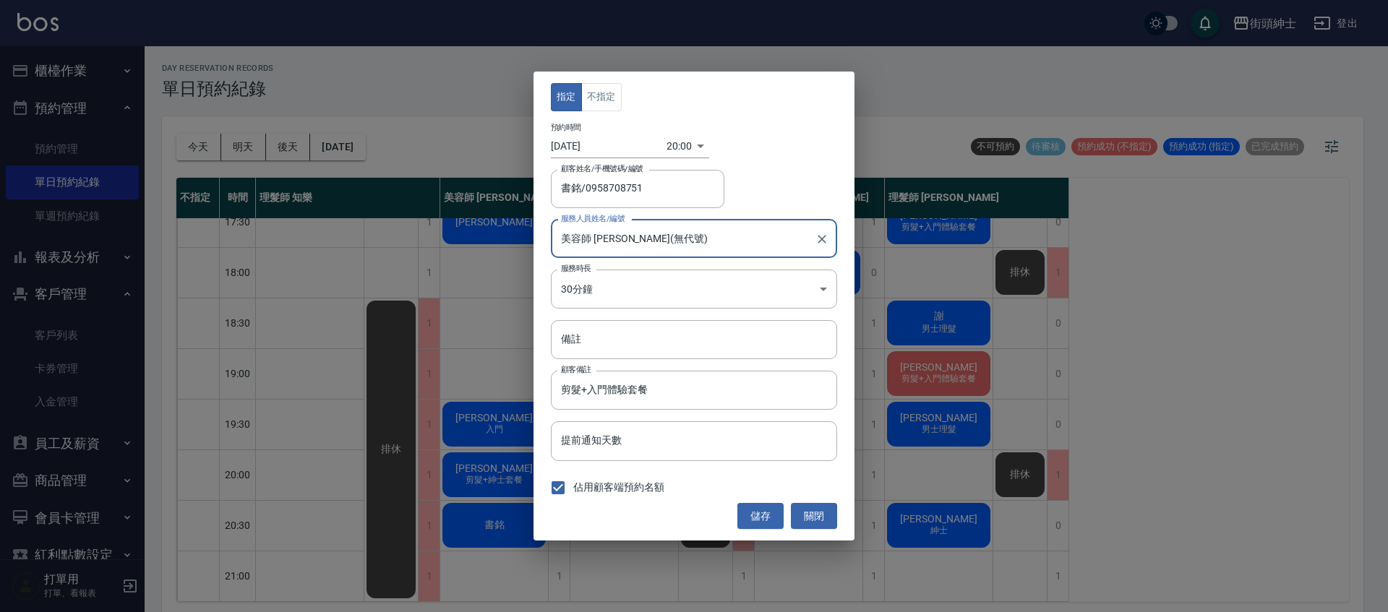
click at [751, 507] on button "儲存" at bounding box center [761, 516] width 46 height 27
click at [751, 508] on div "儲存 關閉" at bounding box center [694, 516] width 286 height 27
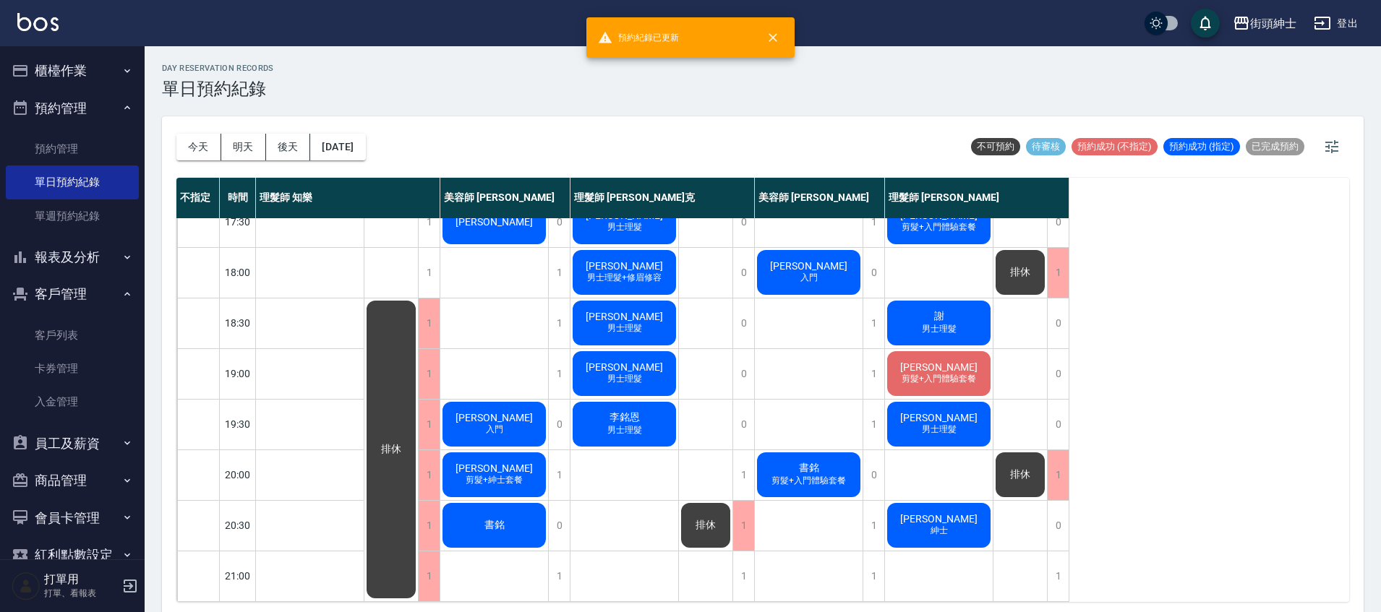
click at [516, 515] on div "書銘" at bounding box center [494, 525] width 108 height 49
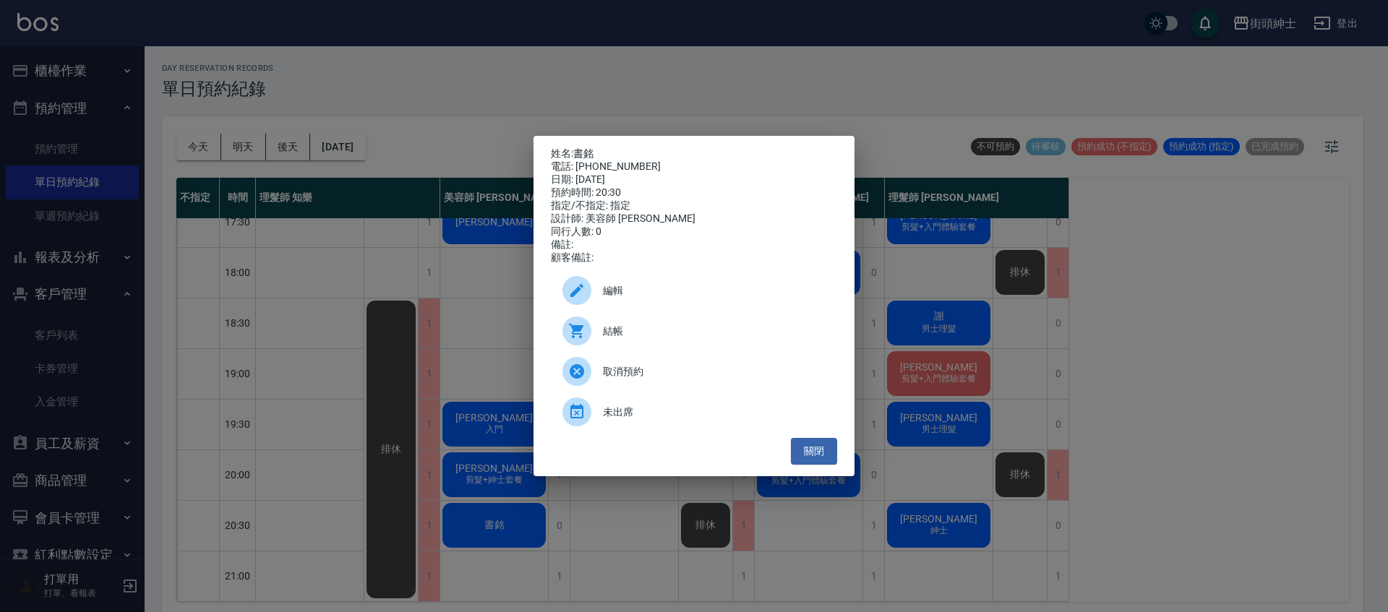
click at [708, 291] on span "編輯" at bounding box center [714, 290] width 223 height 15
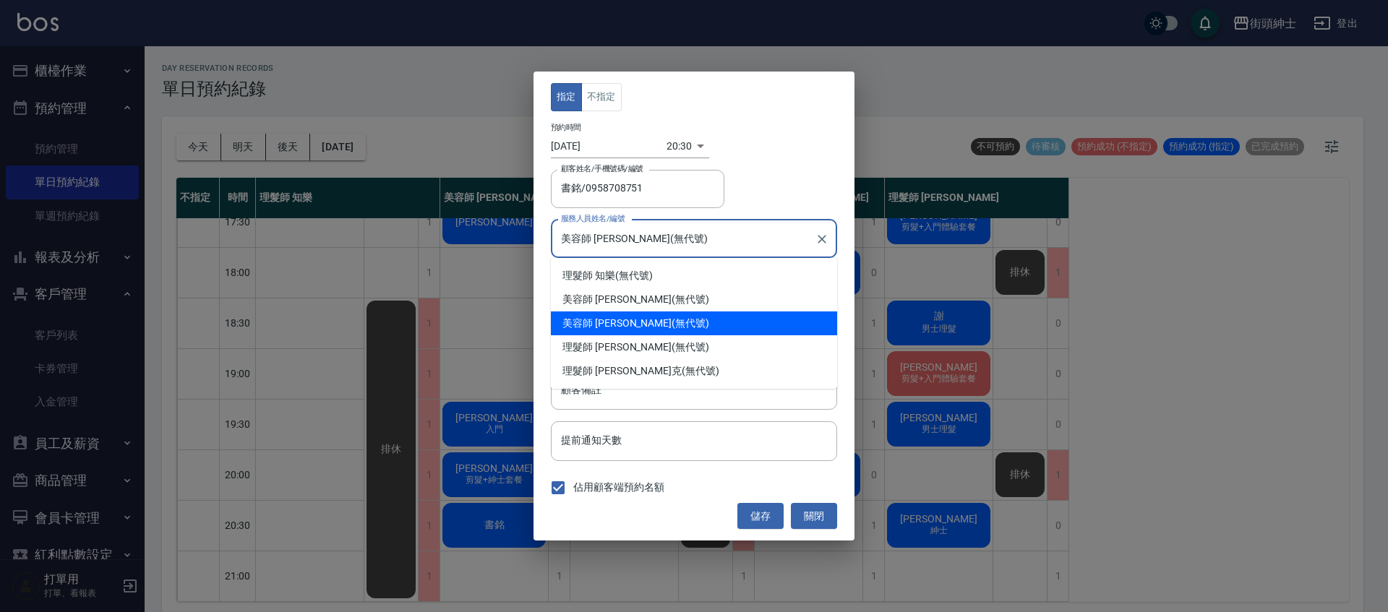
click at [650, 236] on input "美容師 [PERSON_NAME](無代號)" at bounding box center [683, 238] width 252 height 25
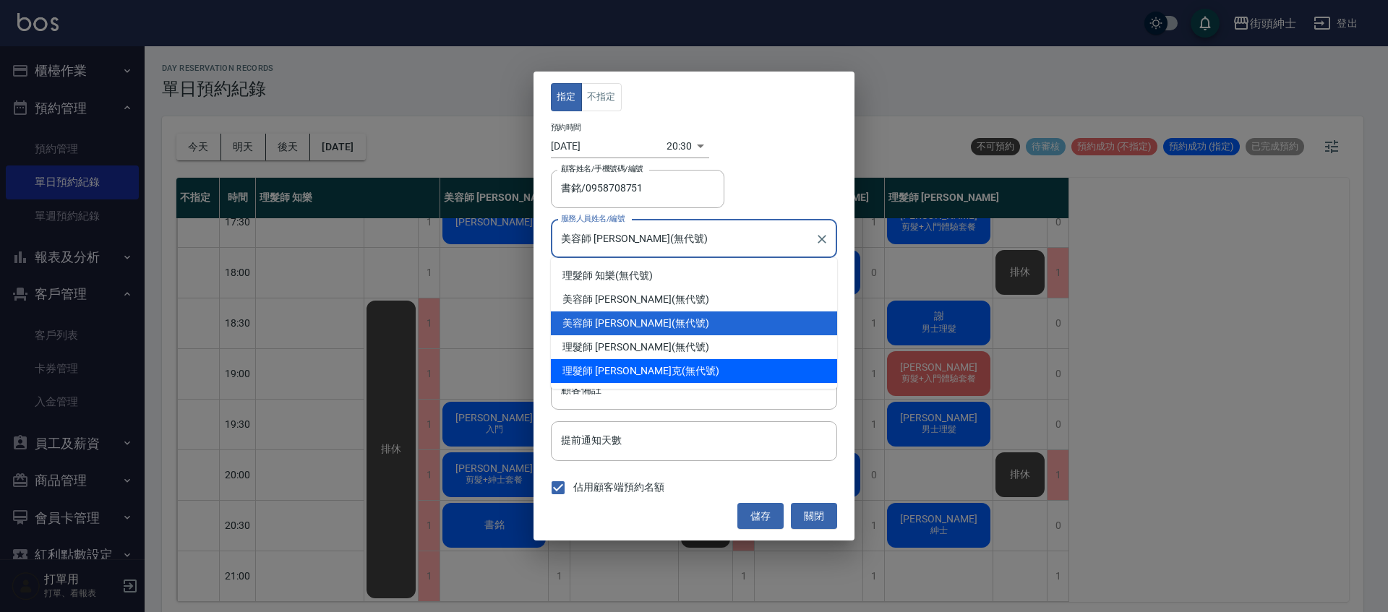
click at [646, 368] on div "理髮師 Vic 維克 (無代號)" at bounding box center [694, 371] width 286 height 24
type input "理髮師 [PERSON_NAME]克(無代號)"
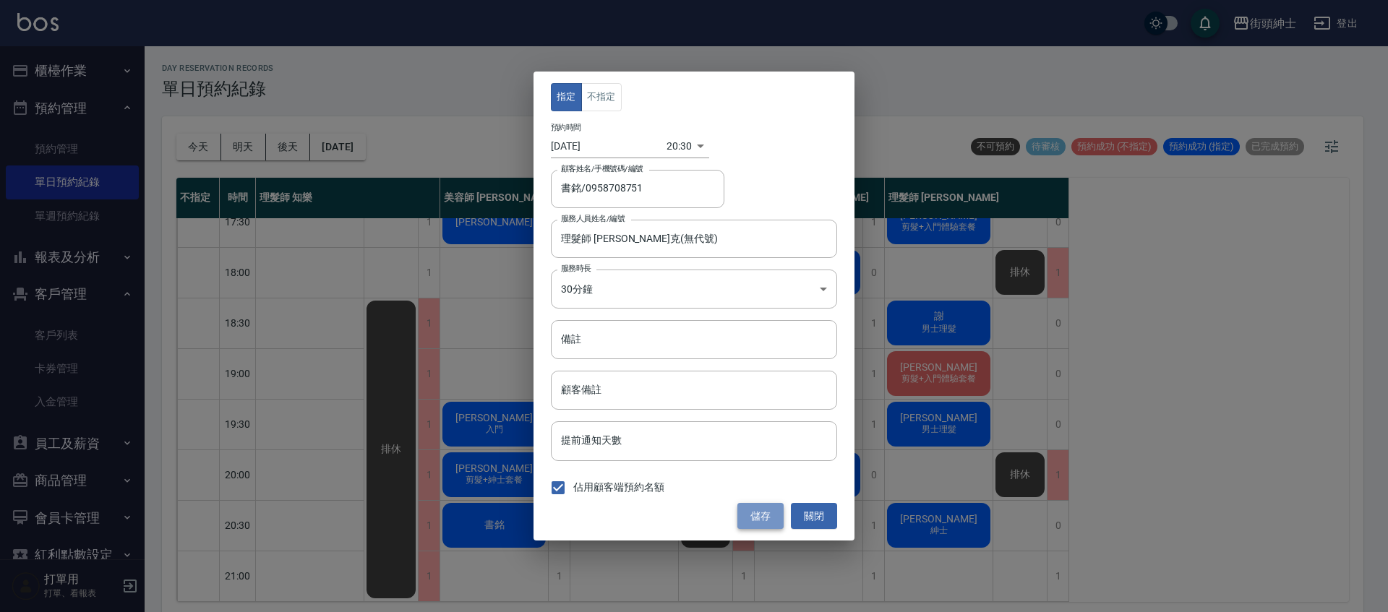
click at [765, 523] on button "儲存" at bounding box center [761, 516] width 46 height 27
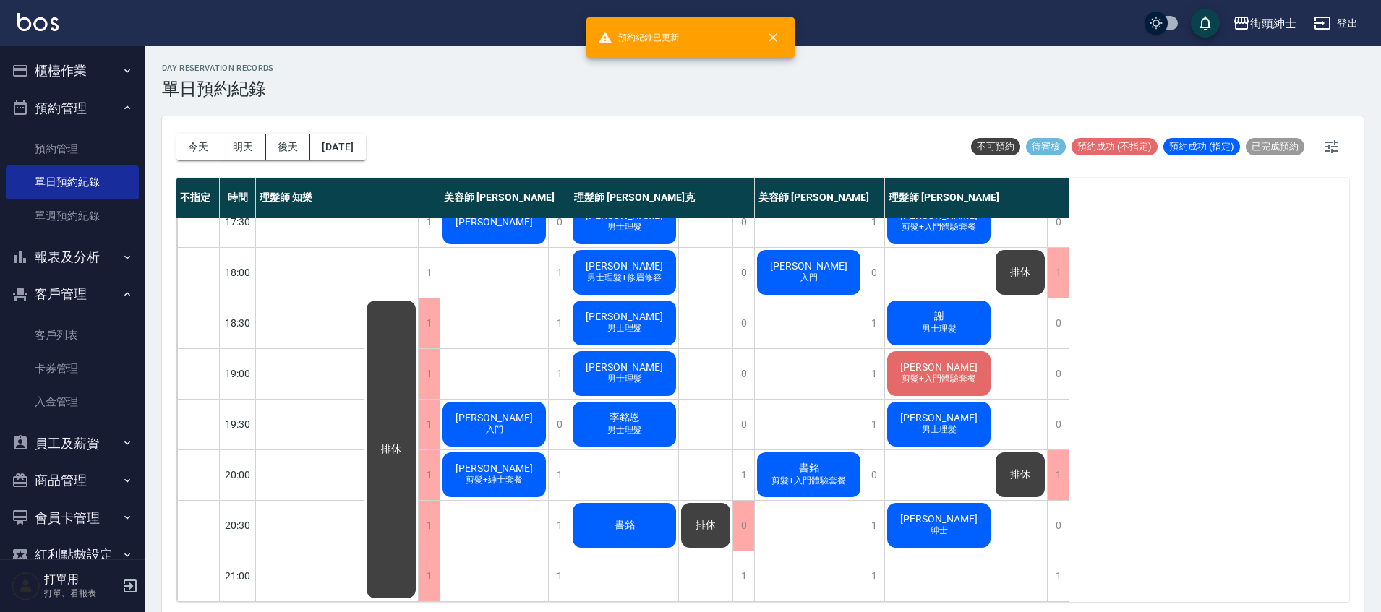
click at [706, 519] on span "排休" at bounding box center [706, 525] width 26 height 13
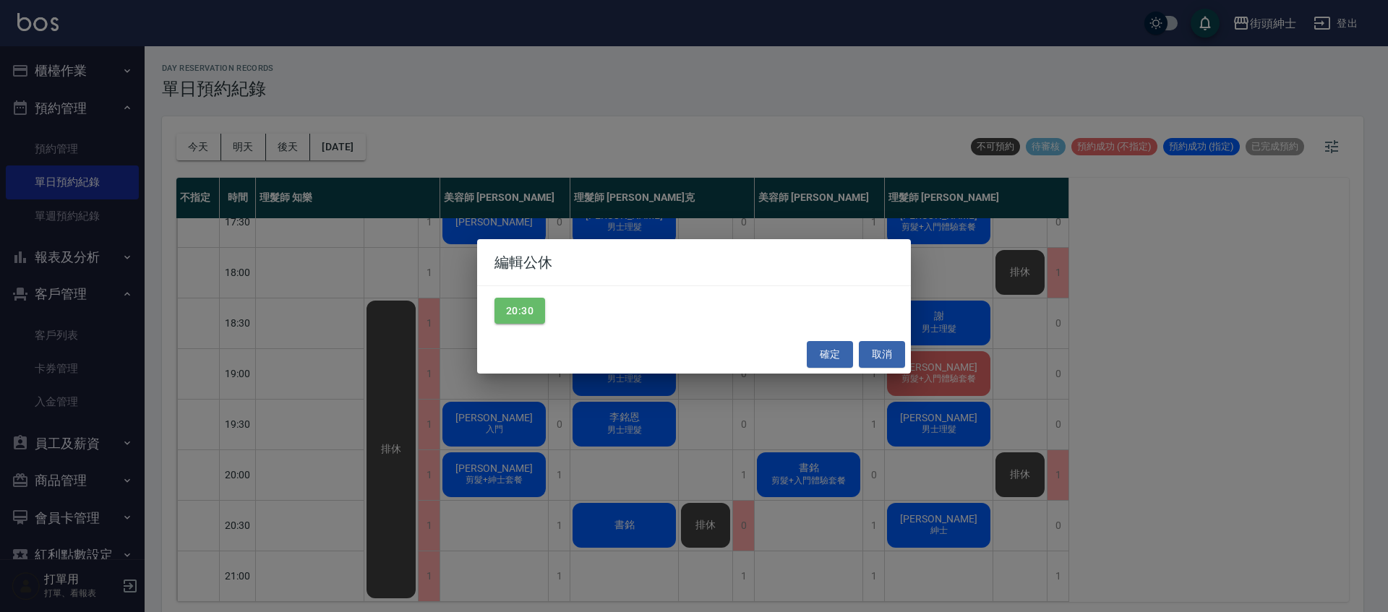
click at [535, 317] on button "20:30" at bounding box center [520, 311] width 51 height 27
click at [834, 351] on button "確定" at bounding box center [830, 354] width 46 height 27
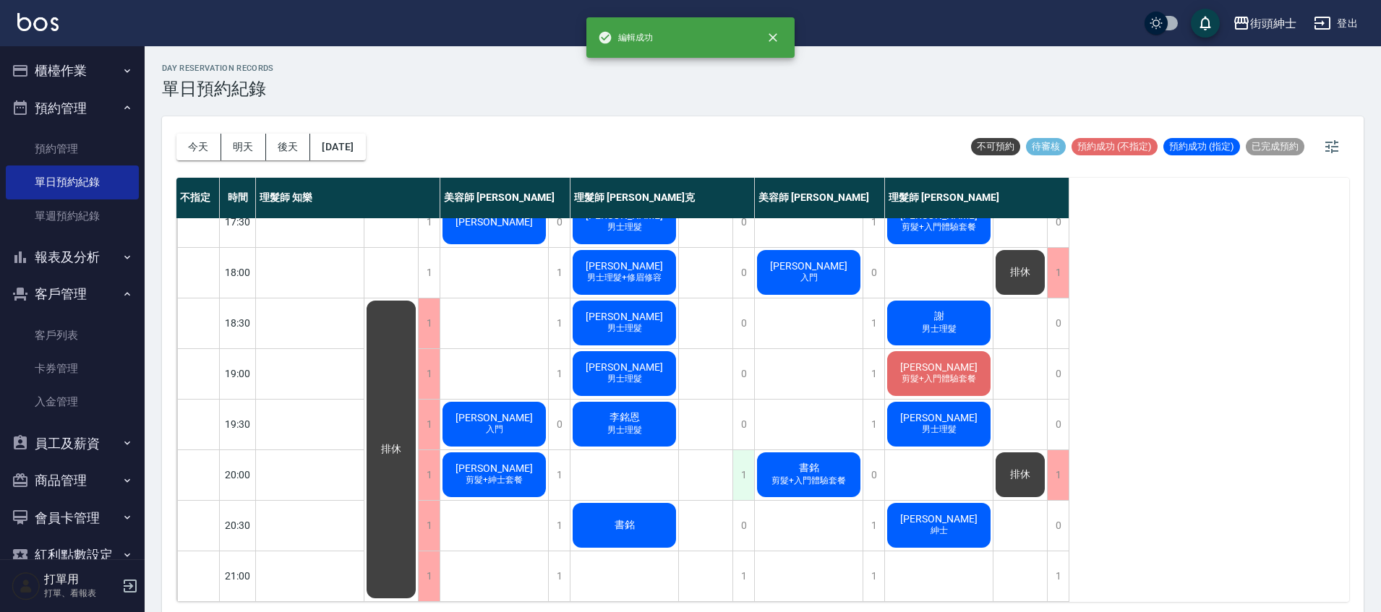
click at [738, 466] on div "1" at bounding box center [743, 475] width 22 height 50
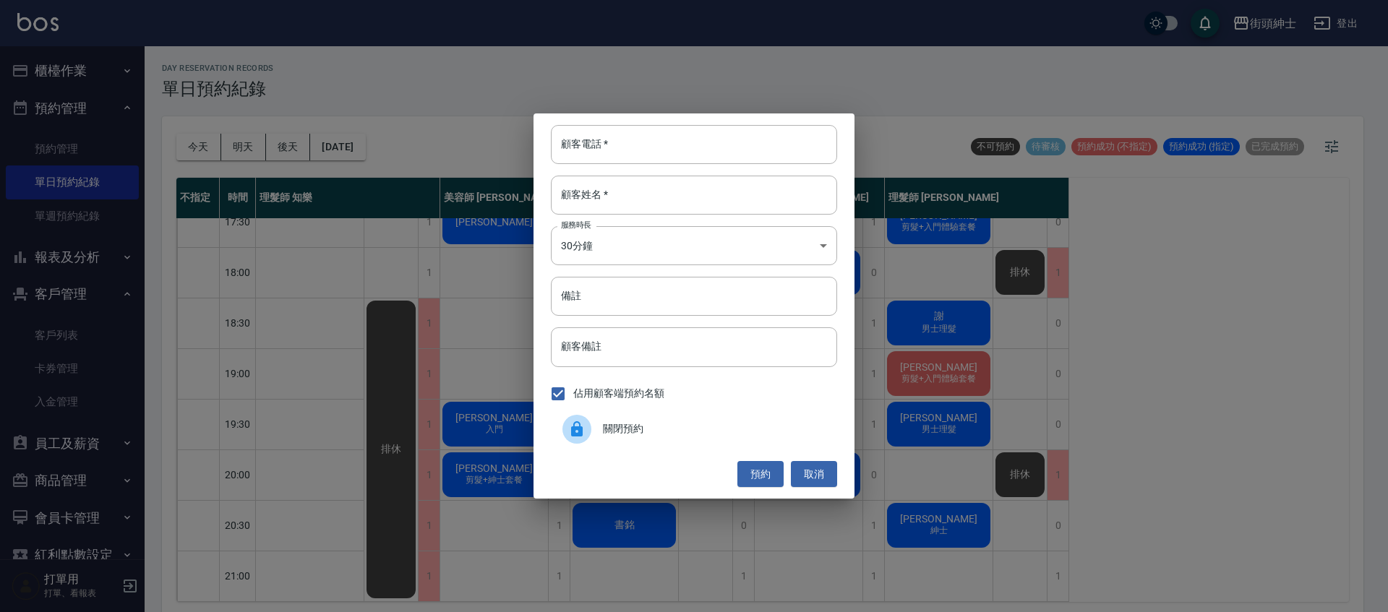
drag, startPoint x: 680, startPoint y: 429, endPoint x: 688, endPoint y: 384, distance: 45.7
click at [680, 429] on span "關閉預約" at bounding box center [714, 429] width 223 height 15
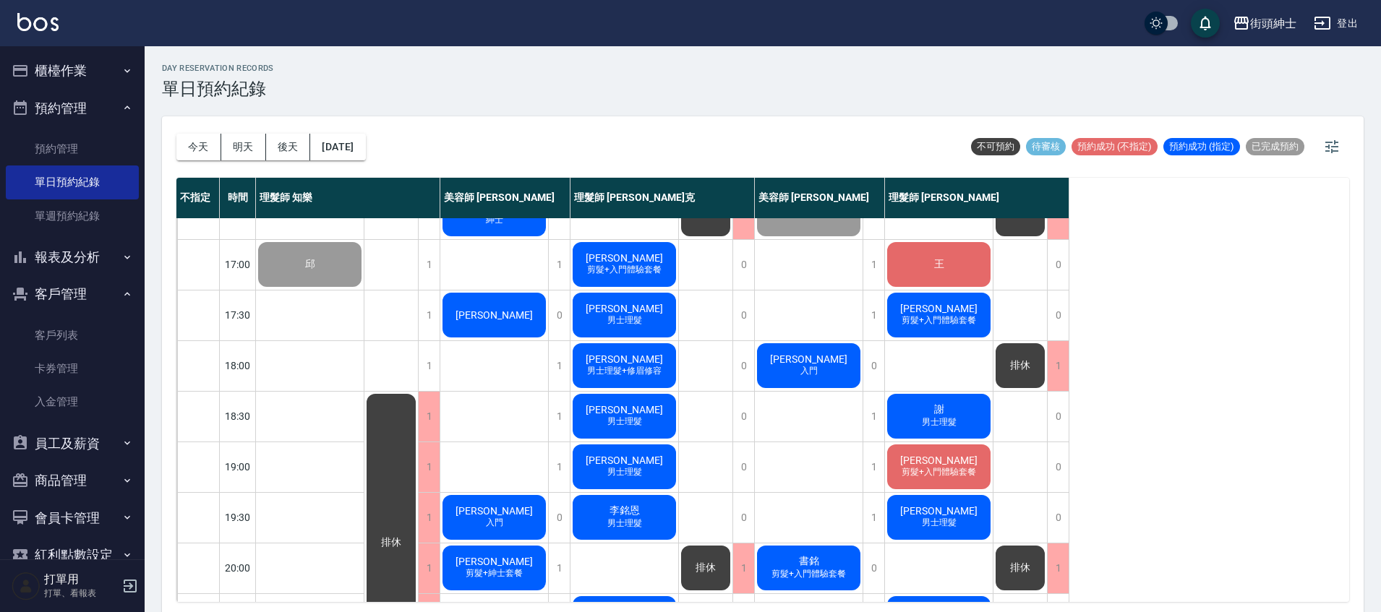
scroll to position [582, 0]
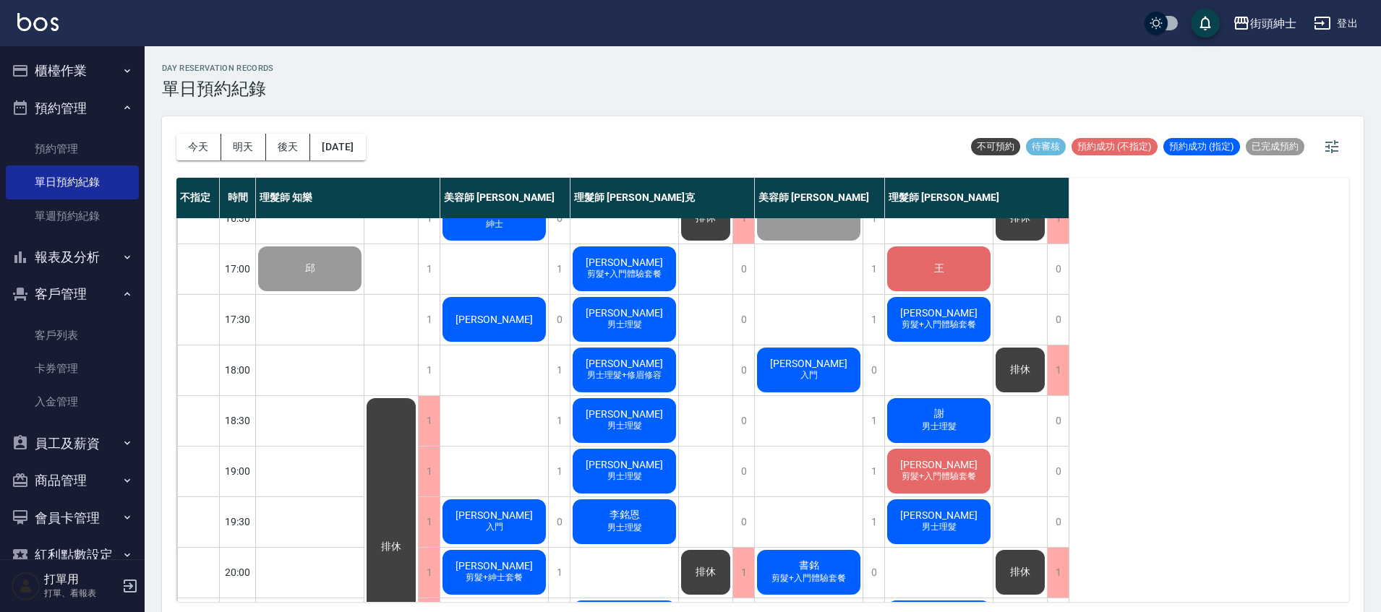
click at [655, 326] on div "Joseph 男士理髮" at bounding box center [624, 319] width 108 height 49
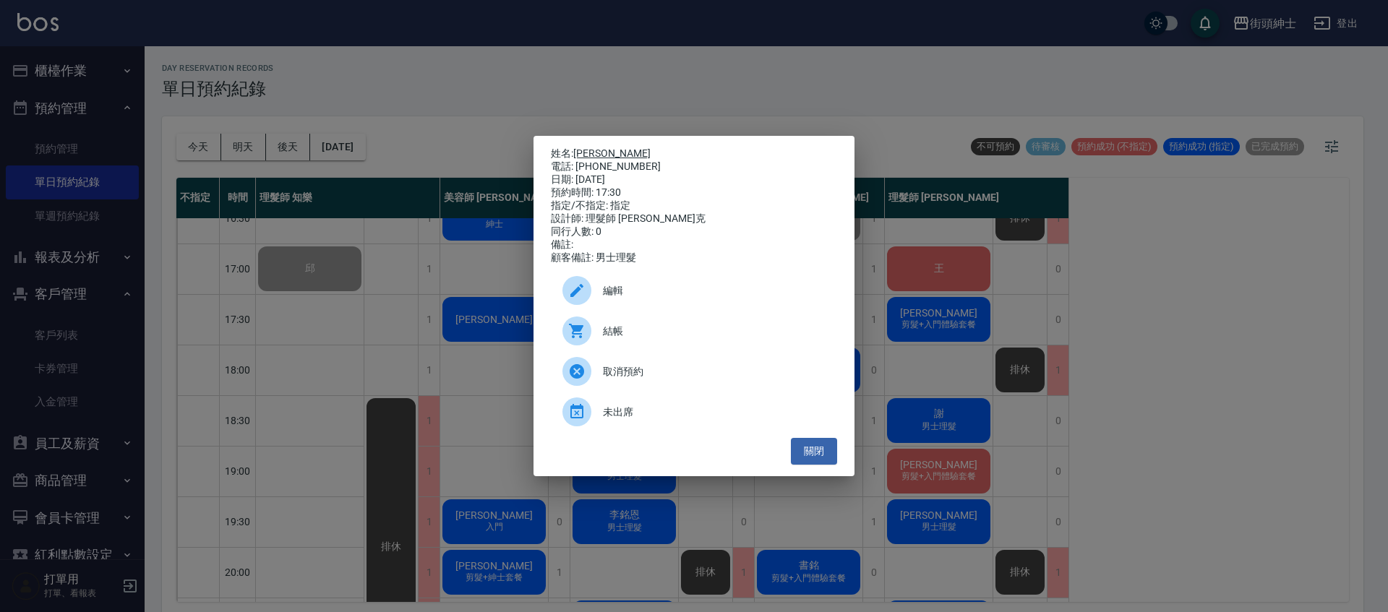
click at [592, 148] on link "Joseph" at bounding box center [611, 154] width 77 height 12
click at [384, 161] on div "姓名: Joseph 電話: 0934079762 日期: 2025/09/26 預約時間: 17:30 指定/不指定: 指定 設計師: 理髮師 Vic 維克…" at bounding box center [694, 306] width 1388 height 612
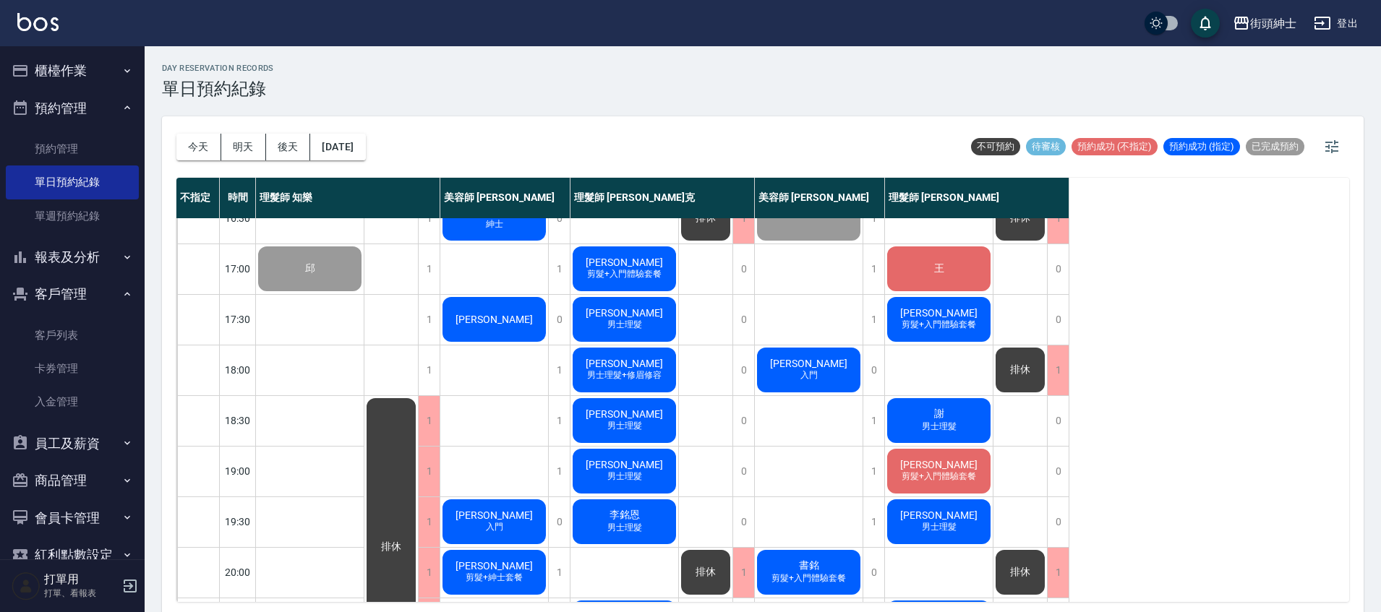
click at [636, 311] on span "Joseph" at bounding box center [624, 313] width 83 height 12
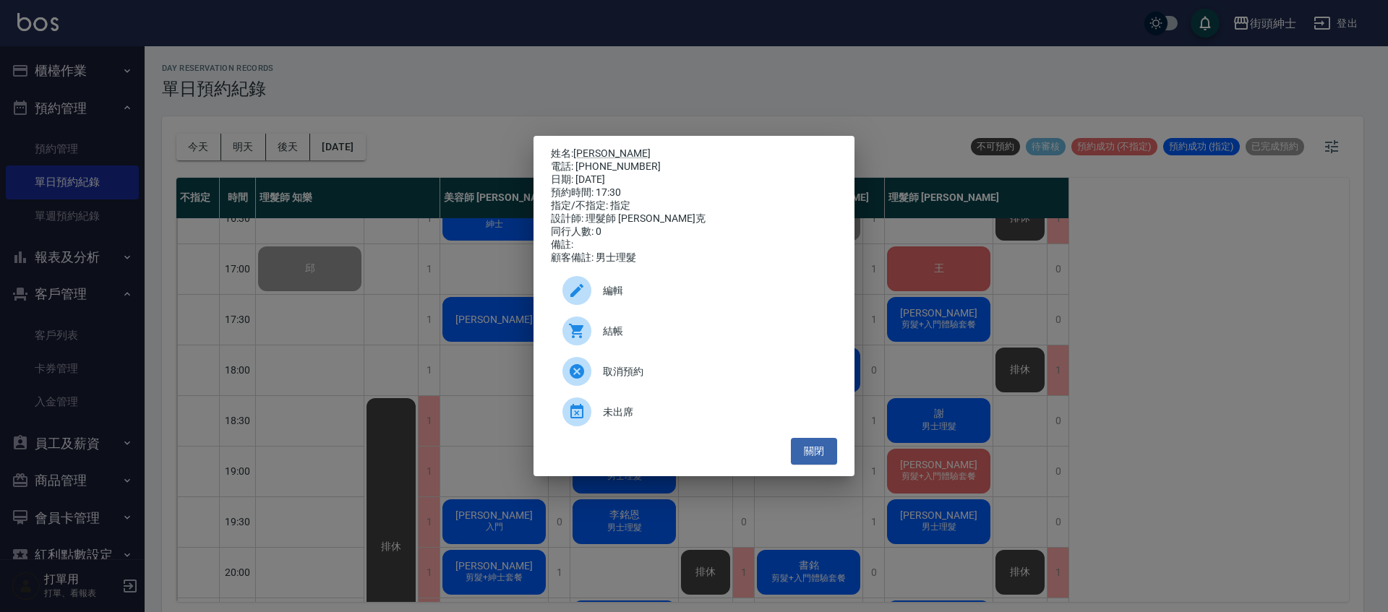
drag, startPoint x: 372, startPoint y: 461, endPoint x: 390, endPoint y: 481, distance: 27.6
click at [374, 466] on div "姓名: Joseph 電話: 0934079762 日期: 2025/09/26 預約時間: 17:30 指定/不指定: 指定 設計師: 理髮師 Vic 維克…" at bounding box center [694, 306] width 1388 height 612
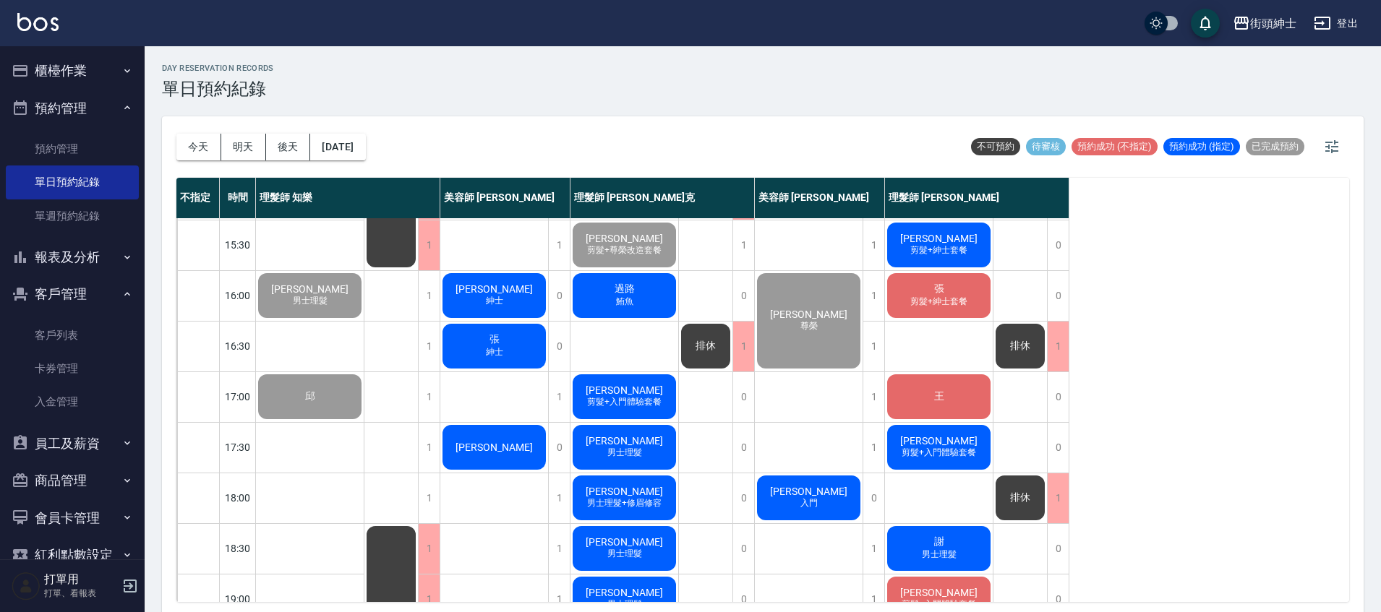
scroll to position [443, 0]
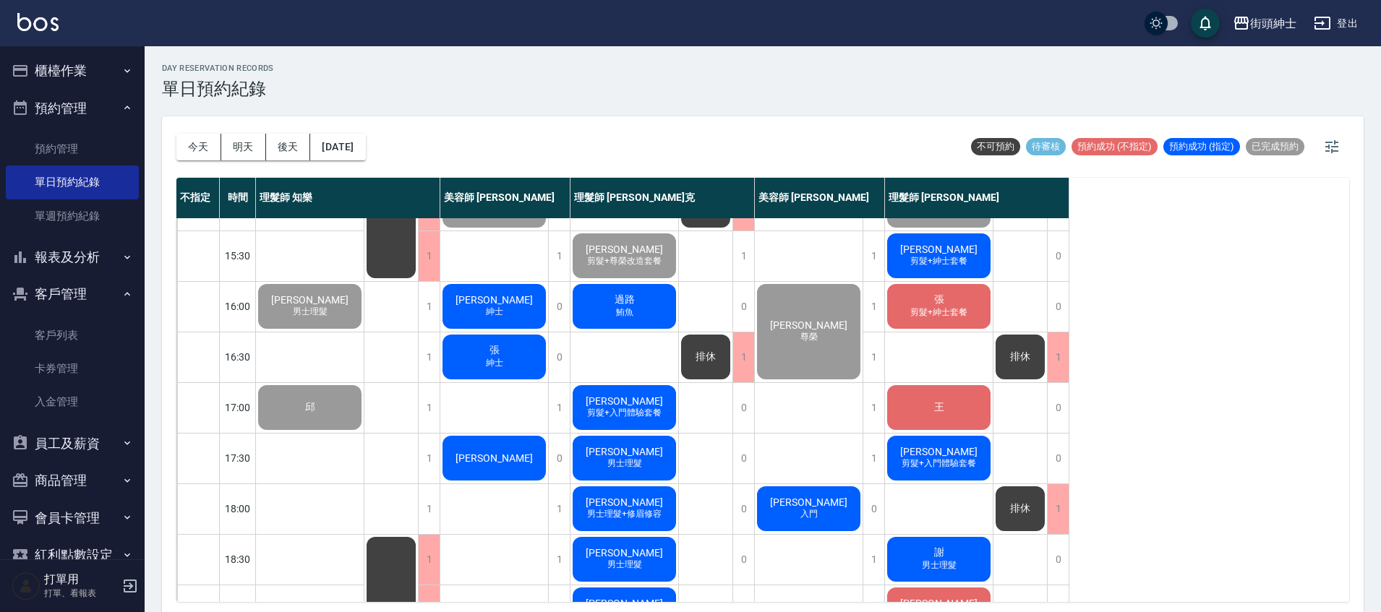
click at [463, 370] on div "張 紳士" at bounding box center [494, 357] width 108 height 49
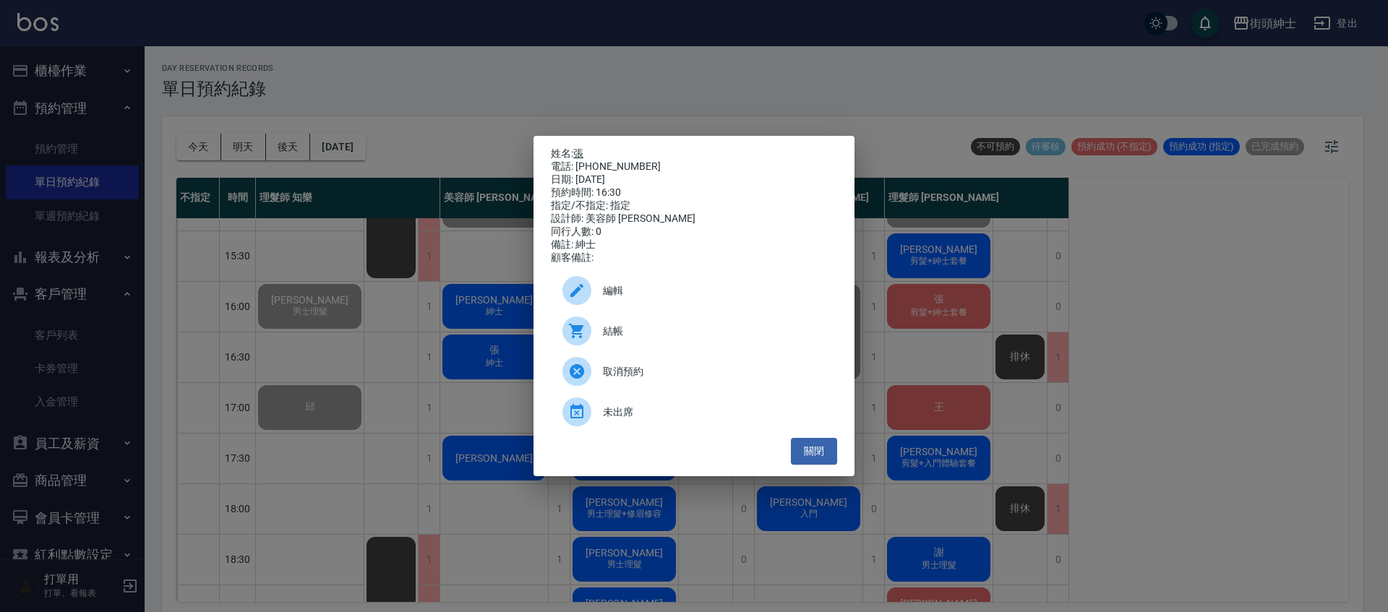
click at [583, 151] on link "張" at bounding box center [578, 154] width 10 height 12
click at [556, 97] on div "姓名: 張 電話: 0958731683 日期: 2025/09/26 預約時間: 16:30 指定/不指定: 指定 設計師: 美容師 Cherry 同行人數…" at bounding box center [694, 306] width 1388 height 612
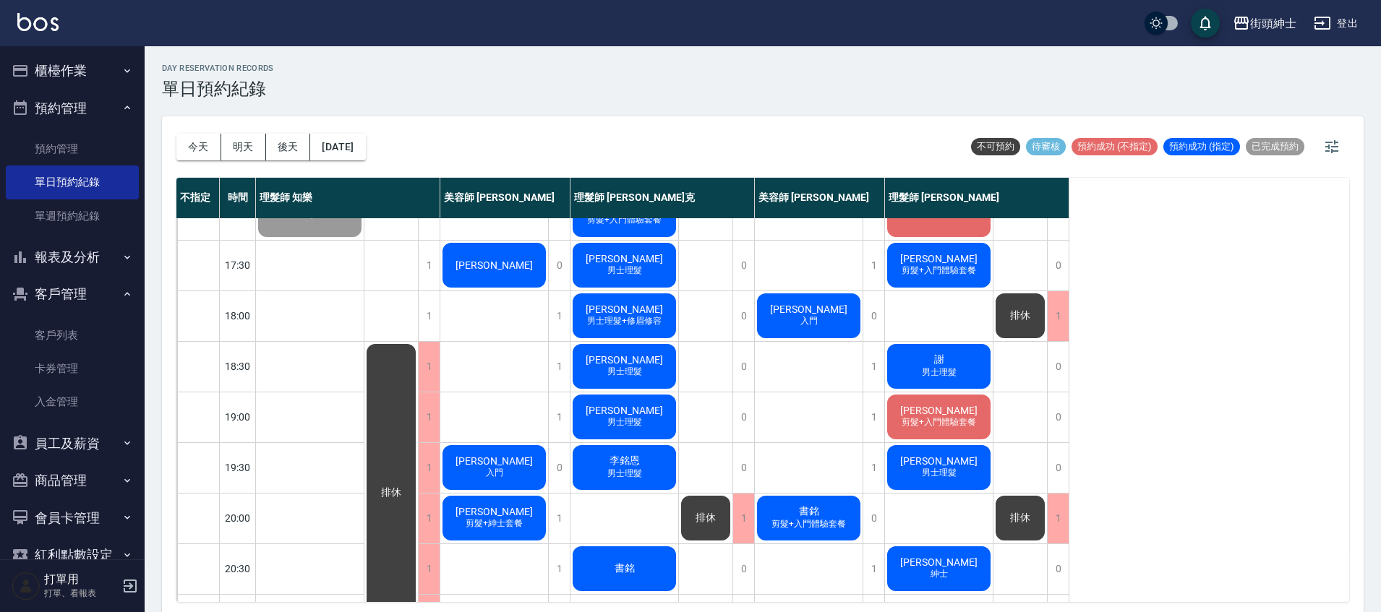
scroll to position [557, 0]
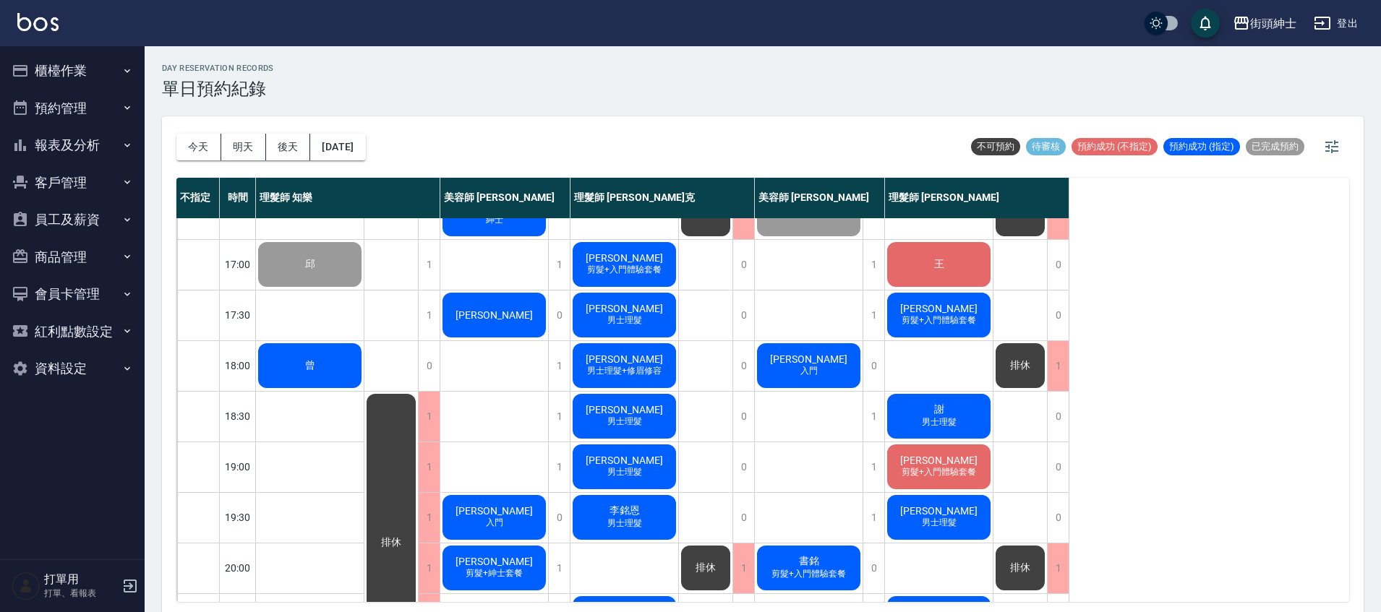
scroll to position [589, 0]
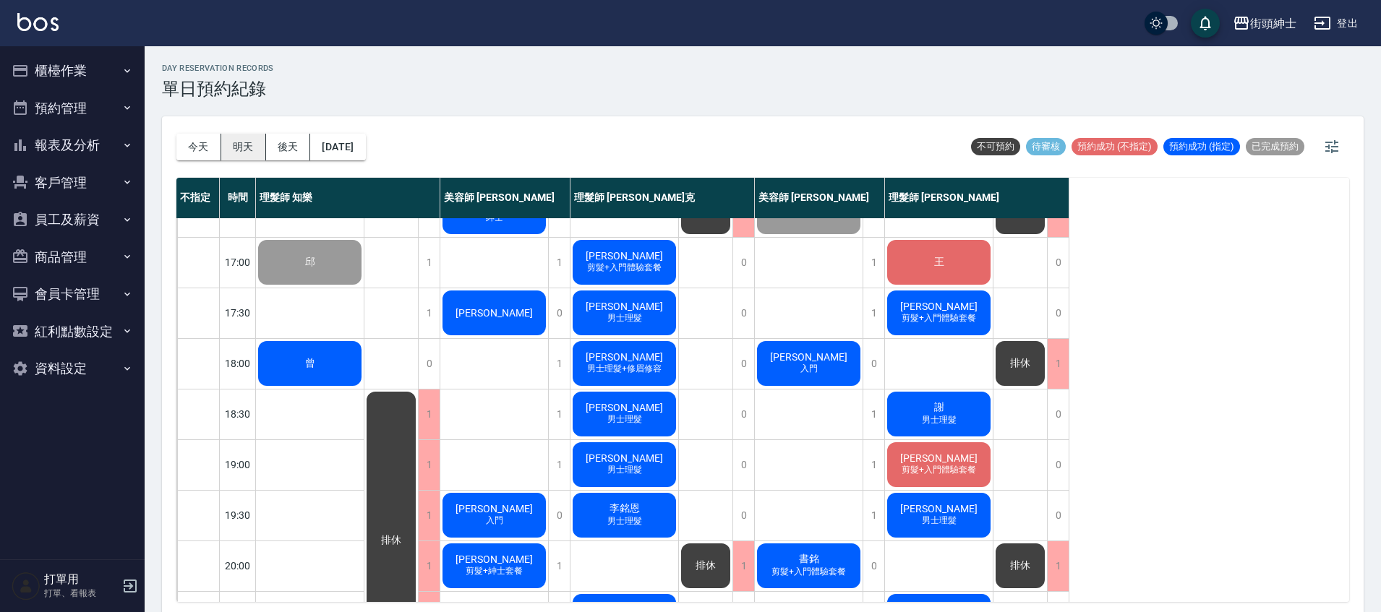
click at [251, 145] on button "明天" at bounding box center [243, 147] width 45 height 27
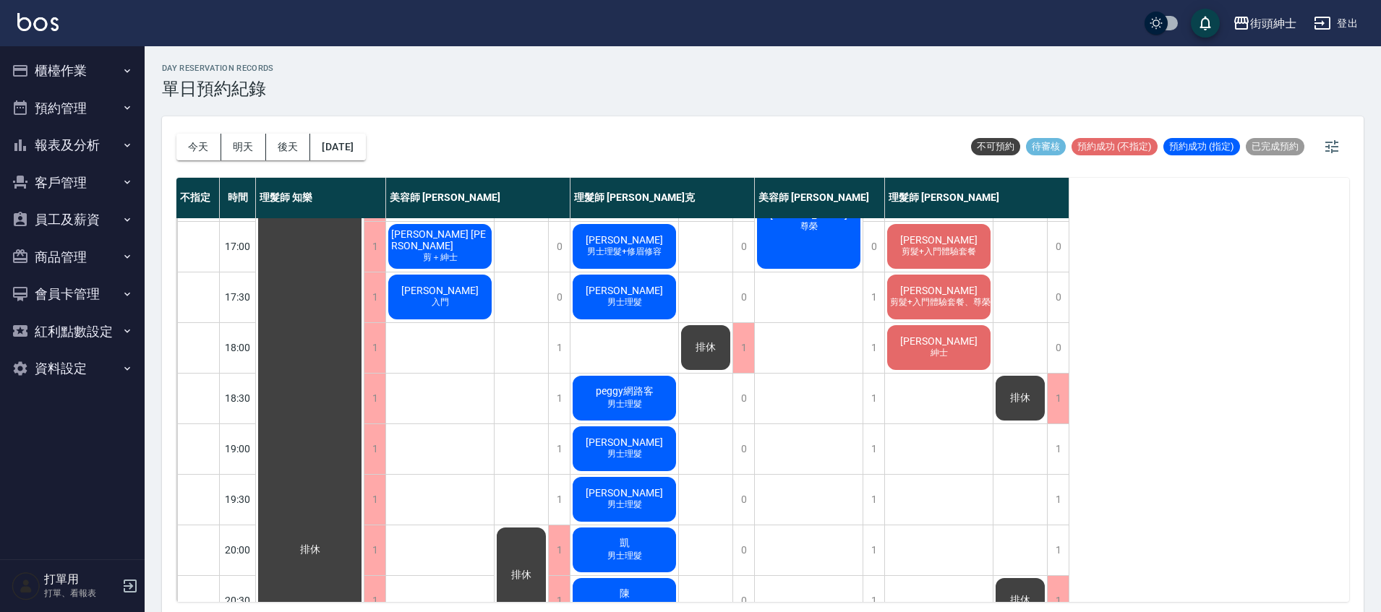
scroll to position [691, 0]
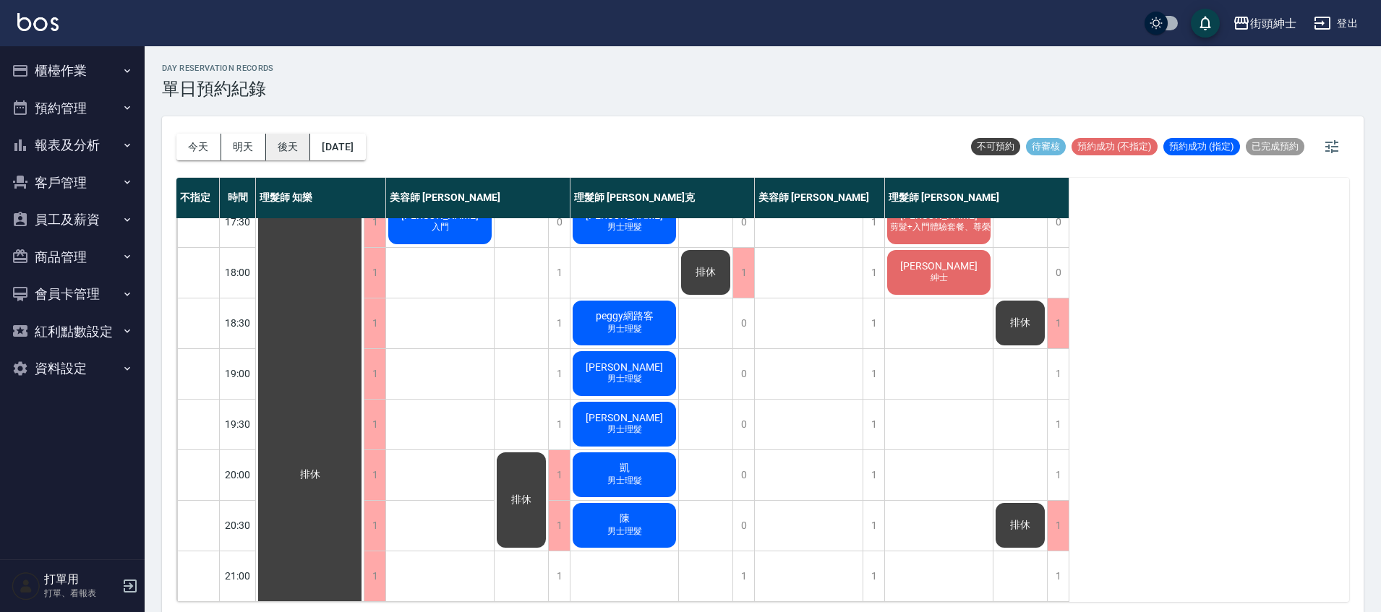
click at [284, 147] on button "後天" at bounding box center [288, 147] width 45 height 27
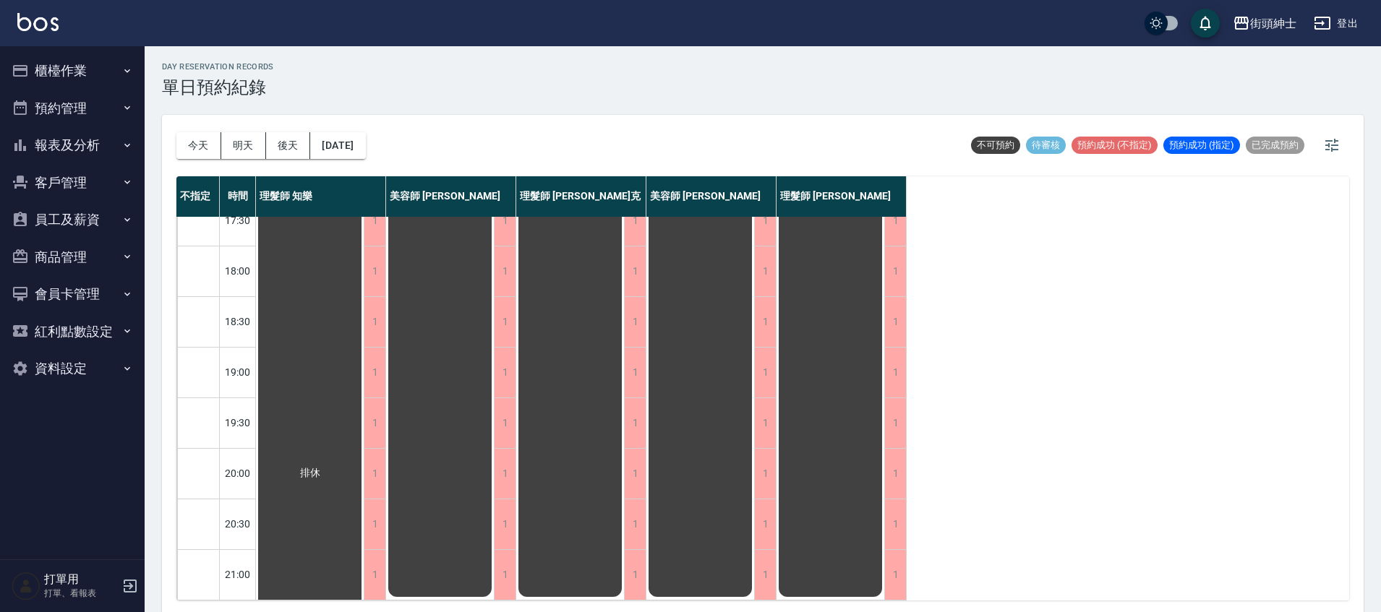
scroll to position [4, 0]
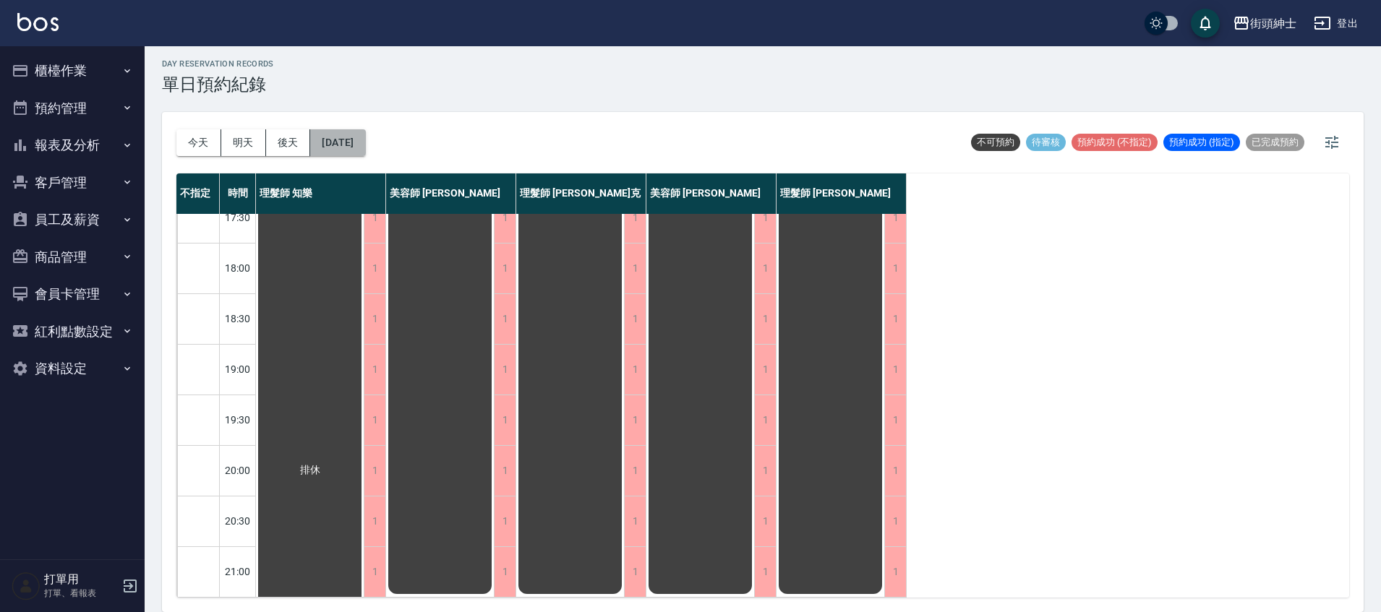
click at [352, 147] on button "[DATE]" at bounding box center [337, 142] width 55 height 27
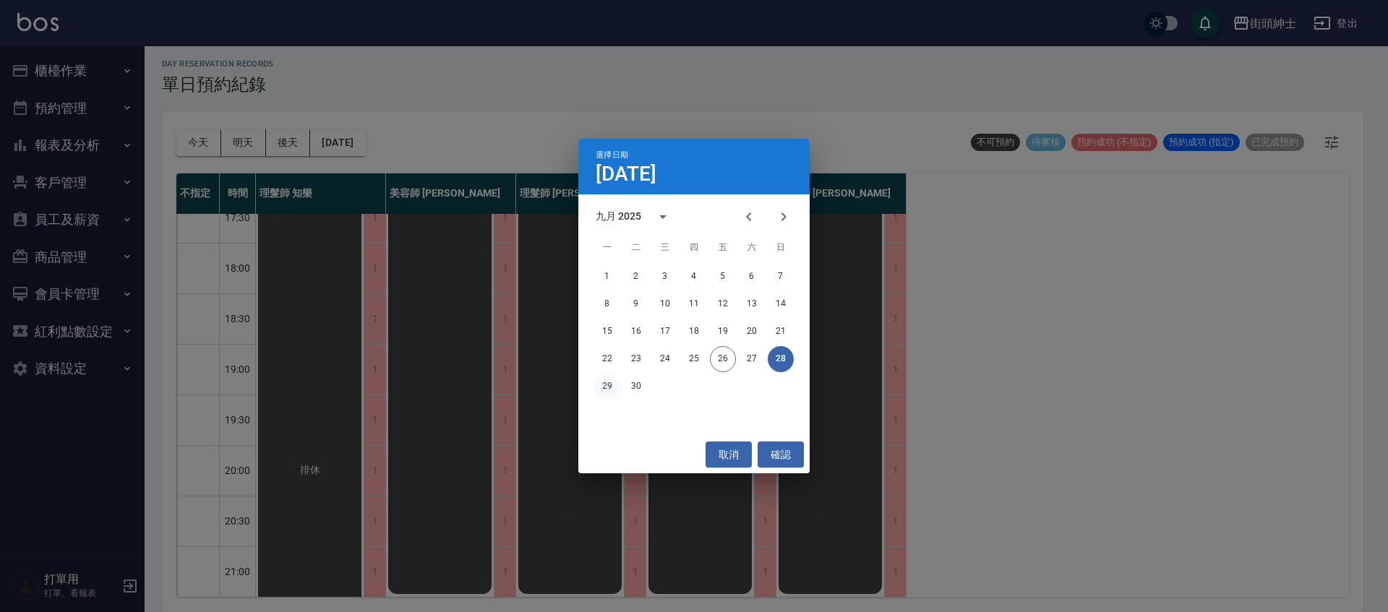
click at [607, 393] on button "29" at bounding box center [607, 387] width 26 height 26
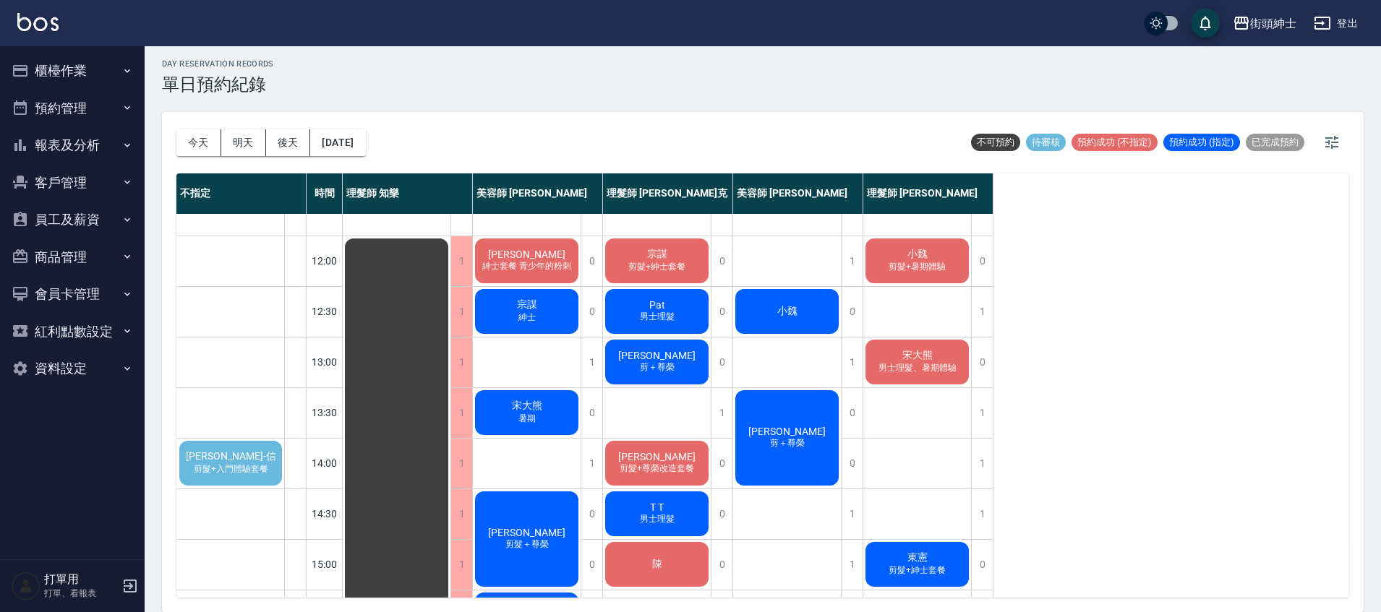
scroll to position [133, 0]
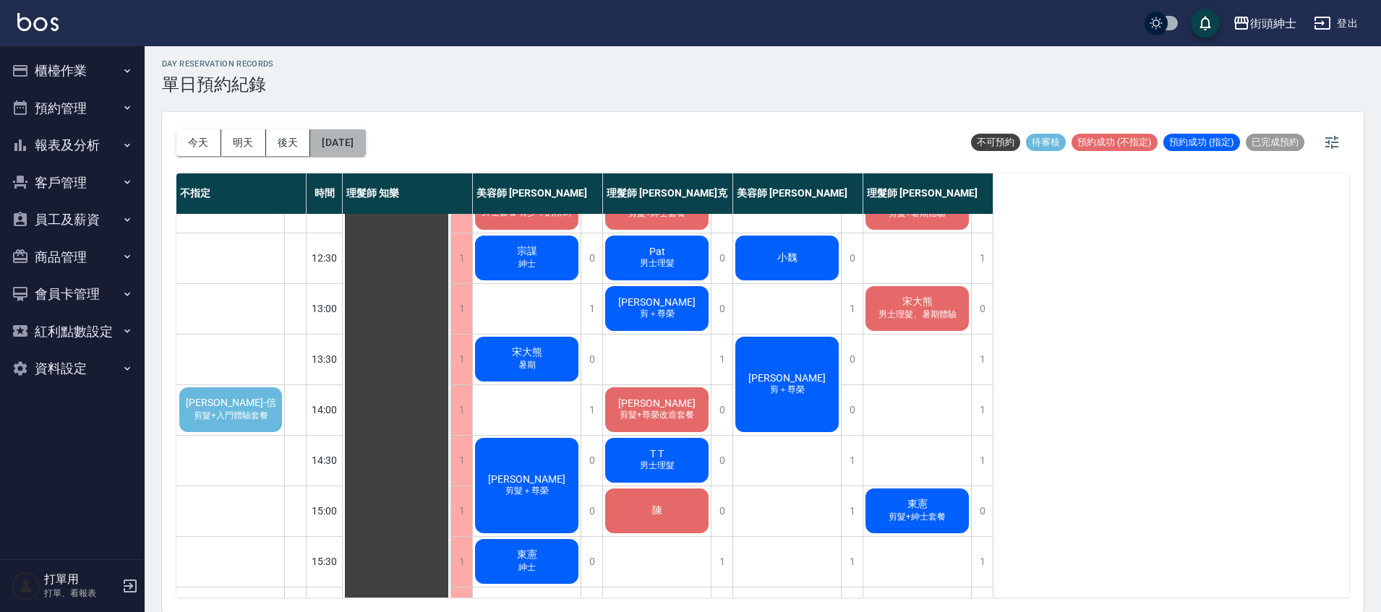
click at [358, 141] on button "[DATE]" at bounding box center [337, 142] width 55 height 27
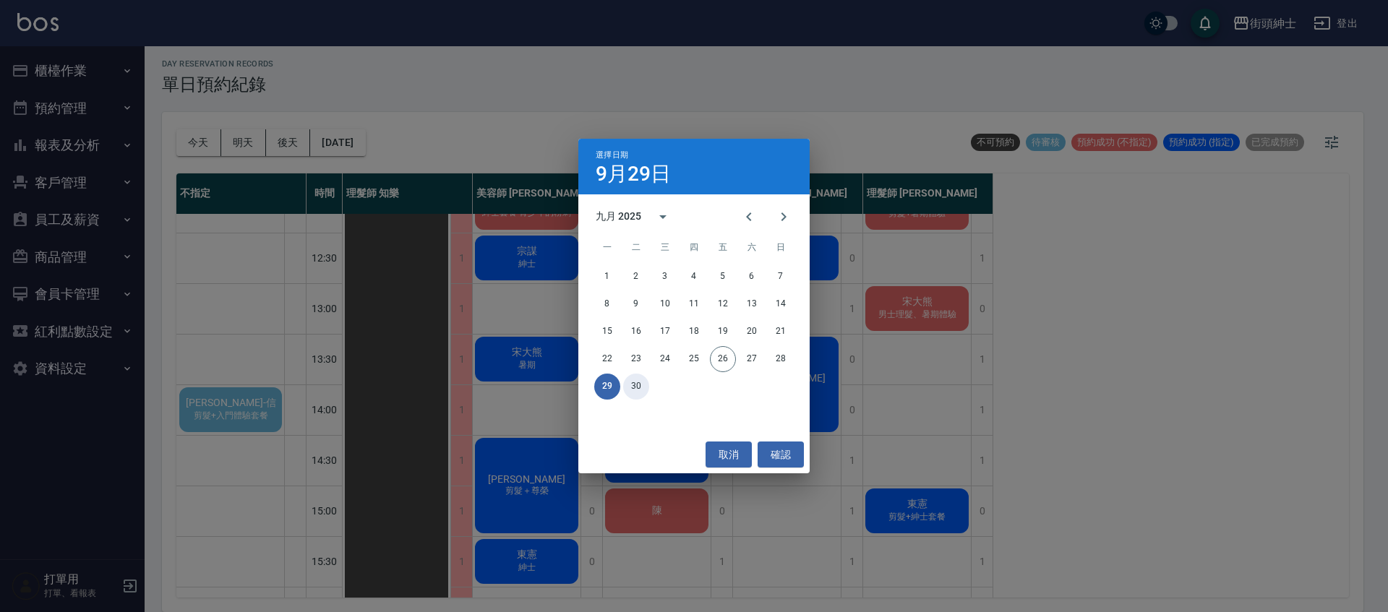
click at [637, 386] on button "30" at bounding box center [636, 387] width 26 height 26
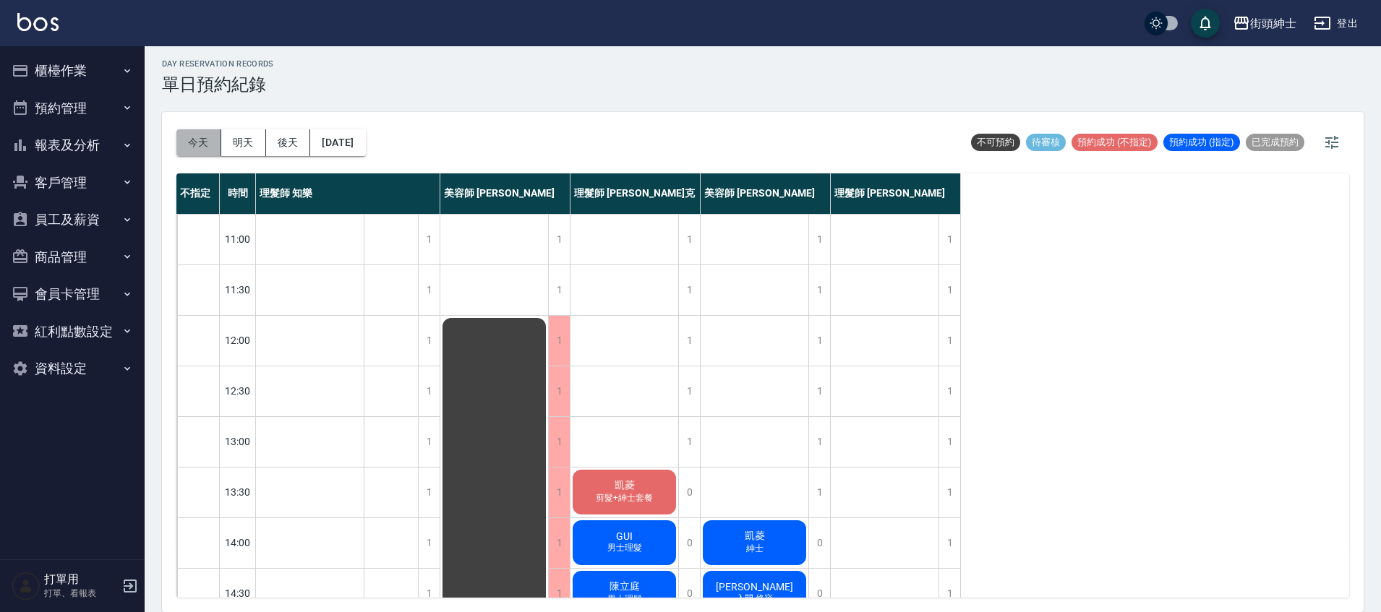
click at [200, 137] on button "今天" at bounding box center [198, 142] width 45 height 27
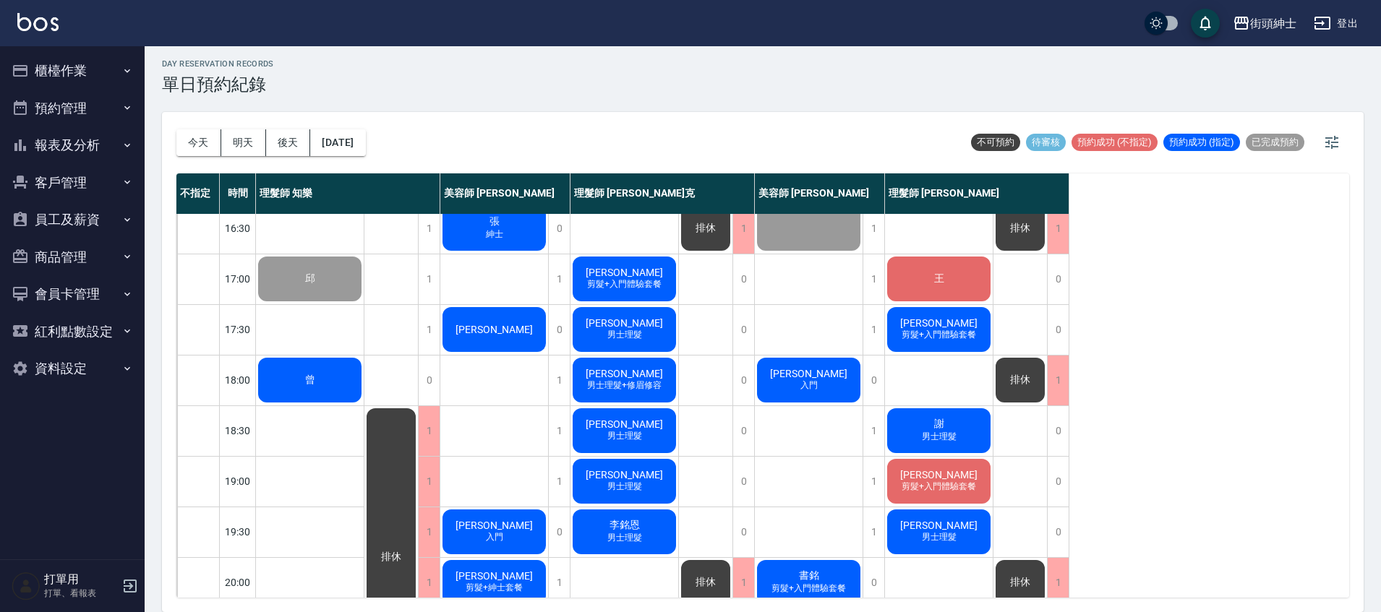
scroll to position [582, 0]
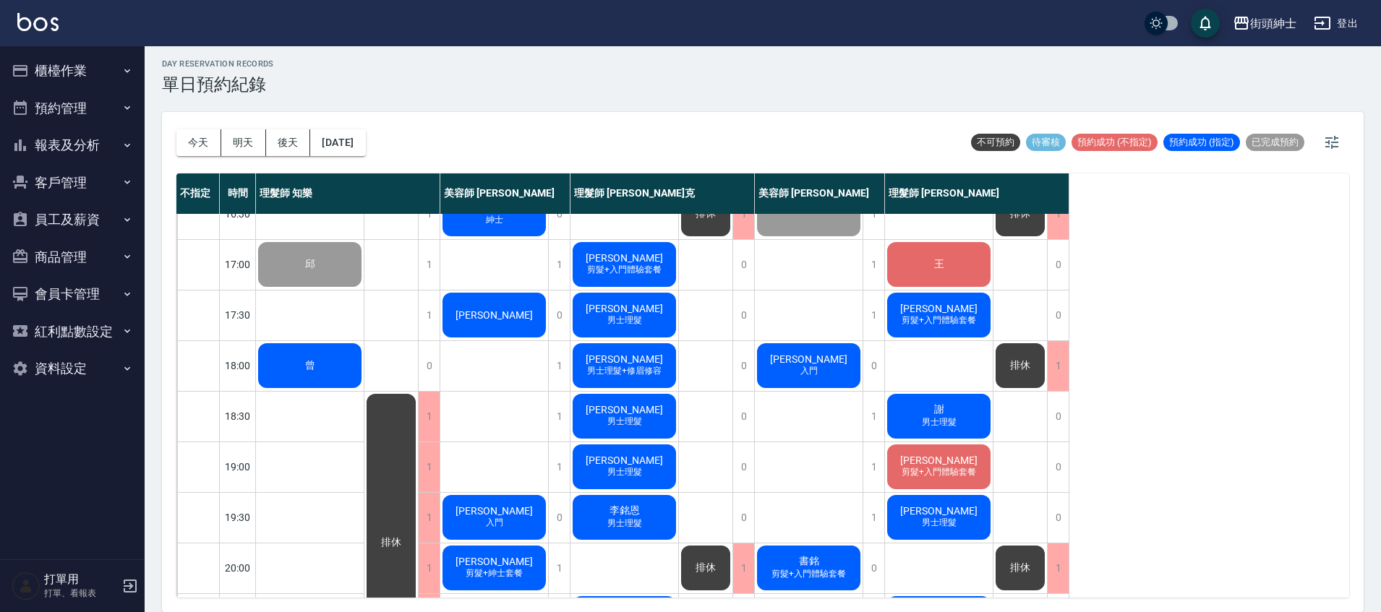
click at [325, 355] on div "曾" at bounding box center [310, 365] width 108 height 49
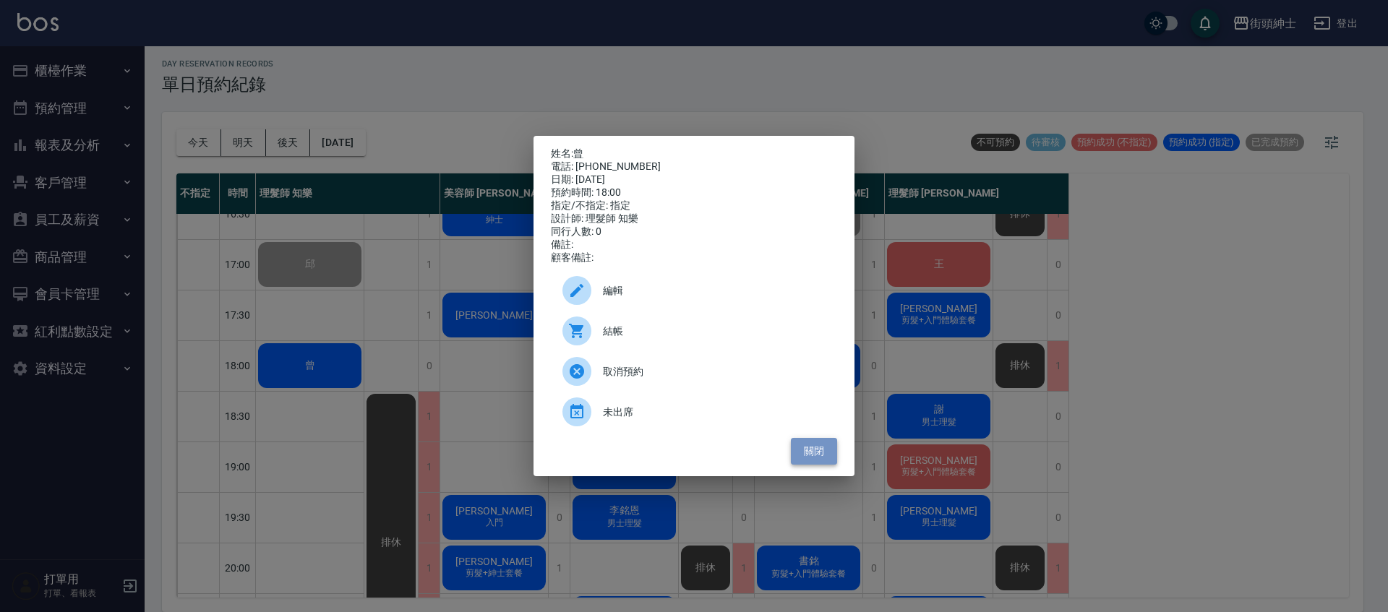
click at [809, 465] on button "關閉" at bounding box center [814, 451] width 46 height 27
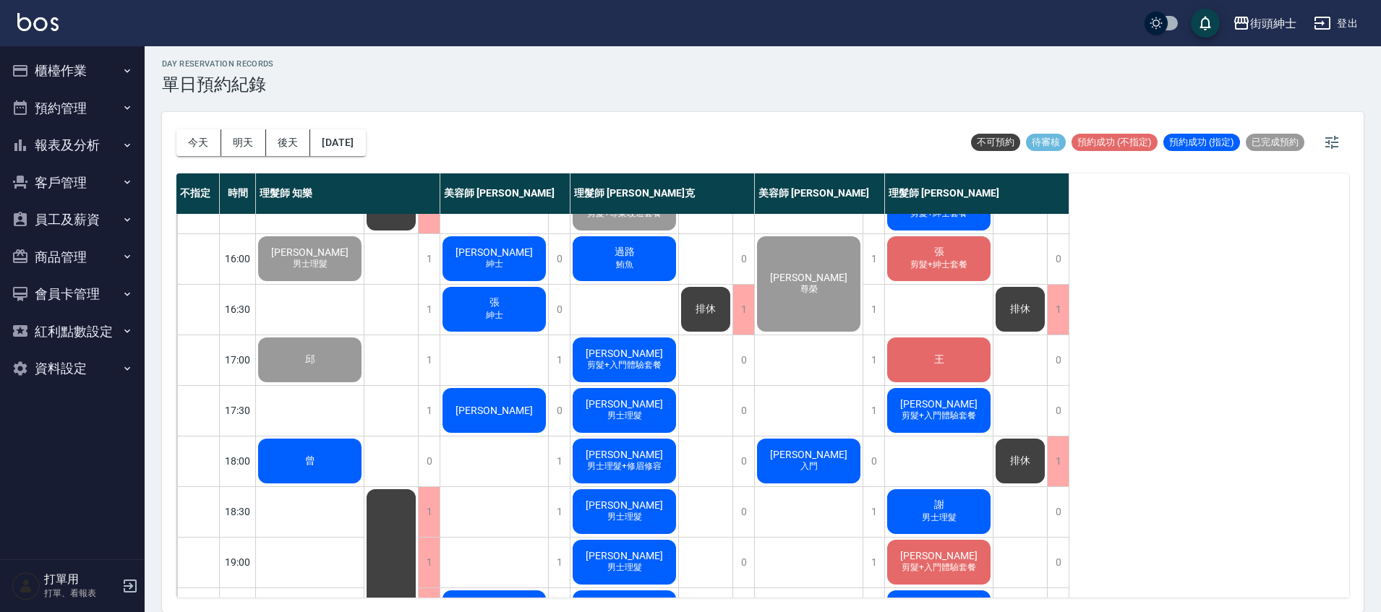
scroll to position [472, 0]
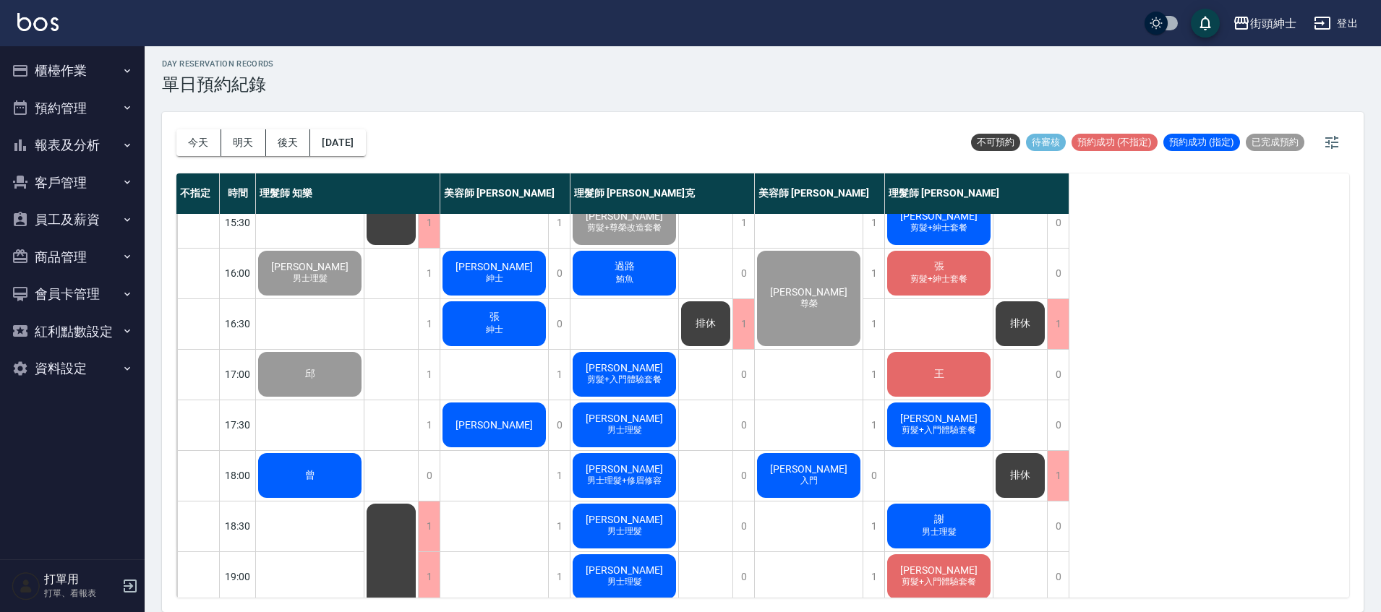
click at [523, 268] on div "隆傑 紳士" at bounding box center [494, 273] width 108 height 49
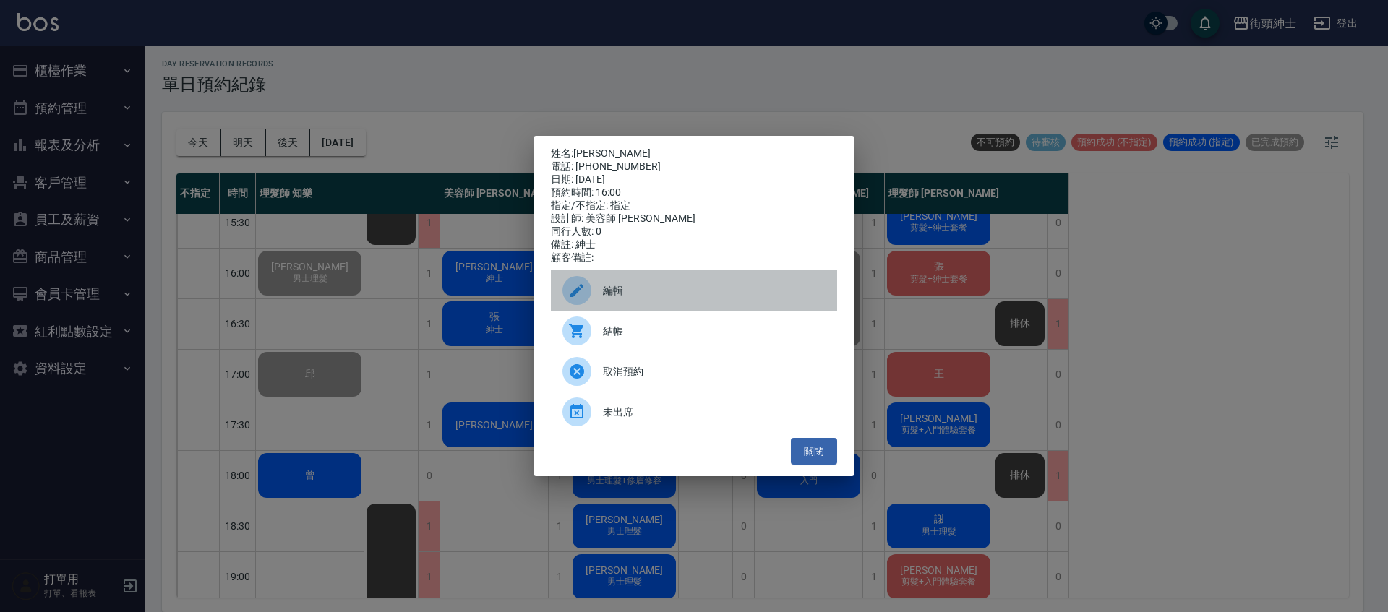
click at [664, 291] on span "編輯" at bounding box center [714, 290] width 223 height 15
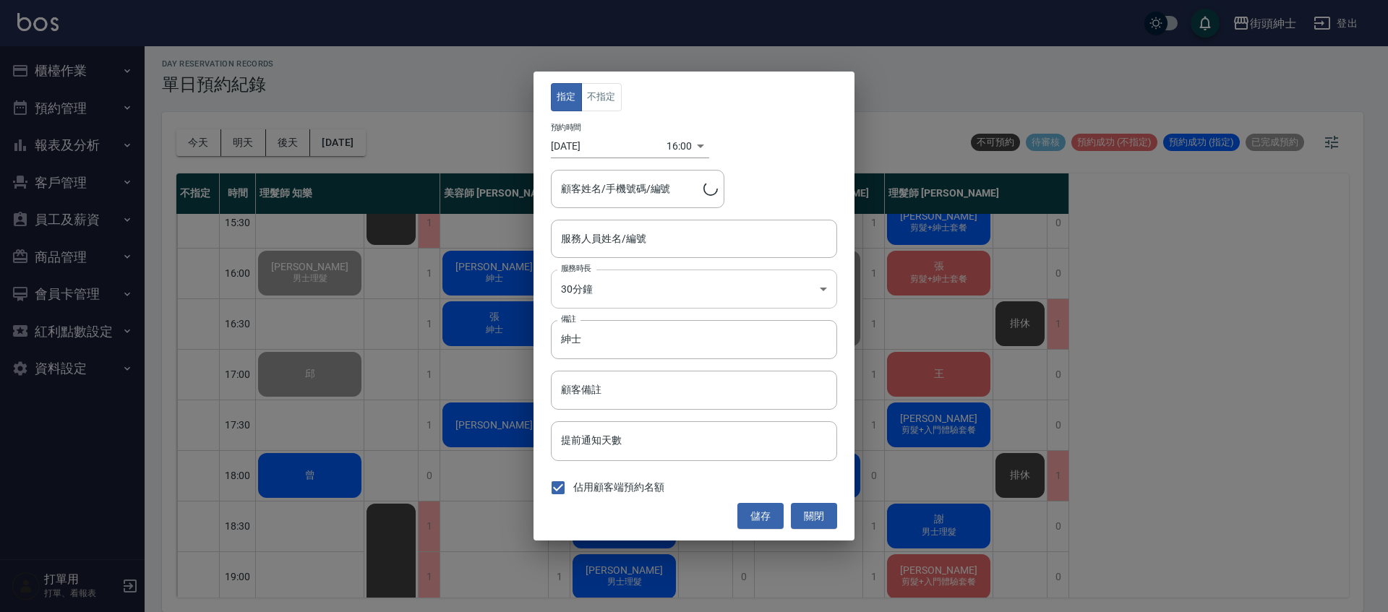
type input "美容師 [PERSON_NAME](無代號)"
type input "隆傑/0978132971"
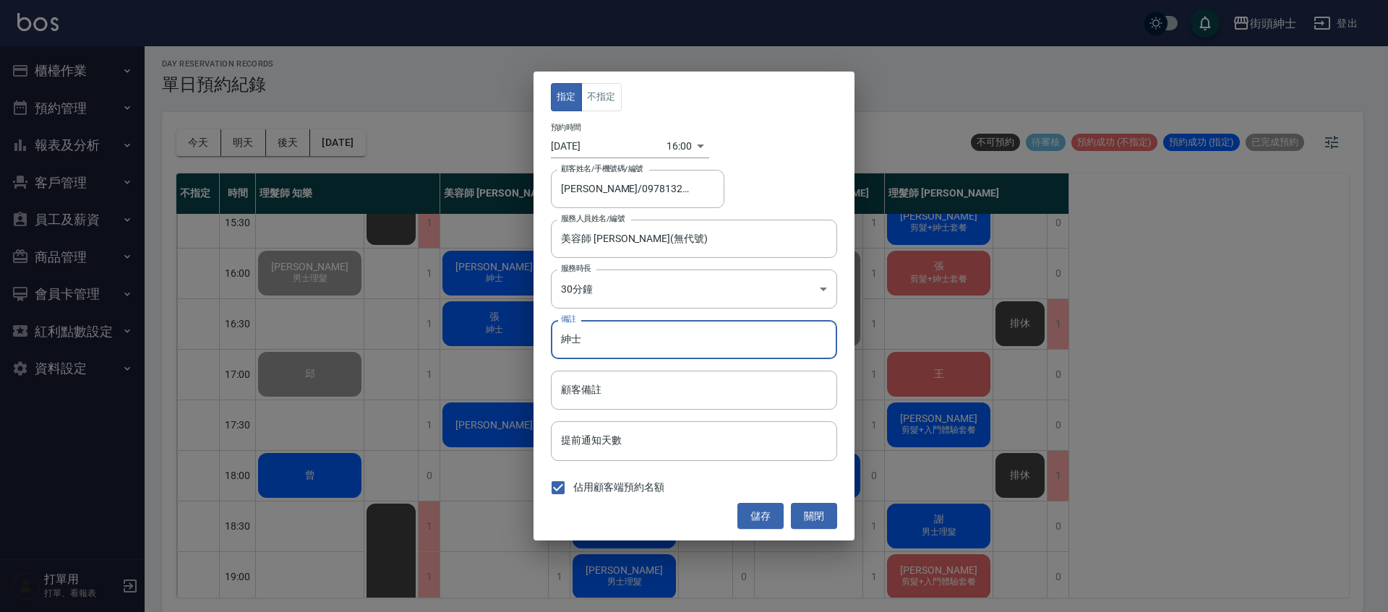
click at [730, 334] on input "紳士" at bounding box center [694, 339] width 286 height 39
type input "紳士＋修容"
click at [771, 517] on button "儲存" at bounding box center [761, 516] width 46 height 27
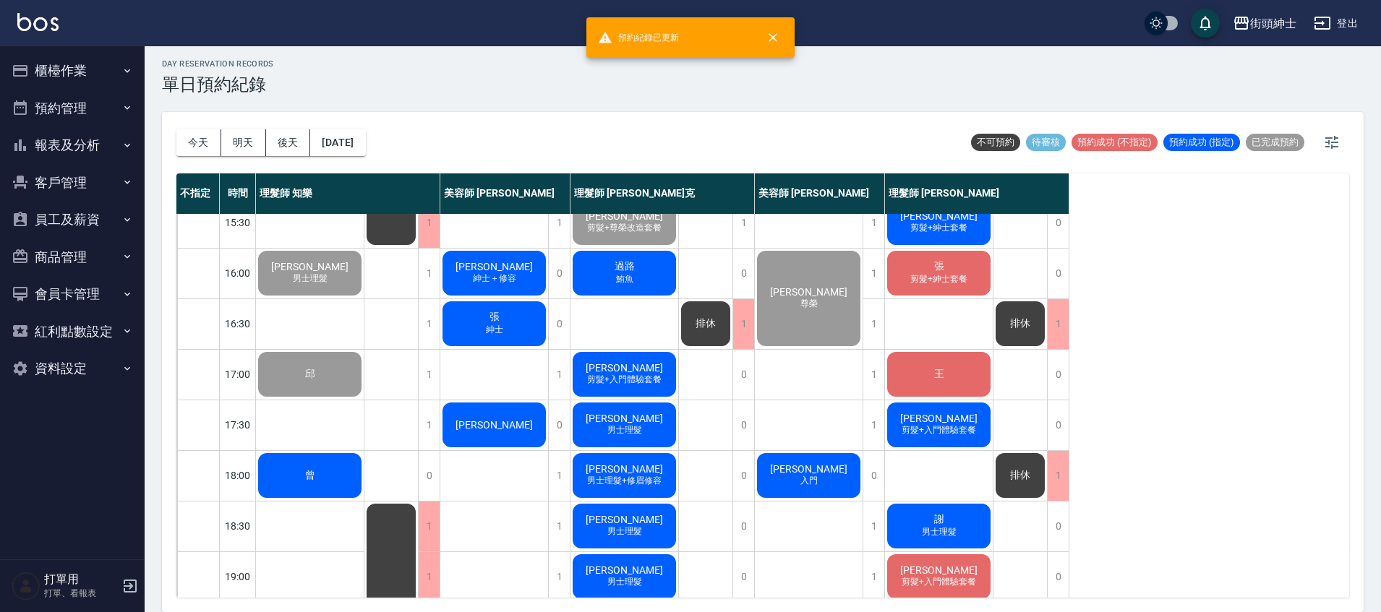
click at [473, 320] on div "張 紳士" at bounding box center [494, 323] width 108 height 49
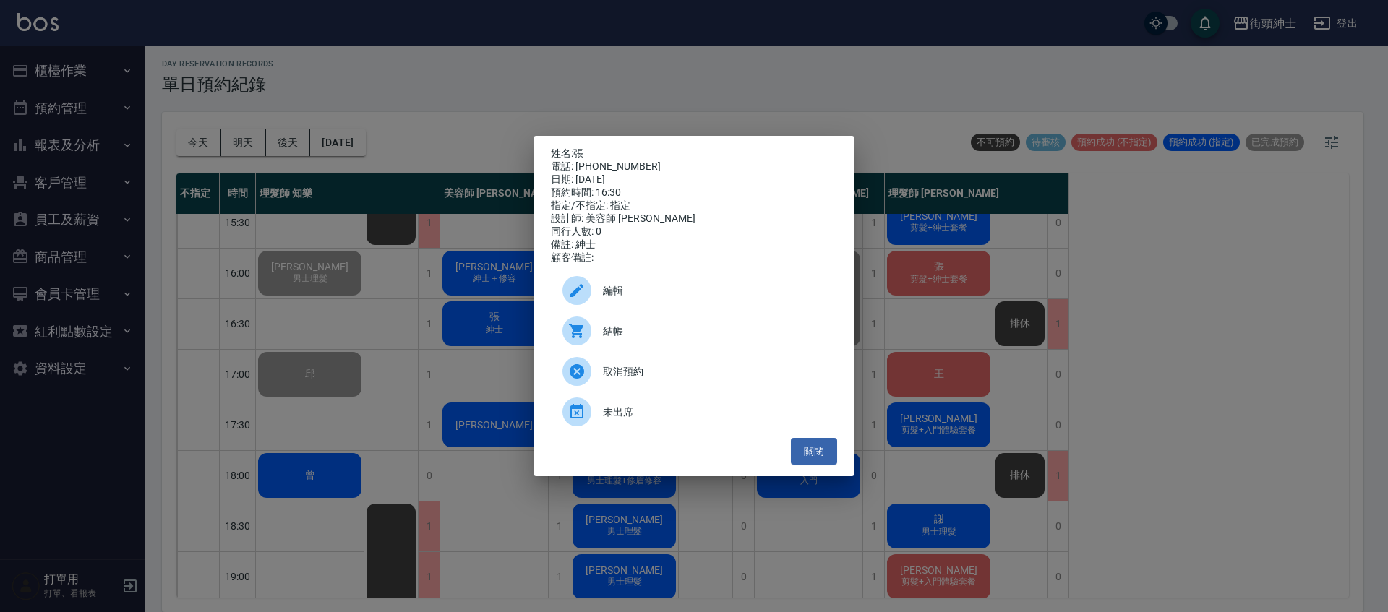
click at [627, 297] on span "編輯" at bounding box center [714, 290] width 223 height 15
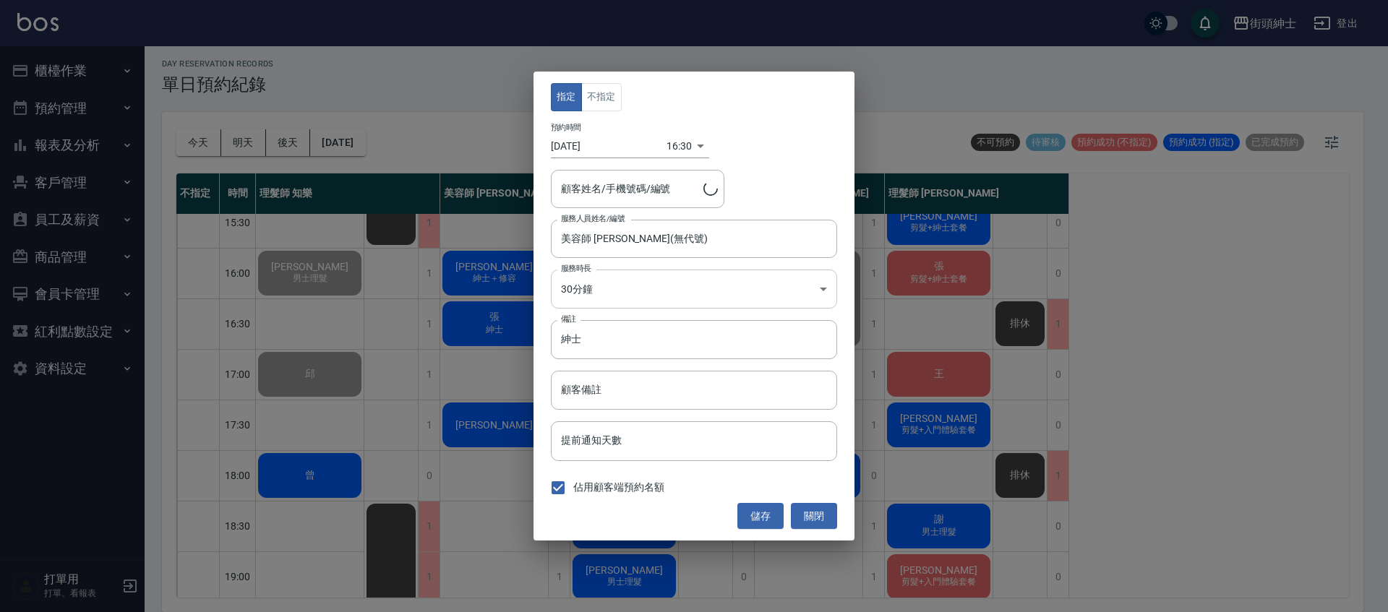
type input "張/0958731683"
click at [642, 330] on input "紳士" at bounding box center [694, 339] width 286 height 39
click at [637, 320] on input "紳士" at bounding box center [694, 339] width 286 height 39
click at [652, 346] on input "紳士" at bounding box center [694, 339] width 286 height 39
type input "紳士＋修容"
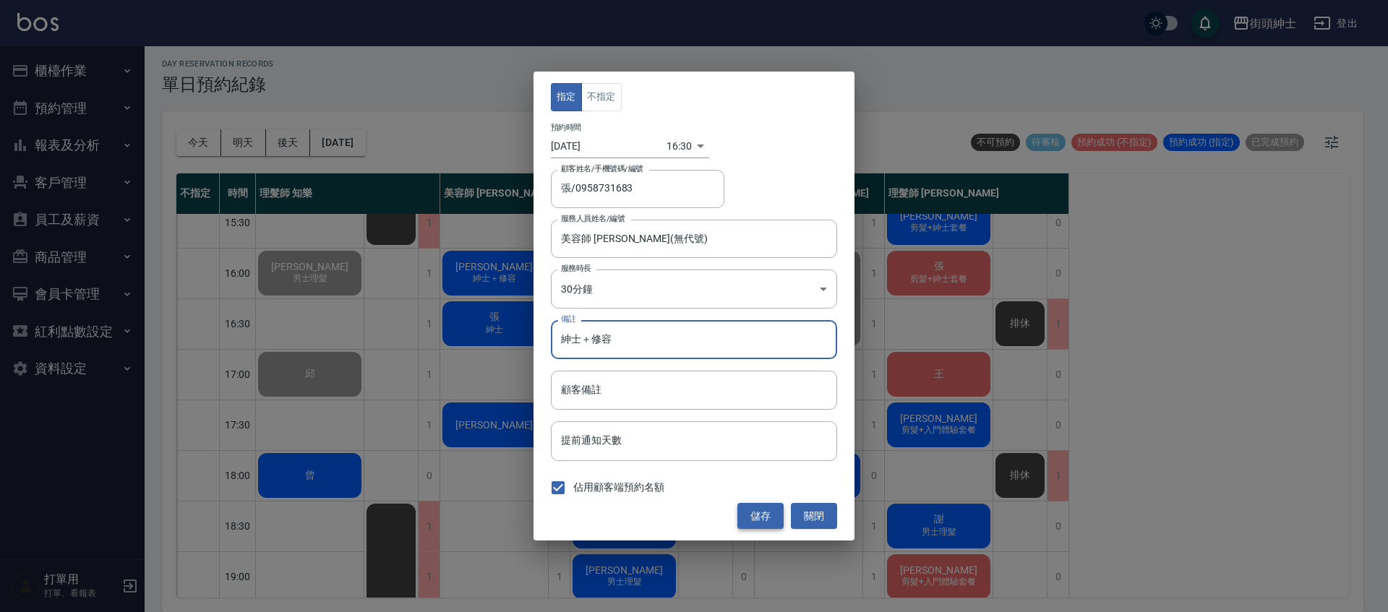
click at [758, 511] on button "儲存" at bounding box center [761, 516] width 46 height 27
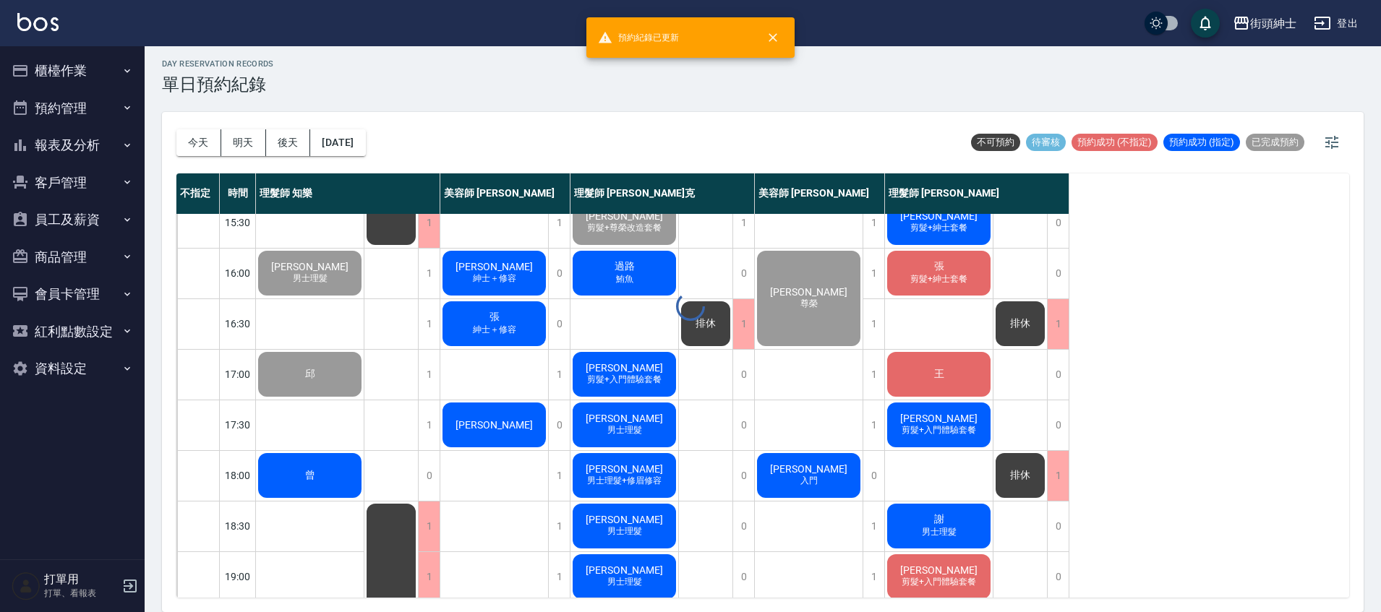
click at [485, 425] on div "day Reservation records 單日預約紀錄 今天 明天 後天 2025/09/26 不可預約 待審核 預約成功 (不指定) 預約成功 (指定…" at bounding box center [763, 327] width 1236 height 570
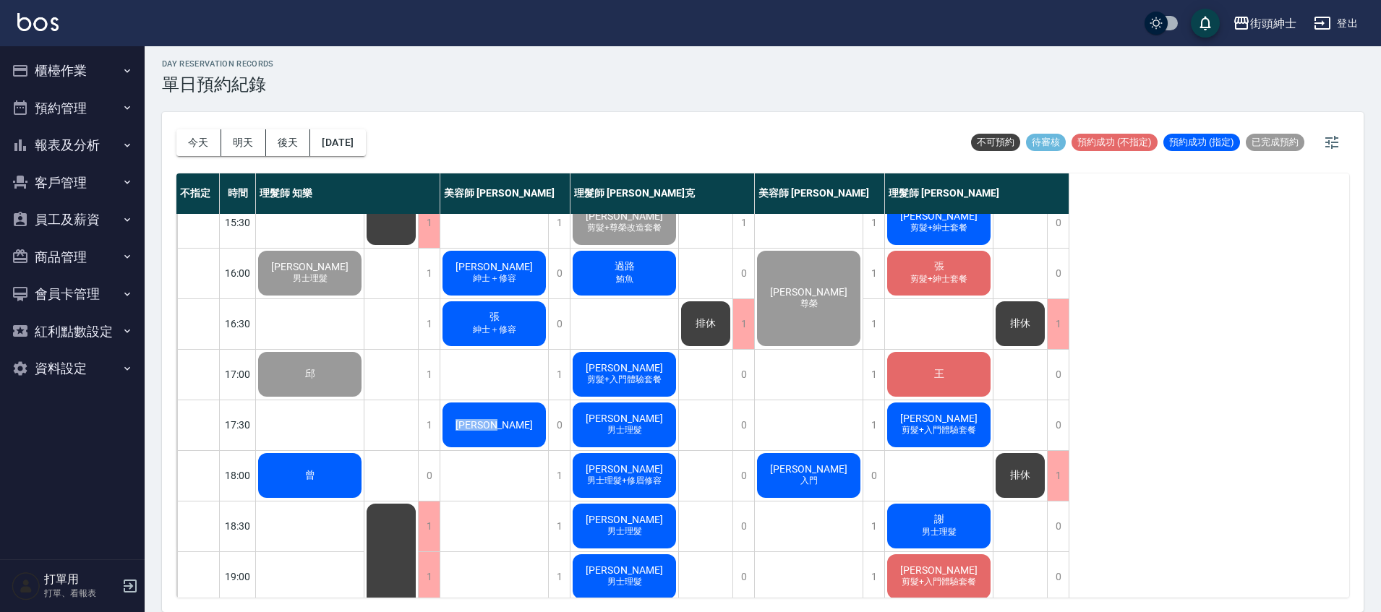
click at [513, 421] on div "Johnson" at bounding box center [494, 425] width 108 height 49
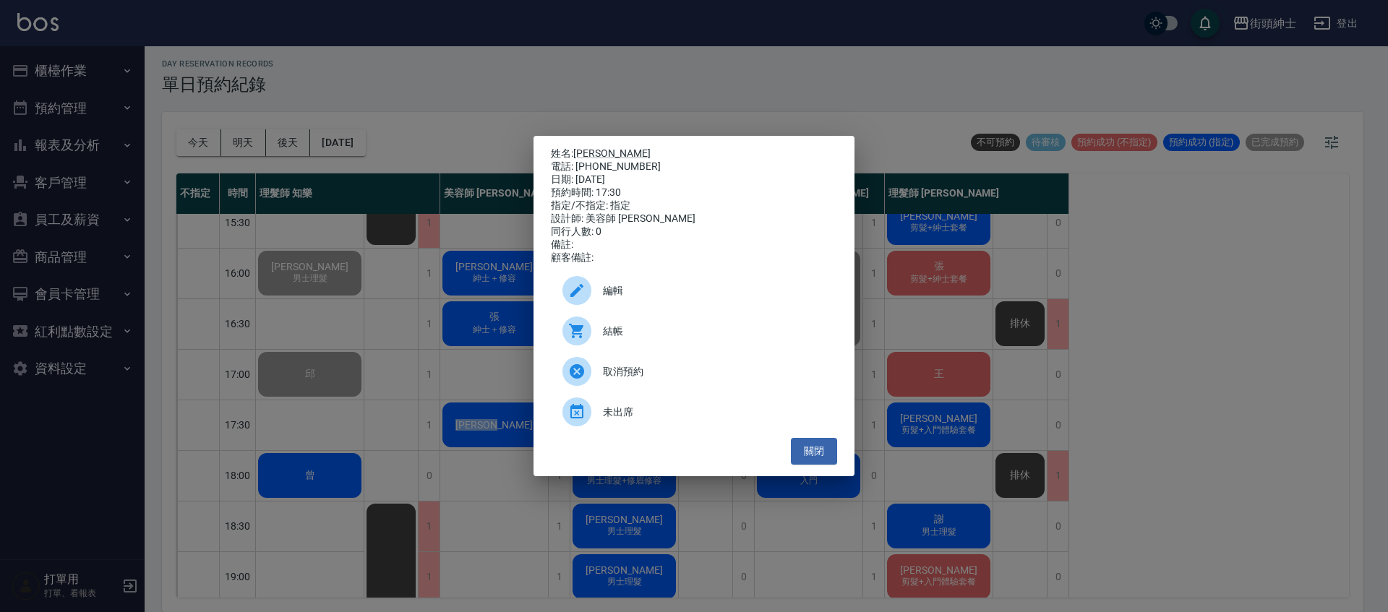
click at [640, 288] on div "編輯" at bounding box center [694, 290] width 286 height 40
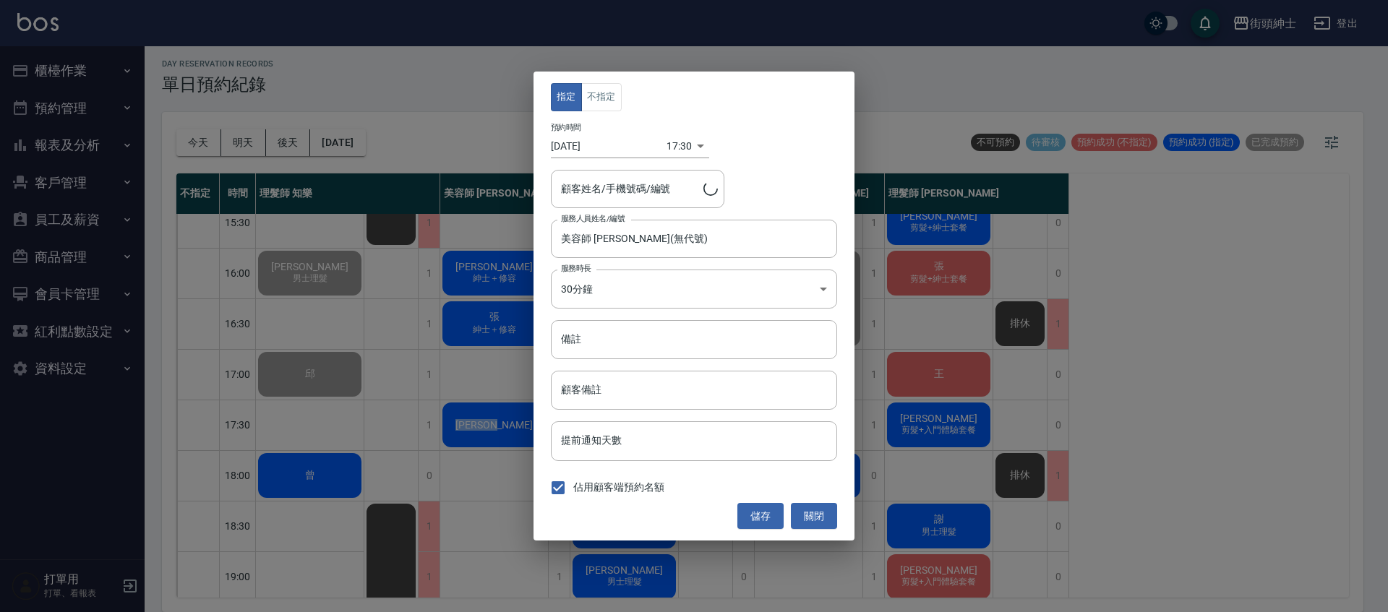
type input "Johnson/0925163031"
click at [626, 349] on input "備註" at bounding box center [694, 339] width 286 height 39
type input "＋修容"
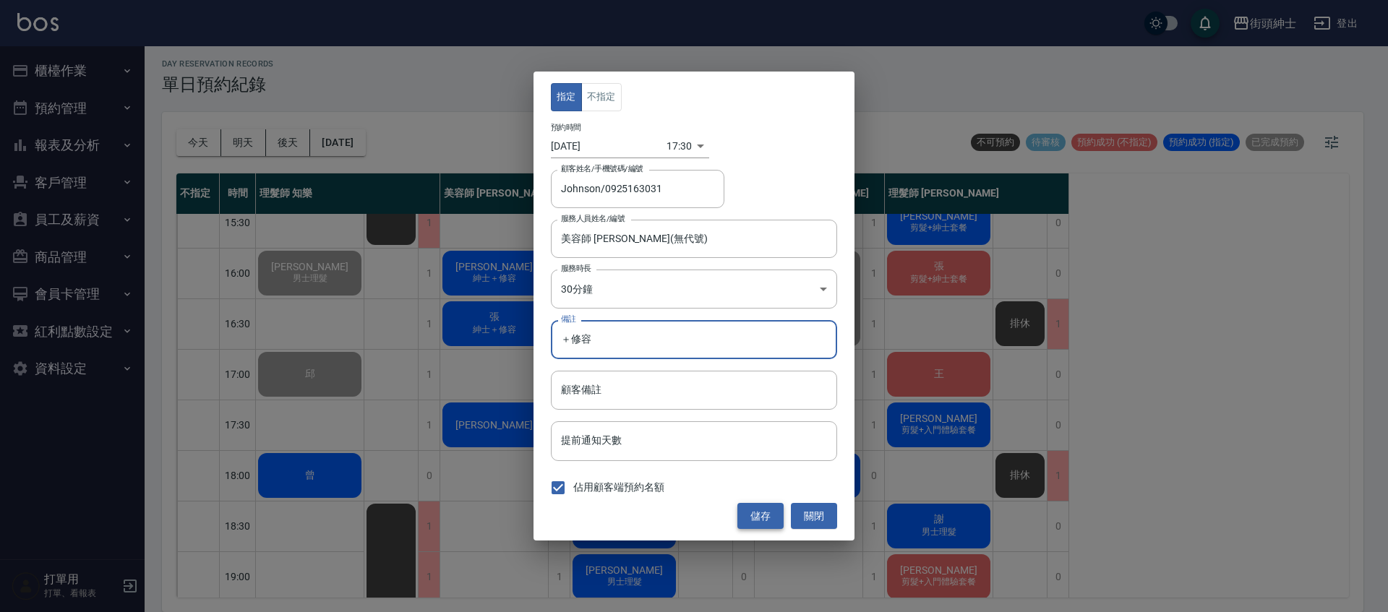
click at [759, 516] on button "儲存" at bounding box center [761, 516] width 46 height 27
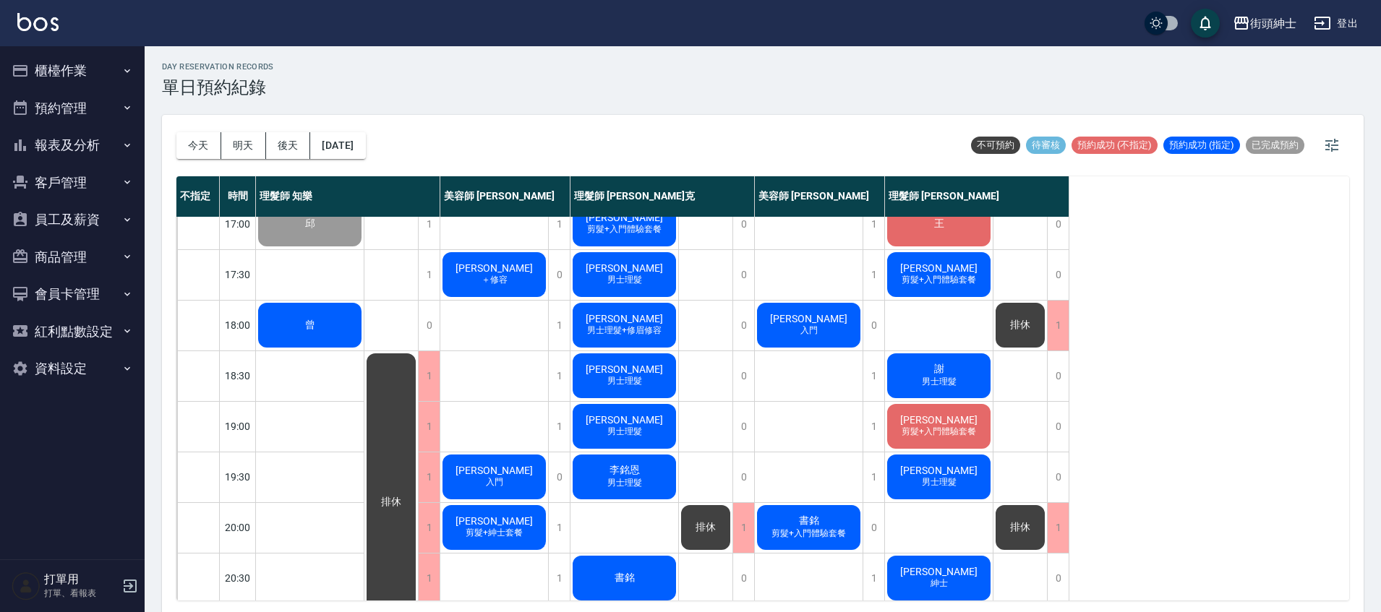
scroll to position [554, 0]
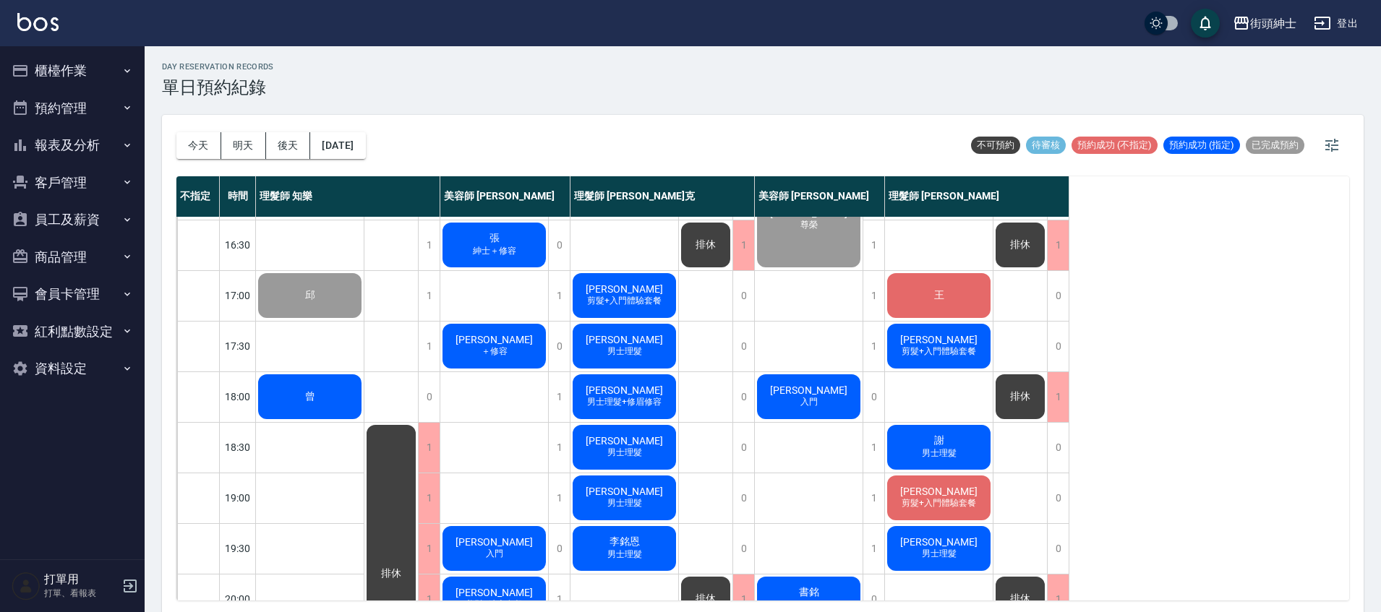
click at [956, 354] on span "剪髮+入門體驗套餐" at bounding box center [939, 352] width 80 height 12
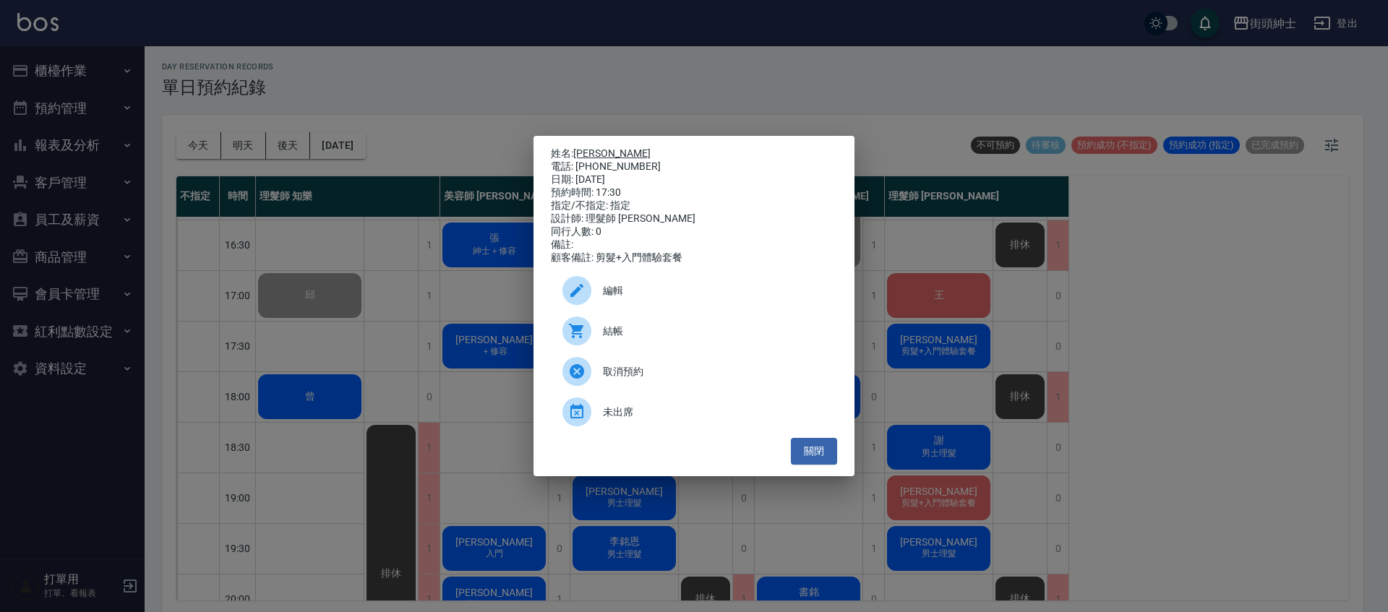
click at [599, 148] on link "謝宗倫" at bounding box center [611, 154] width 77 height 12
click at [823, 464] on button "關閉" at bounding box center [814, 451] width 46 height 27
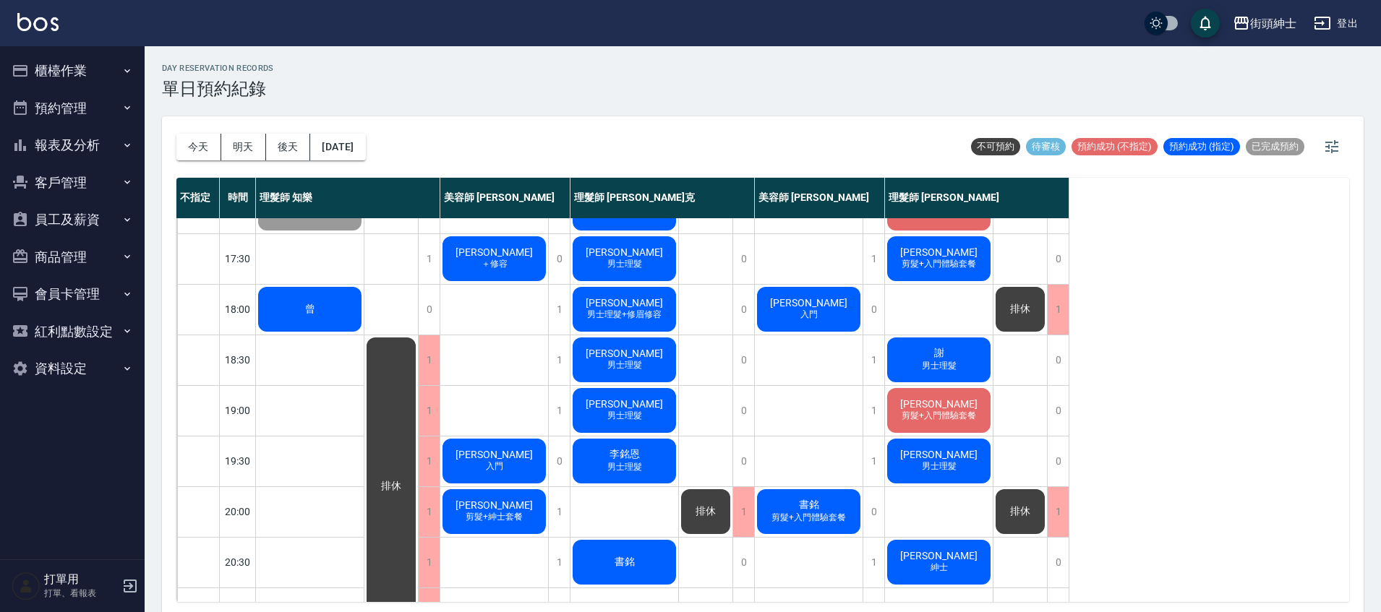
scroll to position [633, 0]
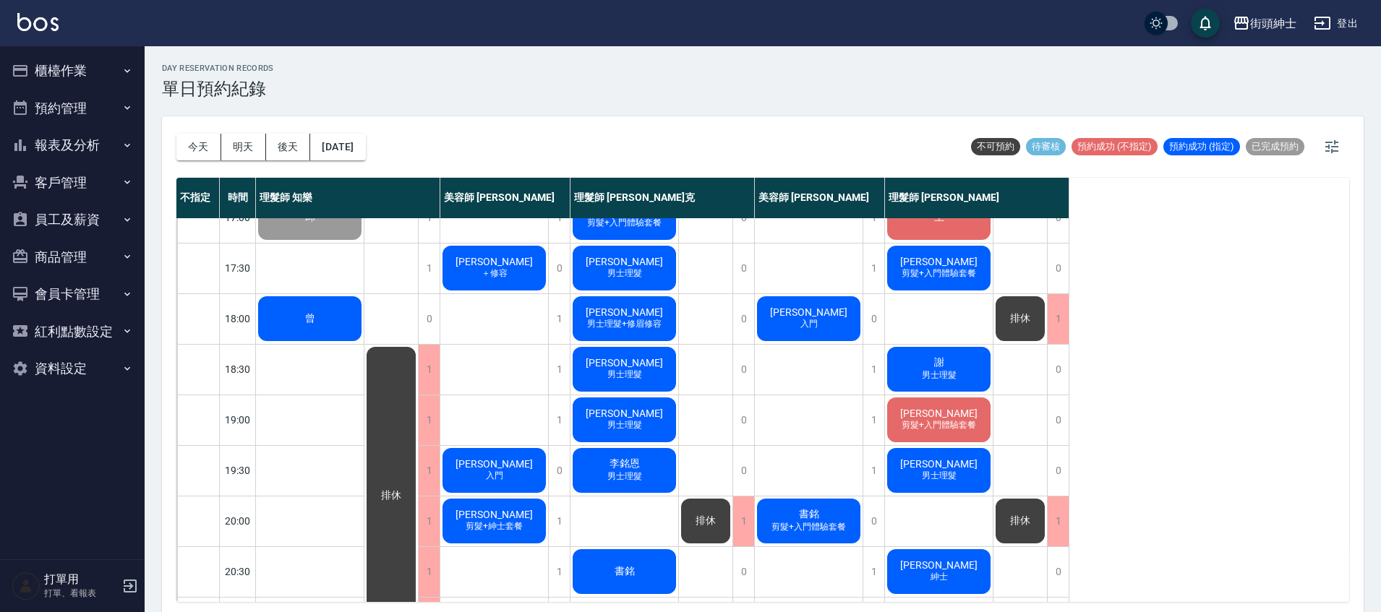
click at [949, 260] on span "謝宗倫" at bounding box center [938, 262] width 83 height 12
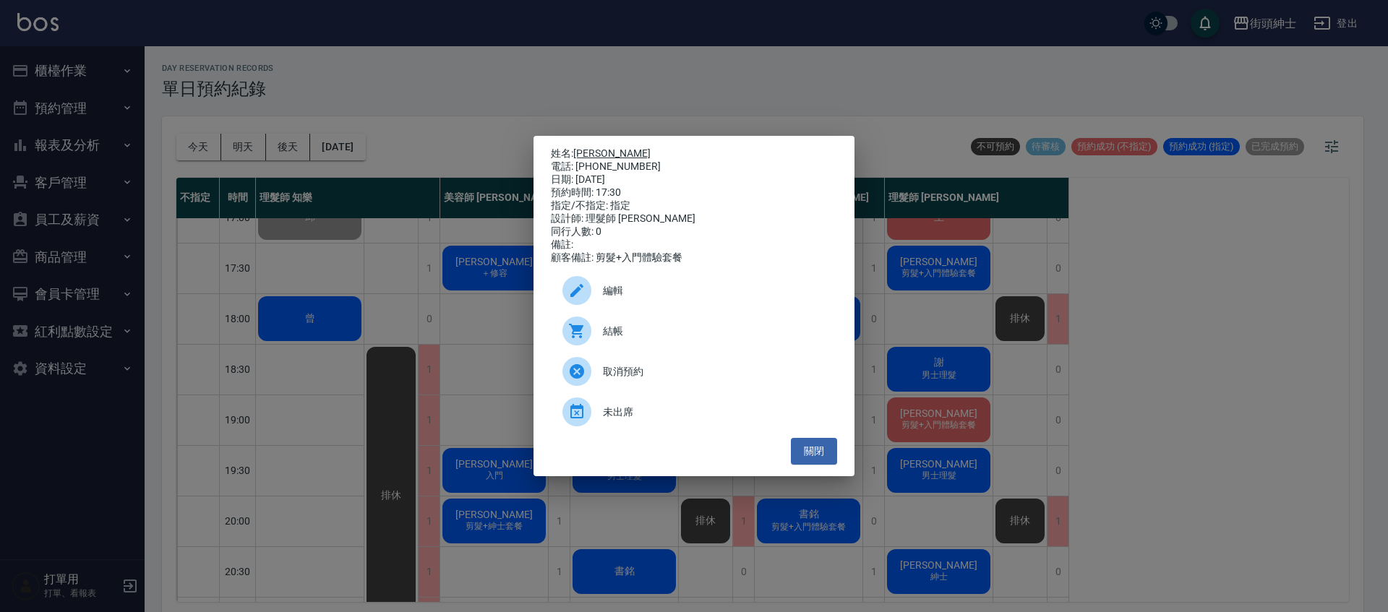
click at [604, 154] on link "謝宗倫" at bounding box center [611, 154] width 77 height 12
click at [818, 456] on button "關閉" at bounding box center [814, 451] width 46 height 27
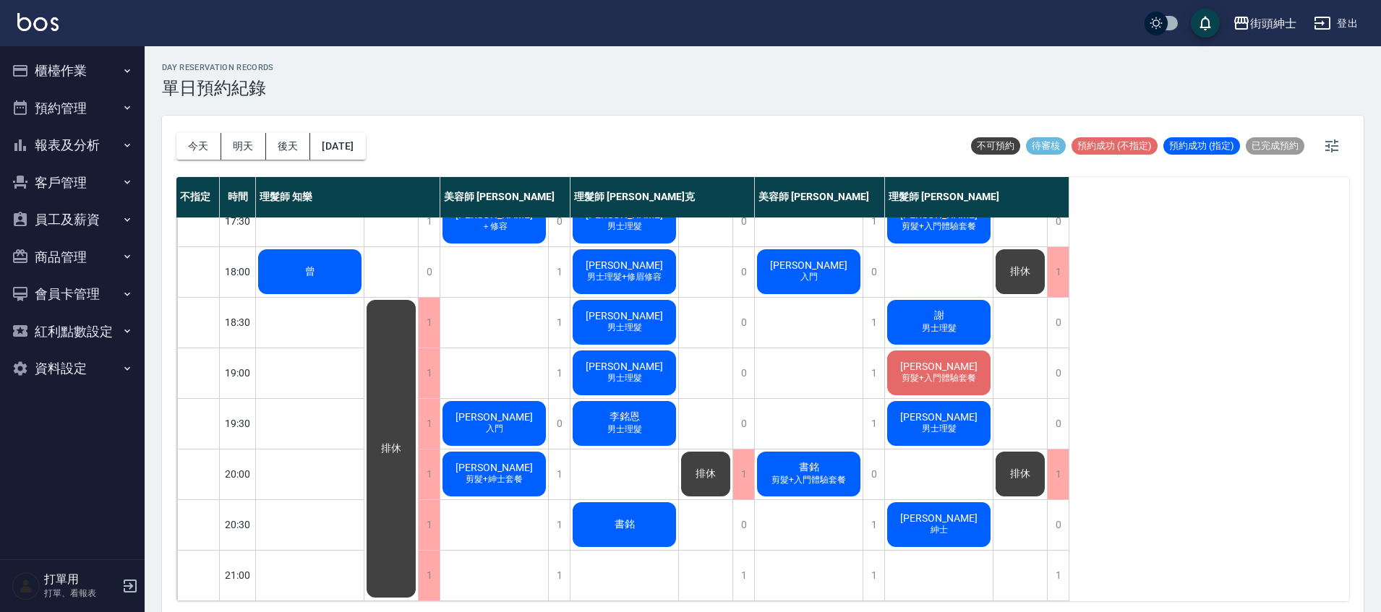
scroll to position [3, 0]
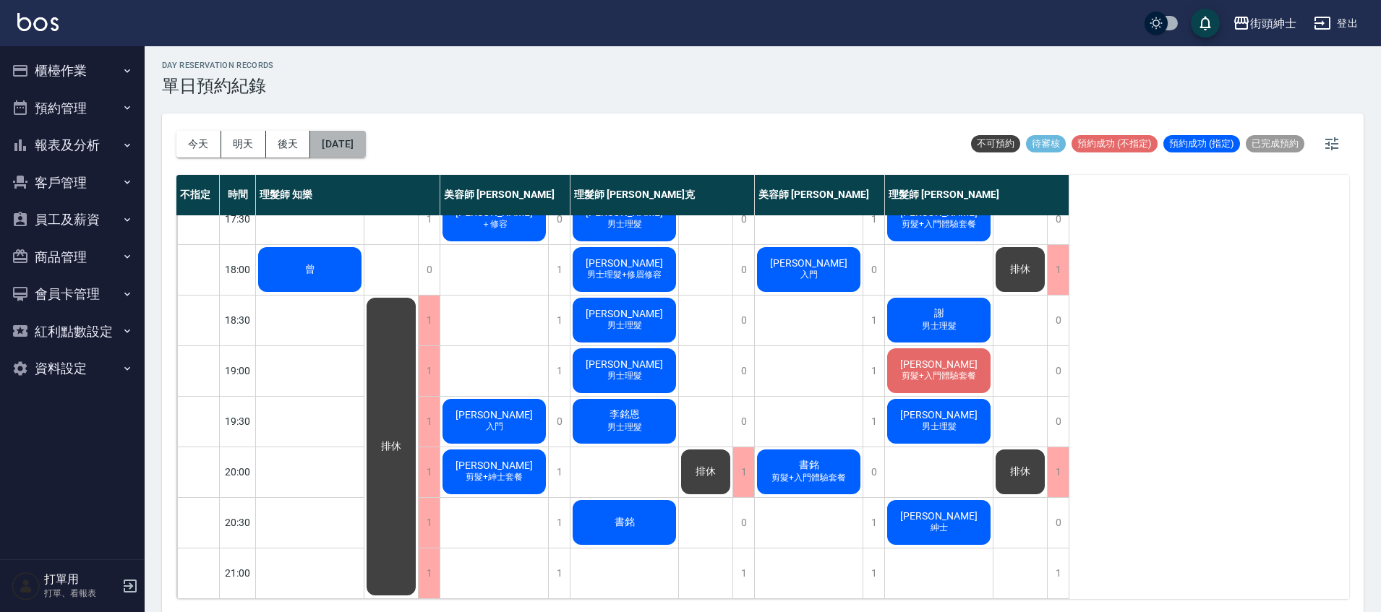
click at [344, 151] on button "[DATE]" at bounding box center [337, 144] width 55 height 27
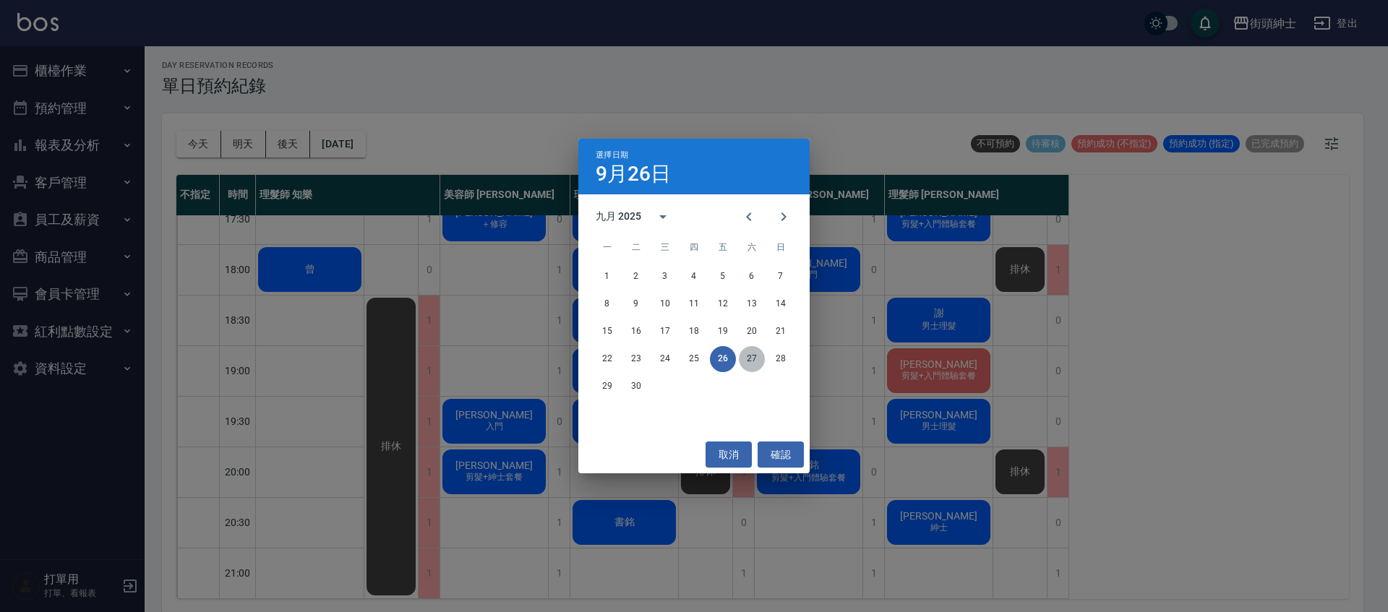
click at [756, 357] on button "27" at bounding box center [752, 359] width 26 height 26
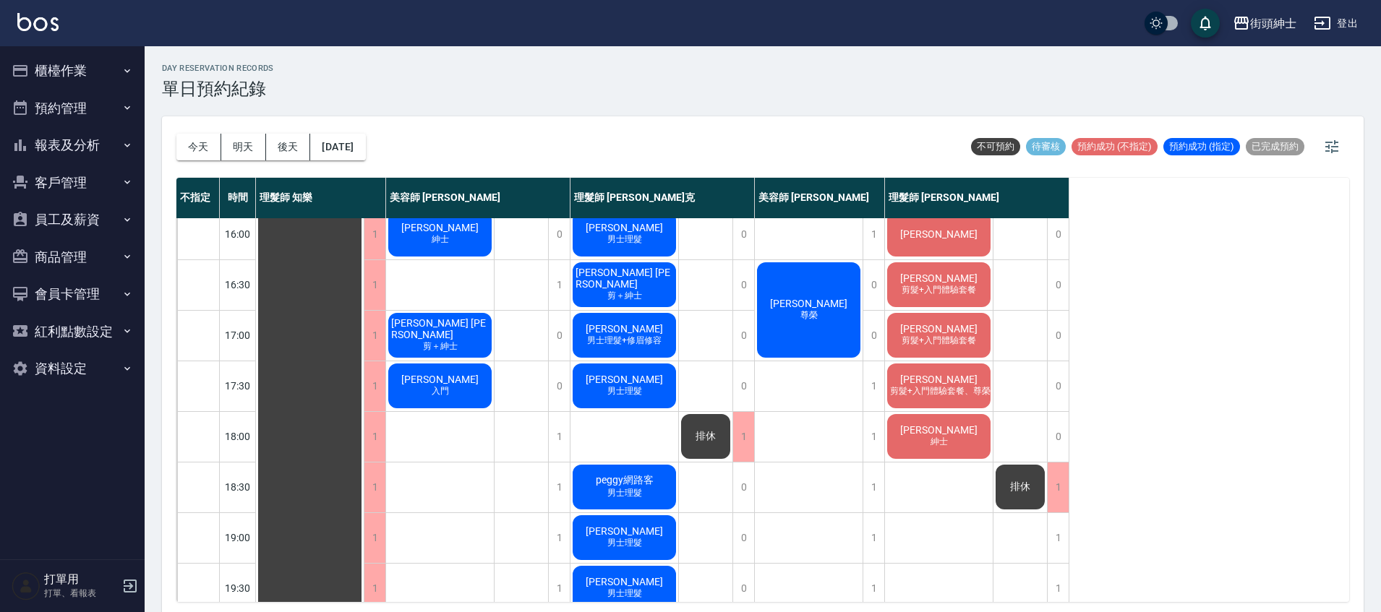
scroll to position [521, 0]
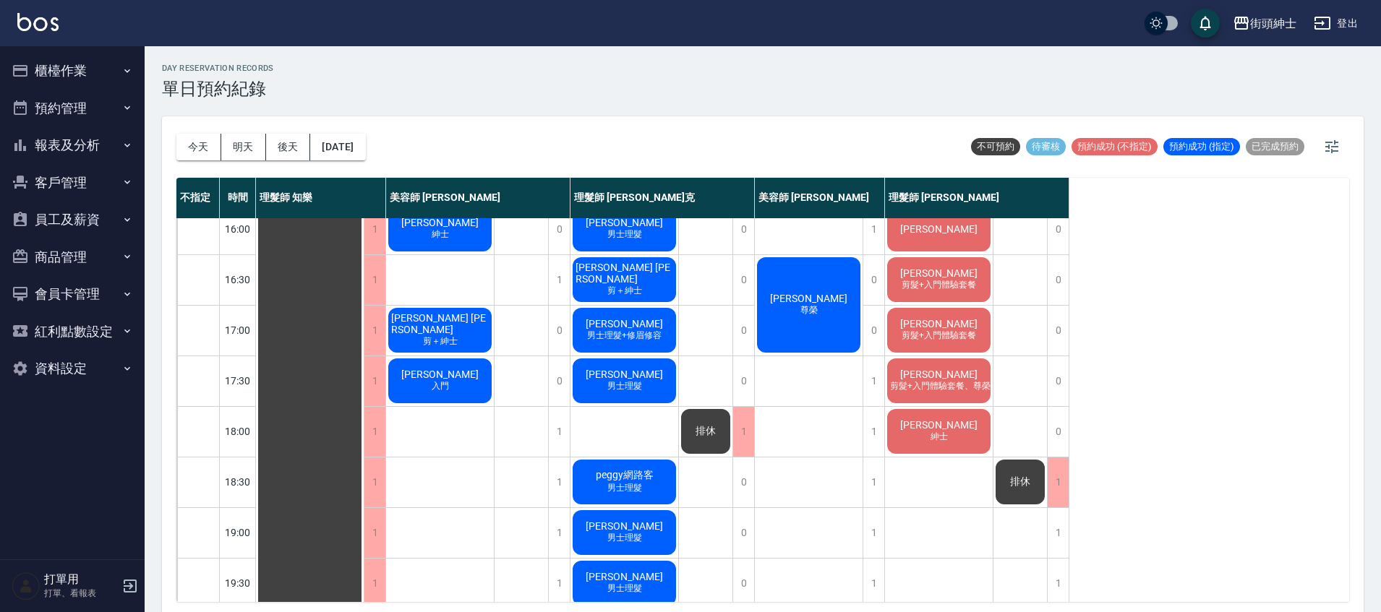
click at [949, 442] on div "李 紳士" at bounding box center [939, 431] width 108 height 49
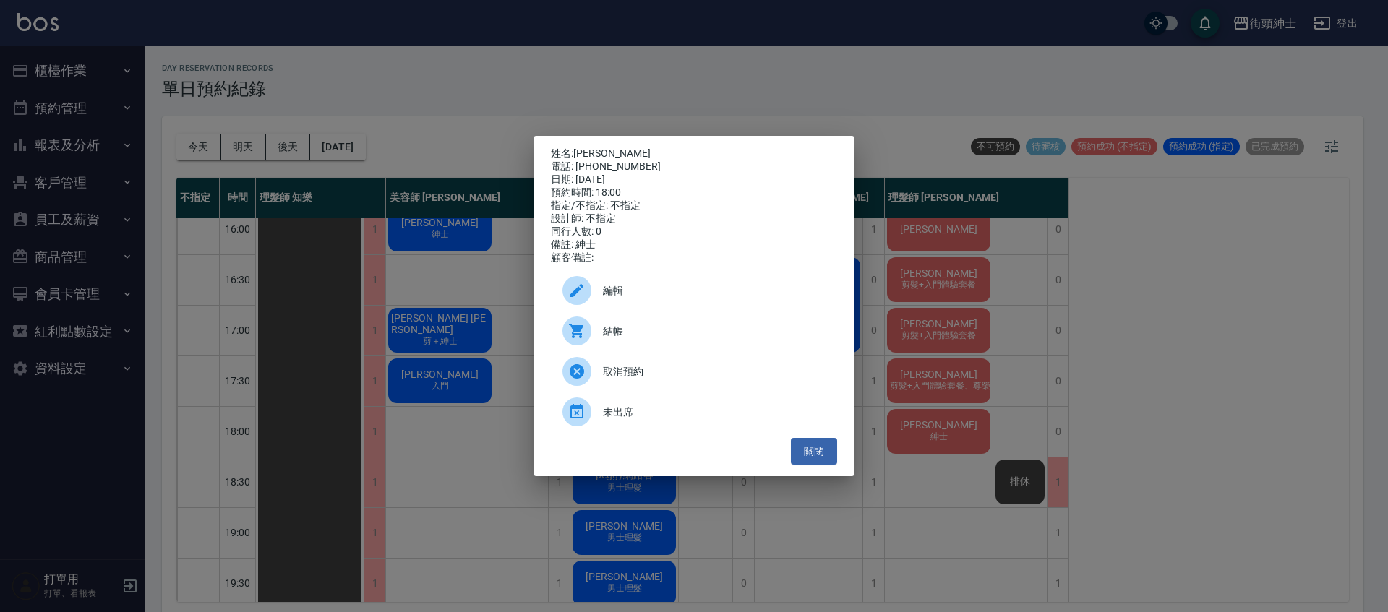
click at [610, 305] on div "編輯" at bounding box center [694, 290] width 286 height 40
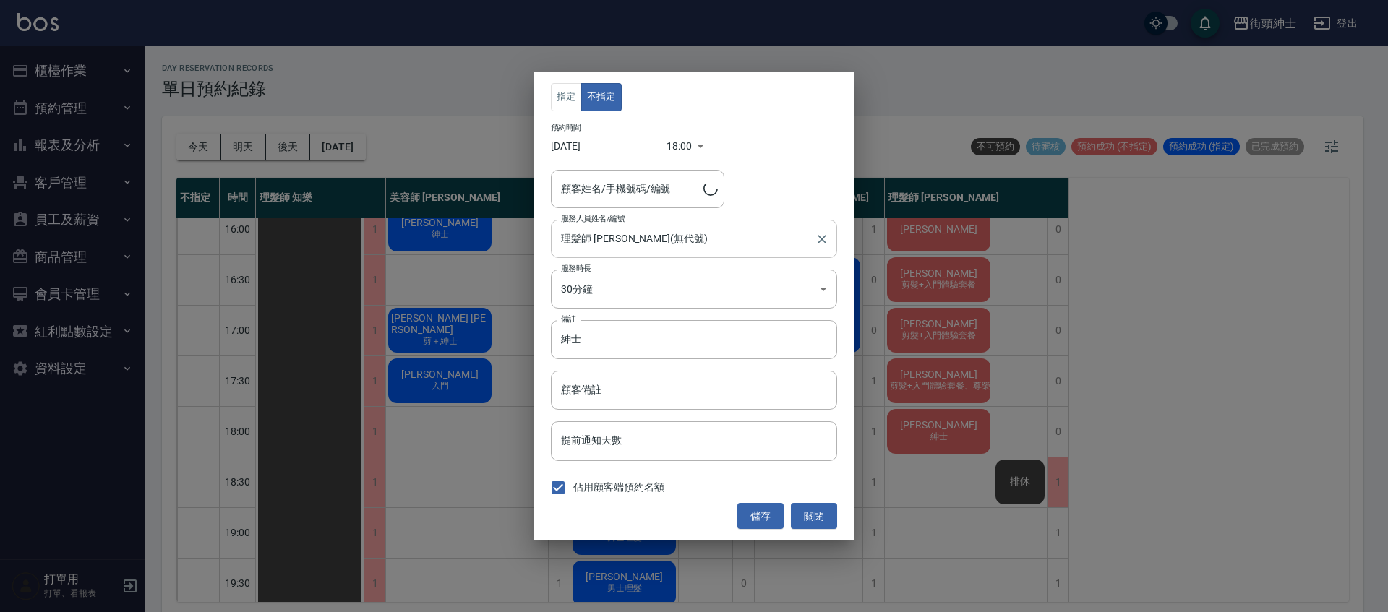
type input "李/0966049795"
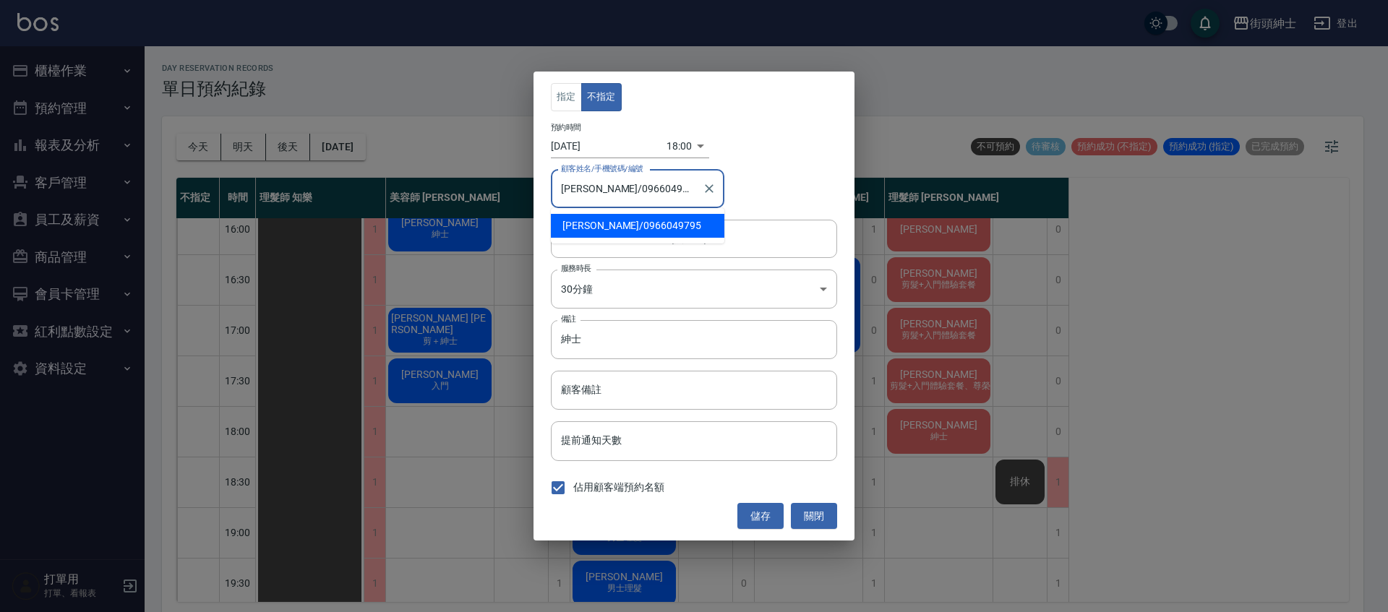
drag, startPoint x: 657, startPoint y: 200, endPoint x: 576, endPoint y: 188, distance: 82.5
click at [576, 188] on input "李/0966049795" at bounding box center [626, 188] width 139 height 25
click at [828, 506] on button "關閉" at bounding box center [814, 516] width 46 height 27
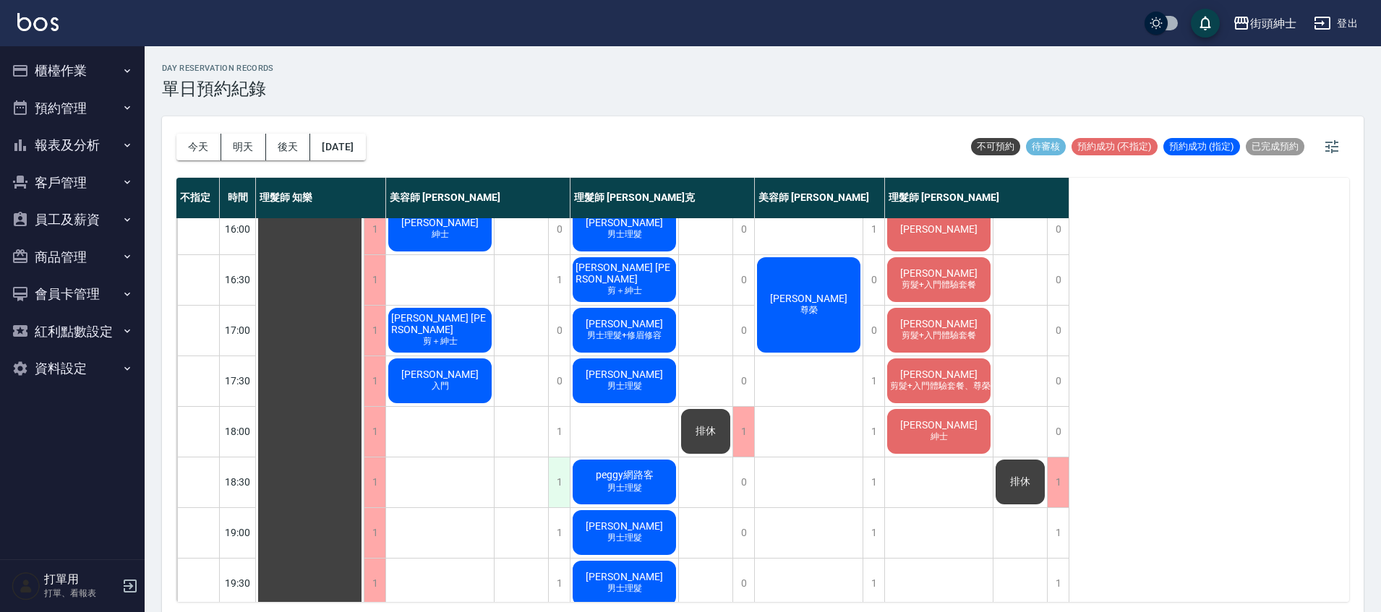
click at [564, 479] on div "1" at bounding box center [559, 483] width 22 height 50
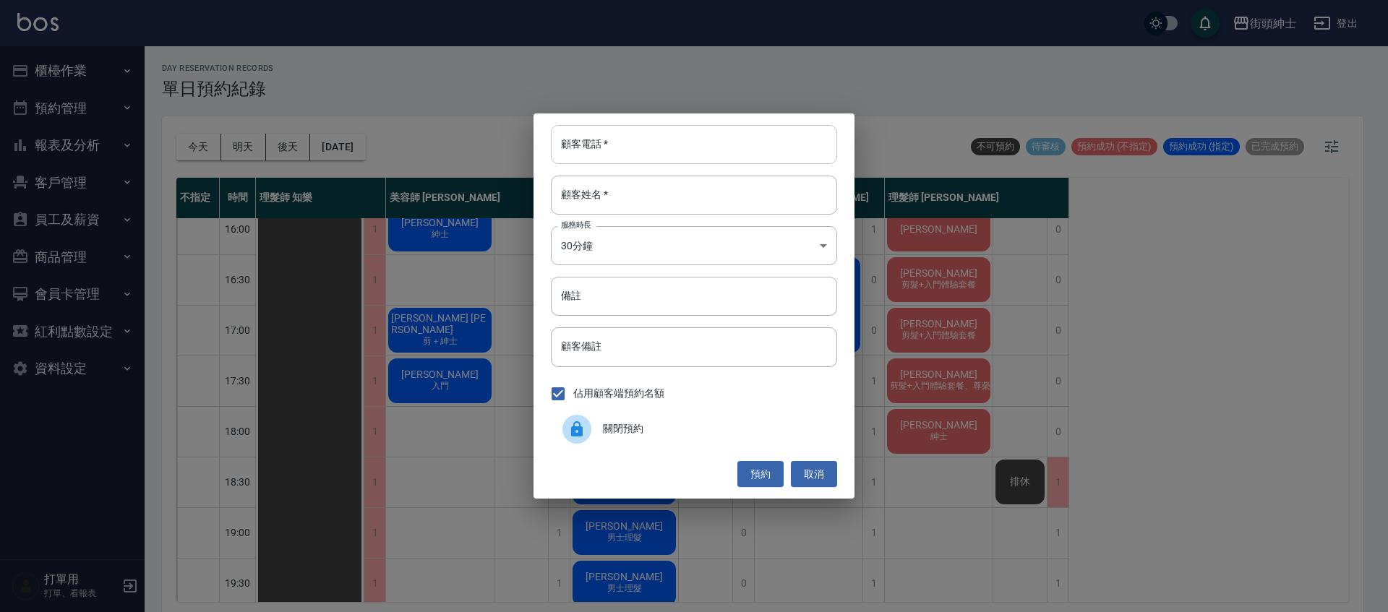
click at [664, 140] on input "顧客電話   *" at bounding box center [694, 144] width 286 height 39
paste input "0966049795"
type input "0966049795"
click at [662, 166] on div "顧客電話   * 0966049795 顧客電話   * 顧客姓名   * 顧客姓名   * 服務時長 30分鐘 1 服務時長 備註 備註 顧客備註 顧客備註…" at bounding box center [694, 306] width 321 height 385
drag, startPoint x: 687, startPoint y: 196, endPoint x: 696, endPoint y: 179, distance: 19.7
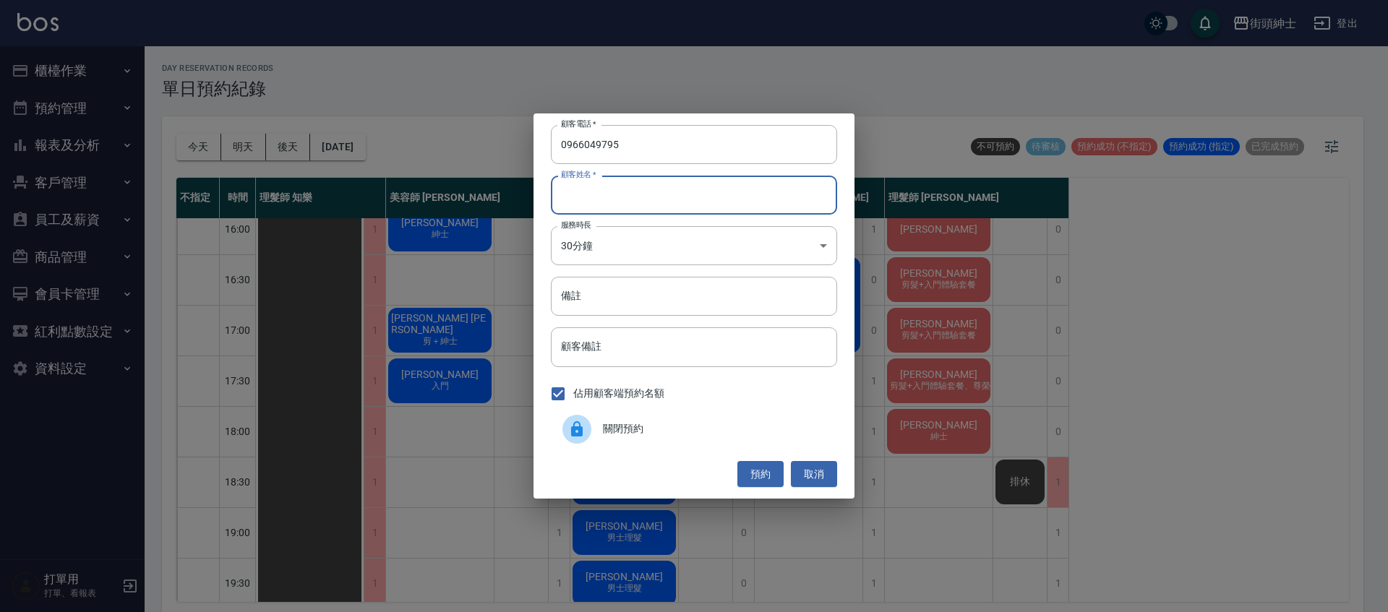
click at [688, 196] on input "顧客姓名   *" at bounding box center [694, 195] width 286 height 39
type input "０"
drag, startPoint x: 638, startPoint y: 325, endPoint x: 640, endPoint y: 317, distance: 8.1
click at [638, 325] on div "顧客電話   * 0966049795 顧客電話   * 顧客姓名   * ０ 顧客姓名   * 服務時長 30分鐘 1 服務時長 備註 備註 顧客備註 顧客…" at bounding box center [694, 306] width 321 height 385
click at [617, 296] on input "備註" at bounding box center [694, 296] width 286 height 39
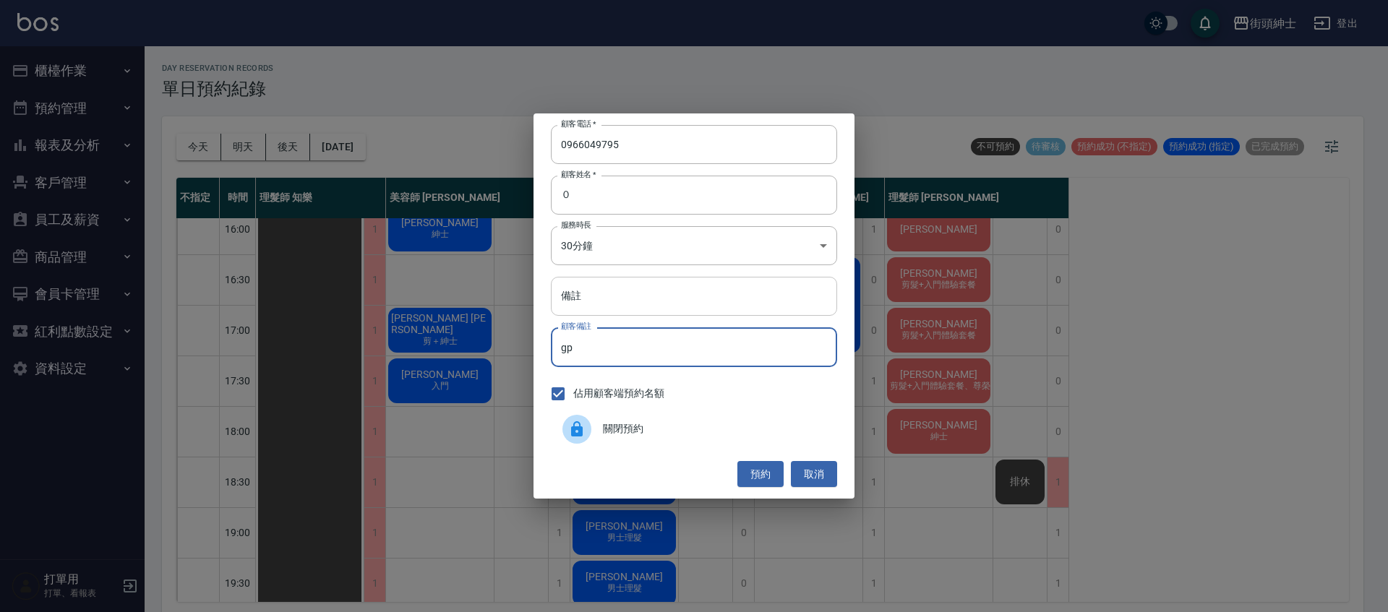
type input "g"
type input "紳士"
click at [758, 474] on button "預約" at bounding box center [761, 474] width 46 height 27
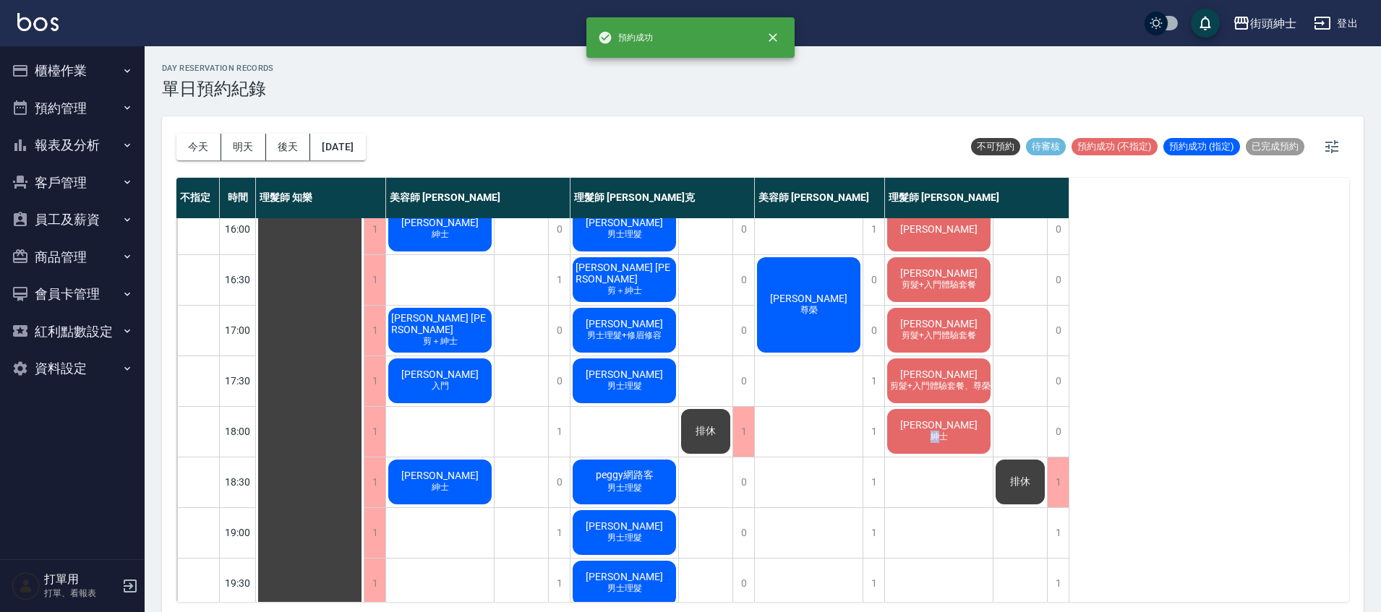
click at [933, 443] on span "紳士" at bounding box center [939, 437] width 23 height 12
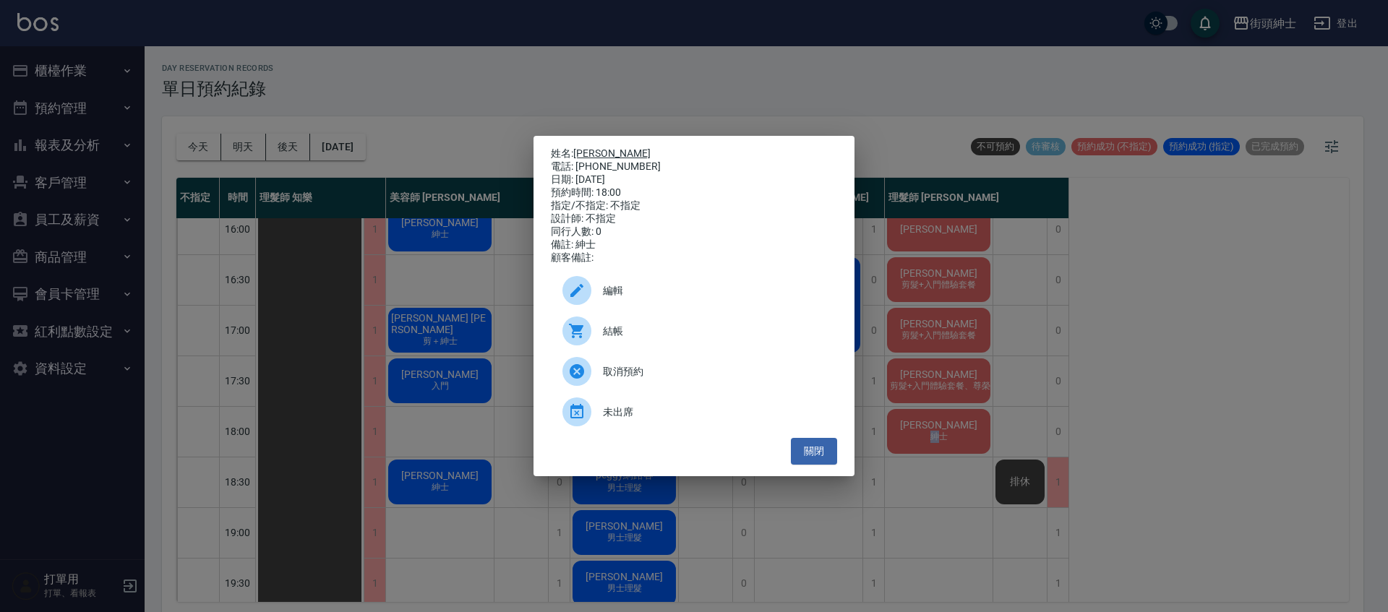
click at [582, 151] on link "李" at bounding box center [611, 154] width 77 height 12
click at [814, 452] on button "關閉" at bounding box center [814, 451] width 46 height 27
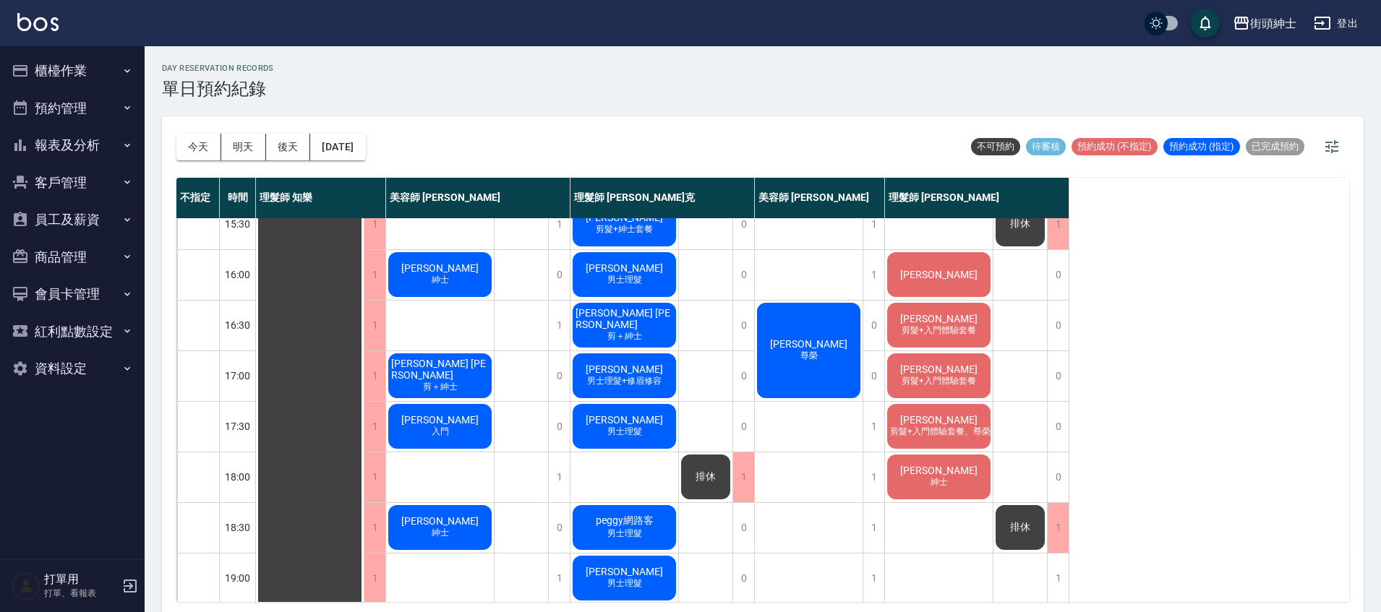
scroll to position [476, 0]
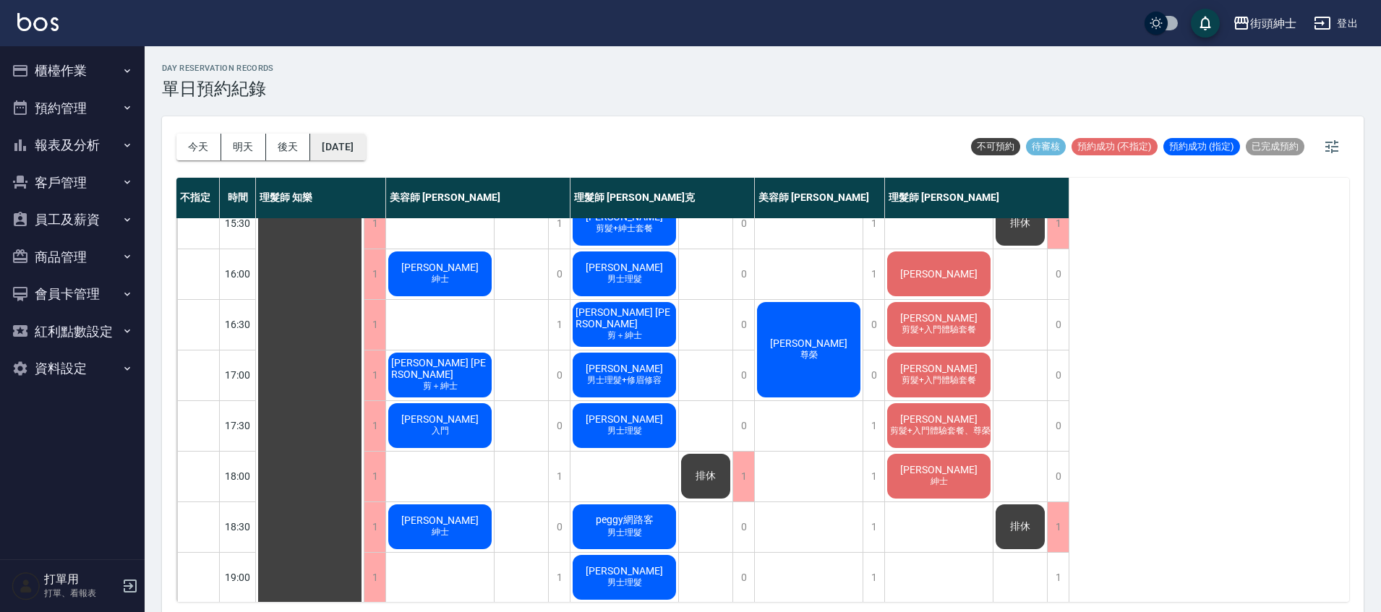
click at [360, 146] on button "2025/09/27" at bounding box center [337, 147] width 55 height 27
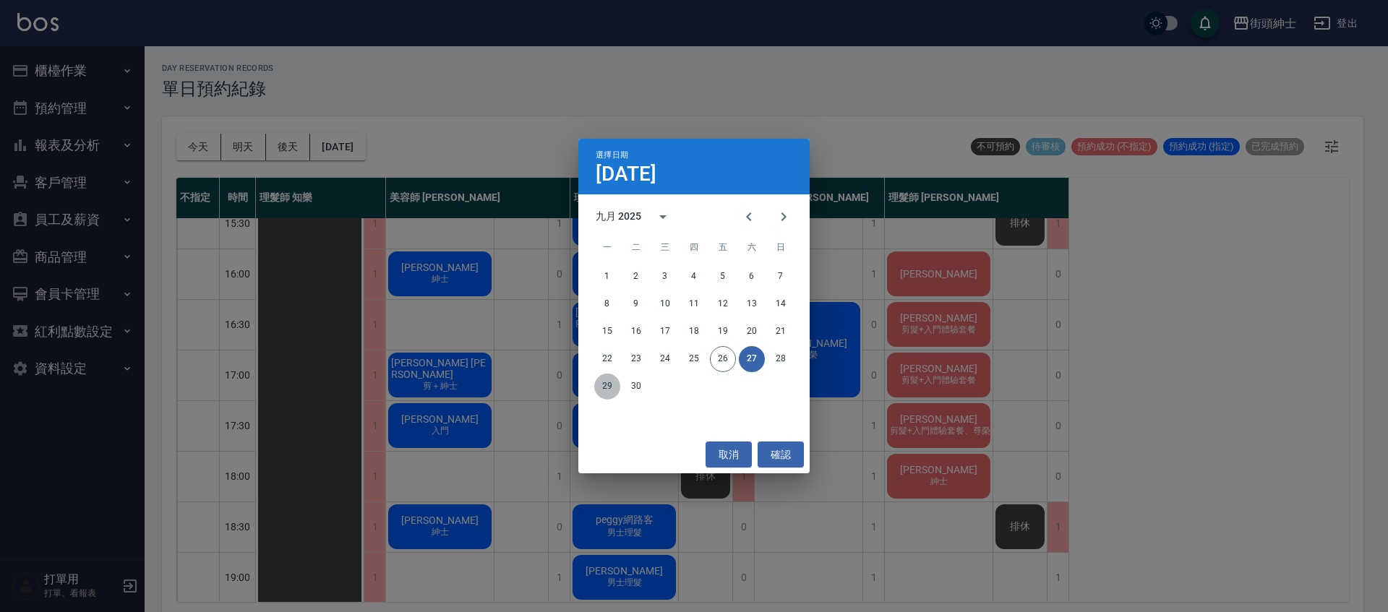
click at [597, 388] on button "29" at bounding box center [607, 387] width 26 height 26
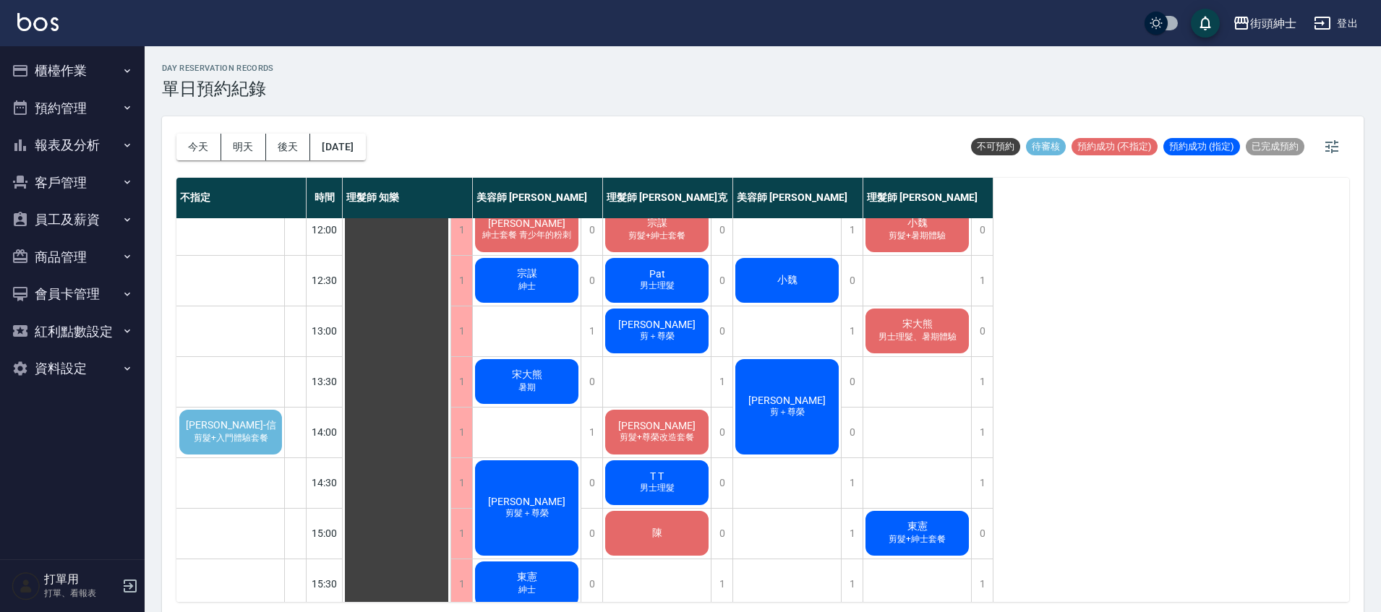
scroll to position [99, 0]
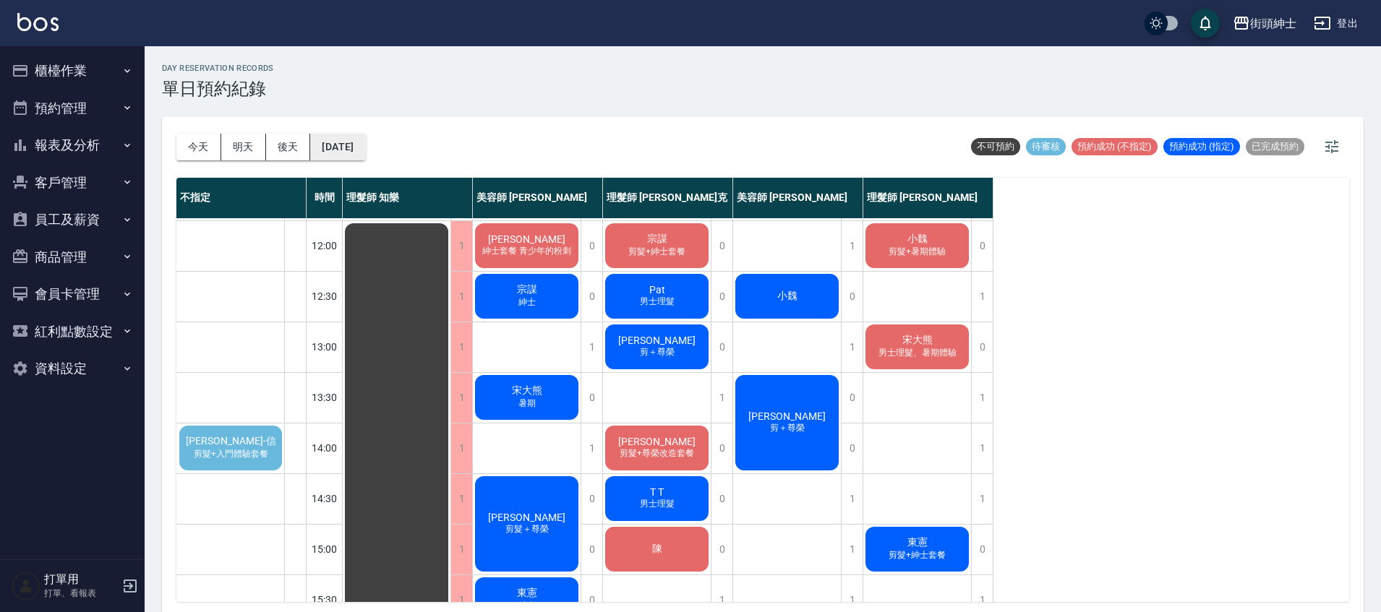
click at [365, 145] on button "2025/09/29" at bounding box center [337, 147] width 55 height 27
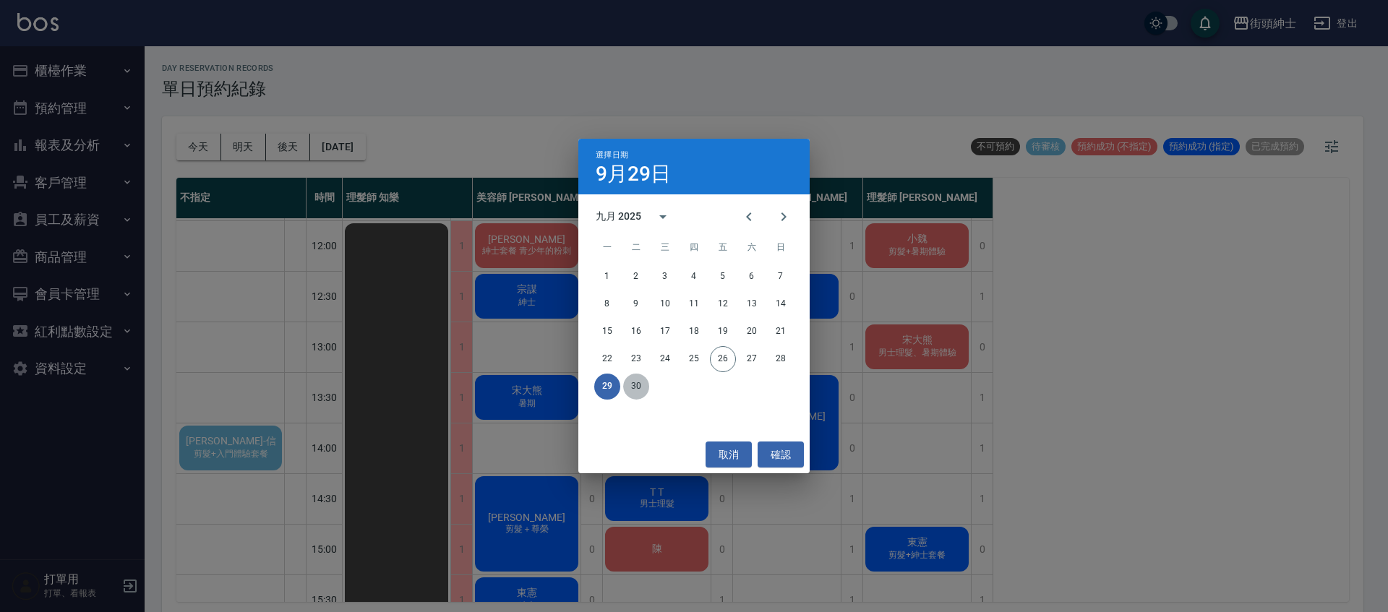
click at [635, 389] on button "30" at bounding box center [636, 387] width 26 height 26
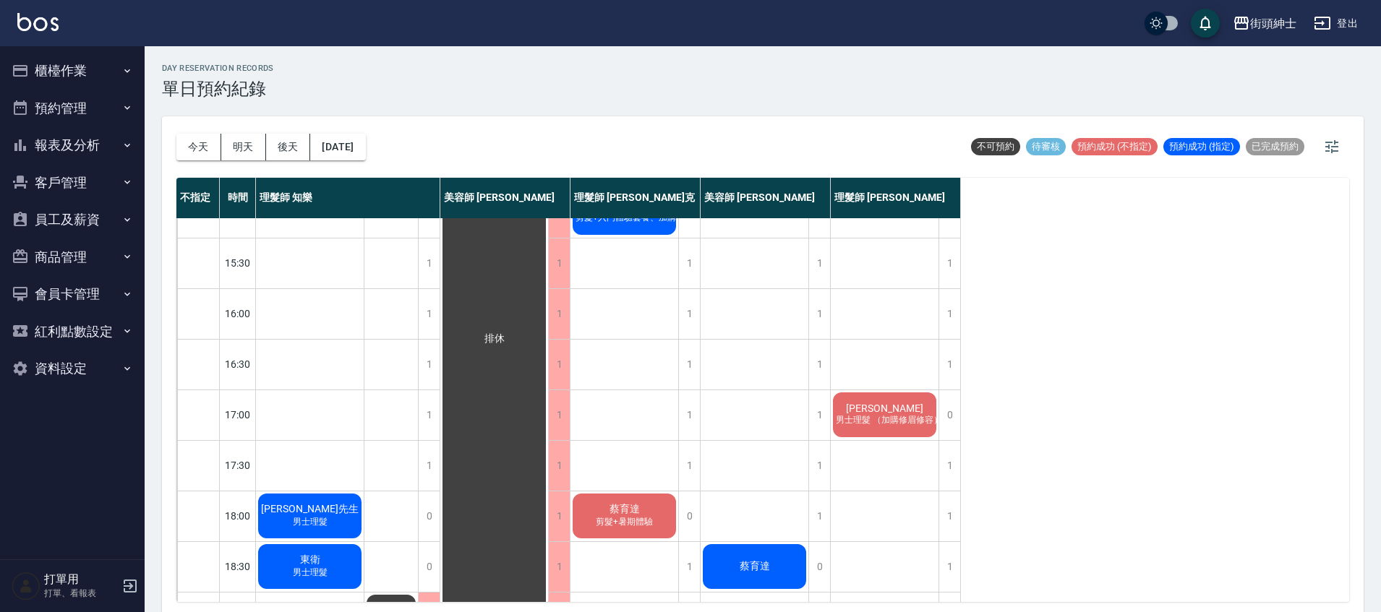
scroll to position [57, 0]
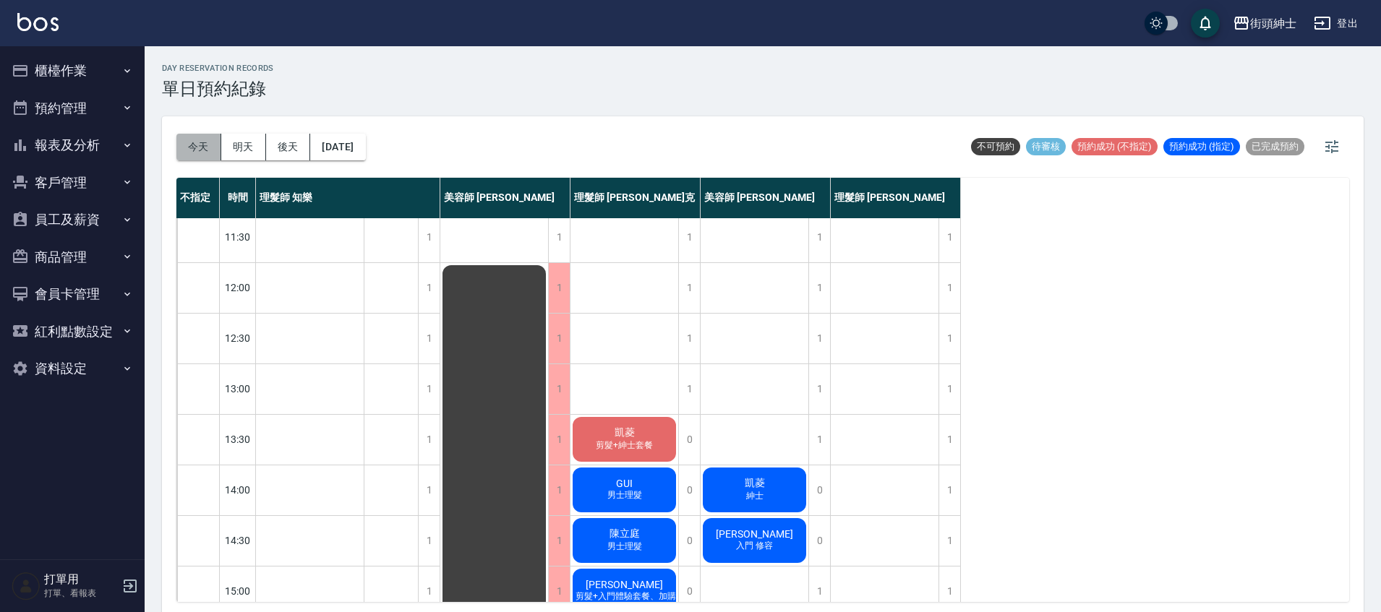
click at [190, 144] on button "今天" at bounding box center [198, 147] width 45 height 27
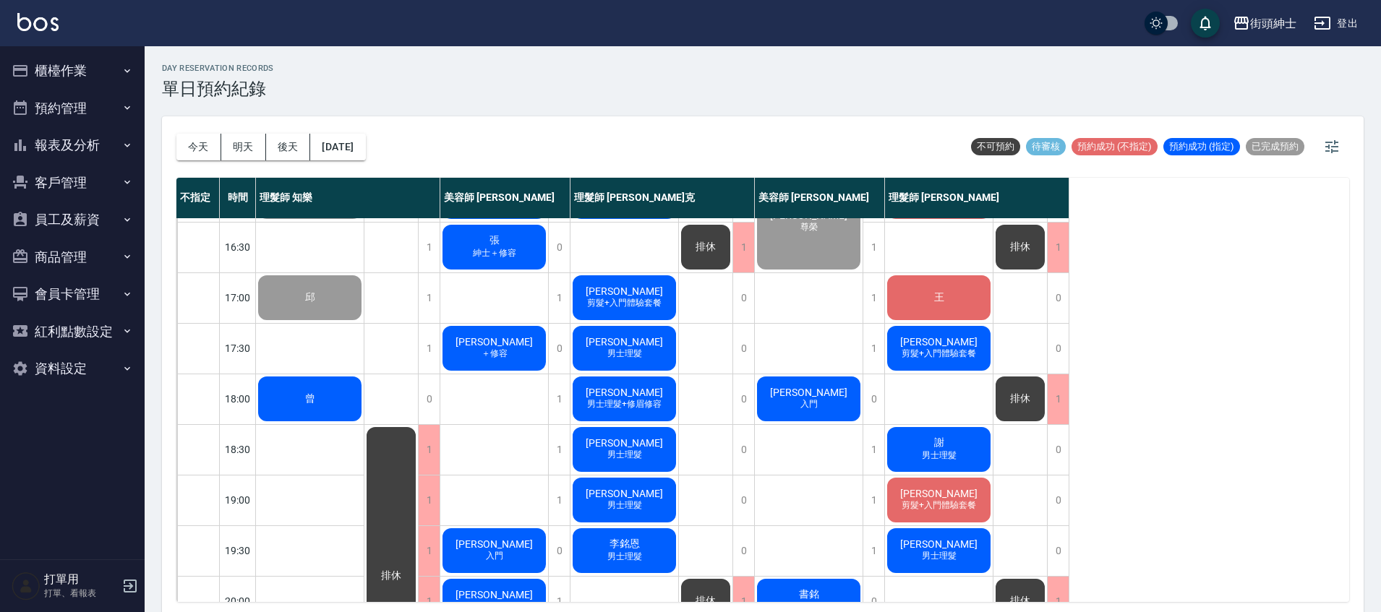
scroll to position [578, 0]
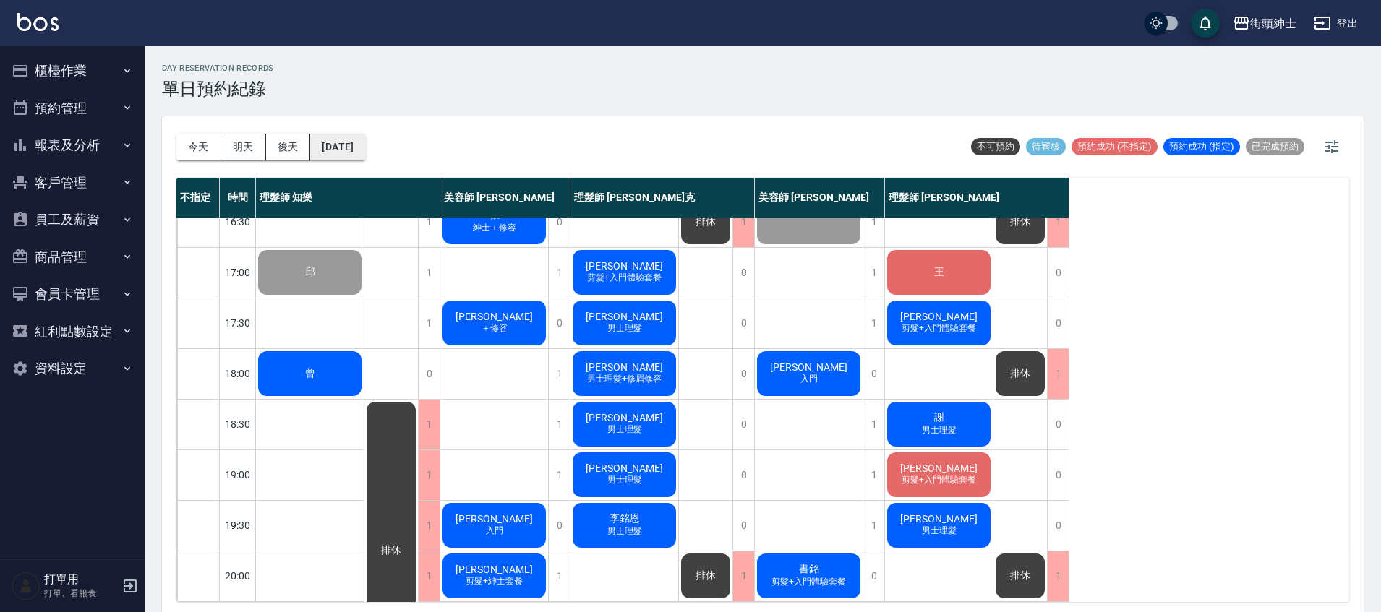
click at [352, 137] on button "2025/09/26" at bounding box center [337, 147] width 55 height 27
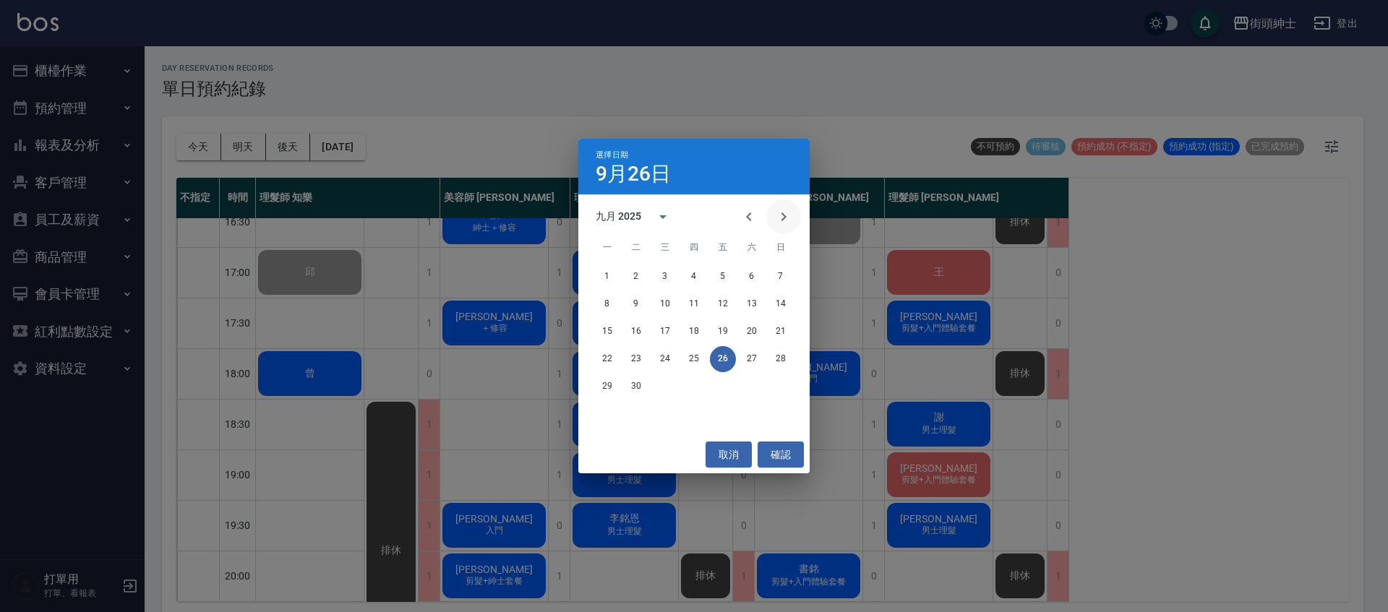
click at [782, 229] on button "Next month" at bounding box center [783, 217] width 35 height 35
click at [634, 355] on button "21" at bounding box center [636, 359] width 26 height 26
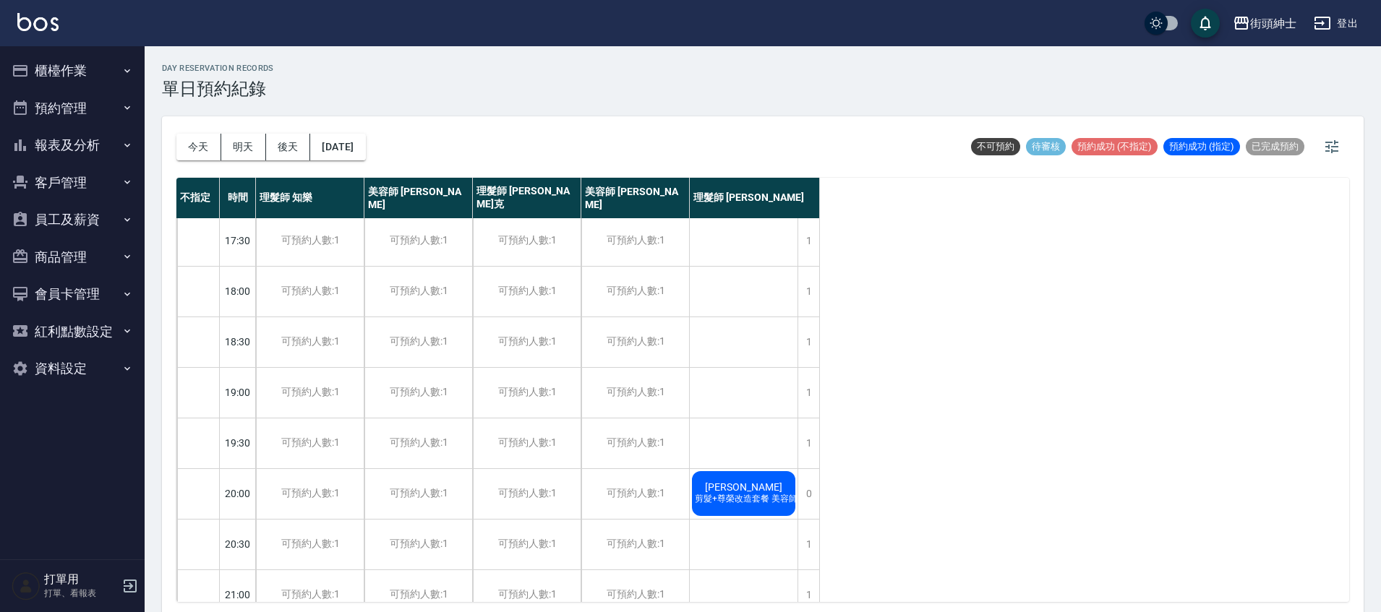
scroll to position [691, 0]
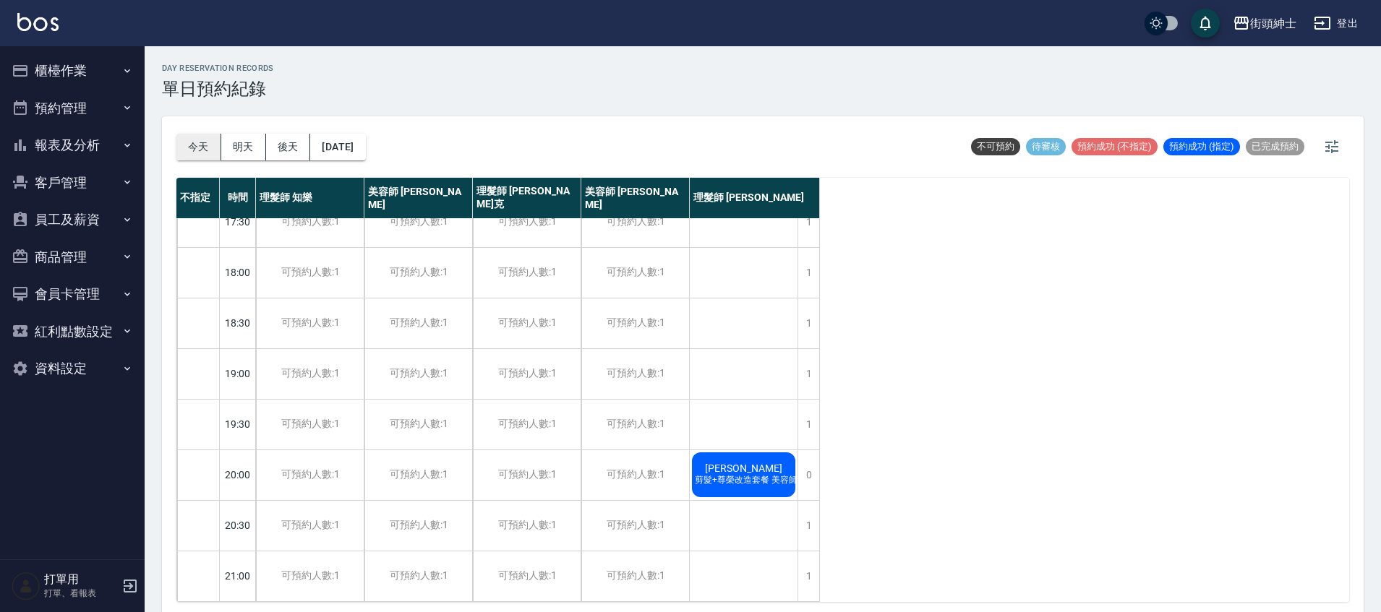
click at [188, 142] on button "今天" at bounding box center [198, 147] width 45 height 27
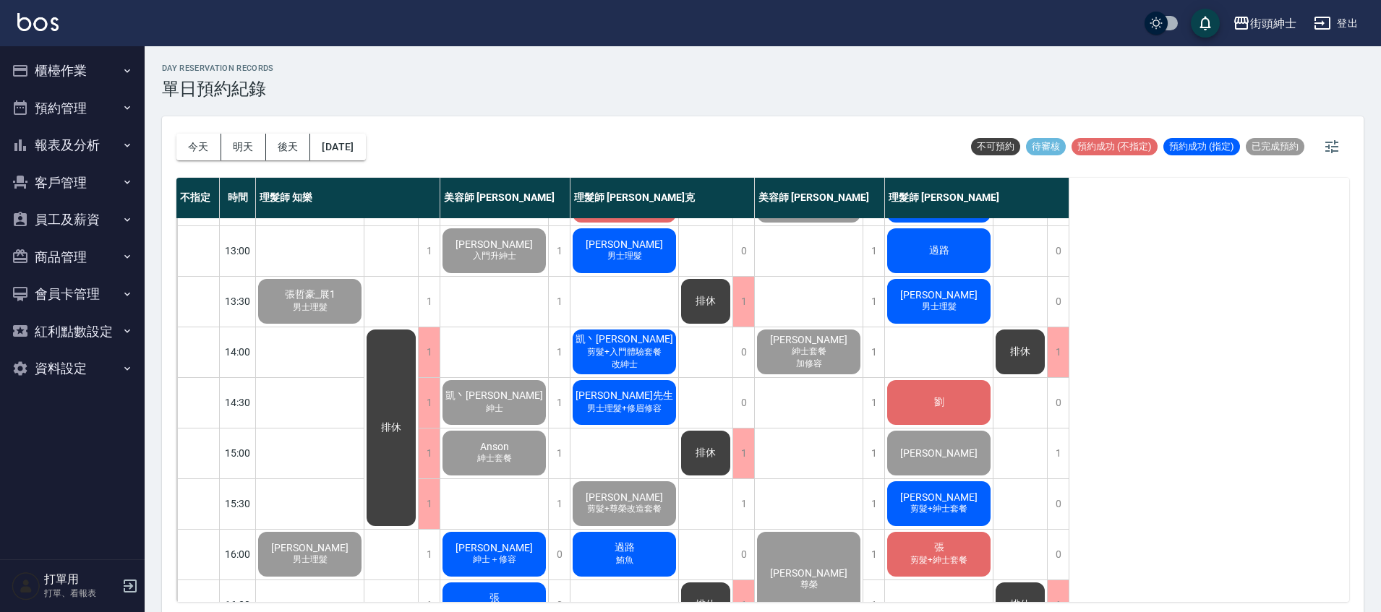
scroll to position [317, 0]
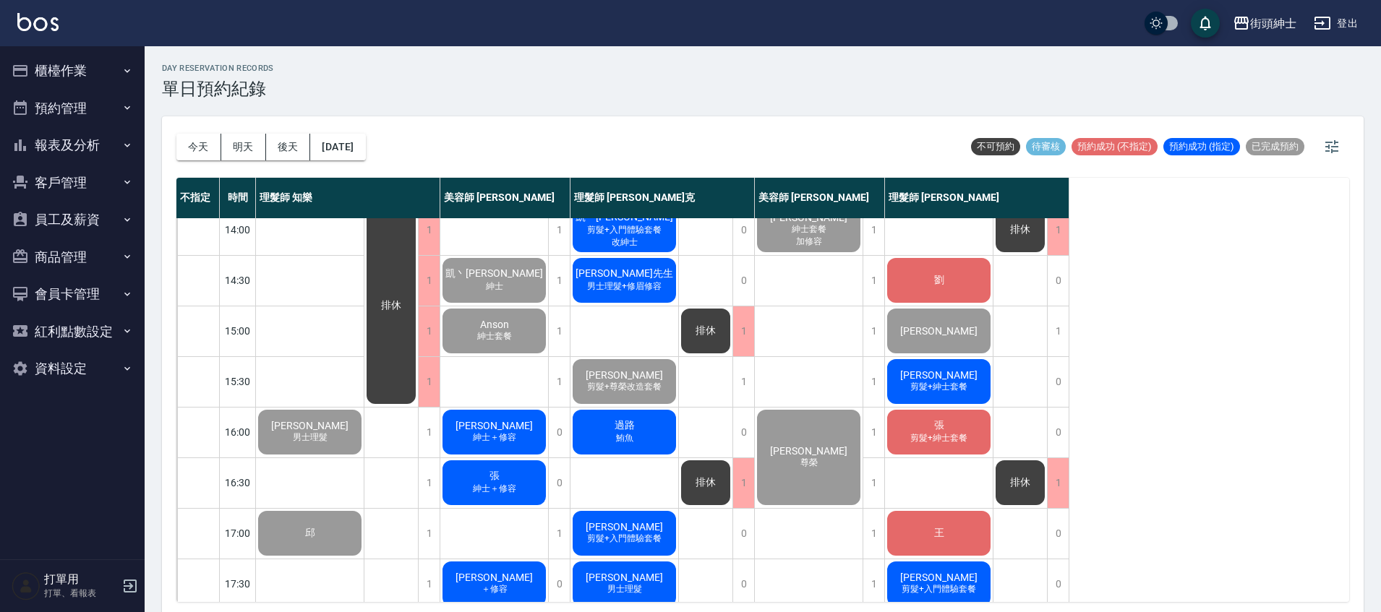
click at [494, 433] on span "紳士＋修容" at bounding box center [494, 438] width 49 height 12
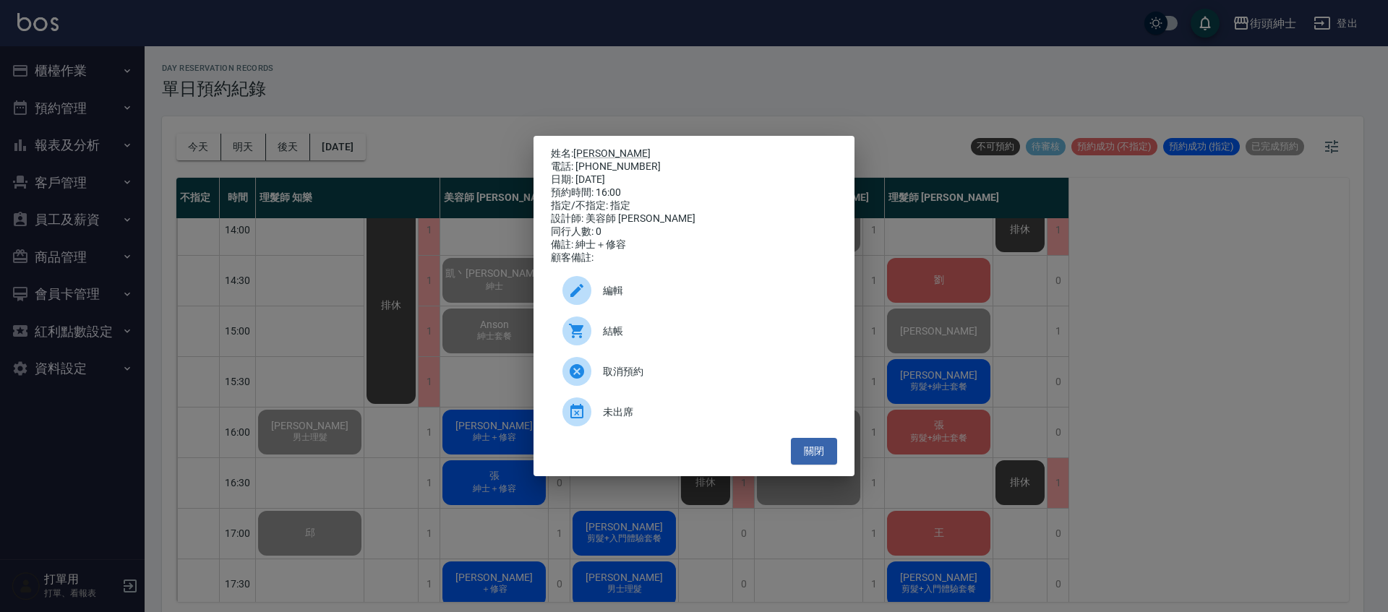
click at [655, 339] on span "結帳" at bounding box center [714, 331] width 223 height 15
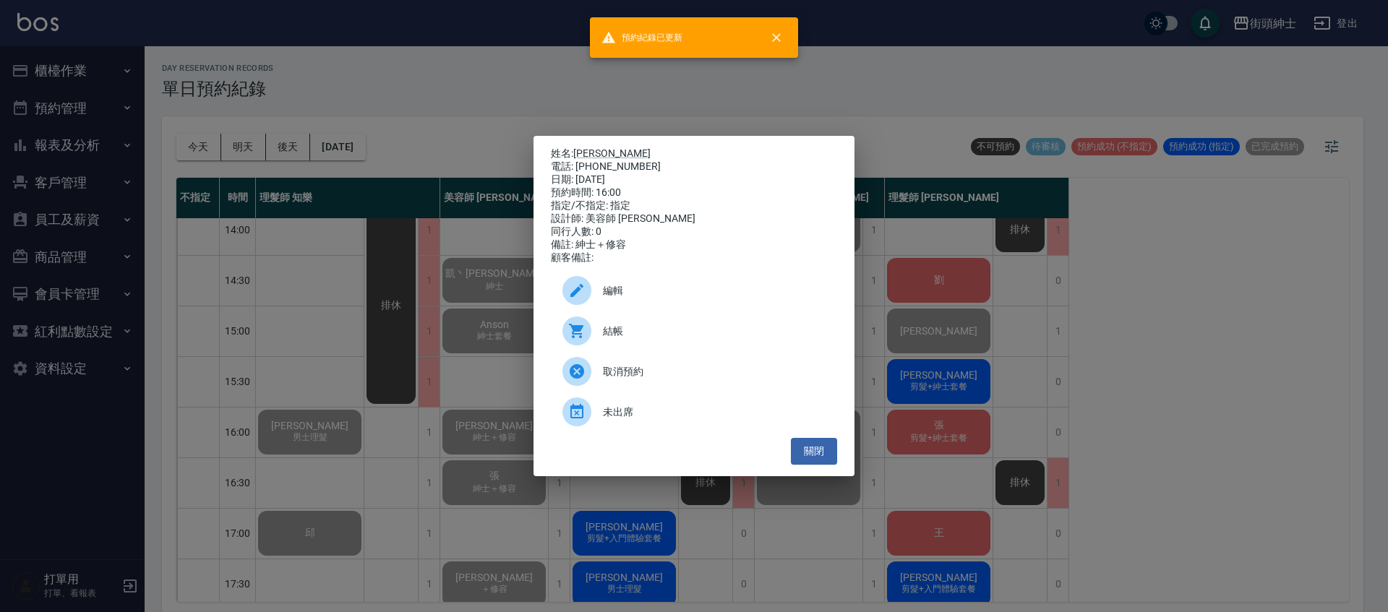
drag, startPoint x: 452, startPoint y: 331, endPoint x: 503, endPoint y: 352, distance: 55.5
click at [453, 331] on div "姓名: 隆傑 電話: 0978132971 日期: 2025/09/26 預約時間: 16:00 指定/不指定: 指定 設計師: 美容師 Cherry 同行人…" at bounding box center [694, 306] width 1388 height 612
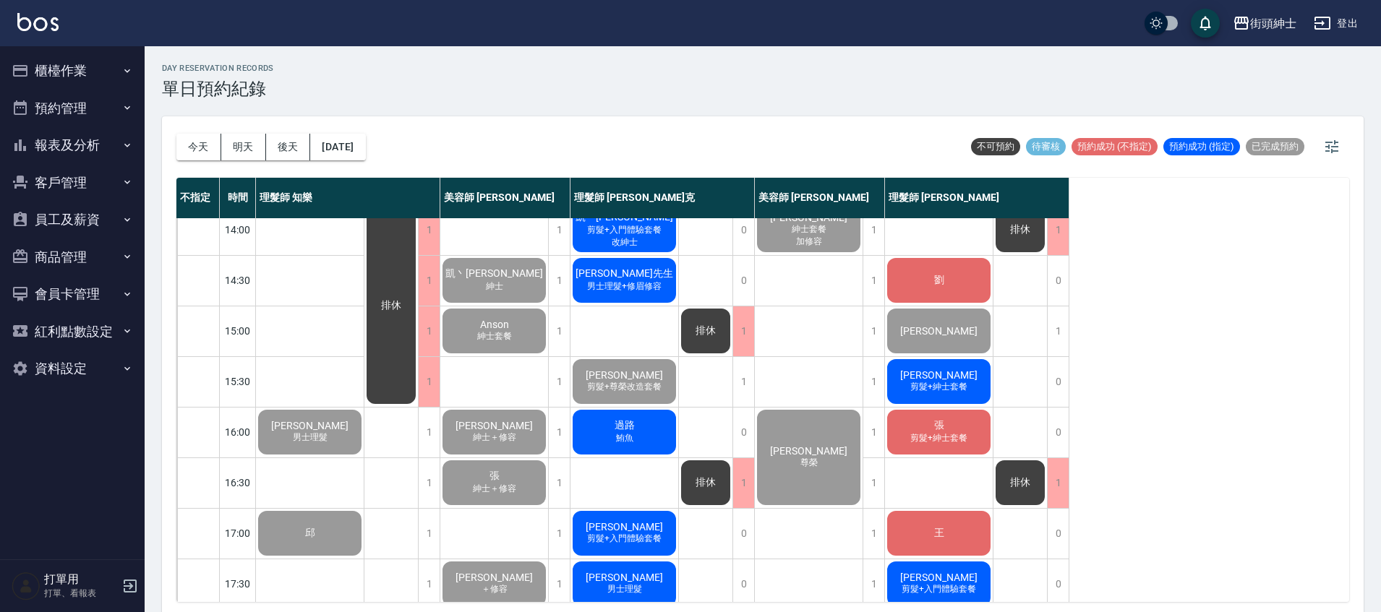
scroll to position [691, 0]
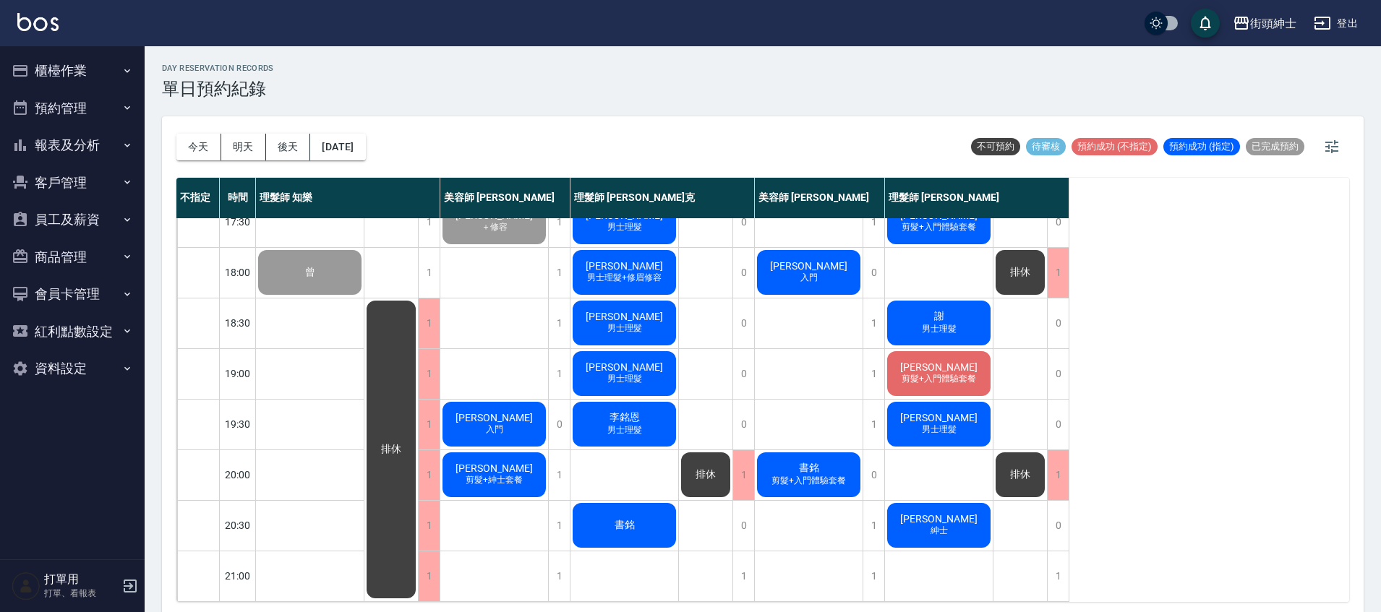
click at [648, 315] on div "Roy 男士理髮" at bounding box center [624, 323] width 108 height 49
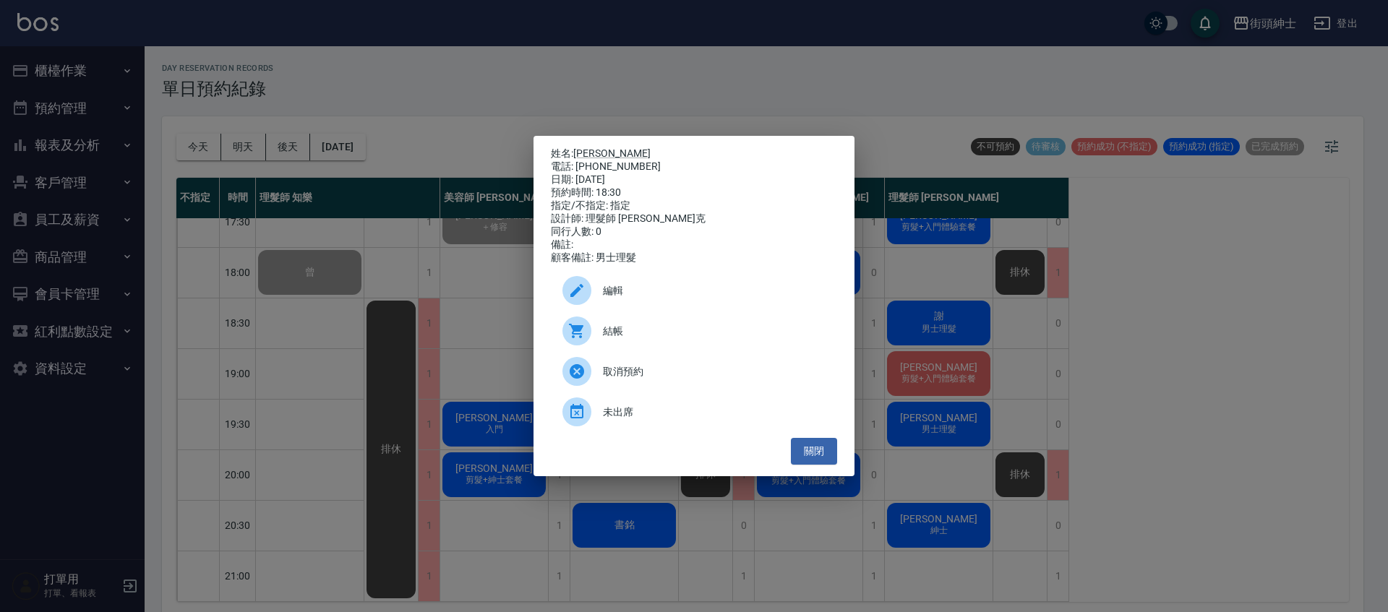
click at [643, 420] on span "未出席" at bounding box center [714, 412] width 223 height 15
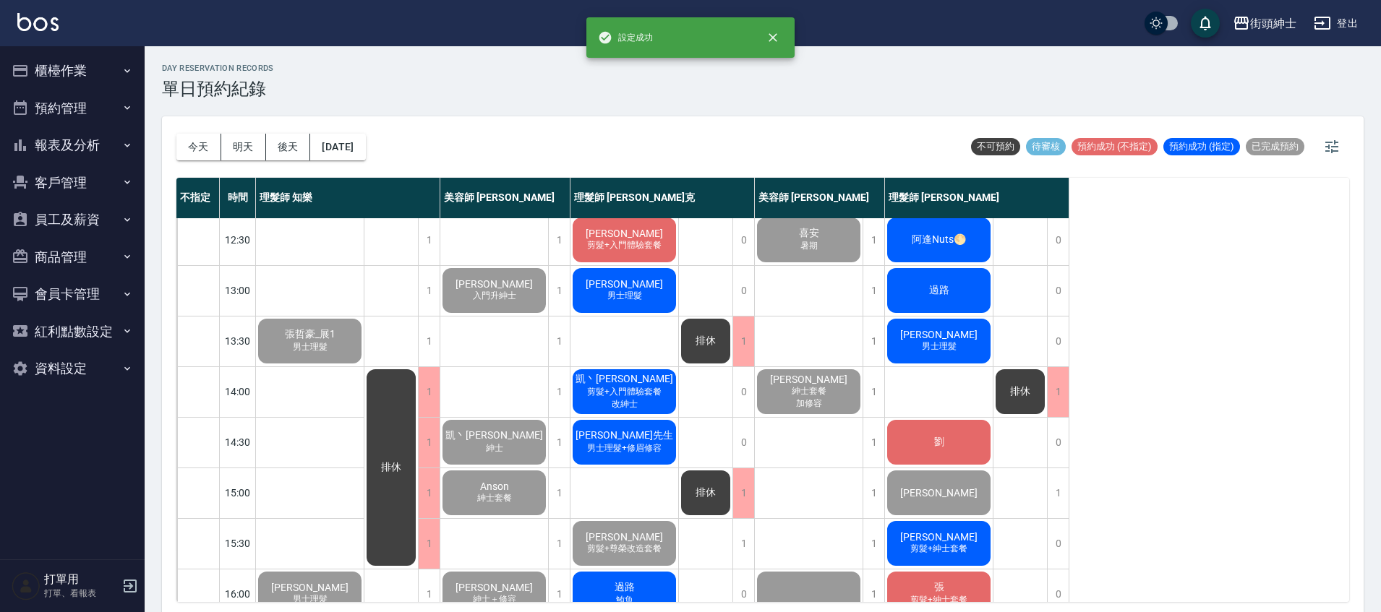
scroll to position [81, 0]
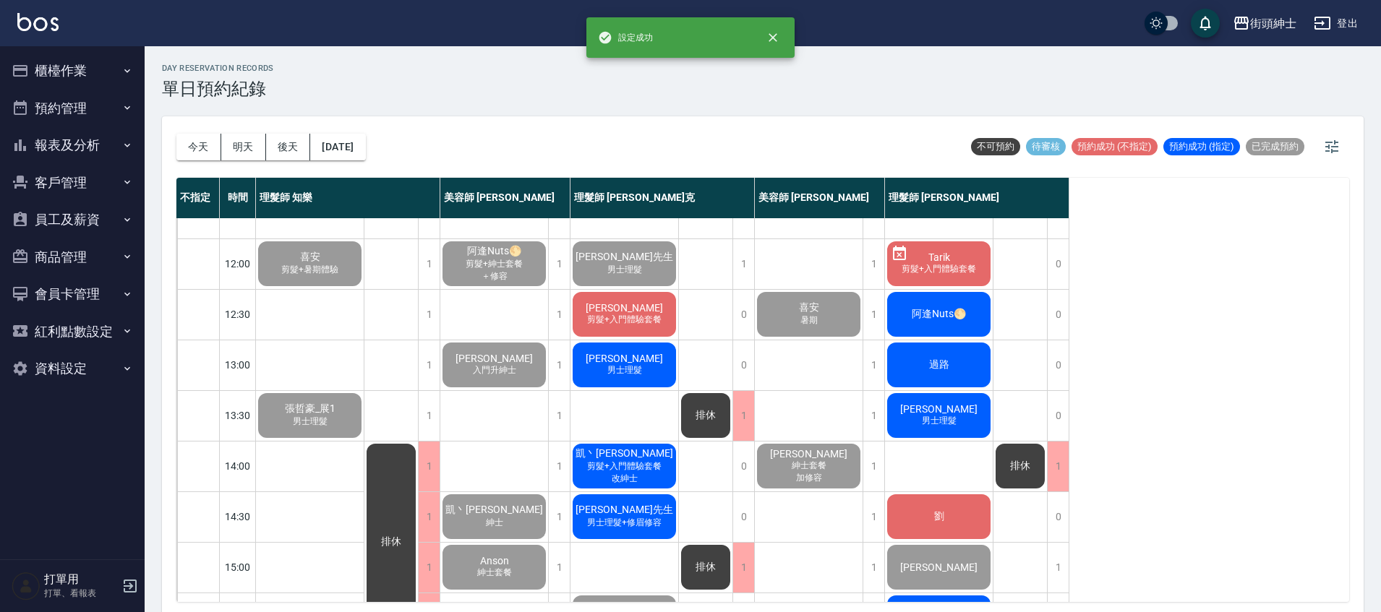
click at [641, 321] on span "剪髮+入門體驗套餐" at bounding box center [624, 320] width 80 height 12
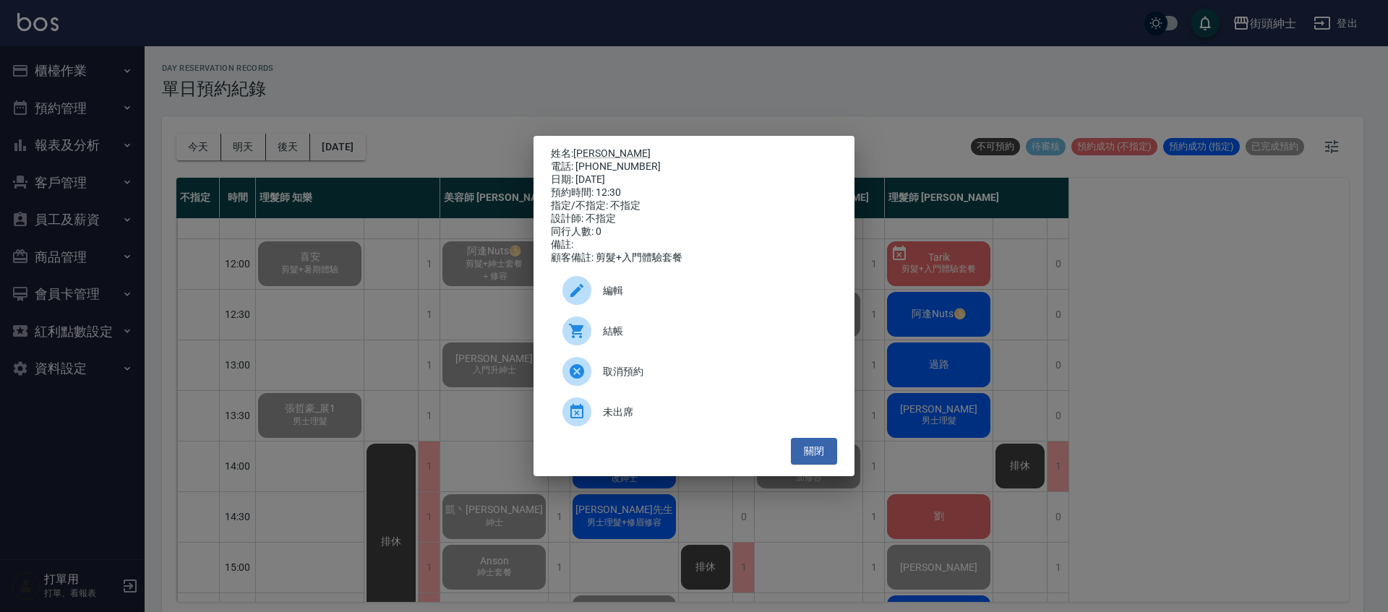
click at [644, 338] on span "結帳" at bounding box center [714, 331] width 223 height 15
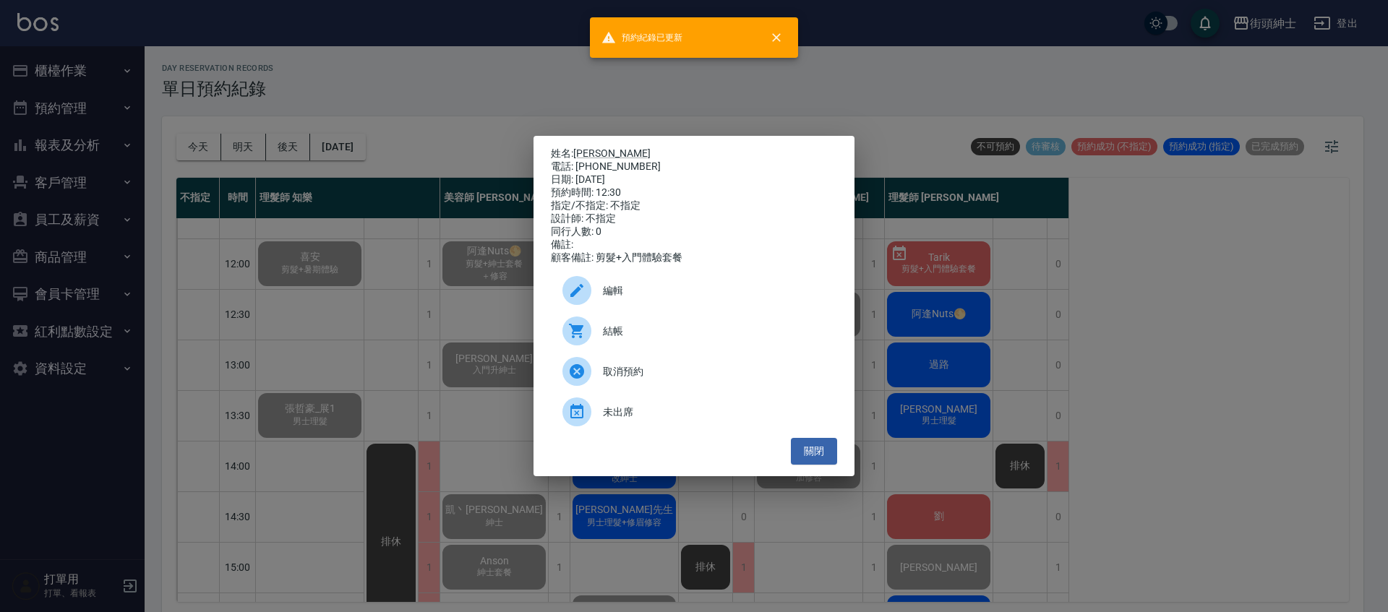
drag, startPoint x: 523, startPoint y: 466, endPoint x: 539, endPoint y: 456, distance: 18.2
click at [524, 466] on div "姓名: 王秉翔 電話: 0987623018 日期: 2025/09/26 預約時間: 12:30 指定/不指定: 不指定 設計師: 不指定 同行人數: 0 …" at bounding box center [694, 306] width 1388 height 612
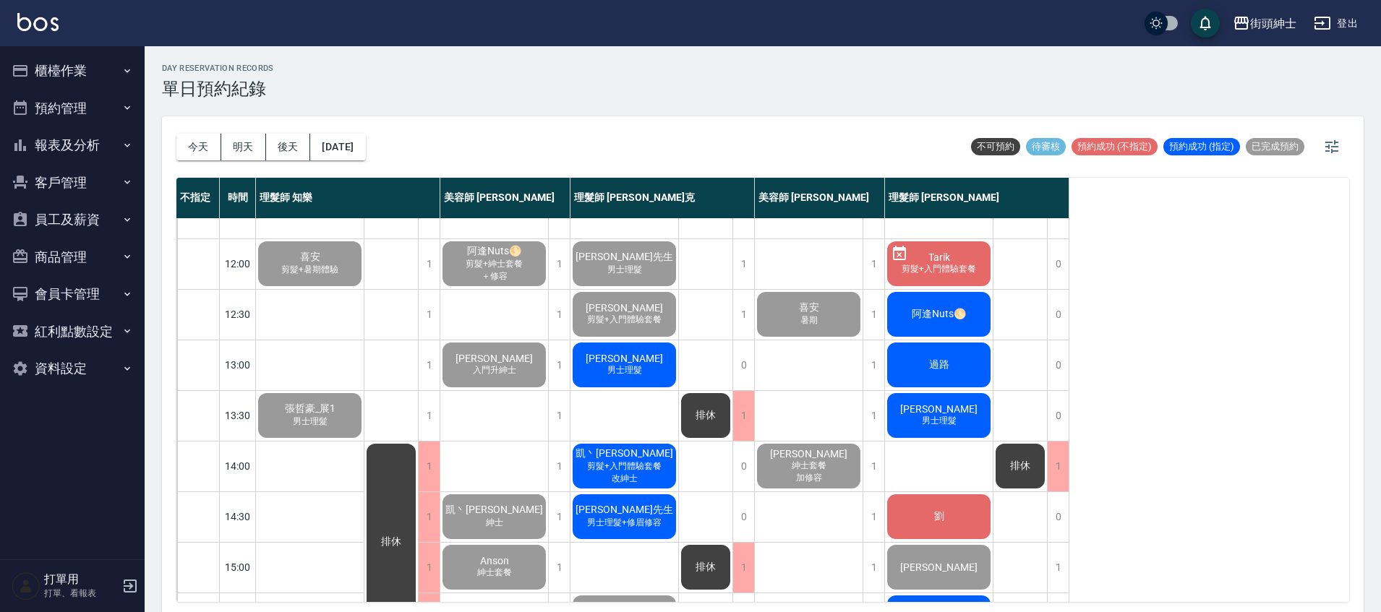
click at [631, 372] on span "男士理髮" at bounding box center [624, 370] width 40 height 12
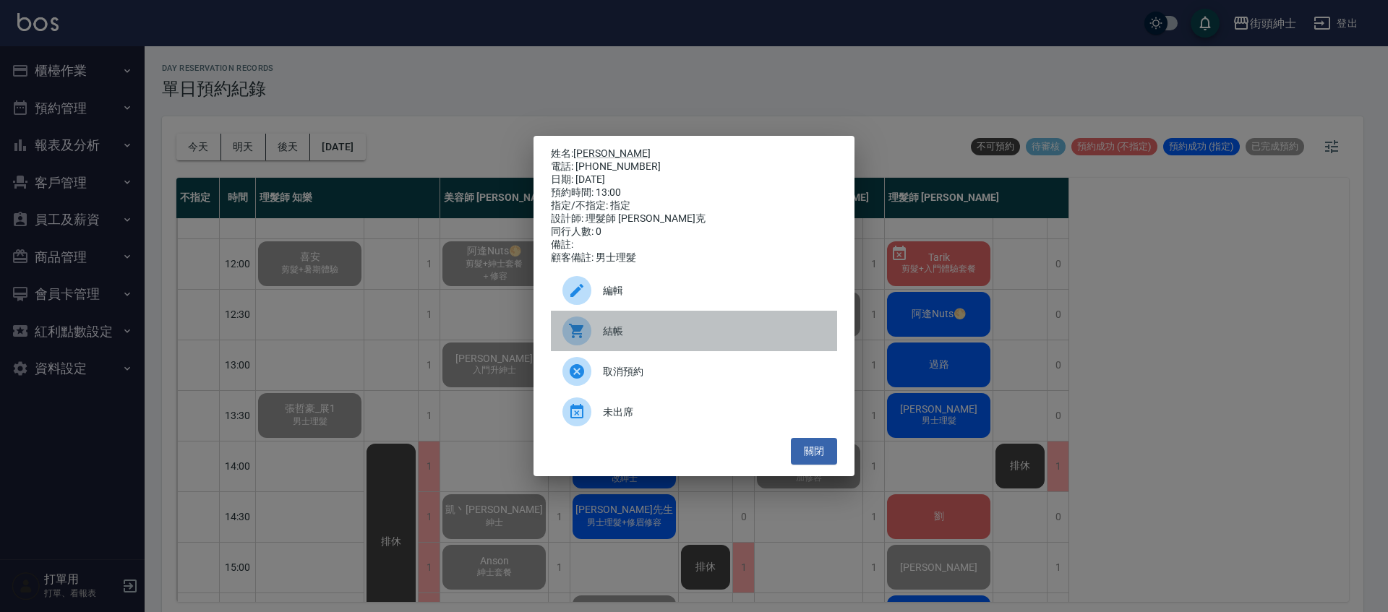
click at [665, 339] on span "結帳" at bounding box center [714, 331] width 223 height 15
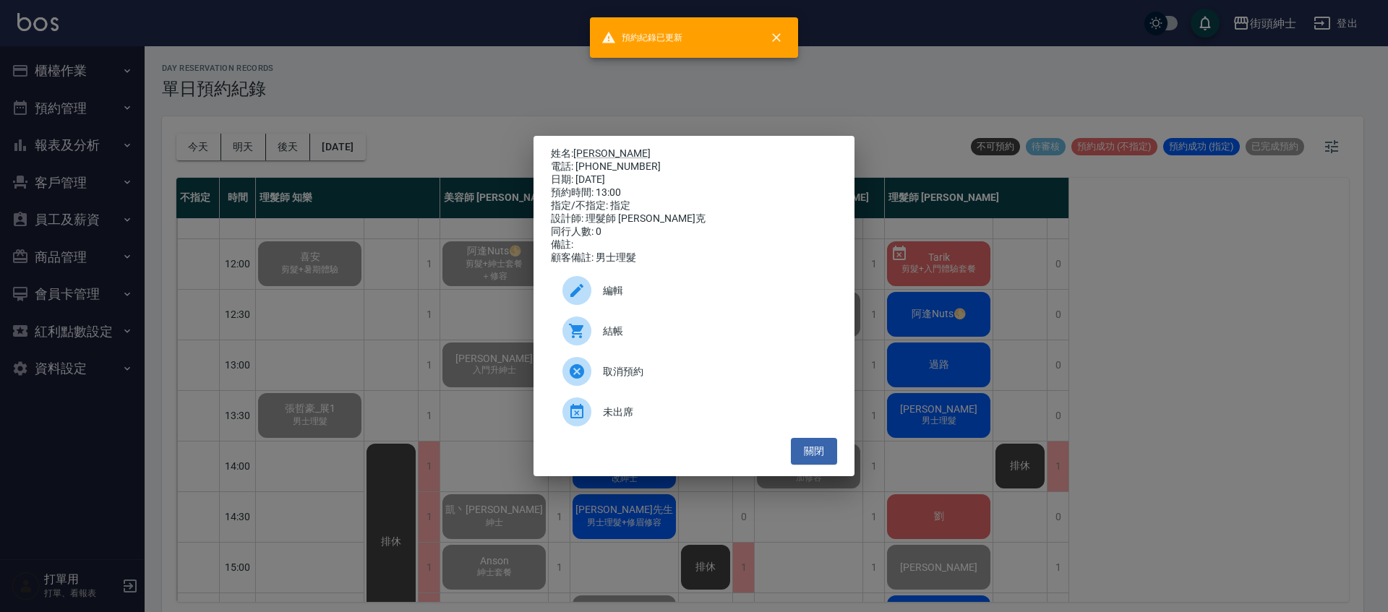
click at [435, 389] on div "姓名: 李 電話: 0901012917 日期: 2025/09/26 預約時間: 13:00 指定/不指定: 指定 設計師: 理髮師 Vic 維克 同行人數…" at bounding box center [694, 306] width 1388 height 612
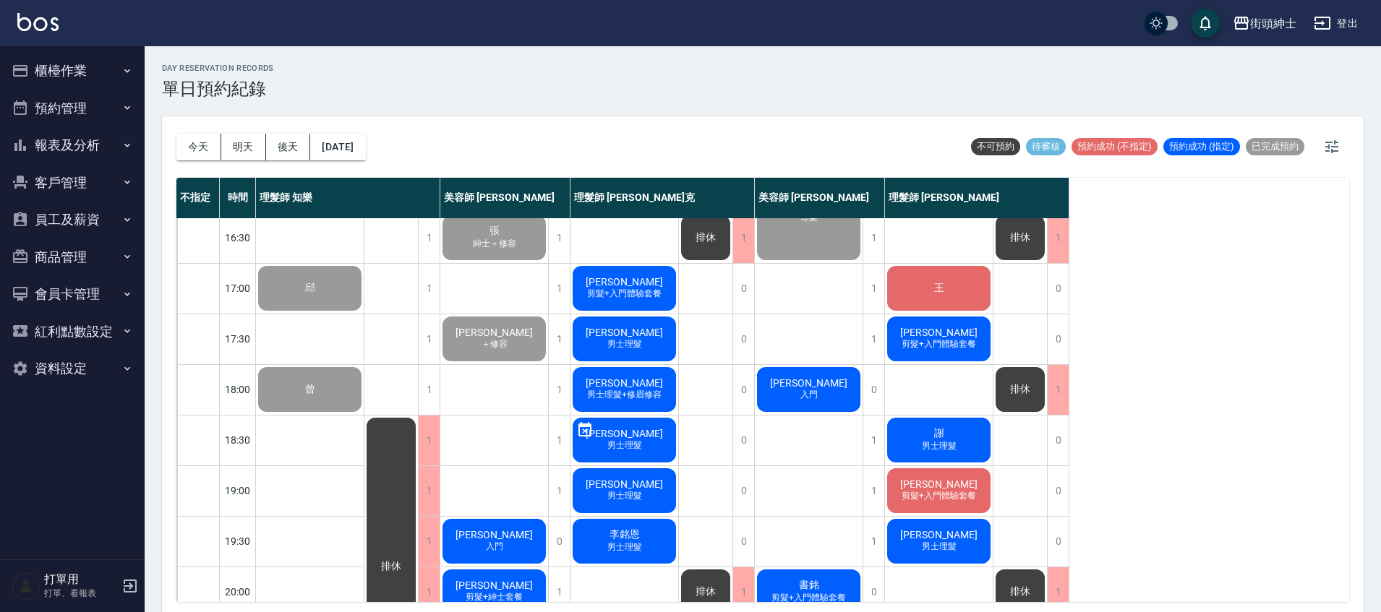
scroll to position [586, 0]
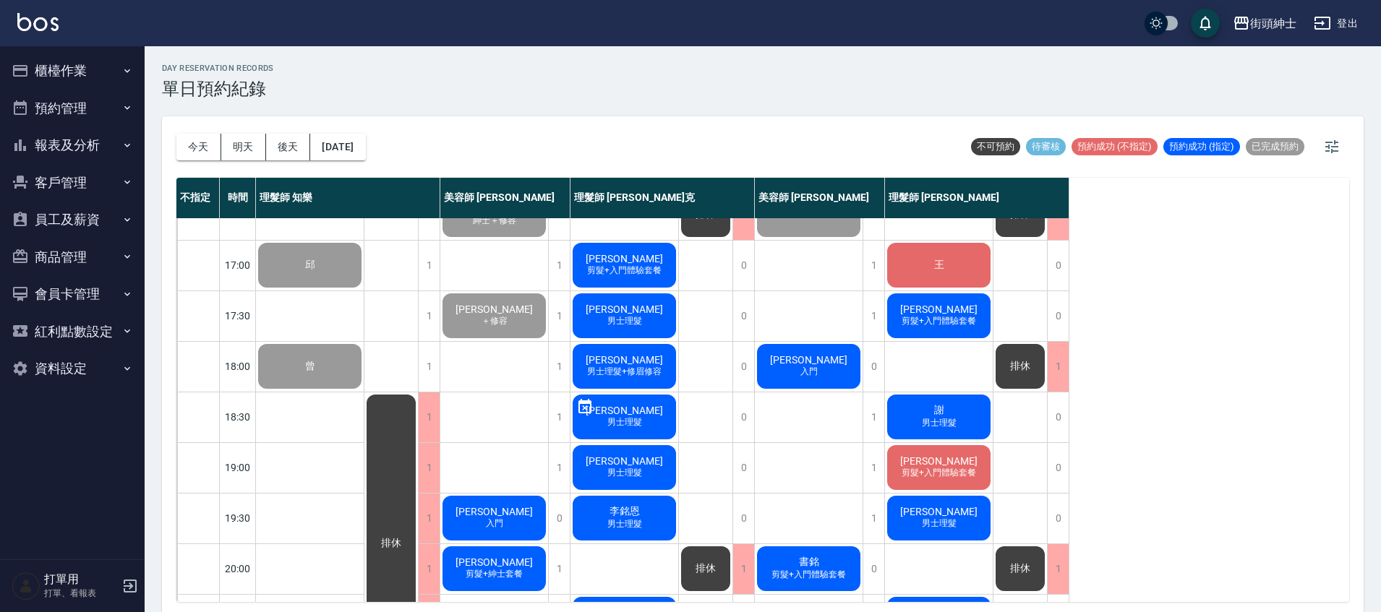
click at [637, 423] on span "男士理髮" at bounding box center [624, 422] width 40 height 12
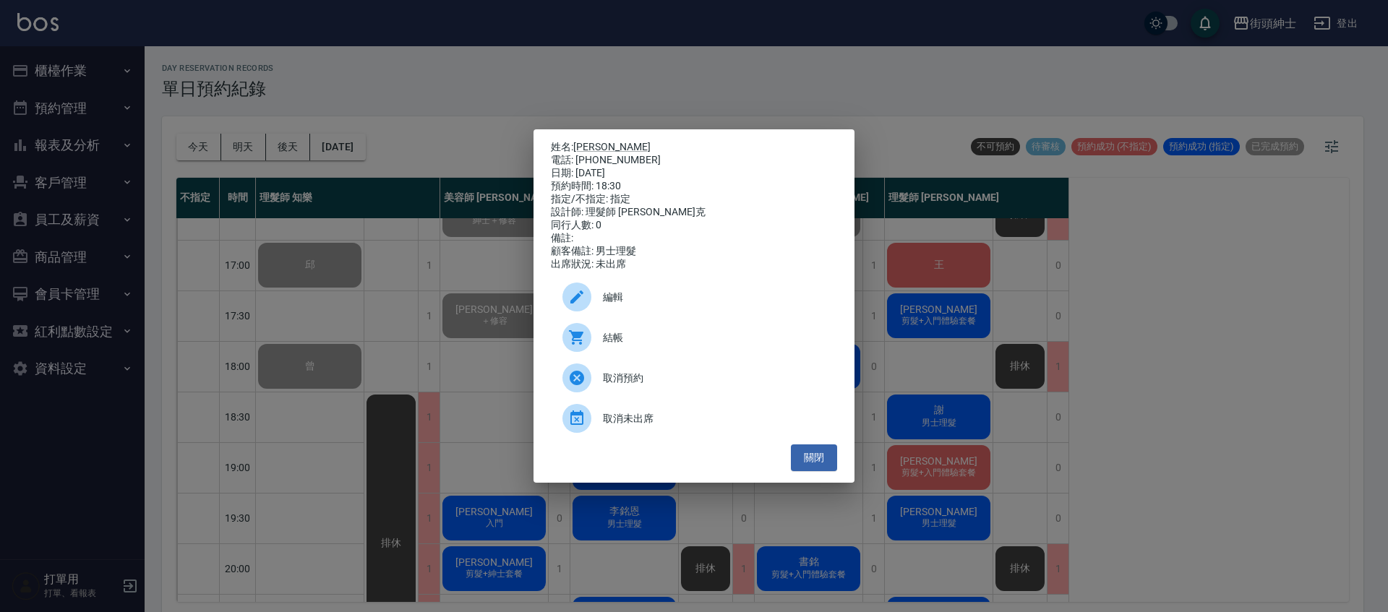
click at [664, 439] on div "取消未出席" at bounding box center [694, 418] width 286 height 40
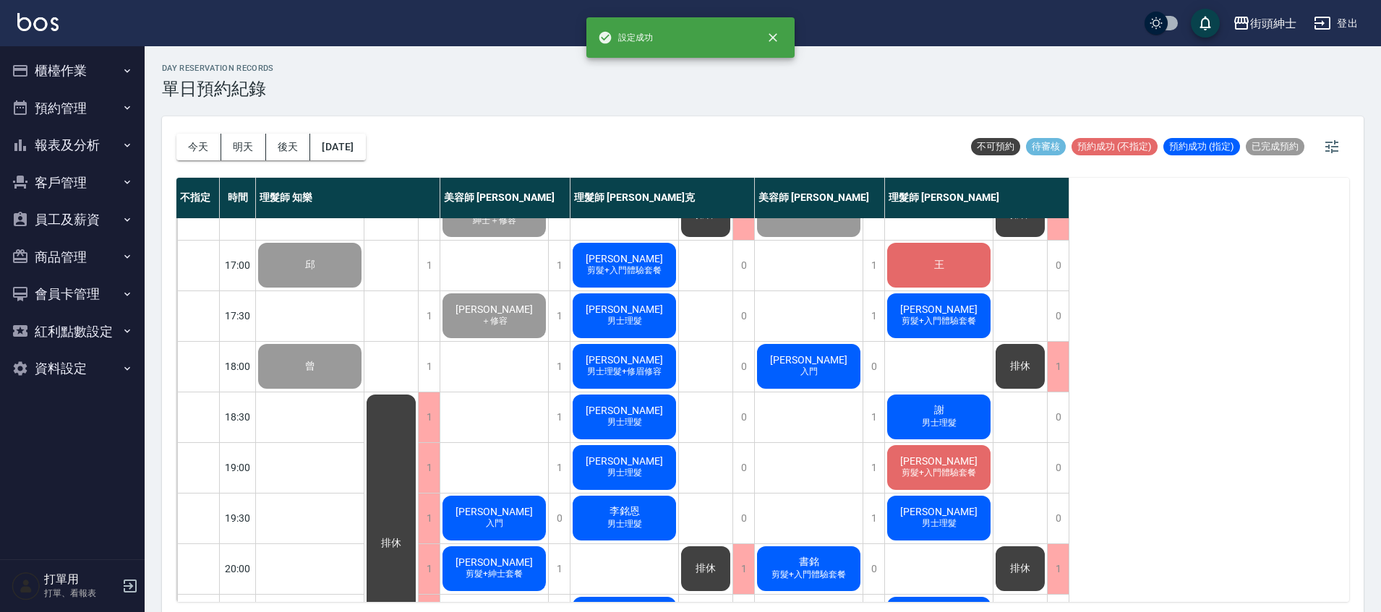
click at [741, 161] on div "今天 明天 後天 2025/09/26 不可預約 待審核 預約成功 (不指定) 預約成功 (指定) 已完成預約" at bounding box center [762, 146] width 1173 height 61
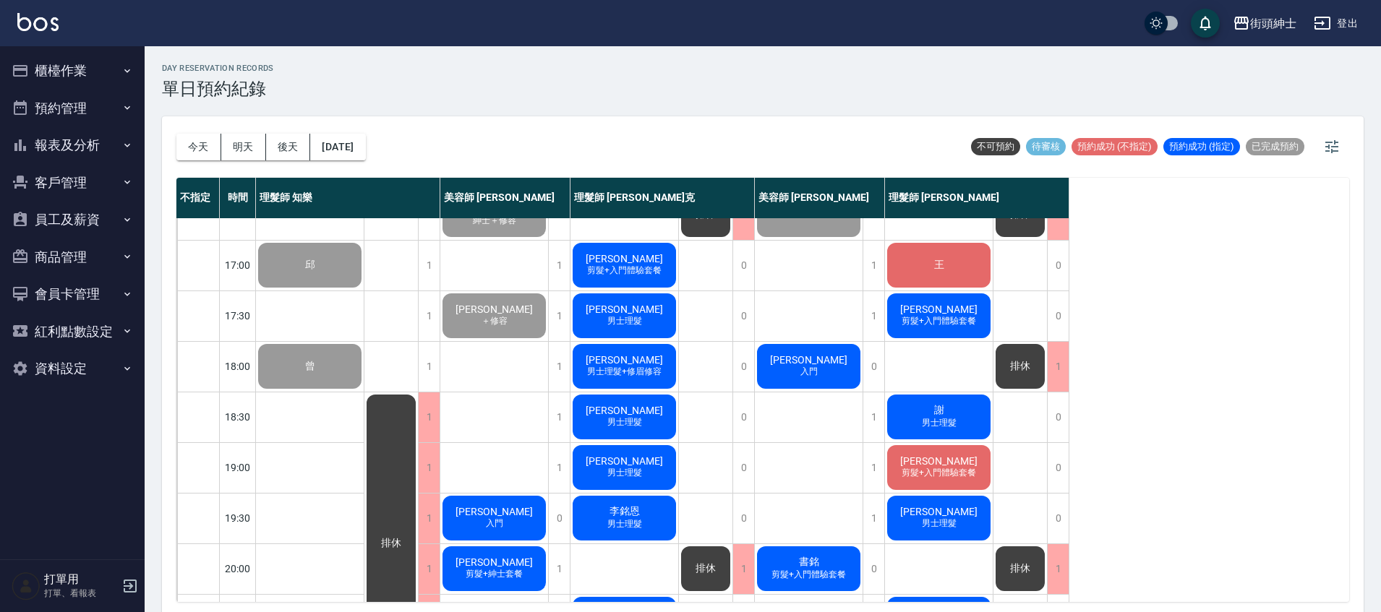
click at [617, 345] on div "謝睿紳 男士理髮+修眉修容" at bounding box center [624, 366] width 108 height 49
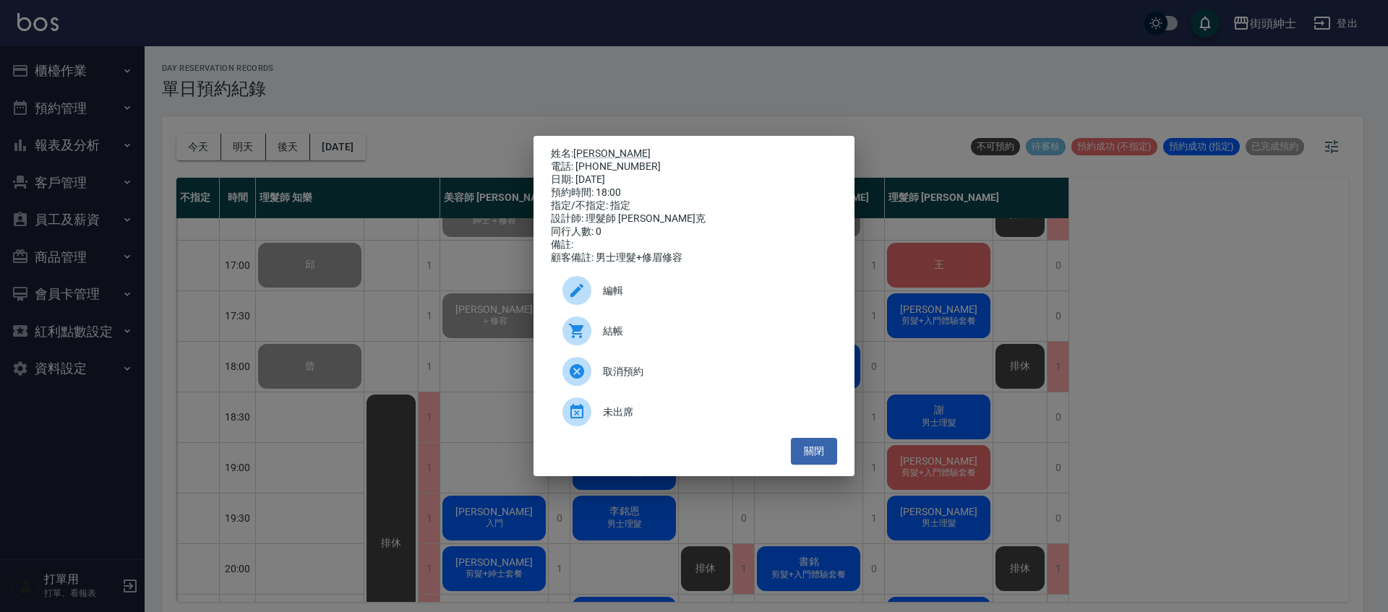
click at [654, 290] on span "編輯" at bounding box center [714, 290] width 223 height 15
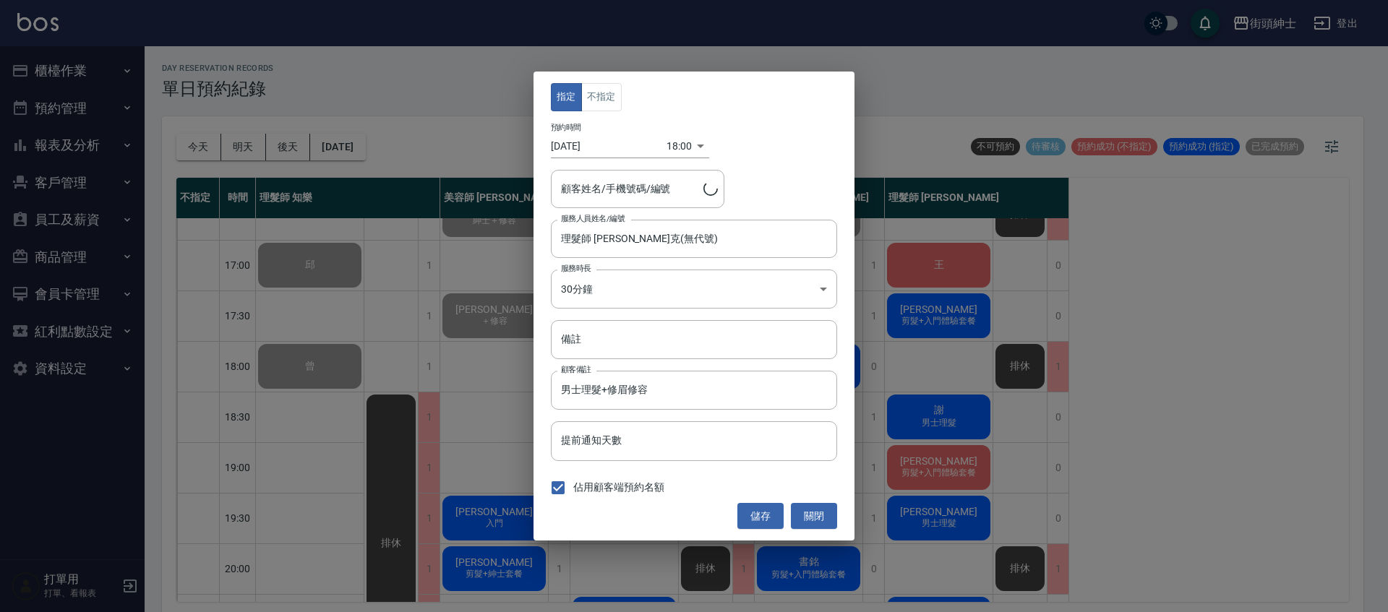
type input "謝睿紳/0982370495"
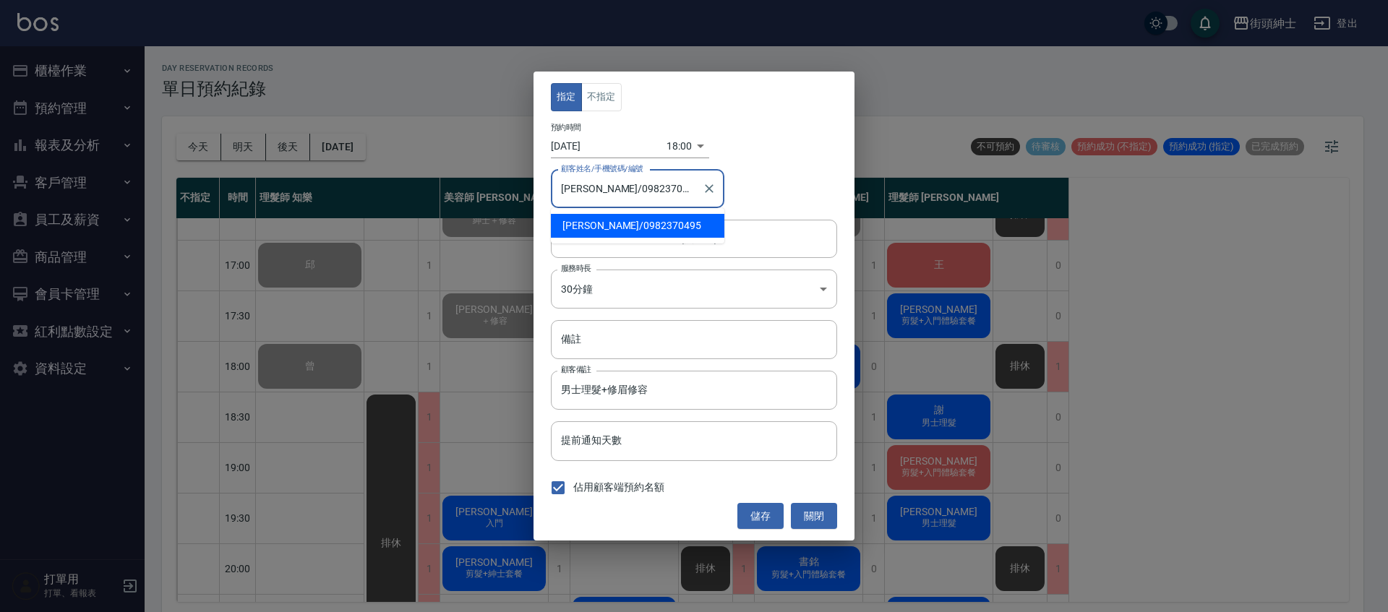
drag, startPoint x: 657, startPoint y: 189, endPoint x: 597, endPoint y: 188, distance: 60.8
click at [597, 188] on input "謝睿紳/0982370495" at bounding box center [626, 188] width 139 height 25
click at [826, 521] on button "關閉" at bounding box center [814, 516] width 46 height 27
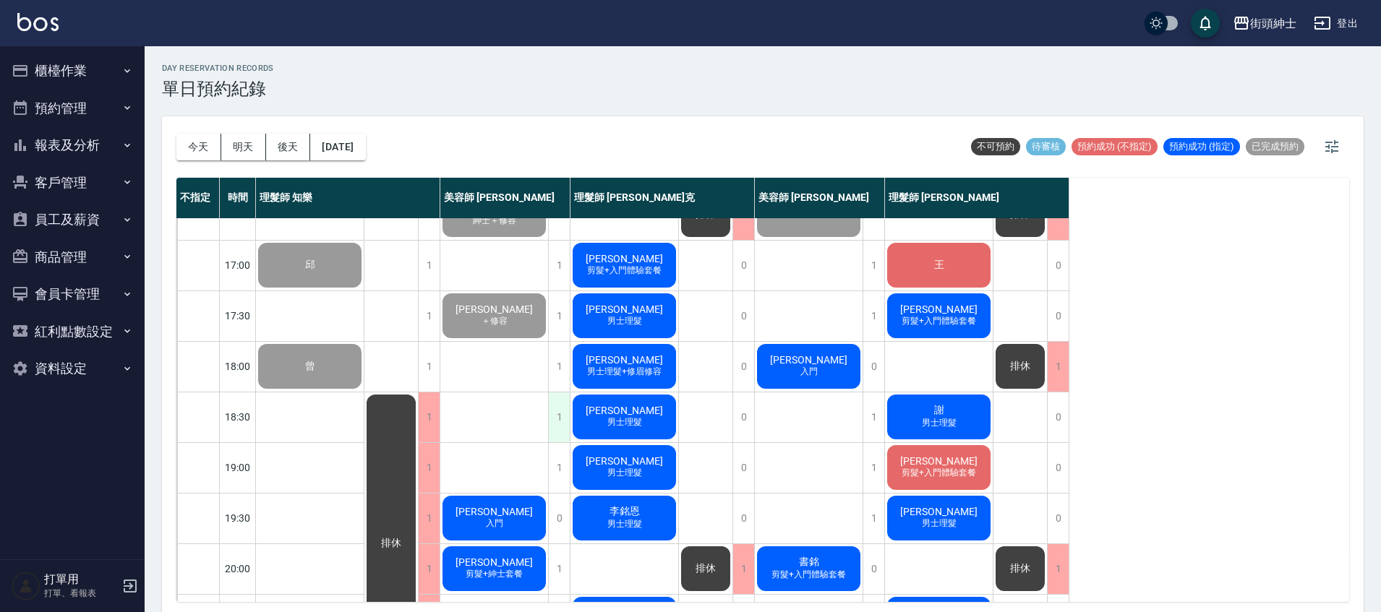
click at [553, 414] on div "1" at bounding box center [559, 418] width 22 height 50
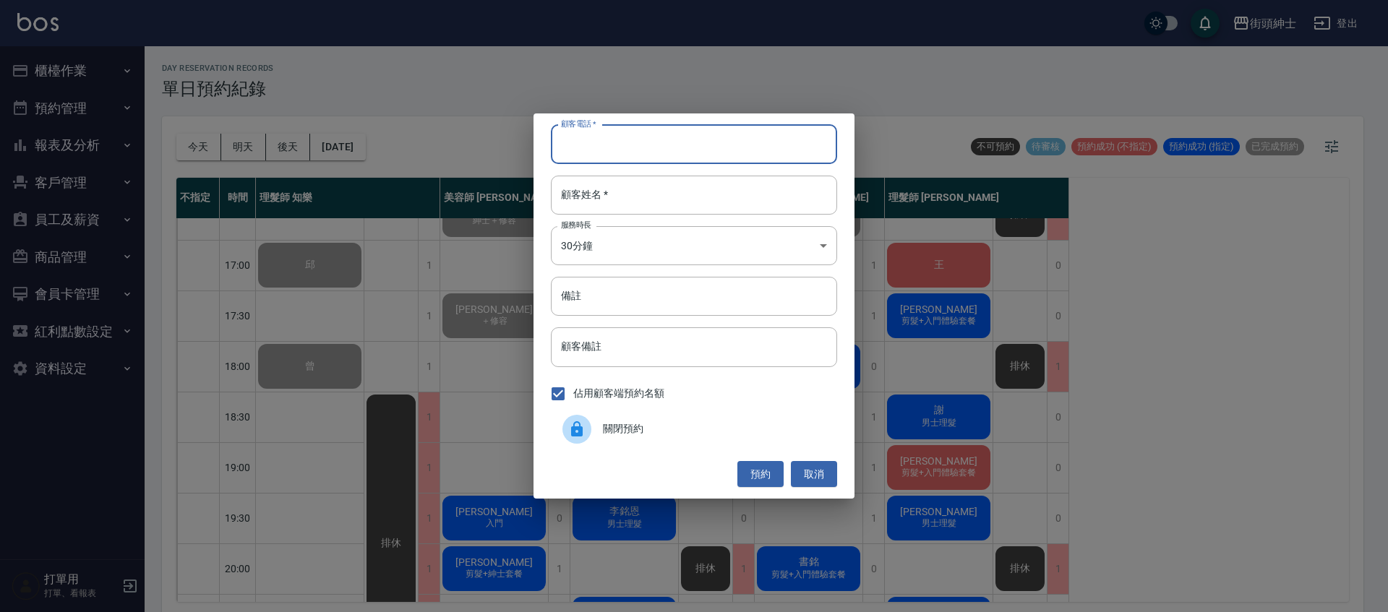
click at [679, 149] on input "顧客電話   *" at bounding box center [694, 144] width 286 height 39
paste input "0982370495"
type input "0982370495"
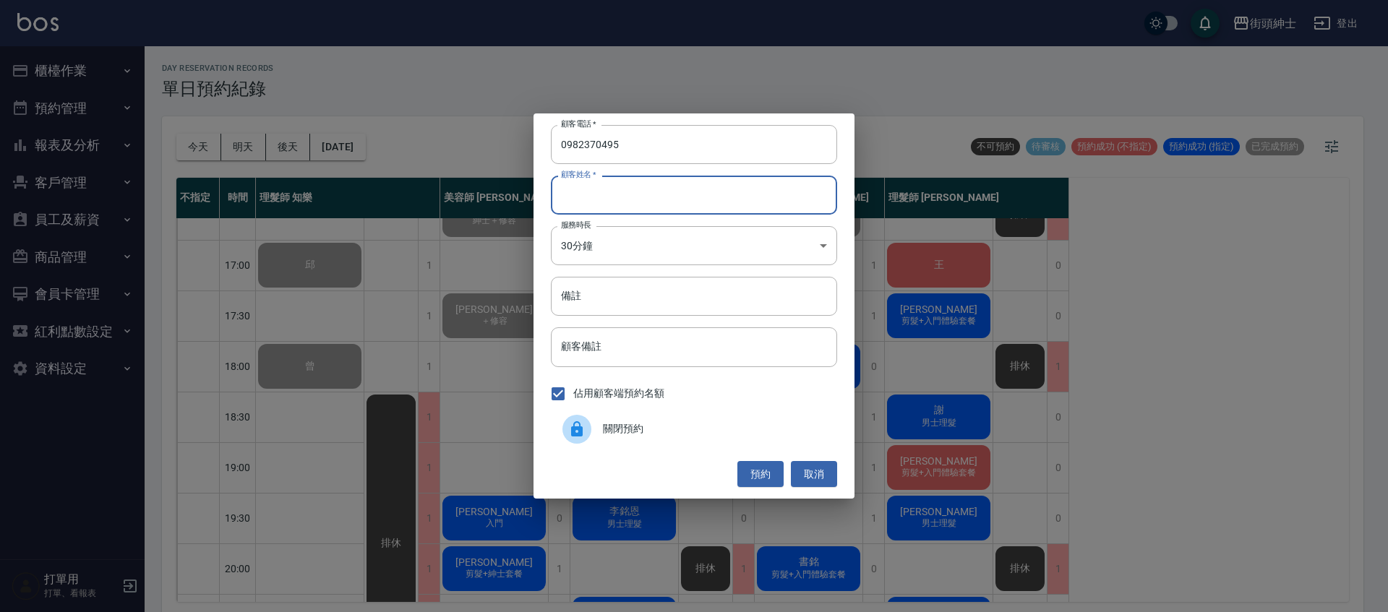
click at [711, 192] on input "顧客姓名   *" at bounding box center [694, 195] width 286 height 39
type input "０"
click at [675, 303] on input "備註" at bounding box center [694, 296] width 286 height 39
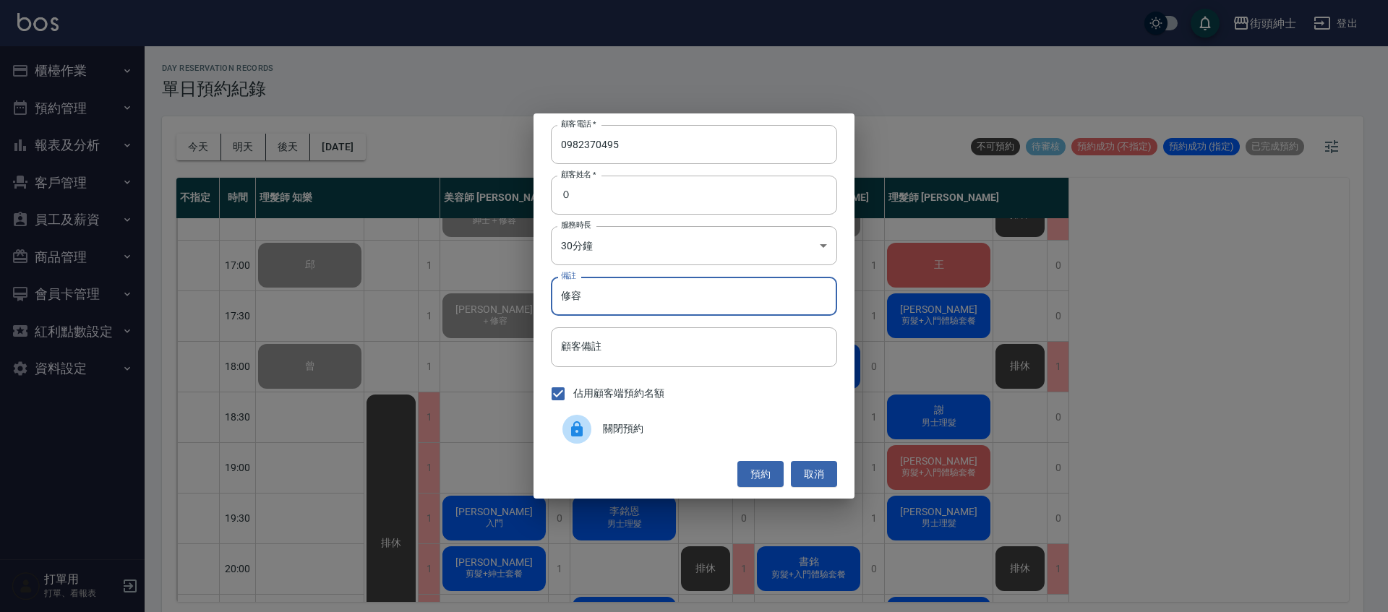
type input "修容"
click at [771, 476] on button "預約" at bounding box center [761, 474] width 46 height 27
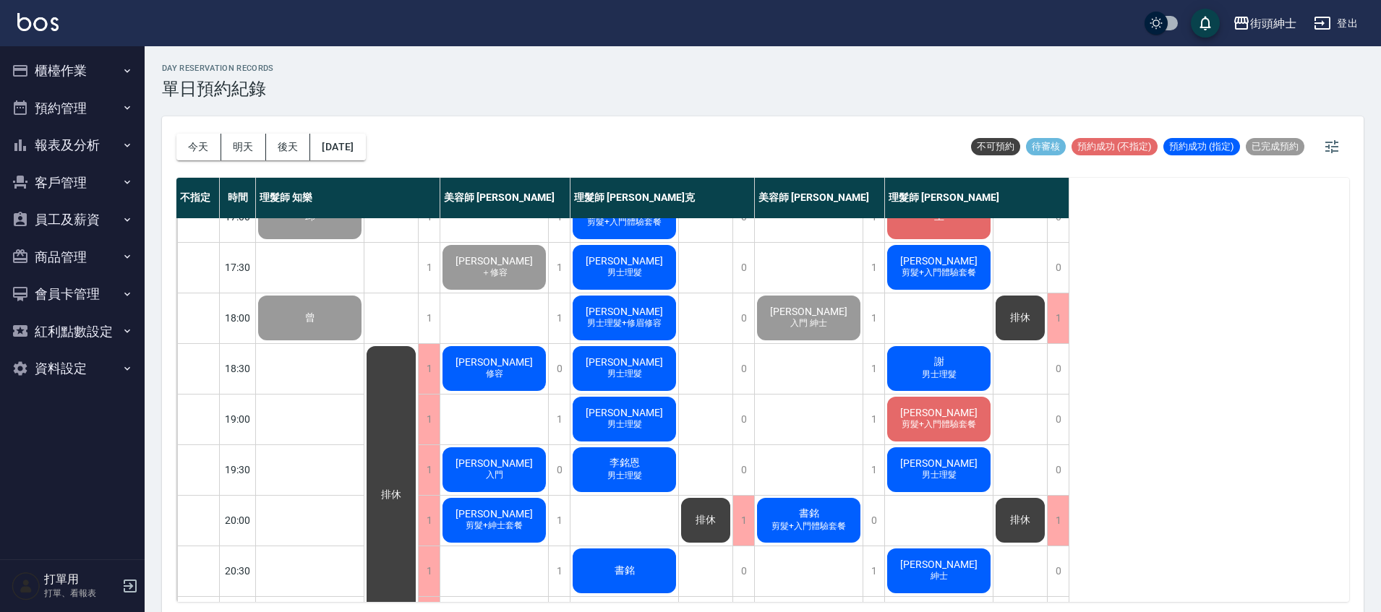
scroll to position [691, 0]
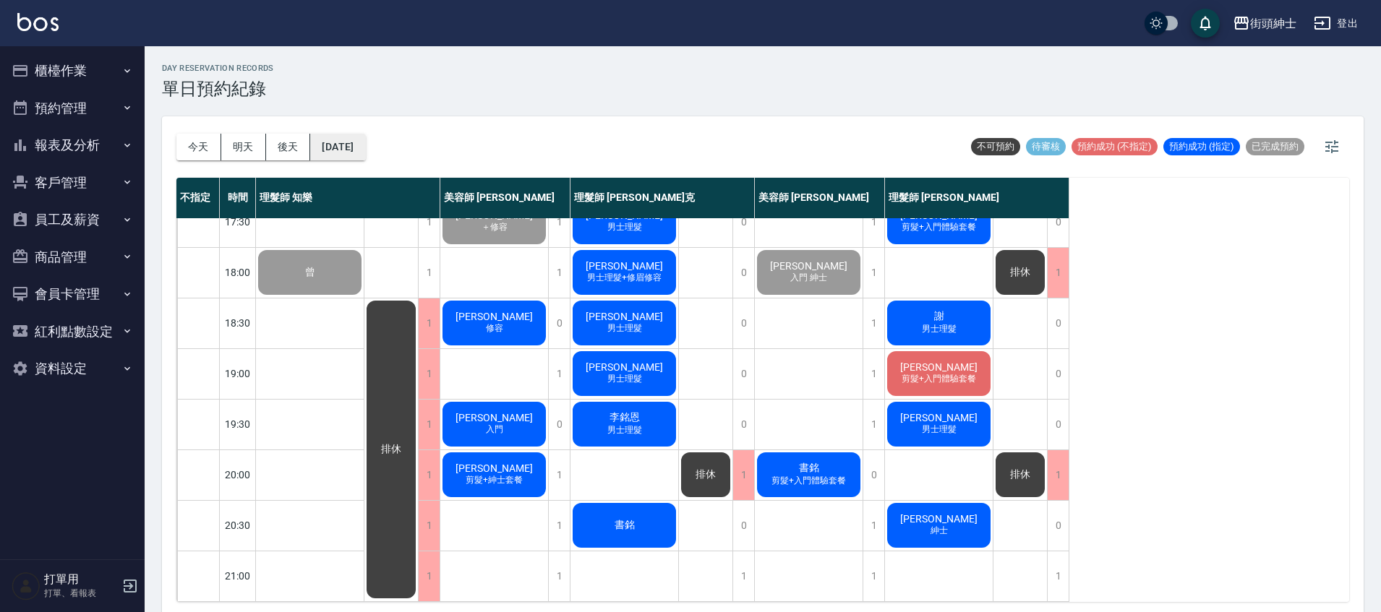
click at [354, 141] on button "2025/09/26" at bounding box center [337, 147] width 55 height 27
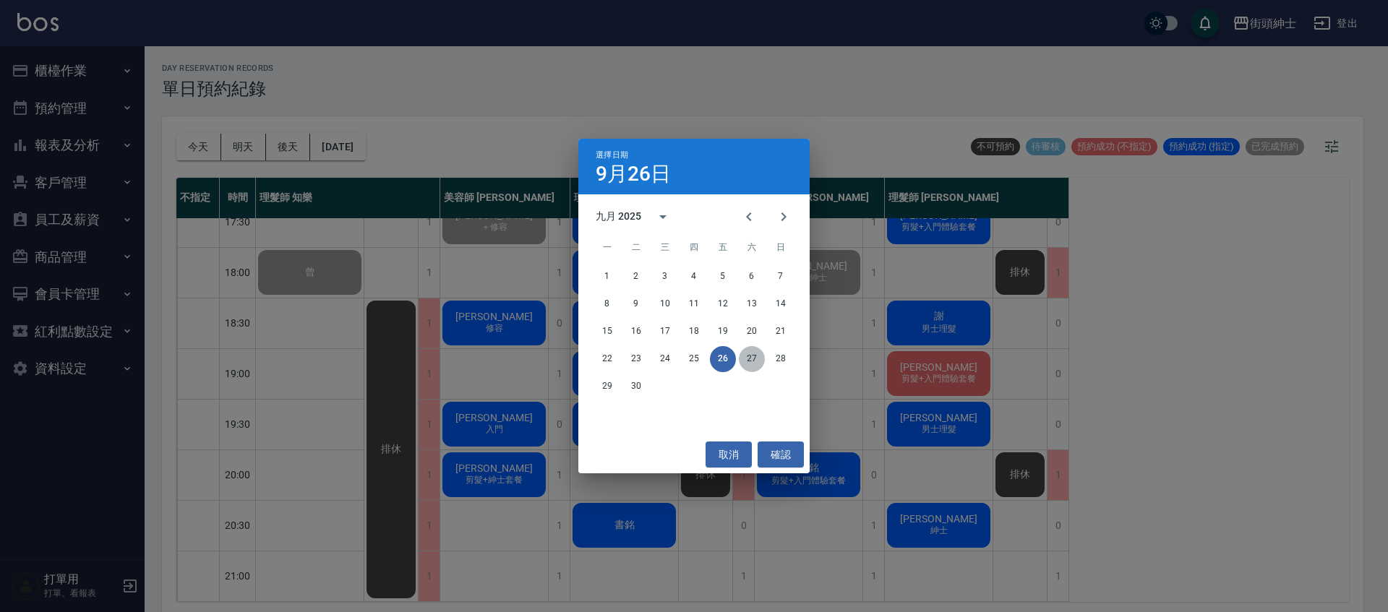
click at [760, 351] on button "27" at bounding box center [752, 359] width 26 height 26
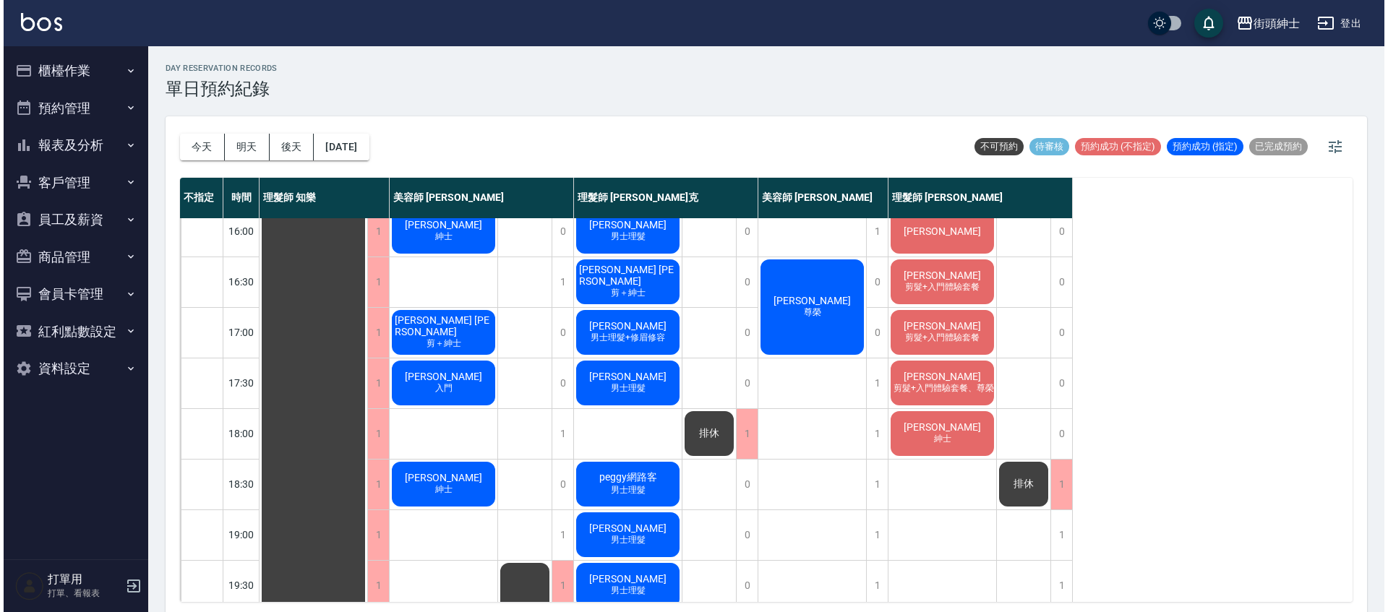
scroll to position [505, 0]
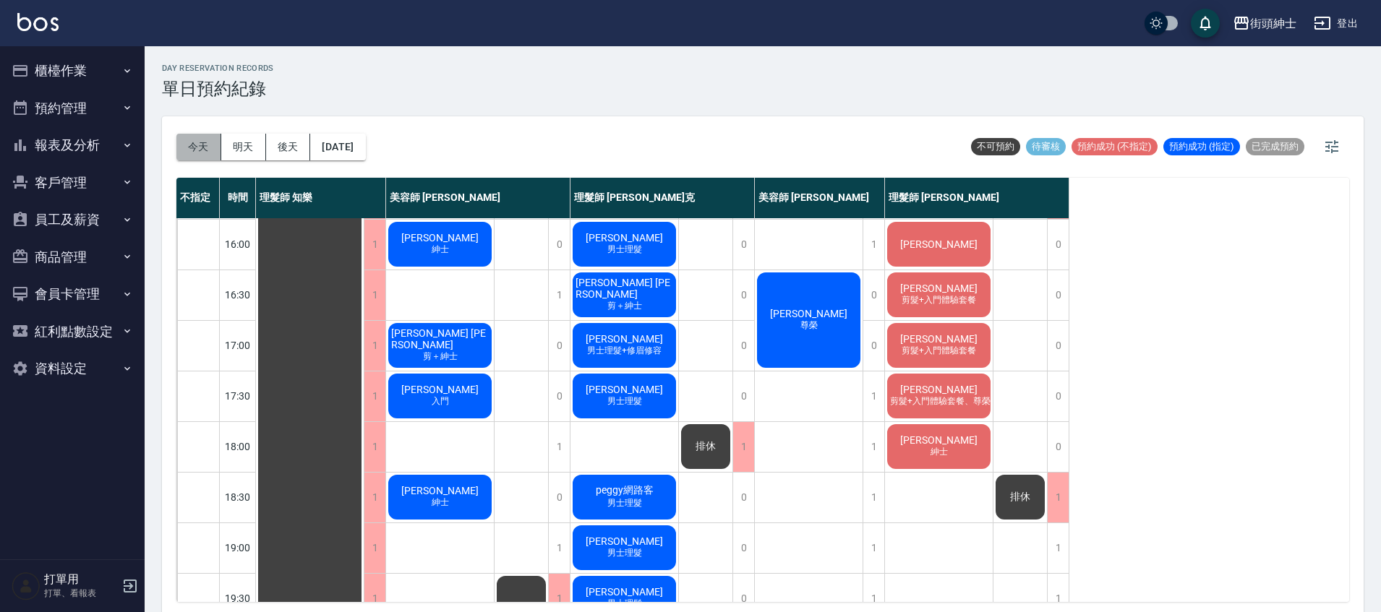
click at [219, 152] on button "今天" at bounding box center [198, 147] width 45 height 27
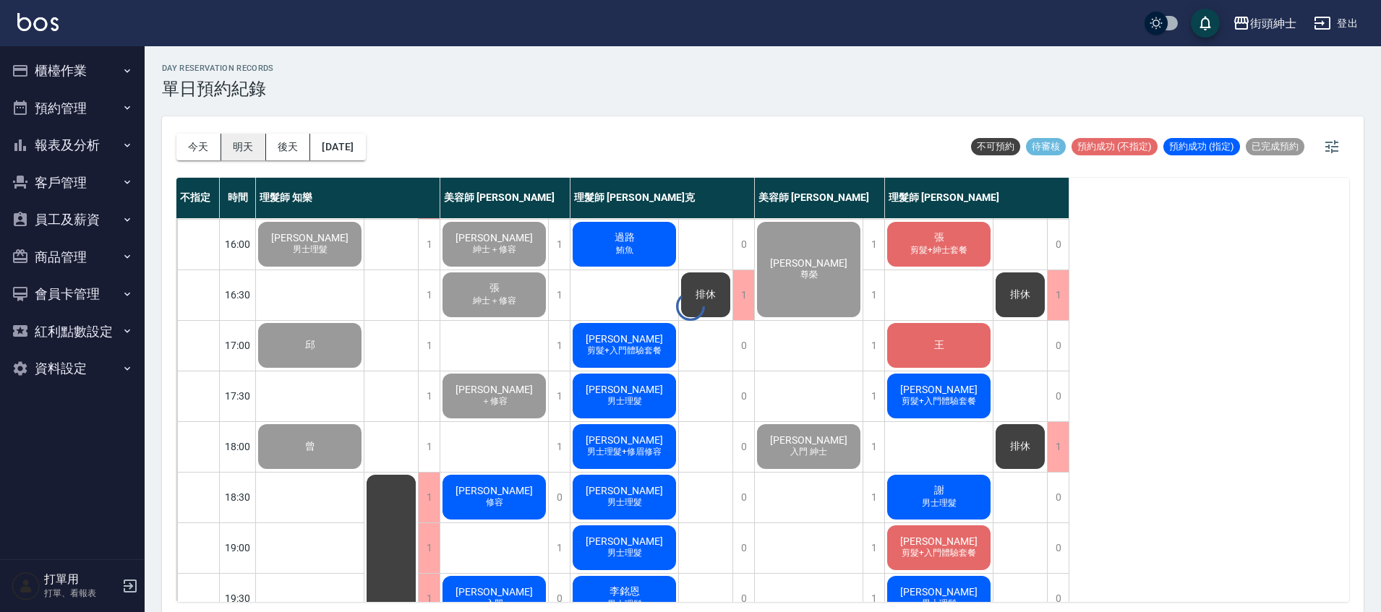
click at [226, 134] on div "day Reservation records 單日預約紀錄 今天 明天 後天 2025/09/26 不可預約 待審核 預約成功 (不指定) 預約成功 (指定…" at bounding box center [763, 331] width 1236 height 570
click at [539, 500] on div "謝睿紳 修容" at bounding box center [494, 497] width 108 height 49
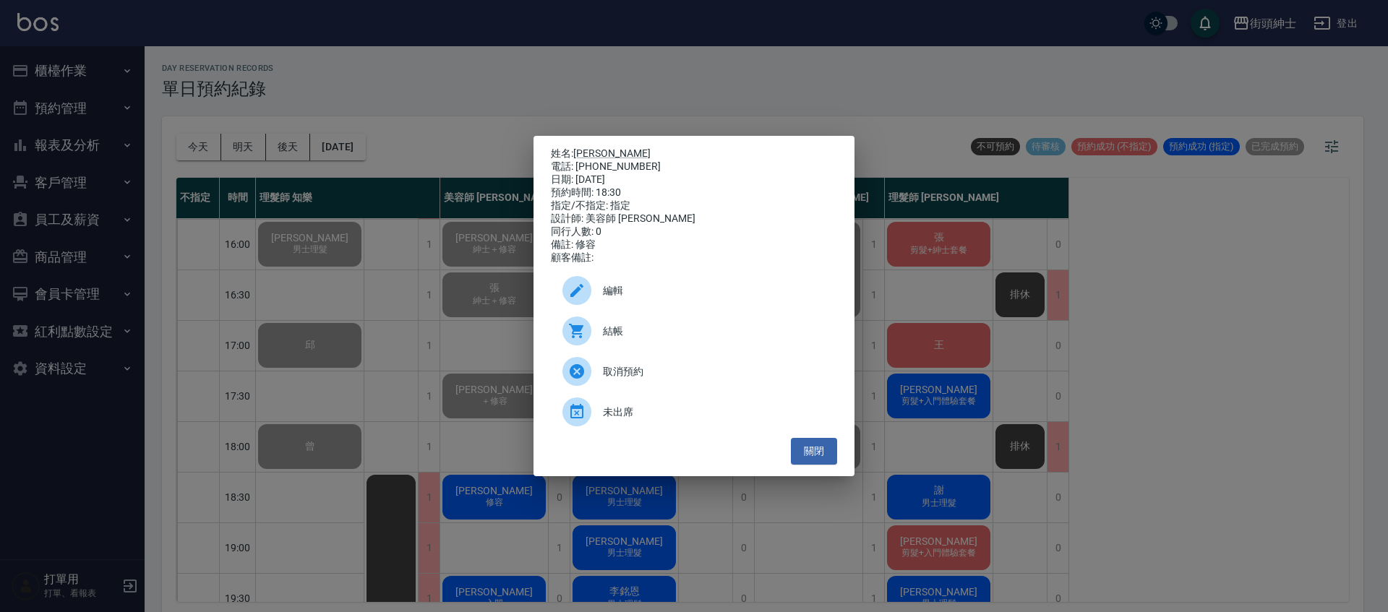
click at [603, 346] on div "結帳" at bounding box center [694, 331] width 286 height 40
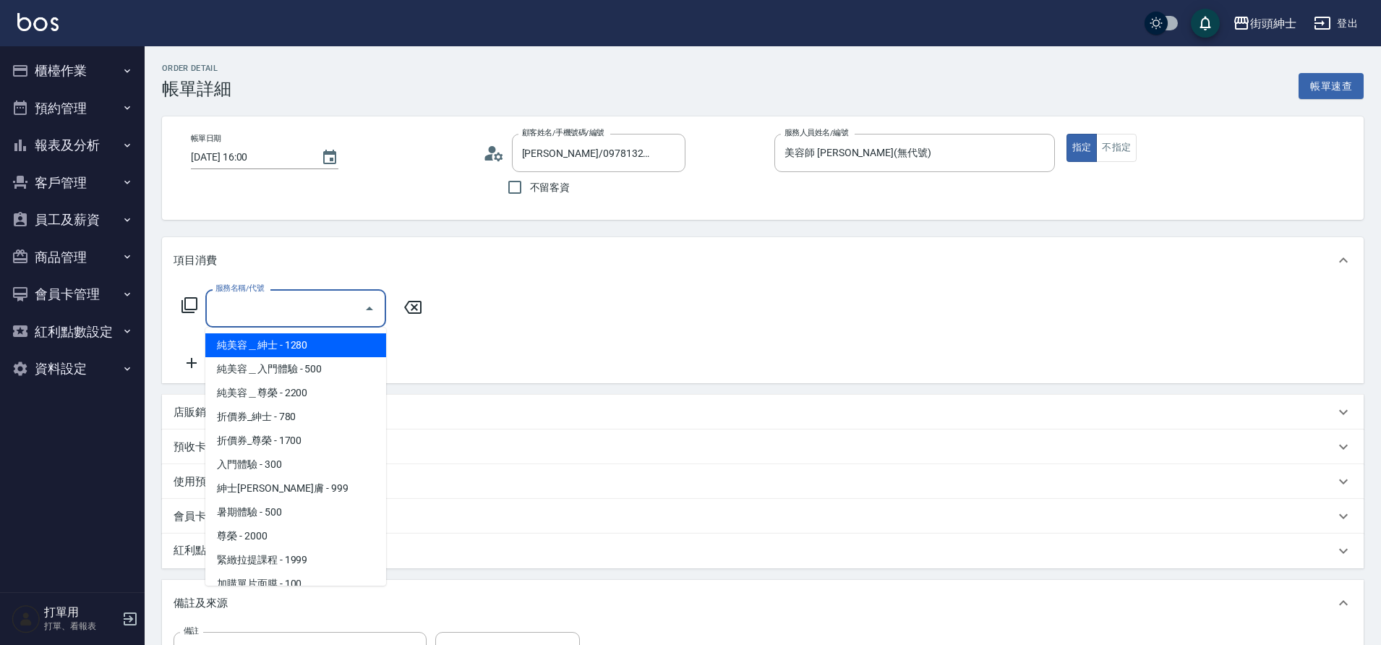
click at [309, 487] on span "紳士[PERSON_NAME]膚 - 999" at bounding box center [295, 488] width 181 height 24
type input "紳士[PERSON_NAME]膚"
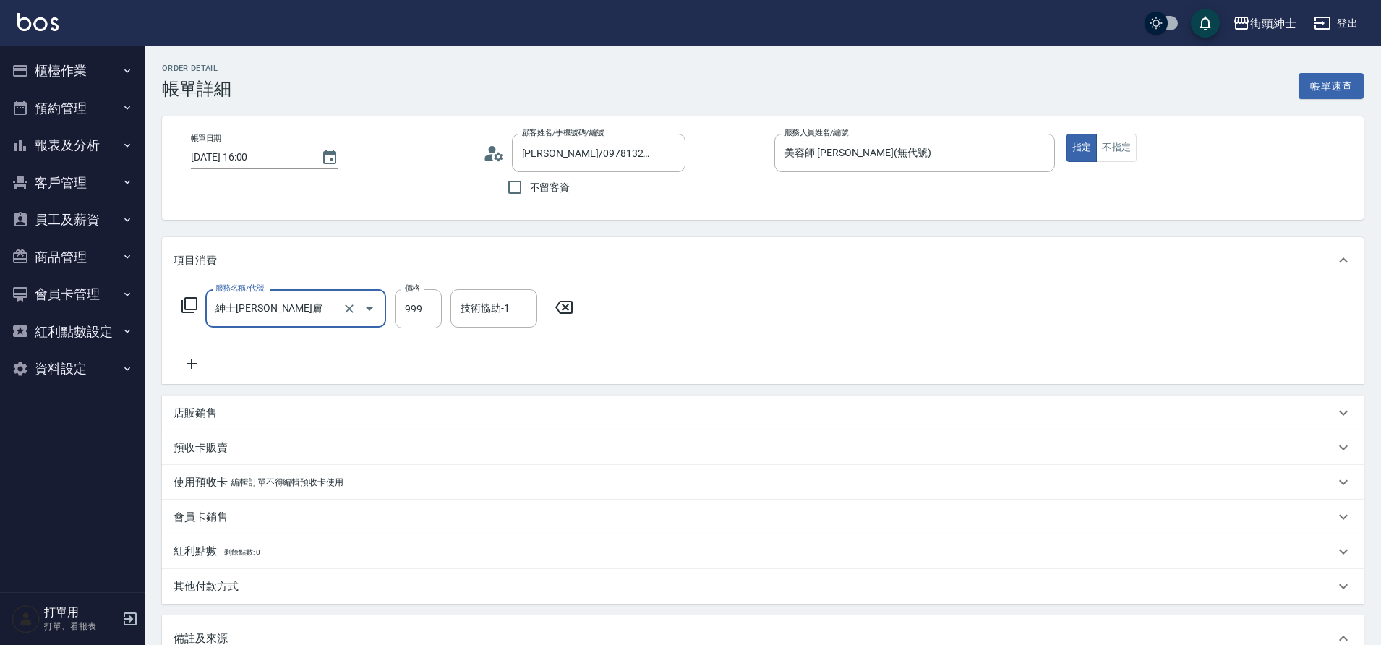
click at [199, 363] on icon at bounding box center [192, 363] width 36 height 17
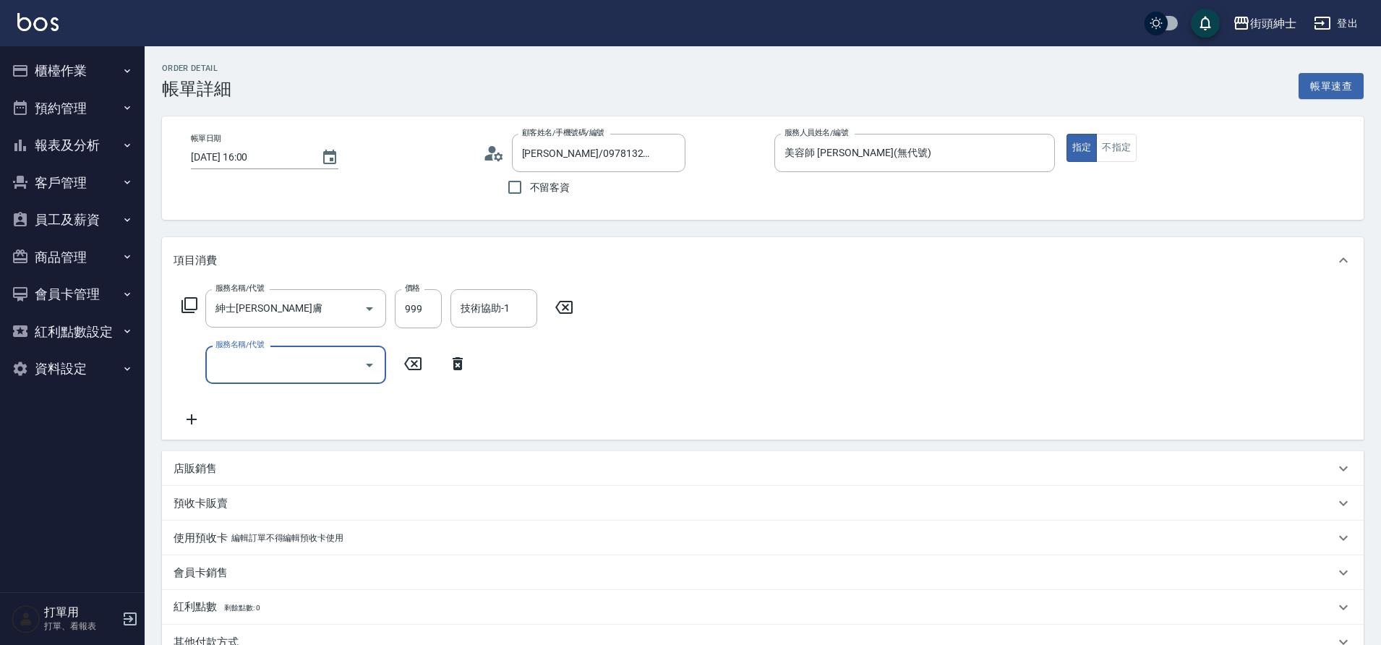
click at [267, 369] on input "服務名稱/代號" at bounding box center [285, 364] width 146 height 25
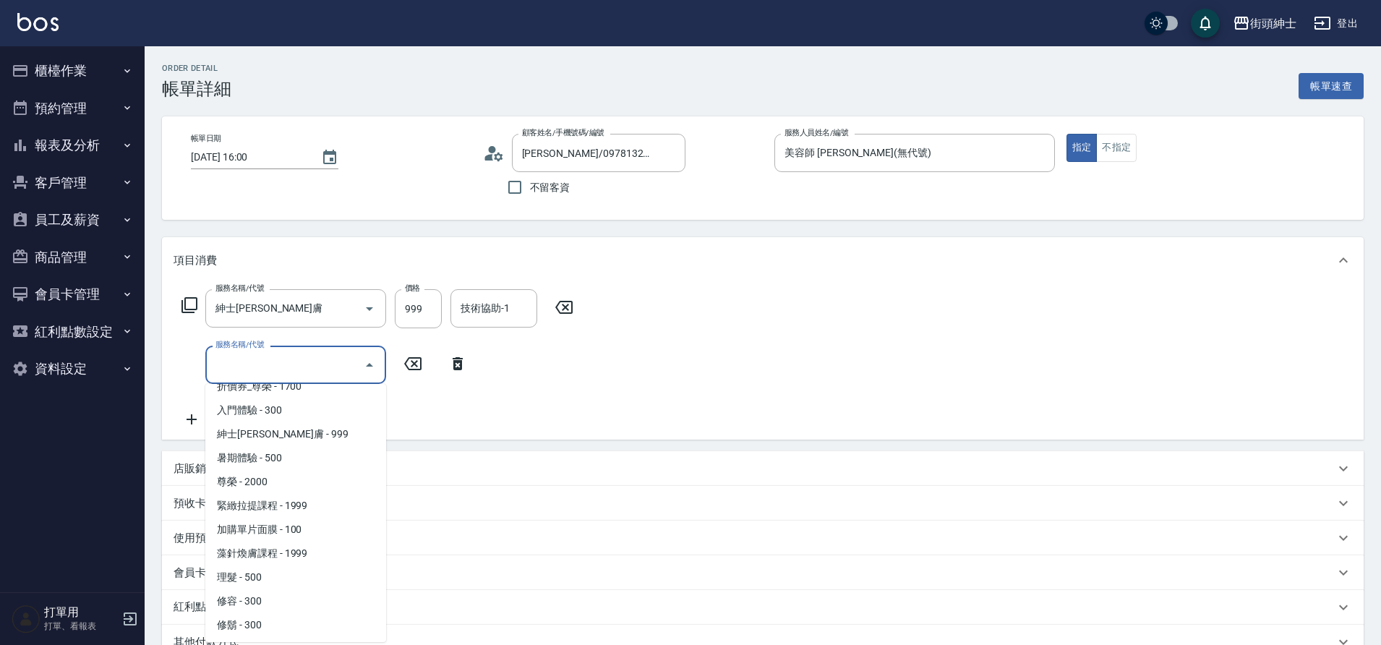
scroll to position [111, 0]
click at [257, 606] on span "修容 - 300" at bounding box center [295, 601] width 181 height 24
type input "修容(A03)"
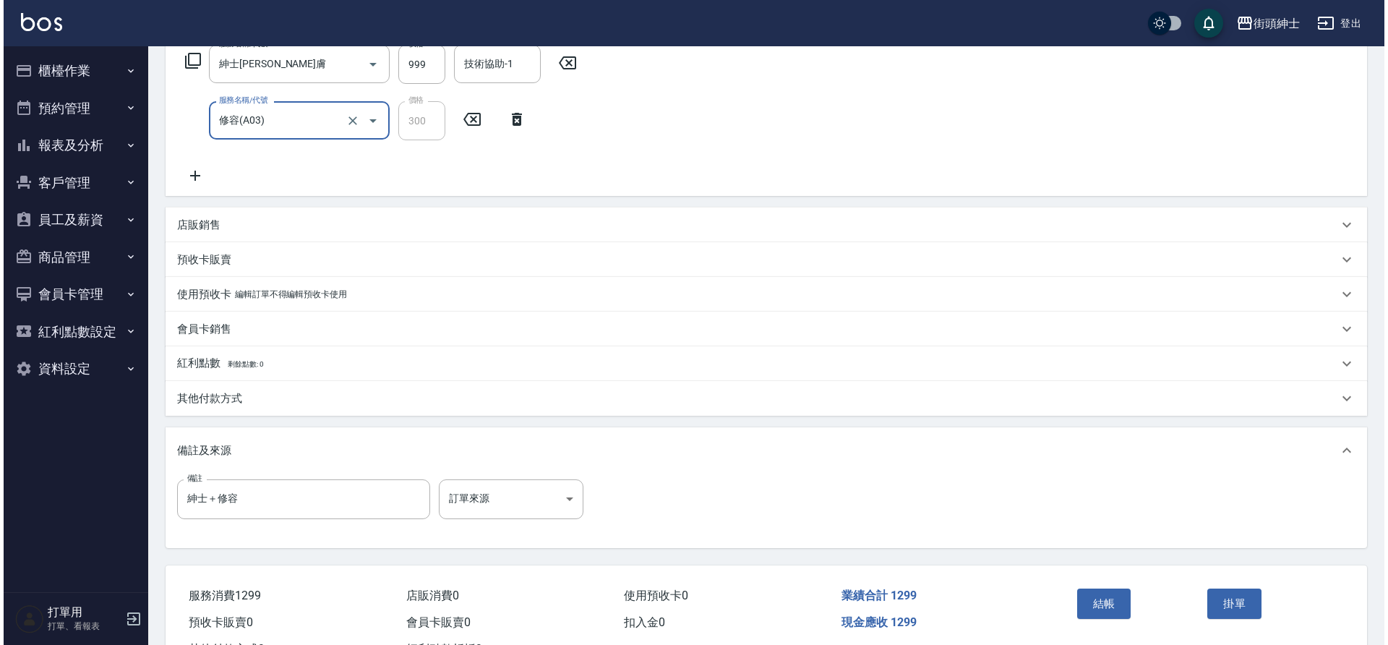
scroll to position [304, 0]
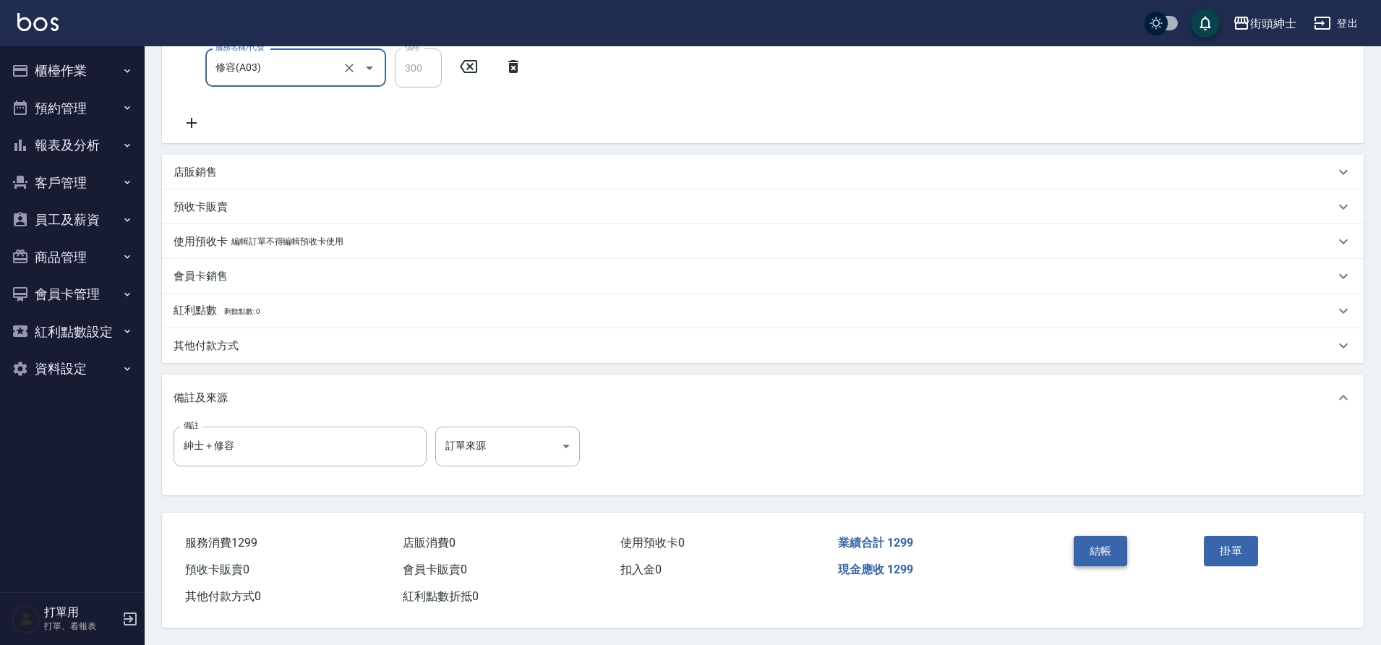
drag, startPoint x: 0, startPoint y: 0, endPoint x: 1120, endPoint y: 543, distance: 1244.7
click at [1120, 543] on button "結帳" at bounding box center [1101, 551] width 54 height 30
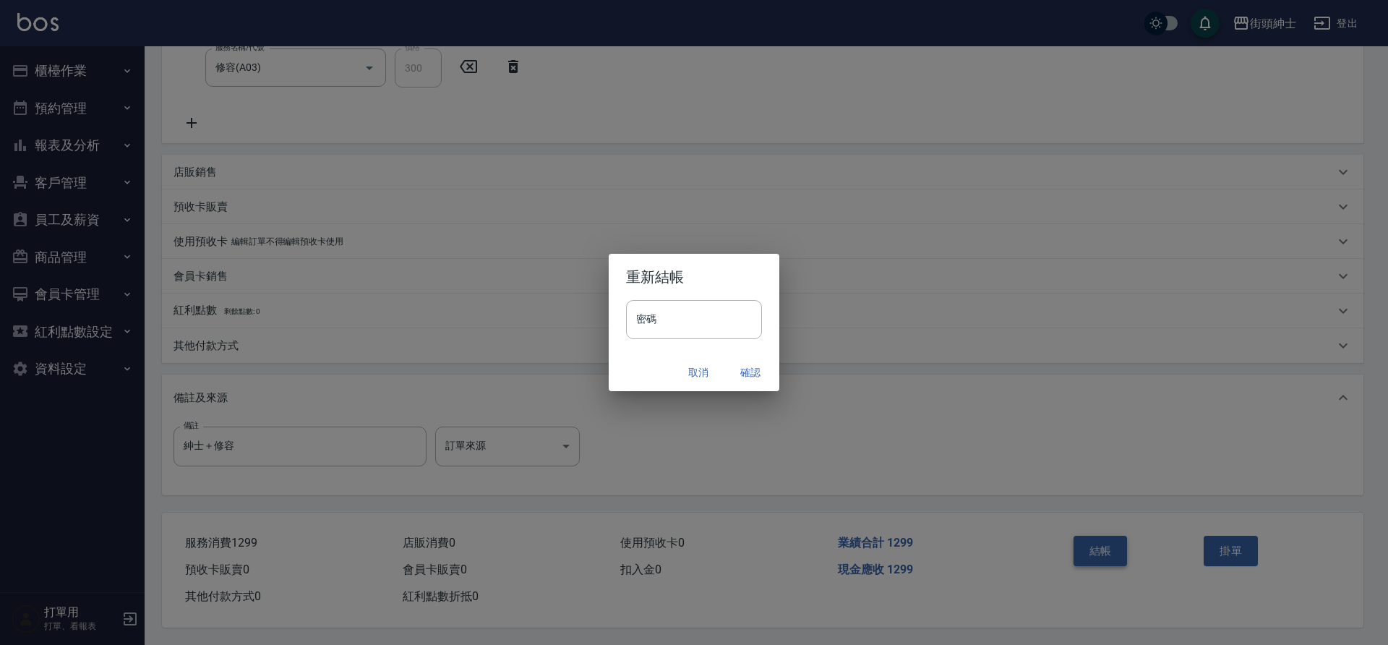
click at [743, 372] on button "確認" at bounding box center [750, 372] width 46 height 27
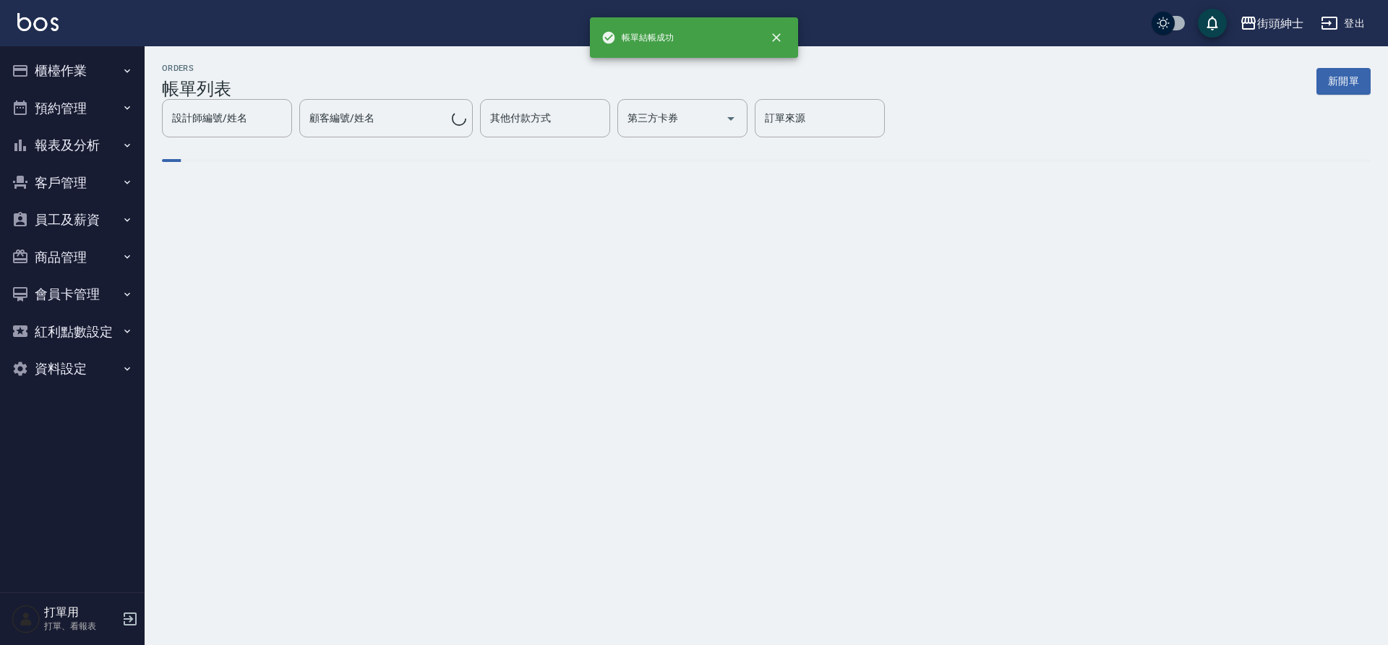
click at [74, 111] on button "預約管理" at bounding box center [72, 109] width 133 height 38
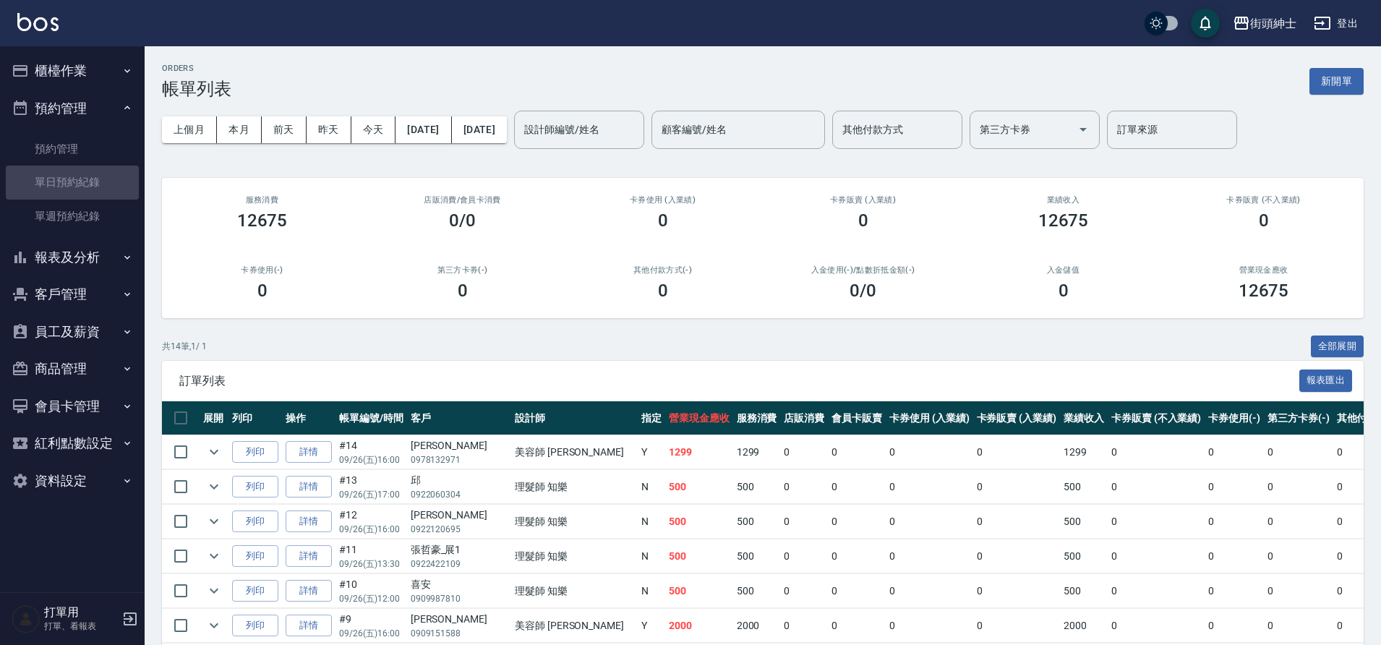
click at [103, 183] on link "單日預約紀錄" at bounding box center [72, 182] width 133 height 33
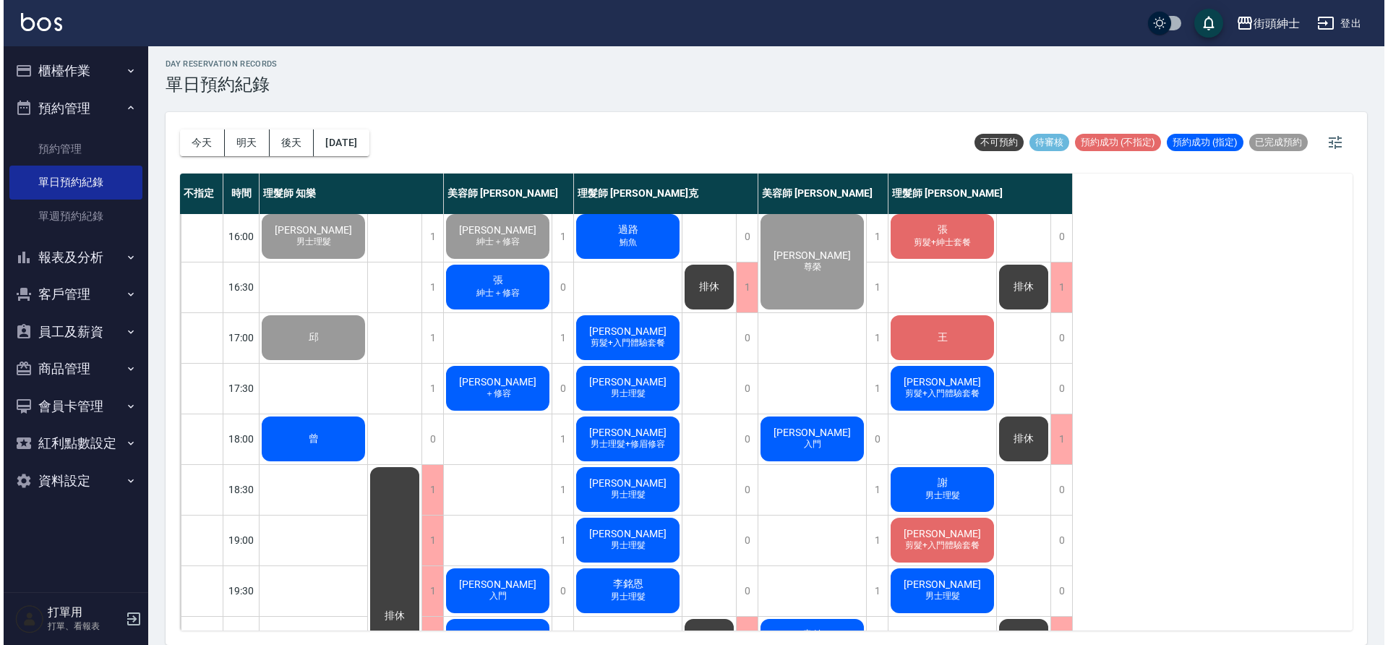
scroll to position [501, 0]
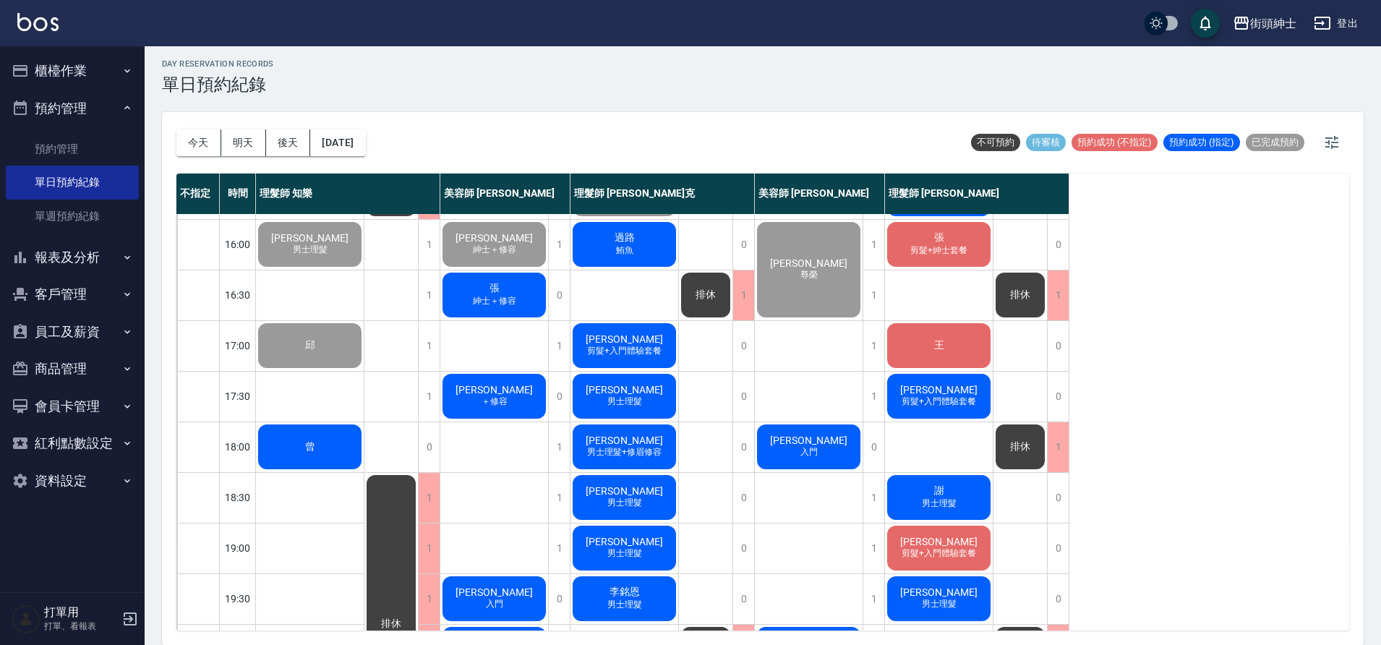
click at [496, 291] on span "張" at bounding box center [495, 288] width 16 height 13
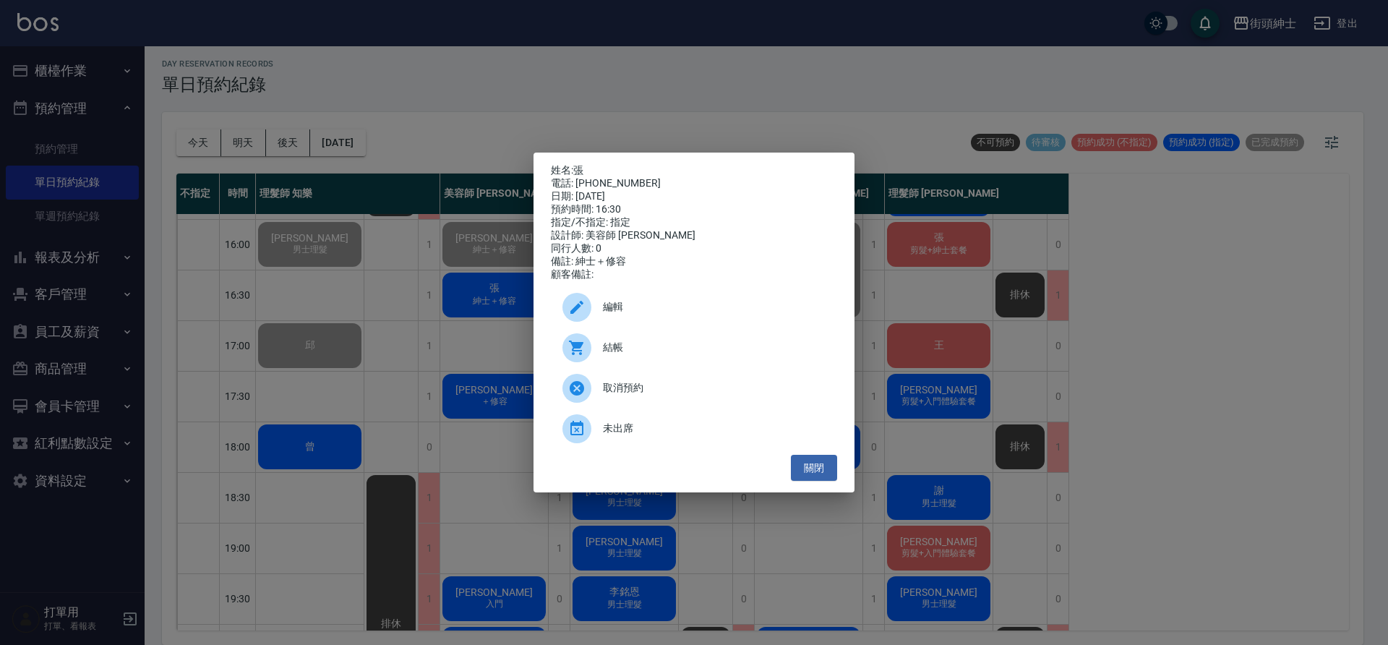
click at [672, 353] on span "結帳" at bounding box center [714, 347] width 223 height 15
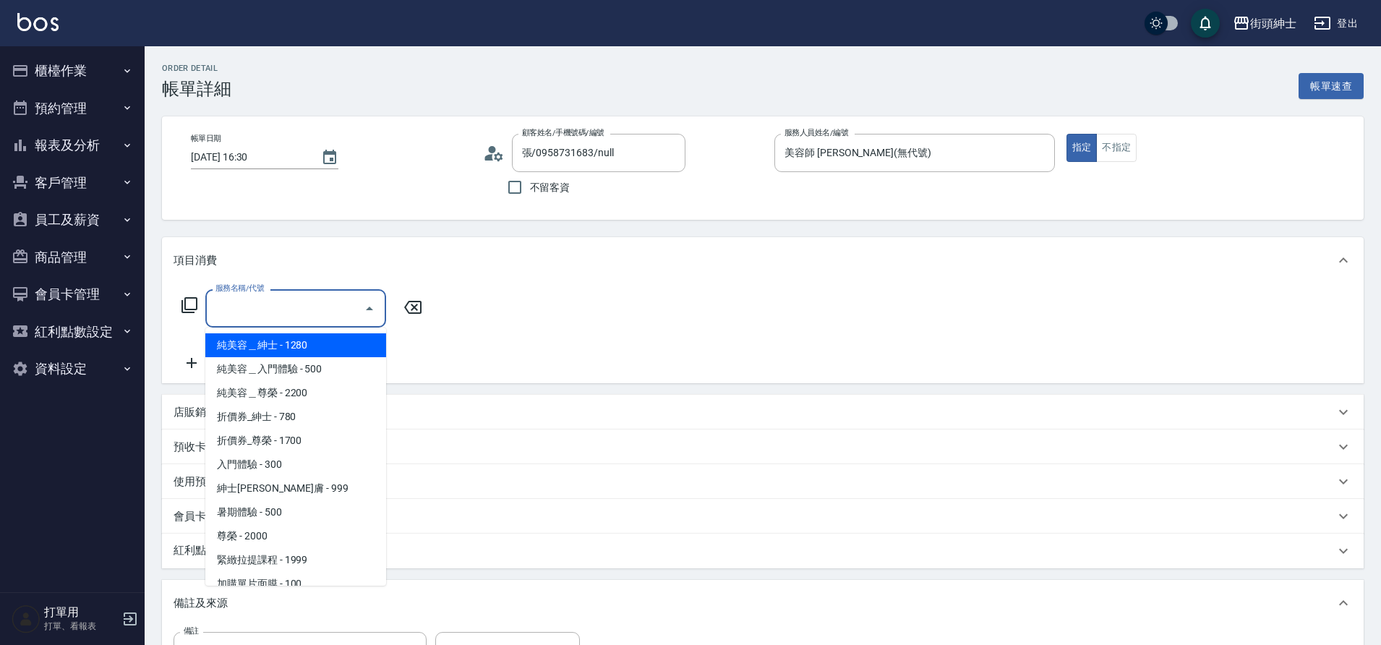
drag, startPoint x: 0, startPoint y: 0, endPoint x: 268, endPoint y: 487, distance: 555.7
click at [268, 487] on span "紳士[PERSON_NAME]膚 - 999" at bounding box center [295, 488] width 181 height 24
type input "紳士[PERSON_NAME]膚"
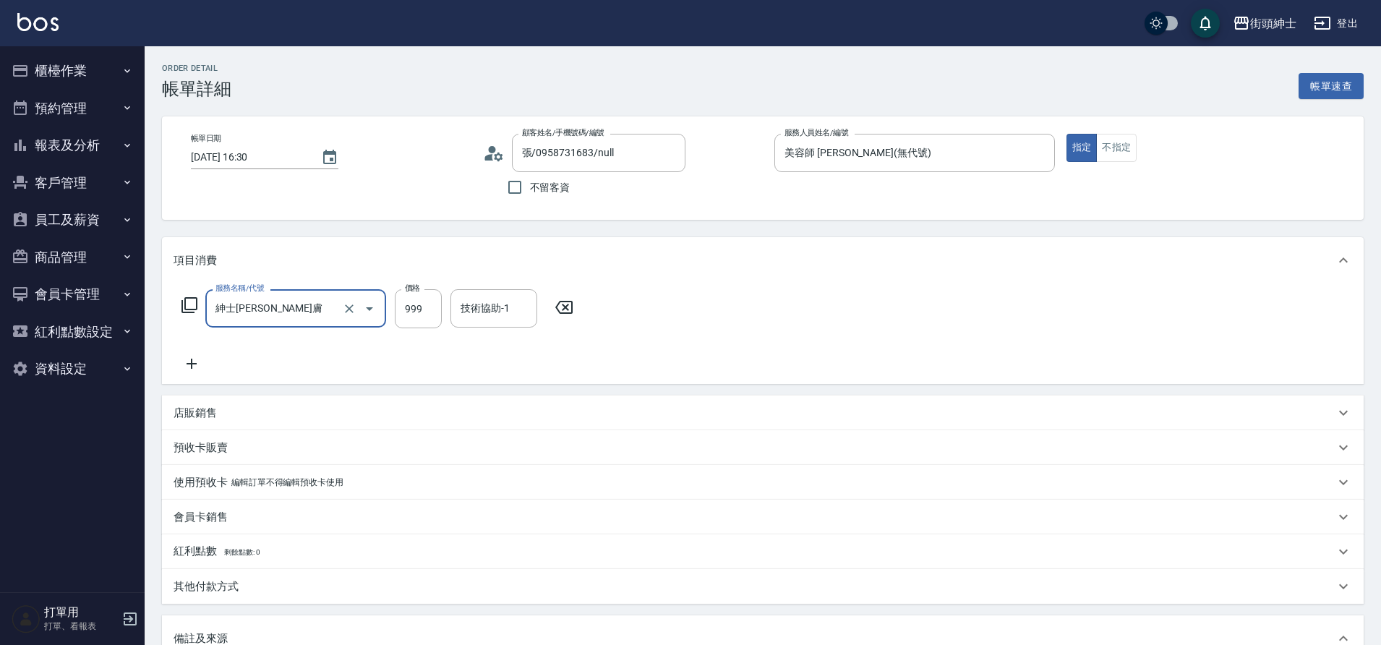
click at [202, 377] on div "服務名稱/代號 紳士[PERSON_NAME]膚 服務名稱/代號 價格 999 價格 技術協助-1 技術協助-1" at bounding box center [763, 333] width 1202 height 101
click at [198, 361] on icon at bounding box center [192, 363] width 36 height 17
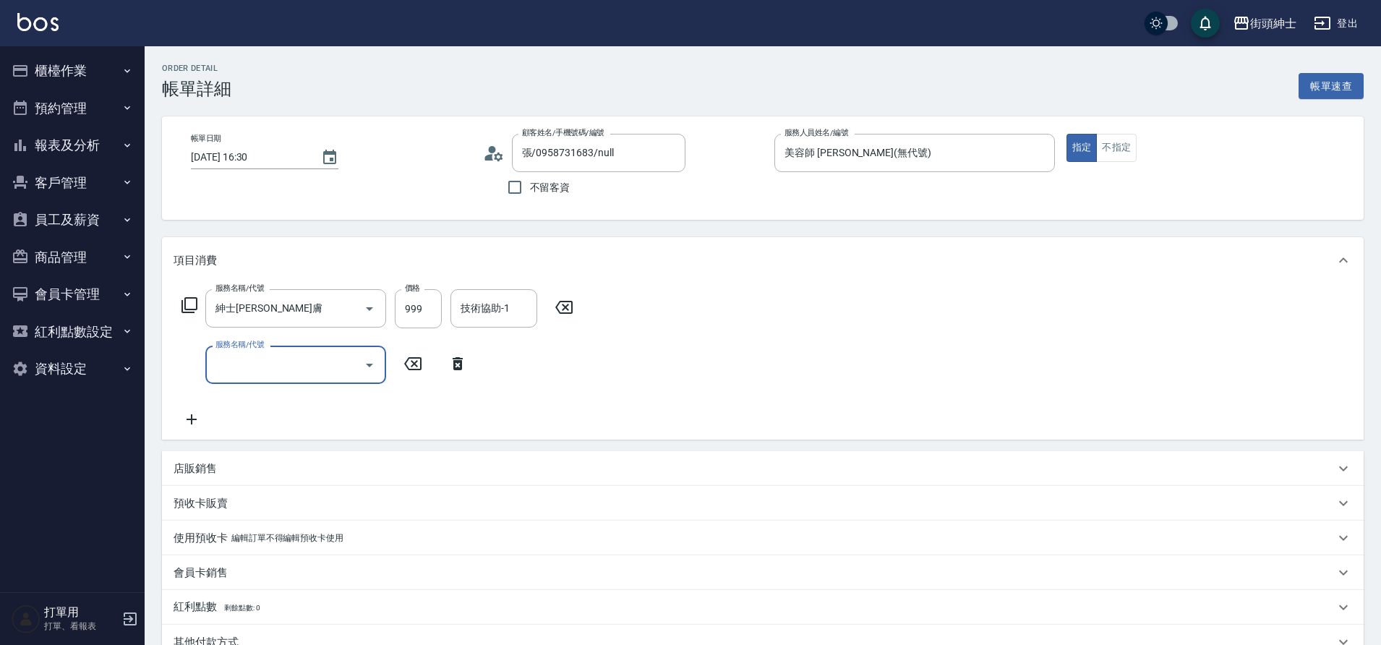
drag, startPoint x: 268, startPoint y: 487, endPoint x: 255, endPoint y: 374, distance: 113.5
click at [255, 374] on input "服務名稱/代號" at bounding box center [285, 364] width 146 height 25
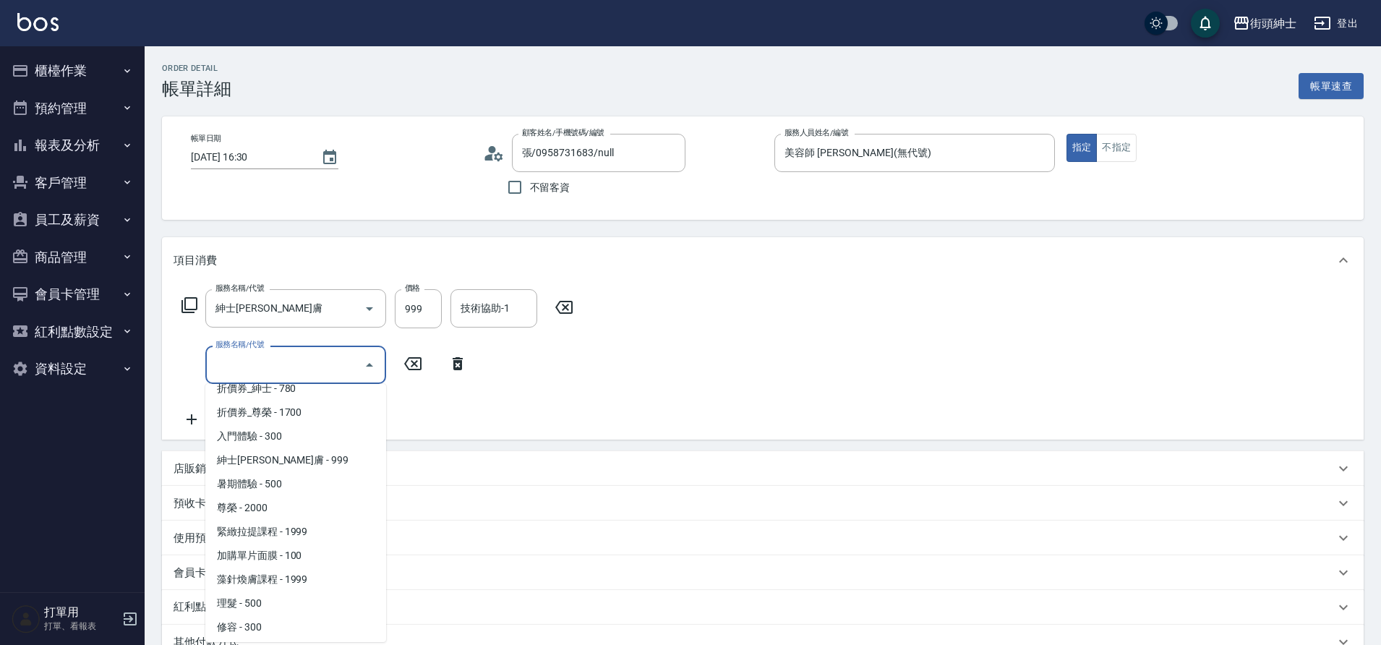
scroll to position [111, 0]
click at [269, 603] on span "修容 - 300" at bounding box center [295, 601] width 181 height 24
type input "修容(A03)"
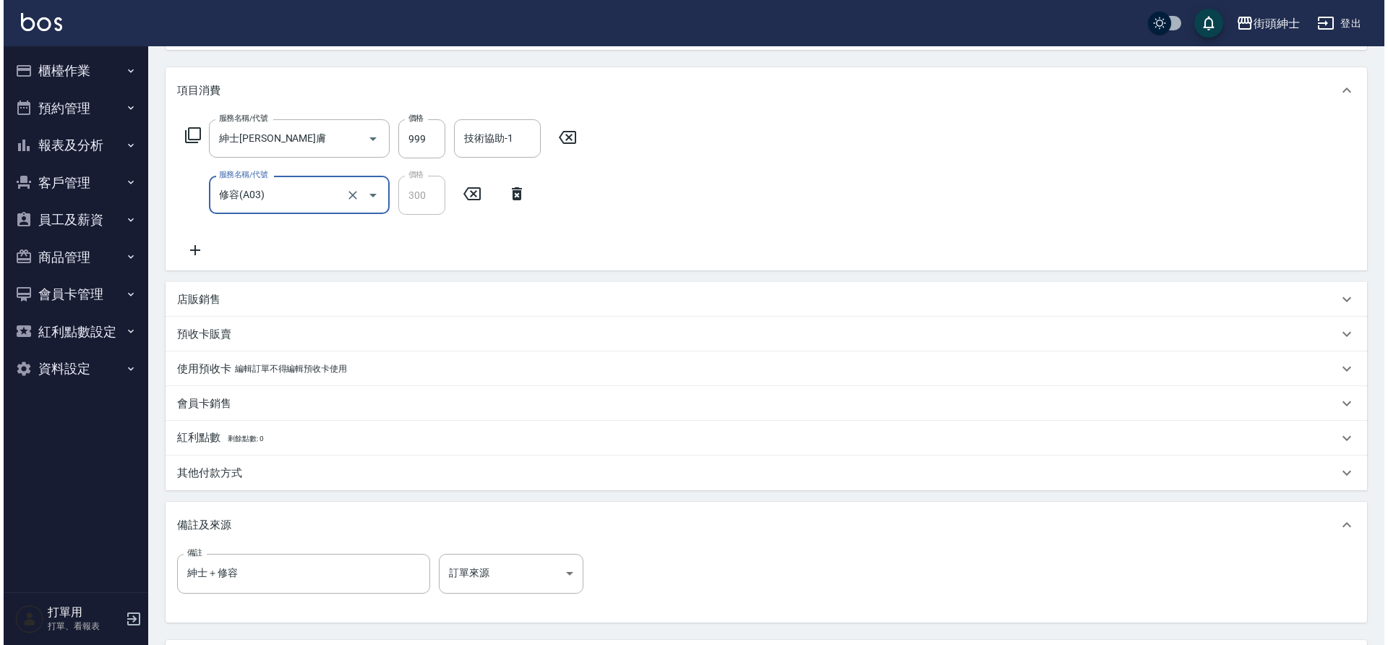
scroll to position [304, 0]
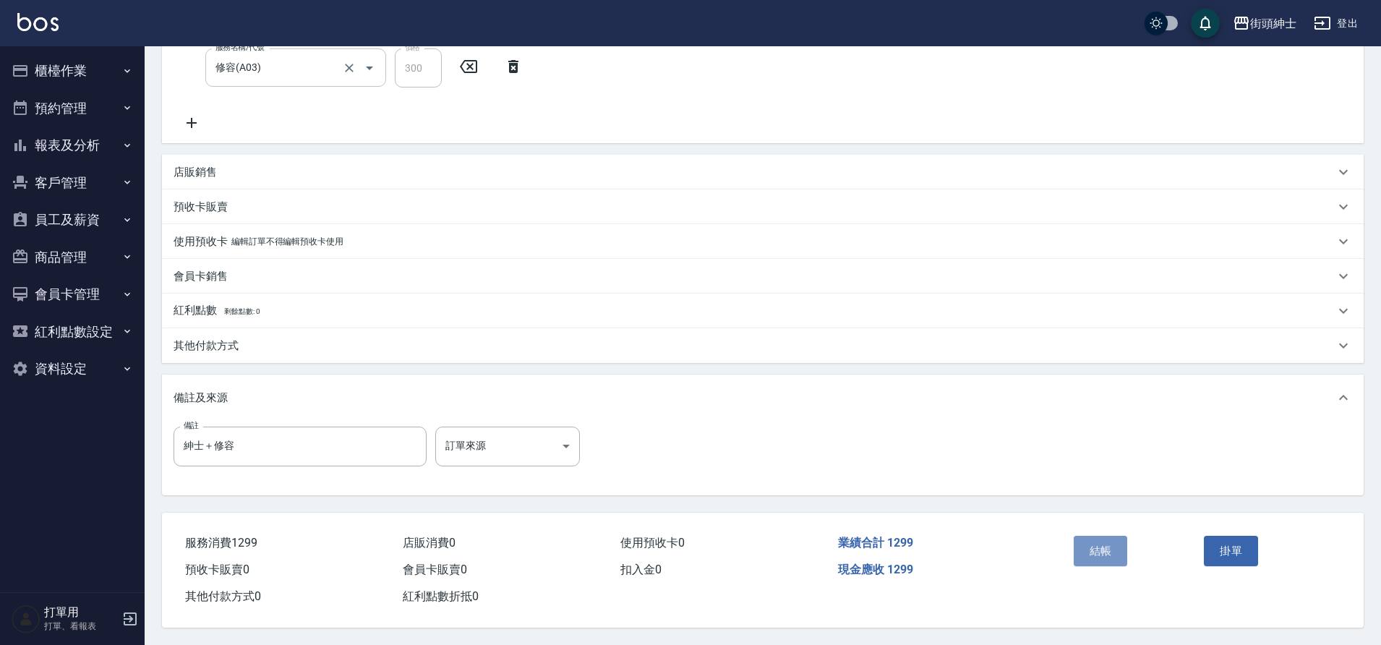
click at [1097, 547] on button "結帳" at bounding box center [1101, 551] width 54 height 30
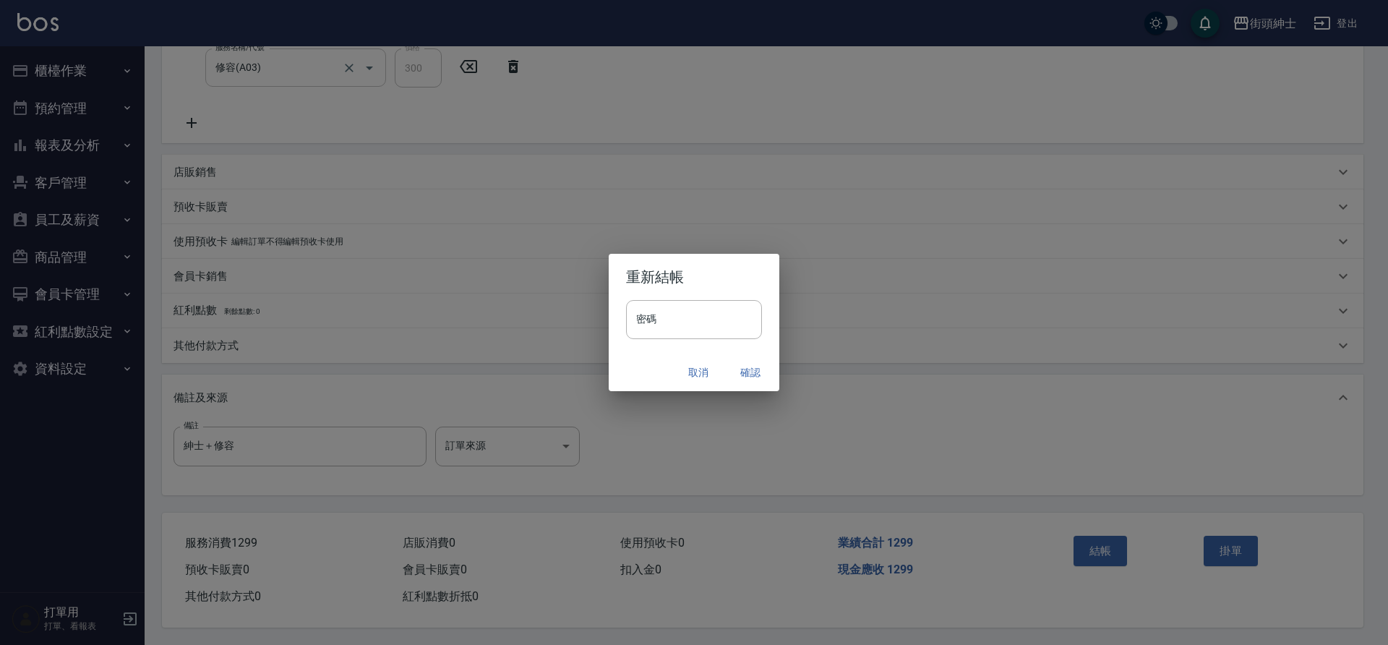
click at [738, 366] on button "確認" at bounding box center [750, 372] width 46 height 27
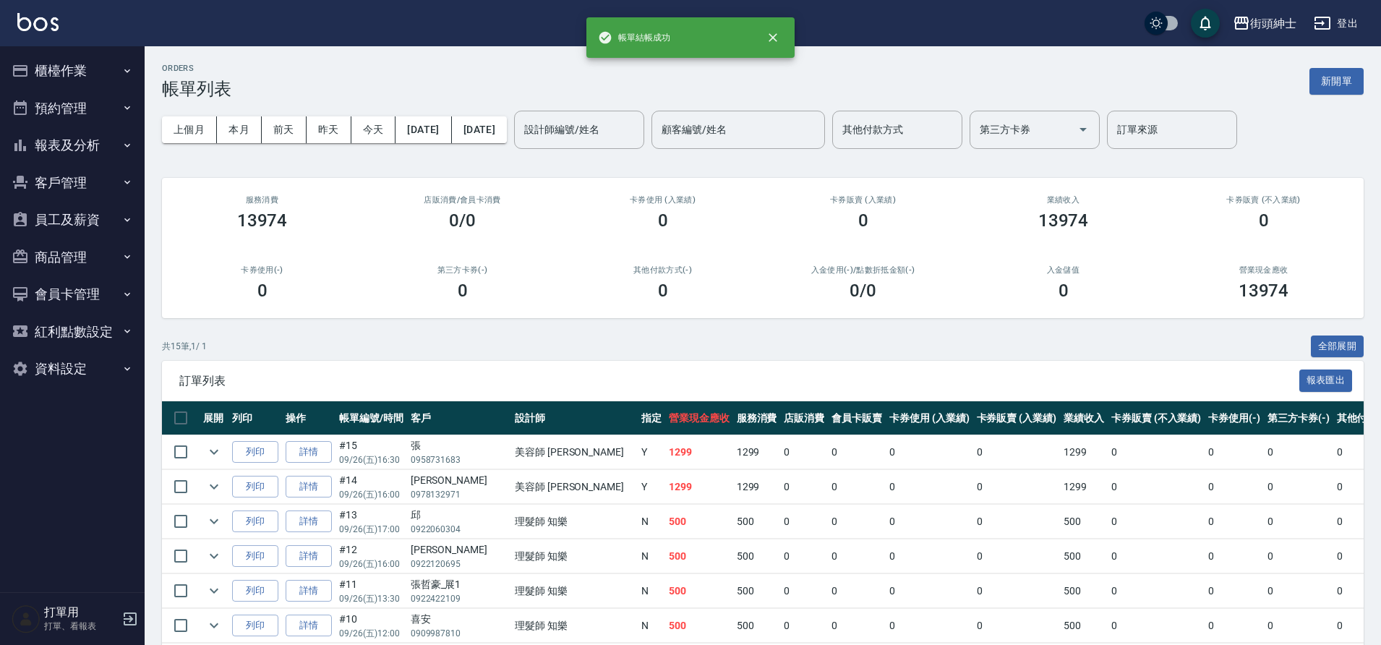
click at [110, 100] on button "預約管理" at bounding box center [72, 109] width 133 height 38
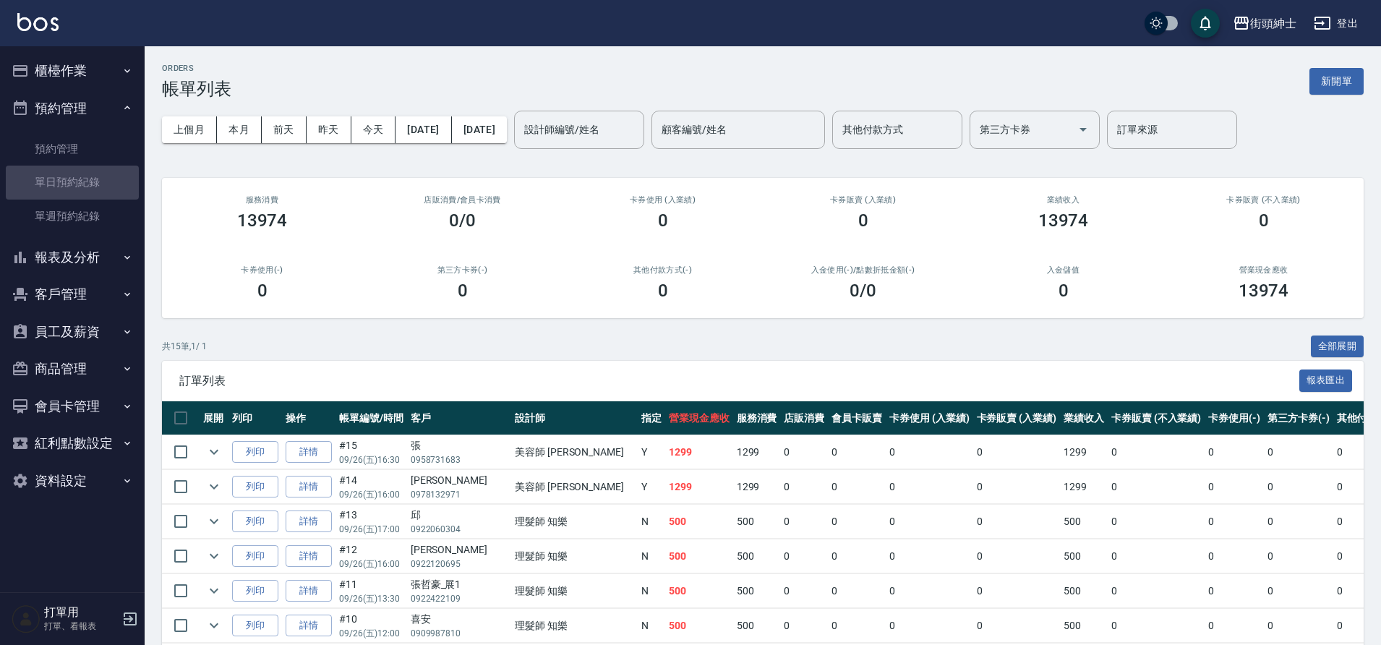
click at [98, 168] on link "單日預約紀錄" at bounding box center [72, 182] width 133 height 33
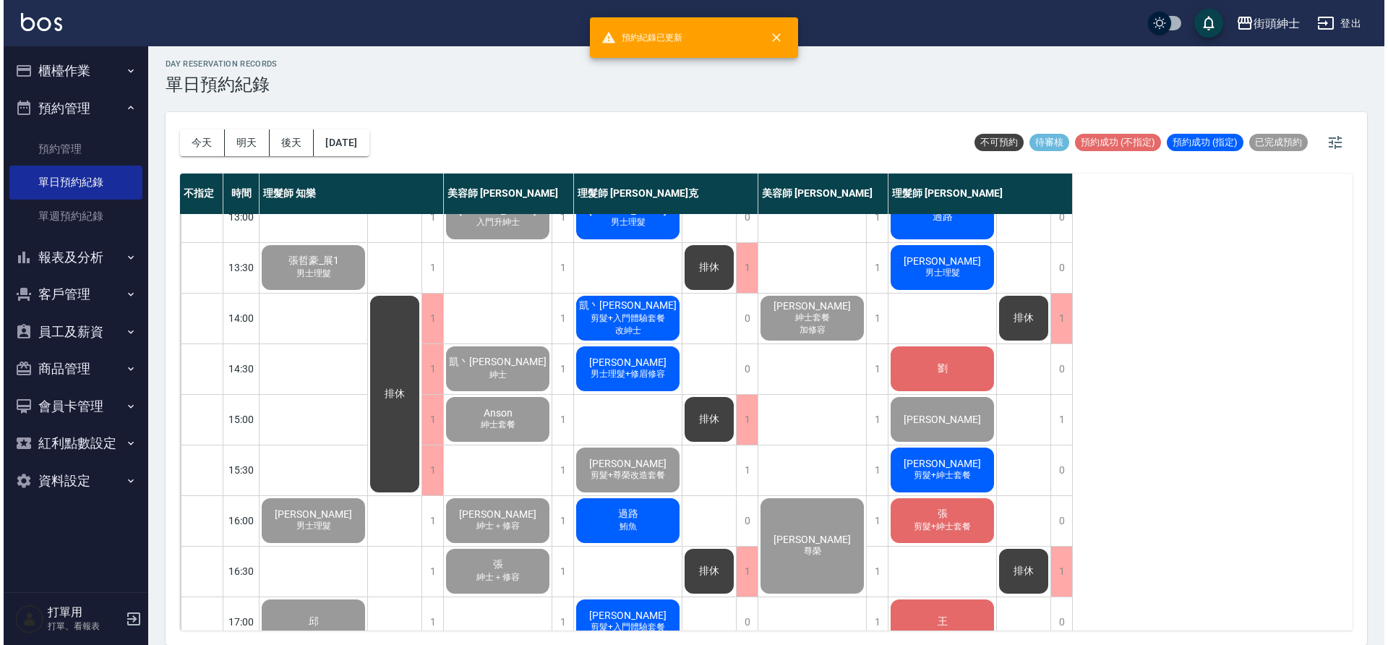
scroll to position [471, 0]
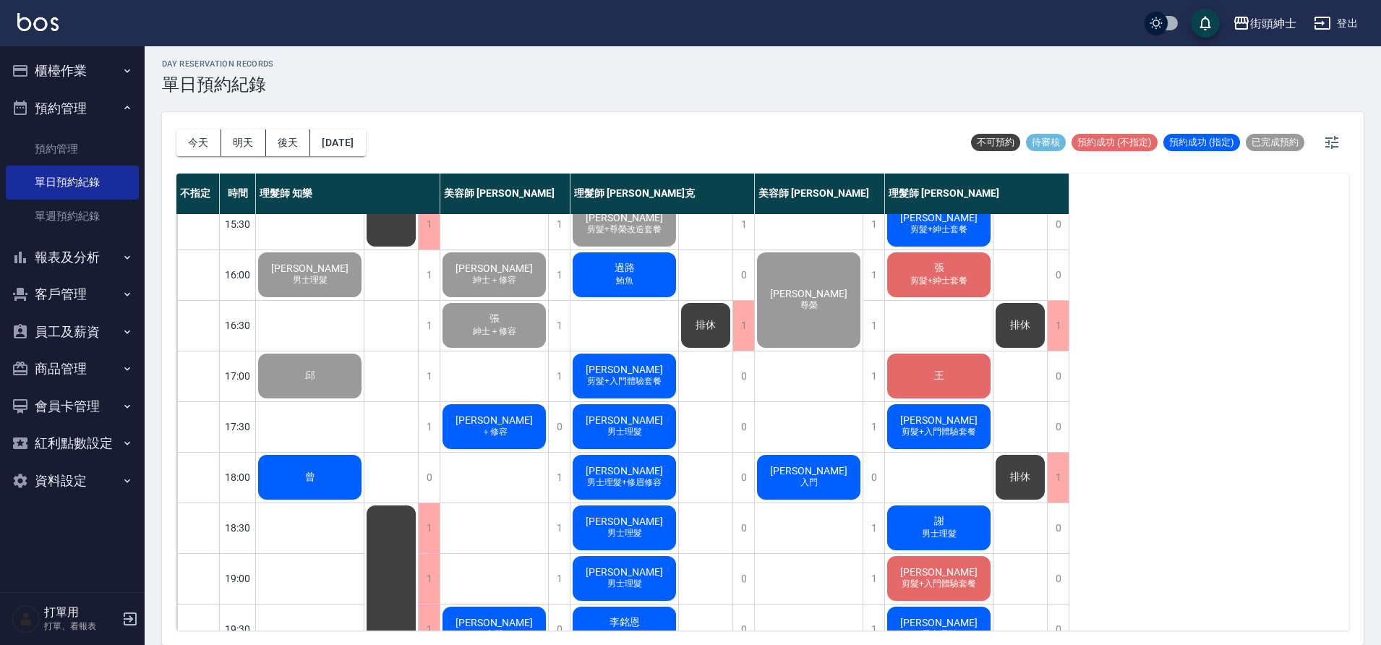
click at [529, 317] on div "張 紳士＋修容" at bounding box center [494, 325] width 108 height 49
click at [521, 432] on div "Johnson ＋修容" at bounding box center [494, 426] width 108 height 49
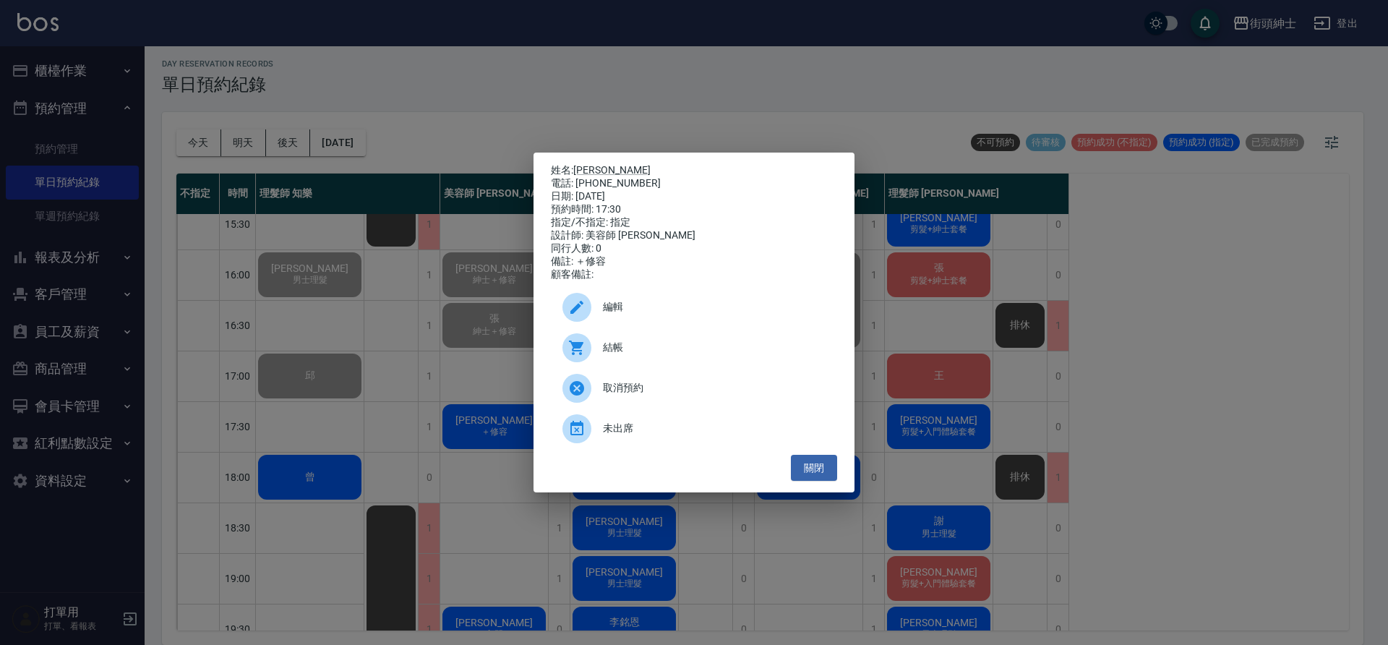
click at [607, 355] on span "結帳" at bounding box center [714, 347] width 223 height 15
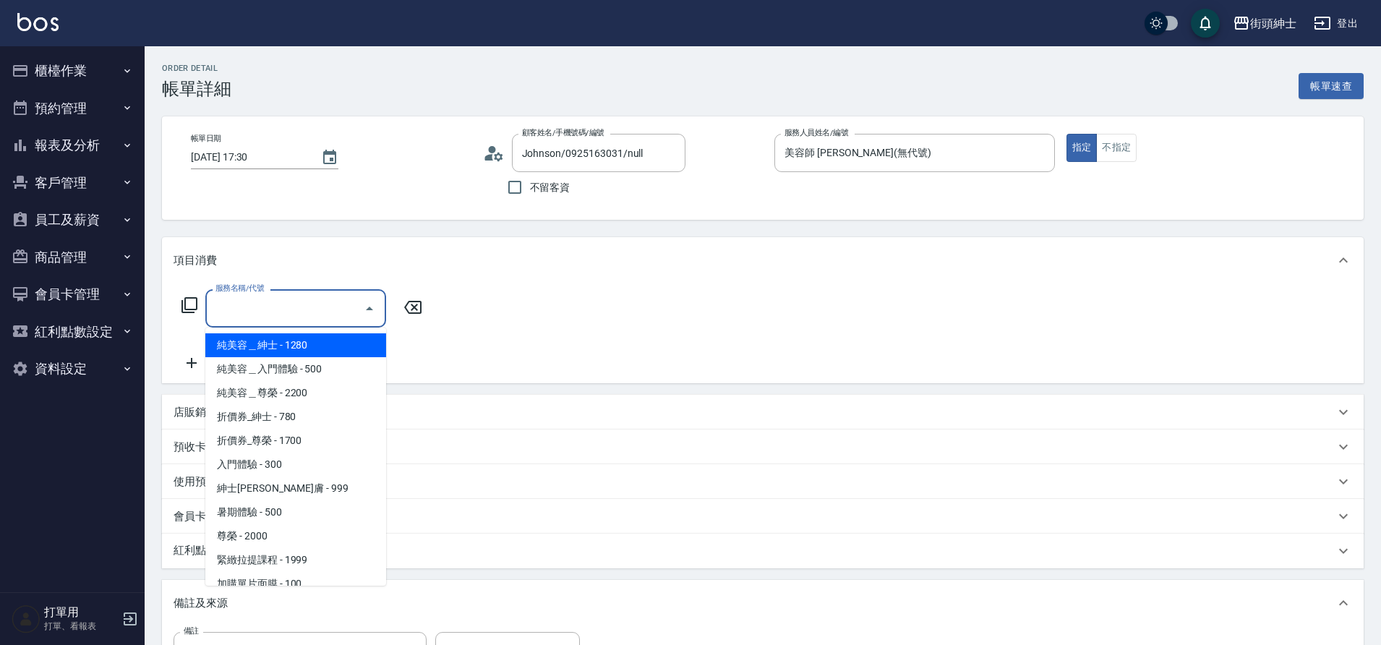
drag, startPoint x: 0, startPoint y: 0, endPoint x: 281, endPoint y: 466, distance: 543.6
click at [281, 466] on span "入門體驗 - 300" at bounding box center [295, 465] width 181 height 24
type input "入門體驗"
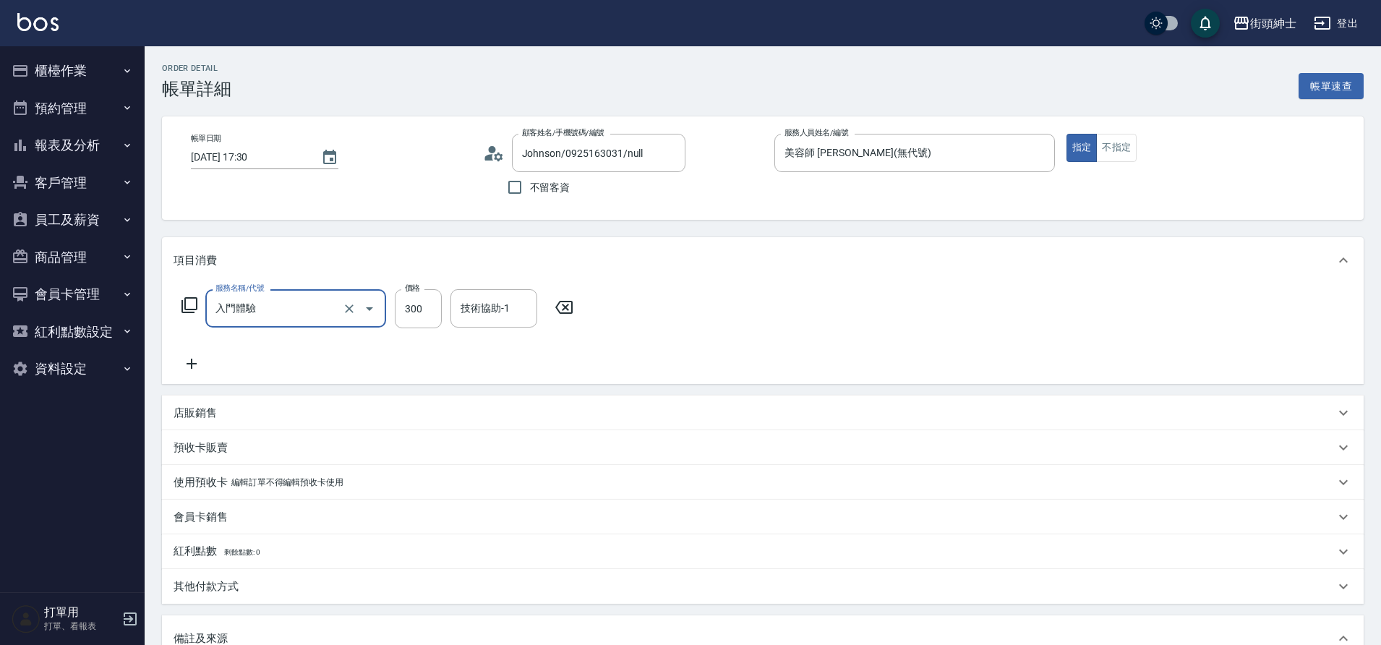
click at [197, 374] on div "服務名稱/代號 入門體驗 服務名稱/代號 價格 300 價格 技術協助-1 技術協助-1" at bounding box center [763, 333] width 1202 height 101
drag, startPoint x: 281, startPoint y: 466, endPoint x: 200, endPoint y: 365, distance: 129.1
click at [200, 365] on icon at bounding box center [192, 363] width 36 height 17
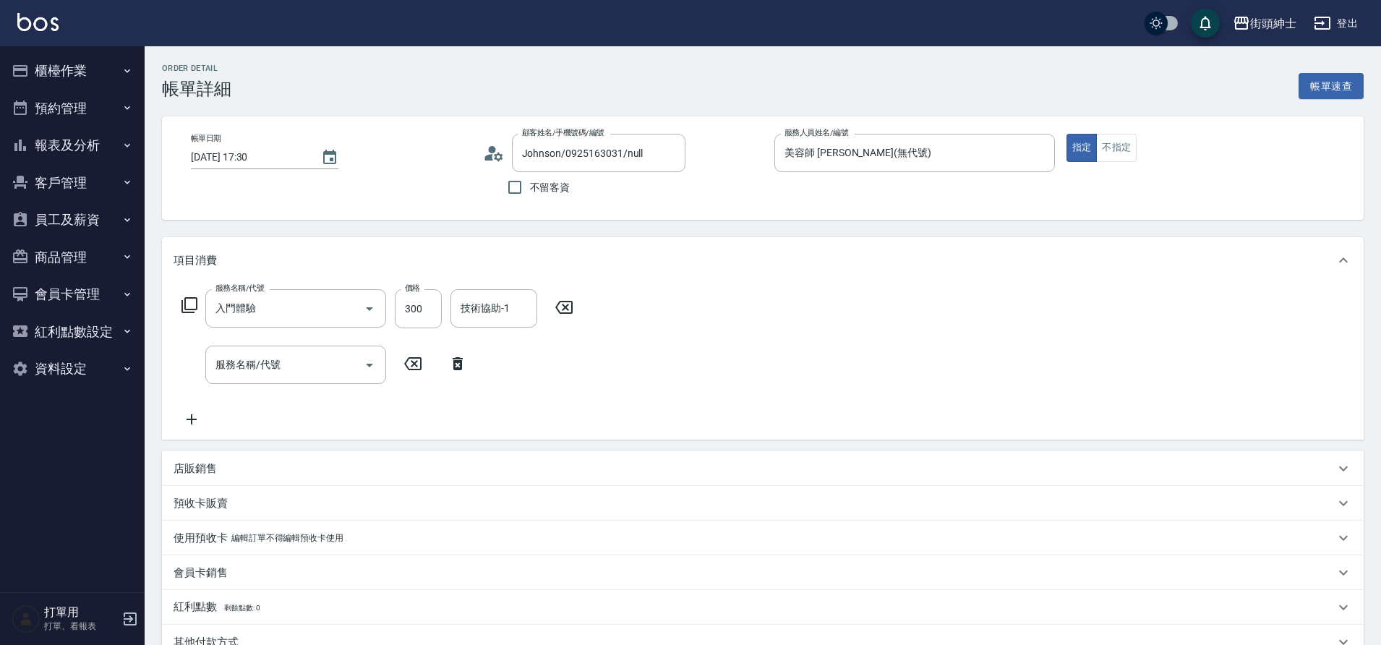
click at [277, 387] on div "服務名稱/代號 入門體驗 服務名稱/代號 價格 300 價格 技術協助-1 技術協助-1 服務名稱/代號 服務名稱/代號" at bounding box center [378, 358] width 409 height 139
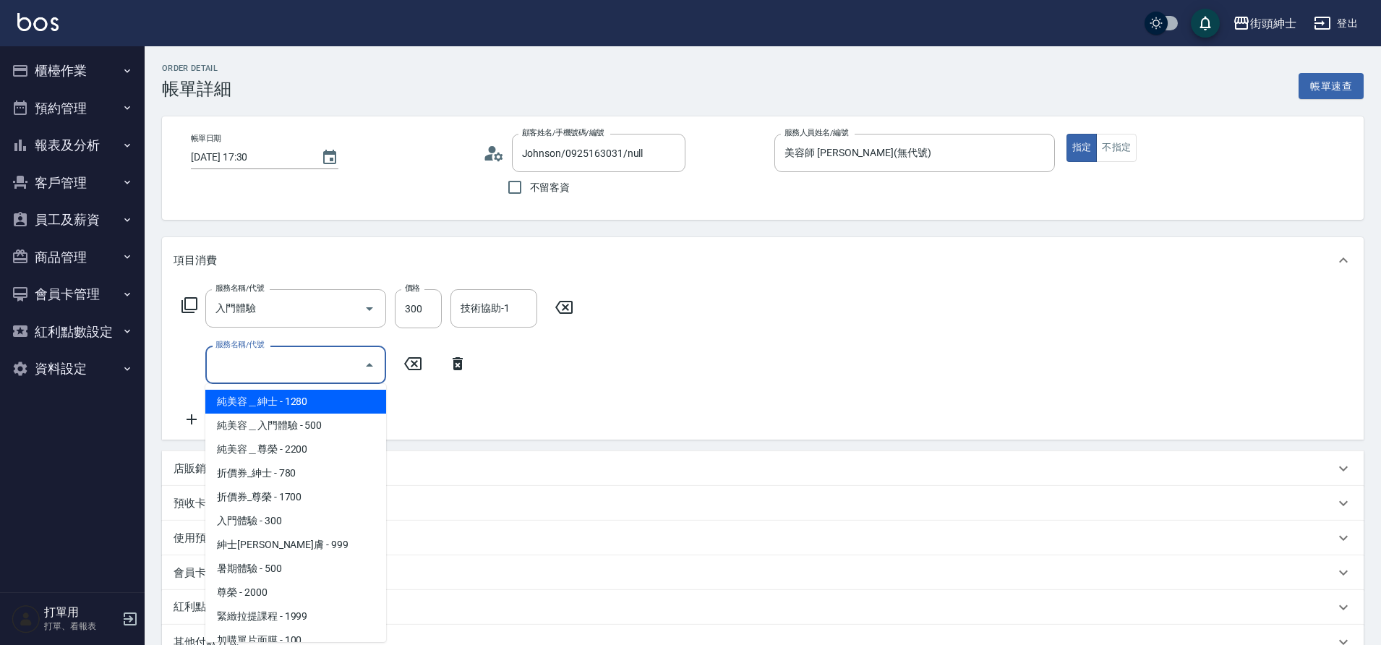
click at [293, 375] on input "服務名稱/代號" at bounding box center [285, 364] width 146 height 25
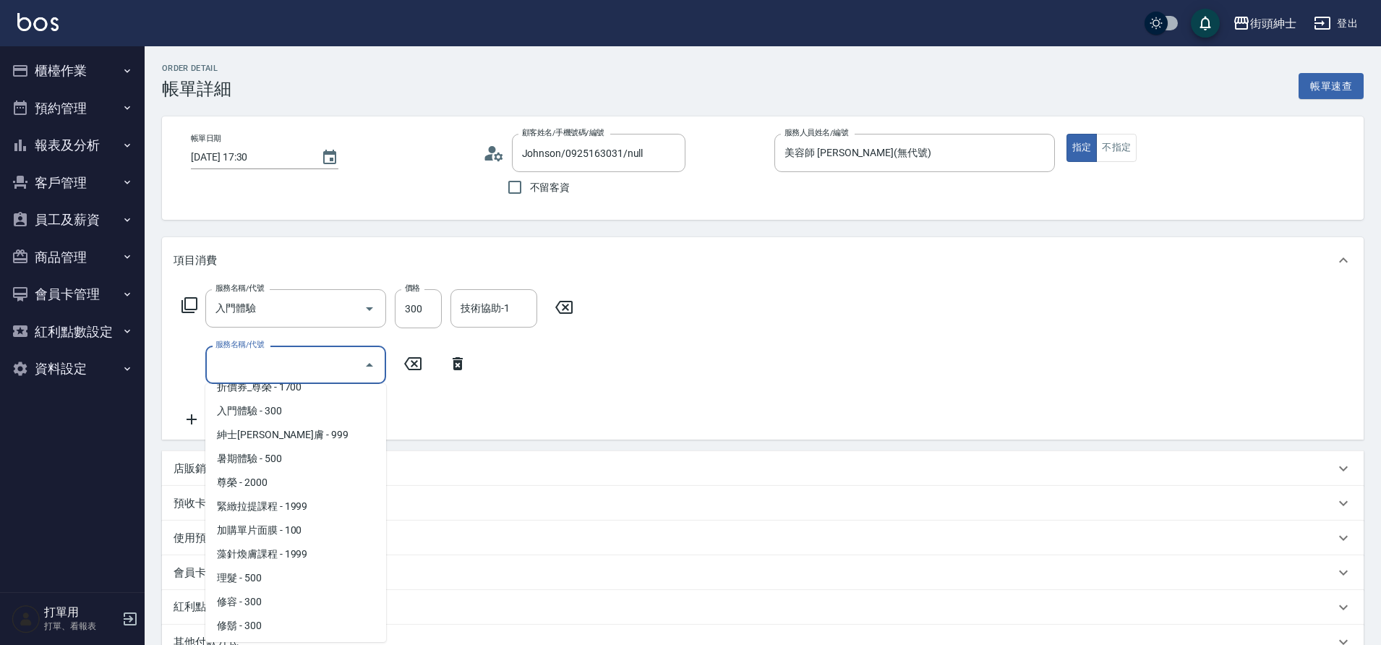
scroll to position [111, 0]
click at [250, 591] on span "修容 - 300" at bounding box center [295, 601] width 181 height 24
type input "修容(A03)"
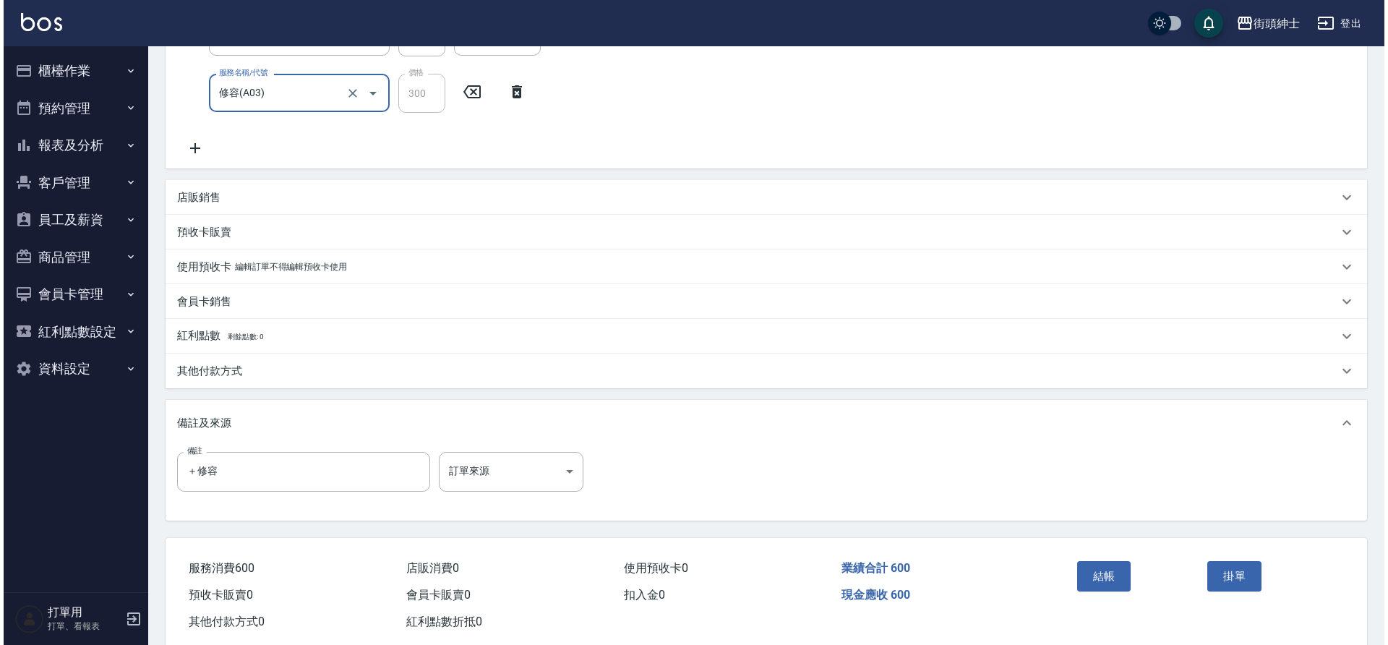
scroll to position [277, 0]
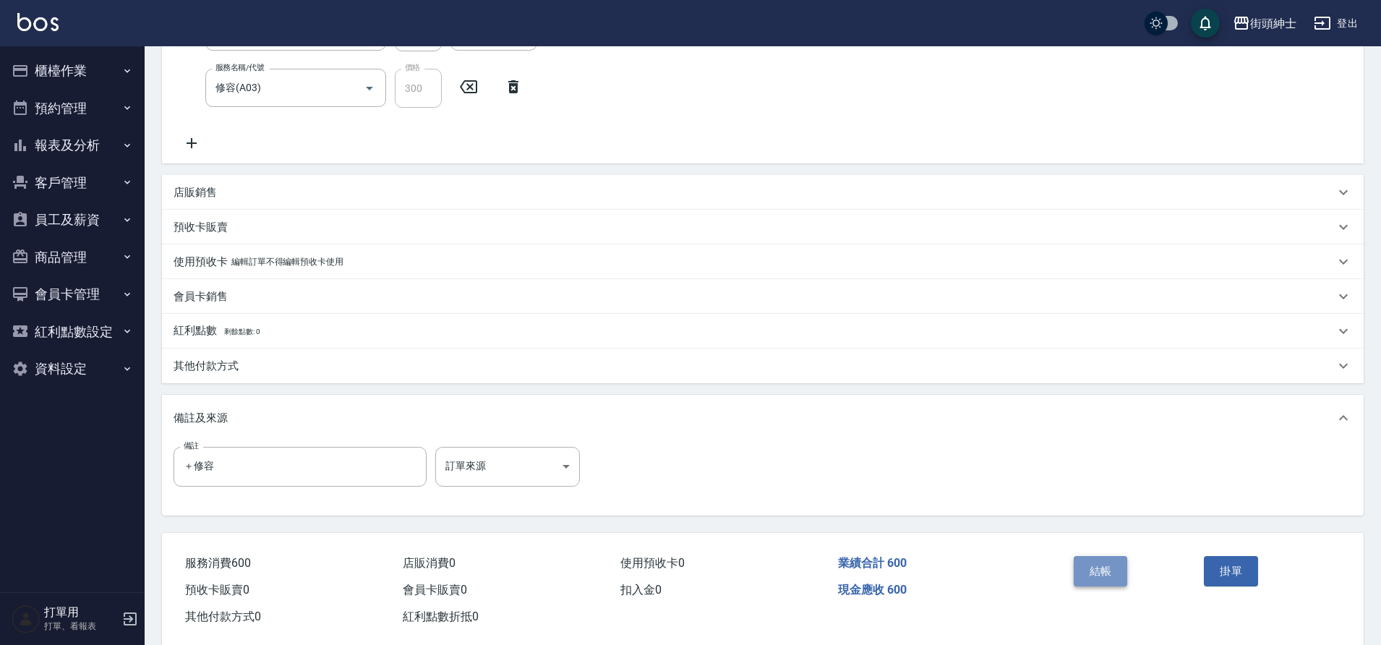
drag, startPoint x: 200, startPoint y: 365, endPoint x: 1096, endPoint y: 571, distance: 920.0
click at [1096, 571] on button "結帳" at bounding box center [1101, 571] width 54 height 30
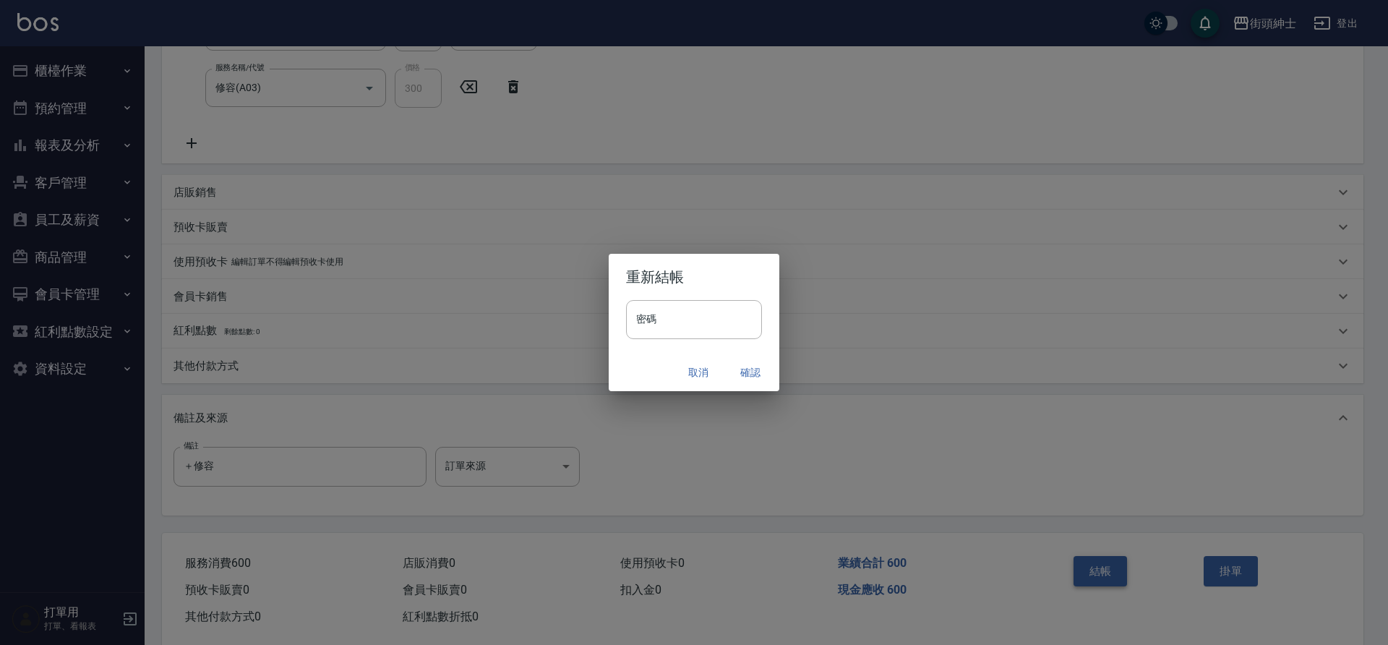
click at [750, 366] on button "確認" at bounding box center [750, 372] width 46 height 27
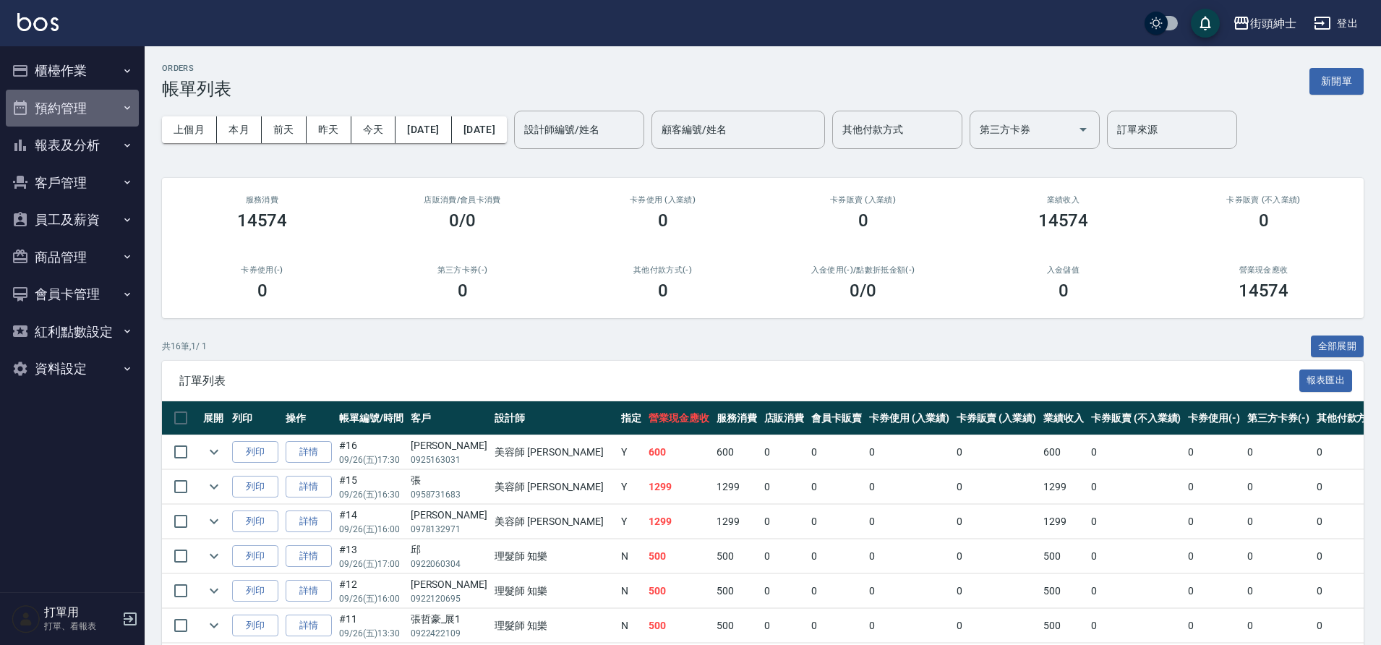
drag, startPoint x: 1096, startPoint y: 571, endPoint x: 92, endPoint y: 108, distance: 1105.8
click at [92, 108] on button "預約管理" at bounding box center [72, 109] width 133 height 38
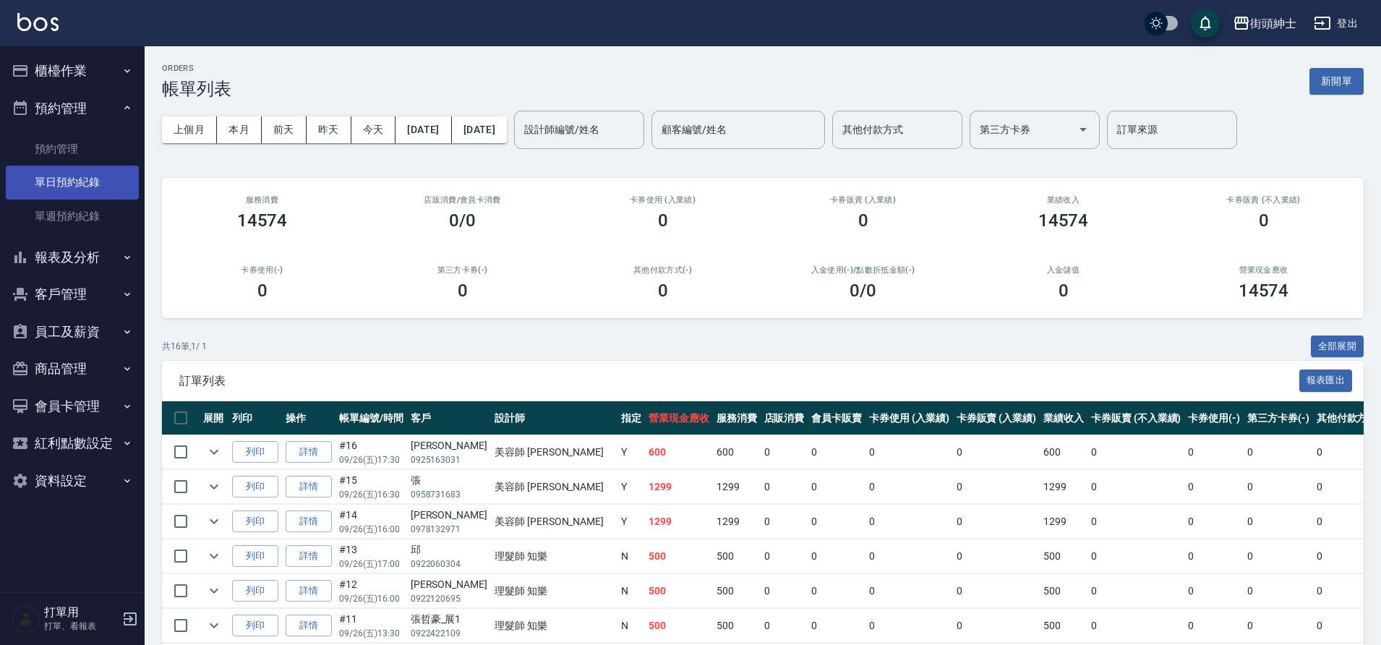
drag, startPoint x: 92, startPoint y: 108, endPoint x: 85, endPoint y: 174, distance: 66.2
click at [85, 174] on link "單日預約紀錄" at bounding box center [72, 182] width 133 height 33
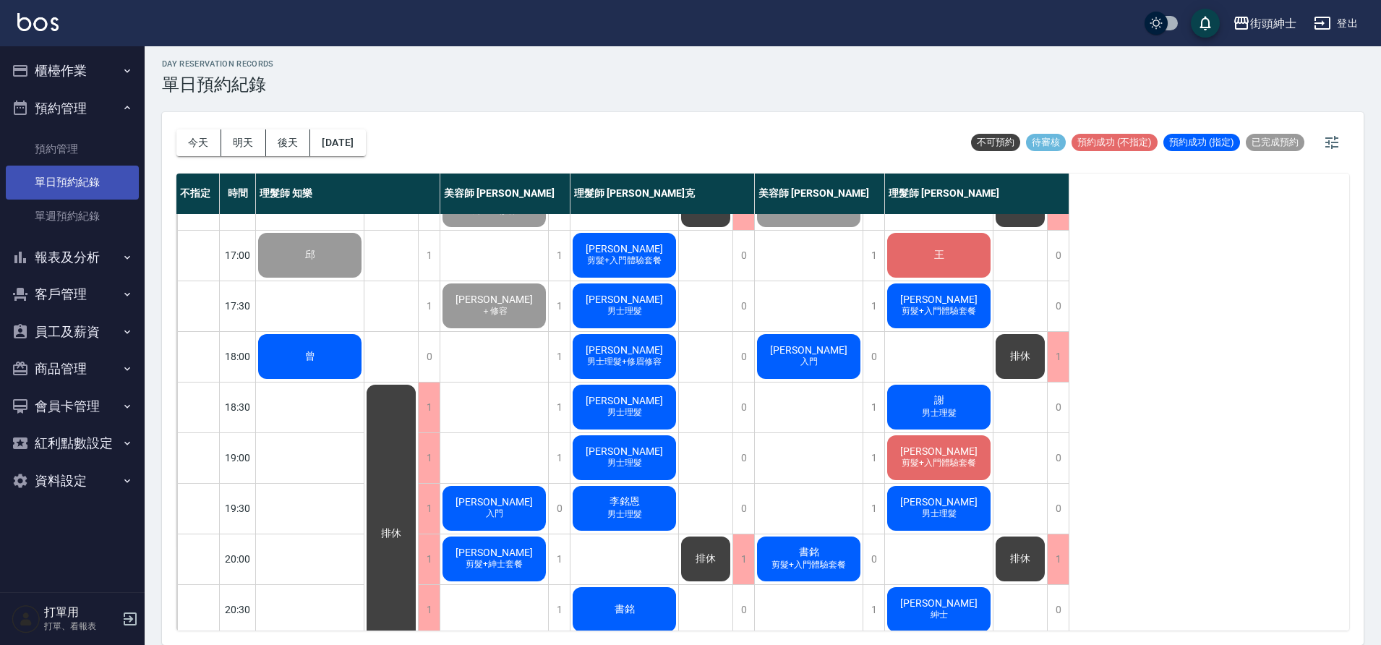
scroll to position [658, 0]
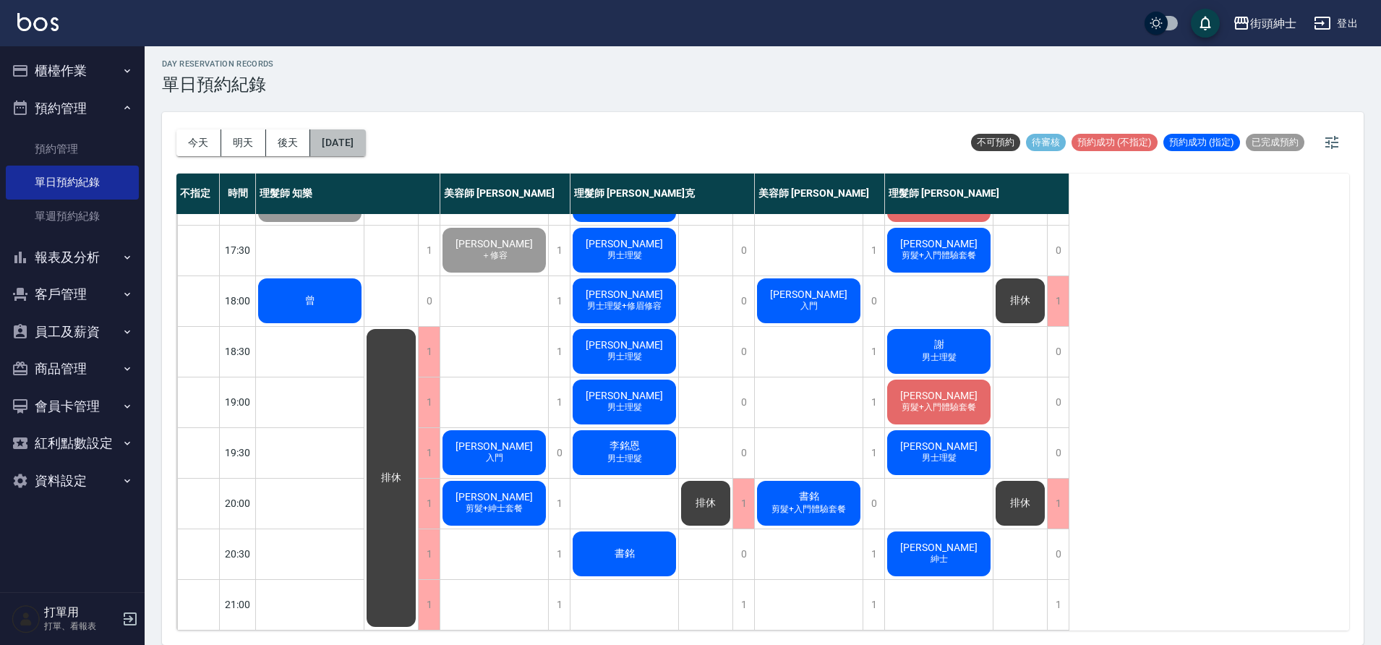
drag, startPoint x: 85, startPoint y: 174, endPoint x: 368, endPoint y: 156, distance: 284.0
click at [366, 156] on div "今天 明天 後天 2025/09/26" at bounding box center [270, 142] width 189 height 61
drag, startPoint x: 368, startPoint y: 156, endPoint x: 365, endPoint y: 143, distance: 13.3
click at [365, 143] on button "[DATE]" at bounding box center [337, 142] width 55 height 27
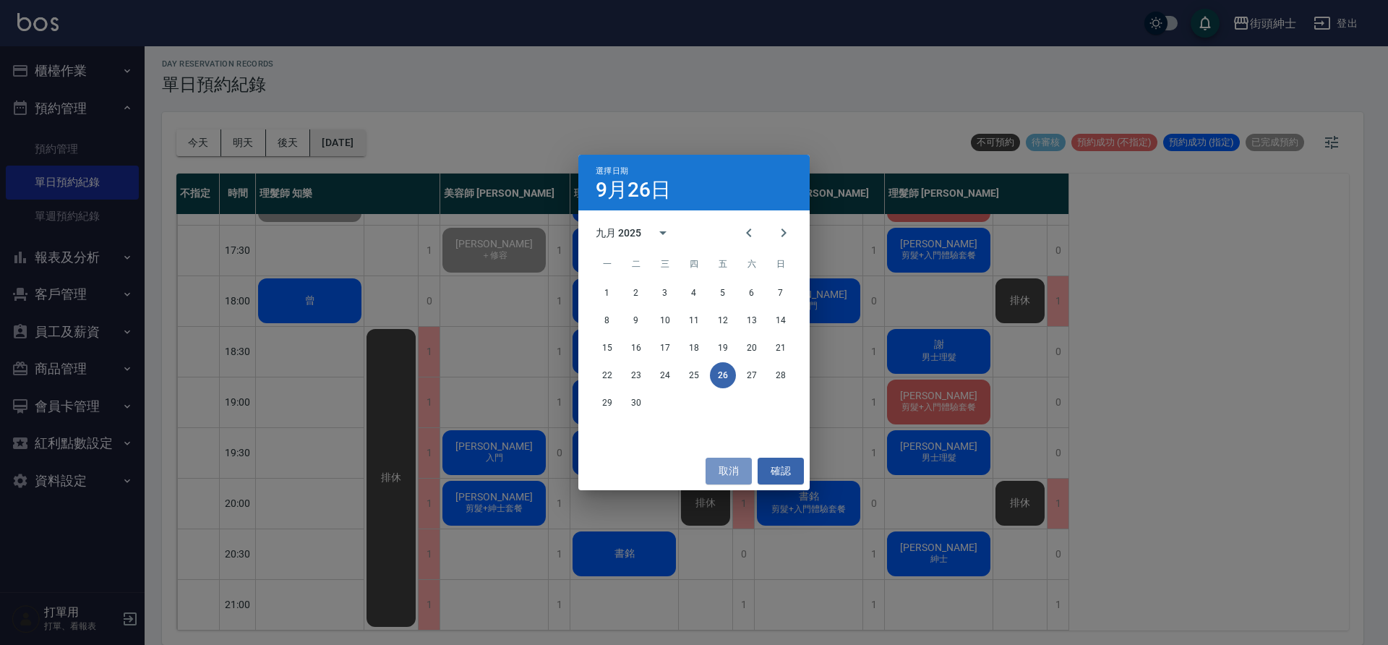
click at [722, 466] on button "取消" at bounding box center [729, 471] width 46 height 27
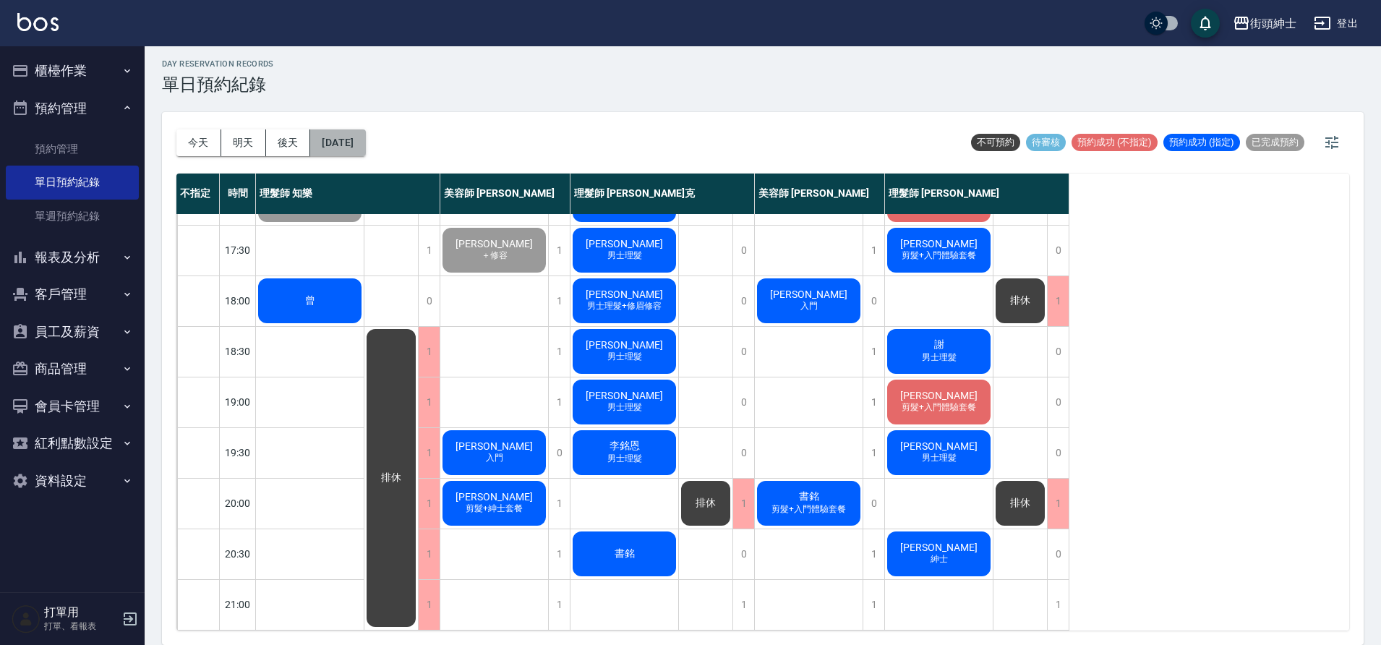
drag, startPoint x: 365, startPoint y: 143, endPoint x: 357, endPoint y: 150, distance: 10.7
click at [357, 150] on button "[DATE]" at bounding box center [337, 142] width 55 height 27
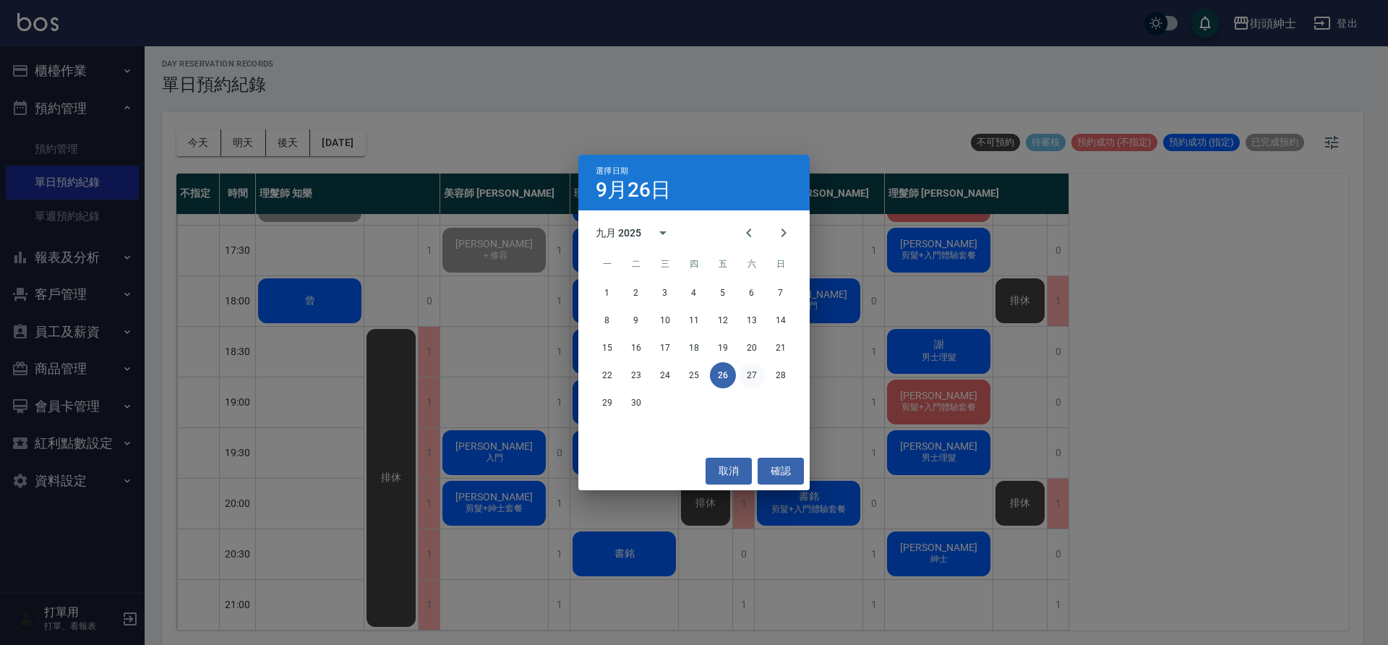
drag, startPoint x: 357, startPoint y: 150, endPoint x: 756, endPoint y: 377, distance: 458.8
click at [756, 377] on button "27" at bounding box center [752, 375] width 26 height 26
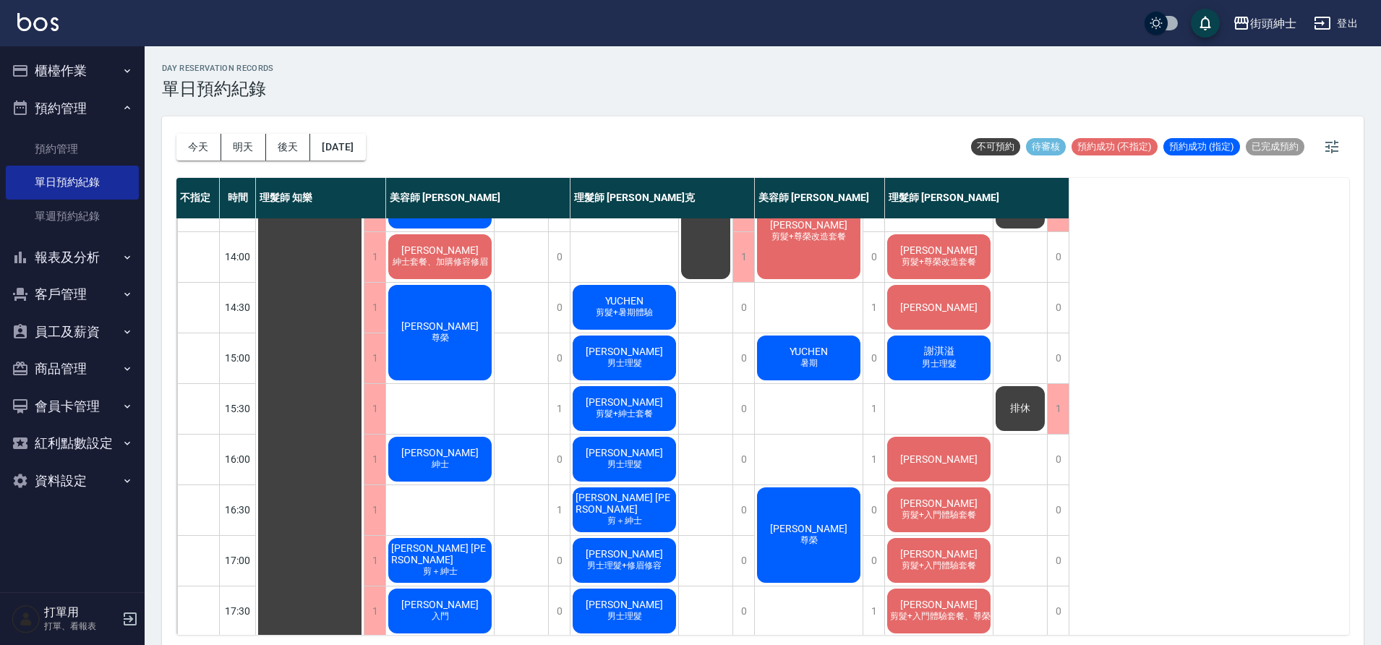
scroll to position [547, 0]
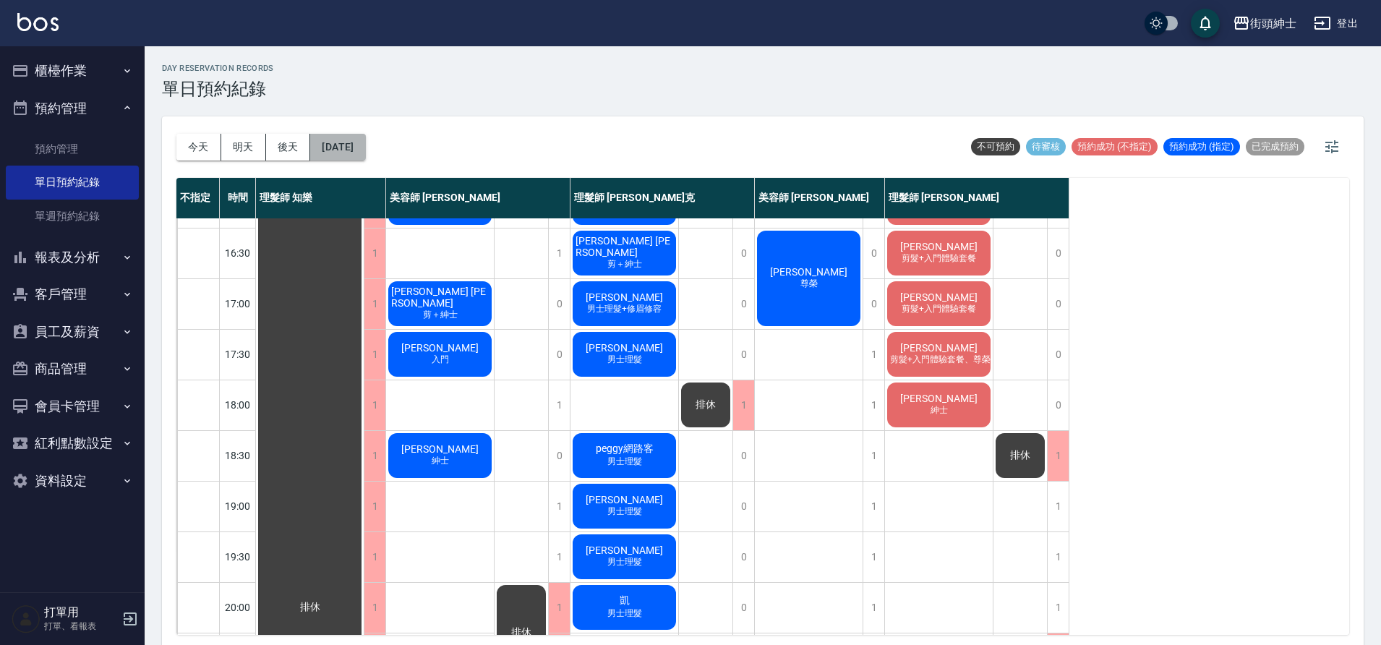
drag, startPoint x: 756, startPoint y: 377, endPoint x: 380, endPoint y: 159, distance: 435.1
click at [365, 159] on button "2025/09/27" at bounding box center [337, 147] width 55 height 27
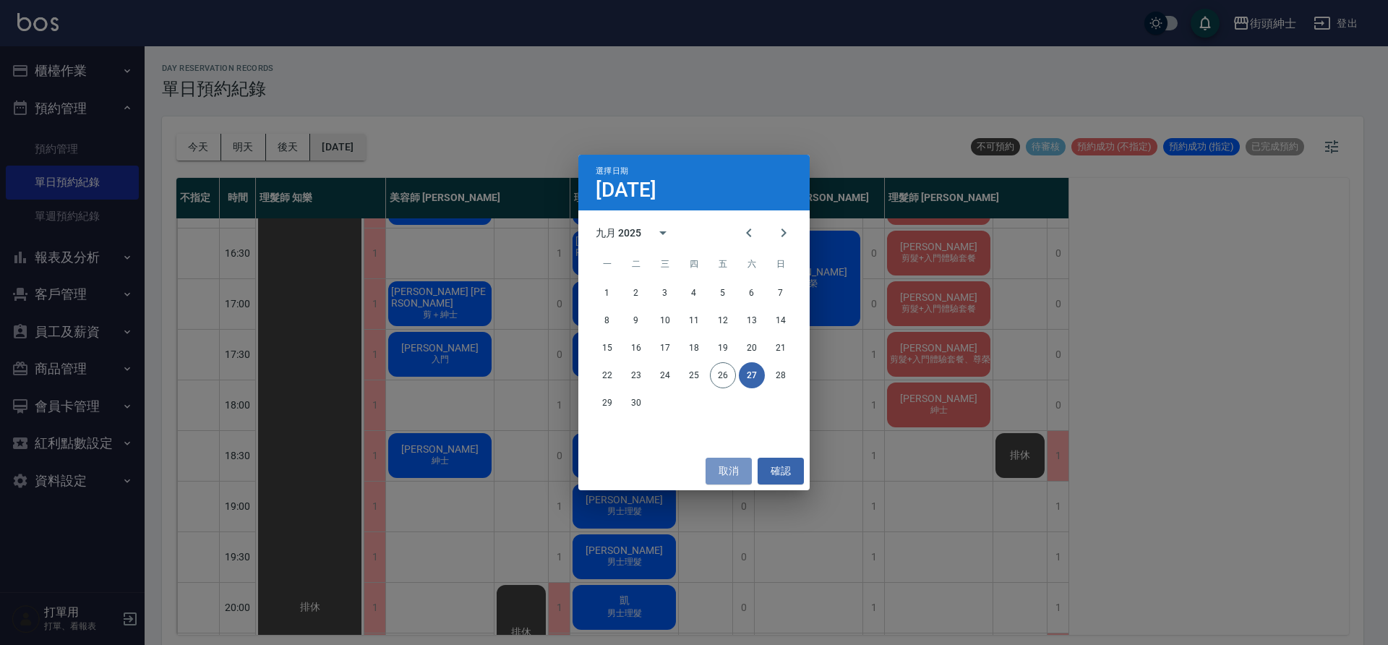
click at [732, 463] on button "取消" at bounding box center [729, 471] width 46 height 27
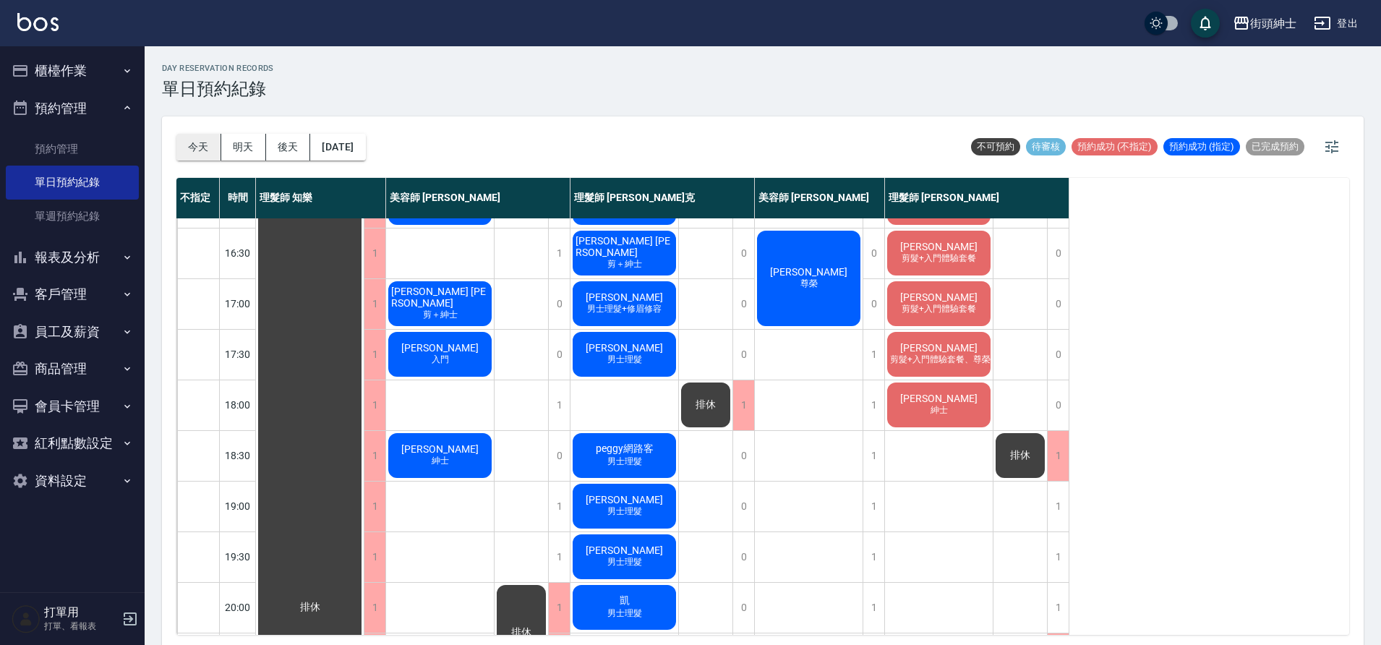
click at [204, 140] on button "今天" at bounding box center [198, 147] width 45 height 27
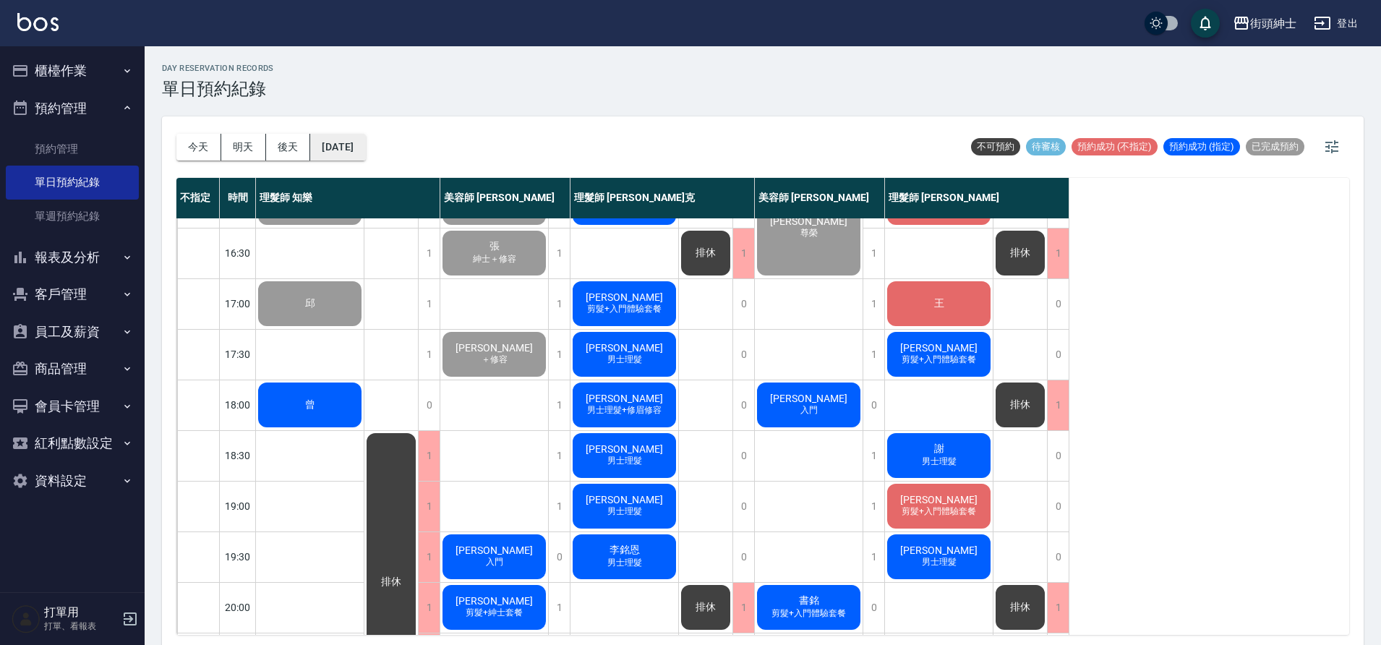
click at [341, 134] on button "[DATE]" at bounding box center [337, 147] width 55 height 27
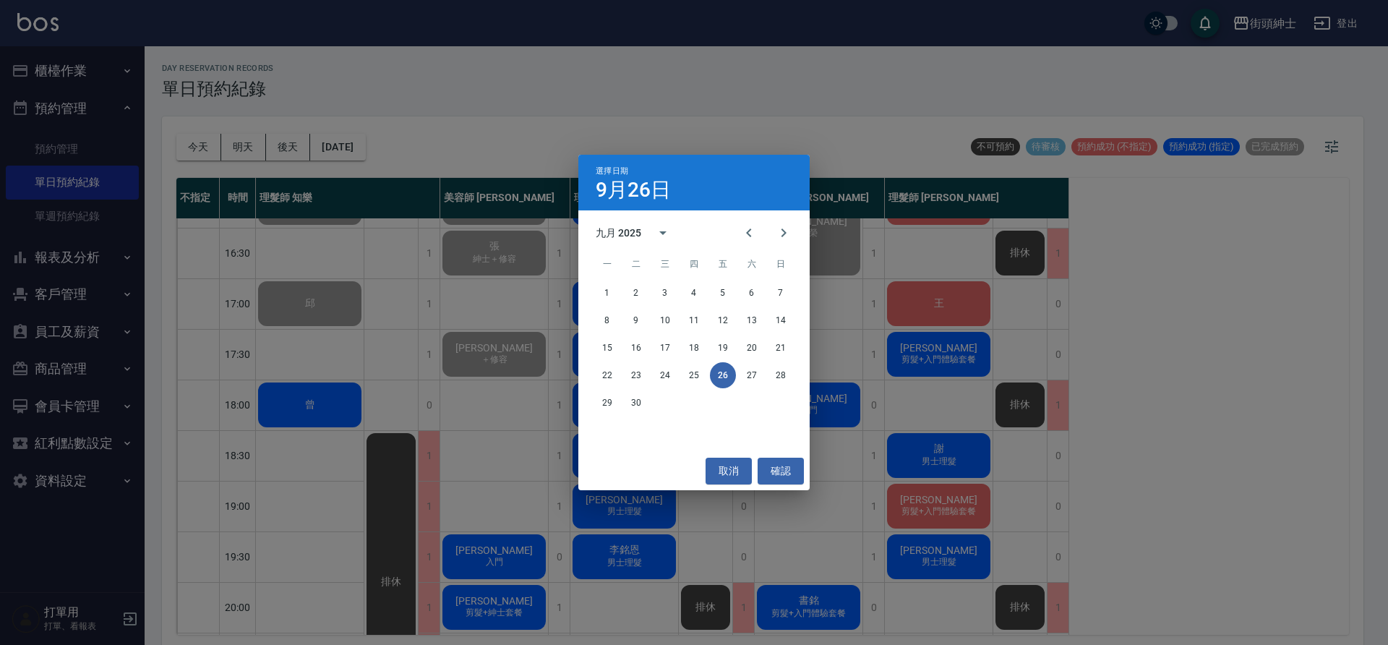
click at [353, 141] on div "選擇日期 9月26日 九月 2025 一 二 三 四 五 六 日 1 2 3 4 5 6 7 8 9 10 11 12 13 14 15 16 17 18 1…" at bounding box center [694, 322] width 1388 height 645
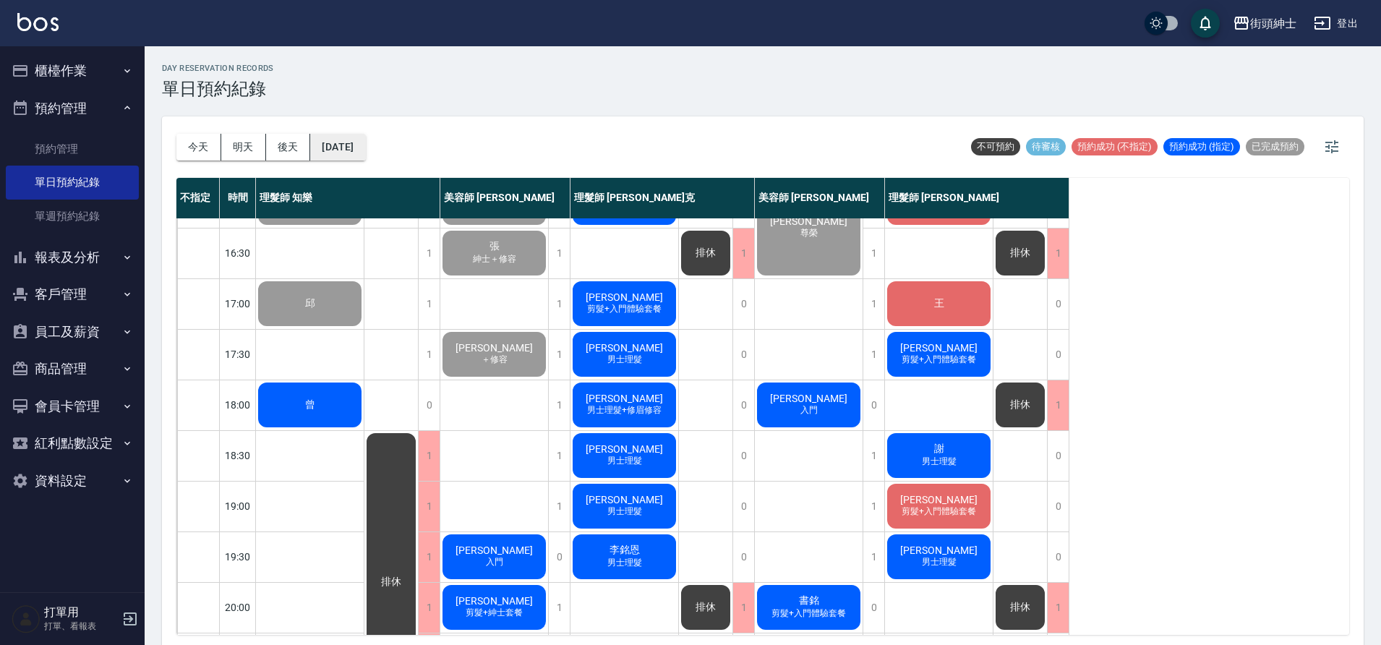
click at [356, 145] on button "[DATE]" at bounding box center [337, 147] width 55 height 27
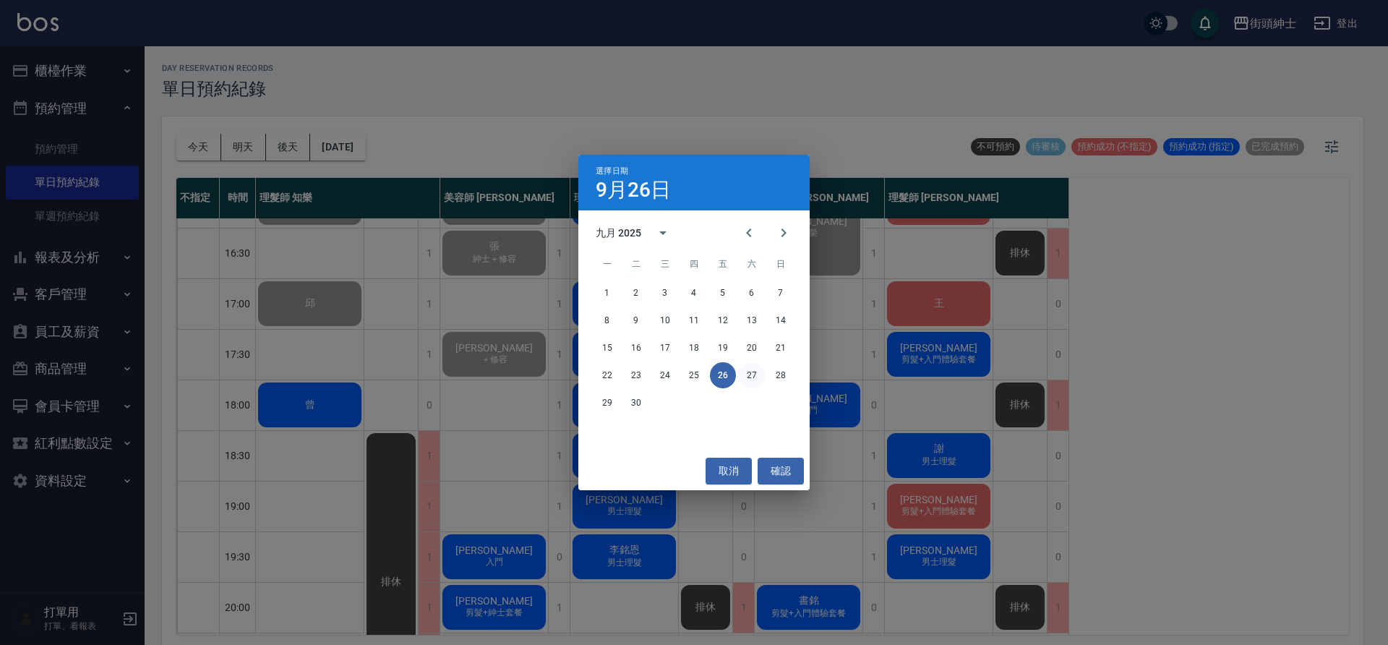
click at [758, 376] on button "27" at bounding box center [752, 375] width 26 height 26
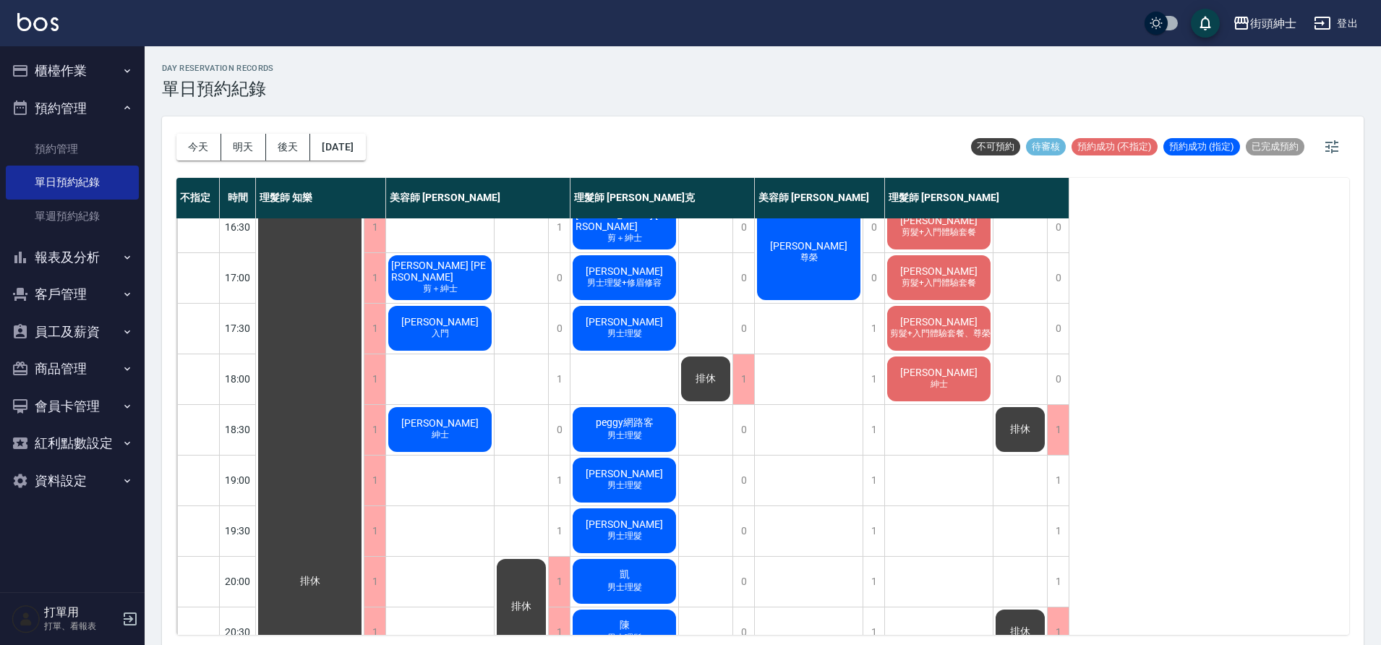
scroll to position [583, 0]
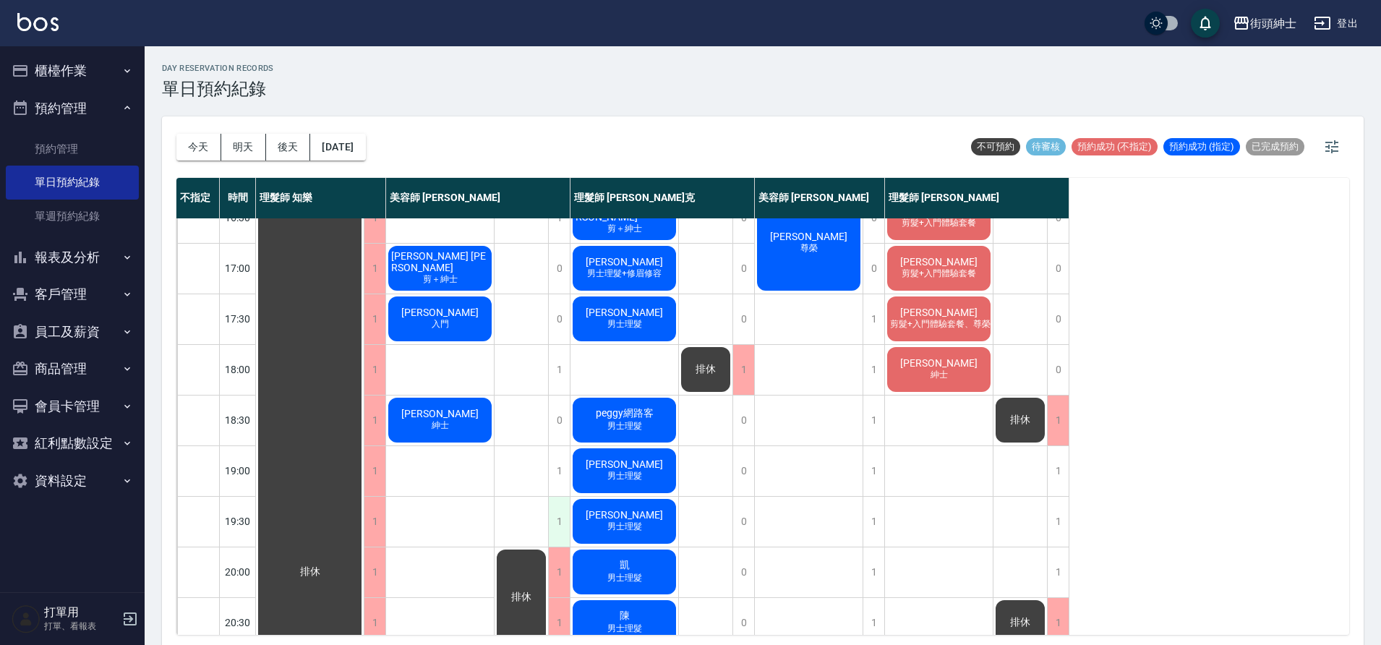
click at [555, 508] on div "1" at bounding box center [559, 522] width 22 height 50
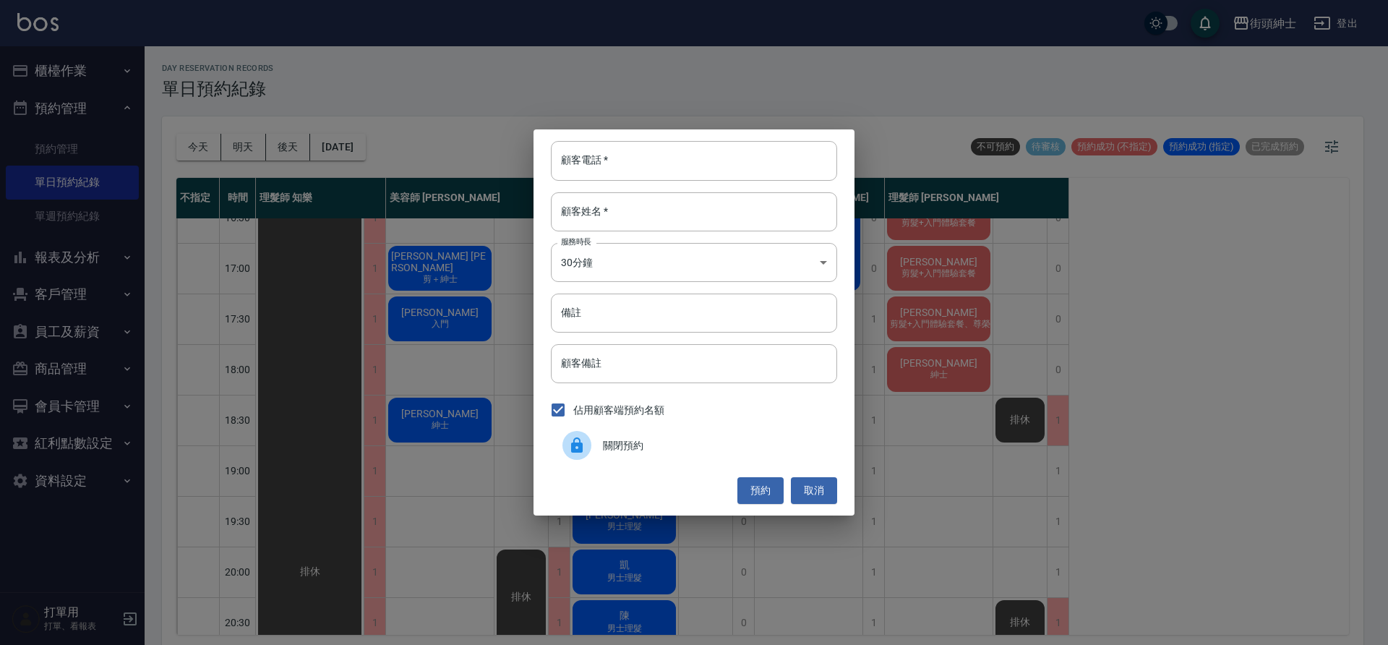
click at [580, 434] on div at bounding box center [577, 445] width 29 height 29
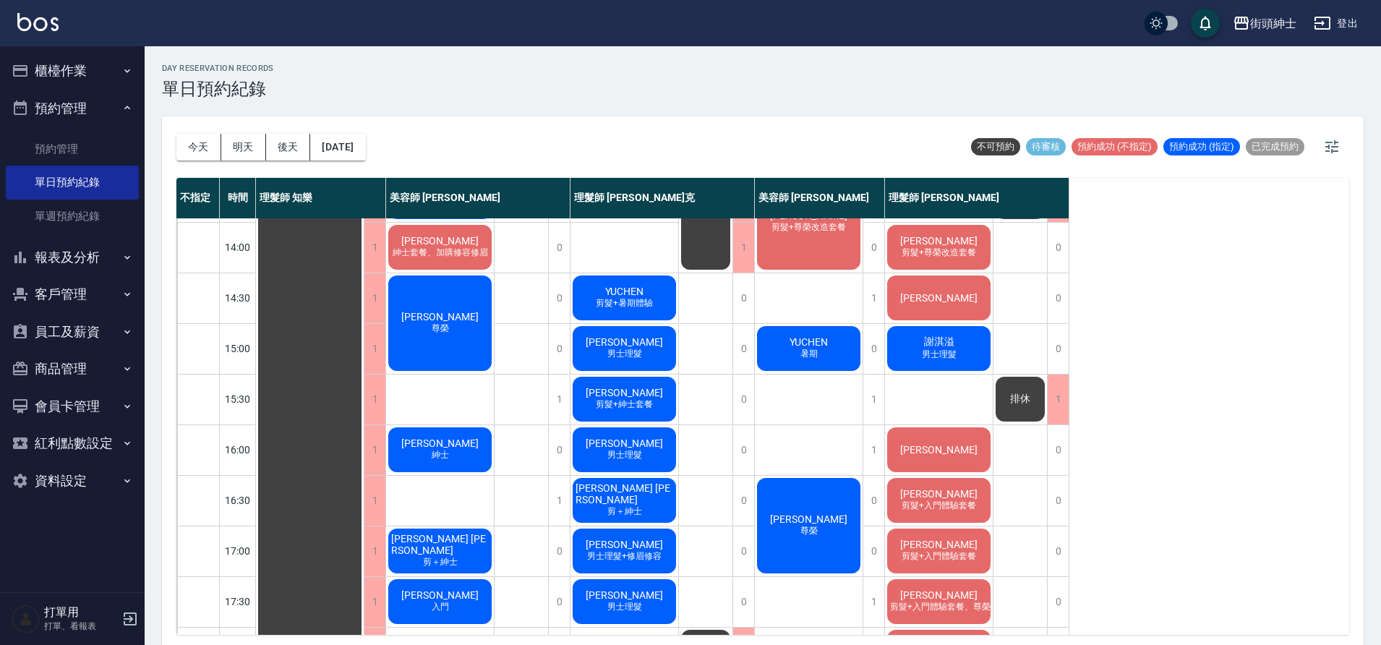
scroll to position [143, 0]
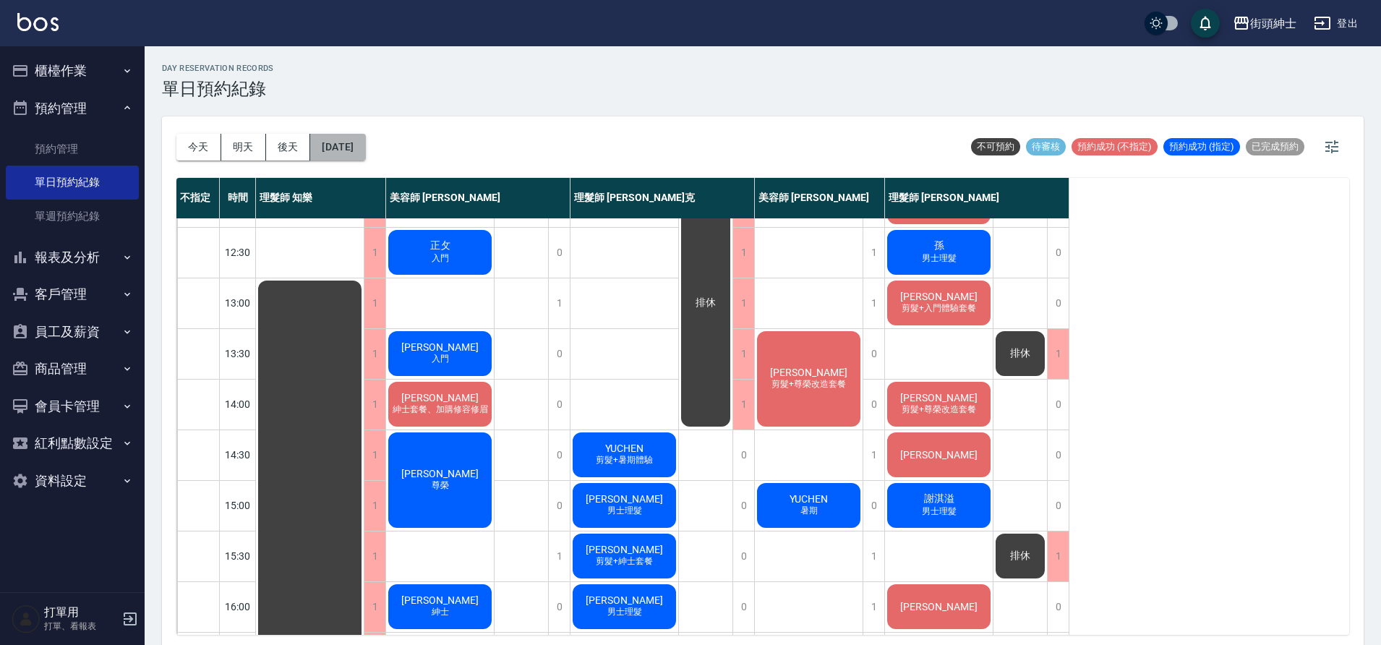
click at [365, 137] on button "[DATE]" at bounding box center [337, 147] width 55 height 27
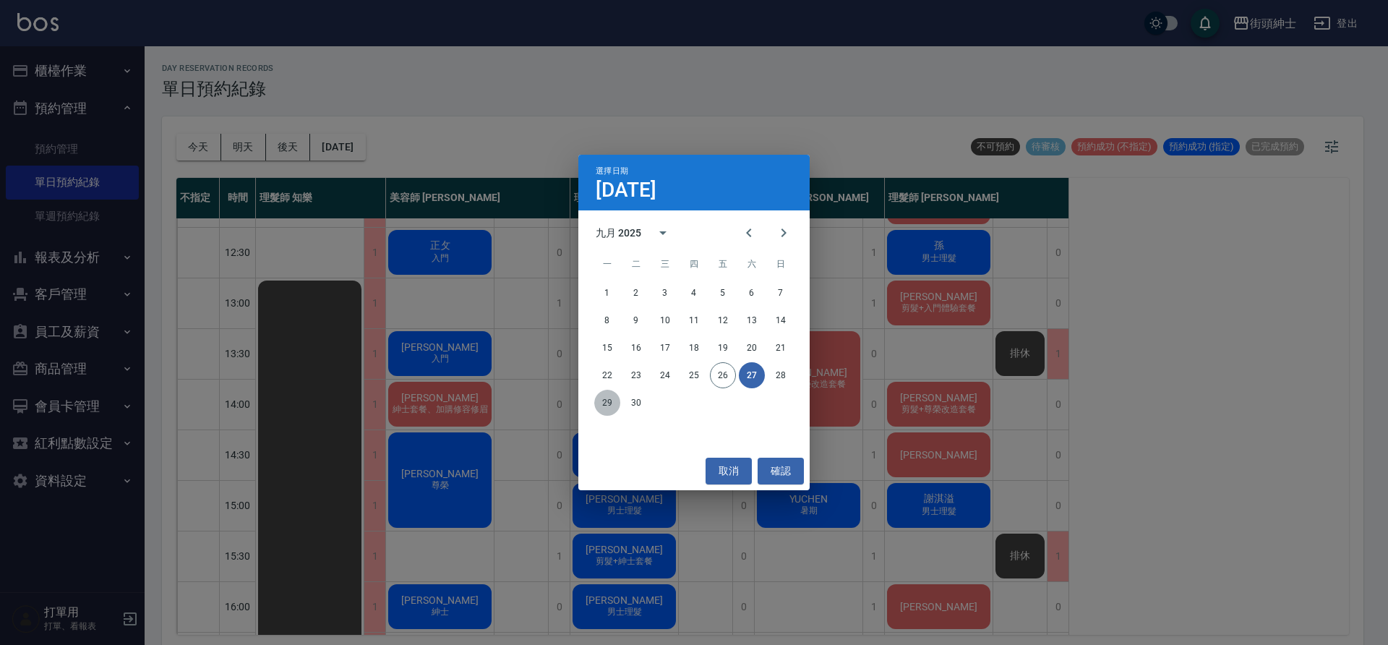
click at [611, 401] on button "29" at bounding box center [607, 403] width 26 height 26
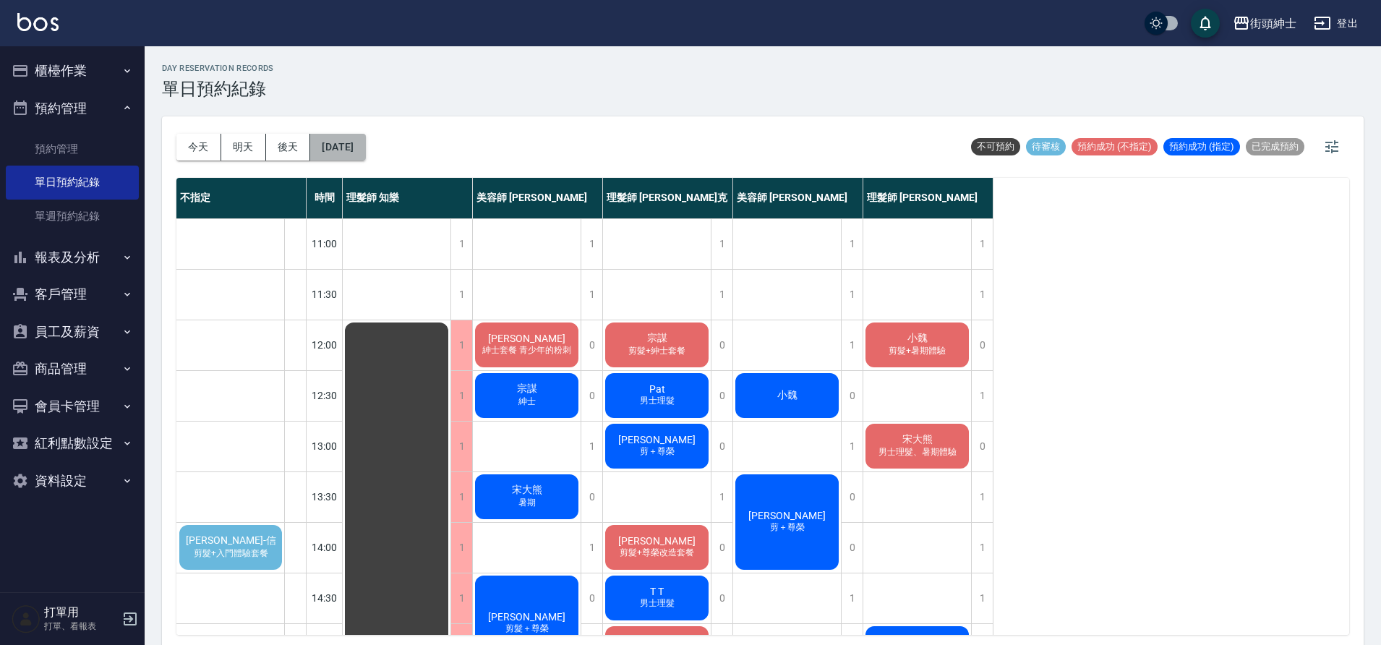
click at [364, 145] on button "2025/09/29" at bounding box center [337, 147] width 55 height 27
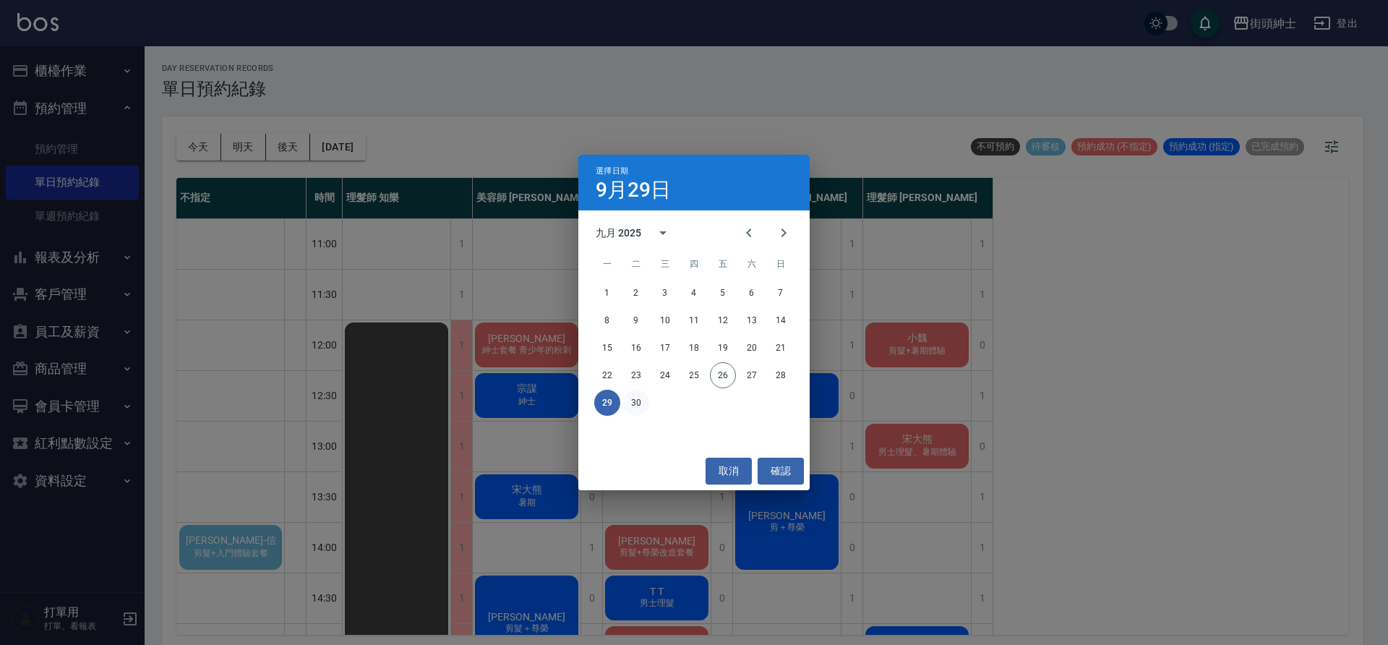
click at [643, 405] on button "30" at bounding box center [636, 403] width 26 height 26
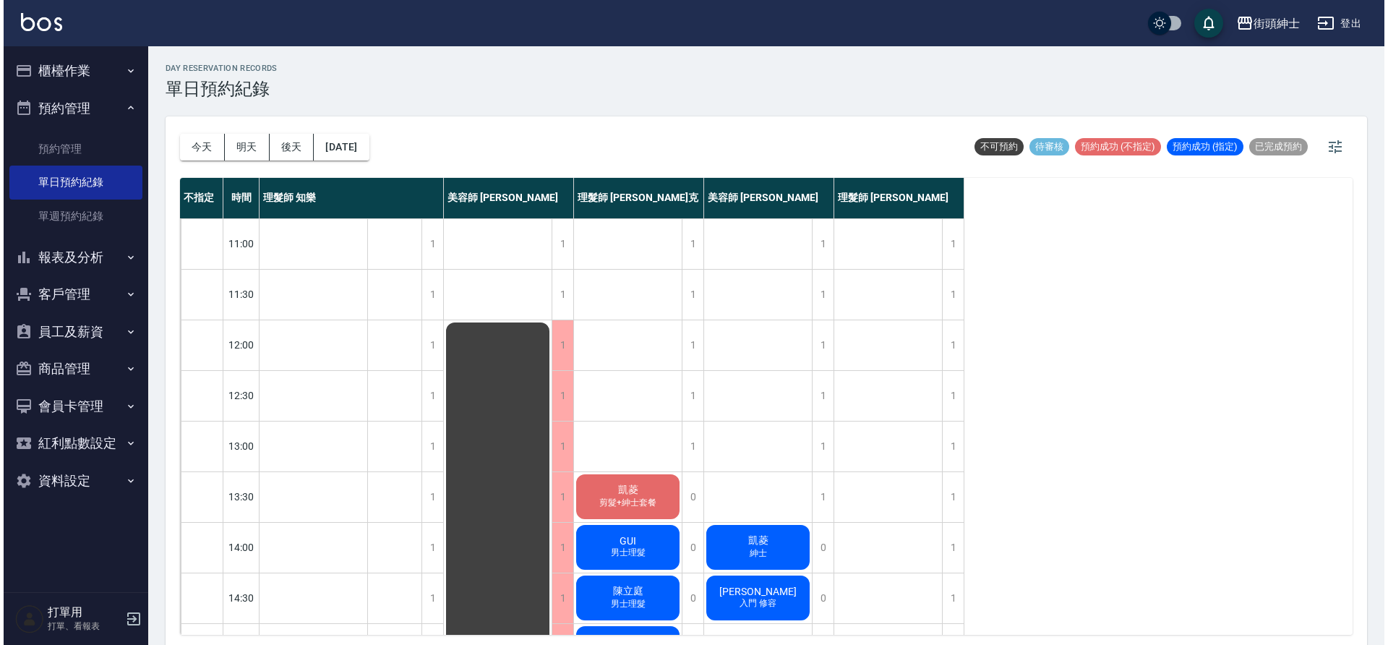
scroll to position [426, 0]
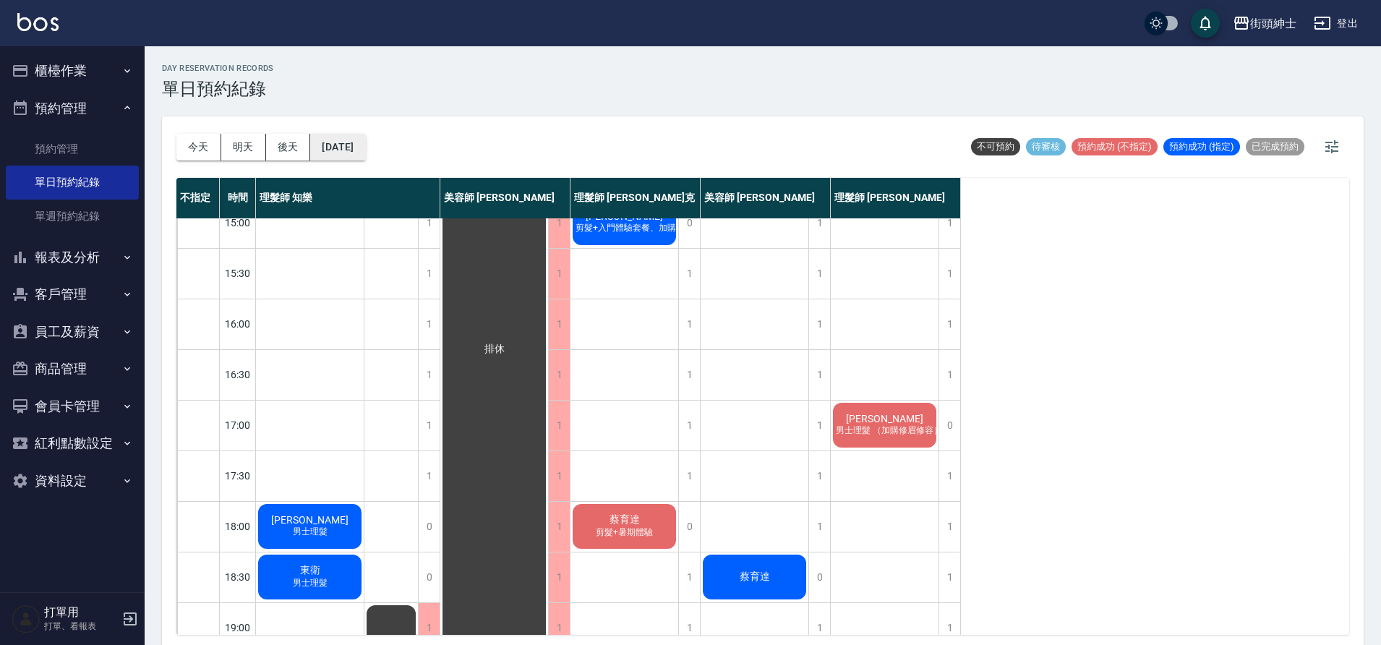
click at [346, 137] on button "2025/09/30" at bounding box center [337, 147] width 55 height 27
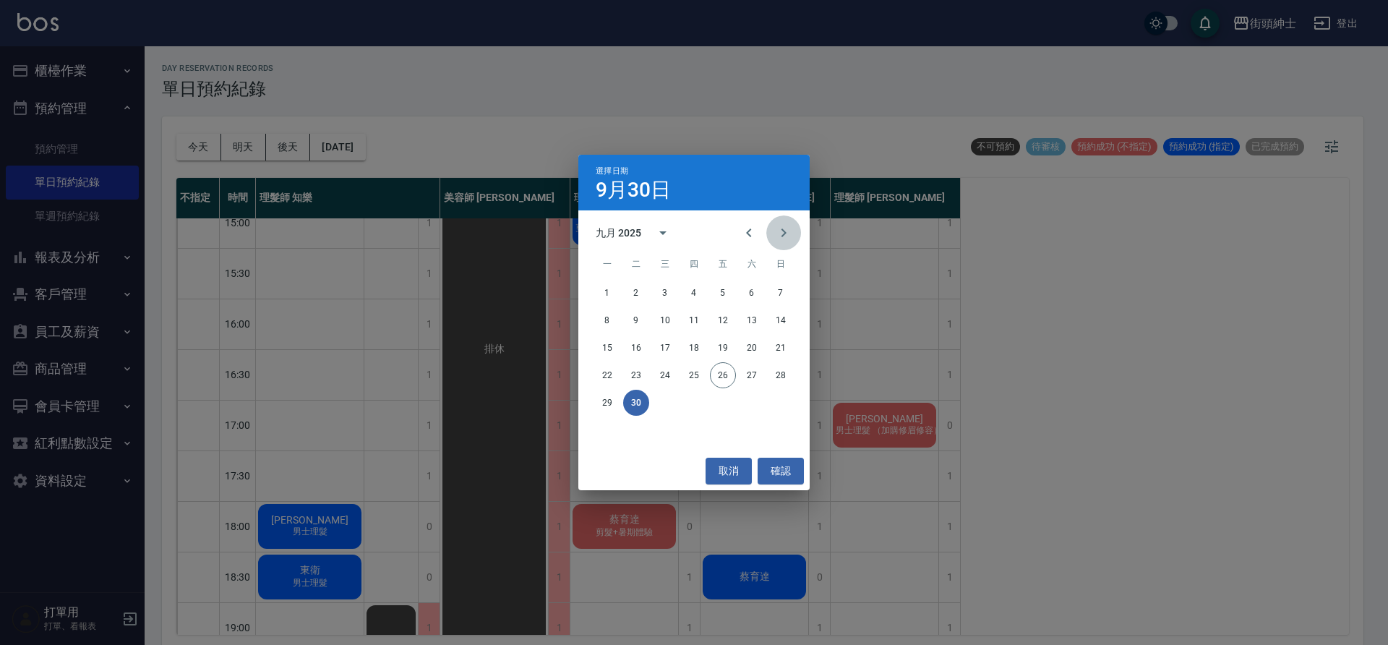
click at [781, 244] on button "Next month" at bounding box center [783, 232] width 35 height 35
click at [668, 294] on button "1" at bounding box center [665, 293] width 26 height 26
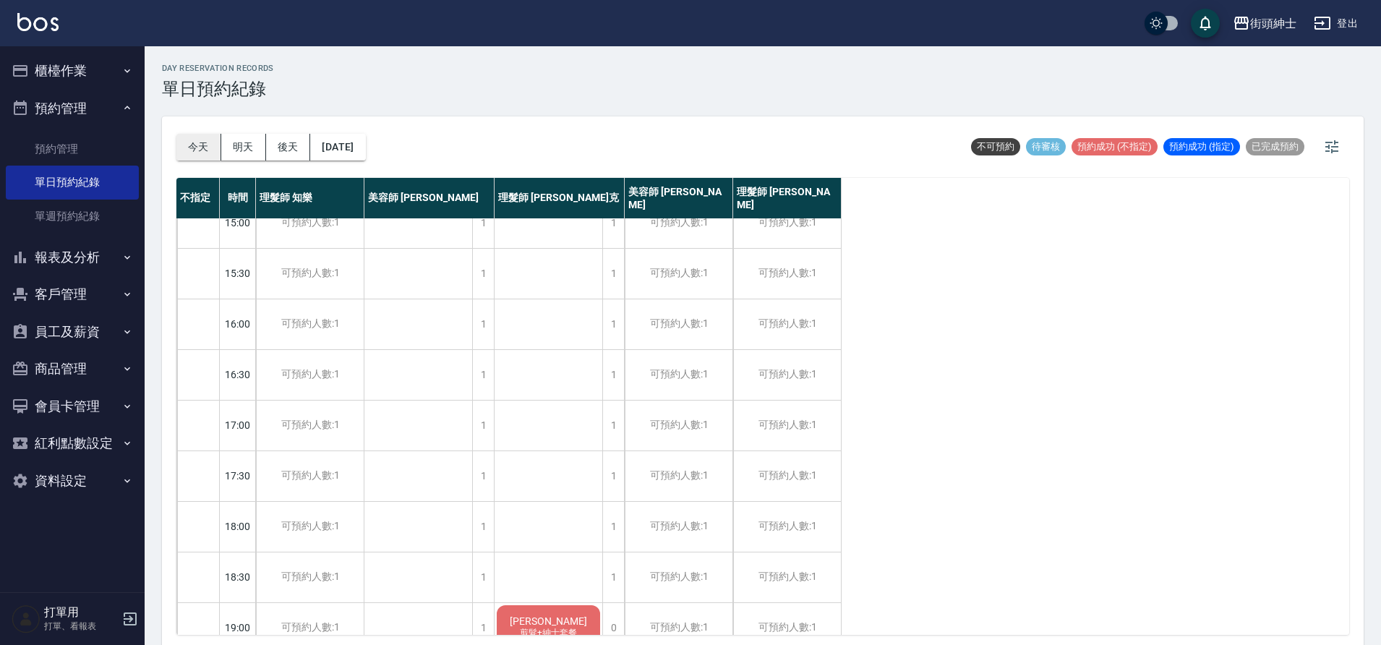
drag, startPoint x: 194, startPoint y: 124, endPoint x: 189, endPoint y: 136, distance: 12.4
click at [191, 129] on div "今天 明天 後天 2025/10/01" at bounding box center [270, 146] width 189 height 61
click at [189, 151] on button "今天" at bounding box center [198, 147] width 45 height 27
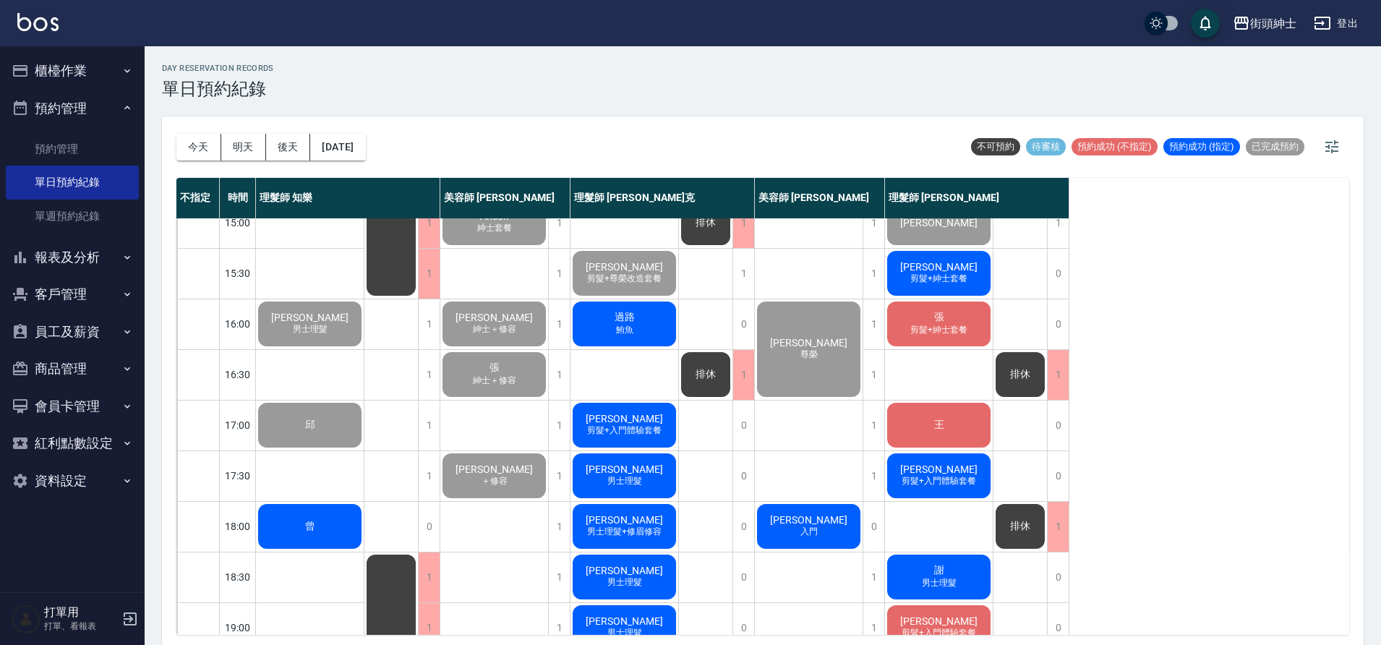
drag, startPoint x: 326, startPoint y: 505, endPoint x: 324, endPoint y: 512, distance: 7.5
click at [324, 512] on div "曾" at bounding box center [310, 526] width 108 height 49
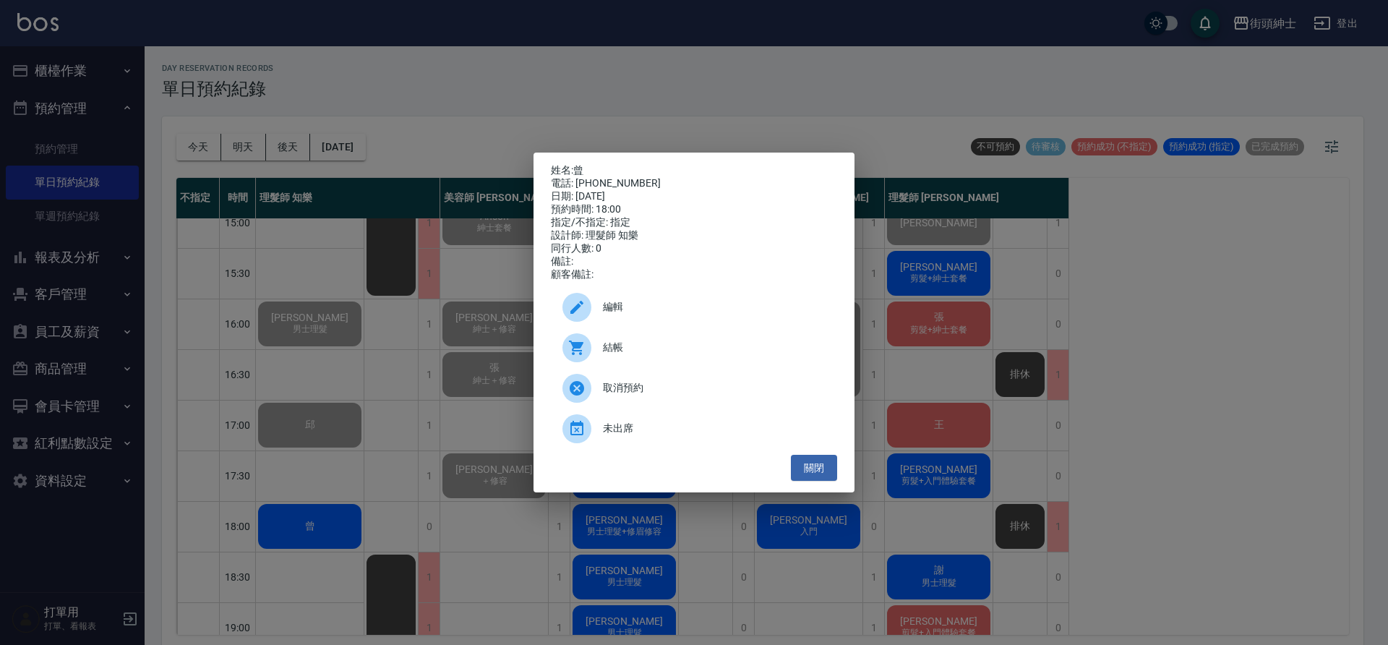
click at [607, 349] on span "結帳" at bounding box center [714, 347] width 223 height 15
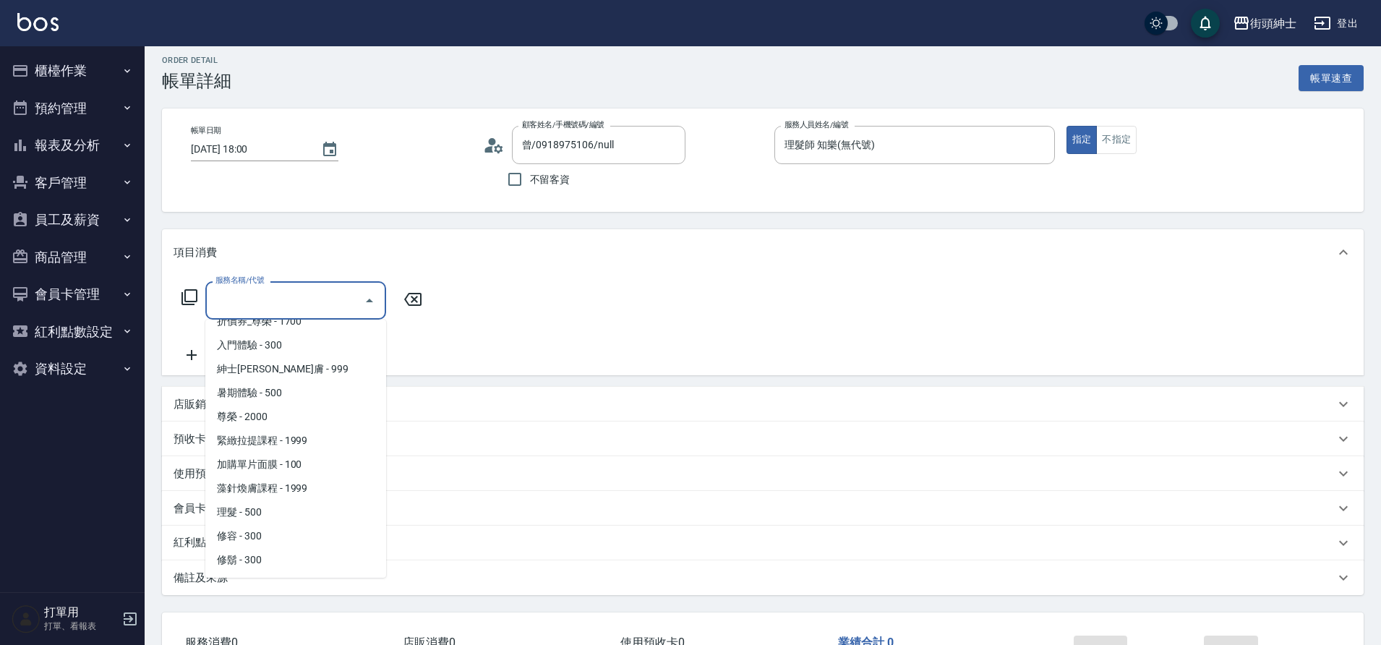
scroll to position [19, 0]
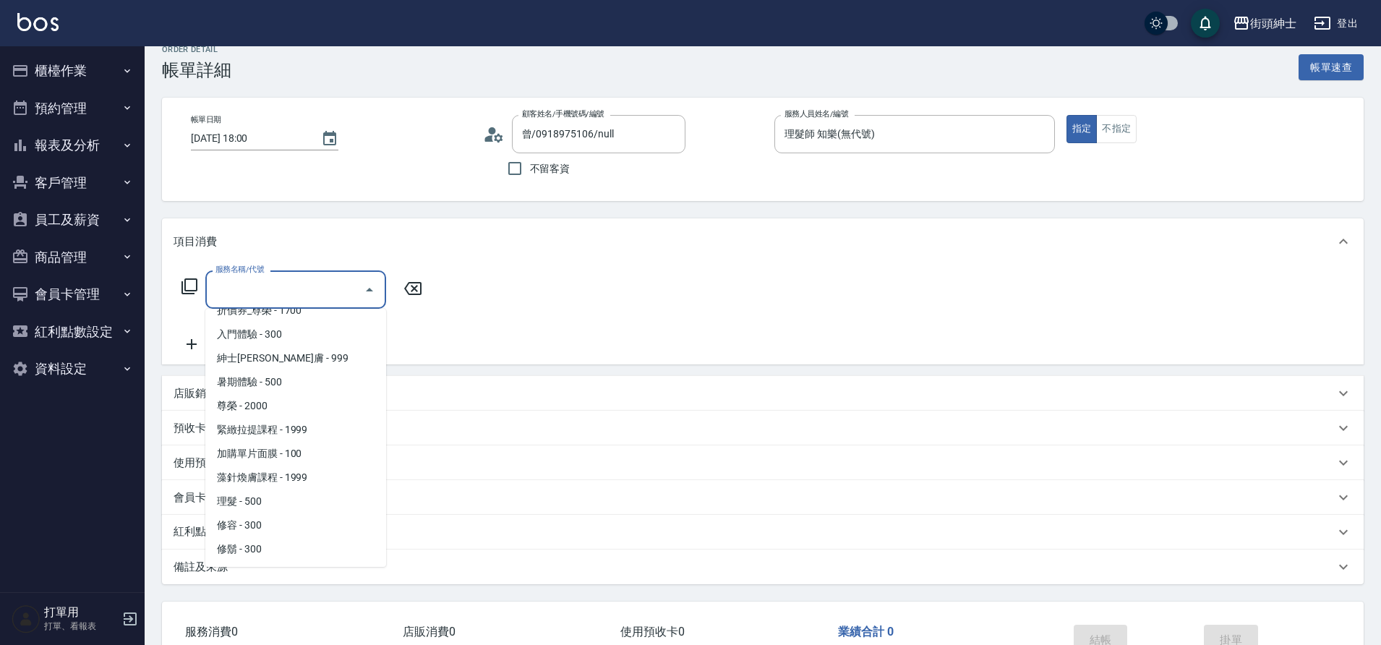
click at [251, 500] on span "理髮 - 500" at bounding box center [295, 502] width 181 height 24
type input "理髮(A02)"
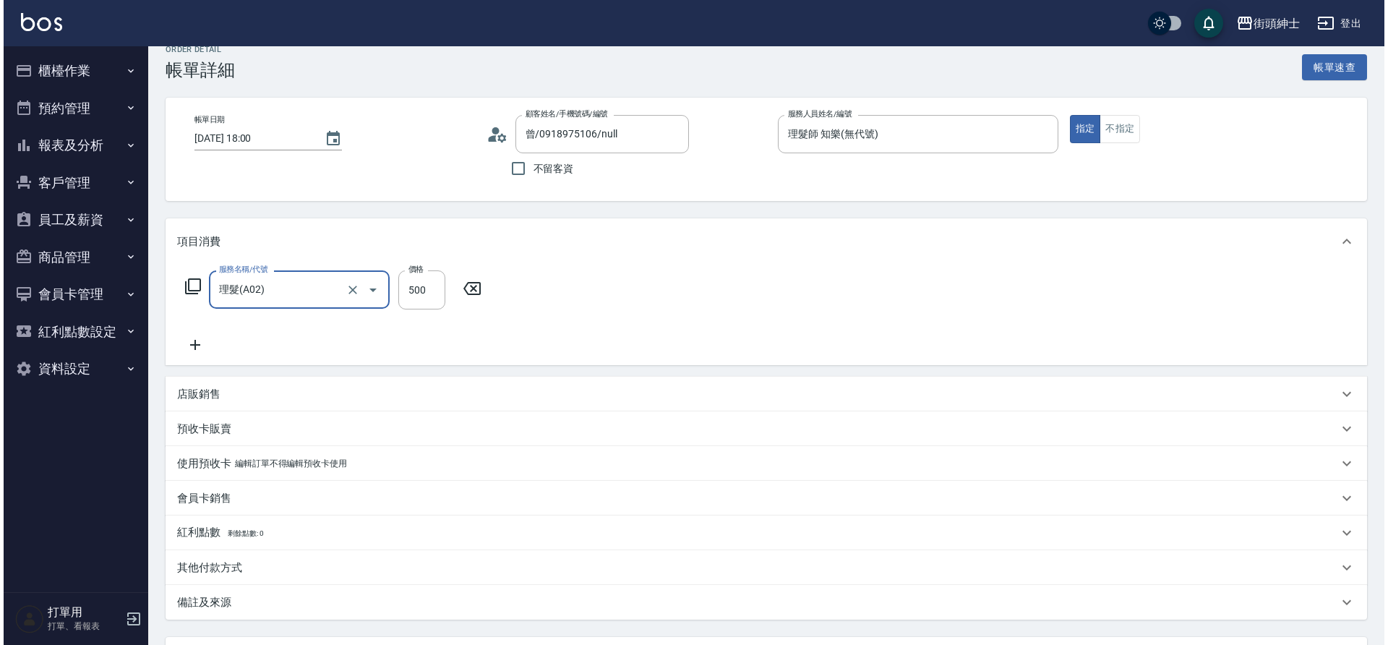
scroll to position [150, 0]
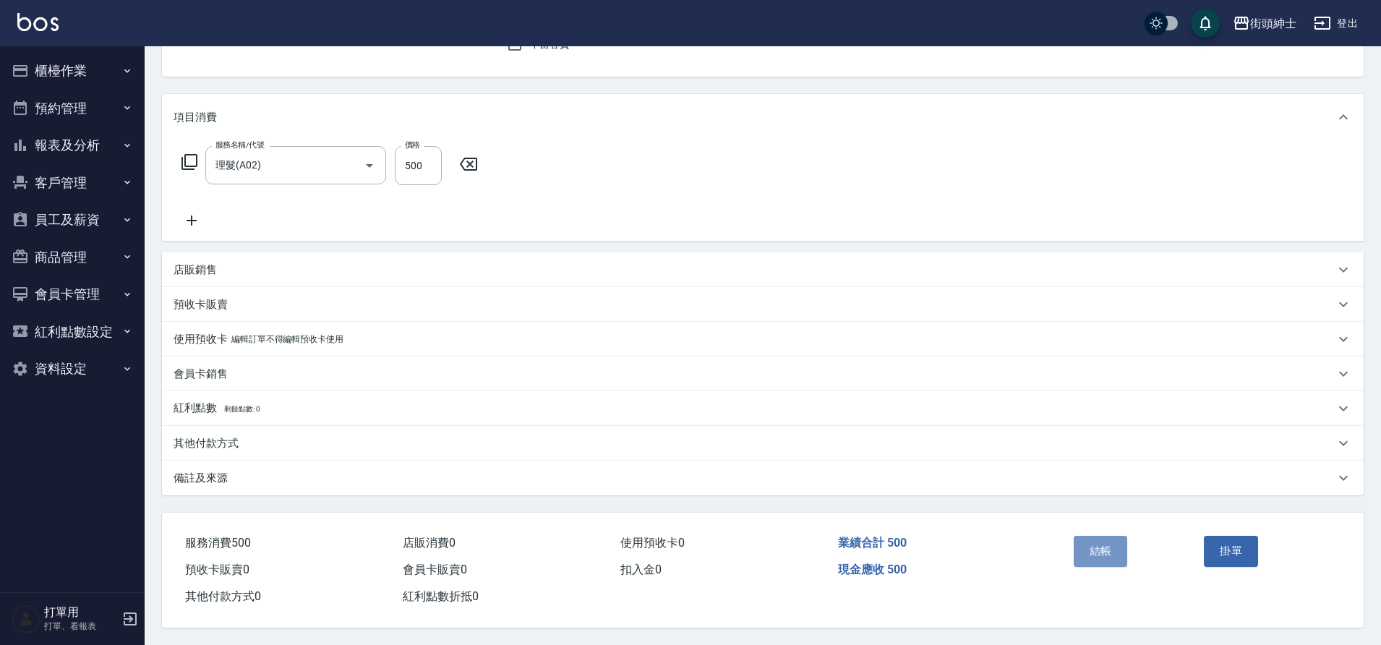
click at [1108, 547] on button "結帳" at bounding box center [1101, 551] width 54 height 30
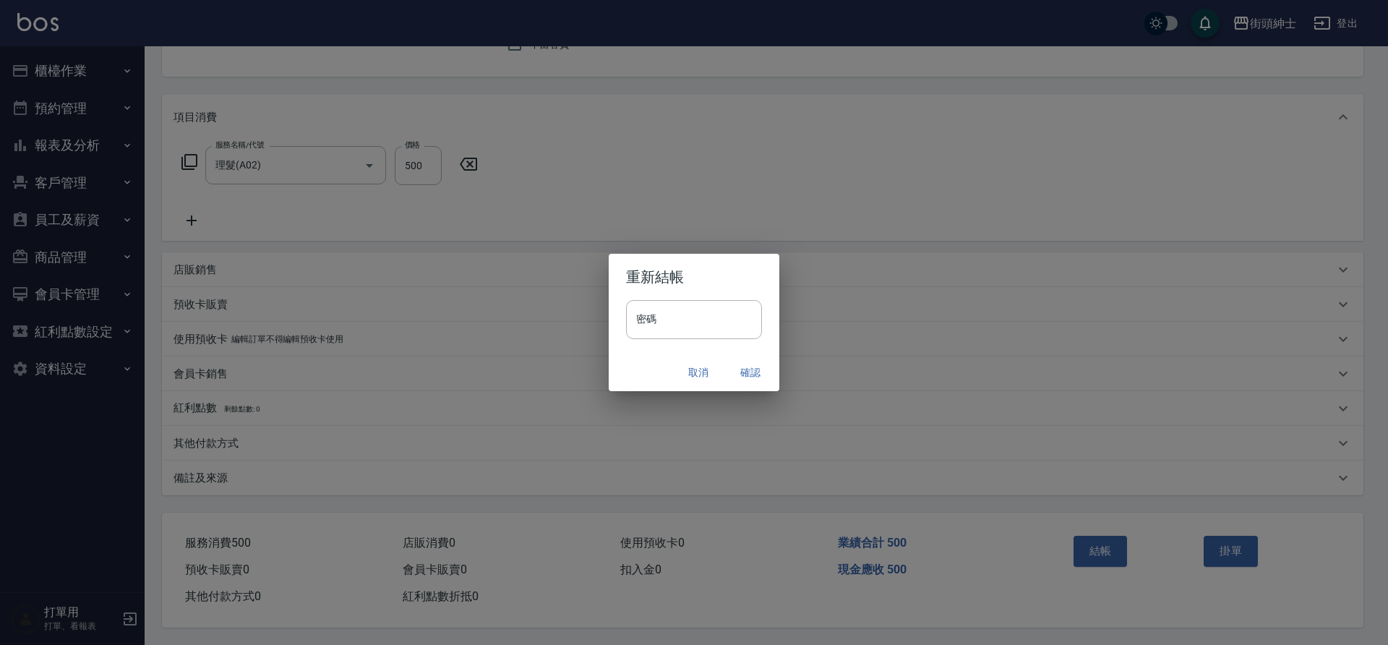
click at [745, 359] on button "確認" at bounding box center [750, 372] width 46 height 27
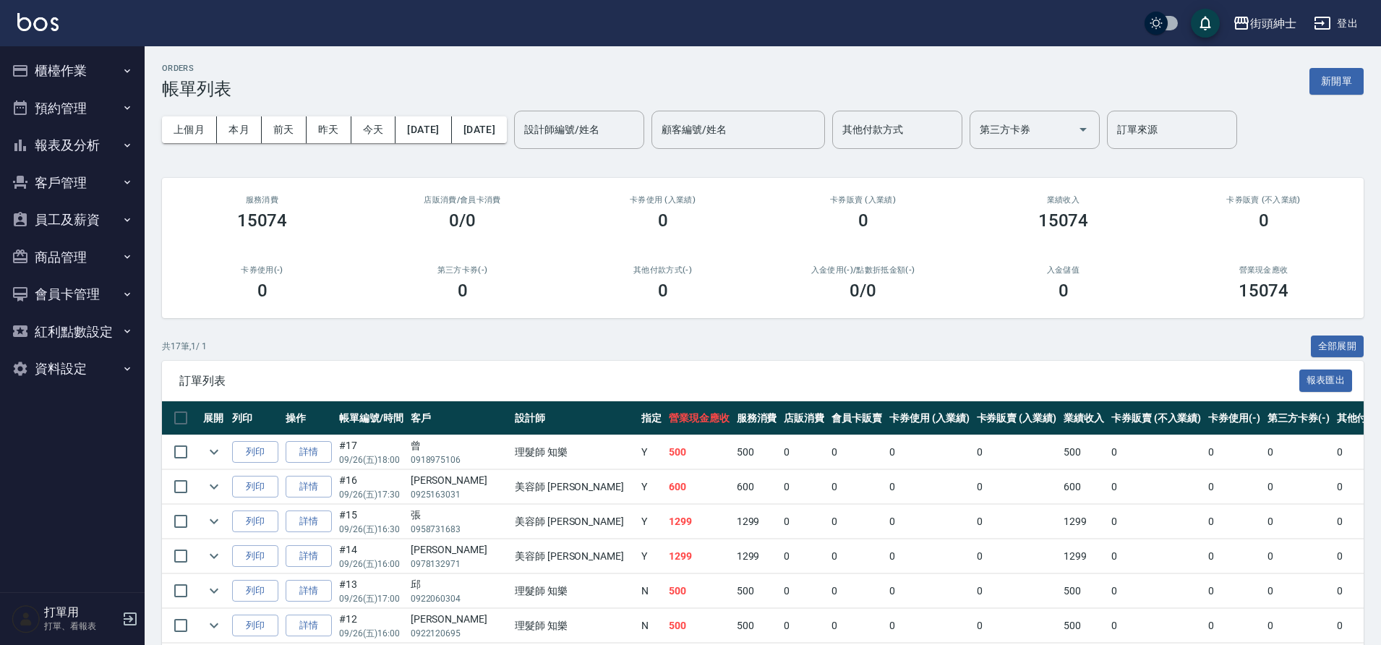
click at [95, 115] on button "預約管理" at bounding box center [72, 109] width 133 height 38
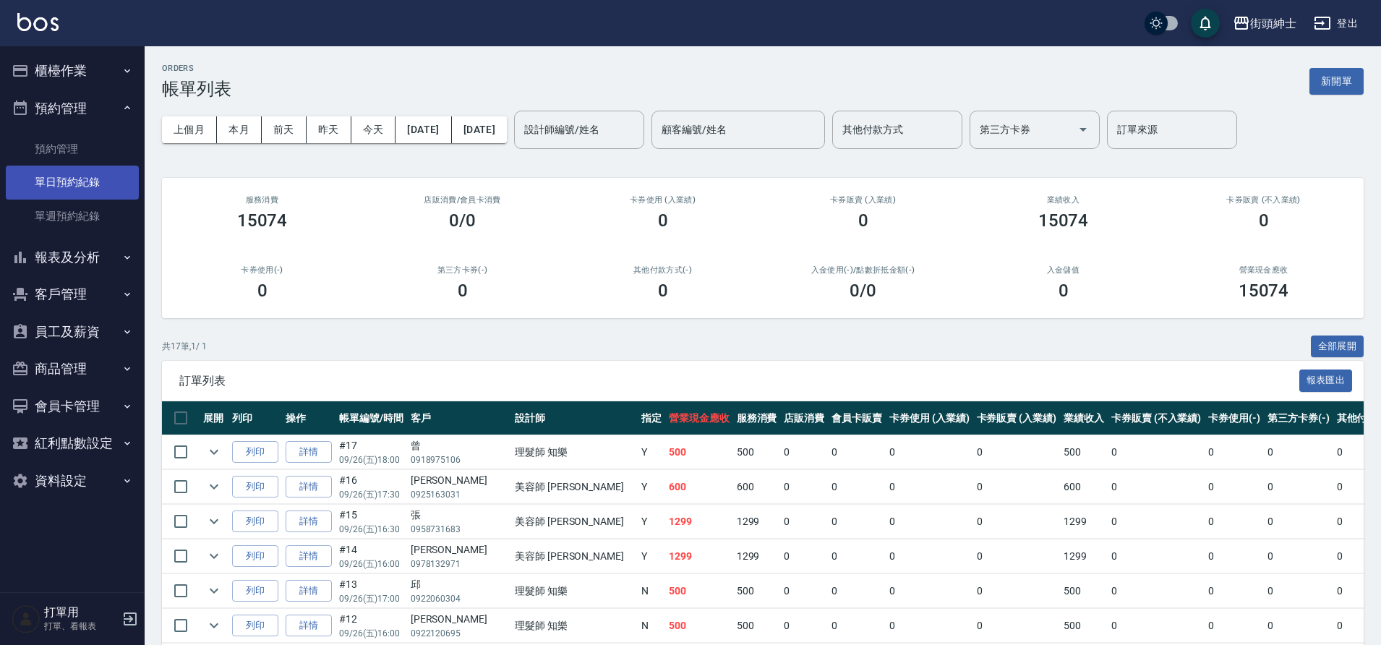
click at [78, 185] on link "單日預約紀錄" at bounding box center [72, 182] width 133 height 33
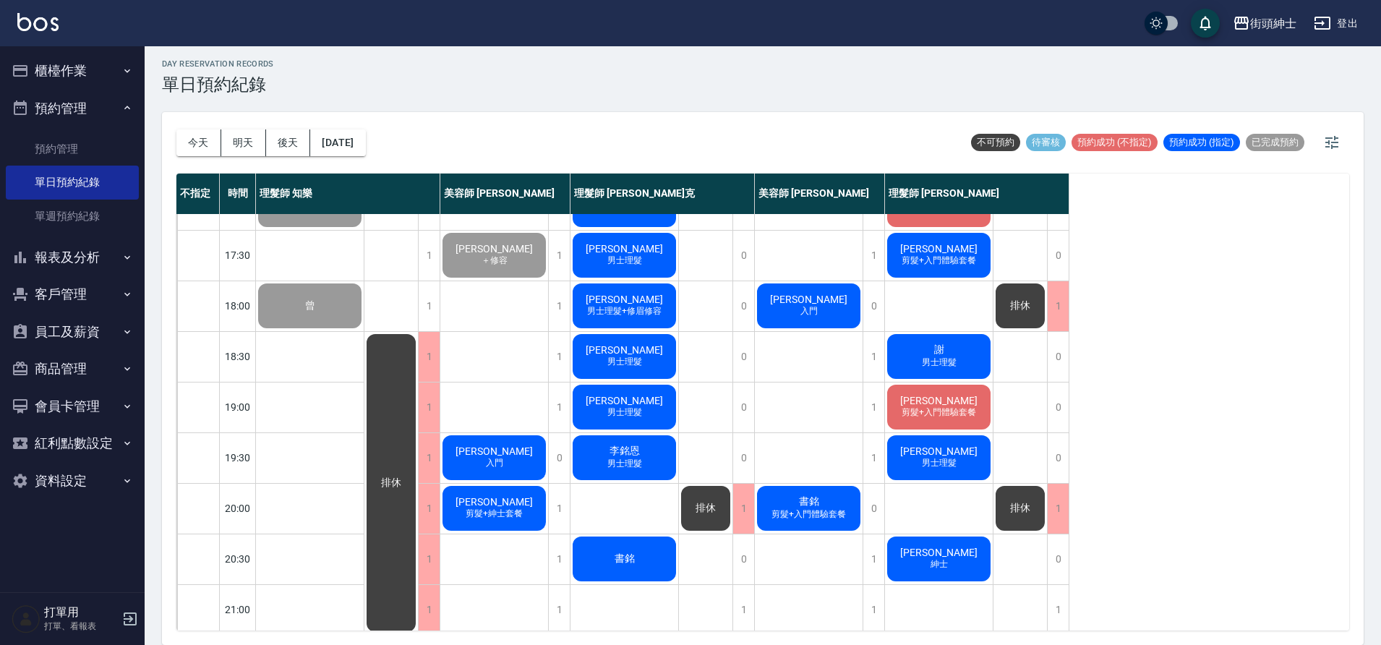
scroll to position [630, 0]
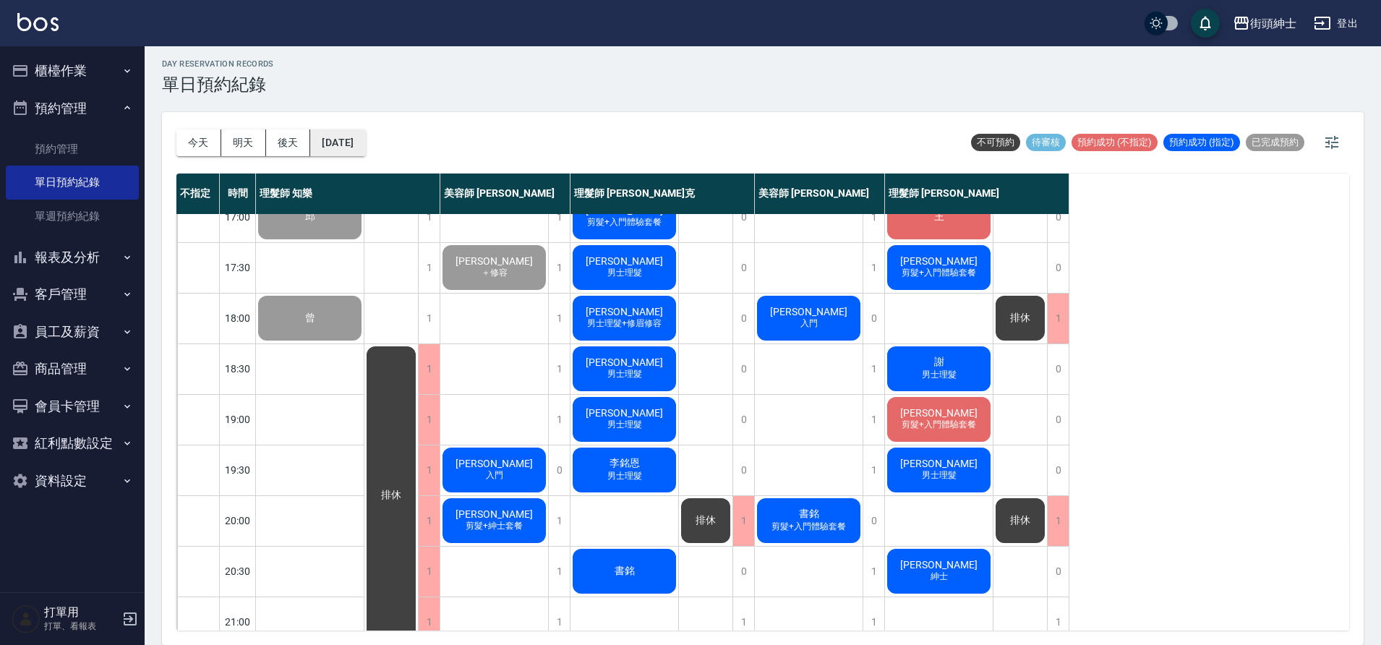
click at [325, 143] on button "[DATE]" at bounding box center [337, 142] width 55 height 27
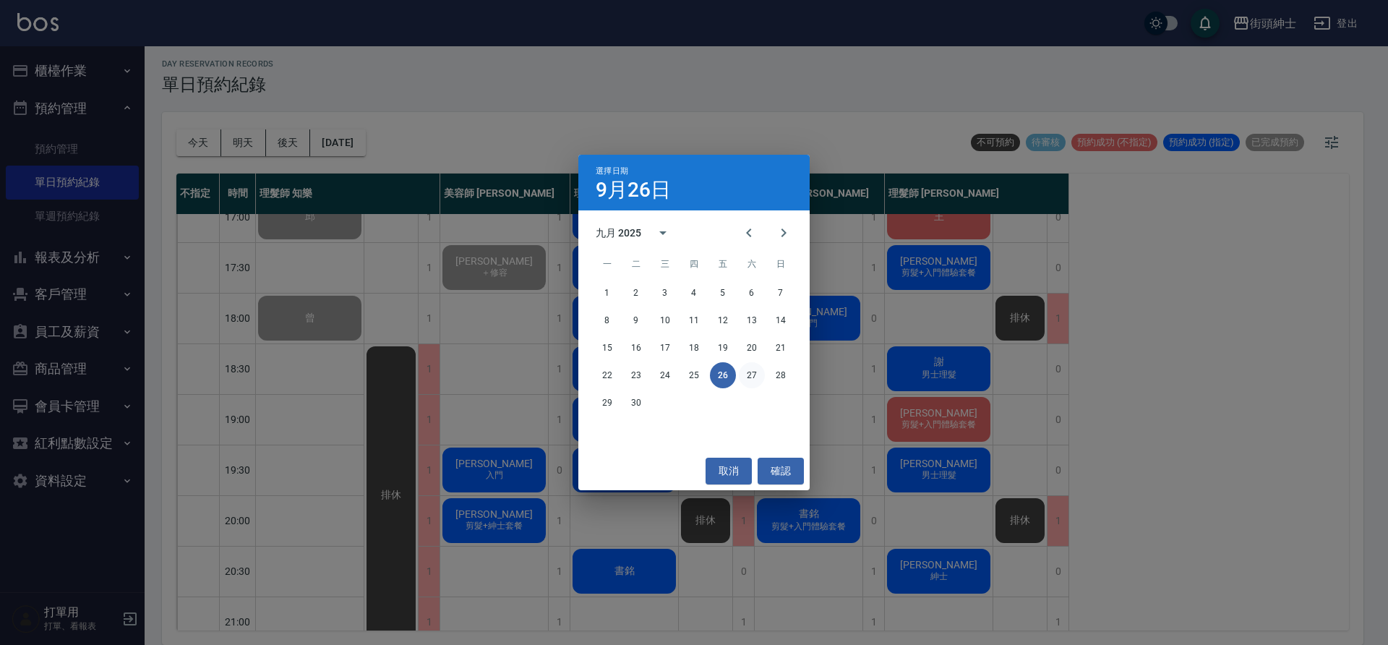
click at [749, 365] on button "27" at bounding box center [752, 375] width 26 height 26
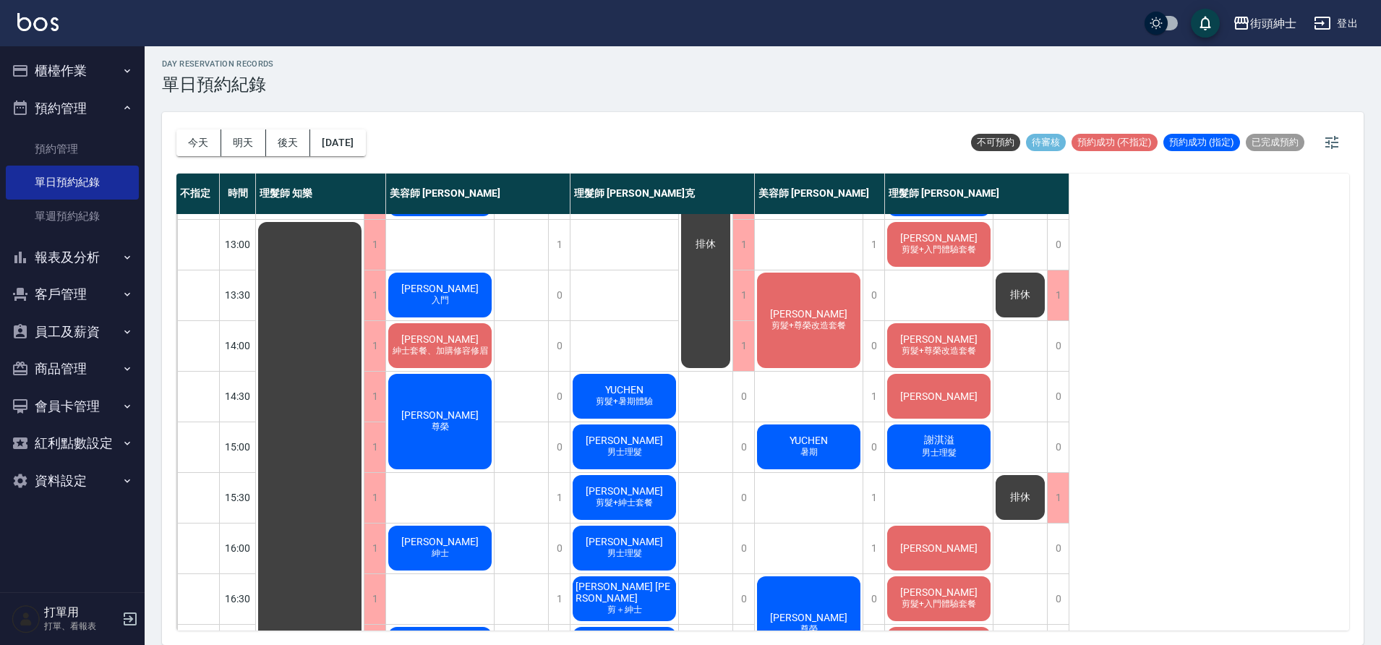
scroll to position [490, 0]
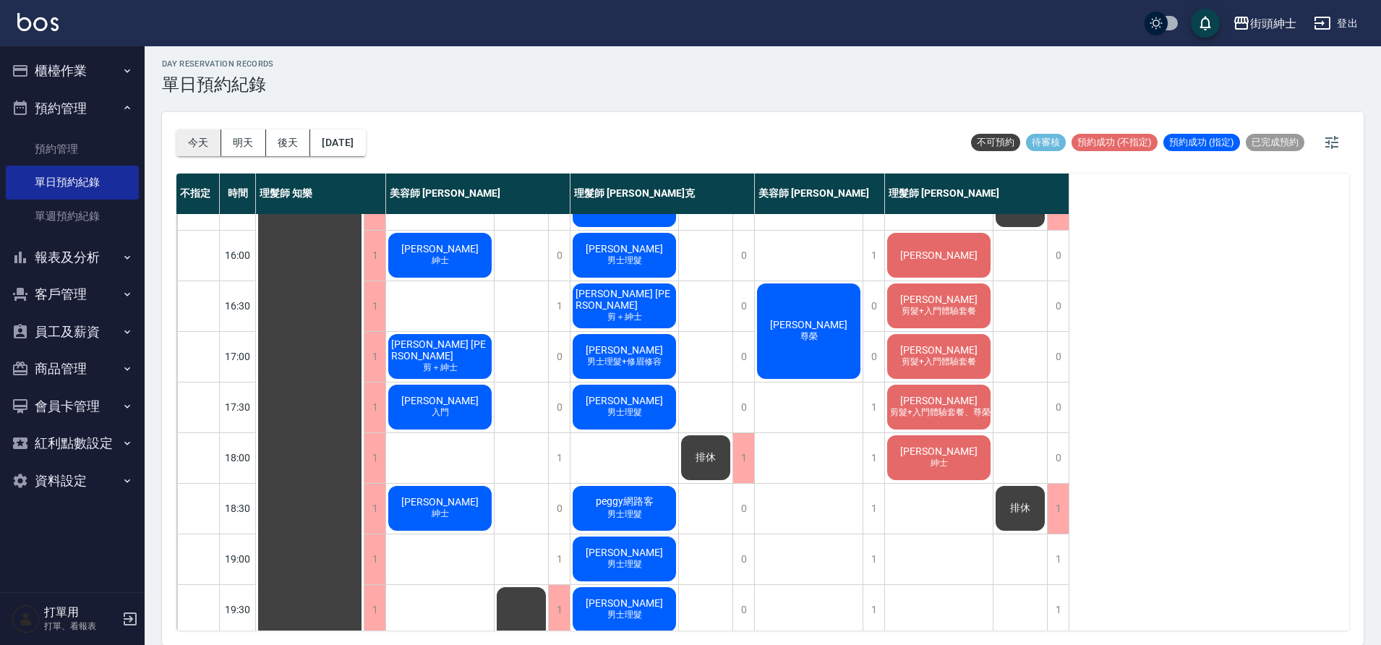
click at [186, 130] on button "今天" at bounding box center [198, 142] width 45 height 27
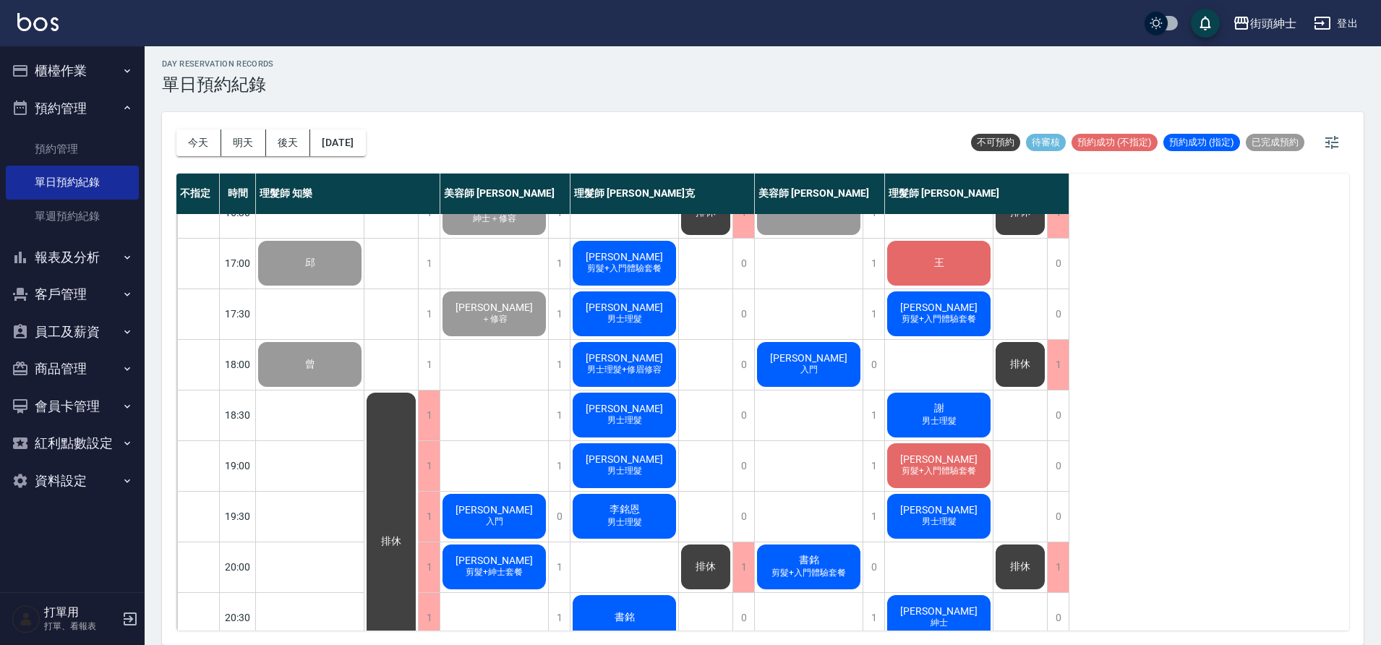
scroll to position [658, 0]
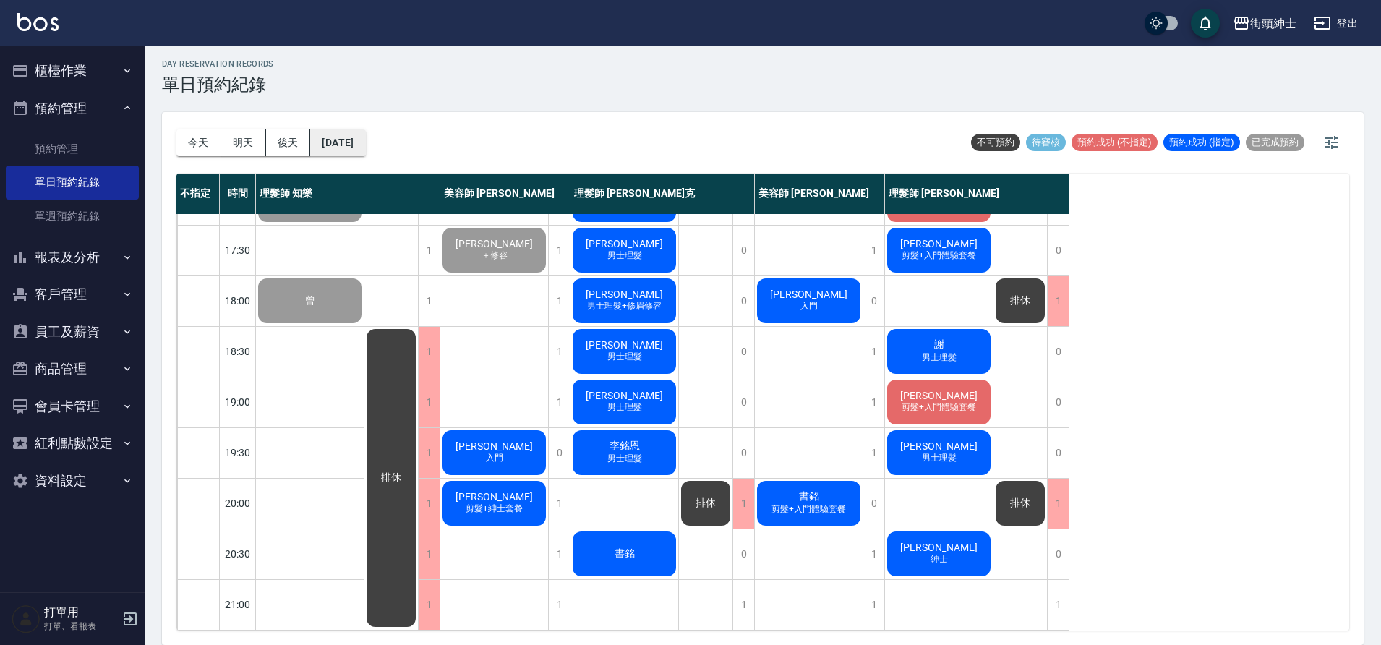
click at [365, 151] on button "[DATE]" at bounding box center [337, 142] width 55 height 27
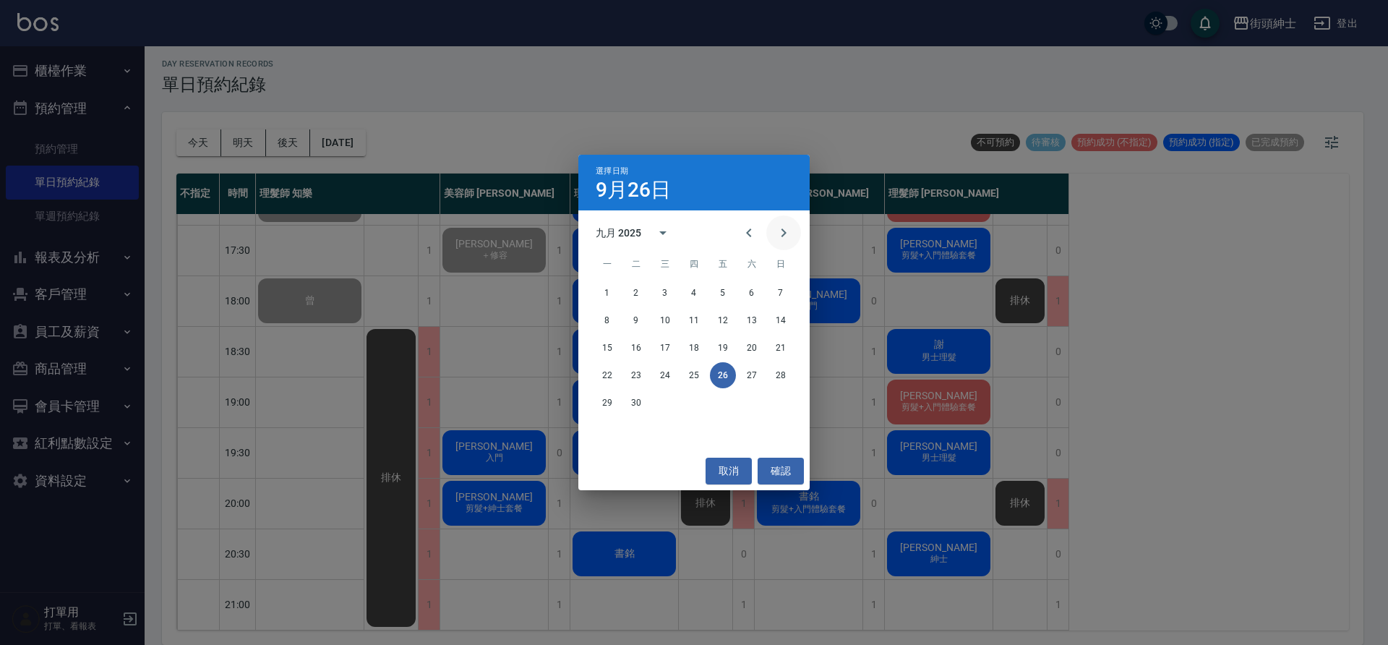
click at [779, 238] on icon "Next month" at bounding box center [783, 232] width 17 height 17
click at [676, 286] on button "1" at bounding box center [665, 293] width 26 height 26
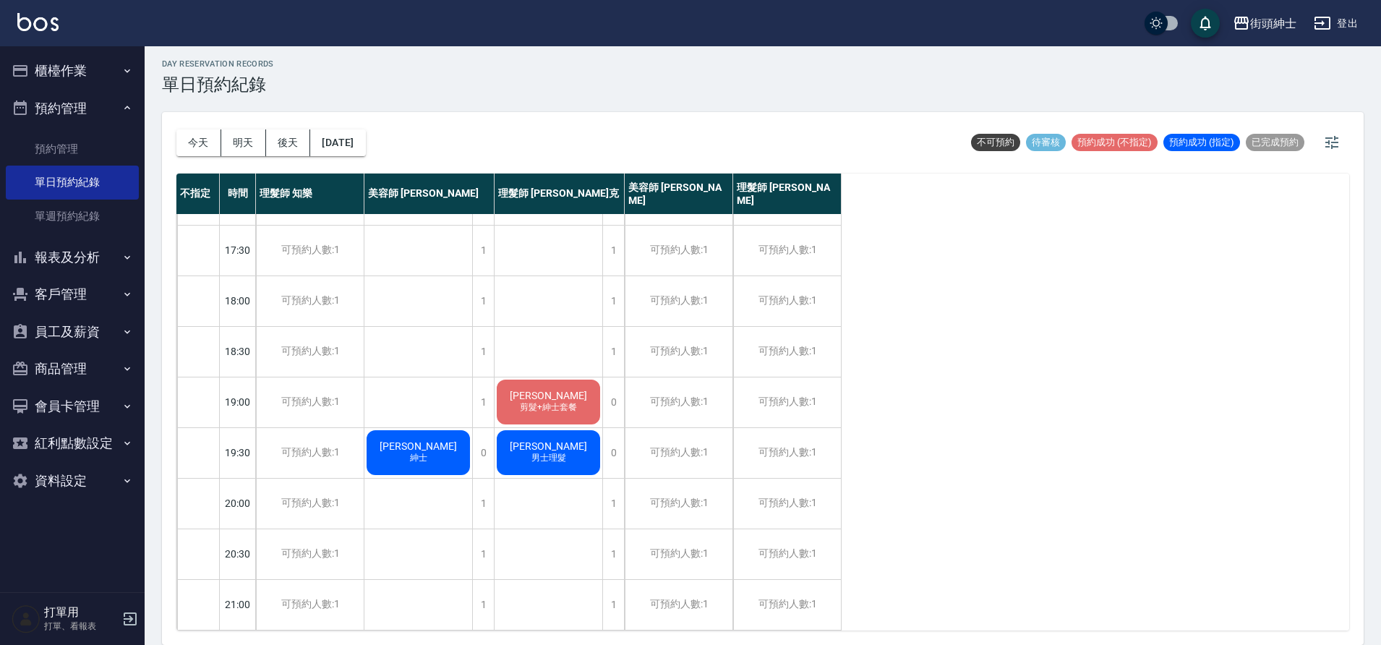
scroll to position [658, 0]
click at [365, 140] on button "2025/10/01" at bounding box center [337, 142] width 55 height 27
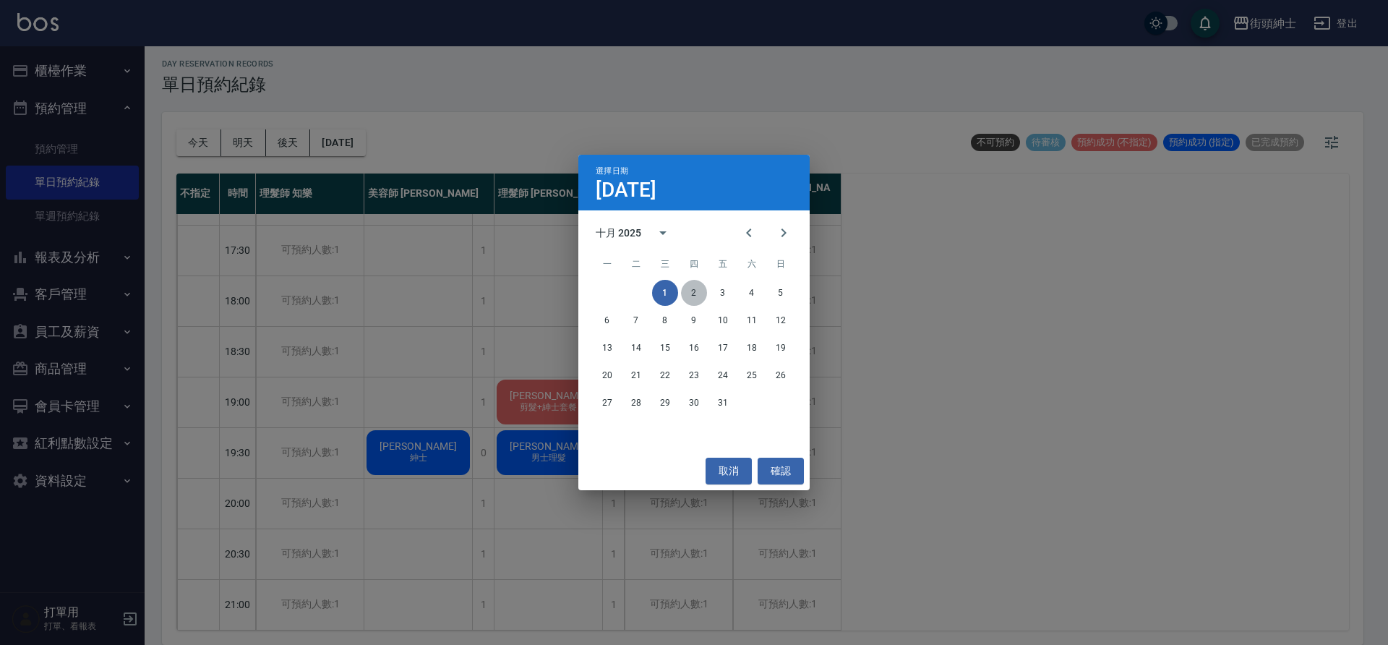
click at [695, 289] on button "2" at bounding box center [694, 293] width 26 height 26
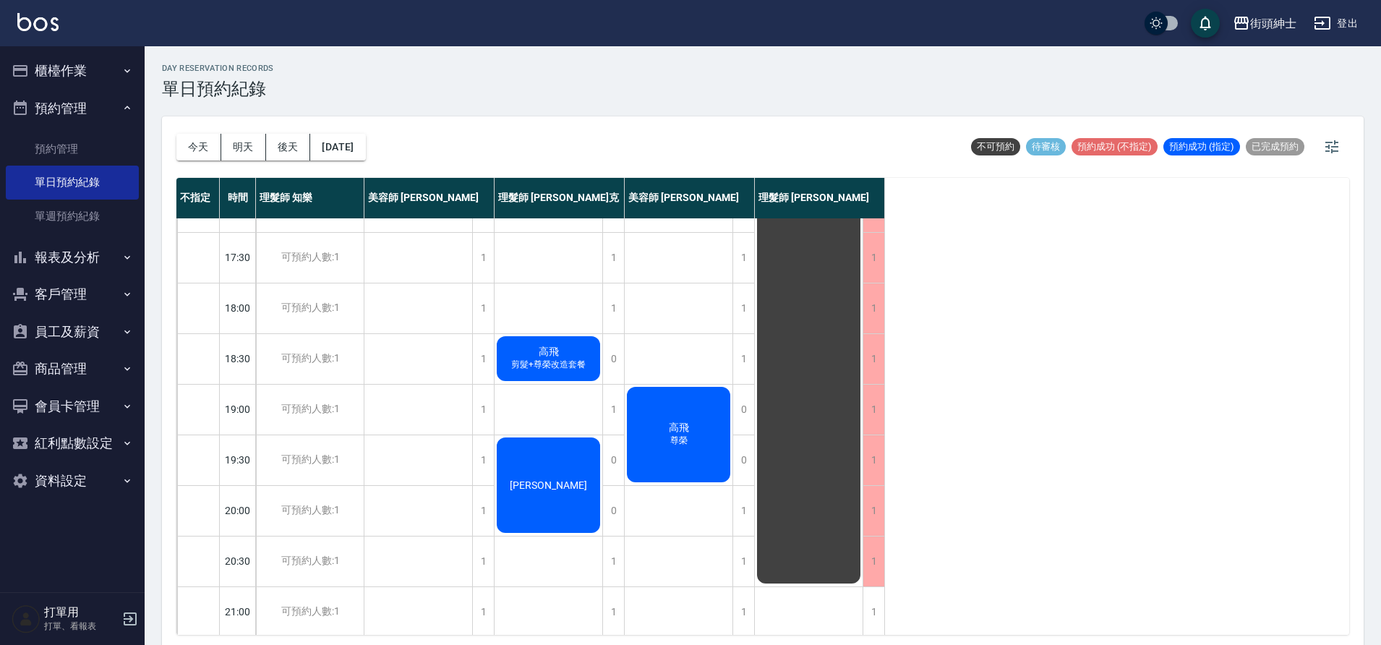
scroll to position [658, 0]
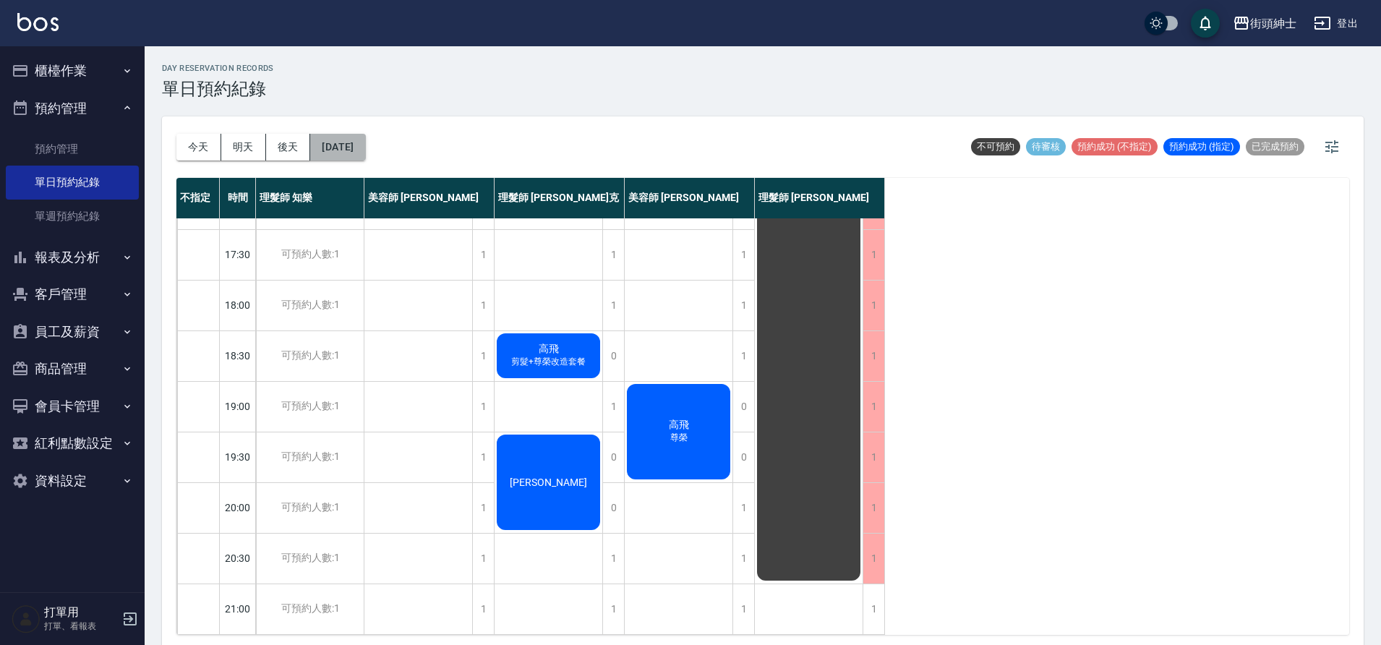
click at [365, 150] on button "2025/10/02" at bounding box center [337, 147] width 55 height 27
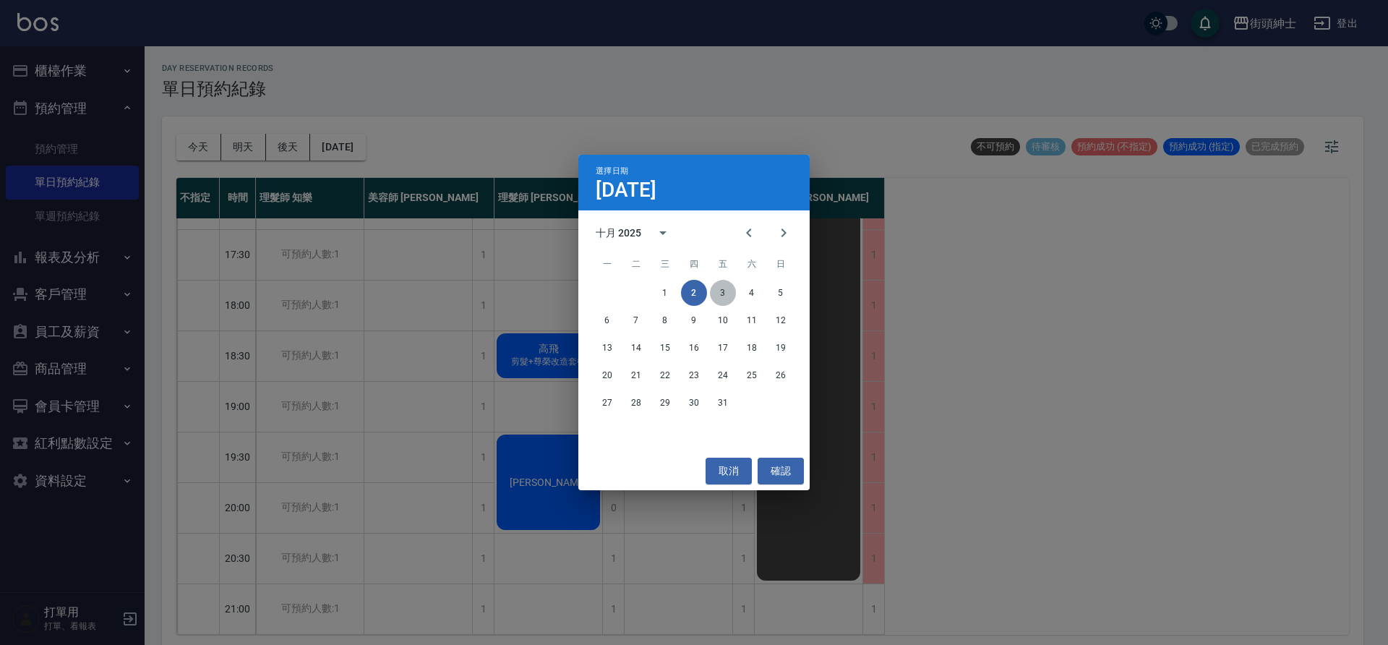
click at [724, 292] on button "3" at bounding box center [723, 293] width 26 height 26
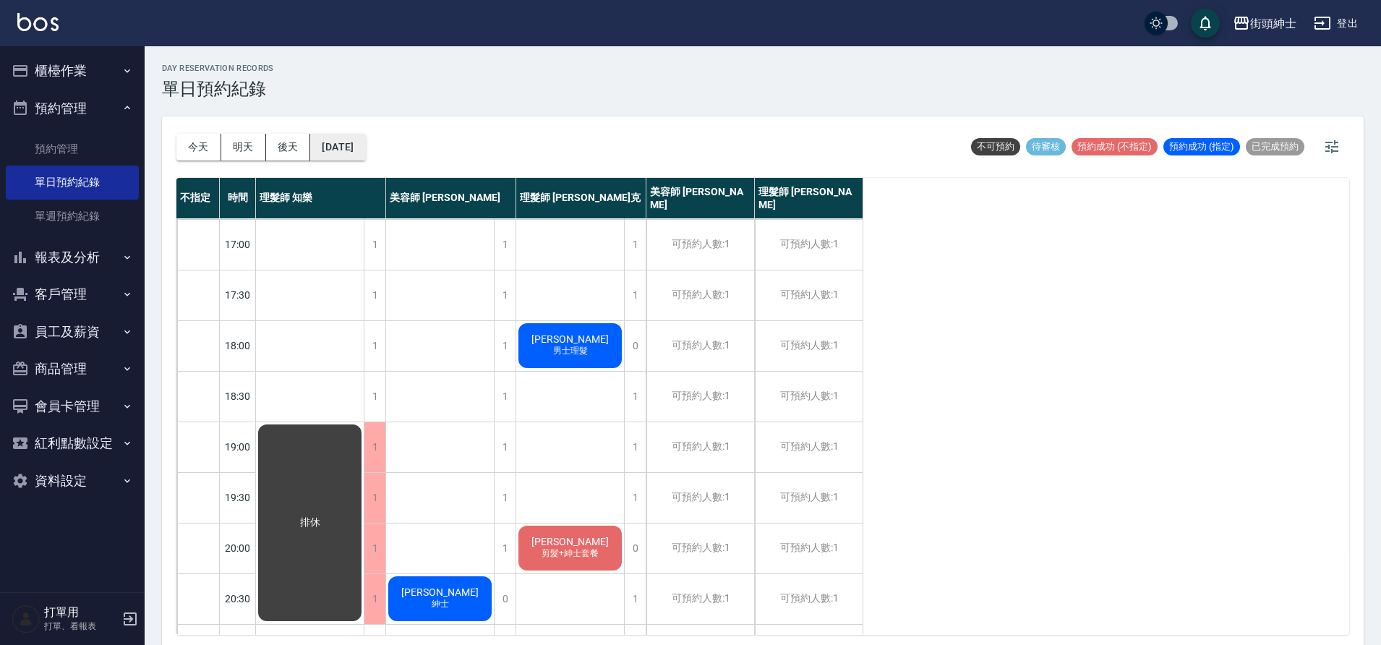
scroll to position [586, 0]
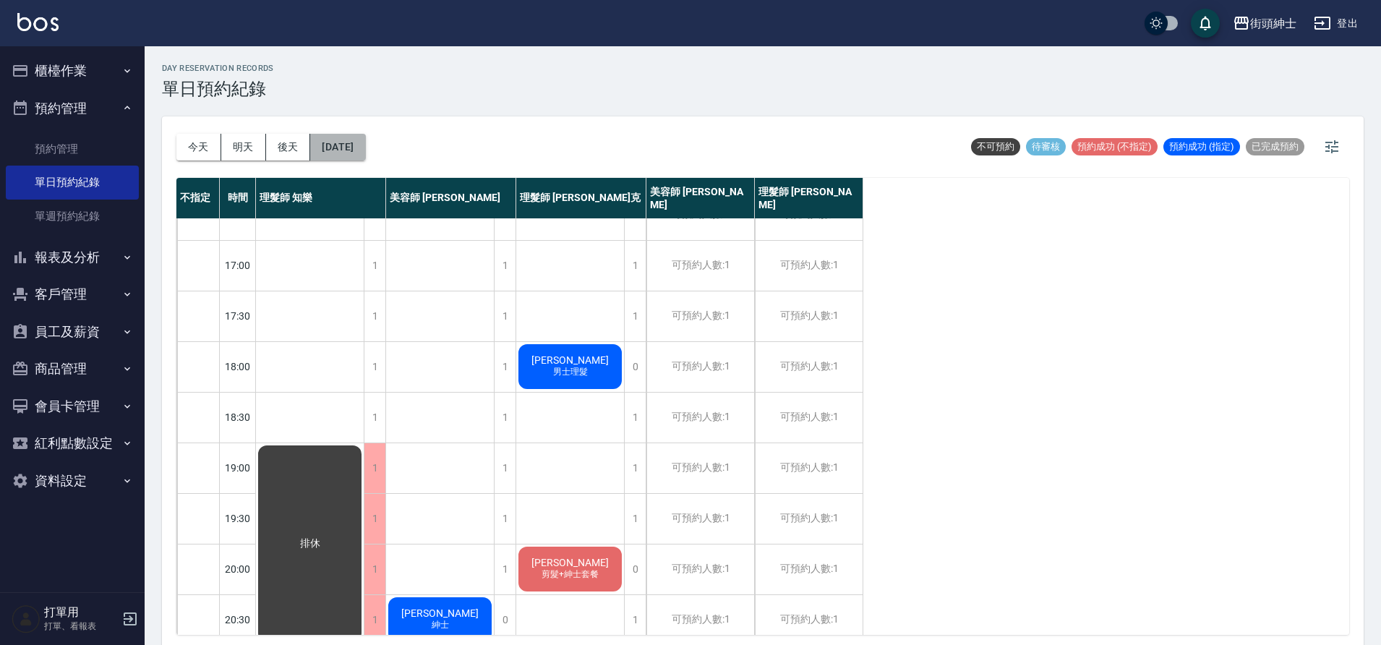
click at [365, 142] on button "2025/10/03" at bounding box center [337, 147] width 55 height 27
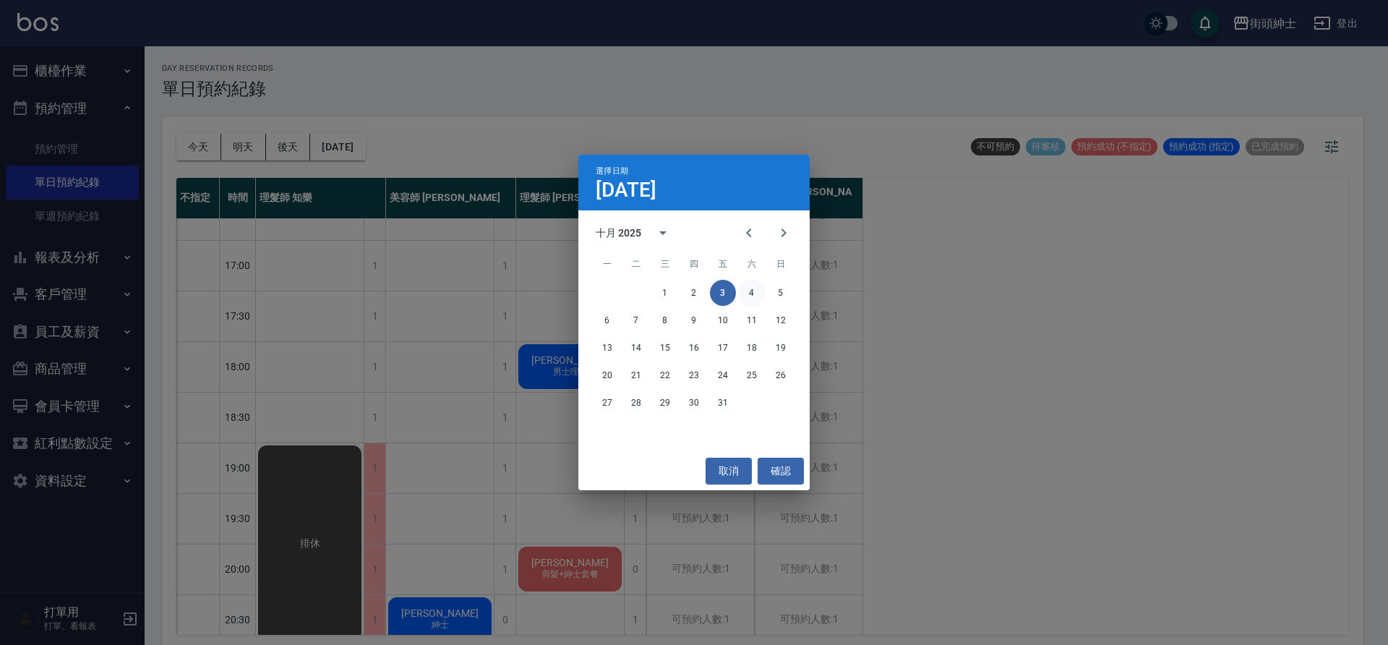
click at [764, 298] on button "4" at bounding box center [752, 293] width 26 height 26
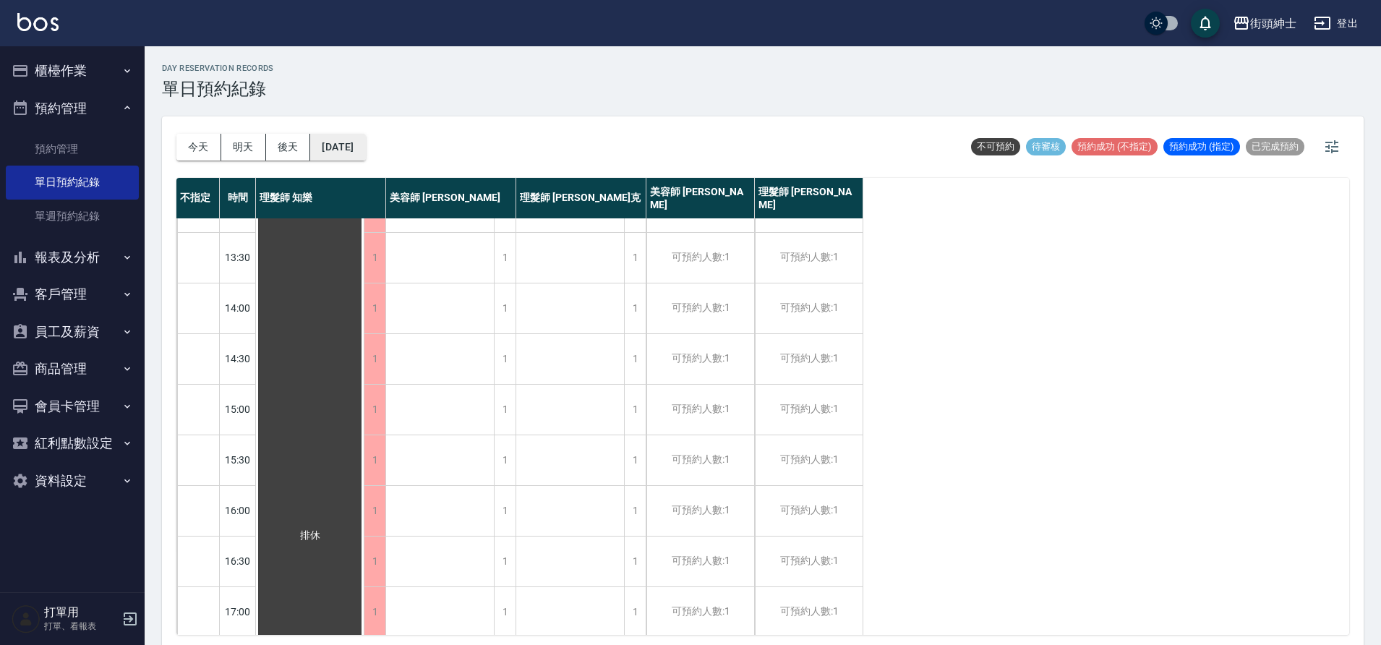
scroll to position [241, 0]
click at [365, 135] on button "2025/10/04" at bounding box center [337, 147] width 55 height 27
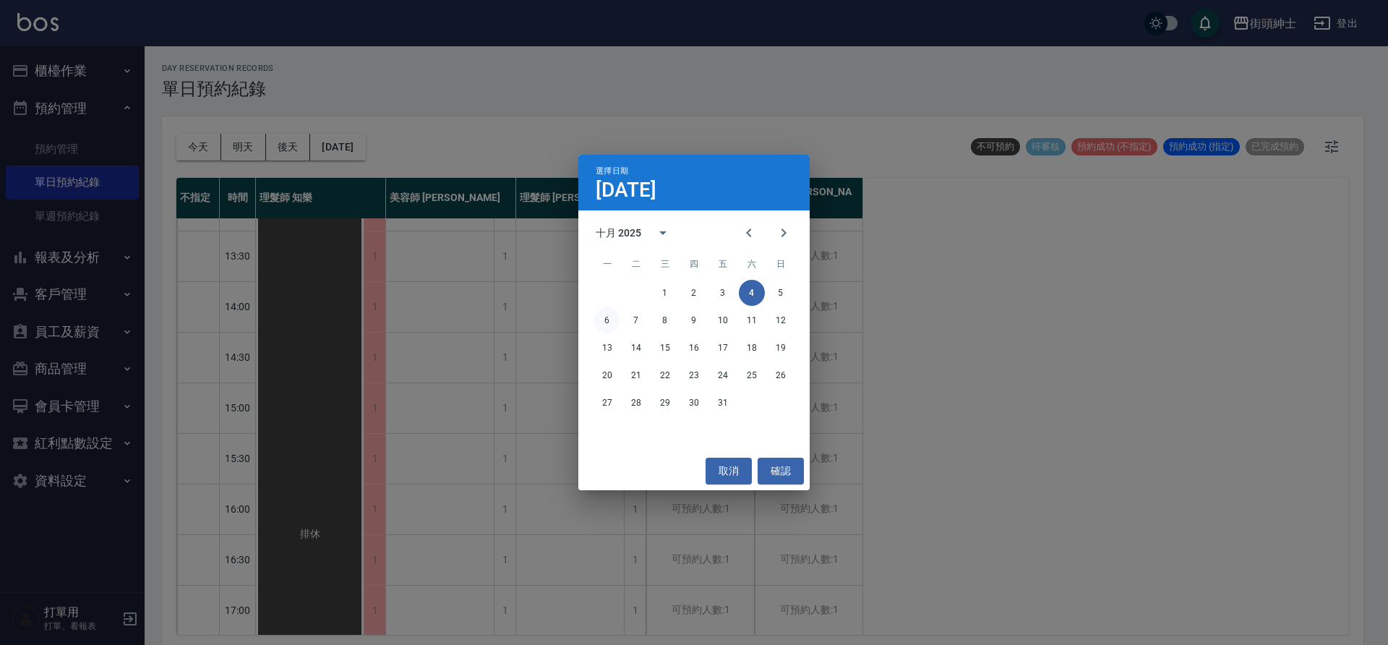
click at [608, 324] on button "6" at bounding box center [607, 320] width 26 height 26
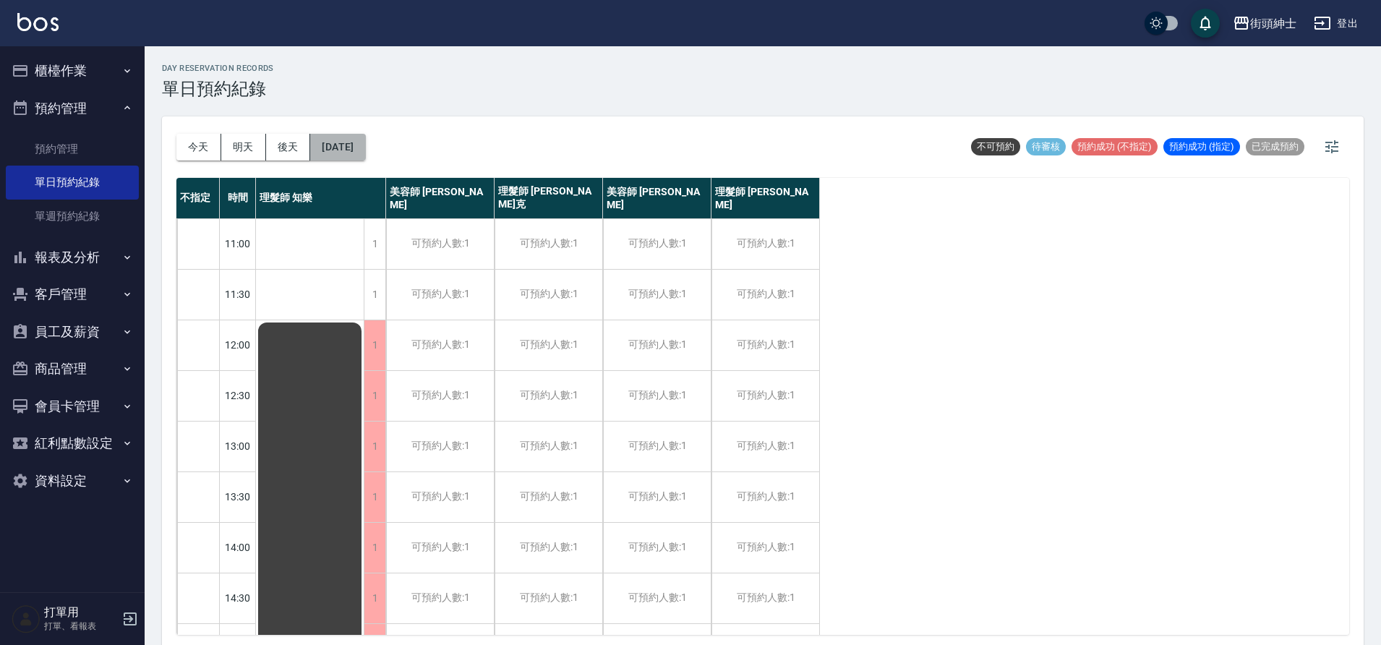
click at [361, 145] on button "2025/10/06" at bounding box center [337, 147] width 55 height 27
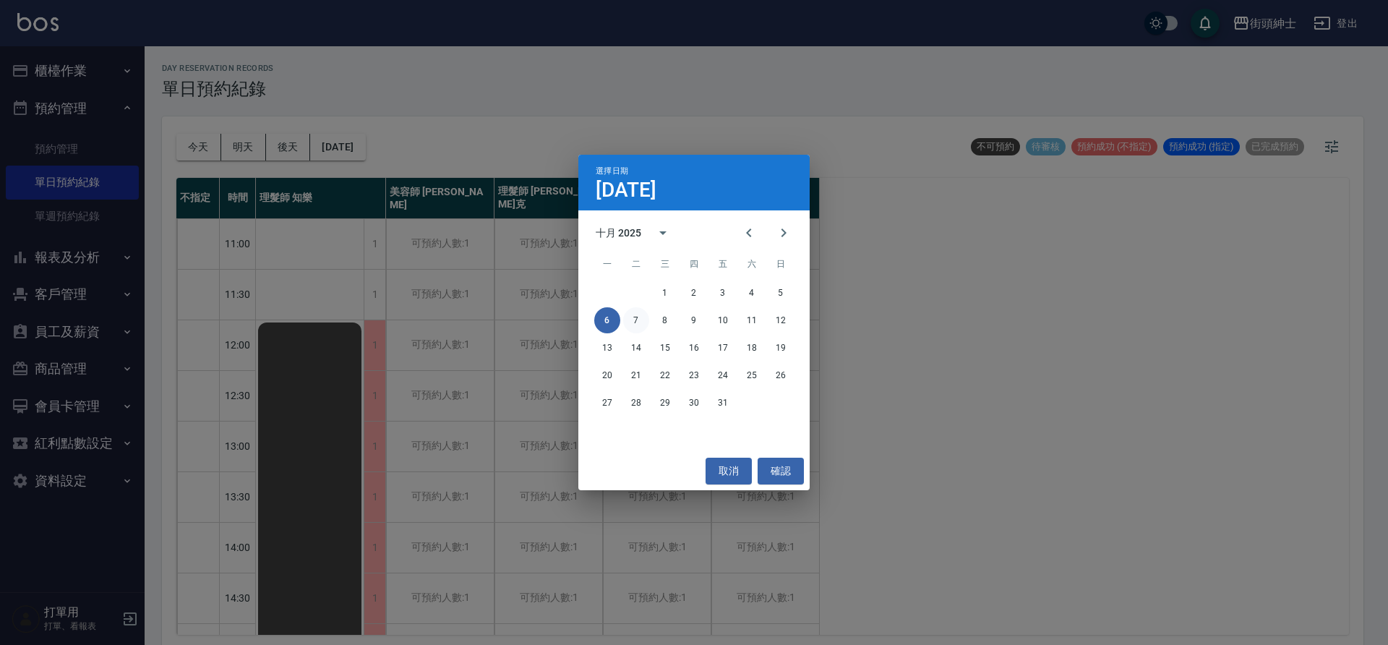
click at [641, 325] on button "7" at bounding box center [636, 320] width 26 height 26
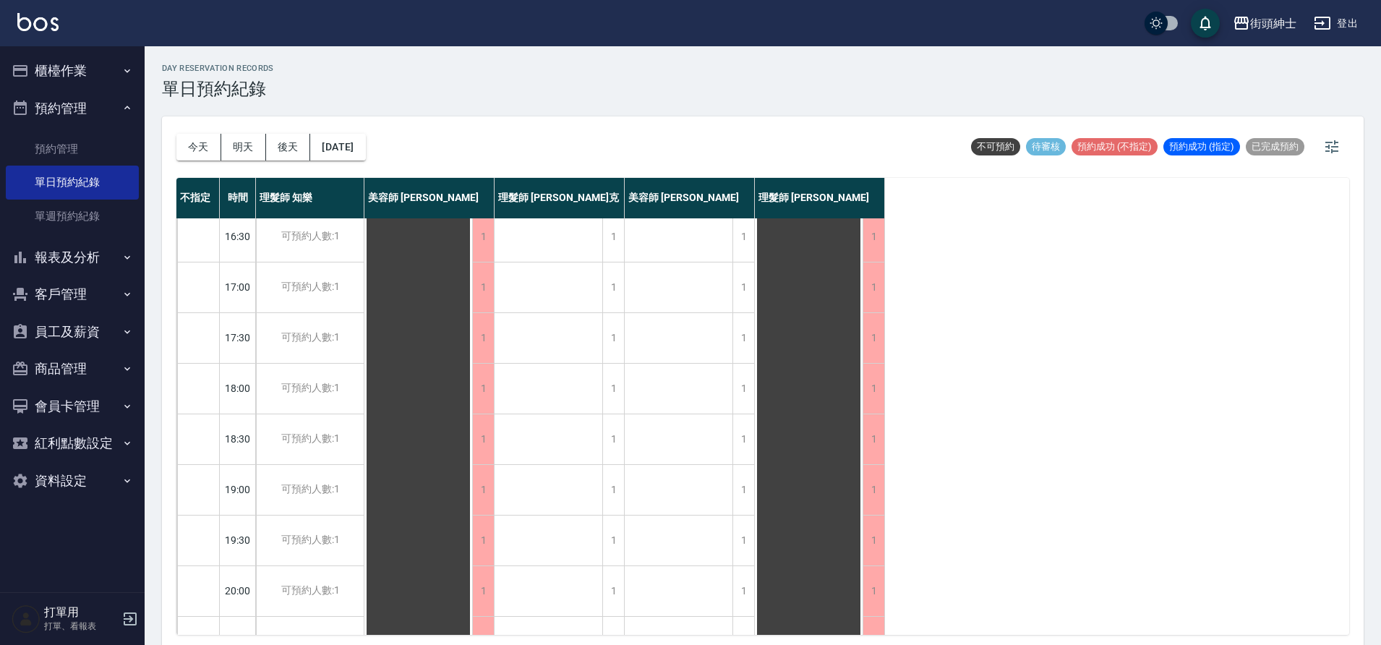
scroll to position [658, 0]
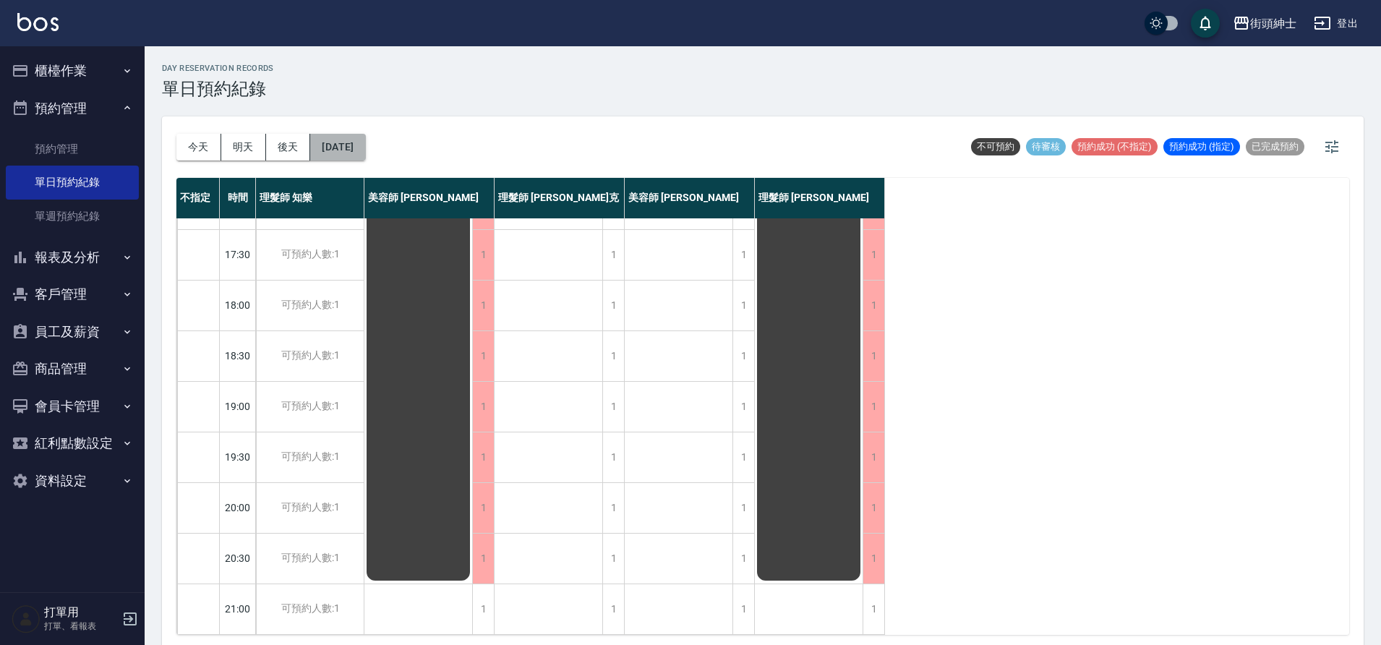
click at [365, 159] on button "2025/10/07" at bounding box center [337, 147] width 55 height 27
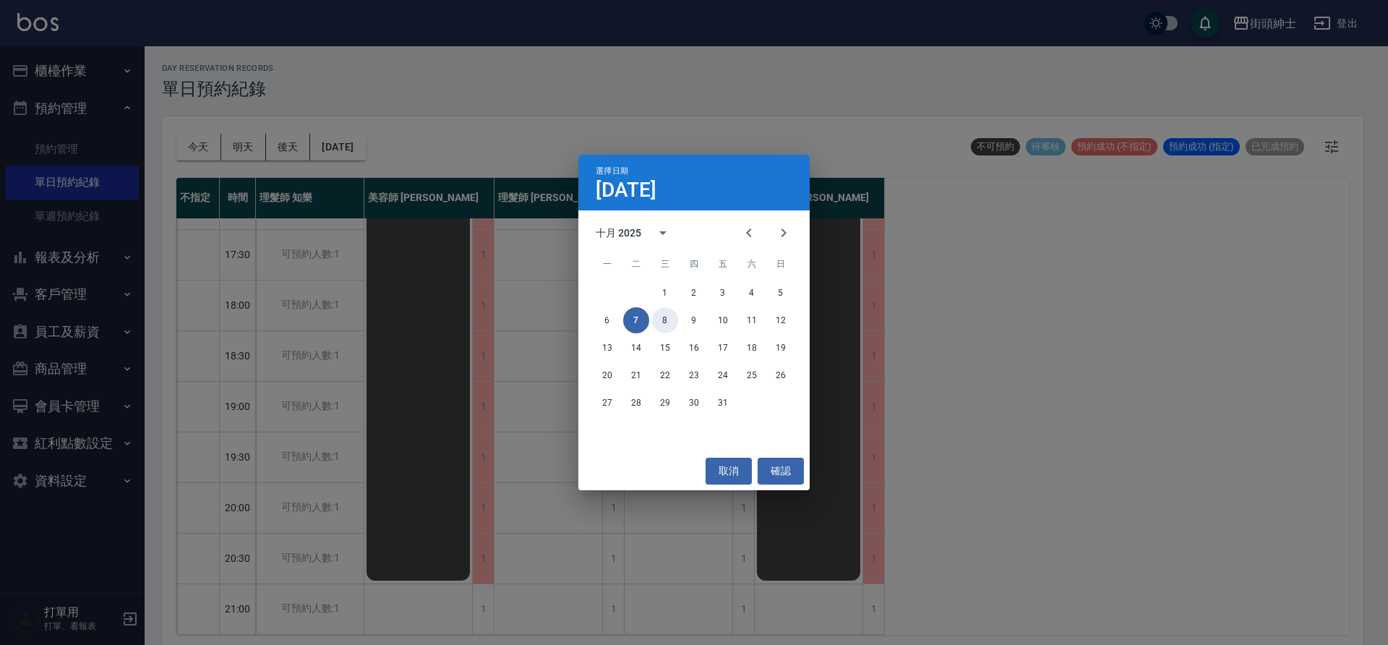
click at [672, 324] on button "8" at bounding box center [665, 320] width 26 height 26
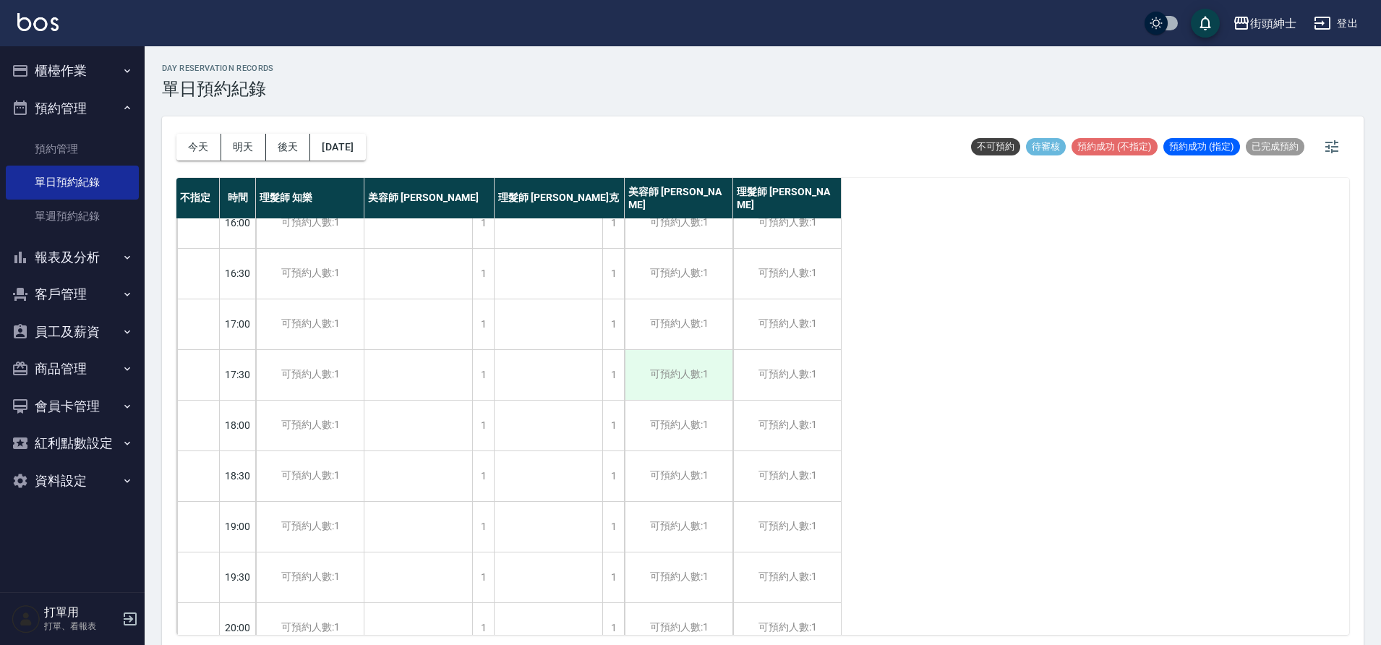
scroll to position [658, 0]
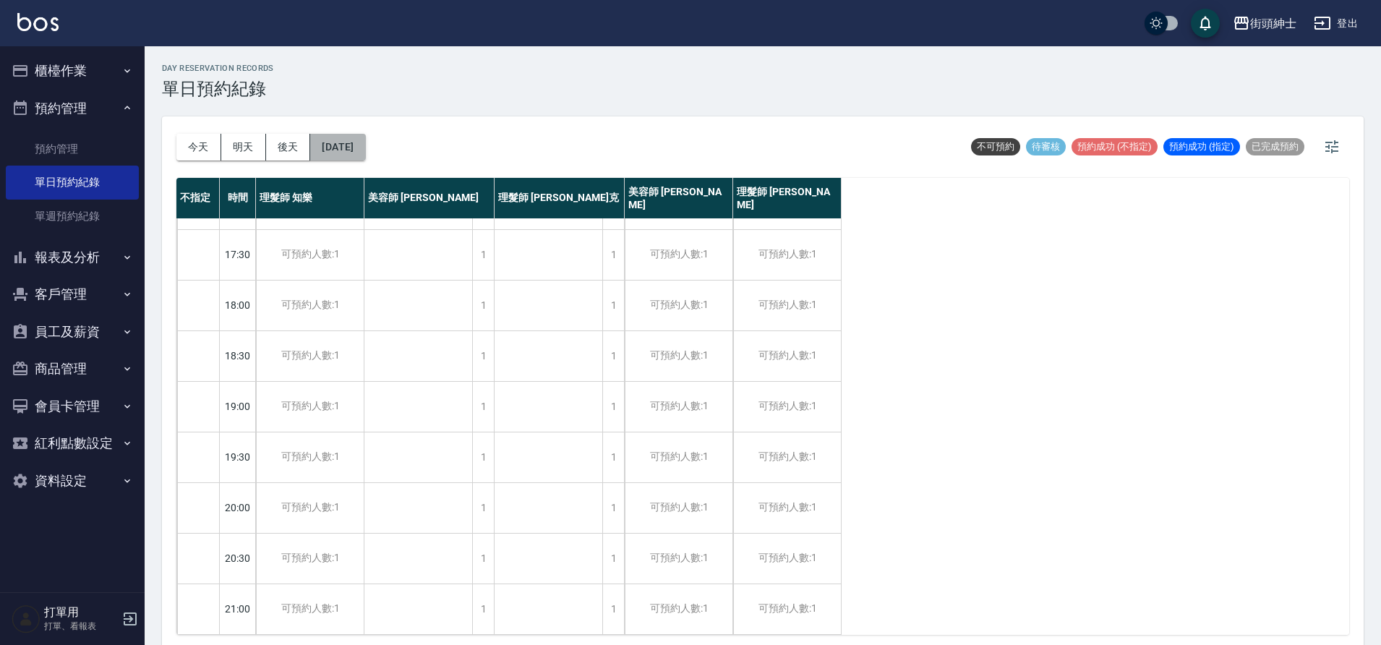
click at [365, 142] on button "2025/10/08" at bounding box center [337, 147] width 55 height 27
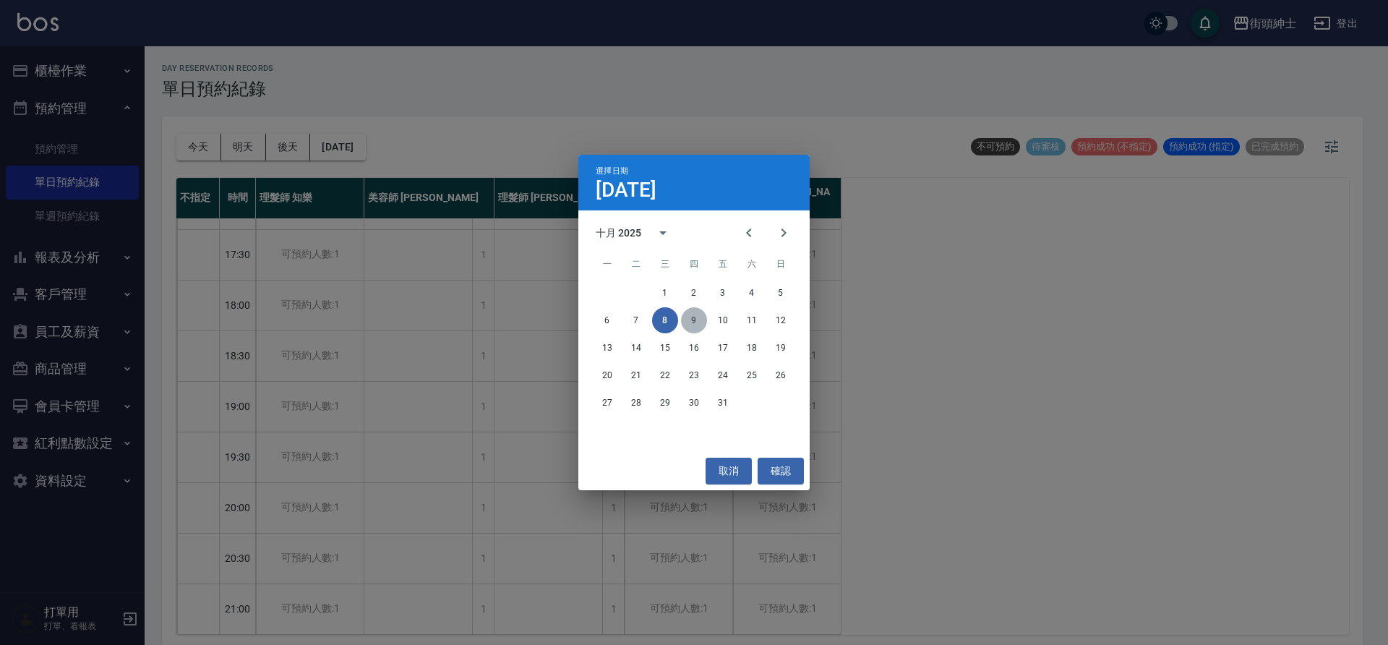
click at [698, 323] on button "9" at bounding box center [694, 320] width 26 height 26
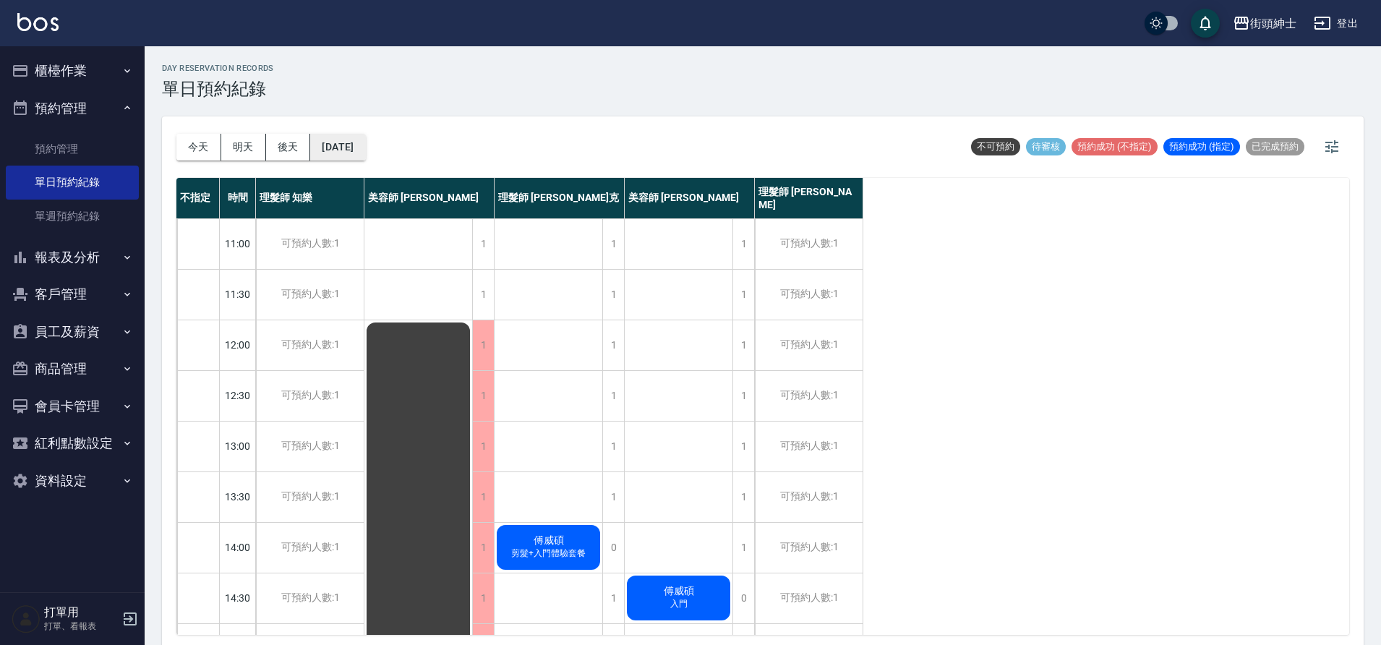
click at [357, 150] on button "2025/10/09" at bounding box center [337, 147] width 55 height 27
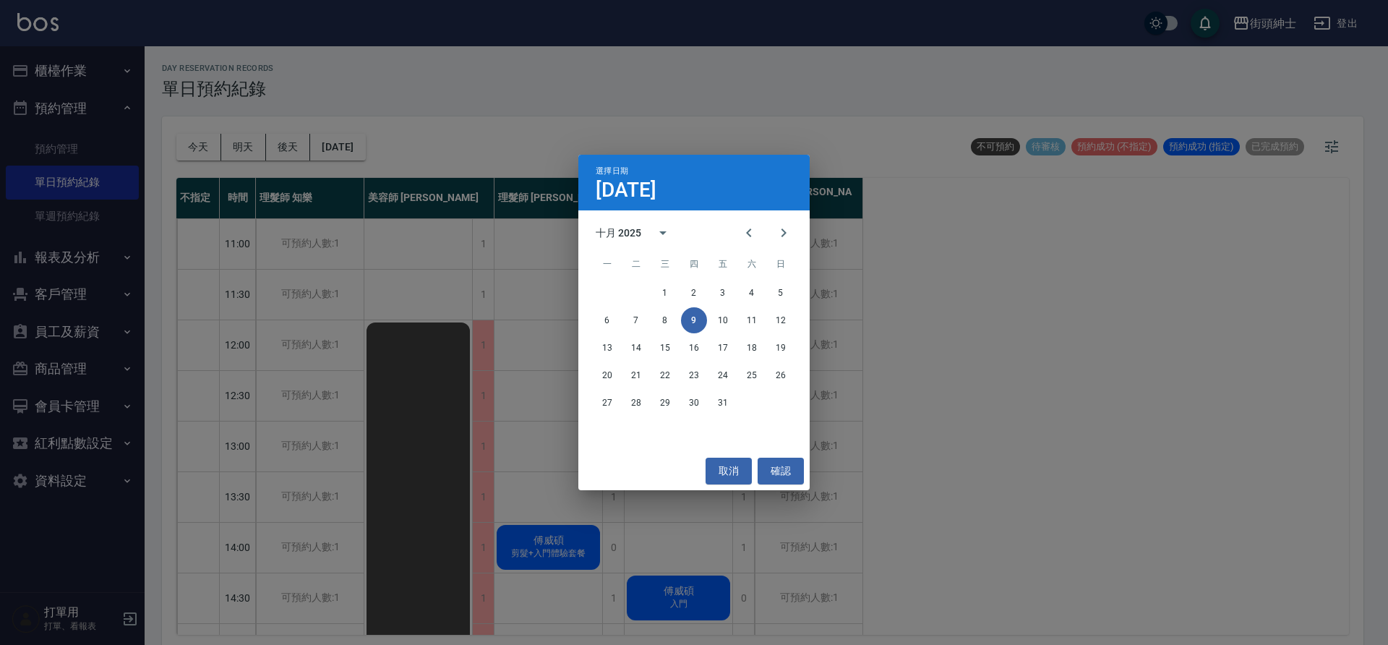
click at [738, 330] on div "6 7 8 9 10 11 12" at bounding box center [693, 320] width 231 height 26
click at [730, 325] on button "10" at bounding box center [723, 320] width 26 height 26
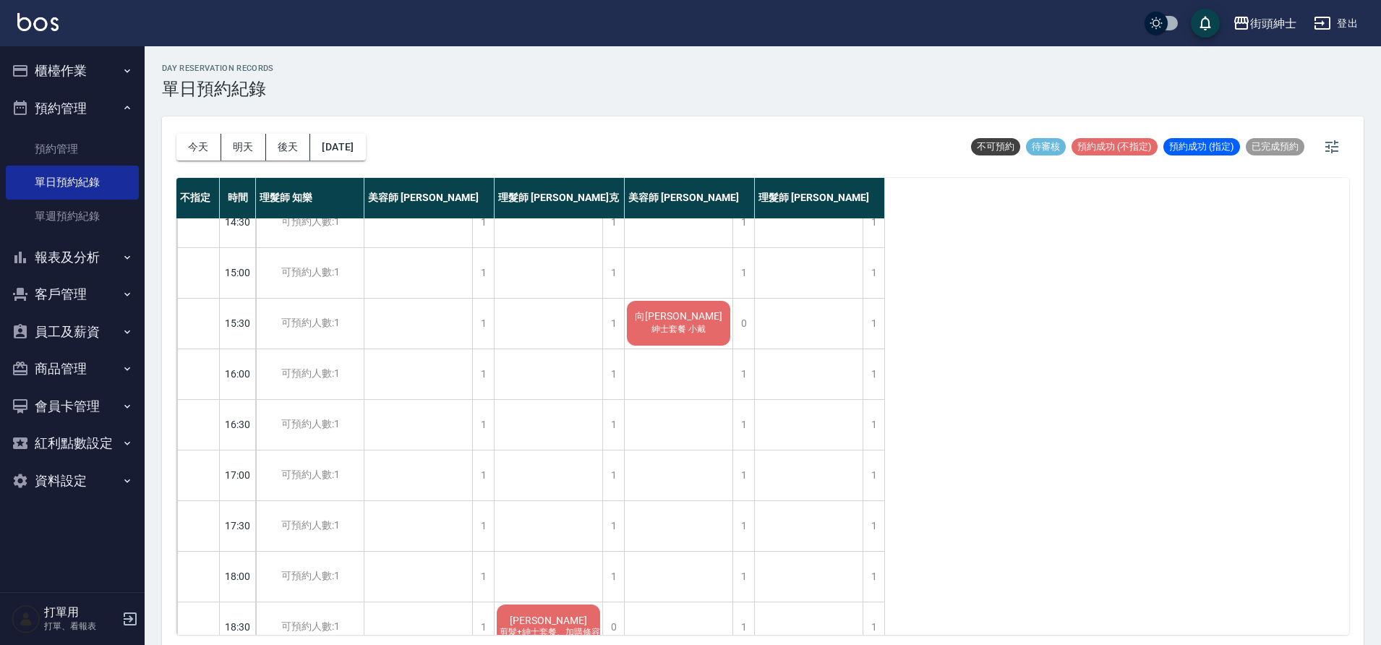
scroll to position [658, 0]
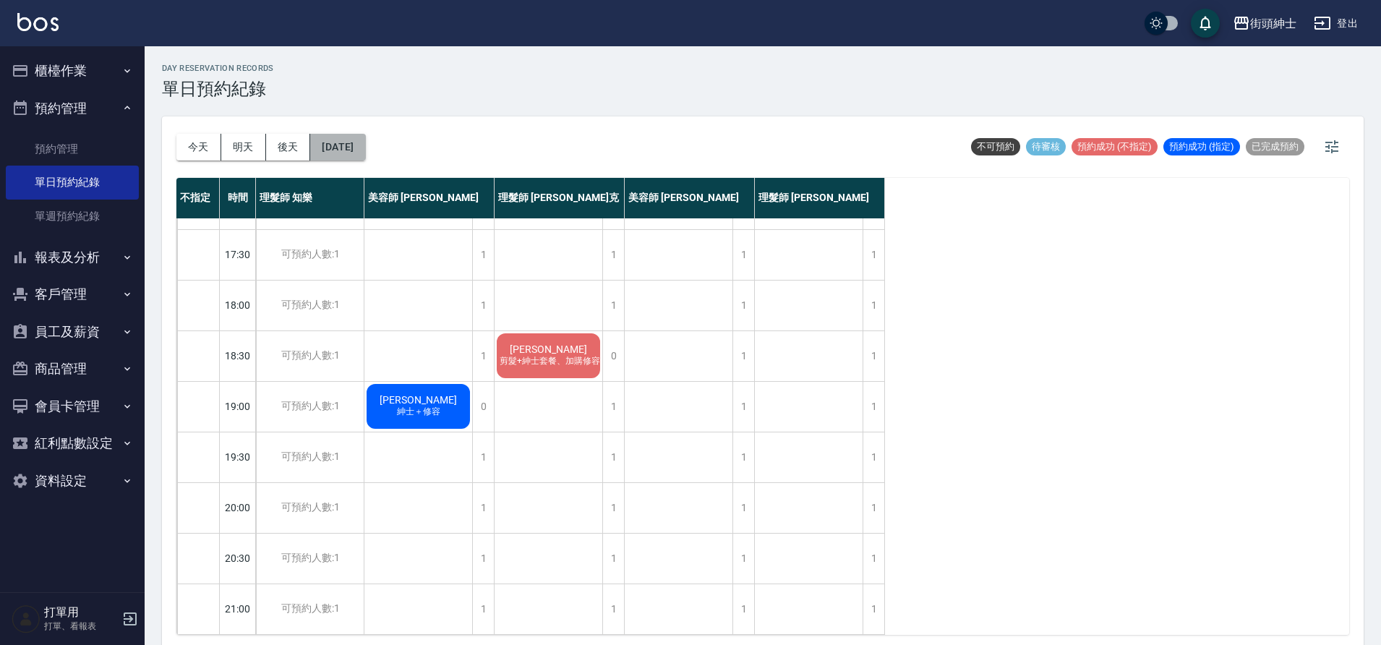
click at [363, 153] on button "2025/10/10" at bounding box center [337, 147] width 55 height 27
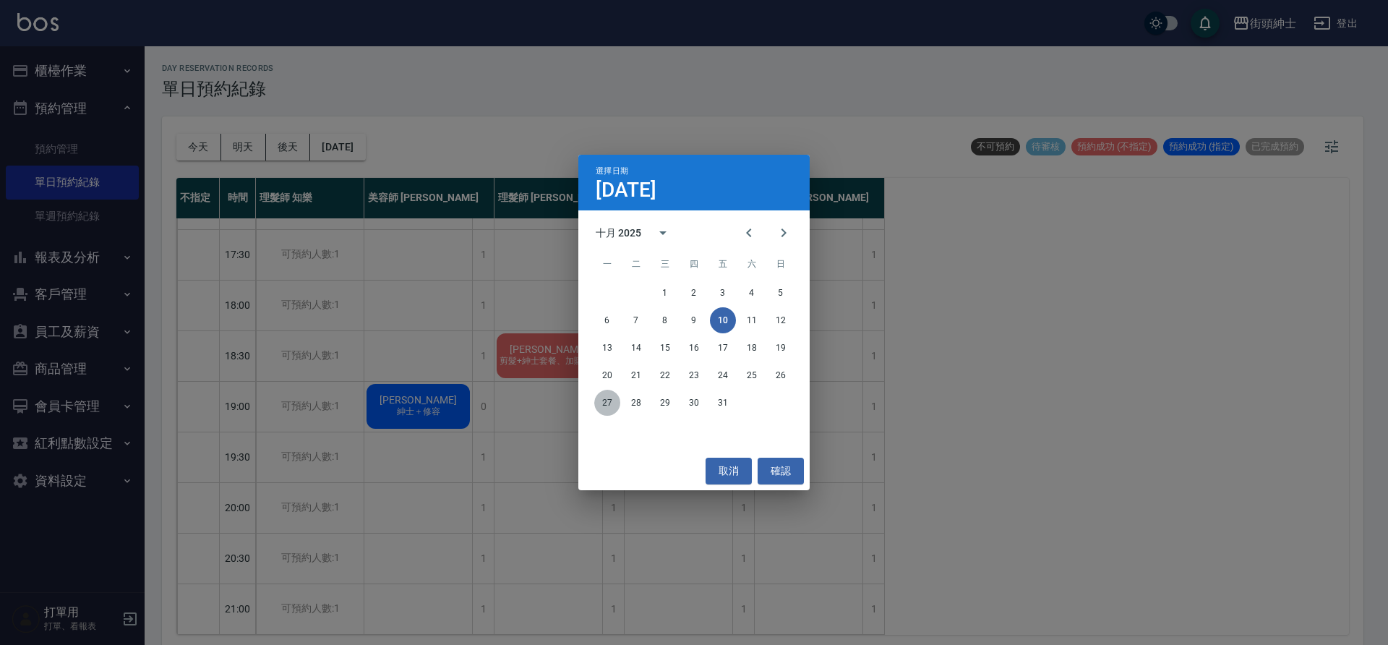
click at [602, 391] on button "27" at bounding box center [607, 403] width 26 height 26
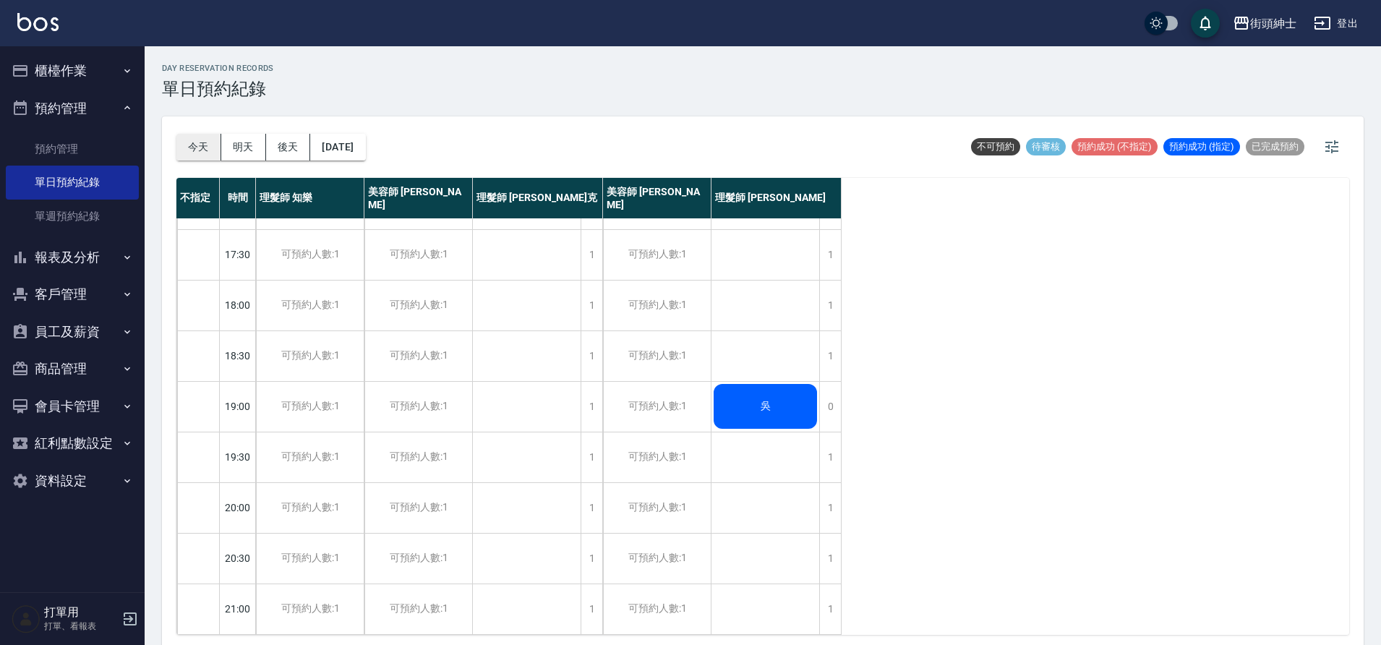
click at [187, 142] on button "今天" at bounding box center [198, 147] width 45 height 27
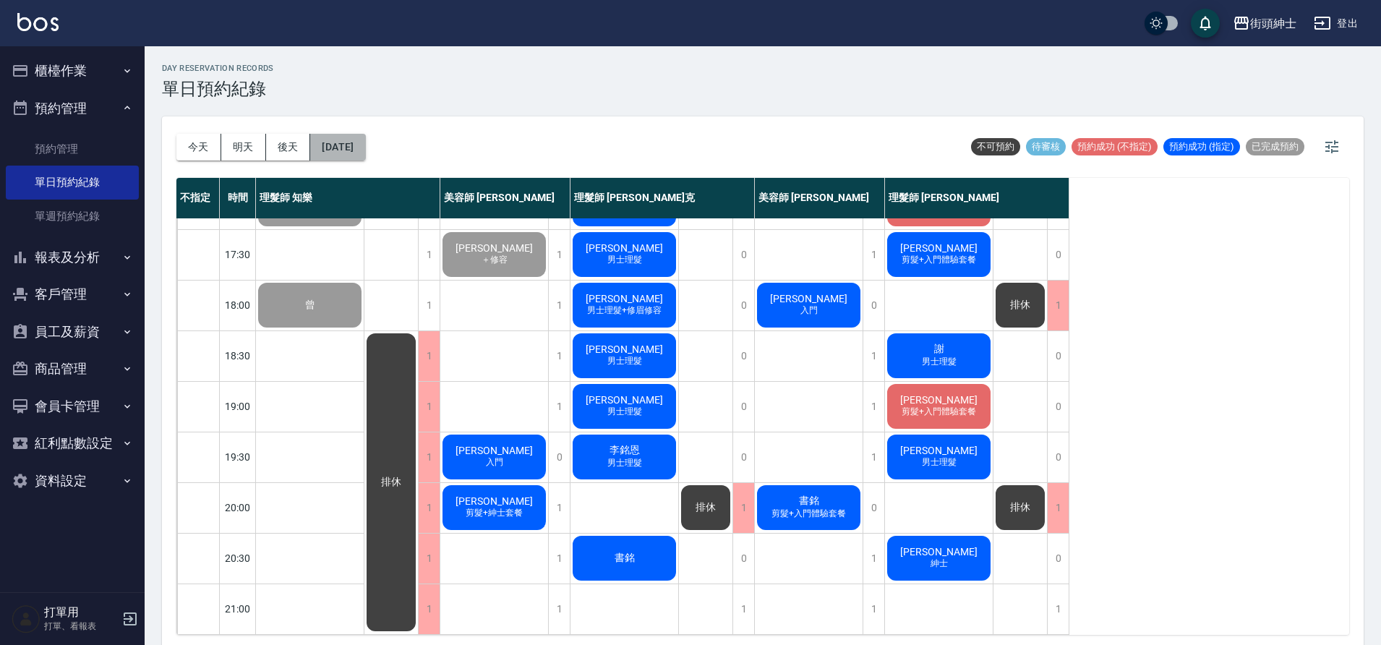
click at [365, 152] on button "[DATE]" at bounding box center [337, 147] width 55 height 27
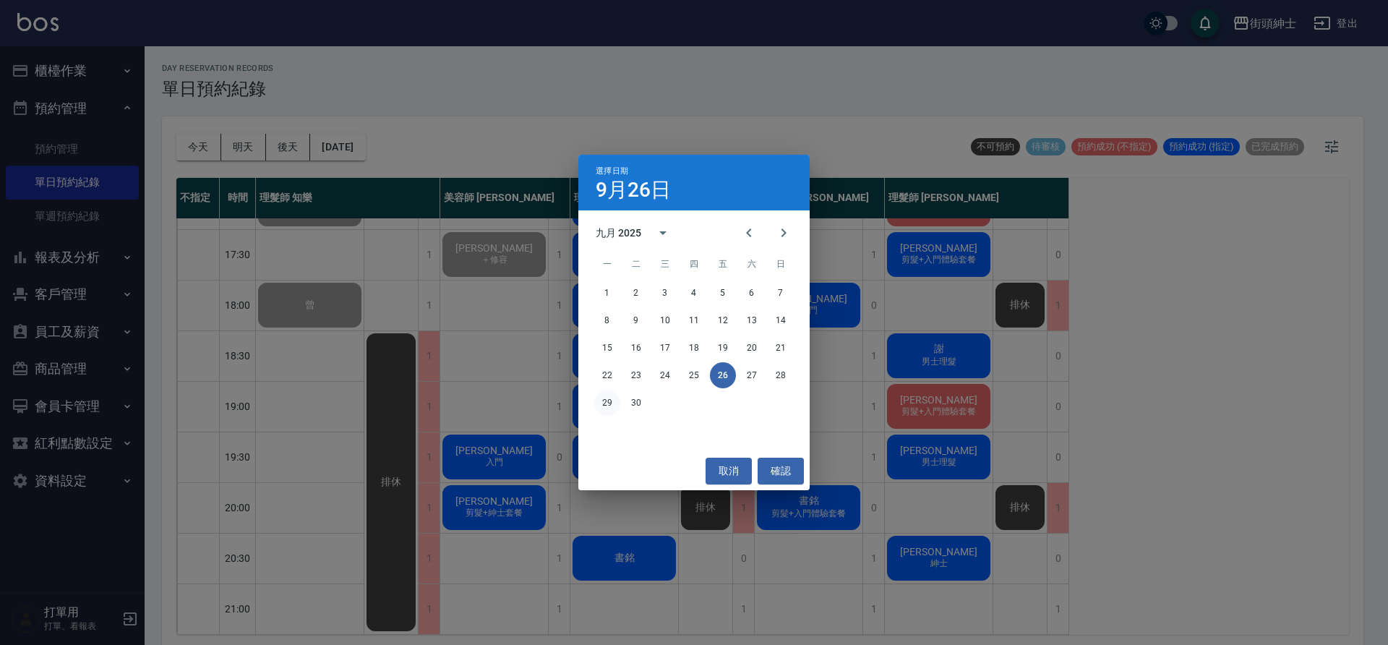
click at [620, 398] on button "29" at bounding box center [607, 403] width 26 height 26
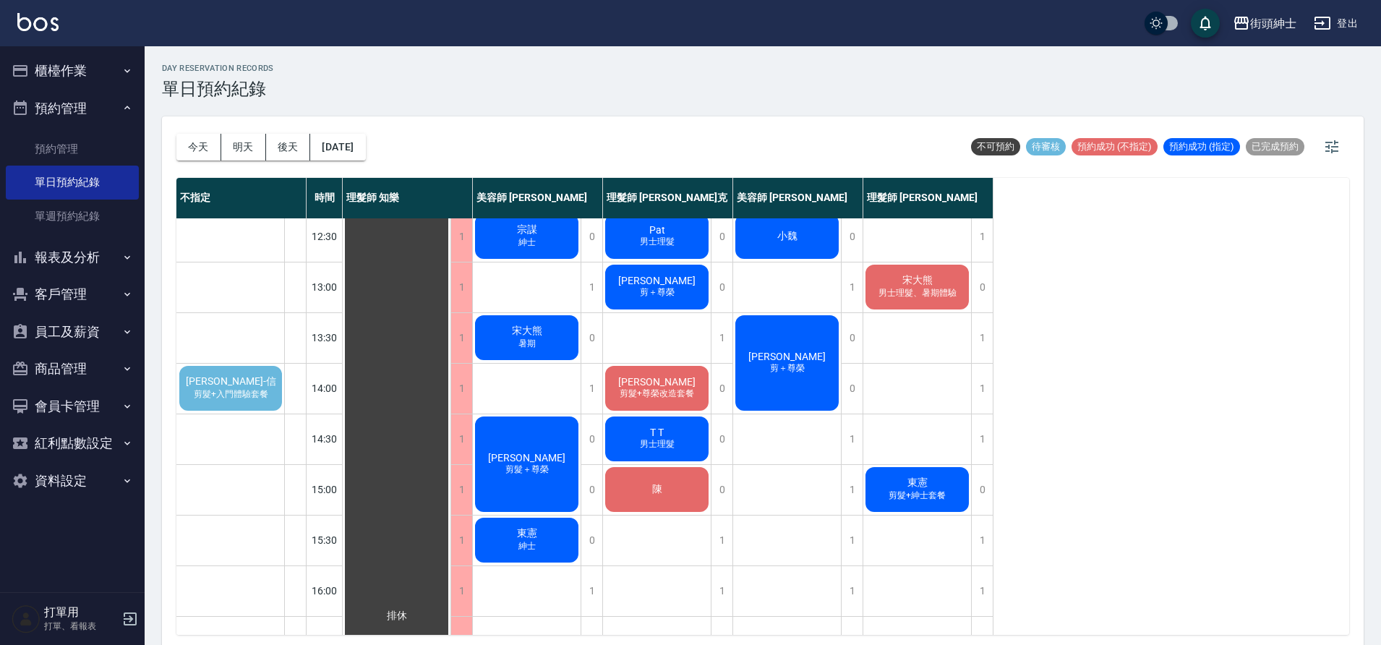
scroll to position [110, 0]
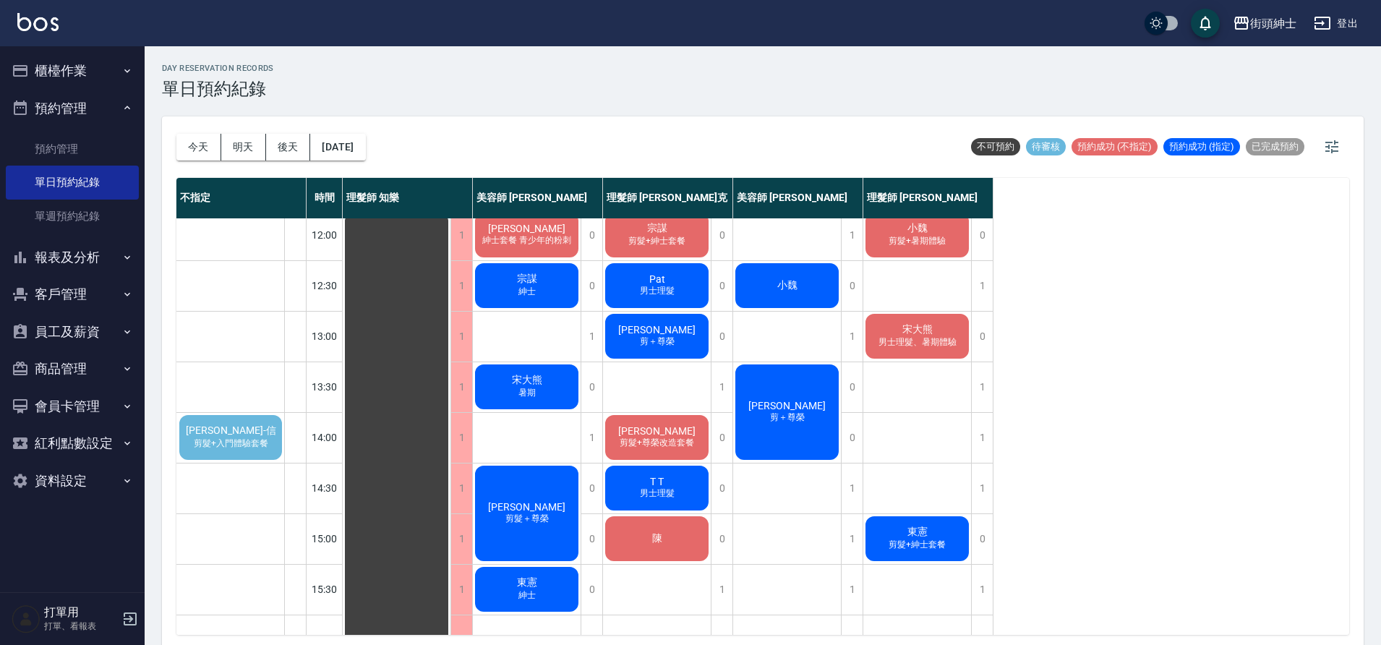
click at [215, 427] on span "久舜-信" at bounding box center [231, 430] width 96 height 13
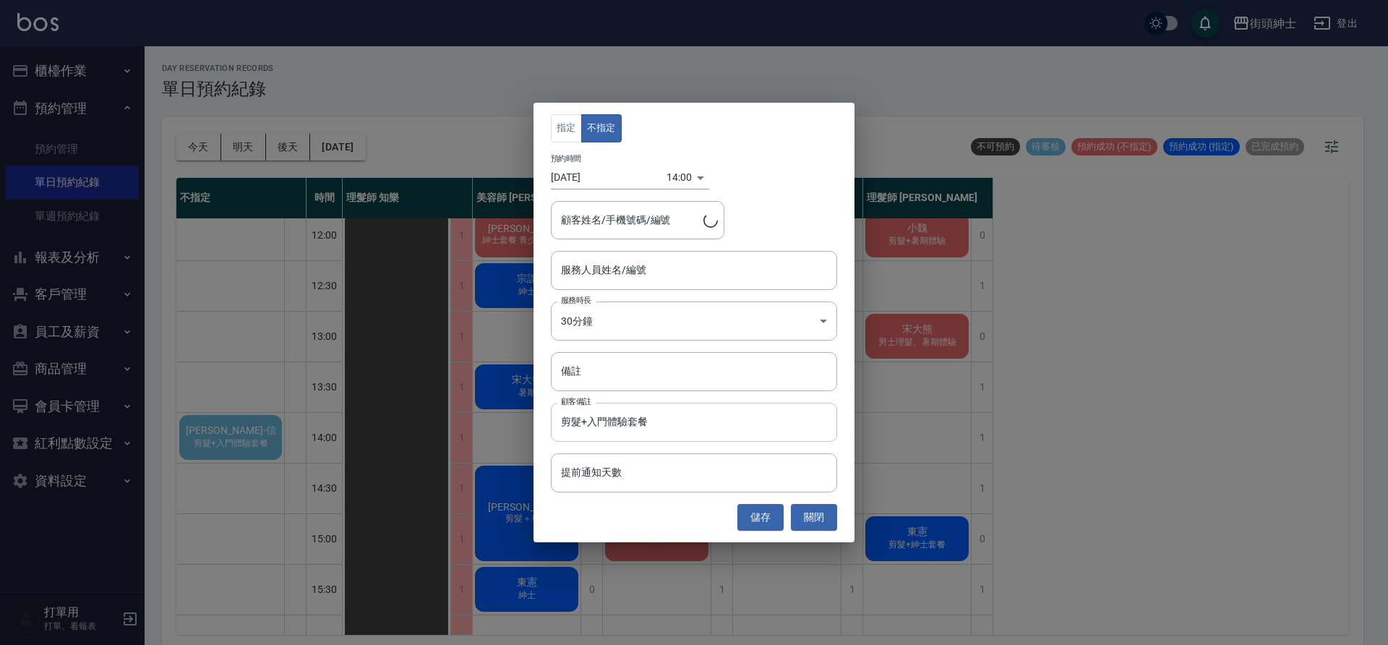
type input "久舜-信/0988137976"
click at [625, 283] on div "服務人員姓名/編號" at bounding box center [694, 270] width 286 height 38
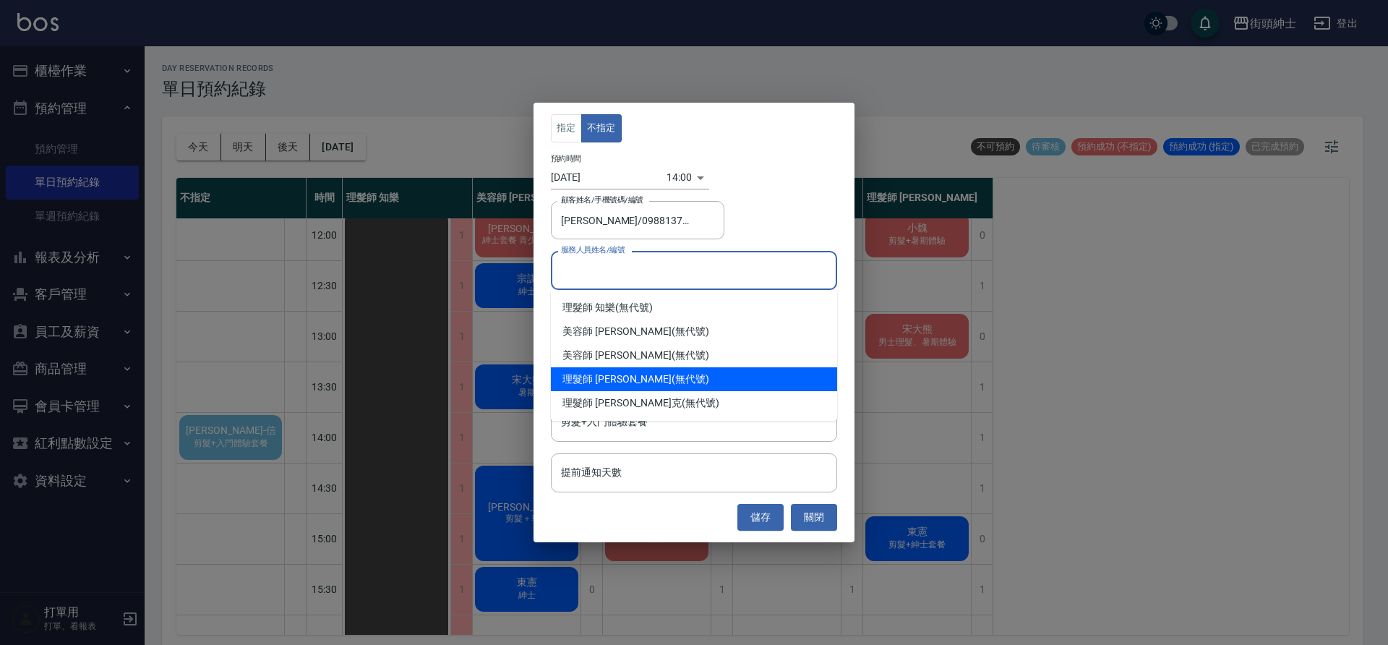
click at [648, 372] on div "理髮師 eric (無代號)" at bounding box center [694, 379] width 286 height 24
type input "理髮師 eric(無代號)"
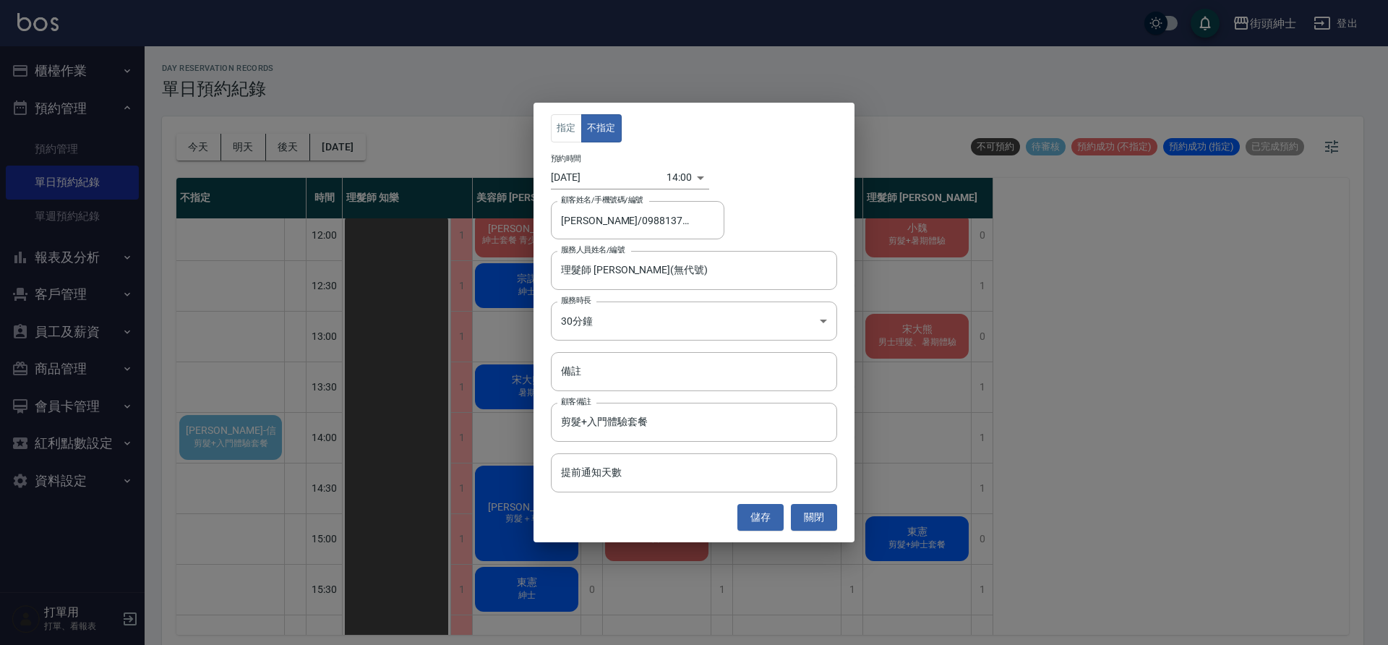
click at [754, 531] on div "指定 不指定 預約時間 2025/09/29 14:00 1759125600000 顧客姓名/手機號碼/編號 久舜-信/0988137976 顧客姓名/手機…" at bounding box center [694, 322] width 321 height 439
click at [762, 517] on button "儲存" at bounding box center [761, 517] width 46 height 27
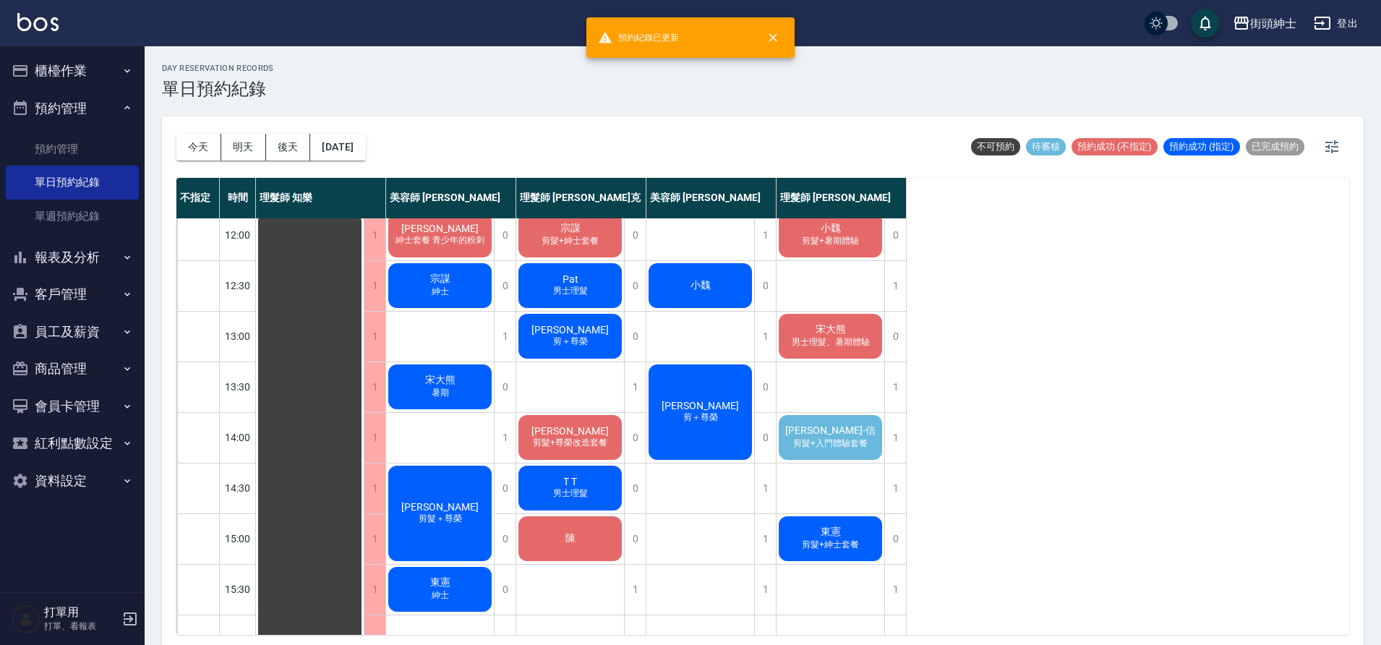
click at [838, 430] on span "久舜-信" at bounding box center [830, 430] width 96 height 13
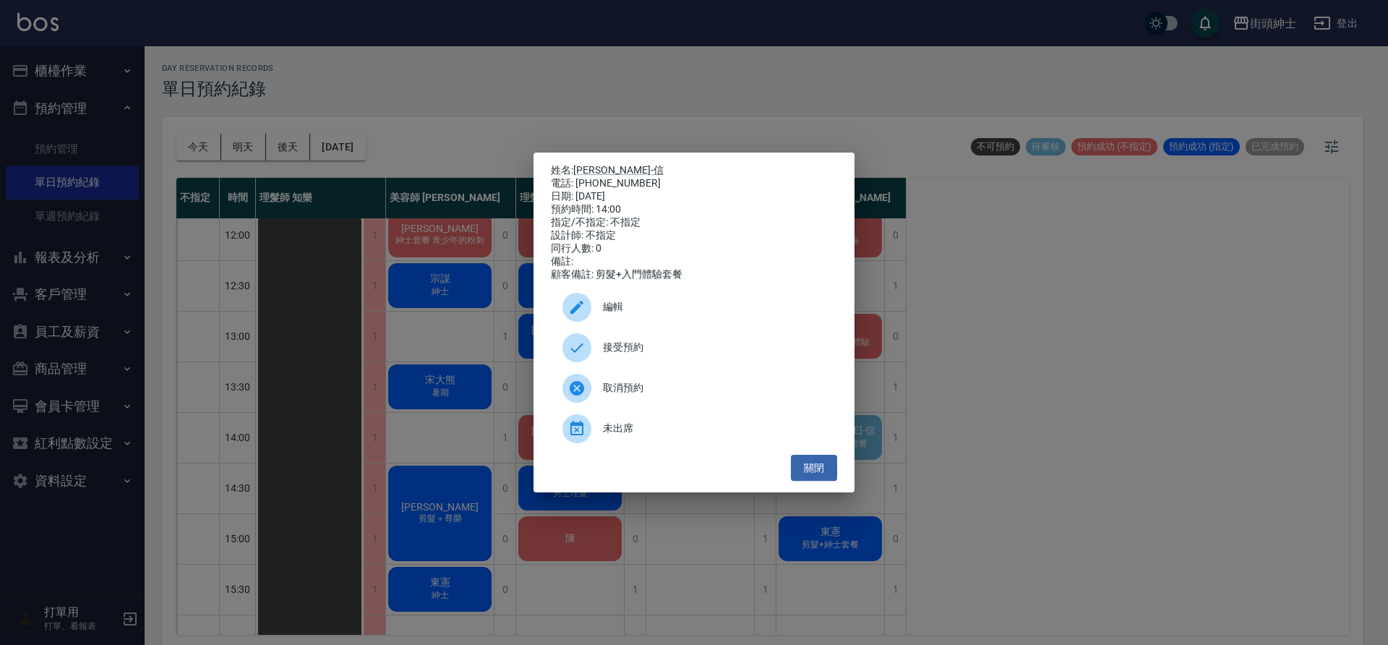
click at [688, 347] on span "接受預約" at bounding box center [714, 347] width 223 height 15
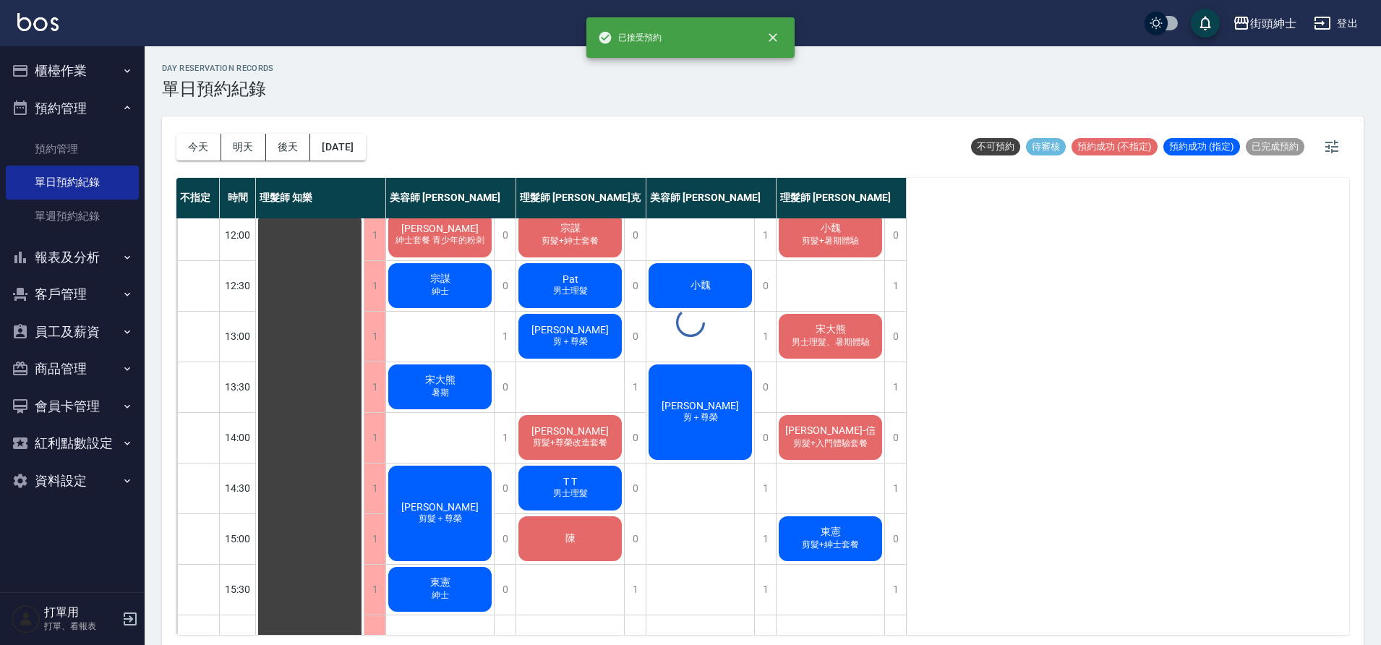
click at [825, 436] on span "久舜-信" at bounding box center [830, 430] width 96 height 13
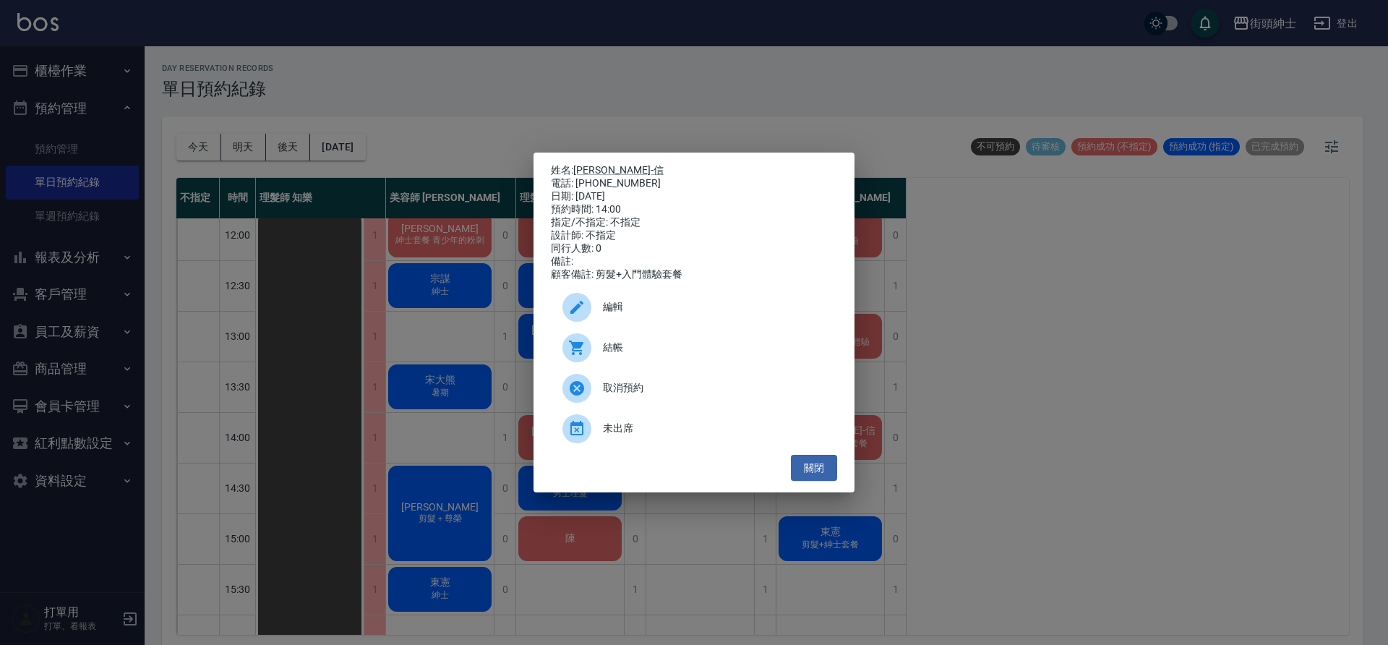
click at [643, 311] on span "編輯" at bounding box center [714, 306] width 223 height 15
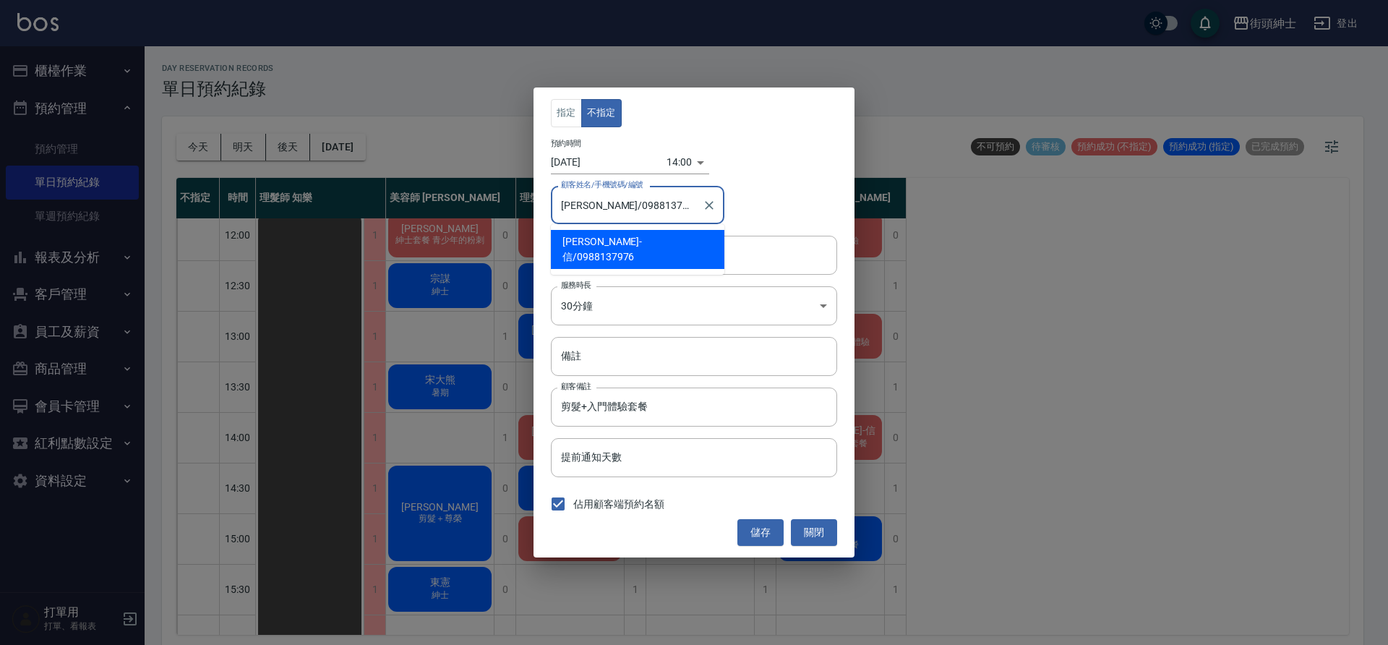
drag, startPoint x: 654, startPoint y: 207, endPoint x: 600, endPoint y: 205, distance: 54.2
click at [600, 205] on input "久舜-信/0988137976" at bounding box center [626, 204] width 139 height 25
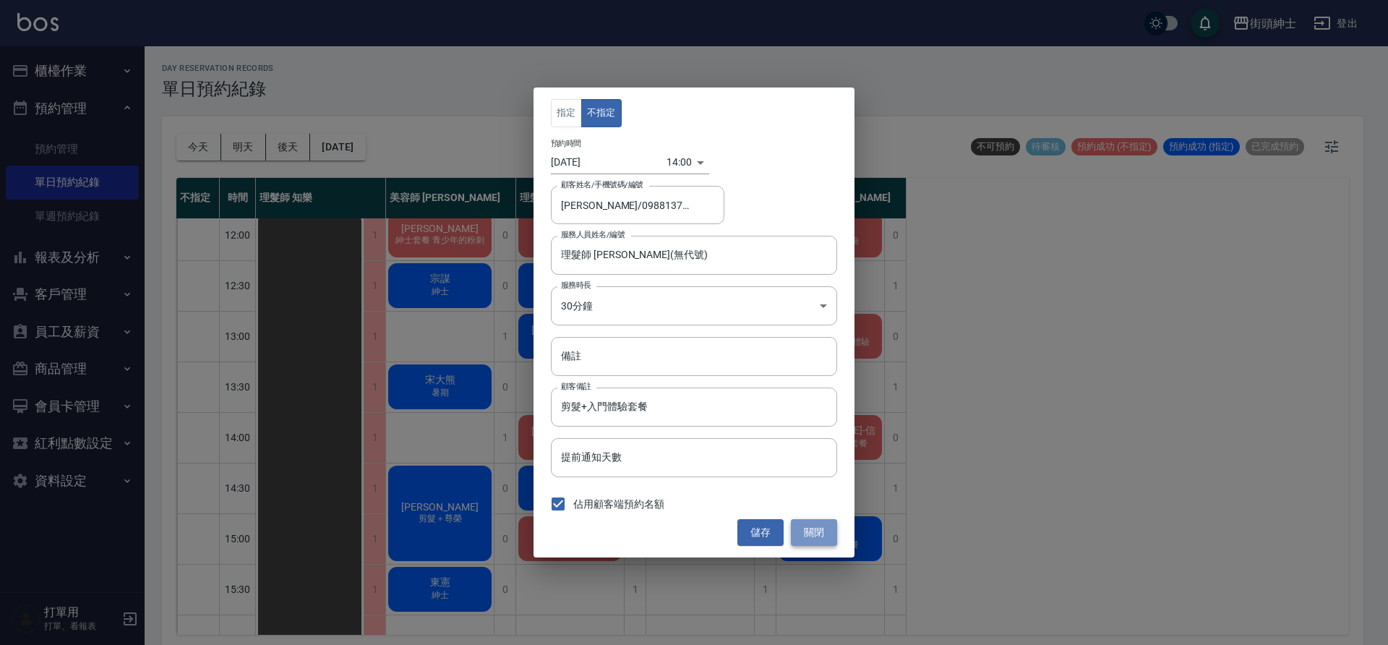
click at [809, 528] on button "關閉" at bounding box center [814, 532] width 46 height 27
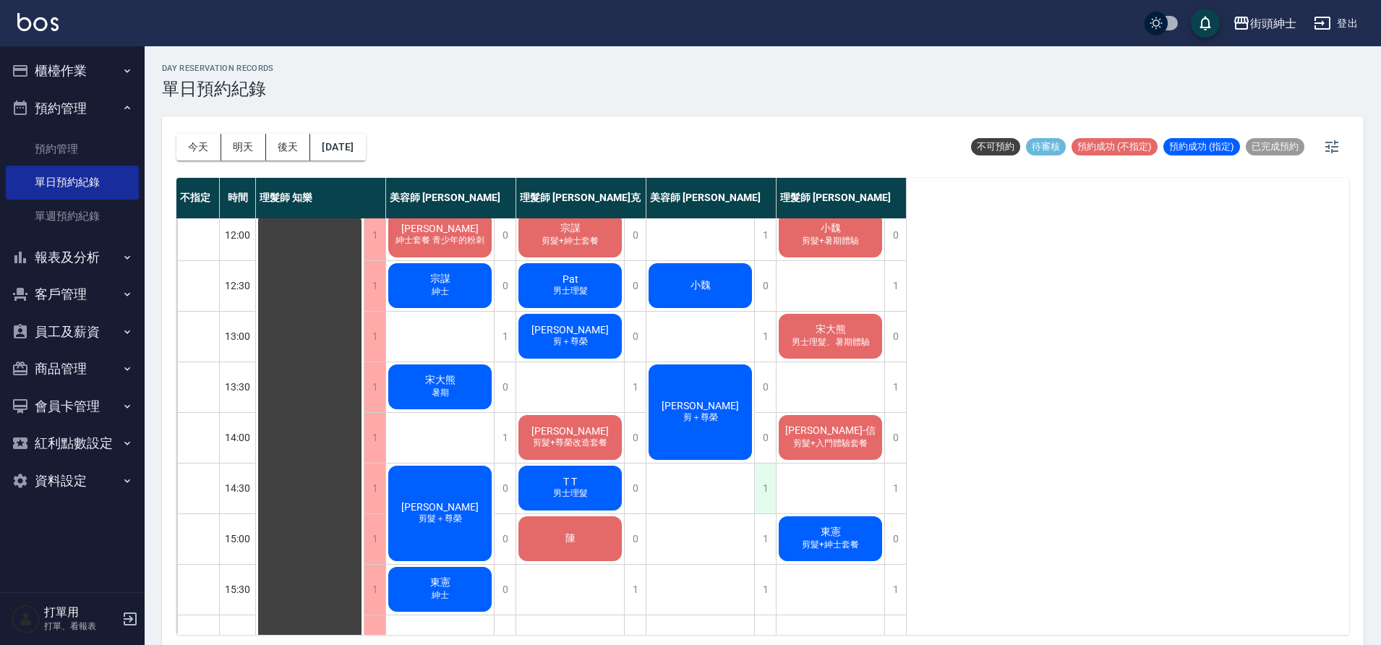
click at [766, 489] on div "1" at bounding box center [765, 488] width 22 height 50
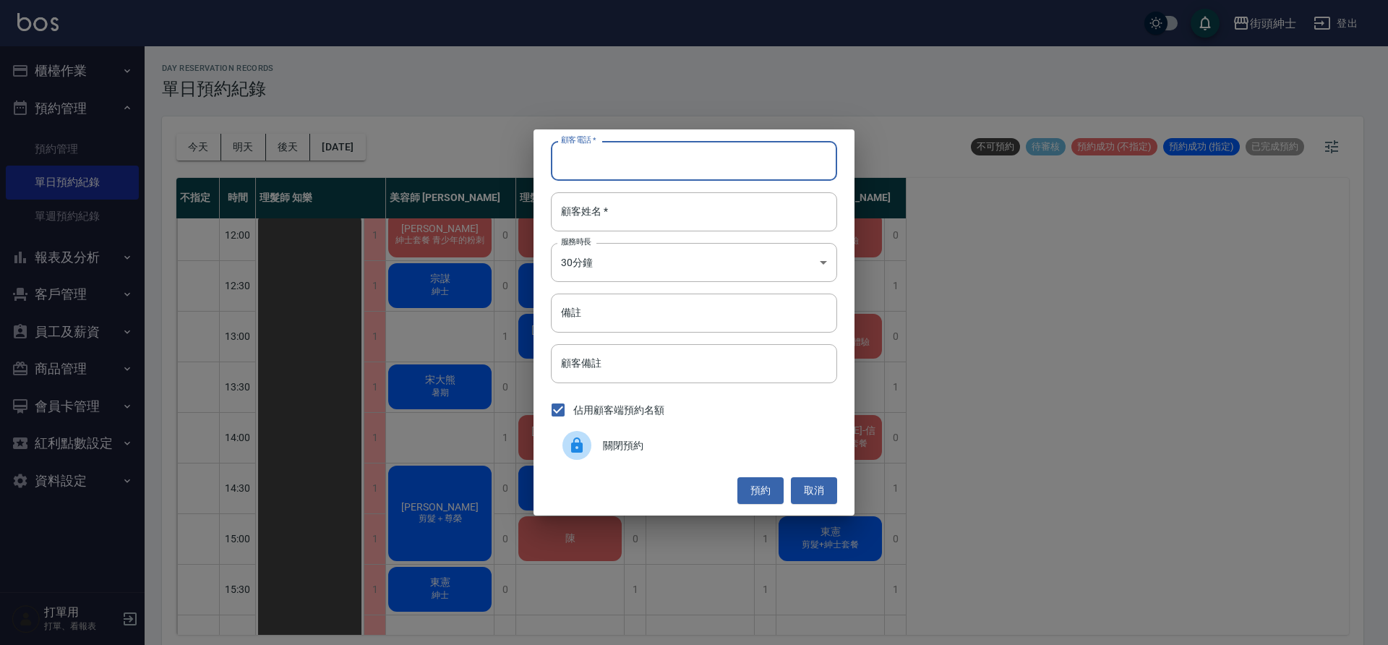
click at [691, 174] on input "顧客電話   *" at bounding box center [694, 160] width 286 height 39
paste input "0988137976"
type input "0988137976"
click at [682, 225] on input "顧客姓名   *" at bounding box center [694, 211] width 286 height 39
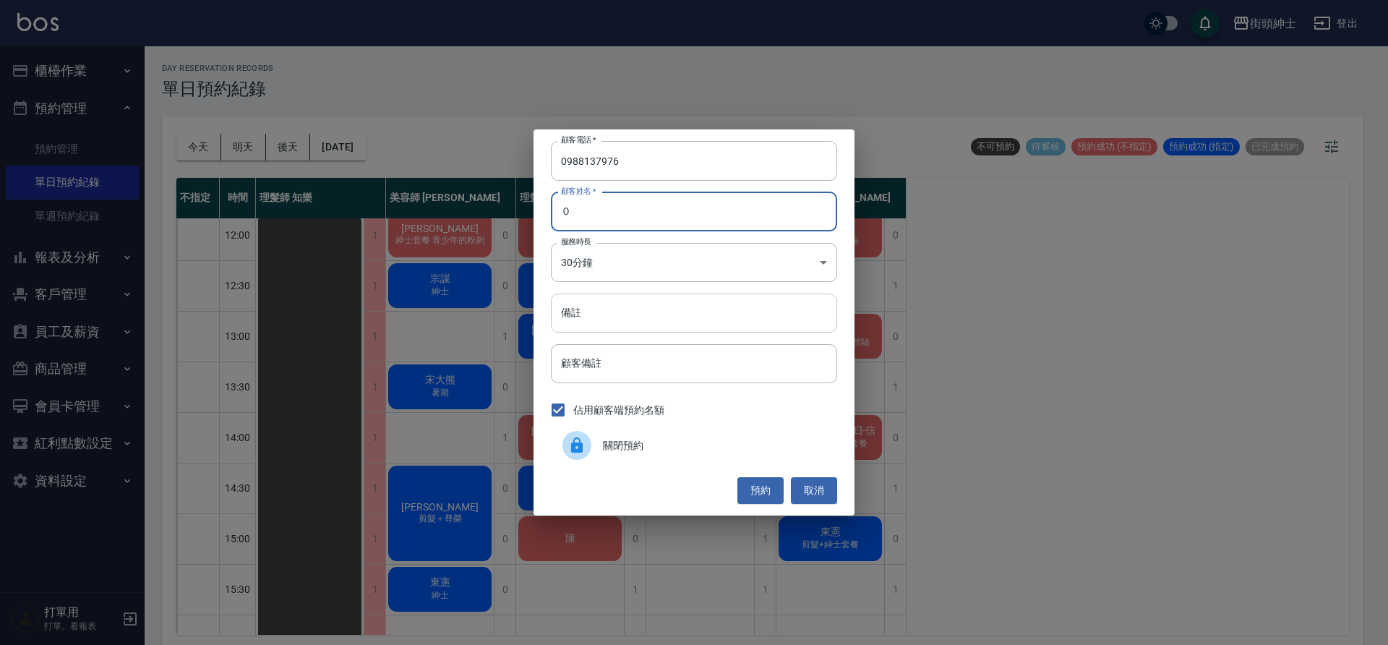
type input "０"
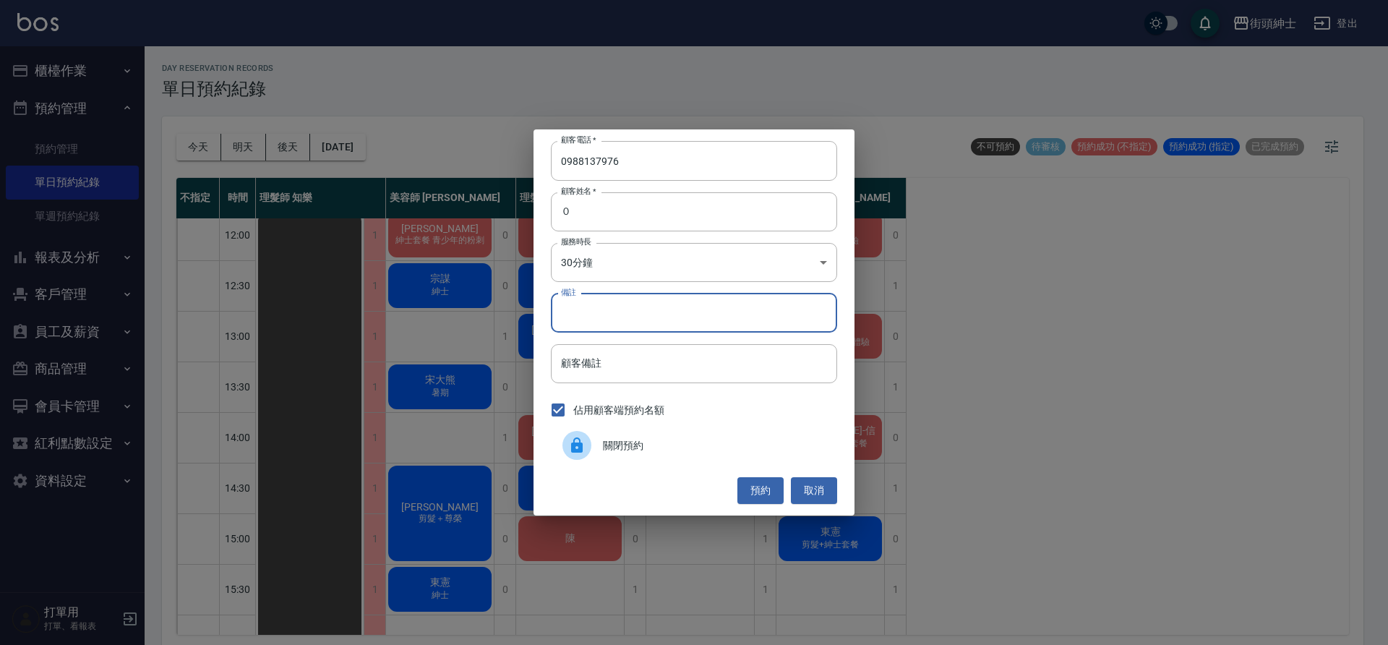
click at [629, 315] on input "備註" at bounding box center [694, 313] width 286 height 39
type input "b"
type input "入門"
click at [773, 489] on button "預約" at bounding box center [761, 490] width 46 height 27
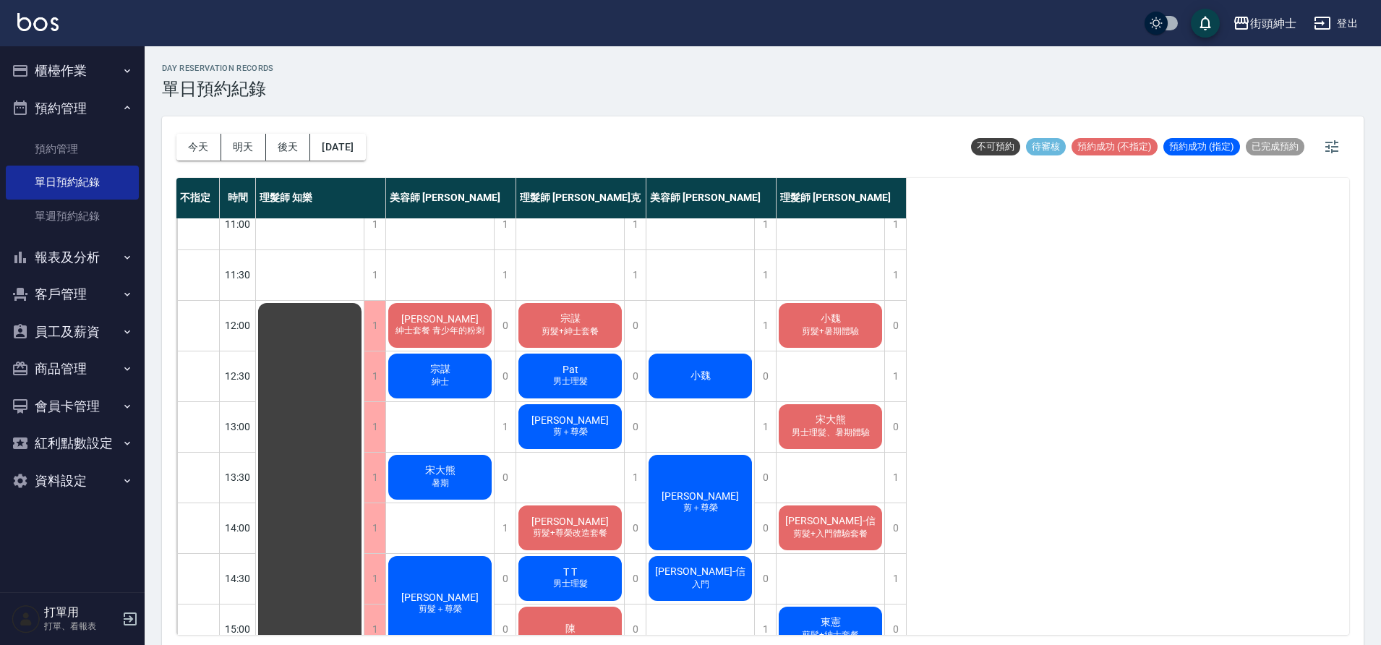
scroll to position [0, 0]
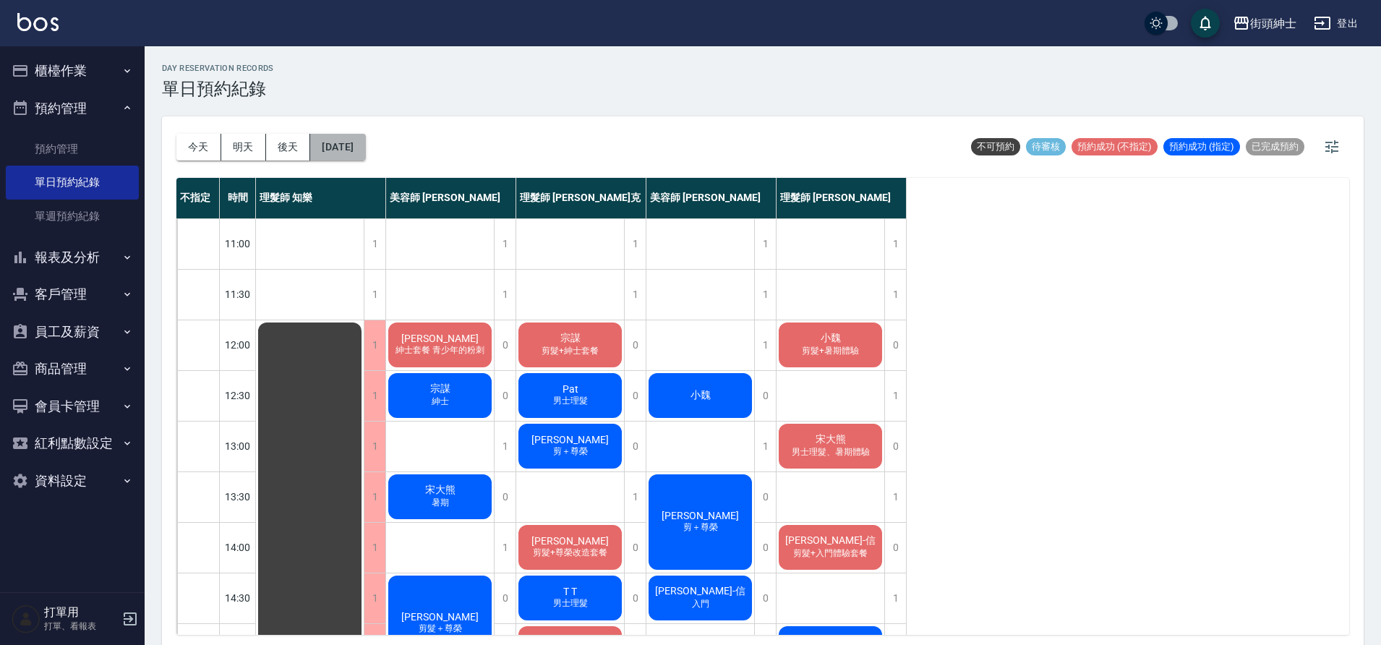
click at [341, 154] on button "2025/09/29" at bounding box center [337, 147] width 55 height 27
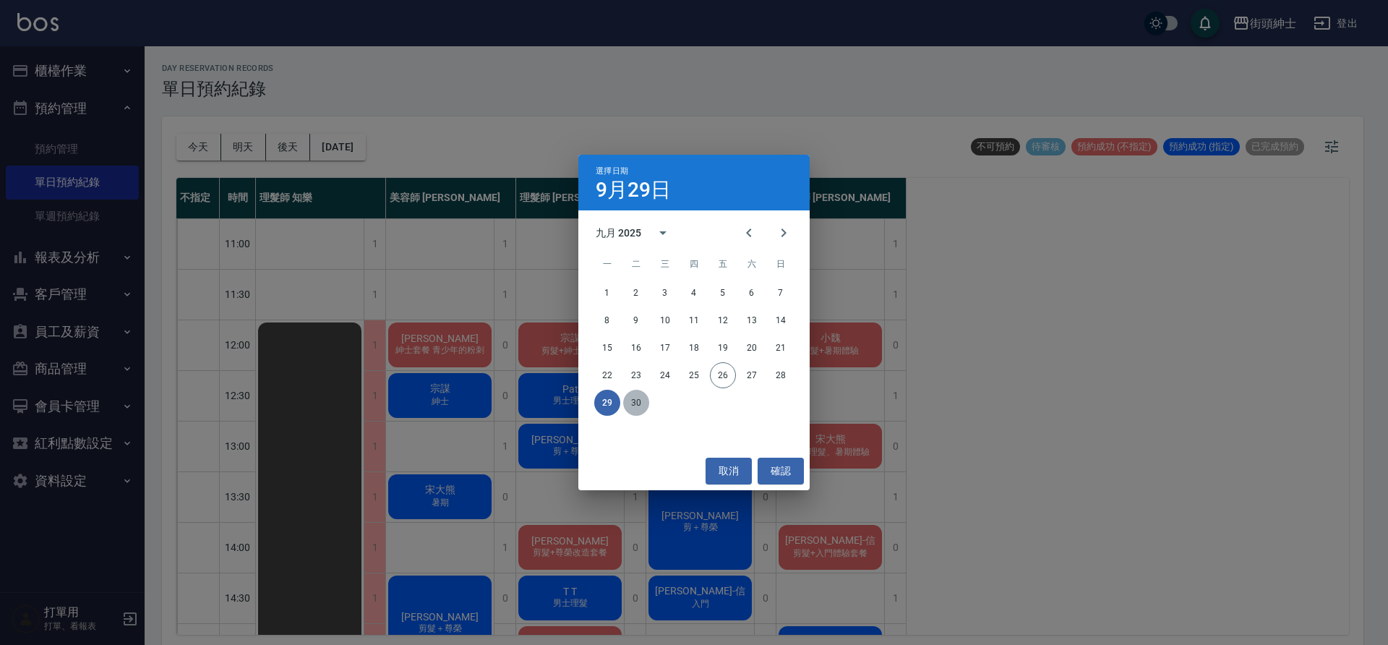
click at [643, 397] on button "30" at bounding box center [636, 403] width 26 height 26
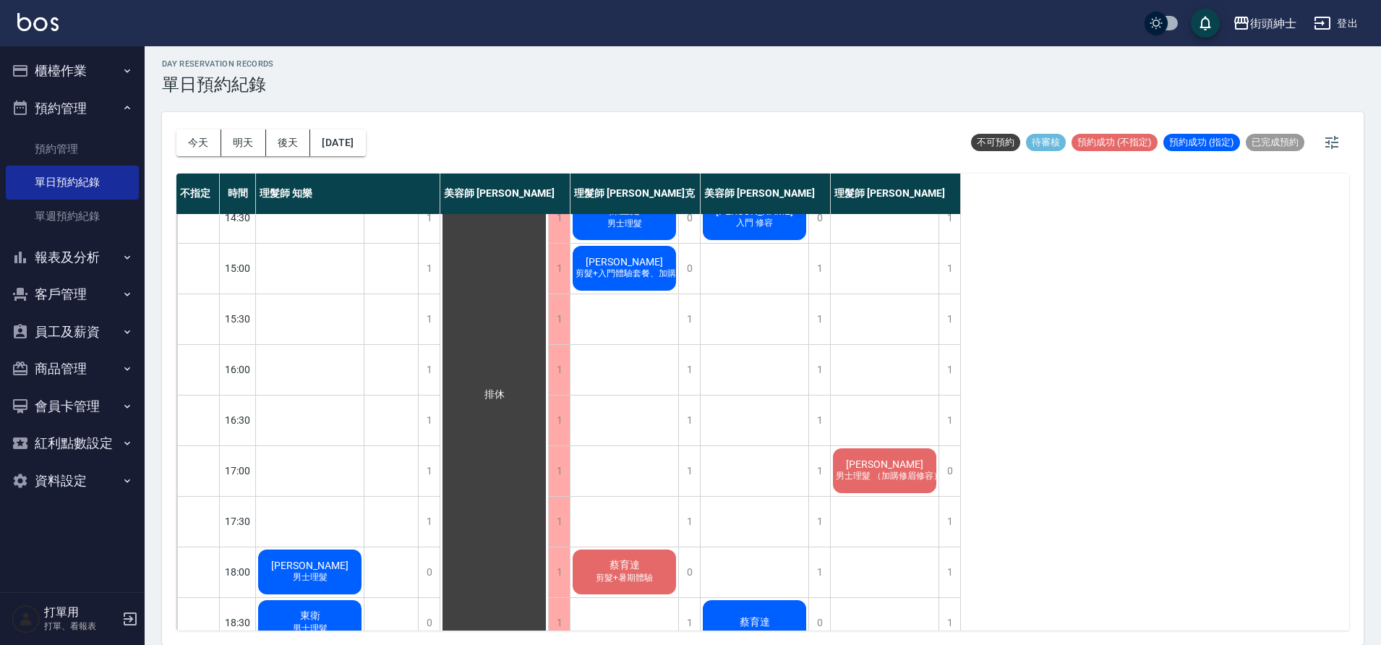
scroll to position [202, 0]
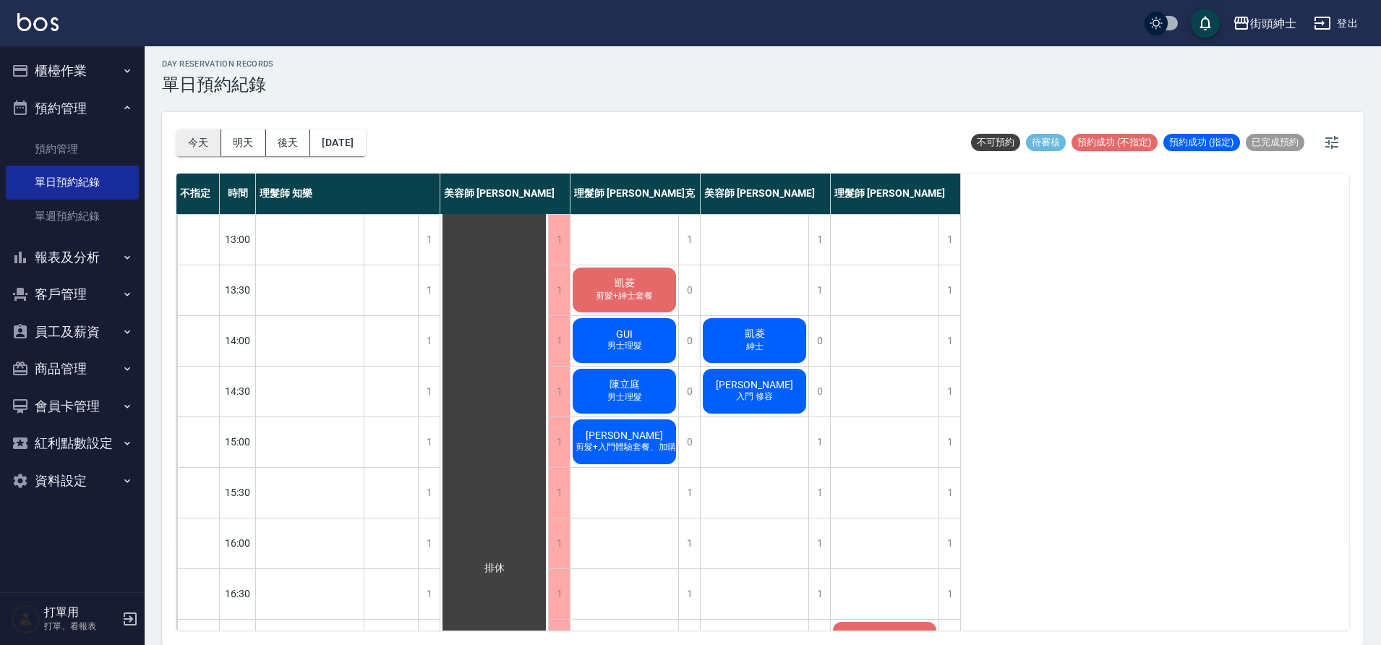
click at [199, 145] on button "今天" at bounding box center [198, 142] width 45 height 27
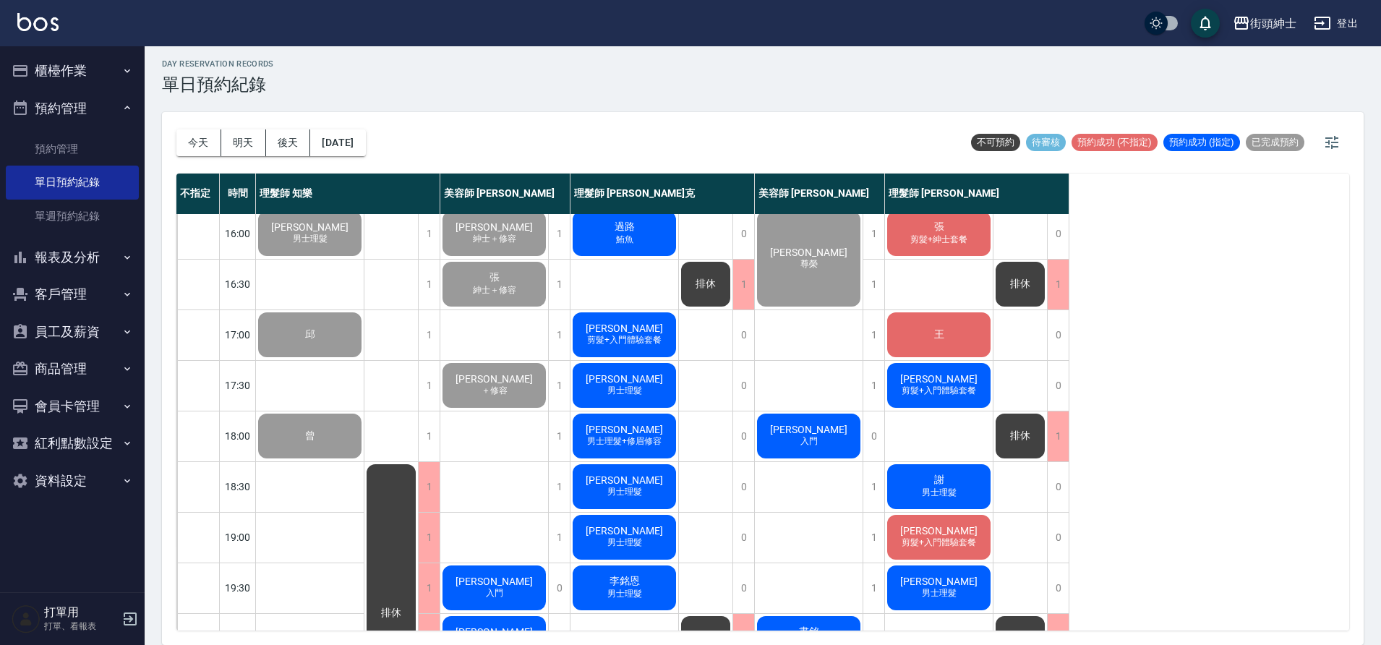
scroll to position [658, 0]
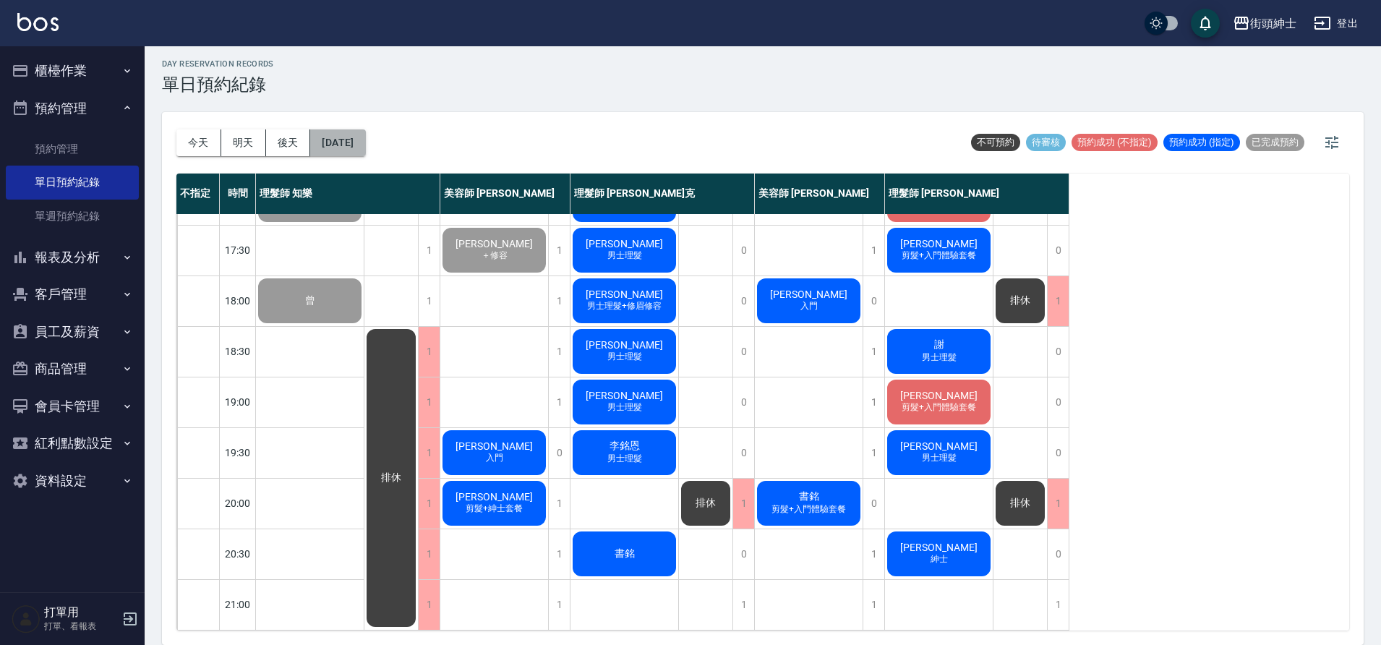
click at [365, 144] on button "2025/09/26" at bounding box center [337, 142] width 55 height 27
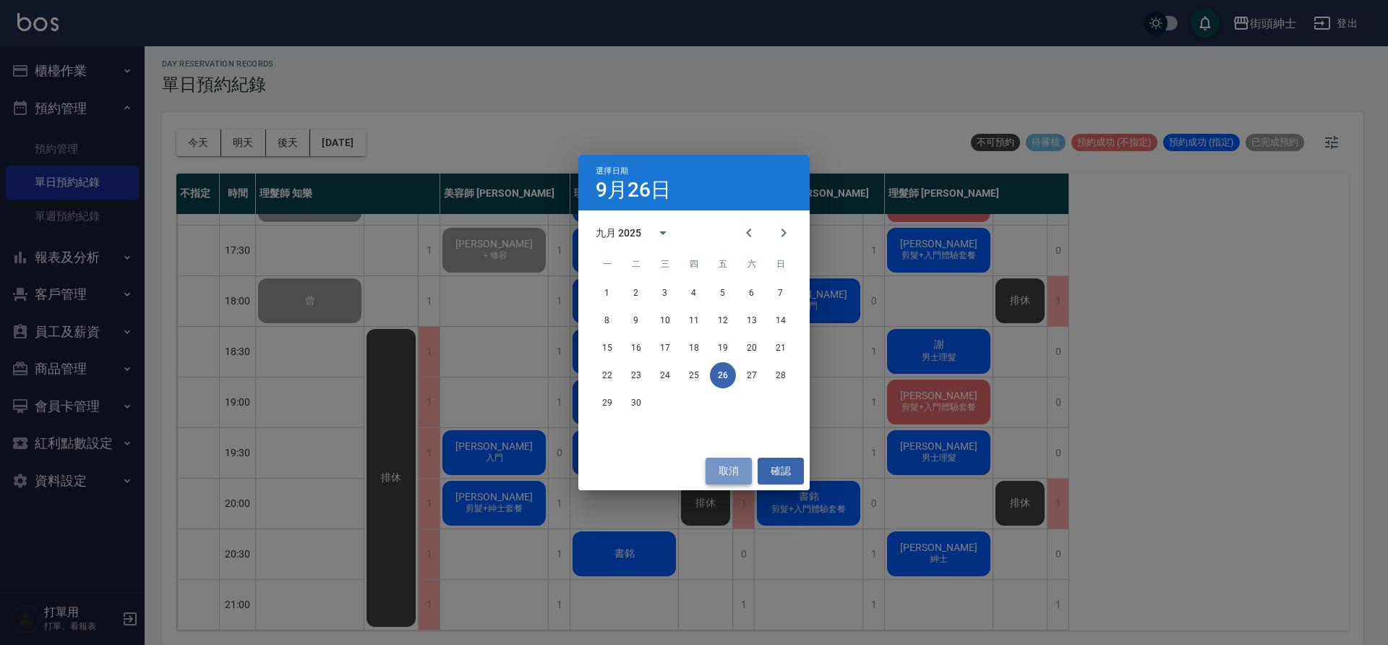
click at [727, 471] on button "取消" at bounding box center [729, 471] width 46 height 27
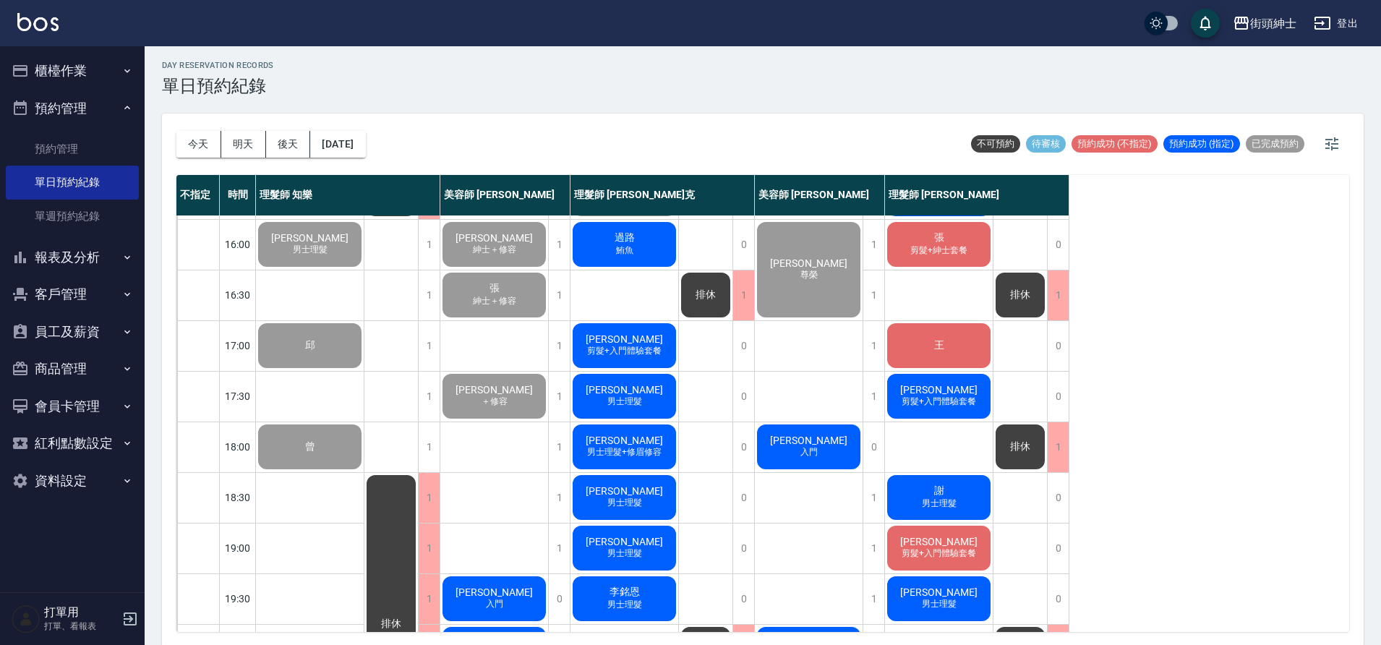
scroll to position [534, 0]
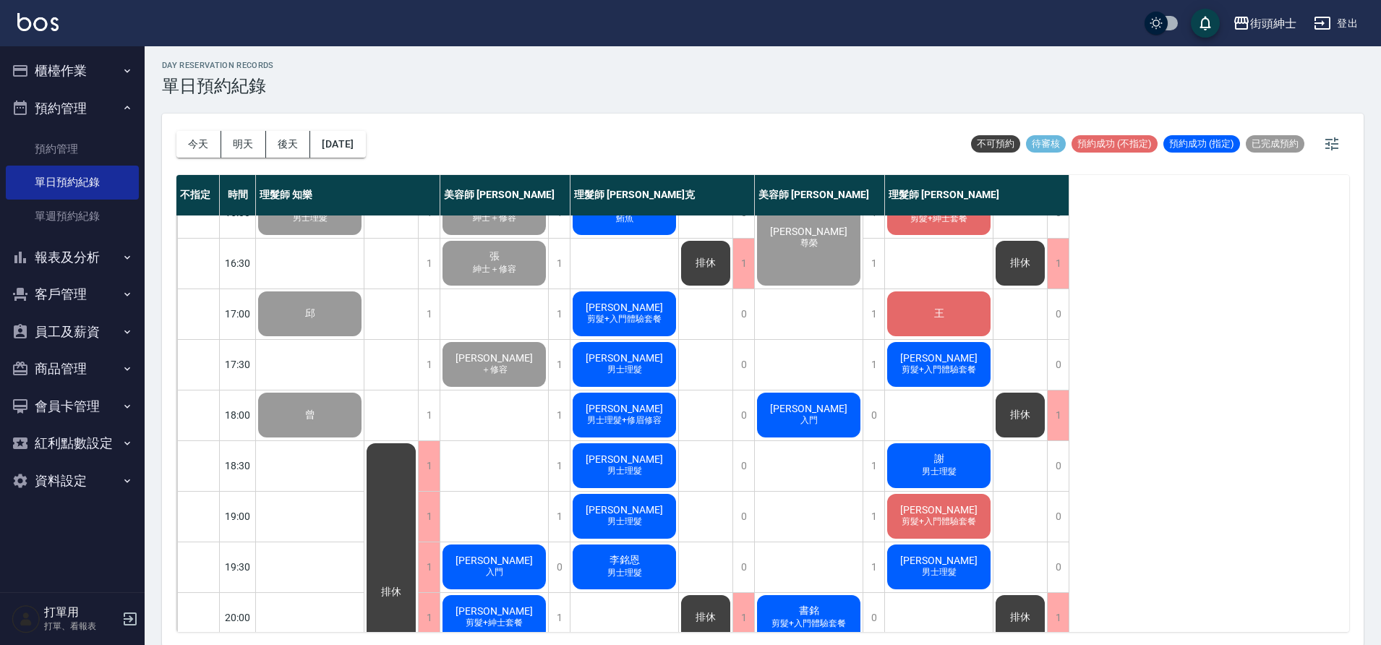
click at [649, 479] on div "Roy 男士理髮" at bounding box center [624, 465] width 108 height 49
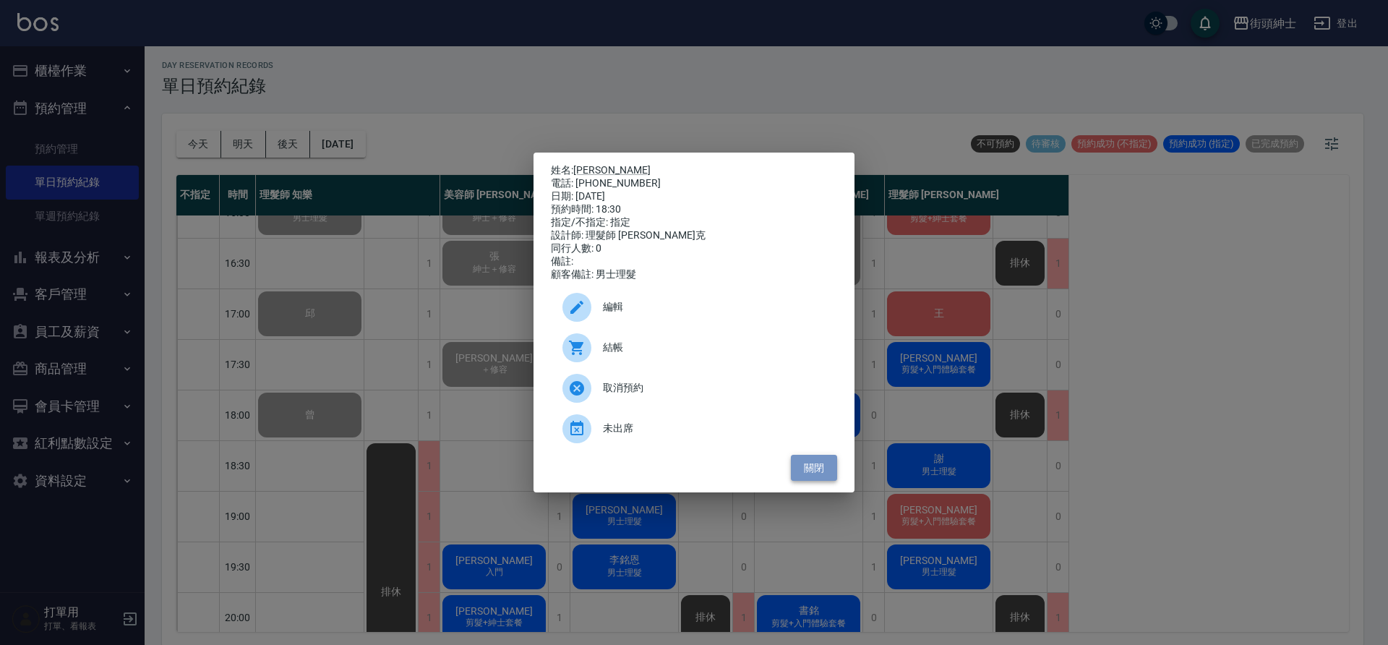
click at [830, 471] on button "關閉" at bounding box center [814, 468] width 46 height 27
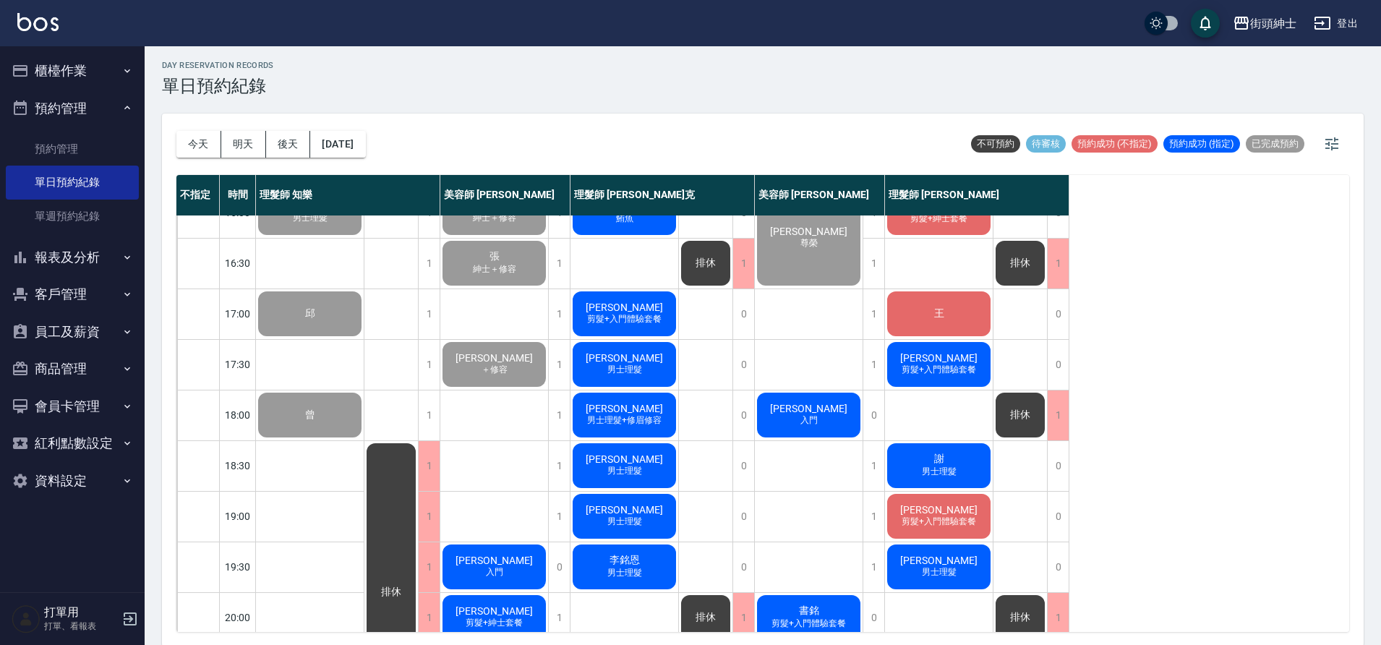
click at [654, 468] on div "Roy 男士理髮" at bounding box center [624, 465] width 108 height 49
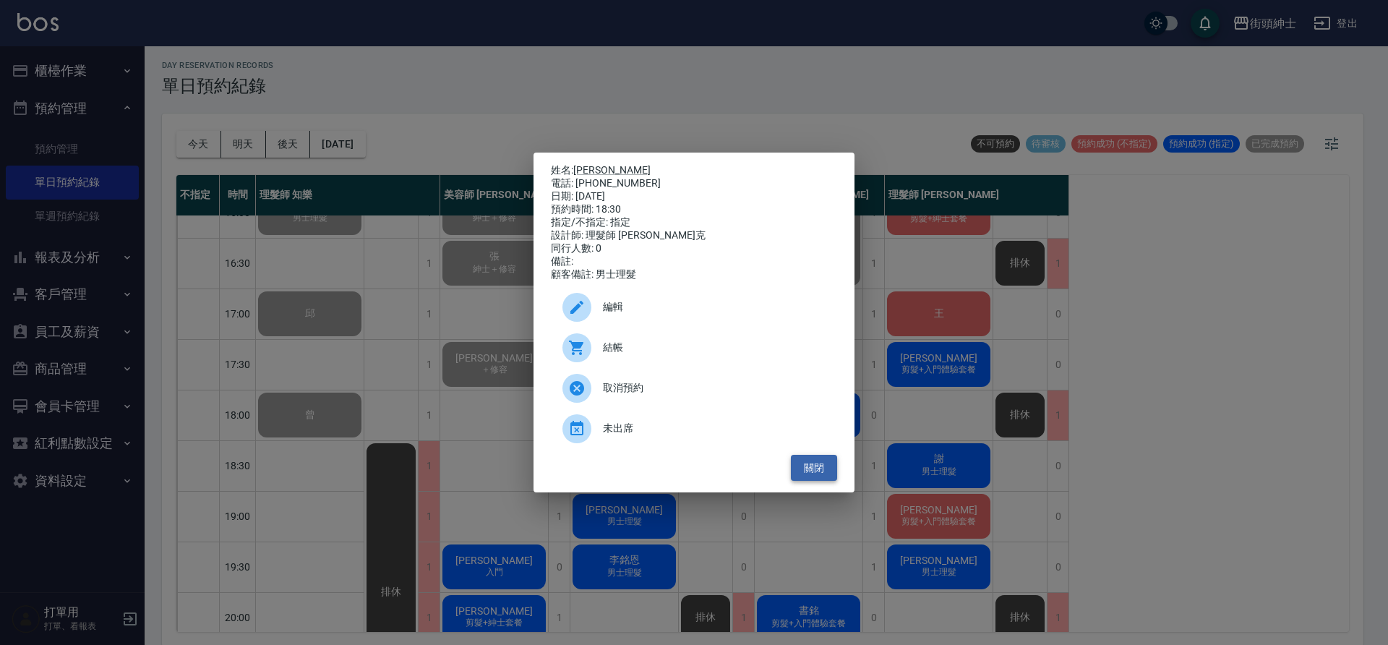
click at [818, 476] on button "關閉" at bounding box center [814, 468] width 46 height 27
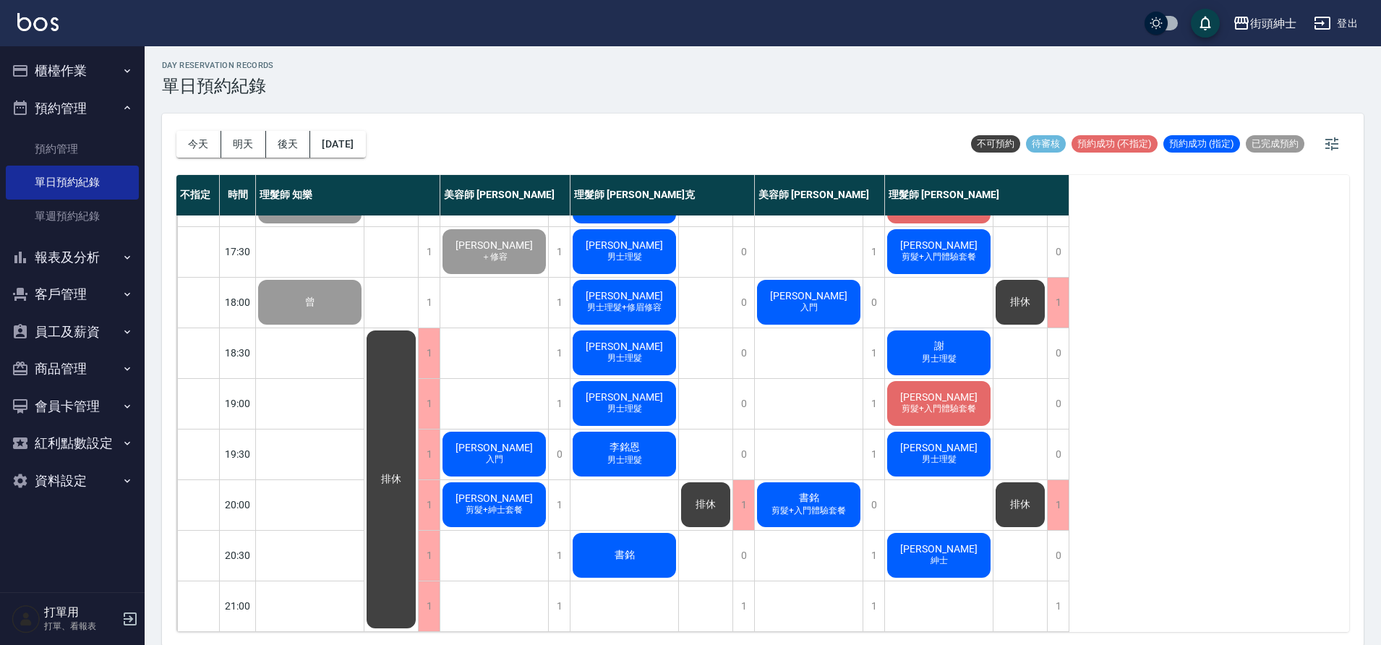
scroll to position [657, 0]
click at [612, 352] on span "男士理髮" at bounding box center [624, 358] width 40 height 12
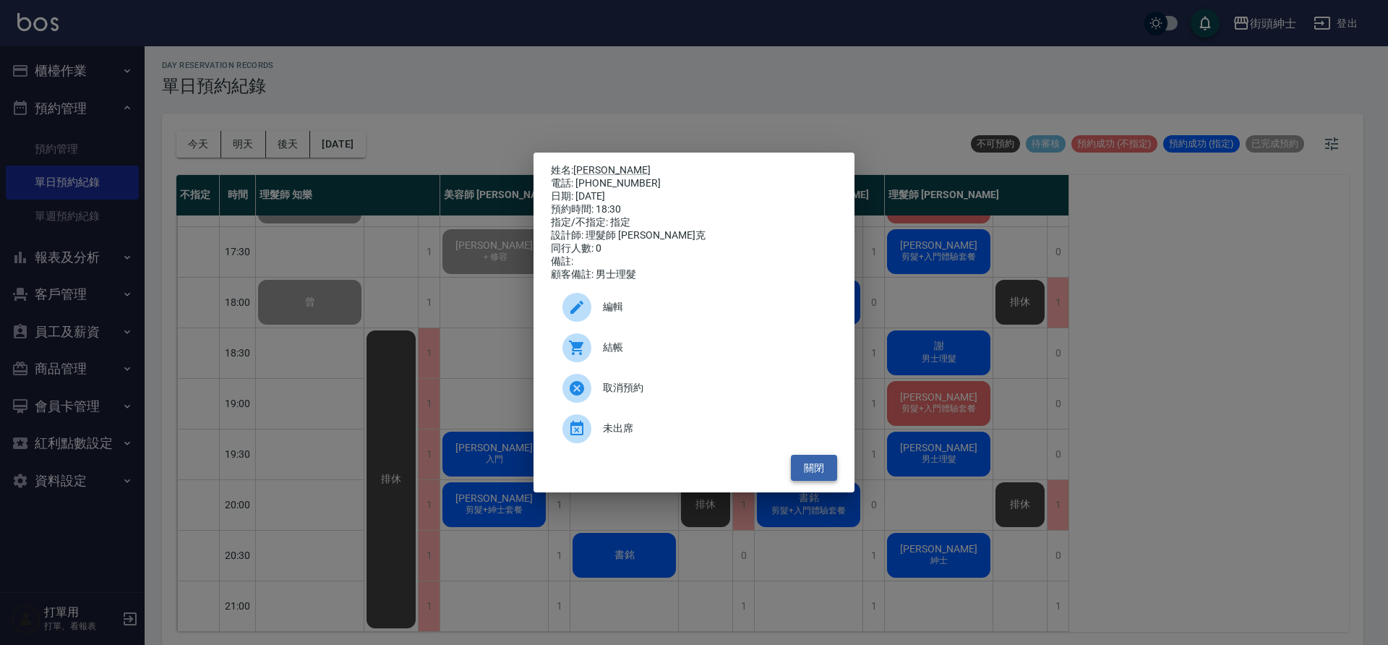
click at [813, 474] on button "關閉" at bounding box center [814, 468] width 46 height 27
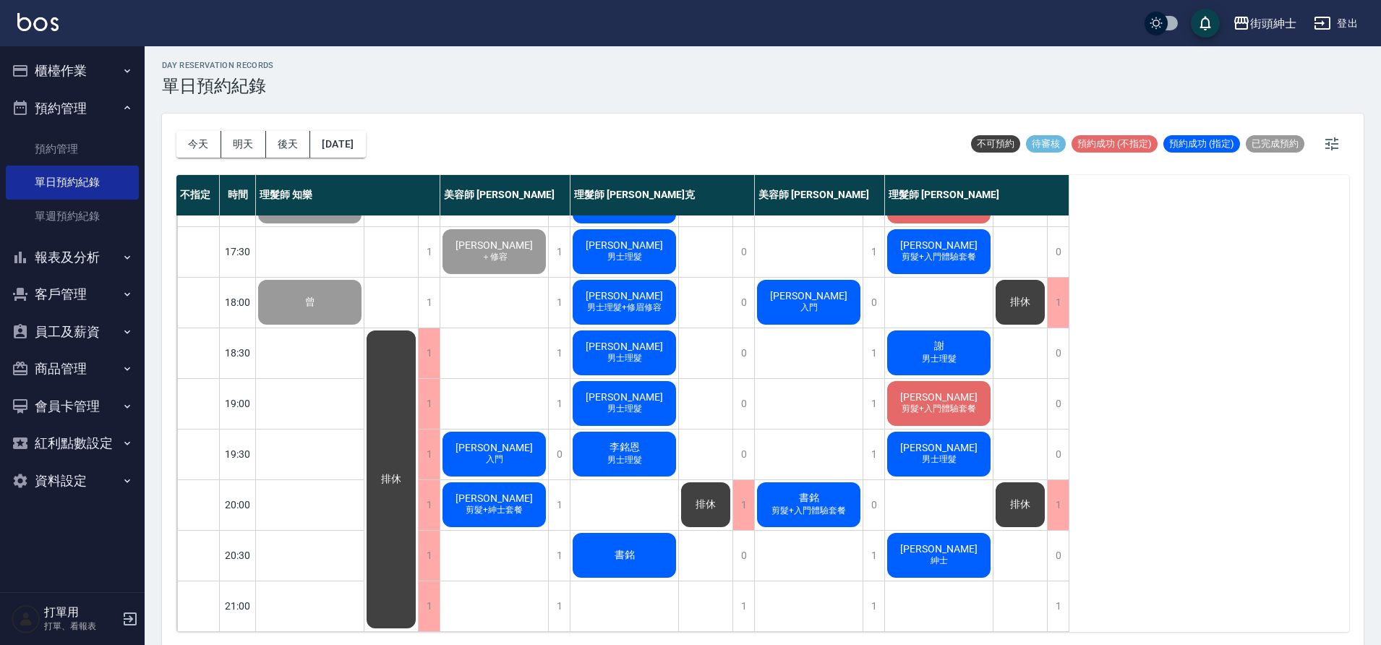
click at [640, 352] on span "男士理髮" at bounding box center [624, 358] width 40 height 12
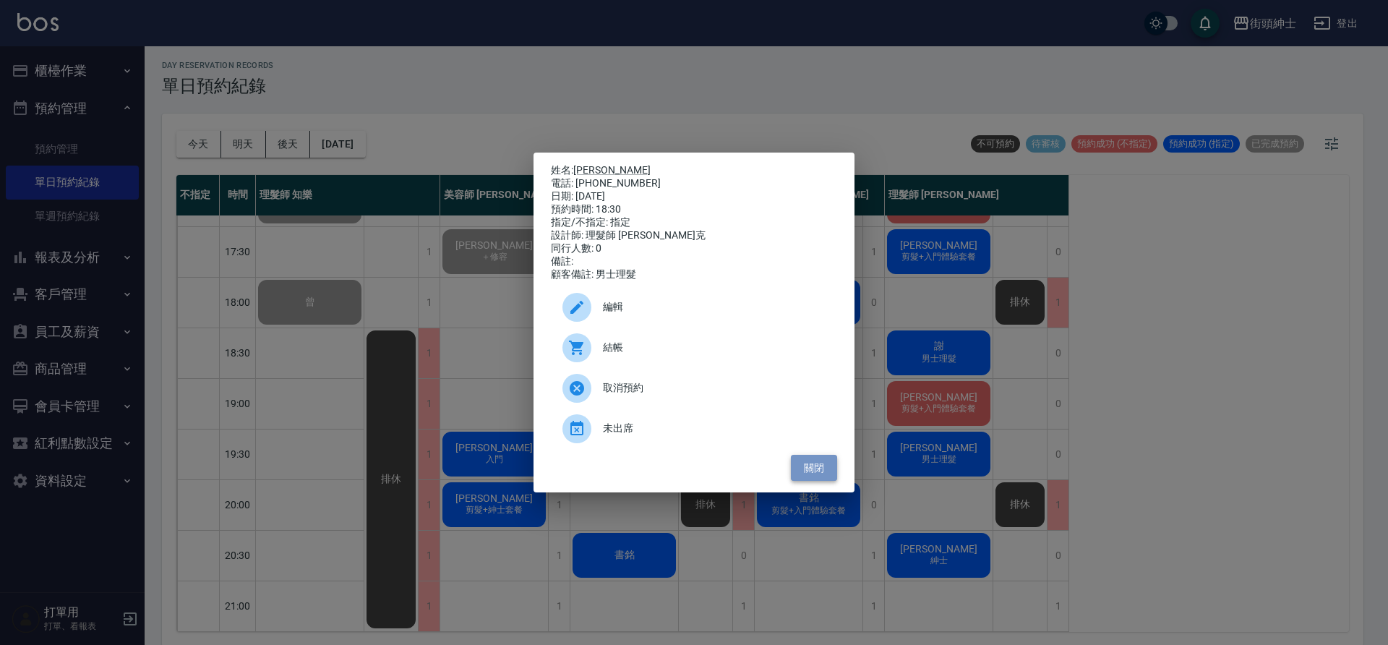
click at [818, 473] on button "關閉" at bounding box center [814, 468] width 46 height 27
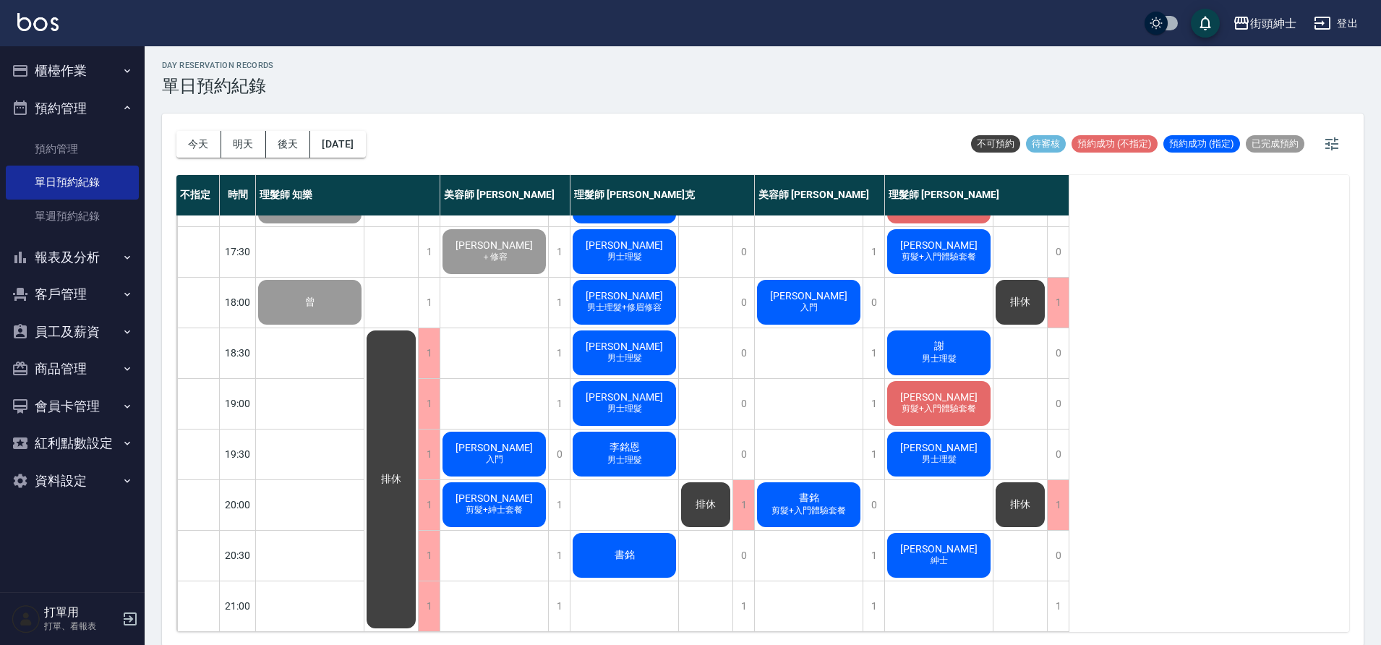
drag, startPoint x: 236, startPoint y: 139, endPoint x: 300, endPoint y: 153, distance: 66.0
click at [236, 139] on button "明天" at bounding box center [243, 144] width 45 height 27
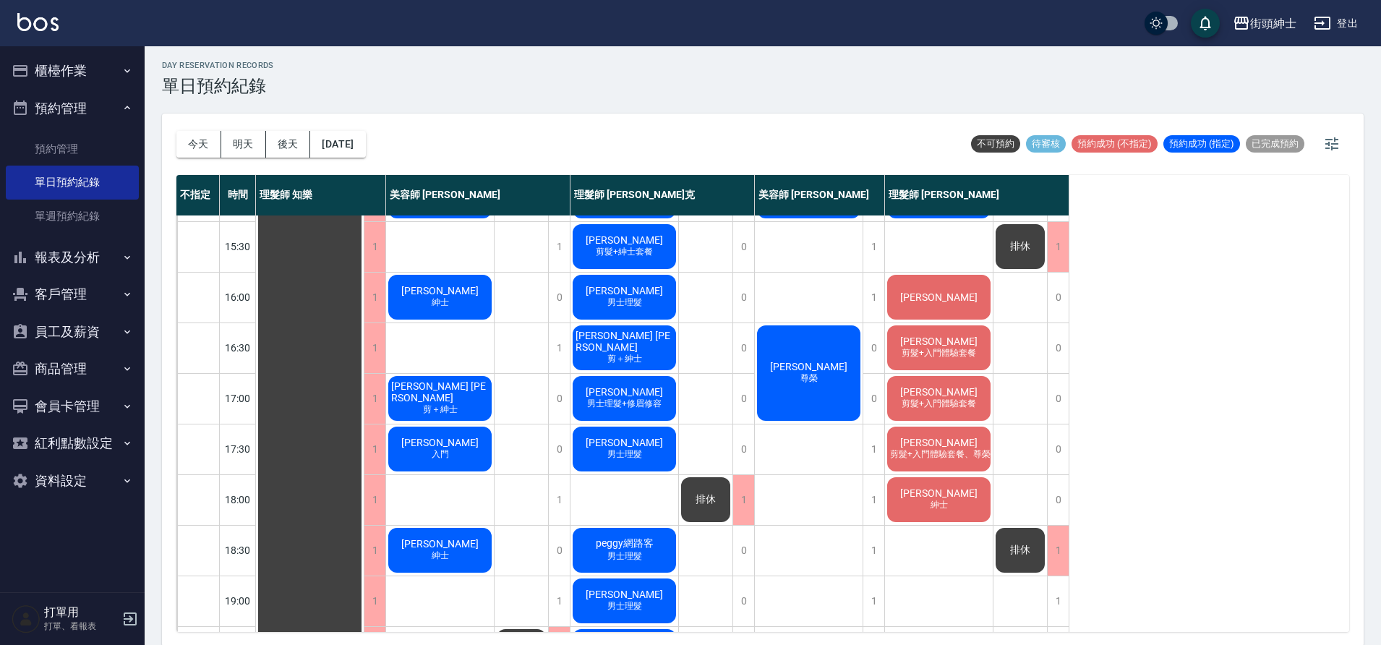
scroll to position [448, 0]
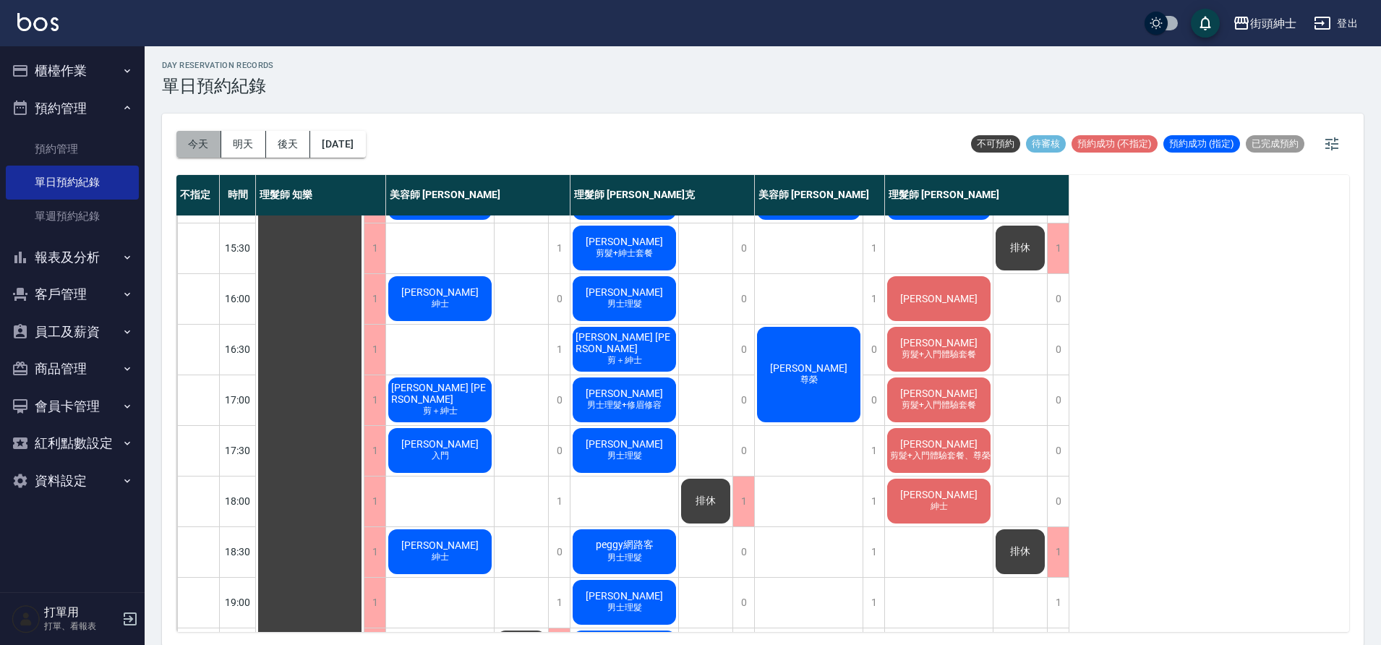
click at [188, 144] on button "今天" at bounding box center [198, 144] width 45 height 27
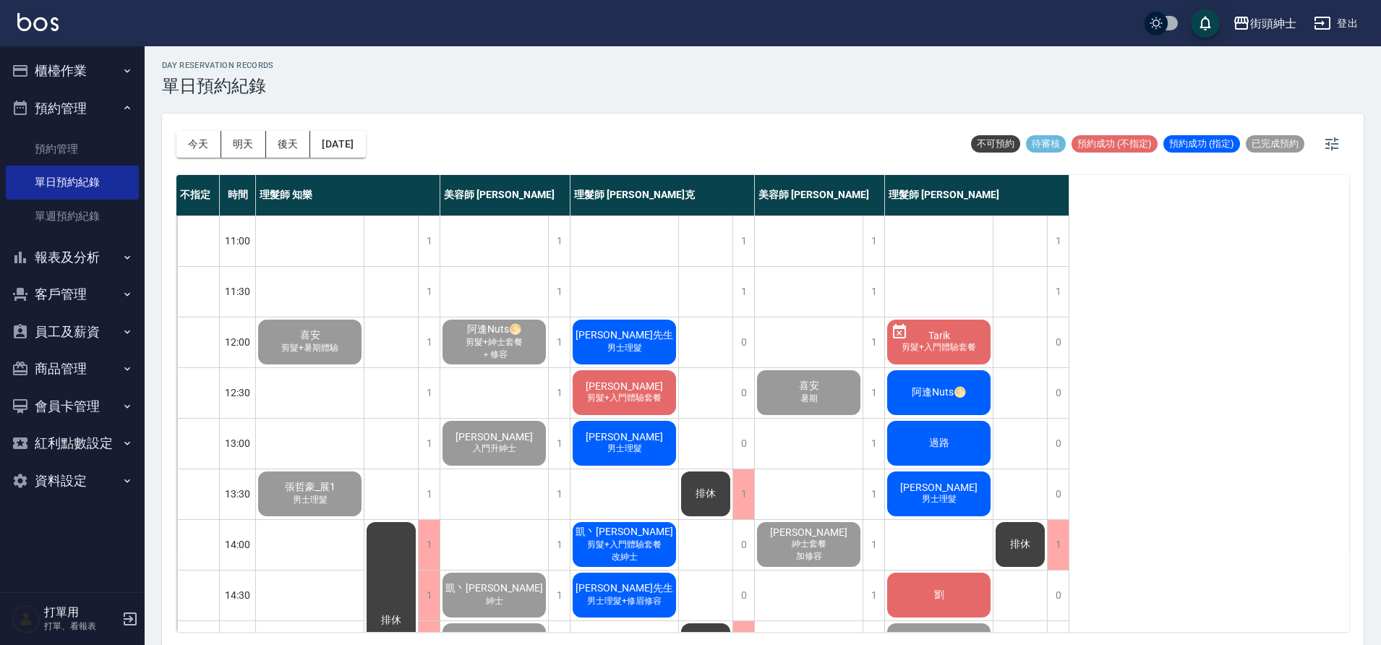
click at [637, 349] on span "男士理髮" at bounding box center [624, 348] width 40 height 12
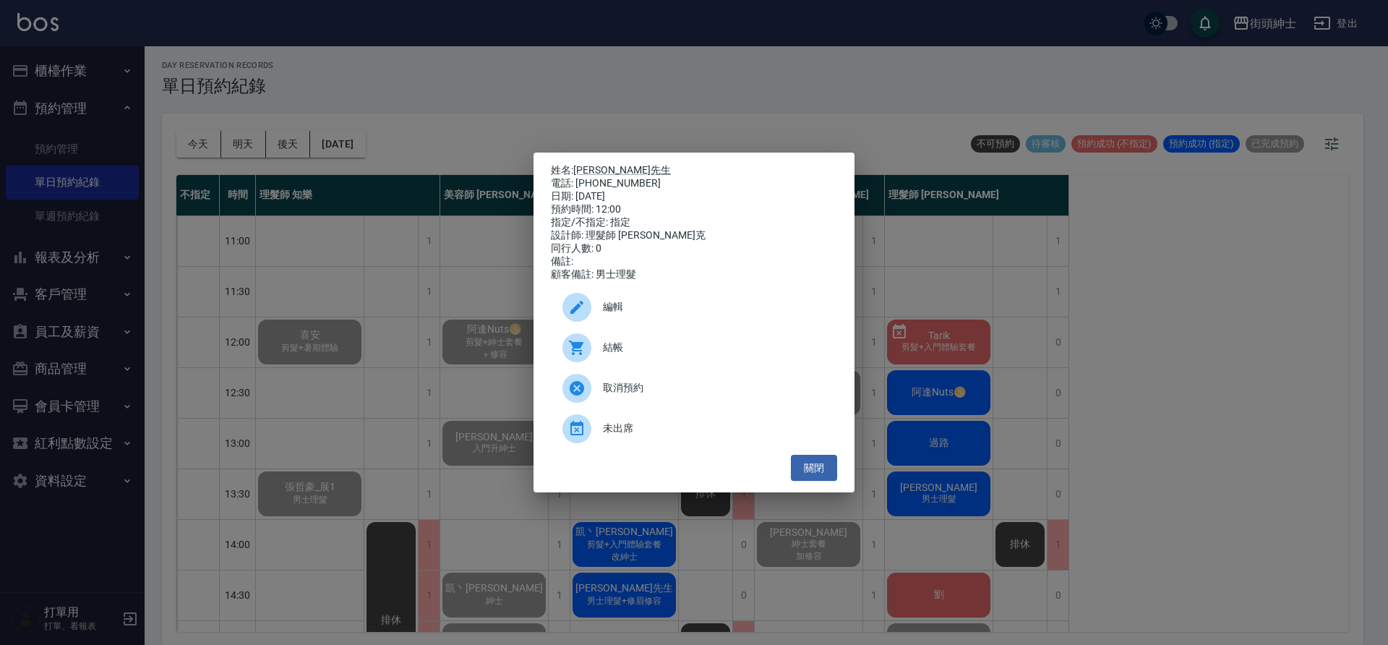
click at [664, 351] on span "結帳" at bounding box center [714, 347] width 223 height 15
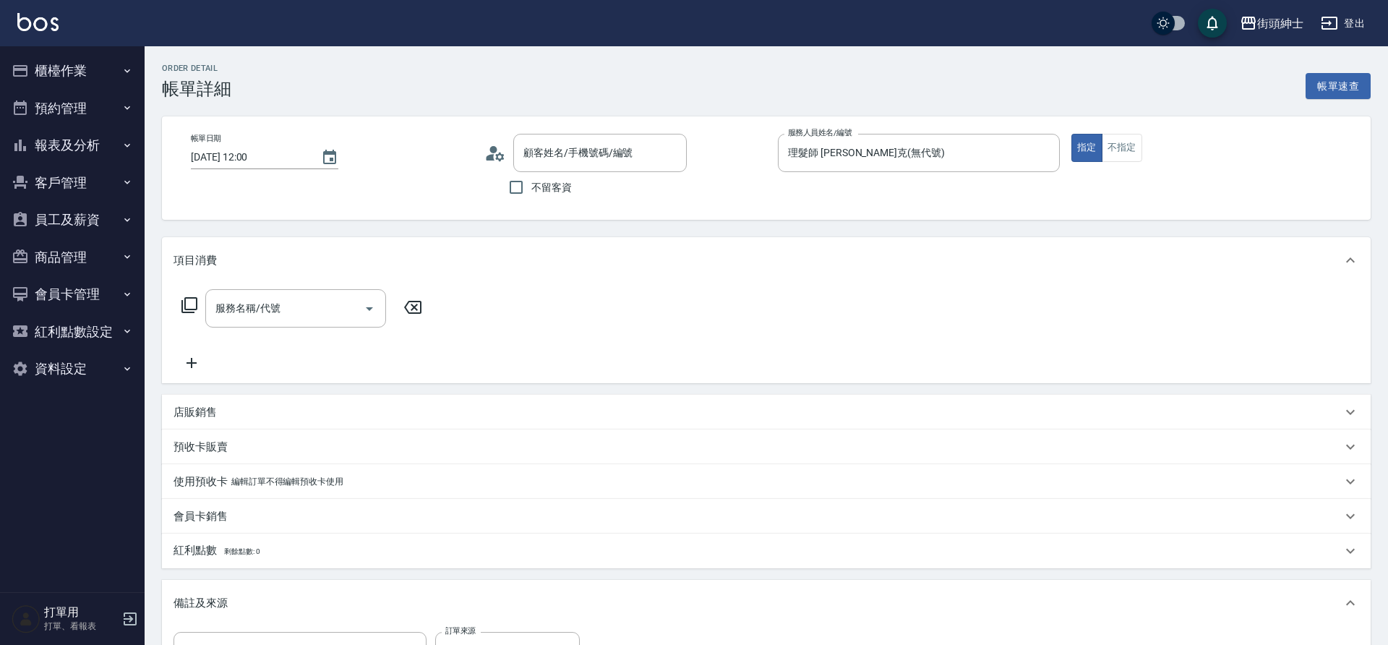
click at [298, 307] on input "服務名稱/代號" at bounding box center [285, 308] width 146 height 25
type input "[PERSON_NAME]先生/0916360828/null"
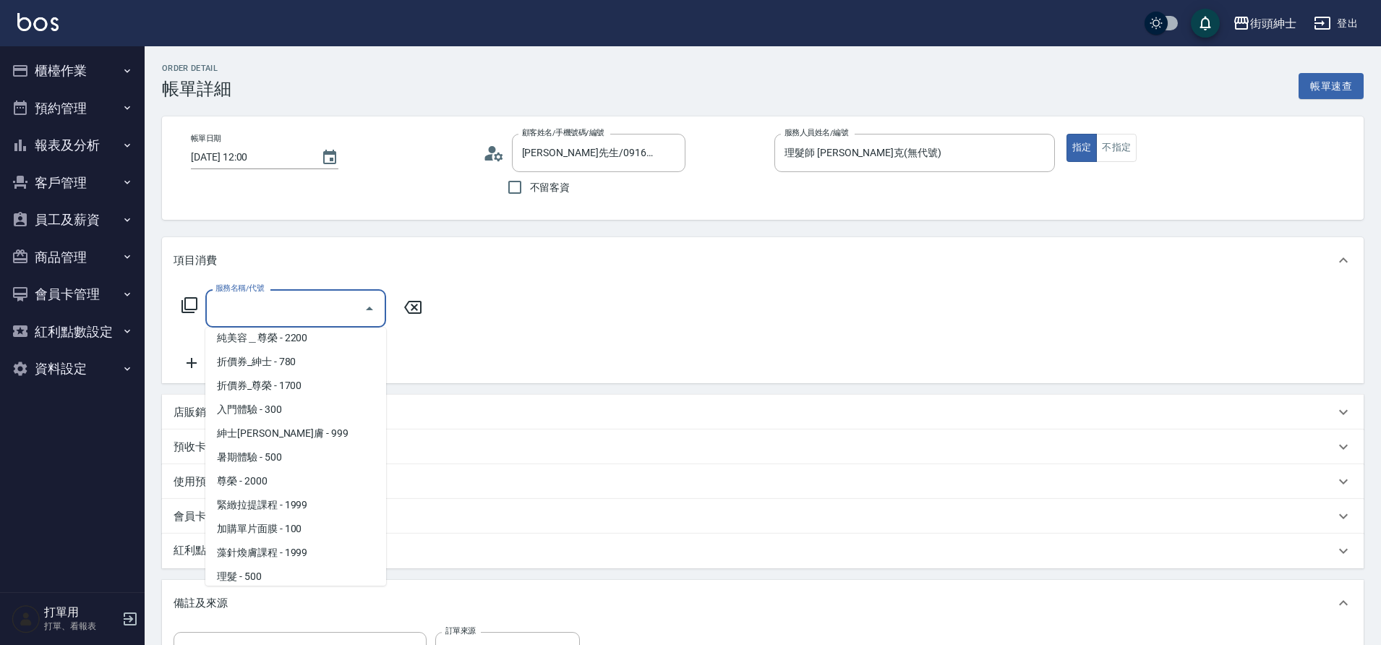
scroll to position [111, 0]
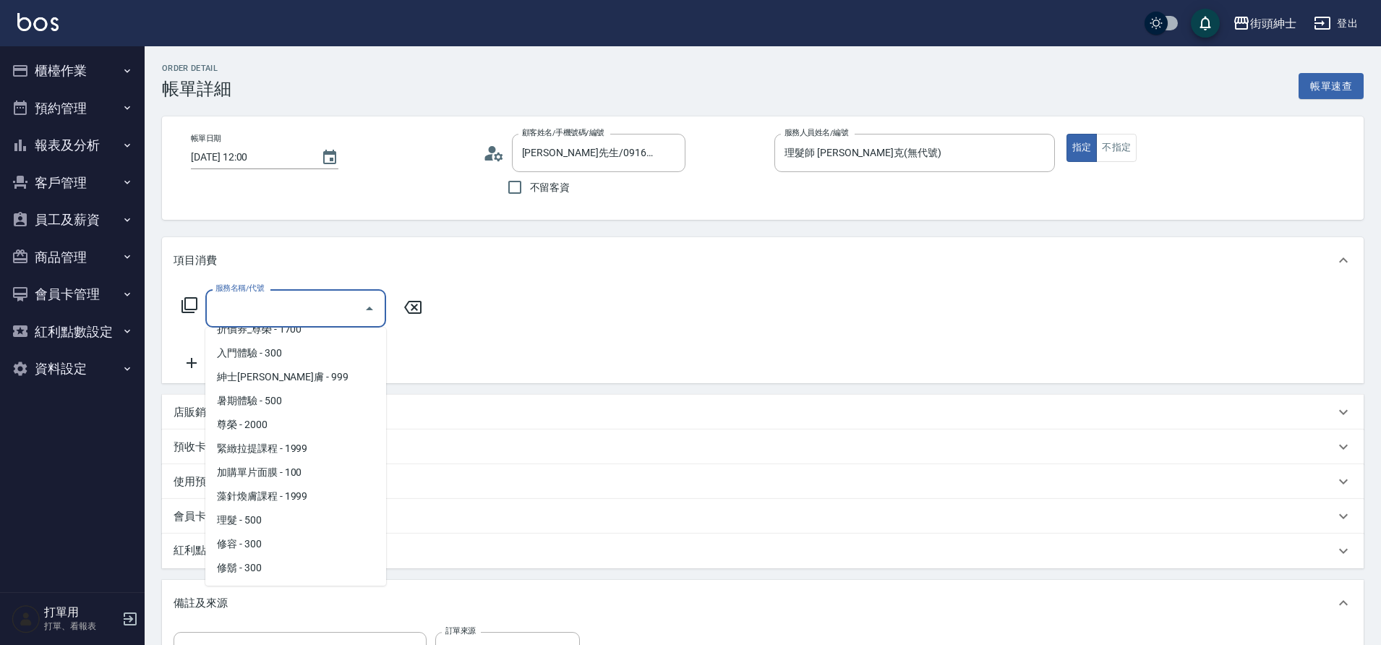
drag, startPoint x: 0, startPoint y: 0, endPoint x: 269, endPoint y: 517, distance: 582.8
click at [269, 517] on span "理髮 - 500" at bounding box center [295, 520] width 181 height 24
type input "理髮(A02)"
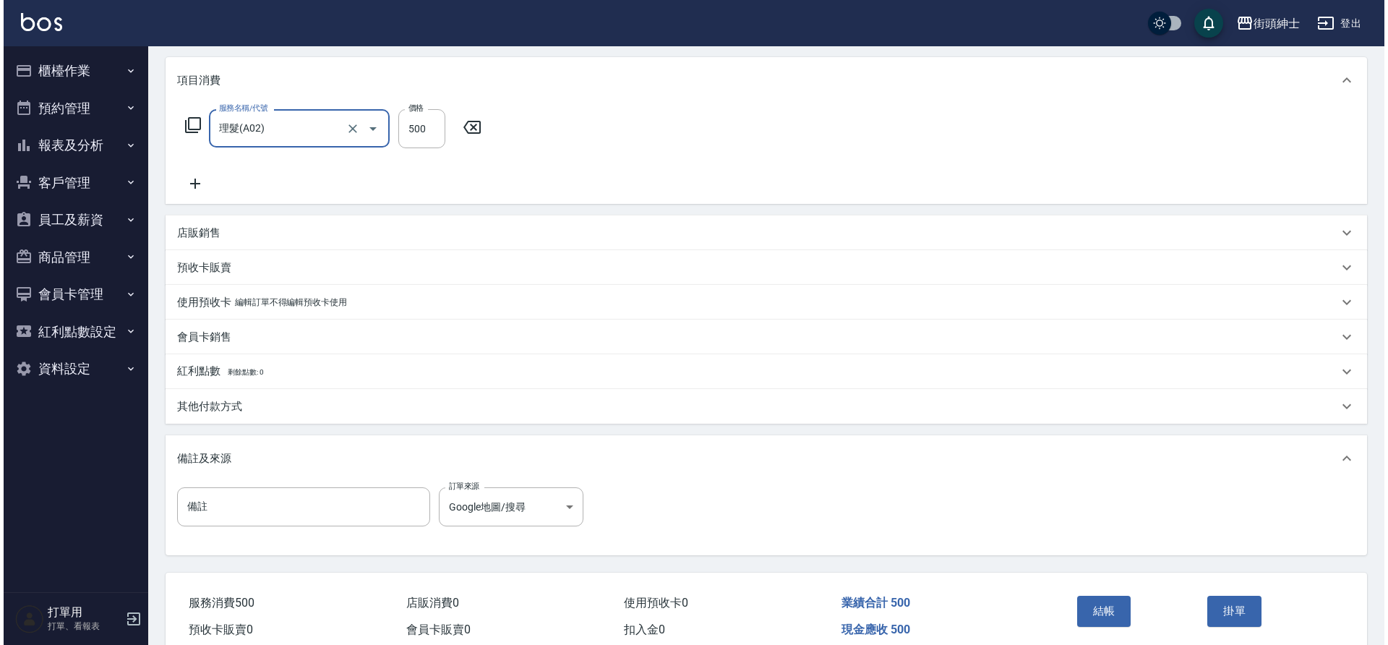
scroll to position [247, 0]
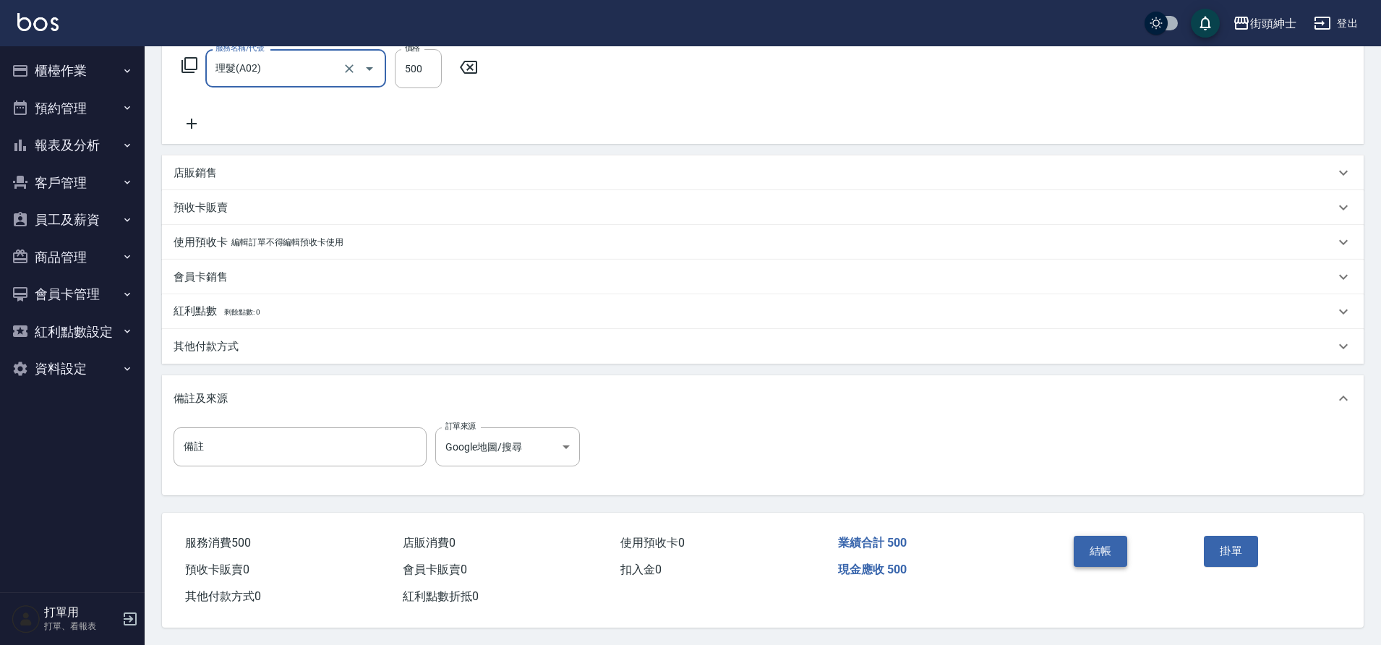
drag, startPoint x: 269, startPoint y: 517, endPoint x: 1098, endPoint y: 549, distance: 829.9
click at [1098, 549] on button "結帳" at bounding box center [1101, 551] width 54 height 30
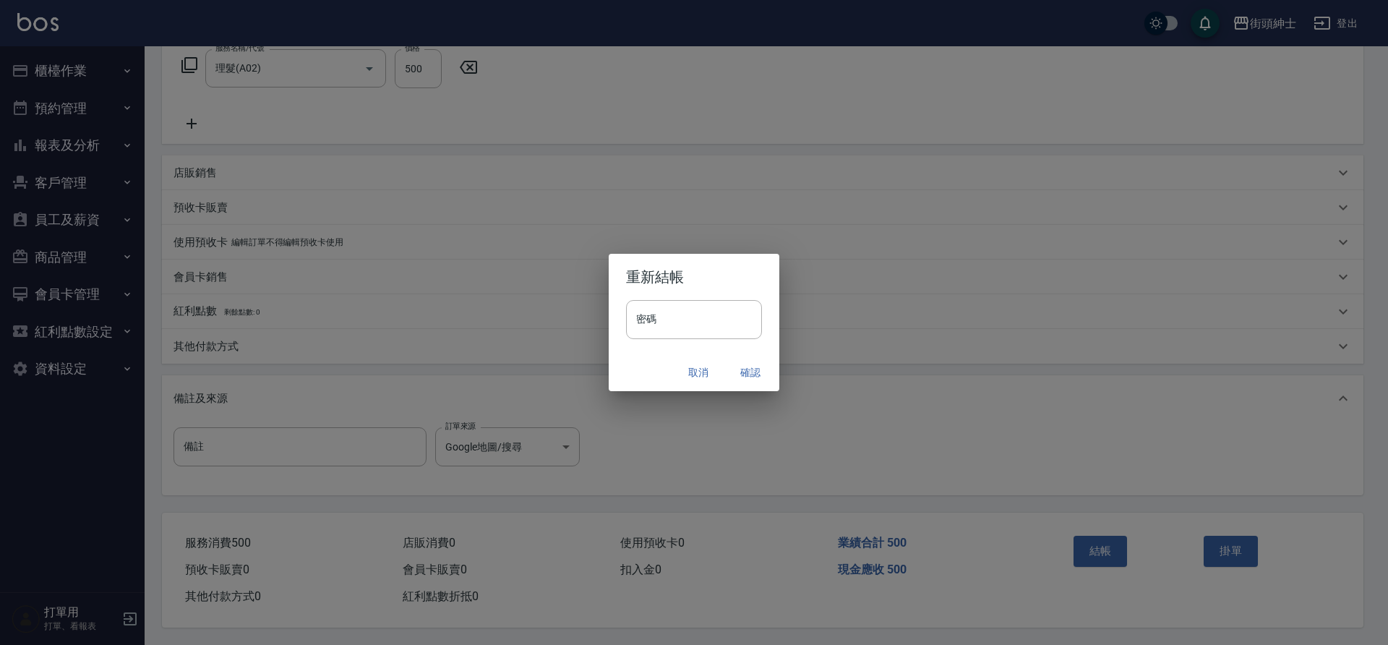
drag, startPoint x: 1098, startPoint y: 549, endPoint x: 745, endPoint y: 375, distance: 393.9
click at [745, 375] on button "確認" at bounding box center [750, 372] width 46 height 27
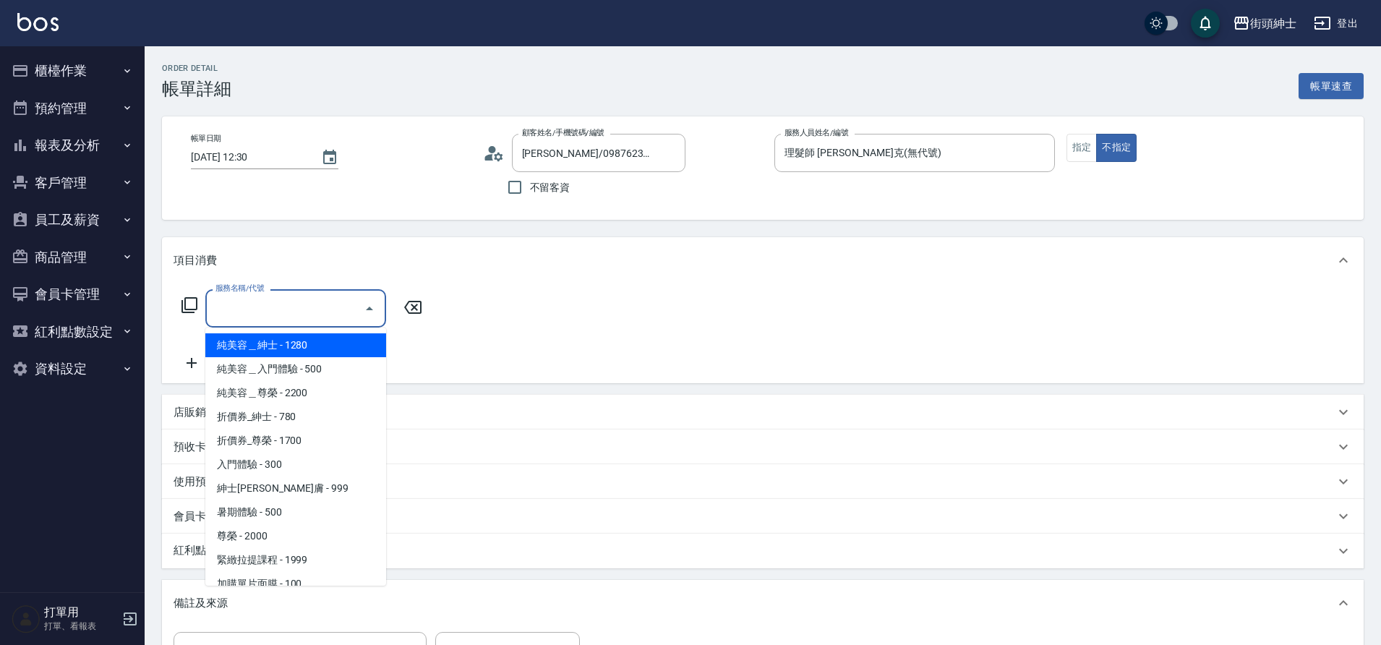
scroll to position [111, 0]
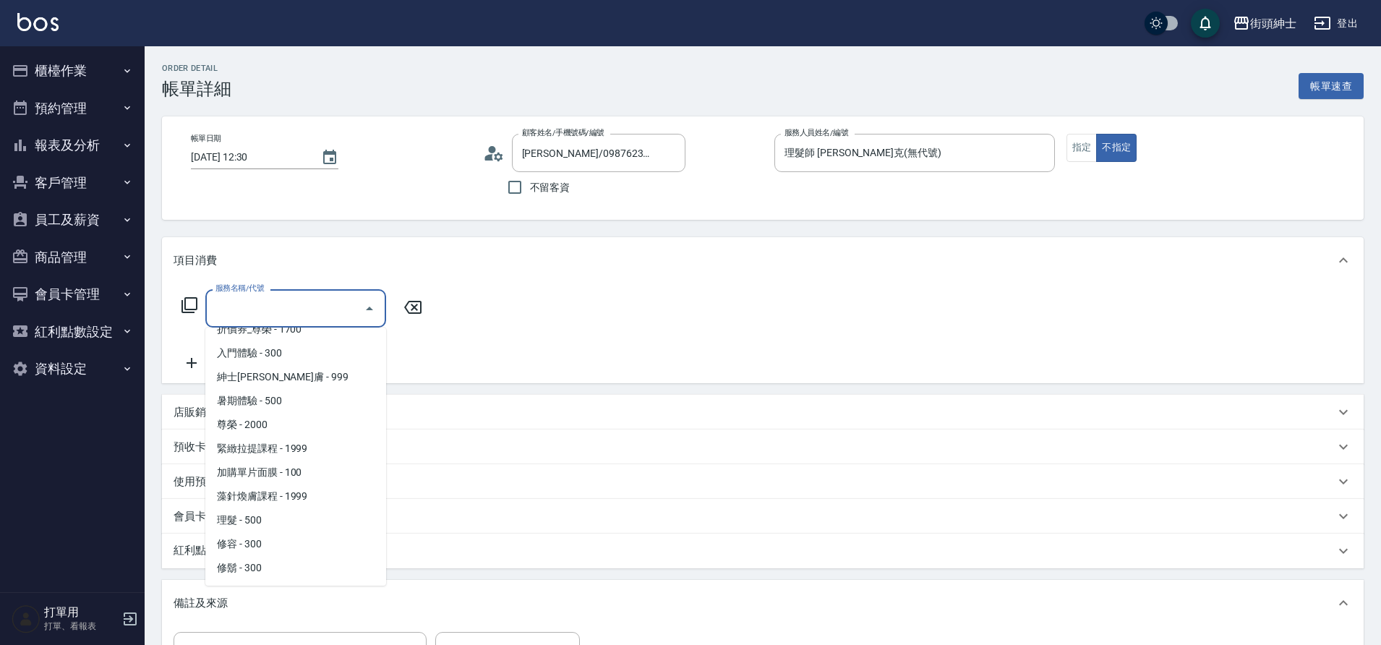
click at [260, 523] on span "理髮 - 500" at bounding box center [295, 520] width 181 height 24
type input "理髮(A02)"
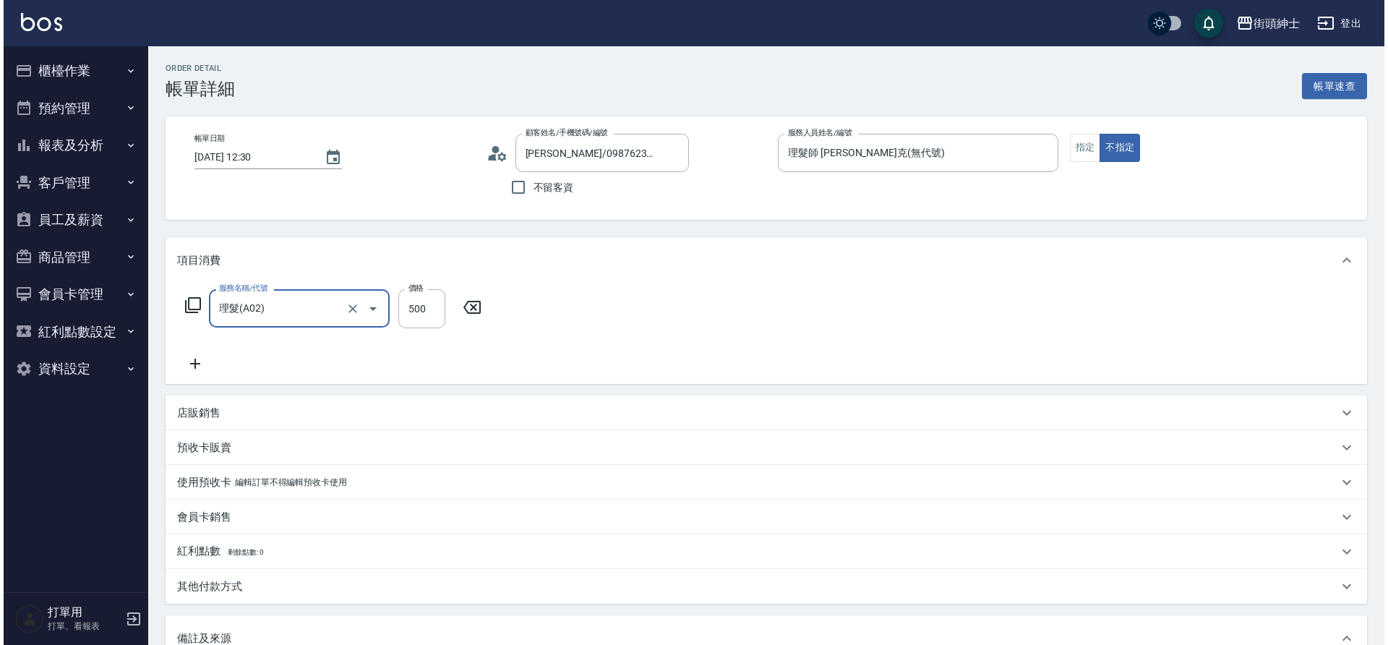
scroll to position [247, 0]
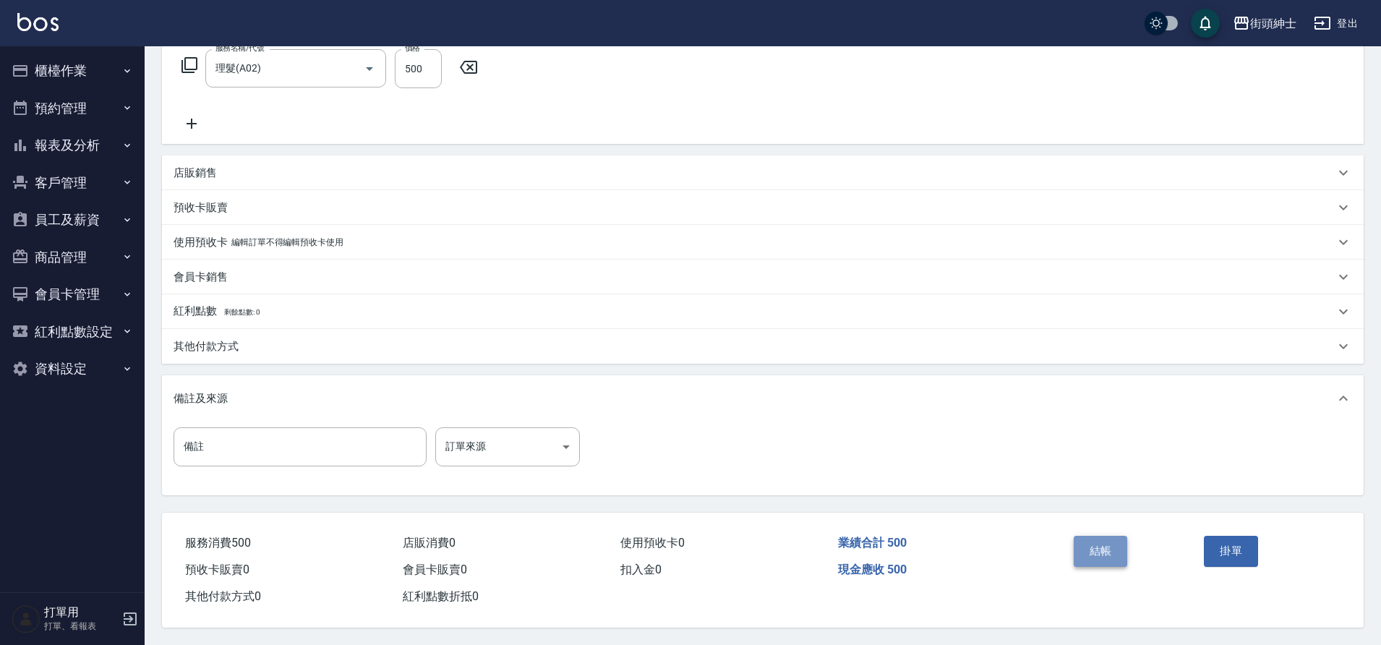
drag, startPoint x: 0, startPoint y: 0, endPoint x: 1093, endPoint y: 532, distance: 1215.9
click at [1093, 536] on button "結帳" at bounding box center [1101, 551] width 54 height 30
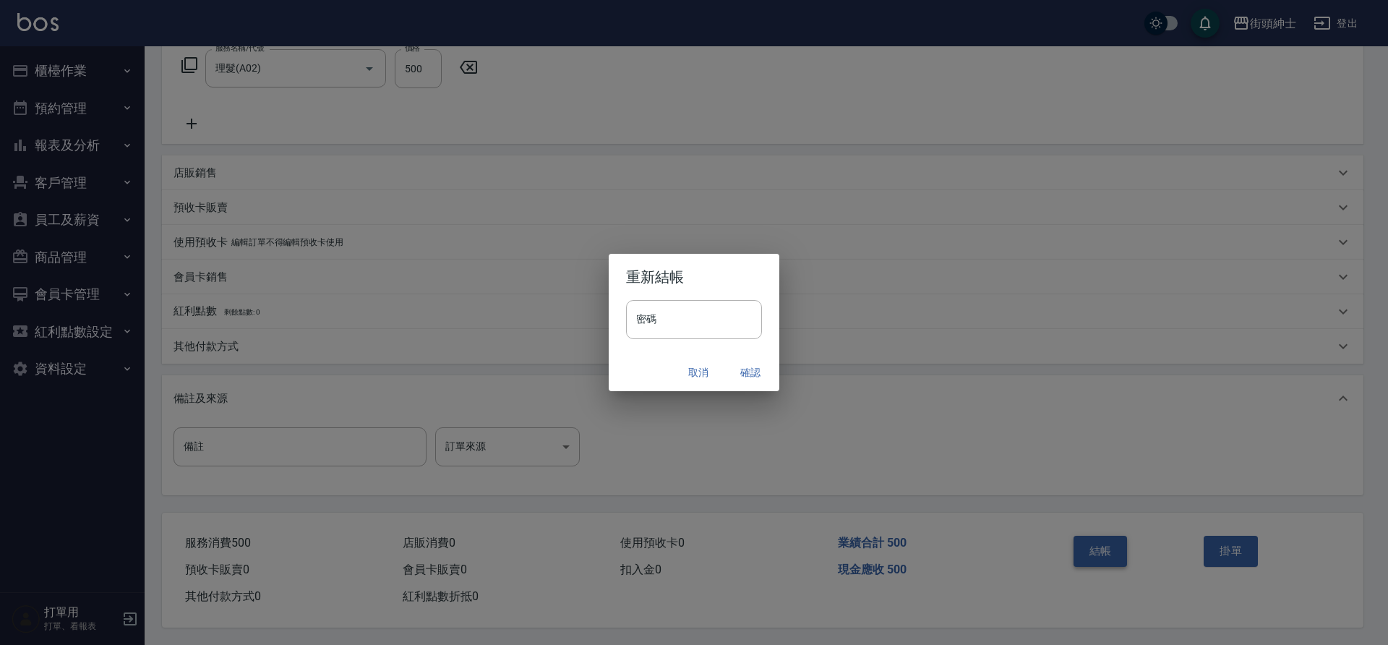
click at [738, 366] on button "確認" at bounding box center [750, 372] width 46 height 27
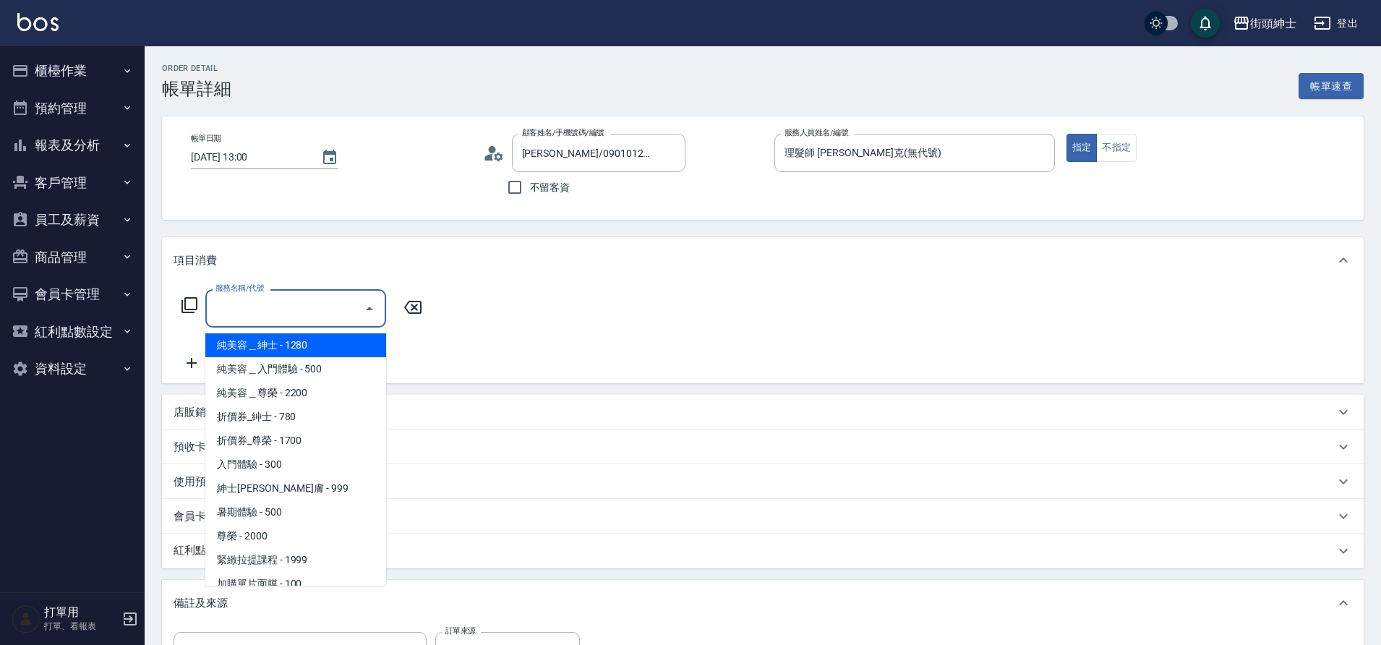
scroll to position [111, 0]
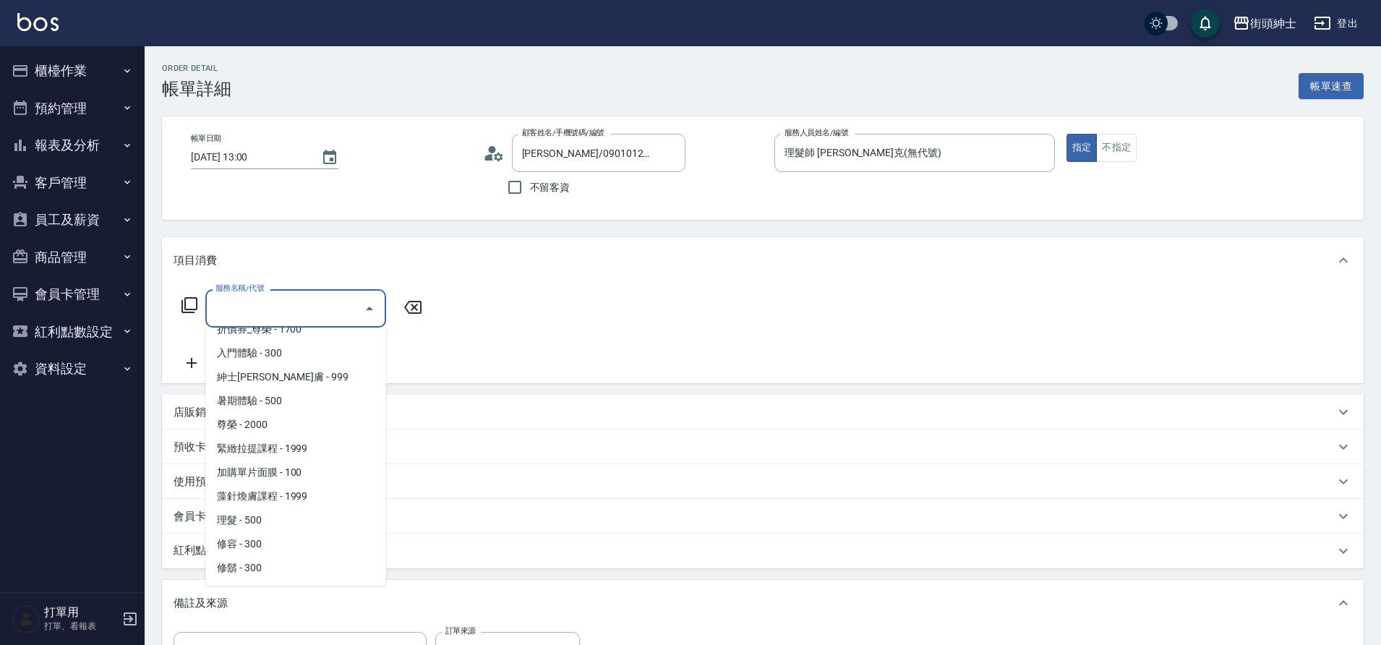
drag, startPoint x: 0, startPoint y: 0, endPoint x: 284, endPoint y: 521, distance: 593.7
click at [284, 521] on span "理髮 - 500" at bounding box center [295, 520] width 181 height 24
type input "理髮(A02)"
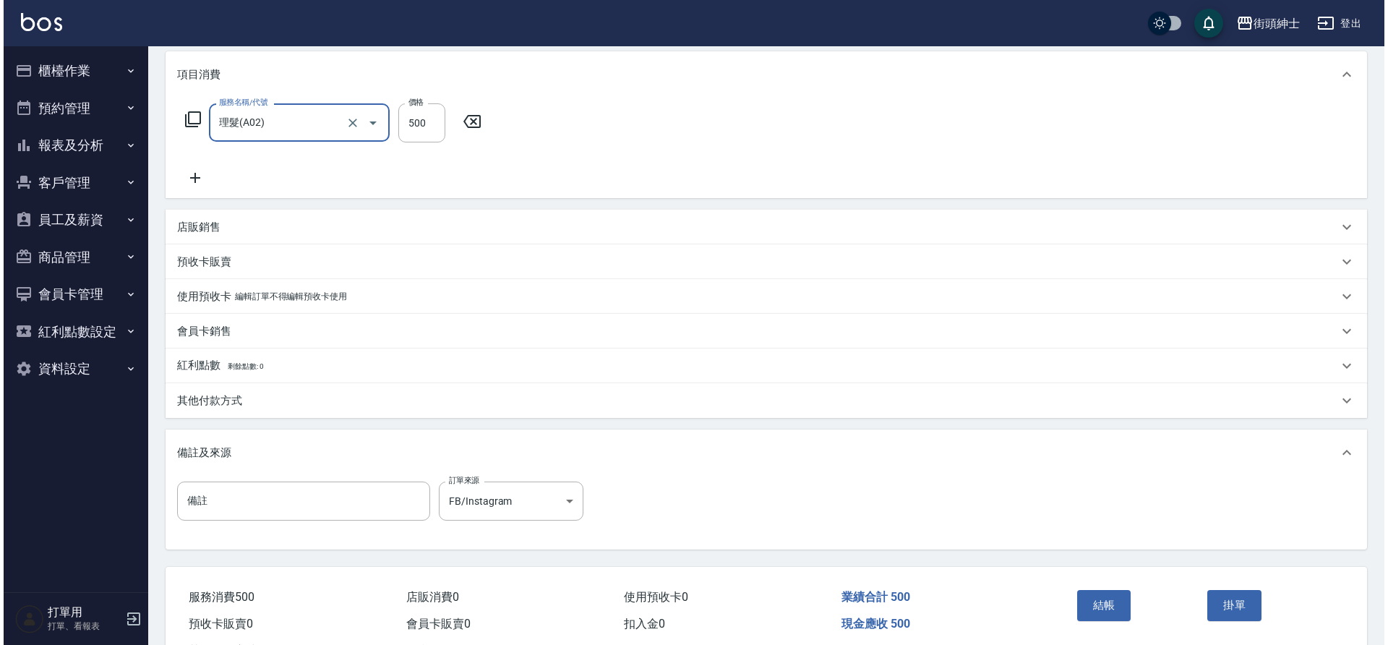
scroll to position [247, 0]
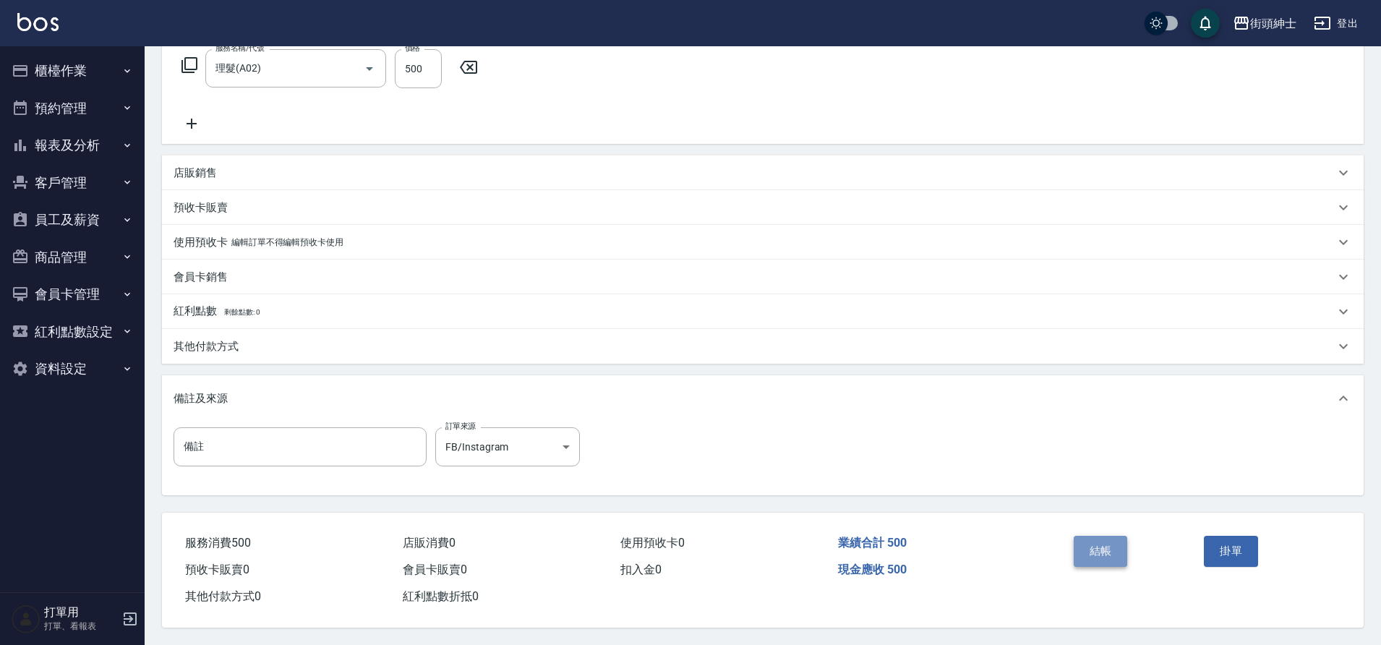
drag, startPoint x: 284, startPoint y: 521, endPoint x: 1103, endPoint y: 550, distance: 819.7
click at [1103, 550] on button "結帳" at bounding box center [1101, 551] width 54 height 30
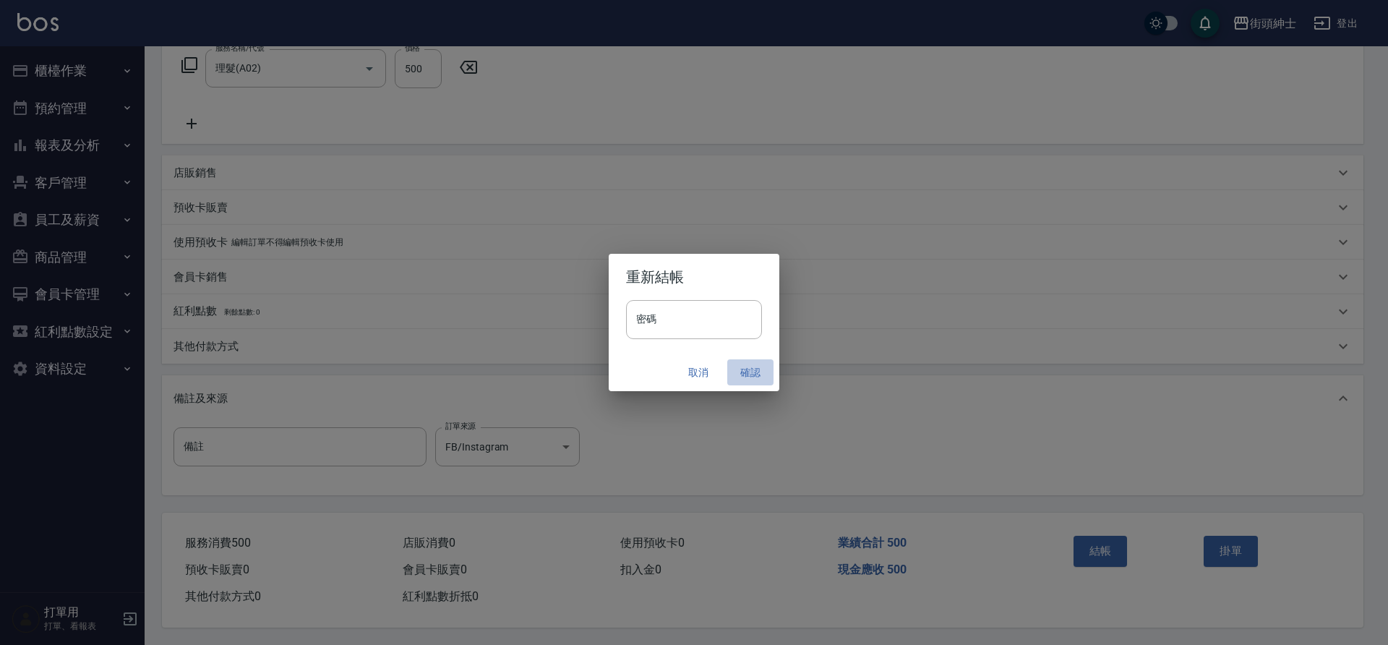
drag, startPoint x: 1103, startPoint y: 550, endPoint x: 740, endPoint y: 372, distance: 404.9
click at [740, 372] on button "確認" at bounding box center [750, 372] width 46 height 27
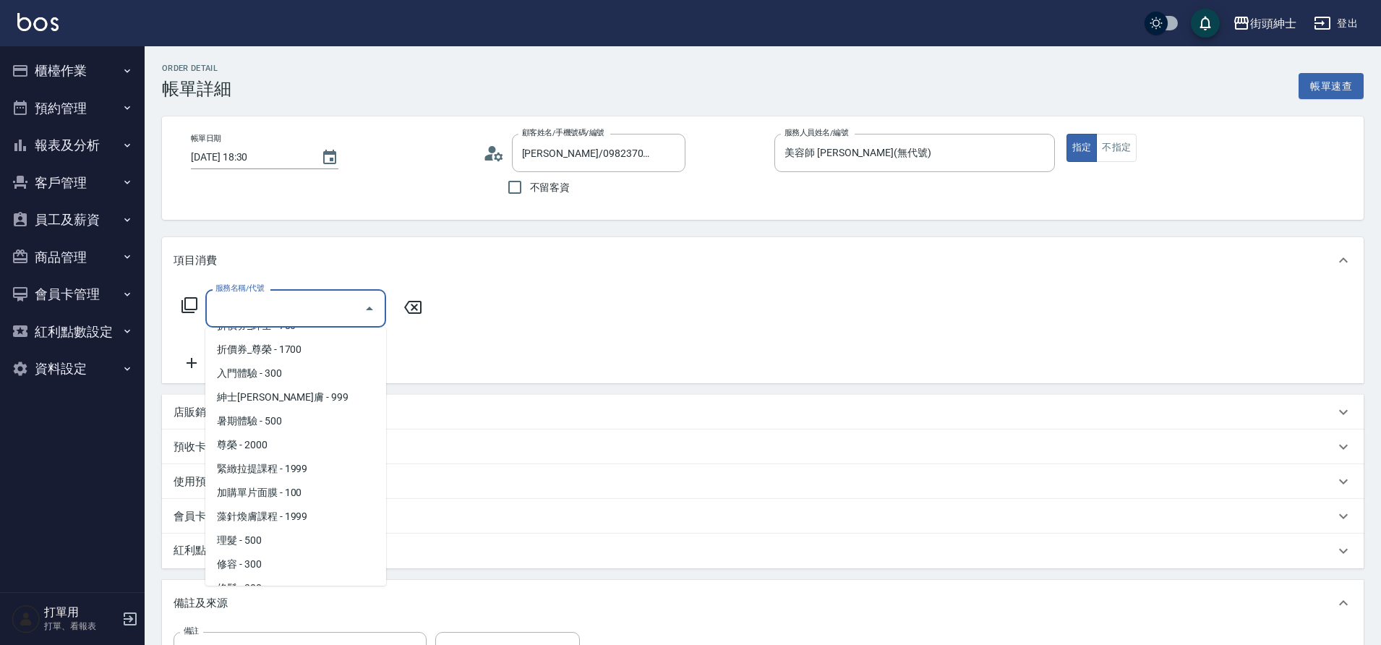
scroll to position [111, 0]
click at [265, 547] on span "修容 - 300" at bounding box center [295, 544] width 181 height 24
type input "修容(A03)"
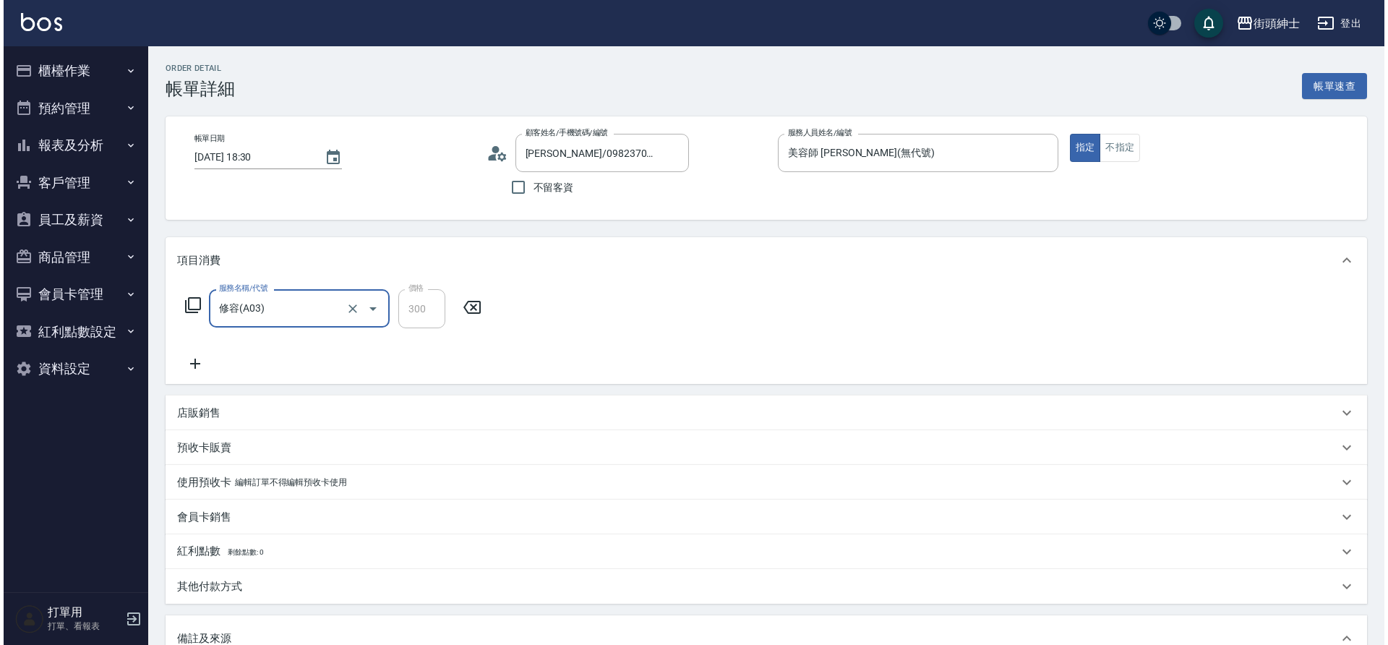
scroll to position [247, 0]
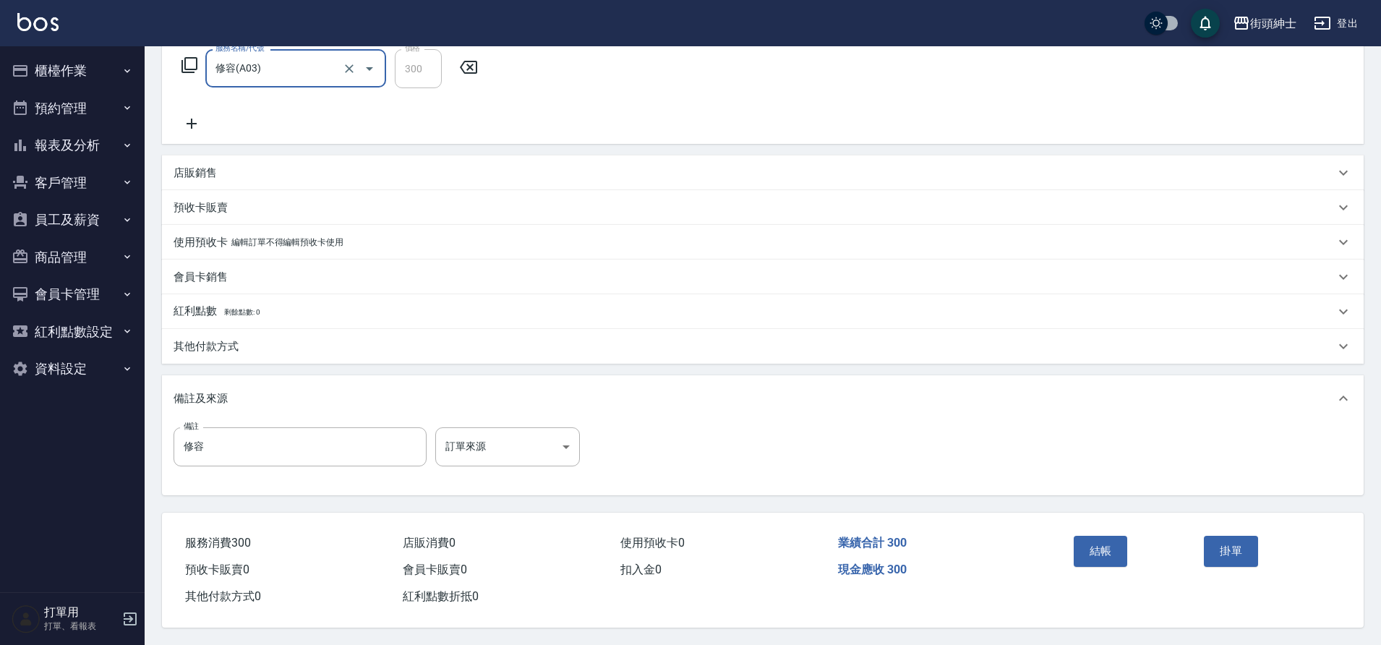
click at [1113, 554] on button "結帳" at bounding box center [1101, 551] width 54 height 30
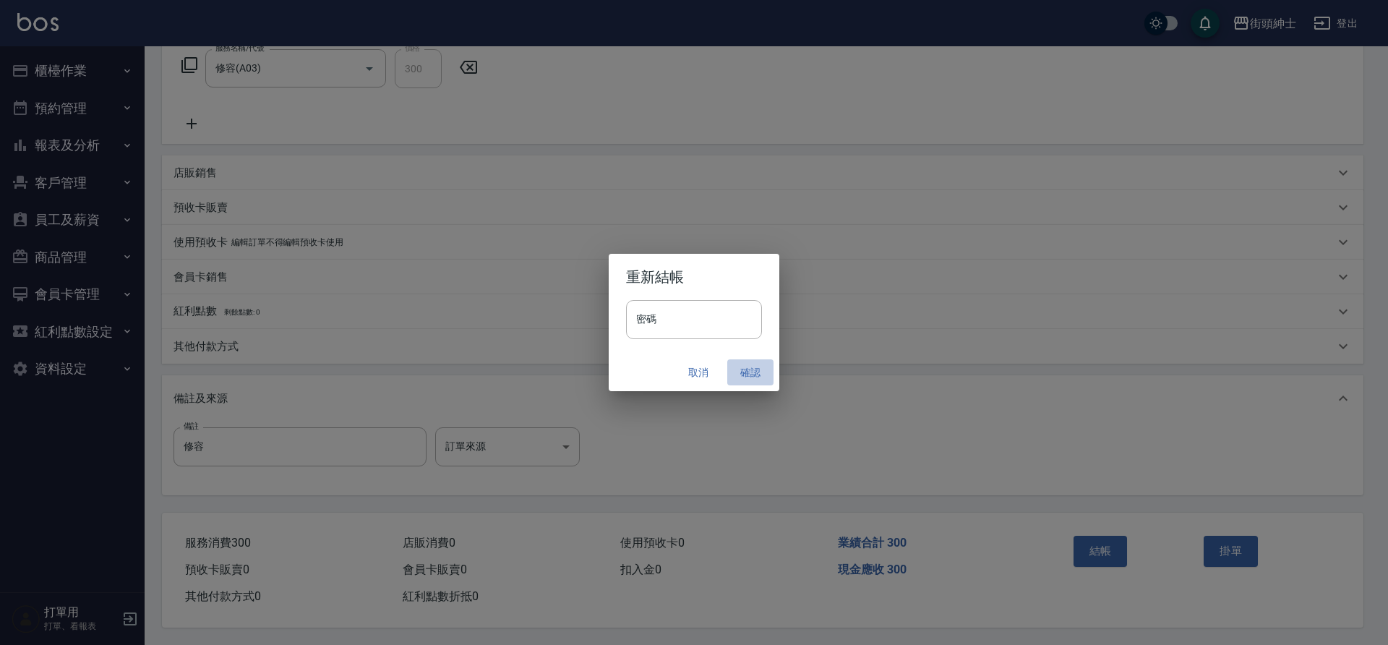
drag, startPoint x: 0, startPoint y: 0, endPoint x: 750, endPoint y: 375, distance: 838.5
click at [750, 375] on button "確認" at bounding box center [750, 372] width 46 height 27
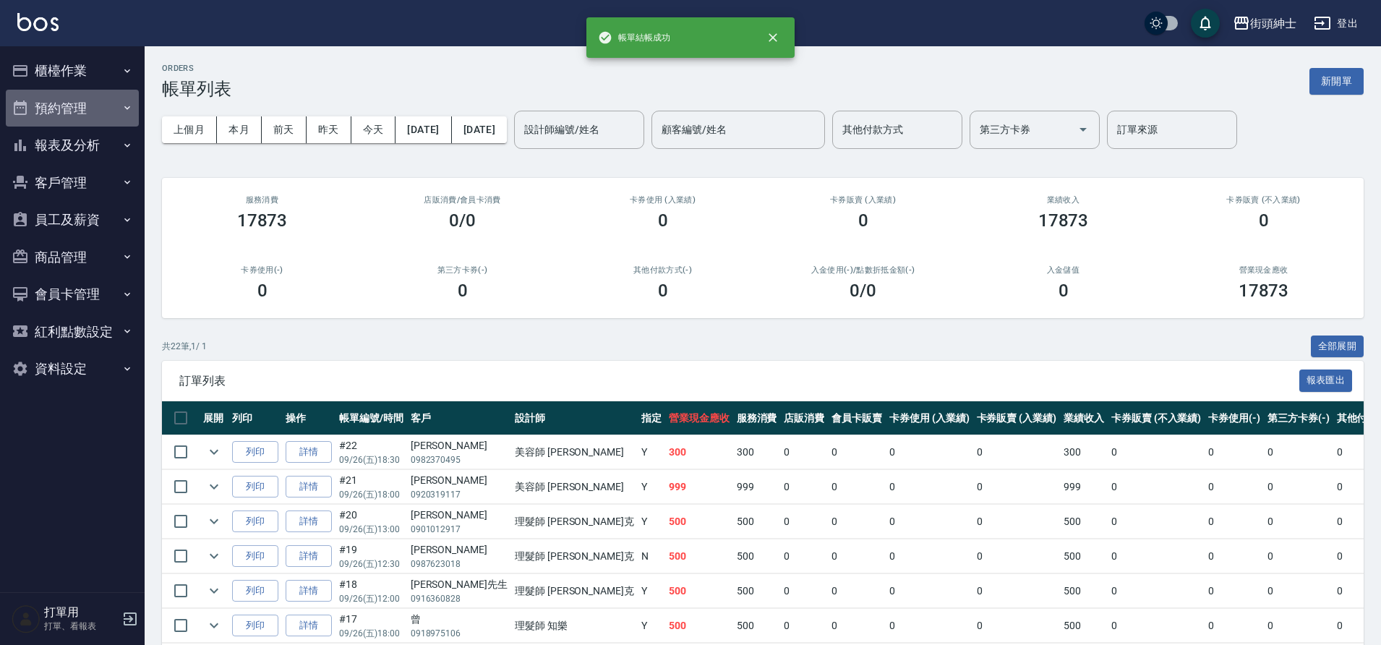
click at [92, 112] on button "預約管理" at bounding box center [72, 109] width 133 height 38
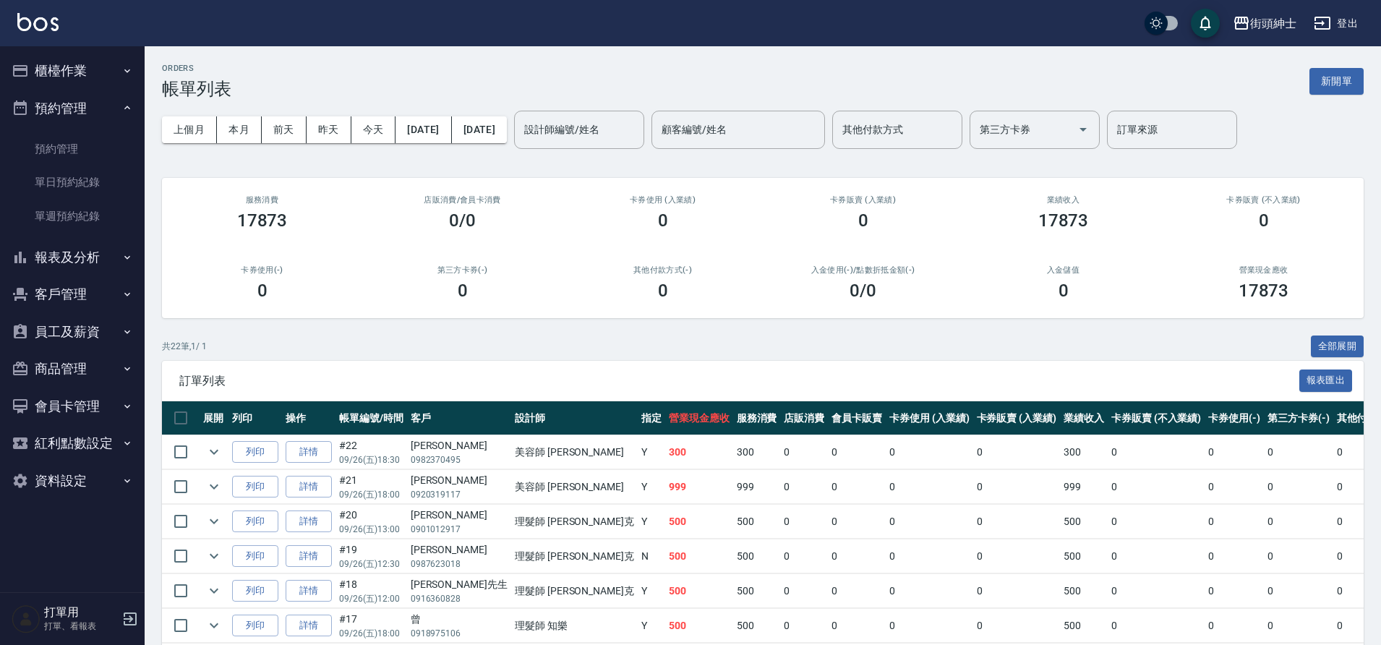
click at [38, 179] on link "單日預約紀錄" at bounding box center [72, 182] width 133 height 33
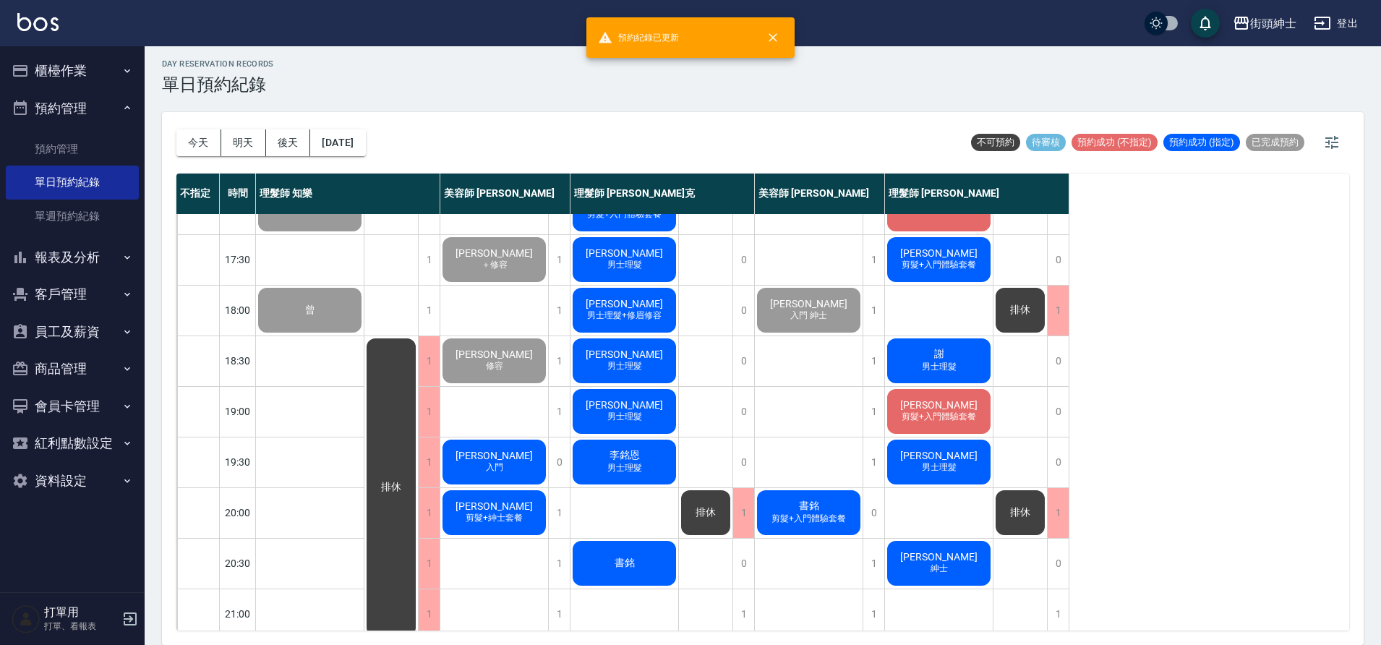
scroll to position [658, 0]
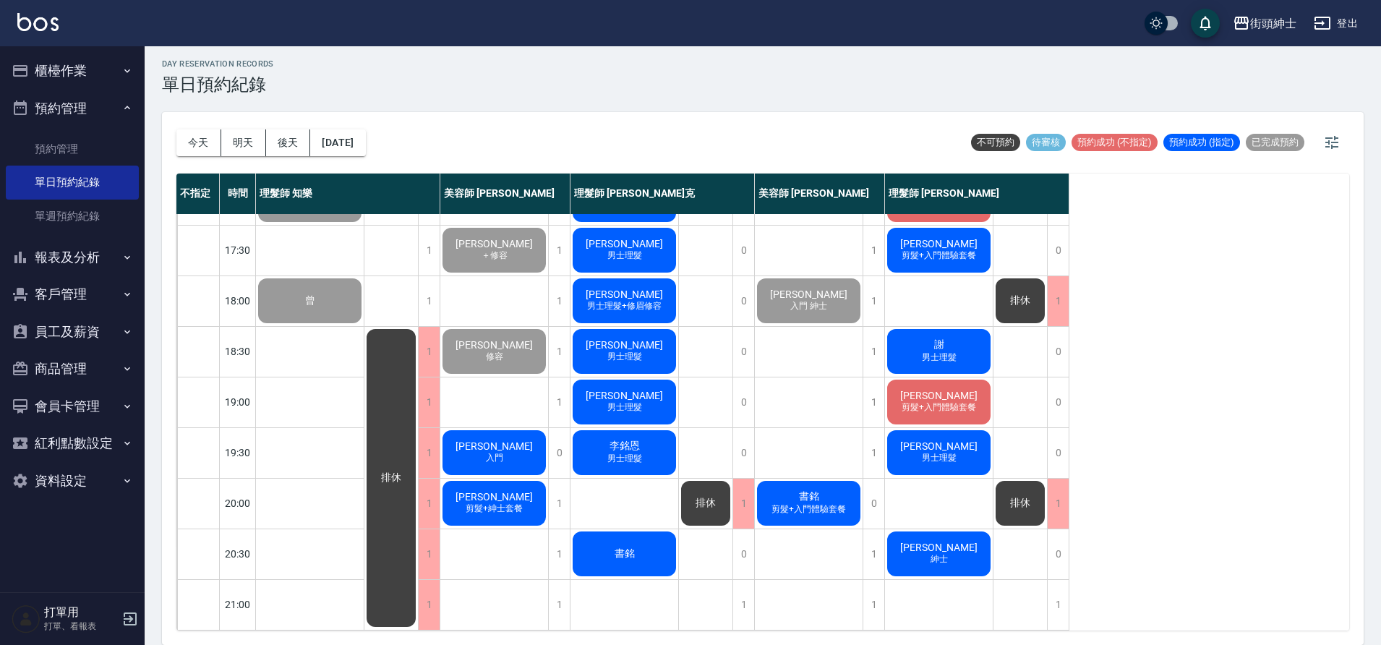
click at [354, 124] on div "[DATE] [DATE] [DATE] [DATE]" at bounding box center [270, 142] width 189 height 61
click at [359, 139] on button "[DATE]" at bounding box center [337, 142] width 55 height 27
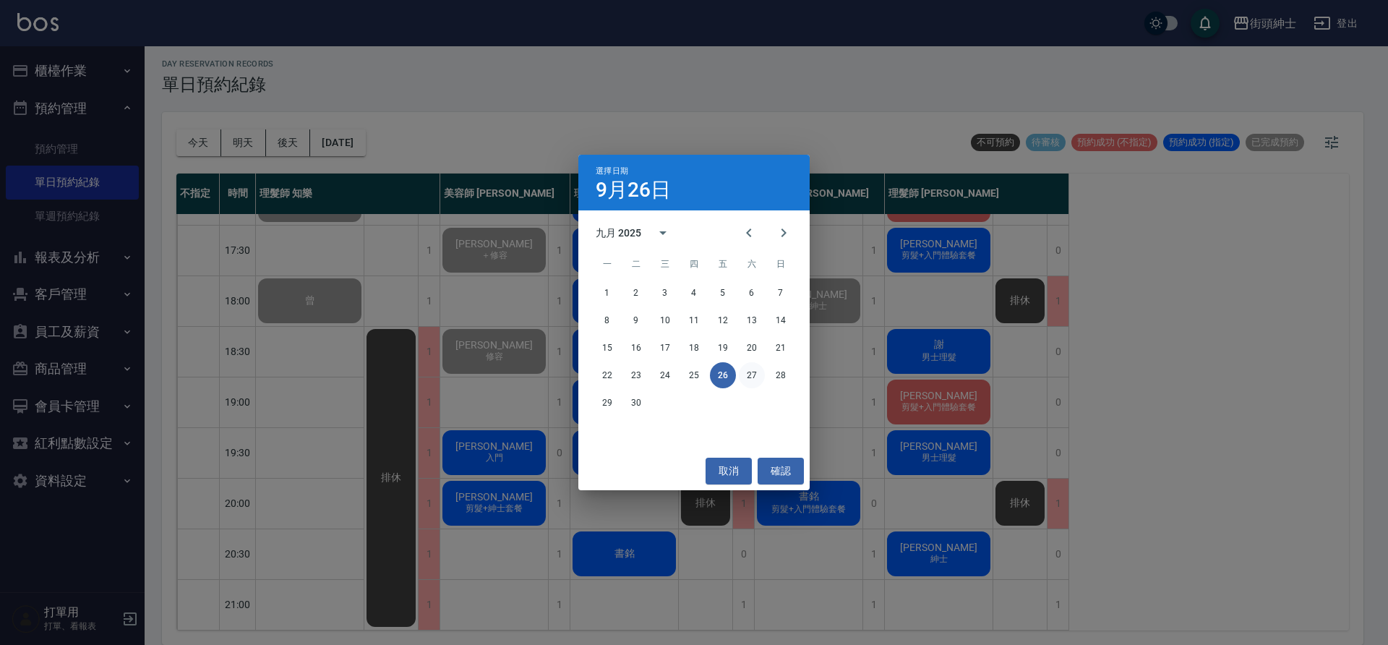
click at [750, 381] on button "27" at bounding box center [752, 375] width 26 height 26
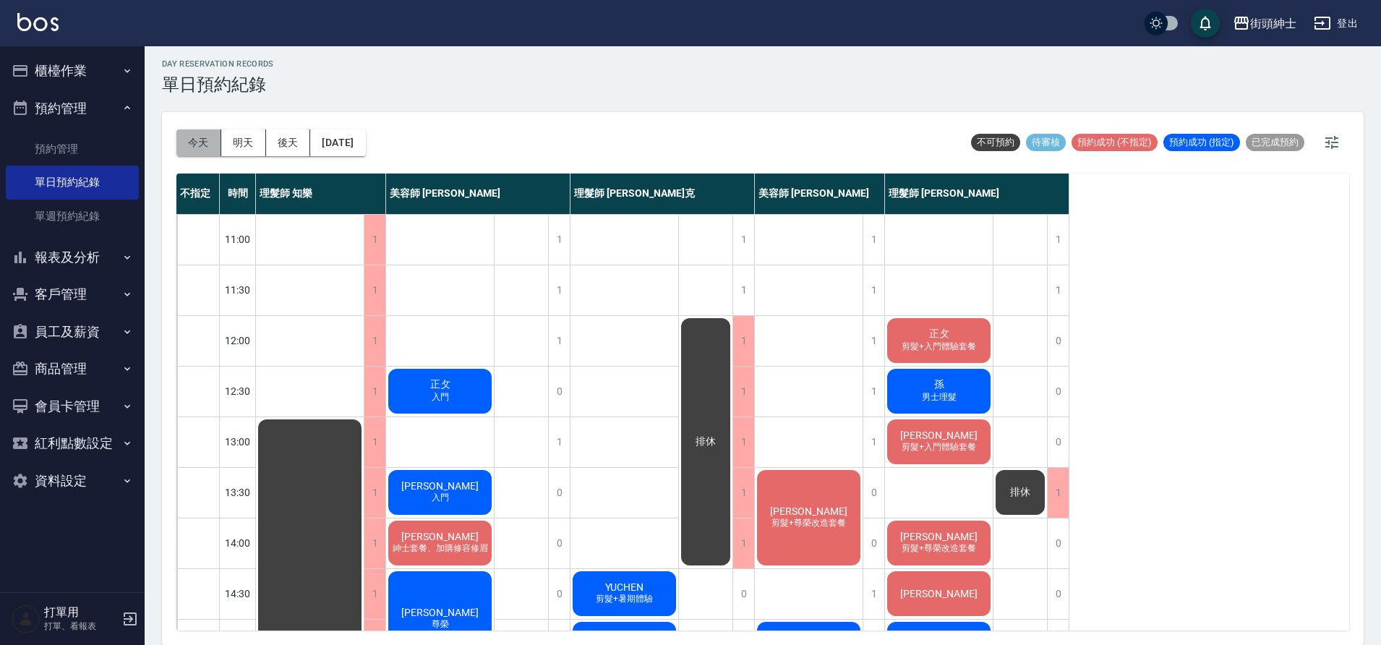
click at [181, 148] on button "今天" at bounding box center [198, 142] width 45 height 27
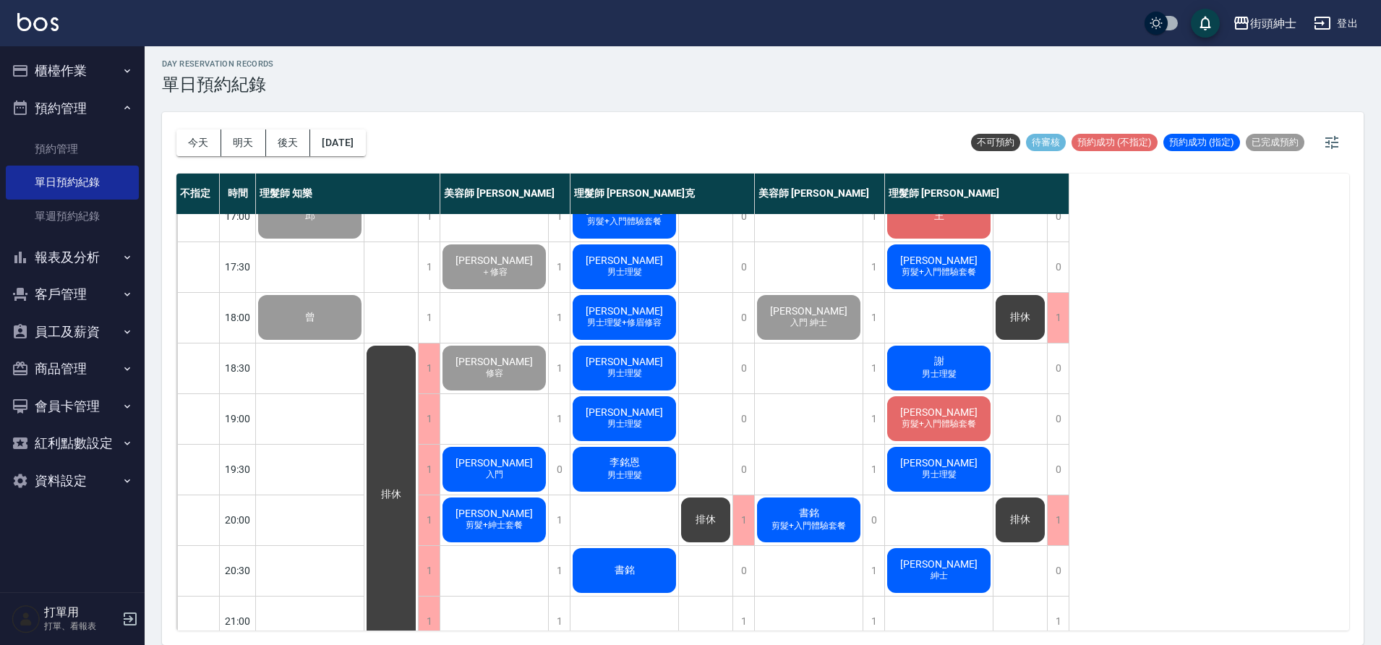
scroll to position [658, 0]
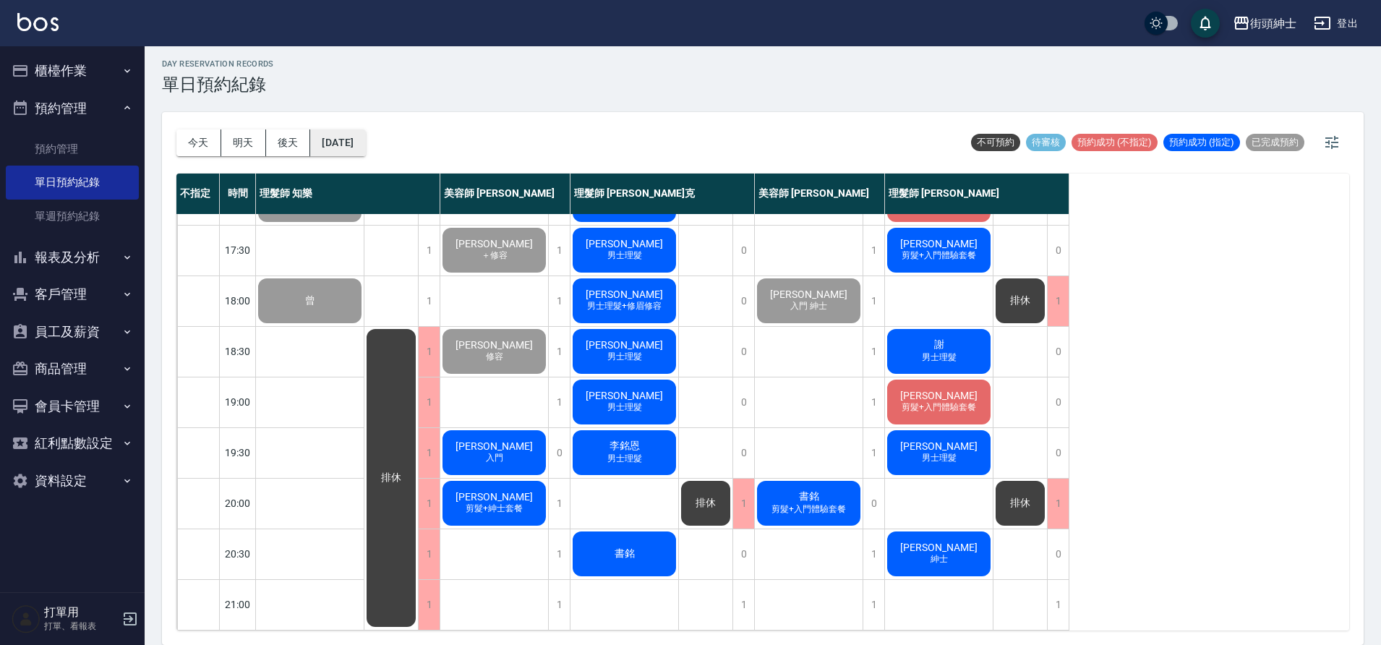
click at [355, 145] on button "2025/09/26" at bounding box center [337, 142] width 55 height 27
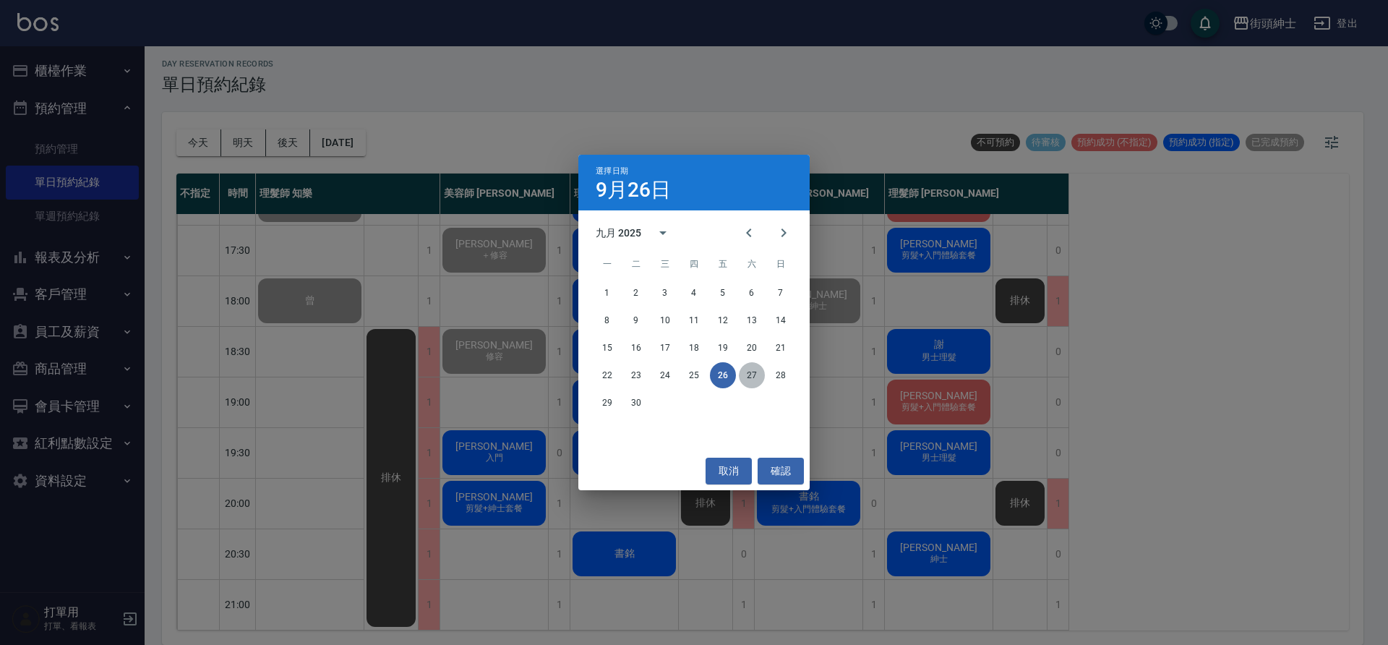
click at [756, 369] on button "27" at bounding box center [752, 375] width 26 height 26
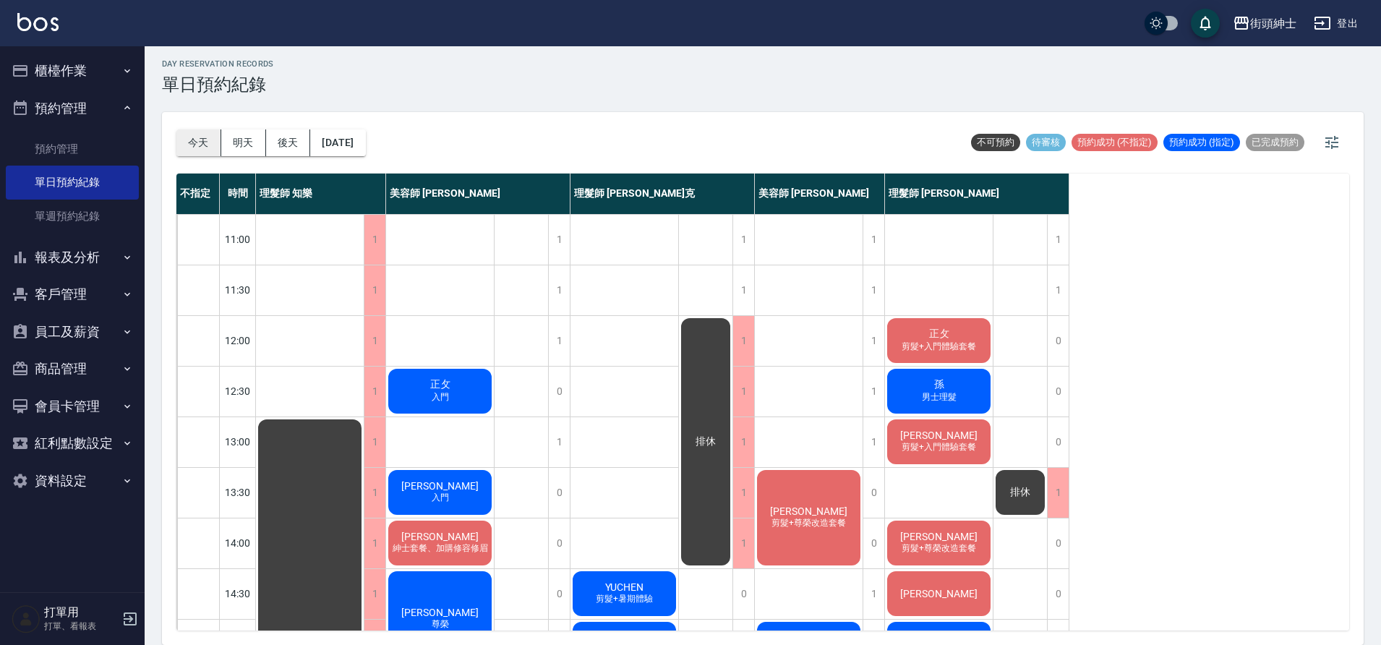
click at [202, 150] on button "今天" at bounding box center [198, 142] width 45 height 27
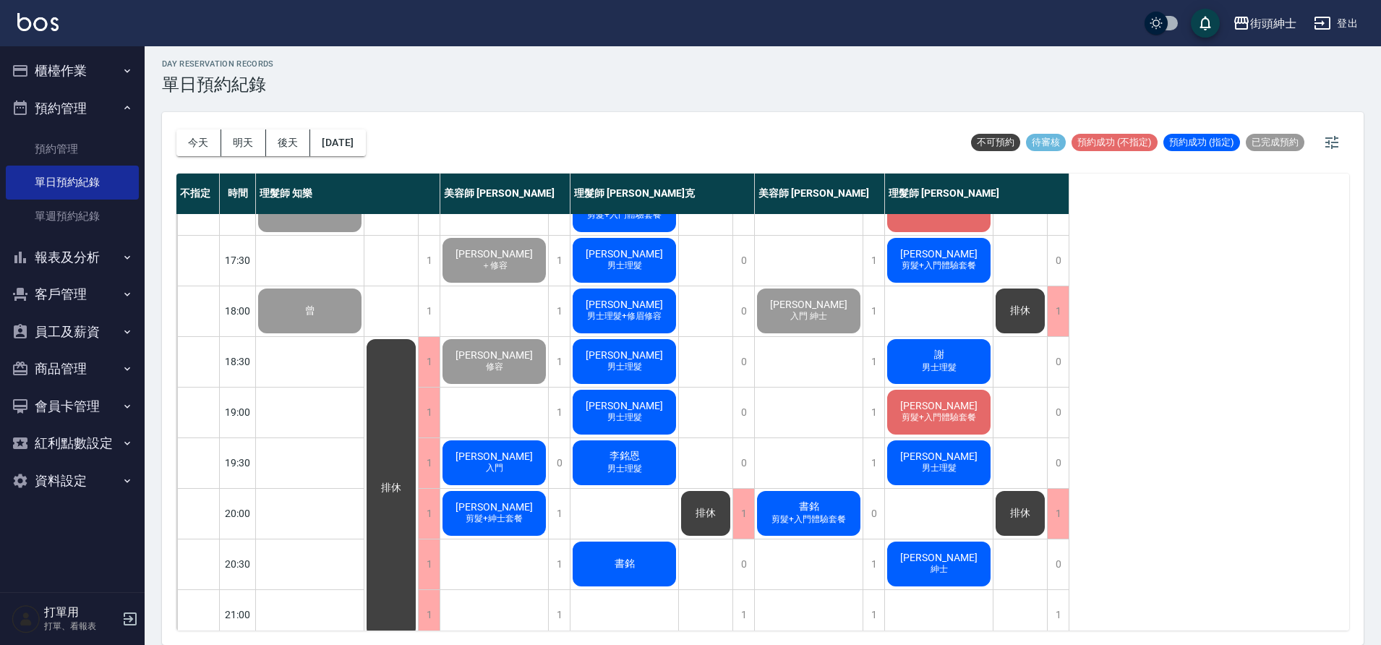
scroll to position [658, 0]
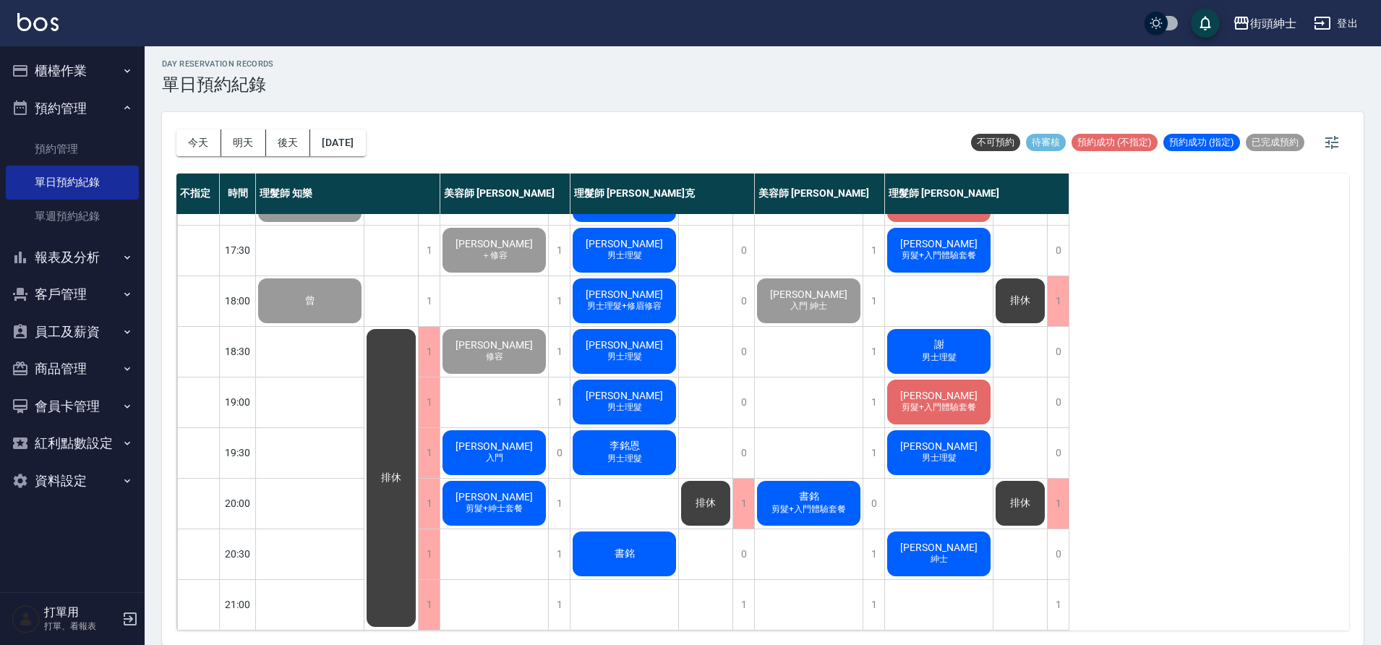
click at [646, 440] on div "李銘恩 男士理髮" at bounding box center [624, 452] width 108 height 49
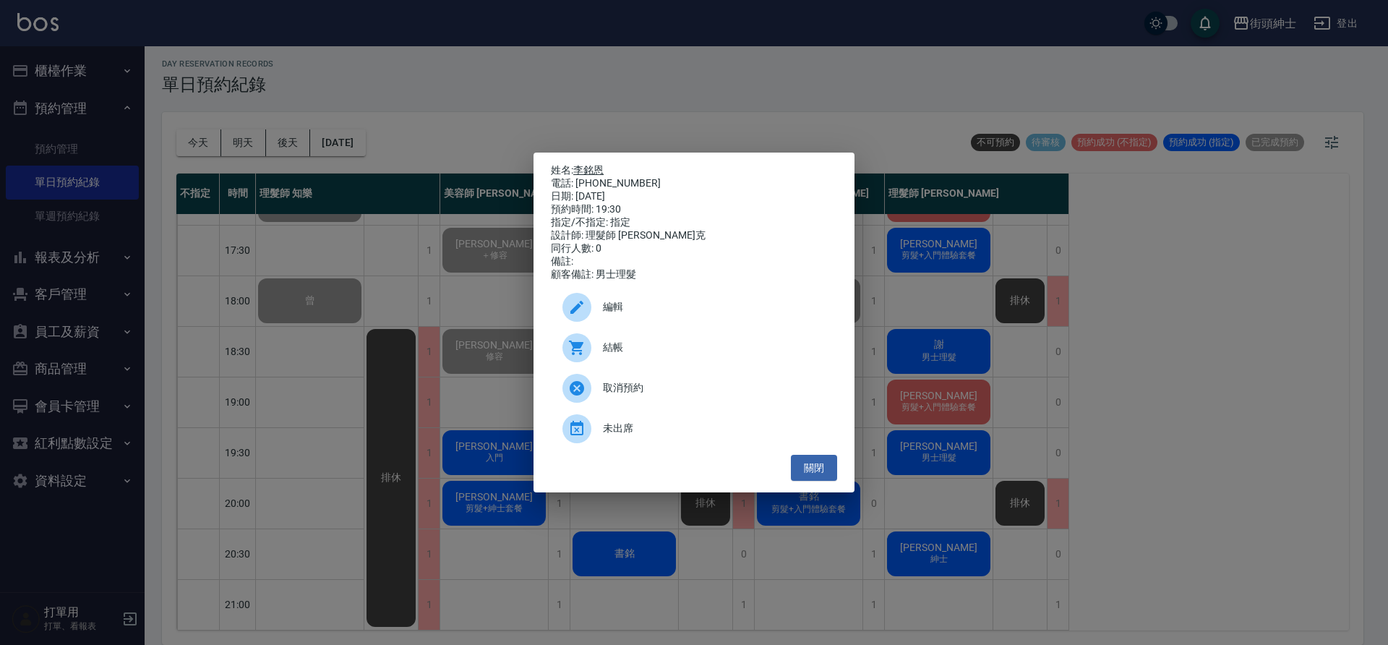
click at [604, 164] on link "李銘恩" at bounding box center [588, 170] width 30 height 12
click at [797, 474] on button "關閉" at bounding box center [814, 468] width 46 height 27
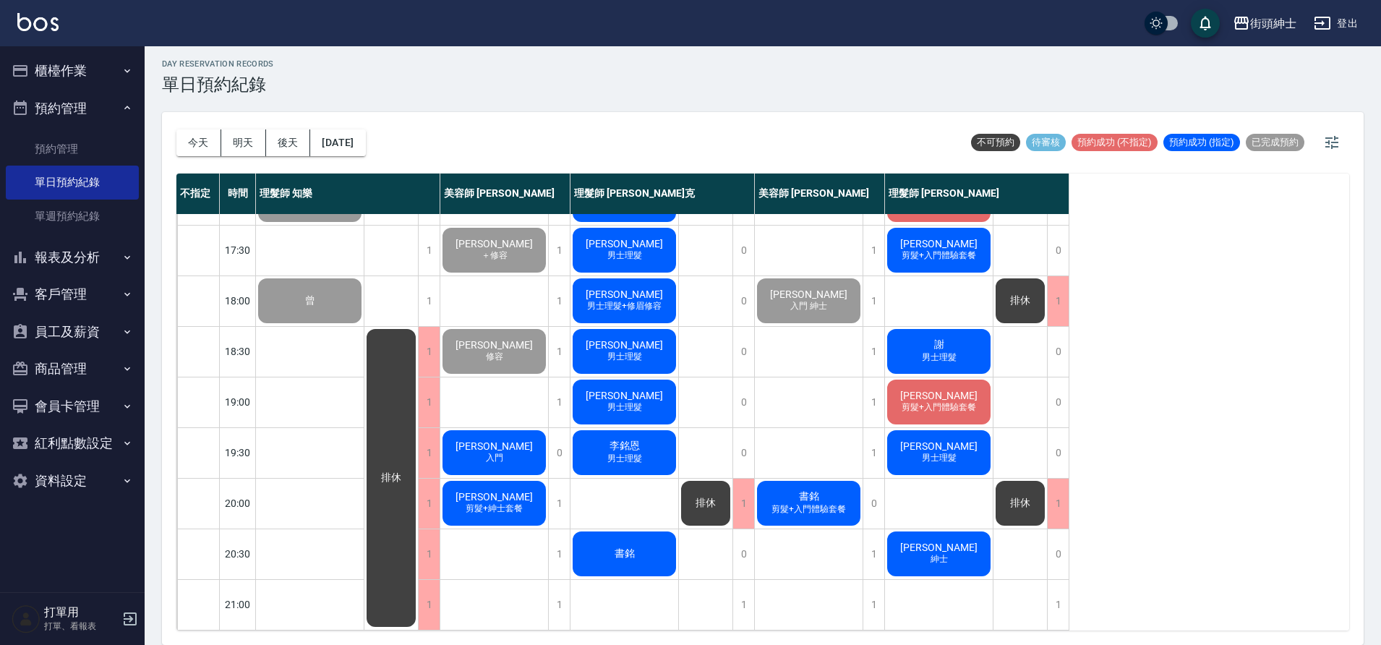
click at [940, 428] on div "徐安亭 男士理髮" at bounding box center [939, 452] width 108 height 49
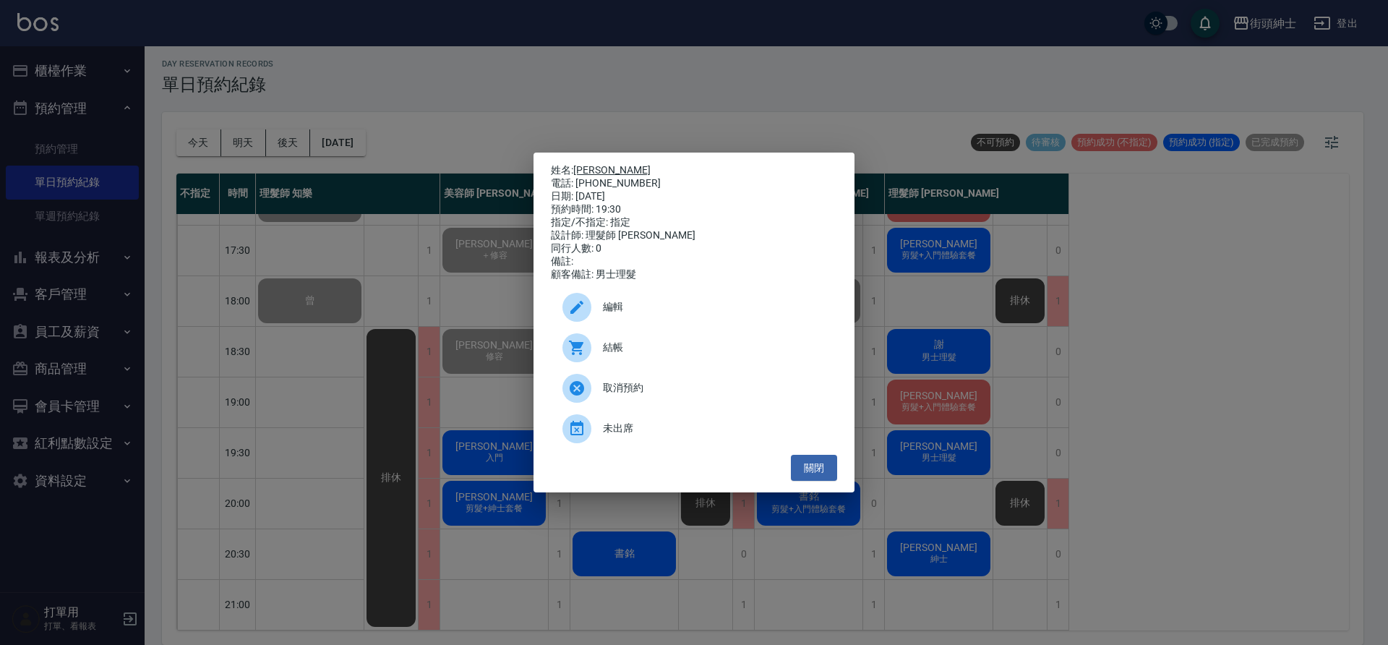
click at [591, 166] on link "[PERSON_NAME]" at bounding box center [611, 170] width 77 height 12
click at [833, 470] on button "關閉" at bounding box center [814, 468] width 46 height 27
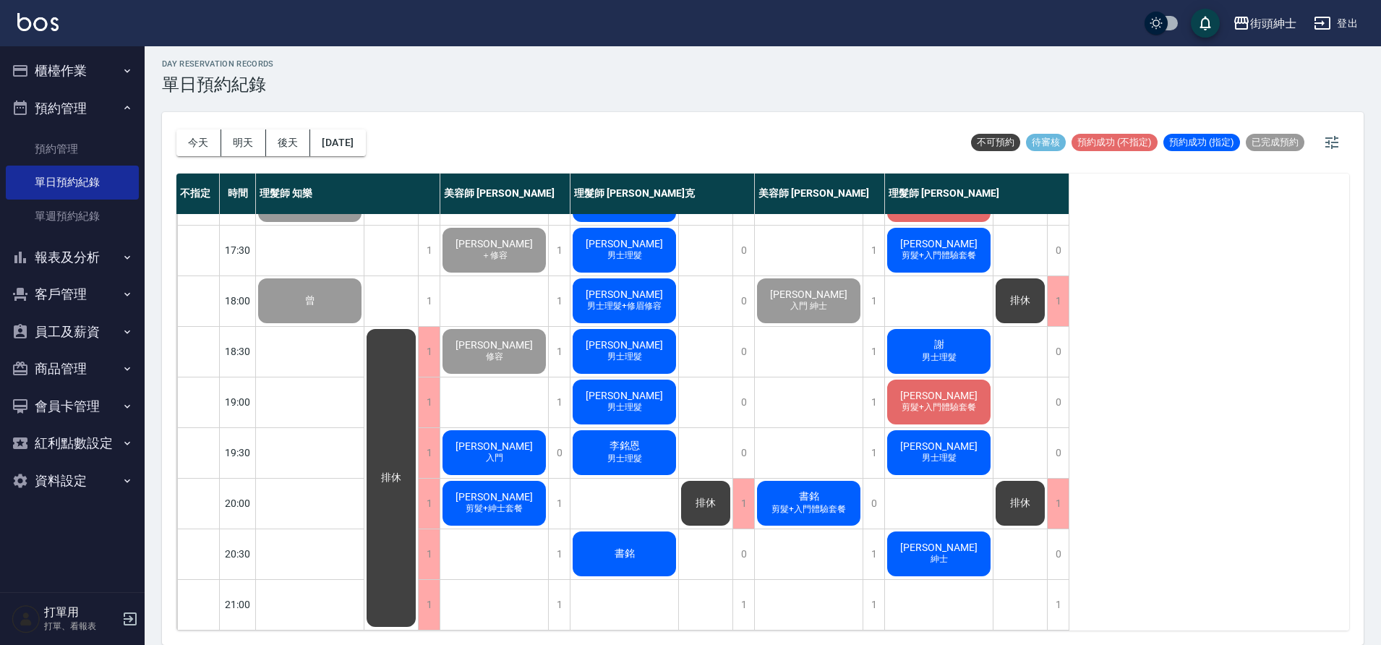
click at [980, 445] on div "徐安亭 男士理髮" at bounding box center [939, 452] width 108 height 49
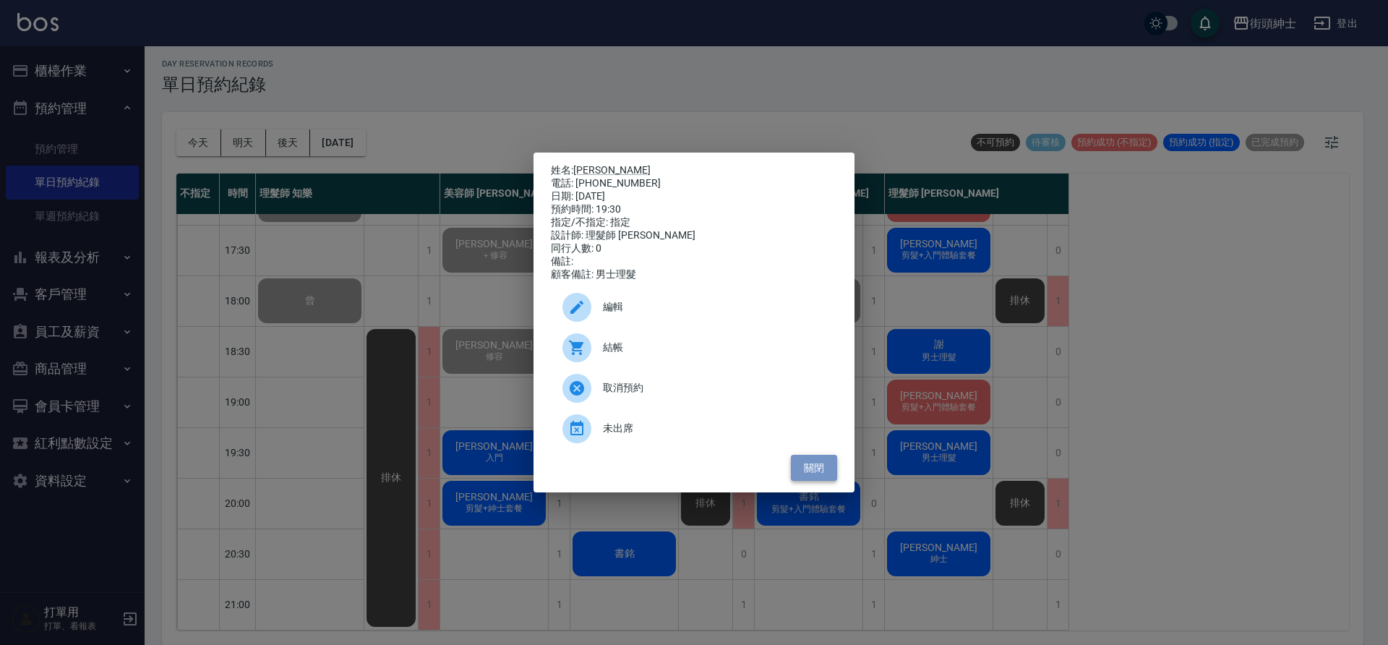
click at [803, 476] on button "關閉" at bounding box center [814, 468] width 46 height 27
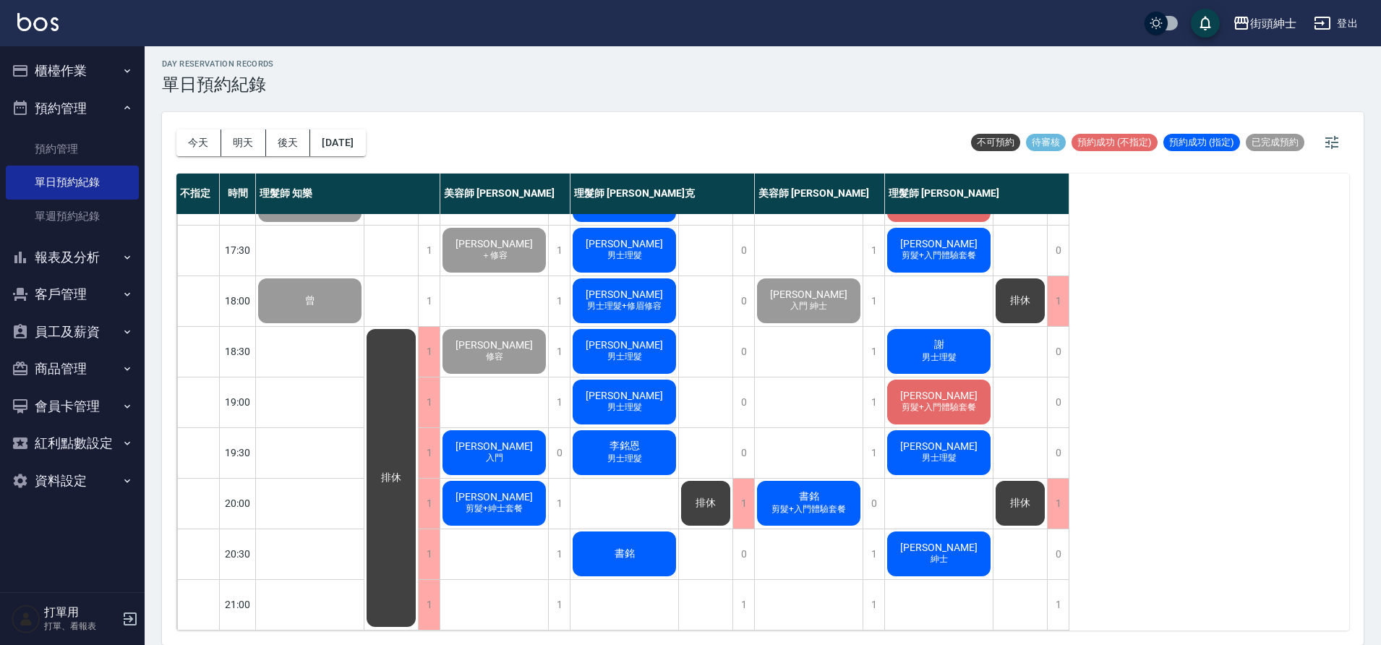
click at [821, 503] on span "剪髮+入門體驗套餐" at bounding box center [809, 509] width 80 height 12
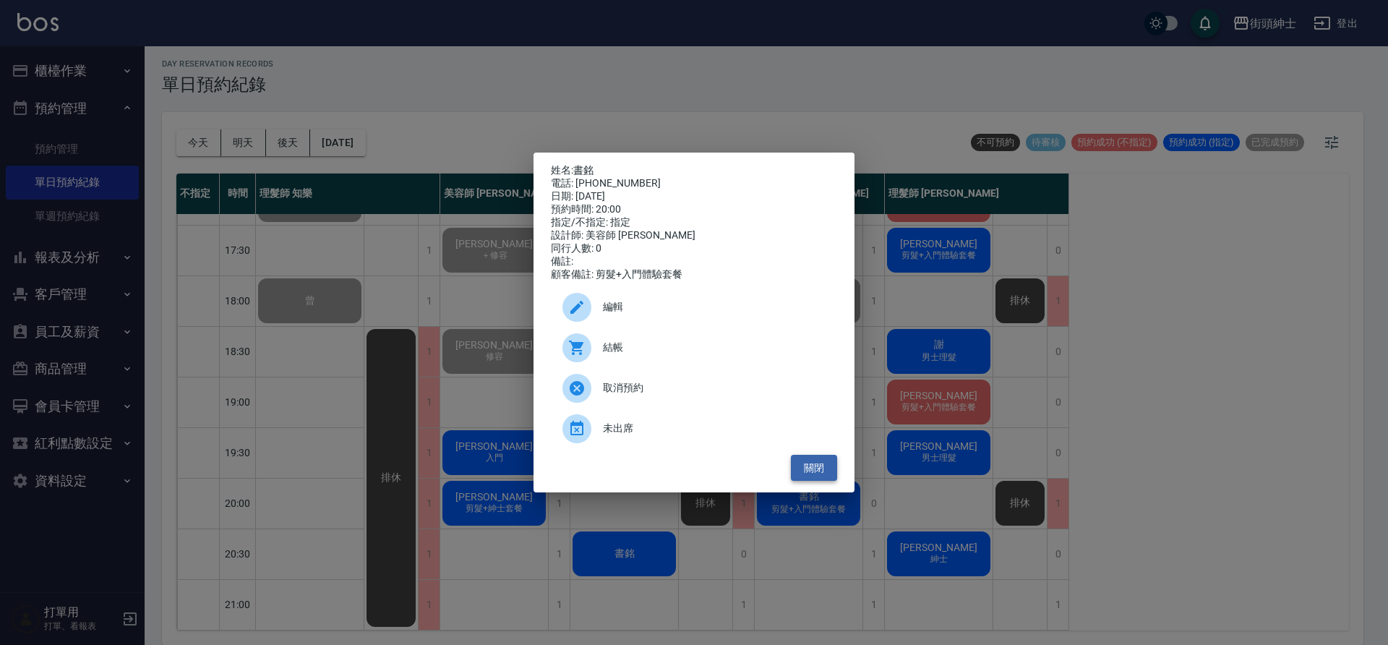
click at [819, 477] on button "關閉" at bounding box center [814, 468] width 46 height 27
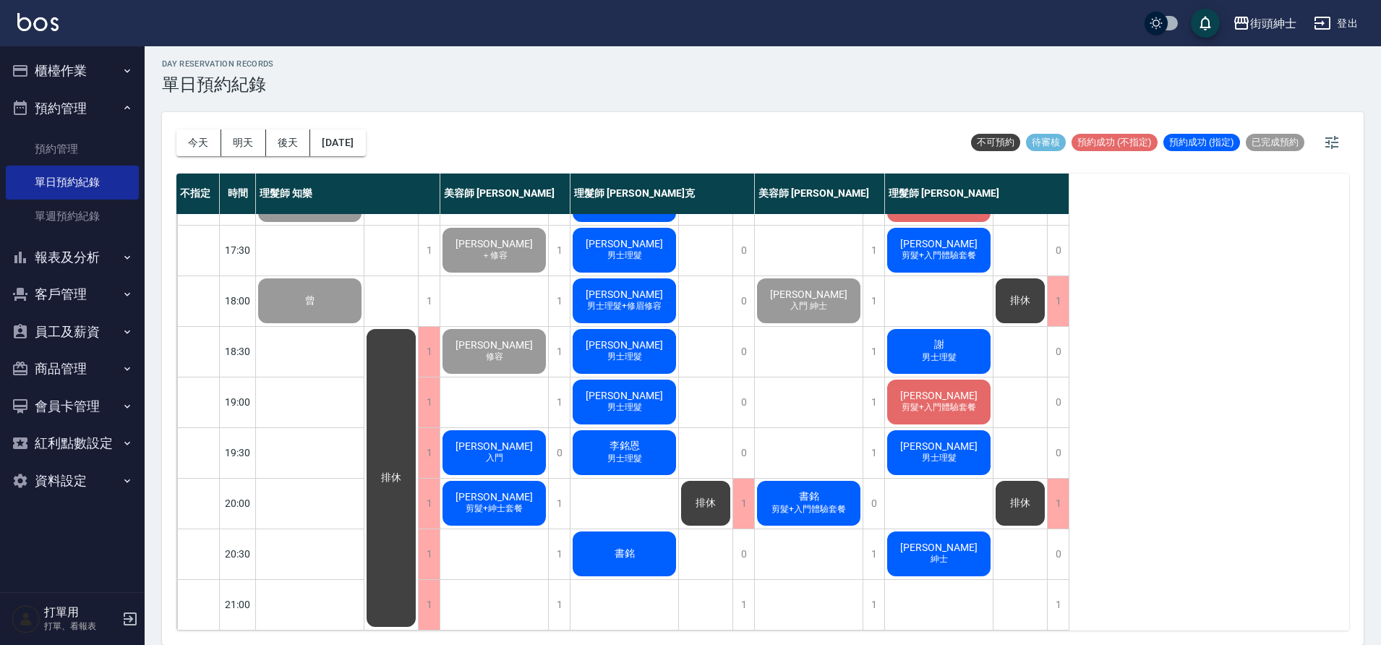
click at [537, 506] on div "玟博DENNIS 剪髮+紳士套餐" at bounding box center [494, 503] width 108 height 49
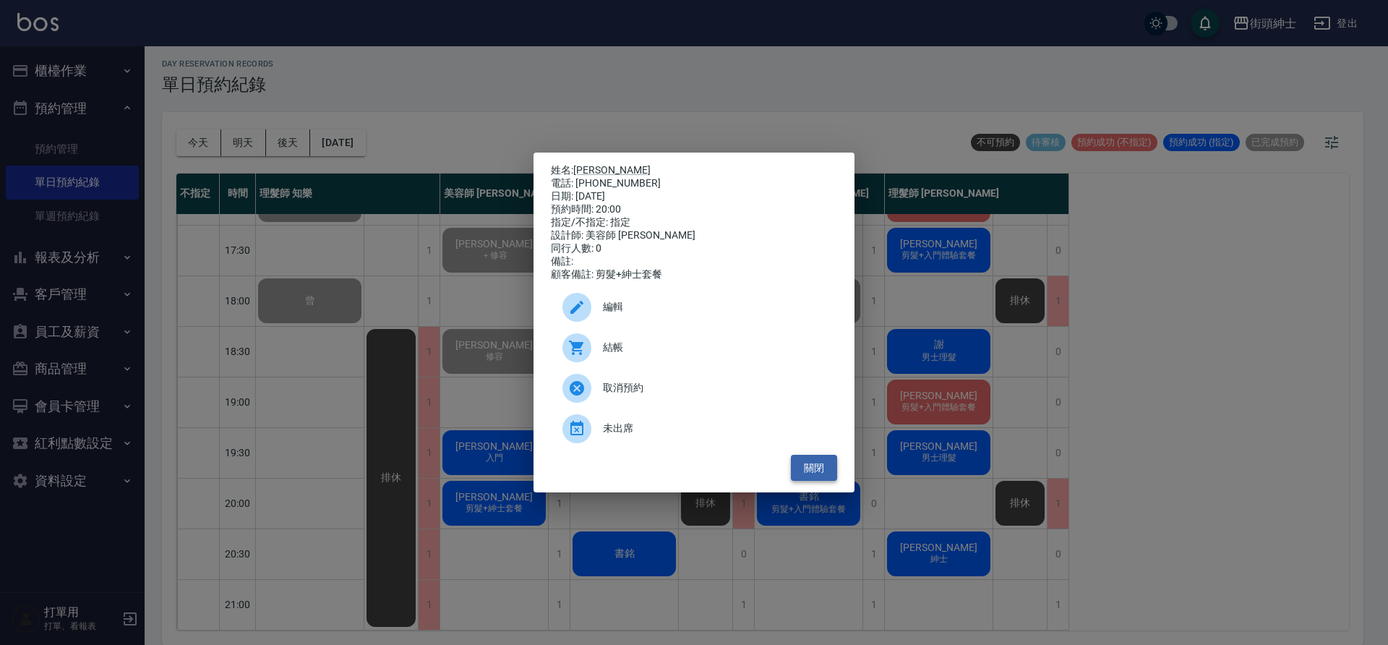
click at [829, 471] on button "關閉" at bounding box center [814, 468] width 46 height 27
